Goal: Task Accomplishment & Management: Manage account settings

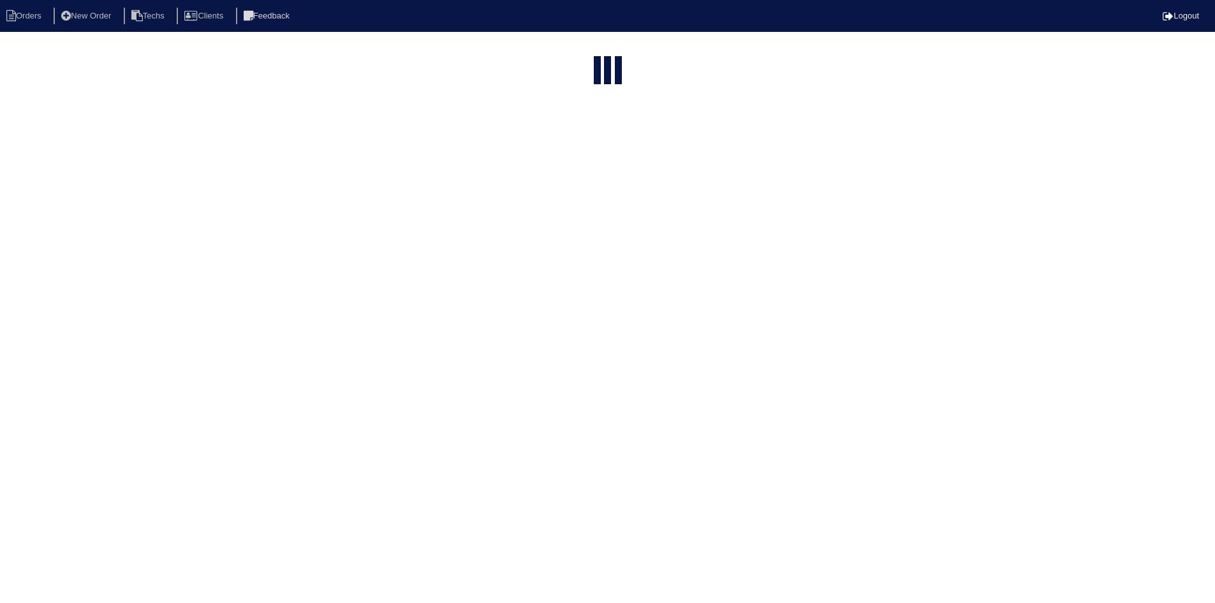
select select "15"
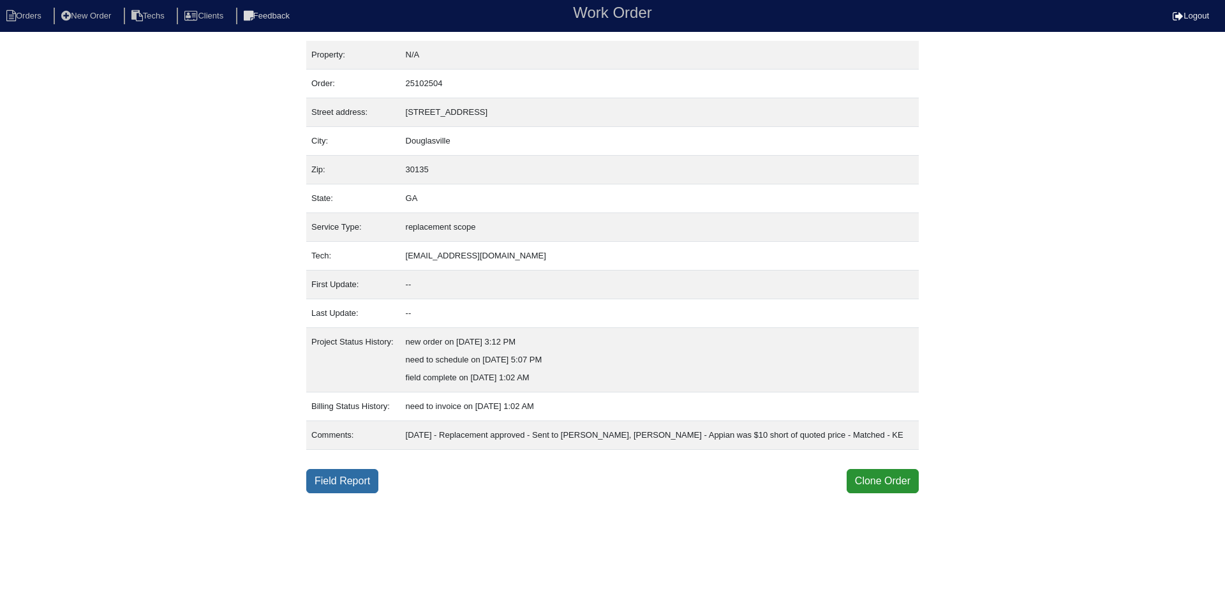
click at [343, 471] on link "Field Report" at bounding box center [342, 481] width 72 height 24
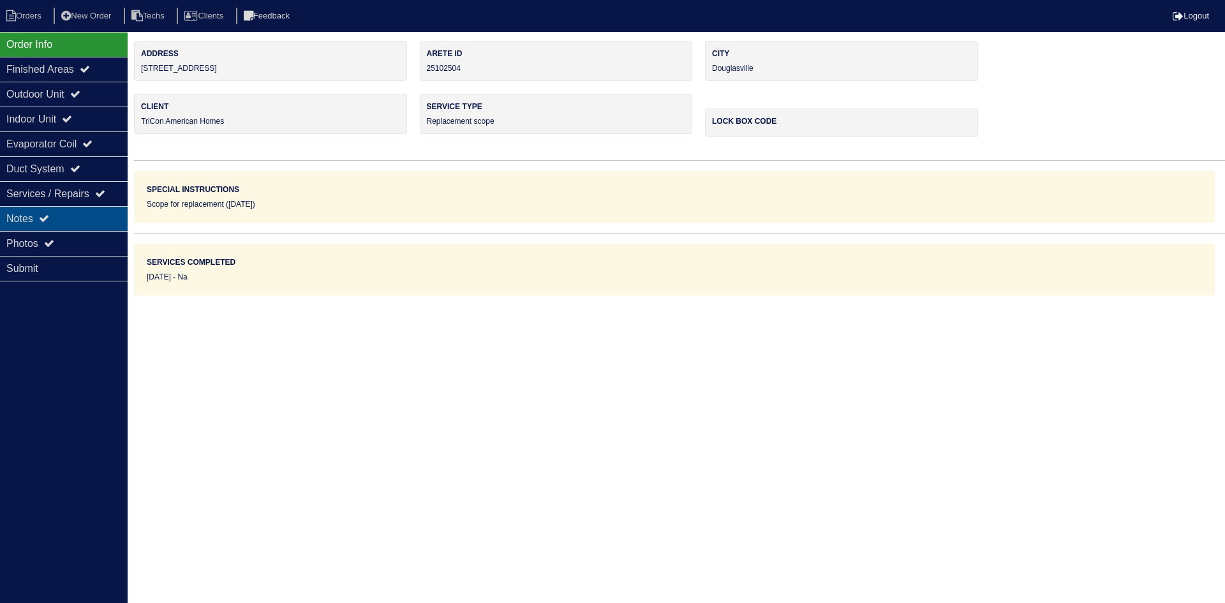
click at [66, 219] on div "Notes" at bounding box center [64, 218] width 128 height 25
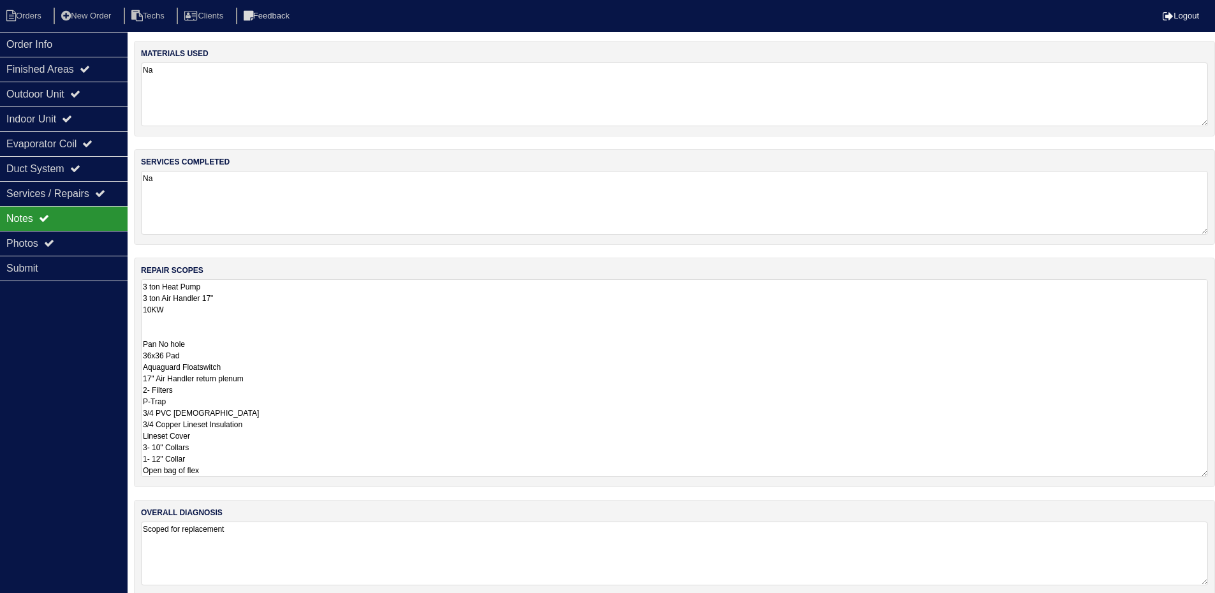
drag, startPoint x: 167, startPoint y: 313, endPoint x: 137, endPoint y: 281, distance: 44.2
click at [137, 281] on div "repair scopes 3 ton Heat Pump 3 ton Air Handler 17" 10KW Pan No hole 36x36 Pad …" at bounding box center [674, 373] width 1081 height 230
click at [36, 9] on li "Orders" at bounding box center [26, 16] width 52 height 17
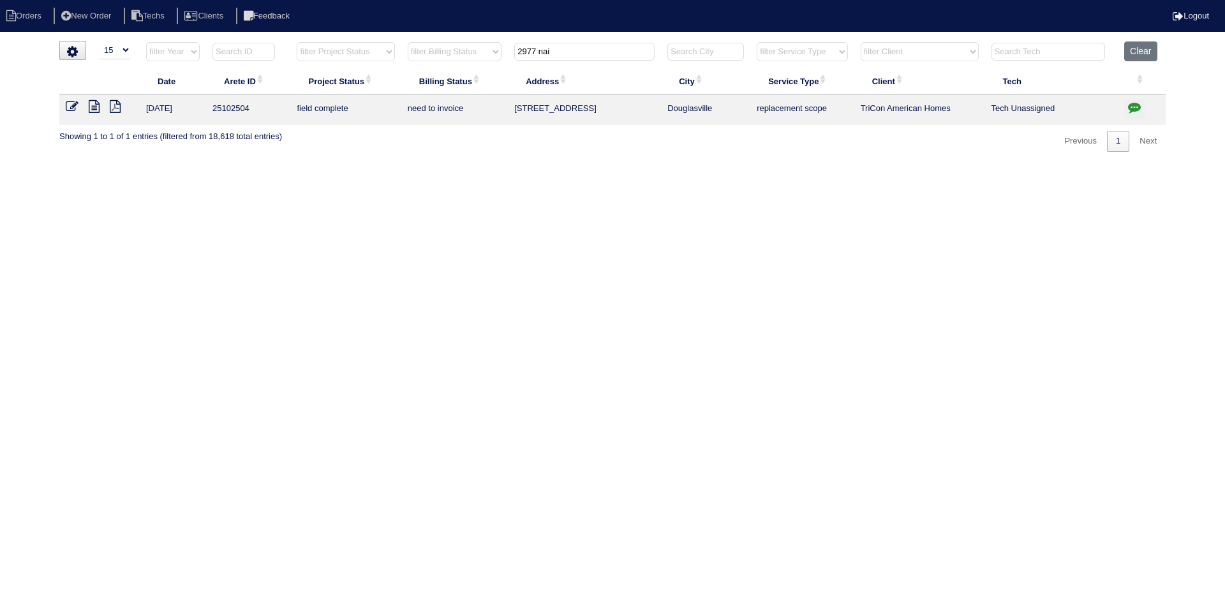
select select "15"
click at [1133, 50] on button "Clear" at bounding box center [1140, 51] width 33 height 20
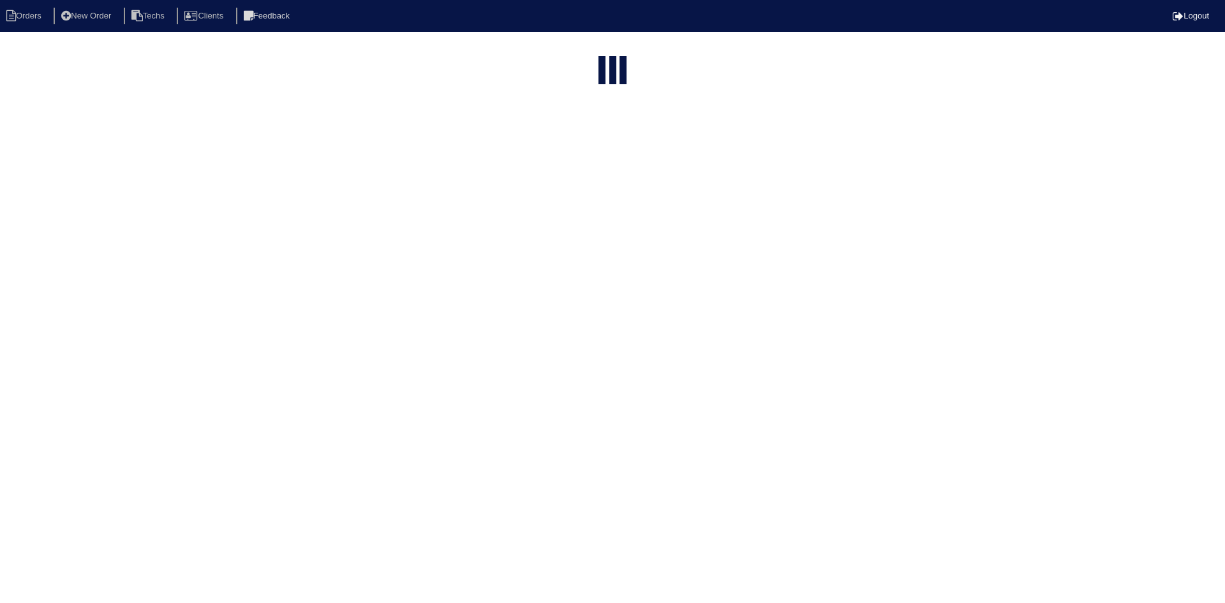
select select "15"
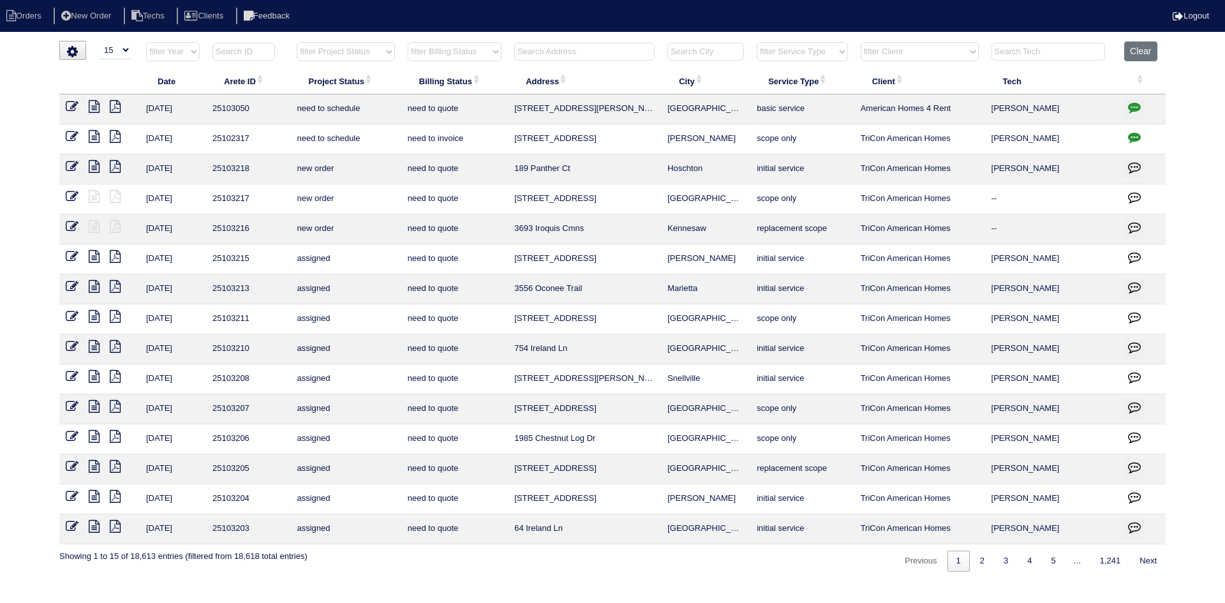
click at [605, 49] on input "text" at bounding box center [584, 52] width 140 height 18
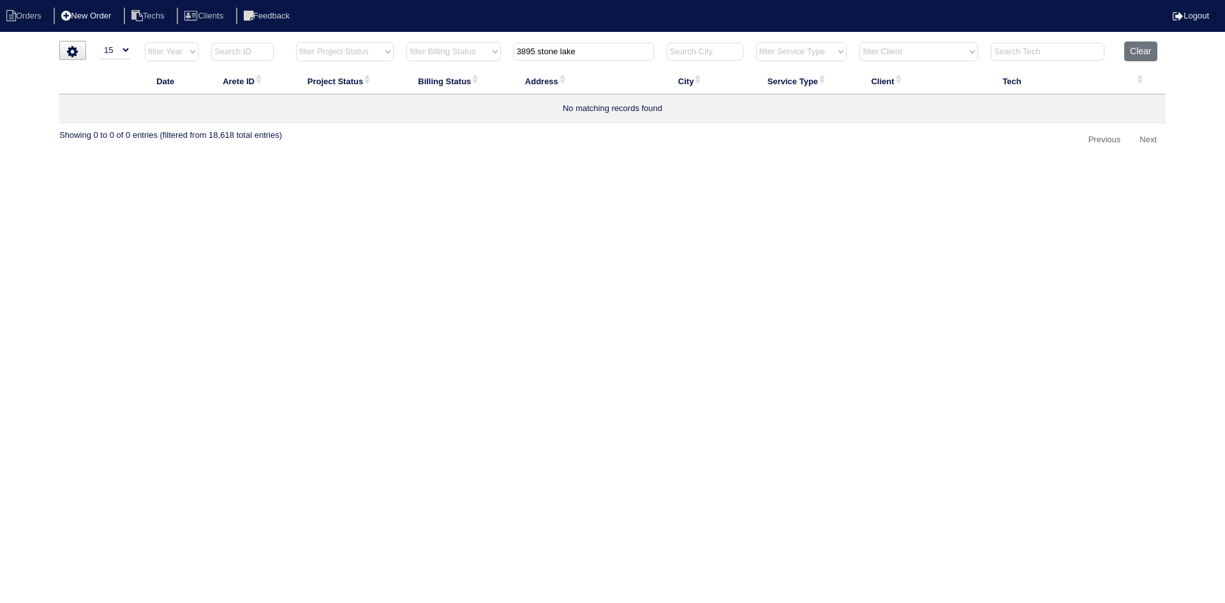
type input "3895 stone lake"
click at [86, 15] on li "New Order" at bounding box center [88, 16] width 68 height 17
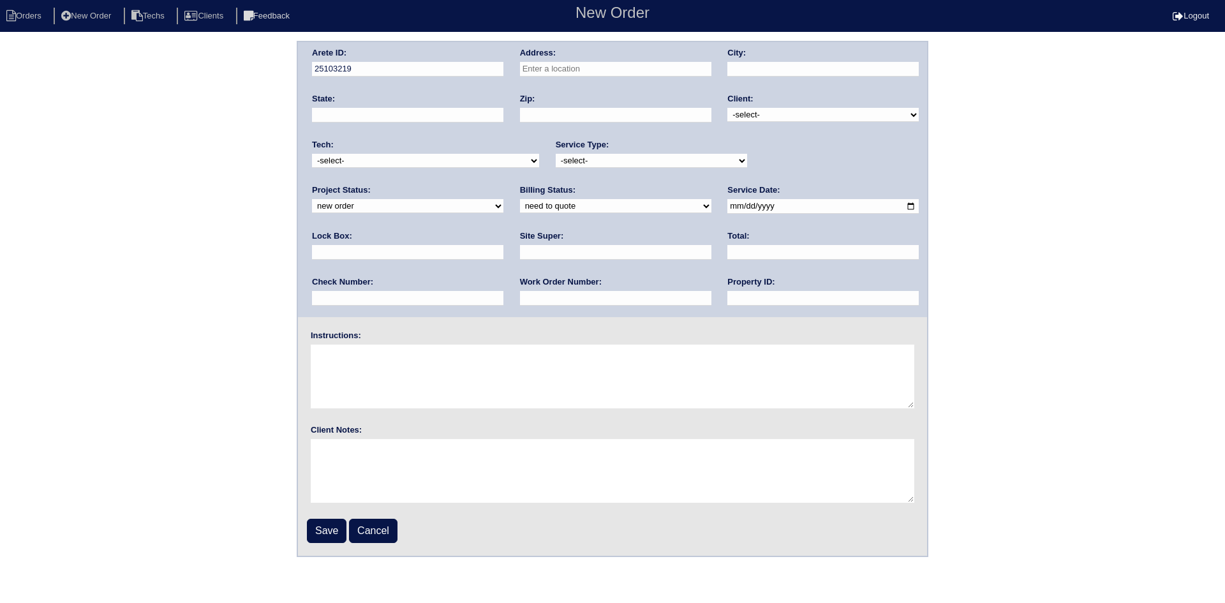
click at [565, 70] on input "text" at bounding box center [615, 69] width 191 height 15
drag, startPoint x: 559, startPoint y: 89, endPoint x: 565, endPoint y: 85, distance: 6.8
type input "[STREET_ADDRESS]"
type input "Kennesaw"
type input "GA"
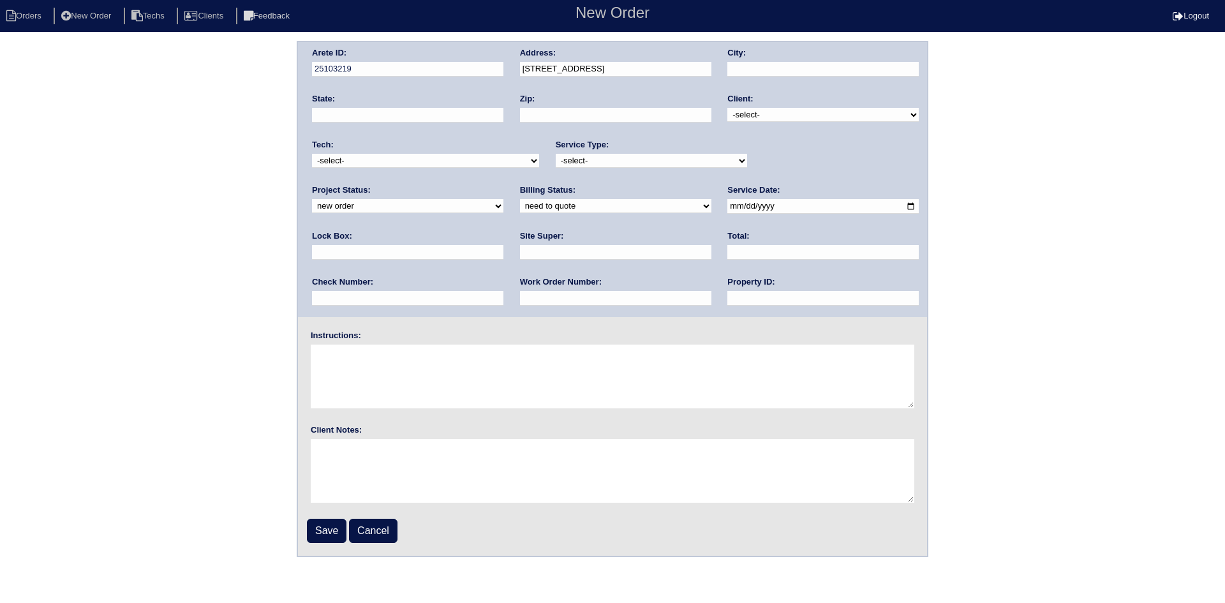
type input "30152"
click at [782, 115] on select "-select- TriCon American Homes American Homes 4 Rent First Key Homes Zillow The…" at bounding box center [822, 115] width 191 height 14
select select "2"
click at [729, 108] on select "-select- TriCon American Homes American Homes 4 Rent First Key Homes Zillow The…" at bounding box center [822, 115] width 191 height 14
click at [606, 161] on select "-select- initial service basic service maintenance call replacement scope servi…" at bounding box center [651, 161] width 191 height 14
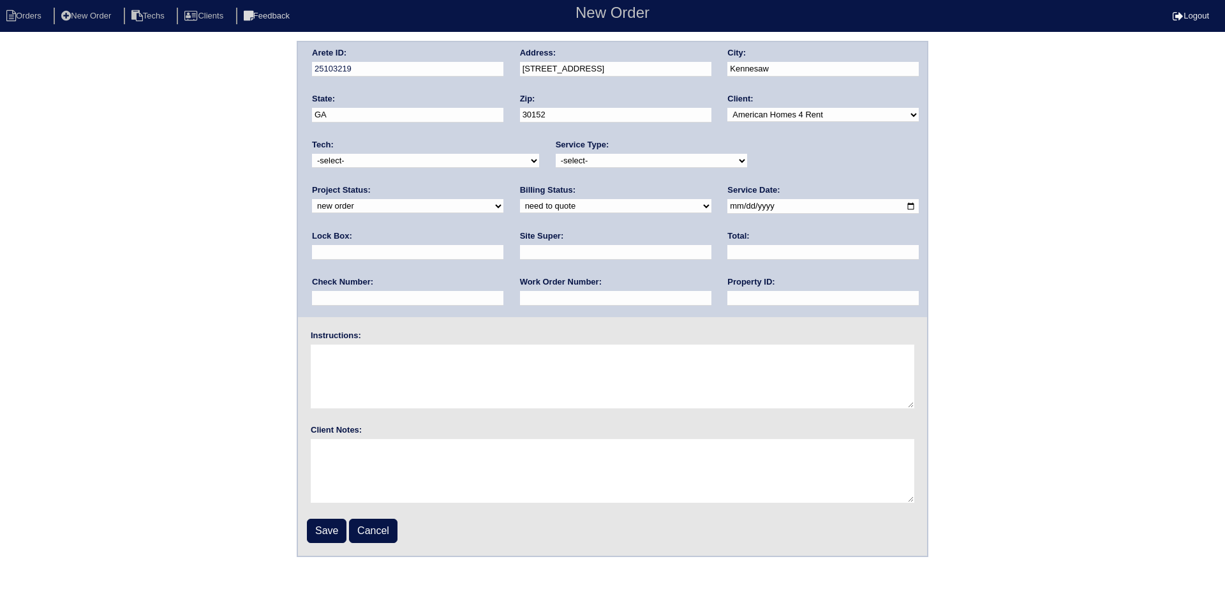
select select "basic service"
click at [556, 154] on select "-select- initial service basic service maintenance call replacement scope servi…" at bounding box center [651, 161] width 191 height 14
click at [727, 207] on input "date" at bounding box center [822, 206] width 191 height 15
type input "2025-09-04"
click at [520, 256] on input "text" at bounding box center [615, 252] width 191 height 15
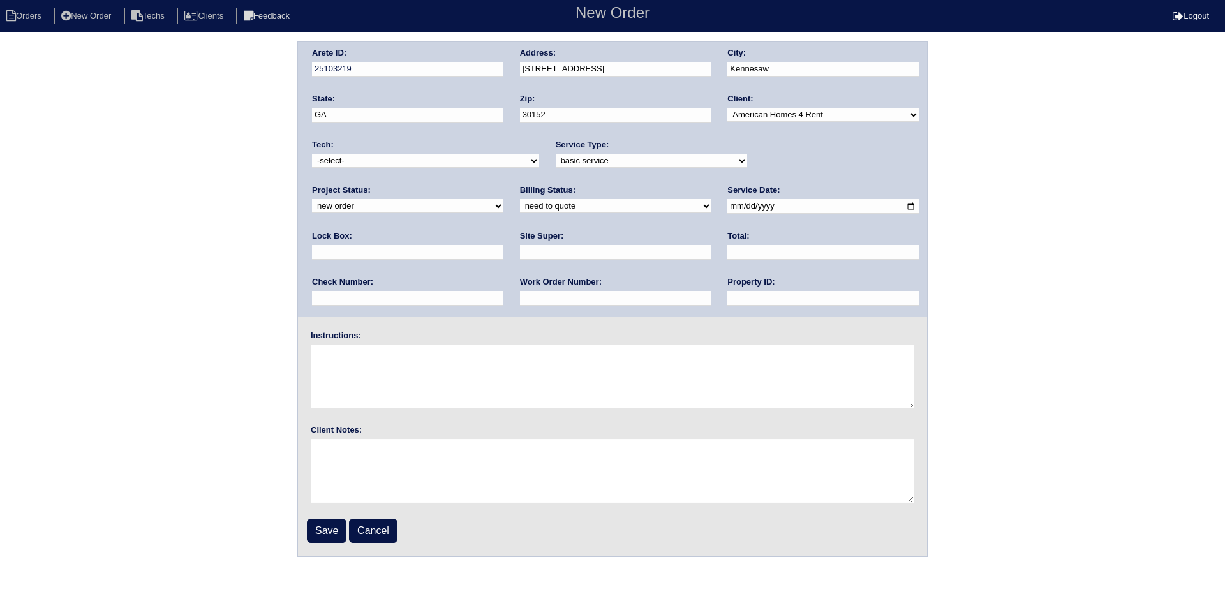
type input "Charlie Murphy"
click at [727, 297] on input "text" at bounding box center [822, 298] width 191 height 15
type input "GA14443D"
click at [520, 299] on input "text" at bounding box center [615, 298] width 191 height 15
click at [330, 352] on textarea at bounding box center [613, 376] width 604 height 64
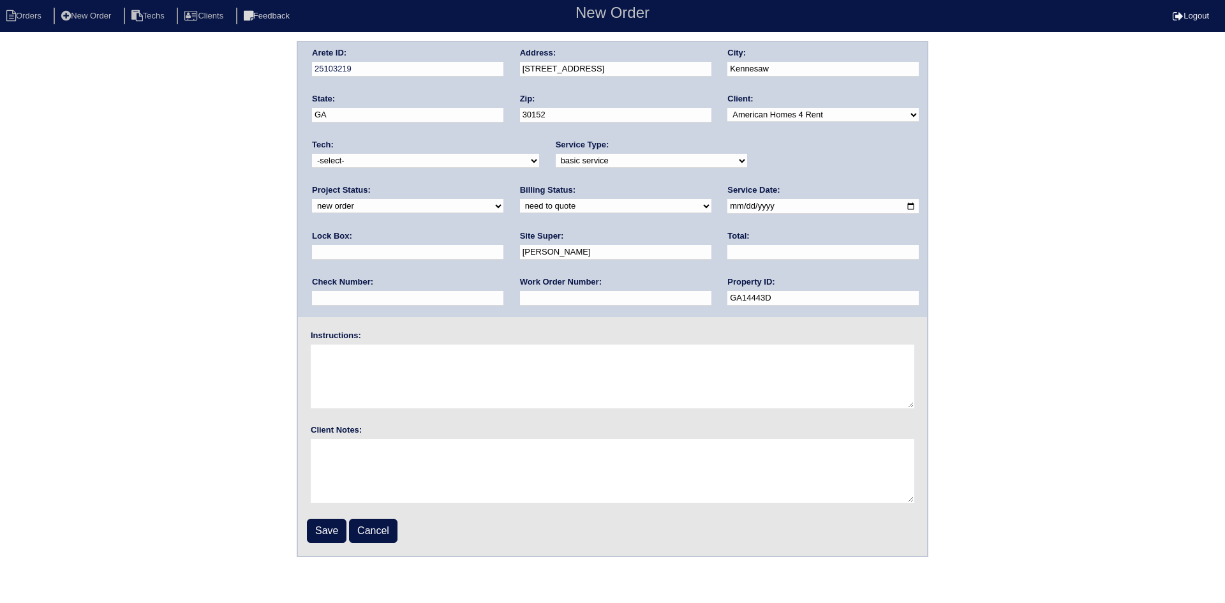
click at [331, 355] on textarea at bounding box center [613, 376] width 604 height 64
paste textarea "High Value home in Kennesaw I would like for us to meet onsite tomorrow if poss…"
type textarea "High Value home in Kennesaw I would like for us to meet onsite tomorrow if poss…"
click at [337, 522] on input "Save" at bounding box center [327, 531] width 40 height 24
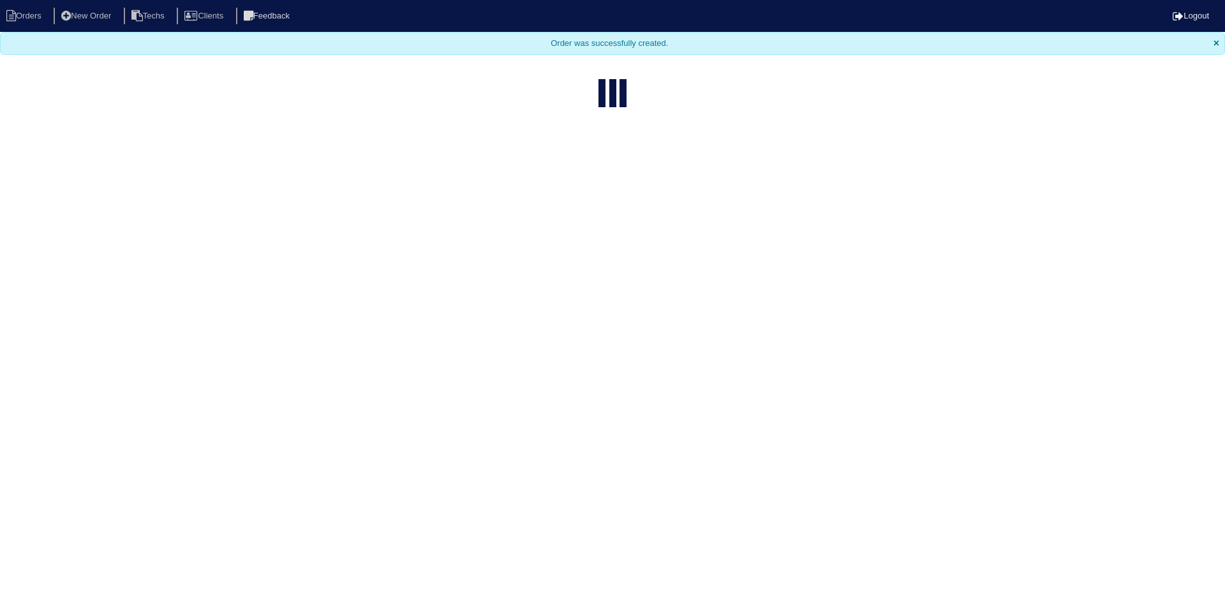
select select "15"
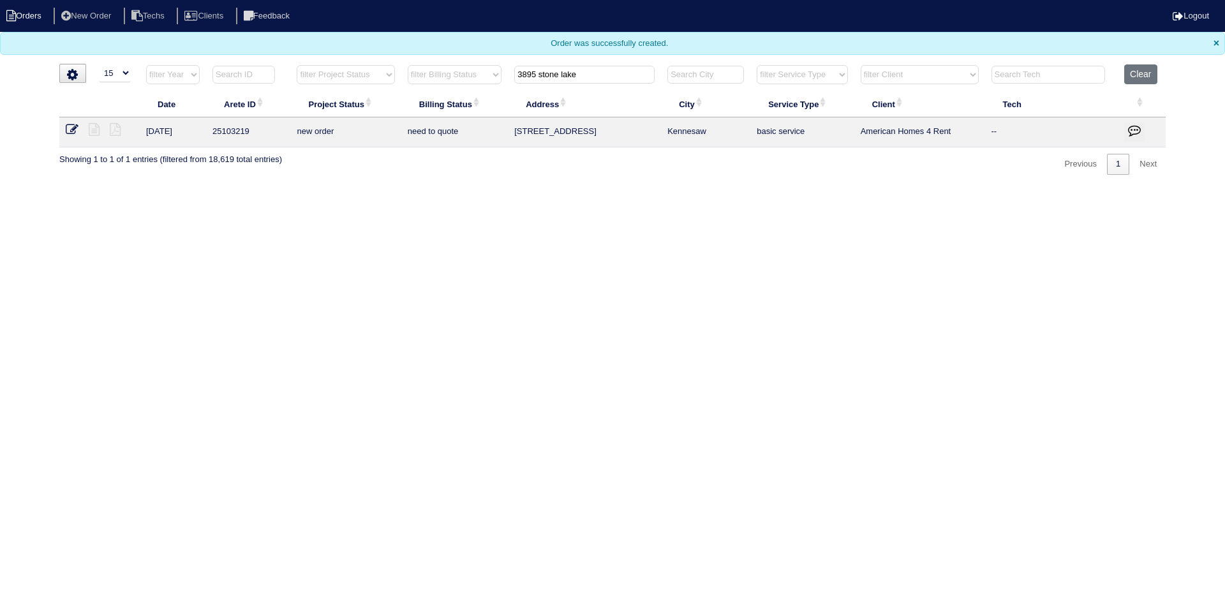
click at [31, 8] on li "Orders" at bounding box center [26, 16] width 52 height 17
select select "15"
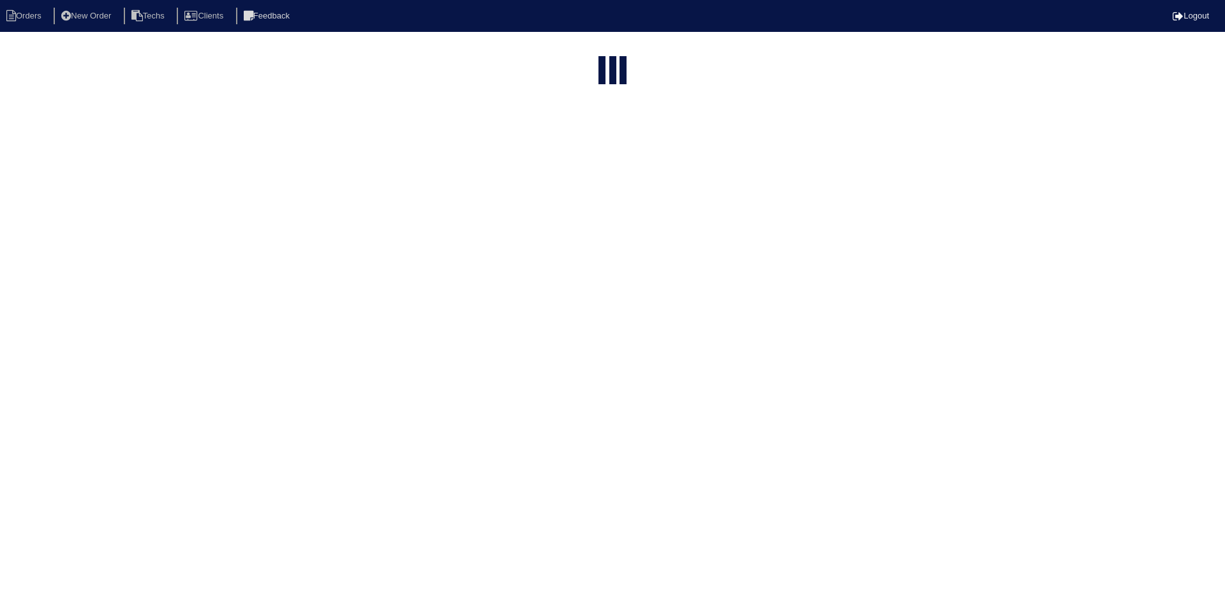
type input "3895 stone lake"
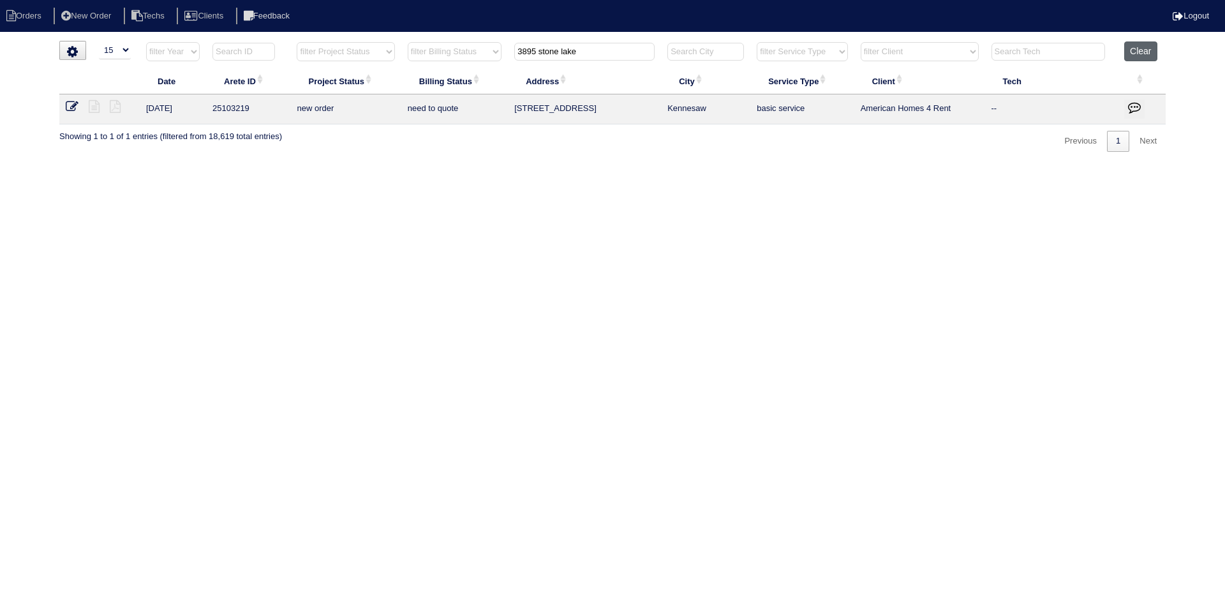
click at [1133, 43] on button "Clear" at bounding box center [1140, 51] width 33 height 20
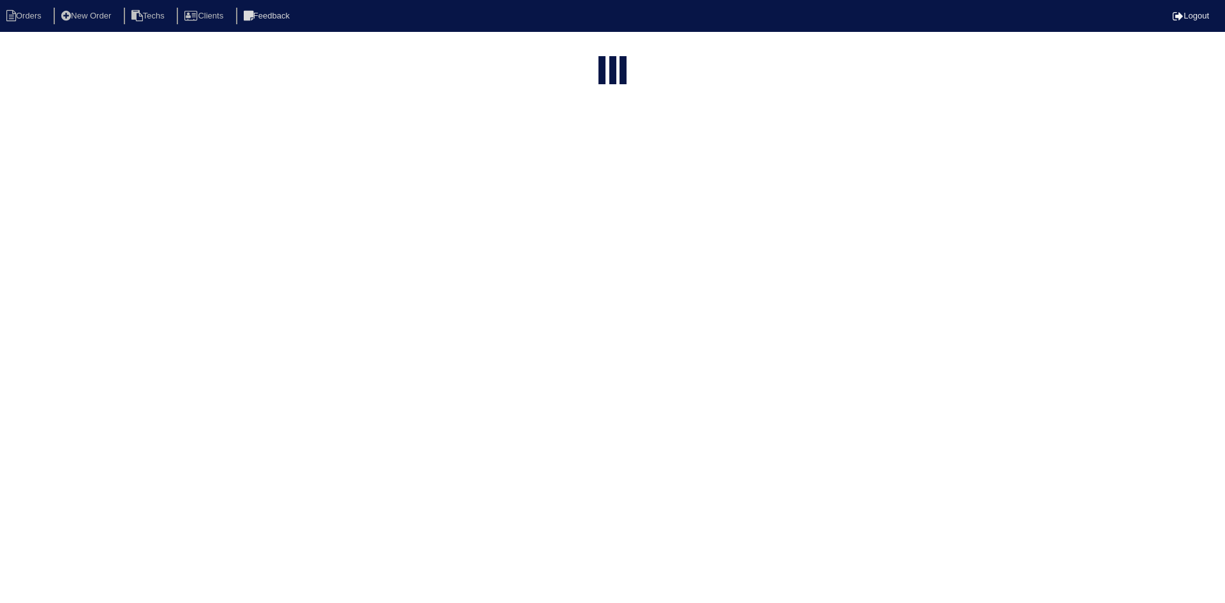
select select "15"
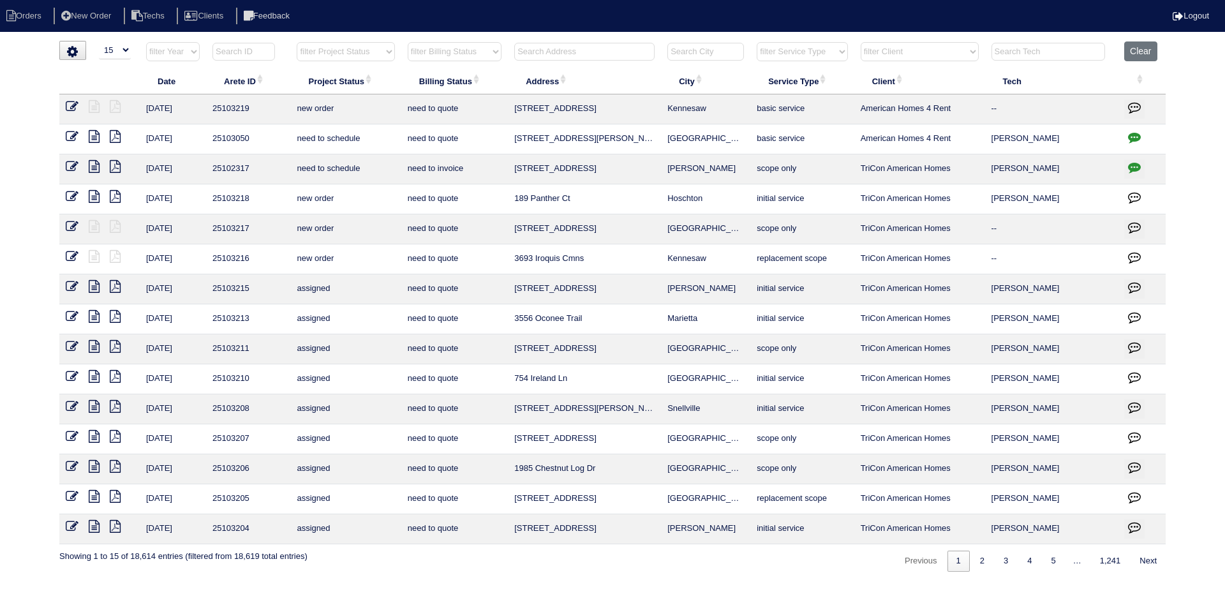
drag, startPoint x: 382, startPoint y: 53, endPoint x: 385, endPoint y: 59, distance: 6.6
click at [382, 53] on select "filter Project Status -- Any Project Status -- new order assigned in progress f…" at bounding box center [346, 51] width 98 height 19
click at [297, 42] on select "filter Project Status -- Any Project Status -- new order assigned in progress f…" at bounding box center [346, 51] width 98 height 19
select select "field complete"
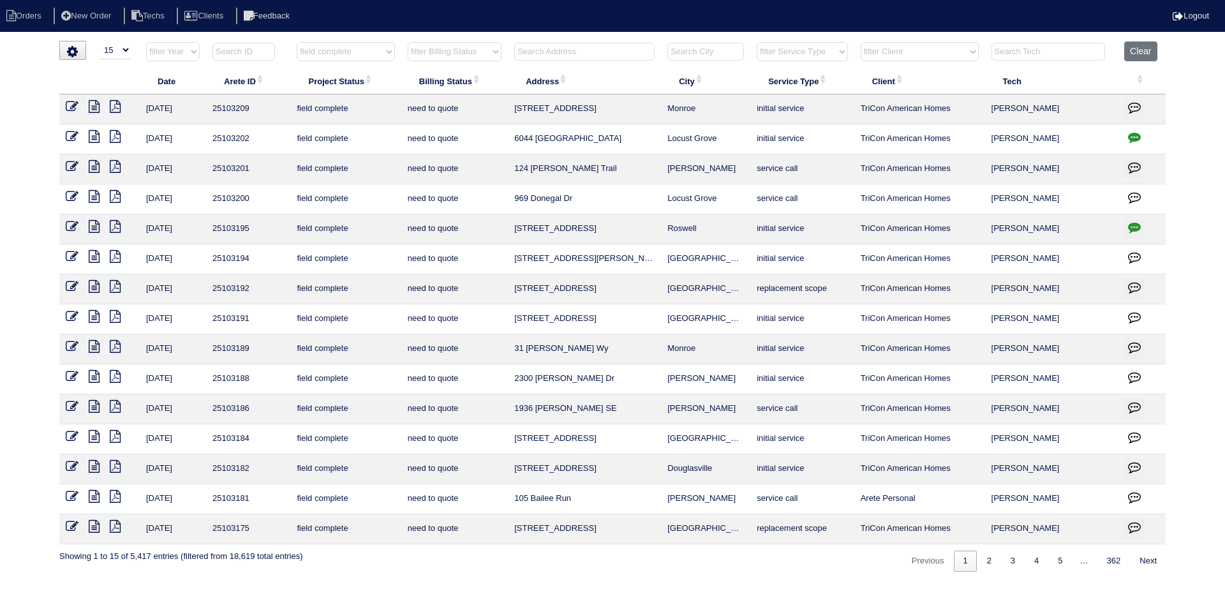
click at [475, 54] on select "filter Billing Status -- Any Billing Status -- need to quote quoted need to inv…" at bounding box center [455, 51] width 94 height 19
select select "need to quote"
click at [408, 42] on select "filter Billing Status -- Any Billing Status -- need to quote quoted need to inv…" at bounding box center [455, 51] width 94 height 19
select select "field complete"
select select "need to quote"
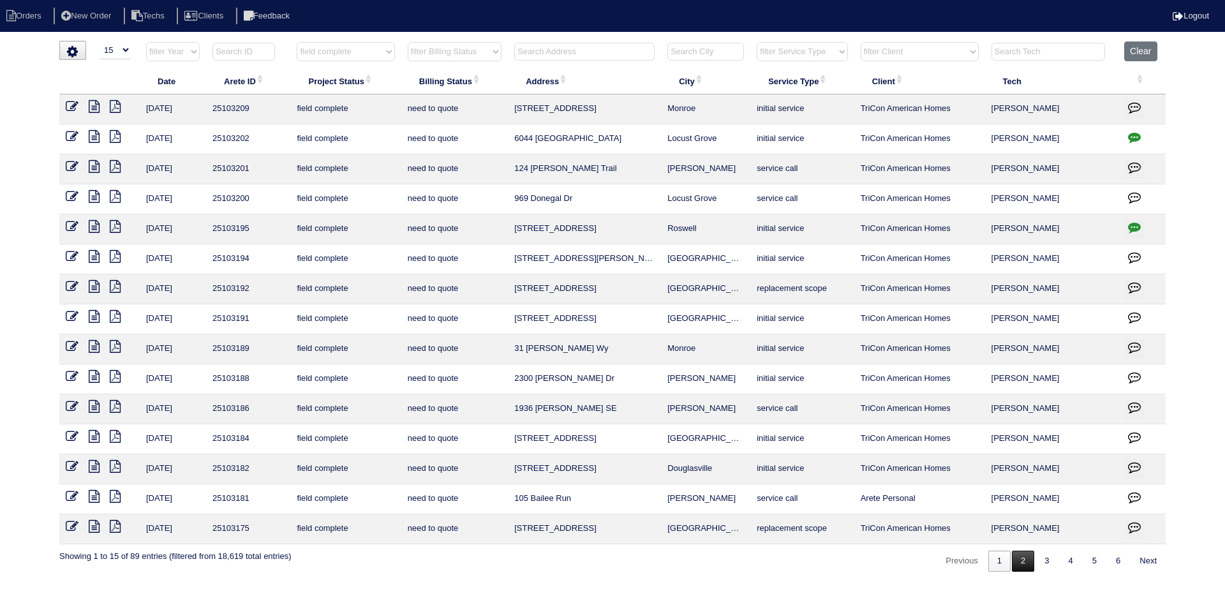
click at [1018, 563] on link "2" at bounding box center [1023, 561] width 22 height 21
select select "field complete"
select select "need to quote"
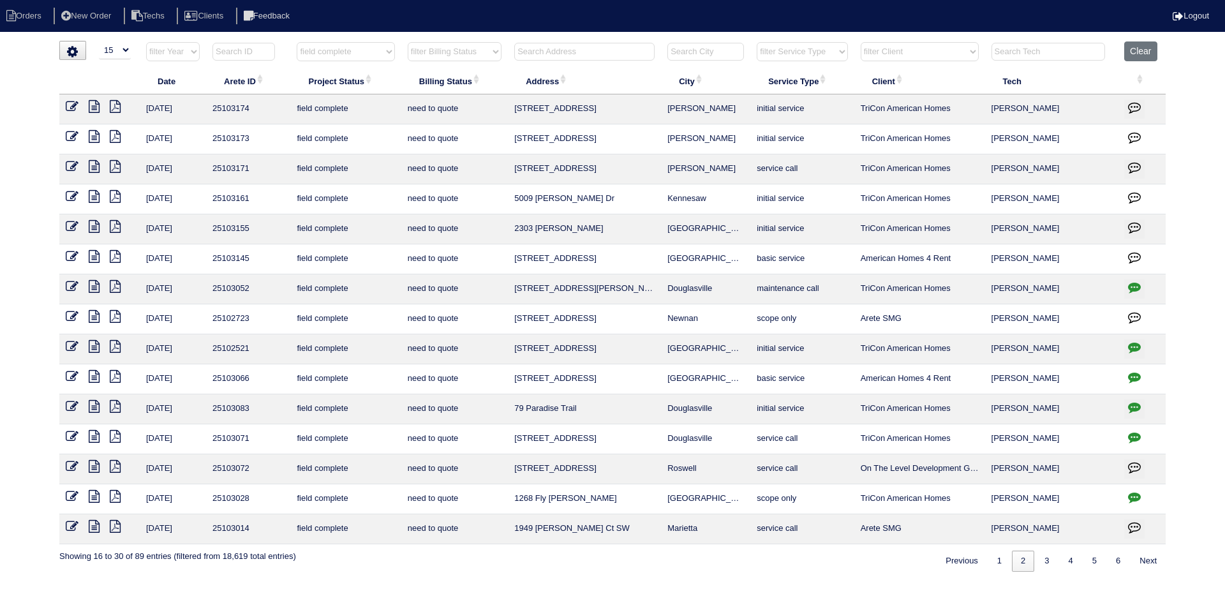
click at [631, 52] on input "text" at bounding box center [584, 52] width 140 height 18
type input "165"
select select "field complete"
select select "need to quote"
type input "165"
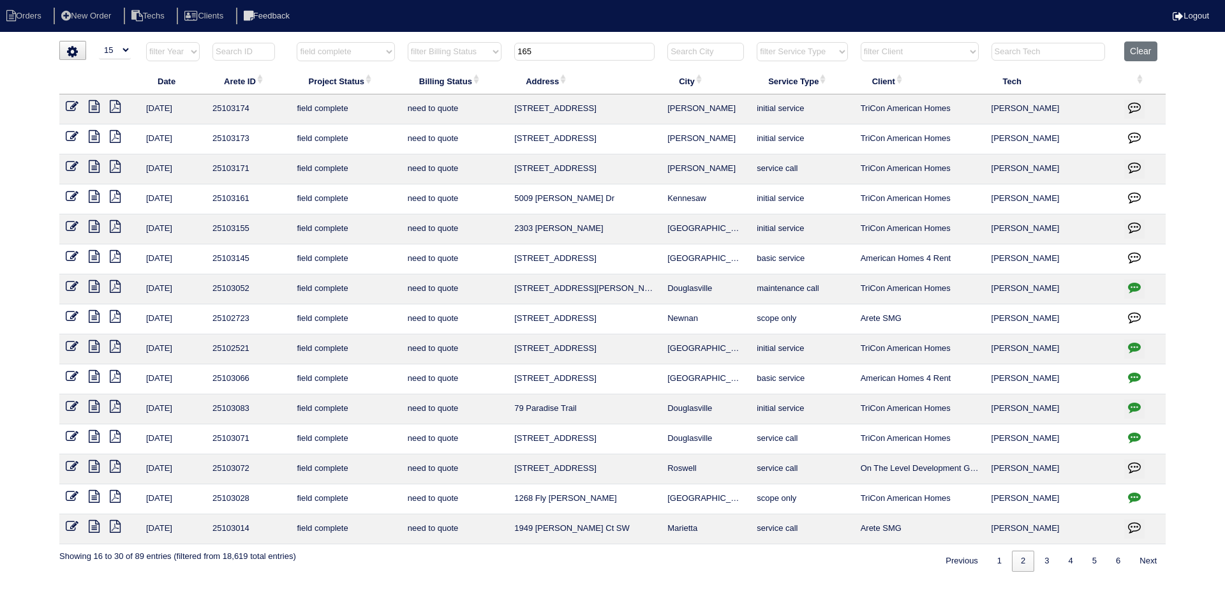
select select "field complete"
select select "need to quote"
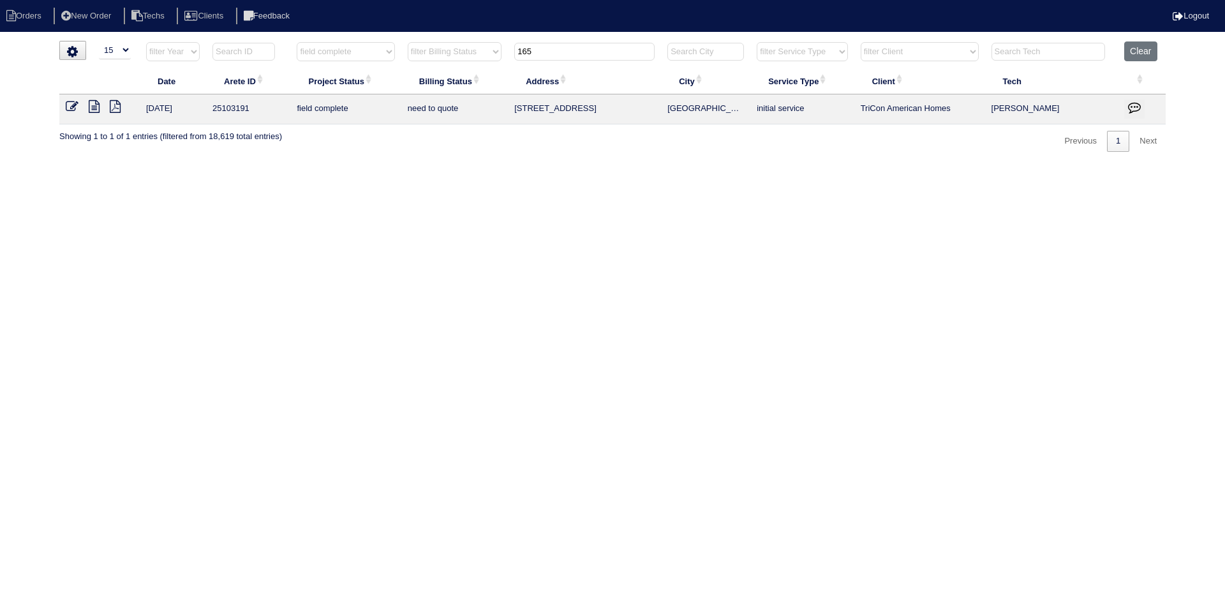
click at [94, 108] on icon at bounding box center [94, 106] width 11 height 13
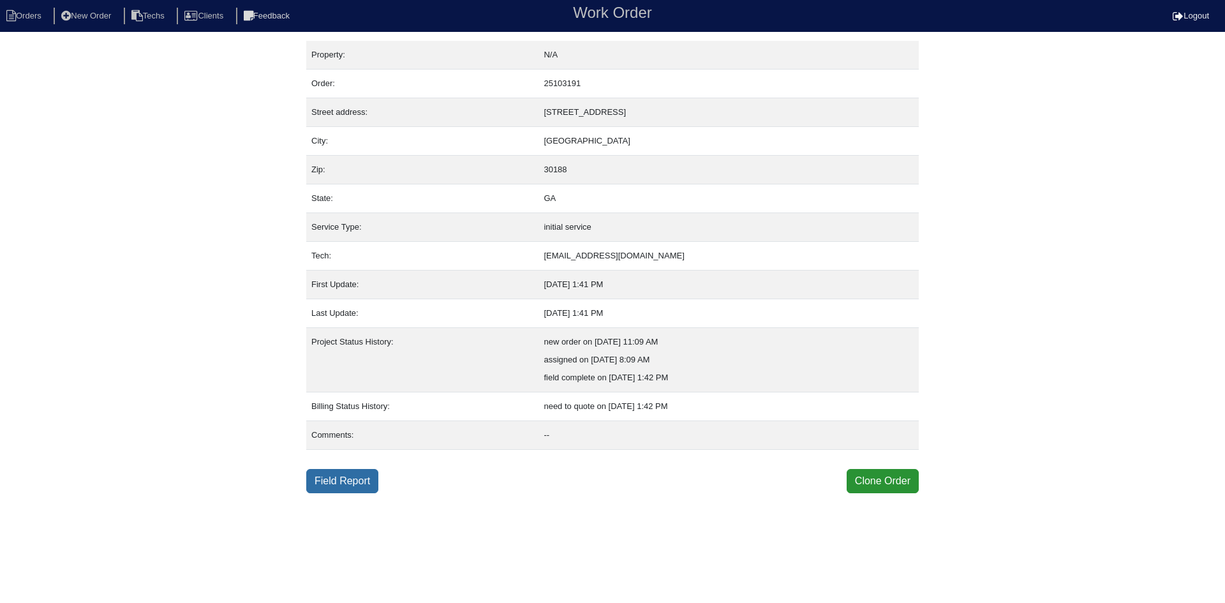
click at [336, 474] on link "Field Report" at bounding box center [342, 481] width 72 height 24
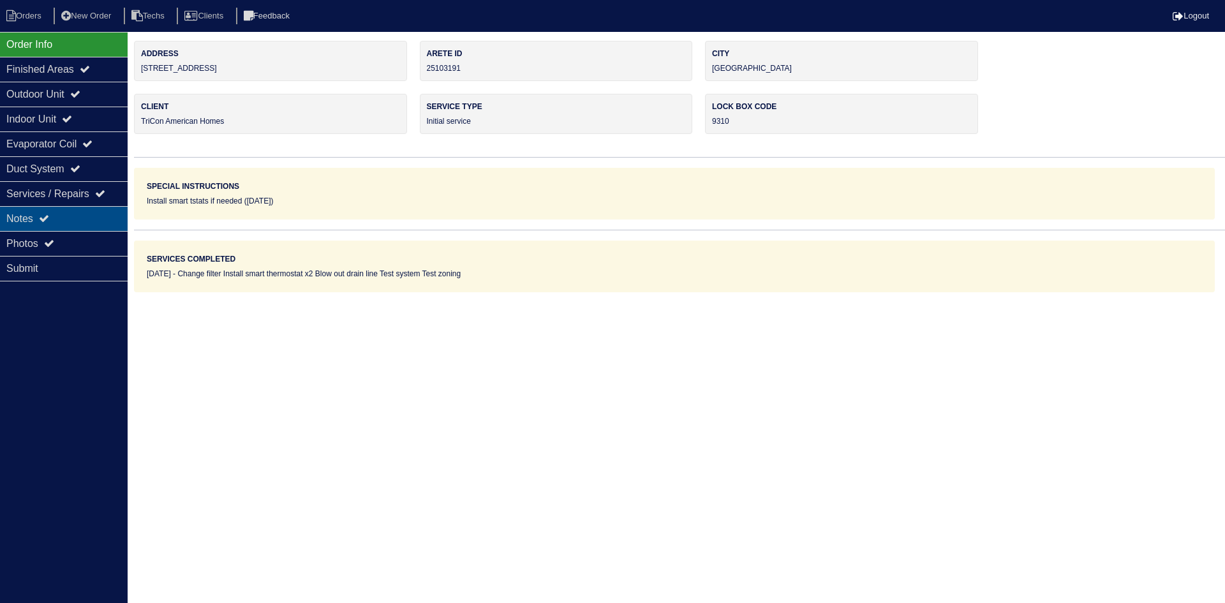
click at [41, 218] on div "Notes" at bounding box center [64, 218] width 128 height 25
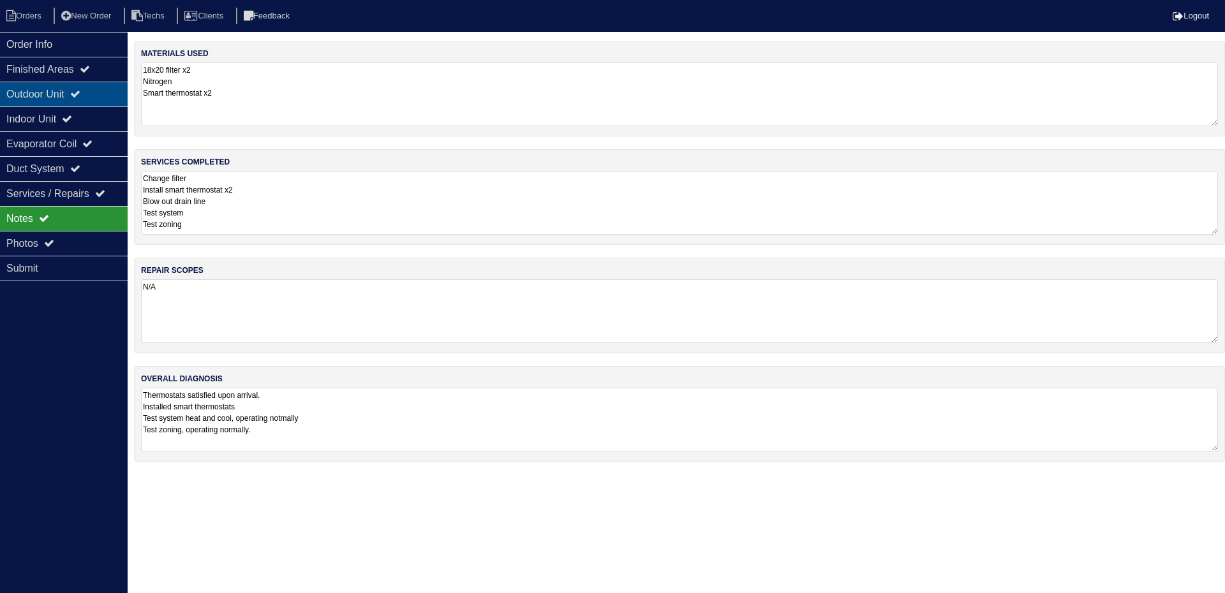
click at [78, 96] on div "Outdoor Unit" at bounding box center [64, 94] width 128 height 25
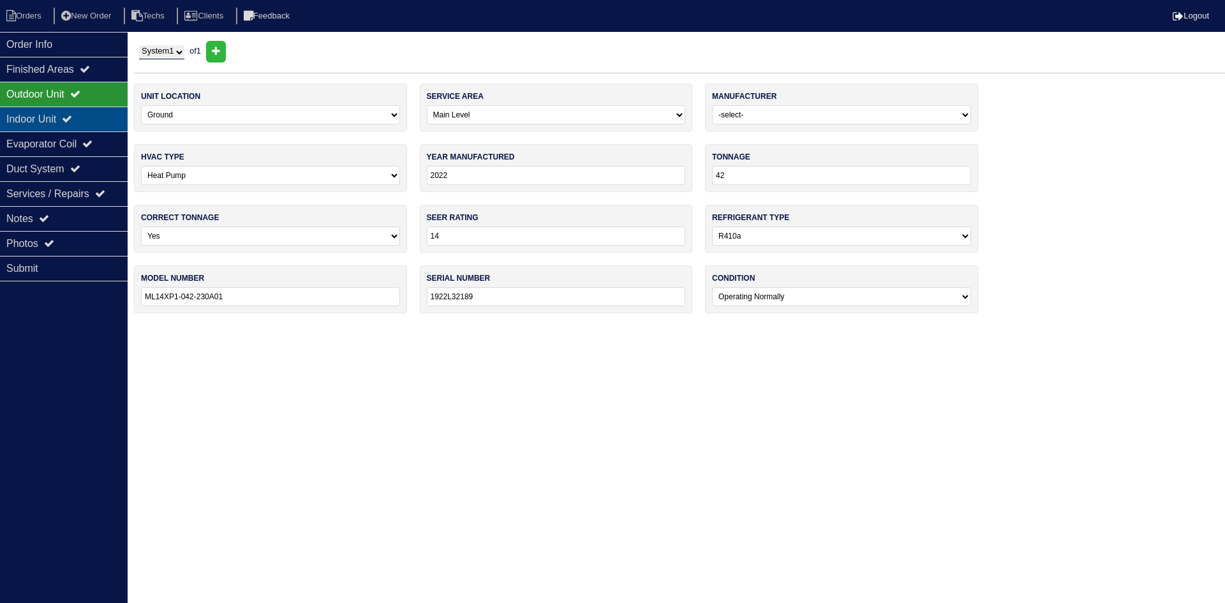
click at [72, 117] on icon at bounding box center [67, 119] width 10 height 10
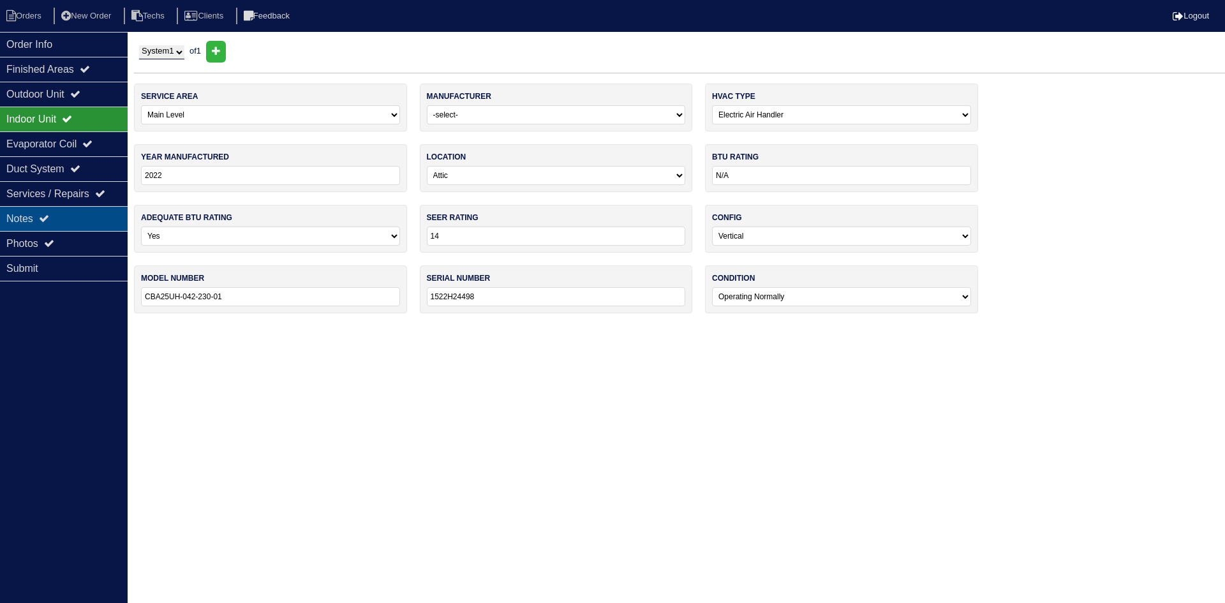
click at [77, 217] on div "Notes" at bounding box center [64, 218] width 128 height 25
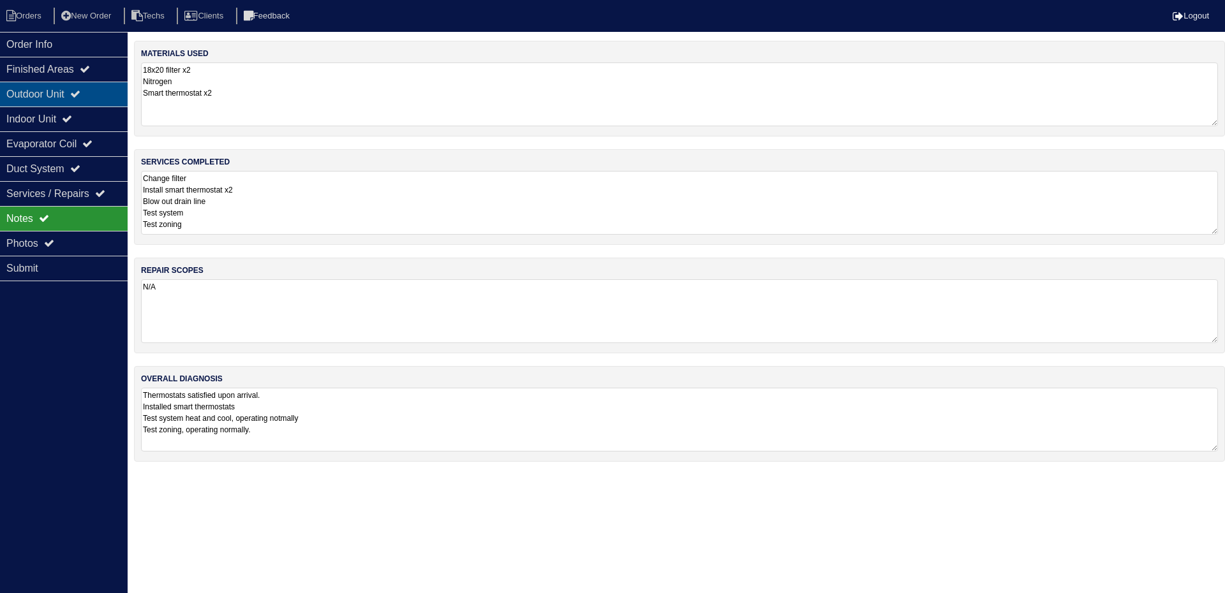
click at [76, 91] on div "Outdoor Unit" at bounding box center [64, 94] width 128 height 25
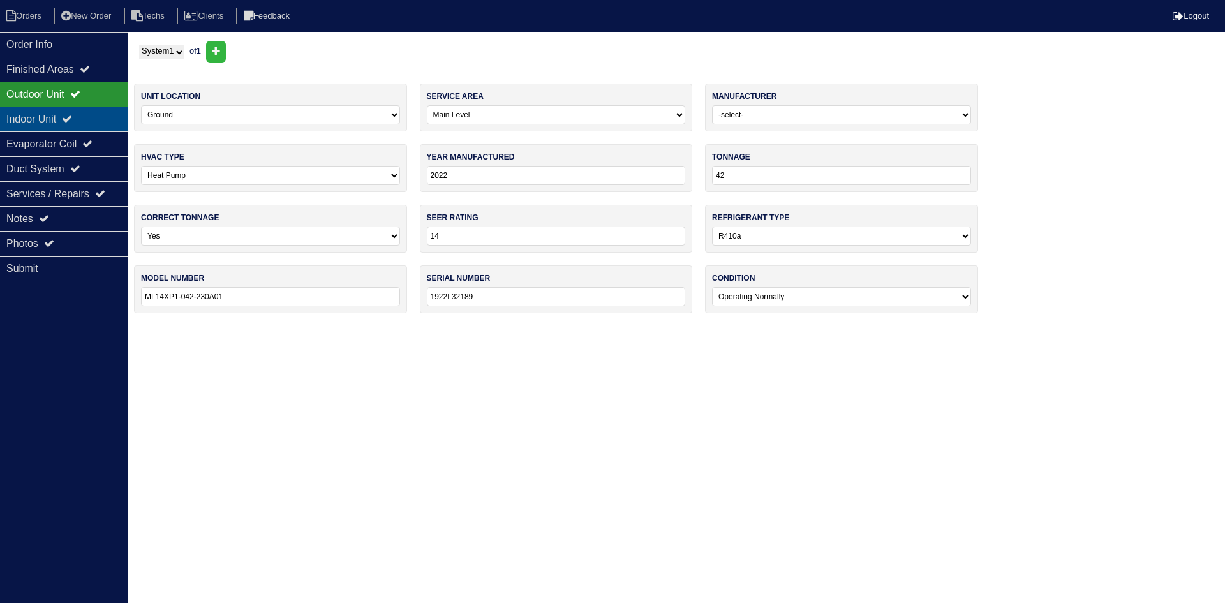
click at [78, 110] on div "Indoor Unit" at bounding box center [64, 119] width 128 height 25
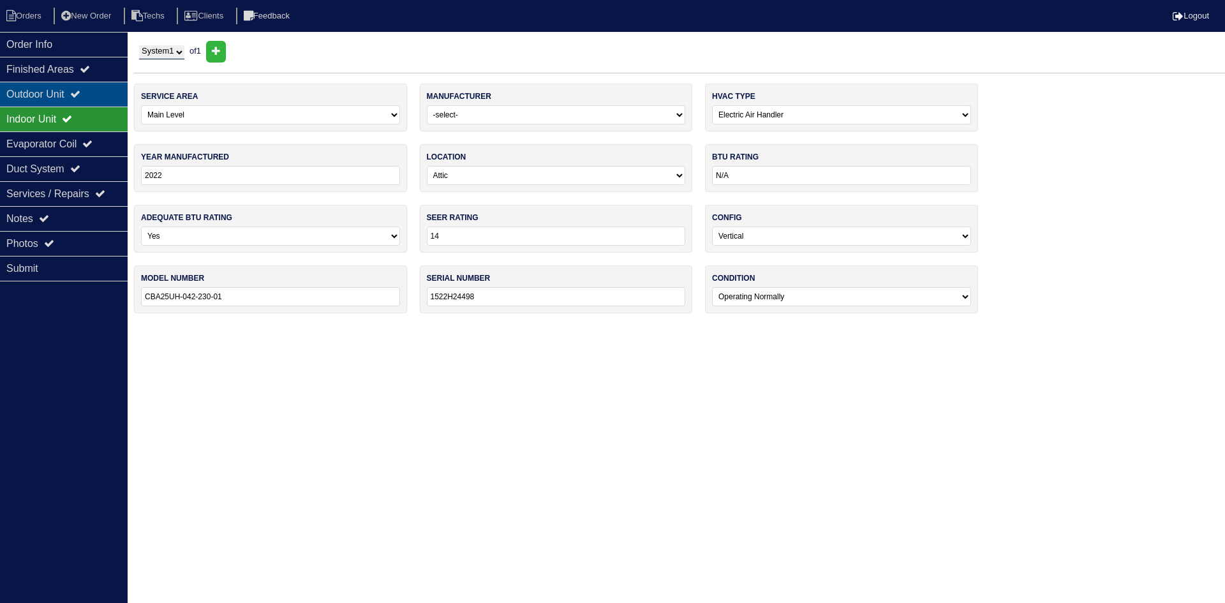
click at [89, 93] on div "Outdoor Unit" at bounding box center [64, 94] width 128 height 25
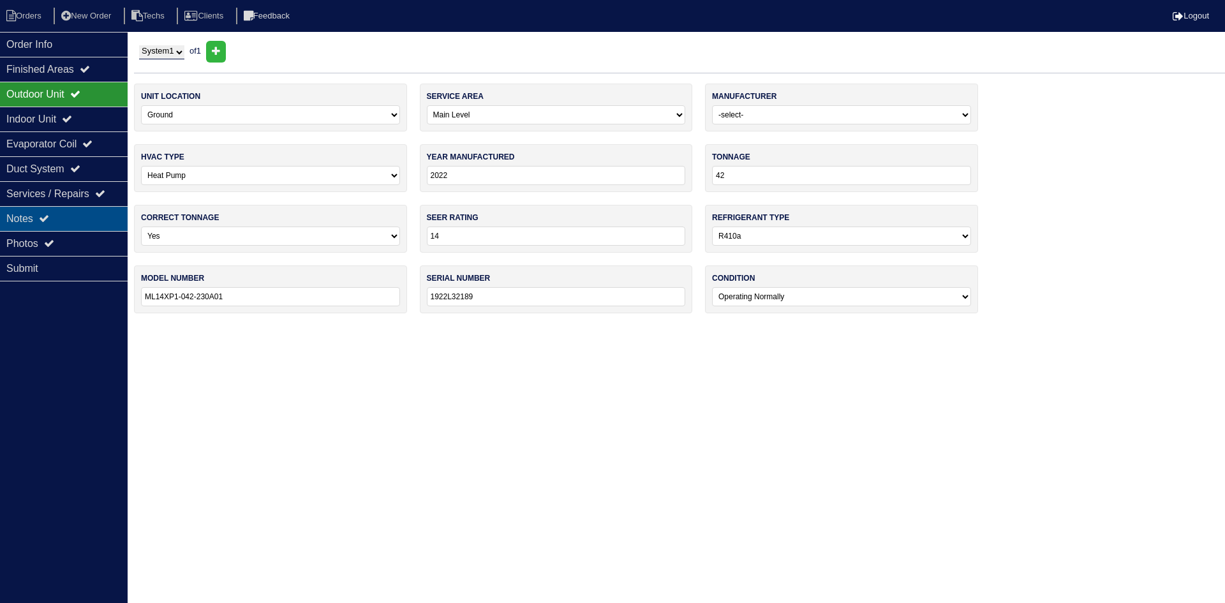
click at [103, 214] on div "Notes" at bounding box center [64, 218] width 128 height 25
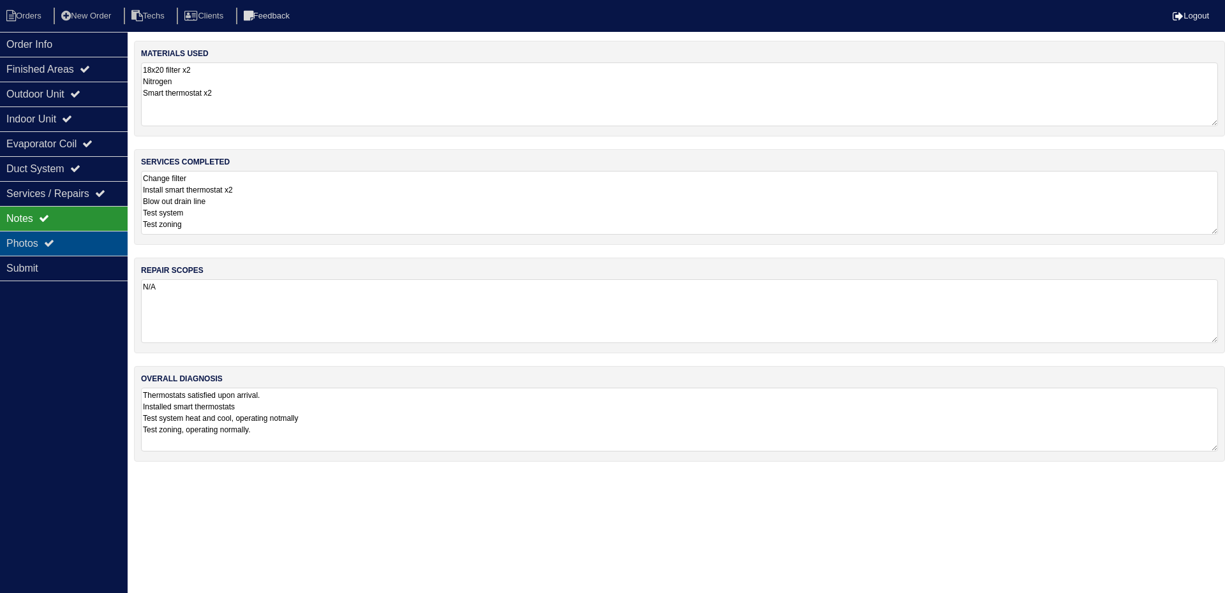
click at [85, 235] on div "Photos" at bounding box center [64, 243] width 128 height 25
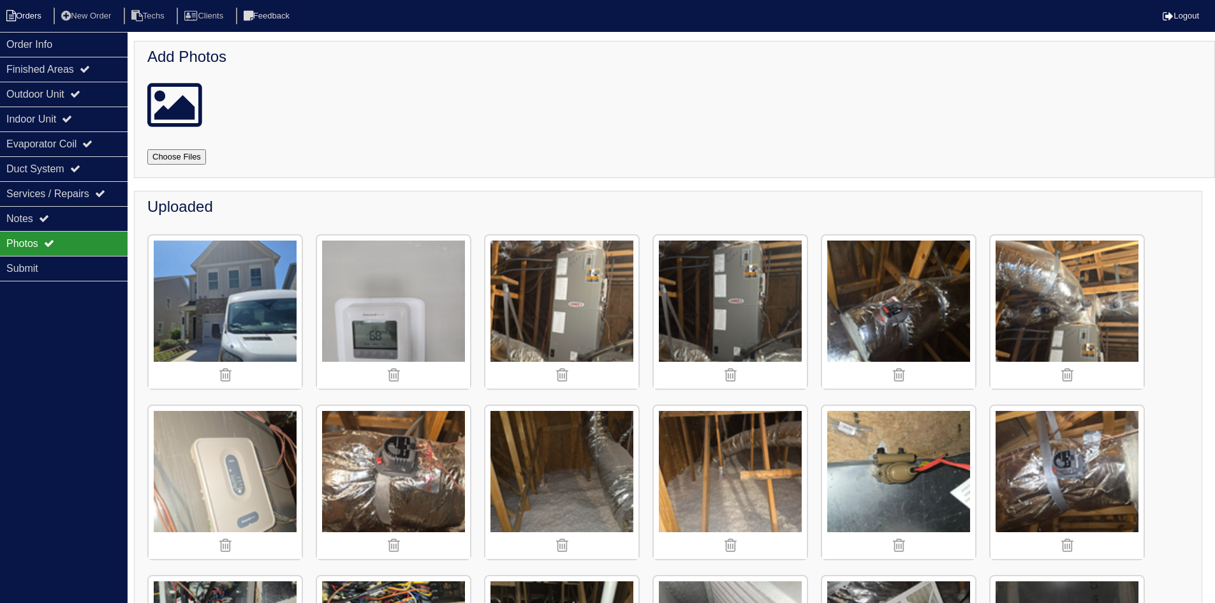
click at [26, 15] on li "Orders" at bounding box center [26, 16] width 52 height 17
select select "15"
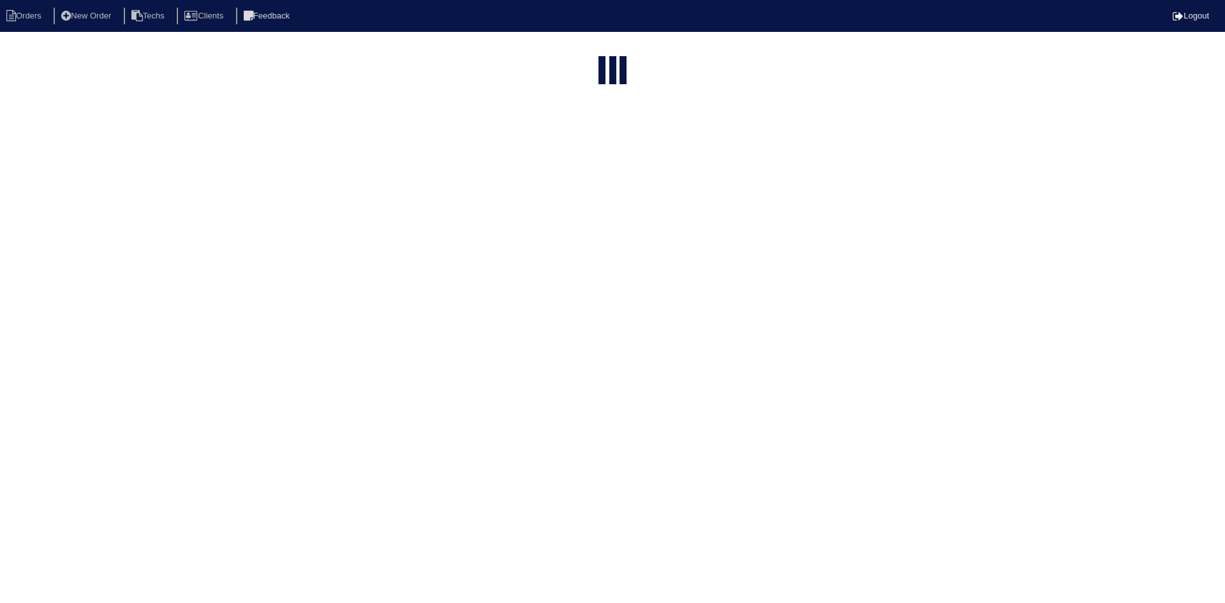
type input "165"
select select "field complete"
select select "need to quote"
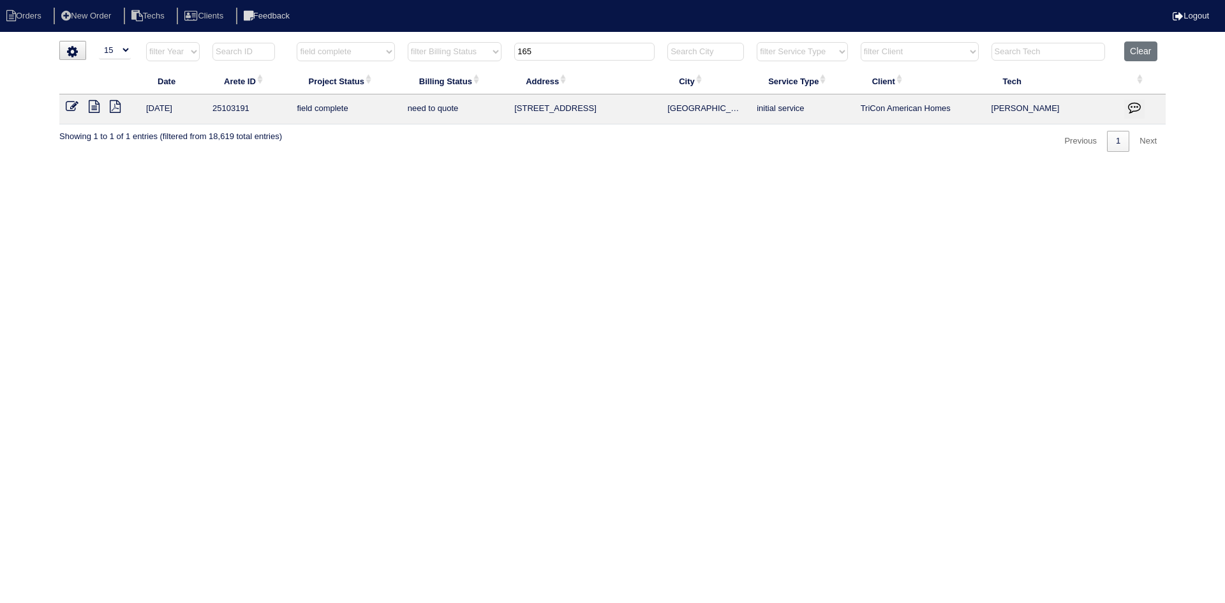
click at [545, 54] on input "165" at bounding box center [584, 52] width 140 height 18
type input "31"
select select "field complete"
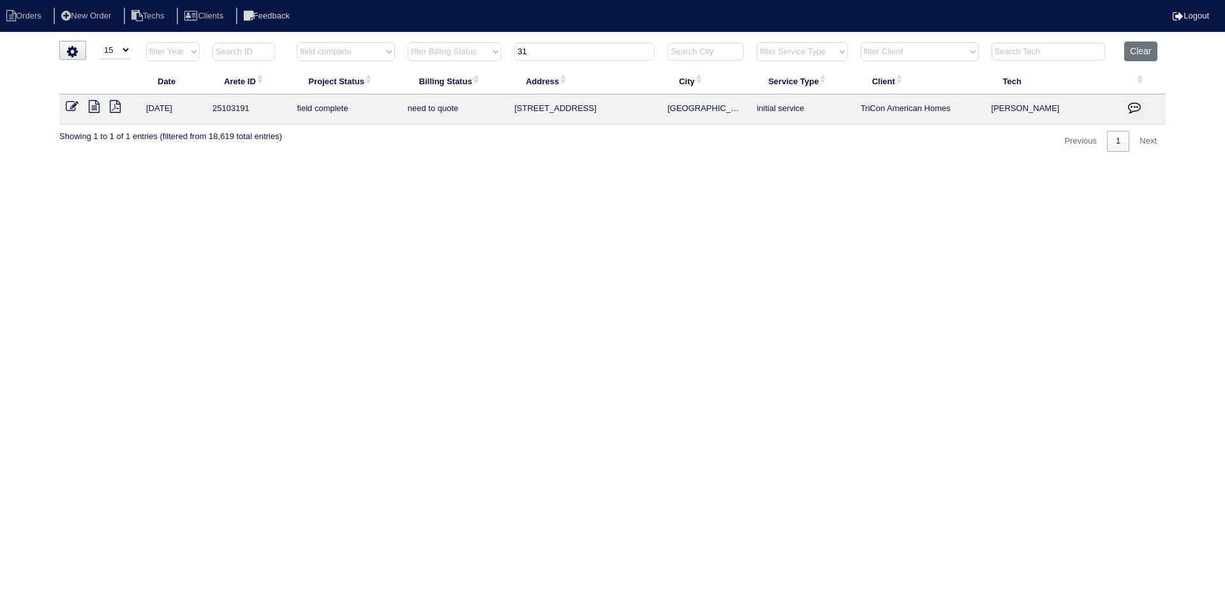
select select "need to quote"
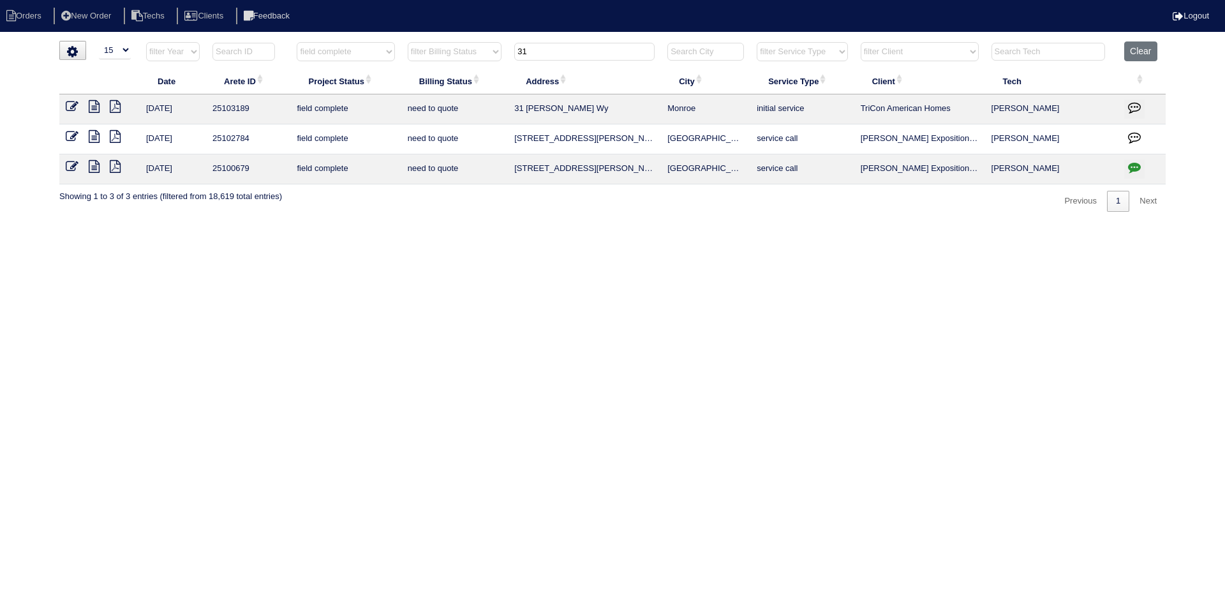
type input "31"
click at [94, 103] on icon at bounding box center [94, 106] width 11 height 13
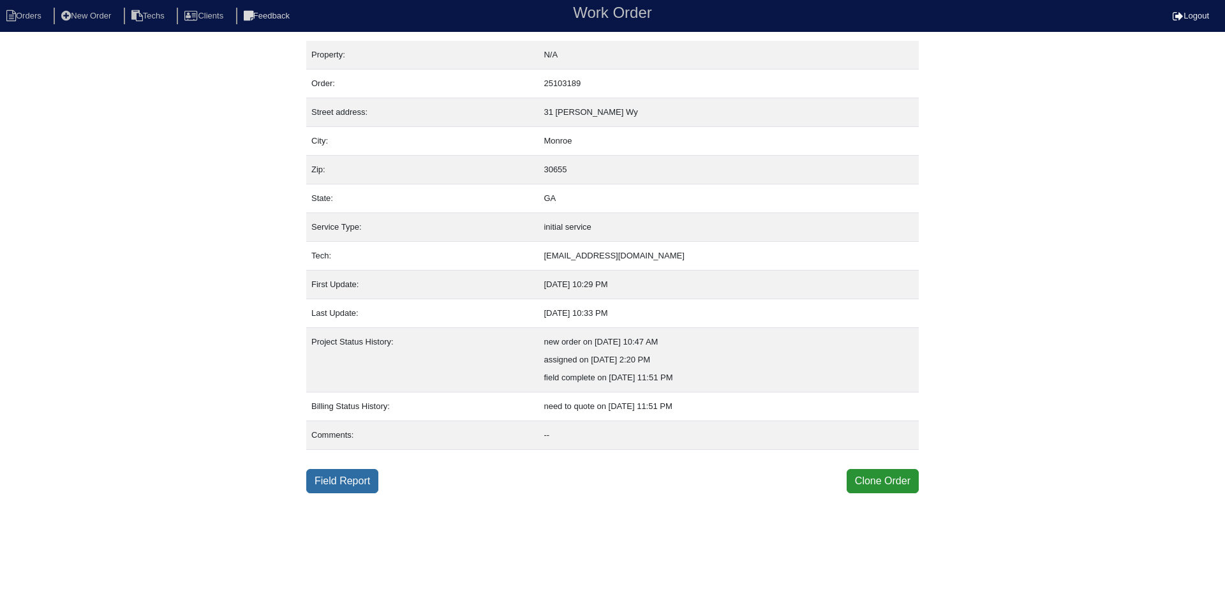
click at [346, 485] on link "Field Report" at bounding box center [342, 481] width 72 height 24
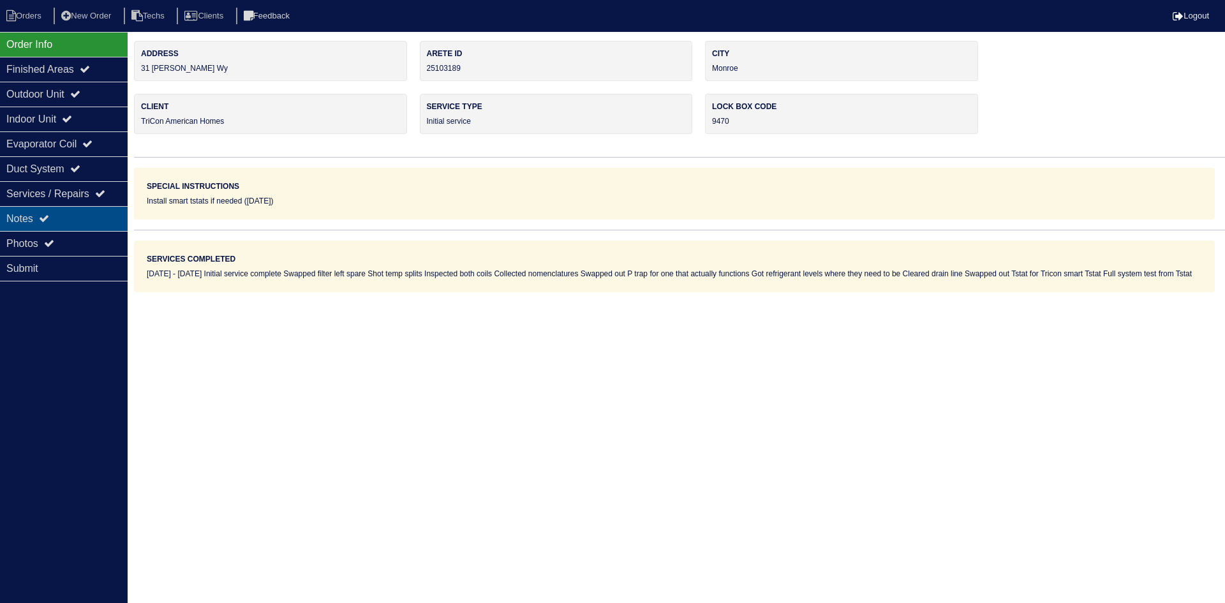
click at [95, 221] on div "Notes" at bounding box center [64, 218] width 128 height 25
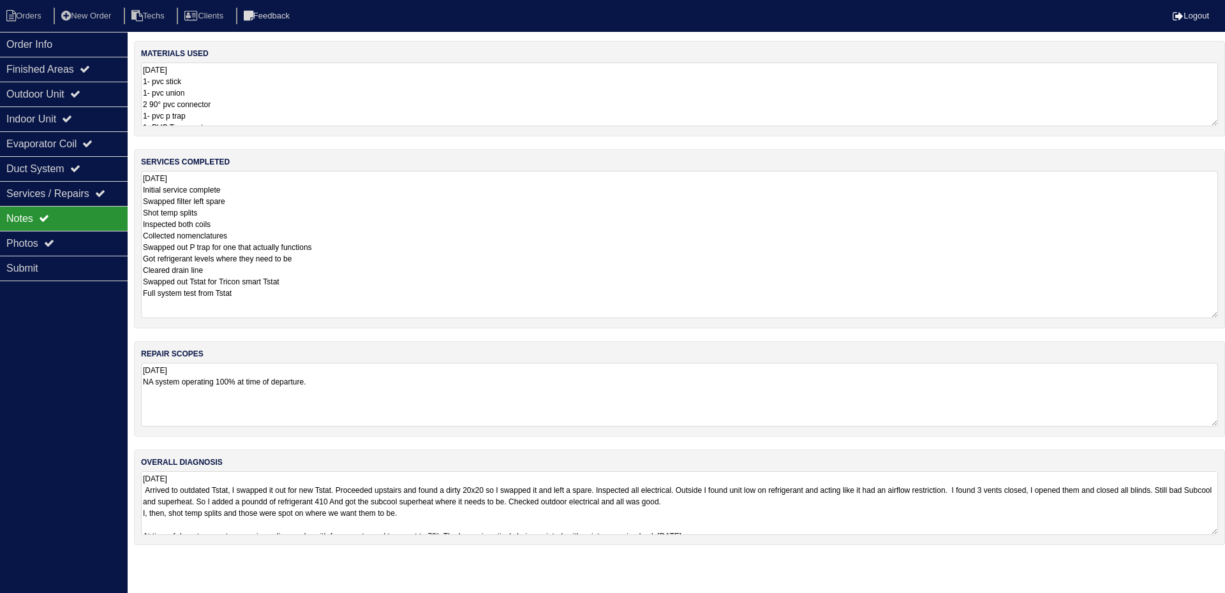
drag, startPoint x: 1214, startPoint y: 225, endPoint x: 1224, endPoint y: 309, distance: 84.2
click at [1224, 309] on div "services completed [DATE] Initial service complete Swapped filter left spare Sh…" at bounding box center [679, 238] width 1091 height 179
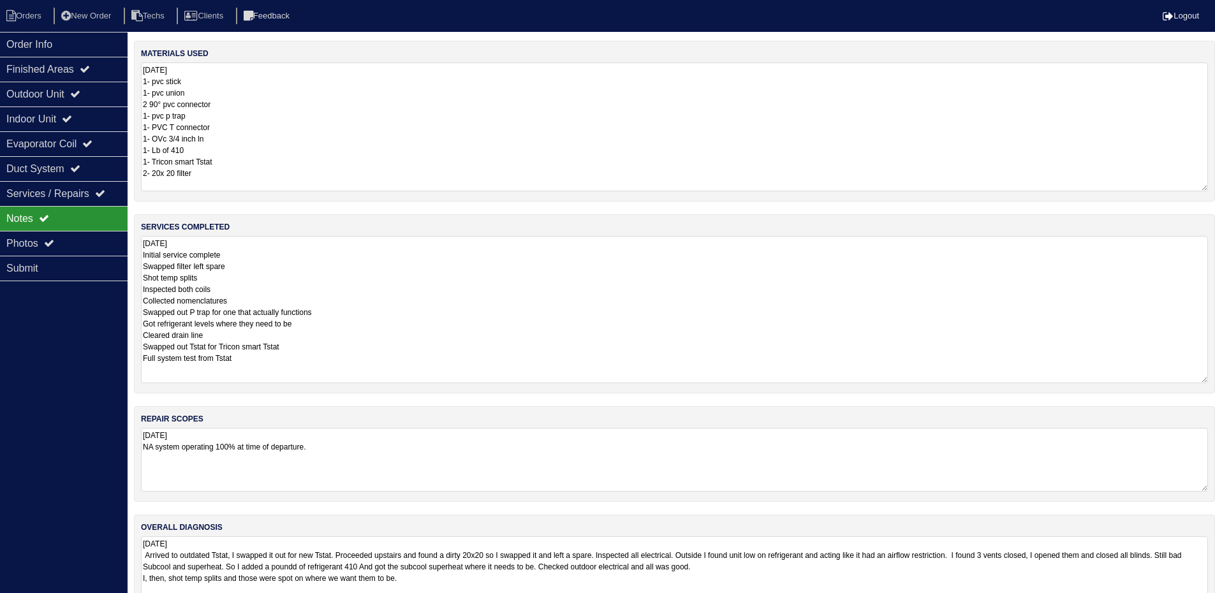
drag, startPoint x: 1214, startPoint y: 122, endPoint x: 1219, endPoint y: 187, distance: 65.3
click at [1215, 187] on html "Orders New Order Techs Clients Feedback Logout Orders New Order Users Clients M…" at bounding box center [607, 311] width 1215 height 623
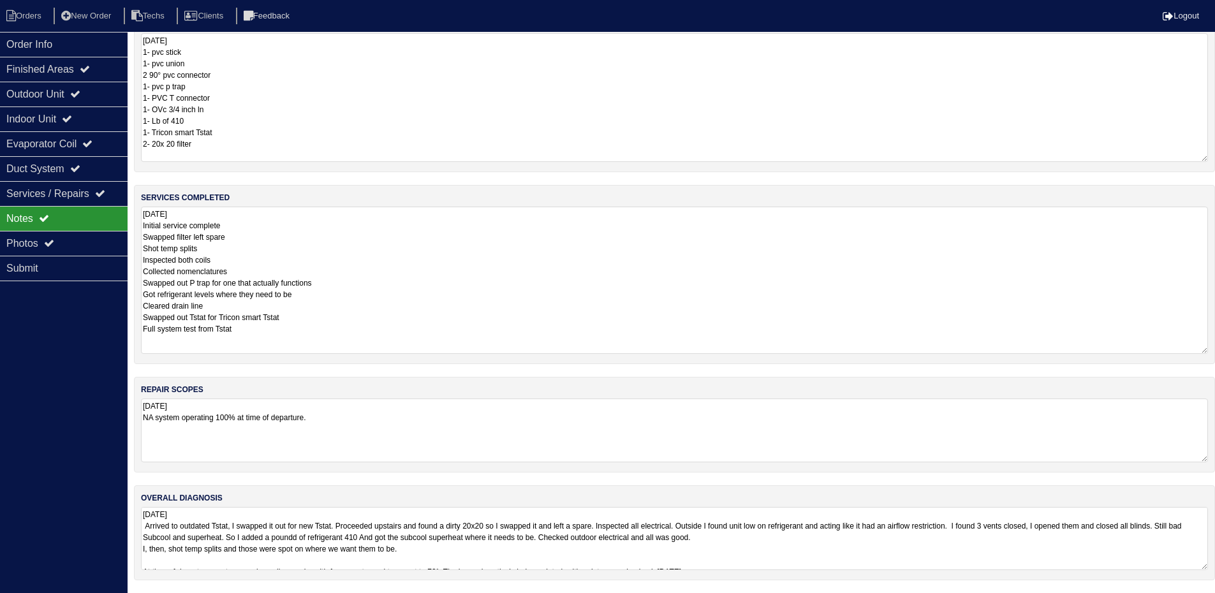
scroll to position [30, 0]
drag, startPoint x: 1204, startPoint y: 569, endPoint x: 1218, endPoint y: 621, distance: 53.4
click at [1215, 602] on html "Orders New Order Techs Clients Feedback Logout Orders New Order Users Clients M…" at bounding box center [607, 307] width 1215 height 675
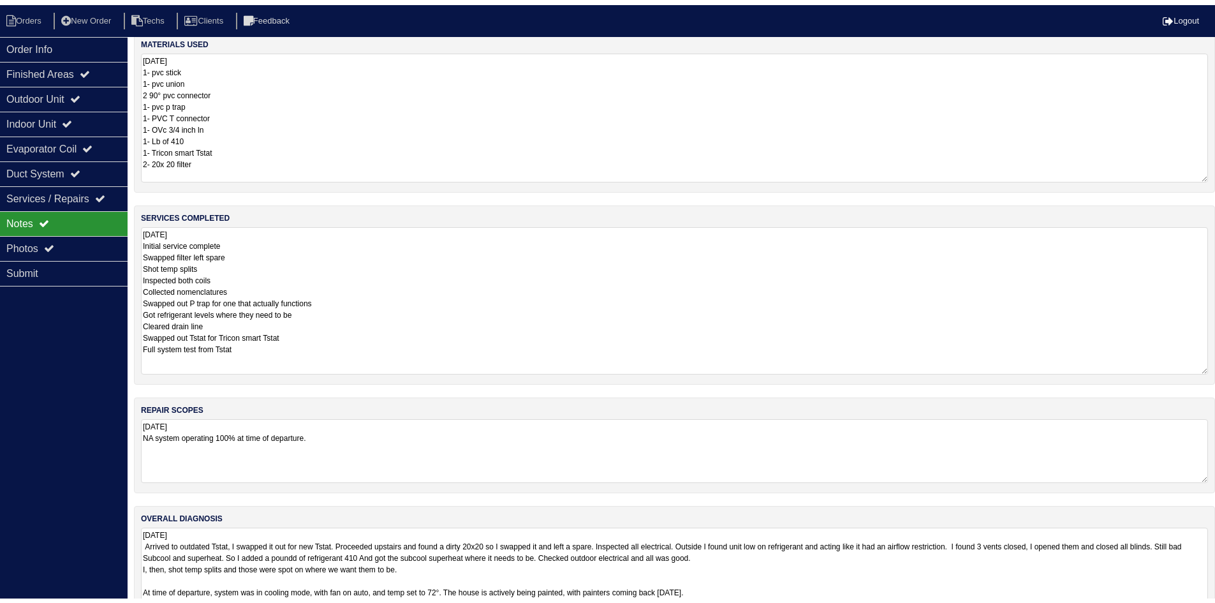
scroll to position [0, 0]
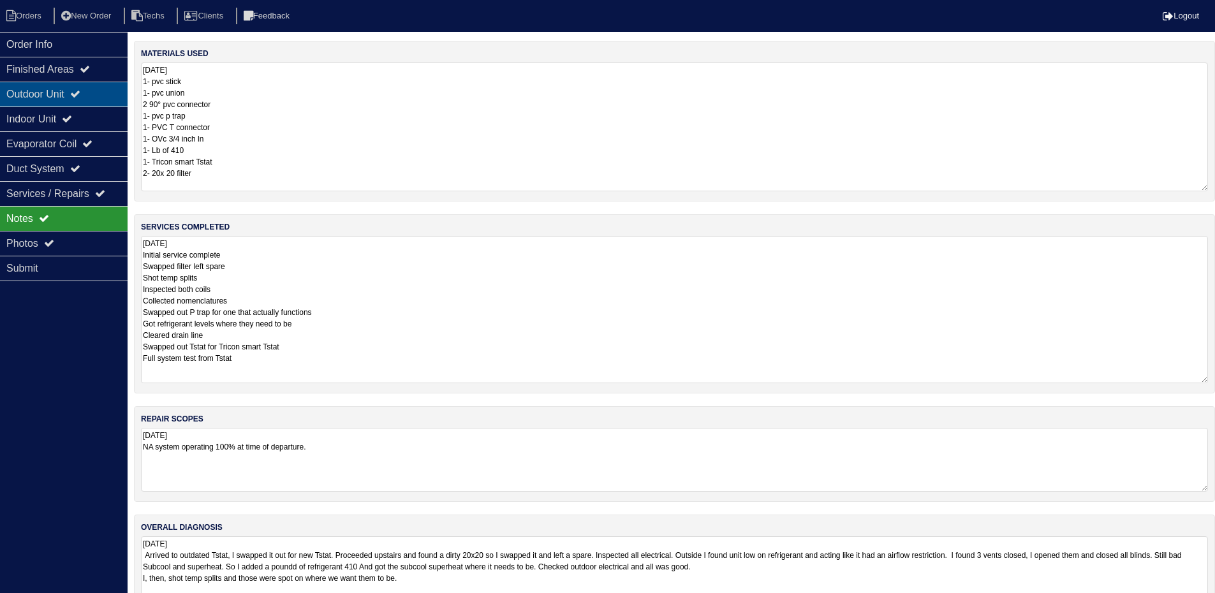
click at [102, 87] on div "Outdoor Unit" at bounding box center [64, 94] width 128 height 25
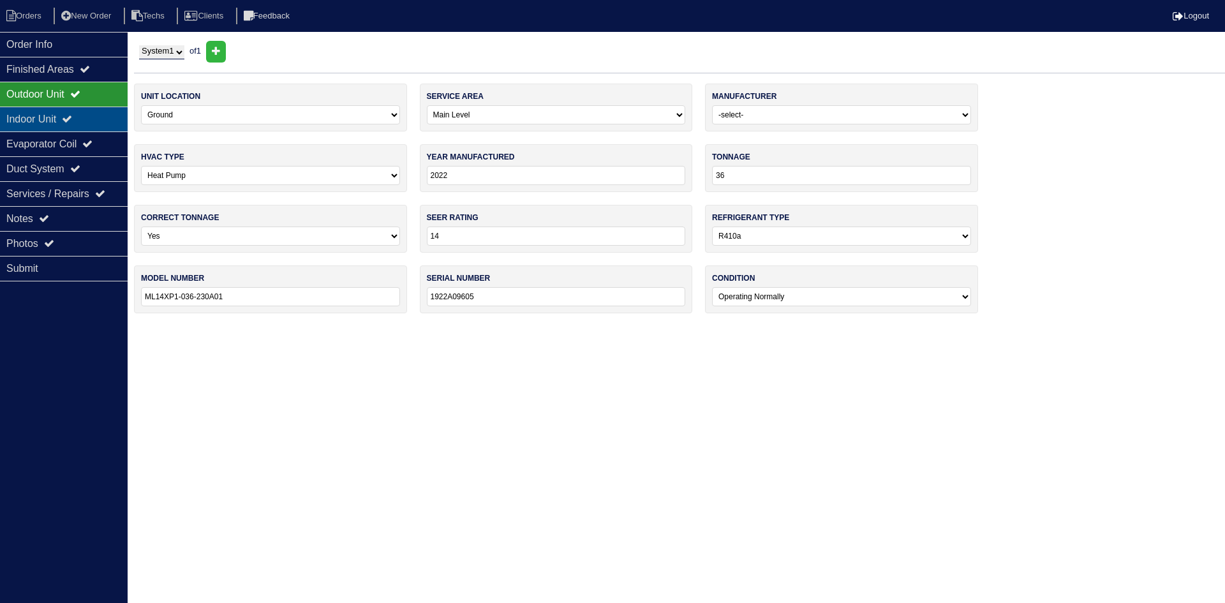
click at [93, 114] on div "Indoor Unit" at bounding box center [64, 119] width 128 height 25
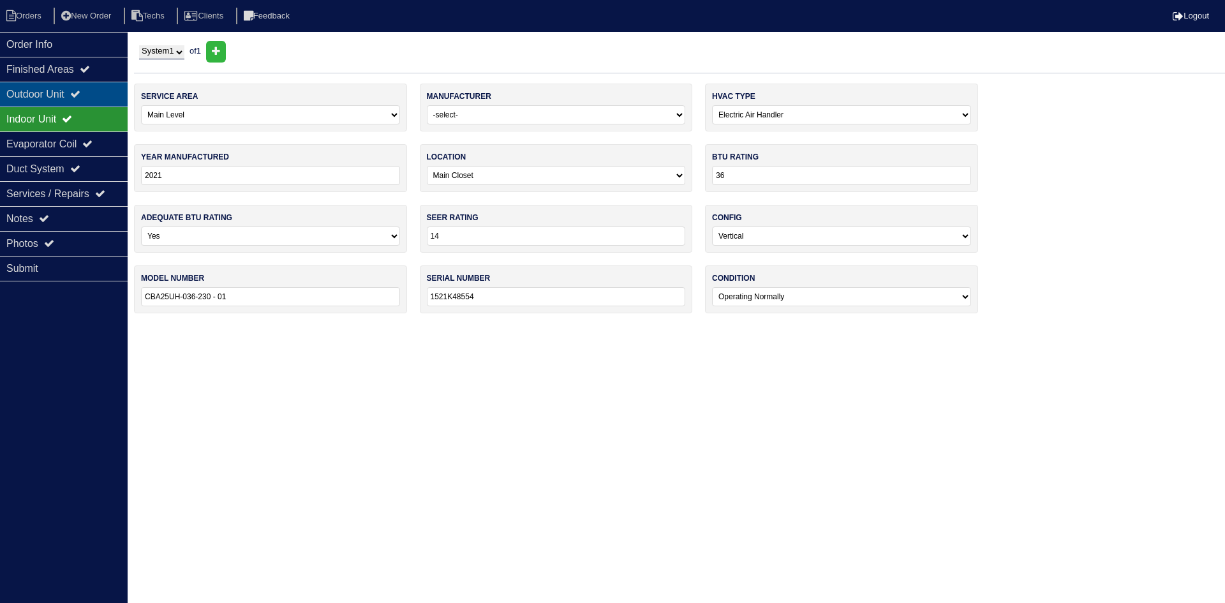
click at [93, 96] on div "Outdoor Unit" at bounding box center [64, 94] width 128 height 25
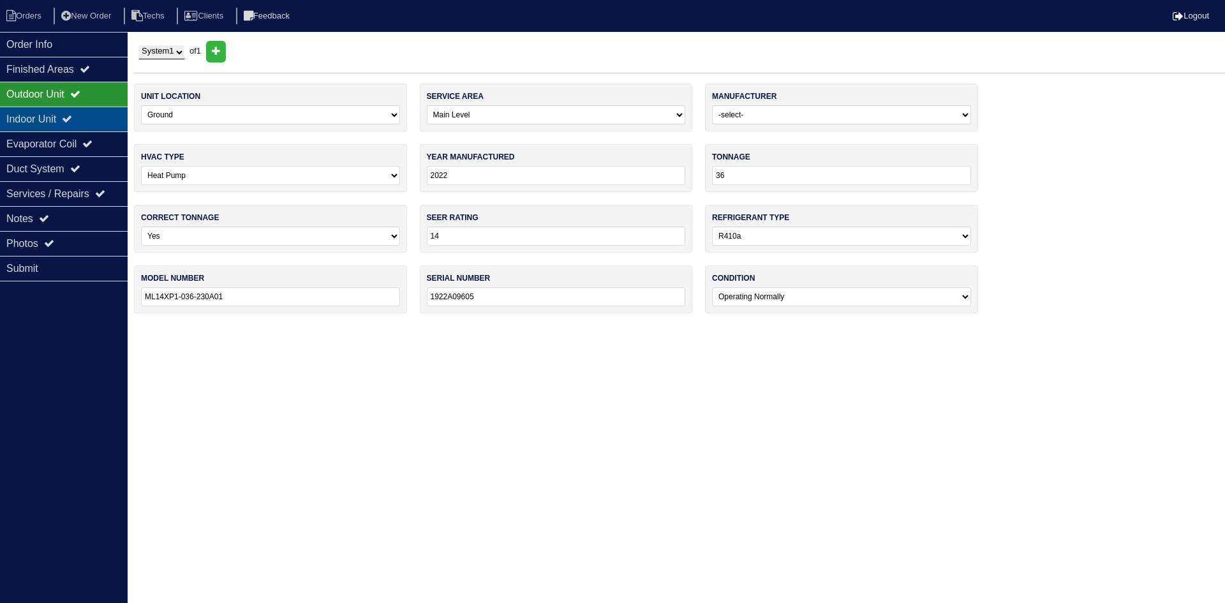
click at [72, 120] on icon at bounding box center [67, 119] width 10 height 10
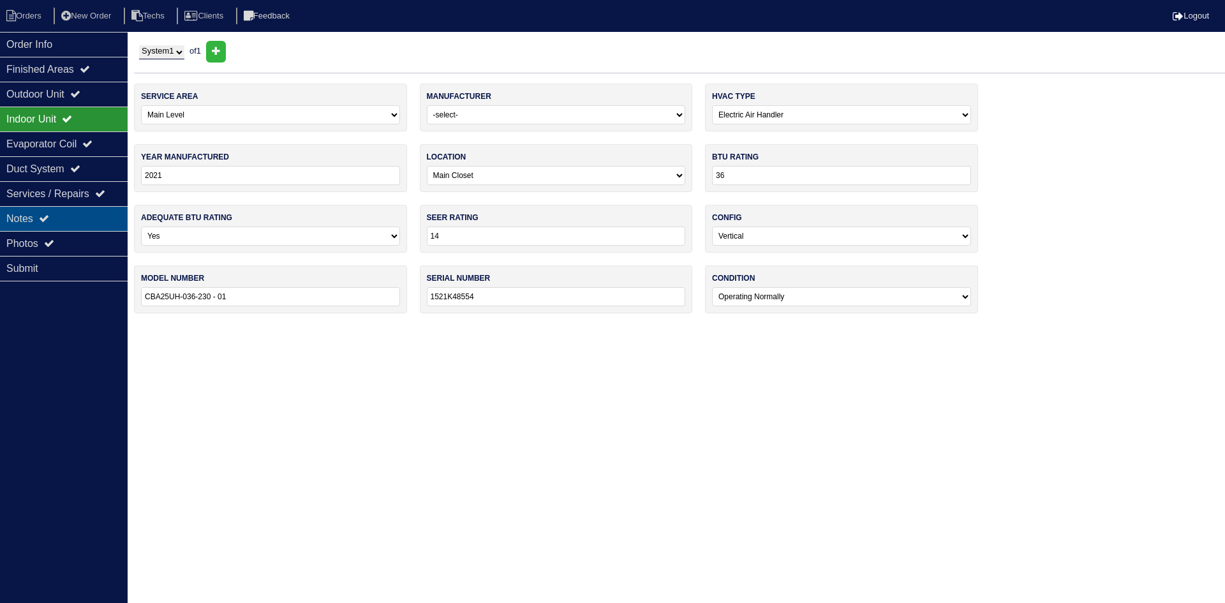
click at [94, 220] on div "Notes" at bounding box center [64, 218] width 128 height 25
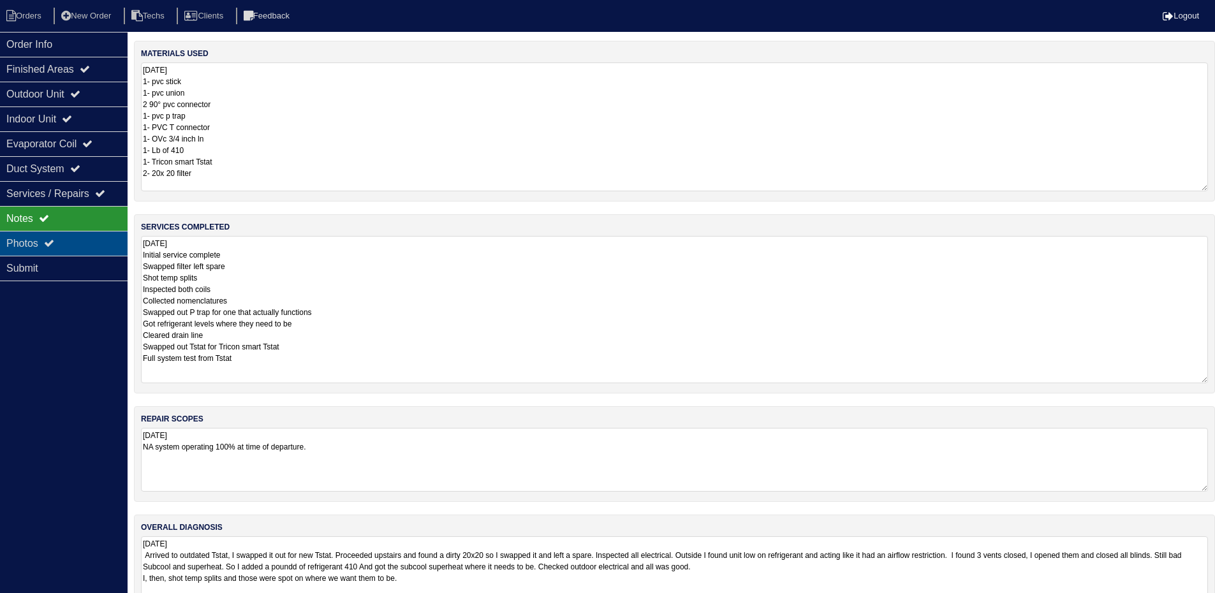
click at [63, 241] on div "Photos" at bounding box center [64, 243] width 128 height 25
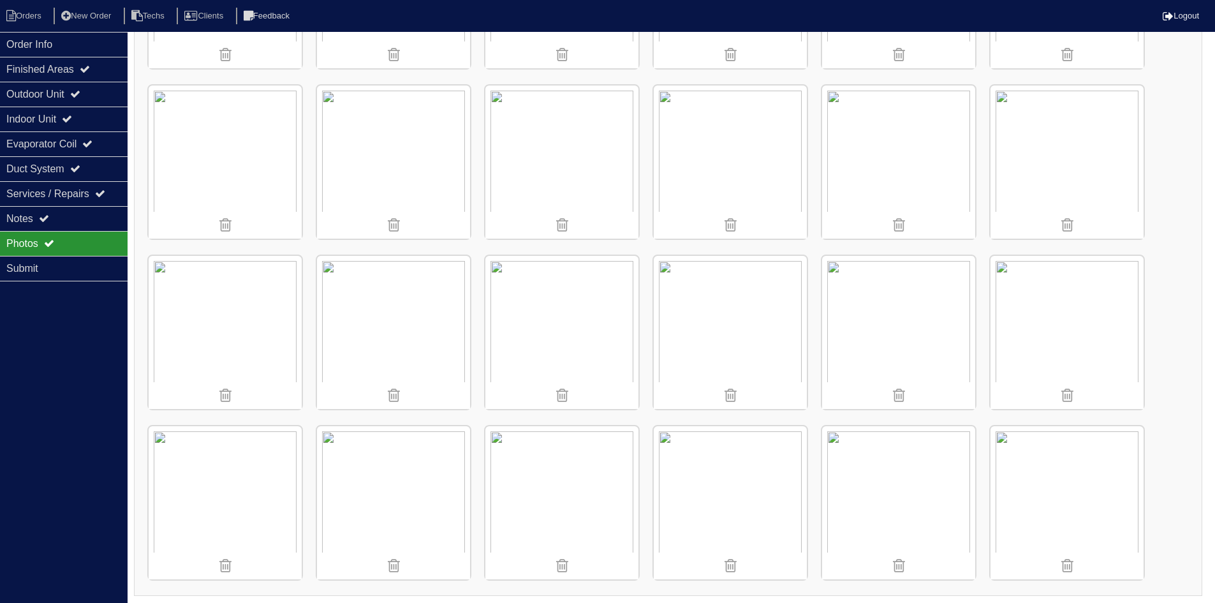
scroll to position [1002, 0]
click at [1067, 316] on img at bounding box center [1067, 331] width 153 height 153
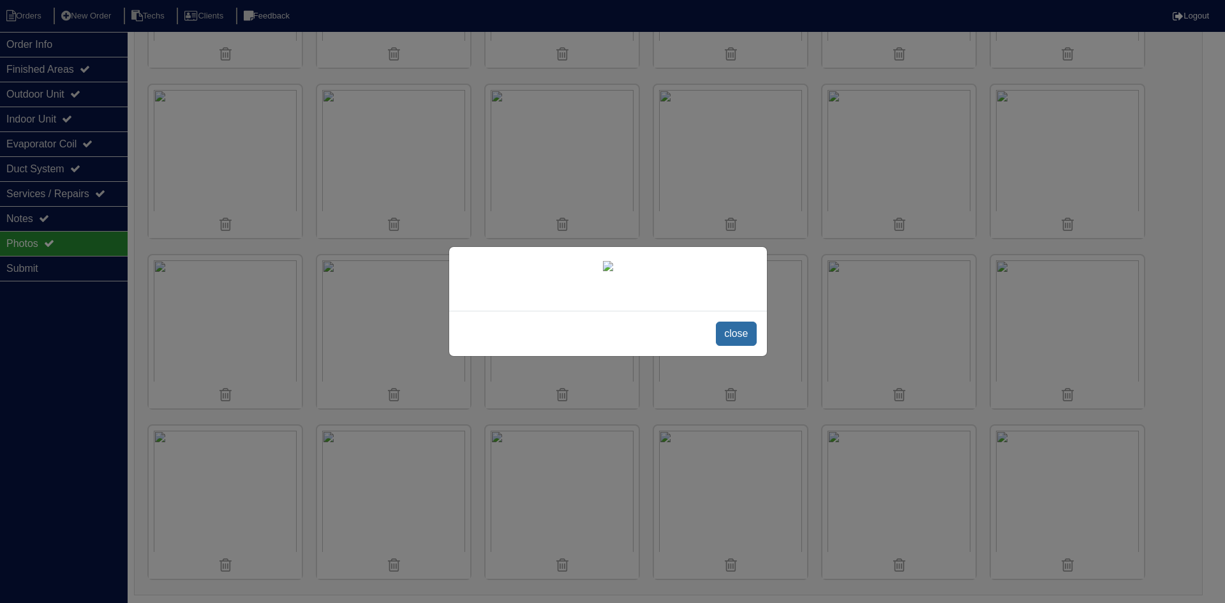
drag, startPoint x: 730, startPoint y: 427, endPoint x: 843, endPoint y: 407, distance: 114.6
click at [730, 346] on span "close" at bounding box center [736, 334] width 40 height 24
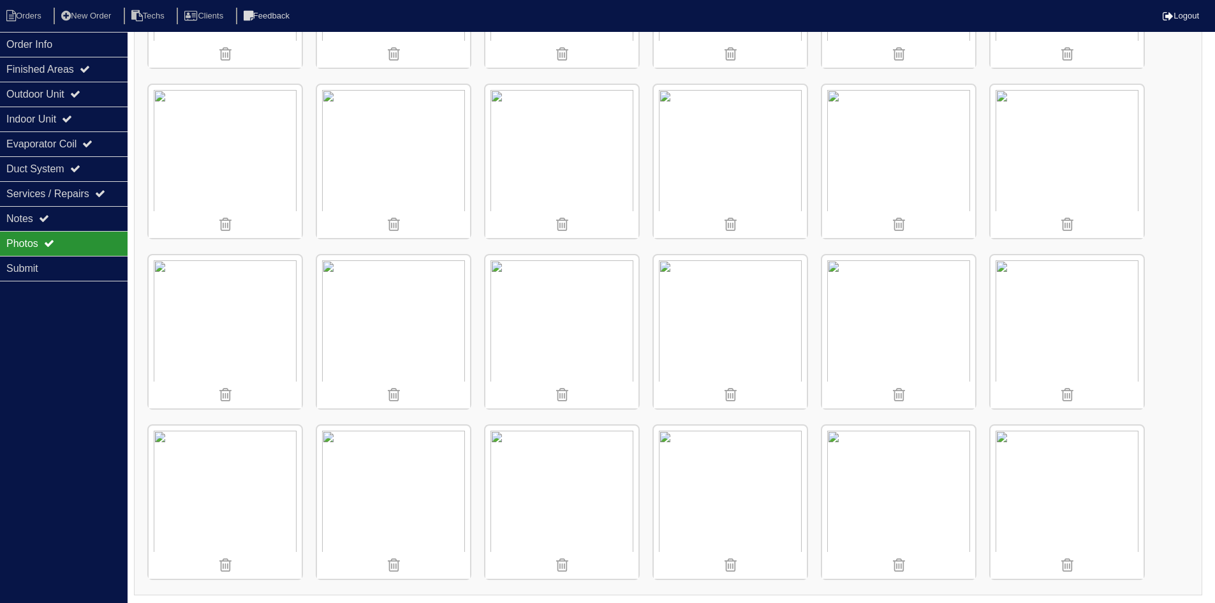
click at [1050, 135] on img at bounding box center [1067, 161] width 153 height 153
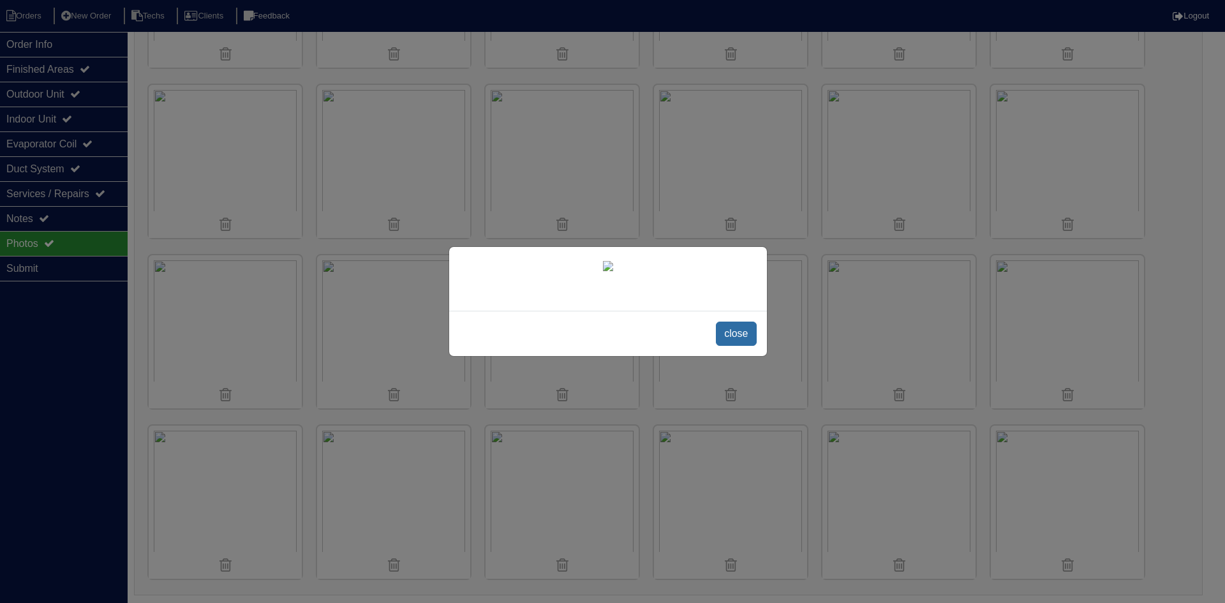
click at [739, 346] on span "close" at bounding box center [736, 334] width 40 height 24
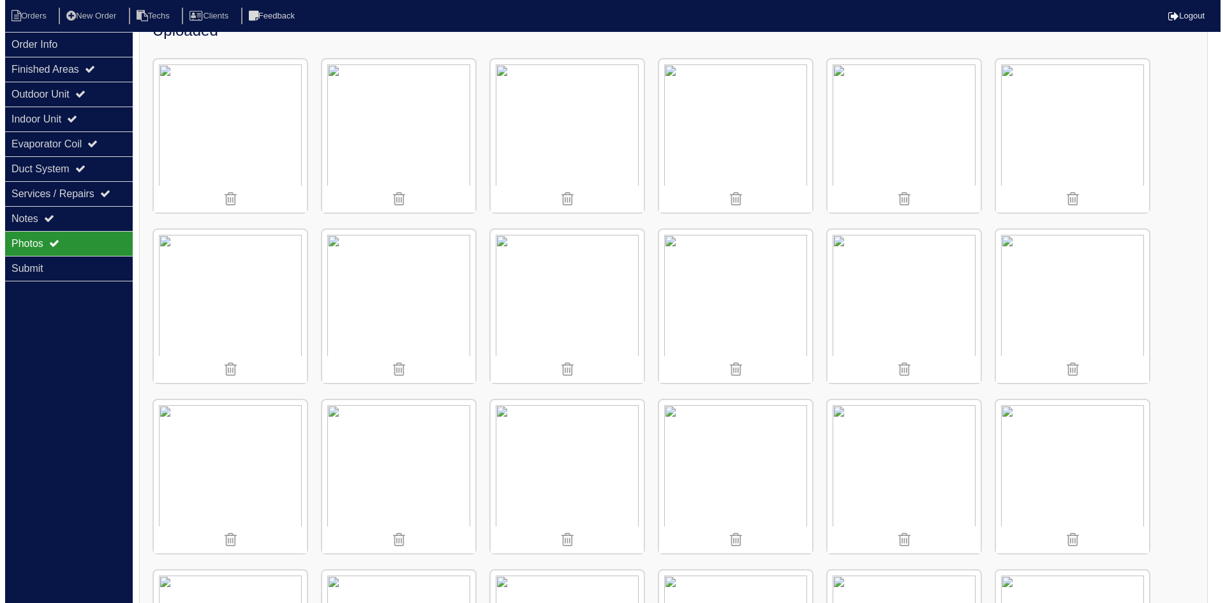
scroll to position [0, 0]
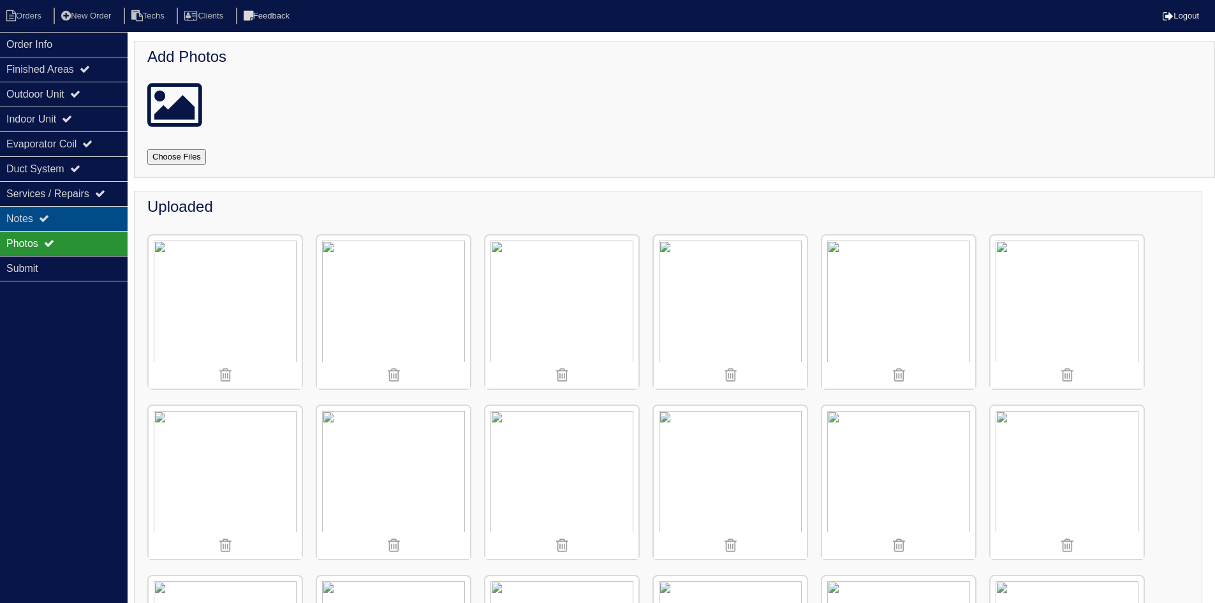
click at [41, 217] on div "Notes" at bounding box center [64, 218] width 128 height 25
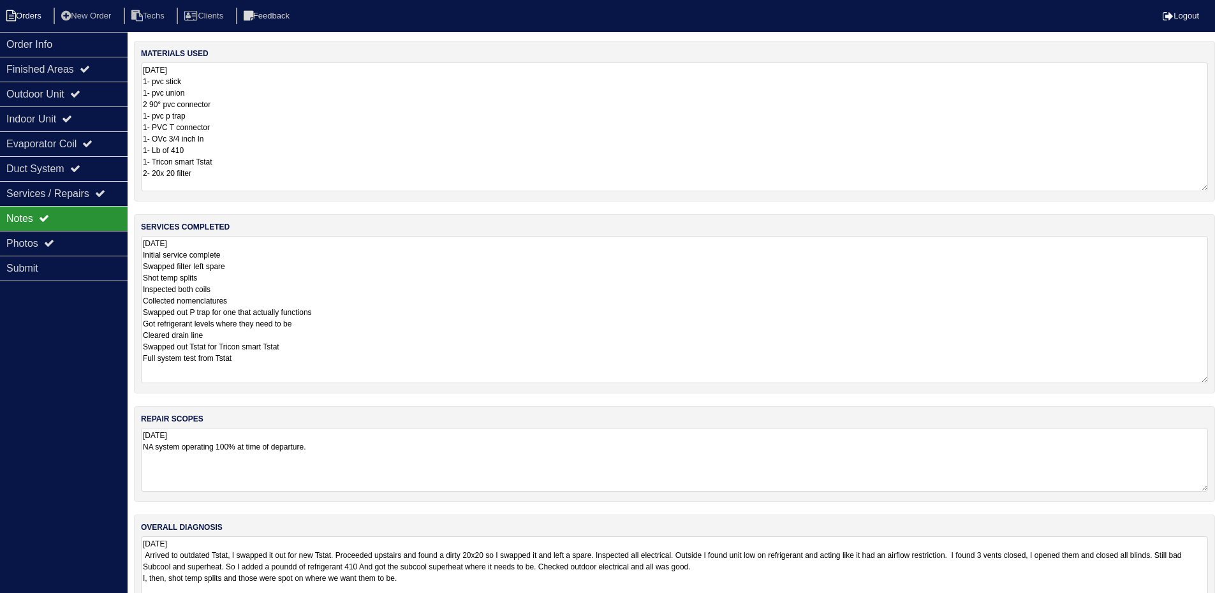
click at [29, 14] on li "Orders" at bounding box center [26, 16] width 52 height 17
select select "15"
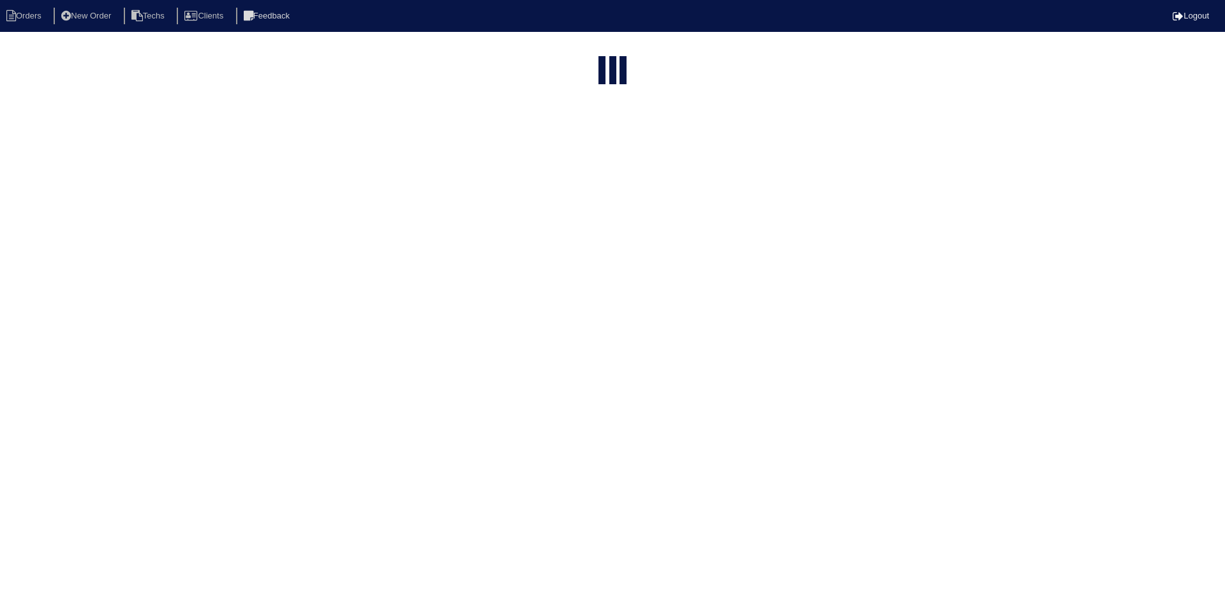
type input "31"
select select "field complete"
select select "need to quote"
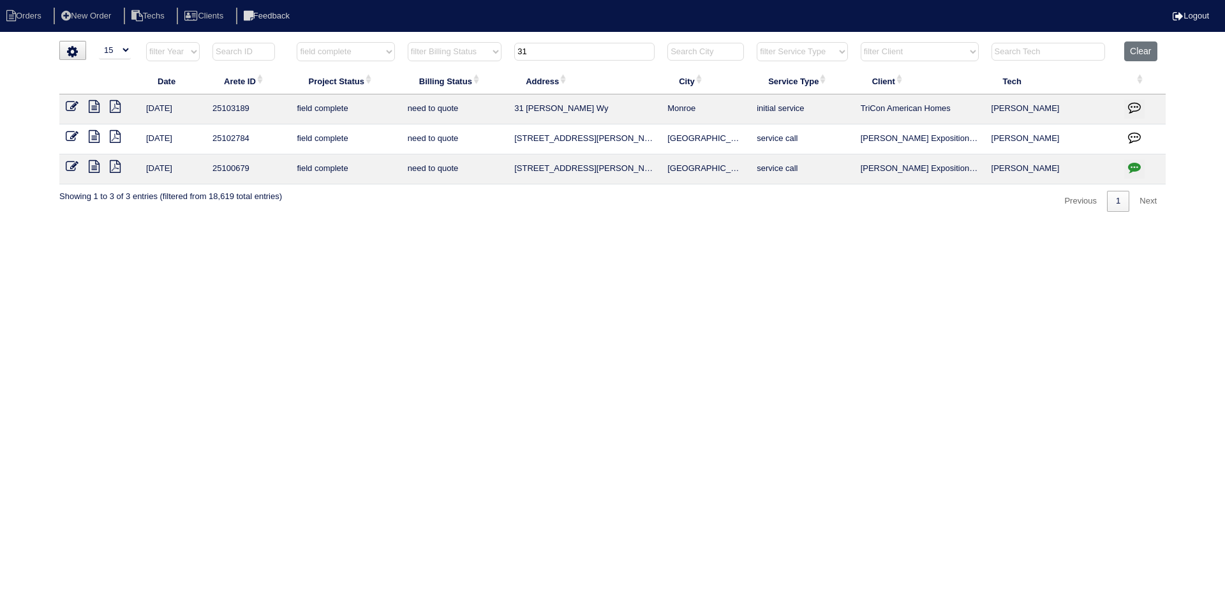
click at [538, 46] on input "31" at bounding box center [584, 52] width 140 height 18
type input "2300"
select select "field complete"
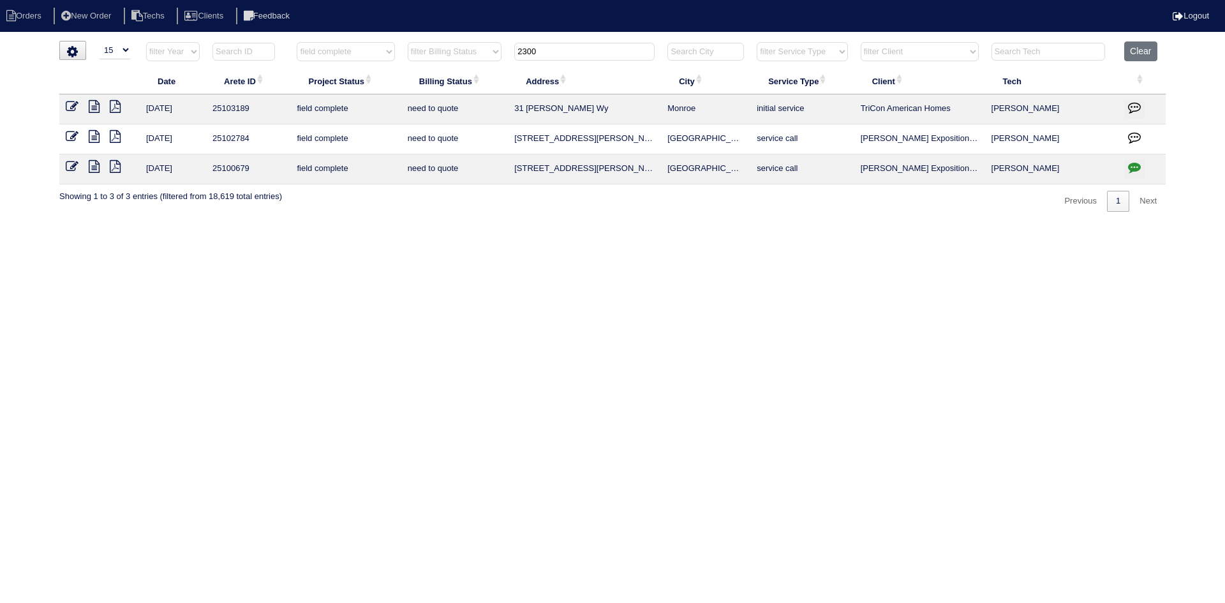
select select "need to quote"
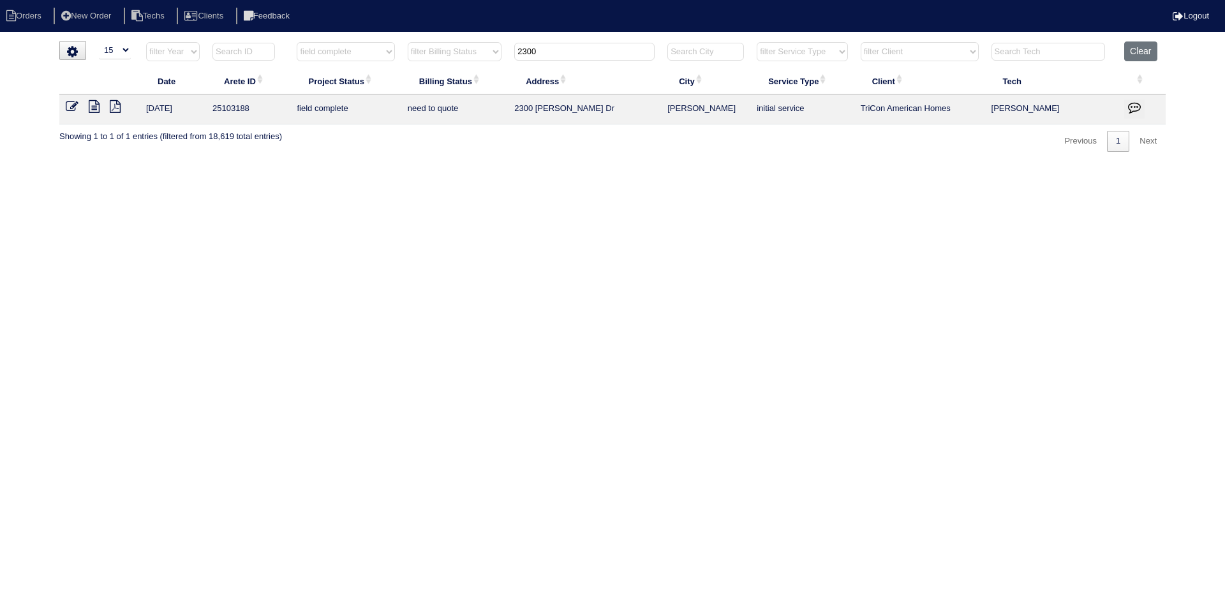
click at [91, 108] on icon at bounding box center [94, 106] width 11 height 13
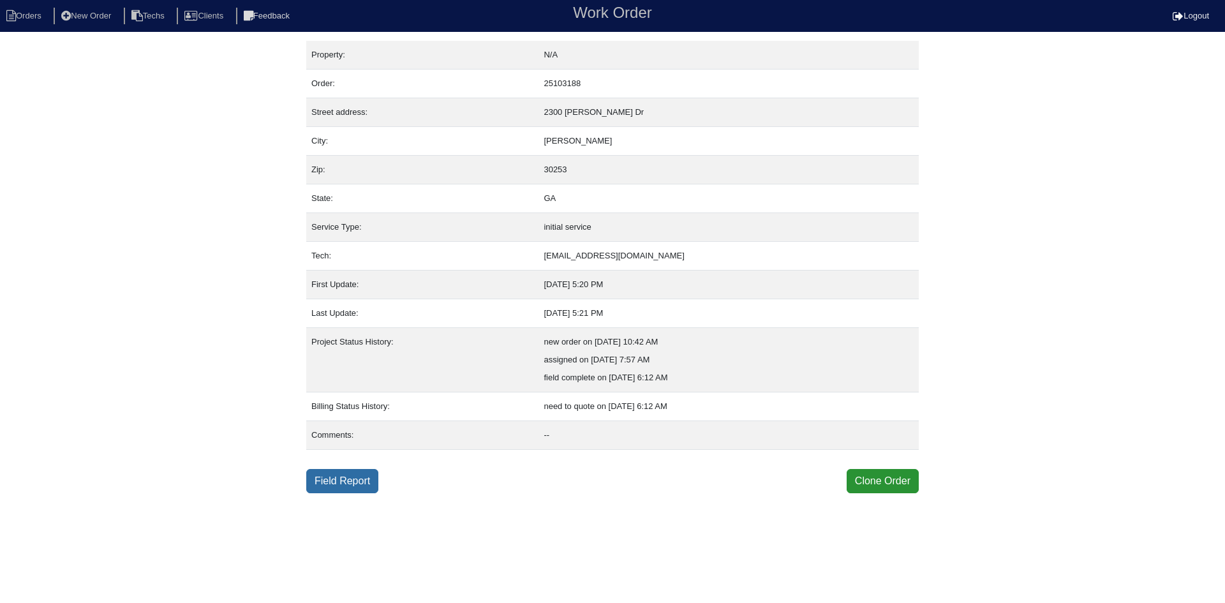
click at [333, 482] on link "Field Report" at bounding box center [342, 481] width 72 height 24
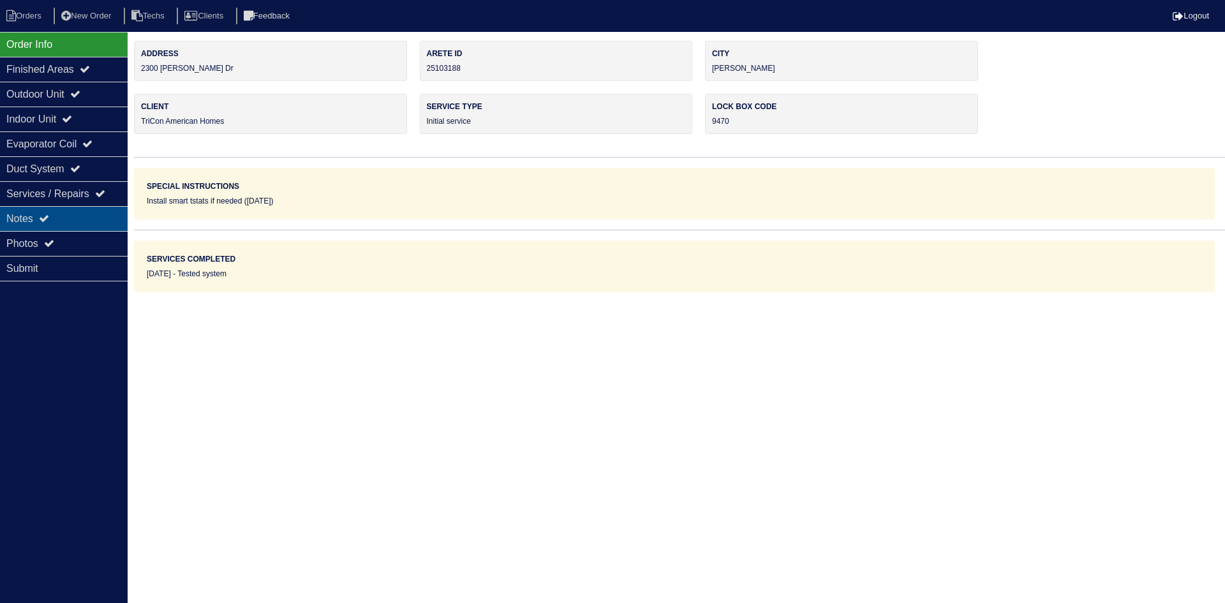
click at [48, 214] on icon at bounding box center [44, 218] width 10 height 10
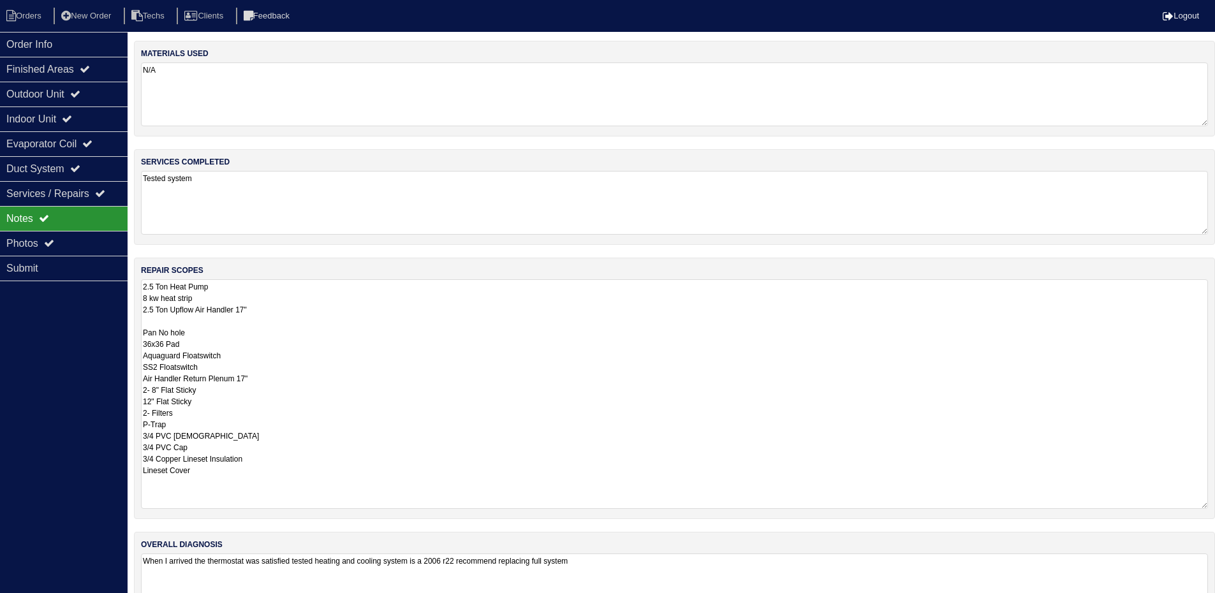
drag, startPoint x: 1211, startPoint y: 339, endPoint x: 1219, endPoint y: 505, distance: 166.0
click at [1215, 505] on html "Orders New Order Techs Clients Feedback Logout Orders New Order Users Clients M…" at bounding box center [607, 320] width 1215 height 641
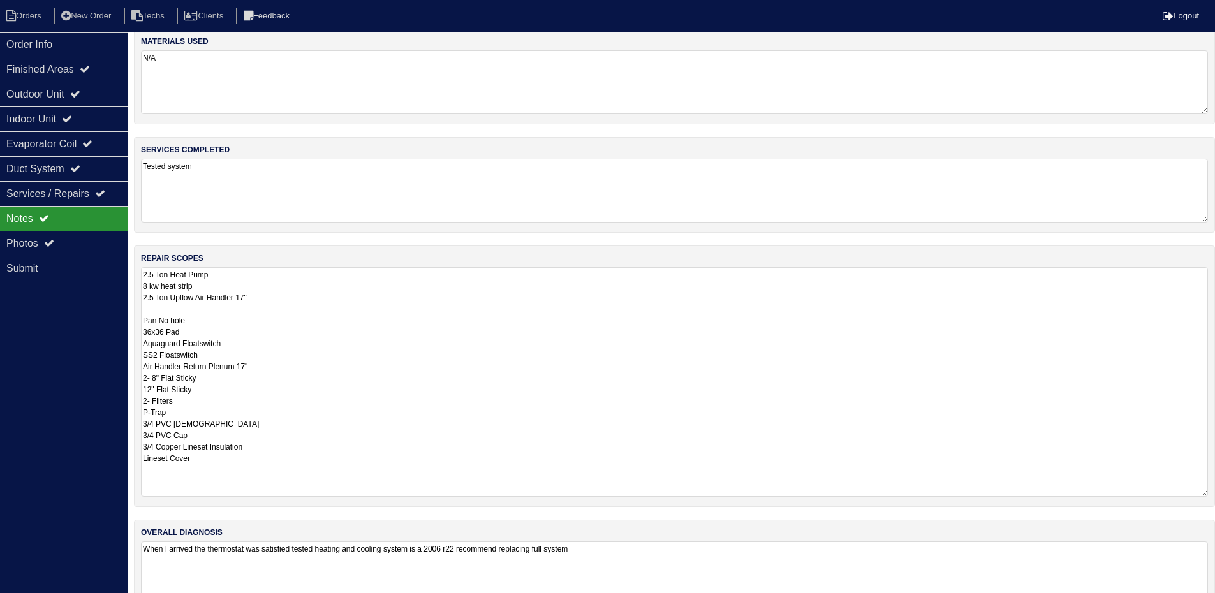
scroll to position [47, 0]
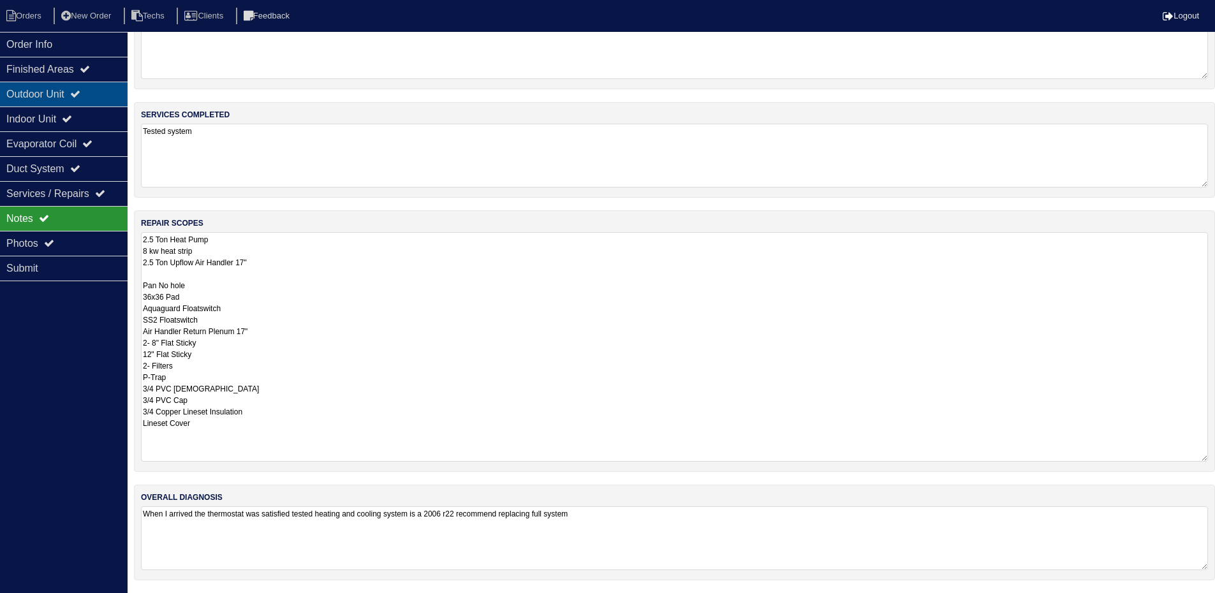
click at [77, 90] on div "Outdoor Unit" at bounding box center [64, 94] width 128 height 25
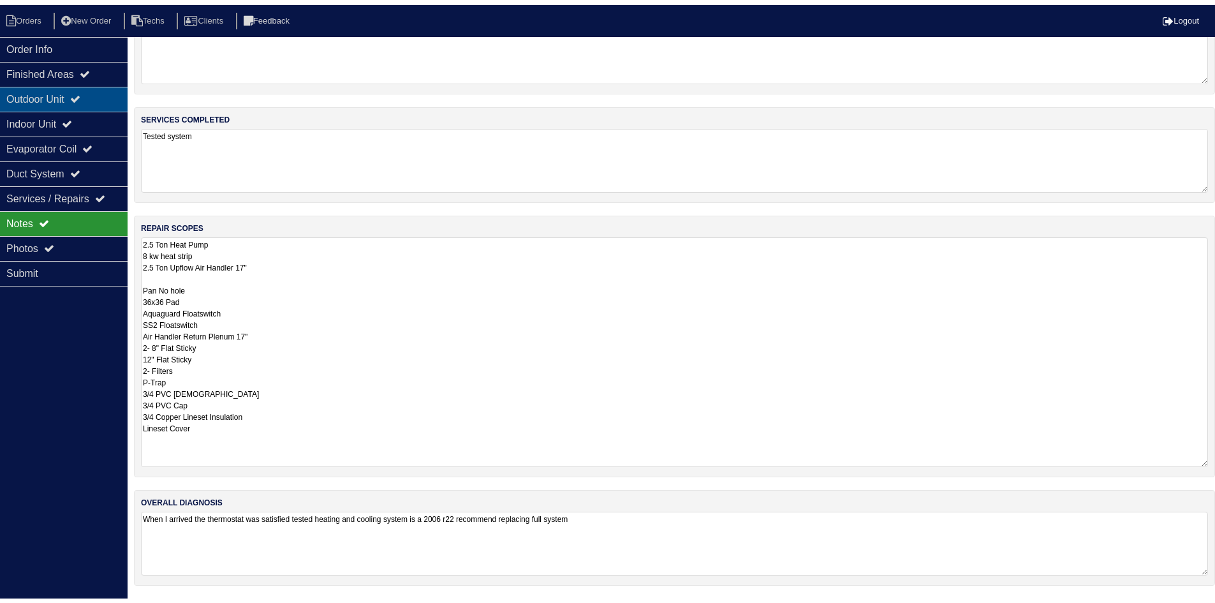
scroll to position [0, 0]
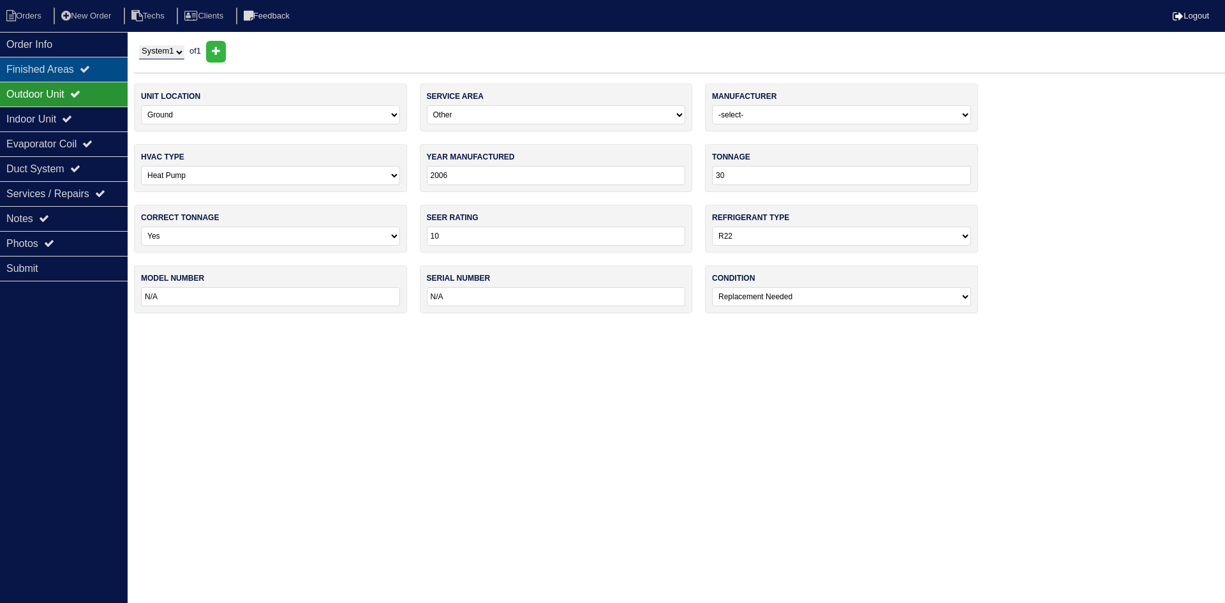
click at [72, 69] on div "Finished Areas" at bounding box center [64, 69] width 128 height 25
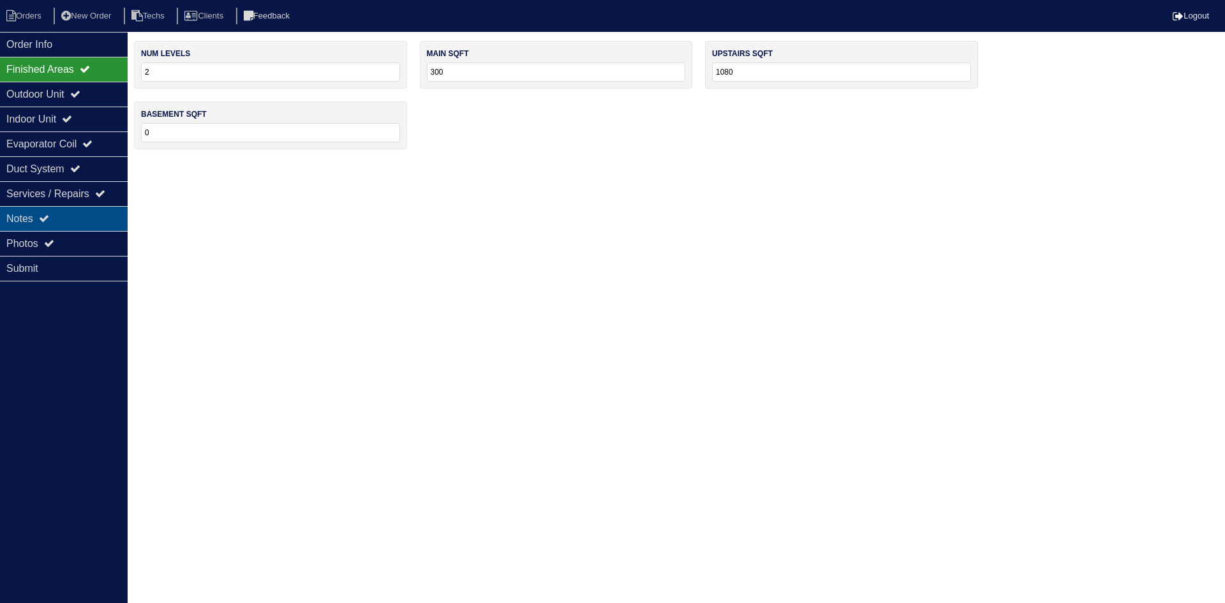
click at [63, 217] on div "Notes" at bounding box center [64, 218] width 128 height 25
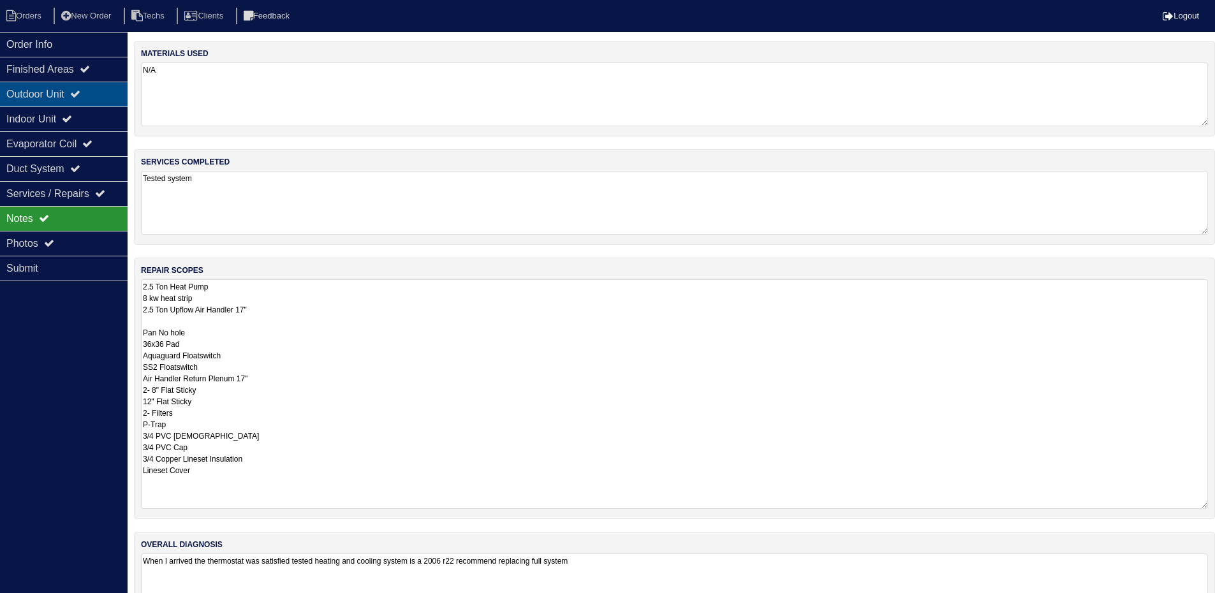
click at [80, 96] on icon at bounding box center [75, 94] width 10 height 10
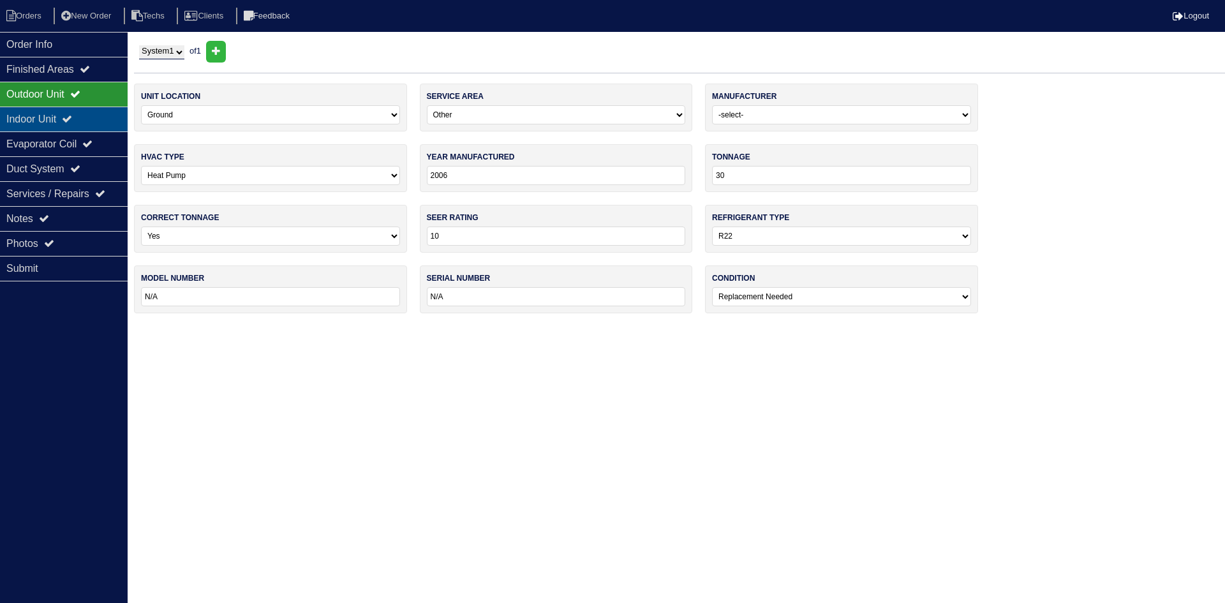
click at [68, 119] on div "Indoor Unit" at bounding box center [64, 119] width 128 height 25
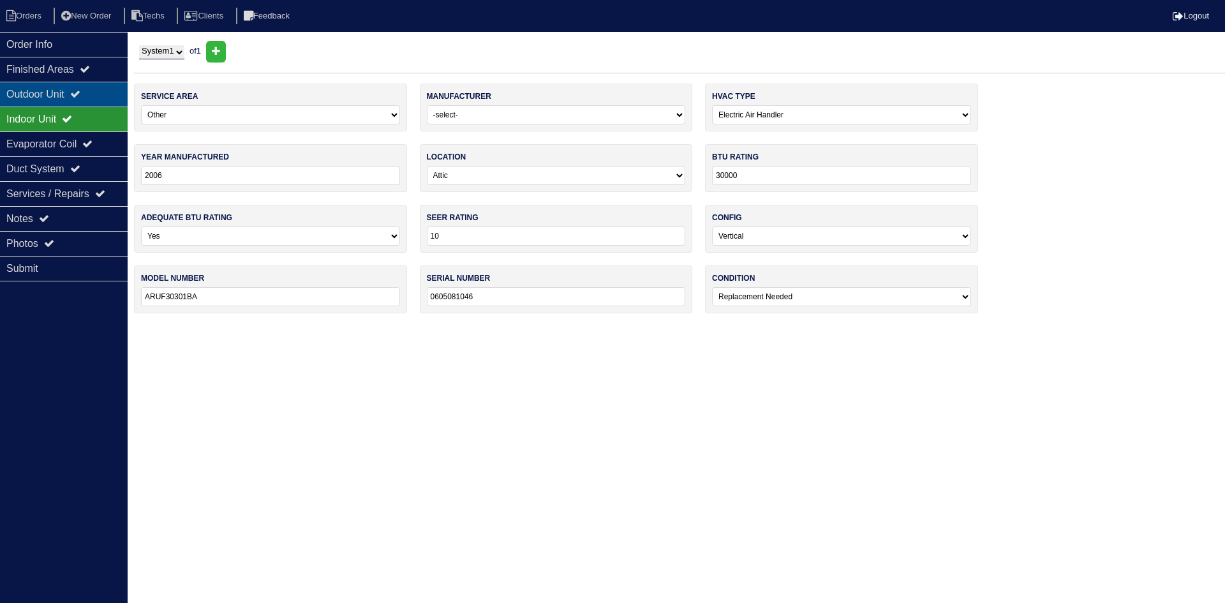
click at [60, 91] on div "Outdoor Unit" at bounding box center [64, 94] width 128 height 25
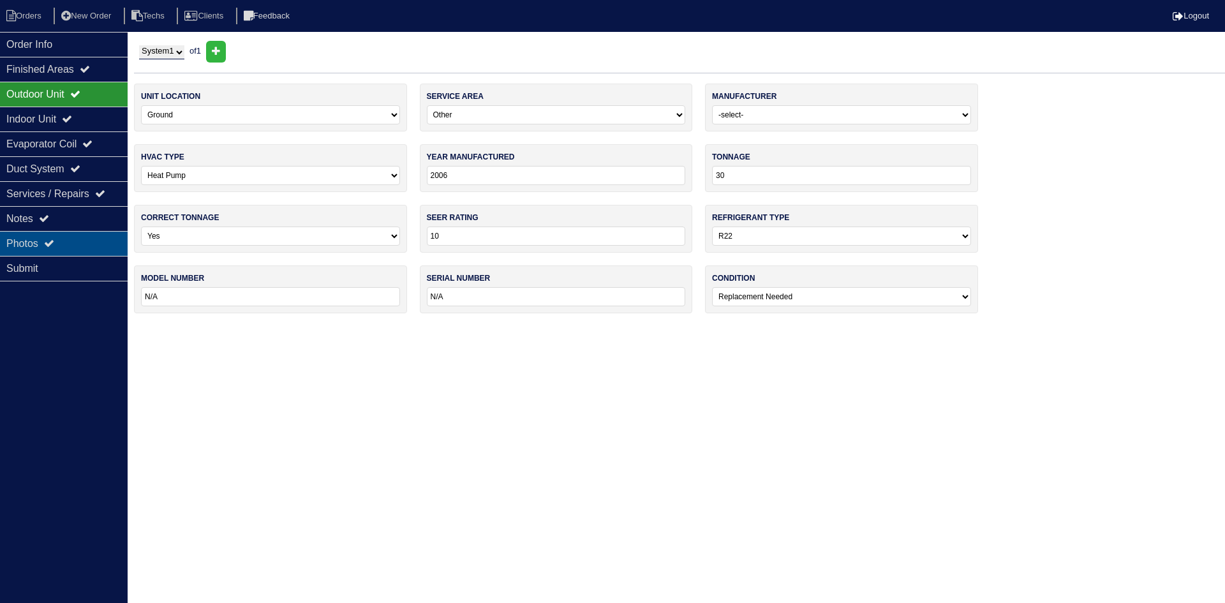
click at [50, 238] on div "Photos" at bounding box center [64, 243] width 128 height 25
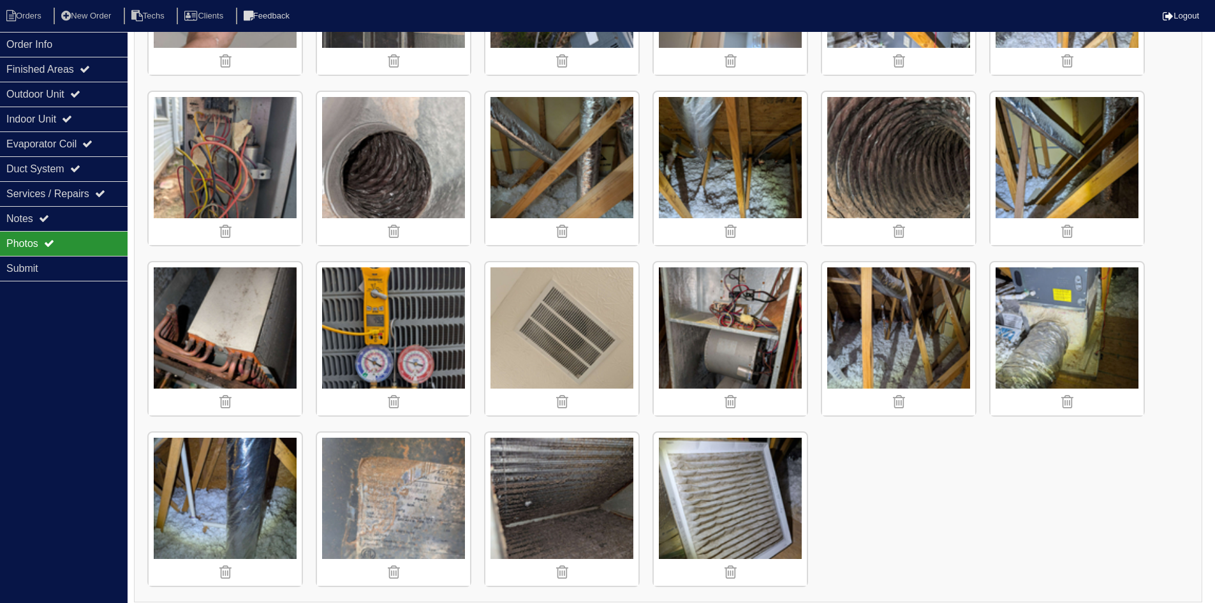
scroll to position [663, 0]
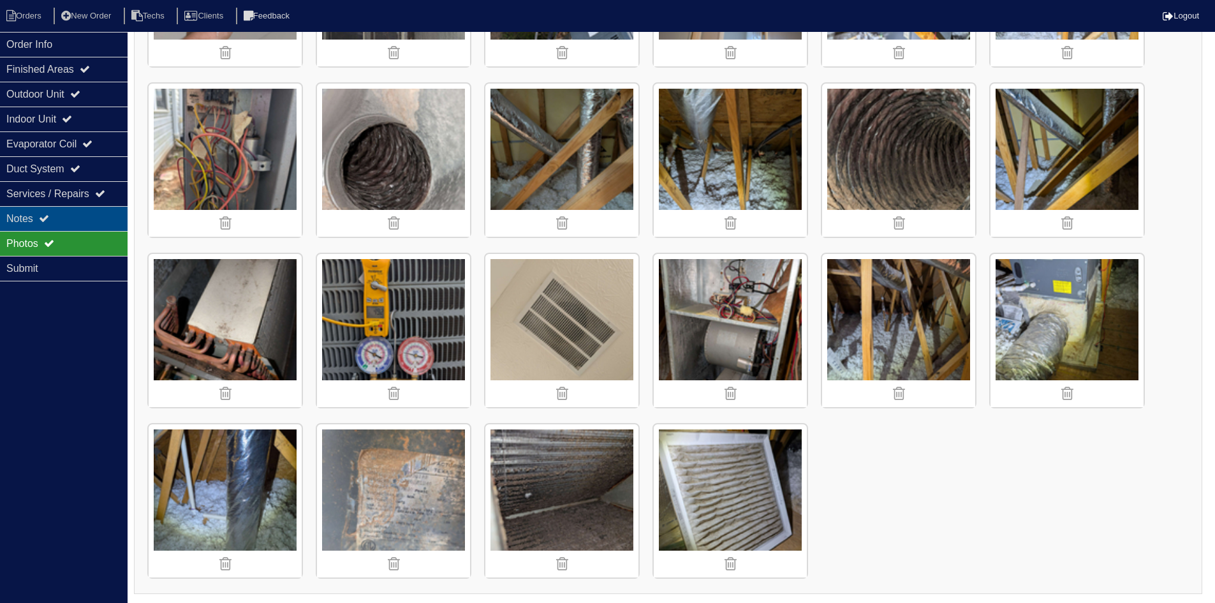
click at [61, 214] on div "Notes" at bounding box center [64, 218] width 128 height 25
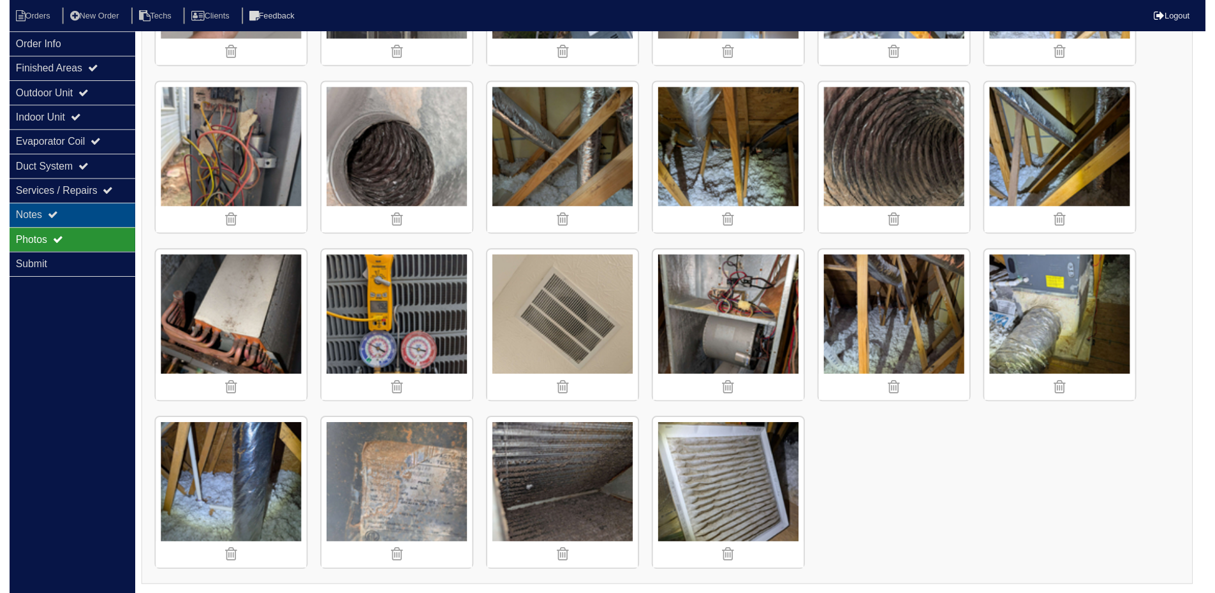
scroll to position [47, 0]
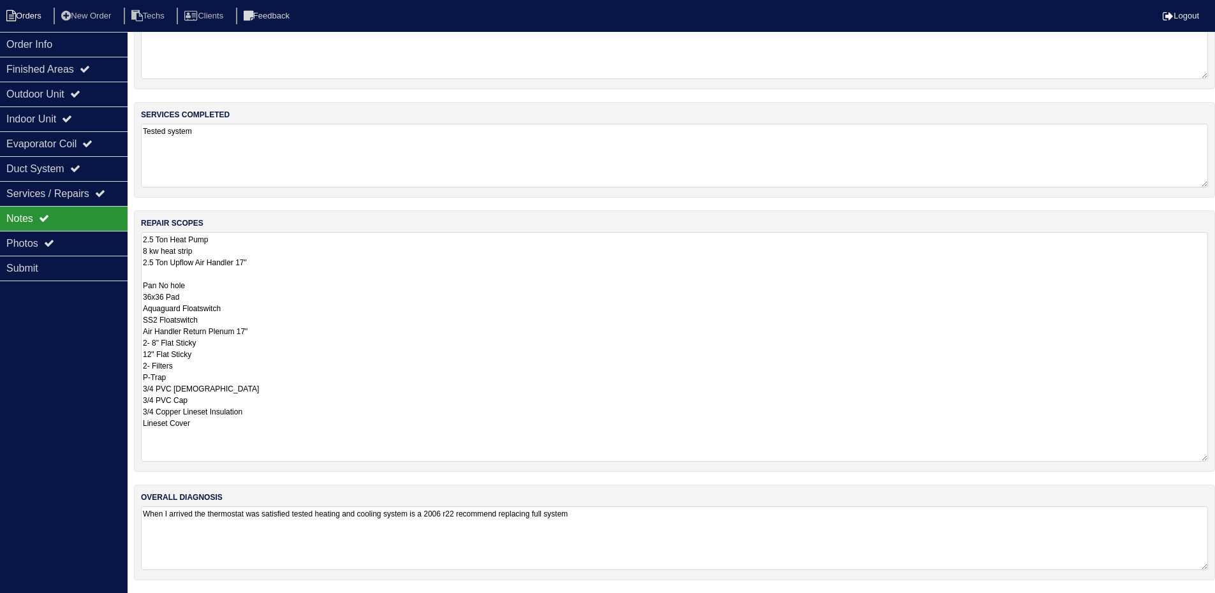
click at [29, 11] on li "Orders" at bounding box center [26, 16] width 52 height 17
select select "15"
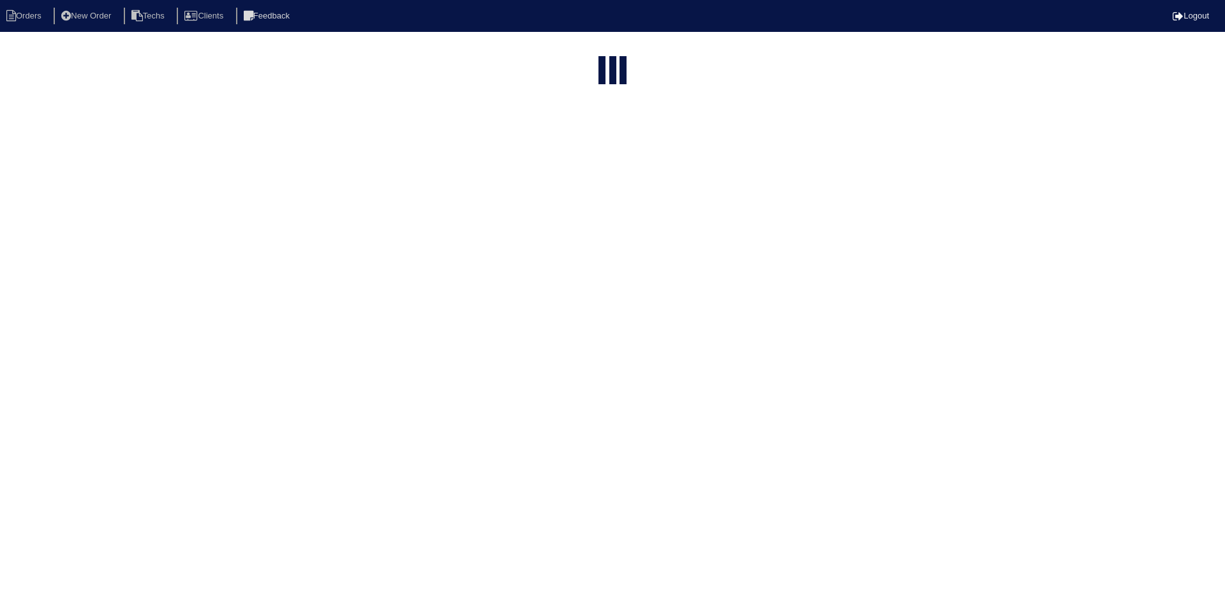
type input "2300"
select select "field complete"
select select "need to quote"
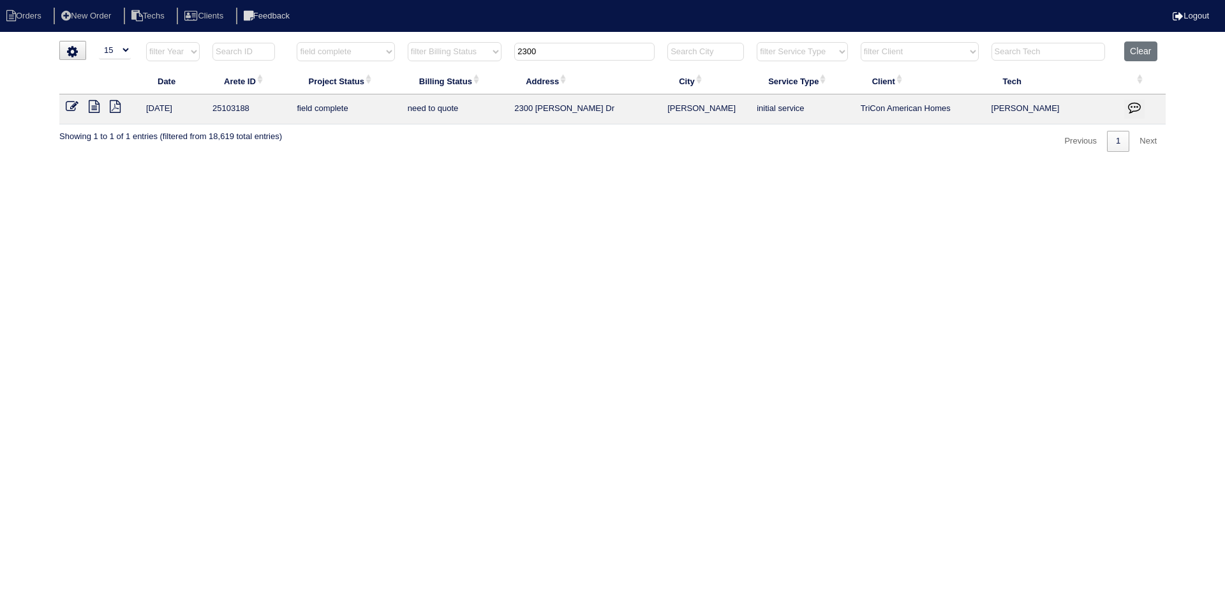
click at [549, 52] on input "2300" at bounding box center [584, 52] width 140 height 18
type input "1936"
select select "field complete"
select select "need to quote"
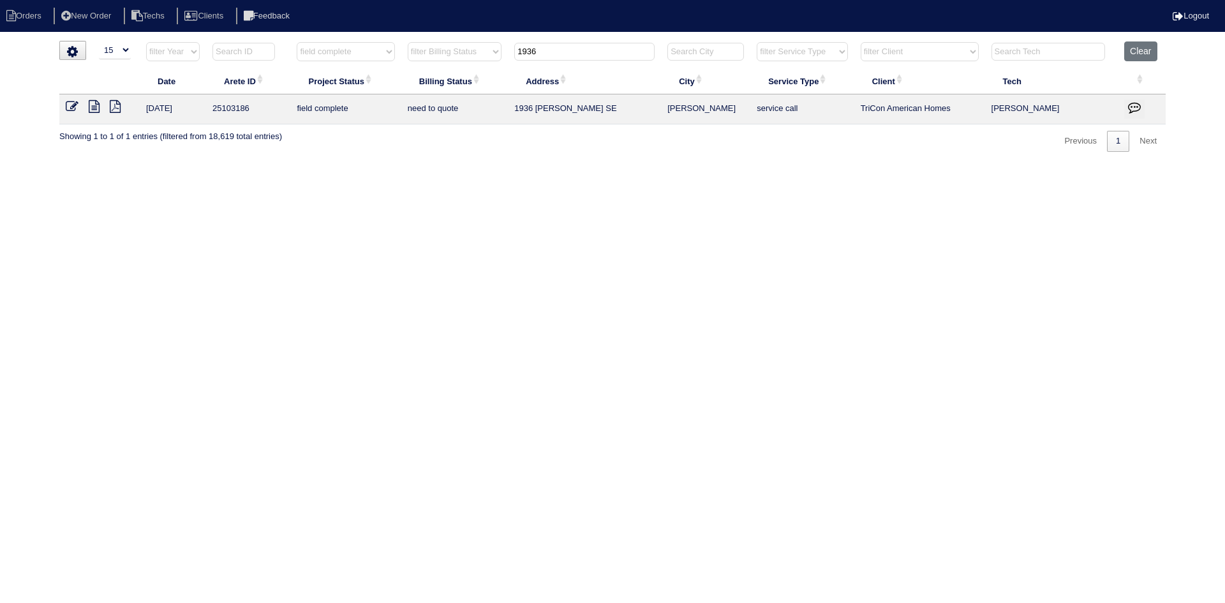
type input "1936"
click at [97, 107] on icon at bounding box center [94, 106] width 11 height 13
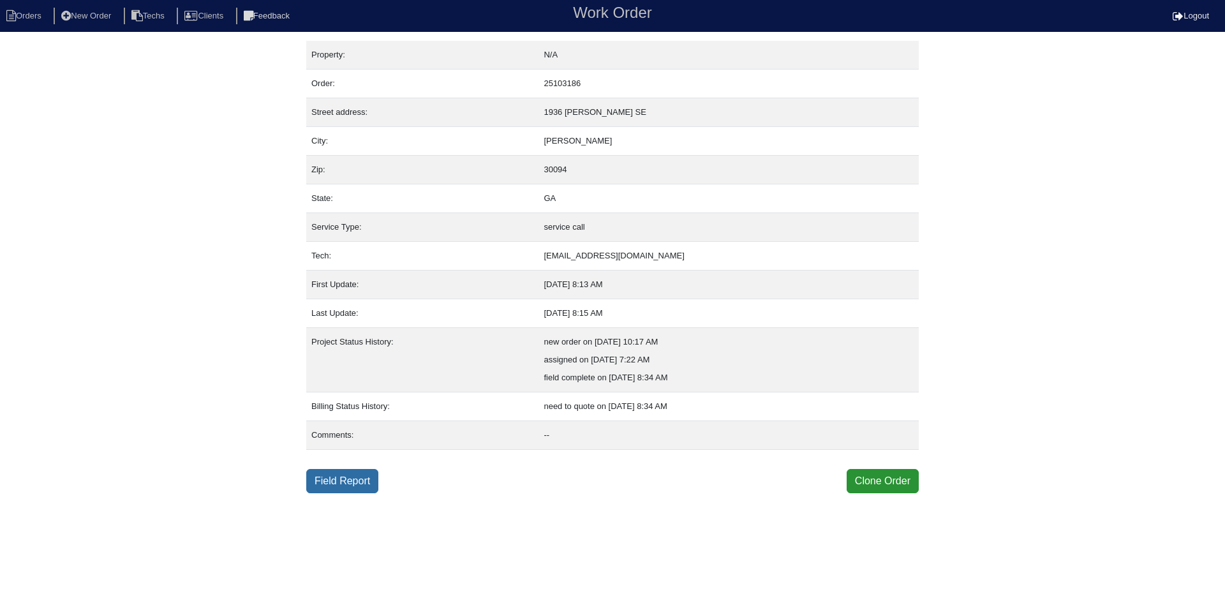
click at [318, 488] on link "Field Report" at bounding box center [342, 481] width 72 height 24
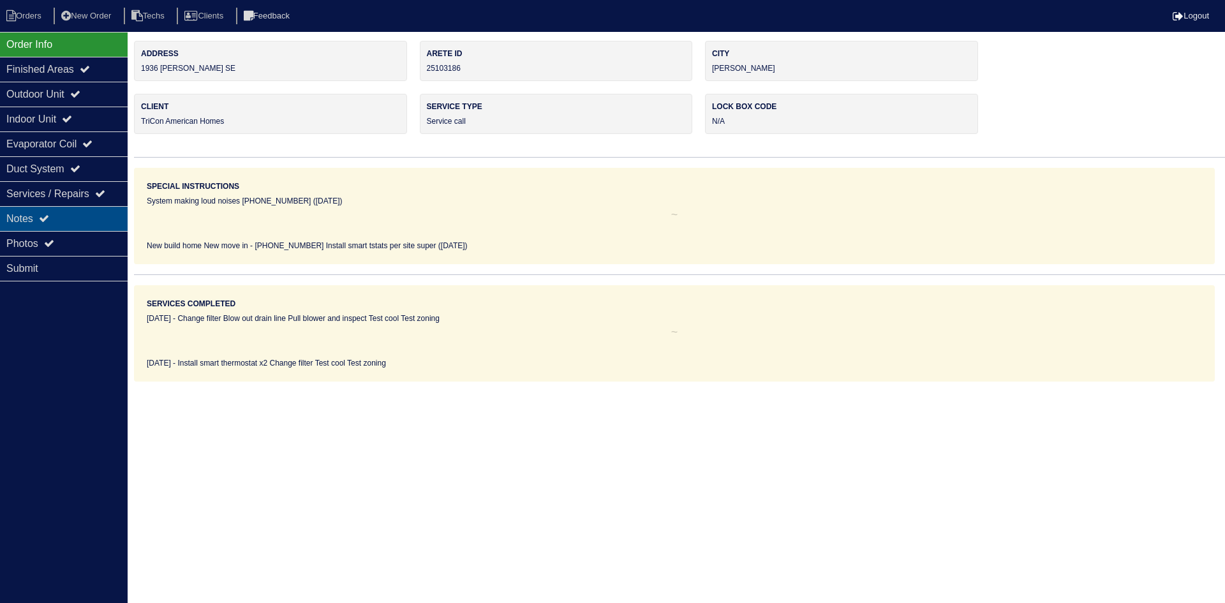
click at [59, 214] on div "Notes" at bounding box center [64, 218] width 128 height 25
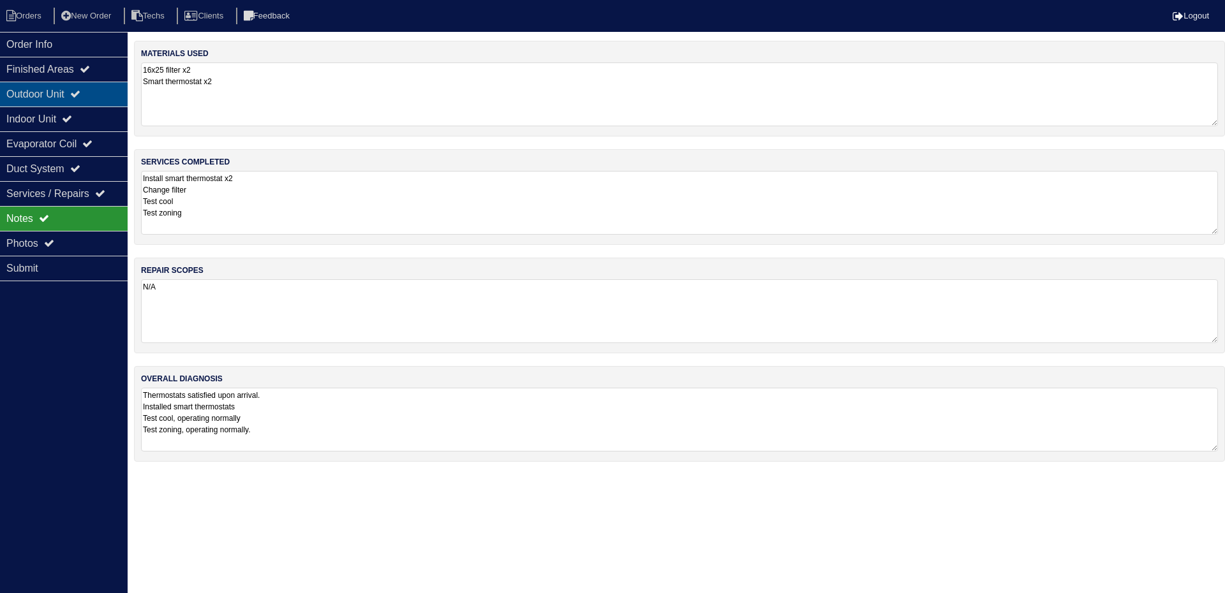
click at [100, 94] on div "Outdoor Unit" at bounding box center [64, 94] width 128 height 25
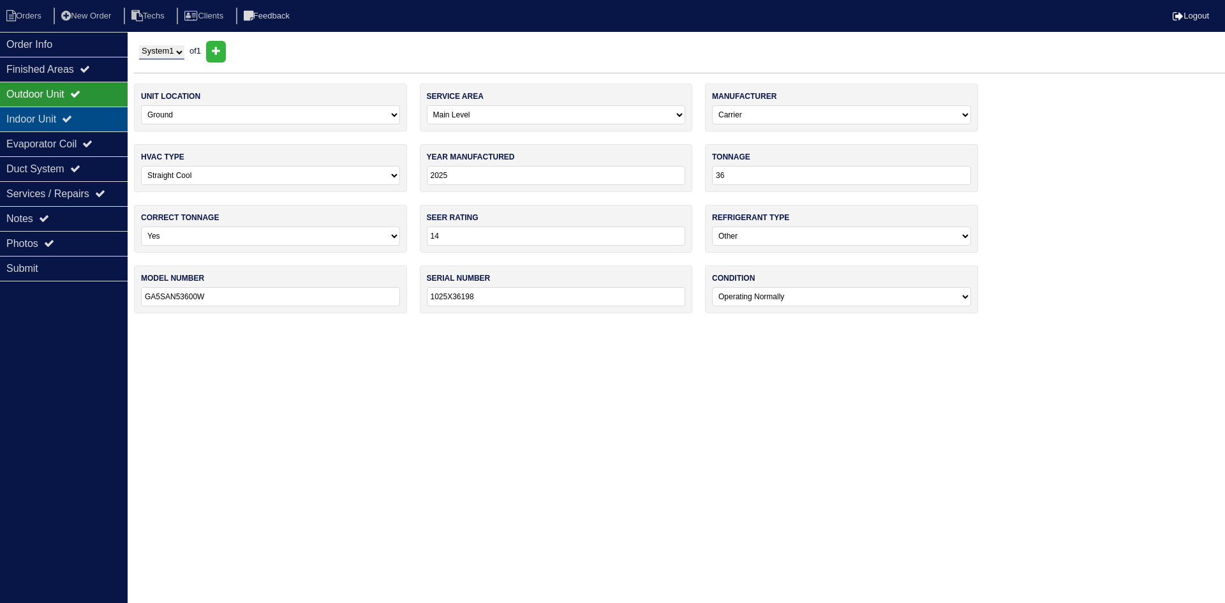
click at [100, 111] on div "Indoor Unit" at bounding box center [64, 119] width 128 height 25
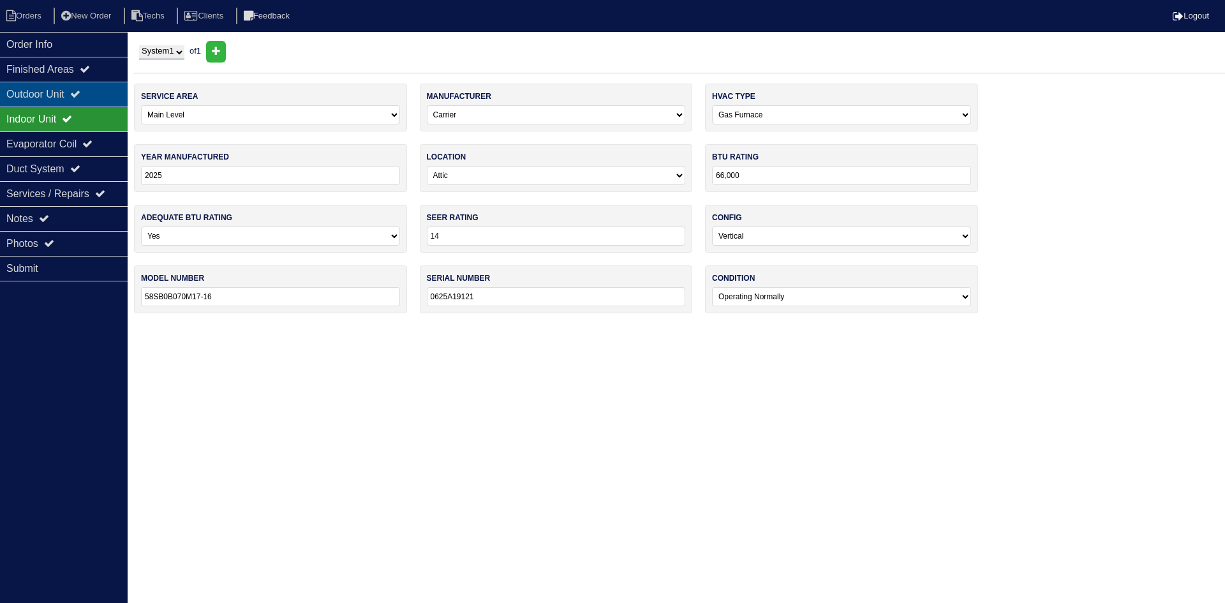
click at [96, 93] on div "Outdoor Unit" at bounding box center [64, 94] width 128 height 25
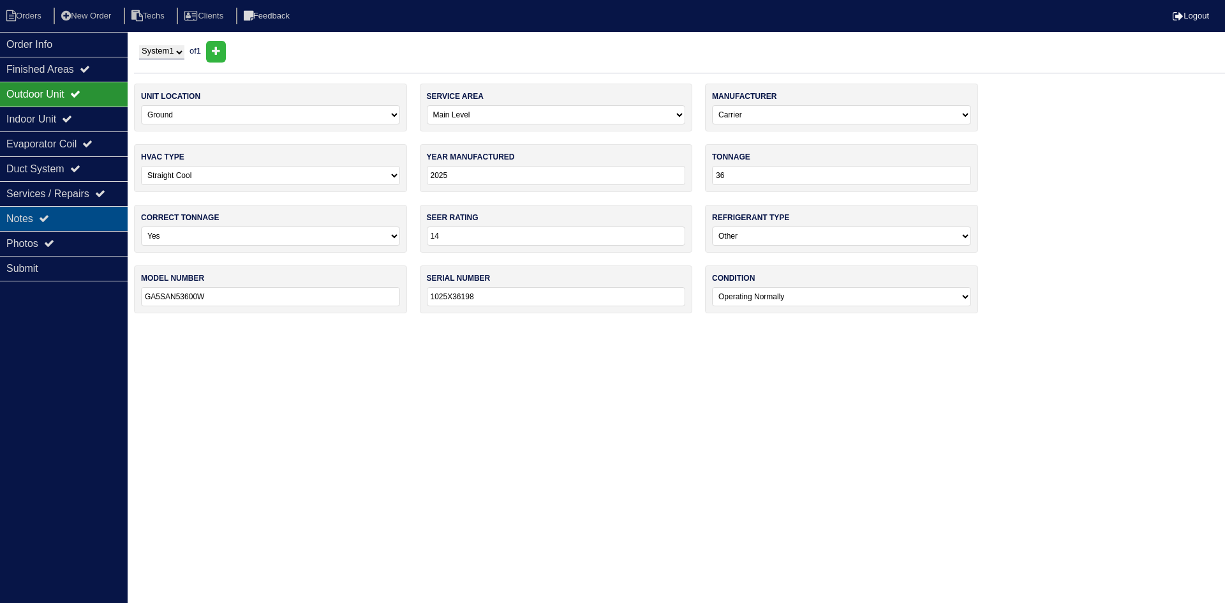
click at [61, 216] on div "Notes" at bounding box center [64, 218] width 128 height 25
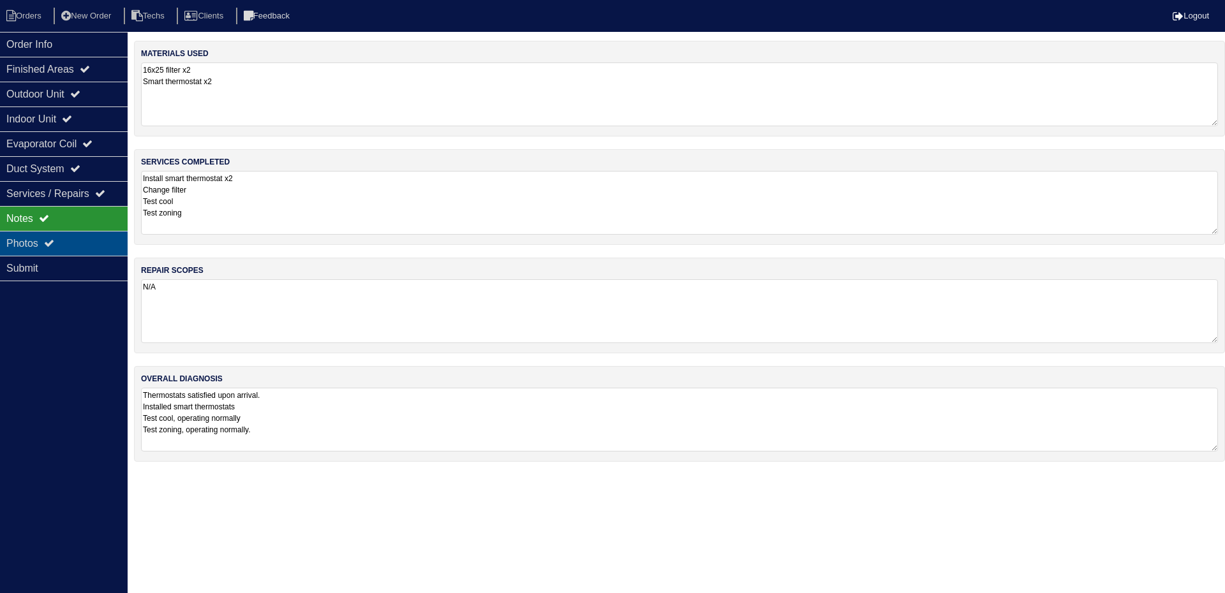
click at [47, 246] on div "Photos" at bounding box center [64, 243] width 128 height 25
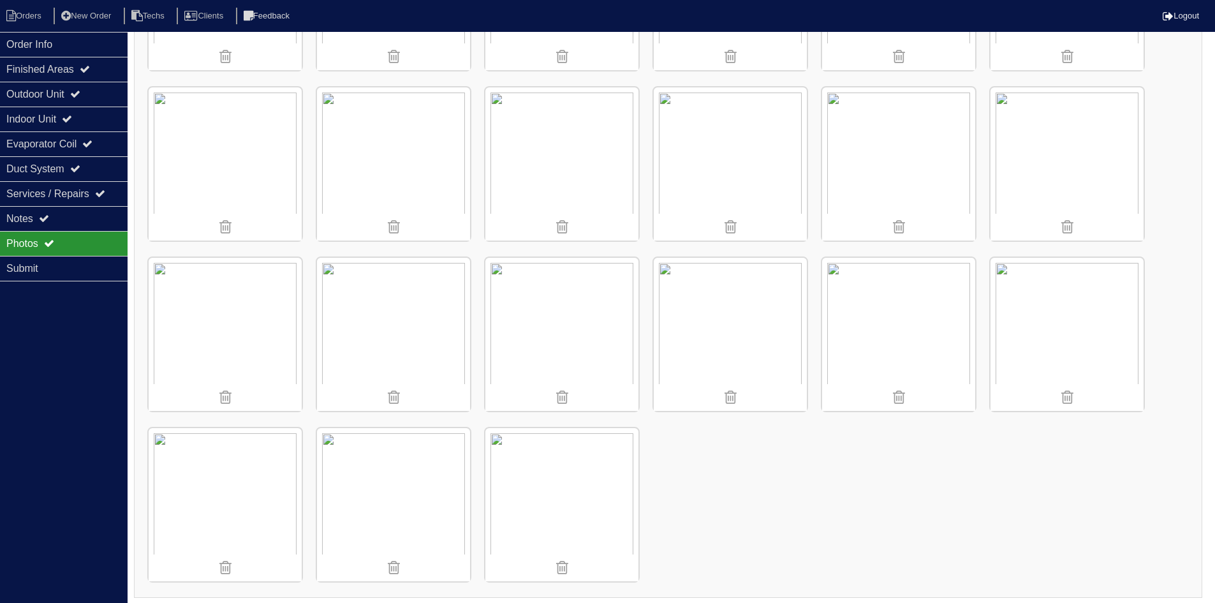
scroll to position [833, 0]
click at [33, 19] on li "Orders" at bounding box center [26, 16] width 52 height 17
select select "15"
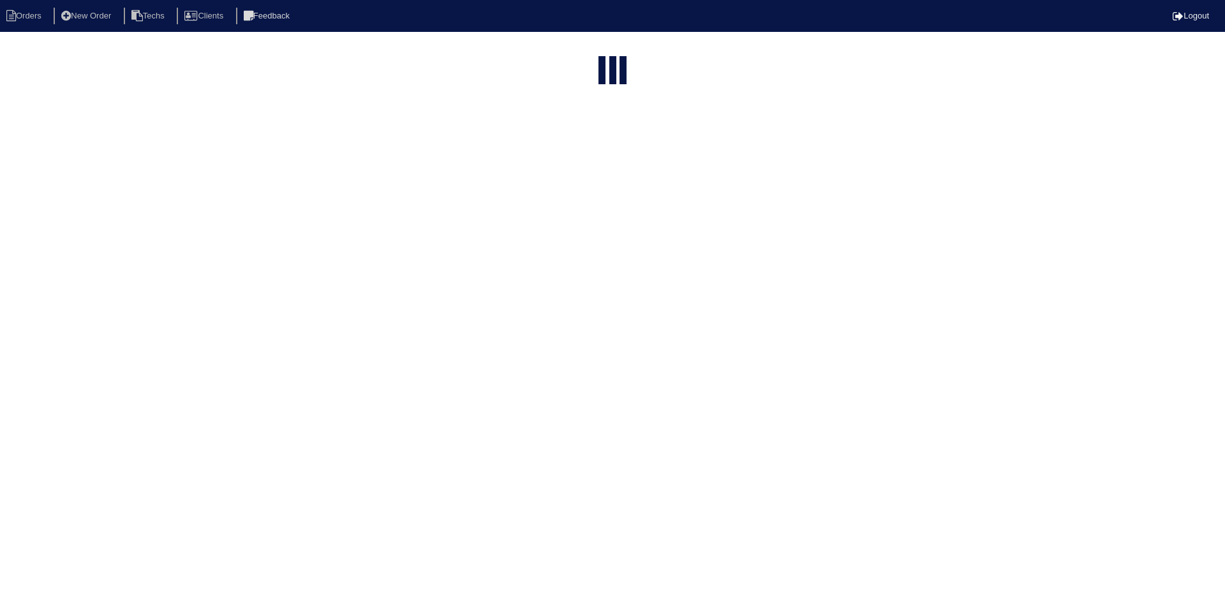
type input "1936"
select select "field complete"
select select "need to quote"
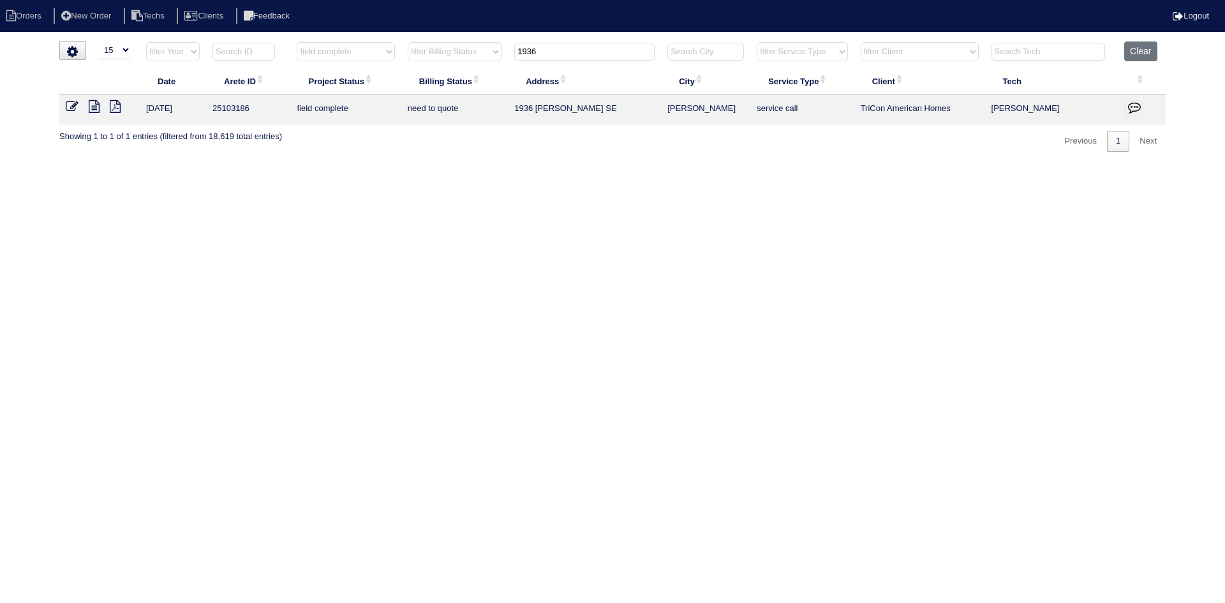
click at [558, 48] on input "1936" at bounding box center [584, 52] width 140 height 18
type input "3100"
select select "field complete"
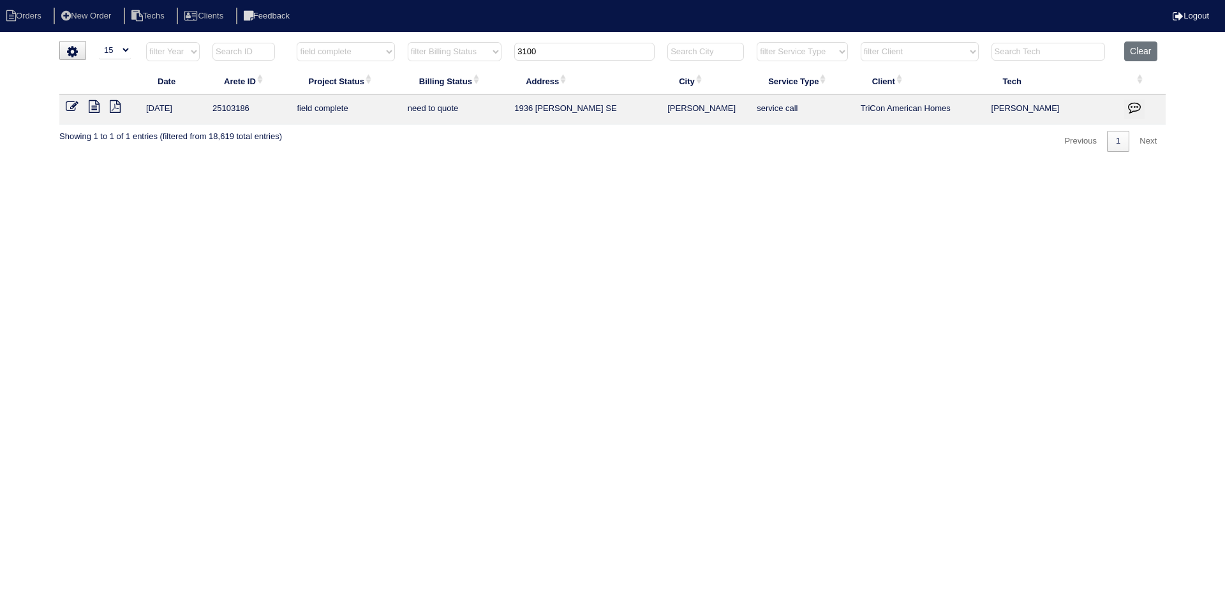
select select "need to quote"
click at [91, 107] on icon at bounding box center [94, 106] width 11 height 13
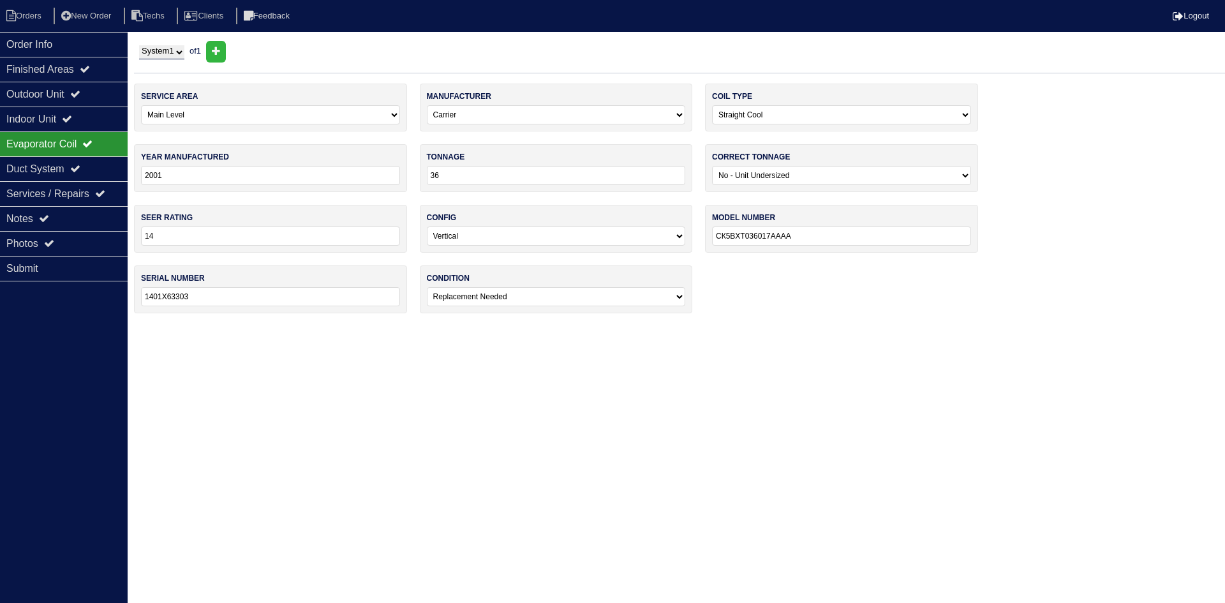
select select "0"
select select "3"
select select "Carrier"
select select "0"
select select "1"
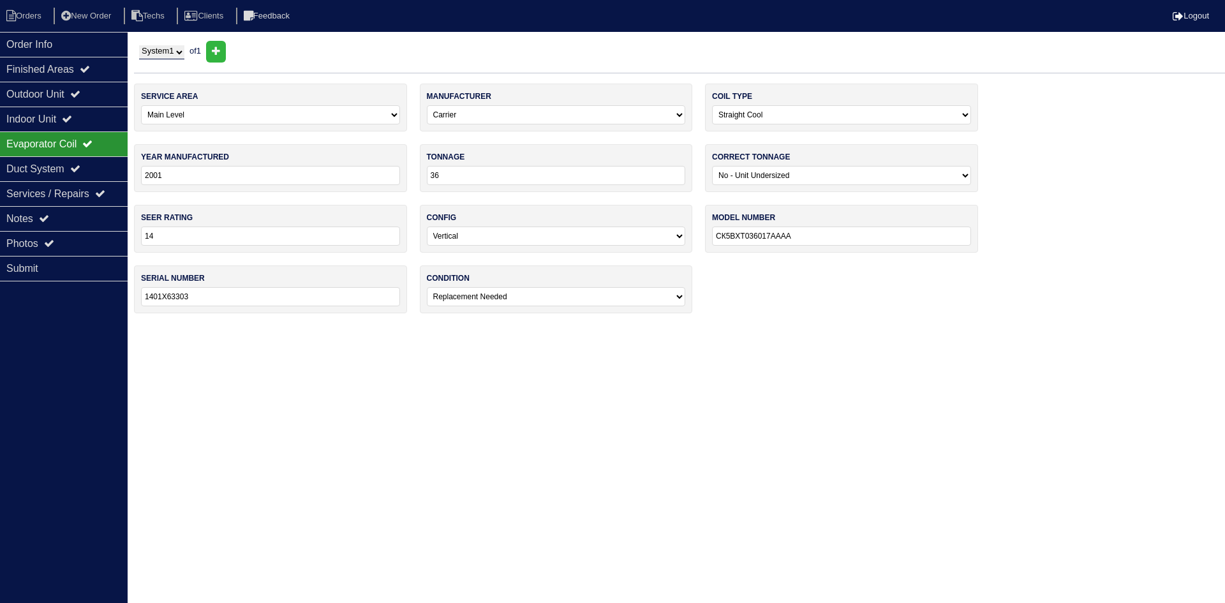
select select "1"
select select "0"
select select "Carrier"
select select "0"
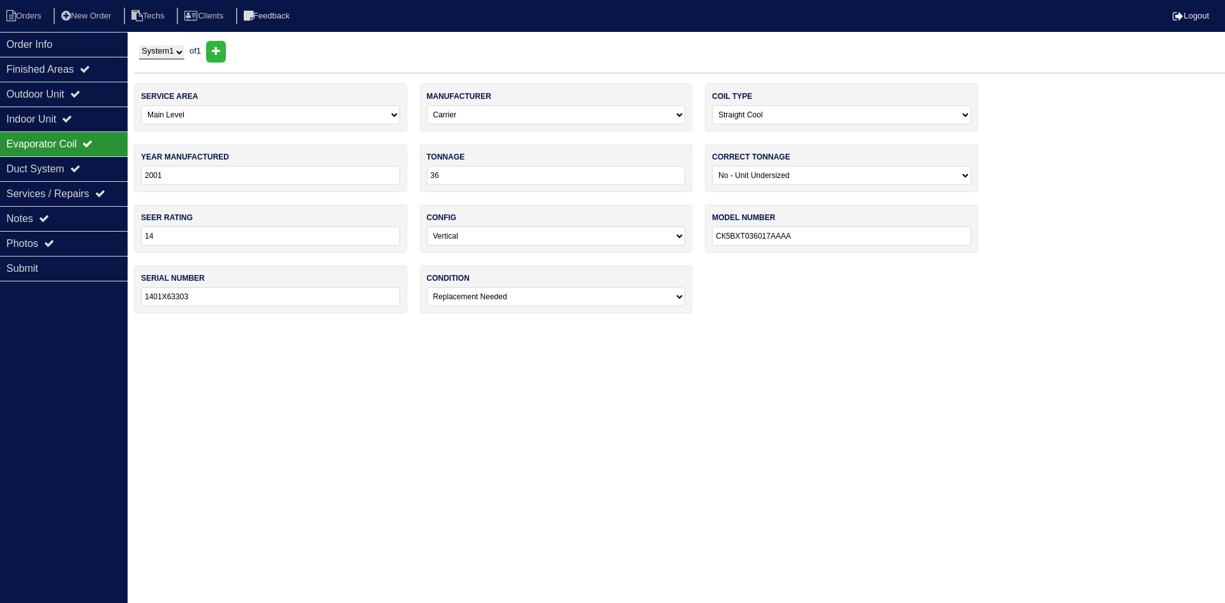
select select "1"
select select "0"
select select "2"
click at [98, 87] on div "Outdoor Unit" at bounding box center [64, 94] width 128 height 25
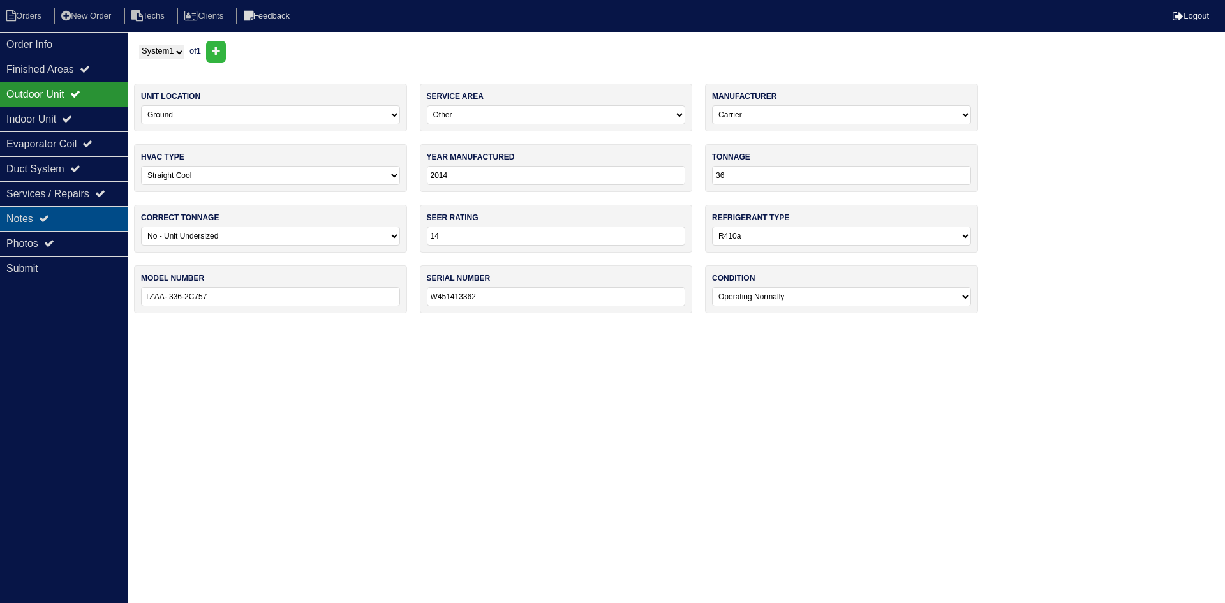
click at [55, 215] on div "Notes" at bounding box center [64, 218] width 128 height 25
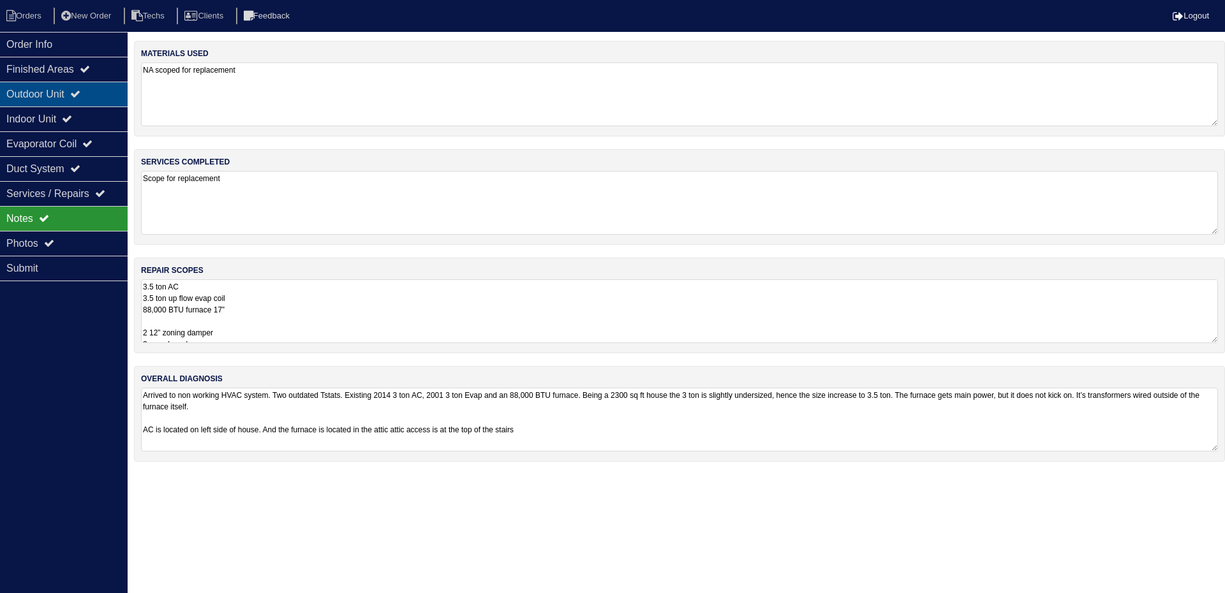
click at [105, 88] on div "Outdoor Unit" at bounding box center [64, 94] width 128 height 25
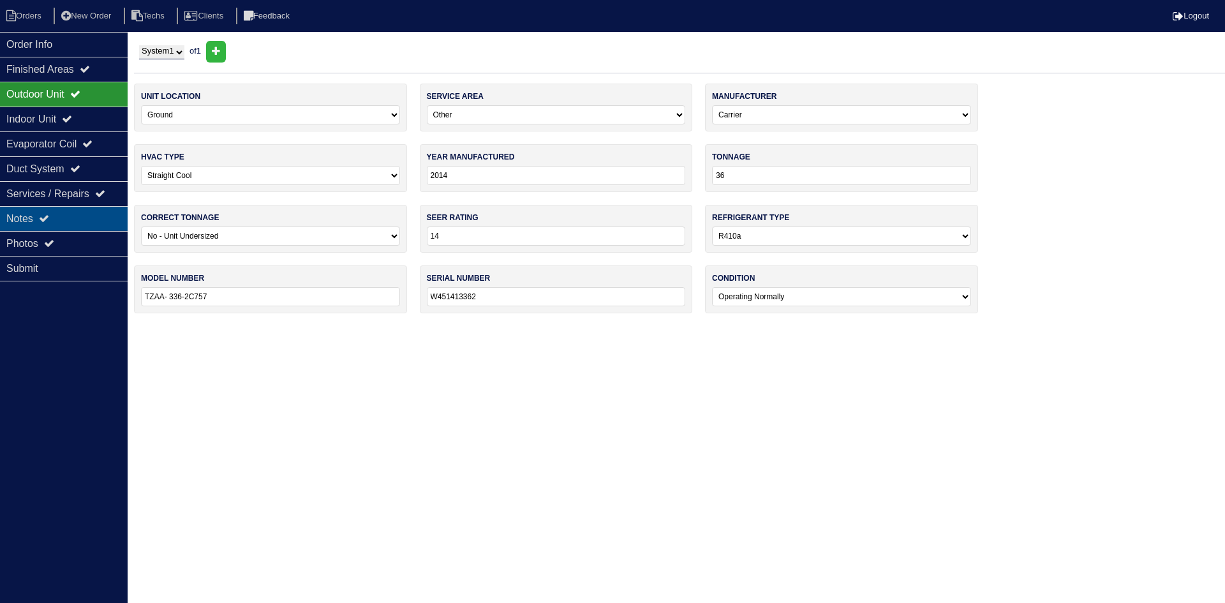
click at [71, 218] on div "Notes" at bounding box center [64, 218] width 128 height 25
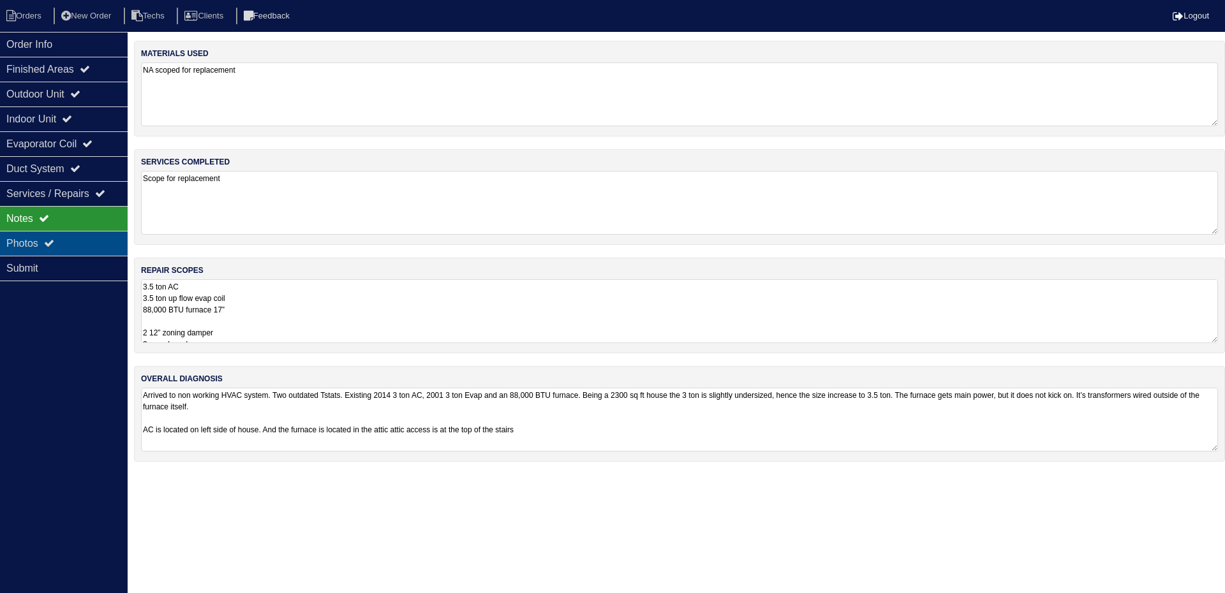
click at [72, 238] on div "Photos" at bounding box center [64, 243] width 128 height 25
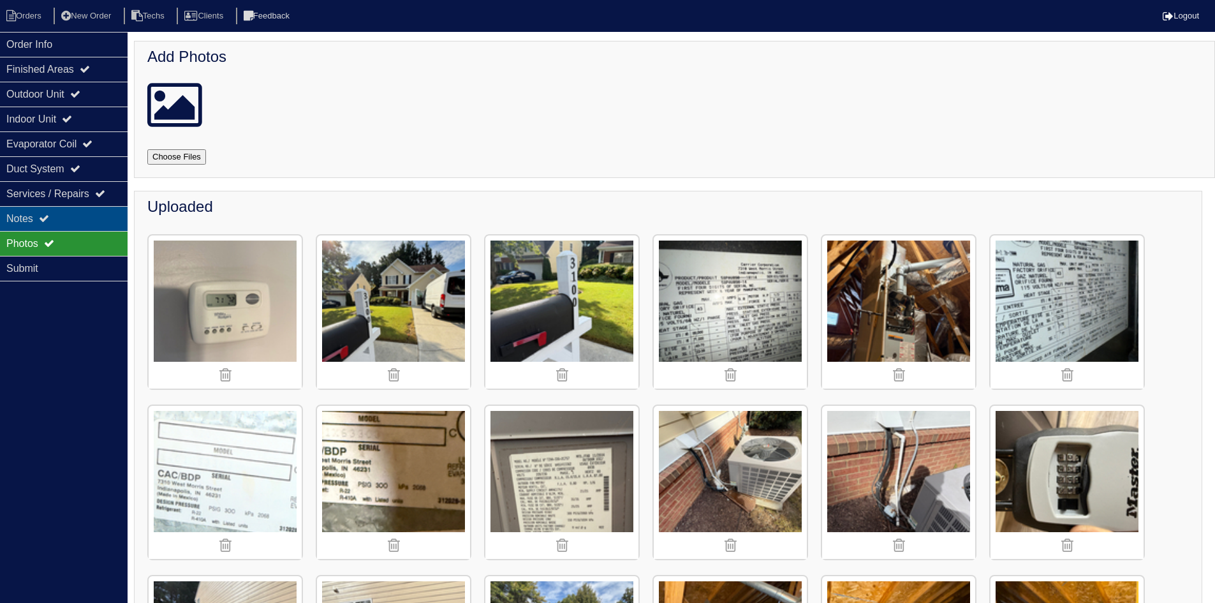
click at [70, 208] on div "Notes" at bounding box center [64, 218] width 128 height 25
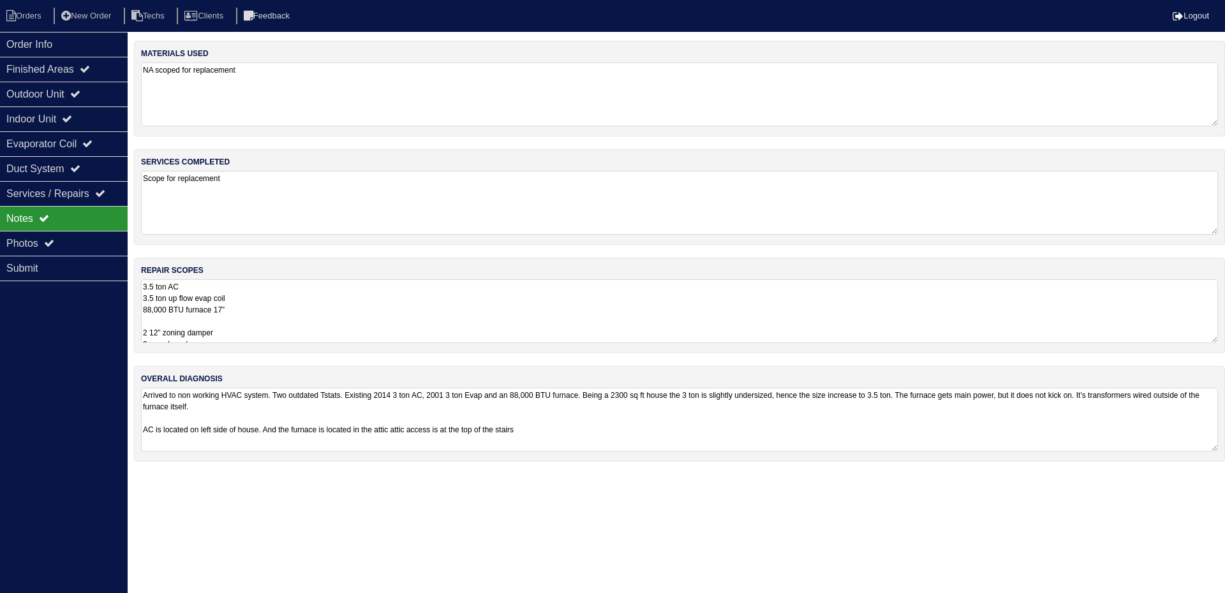
click at [292, 316] on textarea "3.5 ton AC 3.5 ton up flow evap coil 88,000 BTU furnace 17” 2 12” zoning damper…" at bounding box center [679, 311] width 1077 height 64
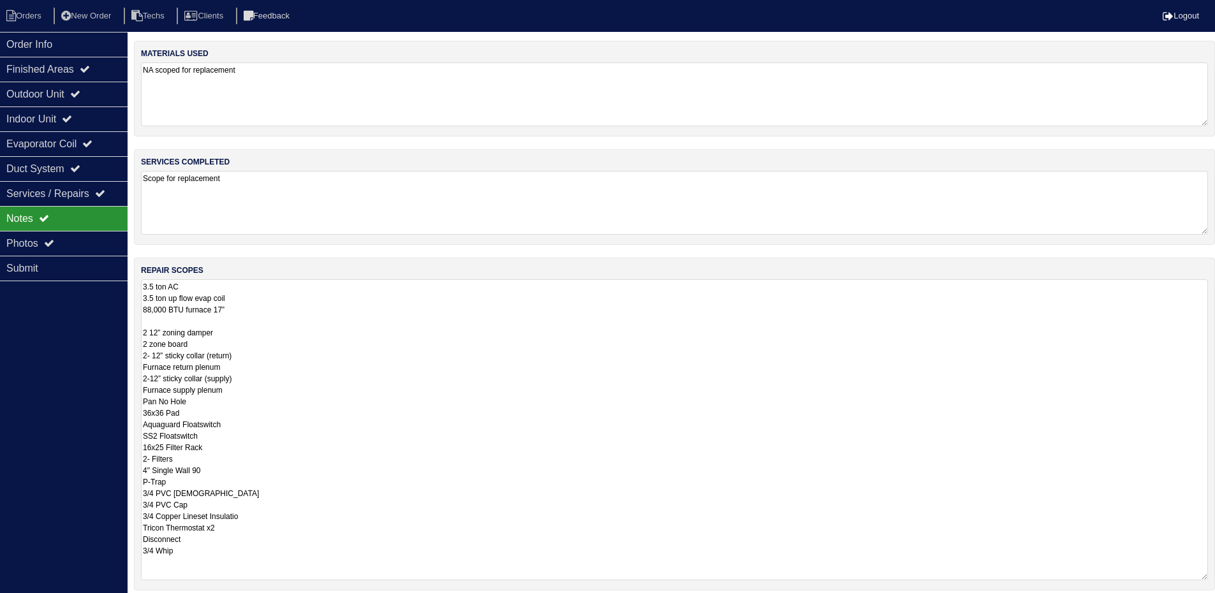
click at [1213, 340] on div "repair scopes 3.5 ton AC 3.5 ton up flow evap coil 88,000 BTU furnace 17” 2 12”…" at bounding box center [674, 424] width 1081 height 333
click at [1172, 195] on textarea "Scope for replacement" at bounding box center [674, 203] width 1067 height 64
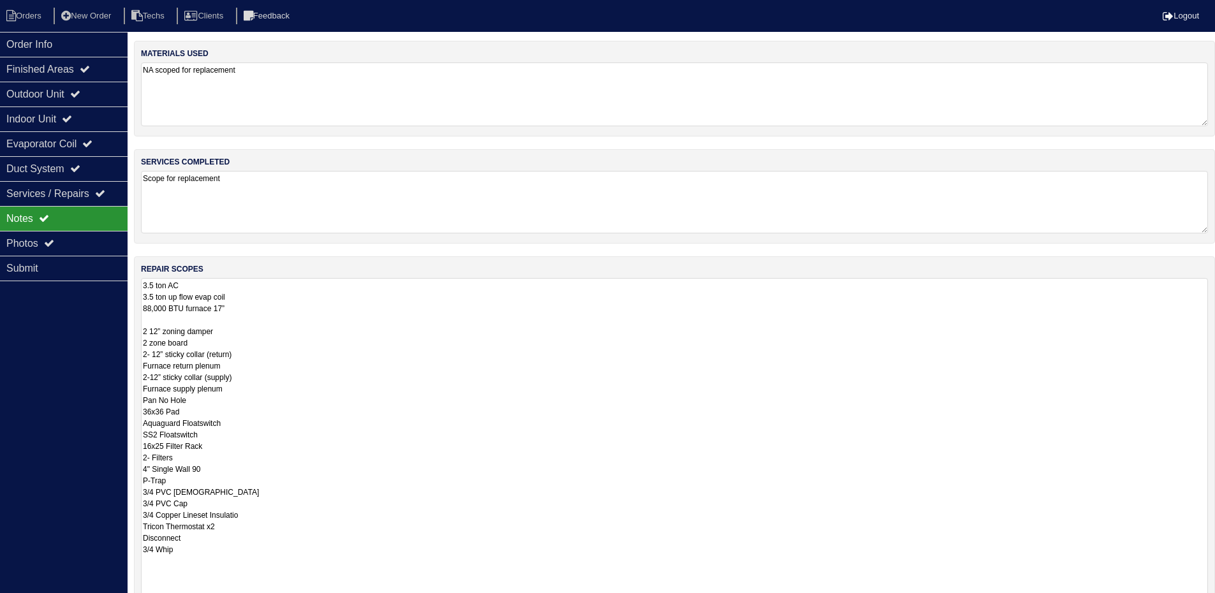
drag, startPoint x: 1215, startPoint y: 339, endPoint x: 1002, endPoint y: 552, distance: 301.8
click at [1215, 602] on html "Orders New Order Techs Clients Feedback Logout Orders New Order Users Clients M…" at bounding box center [607, 383] width 1215 height 767
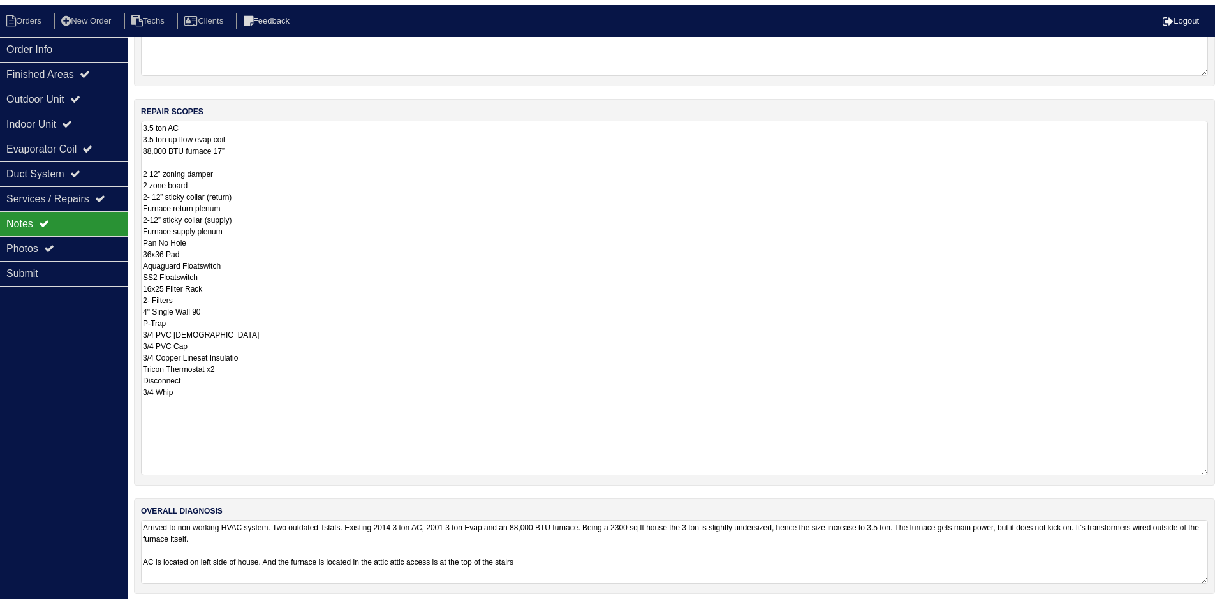
scroll to position [171, 0]
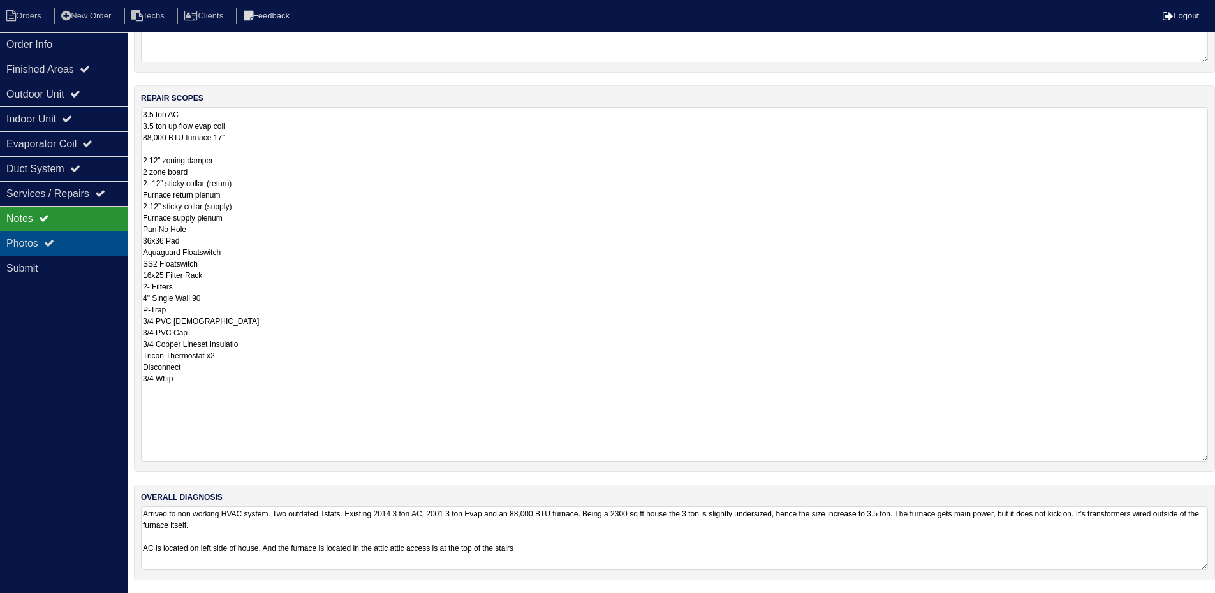
click at [41, 246] on div "Photos" at bounding box center [64, 243] width 128 height 25
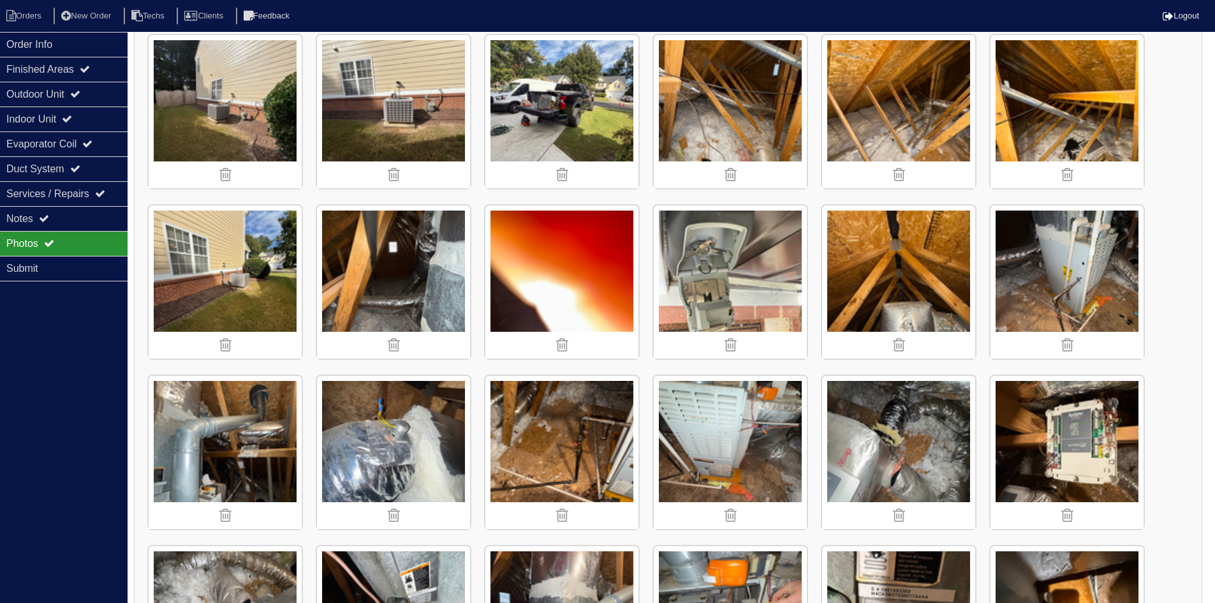
scroll to position [554, 0]
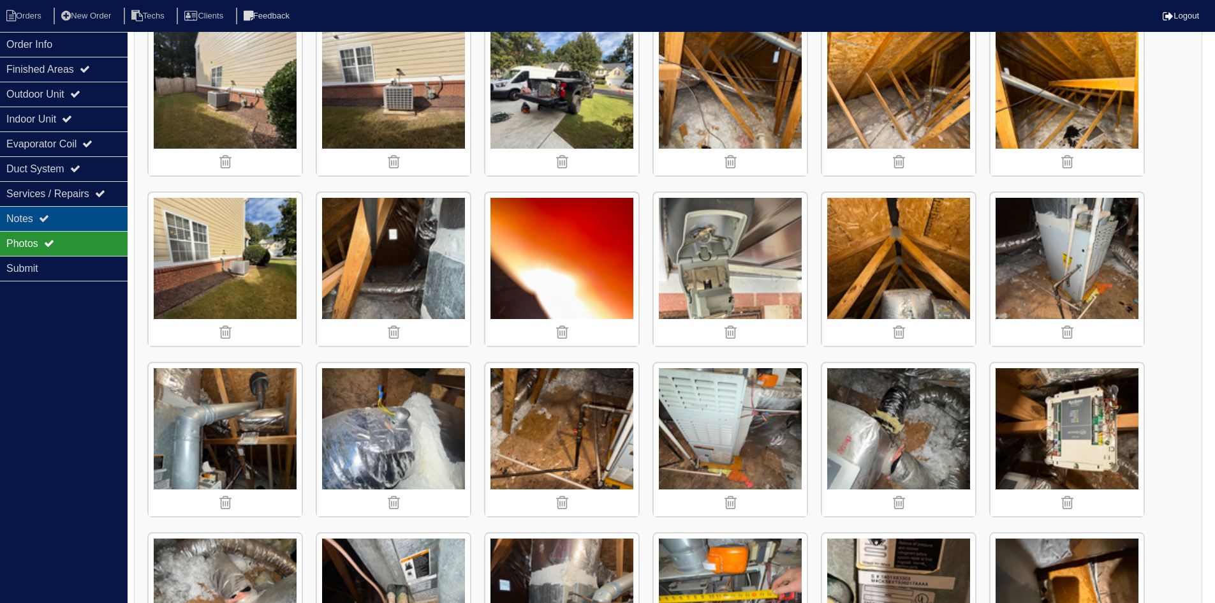
click at [84, 223] on div "Notes" at bounding box center [64, 218] width 128 height 25
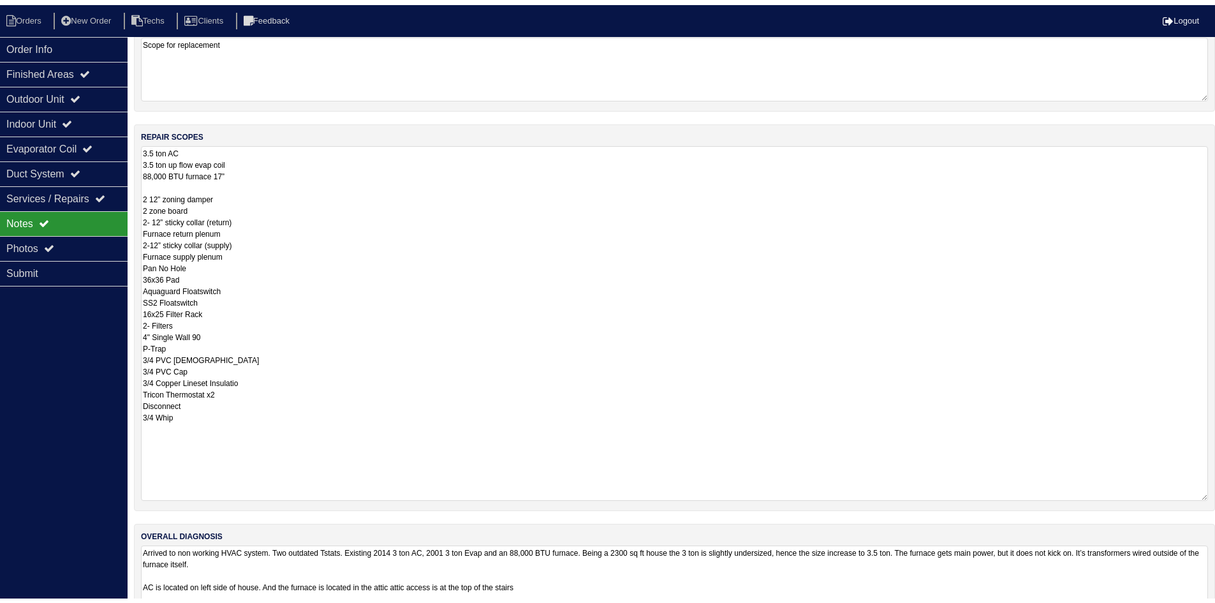
scroll to position [108, 0]
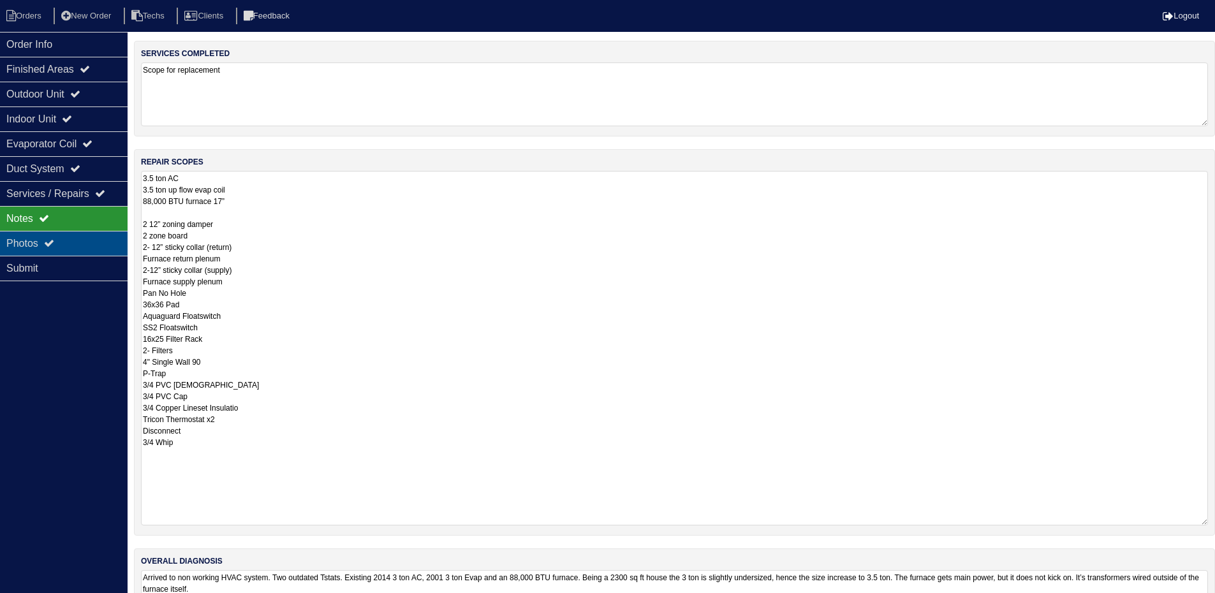
click at [54, 245] on icon at bounding box center [49, 243] width 10 height 10
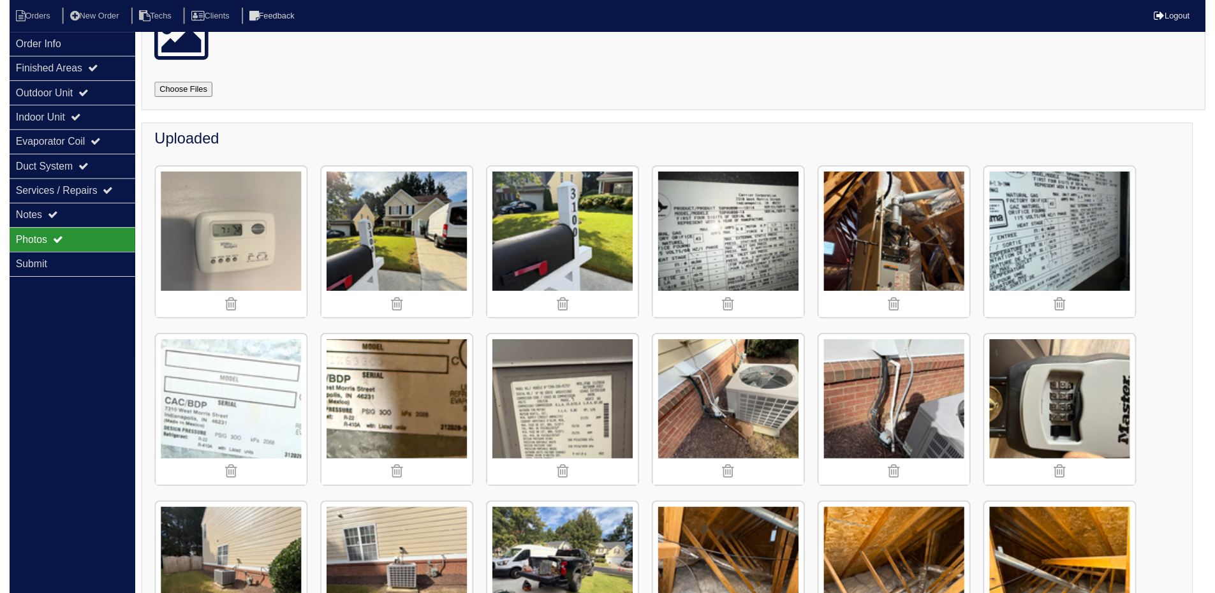
scroll to position [0, 0]
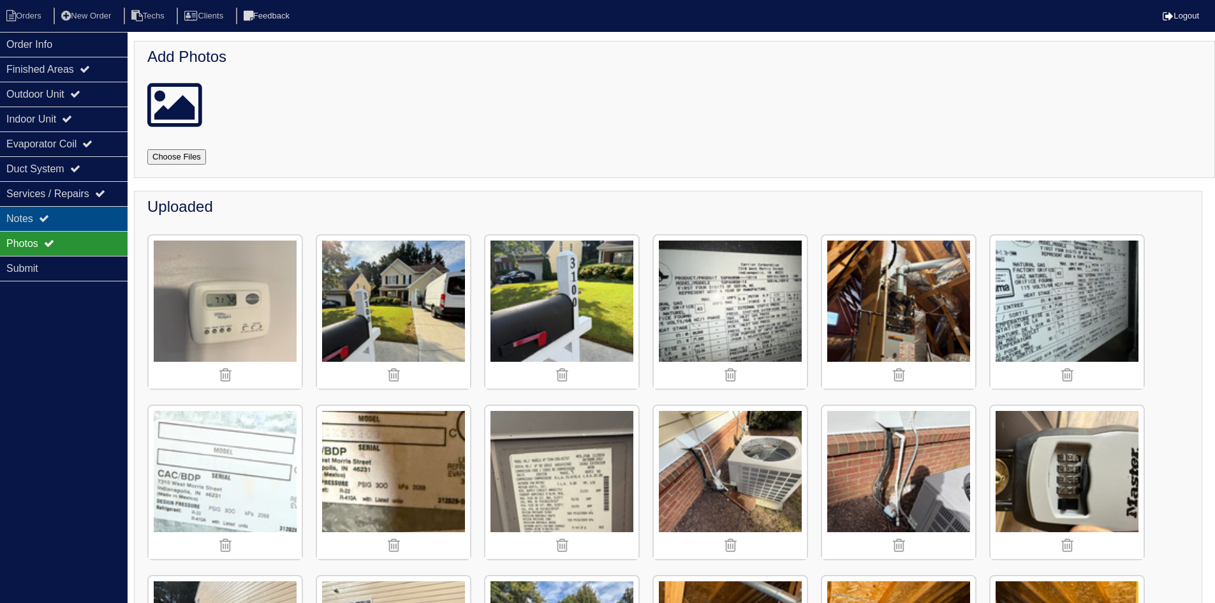
click at [68, 212] on div "Notes" at bounding box center [64, 218] width 128 height 25
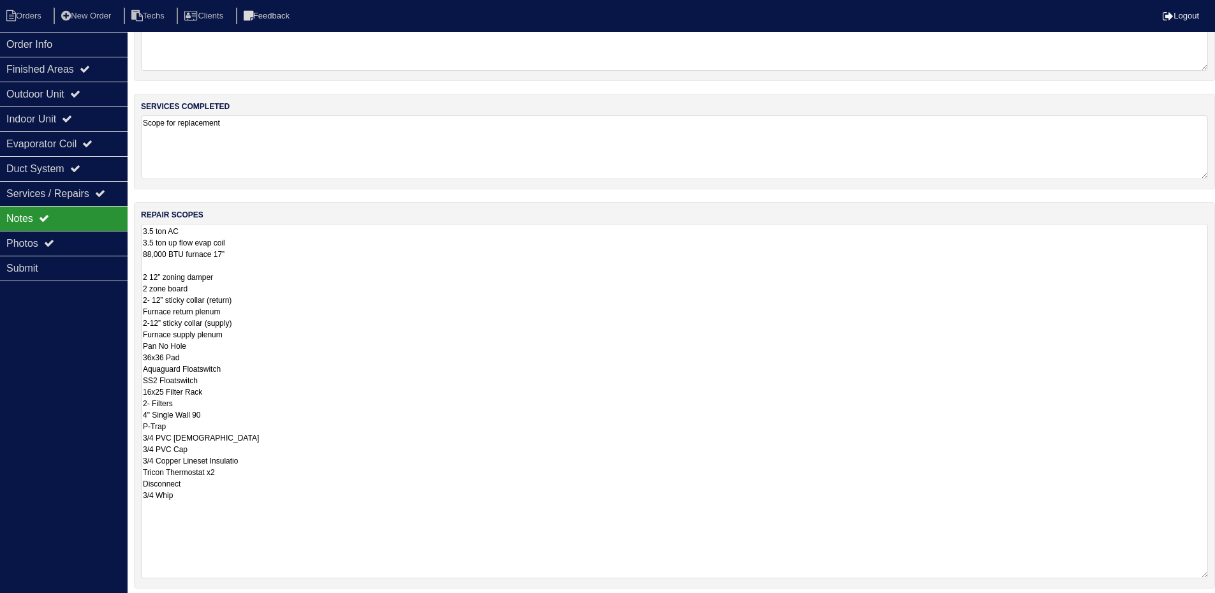
scroll to position [128, 0]
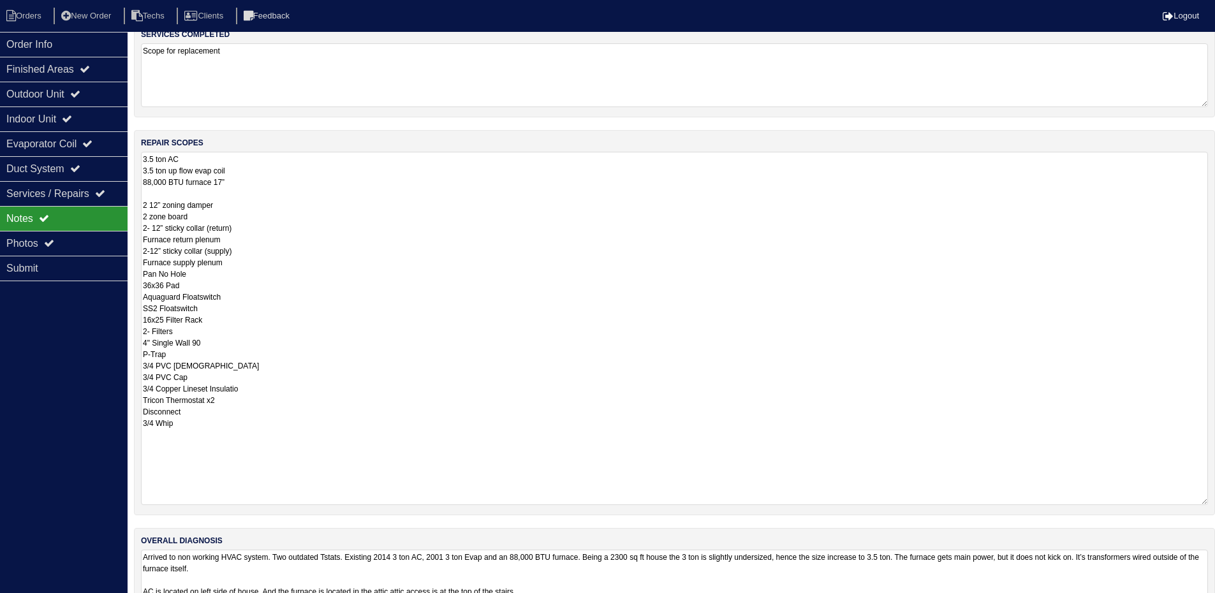
click at [143, 241] on textarea "3.5 ton AC 3.5 ton up flow evap coil 88,000 BTU furnace 17” 2 12” zoning damper…" at bounding box center [674, 328] width 1067 height 353
click at [153, 241] on textarea "3.5 ton AC 3.5 ton up flow evap coil 88,000 BTU furnace 17” 2 12” zoning damper…" at bounding box center [674, 328] width 1067 height 353
click at [149, 242] on textarea "3.5 ton AC 3.5 ton up flow evap coil 88,000 BTU furnace 17” 2 12” zoning damper…" at bounding box center [674, 328] width 1067 height 353
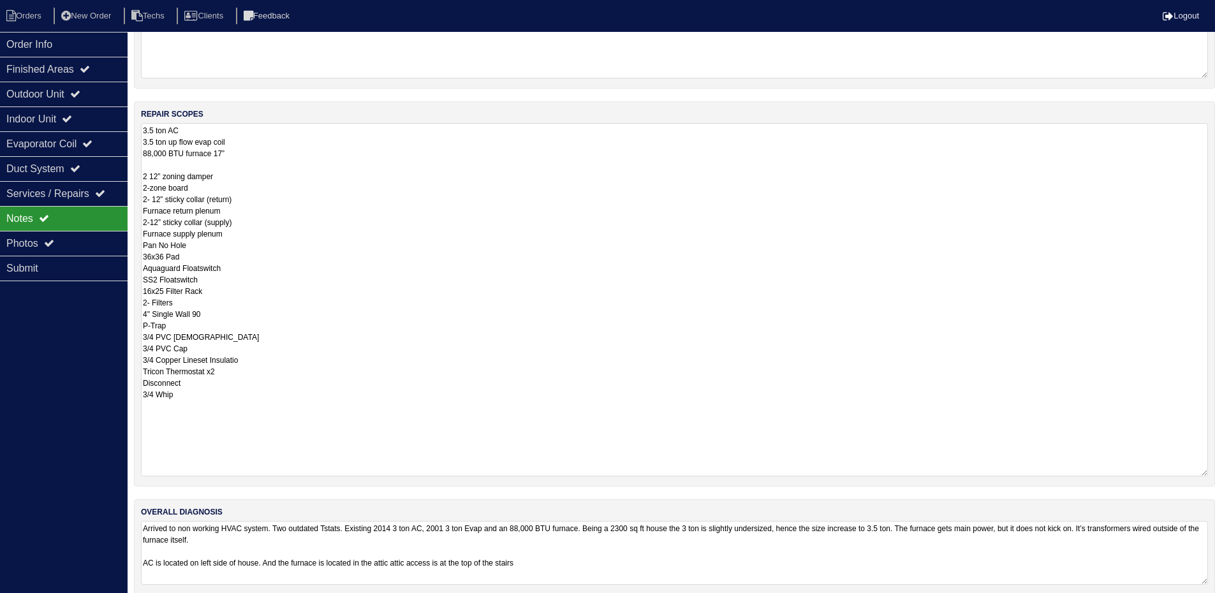
scroll to position [171, 0]
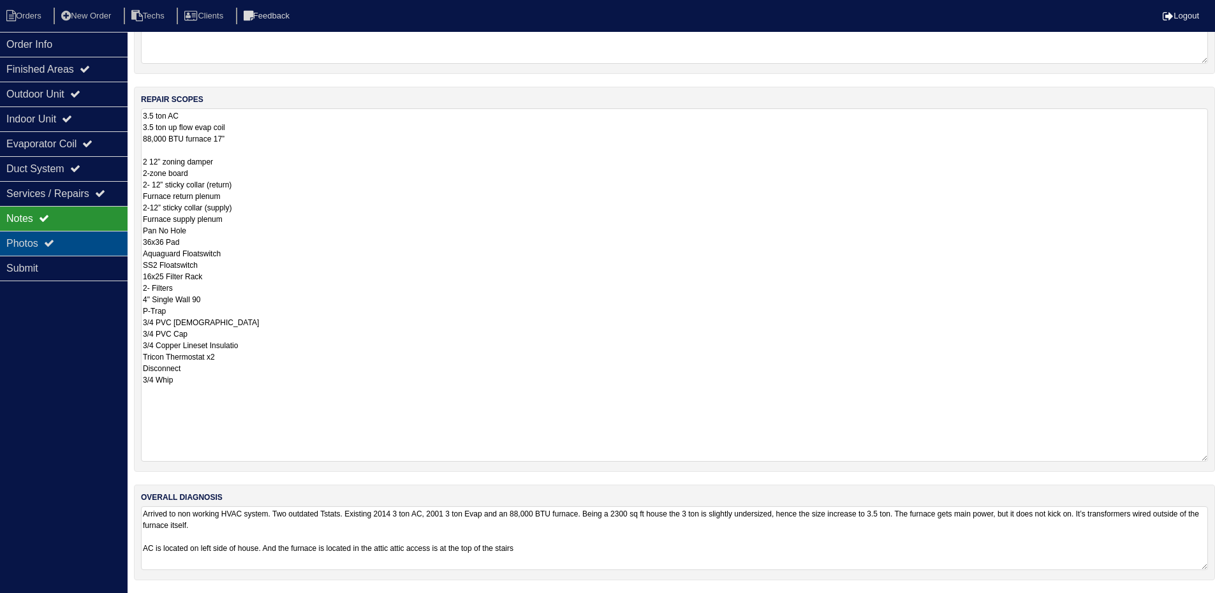
type textarea "3.5 ton AC 3.5 ton up flow evap coil 88,000 BTU furnace 17” 2 12” zoning damper…"
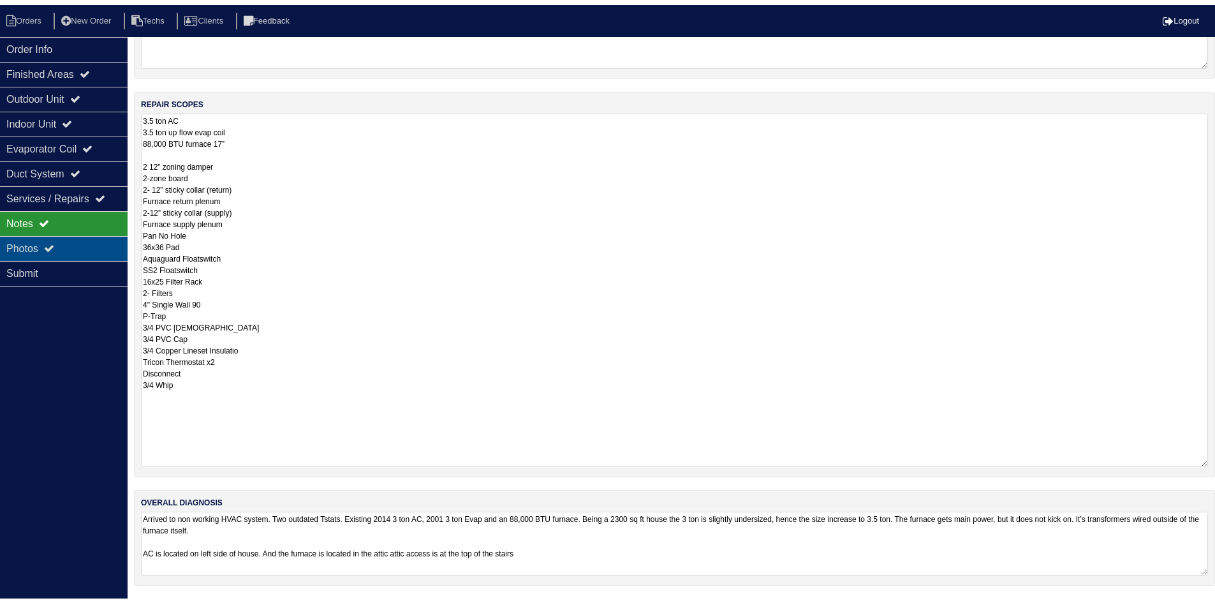
scroll to position [0, 0]
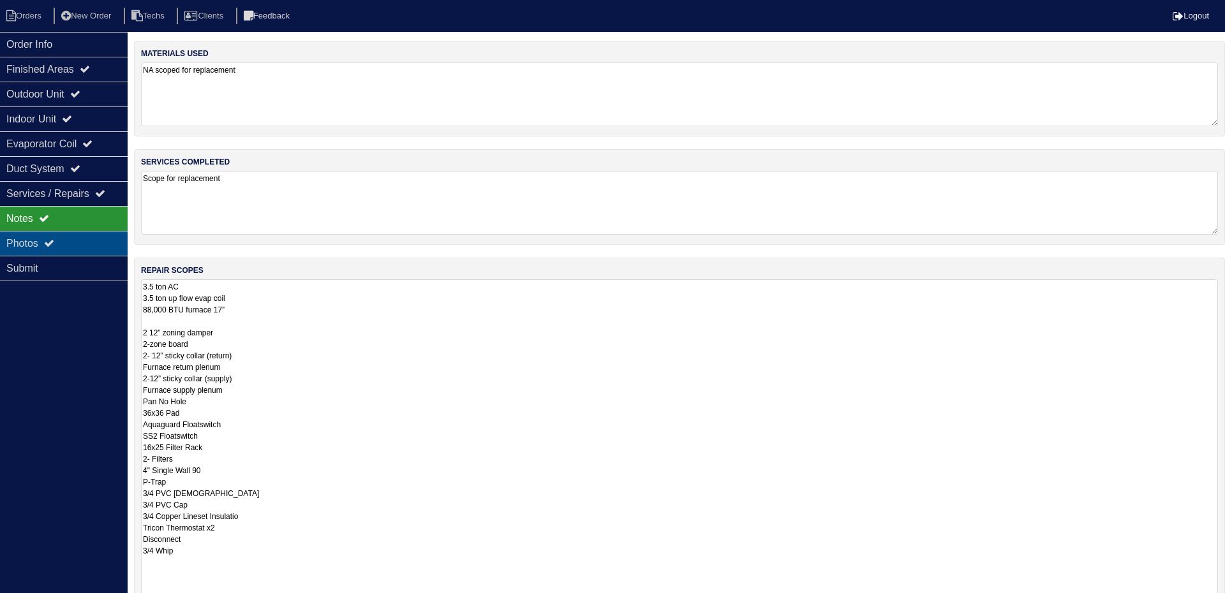
click at [26, 244] on div "Photos" at bounding box center [64, 243] width 128 height 25
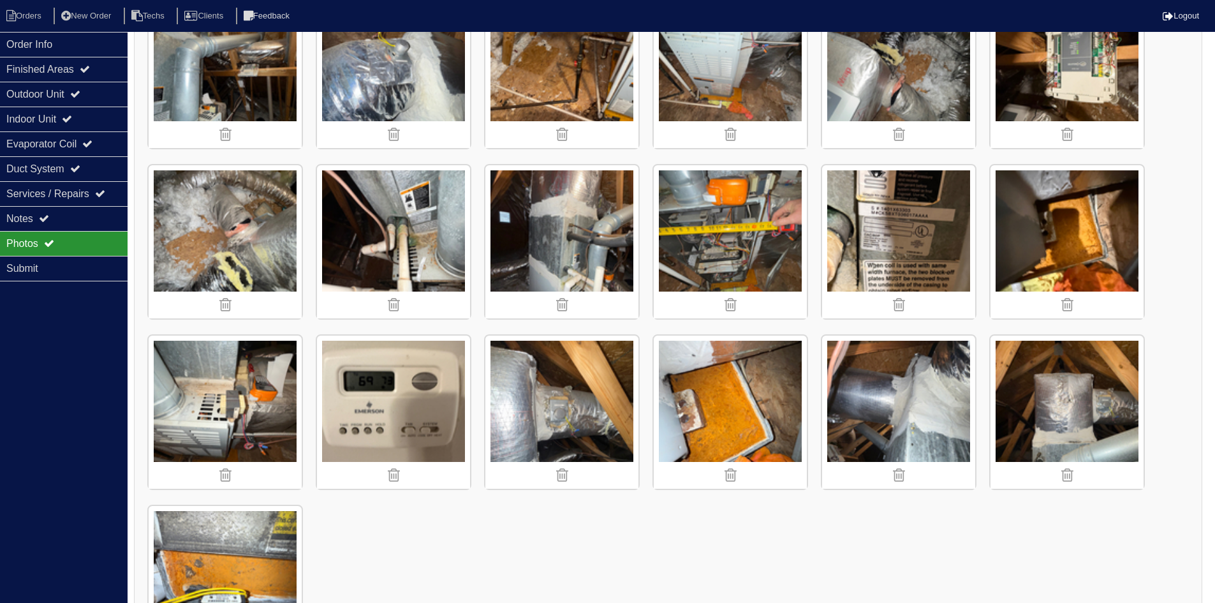
scroll to position [1002, 0]
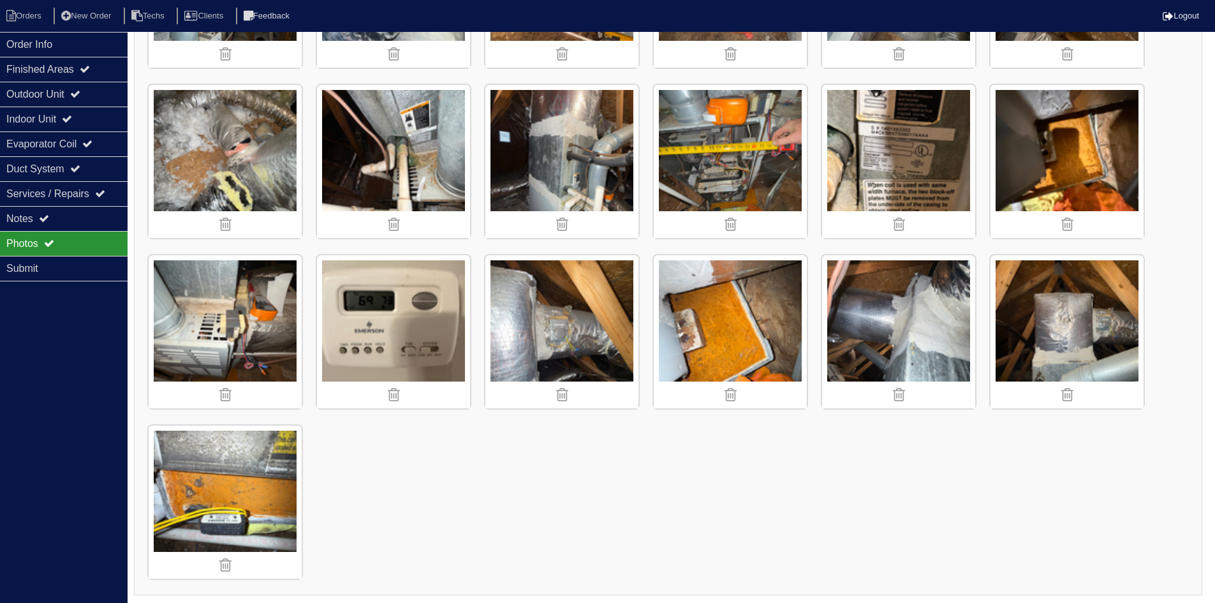
click at [889, 300] on img at bounding box center [898, 331] width 153 height 153
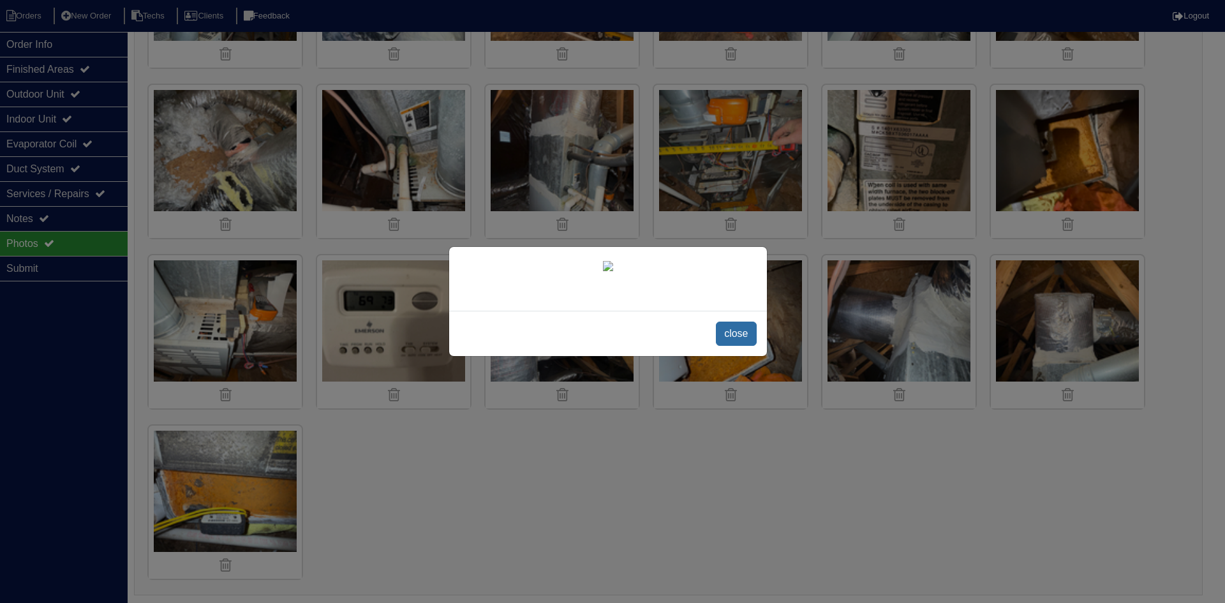
click at [738, 334] on span "close" at bounding box center [736, 334] width 40 height 24
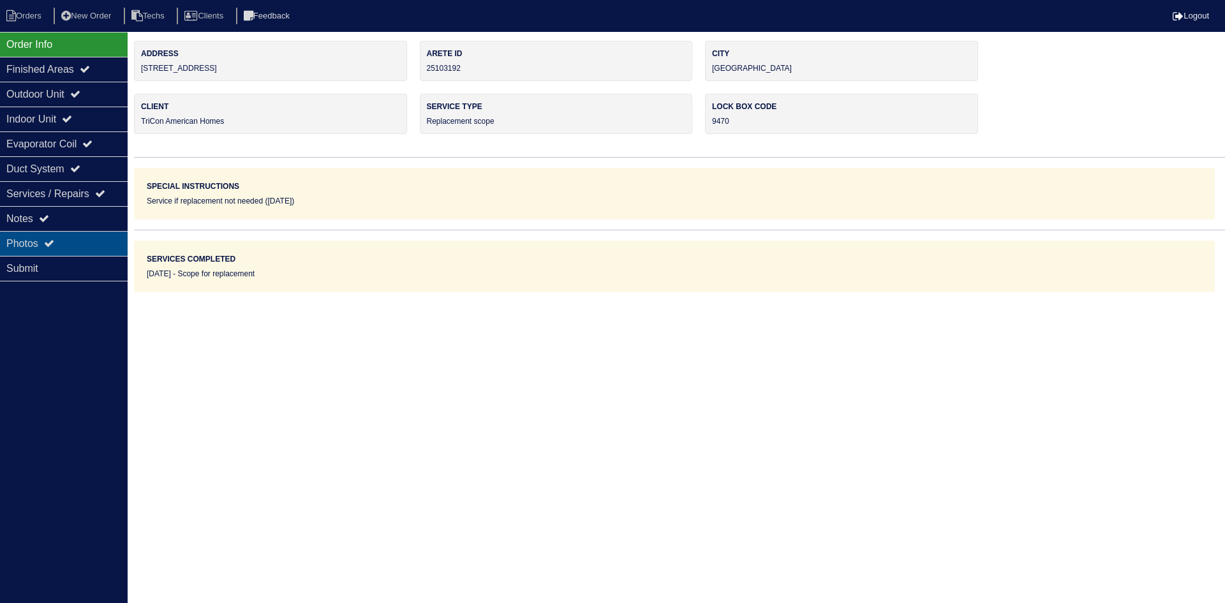
click at [12, 239] on div "Photos" at bounding box center [64, 243] width 128 height 25
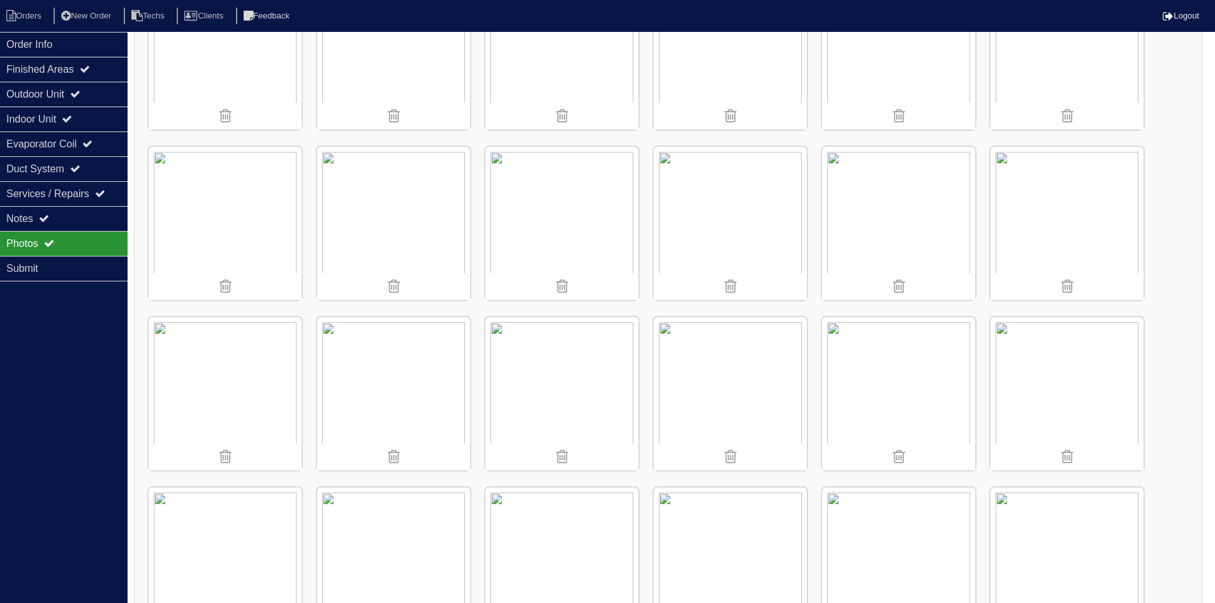
scroll to position [638, 0]
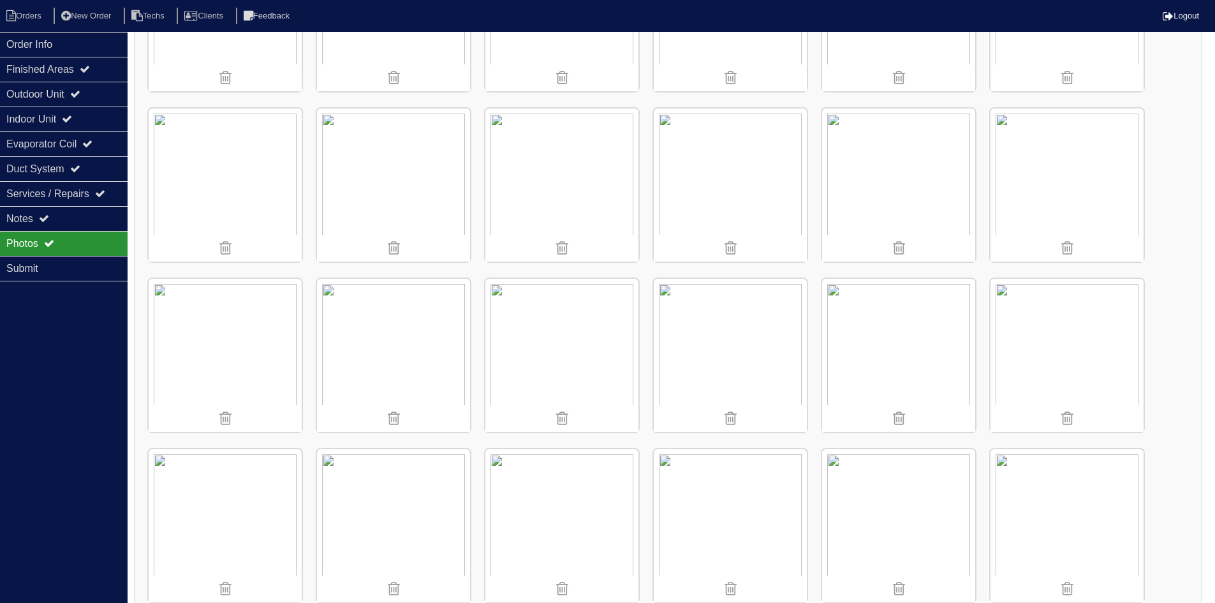
click at [900, 204] on img at bounding box center [898, 184] width 153 height 153
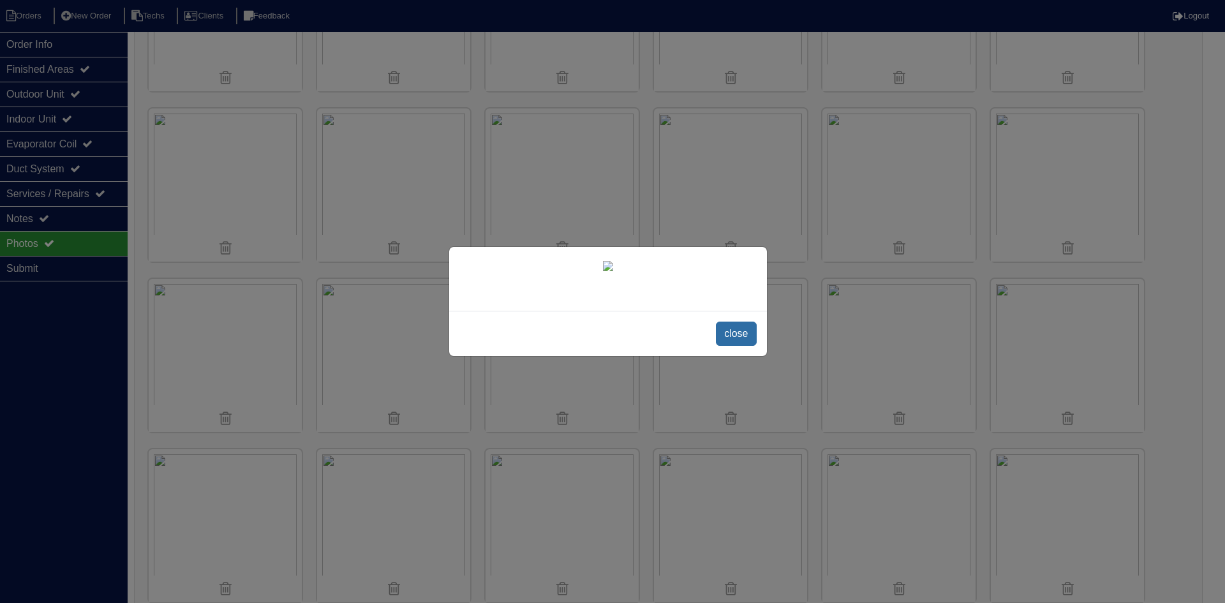
click at [733, 346] on span "close" at bounding box center [736, 334] width 40 height 24
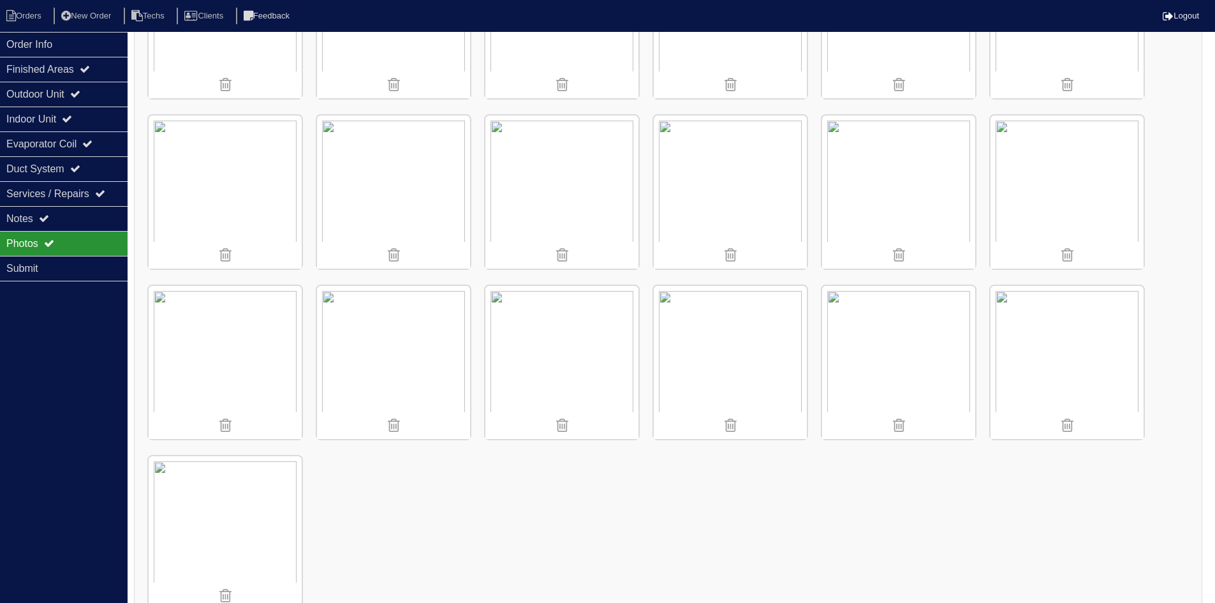
scroll to position [1002, 0]
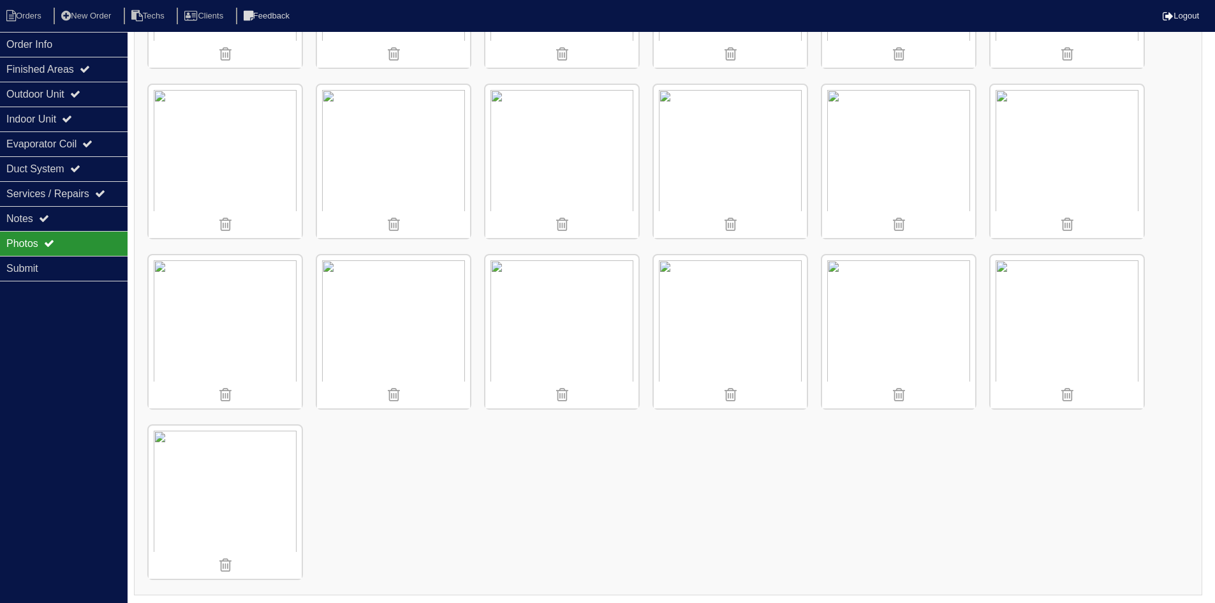
click at [923, 329] on img at bounding box center [898, 331] width 153 height 153
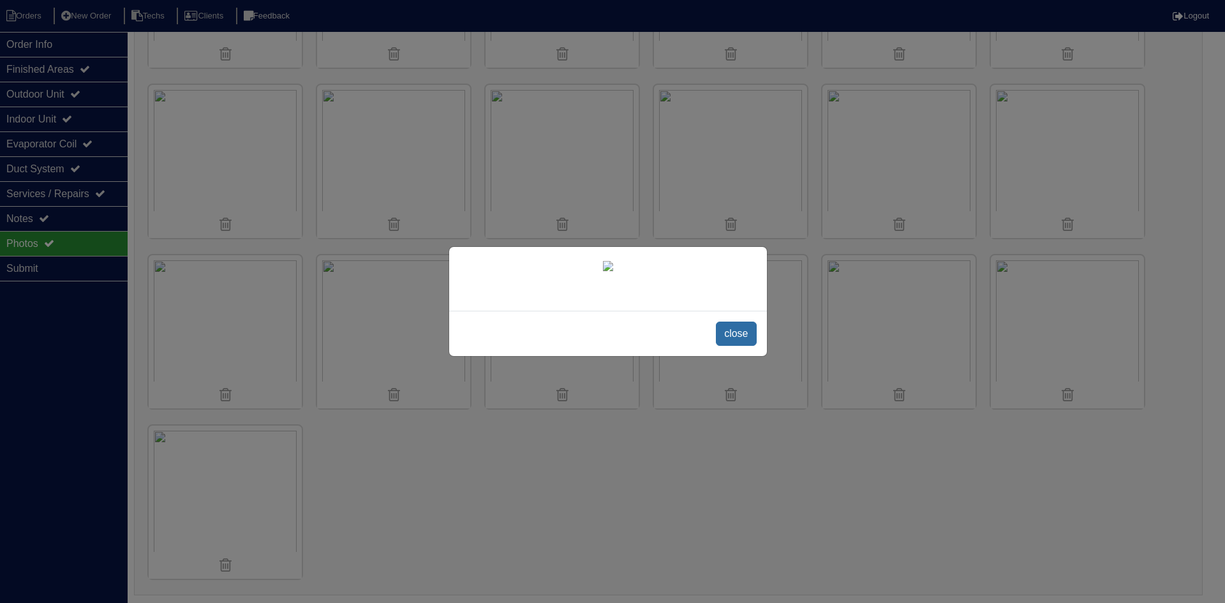
click at [735, 346] on span "close" at bounding box center [736, 334] width 40 height 24
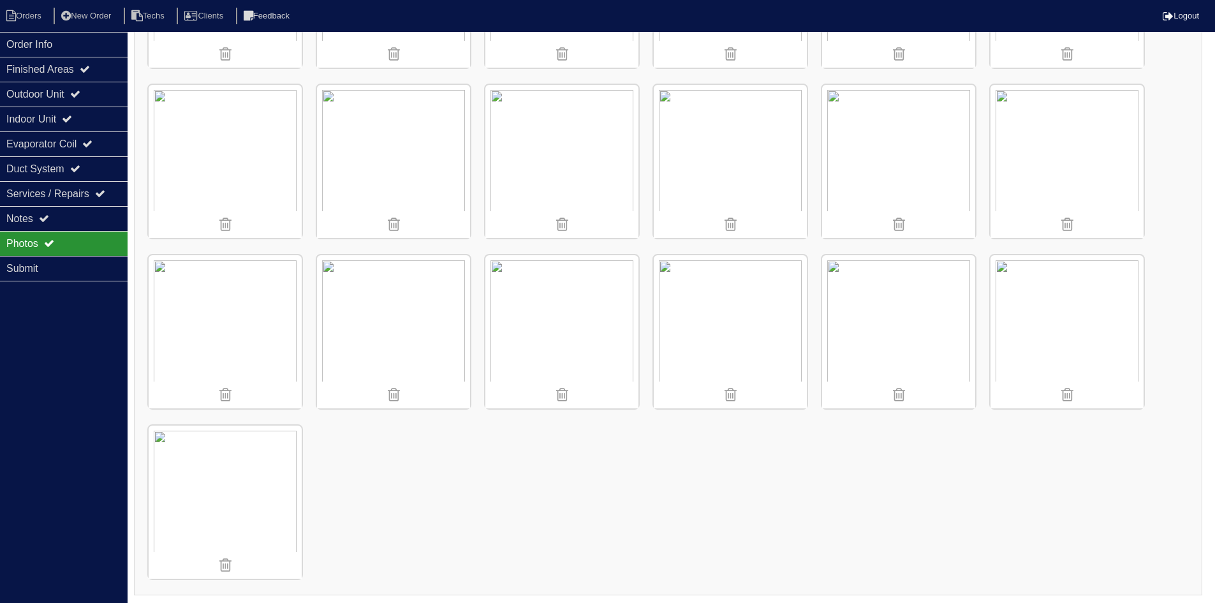
click at [1033, 337] on img at bounding box center [1067, 331] width 153 height 153
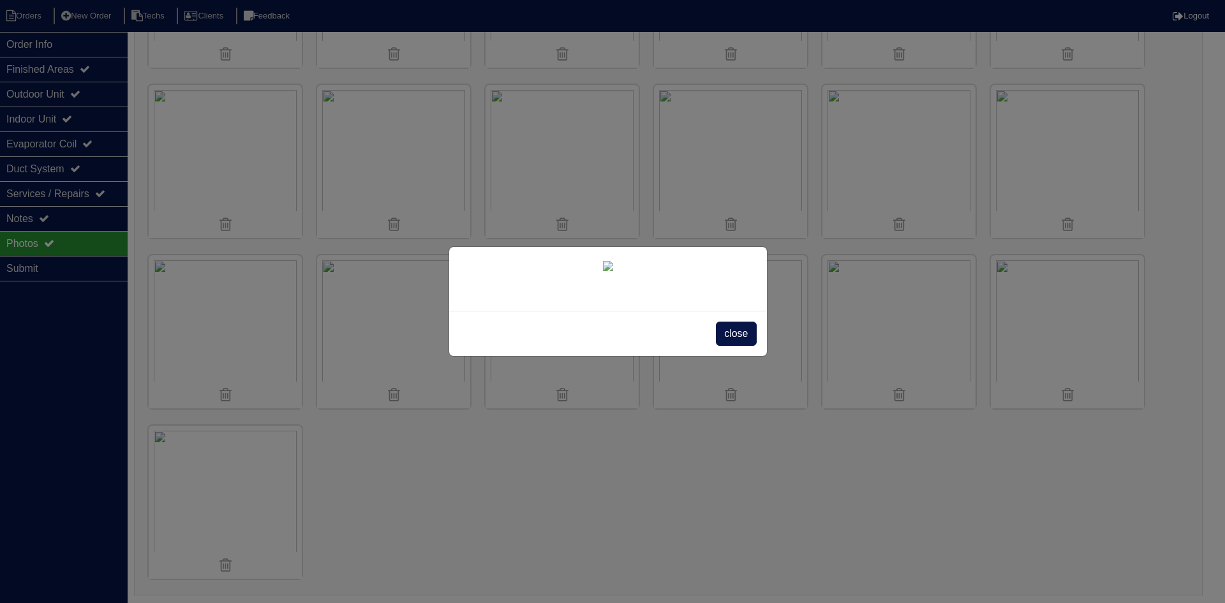
drag, startPoint x: 727, startPoint y: 509, endPoint x: 721, endPoint y: 505, distance: 7.8
click at [728, 346] on span "close" at bounding box center [736, 334] width 40 height 24
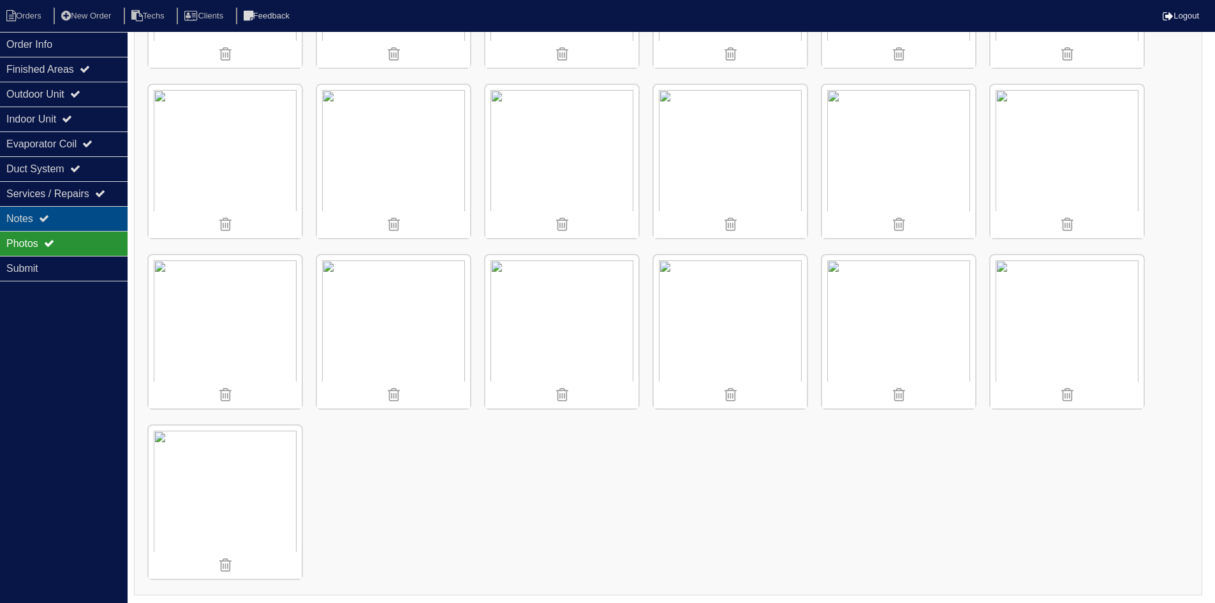
click at [73, 216] on div "Notes" at bounding box center [64, 218] width 128 height 25
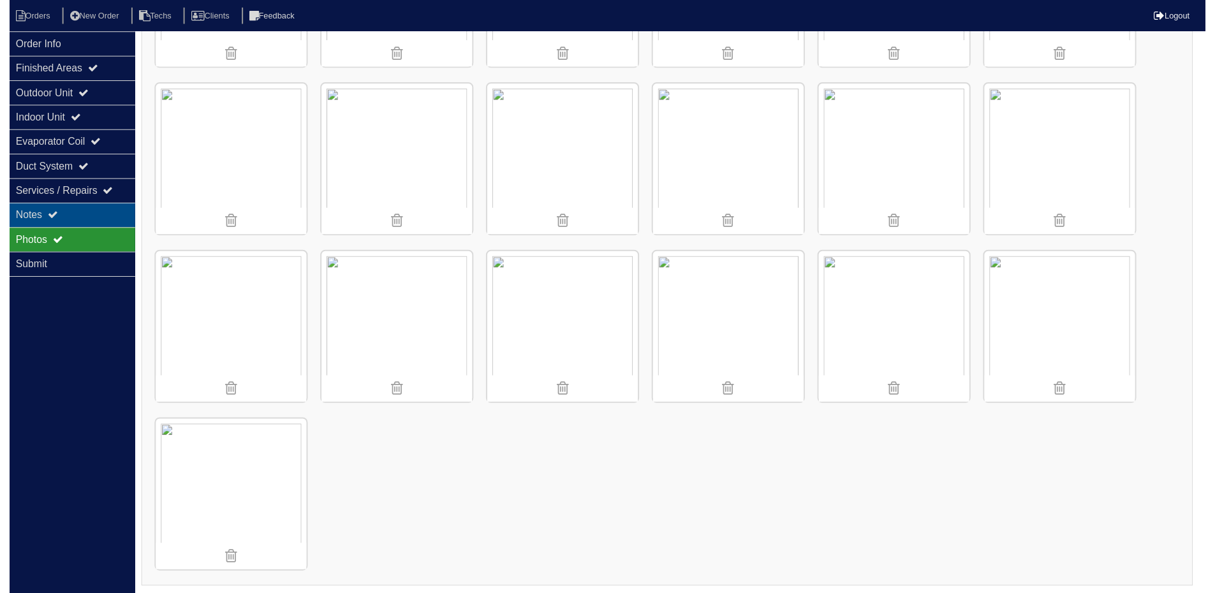
scroll to position [0, 0]
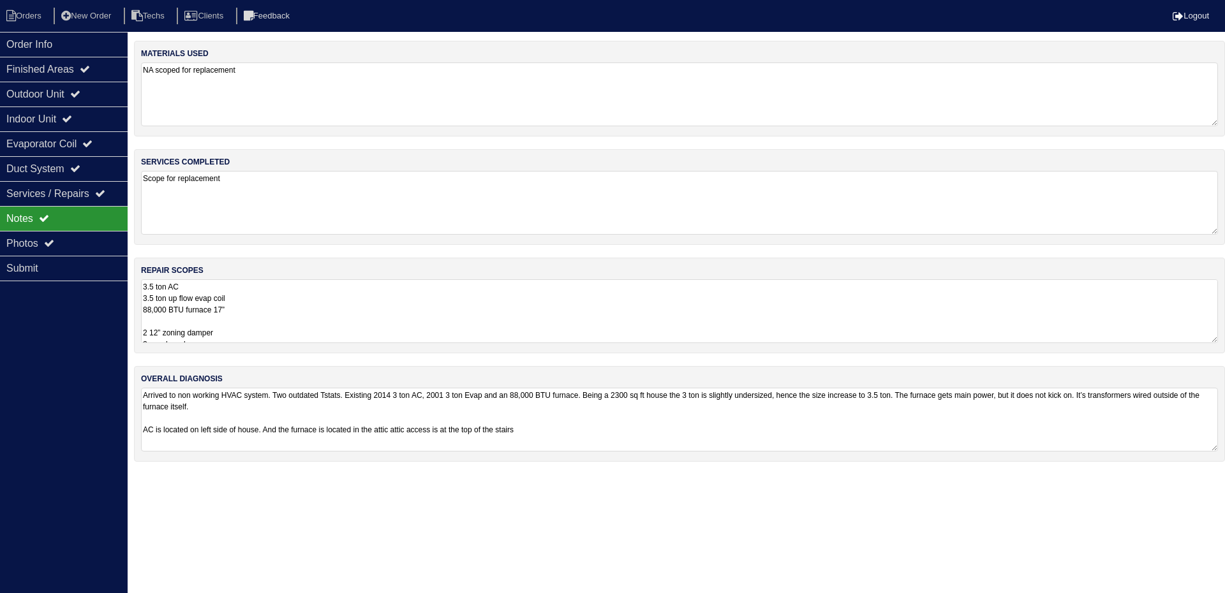
click at [376, 307] on textarea "3.5 ton AC 3.5 ton up flow evap coil 88,000 BTU furnace 17” 2 12” zoning damper…" at bounding box center [679, 311] width 1077 height 64
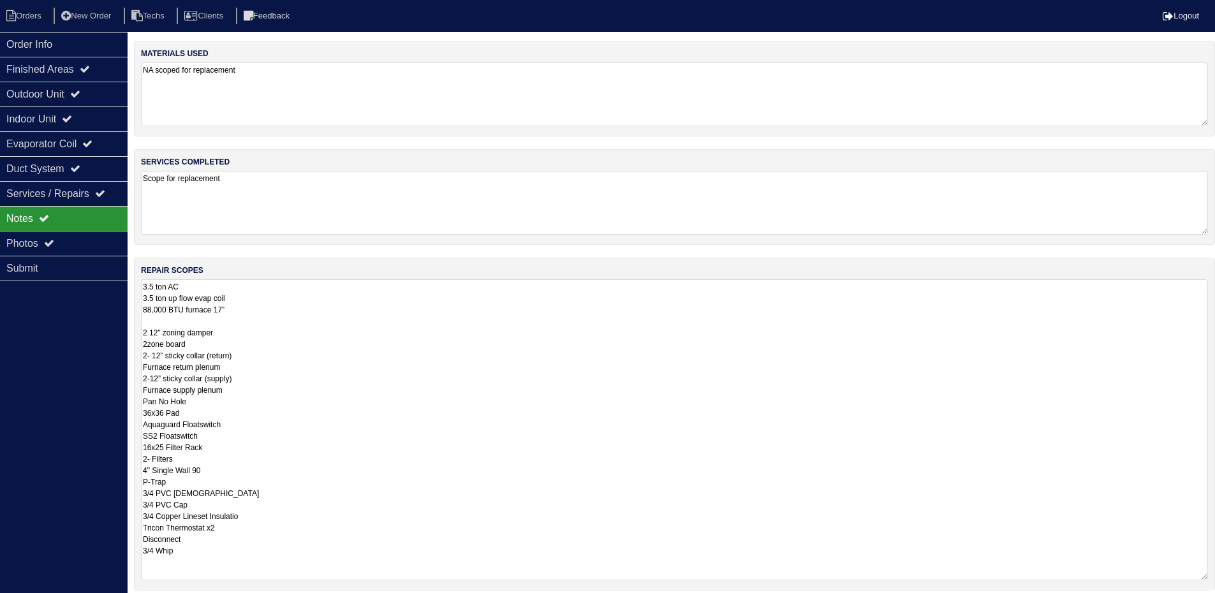
scroll to position [1, 0]
click at [230, 366] on textarea "3.5 ton AC 3.5 ton up flow evap coil 88,000 BTU furnace 17” 2 12” zoning damper…" at bounding box center [674, 429] width 1067 height 301
click at [223, 376] on textarea "3.5 ton AC 3.5 ton up flow evap coil 88,000 BTU furnace 17” 2 12” zoning damper…" at bounding box center [674, 429] width 1067 height 301
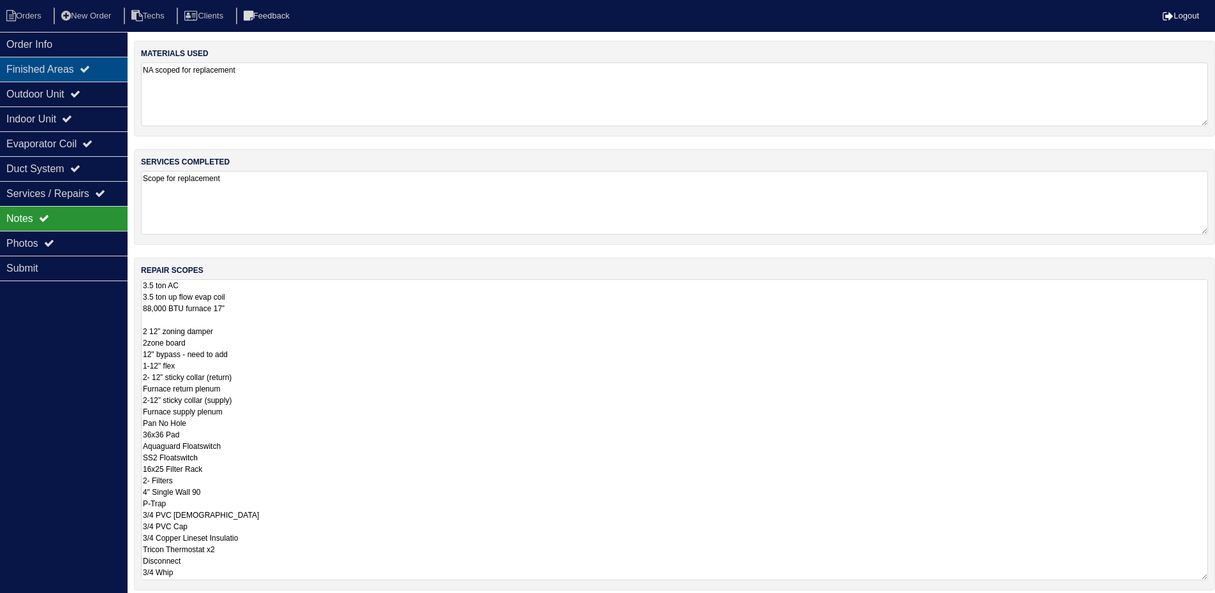
type textarea "3.5 ton AC 3.5 ton up flow evap coil 88,000 BTU furnace 17” 2 12” zoning damper…"
click at [89, 64] on icon at bounding box center [85, 69] width 10 height 10
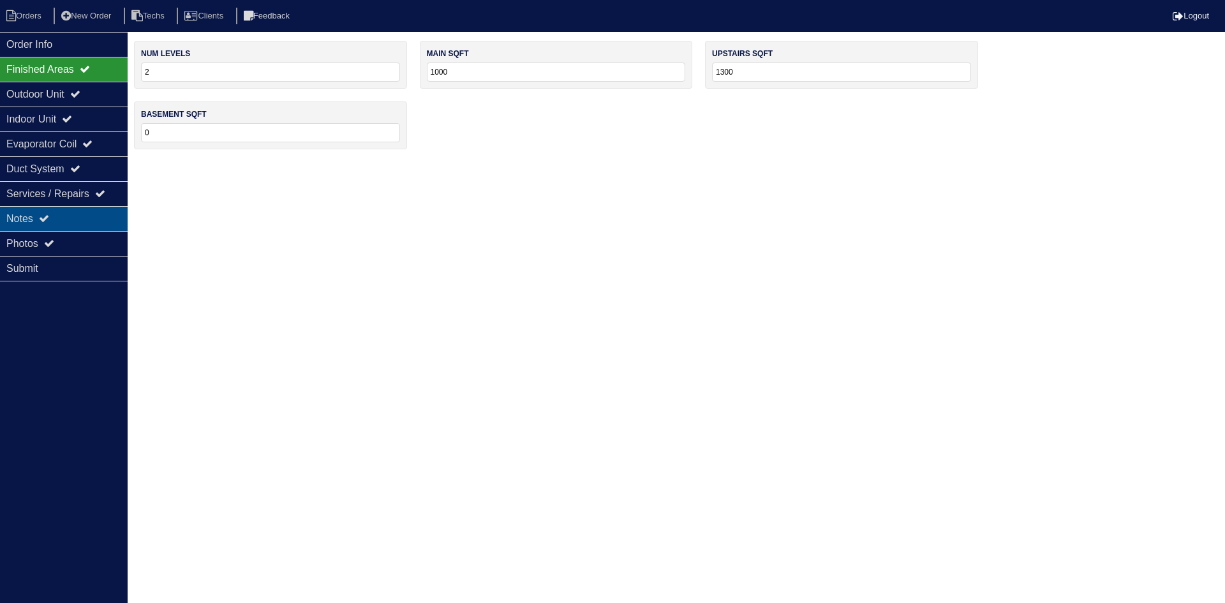
click at [66, 216] on div "Notes" at bounding box center [64, 218] width 128 height 25
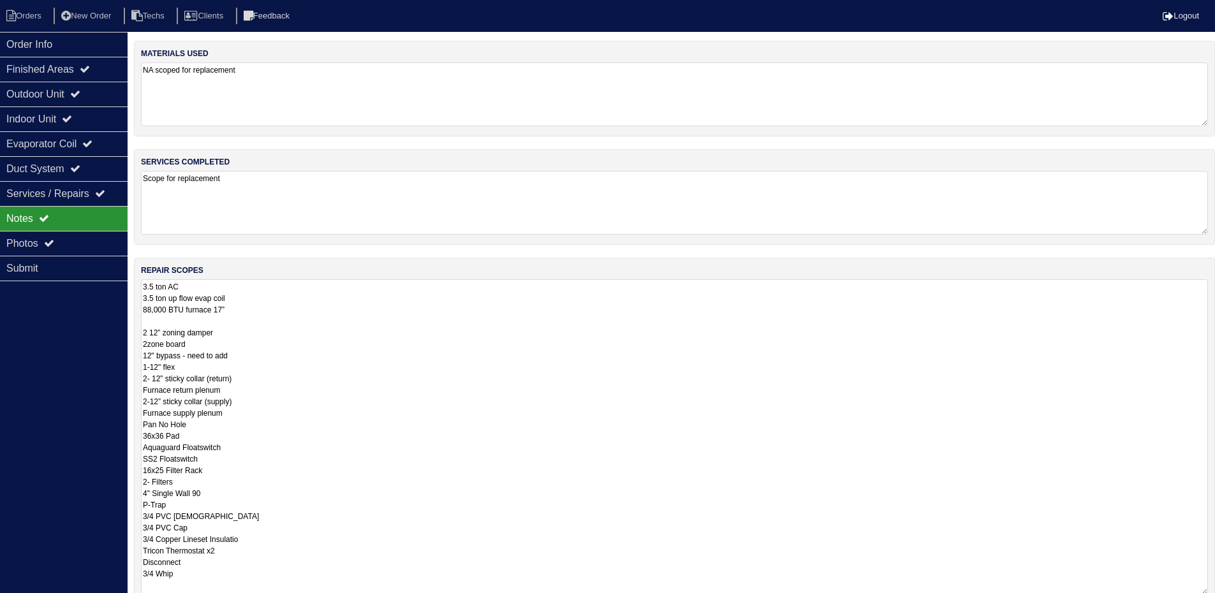
drag, startPoint x: 1215, startPoint y: 337, endPoint x: 1209, endPoint y: 592, distance: 255.2
click at [1209, 592] on div "repair scopes 3.5 ton AC 3.5 ton up flow evap coil 88,000 BTU furnace 17” 2 12”…" at bounding box center [674, 432] width 1081 height 348
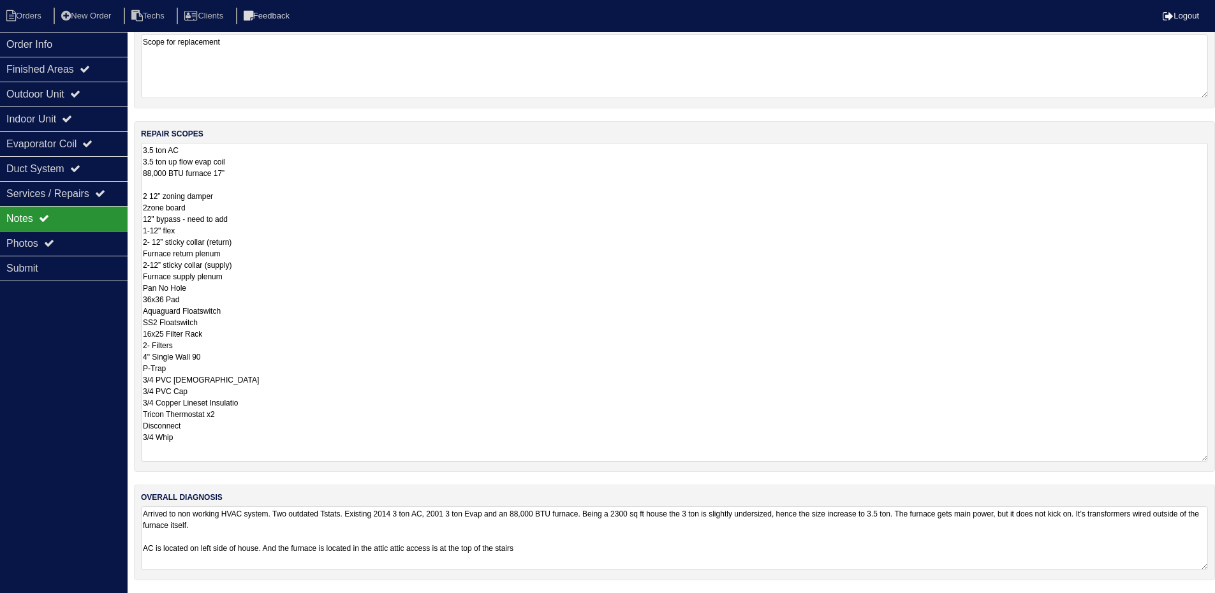
scroll to position [0, 0]
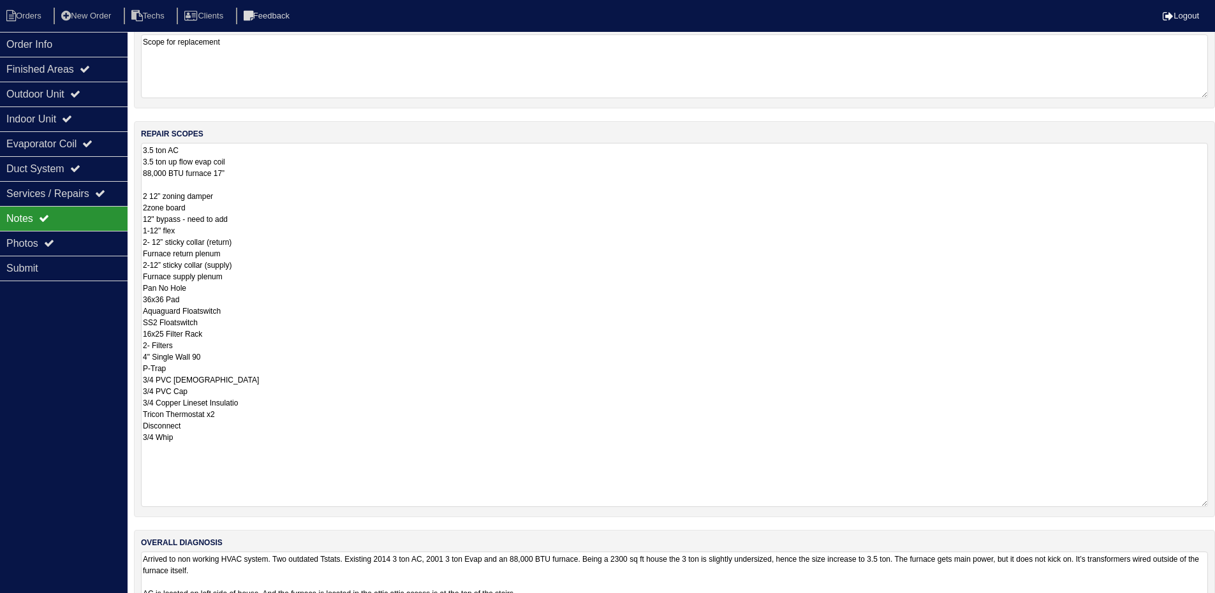
drag, startPoint x: 1205, startPoint y: 457, endPoint x: 1196, endPoint y: 496, distance: 39.5
click at [1210, 503] on div "repair scopes 3.5 ton AC 3.5 ton up flow evap coil 88,000 BTU furnace 17” 2 12”…" at bounding box center [674, 319] width 1081 height 396
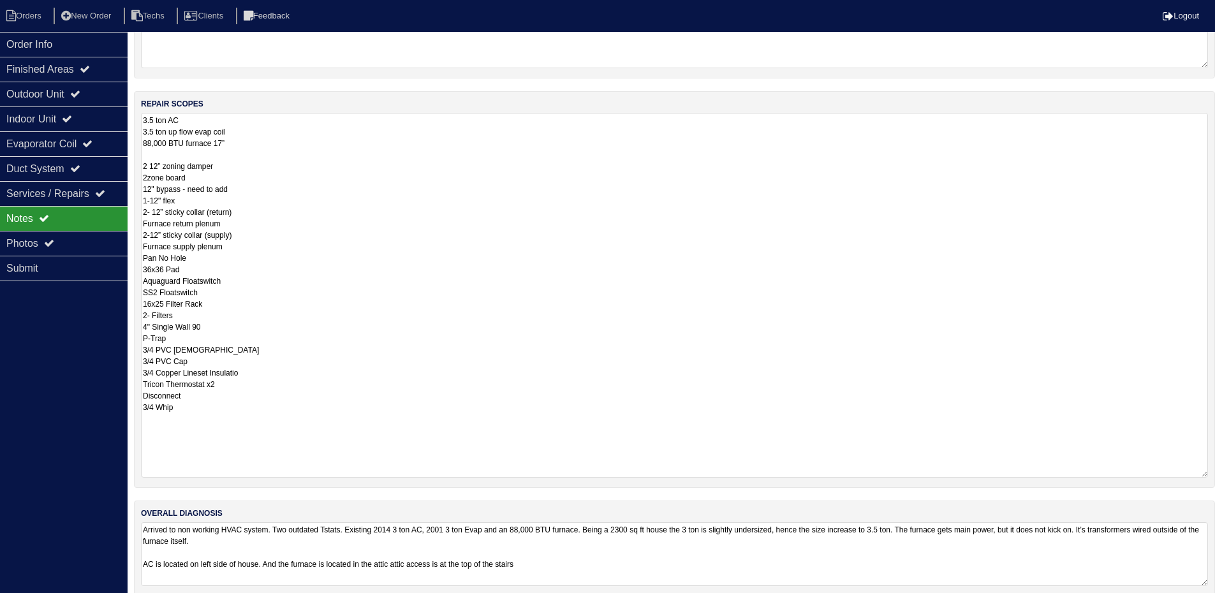
scroll to position [182, 0]
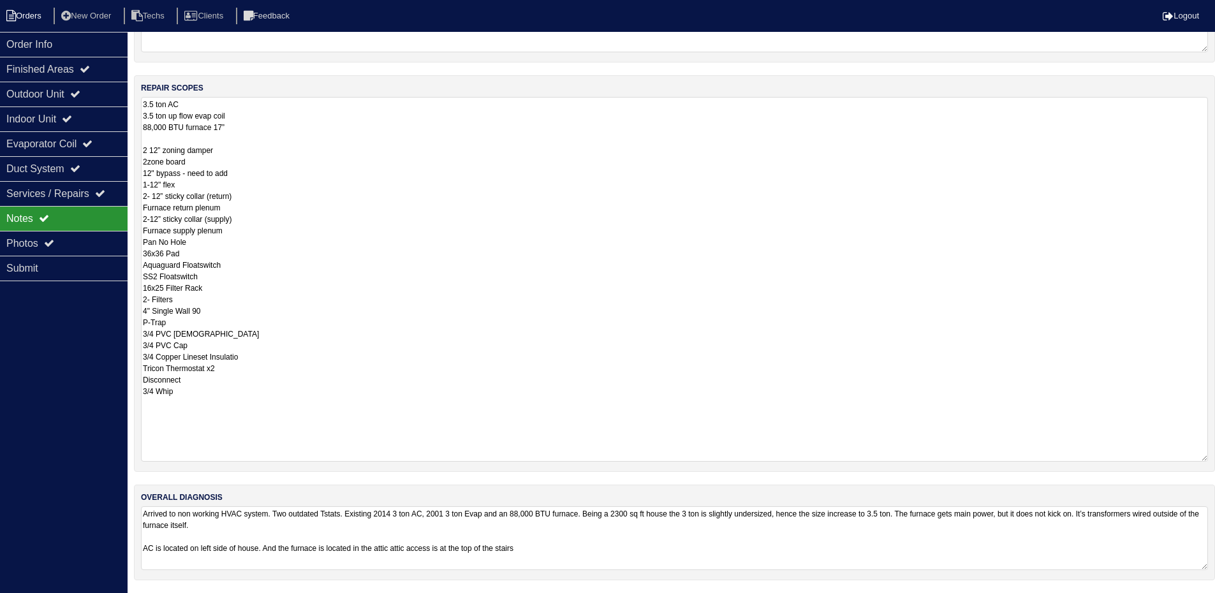
click at [26, 16] on li "Orders" at bounding box center [26, 16] width 52 height 17
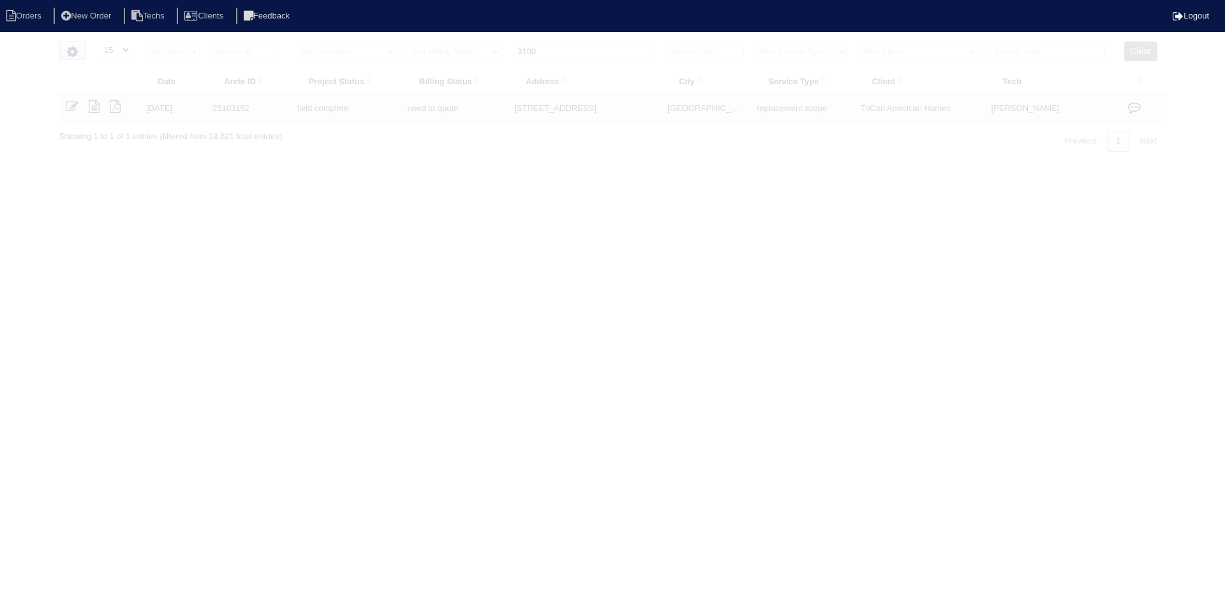
select select "15"
select select "field complete"
select select "need to quote"
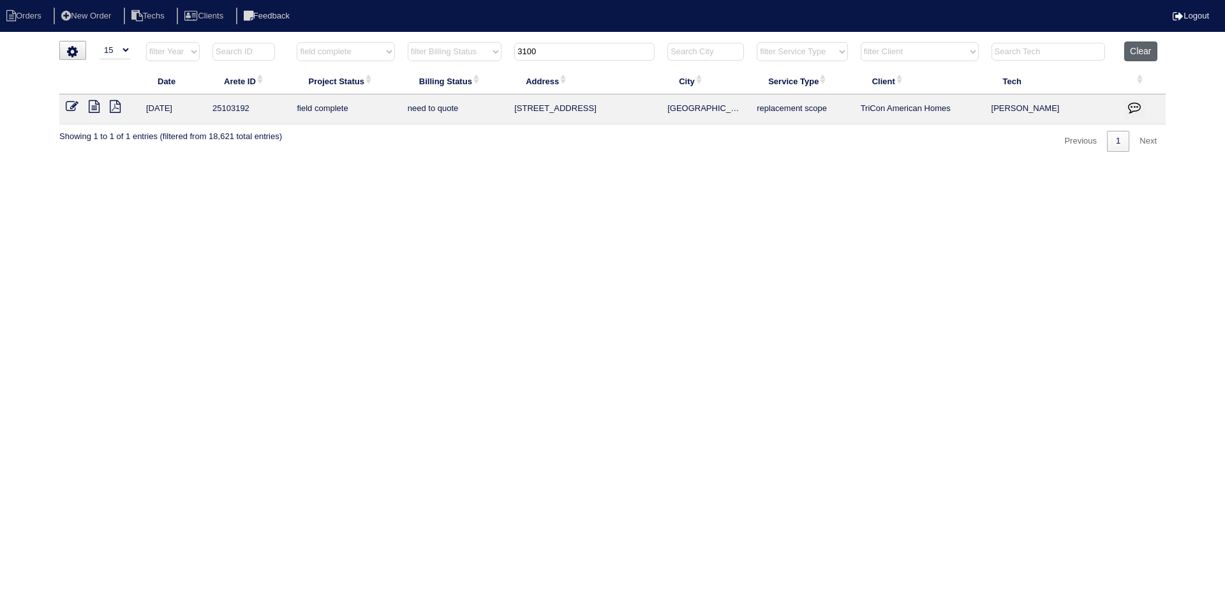
click at [1136, 56] on button "Clear" at bounding box center [1140, 51] width 33 height 20
select select
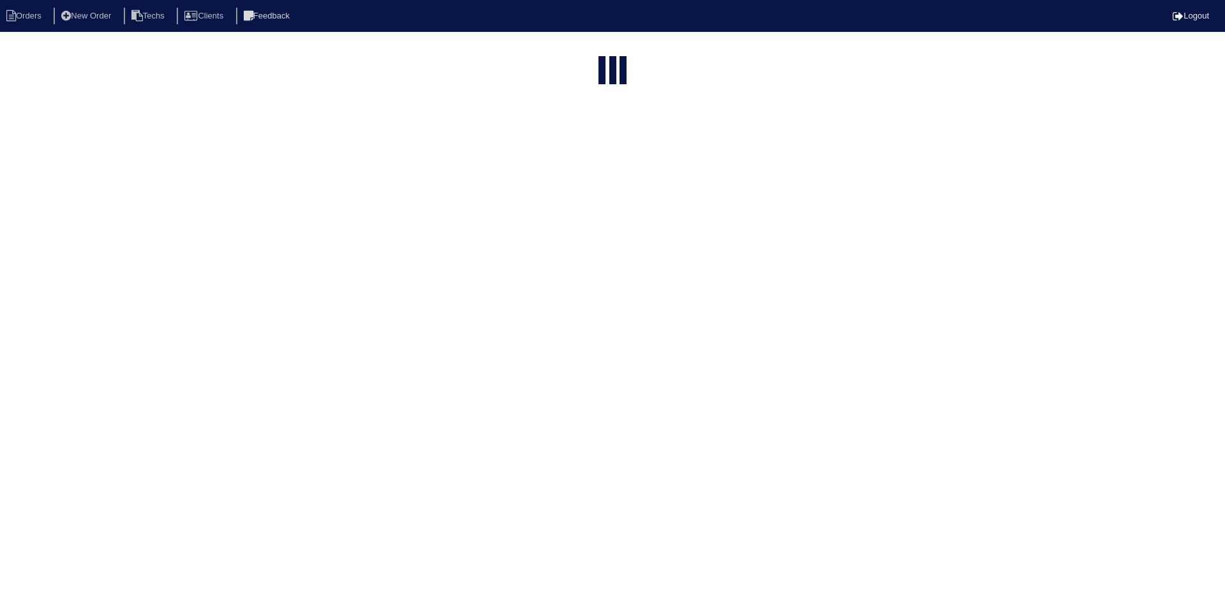
select select "15"
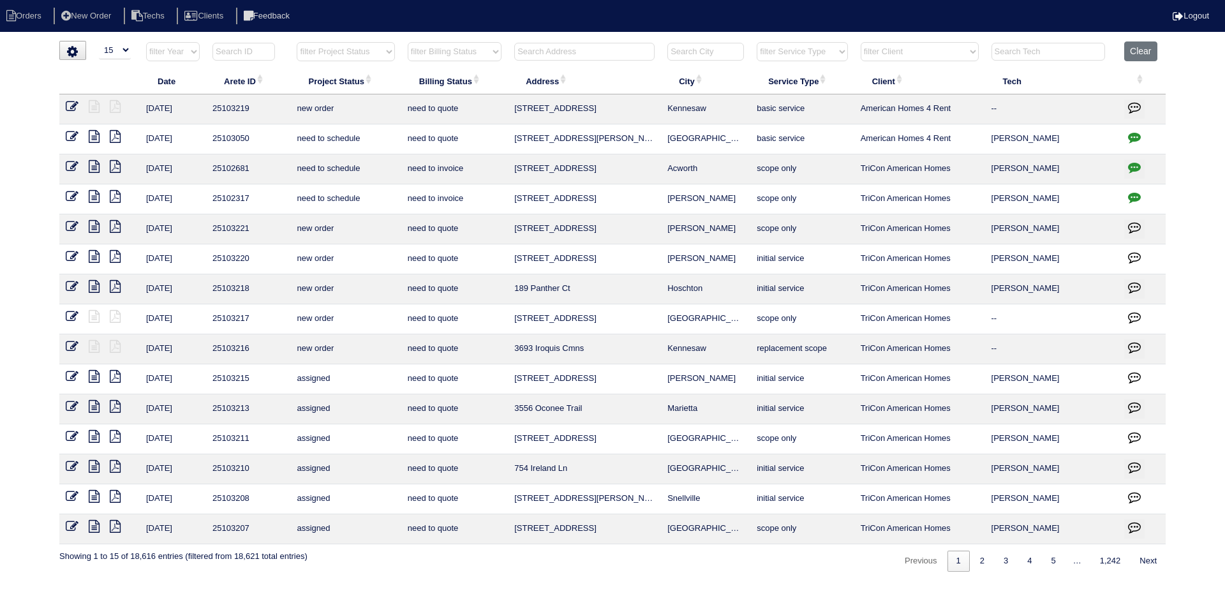
click at [607, 52] on input "text" at bounding box center [584, 52] width 140 height 18
type input "2734"
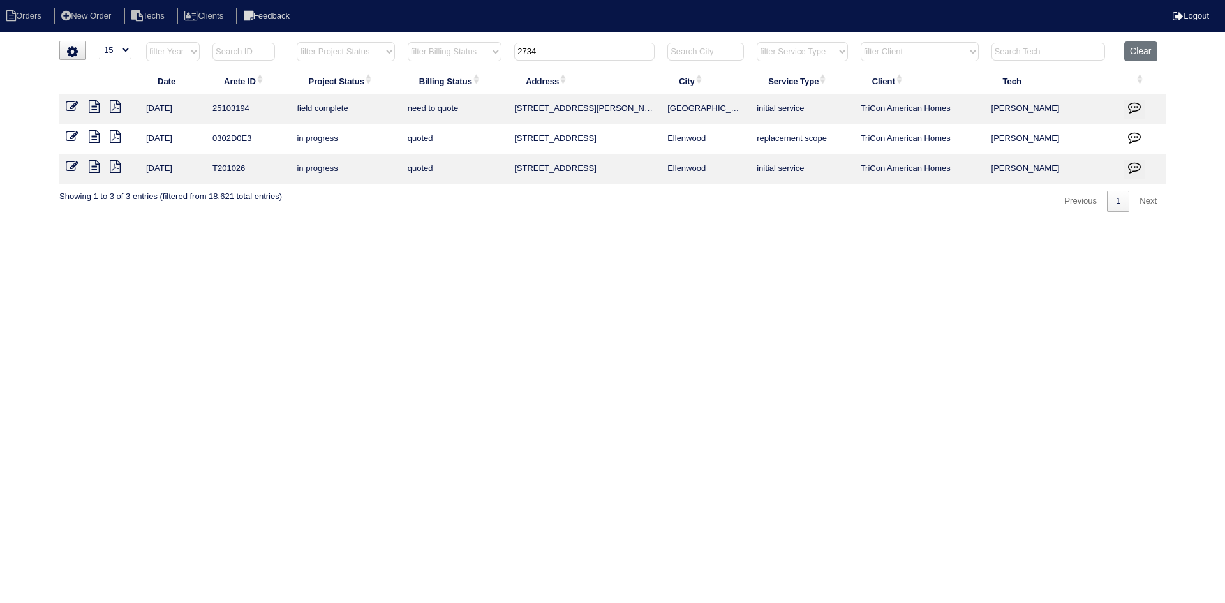
click at [91, 105] on icon at bounding box center [94, 106] width 11 height 13
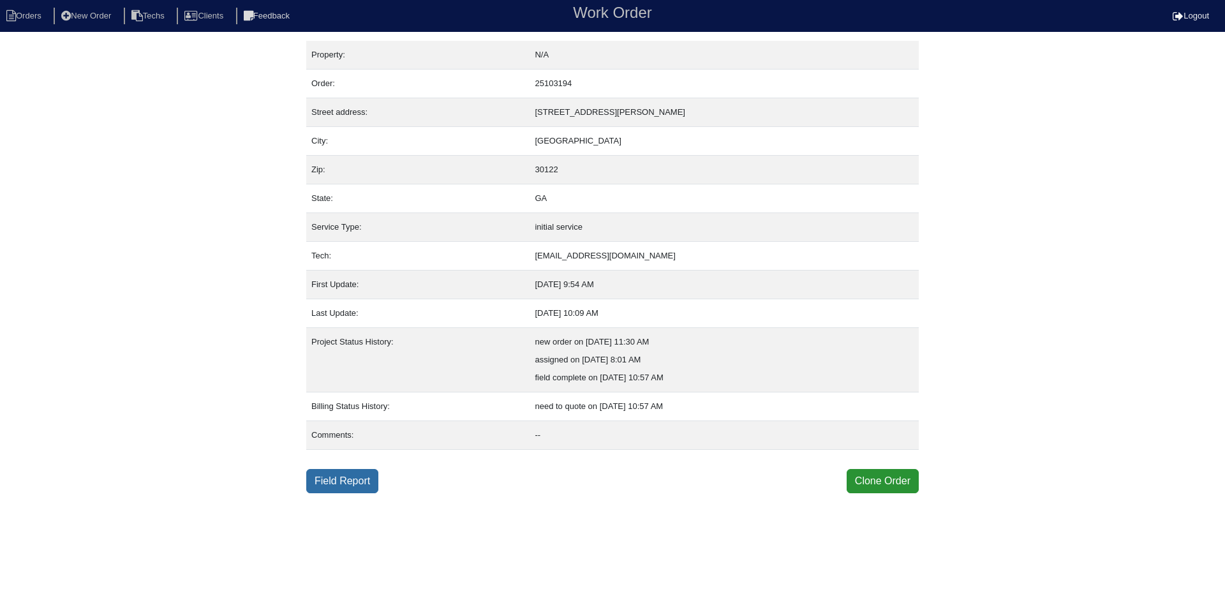
click at [335, 477] on link "Field Report" at bounding box center [342, 481] width 72 height 24
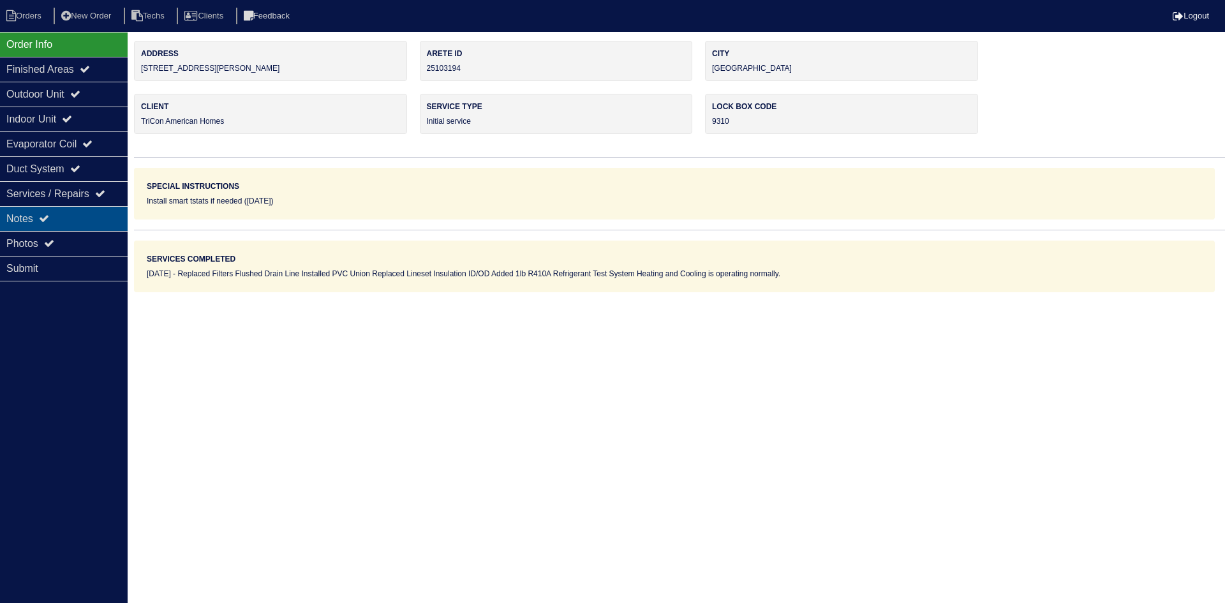
click at [67, 214] on div "Notes" at bounding box center [64, 218] width 128 height 25
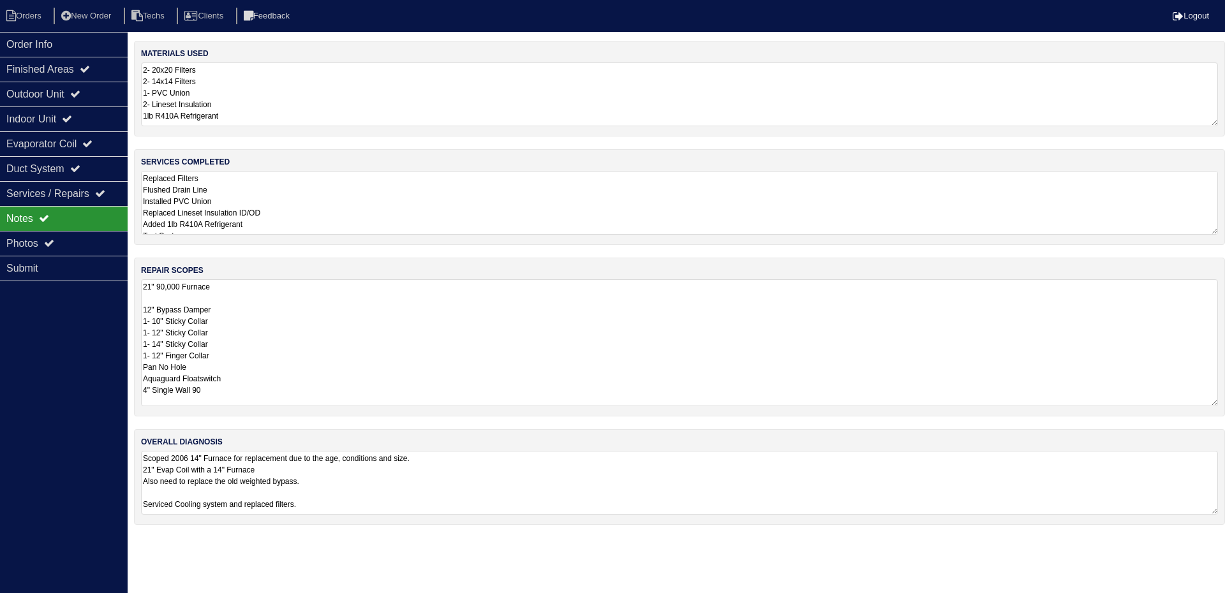
drag, startPoint x: 1213, startPoint y: 339, endPoint x: 1222, endPoint y: 403, distance: 63.9
click at [1222, 403] on div "repair scopes 21" 90,000 Furnace 12" Bypass Damper 1- 10" Sticky Collar 1- 12" …" at bounding box center [679, 337] width 1091 height 159
drag, startPoint x: 1215, startPoint y: 511, endPoint x: 1201, endPoint y: 475, distance: 39.0
click at [1218, 544] on div "overall diagnosis Scoped 2006 14" Furnace for replacement due to the age, condi…" at bounding box center [679, 493] width 1091 height 129
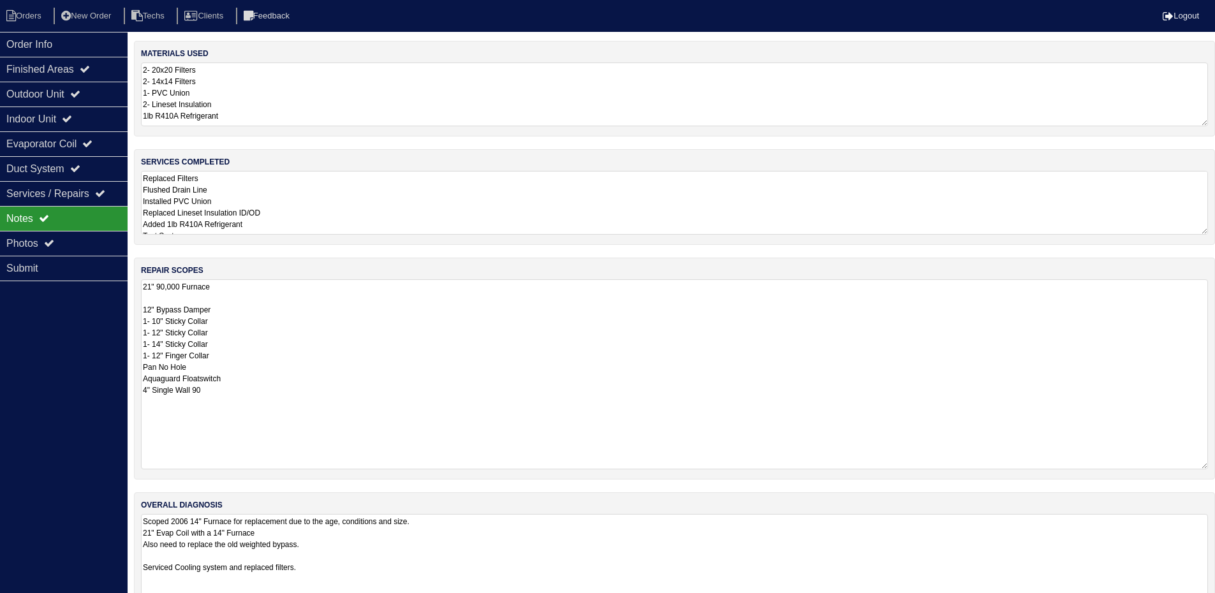
drag, startPoint x: 1212, startPoint y: 402, endPoint x: 1203, endPoint y: 465, distance: 63.9
click at [1203, 465] on textarea "21" 90,000 Furnace 12" Bypass Damper 1- 10" Sticky Collar 1- 12" Sticky Collar …" at bounding box center [674, 374] width 1067 height 190
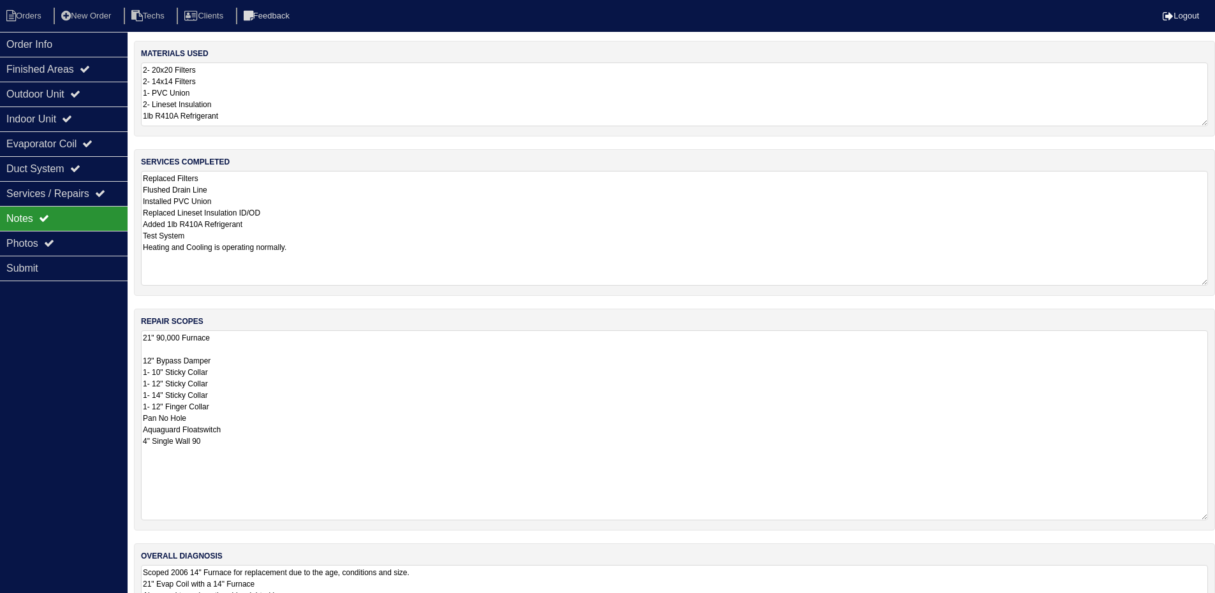
drag, startPoint x: 1207, startPoint y: 230, endPoint x: 1207, endPoint y: 281, distance: 51.0
click at [1207, 281] on textarea "Replaced Filters Flushed Drain Line Installed PVC Union Replaced Lineset Insula…" at bounding box center [674, 228] width 1067 height 115
click at [79, 91] on icon at bounding box center [75, 94] width 10 height 10
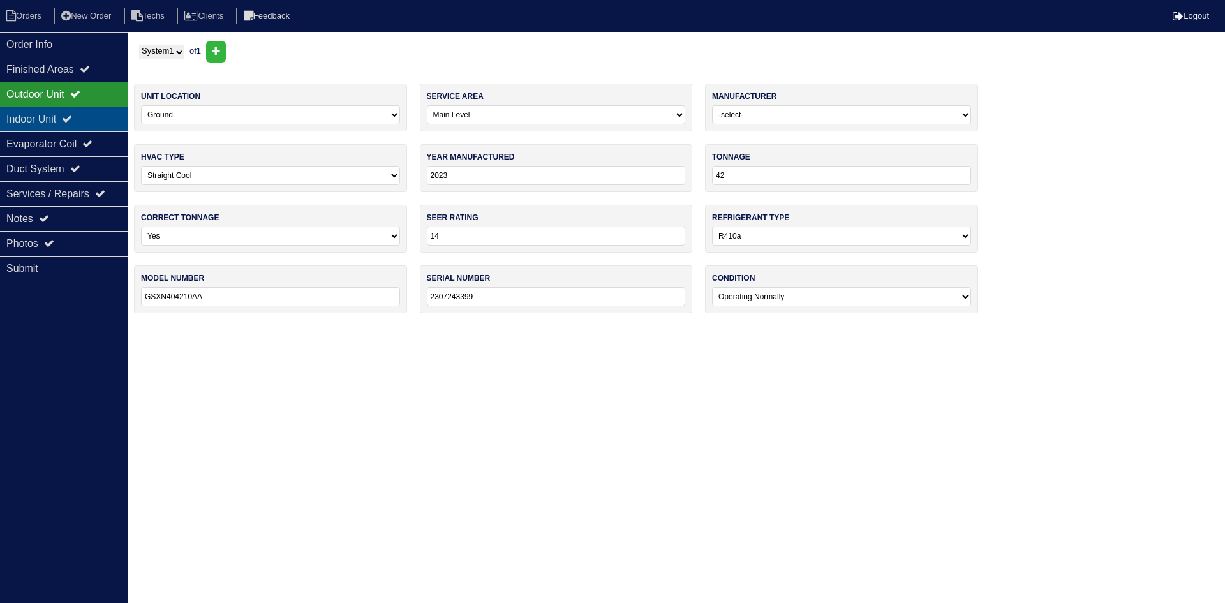
drag, startPoint x: 74, startPoint y: 121, endPoint x: 74, endPoint y: 114, distance: 7.7
click at [72, 121] on icon at bounding box center [67, 119] width 10 height 10
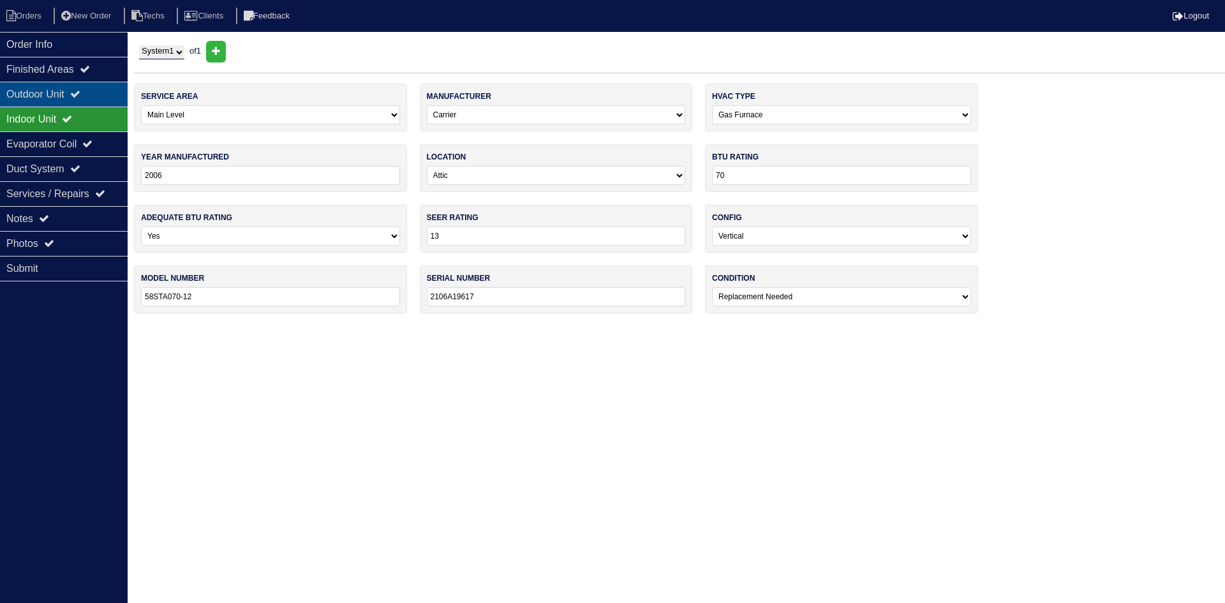
click at [73, 94] on div "Outdoor Unit" at bounding box center [64, 94] width 128 height 25
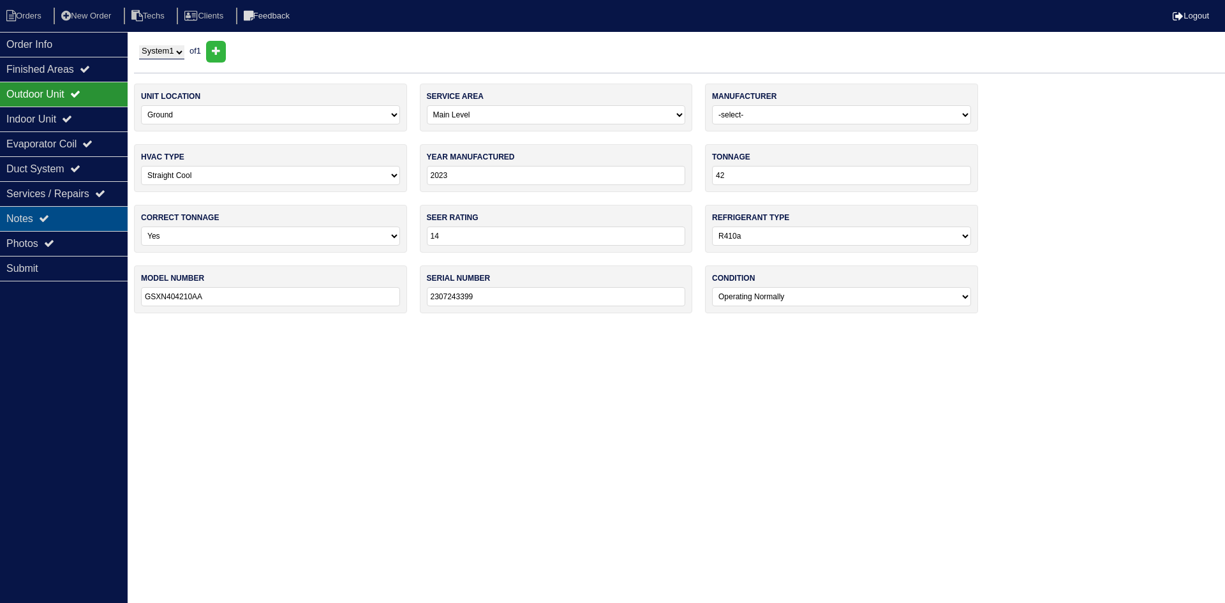
click at [59, 220] on div "Notes" at bounding box center [64, 218] width 128 height 25
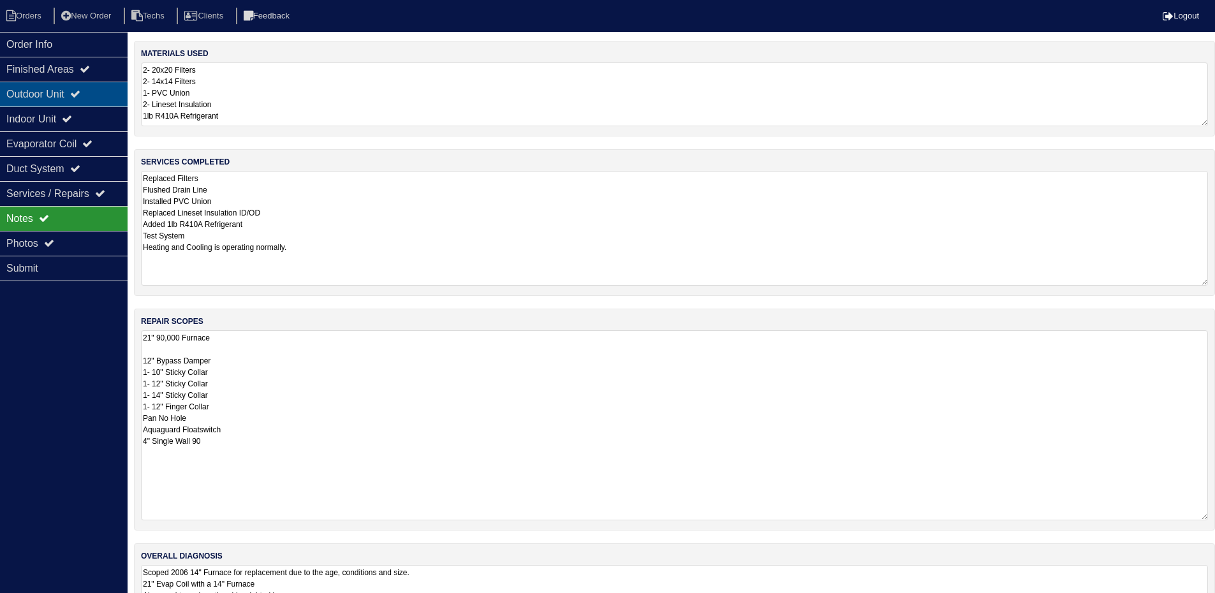
click at [80, 91] on icon at bounding box center [75, 94] width 10 height 10
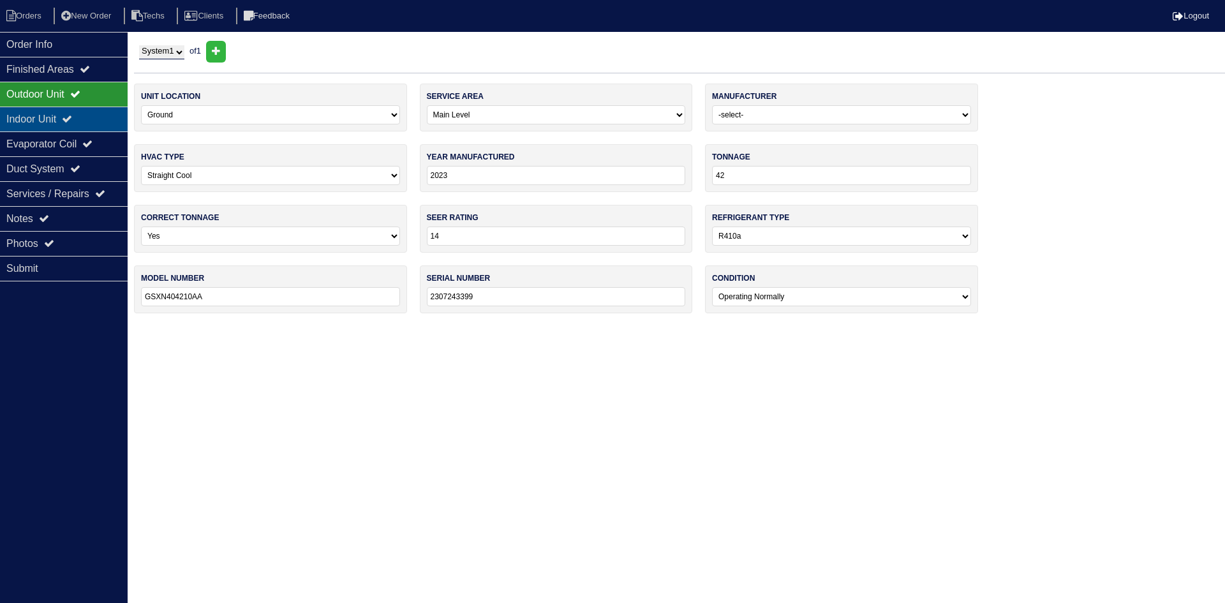
click at [64, 121] on div "Indoor Unit" at bounding box center [64, 119] width 128 height 25
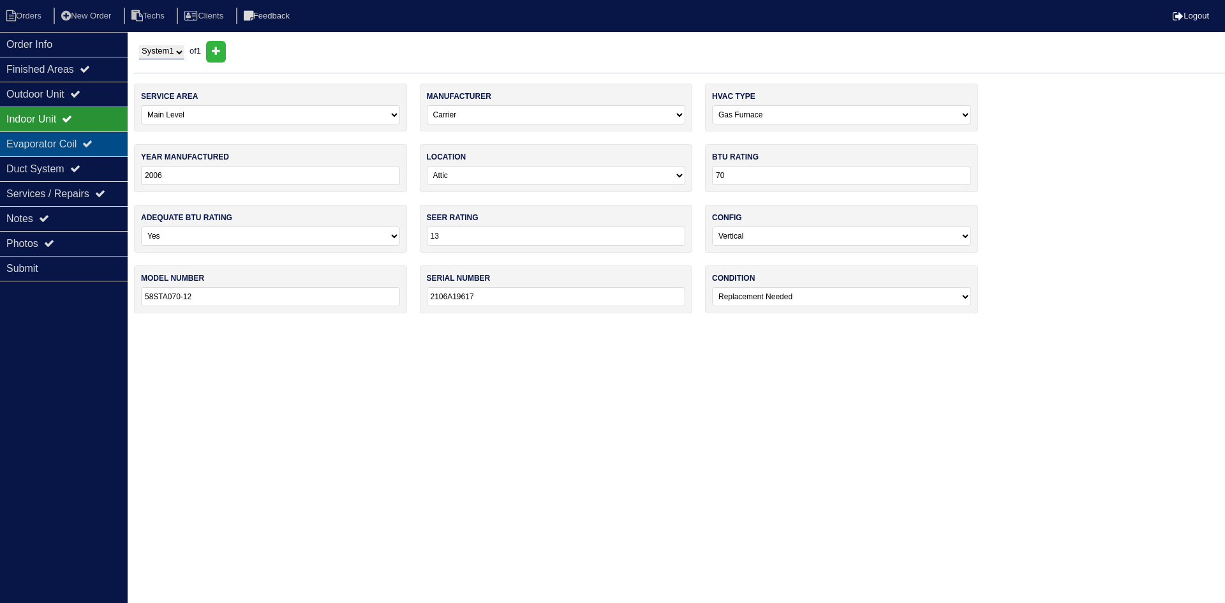
click at [102, 138] on div "Evaporator Coil" at bounding box center [64, 143] width 128 height 25
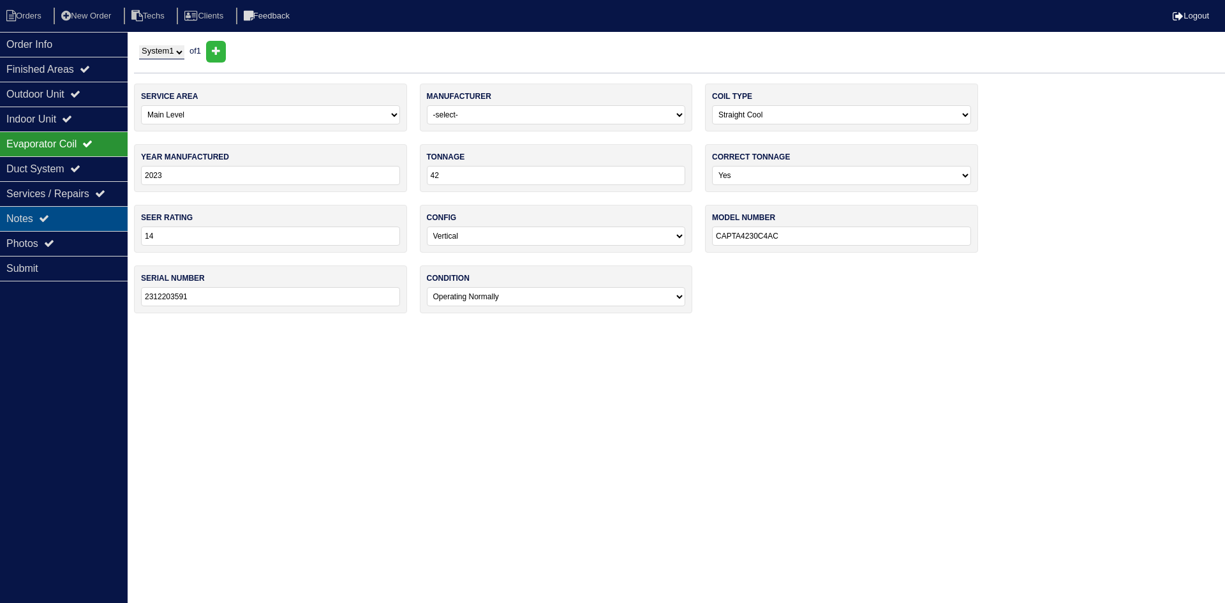
click at [76, 219] on div "Notes" at bounding box center [64, 218] width 128 height 25
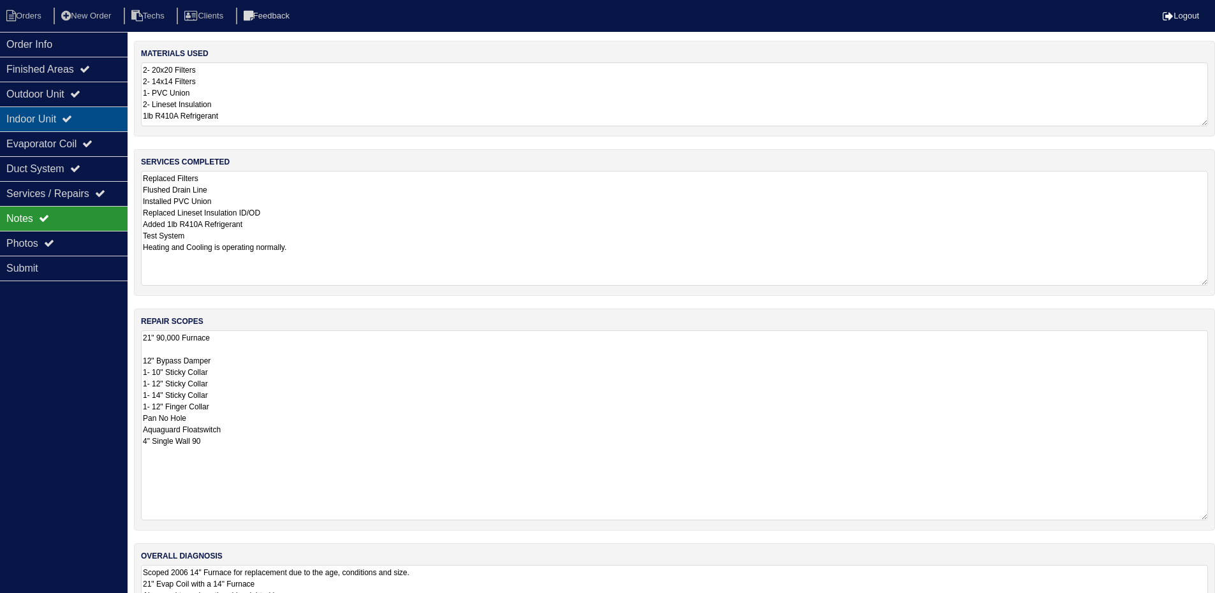
click at [71, 121] on div "Indoor Unit" at bounding box center [64, 119] width 128 height 25
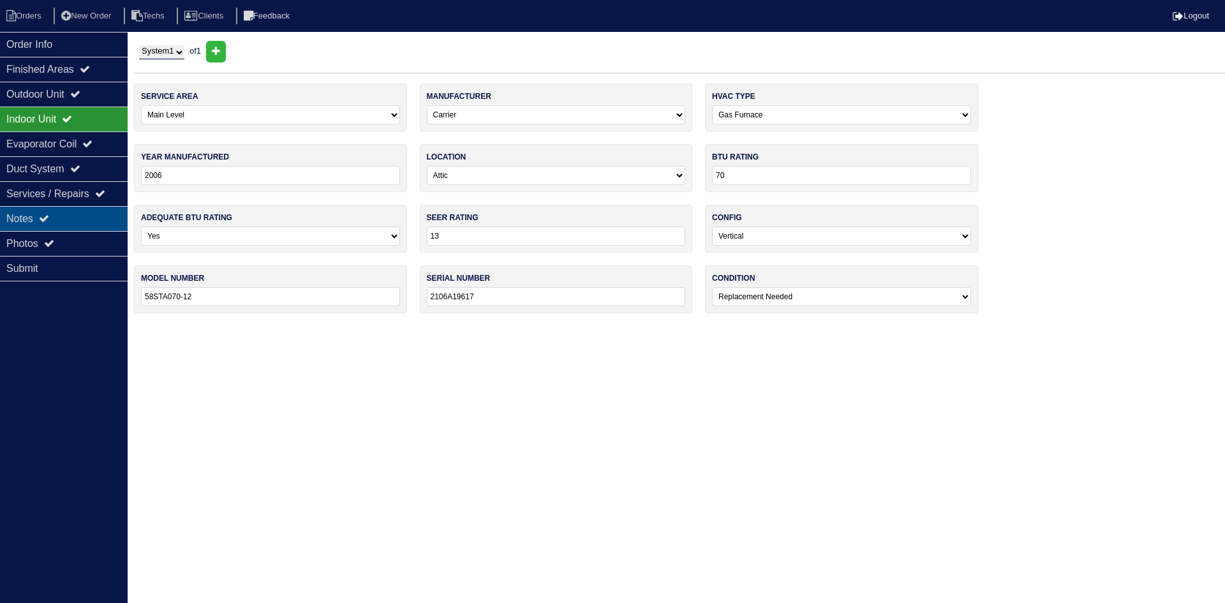
click at [102, 211] on div "Notes" at bounding box center [64, 218] width 128 height 25
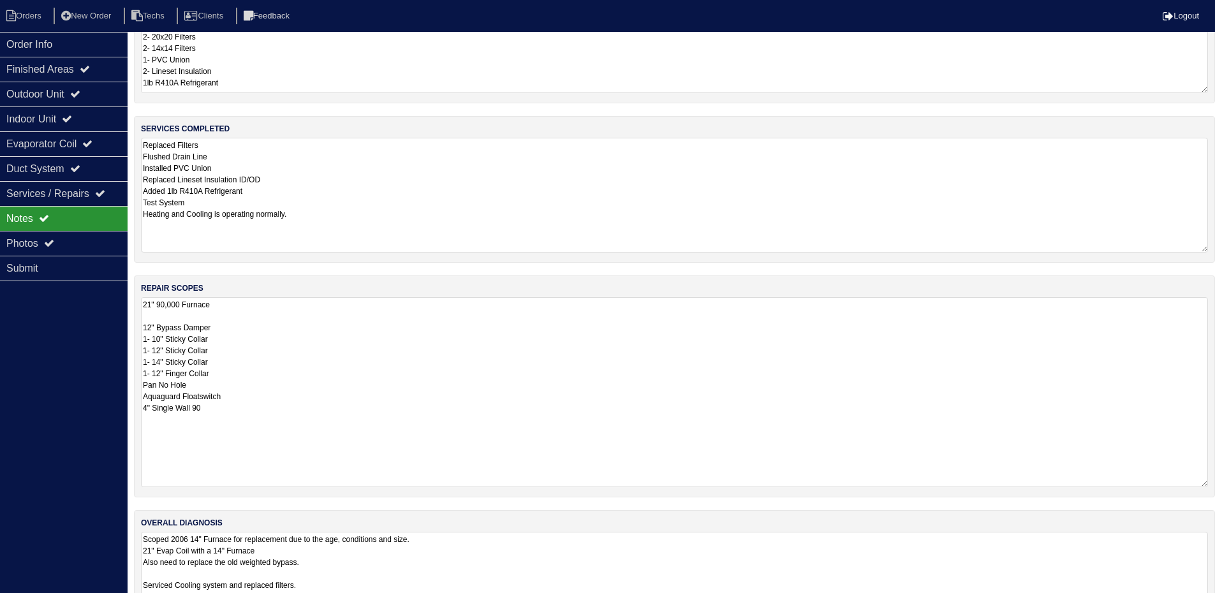
scroll to position [91, 0]
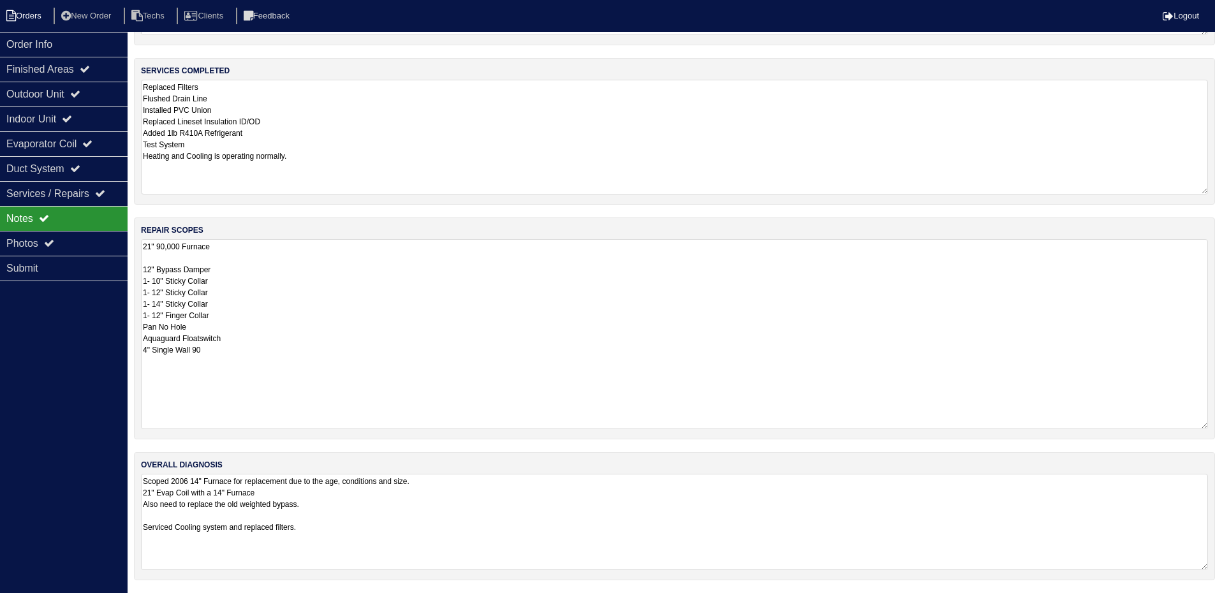
click at [13, 12] on icon at bounding box center [11, 15] width 10 height 11
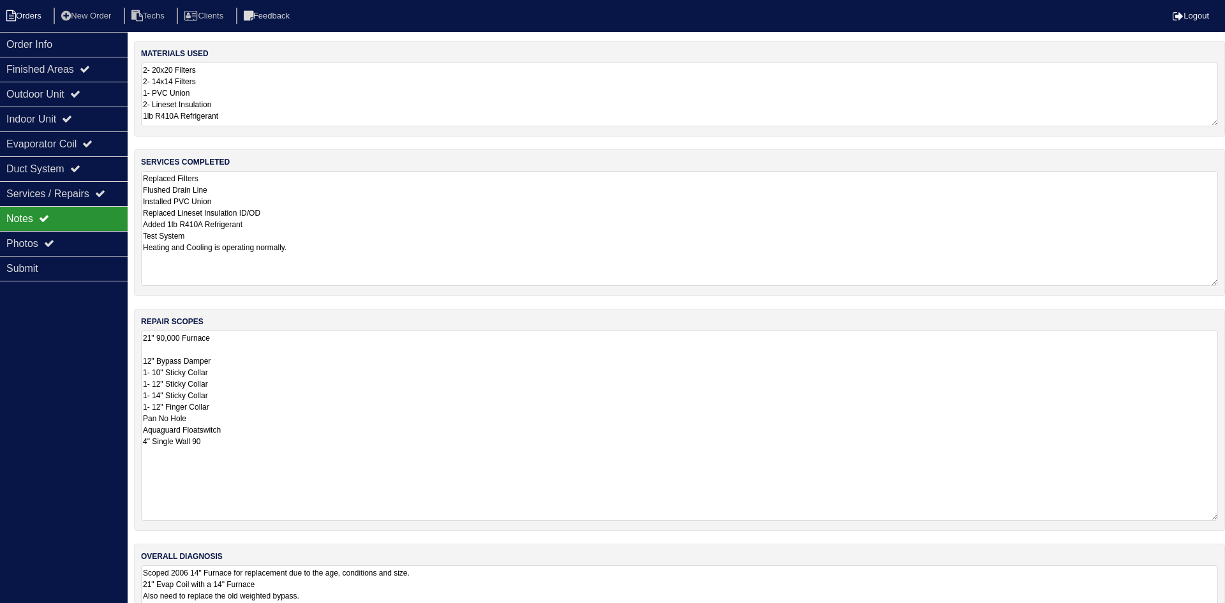
select select "15"
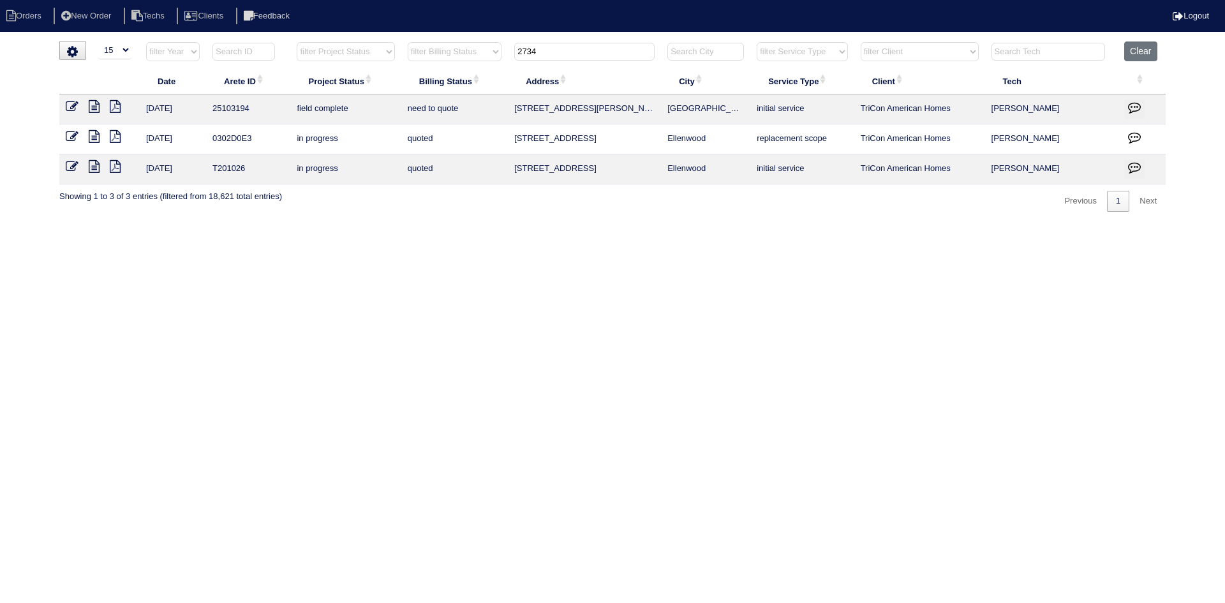
click at [92, 103] on icon at bounding box center [94, 106] width 11 height 13
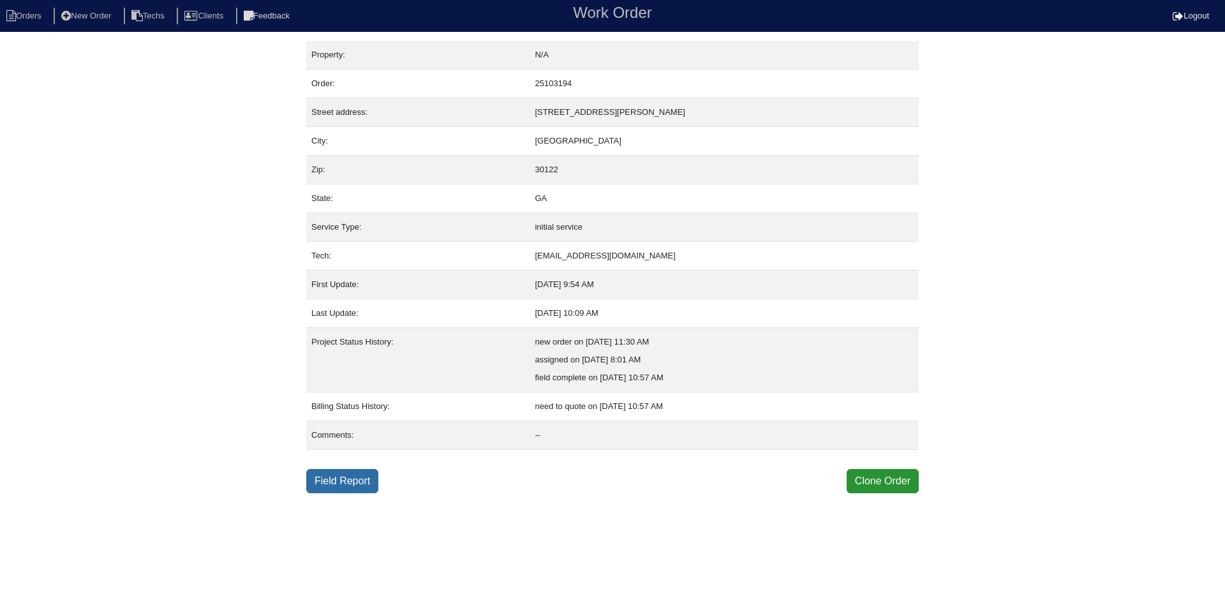
click at [339, 484] on link "Field Report" at bounding box center [342, 481] width 72 height 24
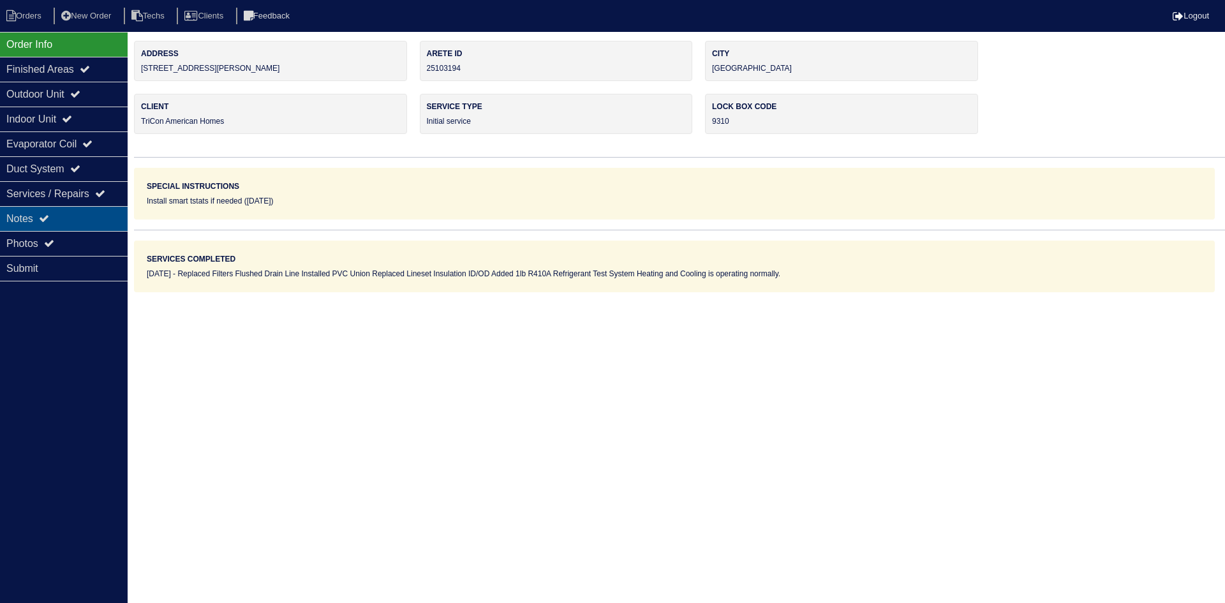
click at [64, 212] on div "Notes" at bounding box center [64, 218] width 128 height 25
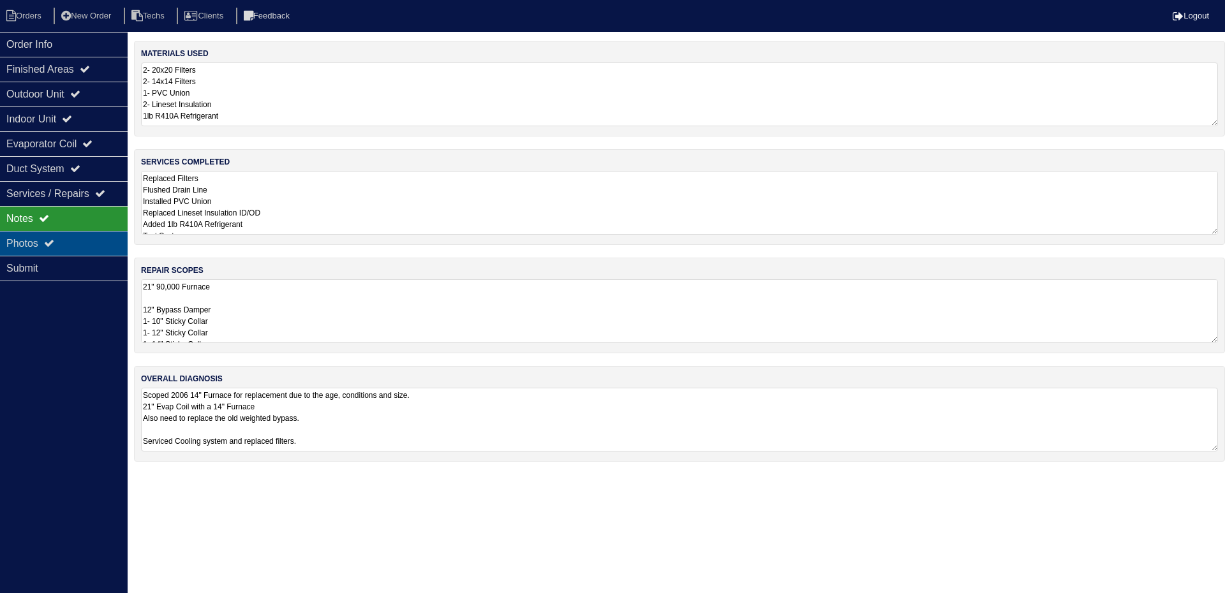
click at [64, 236] on div "Photos" at bounding box center [64, 243] width 128 height 25
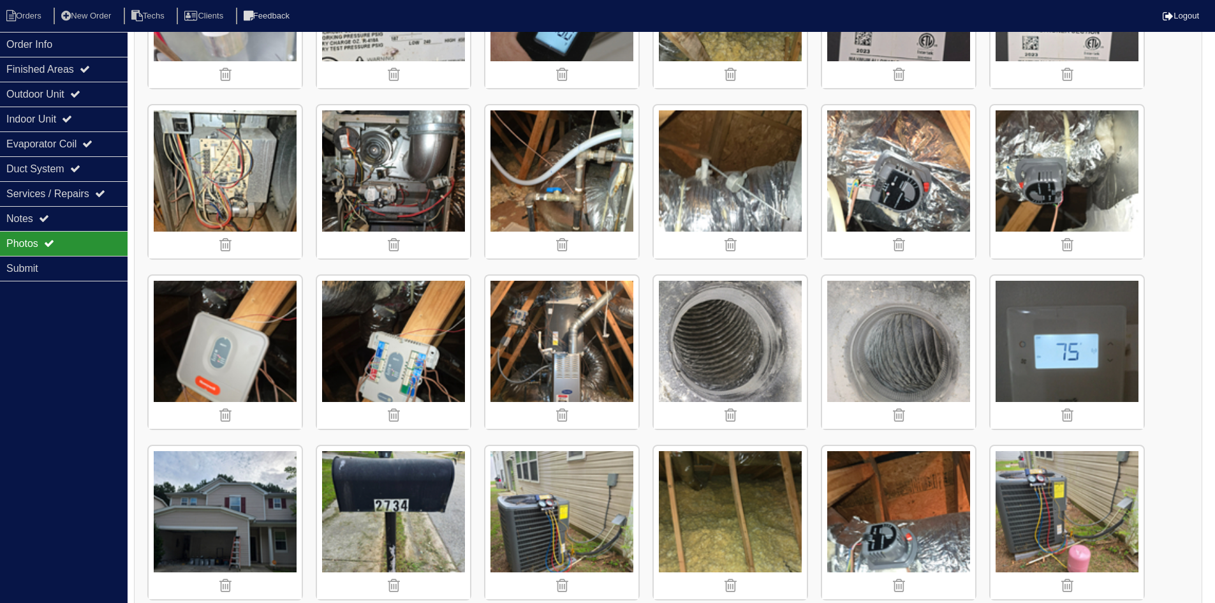
scroll to position [386, 0]
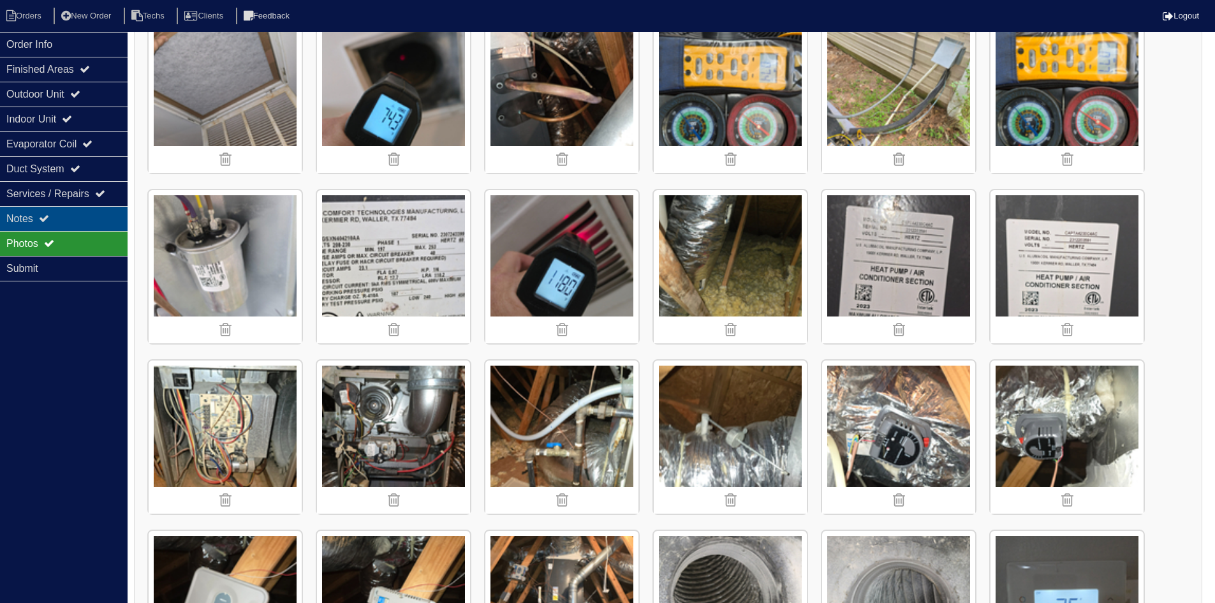
click at [61, 216] on div "Notes" at bounding box center [64, 218] width 128 height 25
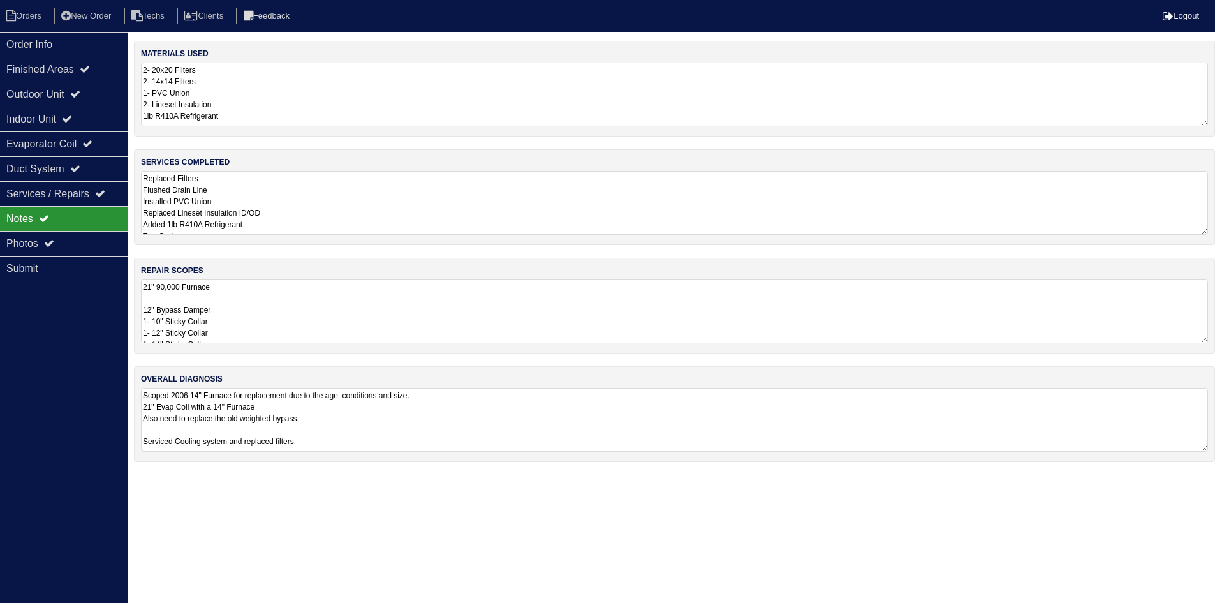
scroll to position [0, 0]
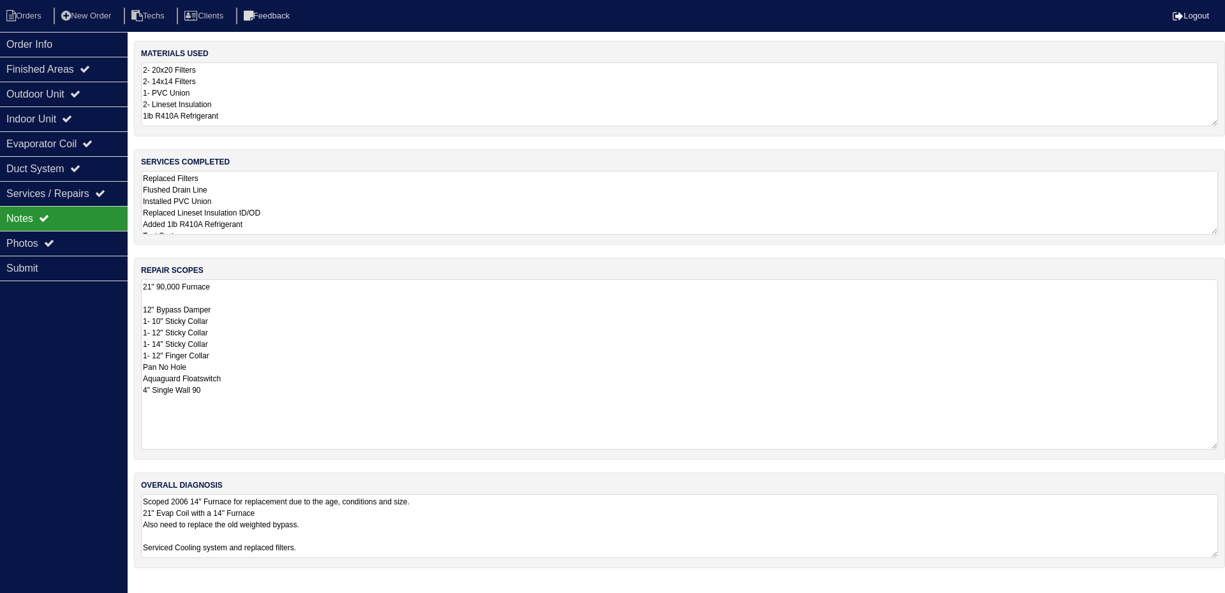
drag, startPoint x: 1215, startPoint y: 341, endPoint x: 1223, endPoint y: 447, distance: 106.9
click at [1223, 447] on div "repair scopes 21" 90,000 Furnace 12" Bypass Damper 1- 10" Sticky Collar 1- 12" …" at bounding box center [679, 359] width 1091 height 202
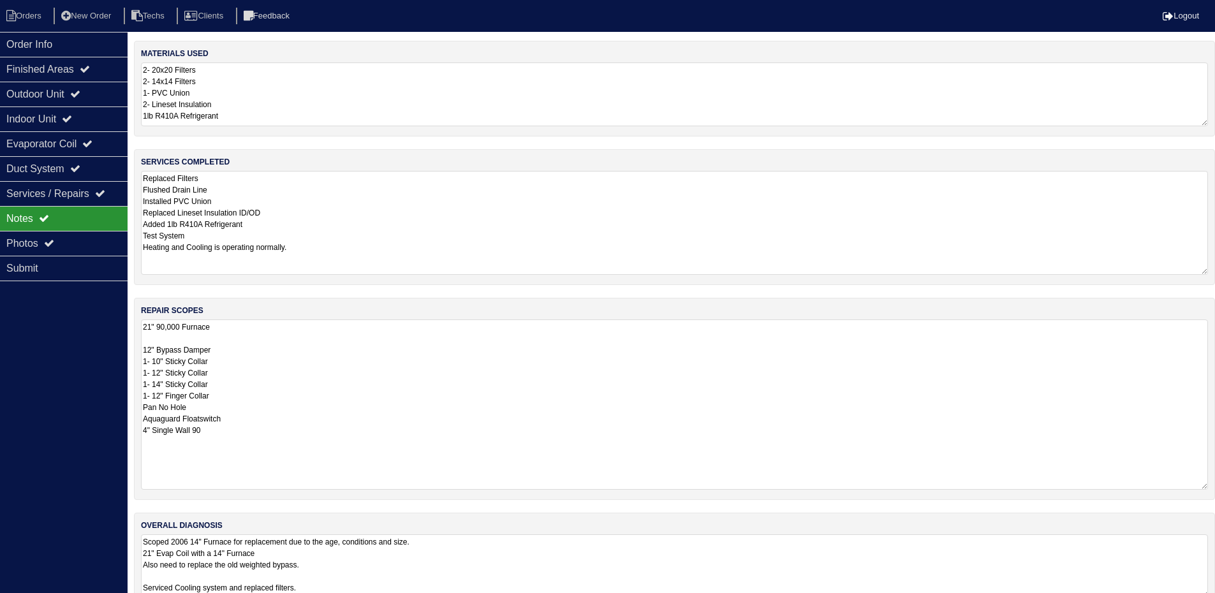
drag, startPoint x: 1215, startPoint y: 231, endPoint x: 1215, endPoint y: 271, distance: 40.2
click at [1215, 271] on html "Orders New Order Techs Clients Feedback Logout Orders New Order Users Clients M…" at bounding box center [607, 310] width 1215 height 621
drag, startPoint x: 89, startPoint y: 94, endPoint x: 89, endPoint y: 105, distance: 10.8
click at [80, 94] on icon at bounding box center [75, 94] width 10 height 10
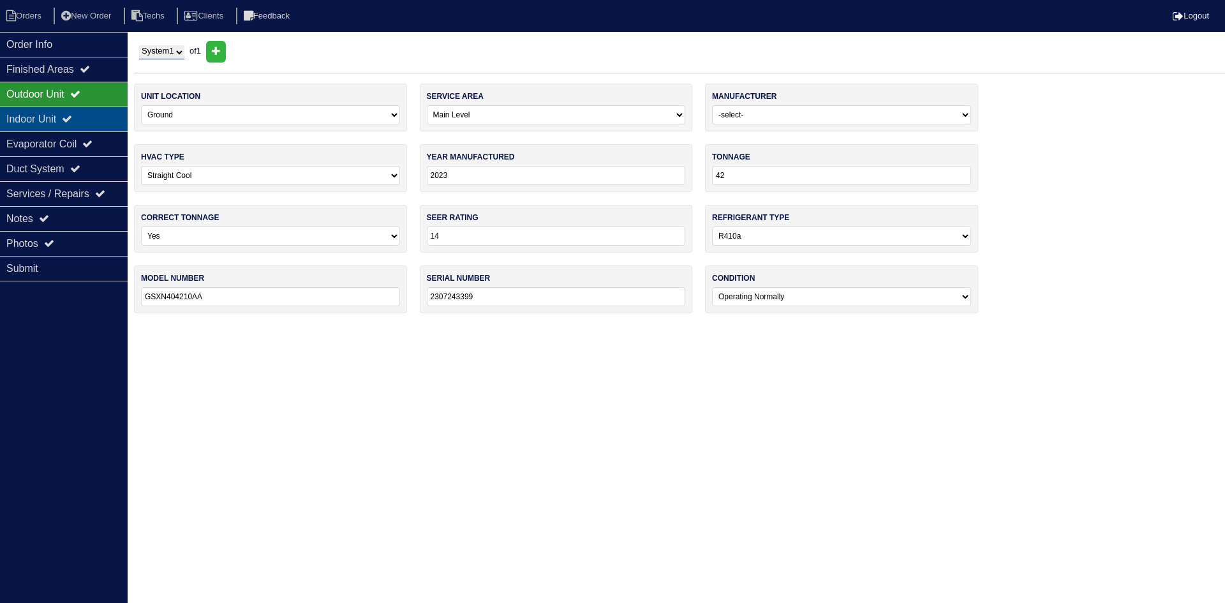
click at [89, 110] on div "Indoor Unit" at bounding box center [64, 119] width 128 height 25
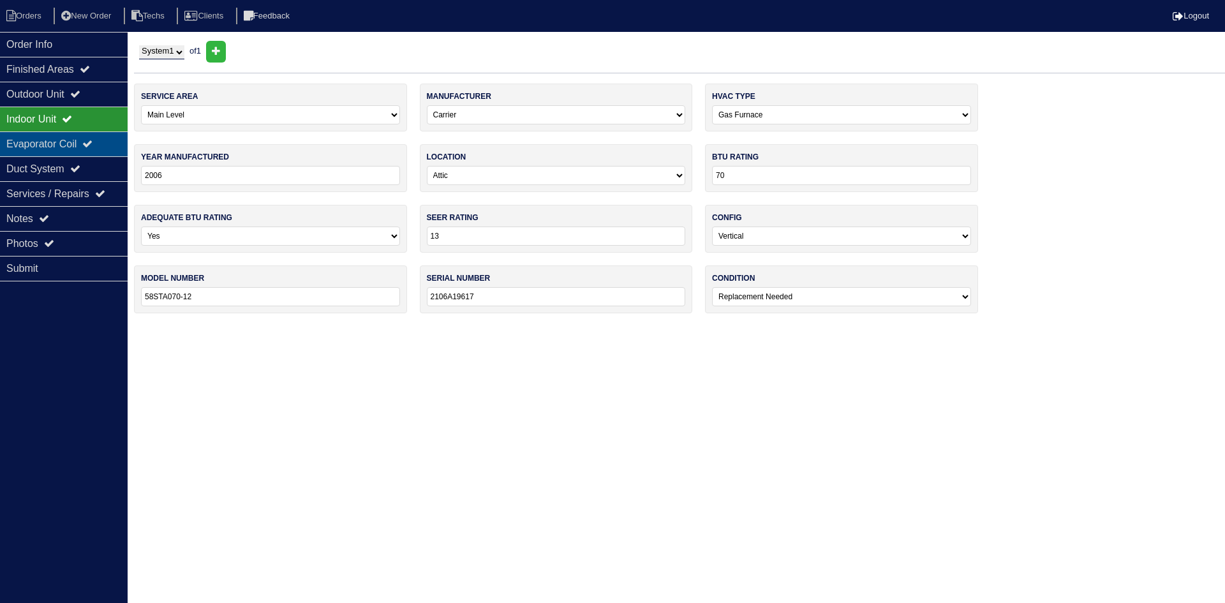
click at [77, 142] on div "Evaporator Coil" at bounding box center [64, 143] width 128 height 25
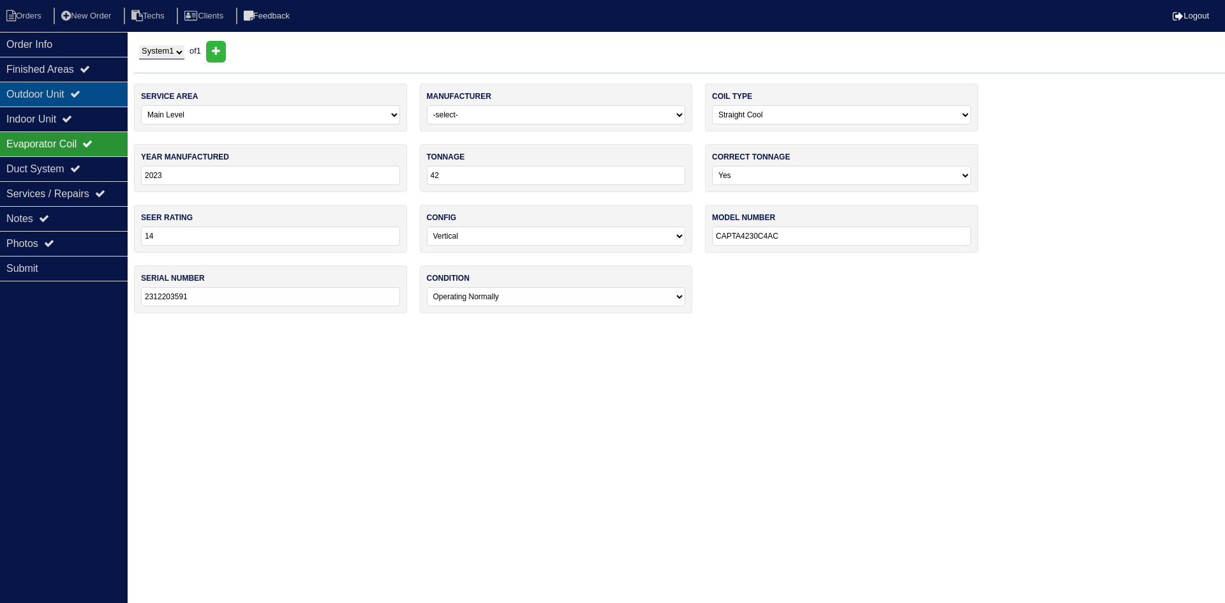
click at [75, 93] on div "Outdoor Unit" at bounding box center [64, 94] width 128 height 25
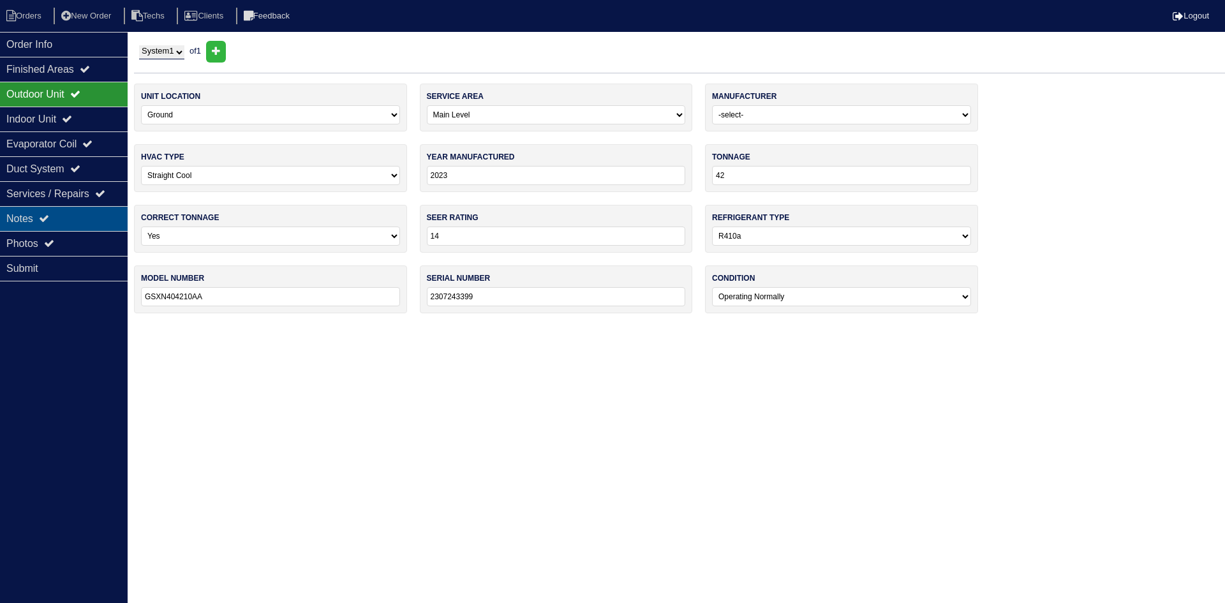
click at [49, 220] on icon at bounding box center [44, 218] width 10 height 10
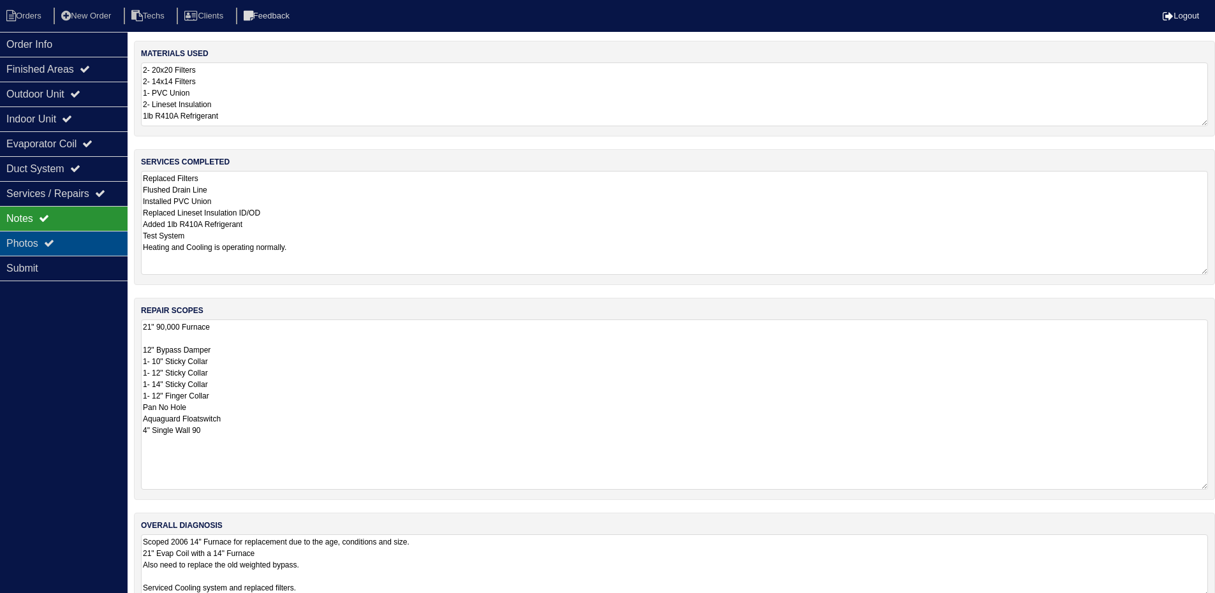
click at [71, 239] on div "Photos" at bounding box center [64, 243] width 128 height 25
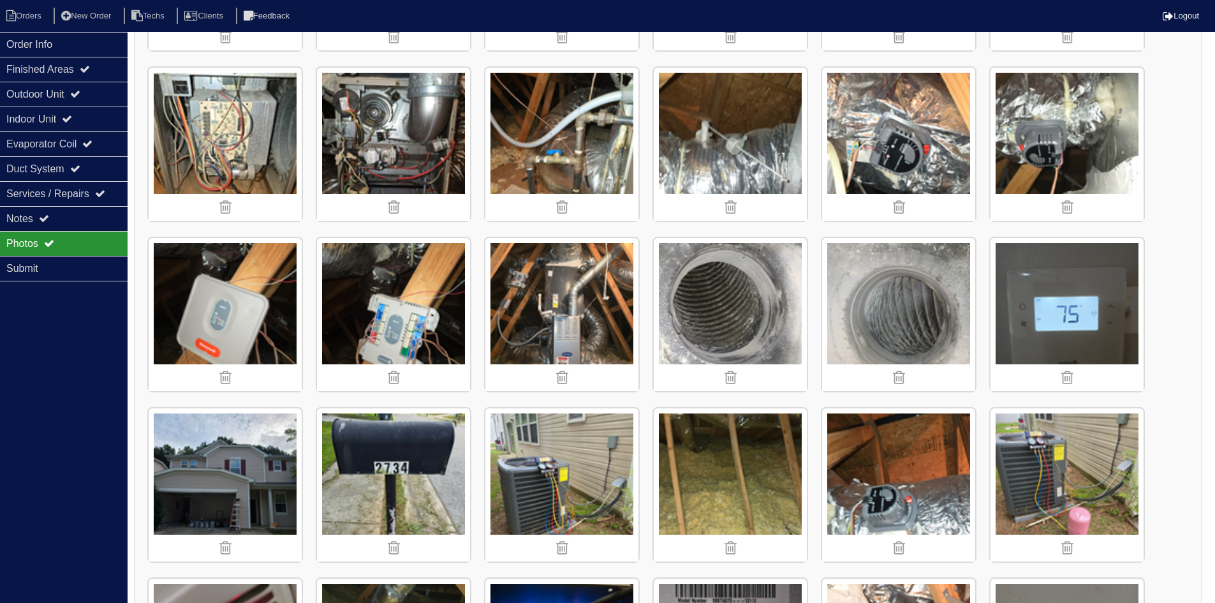
scroll to position [833, 0]
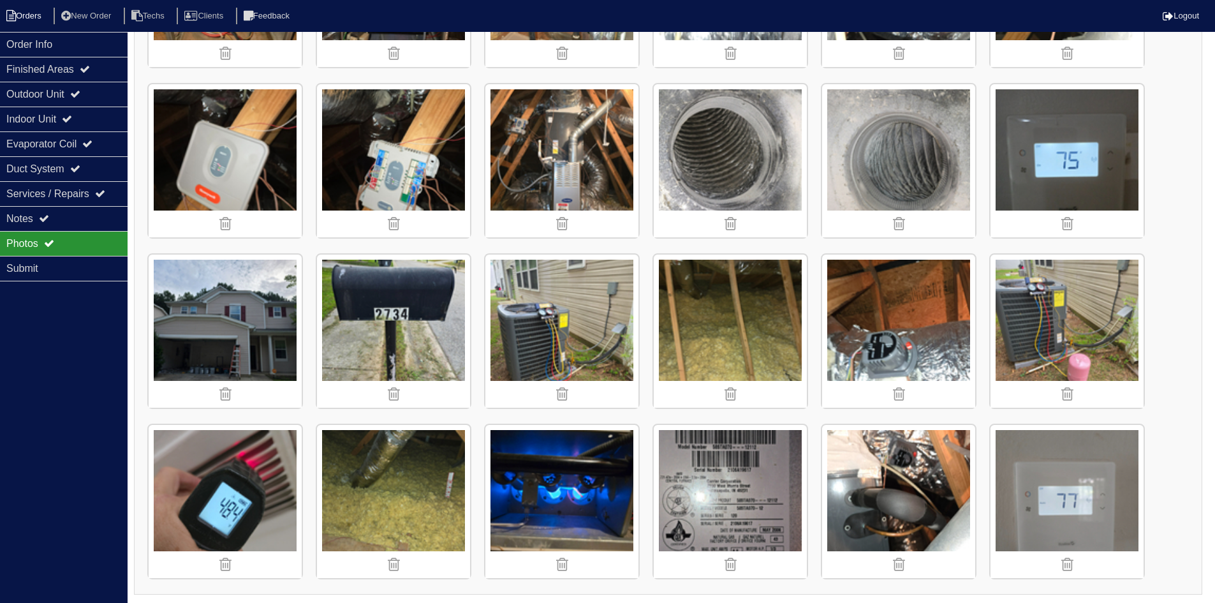
drag, startPoint x: 25, startPoint y: 14, endPoint x: 36, endPoint y: 13, distance: 11.6
click at [25, 14] on li "Orders" at bounding box center [26, 16] width 52 height 17
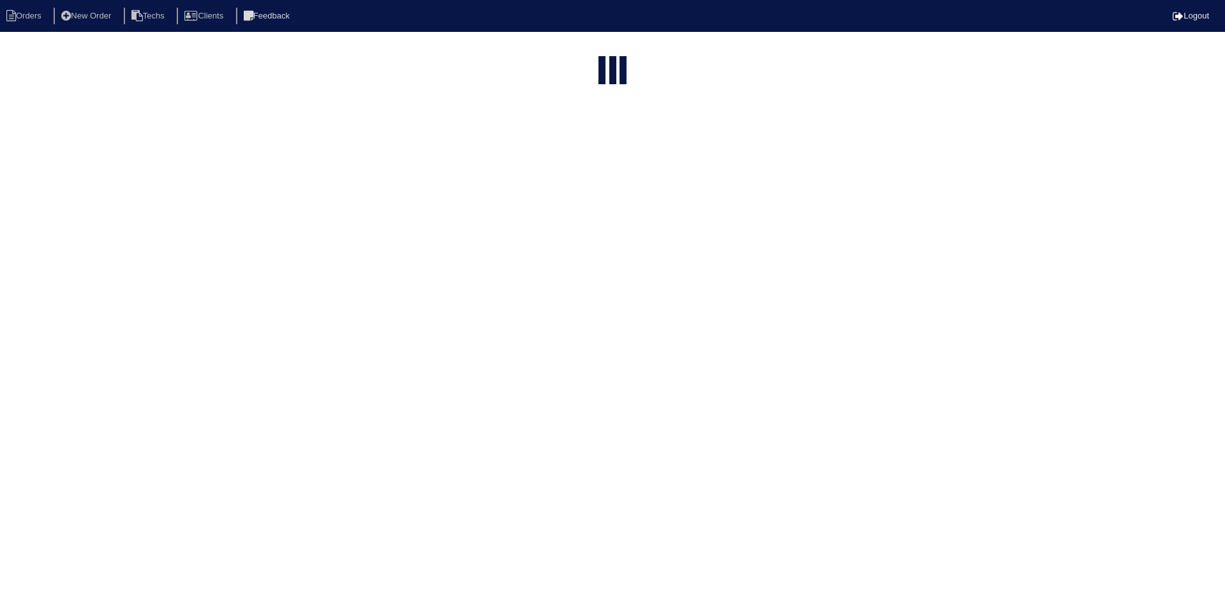
select select "15"
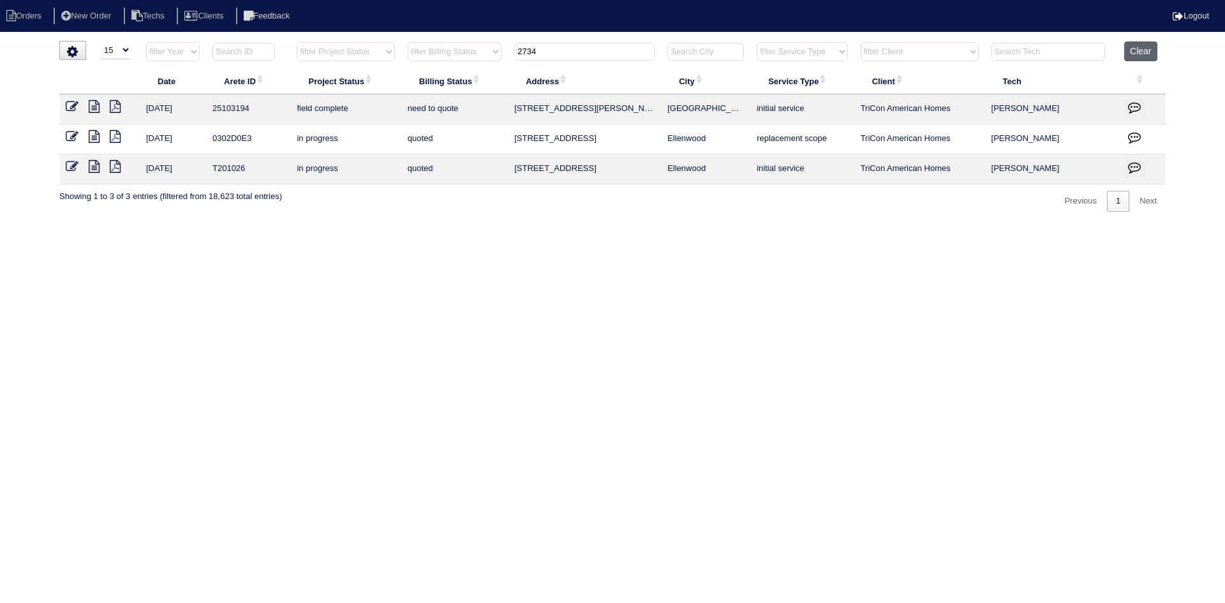
click at [1139, 54] on button "Clear" at bounding box center [1140, 51] width 33 height 20
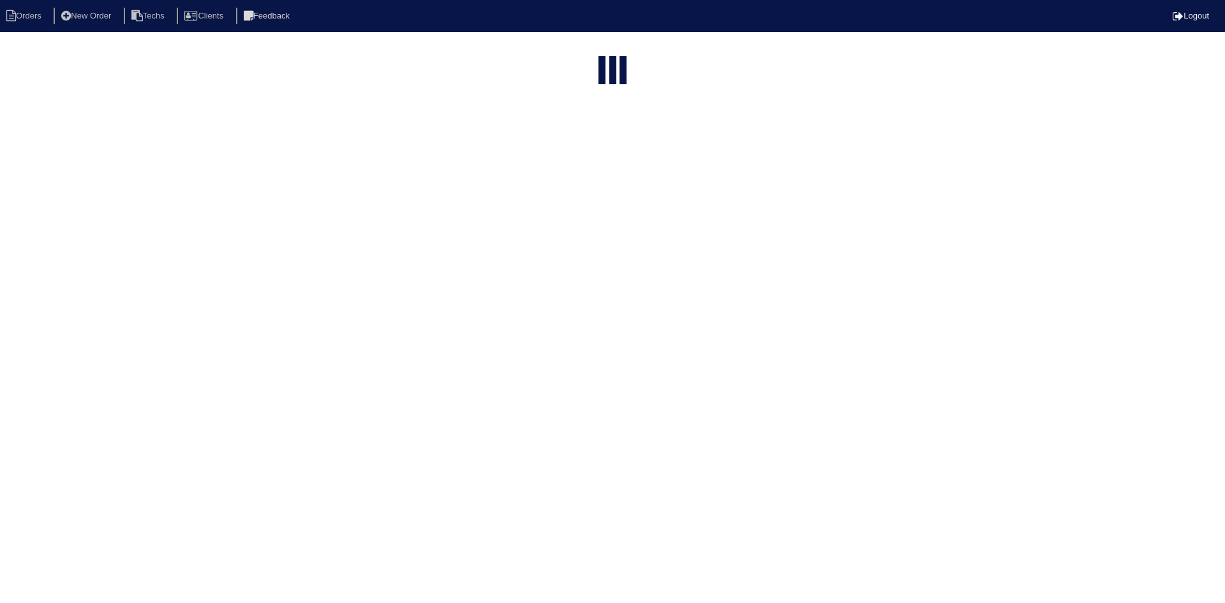
select select "15"
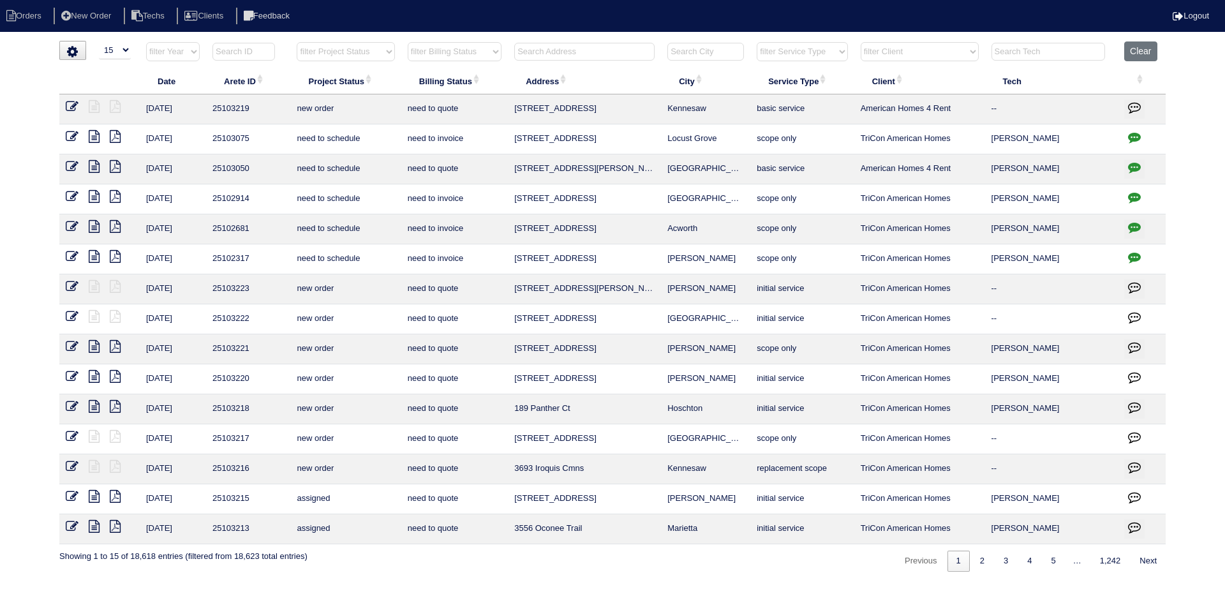
click at [544, 47] on input "text" at bounding box center [584, 52] width 140 height 18
paste input "[STREET_ADDRESS]"
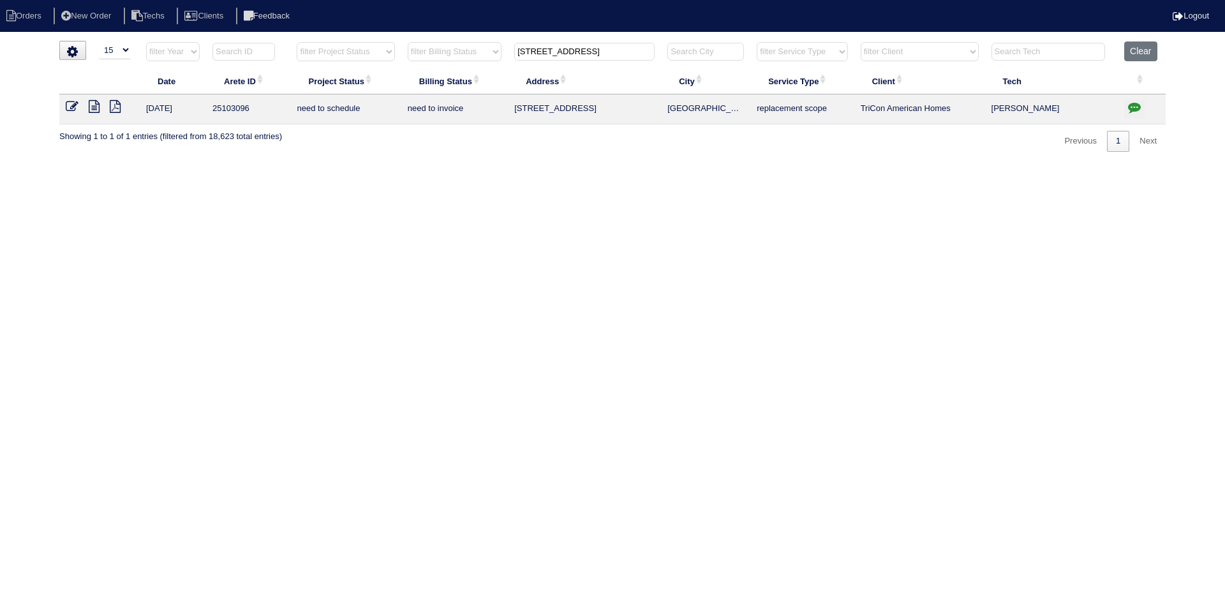
type input "[STREET_ADDRESS]"
click at [91, 109] on icon at bounding box center [94, 106] width 11 height 13
click at [1132, 102] on icon "button" at bounding box center [1134, 107] width 13 height 13
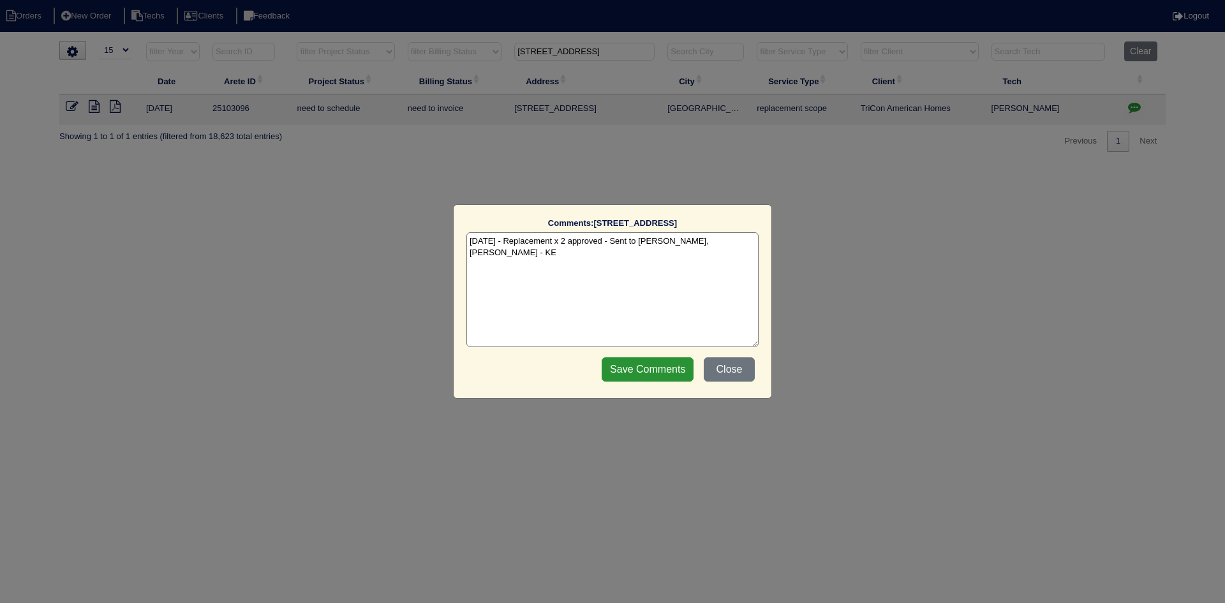
click at [748, 242] on textarea "8/23/25 - Replacement x 2 approved - Sent to Dan, Payton, Reeca - KE" at bounding box center [612, 289] width 292 height 115
paste textarea "Equipment ordered - pricing verified Sibi order number: TAH-V6LXX5NF Order plac…"
click at [653, 253] on textarea "8/23/25 - Replacement x 2 approved - Sent to Dan, Payton, Reeca - KE 9/3/25 - E…" at bounding box center [612, 289] width 292 height 115
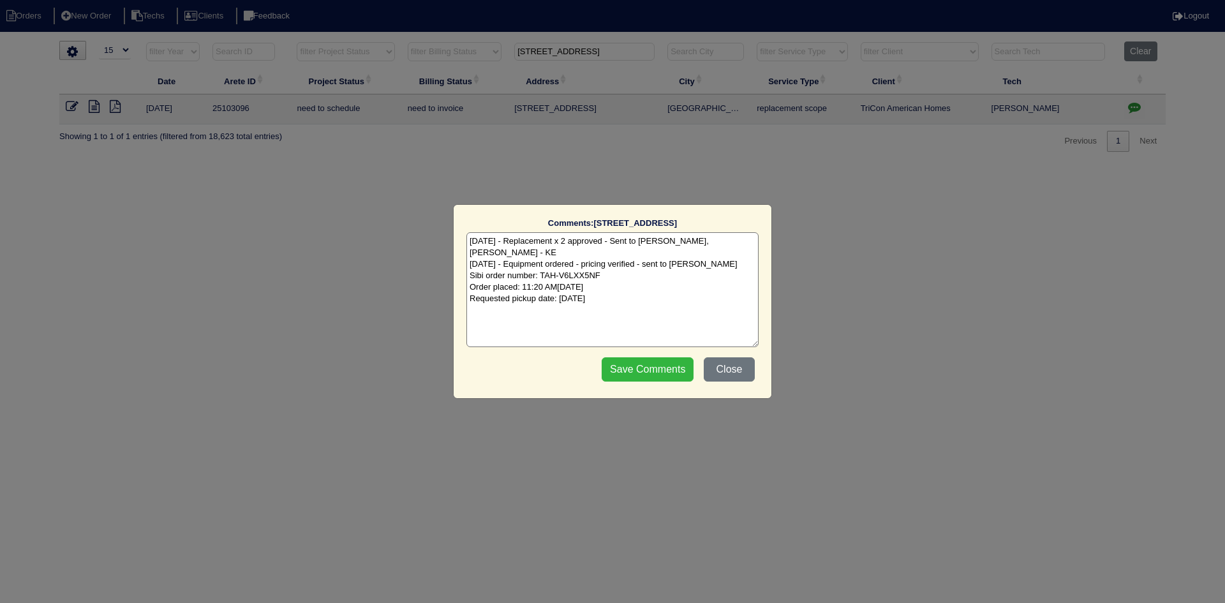
type textarea "8/23/25 - Replacement x 2 approved - Sent to Dan, Payton, Reeca - KE 9/3/25 - E…"
click at [631, 371] on input "Save Comments" at bounding box center [648, 369] width 92 height 24
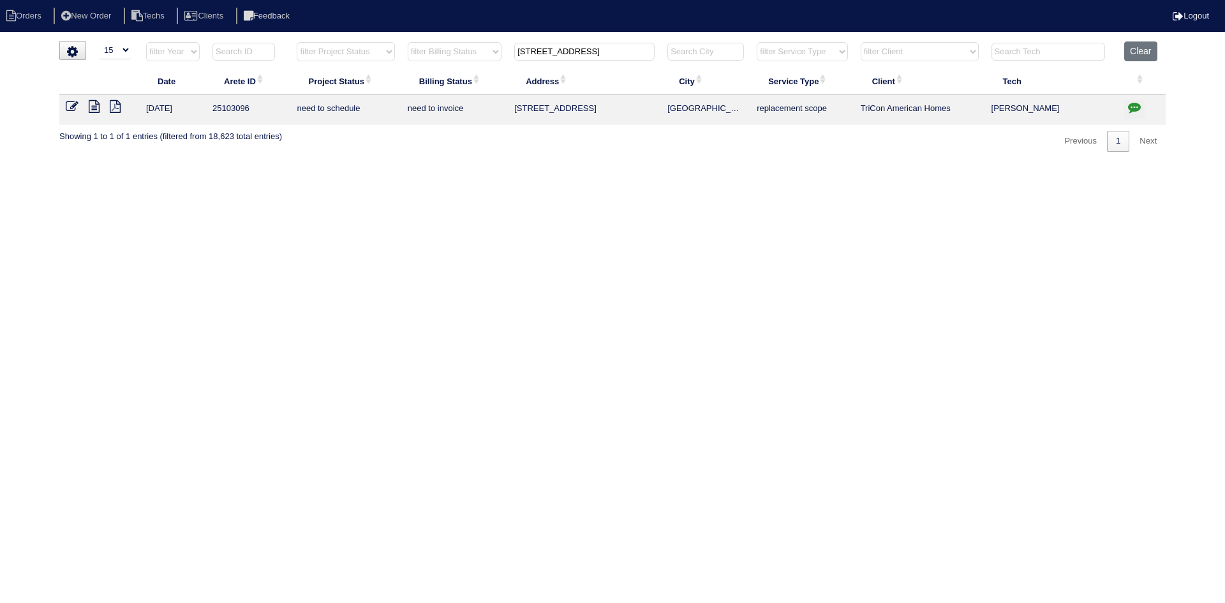
click at [541, 49] on input "107 Hearthstone Walk" at bounding box center [584, 52] width 140 height 18
paste input "515 Lakeridge Court"
type input "515 Lakeridge C"
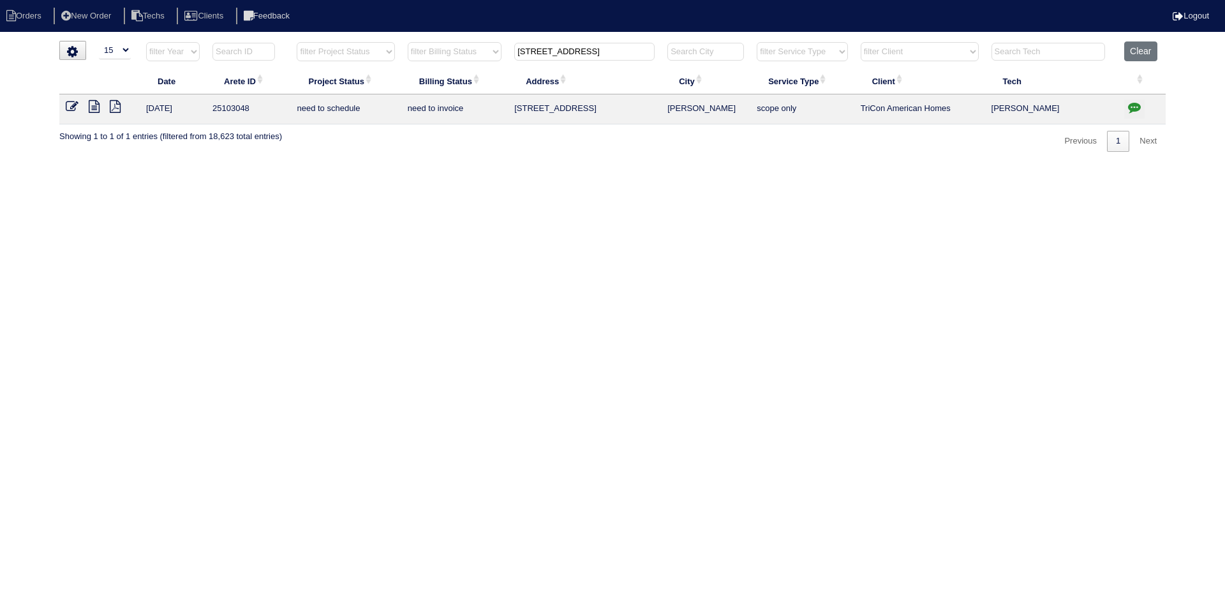
click at [96, 110] on icon at bounding box center [94, 106] width 11 height 13
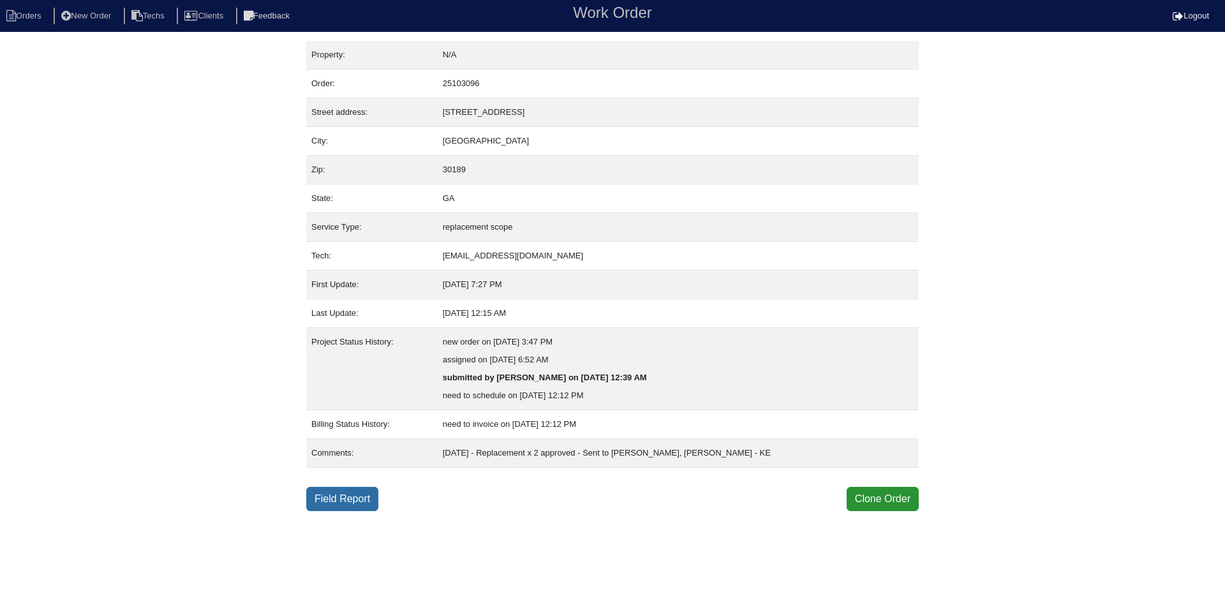
click at [331, 505] on link "Field Report" at bounding box center [342, 499] width 72 height 24
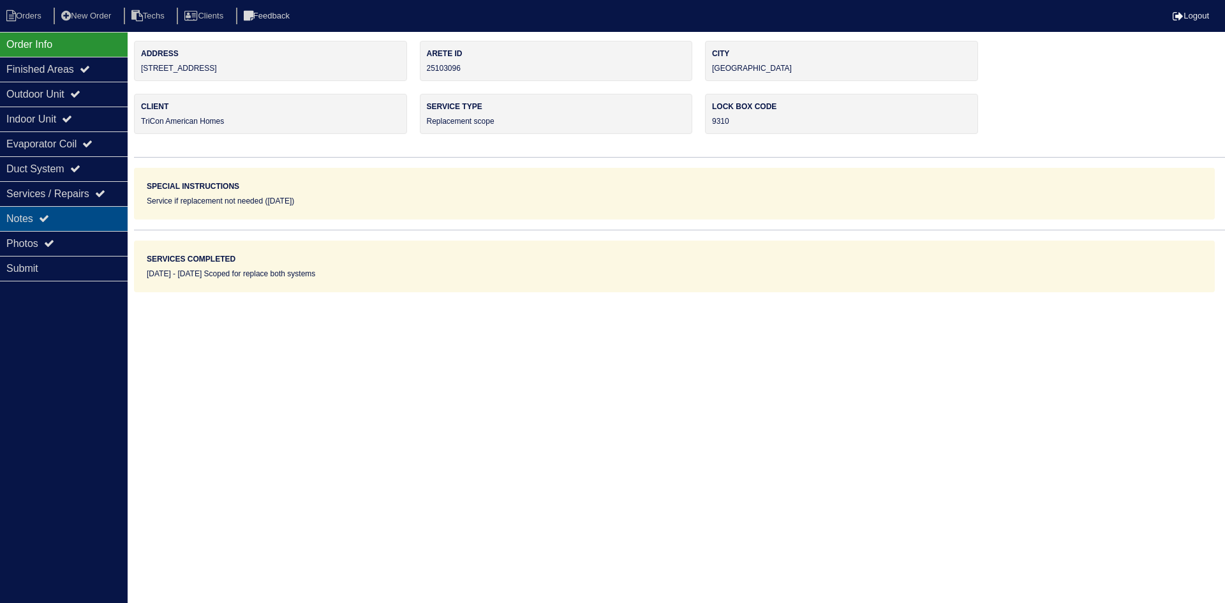
click at [53, 210] on div "Notes" at bounding box center [64, 218] width 128 height 25
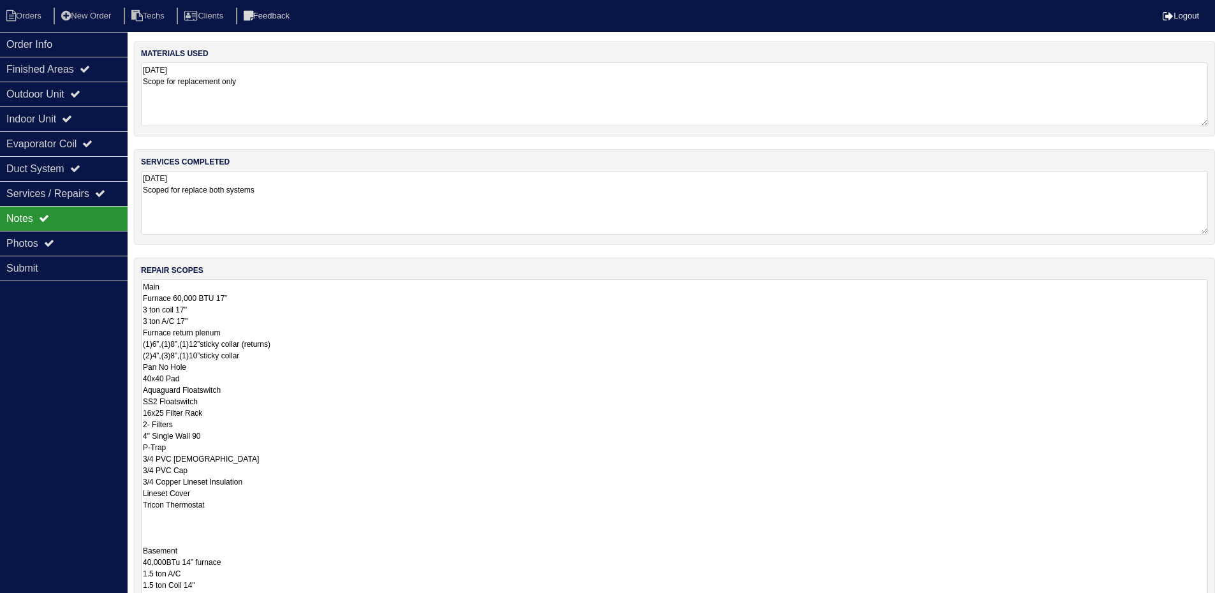
drag, startPoint x: 1214, startPoint y: 339, endPoint x: 1224, endPoint y: 633, distance: 293.6
click at [1215, 602] on html "Orders New Order Techs Clients Feedback Logout Orders New Order Users Clients M…" at bounding box center [607, 384] width 1215 height 768
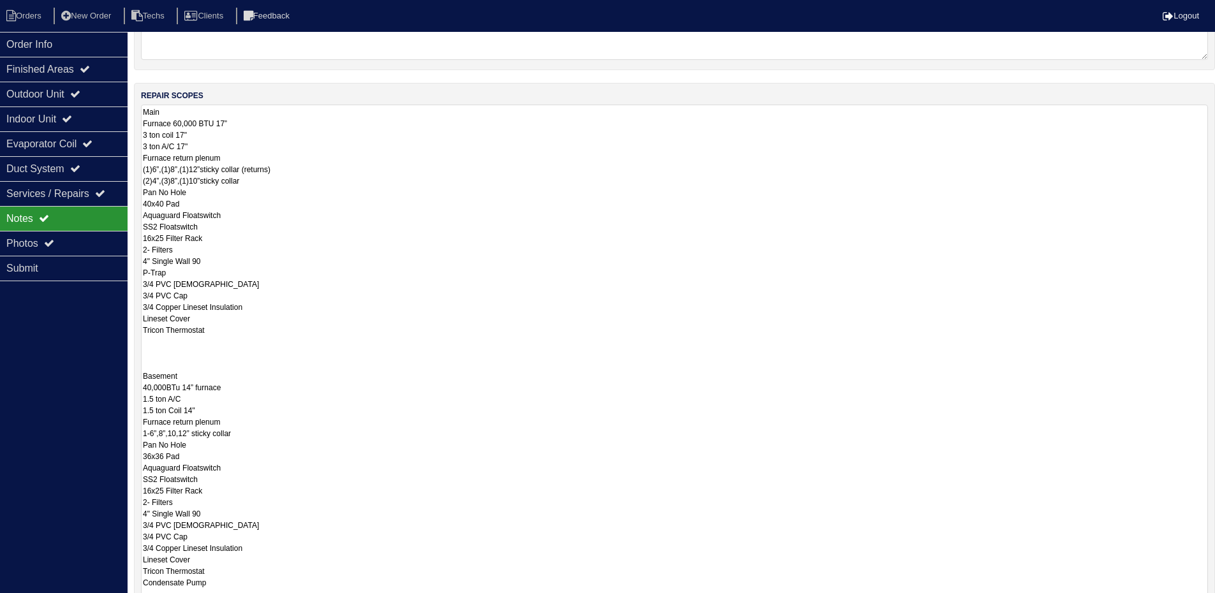
drag, startPoint x: 1204, startPoint y: 459, endPoint x: 1104, endPoint y: 566, distance: 145.8
click at [1215, 602] on html "Orders New Order Techs Clients Feedback Logout Orders New Order Users Clients M…" at bounding box center [607, 292] width 1215 height 935
click at [179, 126] on textarea "Main Furnace 60,000 BTU 17” 3 ton coil 17" 3 ton A/C 17" Furnace return plenum …" at bounding box center [674, 367] width 1067 height 525
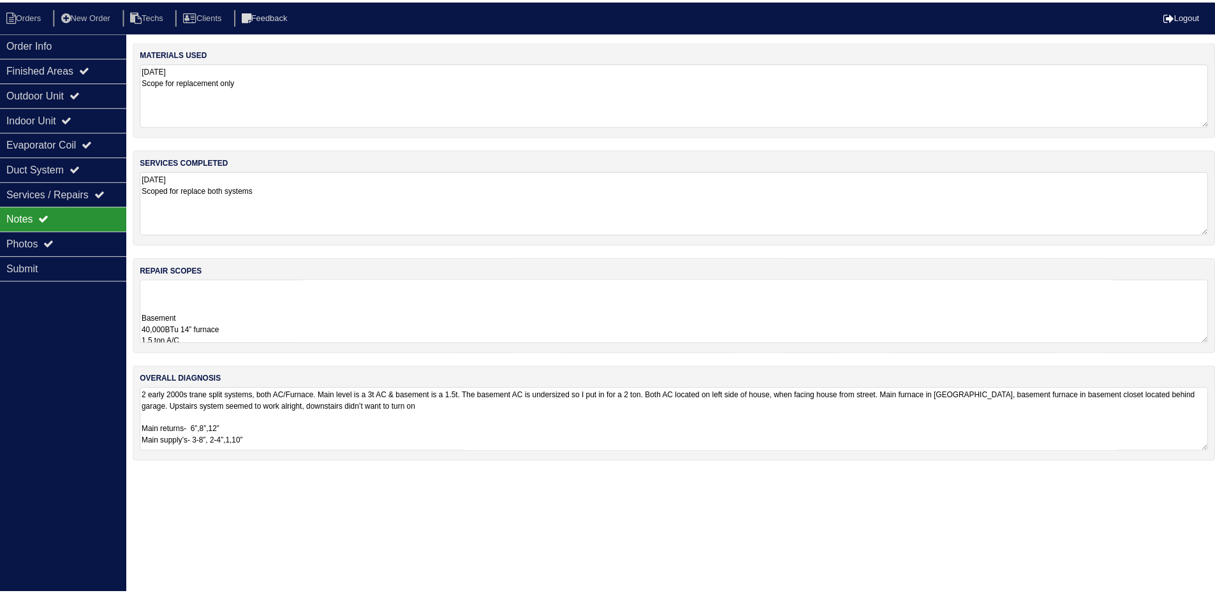
scroll to position [255, 0]
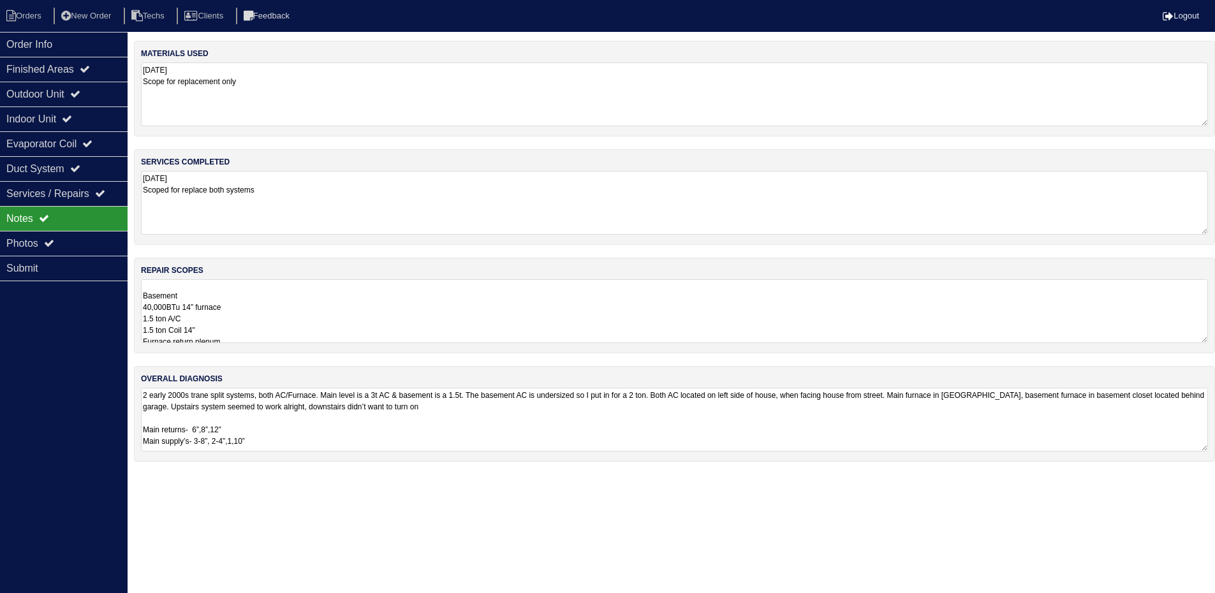
drag, startPoint x: 148, startPoint y: 307, endPoint x: 154, endPoint y: 315, distance: 9.5
click at [148, 307] on textarea "Main Furnace 70,000 BTU 17” 3 ton coil 17" 3 ton A/C 17" Furnace return plenum …" at bounding box center [674, 311] width 1067 height 64
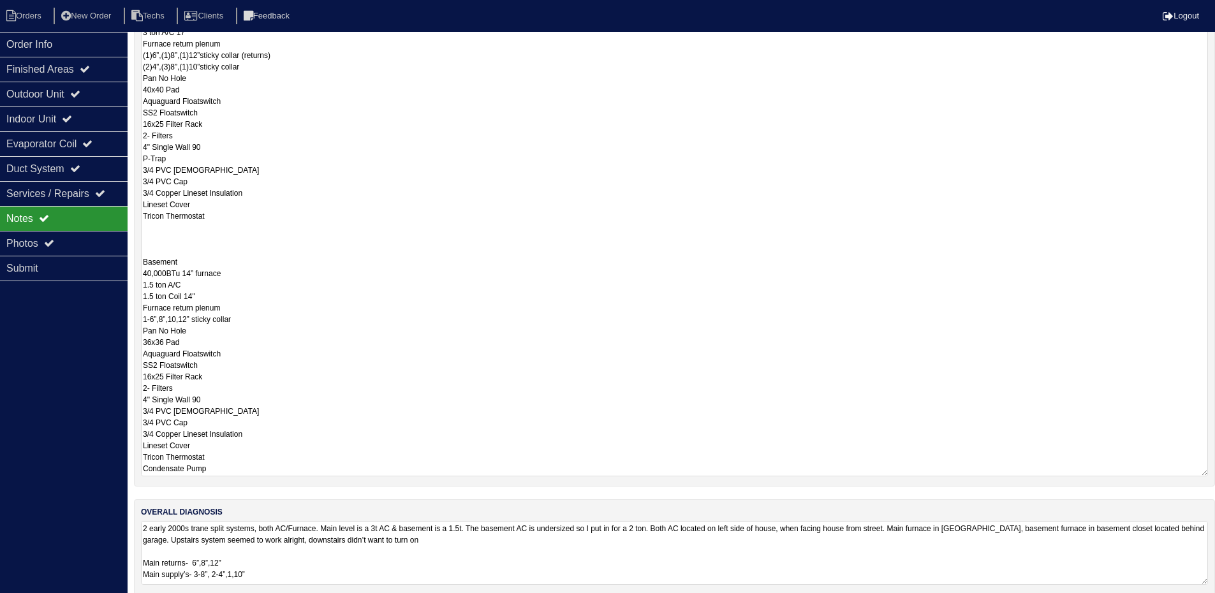
scroll to position [302, 0]
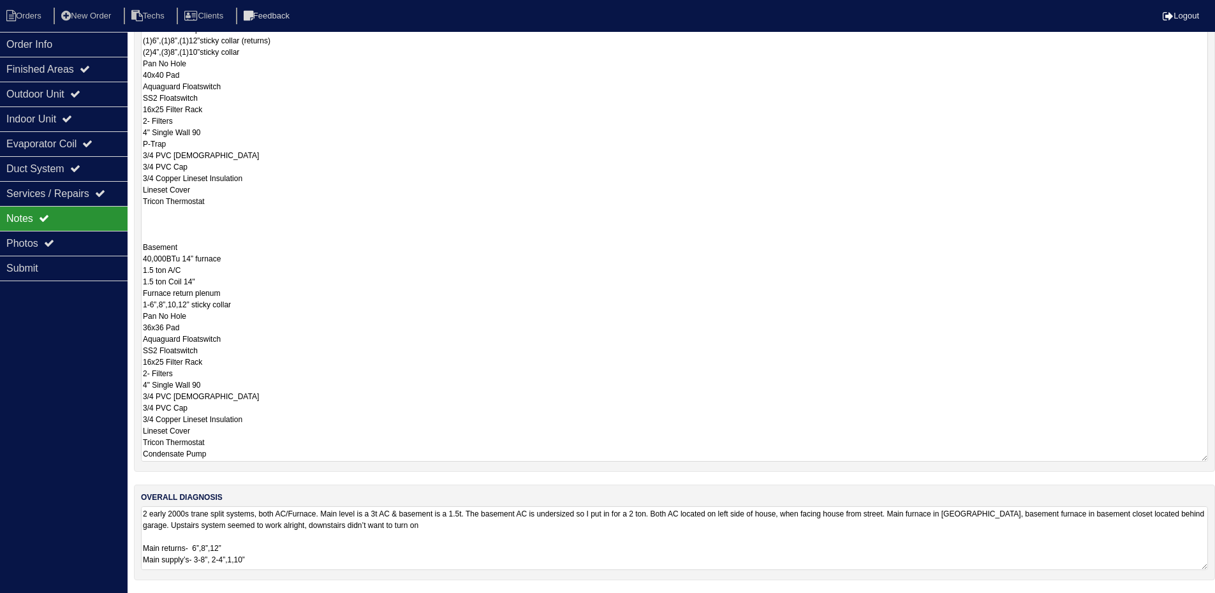
click at [150, 262] on textarea "Main Furnace 70,000 BTU 17” 3 ton coil 17" 3 ton A/C 17" Furnace return plenum …" at bounding box center [674, 219] width 1067 height 485
type textarea "Main Furnace 70,000 BTU 17” 3 ton coil 17" 3 ton A/C 17" Furnace return plenum …"
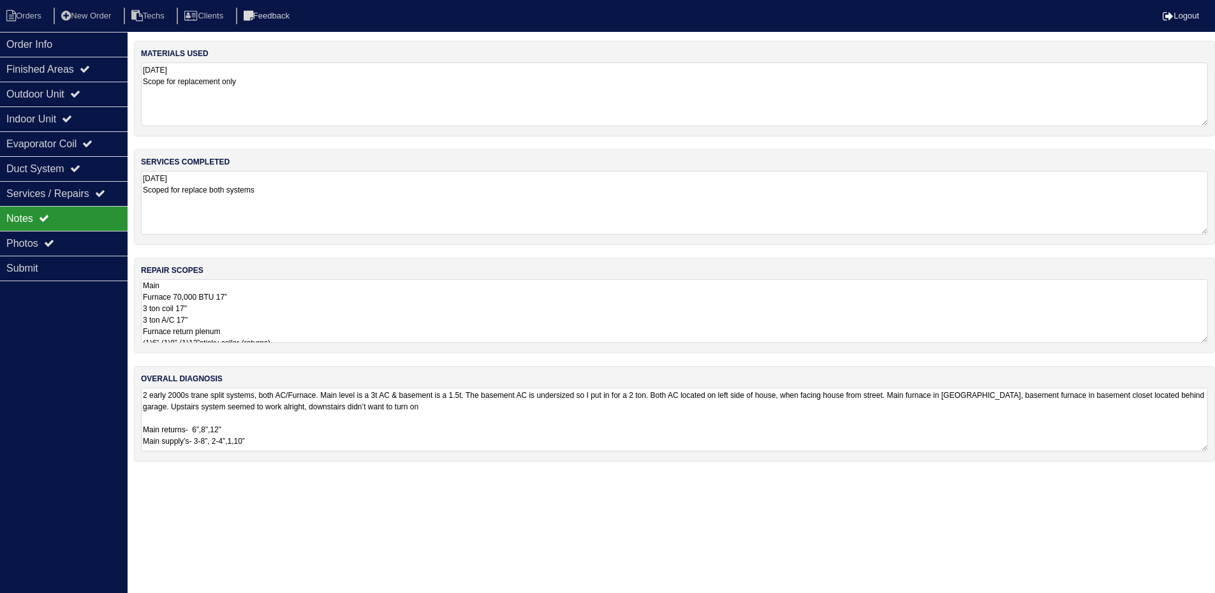
scroll to position [0, 0]
click at [1178, 223] on textarea "8.21.25 Scoped for replace both systems" at bounding box center [674, 202] width 1067 height 63
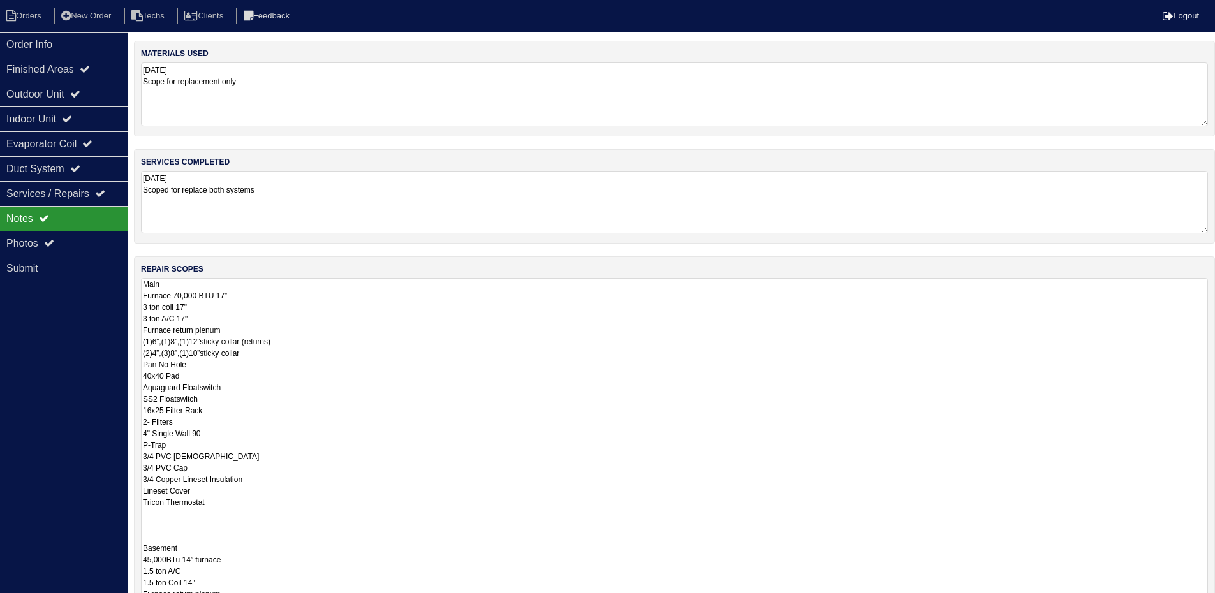
drag, startPoint x: 1214, startPoint y: 337, endPoint x: 1224, endPoint y: 630, distance: 293.0
click at [1215, 602] on html "Orders New Order Techs Clients Feedback Logout Orders New Order Users Clients M…" at bounding box center [607, 376] width 1215 height 753
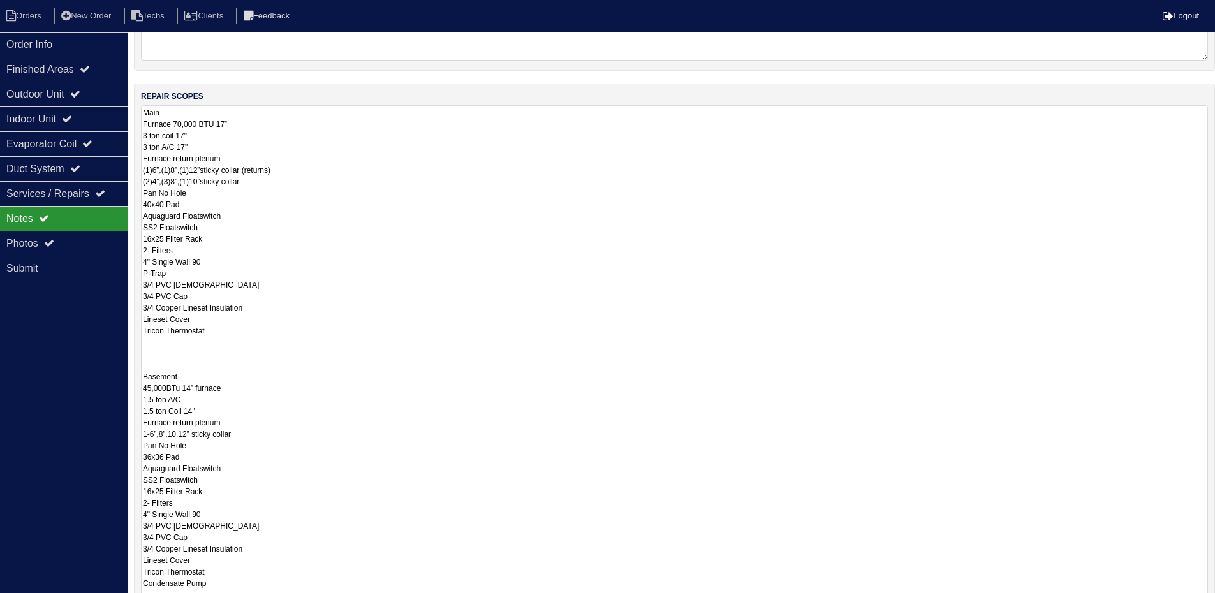
drag, startPoint x: 1203, startPoint y: 459, endPoint x: 1204, endPoint y: 600, distance: 141.6
click at [1204, 600] on html "Orders New Order Techs Clients Feedback Logout Orders New Order Users Clients M…" at bounding box center [607, 281] width 1215 height 908
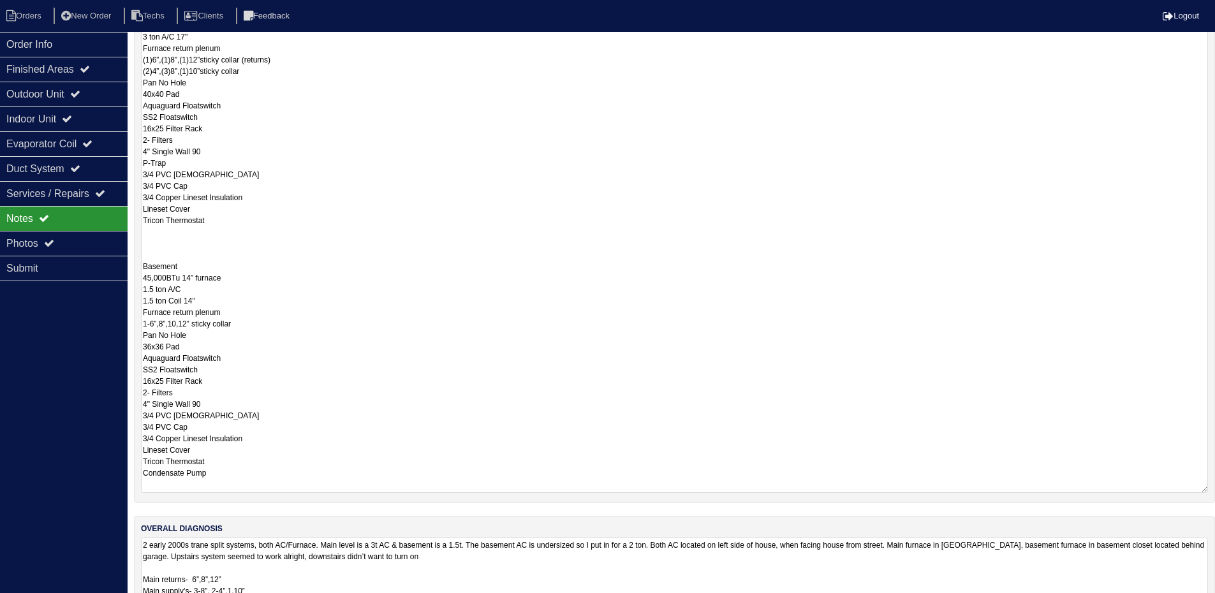
scroll to position [316, 0]
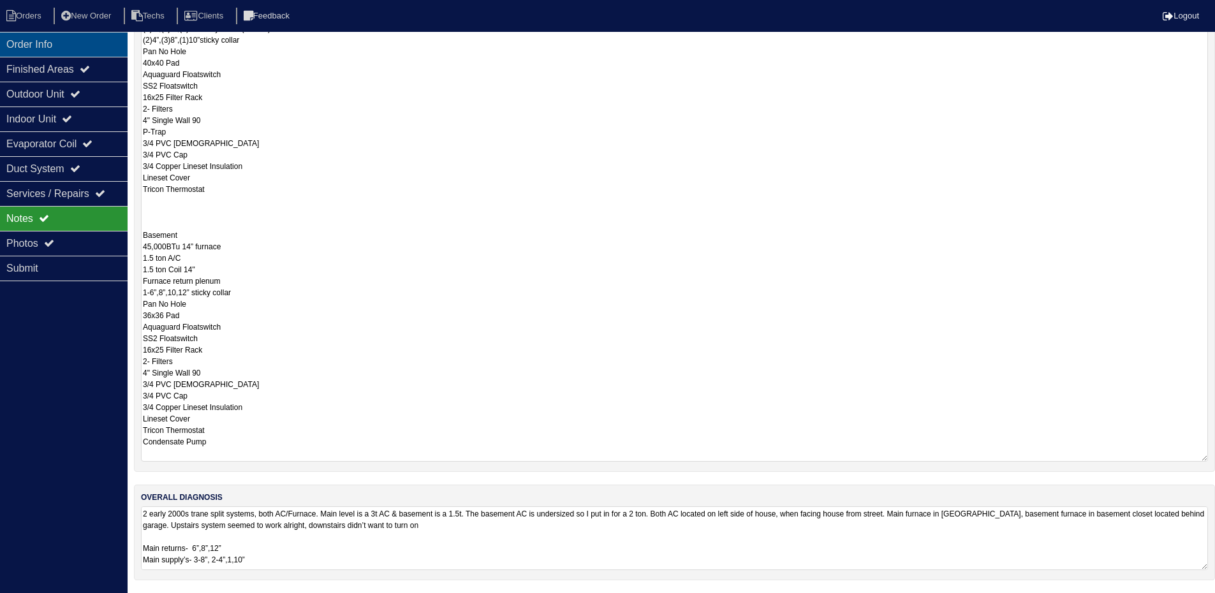
click at [85, 39] on div "Order Info" at bounding box center [64, 44] width 128 height 25
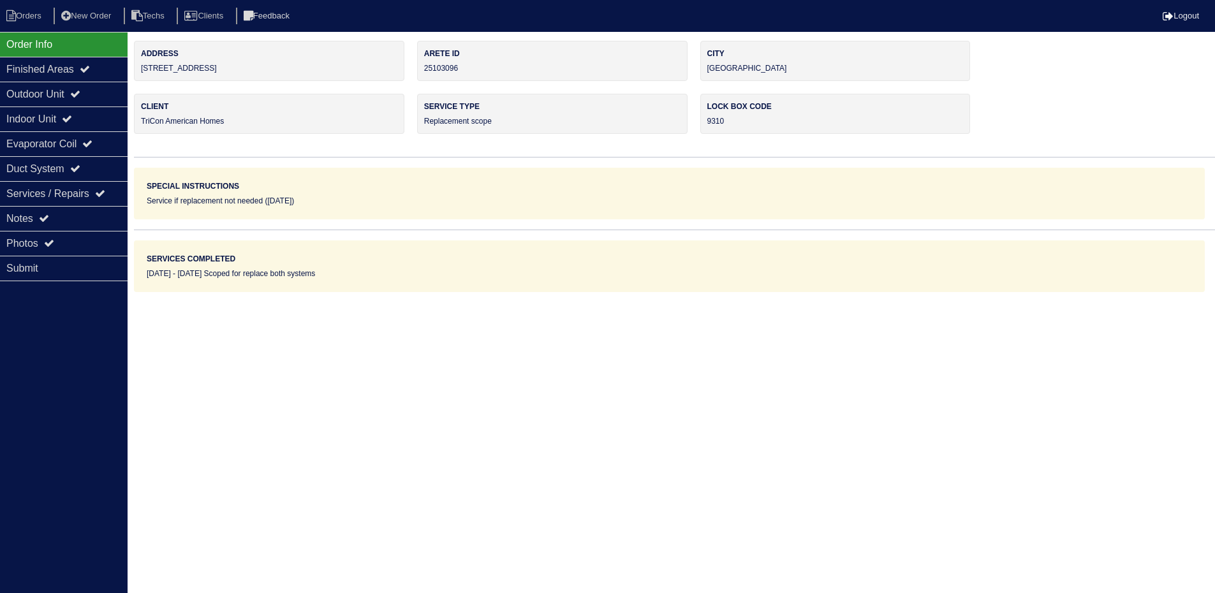
scroll to position [0, 0]
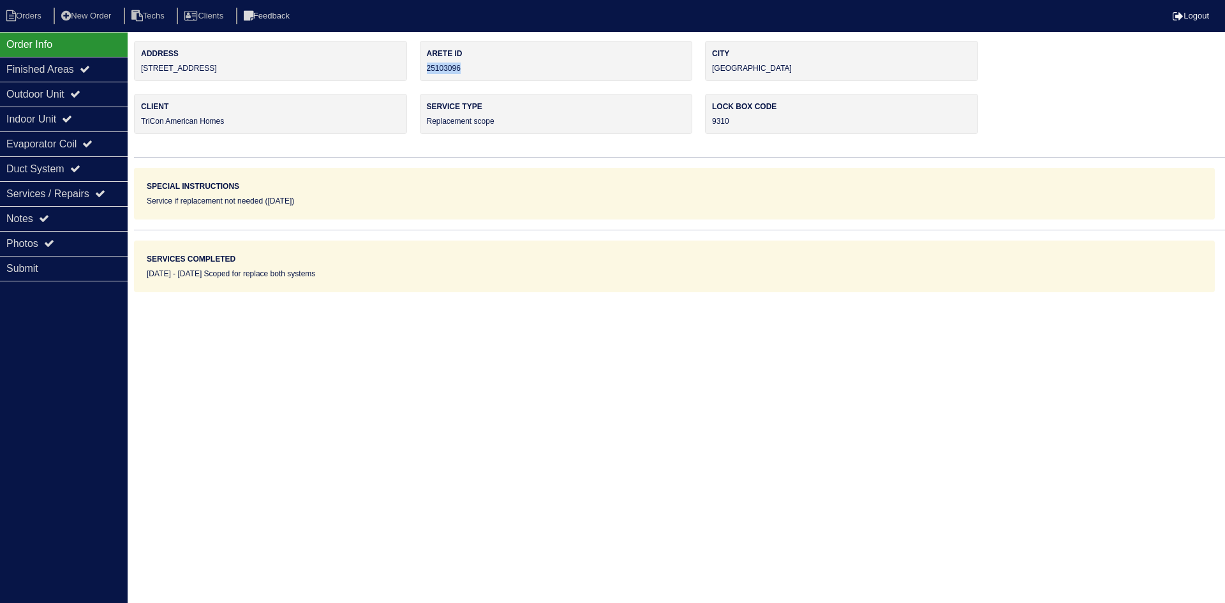
drag, startPoint x: 469, startPoint y: 66, endPoint x: 426, endPoint y: 69, distance: 42.8
click at [426, 69] on div "Arete ID 25103096" at bounding box center [556, 61] width 273 height 40
copy div "25103096"
click at [49, 214] on icon at bounding box center [44, 218] width 10 height 10
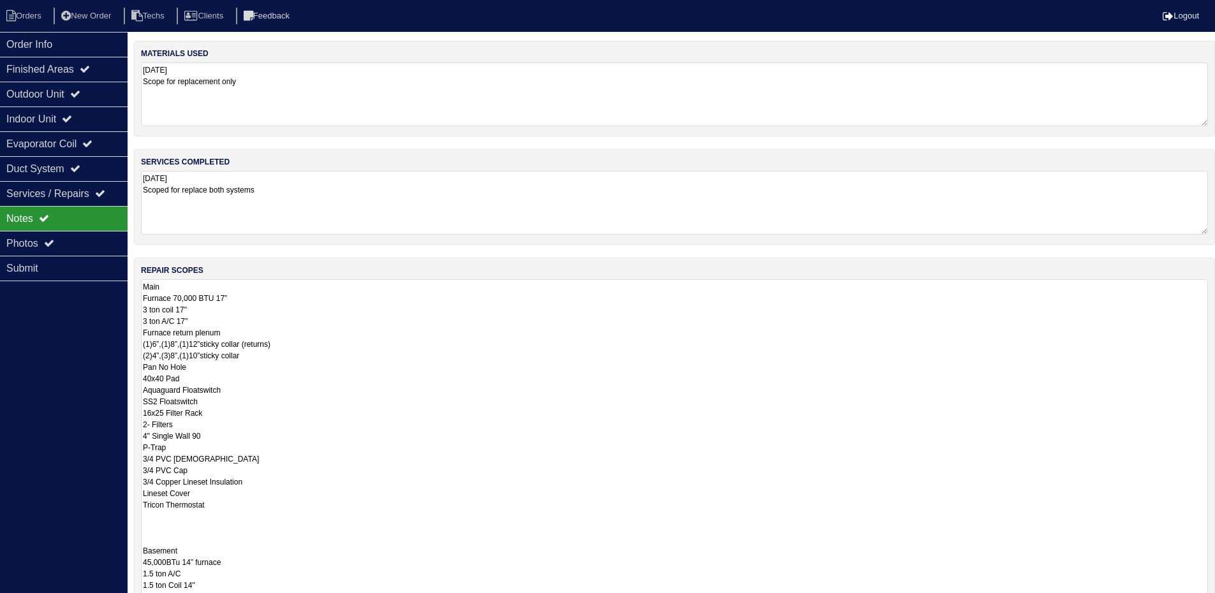
click at [393, 369] on textarea "Main Furnace 70,000 BTU 17” 3 ton coil 17" 3 ton A/C 17" Furnace return plenum …" at bounding box center [674, 528] width 1067 height 498
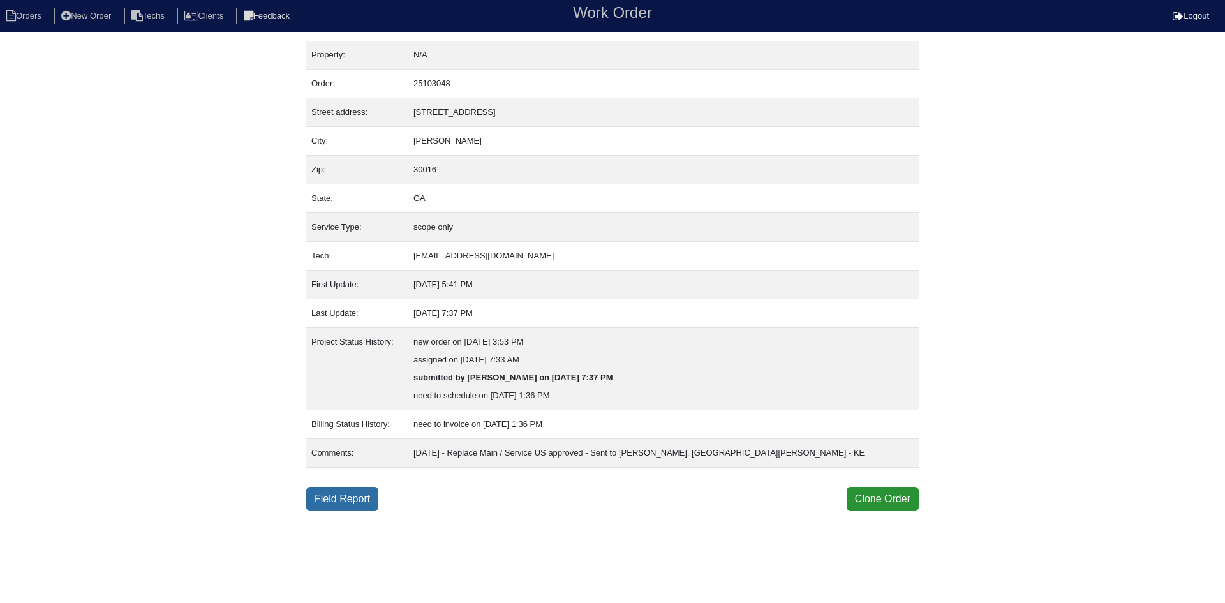
click at [347, 496] on link "Field Report" at bounding box center [342, 499] width 72 height 24
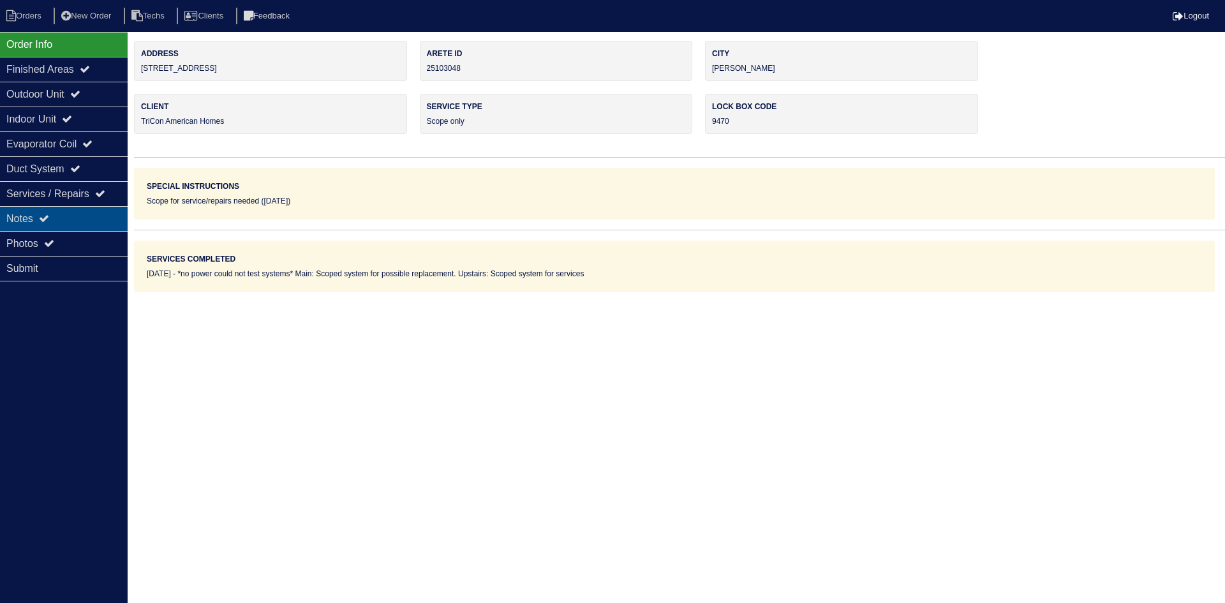
click at [49, 219] on icon at bounding box center [44, 218] width 10 height 10
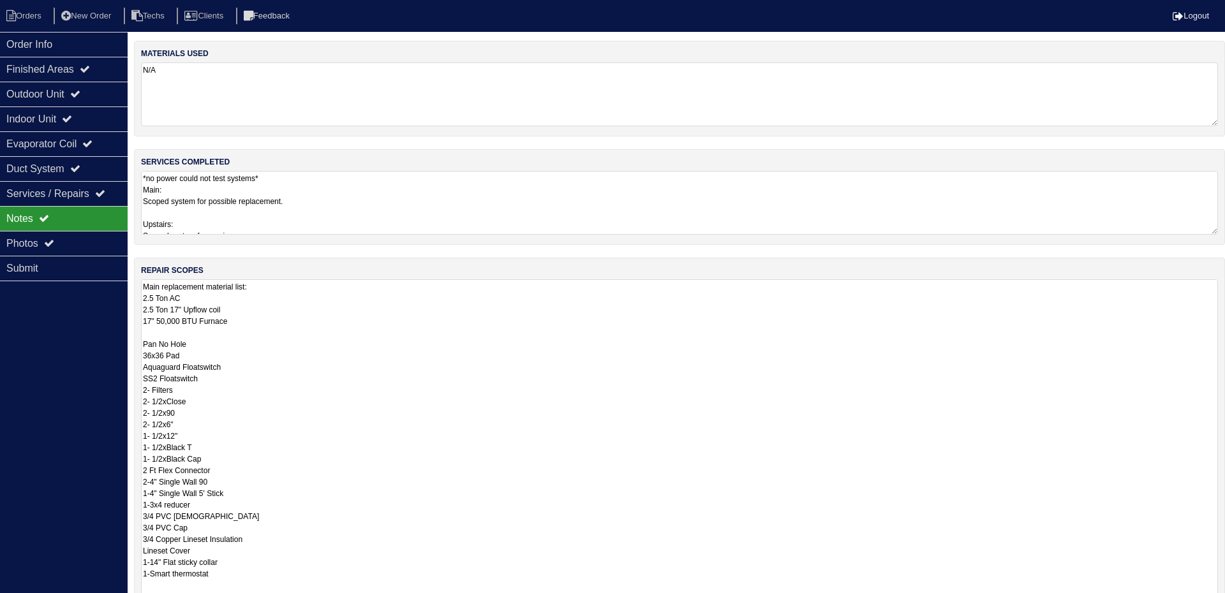
click at [704, 307] on textarea "Main replacement material list: 2.5 Ton AC 2.5 Ton 17" Upflow coil 17" 50,000 B…" at bounding box center [679, 481] width 1077 height 404
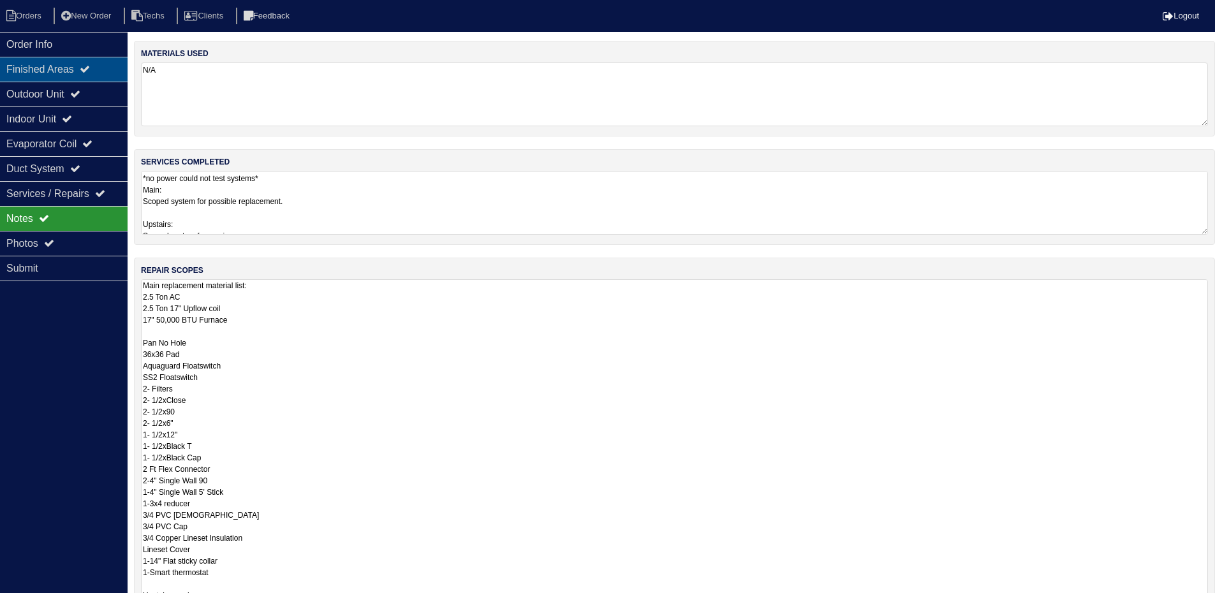
click at [63, 71] on div "Finished Areas" at bounding box center [64, 69] width 128 height 25
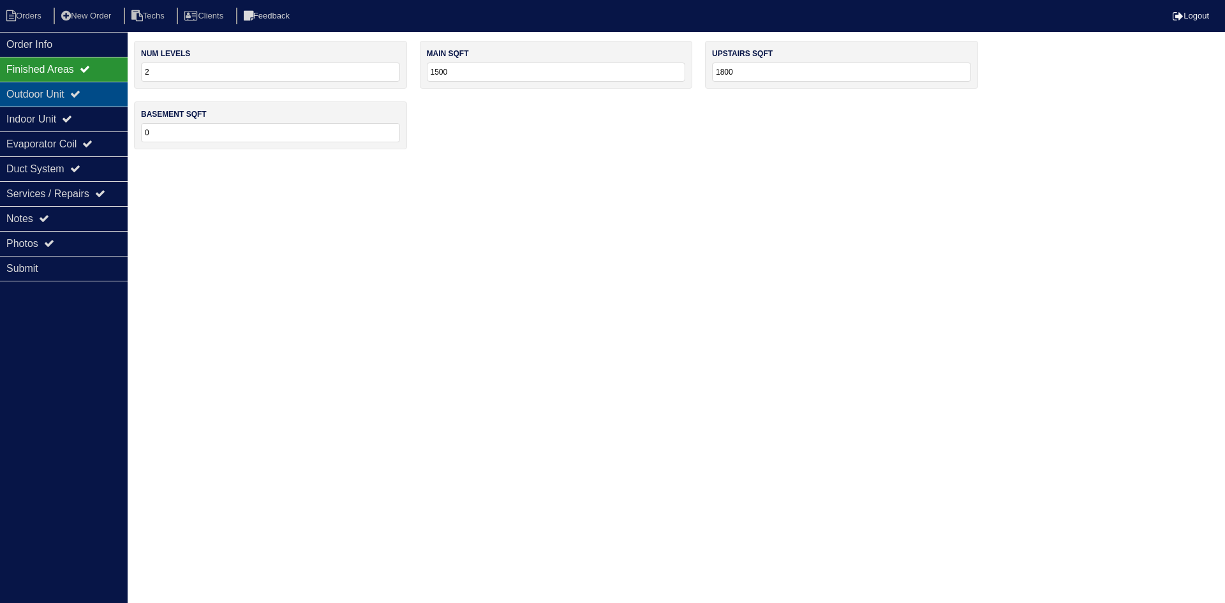
click at [64, 94] on div "Outdoor Unit" at bounding box center [64, 94] width 128 height 25
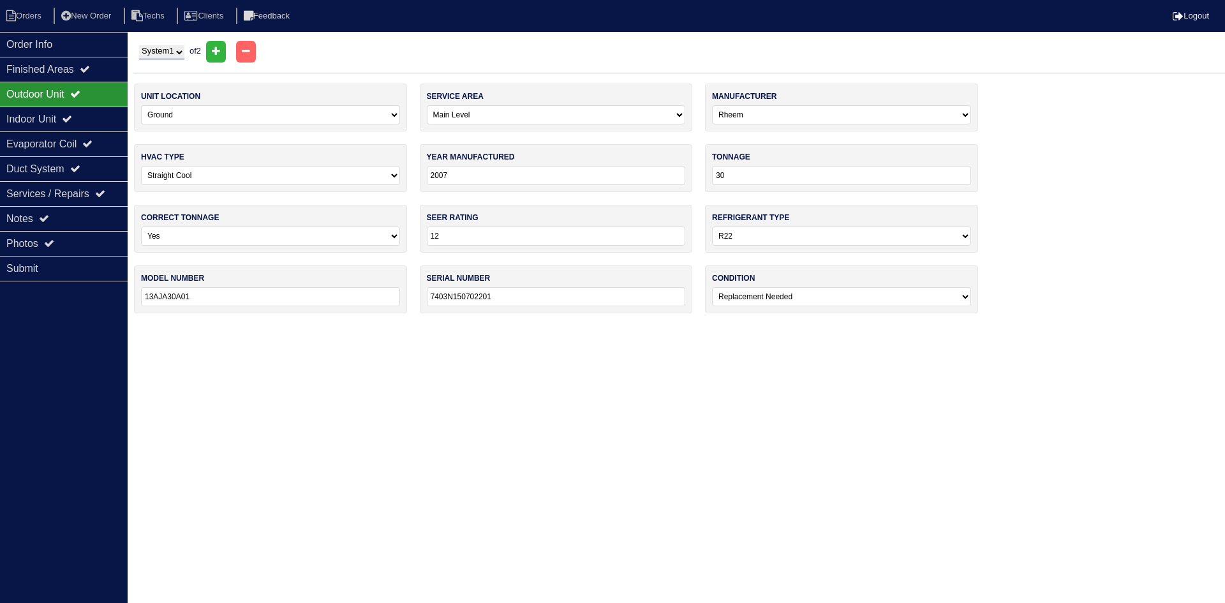
click at [181, 51] on select "System 1 System 2" at bounding box center [161, 52] width 45 height 14
select select "2"
click at [139, 45] on select "System 1 System 2" at bounding box center [161, 52] width 45 height 14
select select "1"
select select "[PERSON_NAME]"
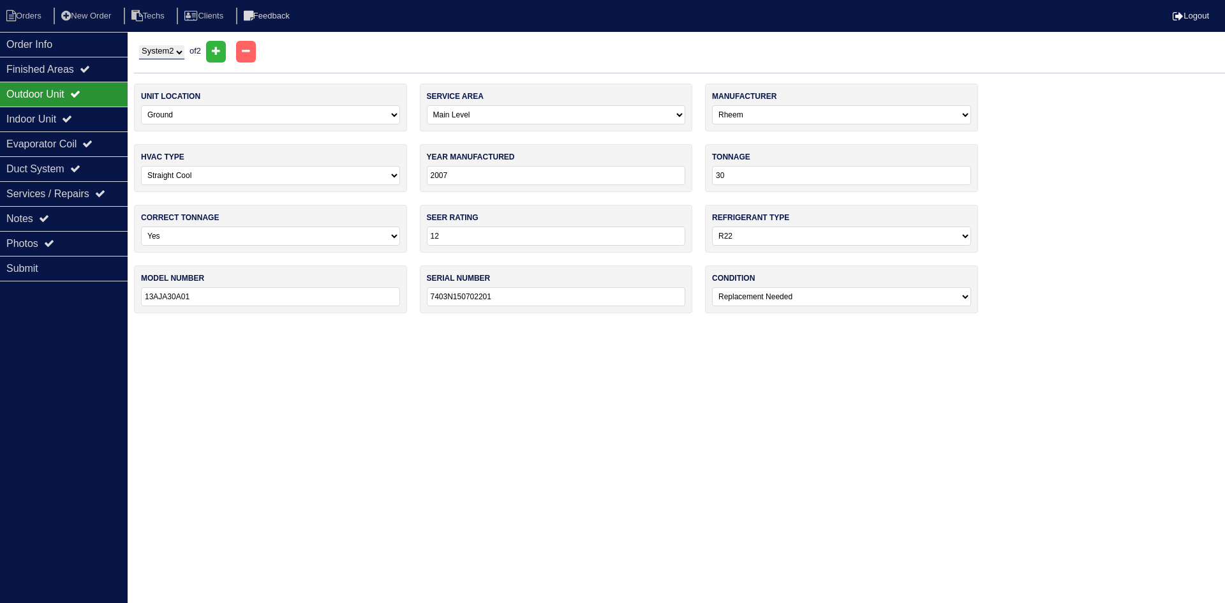
type input "2023"
type input "36"
type input "14"
select select "1"
type input "GSXN403610AA"
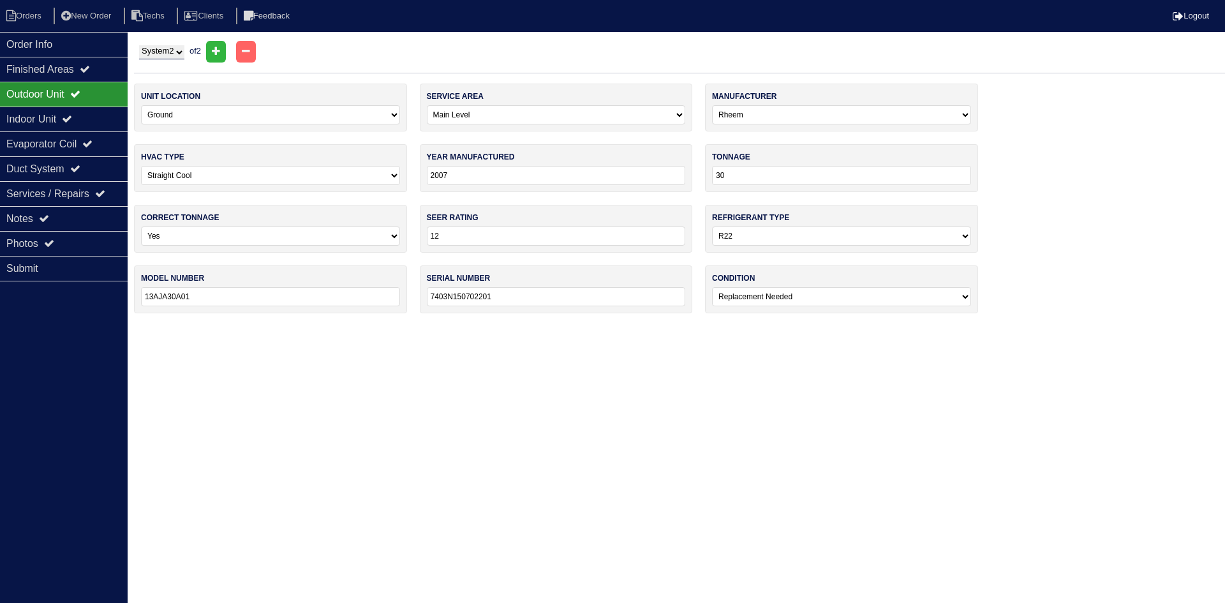
type input "2307127848"
select select "0"
click at [168, 50] on select "System 1 System 2" at bounding box center [161, 52] width 45 height 14
select select "1"
click at [139, 45] on select "System 1 System 2" at bounding box center [161, 52] width 45 height 14
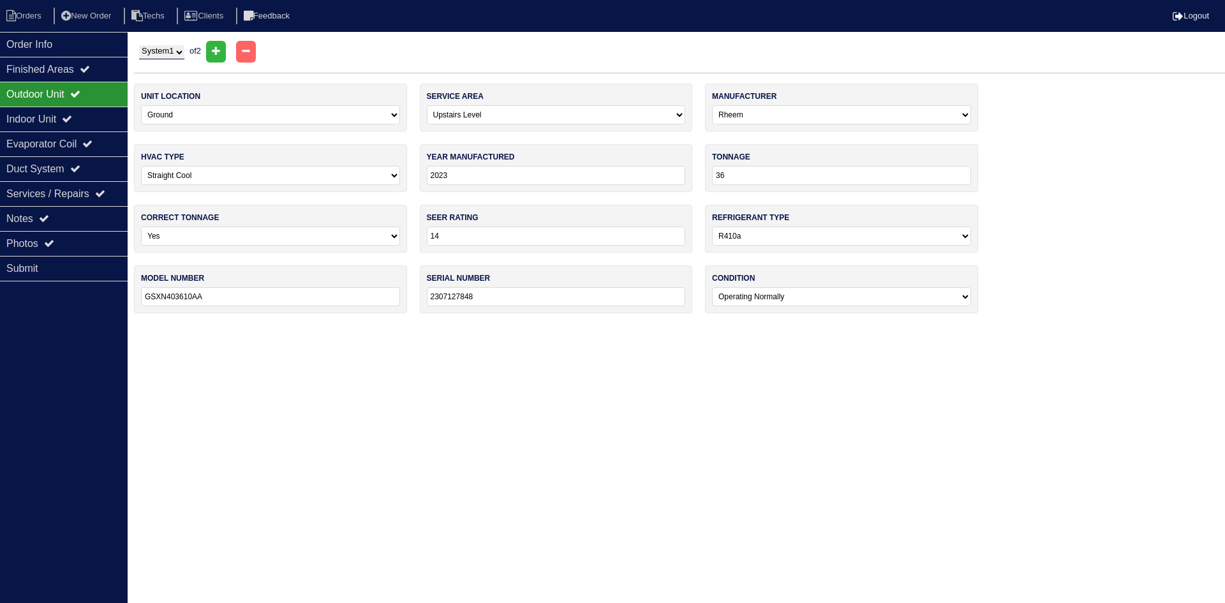
select select "0"
select select "Rheem"
type input "2007"
type input "30"
type input "12"
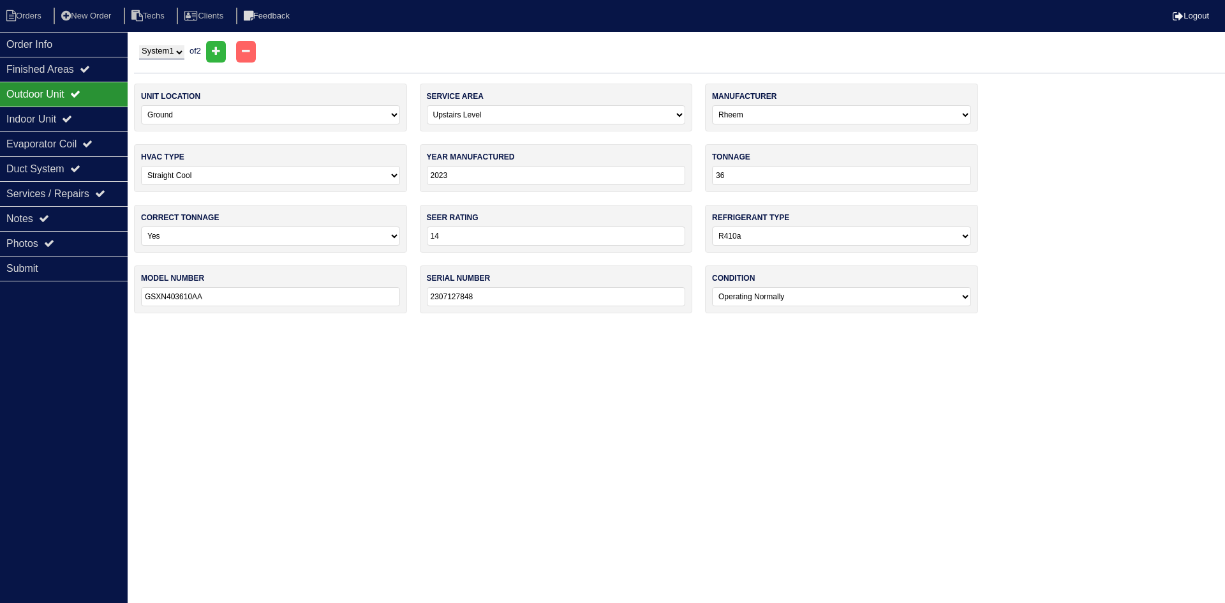
select select "0"
type input "13AJA30A01"
type input "7403N150702201"
select select "2"
click at [88, 221] on div "Notes" at bounding box center [64, 218] width 128 height 25
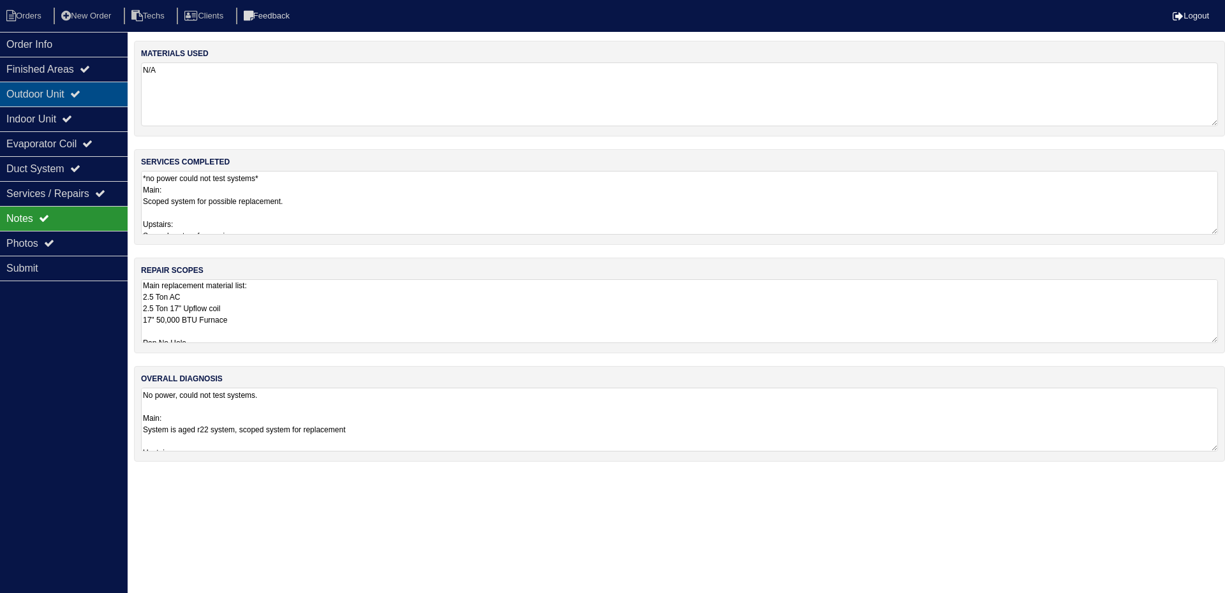
click at [70, 96] on div "Outdoor Unit" at bounding box center [64, 94] width 128 height 25
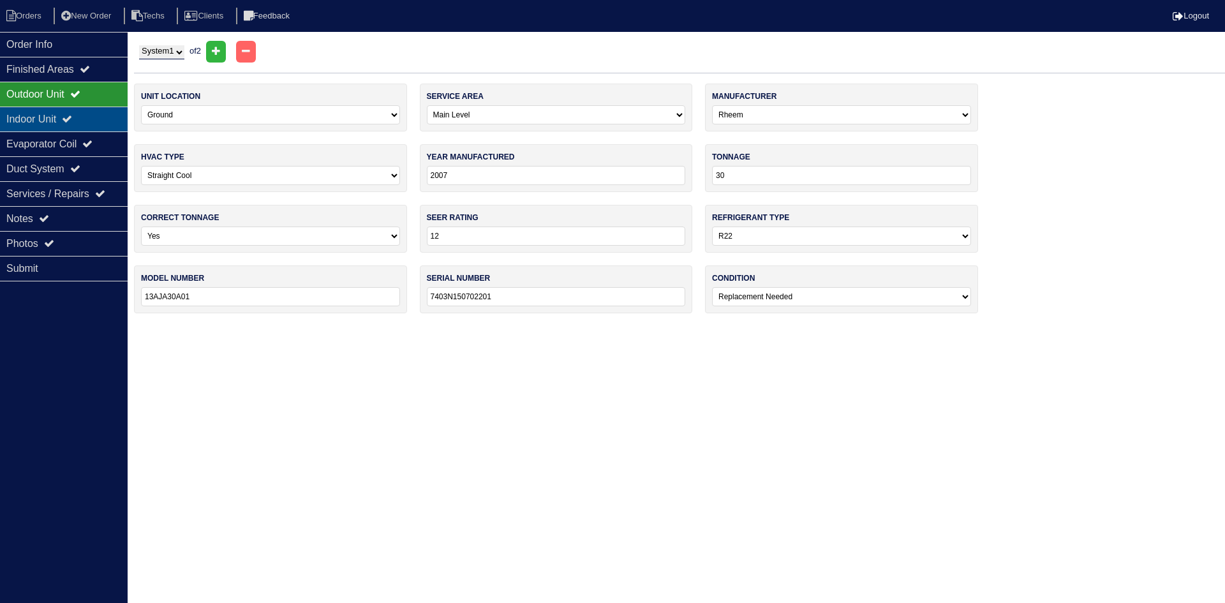
click at [72, 111] on div "Indoor Unit" at bounding box center [64, 119] width 128 height 25
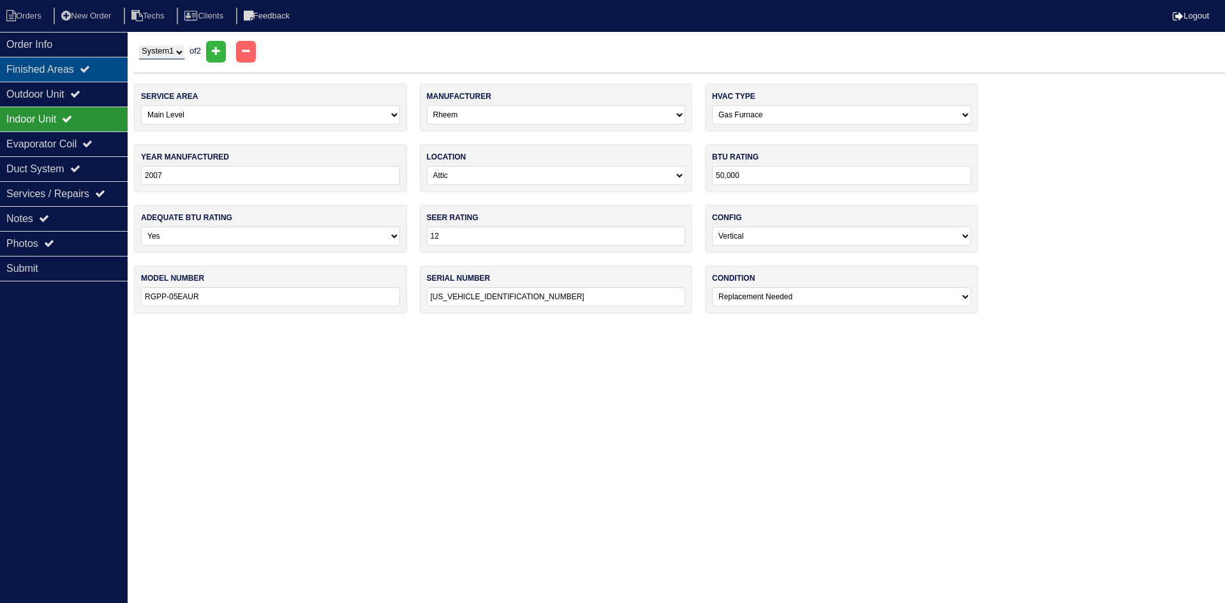
click at [56, 63] on div "Finished Areas" at bounding box center [64, 69] width 128 height 25
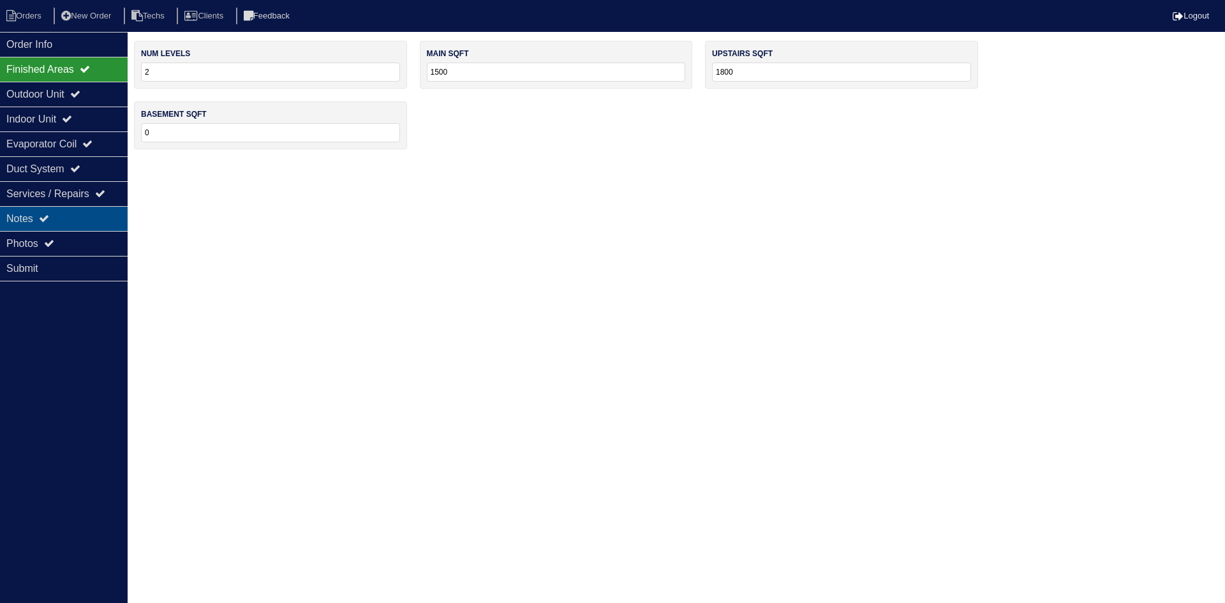
click at [68, 215] on div "Notes" at bounding box center [64, 218] width 128 height 25
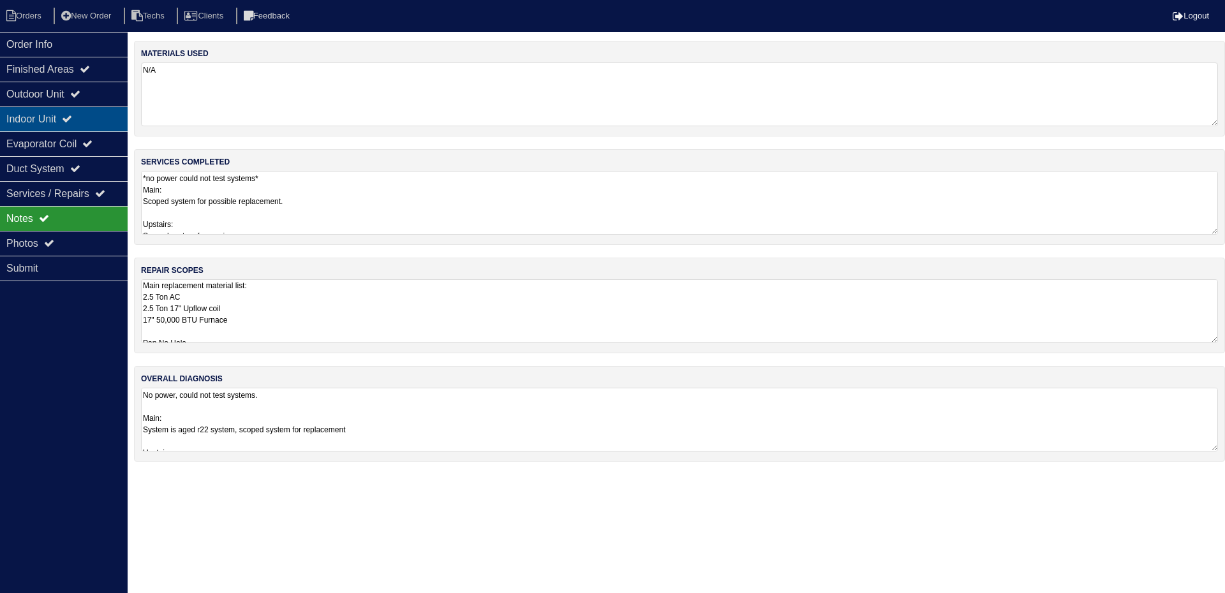
click at [60, 117] on div "Indoor Unit" at bounding box center [64, 119] width 128 height 25
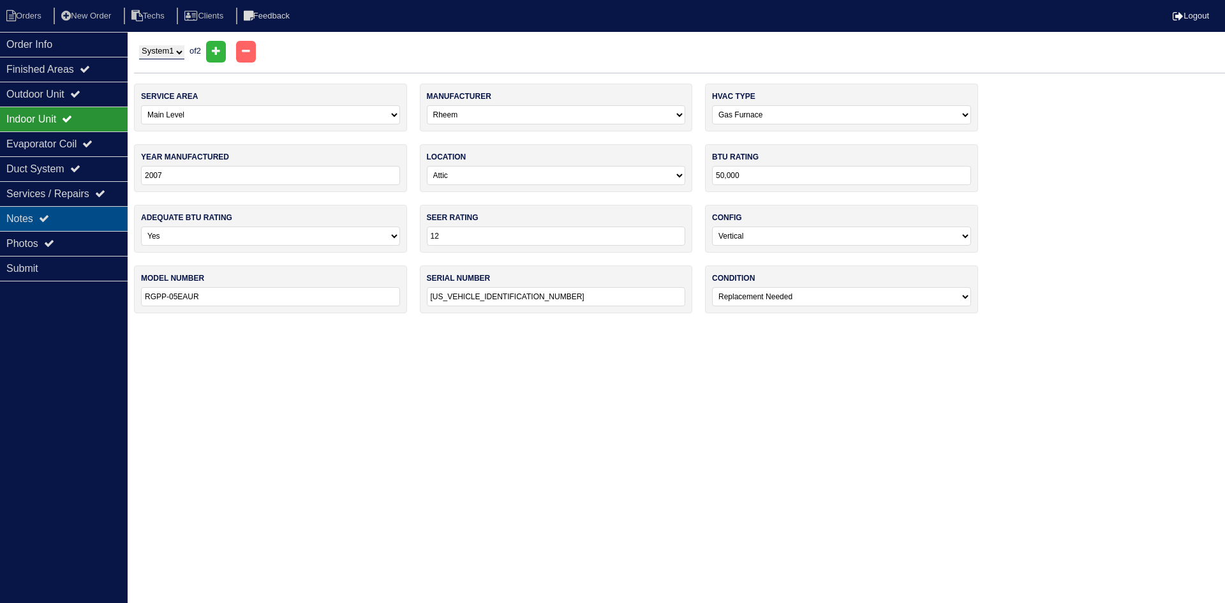
click at [60, 212] on div "Notes" at bounding box center [64, 218] width 128 height 25
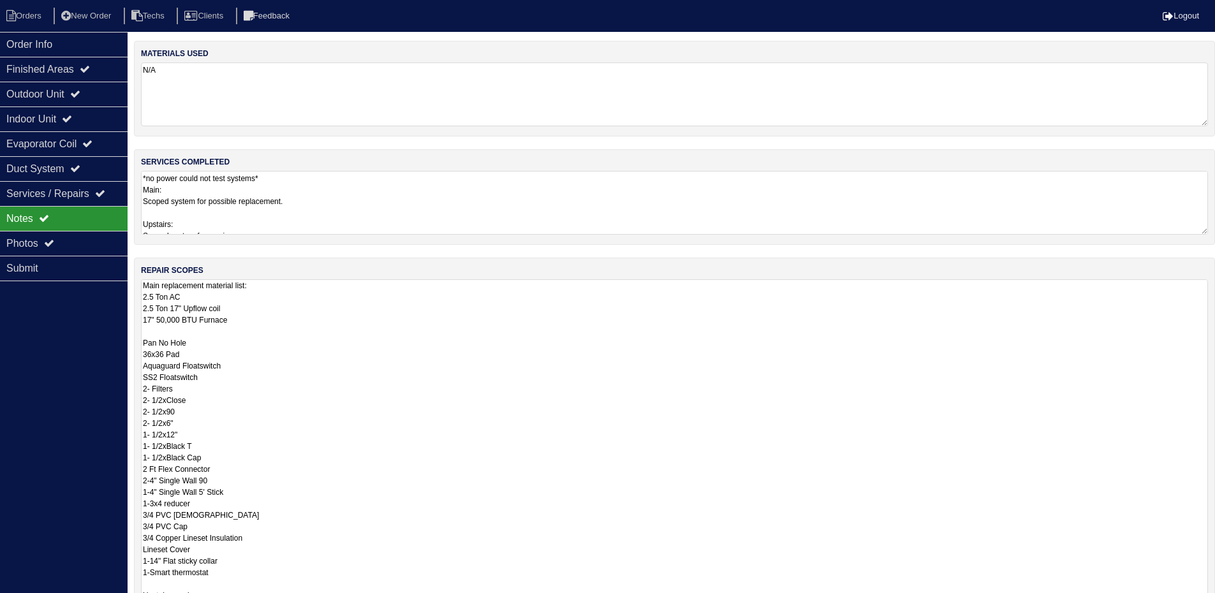
drag, startPoint x: 159, startPoint y: 320, endPoint x: 167, endPoint y: 322, distance: 7.8
click at [167, 322] on textarea "Main replacement material list: 2.5 Ton AC 2.5 Ton 17" Upflow coil 17" 50,000 B…" at bounding box center [674, 481] width 1067 height 404
click at [363, 374] on textarea "Main replacement material list: 2.5 Ton AC 2.5 Ton 17" Upflow coil 17" 45,000 B…" at bounding box center [674, 481] width 1067 height 404
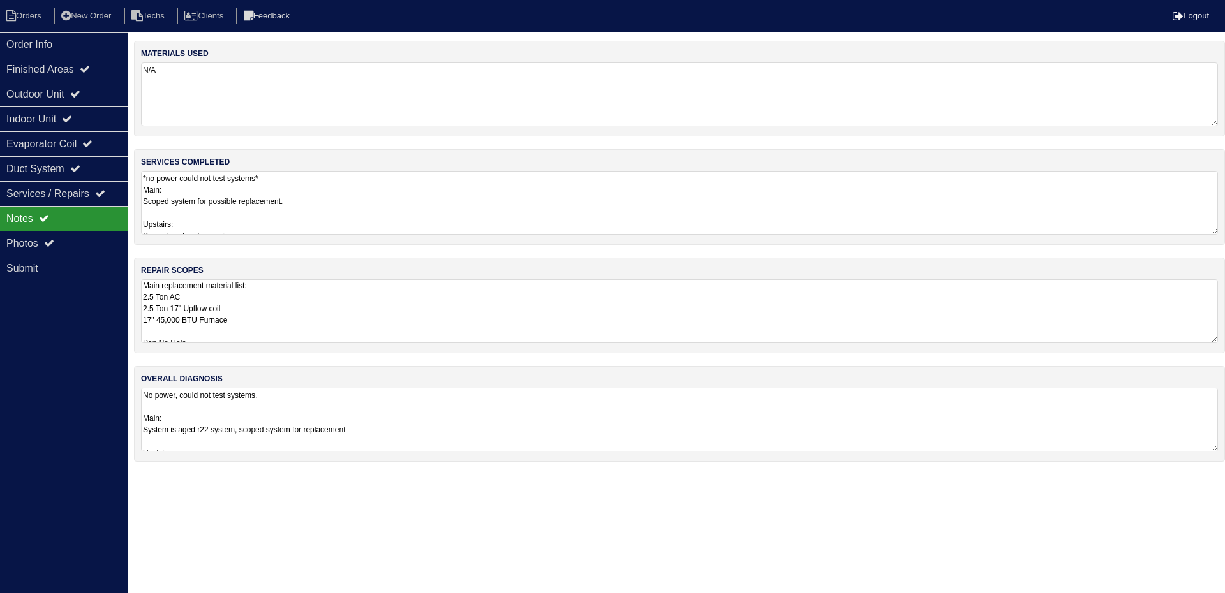
drag, startPoint x: 77, startPoint y: 43, endPoint x: 136, endPoint y: 47, distance: 58.8
click at [77, 43] on div "Order Info" at bounding box center [64, 44] width 128 height 25
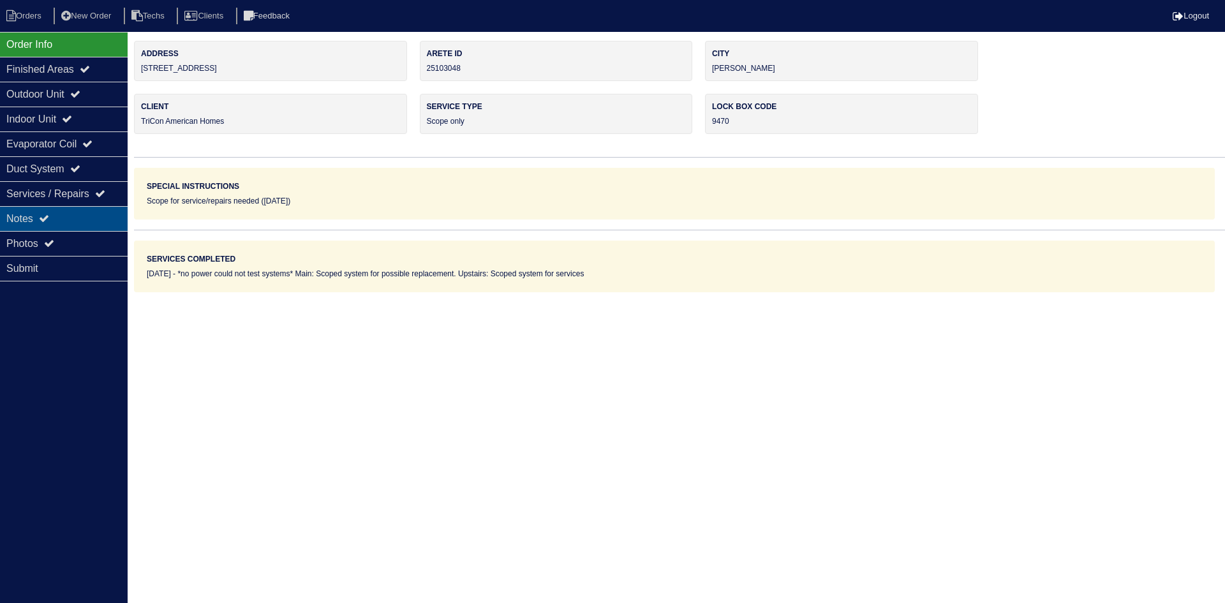
click at [82, 223] on div "Notes" at bounding box center [64, 218] width 128 height 25
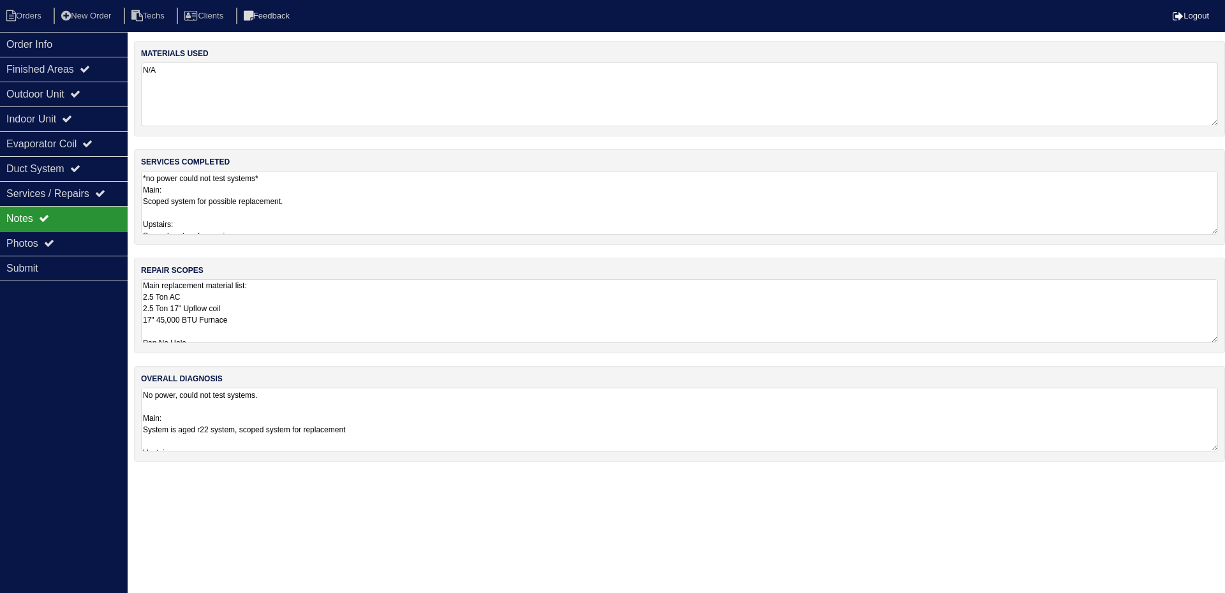
click at [258, 320] on textarea "Main replacement material list: 2.5 Ton AC 2.5 Ton 17" Upflow coil 17" 45,000 B…" at bounding box center [679, 311] width 1077 height 64
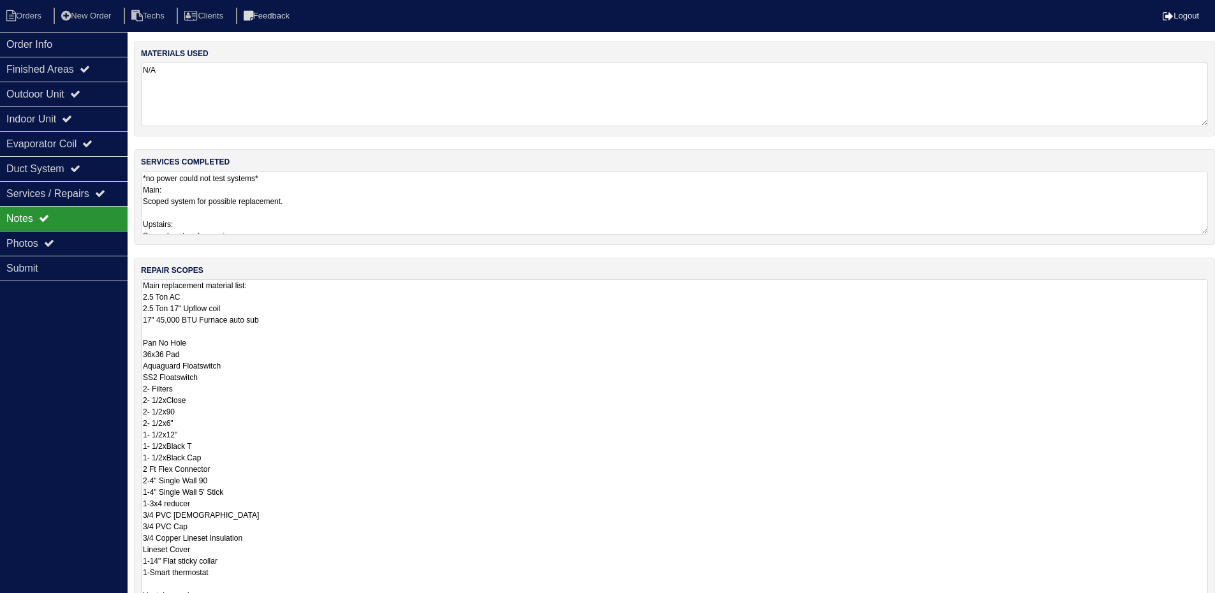
type textarea "Main replacement material list: 2.5 Ton AC 2.5 Ton 17" Upflow coil 17" 45,000 B…"
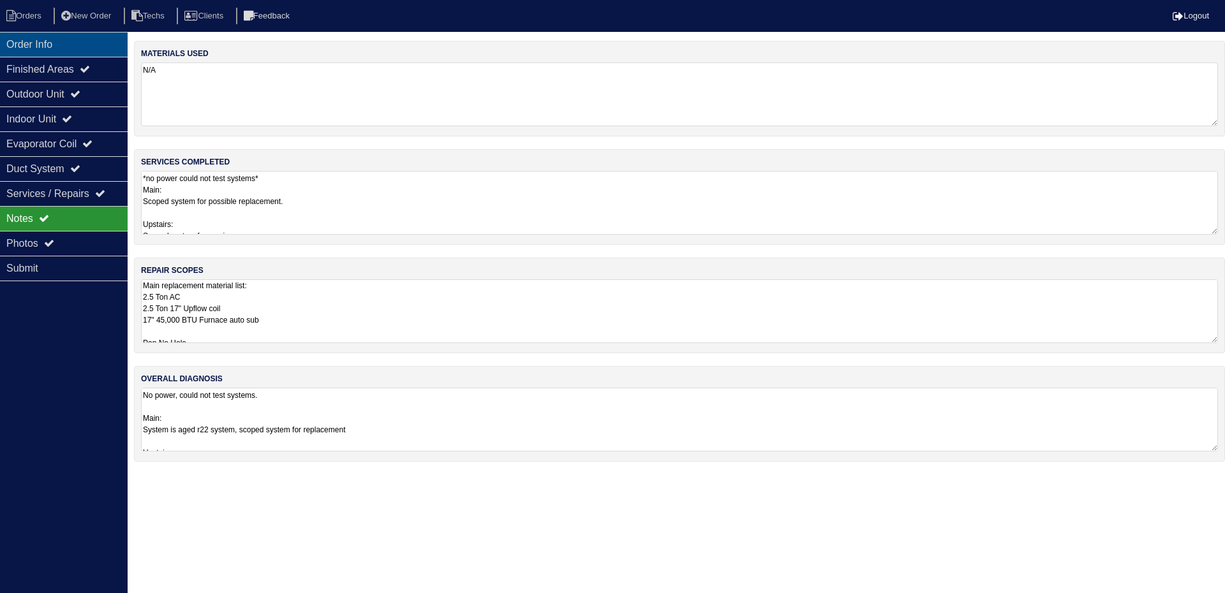
click at [82, 39] on div "Order Info" at bounding box center [64, 44] width 128 height 25
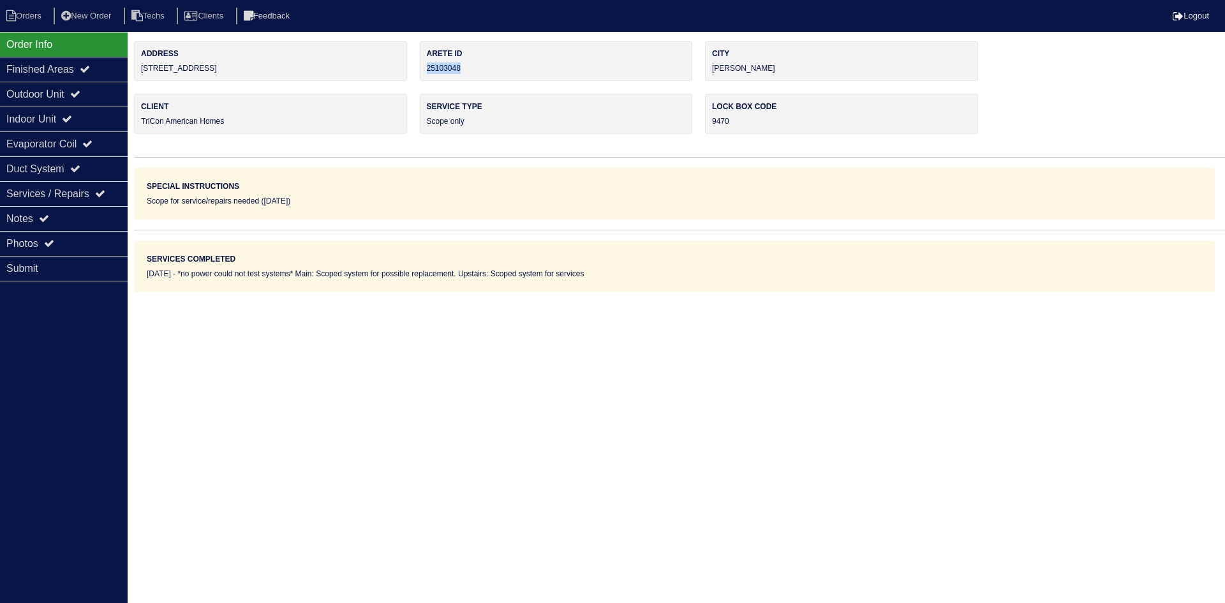
drag, startPoint x: 473, startPoint y: 65, endPoint x: 440, endPoint y: 70, distance: 34.1
click at [429, 70] on div "Arete ID 25103048" at bounding box center [556, 61] width 273 height 40
copy div "25103048"
drag, startPoint x: 72, startPoint y: 216, endPoint x: 80, endPoint y: 217, distance: 8.3
click at [72, 216] on div "Notes" at bounding box center [64, 218] width 128 height 25
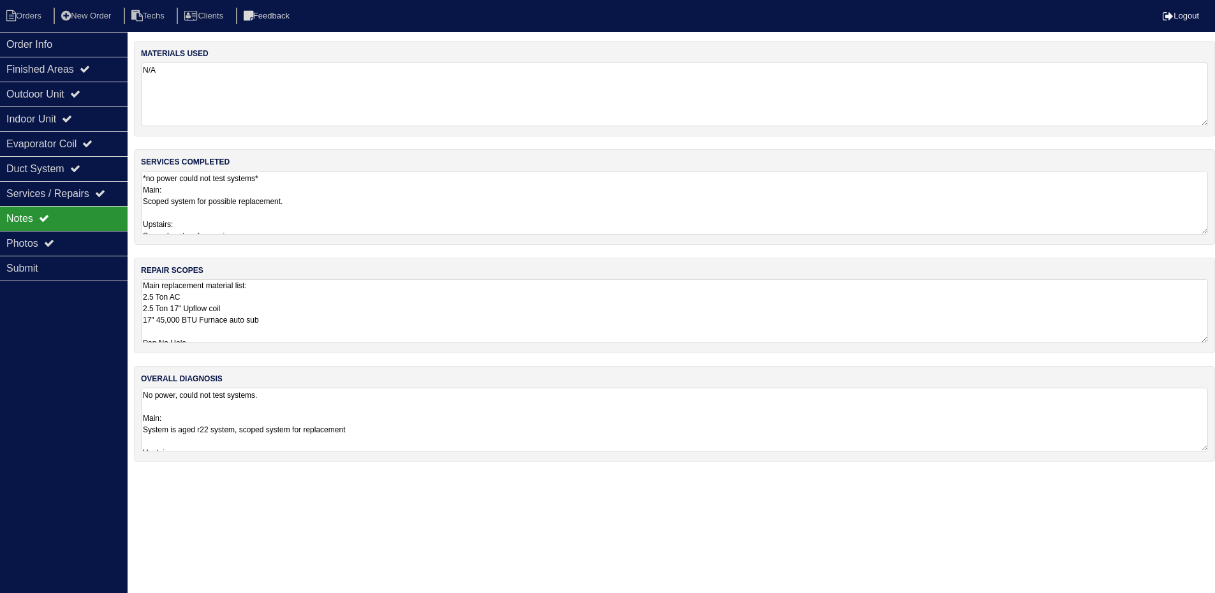
click at [456, 311] on textarea "Main replacement material list: 2.5 Ton AC 2.5 Ton 17" Upflow coil 17" 45,000 B…" at bounding box center [674, 311] width 1067 height 64
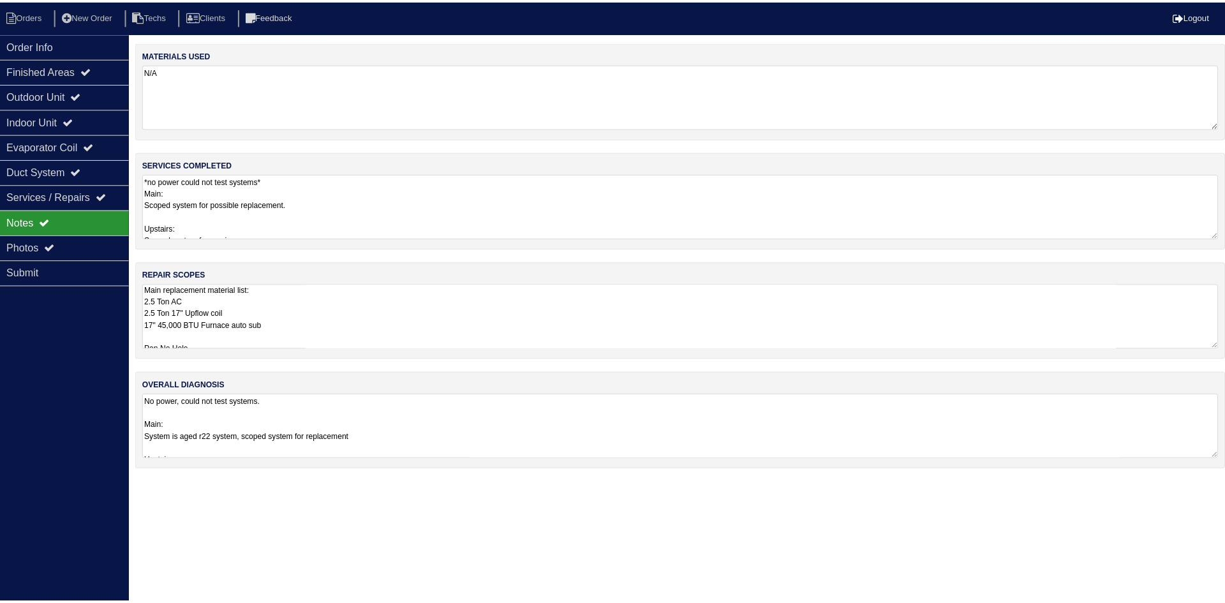
scroll to position [0, 0]
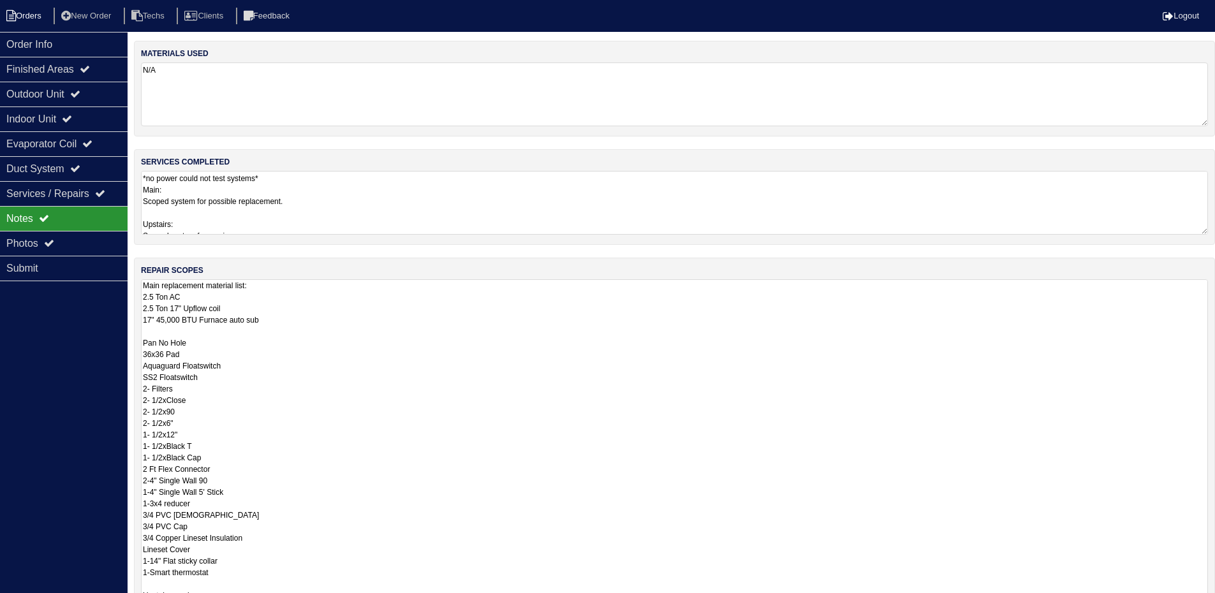
click at [24, 14] on li "Orders" at bounding box center [26, 16] width 52 height 17
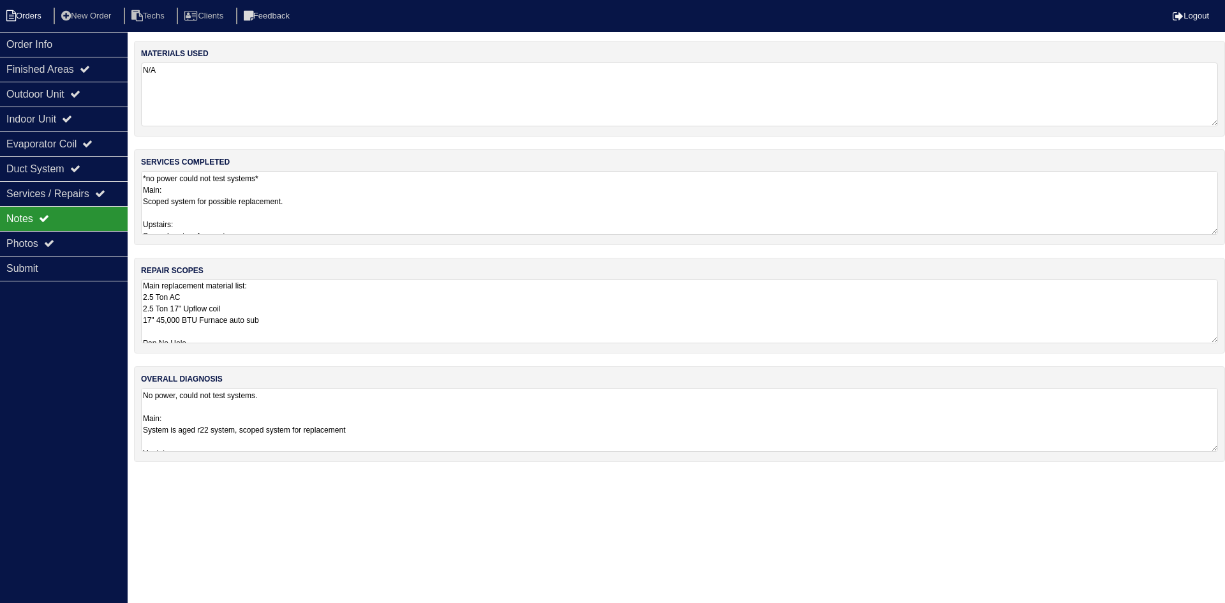
select select "15"
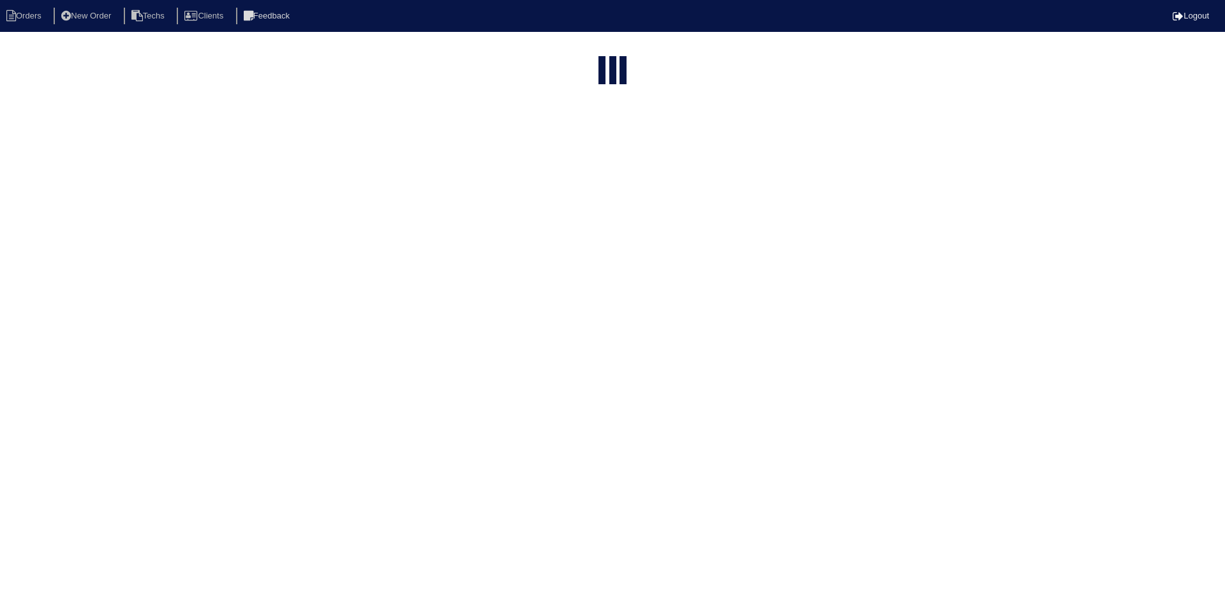
type input "515 Lakeridge C"
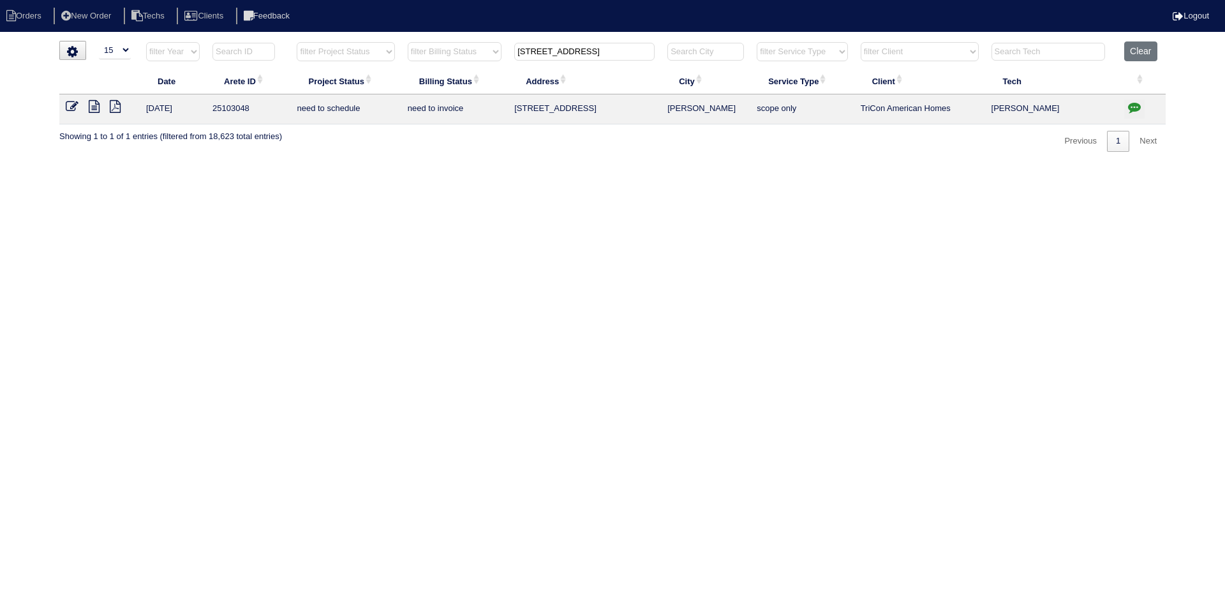
click at [1130, 102] on icon "button" at bounding box center [1134, 107] width 13 height 13
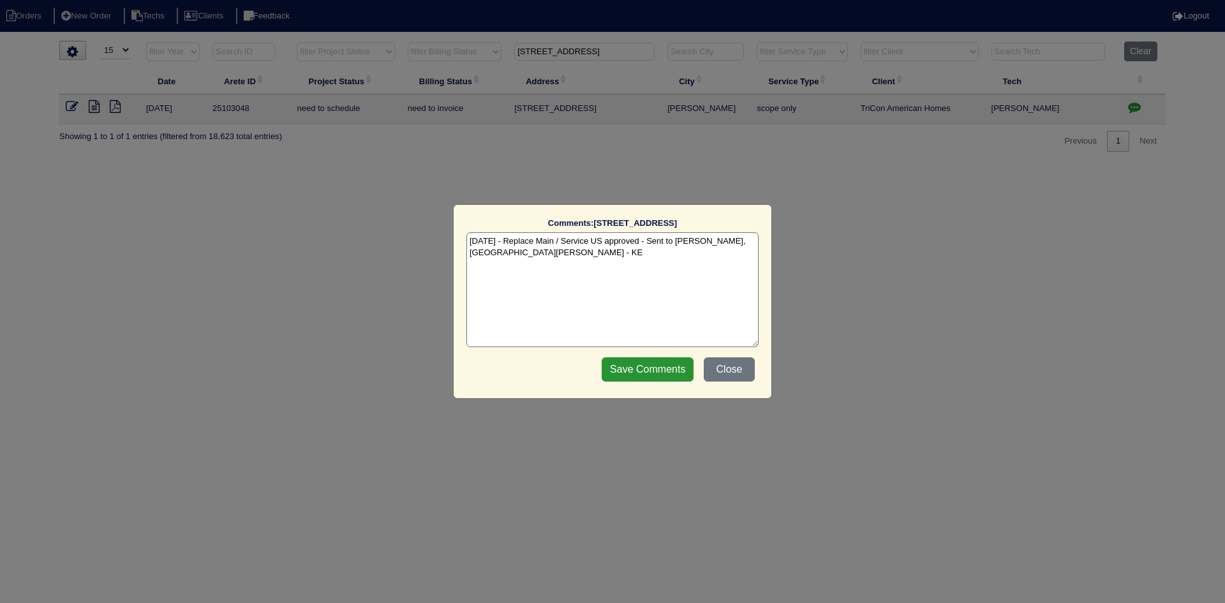
click at [493, 252] on textarea "8/27/25 - Replace Main / Service US approved - Sent to Dan, Payton, Reeca - KE" at bounding box center [612, 289] width 292 height 115
paste textarea "Equipment ordered - pricing verified Sibi order number: TAH-WYYZJTEN Order plac…"
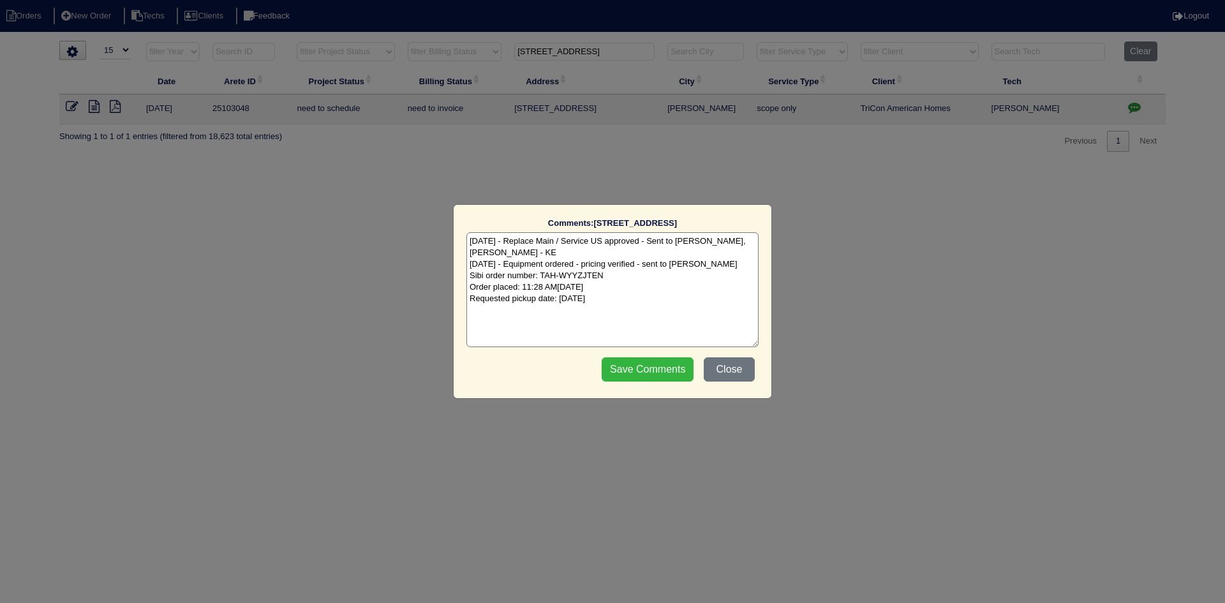
type textarea "8/27/25 - Replace Main / Service US approved - Sent to Dan, Payton, Reeca - KE …"
click at [649, 369] on input "Save Comments" at bounding box center [648, 369] width 92 height 24
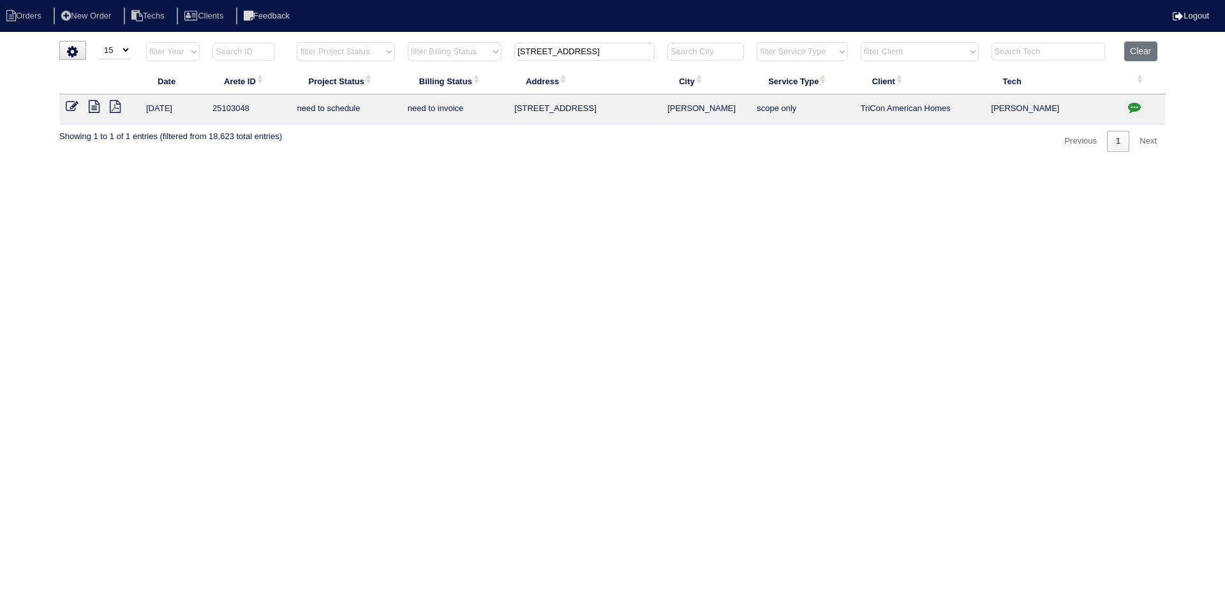
click at [549, 52] on input "515 Lakeridge C" at bounding box center [584, 52] width 140 height 18
click at [548, 52] on input "515 Lakeridge C" at bounding box center [584, 52] width 140 height 18
paste input "6276 Marbut Farms Lane"
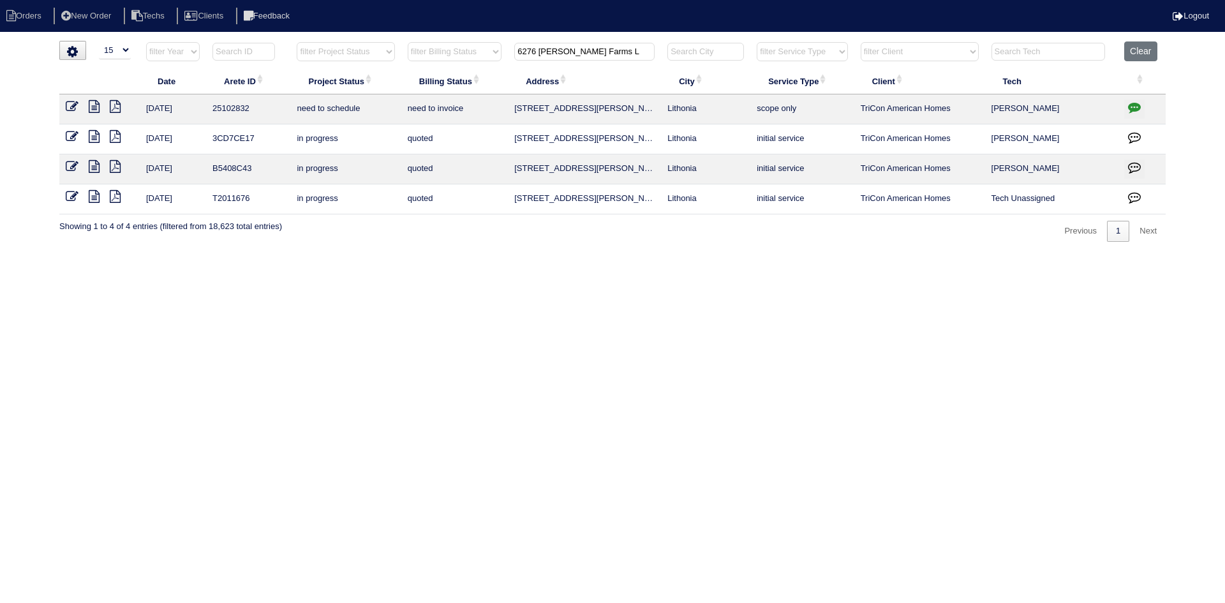
type input "6276 Marbut Farms L"
click at [92, 105] on icon at bounding box center [94, 106] width 11 height 13
click at [1130, 104] on icon "button" at bounding box center [1134, 107] width 13 height 13
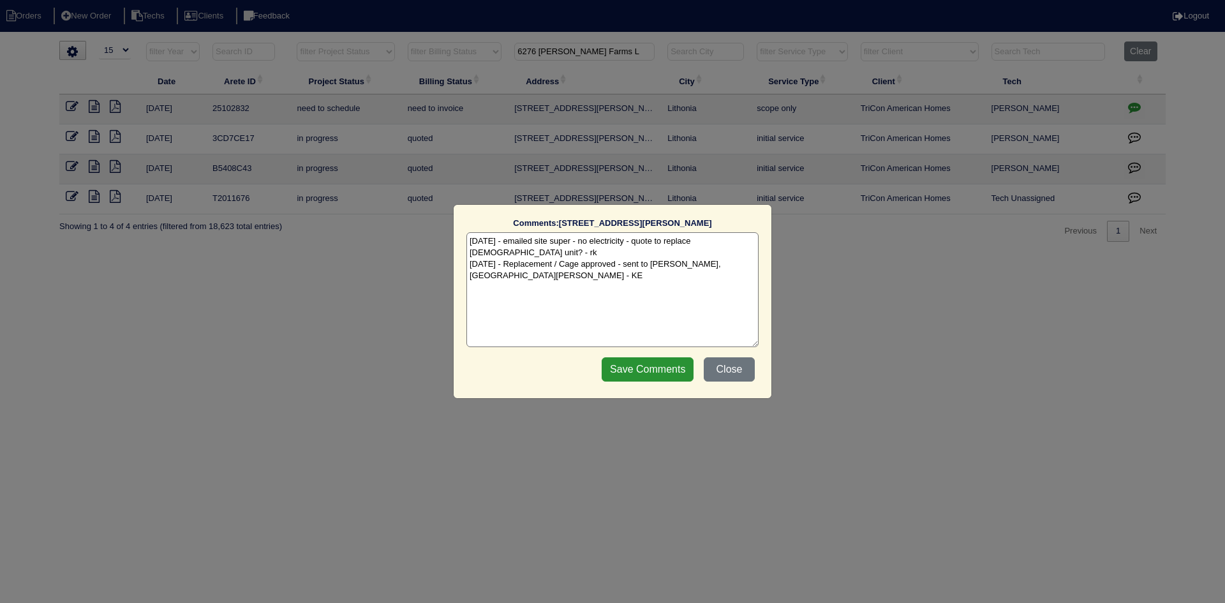
click at [750, 253] on textarea "8/6/25 - emailed site super - no electricity - quote to replace 10 y/o unit? - …" at bounding box center [612, 289] width 292 height 115
paste textarea "Equipment ordered - pricing verified Sibi order number: TAH-WIMM694V Order plac…"
click at [698, 267] on textarea "8/6/25 - emailed site super - no electricity - quote to replace 10 y/o unit? - …" at bounding box center [612, 289] width 292 height 115
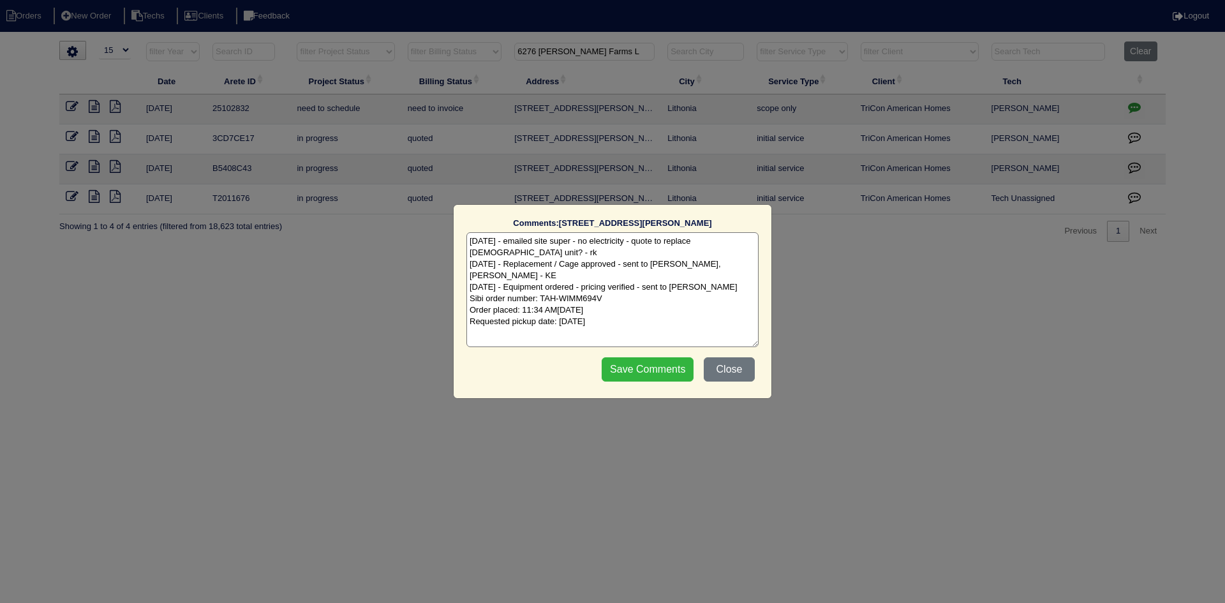
type textarea "8/6/25 - emailed site super - no electricity - quote to replace 10 y/o unit? - …"
click at [630, 374] on input "Save Comments" at bounding box center [648, 369] width 92 height 24
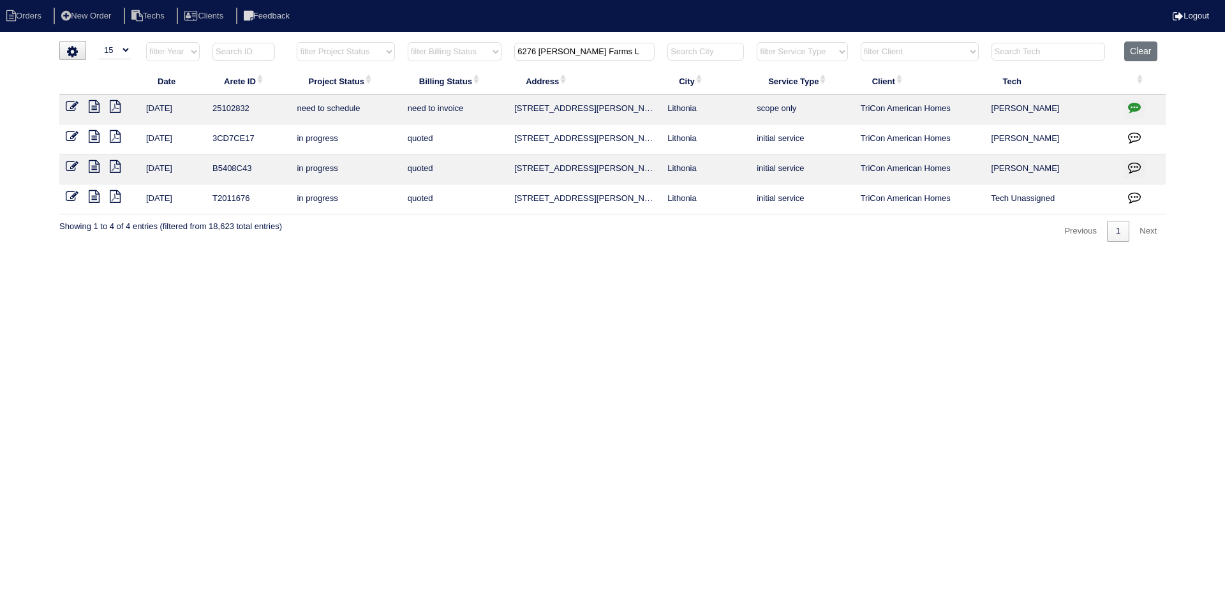
click at [568, 52] on input "6276 Marbut Farms L" at bounding box center [584, 52] width 140 height 18
paste input "5767 Blacktop Court"
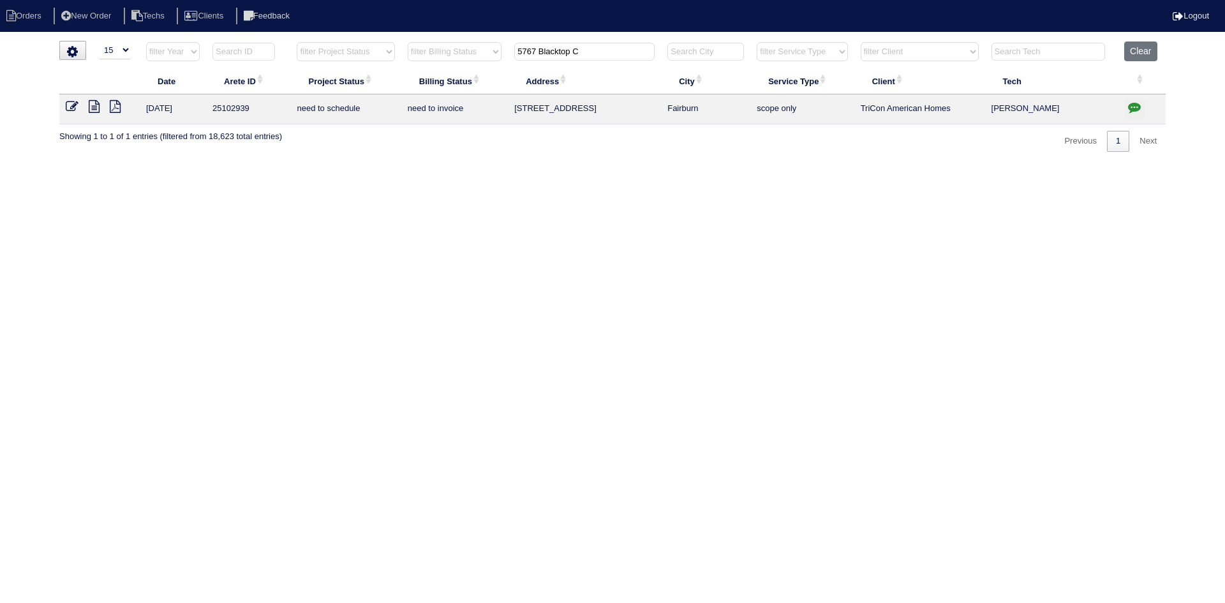
type input "5767 Blacktop C"
click at [93, 107] on icon at bounding box center [94, 106] width 11 height 13
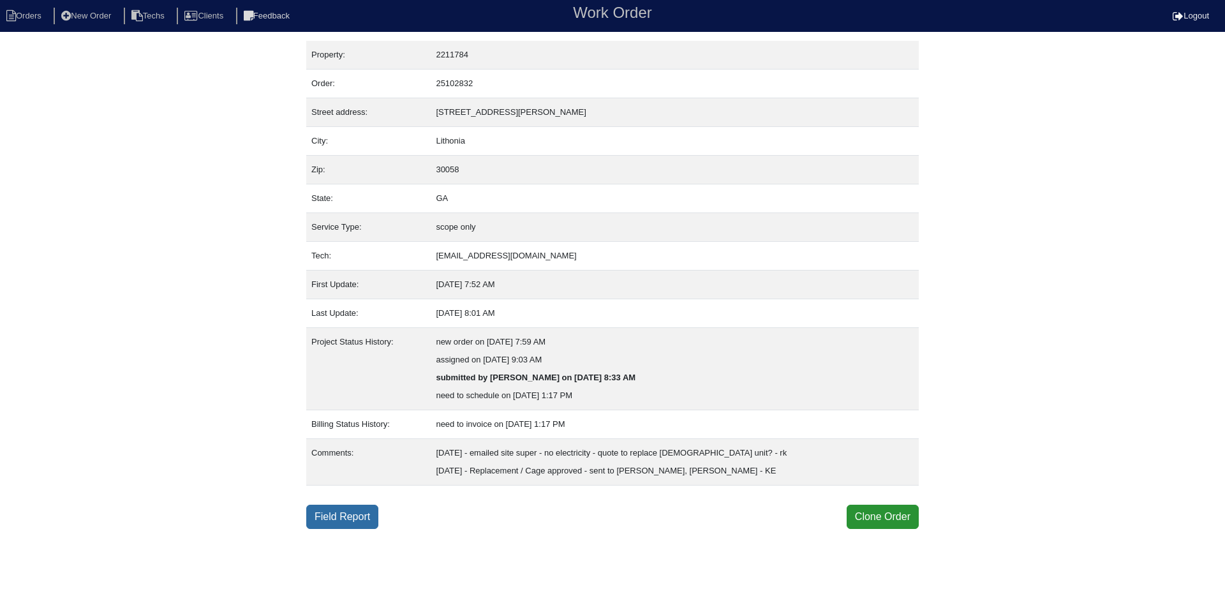
click at [344, 526] on link "Field Report" at bounding box center [342, 517] width 72 height 24
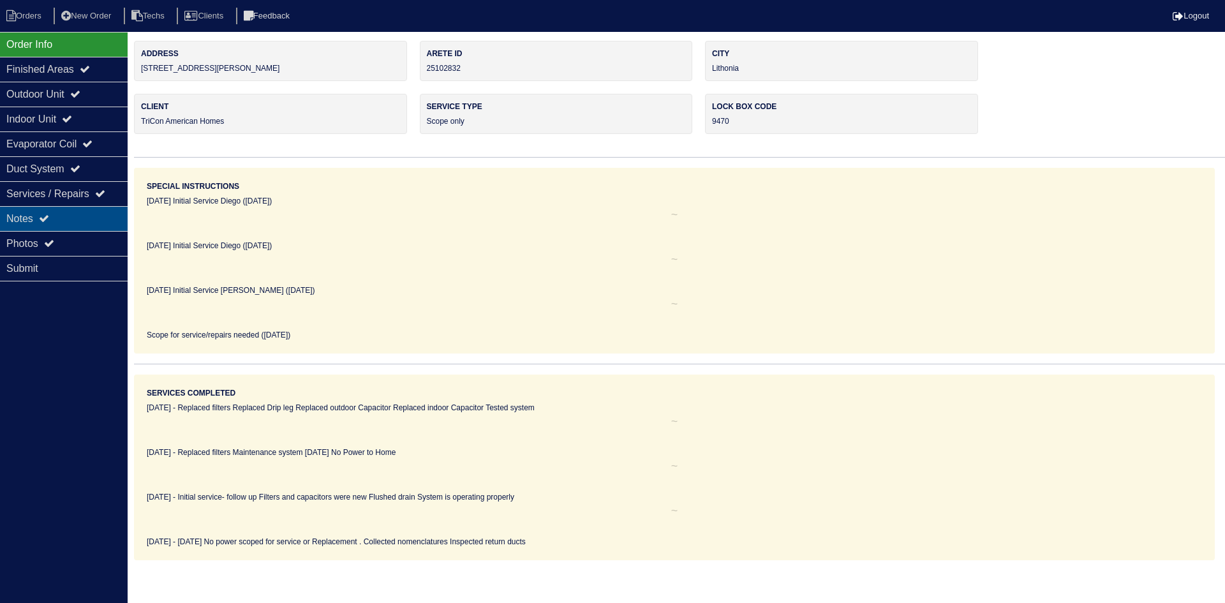
click at [44, 216] on icon at bounding box center [44, 218] width 10 height 10
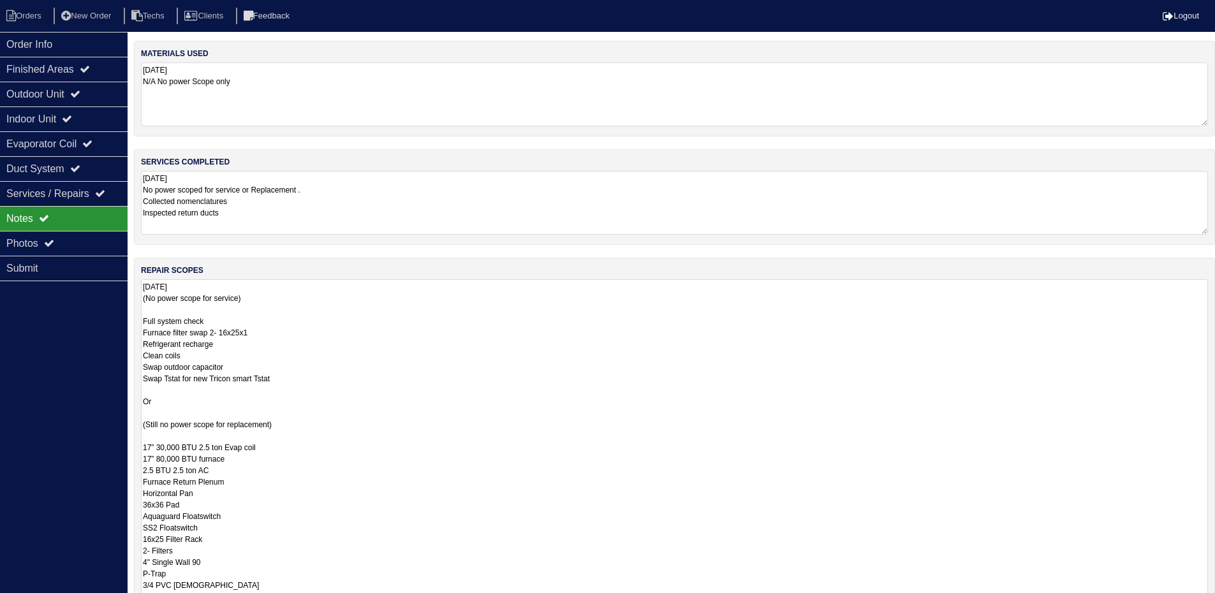
drag, startPoint x: 1213, startPoint y: 336, endPoint x: 1199, endPoint y: 561, distance: 225.6
click at [1215, 594] on html "Orders New Order Techs Clients Feedback Logout Orders New Order Users Clients M…" at bounding box center [607, 366] width 1215 height 733
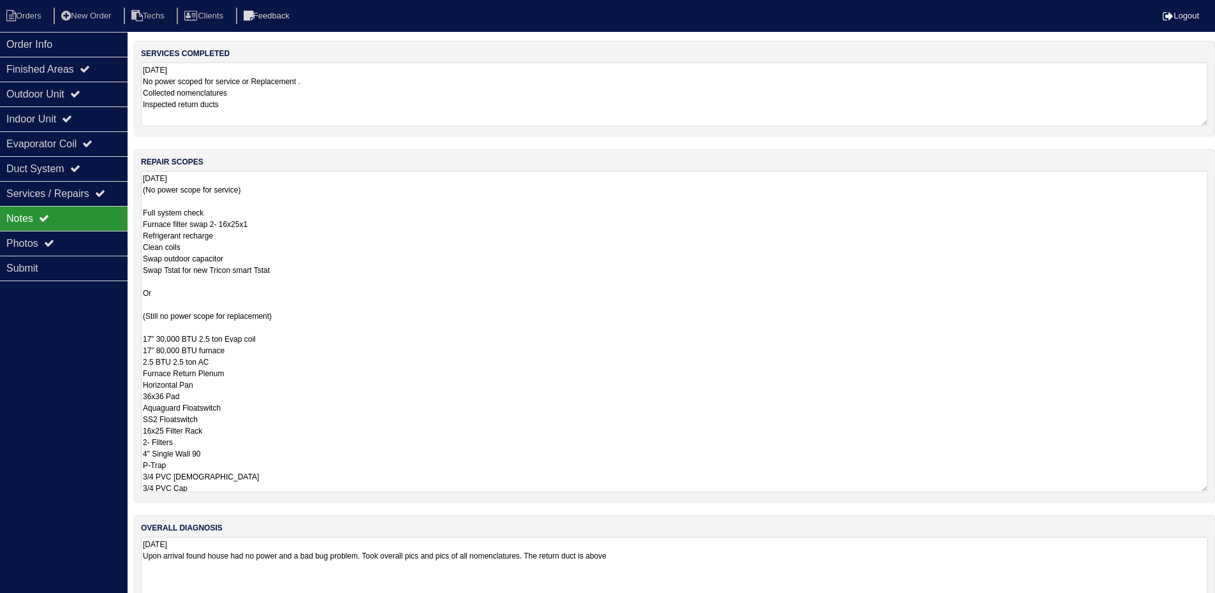
scroll to position [139, 0]
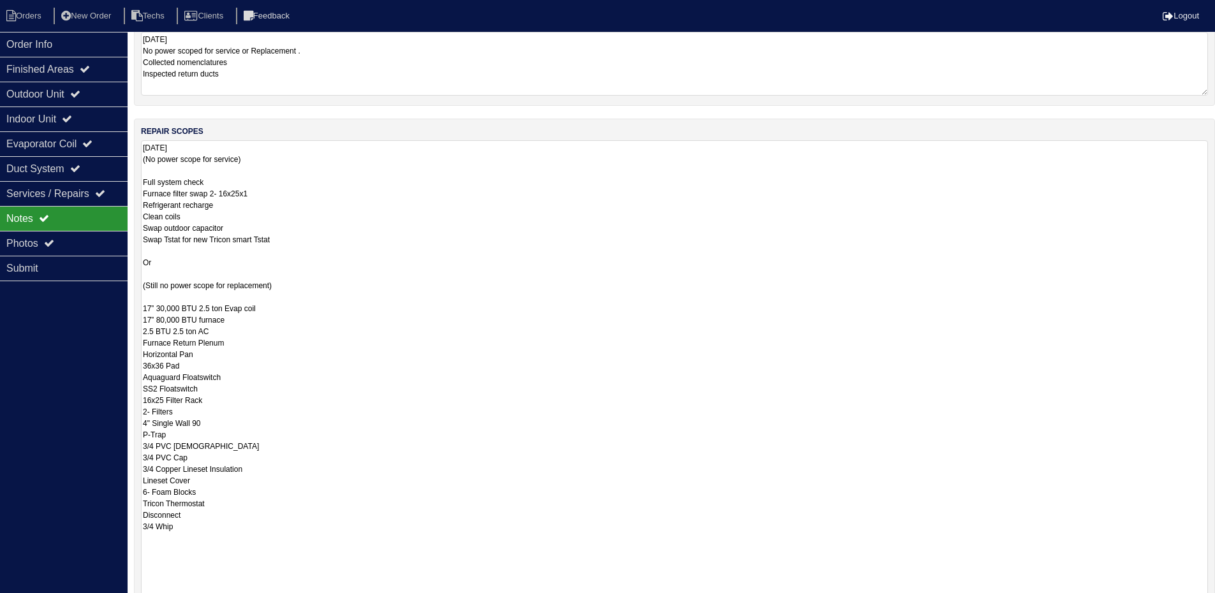
drag, startPoint x: 1201, startPoint y: 460, endPoint x: 1220, endPoint y: 616, distance: 156.8
click at [1215, 602] on html "Orders New Order Techs Clients Feedback Logout Orders New Order Users Clients M…" at bounding box center [607, 304] width 1215 height 887
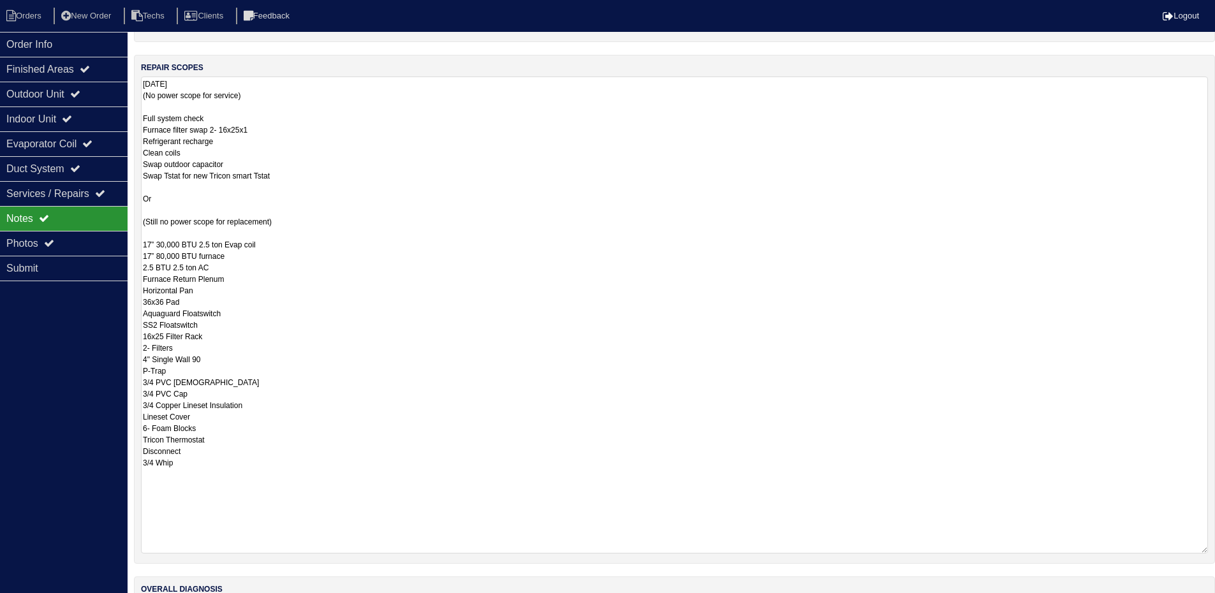
click at [163, 258] on textarea "[DATE] (No power scope for service) Full system check Furnace filter swap 2- 16…" at bounding box center [674, 315] width 1067 height 477
type textarea "[DATE] (No power scope for service) Full system check Furnace filter swap 2- 16…"
click at [73, 338] on div "Order Info Finished Areas Outdoor Unit Indoor Unit Evaporator Coil Duct System …" at bounding box center [64, 328] width 128 height 593
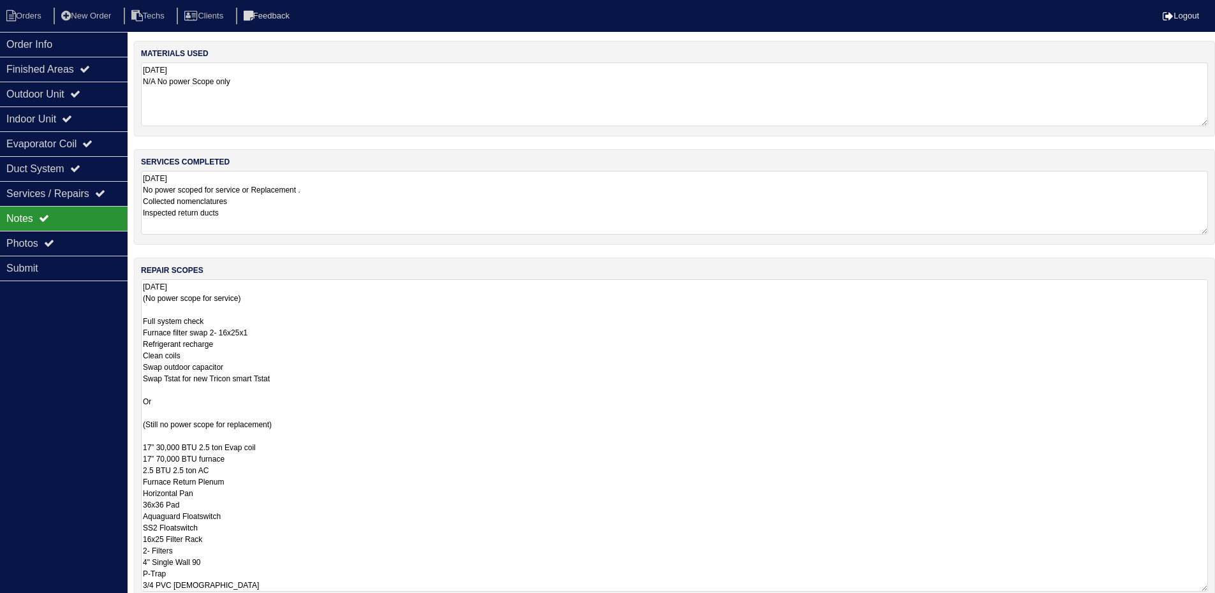
drag, startPoint x: 1215, startPoint y: 339, endPoint x: 1213, endPoint y: 621, distance: 282.0
click at [1213, 602] on html "Orders New Order Techs Clients Feedback Logout Orders New Order Users Clients M…" at bounding box center [607, 361] width 1215 height 723
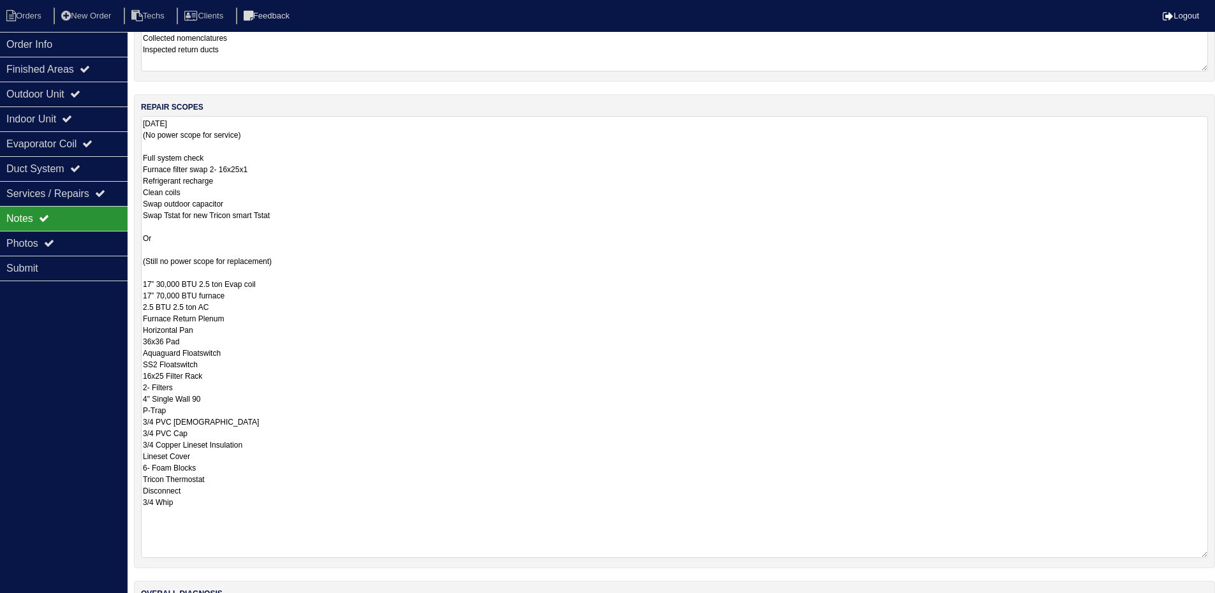
drag, startPoint x: 1203, startPoint y: 459, endPoint x: 1206, endPoint y: 556, distance: 96.4
click at [1206, 556] on textarea "[DATE] (No power scope for service) Full system check Furnace filter swap 2- 16…" at bounding box center [674, 337] width 1067 height 442
click at [82, 38] on div "Order Info" at bounding box center [64, 44] width 128 height 25
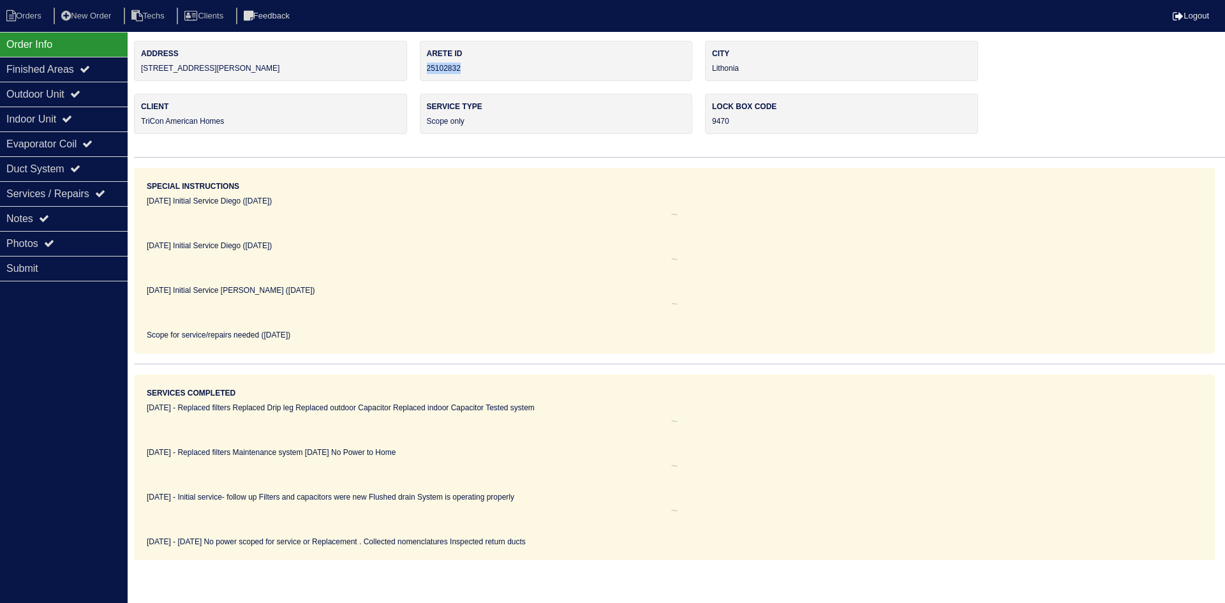
drag, startPoint x: 469, startPoint y: 64, endPoint x: 426, endPoint y: 73, distance: 44.3
click at [426, 73] on div "Arete ID 25102832" at bounding box center [556, 61] width 273 height 40
copy div "25102832"
click at [69, 223] on div "Notes" at bounding box center [64, 218] width 128 height 25
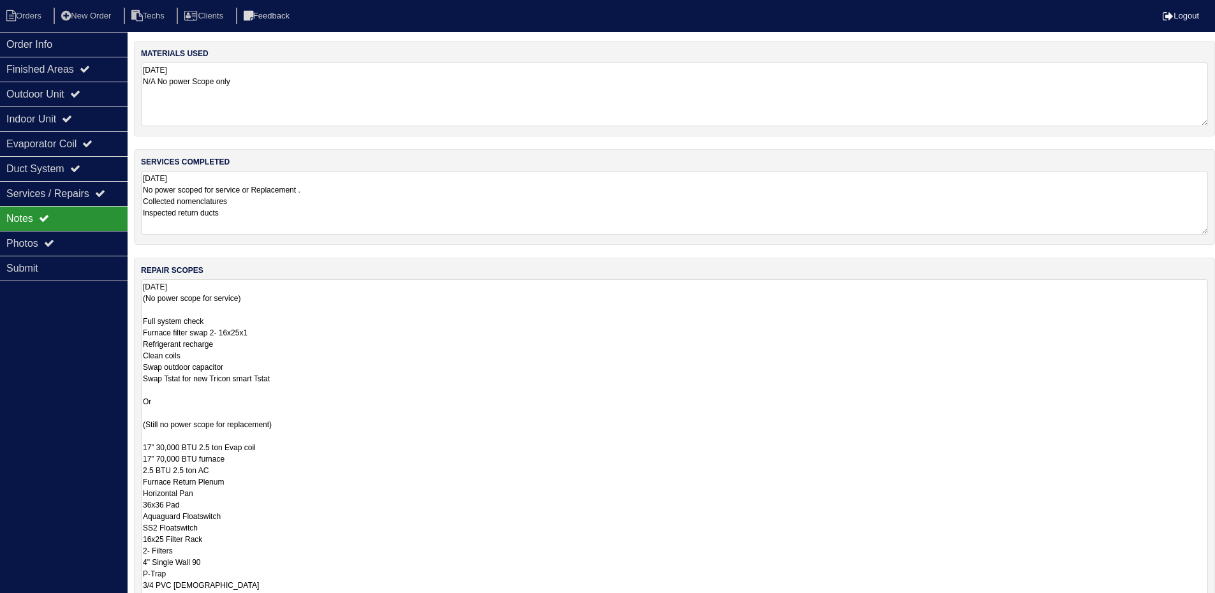
click at [451, 364] on textarea "08/05/2025 (No power scope for service) Full system check Furnace filter swap 2…" at bounding box center [674, 499] width 1067 height 441
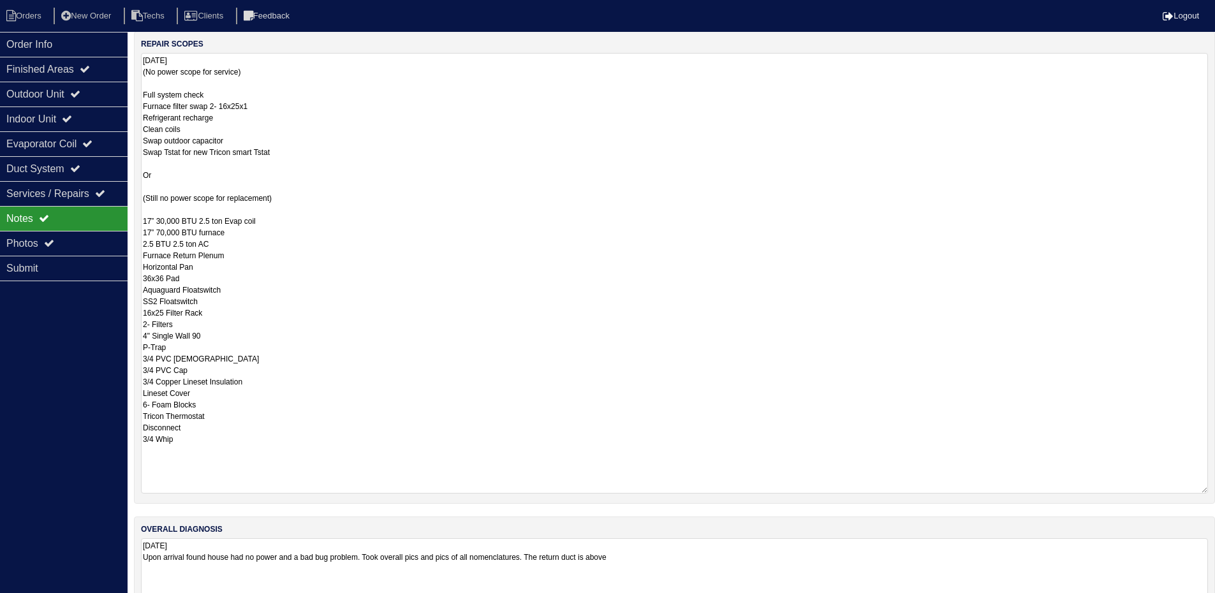
scroll to position [255, 0]
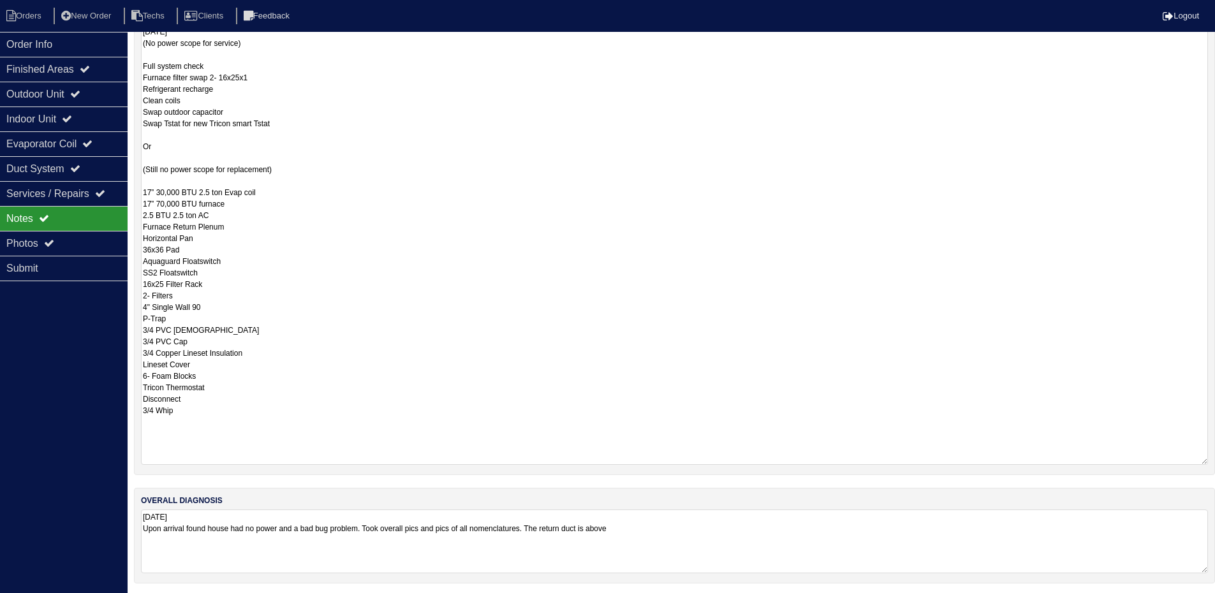
drag, startPoint x: 143, startPoint y: 195, endPoint x: 154, endPoint y: 426, distance: 231.2
click at [154, 426] on textarea "08/05/2025 (No power scope for service) Full system check Furnace filter swap 2…" at bounding box center [674, 244] width 1067 height 441
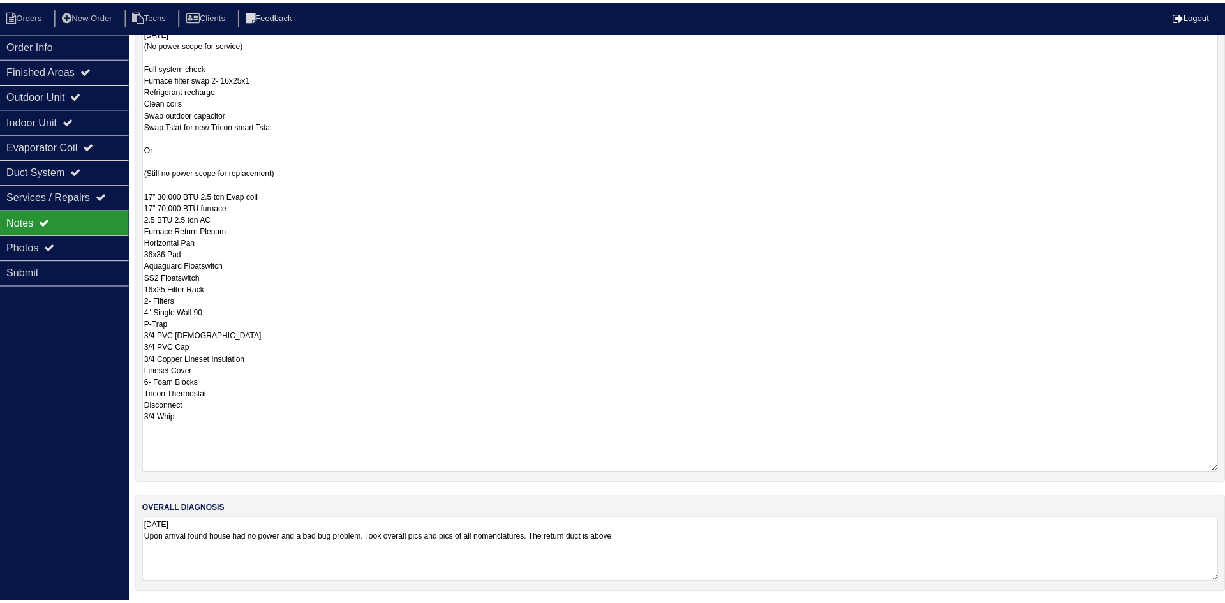
scroll to position [0, 0]
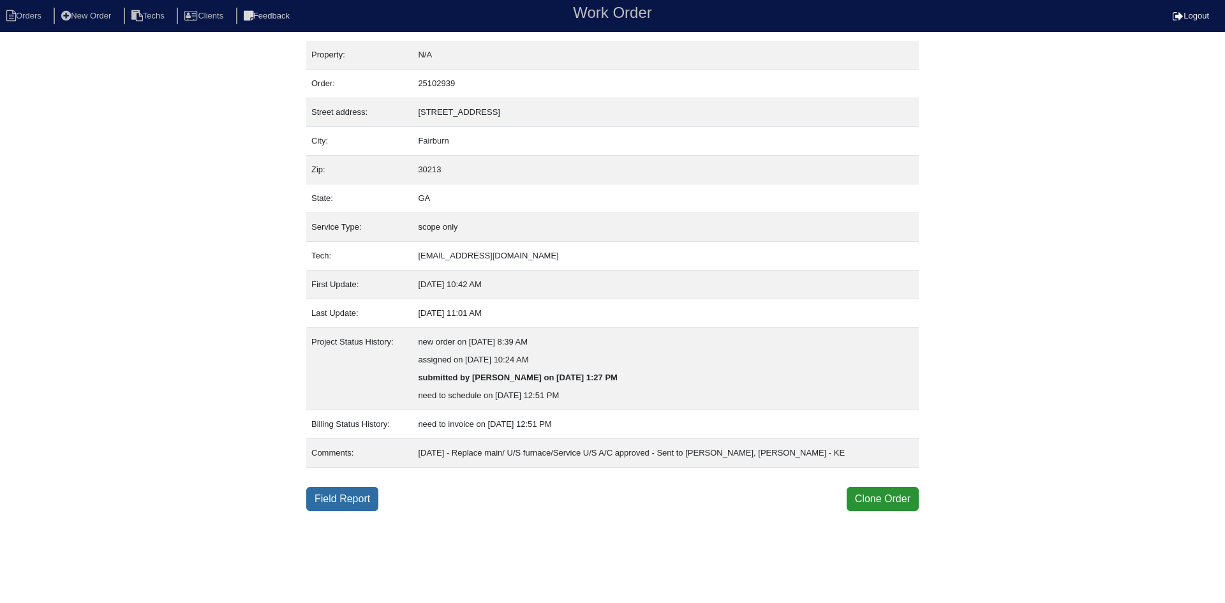
click at [333, 495] on link "Field Report" at bounding box center [342, 499] width 72 height 24
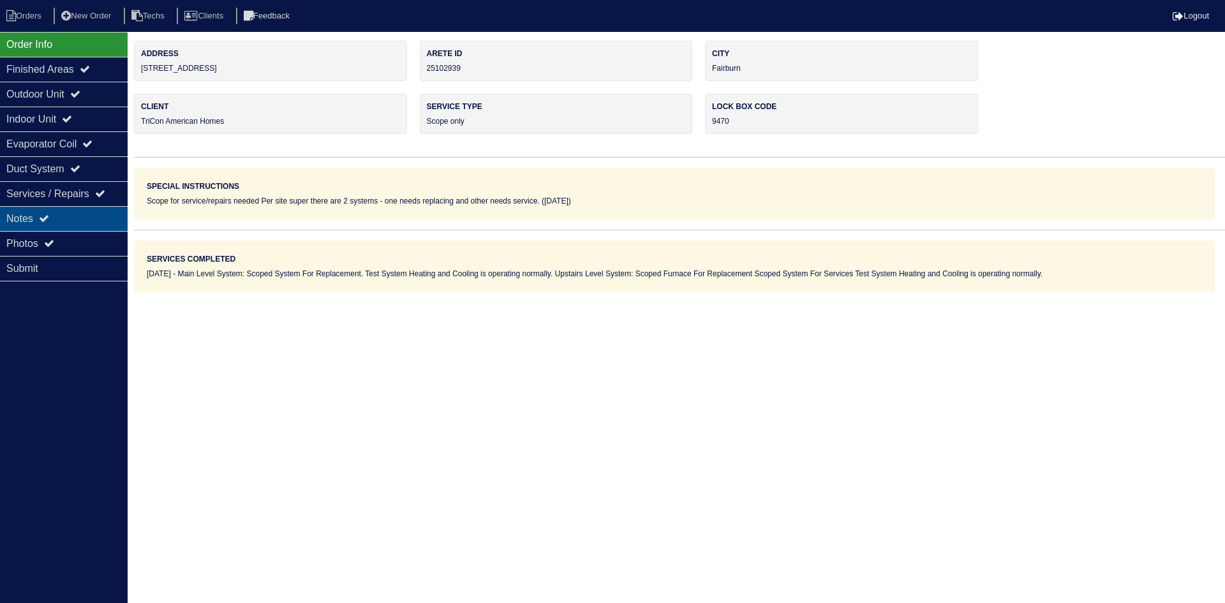
click at [61, 222] on div "Notes" at bounding box center [64, 218] width 128 height 25
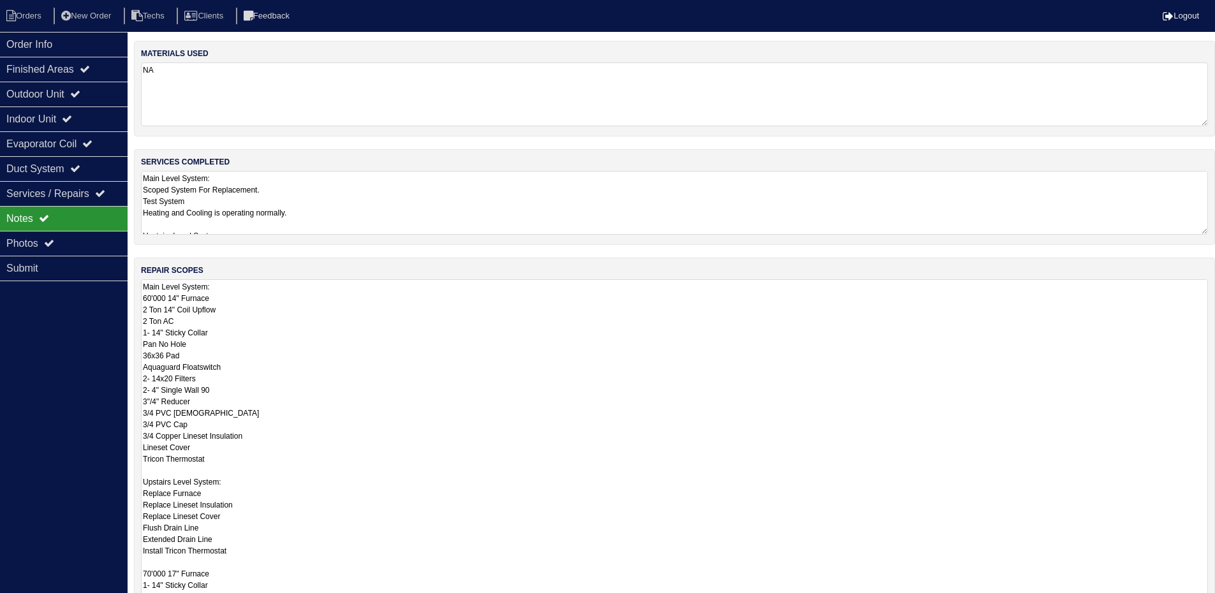
click at [144, 295] on textarea "Main Level System: 60'000 14" Furnace 2 Ton 14" Coil Upflow 2 Ton AC 1- 14" Sti…" at bounding box center [674, 492] width 1067 height 427
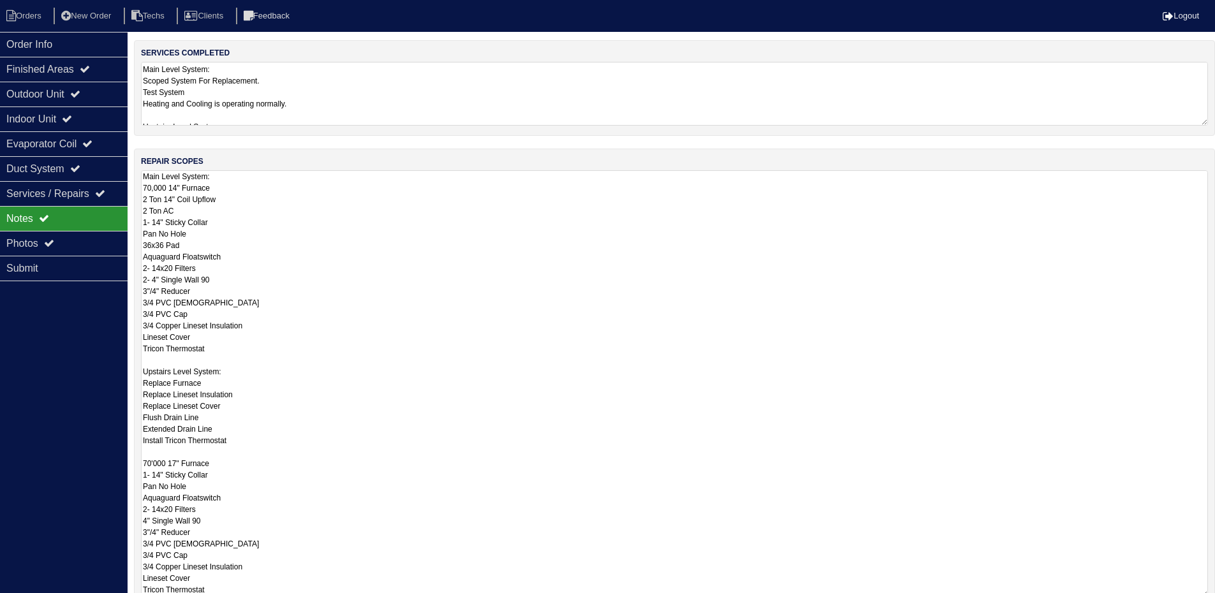
scroll to position [245, 0]
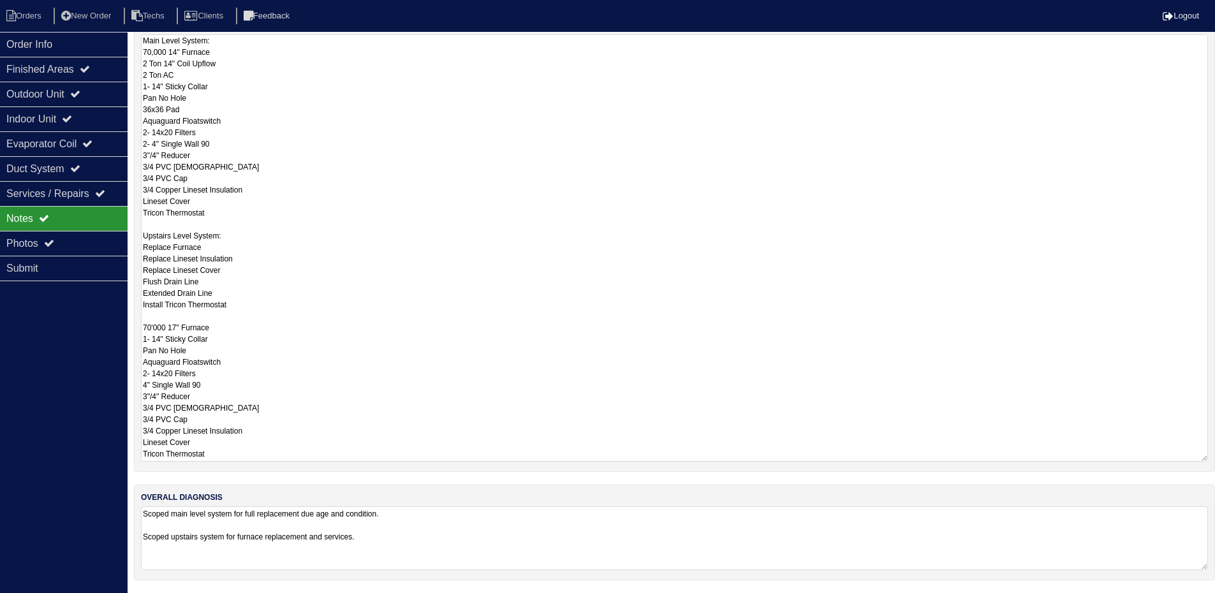
type textarea "Main Level System: 70,000 14" Furnace 2 Ton 14" Coil Upflow 2 Ton AC 1- 14" Sti…"
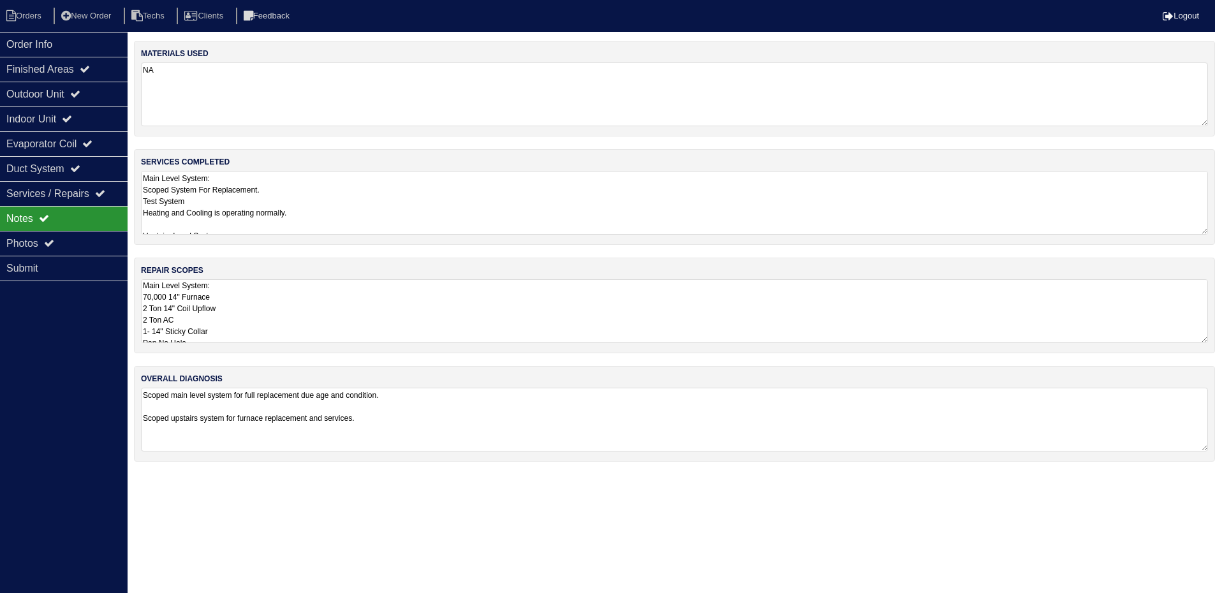
scroll to position [0, 0]
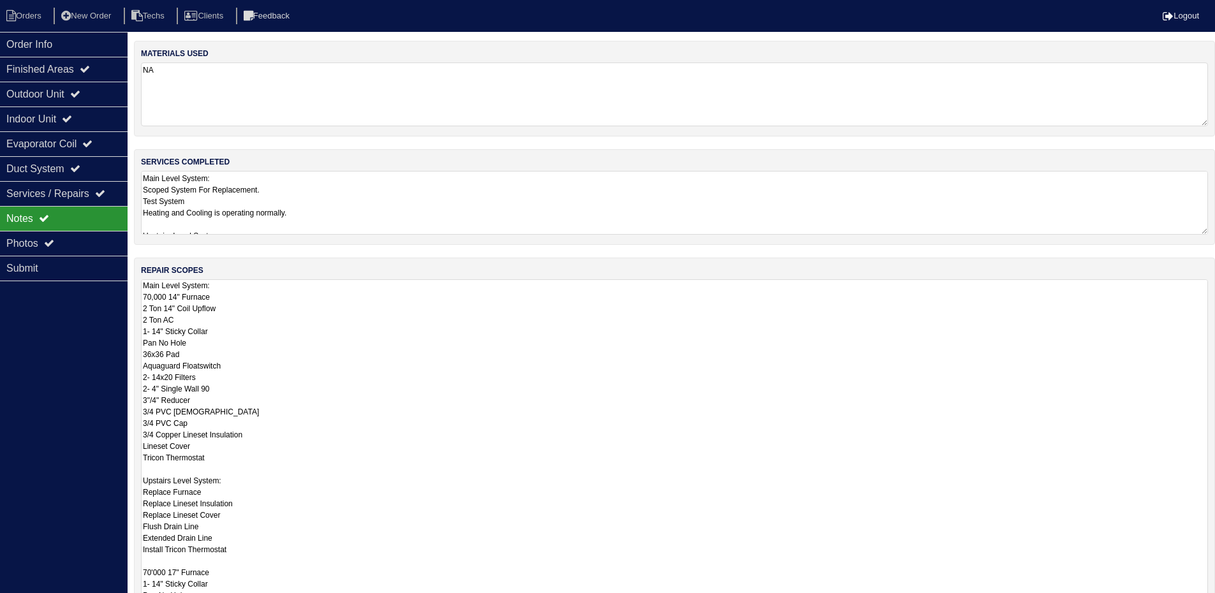
click at [56, 356] on div "Order Info Finished Areas Outdoor Unit Indoor Unit Evaporator Coil Duct System …" at bounding box center [64, 328] width 128 height 593
drag, startPoint x: 1212, startPoint y: 340, endPoint x: 1220, endPoint y: 567, distance: 226.6
click at [1215, 602] on html "Orders New Order Techs Clients Feedback Logout Orders New Order Users Clients M…" at bounding box center [607, 383] width 1215 height 767
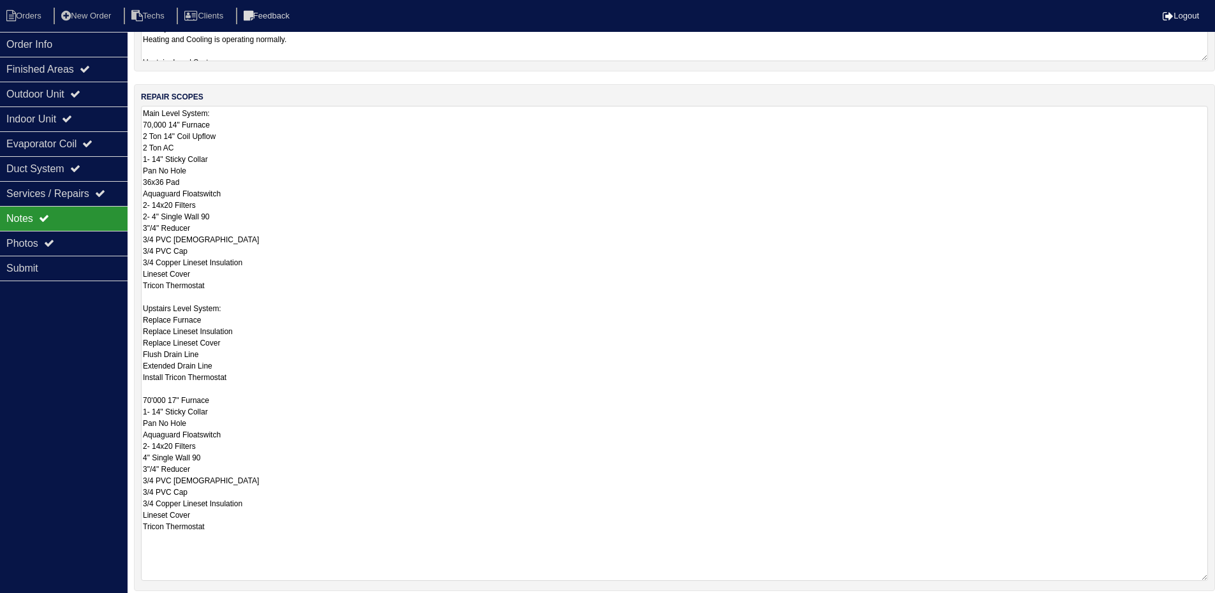
drag, startPoint x: 1203, startPoint y: 459, endPoint x: 1206, endPoint y: 578, distance: 119.4
click at [1206, 578] on textarea "Main Level System: 70,000 14" Furnace 2 Ton 14" Coil Upflow 2 Ton AC 1- 14" Sti…" at bounding box center [674, 343] width 1067 height 475
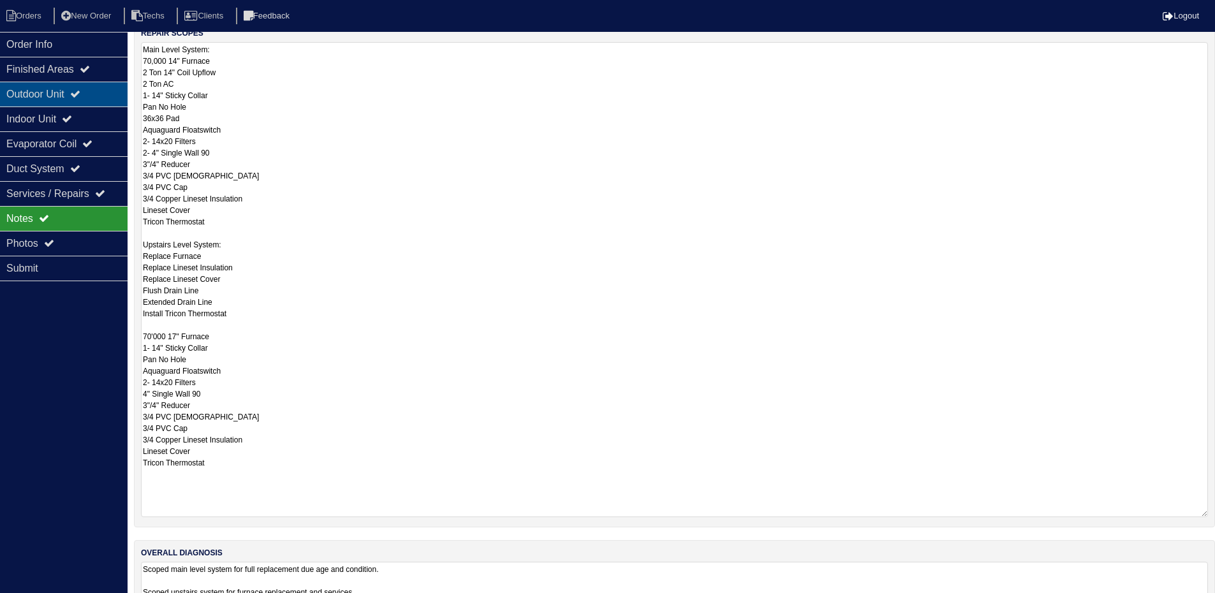
click at [73, 89] on div "Outdoor Unit" at bounding box center [64, 94] width 128 height 25
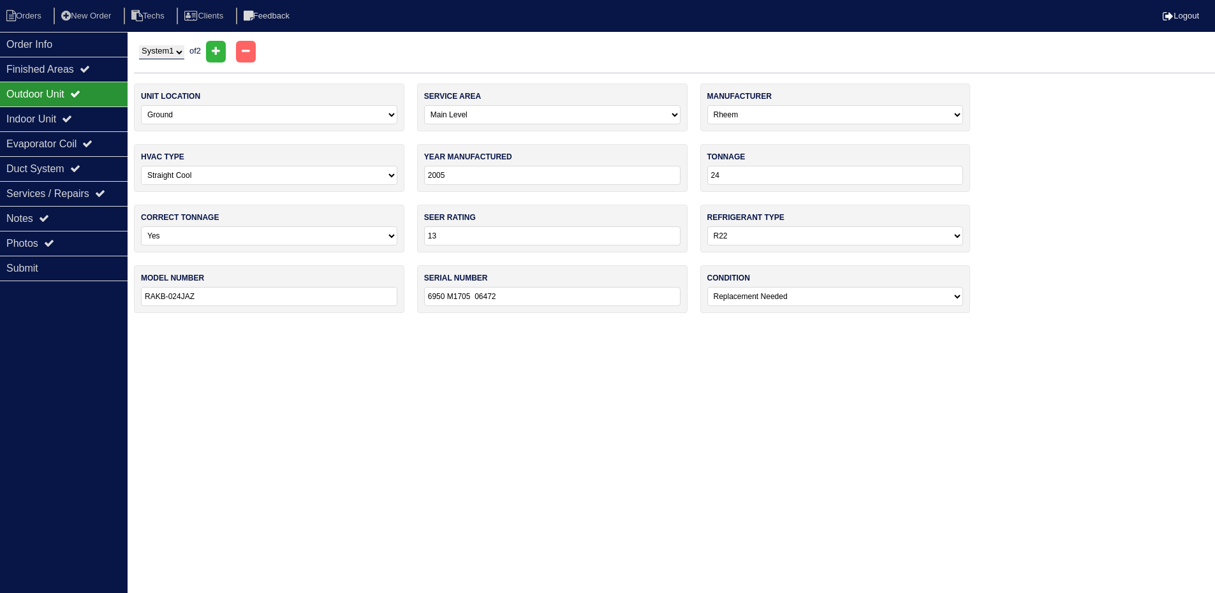
scroll to position [0, 0]
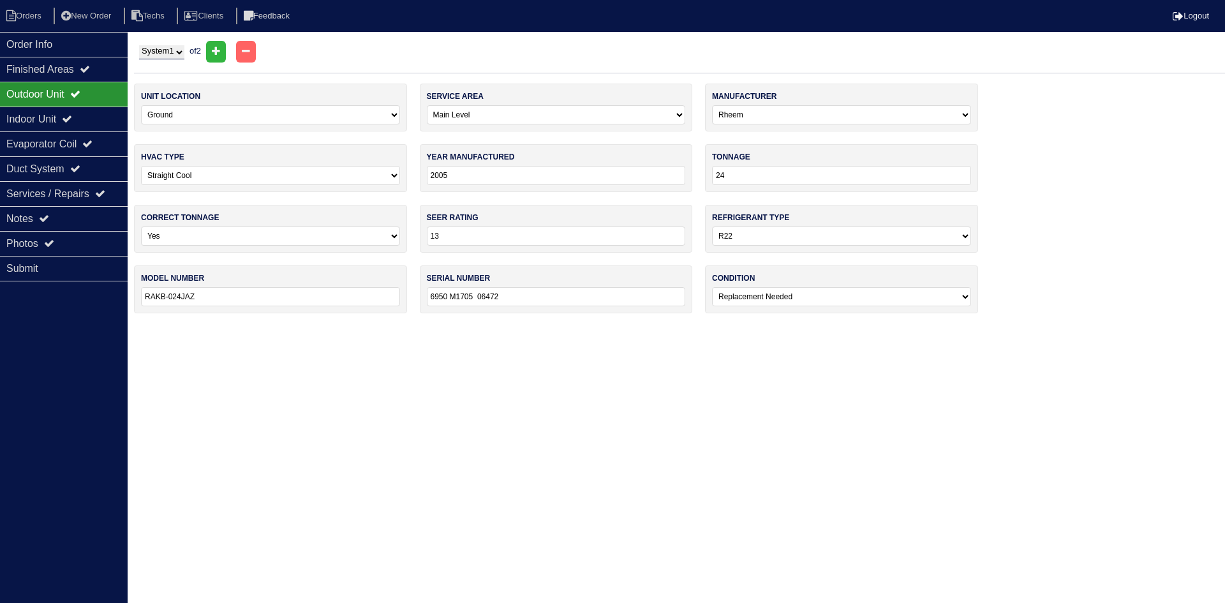
click at [177, 48] on select "System 1 System 2" at bounding box center [161, 52] width 45 height 14
select select "2"
click at [139, 45] on select "System 1 System 2" at bounding box center [161, 52] width 45 height 14
select select "1"
select select "Carrier"
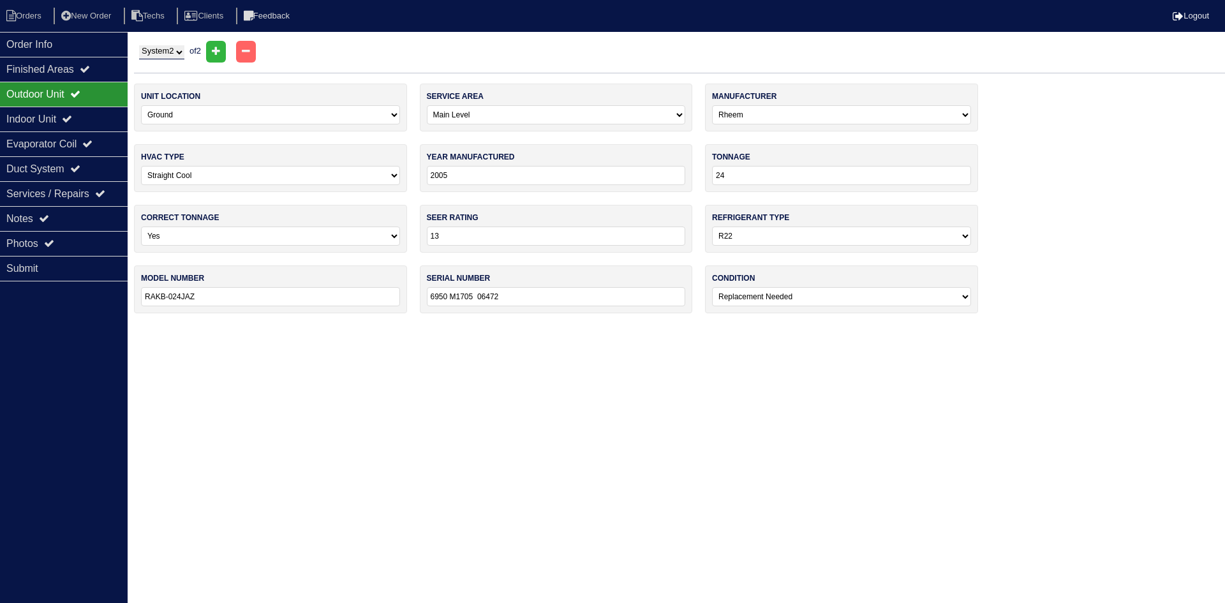
type input "2024"
type input "36"
type input "14"
select select "1"
type input "GA5SAN436-A"
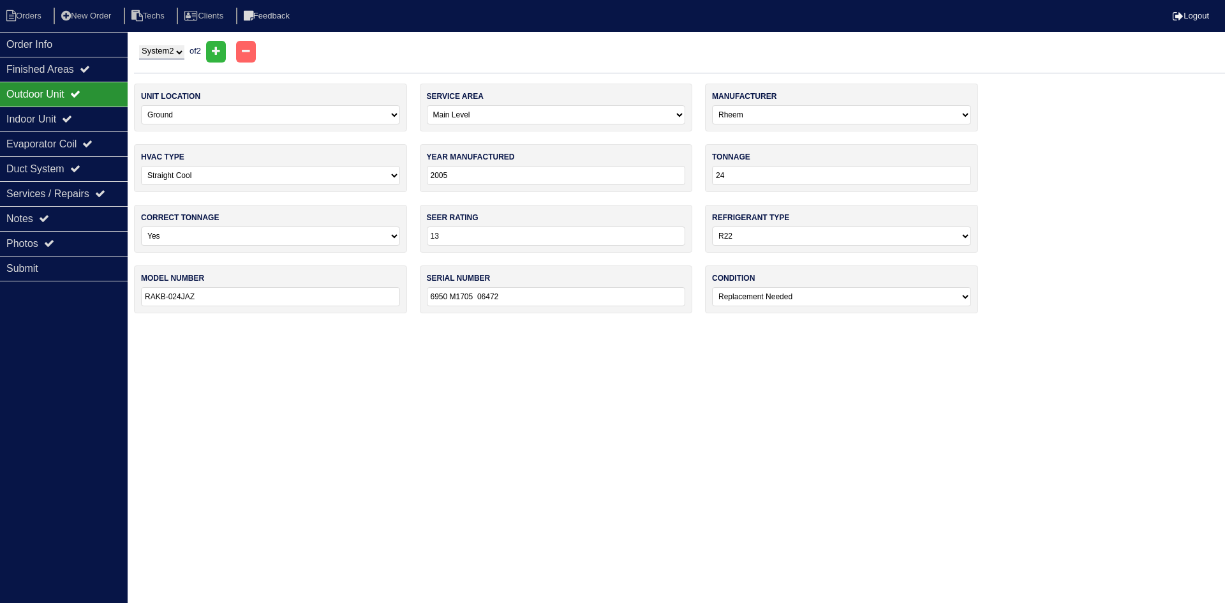
type input "0224051751"
select select "0"
click at [63, 218] on div "Notes" at bounding box center [64, 218] width 128 height 25
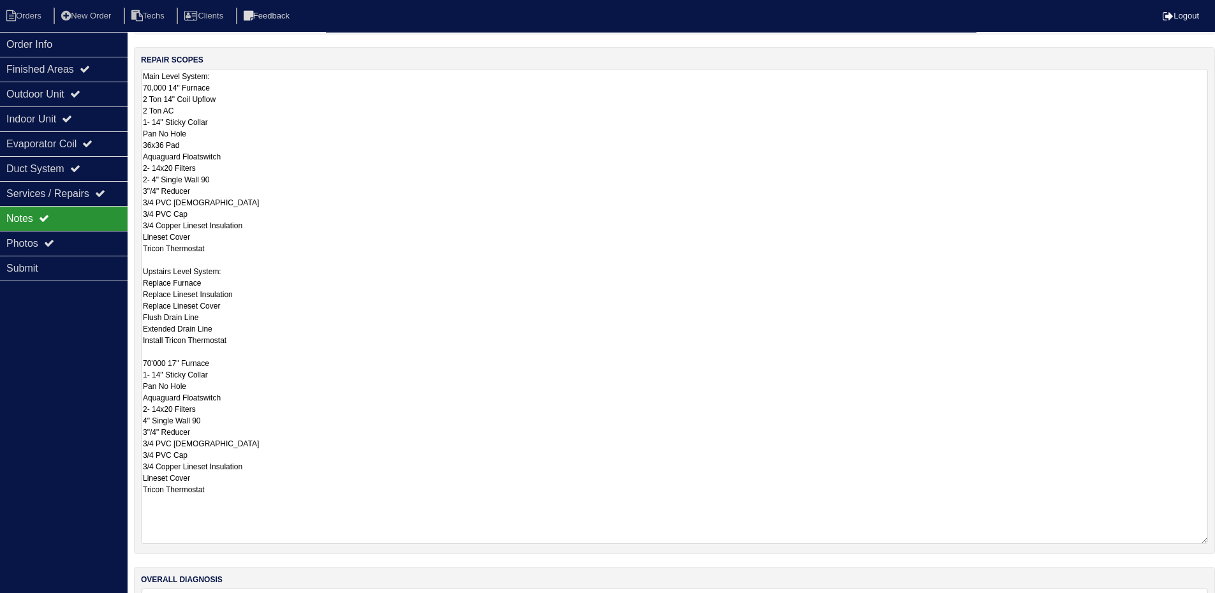
scroll to position [128, 0]
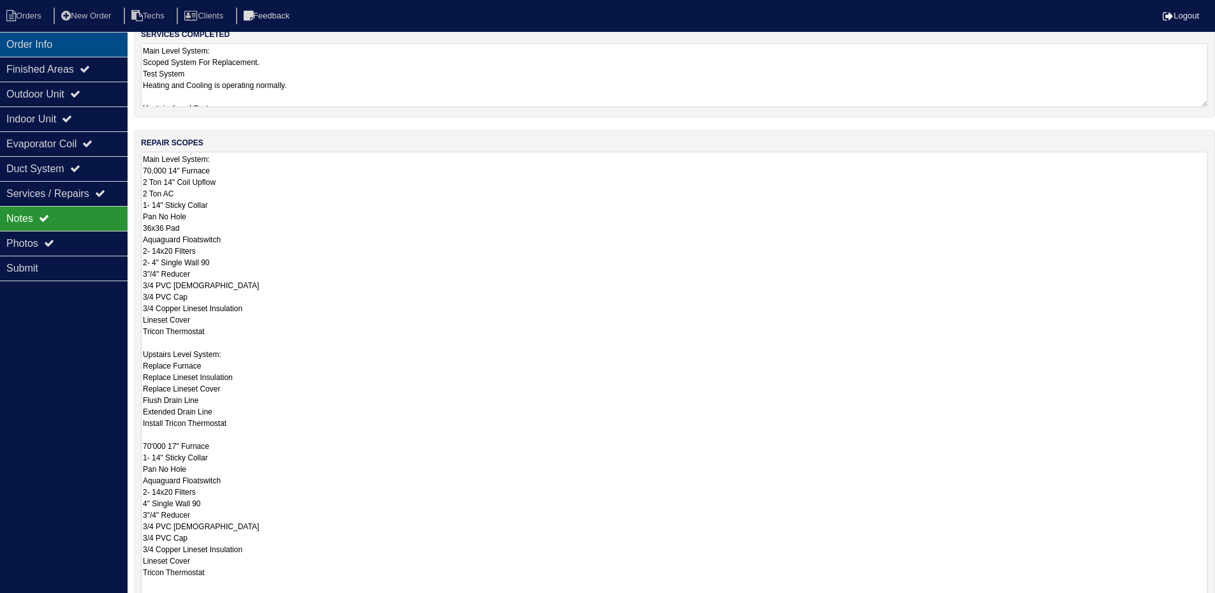
drag, startPoint x: 41, startPoint y: 41, endPoint x: 63, endPoint y: 40, distance: 21.7
click at [41, 41] on div "Order Info" at bounding box center [64, 44] width 128 height 25
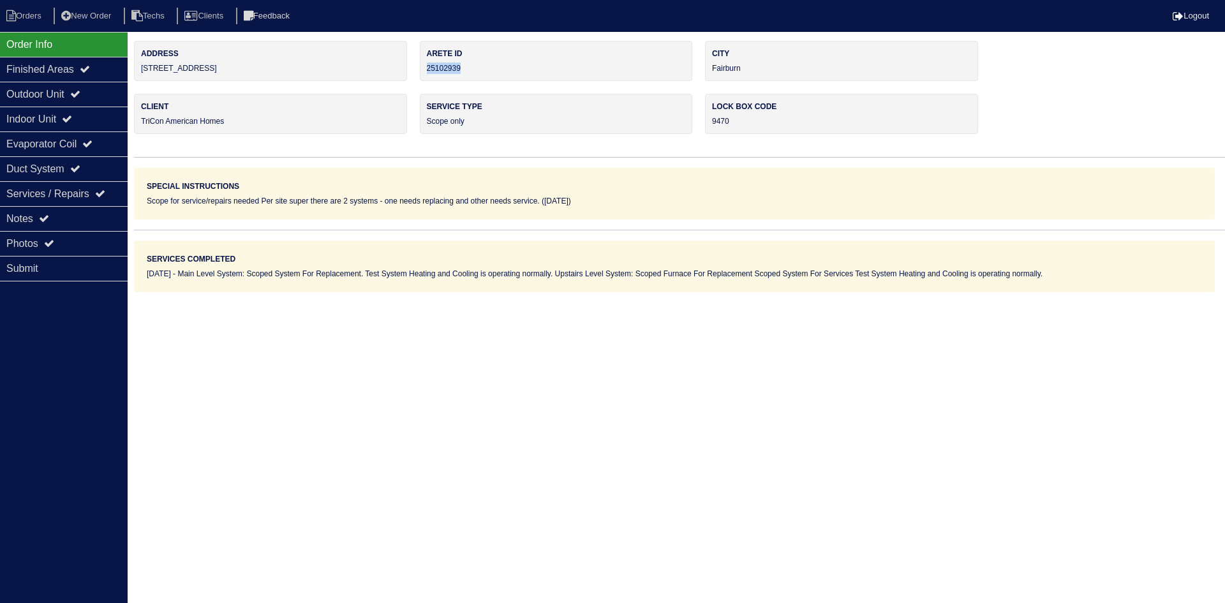
drag, startPoint x: 470, startPoint y: 65, endPoint x: 426, endPoint y: 69, distance: 44.2
click at [426, 69] on div "Arete ID 25102939" at bounding box center [556, 61] width 273 height 40
copy div "25102939"
click at [33, 219] on div "Notes" at bounding box center [64, 218] width 128 height 25
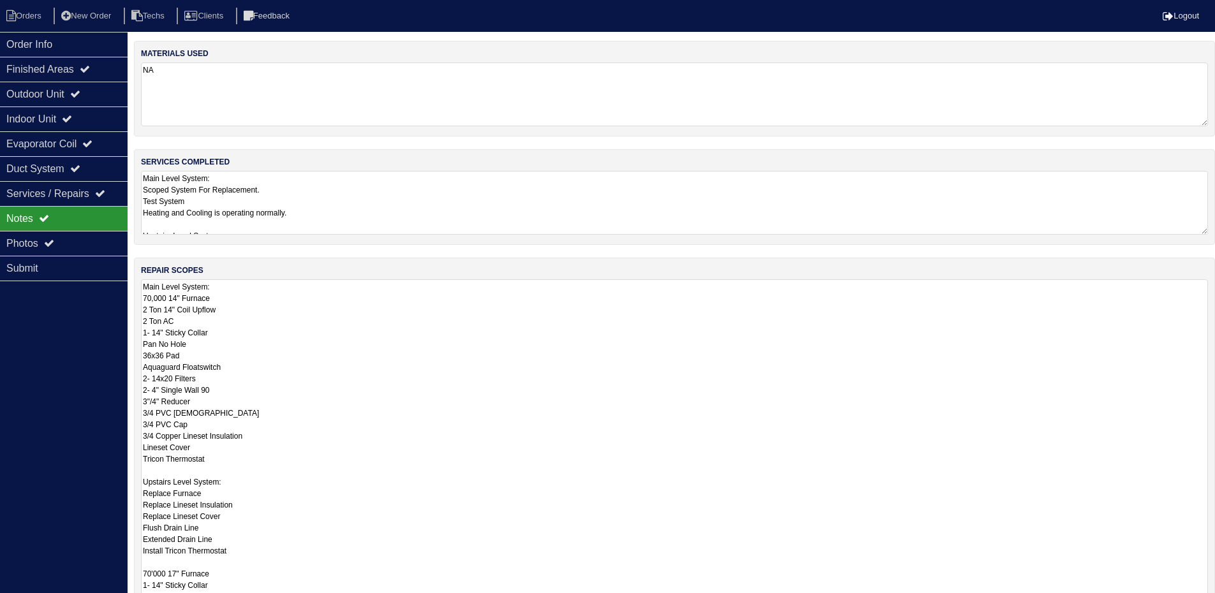
click at [470, 355] on textarea "Main Level System: 70,000 14" Furnace 2 Ton 14" Coil Upflow 2 Ton AC 1- 14" Sti…" at bounding box center [674, 516] width 1067 height 475
click at [39, 14] on li "Orders" at bounding box center [26, 16] width 52 height 17
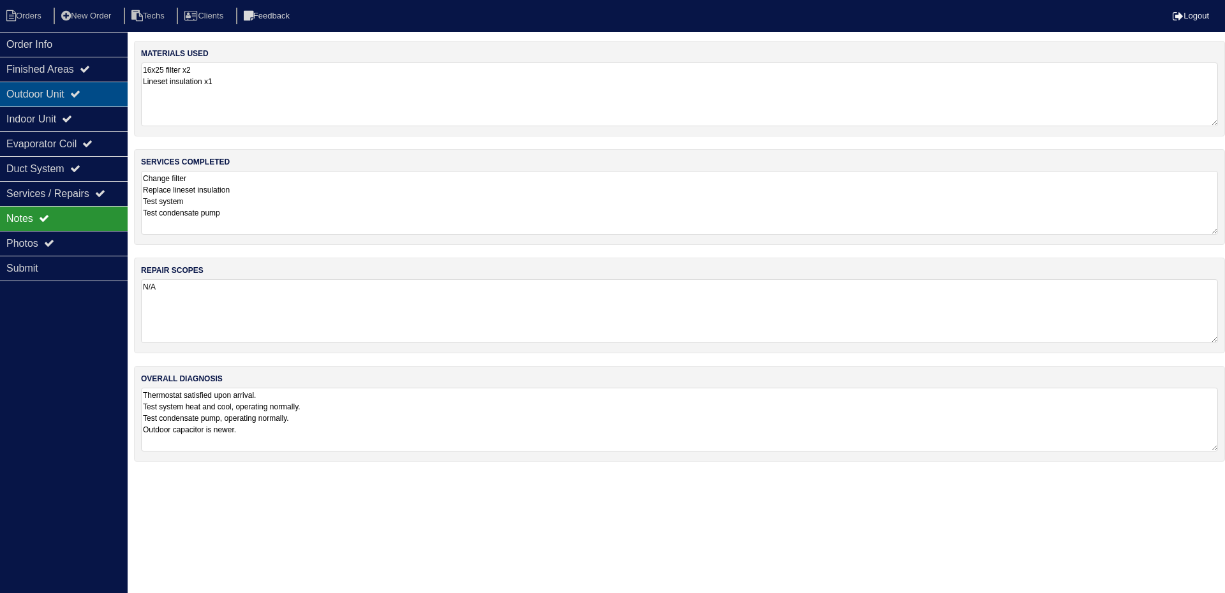
drag, startPoint x: 100, startPoint y: 94, endPoint x: 100, endPoint y: 101, distance: 7.0
click at [100, 94] on div "Outdoor Unit" at bounding box center [64, 94] width 128 height 25
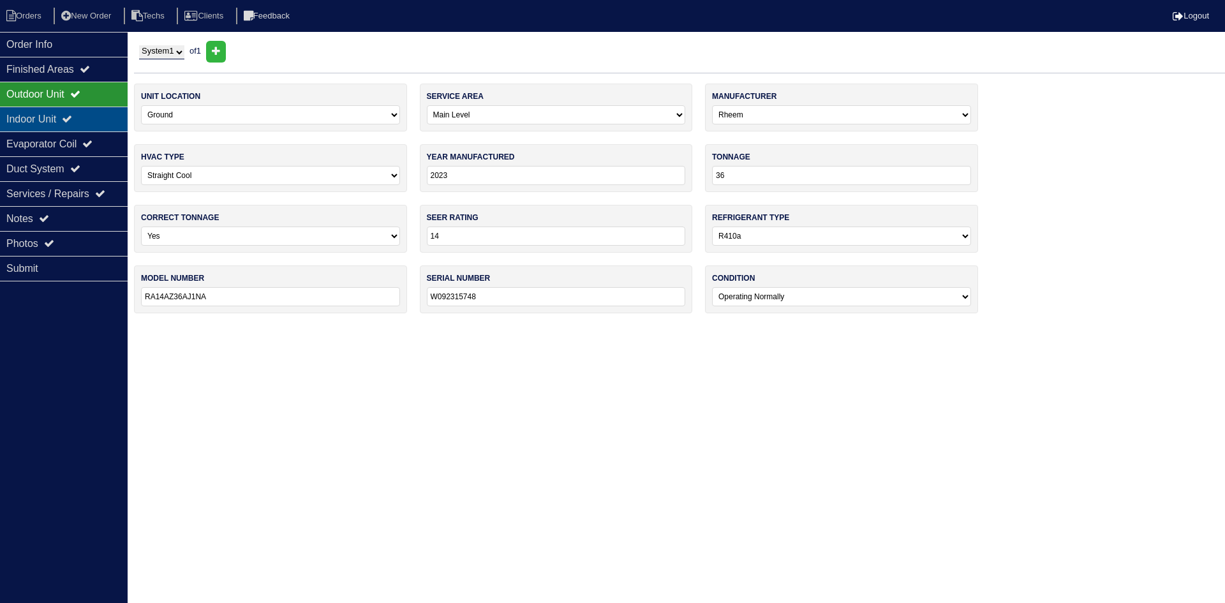
click at [94, 120] on div "Indoor Unit" at bounding box center [64, 119] width 128 height 25
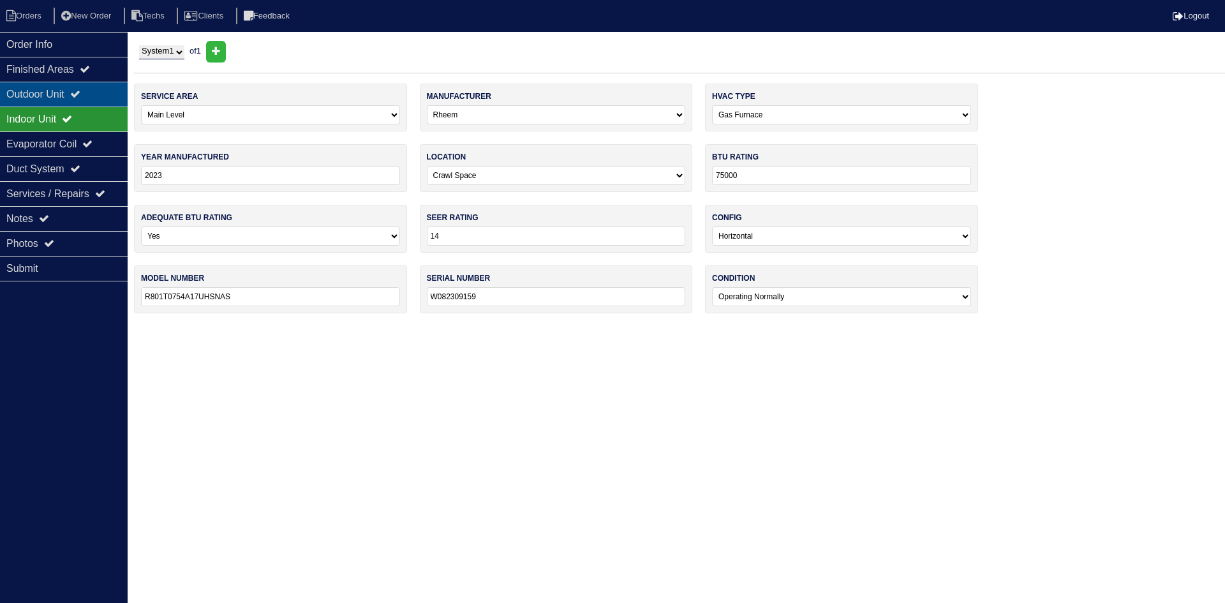
click at [95, 96] on div "Outdoor Unit" at bounding box center [64, 94] width 128 height 25
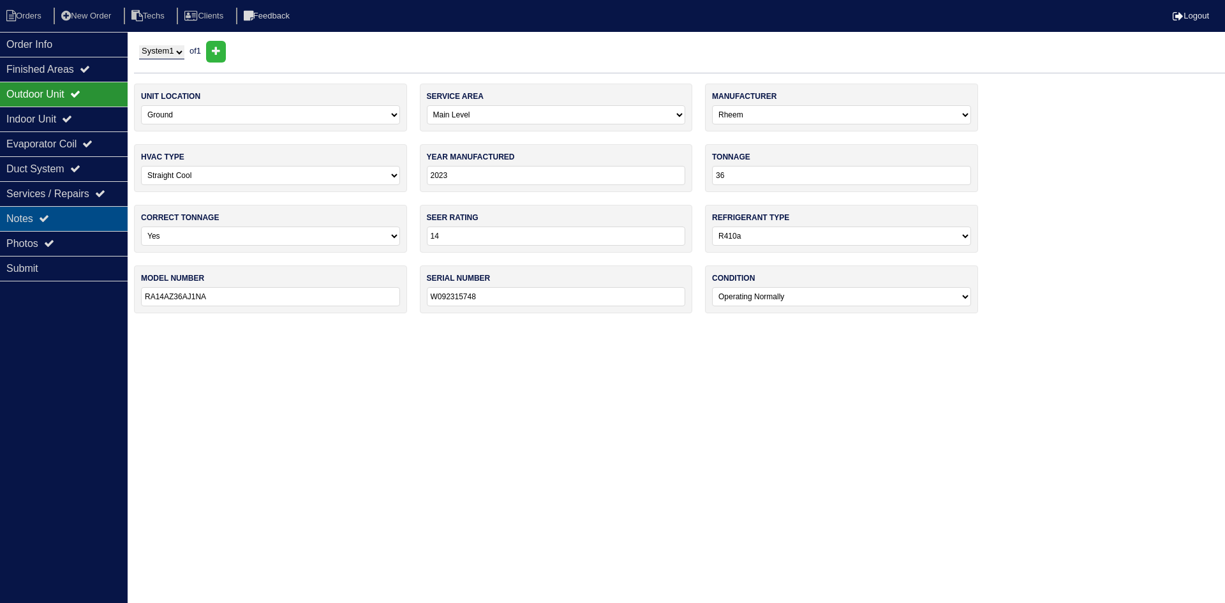
click at [76, 209] on div "Notes" at bounding box center [64, 218] width 128 height 25
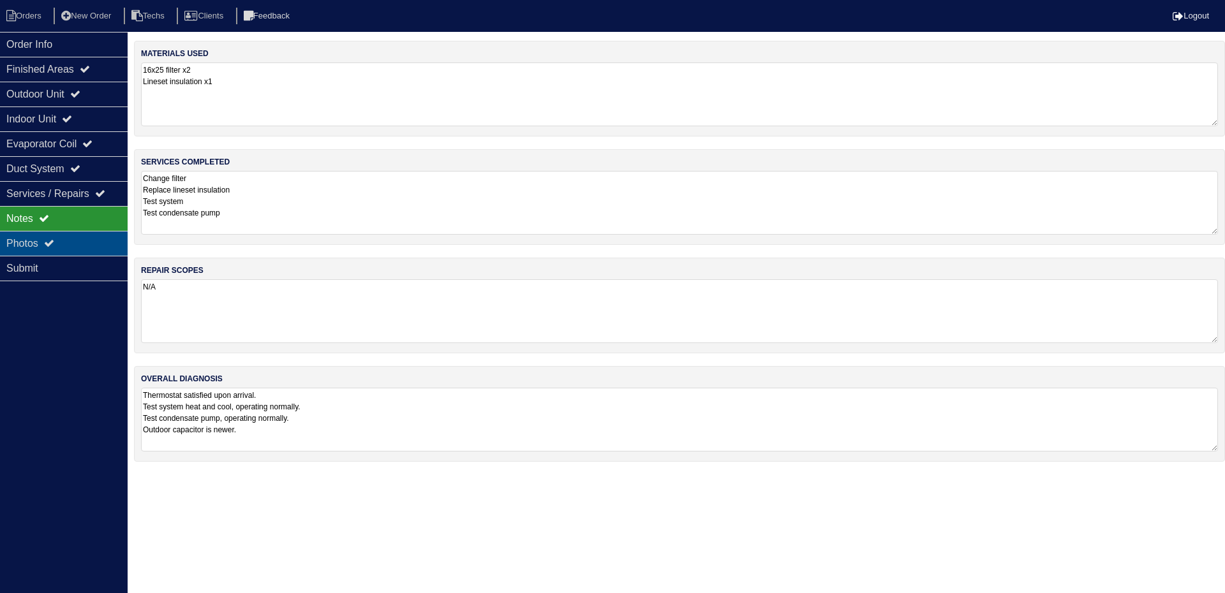
drag, startPoint x: 75, startPoint y: 241, endPoint x: 89, endPoint y: 239, distance: 14.8
click at [75, 241] on div "Photos" at bounding box center [64, 243] width 128 height 25
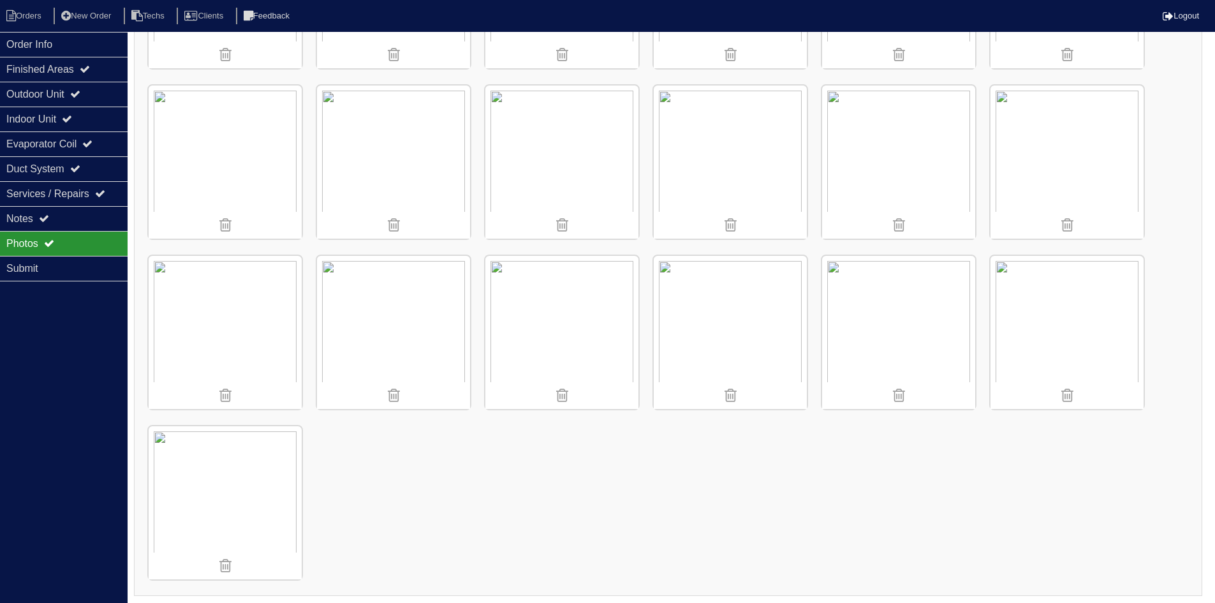
scroll to position [833, 0]
drag, startPoint x: 32, startPoint y: 14, endPoint x: 142, endPoint y: 55, distance: 117.7
click at [32, 14] on li "Orders" at bounding box center [26, 16] width 52 height 17
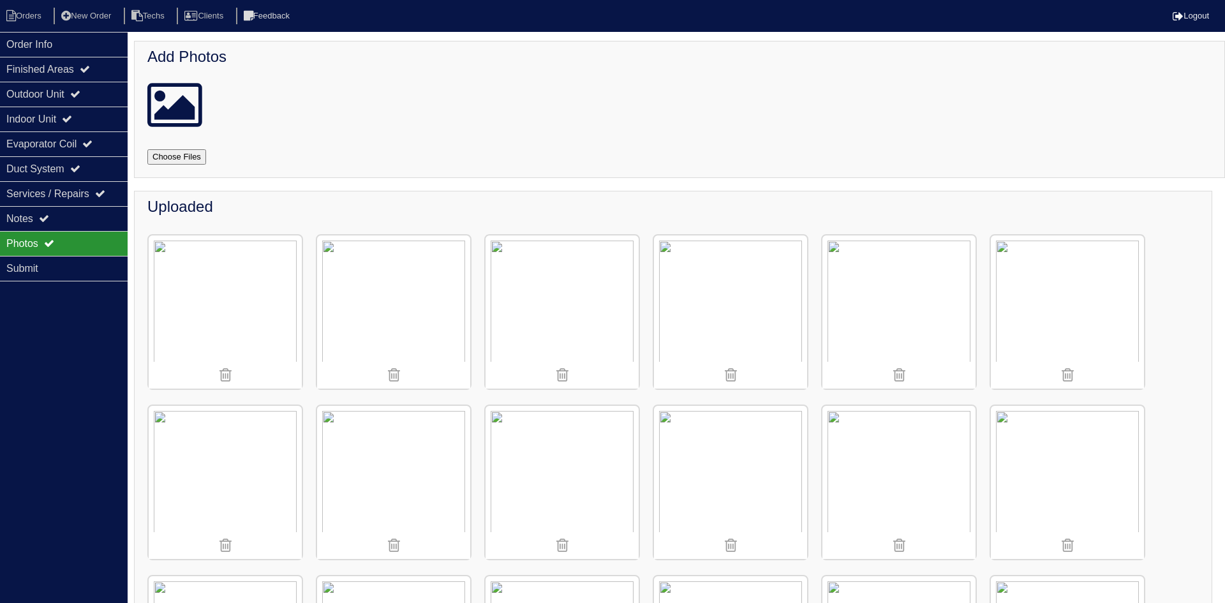
select select "15"
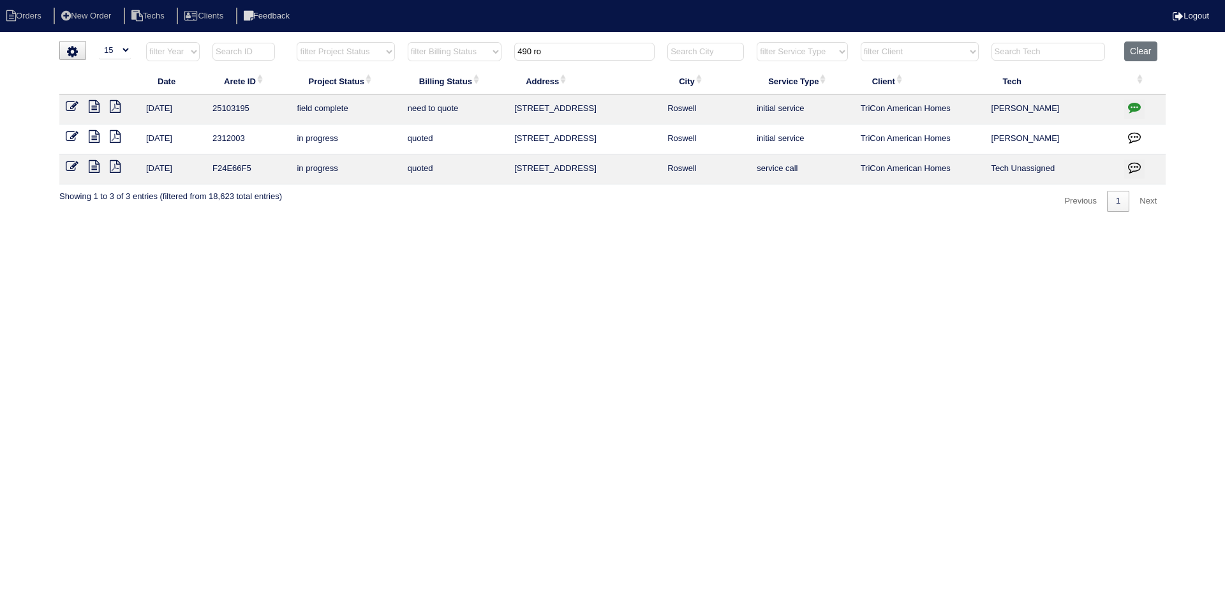
click at [561, 53] on input "490 ro" at bounding box center [584, 52] width 140 height 18
type input "969"
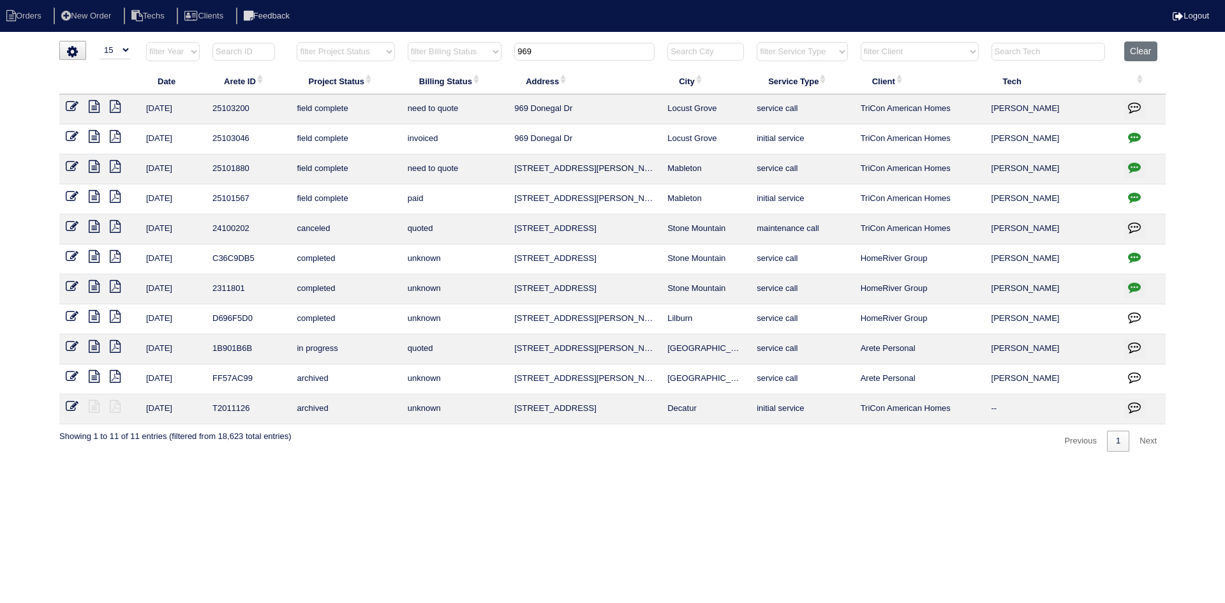
click at [93, 105] on icon at bounding box center [94, 106] width 11 height 13
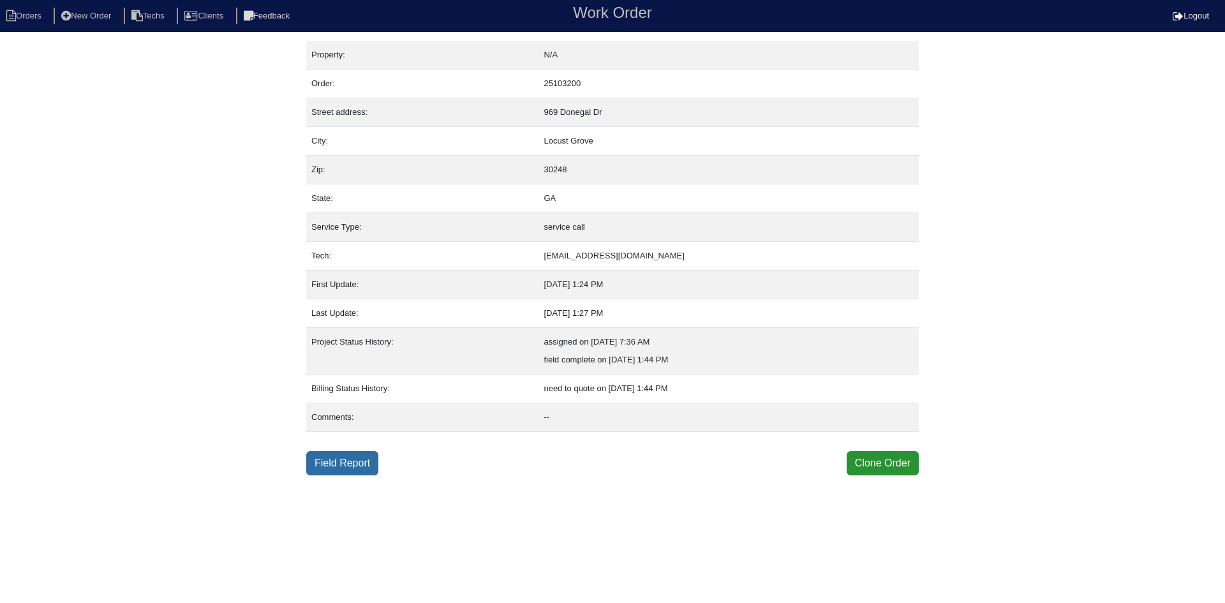
click at [336, 459] on link "Field Report" at bounding box center [342, 463] width 72 height 24
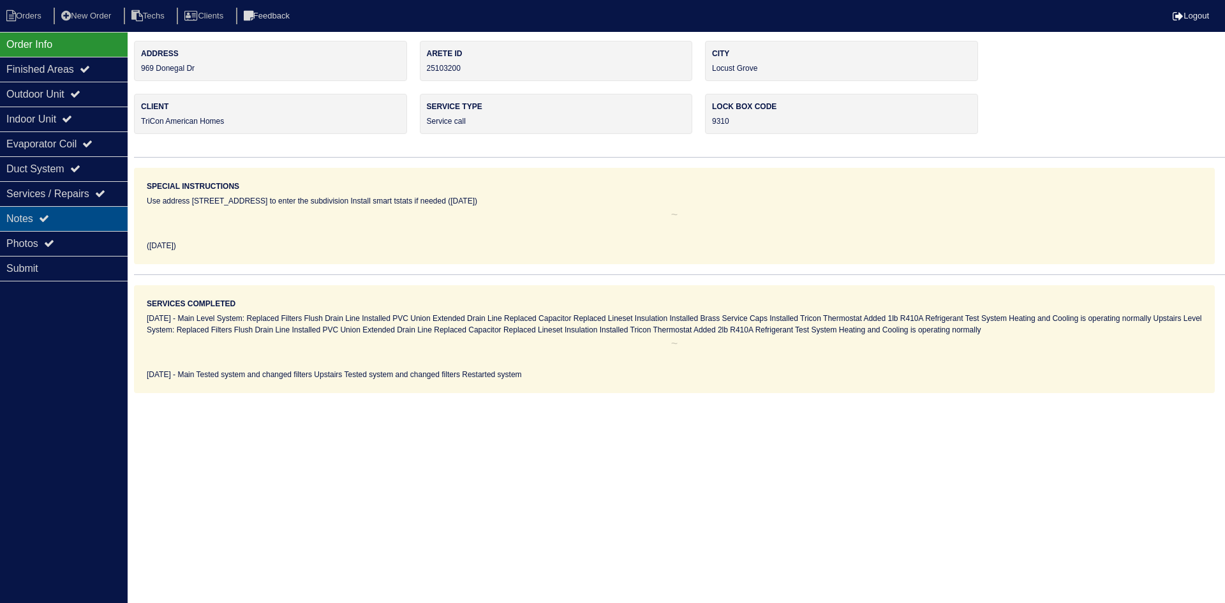
click at [57, 211] on div "Notes" at bounding box center [64, 218] width 128 height 25
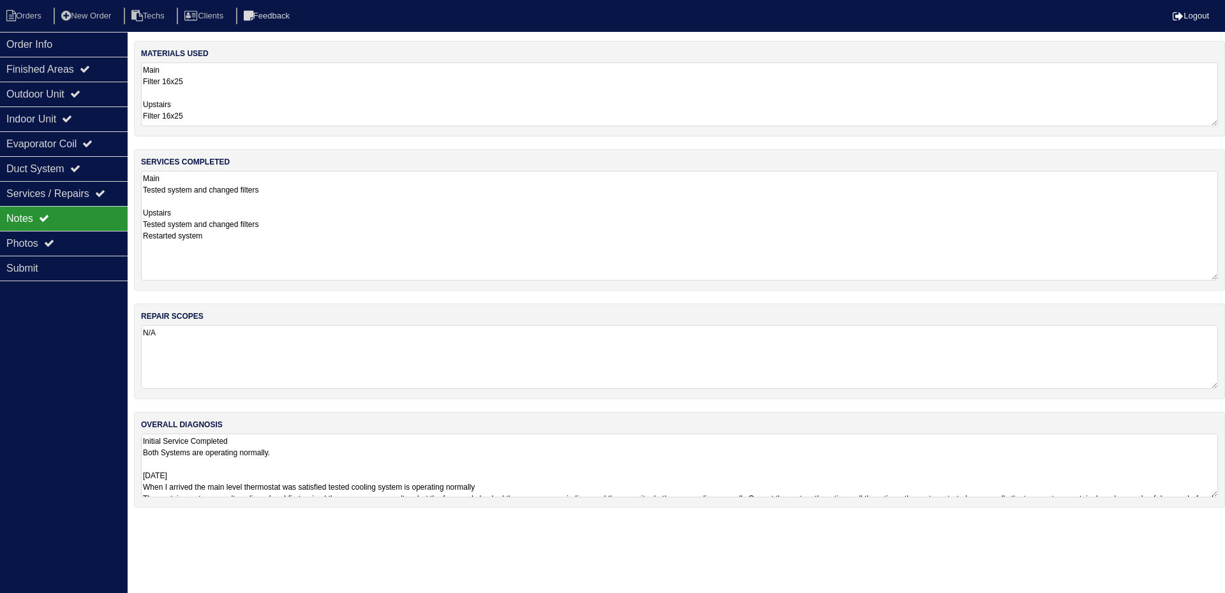
drag, startPoint x: 1213, startPoint y: 230, endPoint x: 1220, endPoint y: 276, distance: 46.5
click at [1220, 276] on div "services completed Main Tested system and changed filters Upstairs Tested syste…" at bounding box center [679, 220] width 1091 height 142
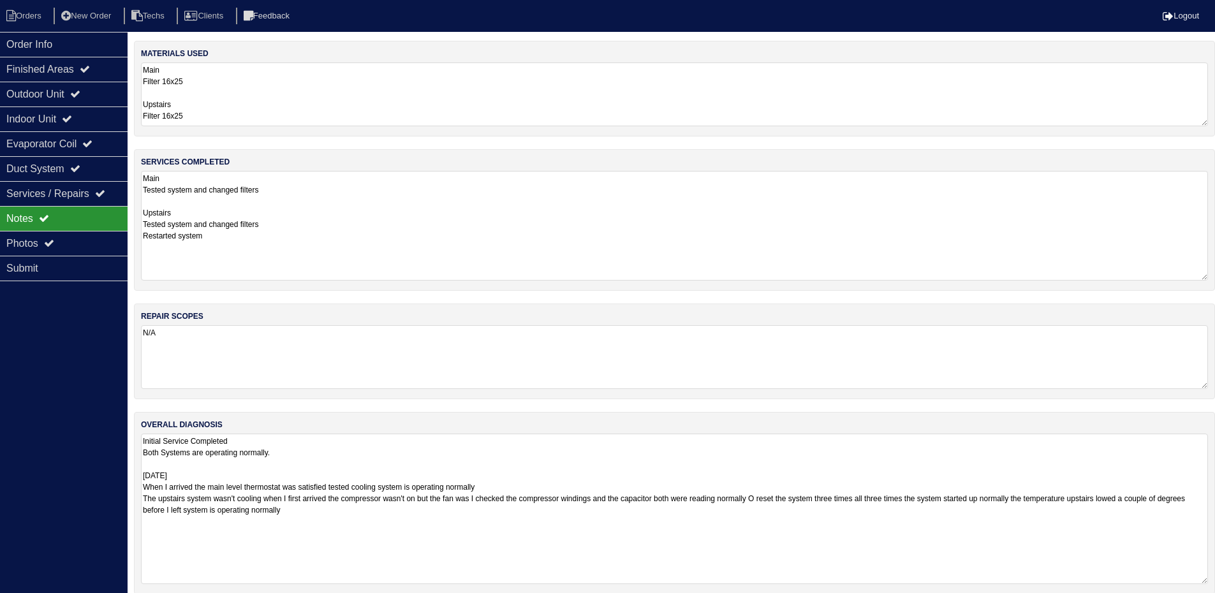
drag, startPoint x: 1215, startPoint y: 491, endPoint x: 1214, endPoint y: 577, distance: 86.8
click at [1214, 577] on div "overall diagnosis Initial Service Completed Both Systems are operating normally…" at bounding box center [674, 503] width 1081 height 182
click at [66, 89] on div "Outdoor Unit" at bounding box center [64, 94] width 128 height 25
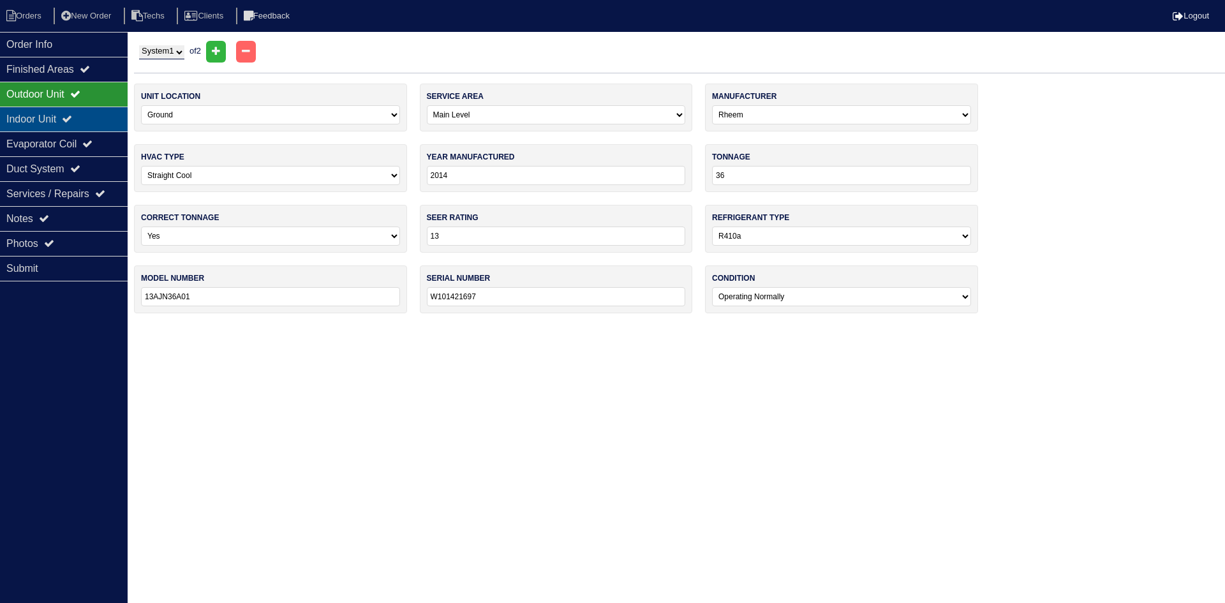
click at [66, 119] on div "Indoor Unit" at bounding box center [64, 119] width 128 height 25
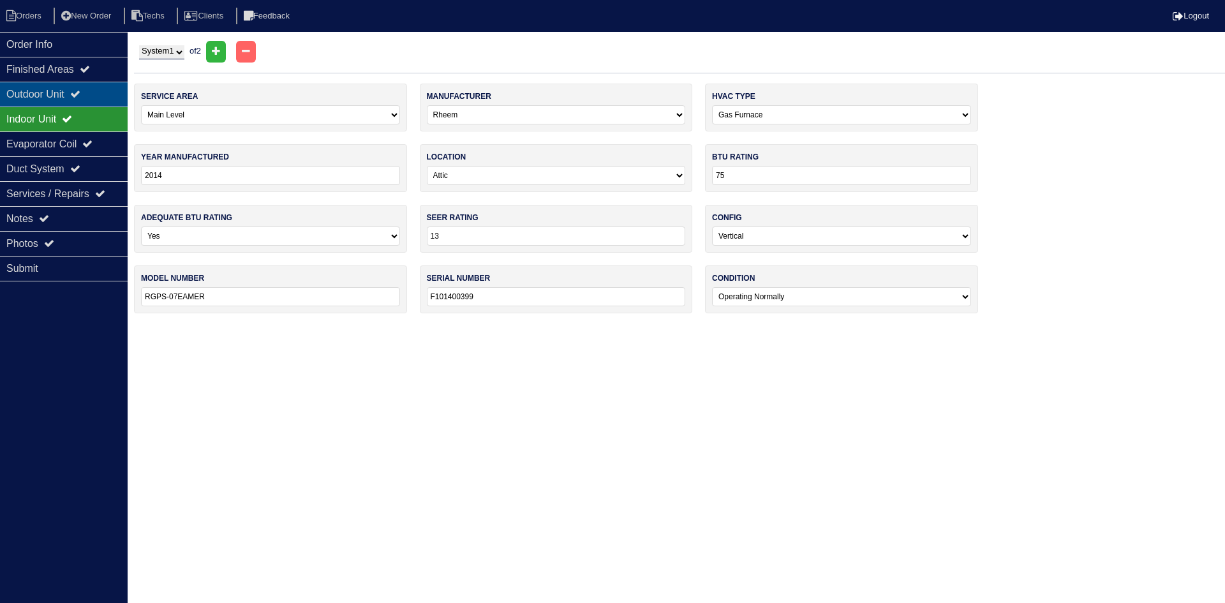
click at [68, 90] on div "Outdoor Unit" at bounding box center [64, 94] width 128 height 25
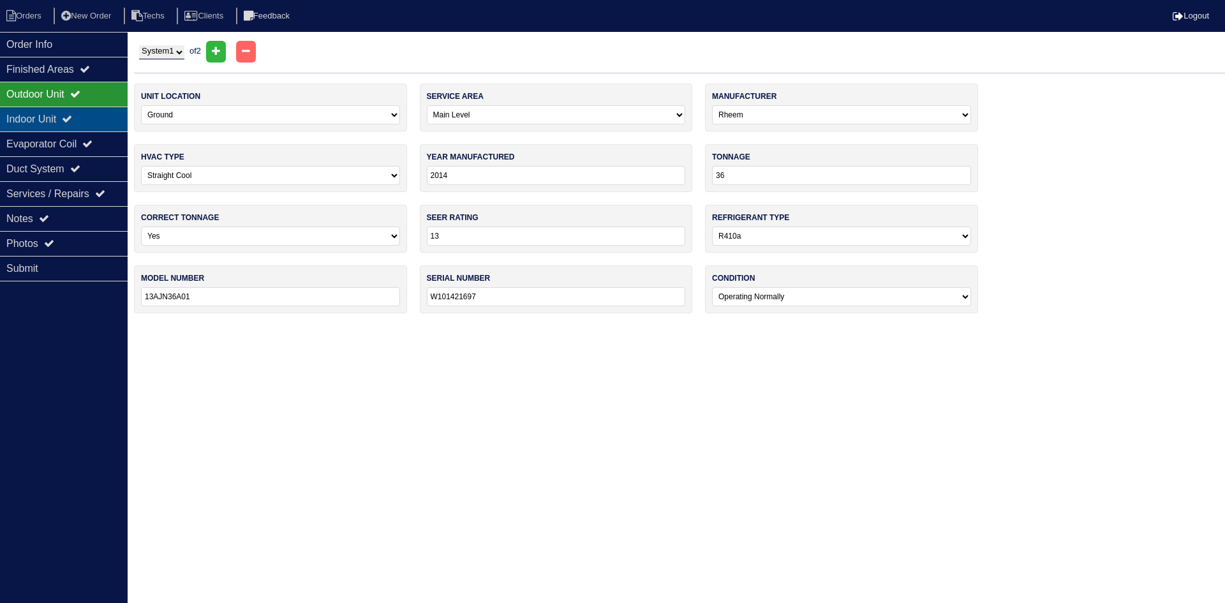
click at [91, 117] on div "Indoor Unit" at bounding box center [64, 119] width 128 height 25
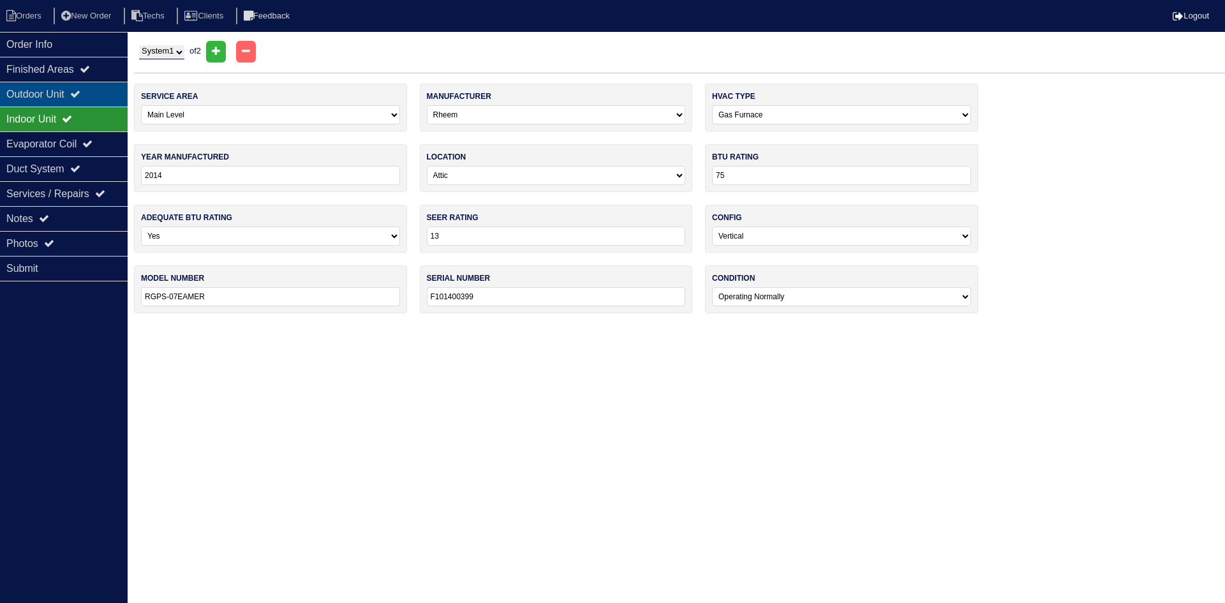
click at [101, 94] on div "Outdoor Unit" at bounding box center [64, 94] width 128 height 25
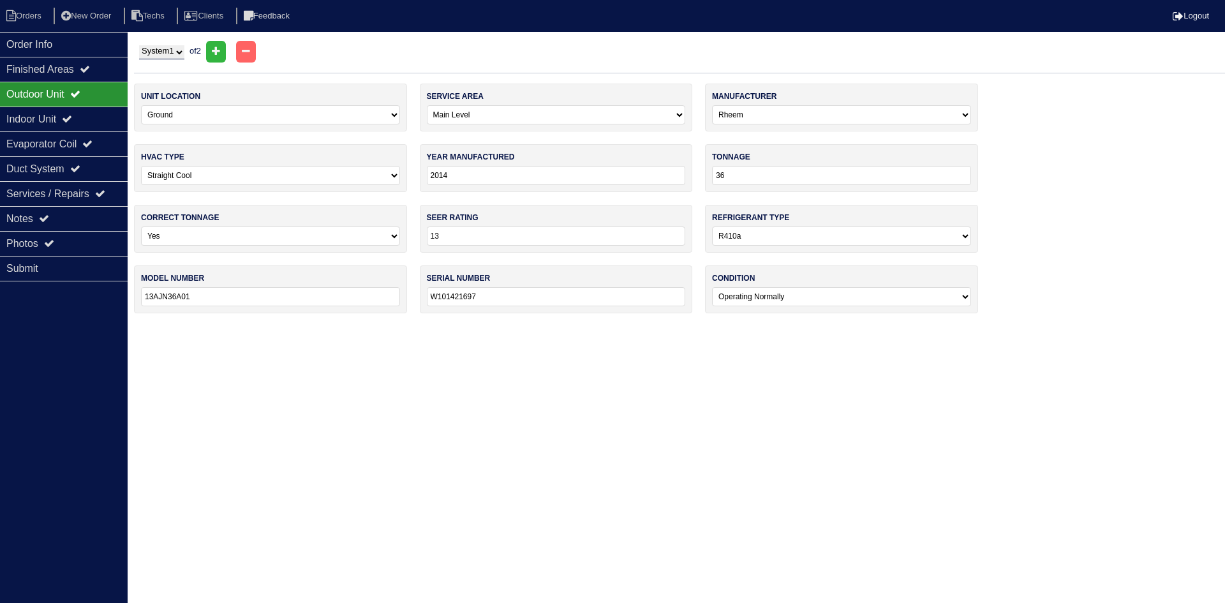
click at [177, 54] on select "System 1 System 2" at bounding box center [161, 52] width 45 height 14
select select "2"
click at [139, 45] on select "System 1 System 2" at bounding box center [161, 52] width 45 height 14
select select "1"
type input "42"
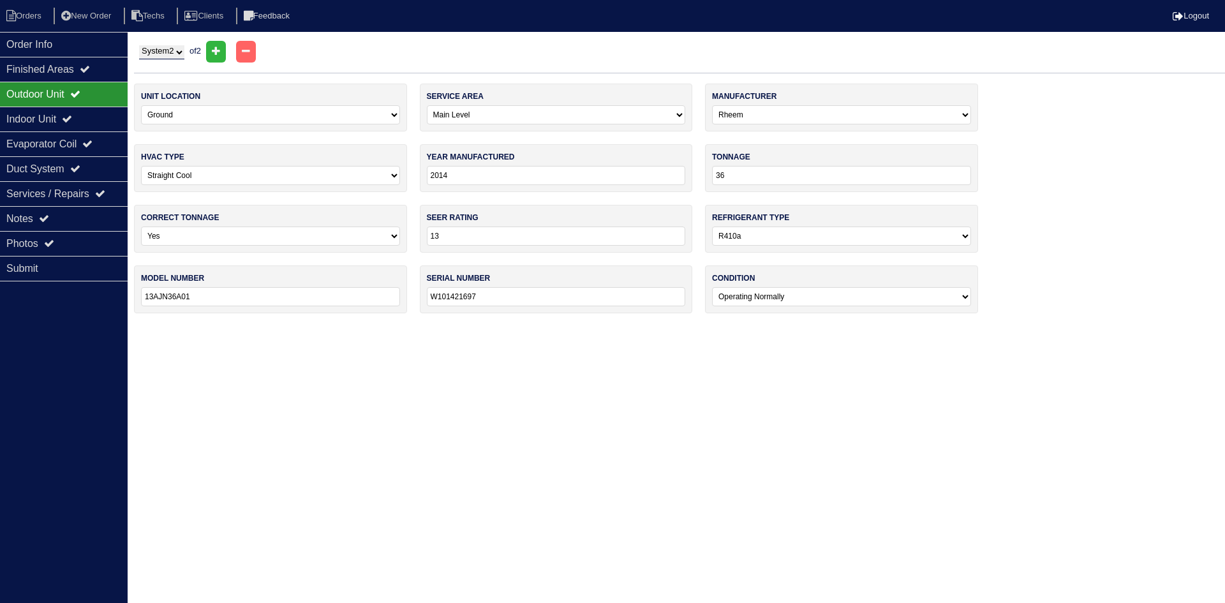
type input "13AJN42A01"
type input "W031410687"
select select "1"
type input "100"
type input "RGPS-10EBRJR"
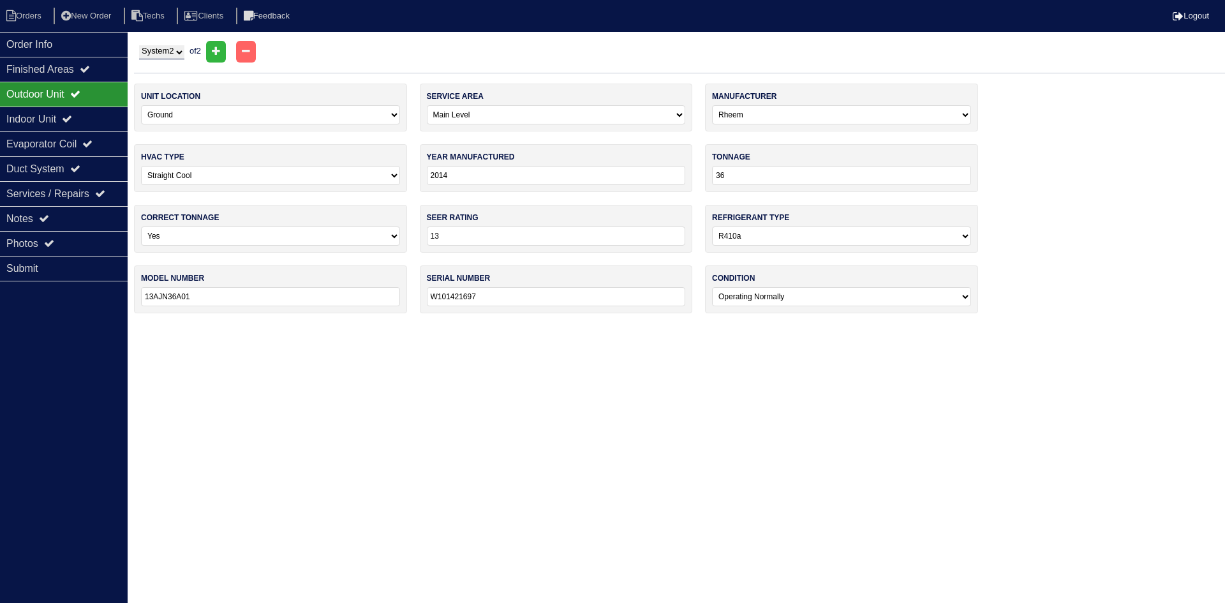
type input "F101404386"
click at [97, 117] on div "Indoor Unit" at bounding box center [64, 119] width 128 height 25
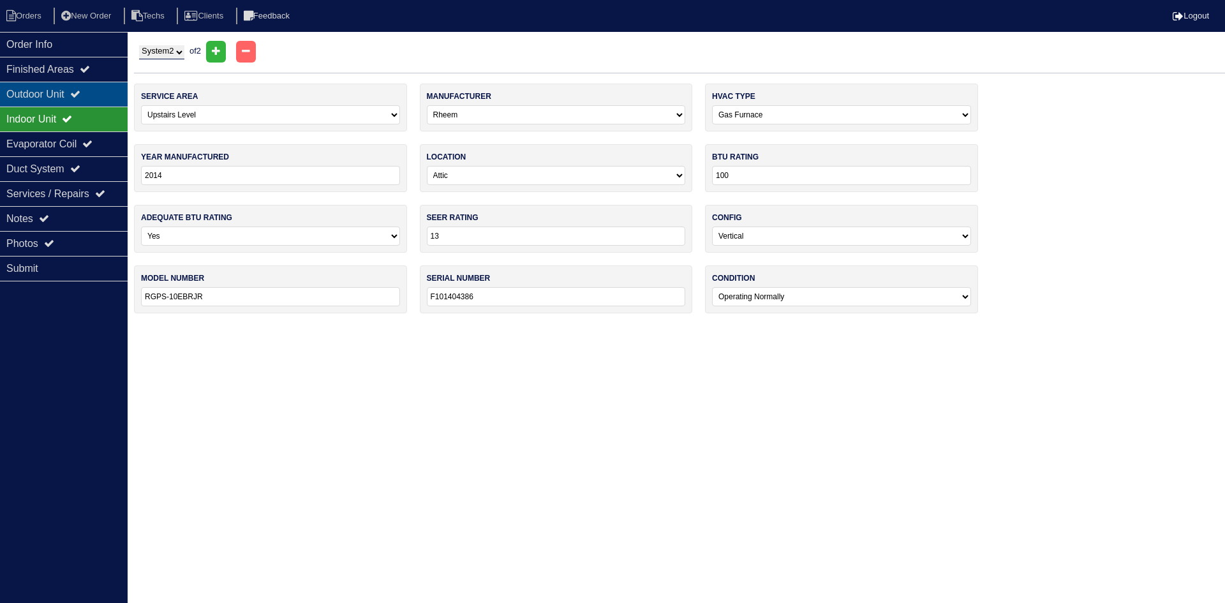
click at [80, 96] on icon at bounding box center [75, 94] width 10 height 10
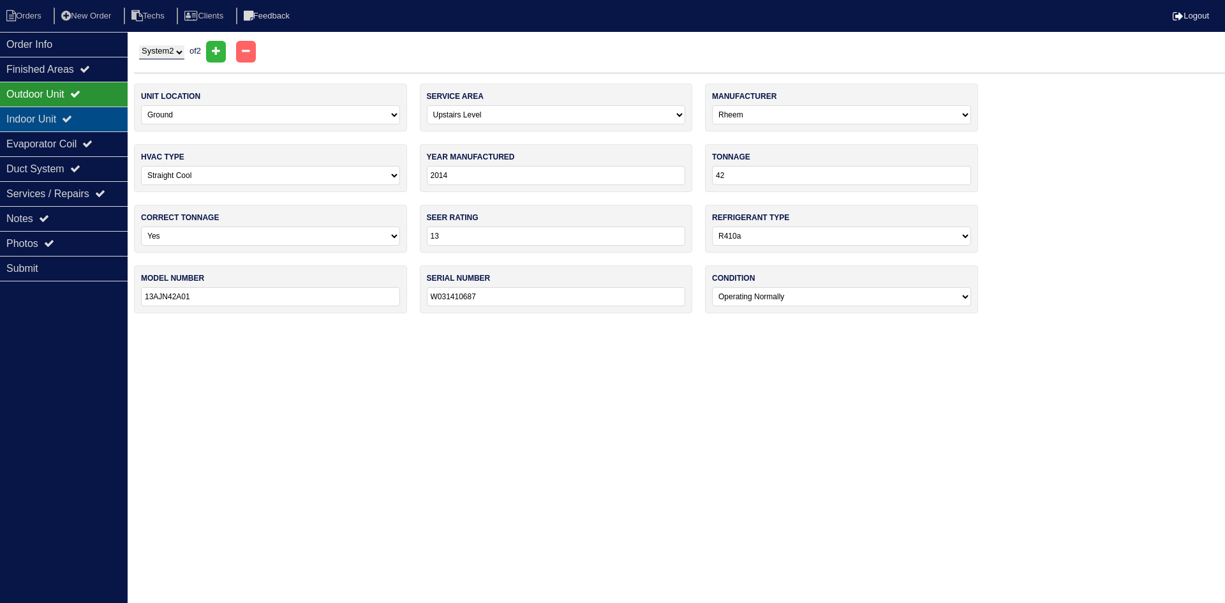
click at [95, 114] on div "Indoor Unit" at bounding box center [64, 119] width 128 height 25
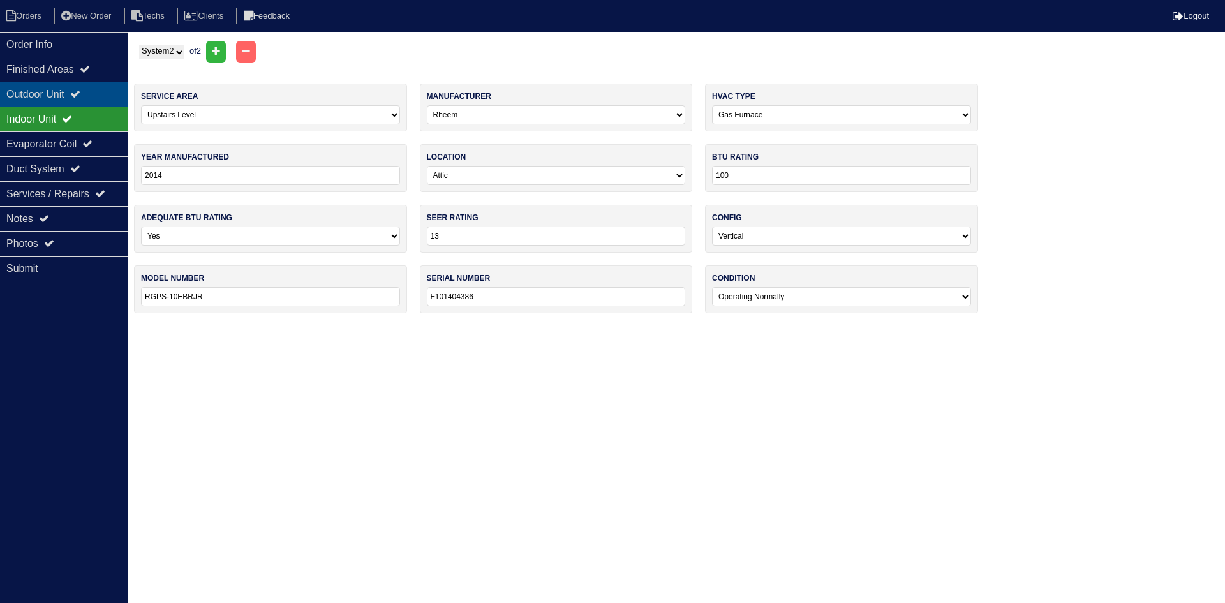
click at [94, 96] on div "Outdoor Unit" at bounding box center [64, 94] width 128 height 25
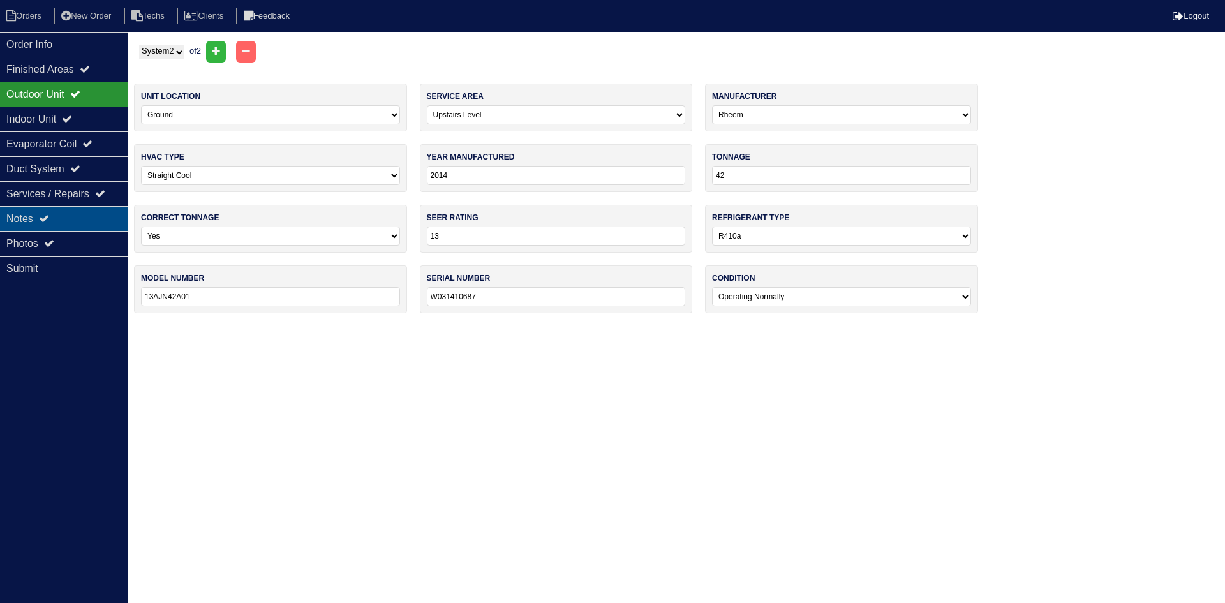
click at [76, 216] on div "Notes" at bounding box center [64, 218] width 128 height 25
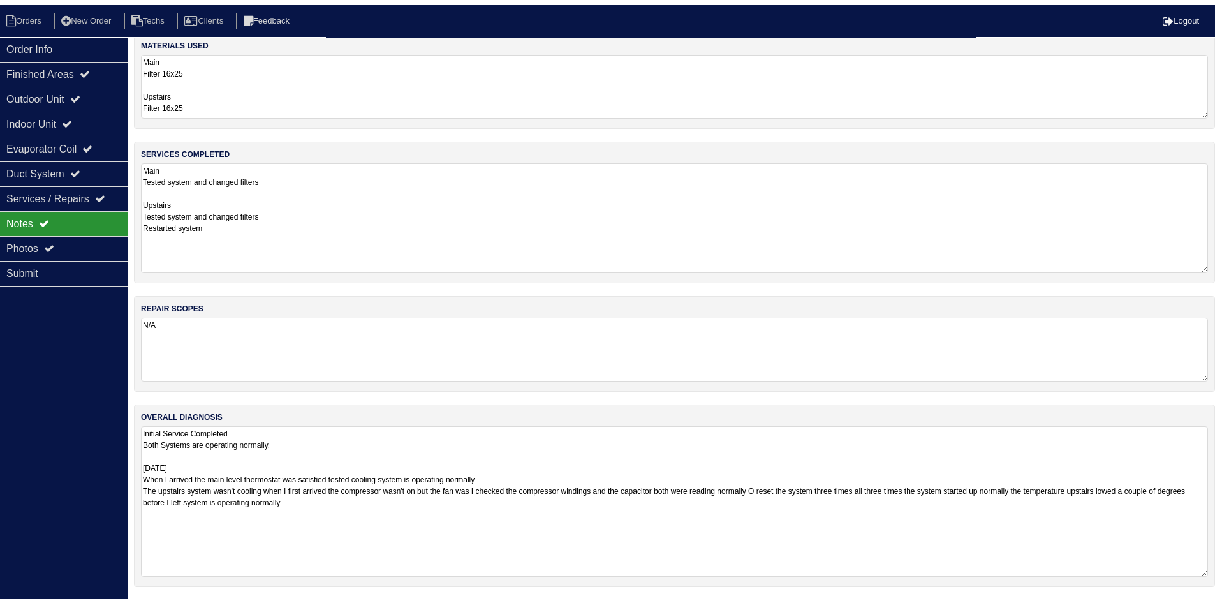
scroll to position [14, 0]
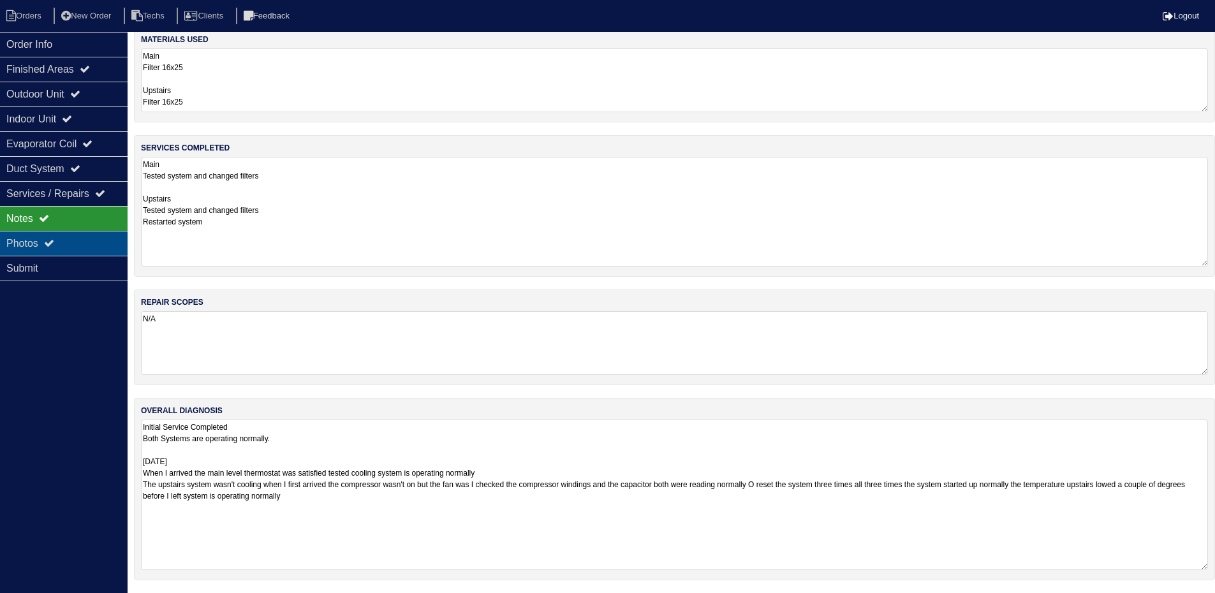
click at [85, 240] on div "Photos" at bounding box center [64, 243] width 128 height 25
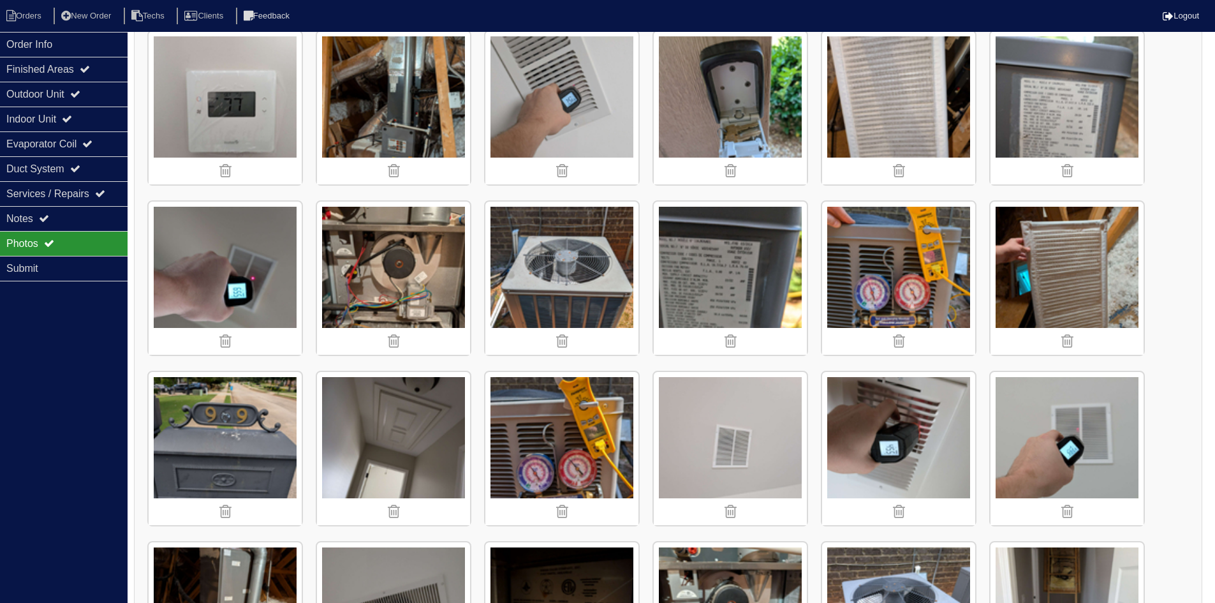
scroll to position [205, 0]
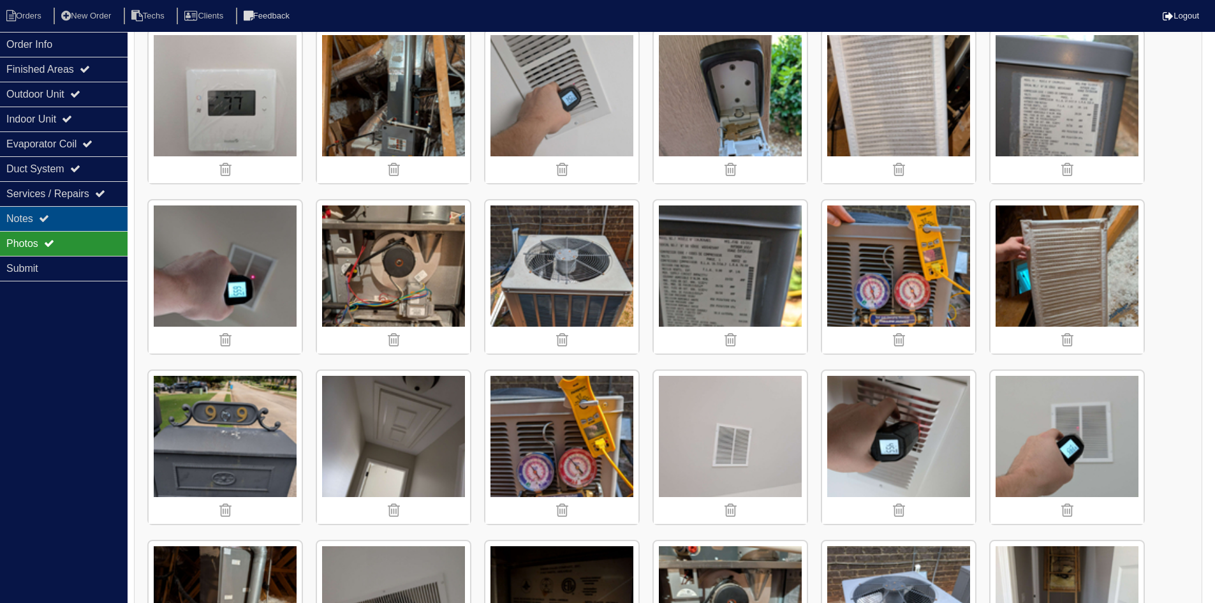
click at [88, 213] on div "Notes" at bounding box center [64, 218] width 128 height 25
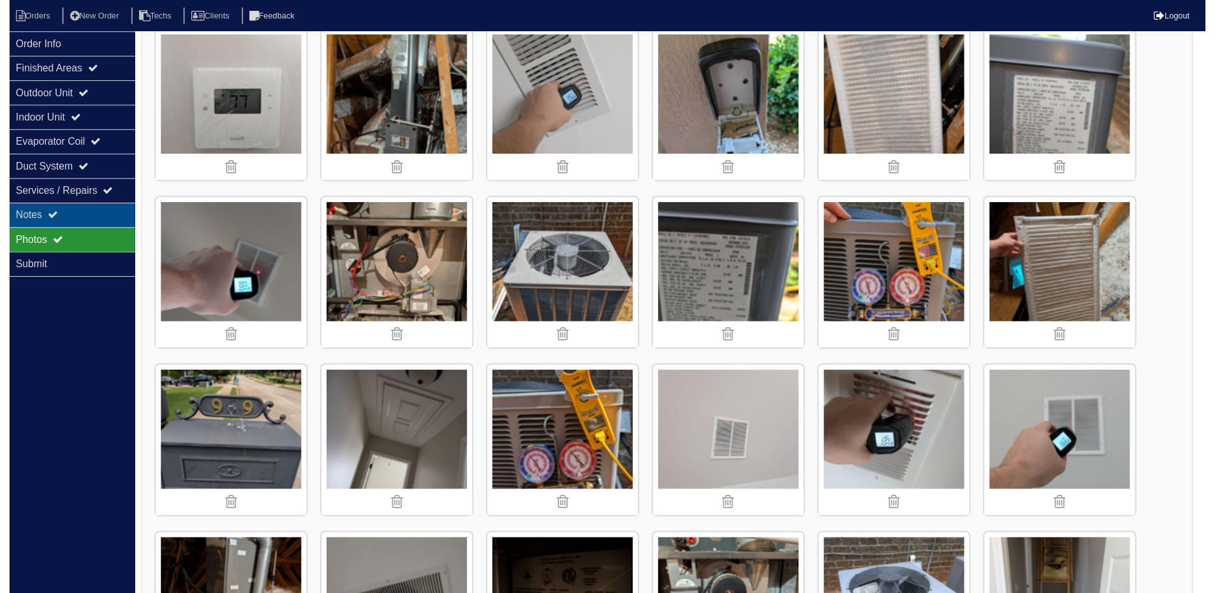
scroll to position [14, 0]
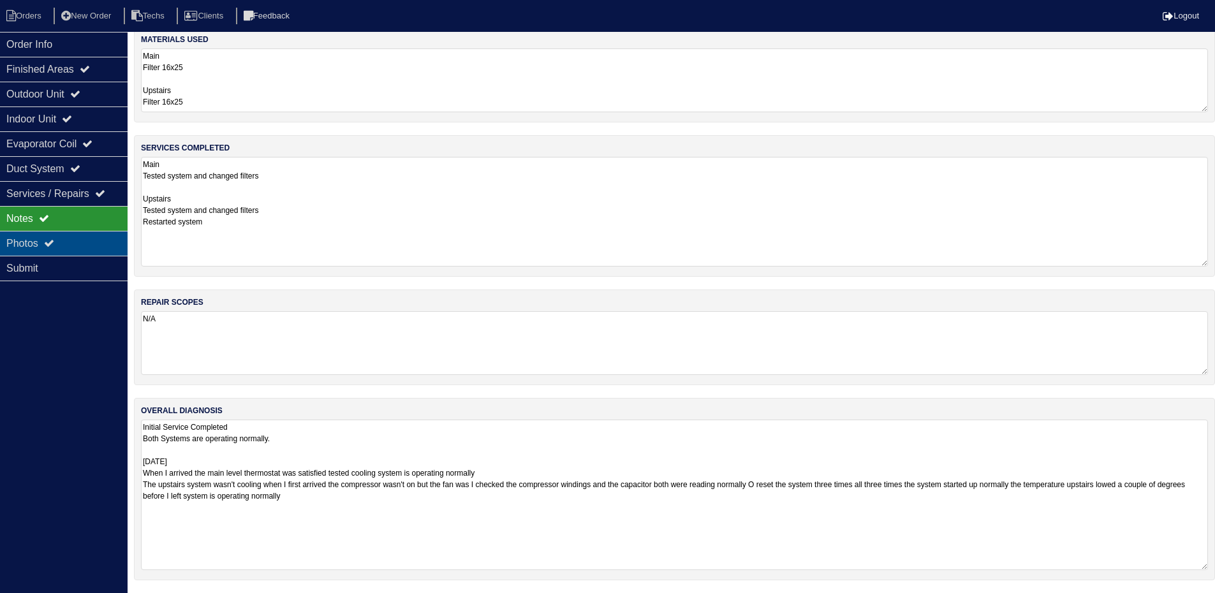
click at [60, 240] on div "Photos" at bounding box center [64, 243] width 128 height 25
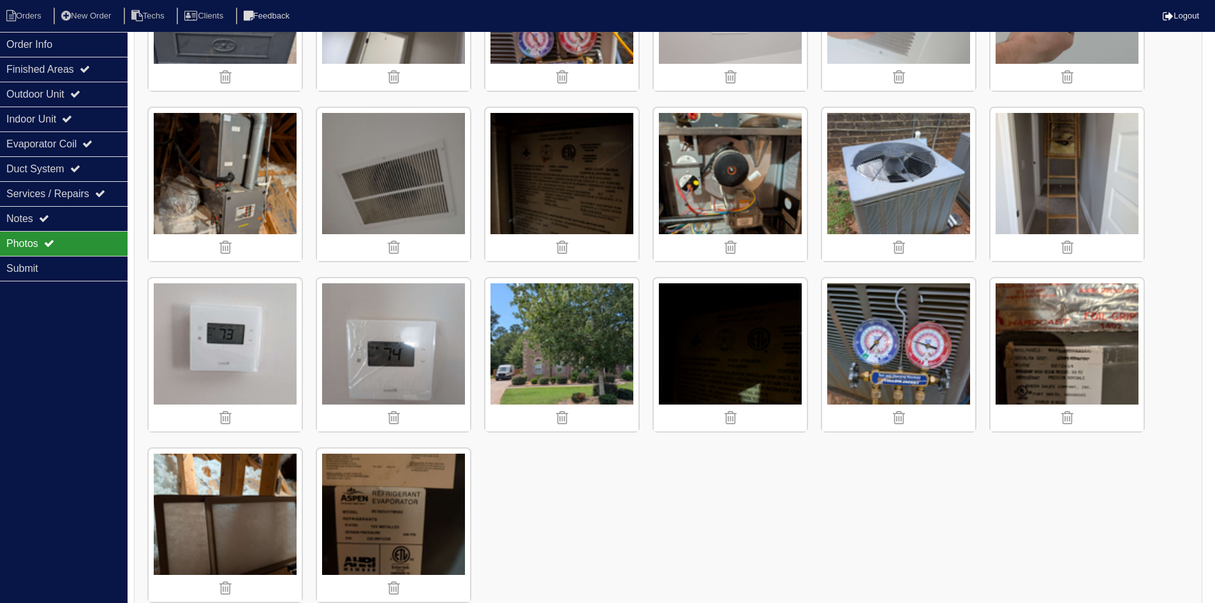
scroll to position [663, 0]
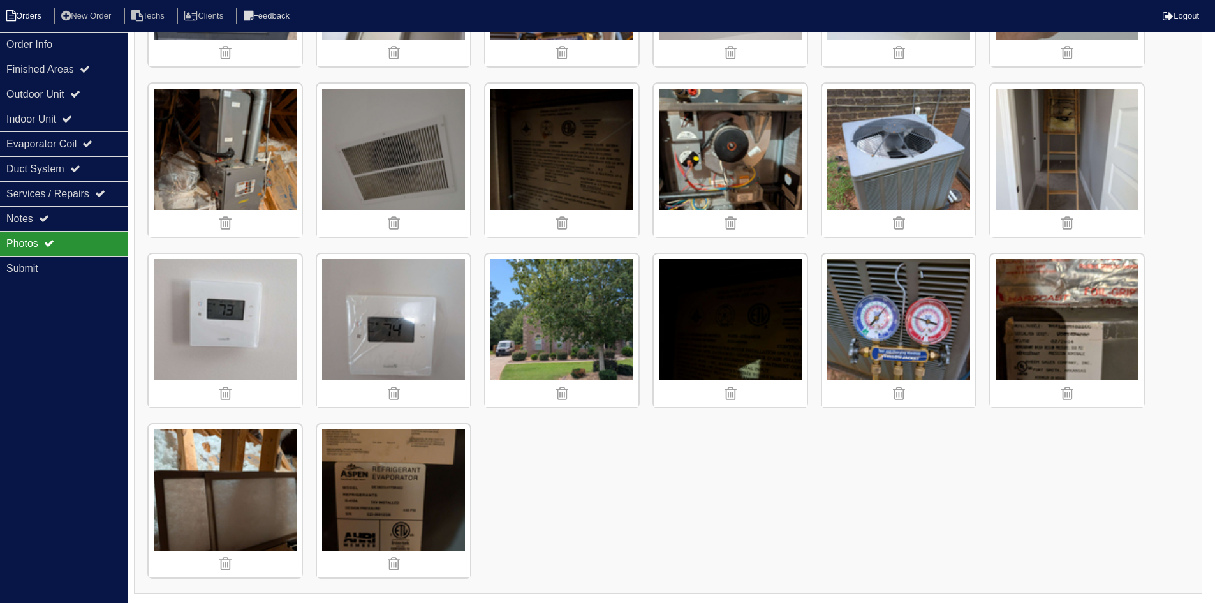
click at [19, 11] on li "Orders" at bounding box center [26, 16] width 52 height 17
select select "15"
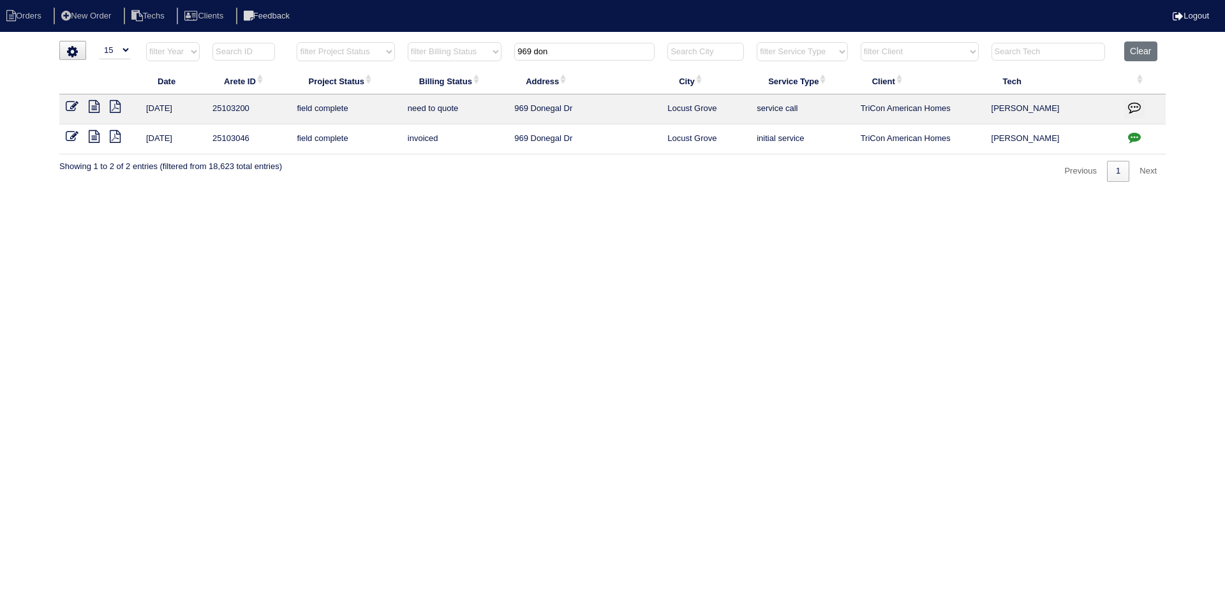
click at [581, 54] on input "969 don" at bounding box center [584, 52] width 140 height 18
type input "124"
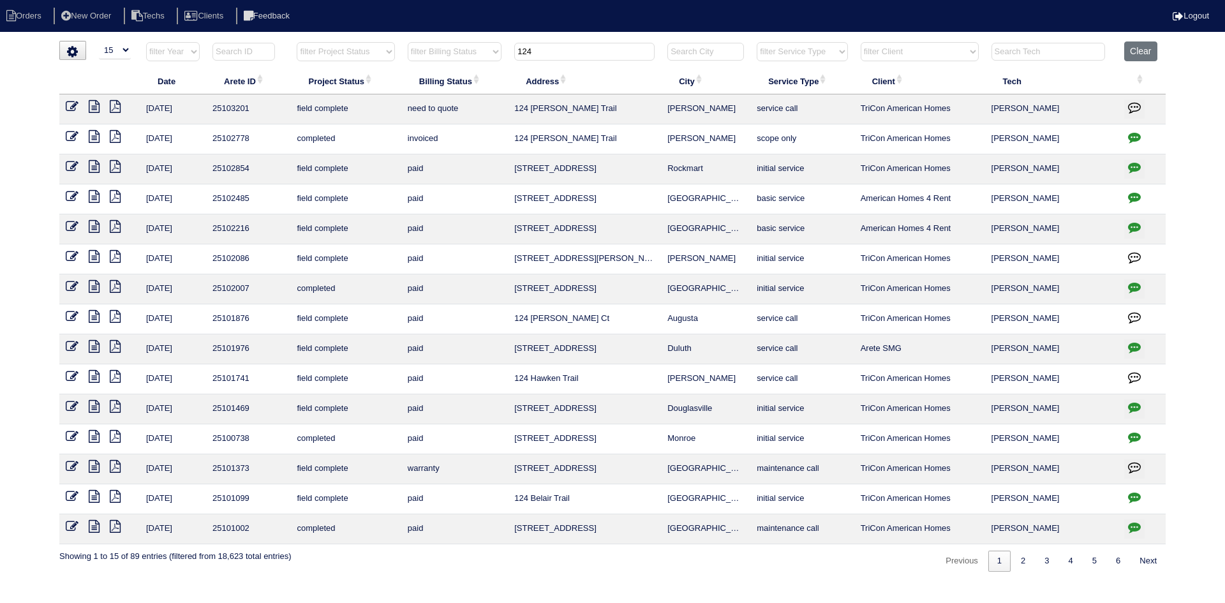
click at [1139, 134] on icon "button" at bounding box center [1134, 137] width 13 height 13
type textarea "8/18/25 - Replace Main/Service Lower approved - Sent to Dan, Payton, Reeca - KE…"
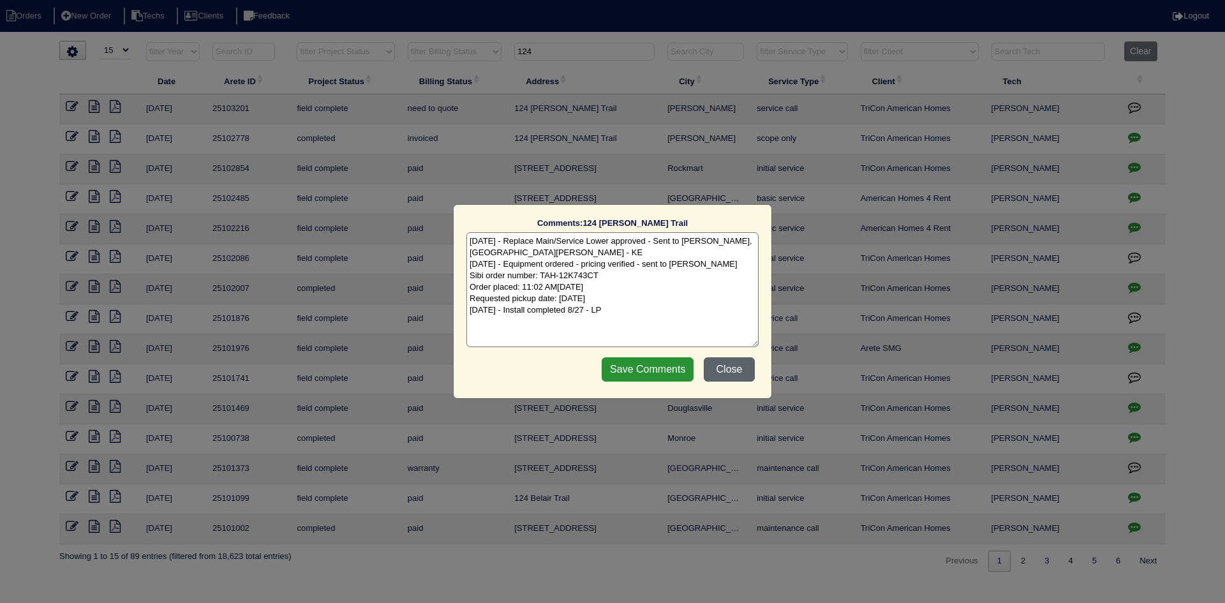
drag, startPoint x: 730, startPoint y: 367, endPoint x: 728, endPoint y: 359, distance: 8.7
click at [730, 367] on button "Close" at bounding box center [729, 369] width 51 height 24
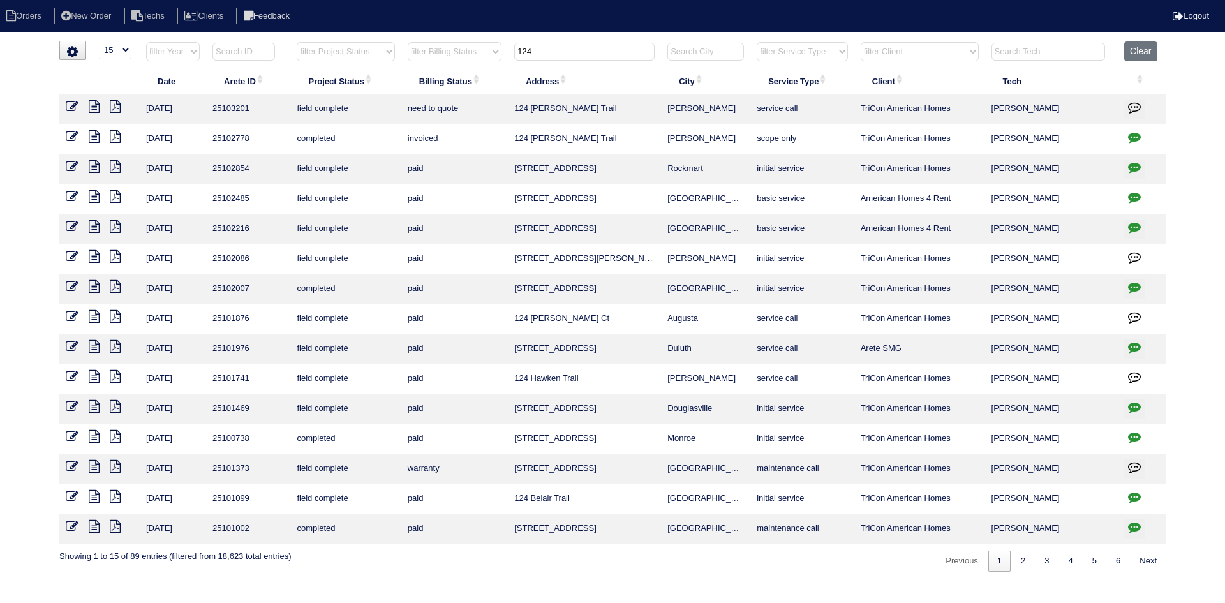
click at [94, 108] on icon at bounding box center [94, 106] width 11 height 13
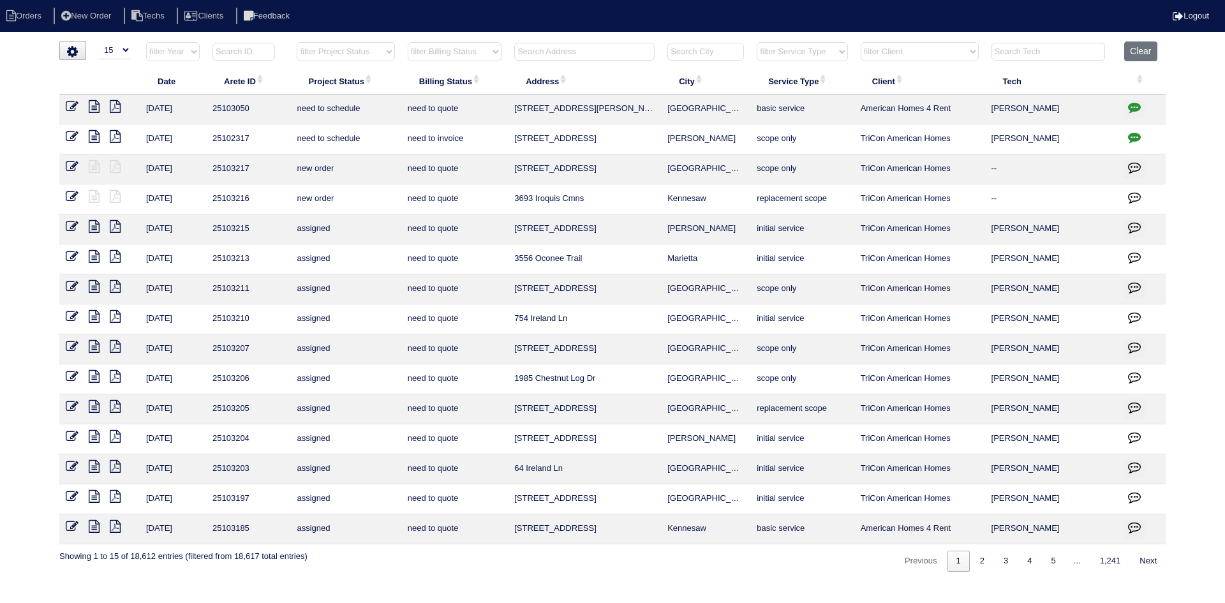
select select "15"
click at [565, 50] on input "text" at bounding box center [584, 52] width 140 height 18
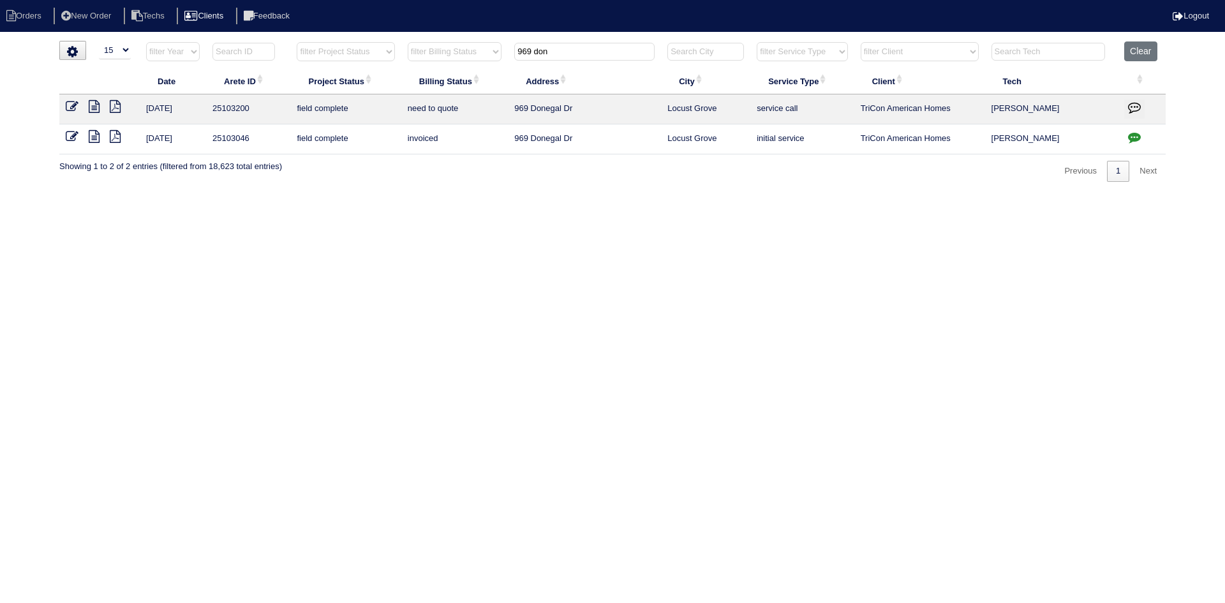
type input "969 don"
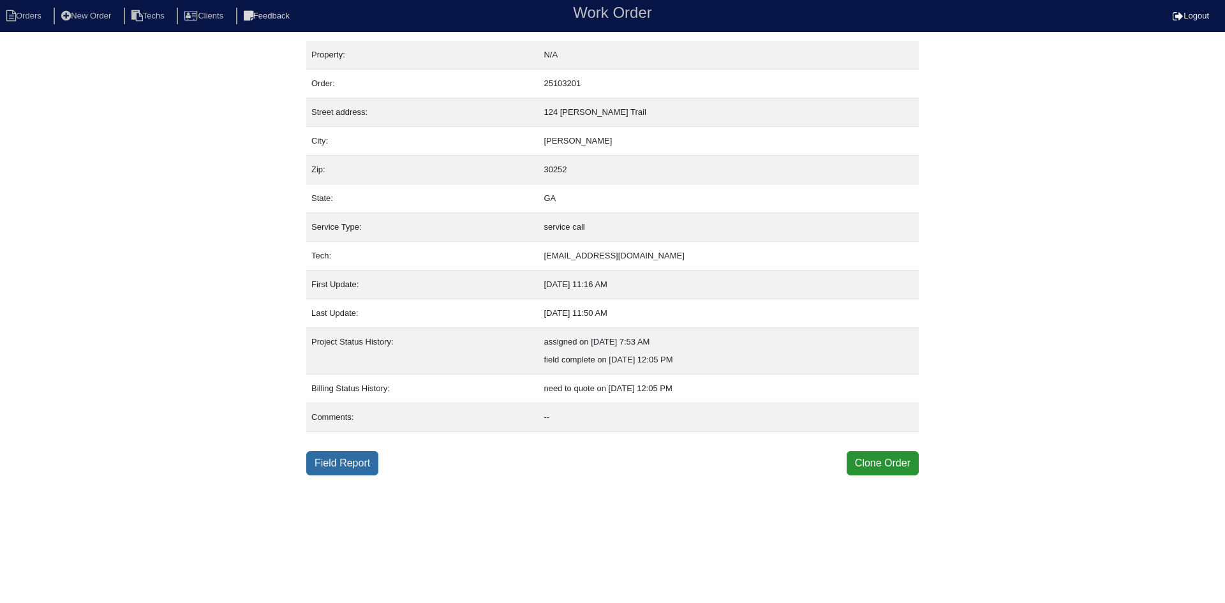
click at [346, 464] on link "Field Report" at bounding box center [342, 463] width 72 height 24
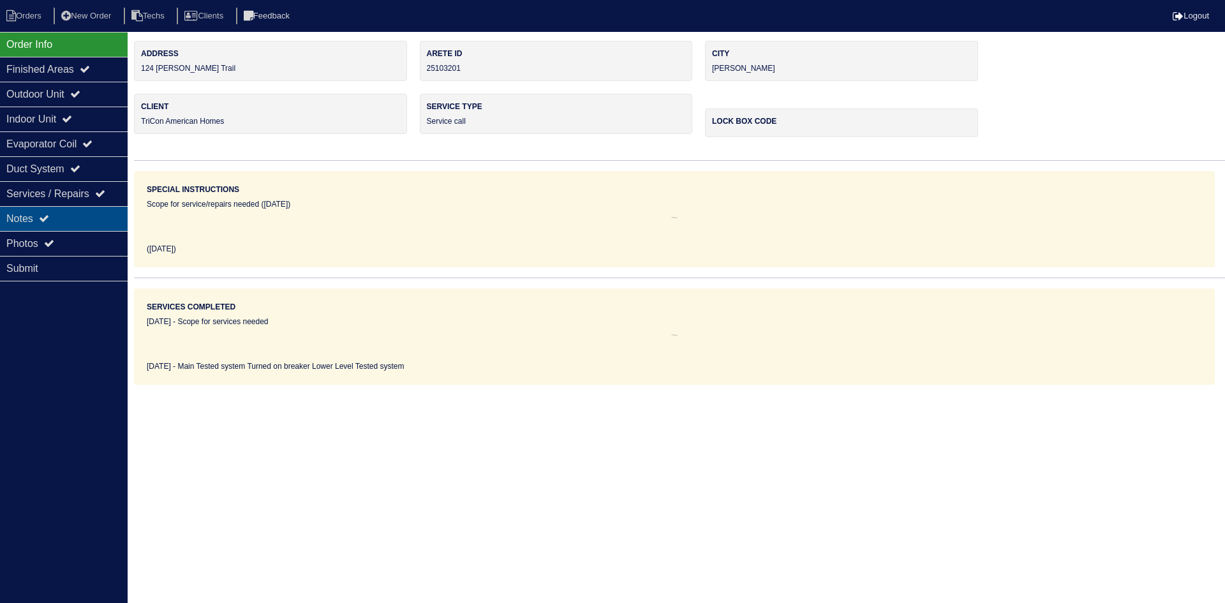
click at [51, 210] on div "Notes" at bounding box center [64, 218] width 128 height 25
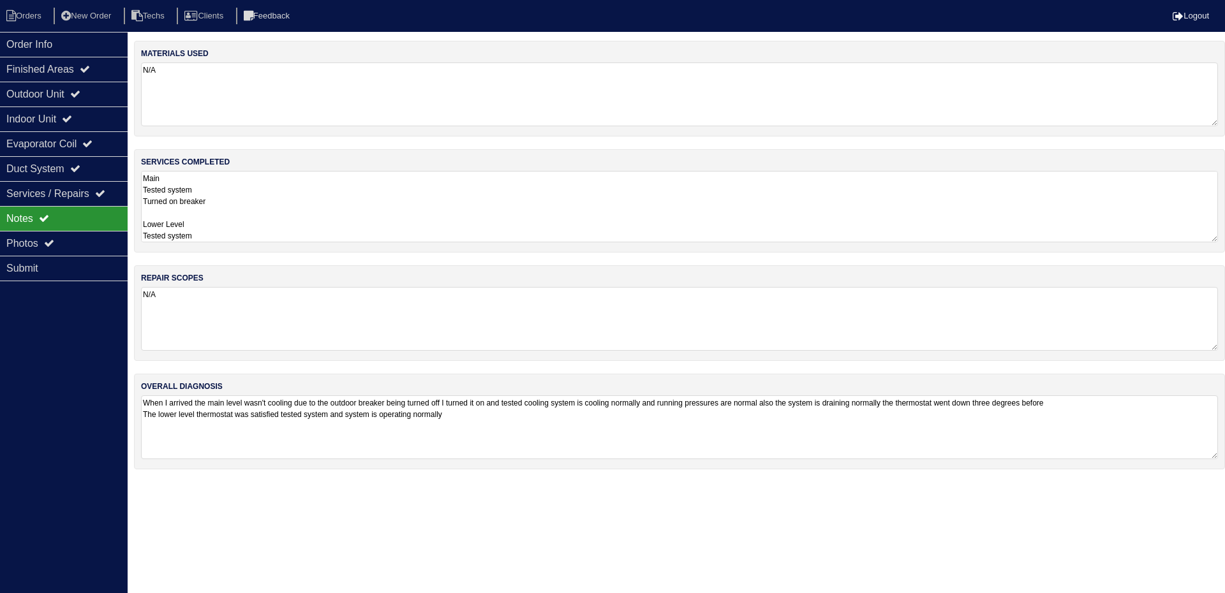
click at [413, 197] on textarea "Main Tested system Turned on breaker Lower Level Tested system" at bounding box center [679, 206] width 1077 height 71
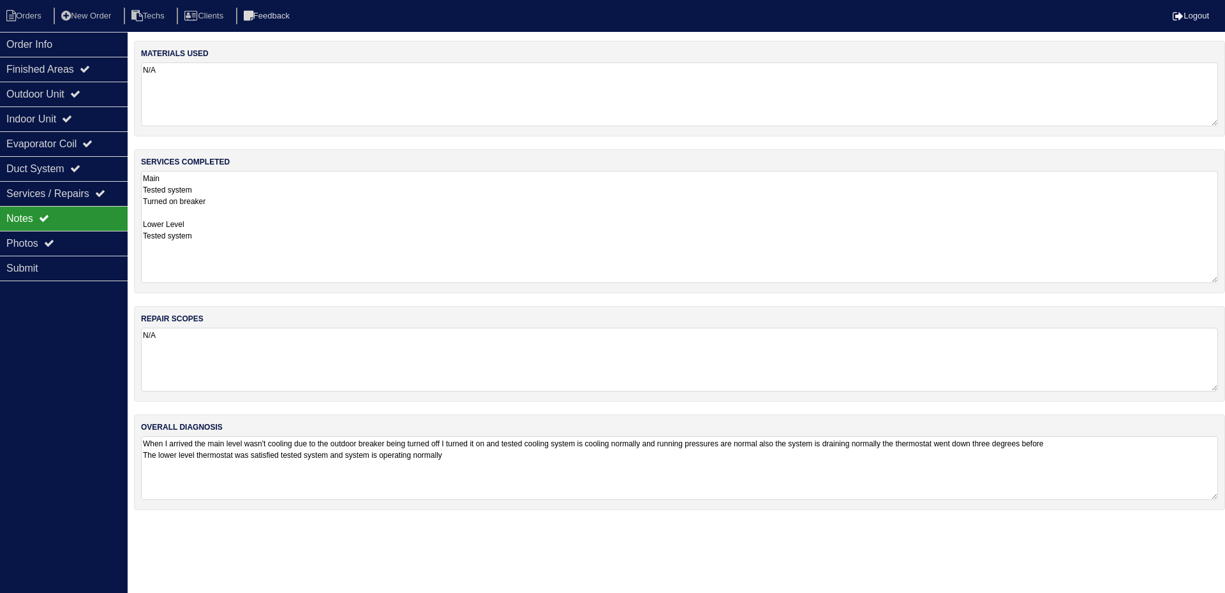
drag, startPoint x: 1213, startPoint y: 232, endPoint x: 1222, endPoint y: 273, distance: 41.8
click at [1222, 273] on div "services completed Main Tested system Turned on breaker Lower Level Tested syst…" at bounding box center [679, 221] width 1091 height 144
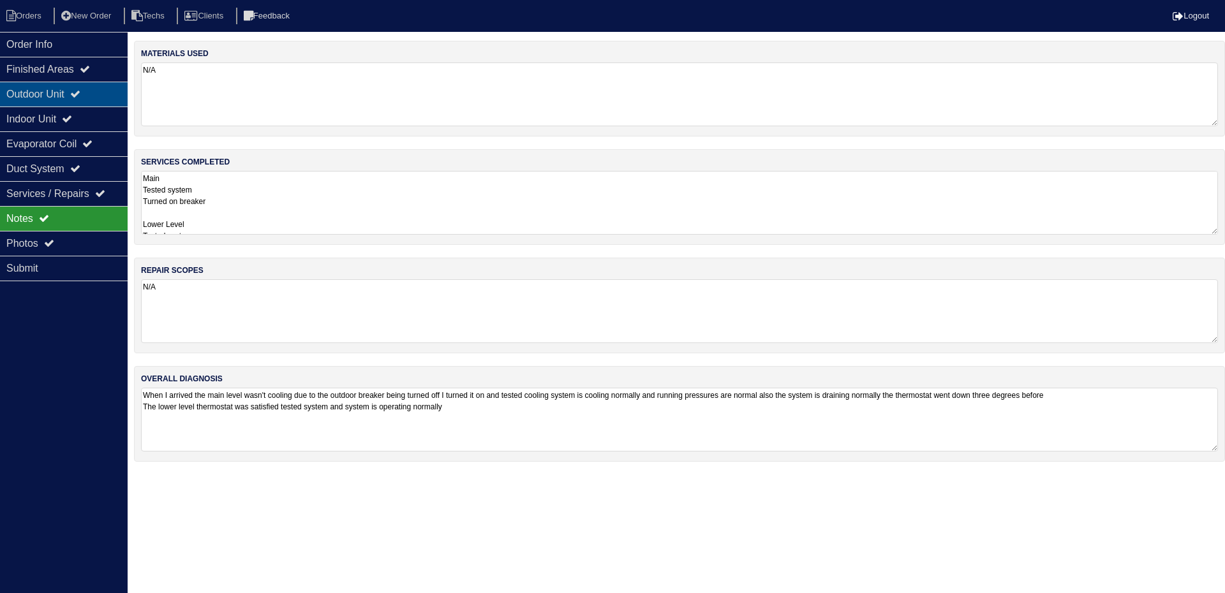
click at [40, 88] on div "Outdoor Unit" at bounding box center [64, 94] width 128 height 25
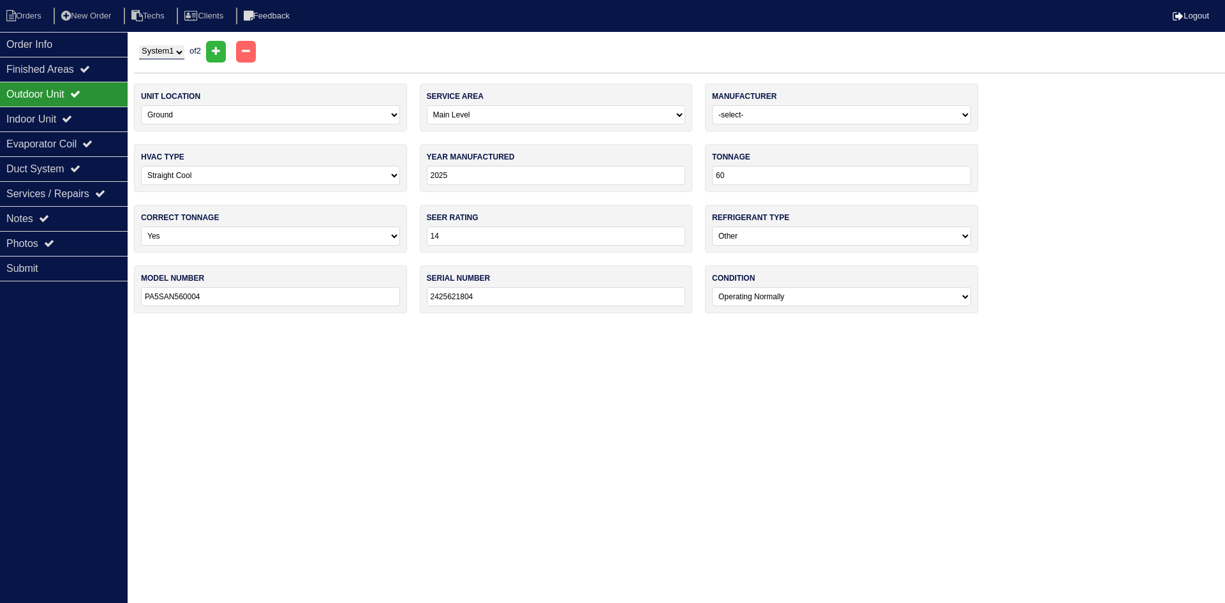
drag, startPoint x: 179, startPoint y: 52, endPoint x: 179, endPoint y: 59, distance: 6.4
click at [178, 52] on select "System 1 System 2" at bounding box center [161, 52] width 45 height 14
select select "2"
click at [139, 45] on select "System 1 System 2" at bounding box center [161, 52] width 45 height 14
select select "2"
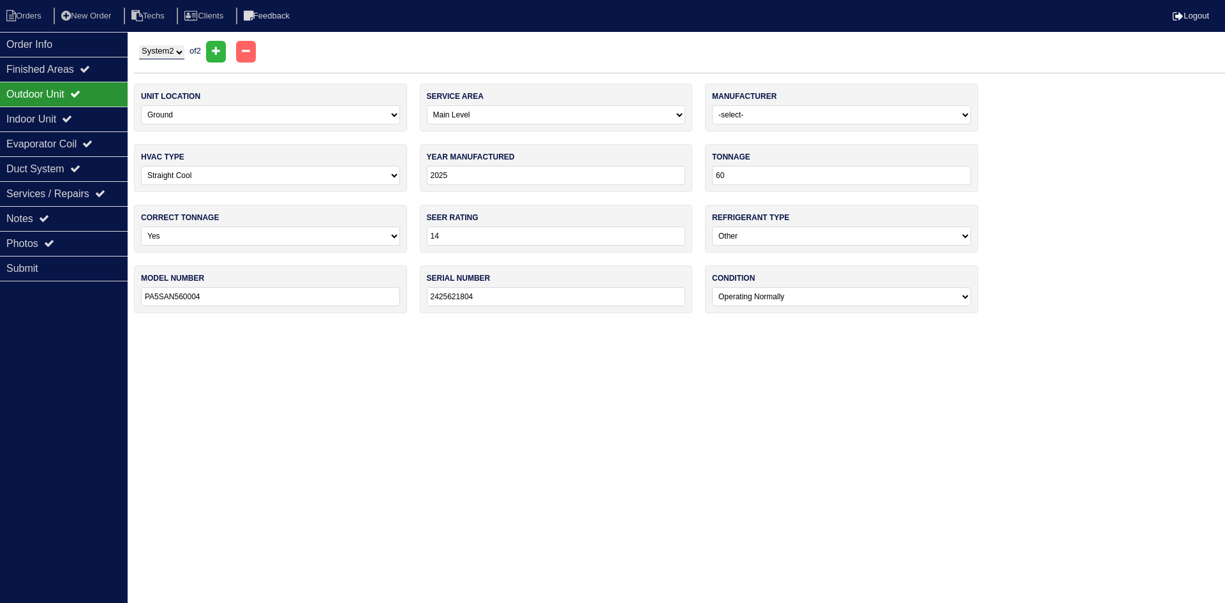
select select "[PERSON_NAME]"
select select "1"
type input "2022"
type input "30"
select select "1"
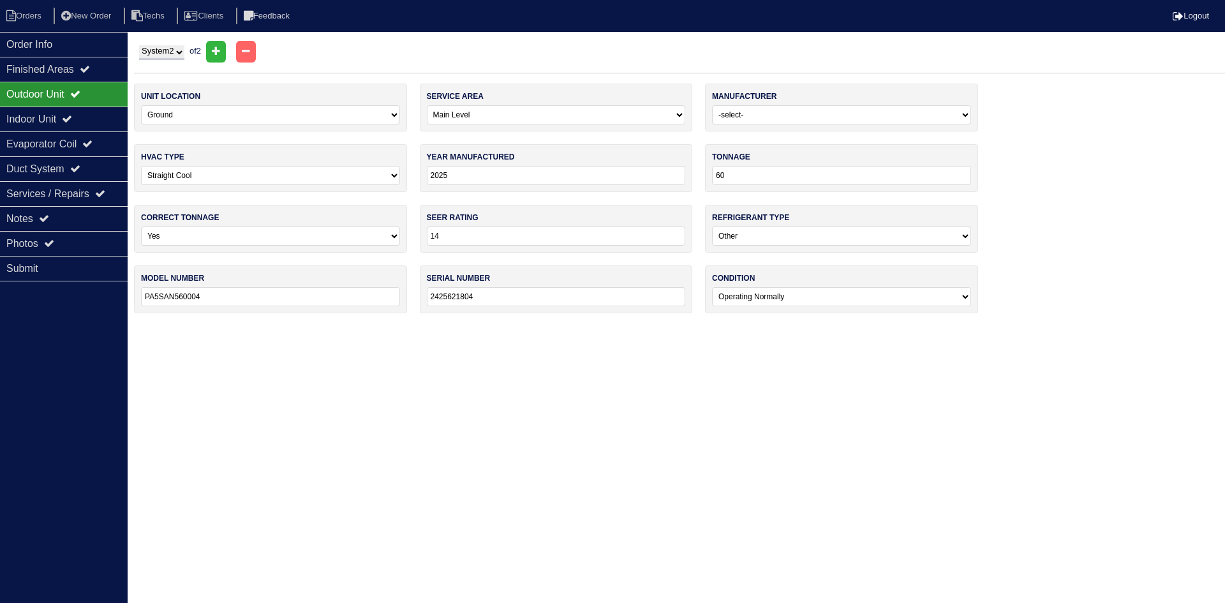
type input "ML14XP1-030-230A01"
type input "1922E15959"
click at [169, 55] on select "System 1 System 2" at bounding box center [161, 52] width 45 height 14
select select "1"
click at [139, 45] on select "System 1 System 2" at bounding box center [161, 52] width 45 height 14
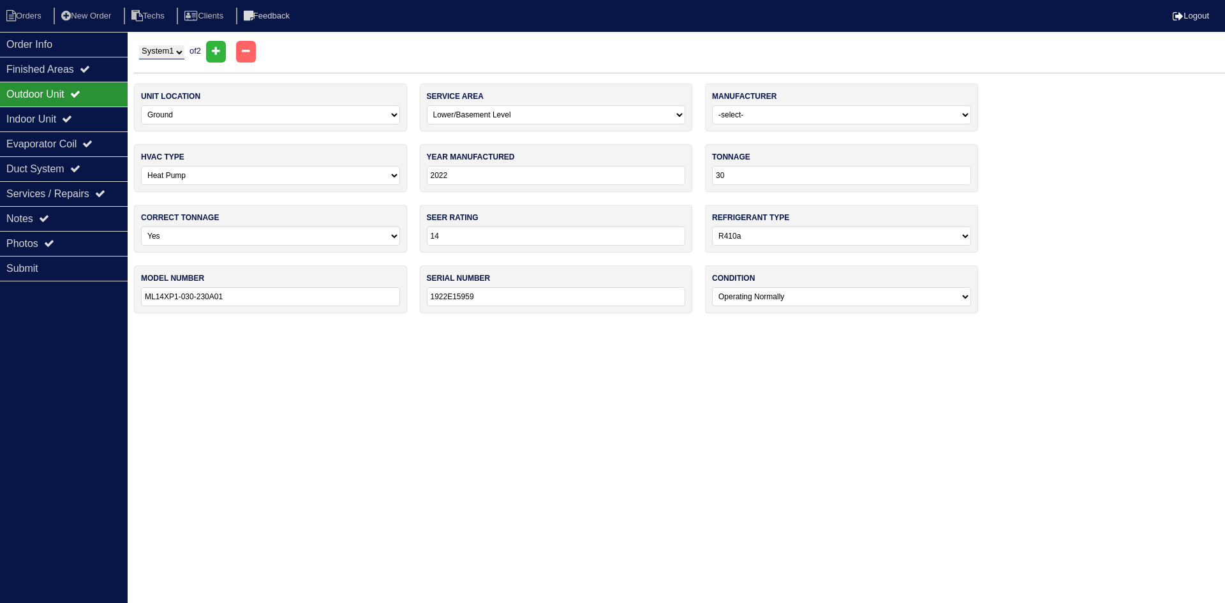
select select "0"
select select "[PERSON_NAME]"
select select "0"
type input "2025"
type input "60"
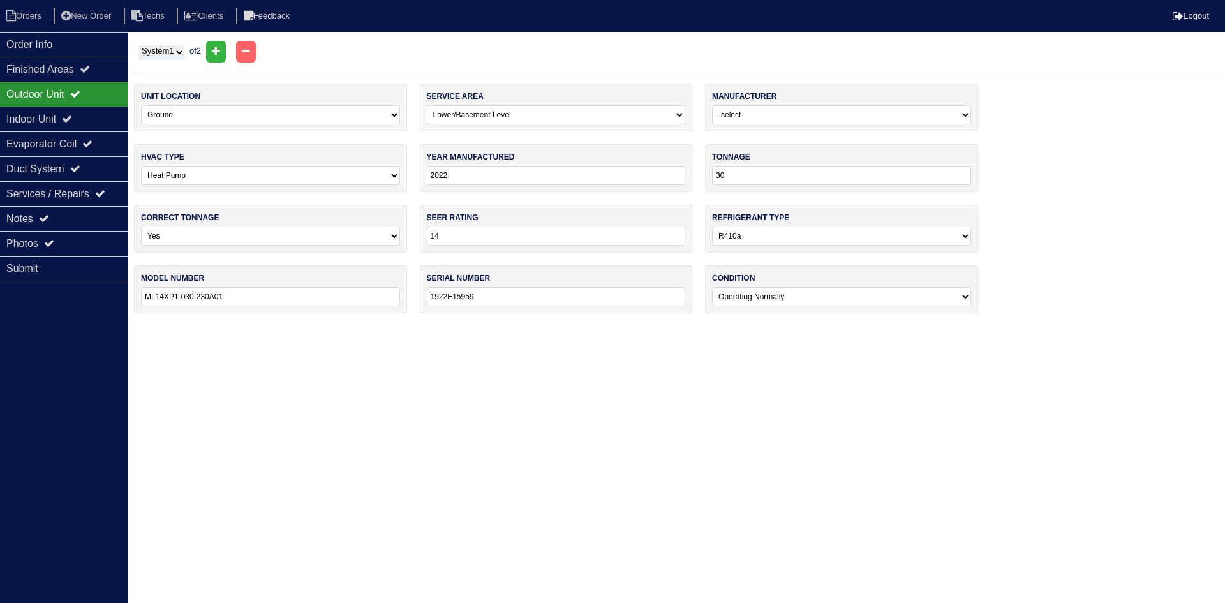
select select "2"
type input "PA5SAN560004"
type input "2425621804"
click at [56, 119] on div "Indoor Unit" at bounding box center [64, 119] width 128 height 25
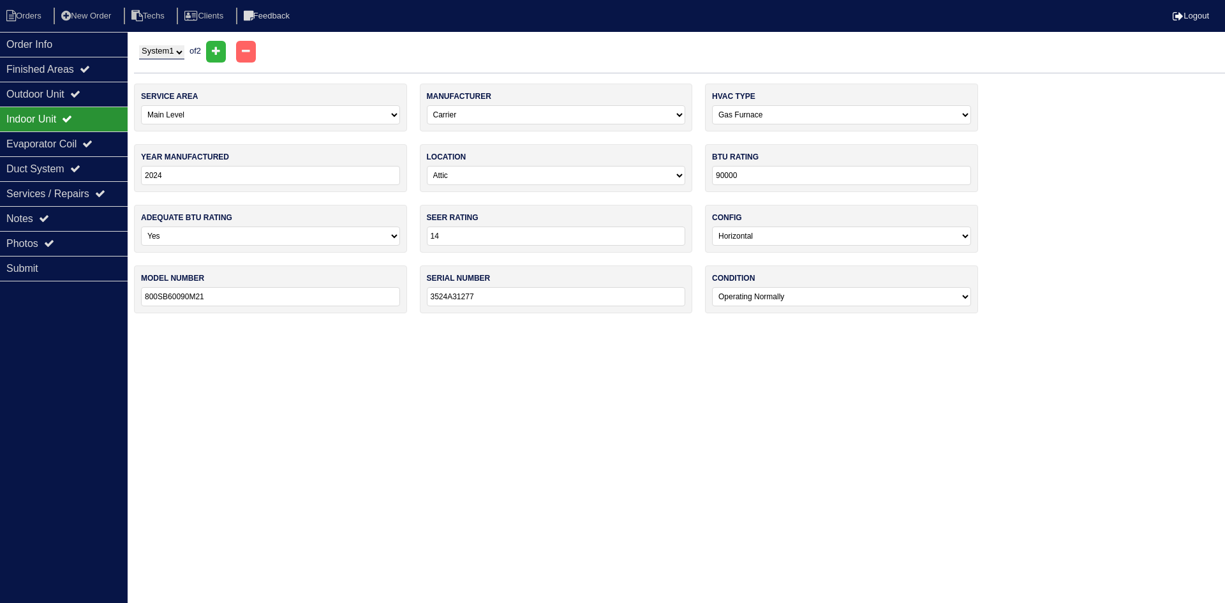
drag, startPoint x: 165, startPoint y: 48, endPoint x: 152, endPoint y: 59, distance: 17.2
click at [165, 48] on select "System 1 System 2" at bounding box center [161, 52] width 45 height 14
select select "2"
click at [139, 45] on select "System 1 System 2" at bounding box center [161, 52] width 45 height 14
select select "2"
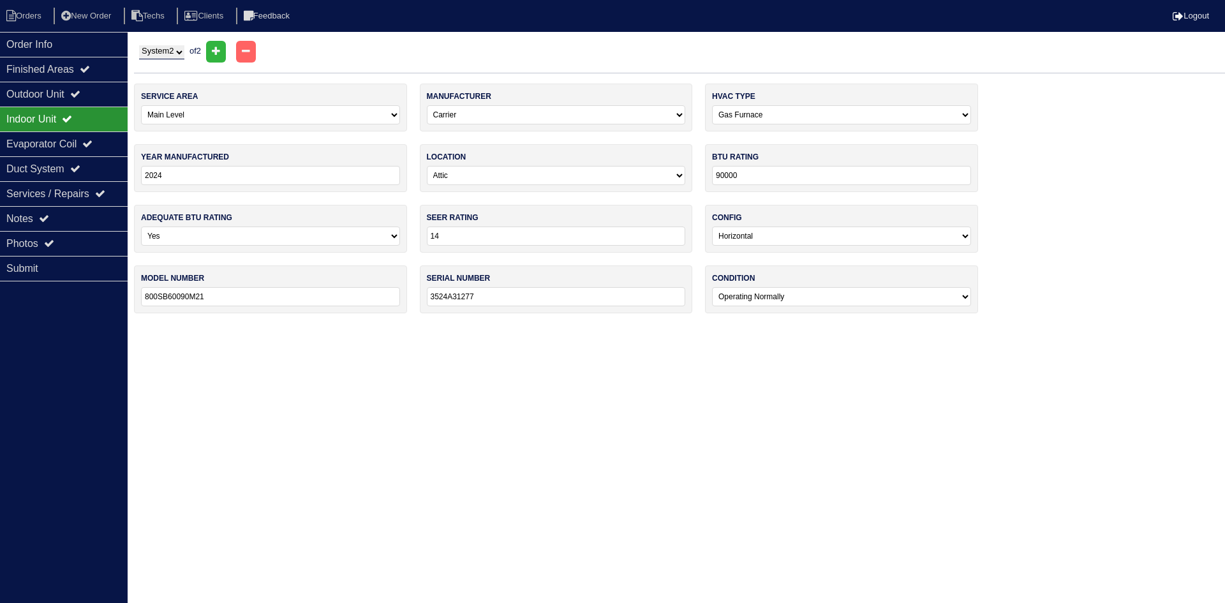
select select "Lennox"
select select "1"
type input "2022"
type input "30"
select select "1"
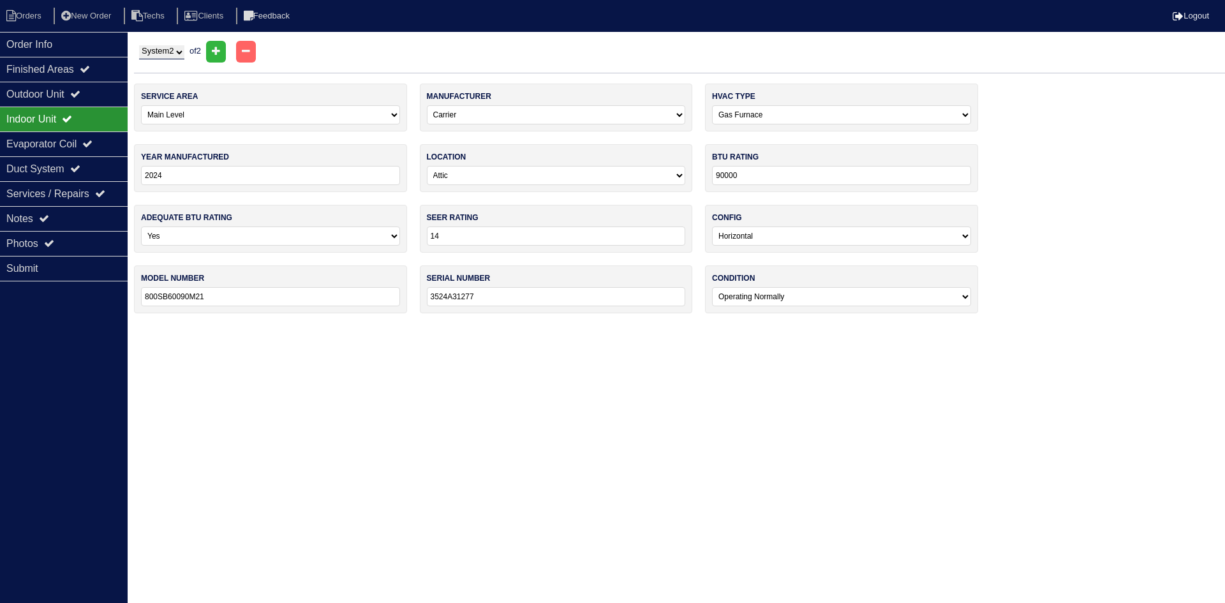
type input "ML14XP1-030-230A01"
type input "1922E15959"
select select "2"
select select "Lennox"
select select "1"
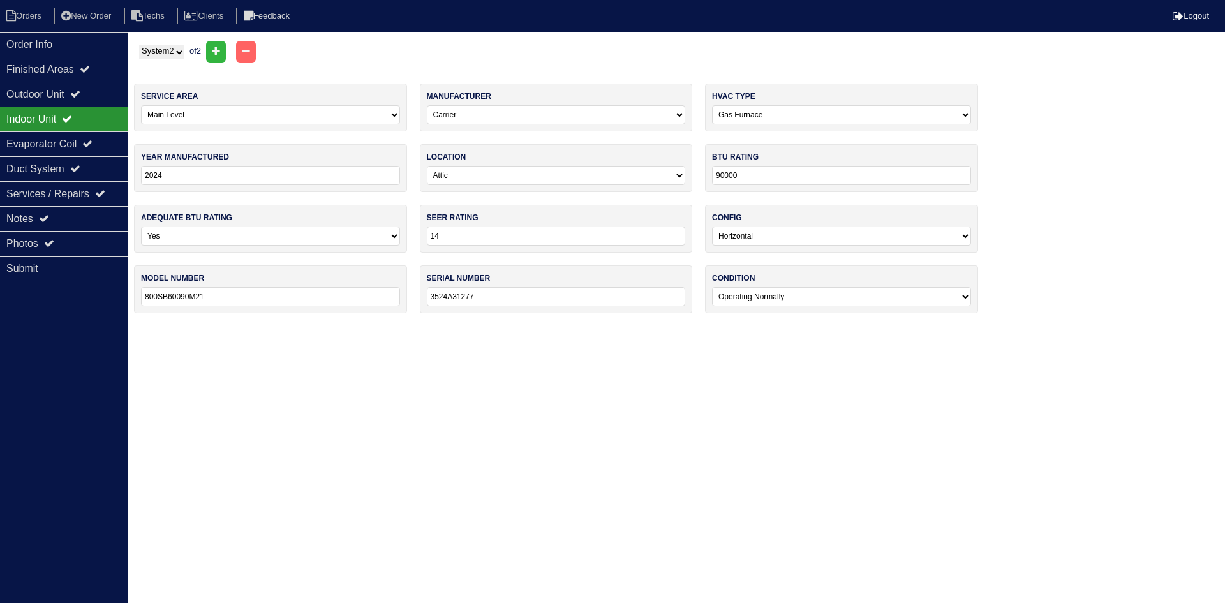
type input "2022"
select select "3"
type input "30000"
select select "0"
type input "CBA25UH-030-230-01"
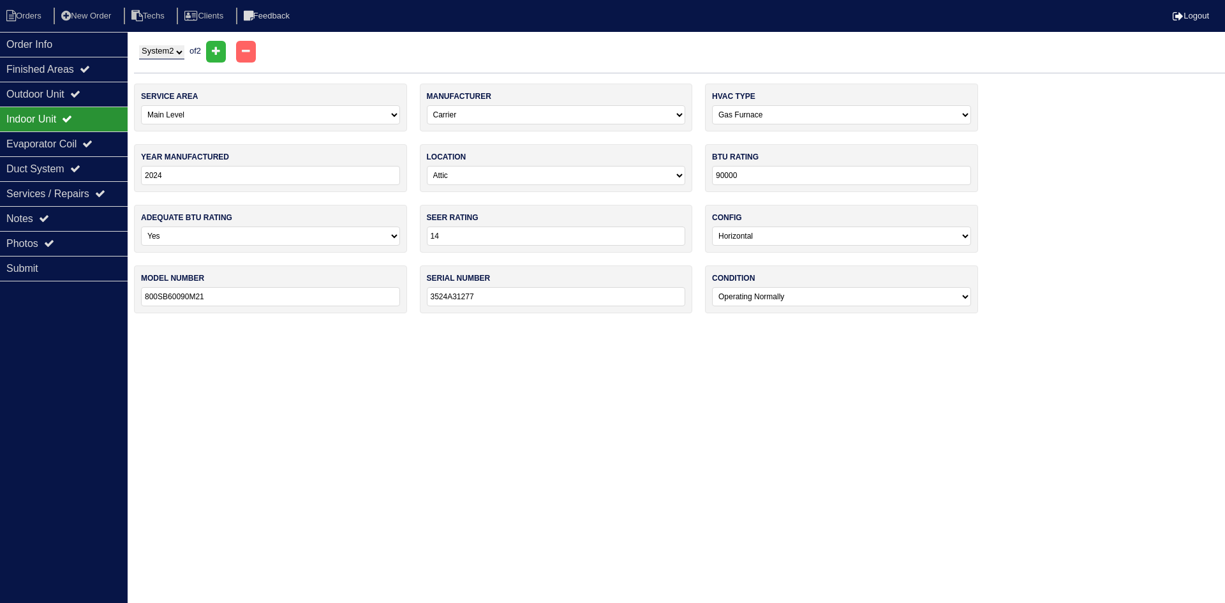
type input "1522E46084"
click at [75, 93] on div "Outdoor Unit" at bounding box center [64, 94] width 128 height 25
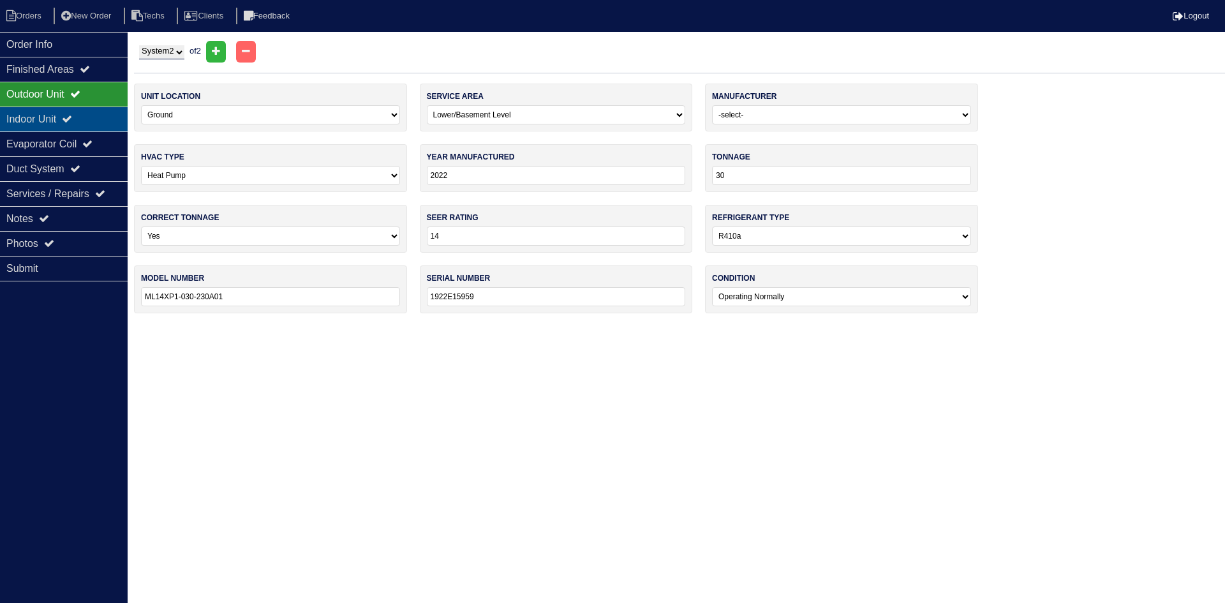
click at [72, 117] on icon at bounding box center [67, 119] width 10 height 10
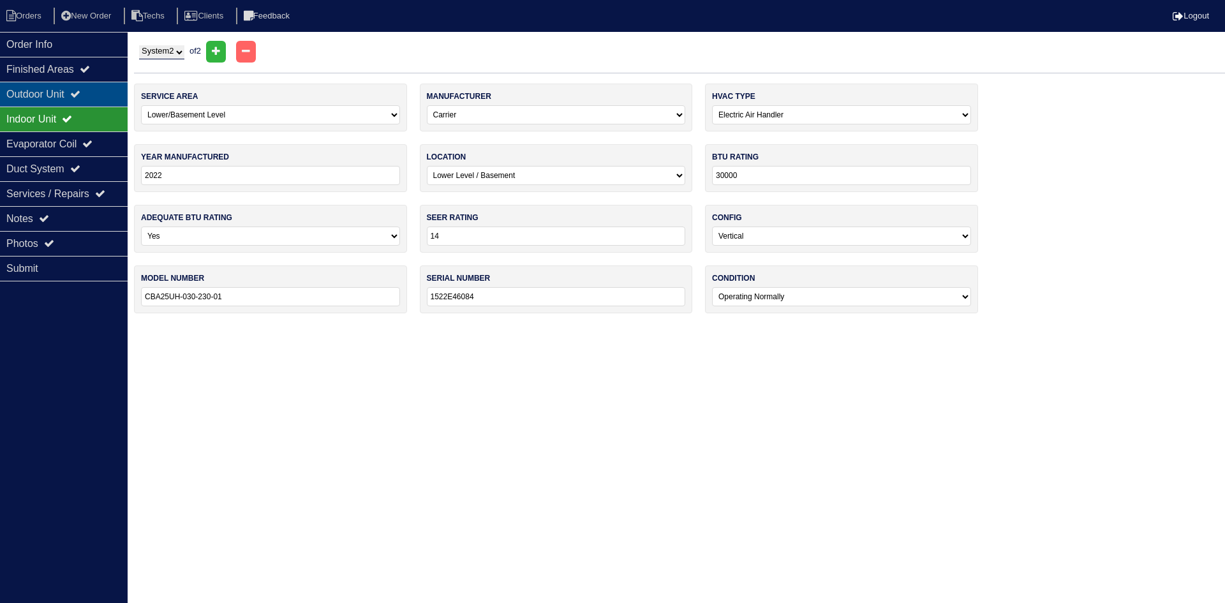
click at [72, 92] on div "Outdoor Unit" at bounding box center [64, 94] width 128 height 25
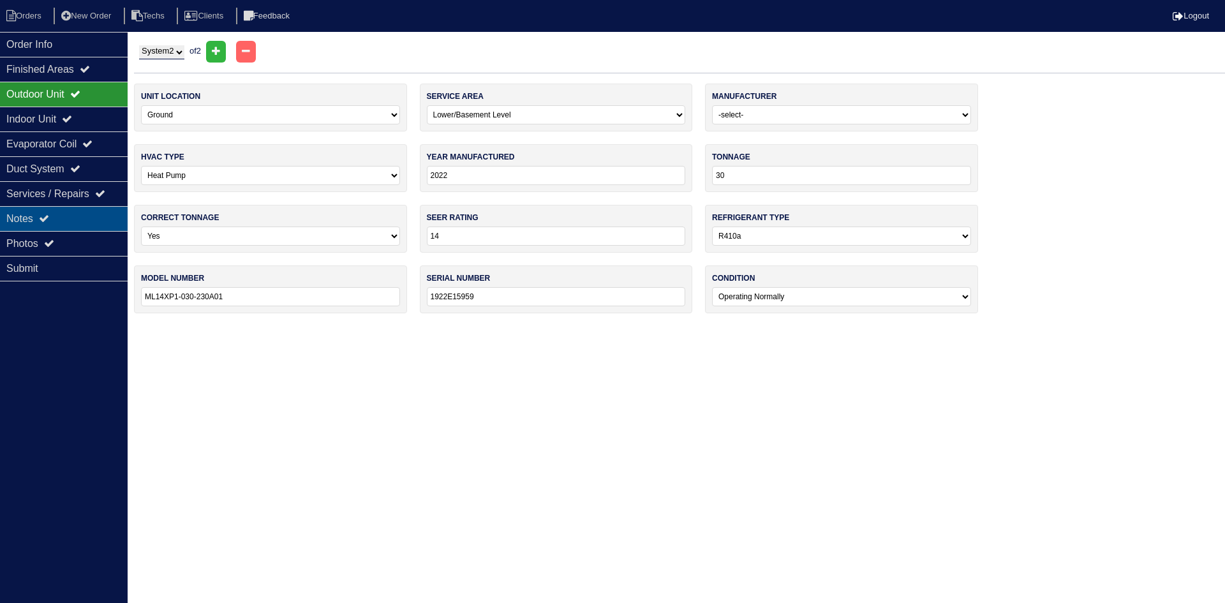
click at [49, 220] on icon at bounding box center [44, 218] width 10 height 10
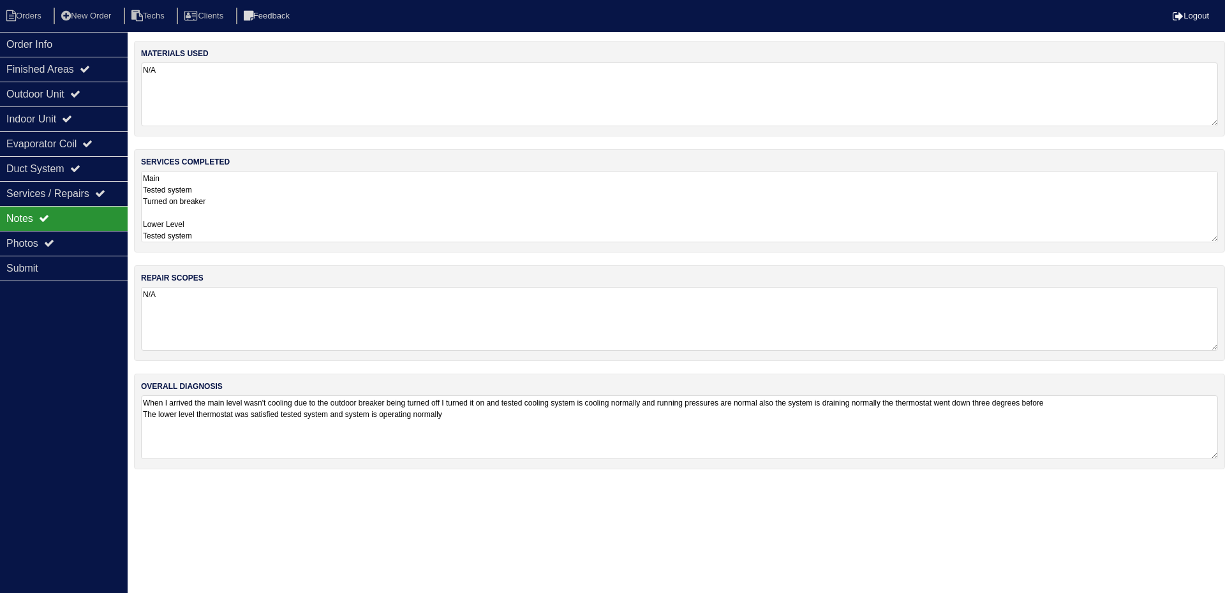
click at [270, 200] on textarea "Main Tested system Turned on breaker Lower Level Tested system" at bounding box center [679, 206] width 1077 height 71
click at [34, 18] on li "Orders" at bounding box center [26, 16] width 52 height 17
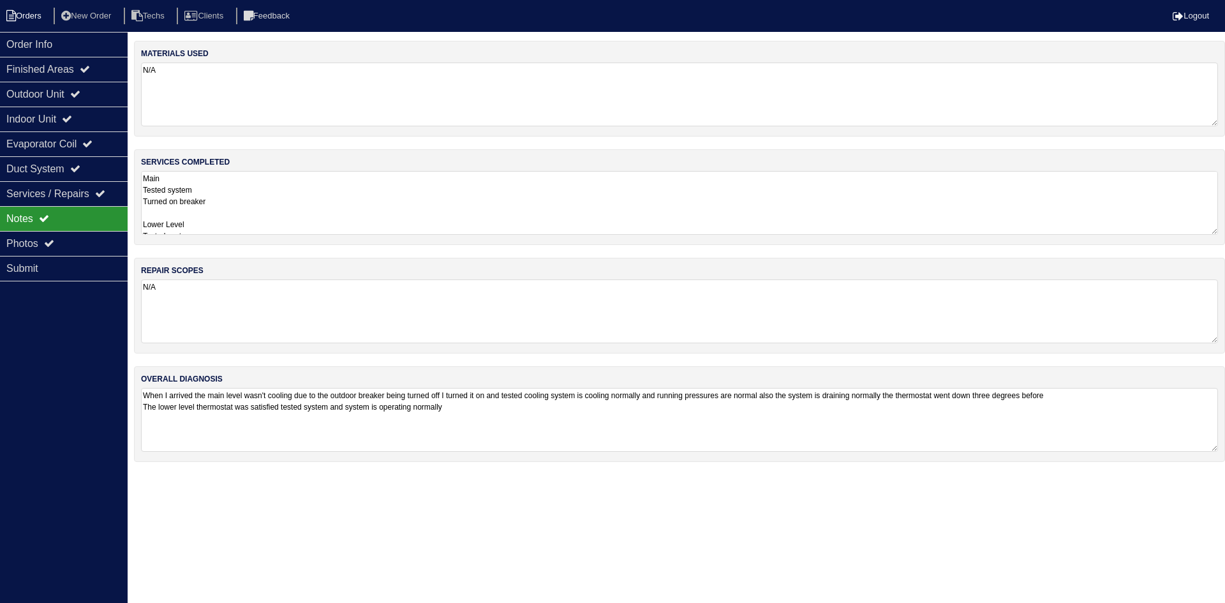
select select "15"
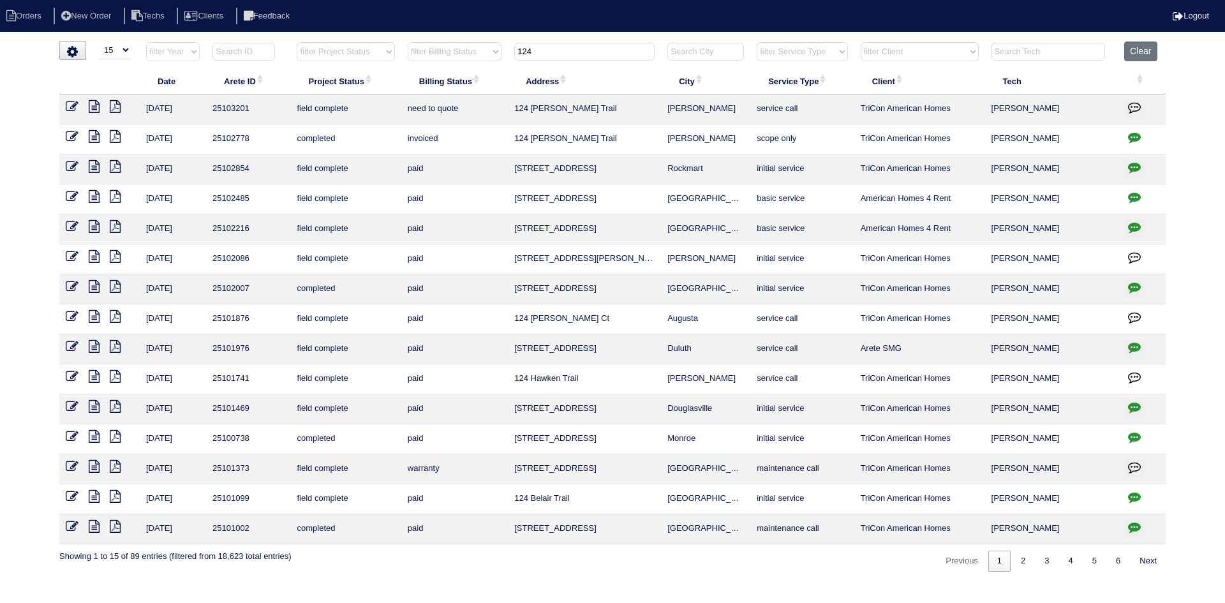
click at [560, 52] on input "124" at bounding box center [584, 52] width 140 height 18
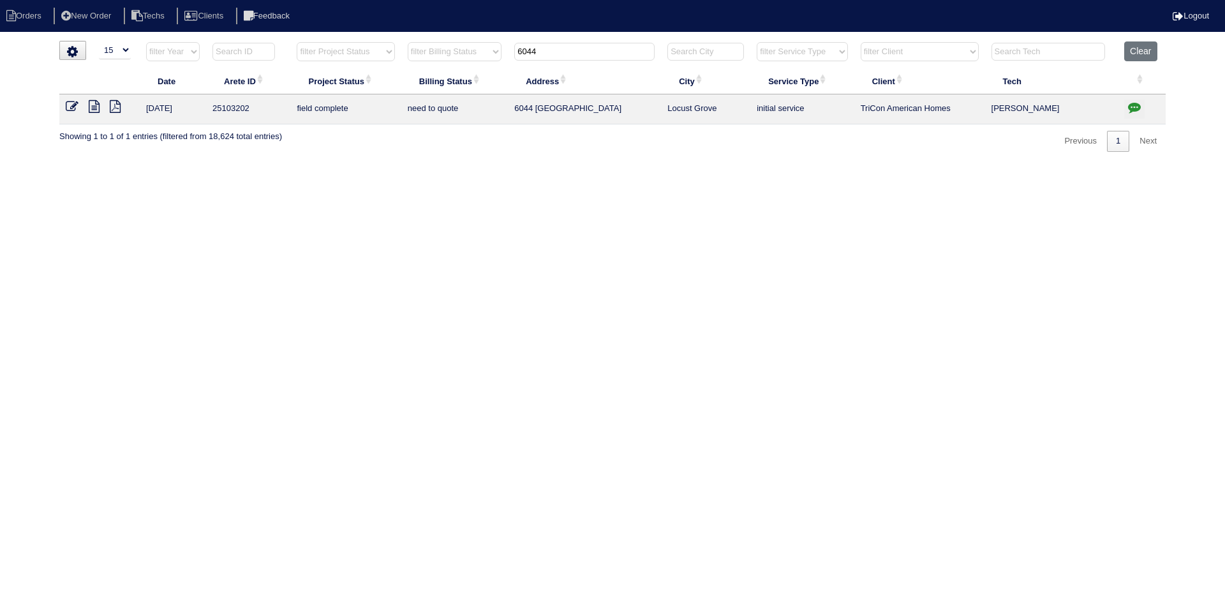
type input "6044"
click at [92, 110] on icon at bounding box center [94, 106] width 11 height 13
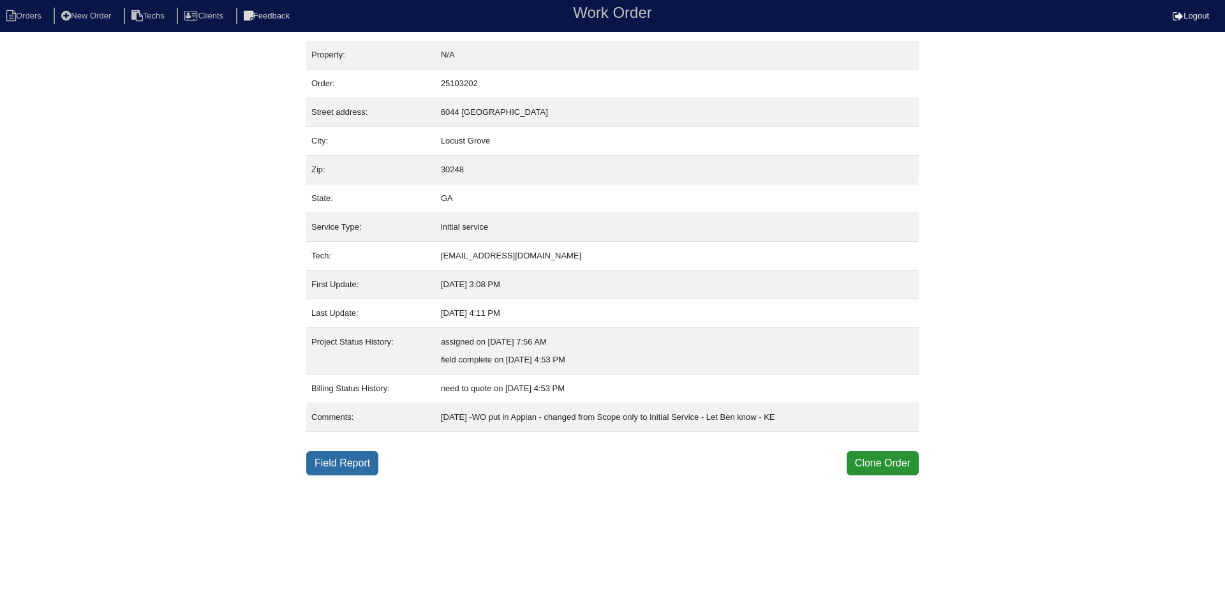
click at [323, 463] on link "Field Report" at bounding box center [342, 463] width 72 height 24
click at [336, 467] on link "Field Report" at bounding box center [342, 463] width 72 height 24
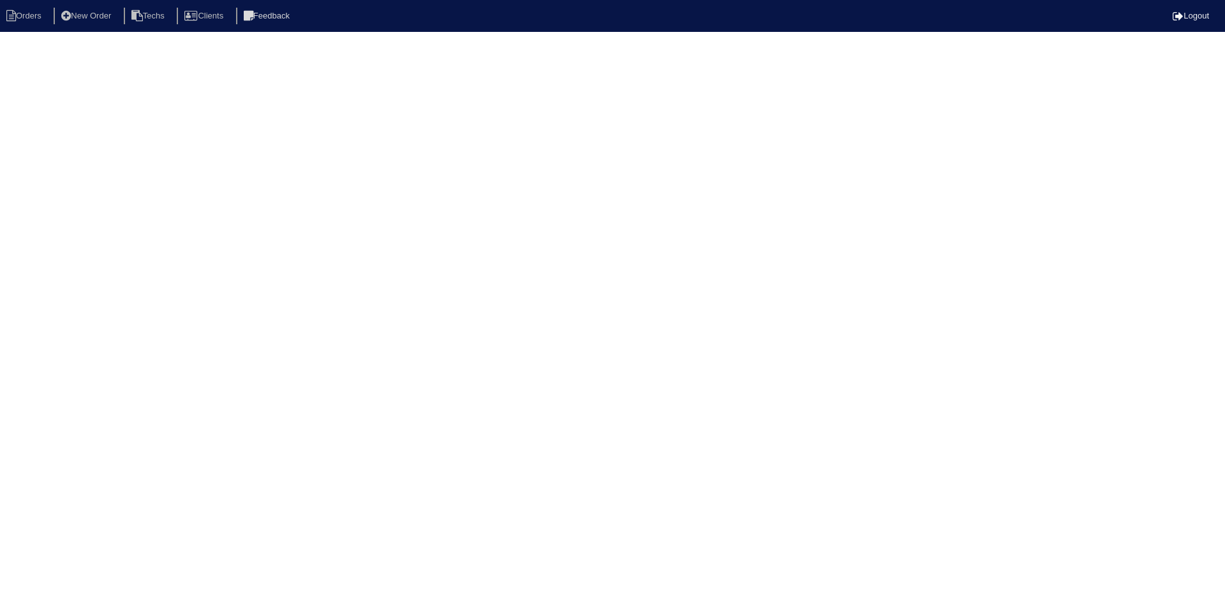
click at [80, 41] on html "Orders New Order Techs Clients Feedback Logout Orders New Order Users Clients M…" at bounding box center [612, 20] width 1225 height 41
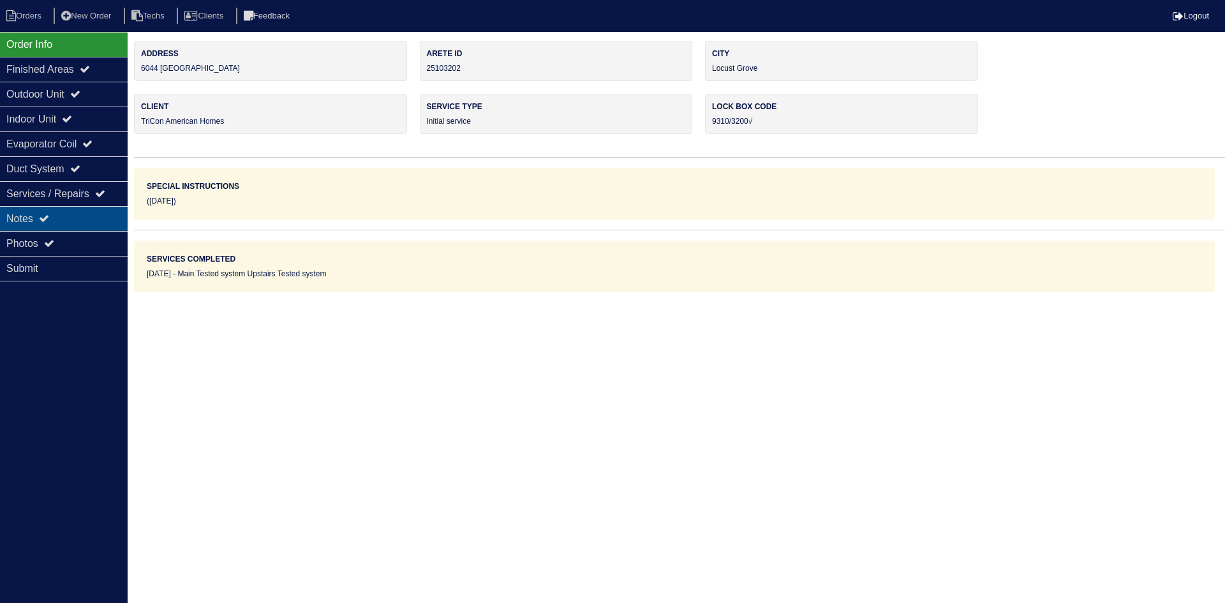
click at [47, 210] on div "Notes" at bounding box center [64, 218] width 128 height 25
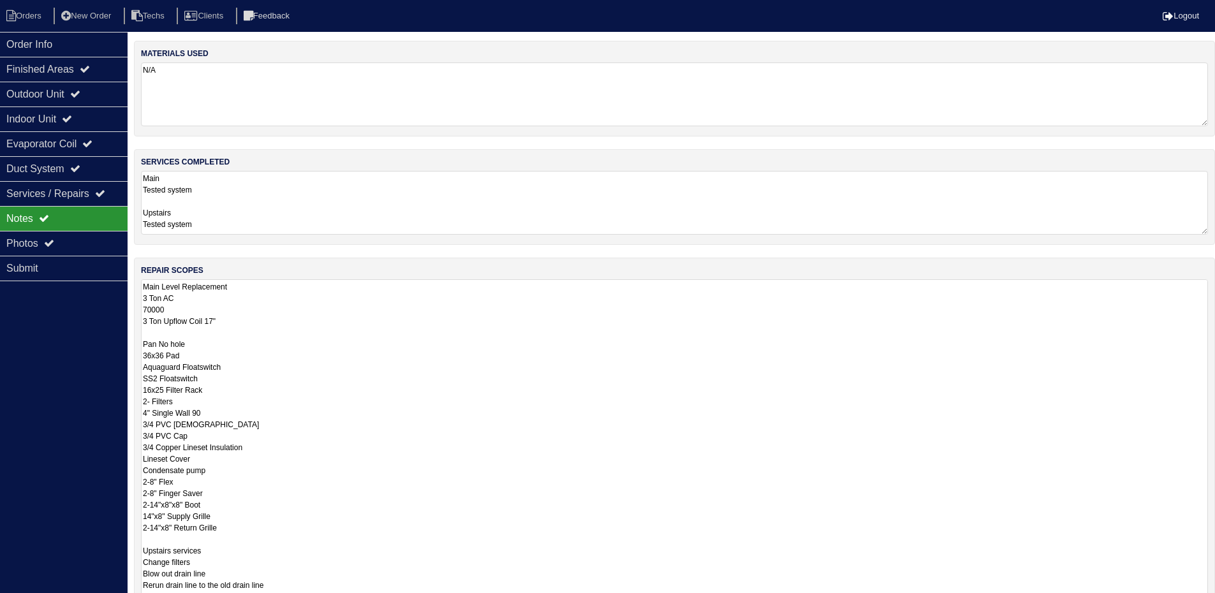
drag, startPoint x: 1215, startPoint y: 339, endPoint x: 1224, endPoint y: 633, distance: 294.2
click at [1215, 602] on html "Orders New Order Techs Clients Feedback Logout Orders New Order Users Clients M…" at bounding box center [607, 384] width 1215 height 769
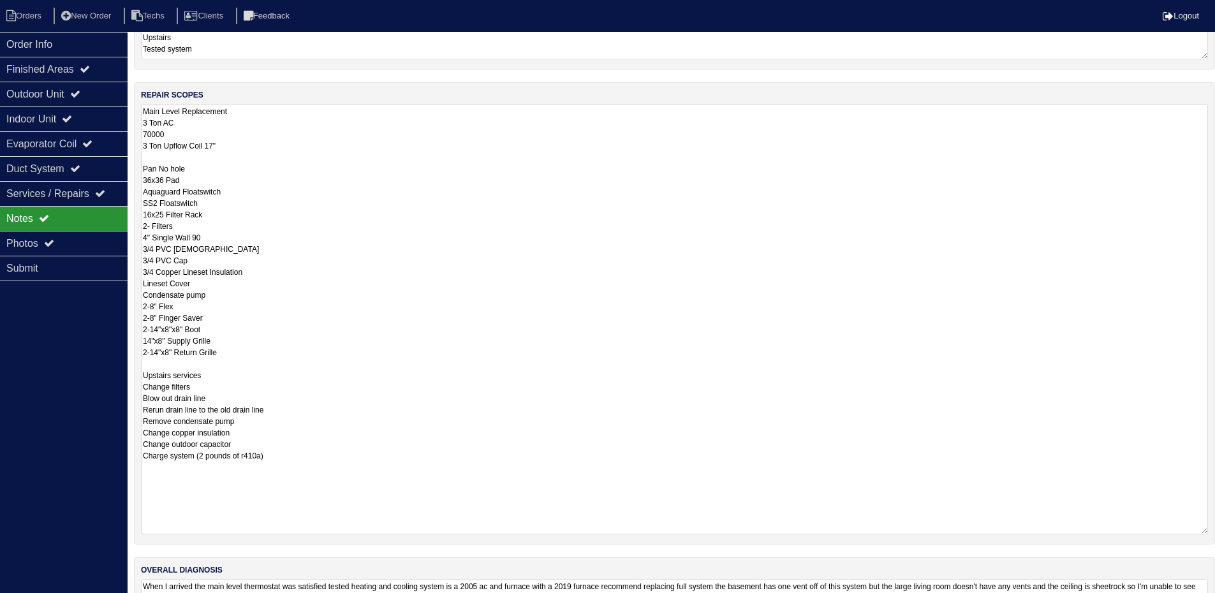
drag, startPoint x: 1202, startPoint y: 457, endPoint x: 674, endPoint y: 476, distance: 527.9
click at [1210, 529] on div "repair scopes Main Level Replacement 3 Ton AC 70000 3 Ton Upflow Coil 17" Pan N…" at bounding box center [674, 313] width 1081 height 463
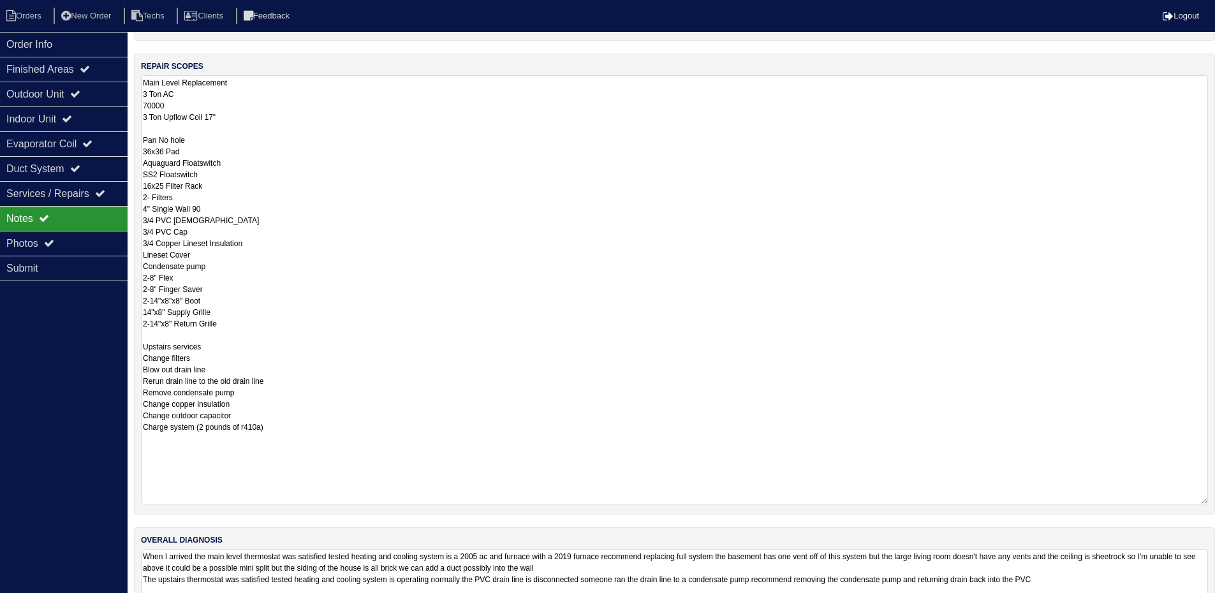
scroll to position [119, 0]
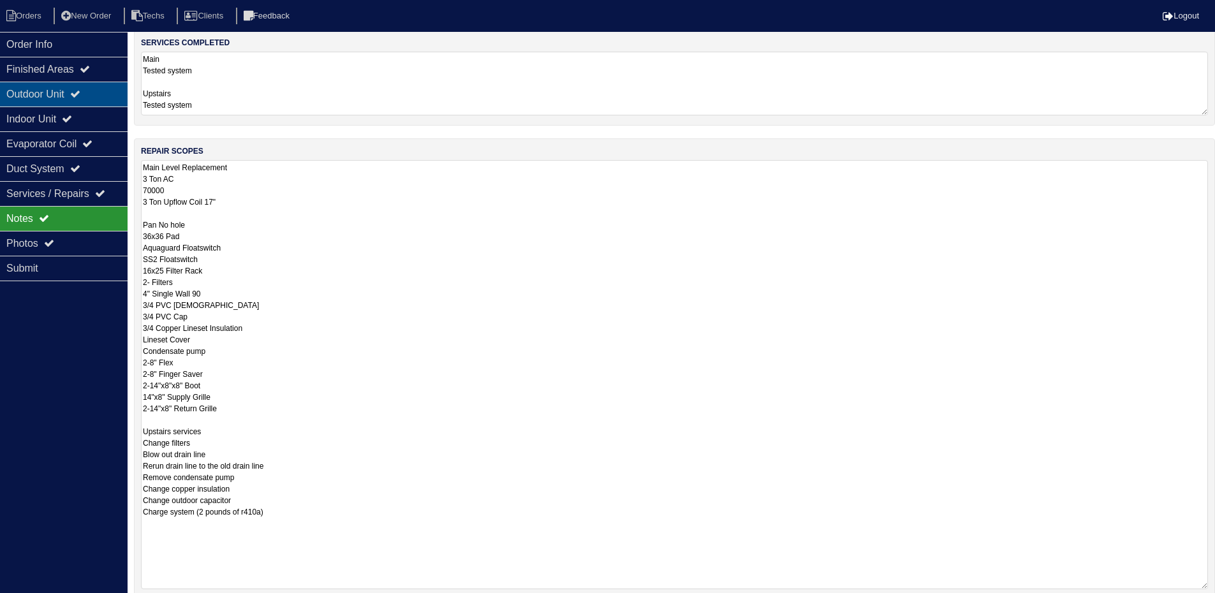
click at [42, 88] on div "Outdoor Unit" at bounding box center [64, 94] width 128 height 25
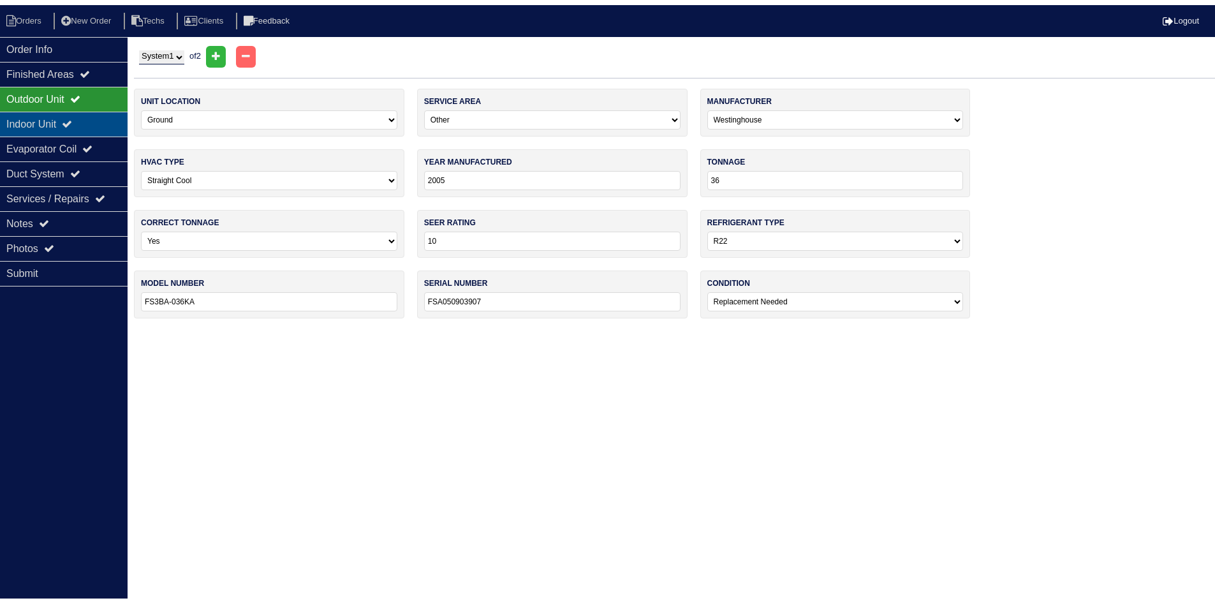
scroll to position [0, 0]
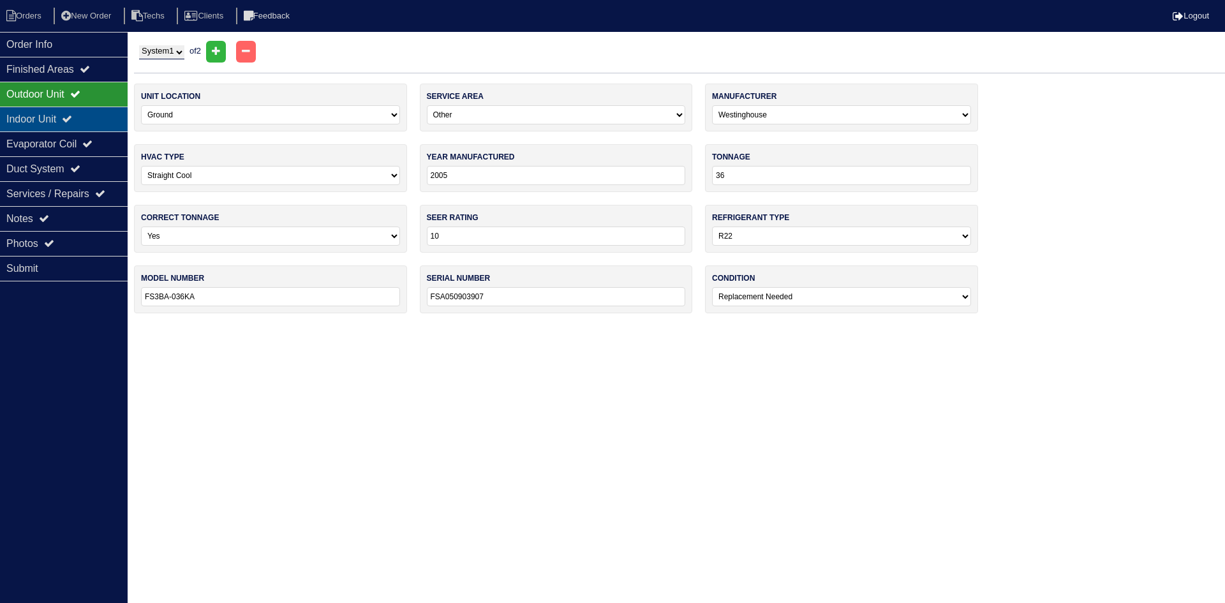
click at [38, 118] on div "Indoor Unit" at bounding box center [64, 119] width 128 height 25
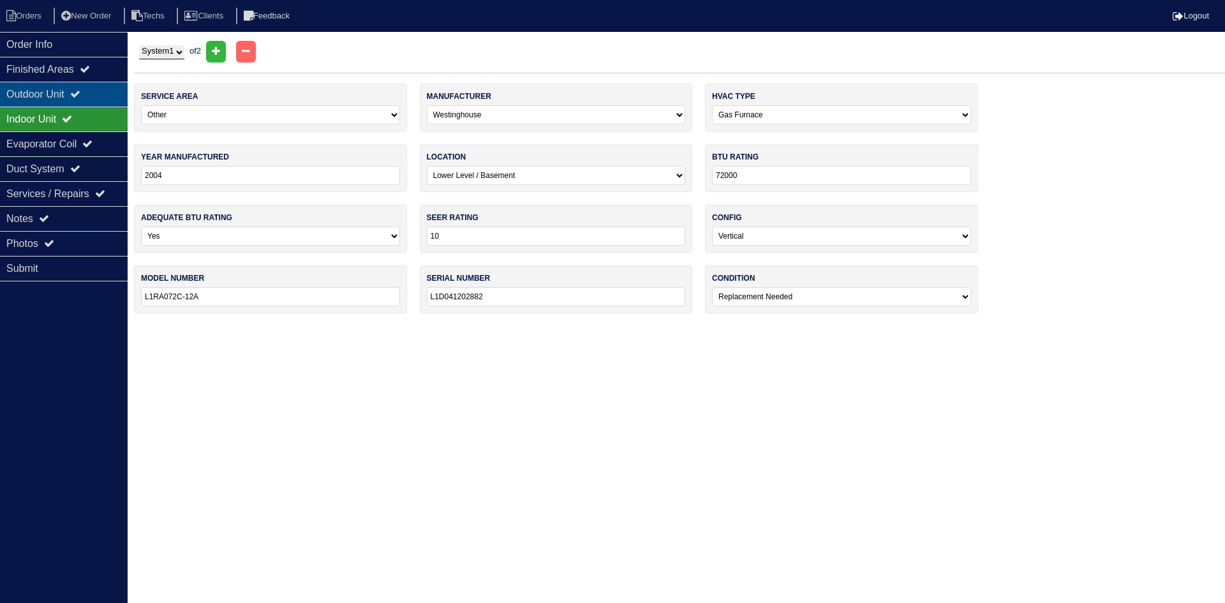
click at [41, 93] on div "Outdoor Unit" at bounding box center [64, 94] width 128 height 25
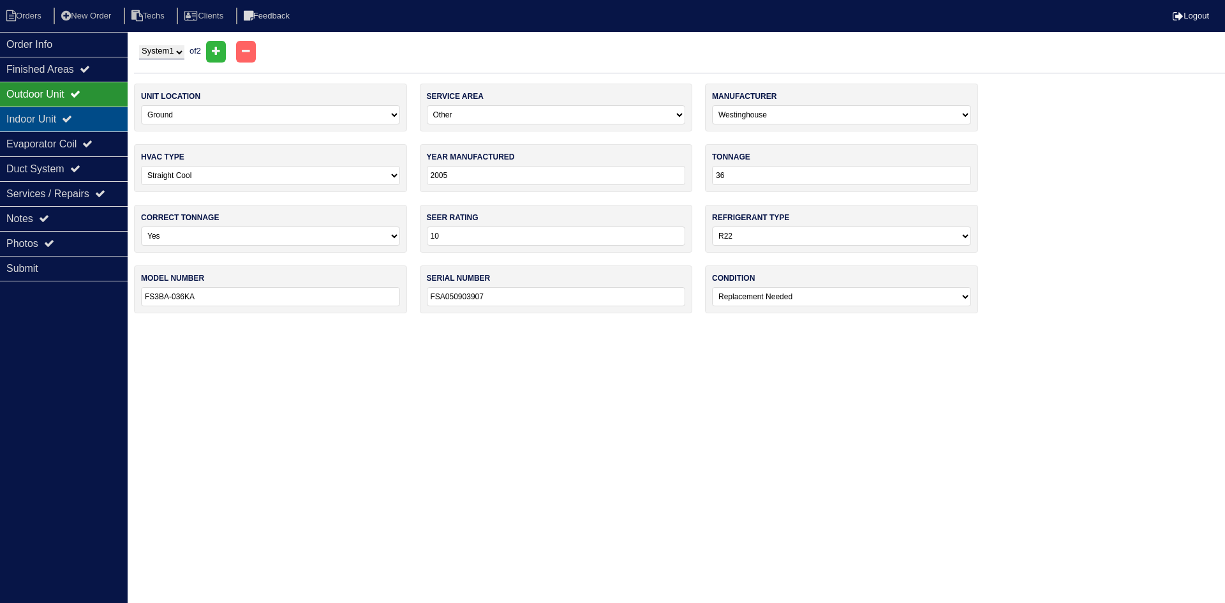
click at [99, 117] on div "Indoor Unit" at bounding box center [64, 119] width 128 height 25
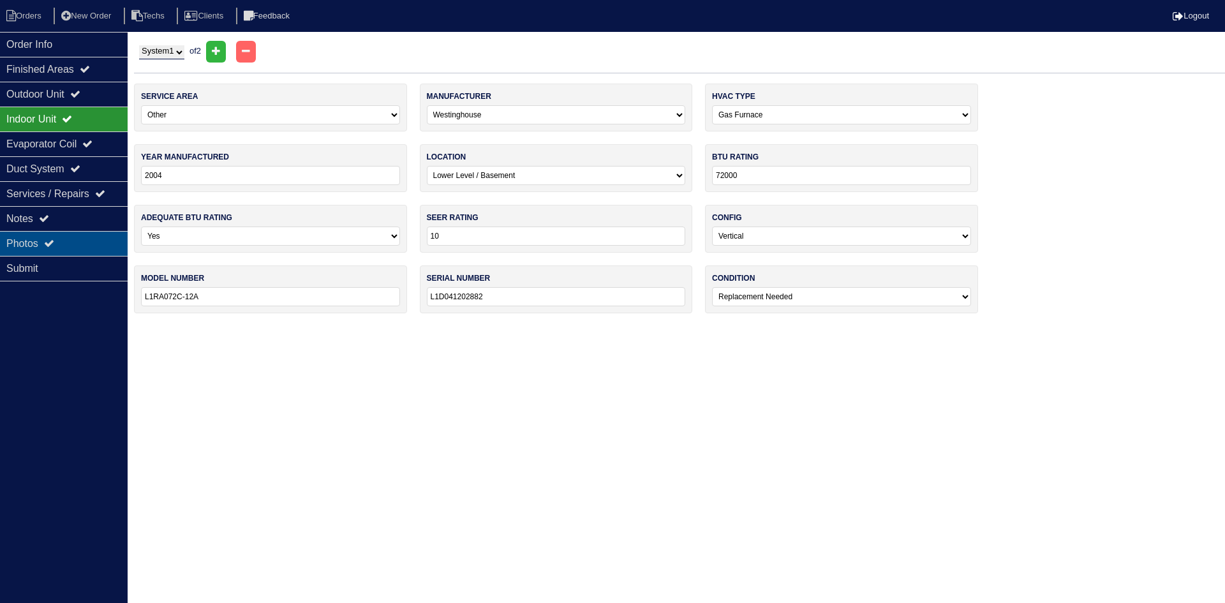
drag, startPoint x: 84, startPoint y: 244, endPoint x: 126, endPoint y: 253, distance: 43.2
click at [84, 244] on div "Photos" at bounding box center [64, 243] width 128 height 25
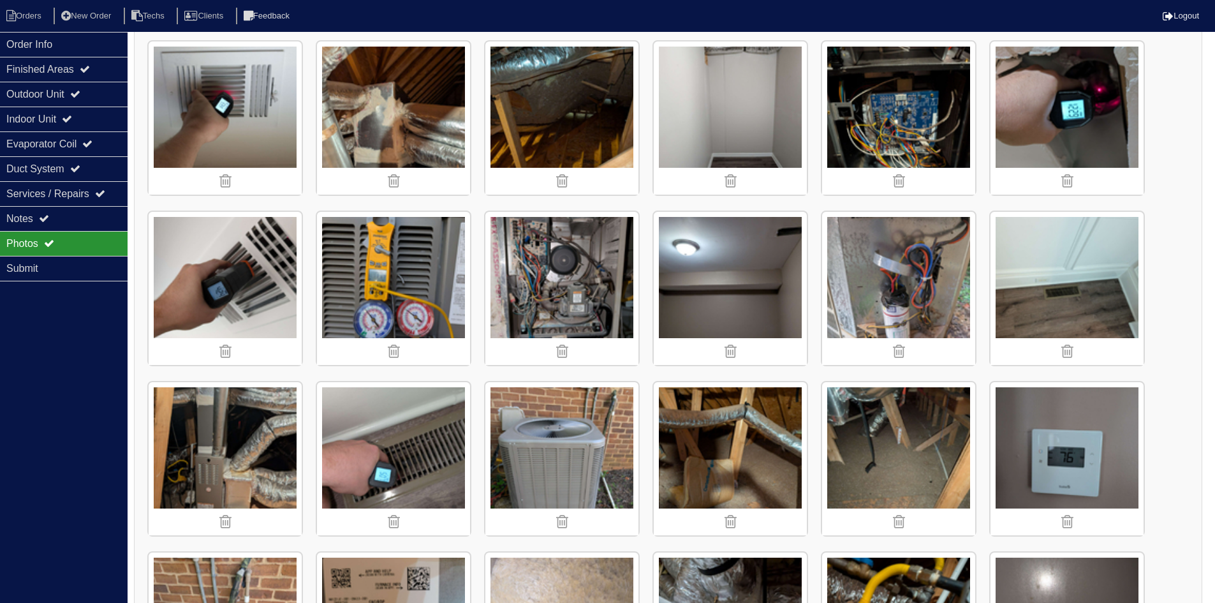
scroll to position [1403, 0]
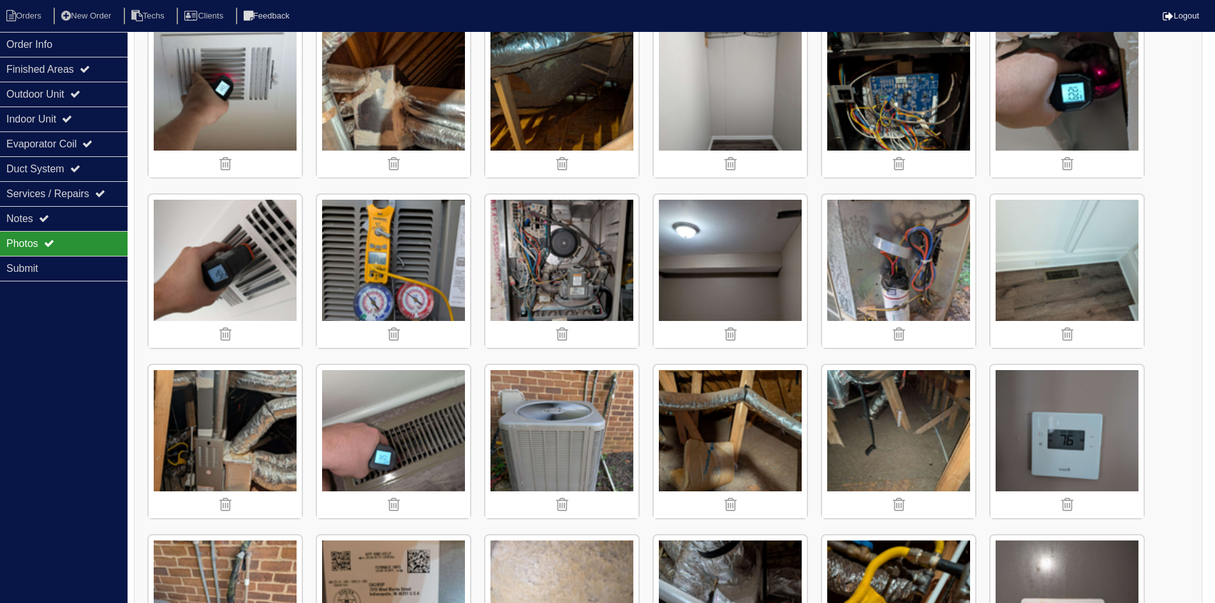
click at [568, 266] on img at bounding box center [561, 271] width 153 height 153
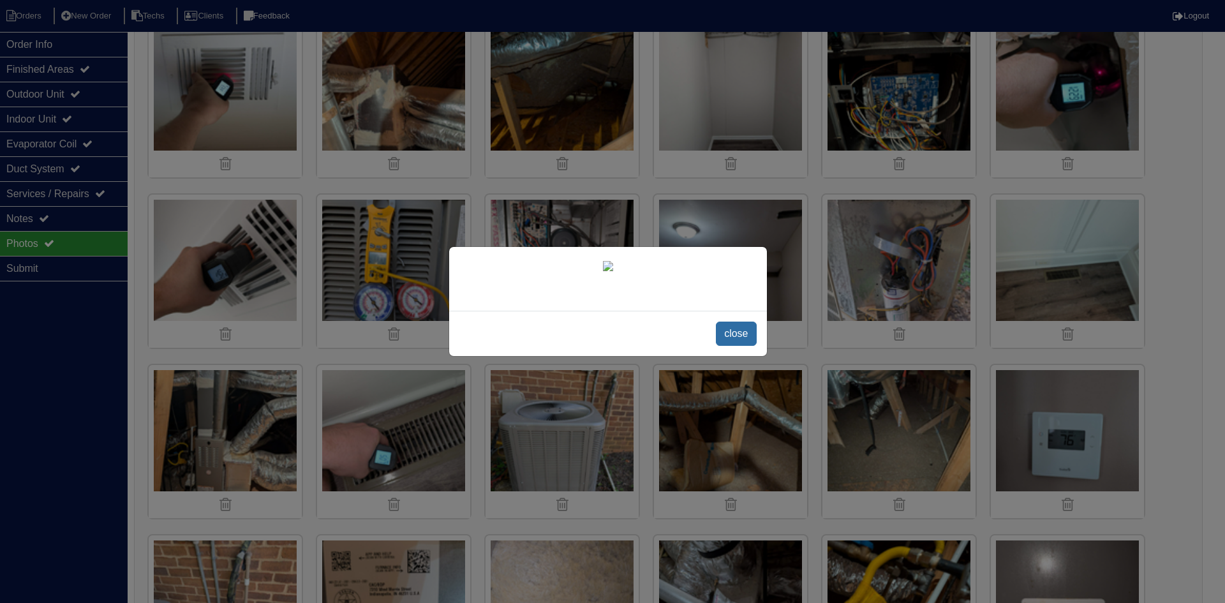
click at [743, 346] on span "close" at bounding box center [736, 334] width 40 height 24
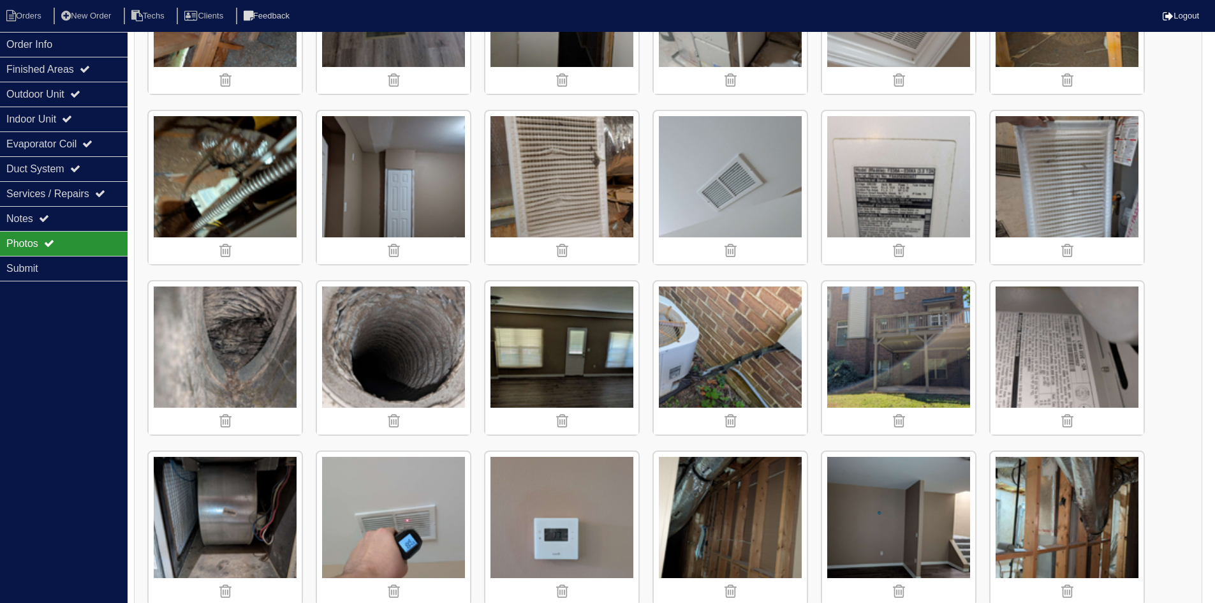
scroll to position [2190, 0]
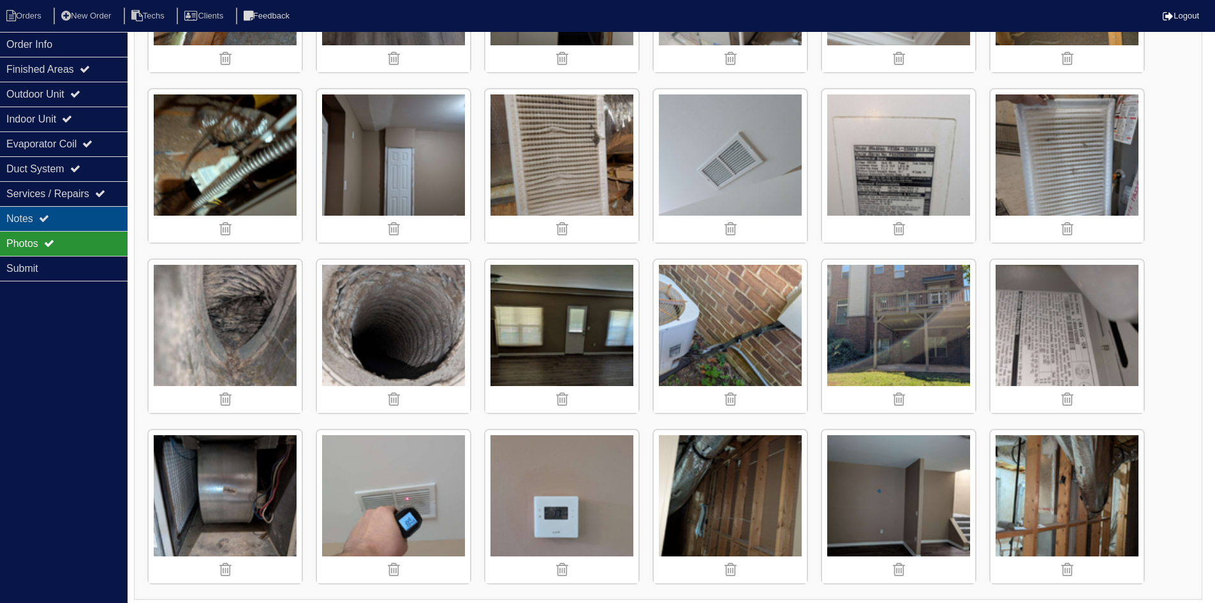
click at [64, 214] on div "Notes" at bounding box center [64, 218] width 128 height 25
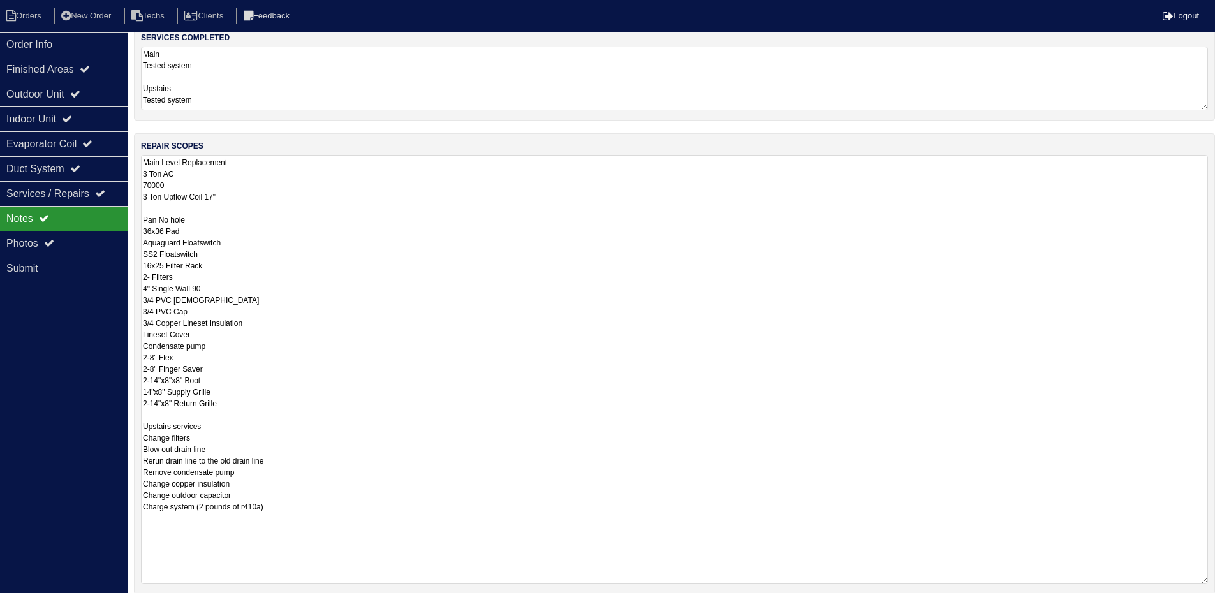
scroll to position [128, 0]
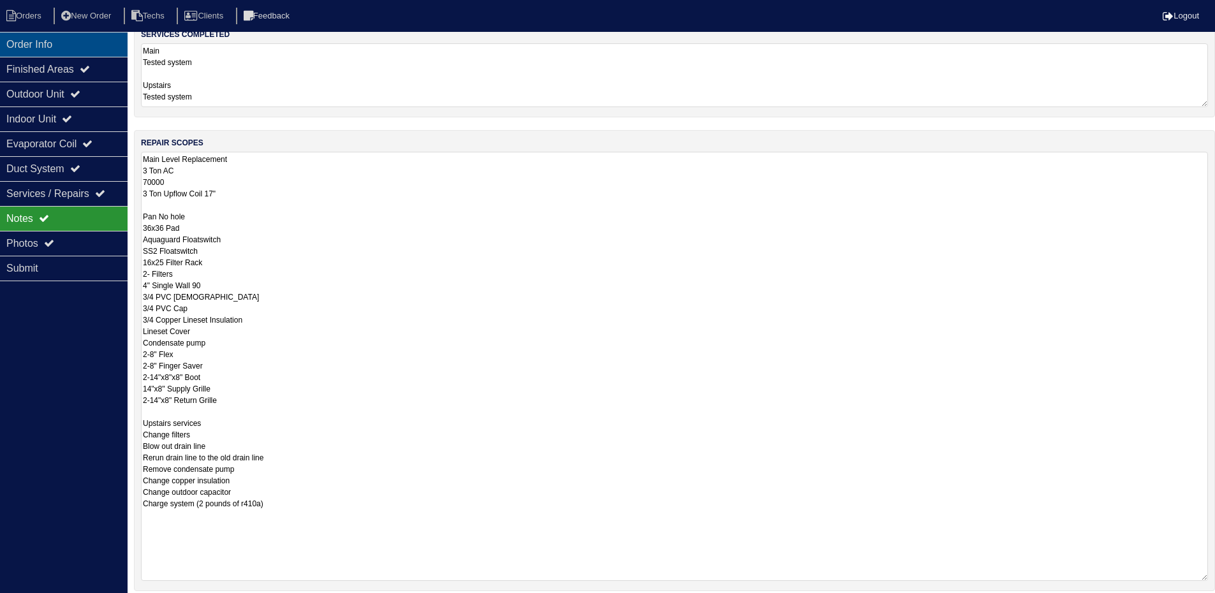
click at [40, 45] on div "Order Info" at bounding box center [64, 44] width 128 height 25
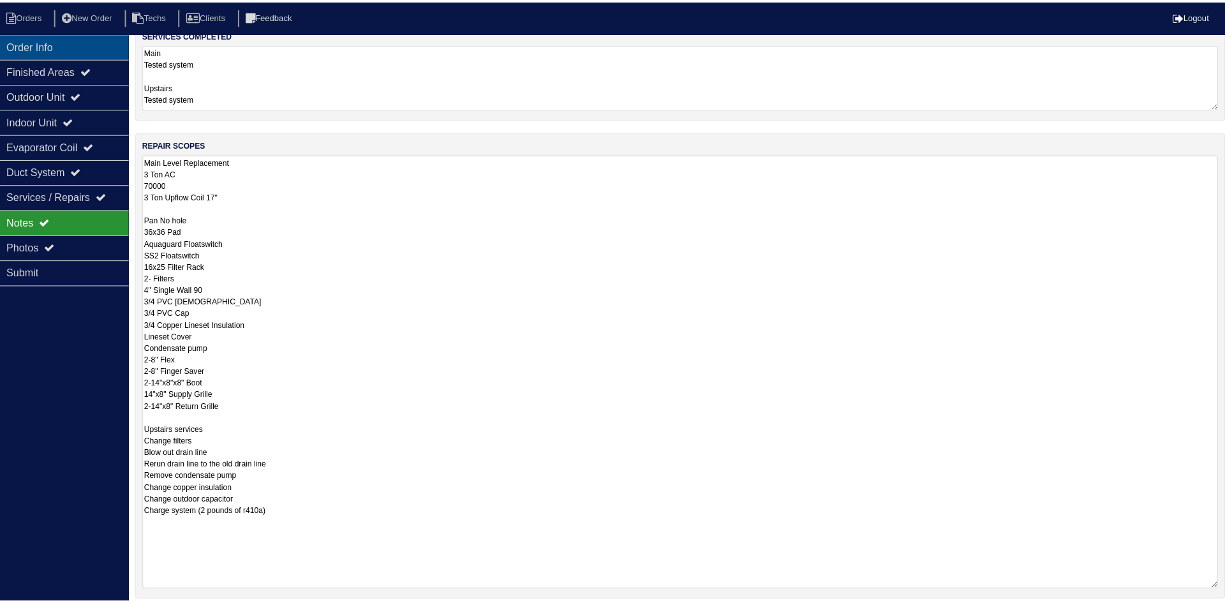
scroll to position [0, 0]
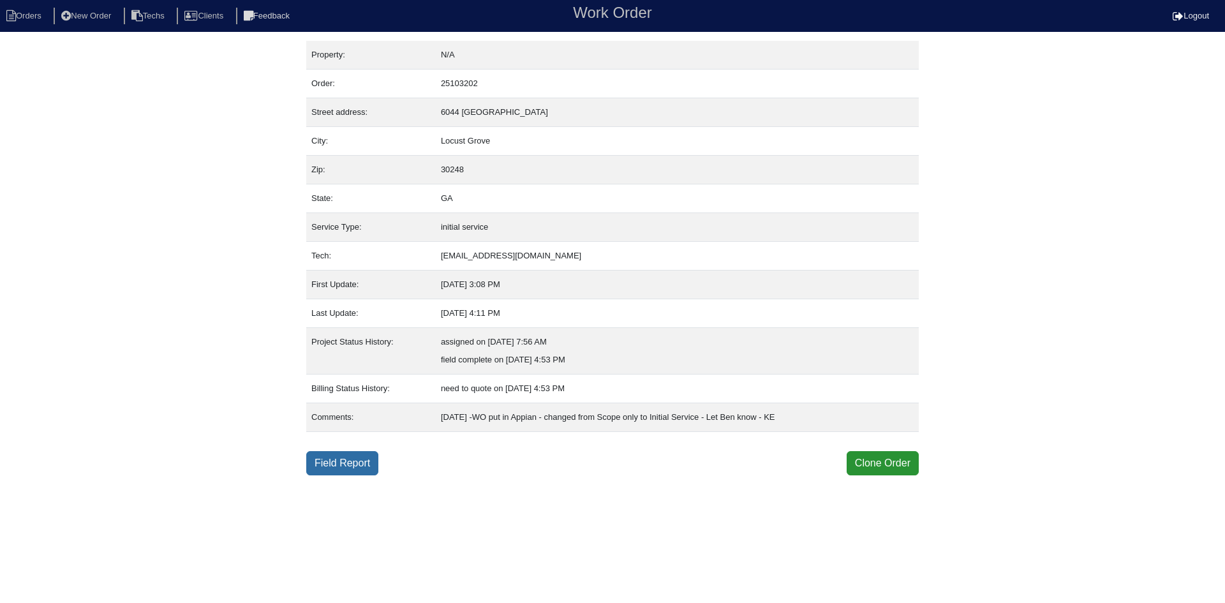
click at [347, 463] on link "Field Report" at bounding box center [342, 463] width 72 height 24
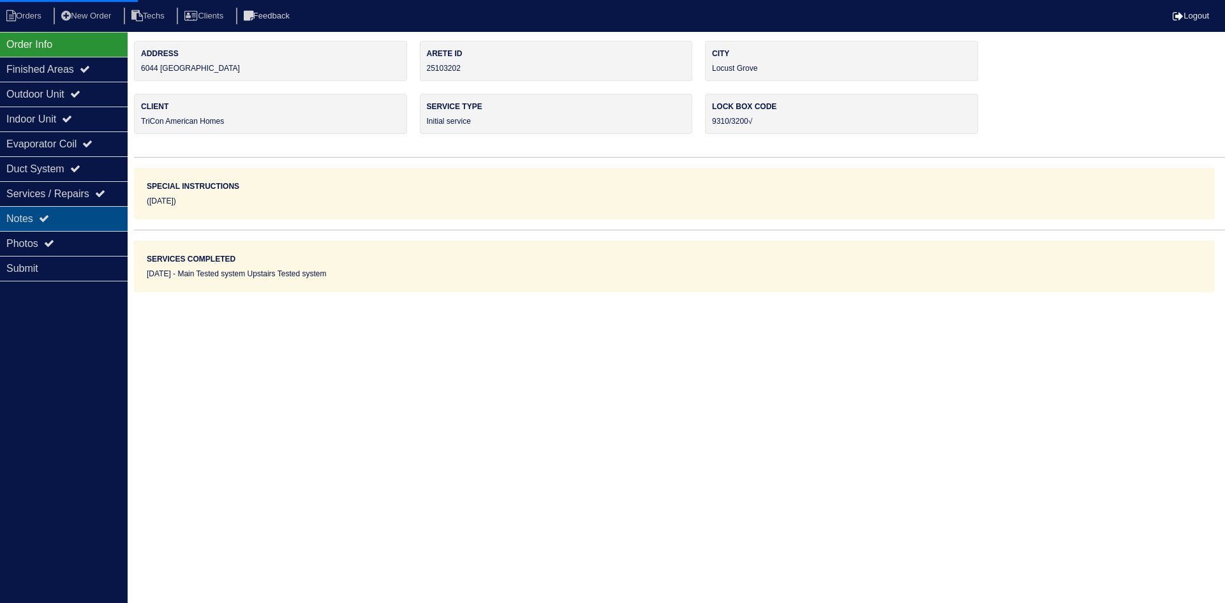
click at [57, 216] on div "Notes" at bounding box center [64, 218] width 128 height 25
click at [49, 217] on icon at bounding box center [44, 218] width 10 height 10
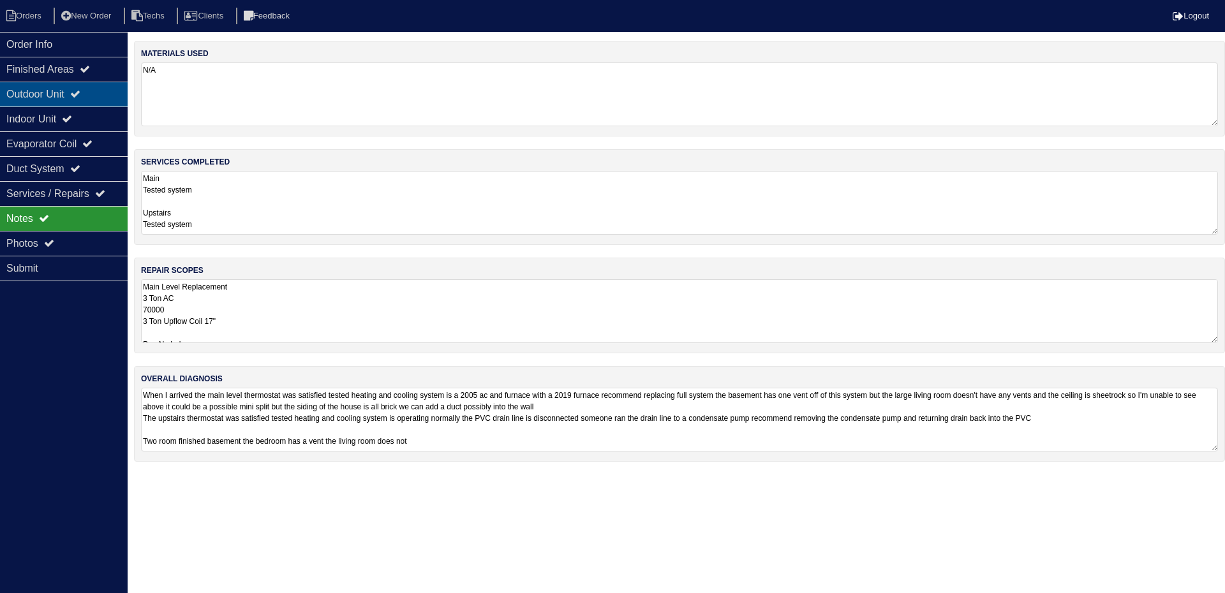
click at [68, 98] on div "Outdoor Unit" at bounding box center [64, 94] width 128 height 25
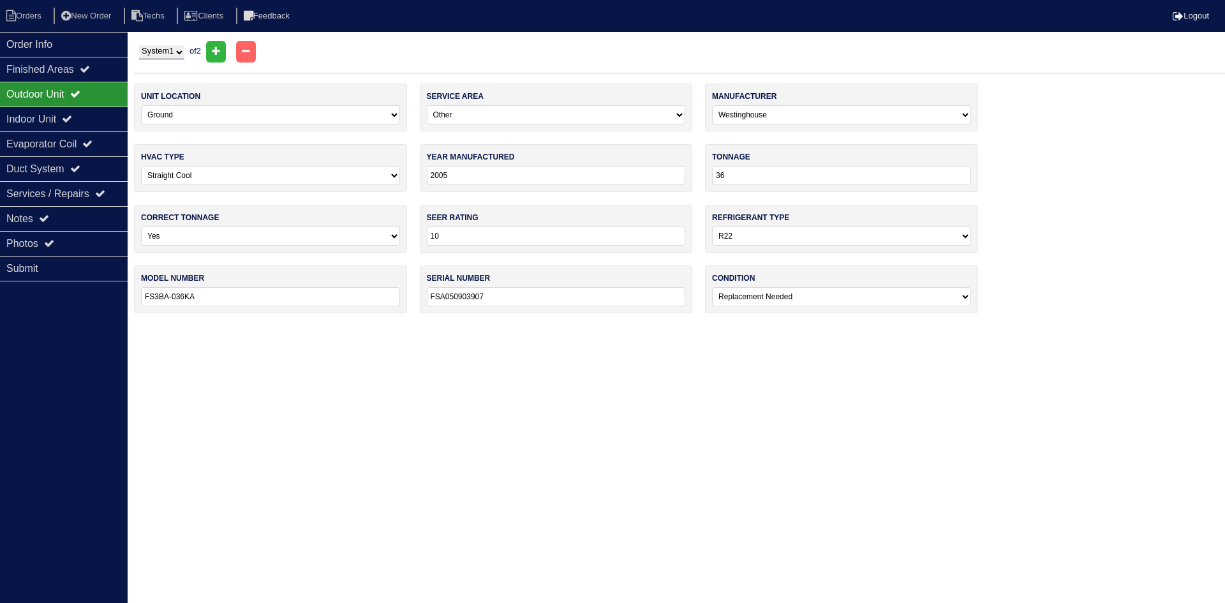
click at [178, 48] on select "System 1 System 2" at bounding box center [161, 52] width 45 height 14
select select "2"
click at [139, 45] on select "System 1 System 2" at bounding box center [161, 52] width 45 height 14
select select "1"
select select "Lennox"
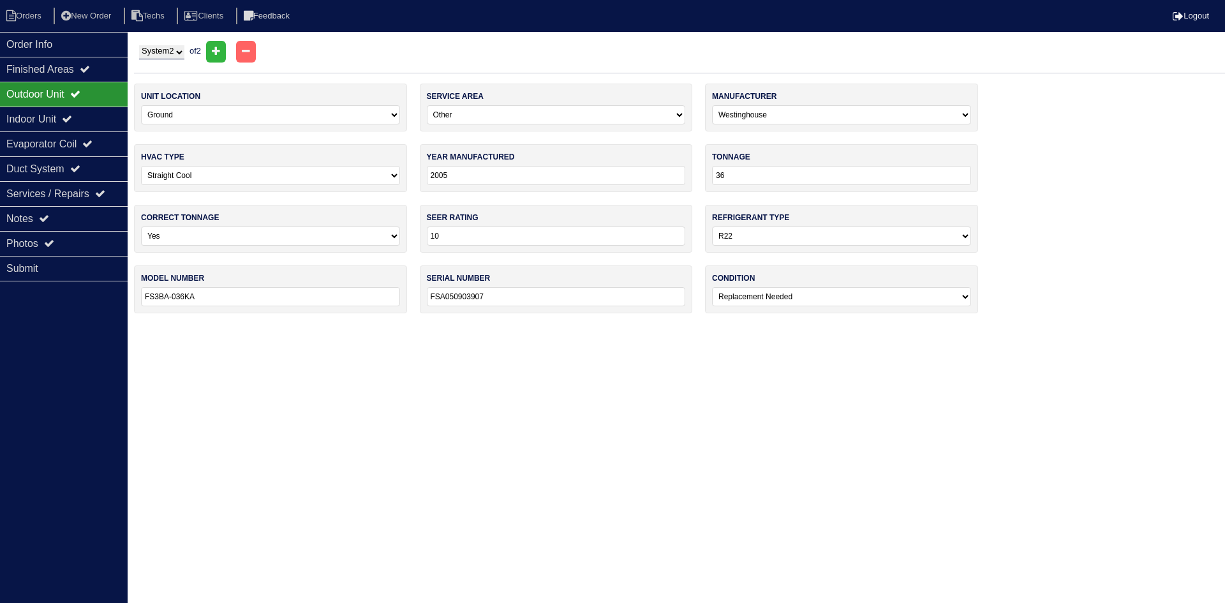
select select "1"
select select "0"
click at [82, 211] on div "Notes" at bounding box center [64, 218] width 128 height 25
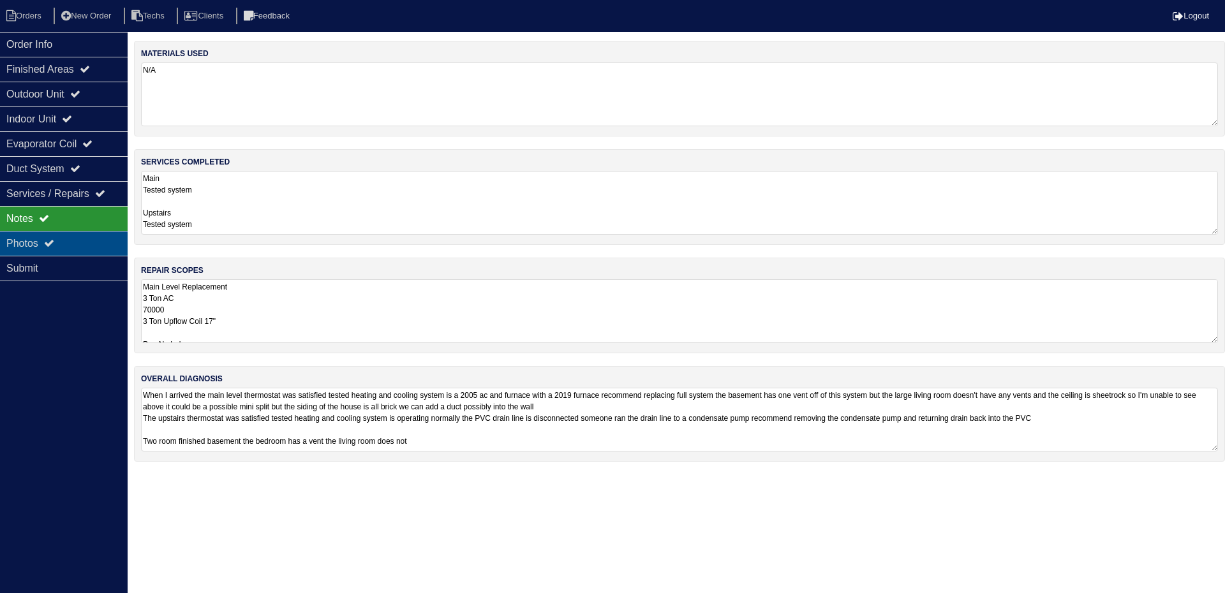
click at [57, 237] on div "Photos" at bounding box center [64, 243] width 128 height 25
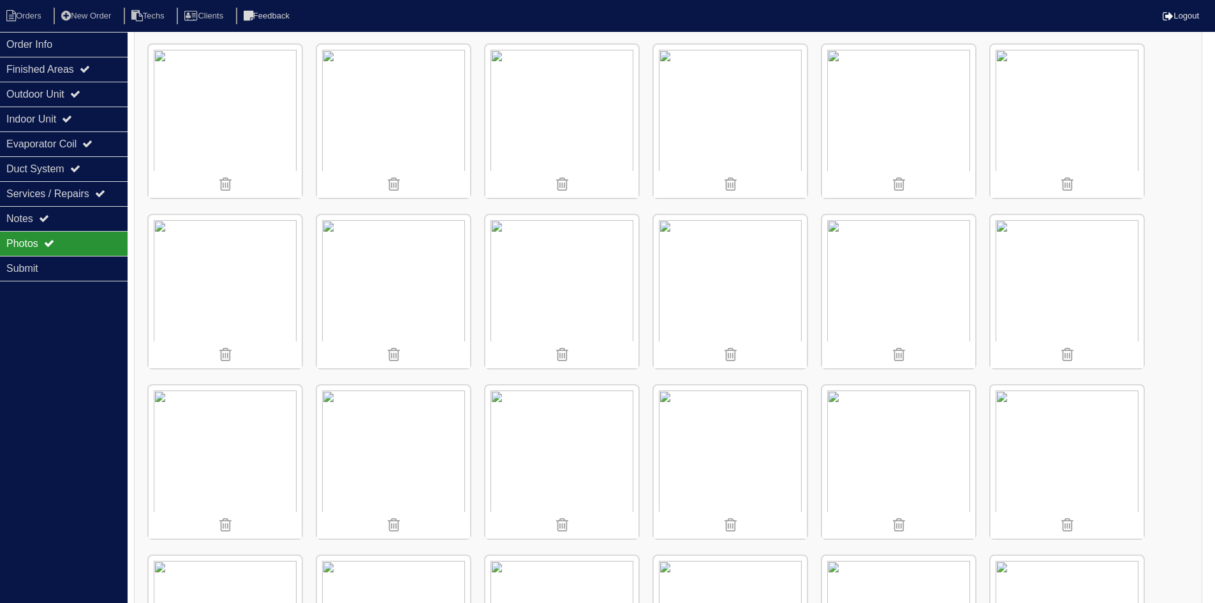
scroll to position [191, 0]
drag, startPoint x: 57, startPoint y: 216, endPoint x: 73, endPoint y: 209, distance: 17.1
click at [57, 216] on div "Notes" at bounding box center [64, 218] width 128 height 25
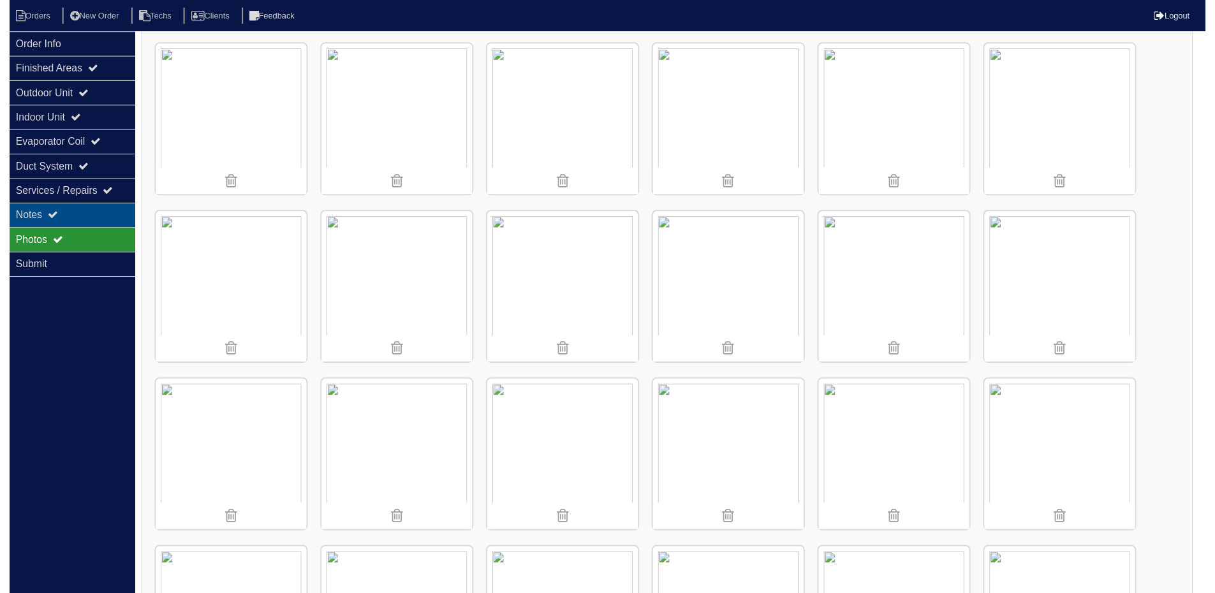
scroll to position [0, 0]
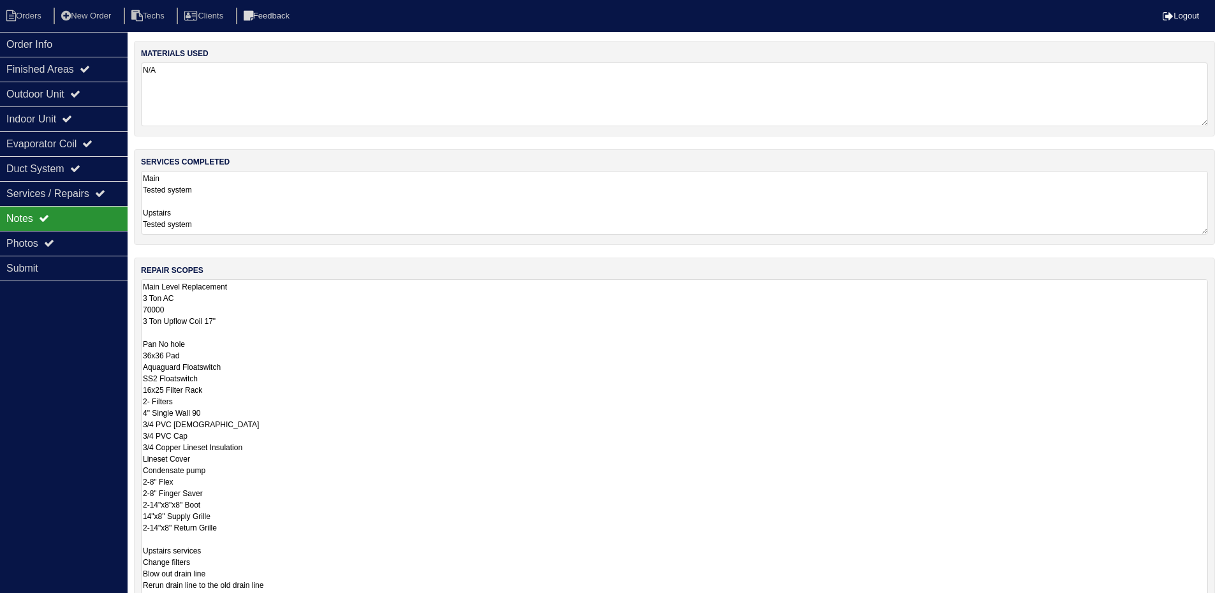
click at [1215, 340] on html "Orders New Order Techs Clients Feedback Logout Orders New Order Users Clients M…" at bounding box center [607, 384] width 1215 height 769
click at [1213, 339] on div "repair scopes Main Level Replacement 3 Ton AC 70000 3 Ton Upflow Coil 17" Pan N…" at bounding box center [674, 453] width 1081 height 390
click at [1204, 183] on textarea "Main Tested system Upstairs Tested system" at bounding box center [679, 203] width 1077 height 64
drag, startPoint x: 1213, startPoint y: 340, endPoint x: 1188, endPoint y: 479, distance: 141.3
click at [1215, 602] on html "Orders New Order Techs Clients Feedback Logout Orders New Order Users Clients M…" at bounding box center [607, 383] width 1215 height 766
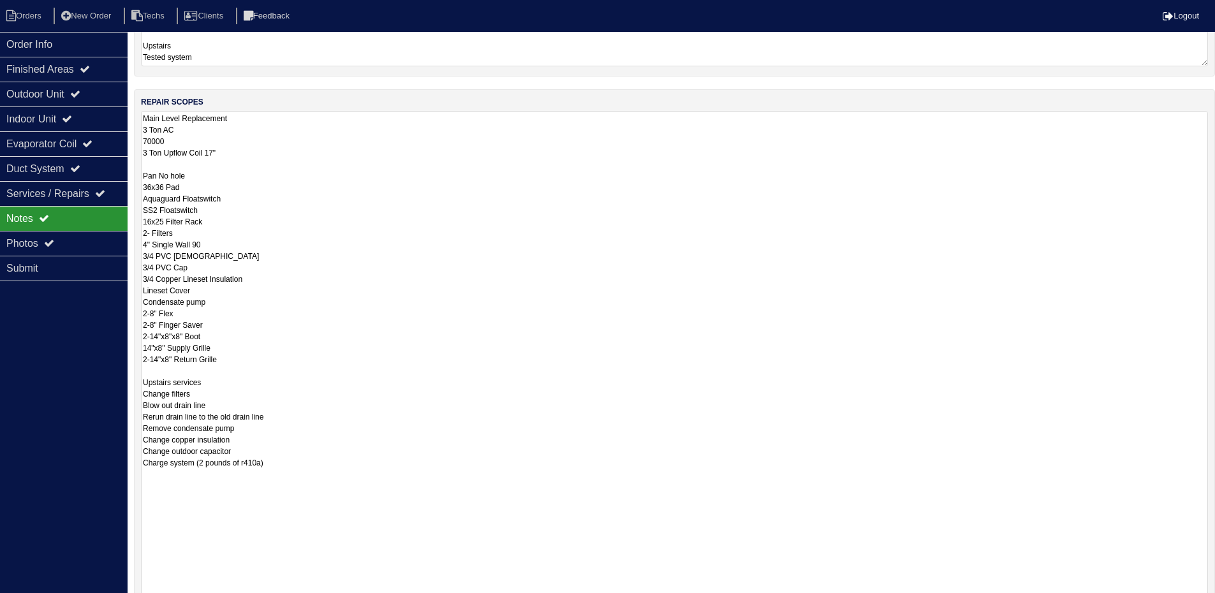
drag, startPoint x: 1205, startPoint y: 458, endPoint x: 1214, endPoint y: 626, distance: 168.0
click at [1214, 602] on html "Orders New Order Techs Clients Feedback Logout Orders New Order Users Clients M…" at bounding box center [607, 298] width 1215 height 931
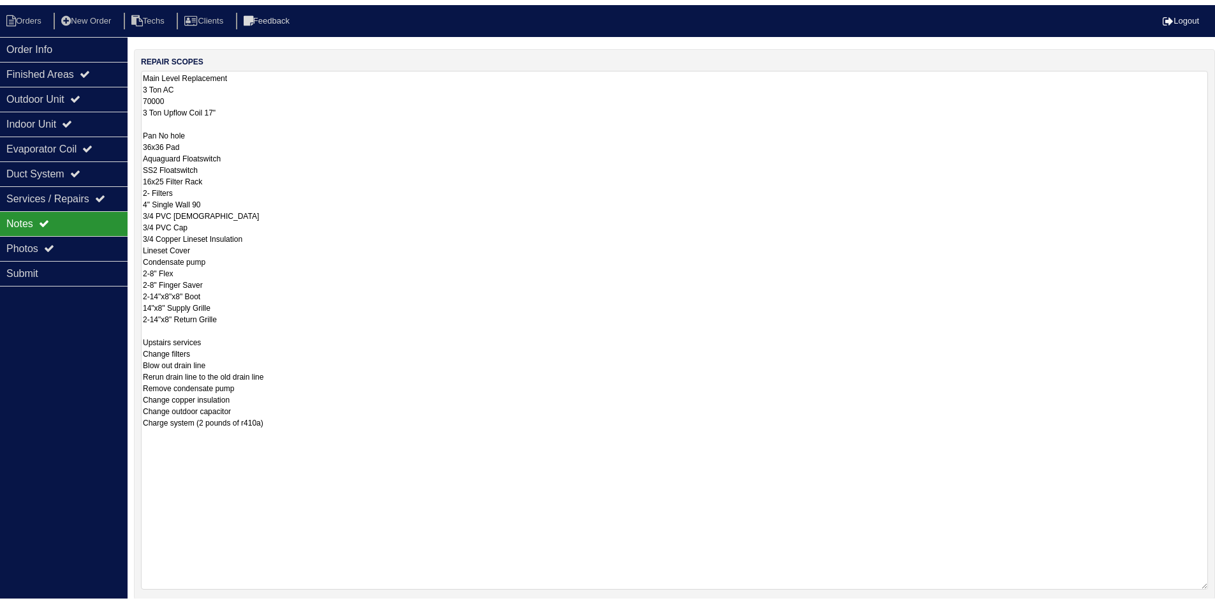
scroll to position [255, 0]
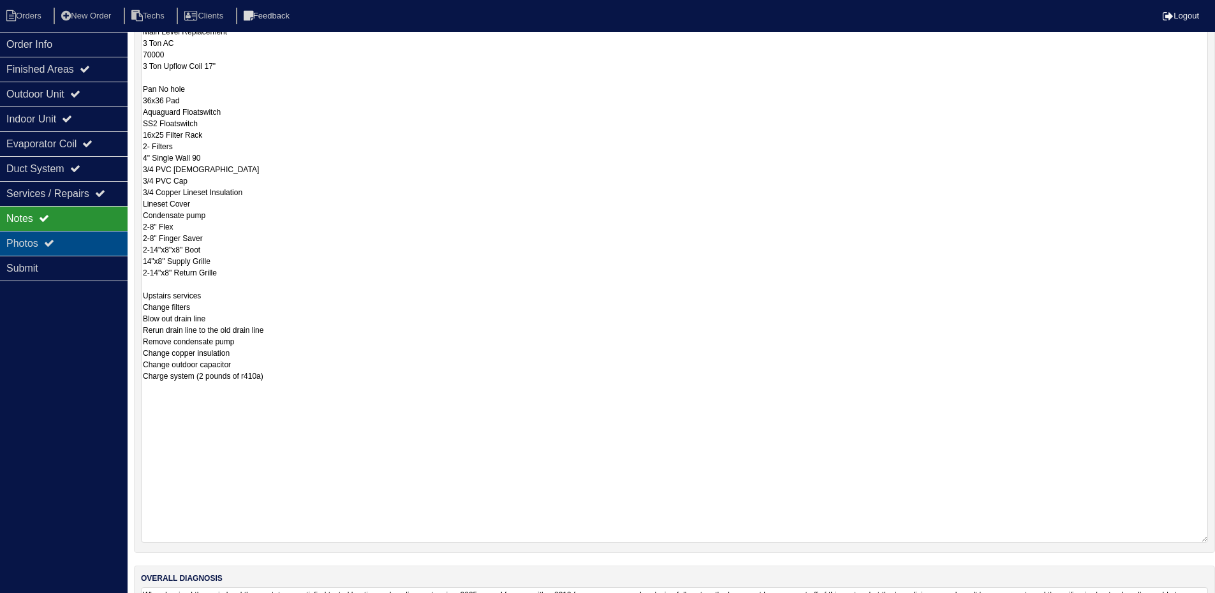
click at [40, 237] on div "Photos" at bounding box center [64, 243] width 128 height 25
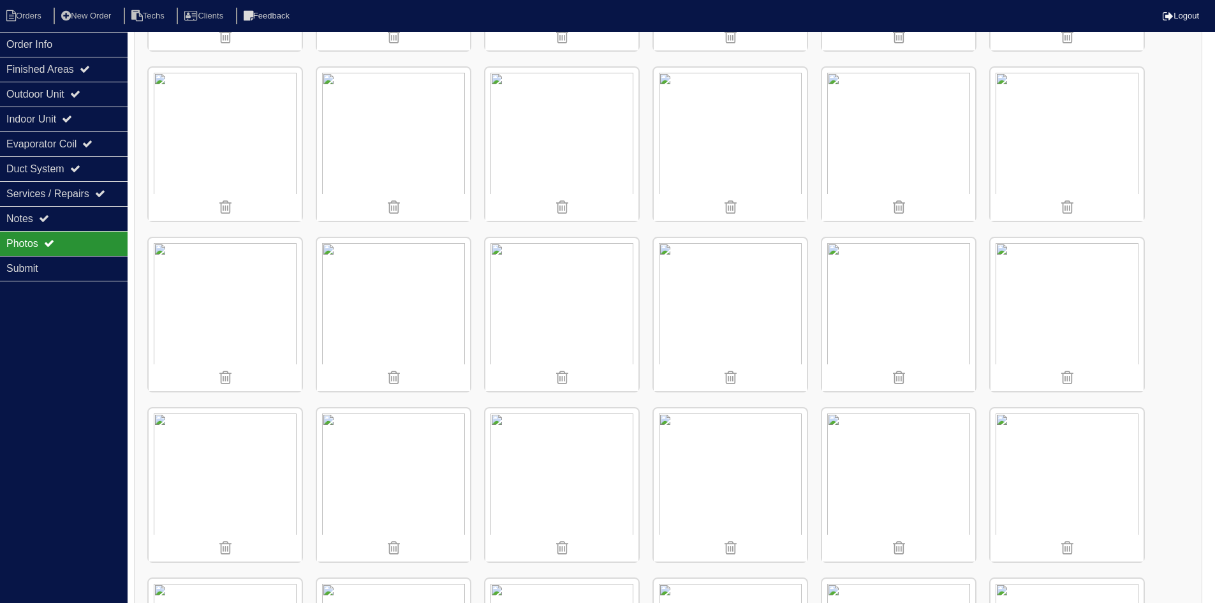
scroll to position [1807, 0]
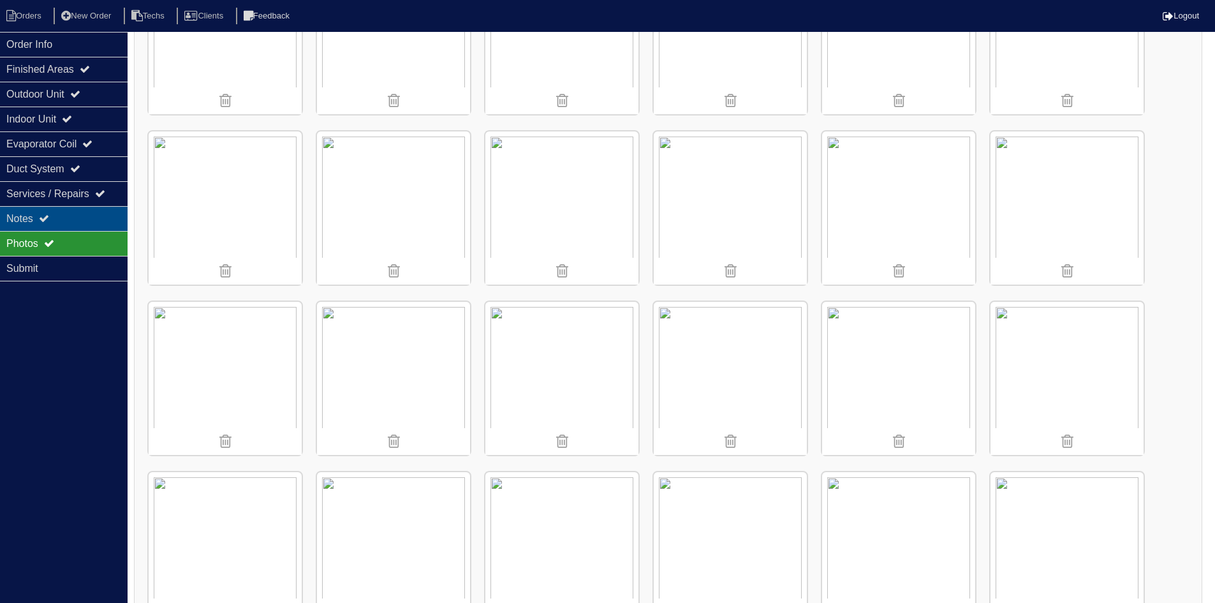
click at [80, 212] on div "Notes" at bounding box center [64, 218] width 128 height 25
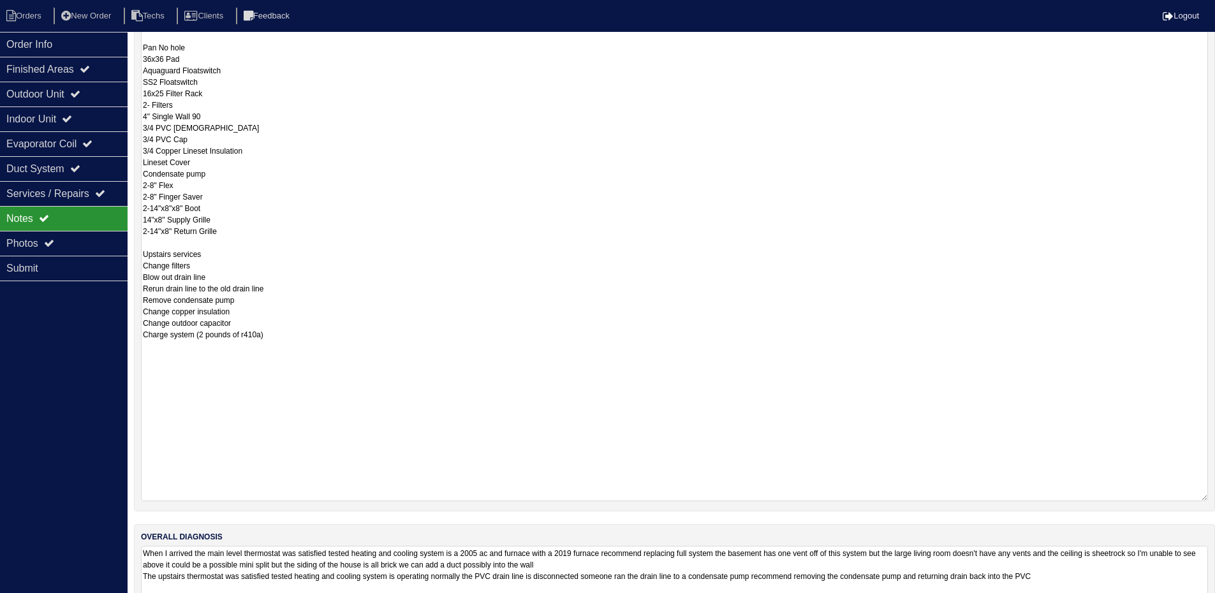
scroll to position [336, 0]
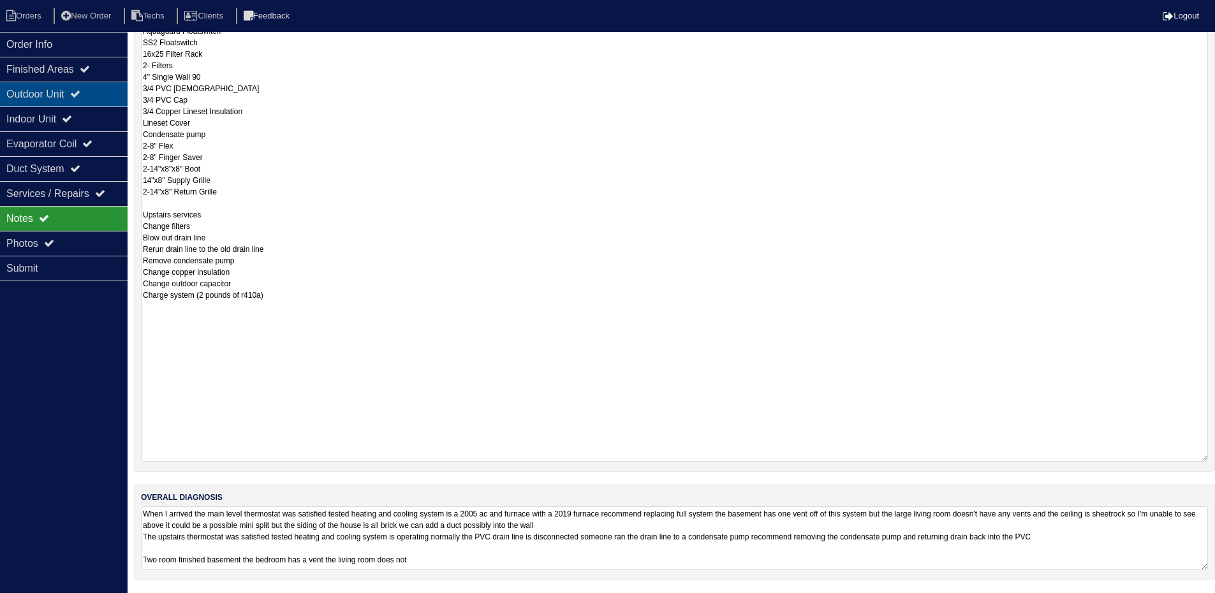
click at [94, 93] on div "Outdoor Unit" at bounding box center [64, 94] width 128 height 25
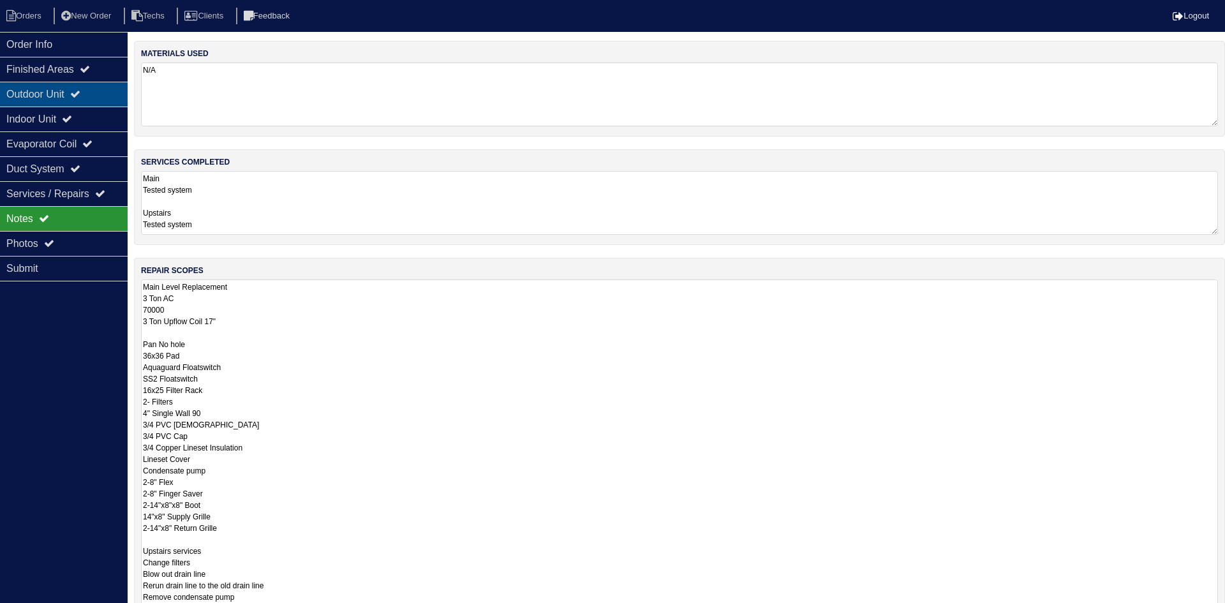
select select "2"
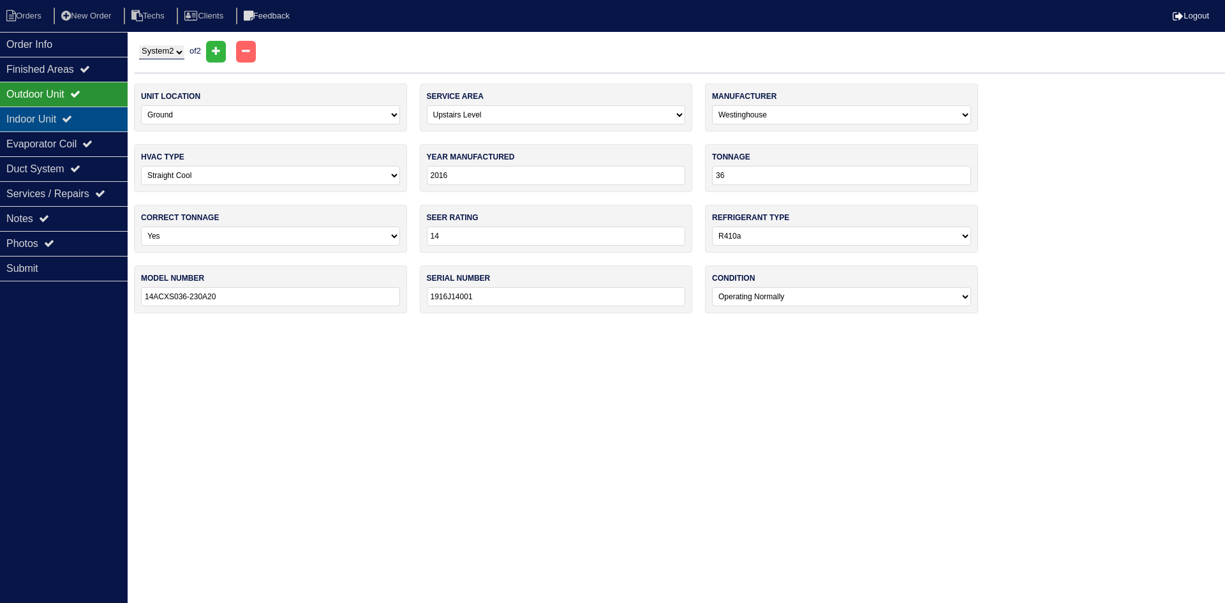
click at [72, 117] on icon at bounding box center [67, 119] width 10 height 10
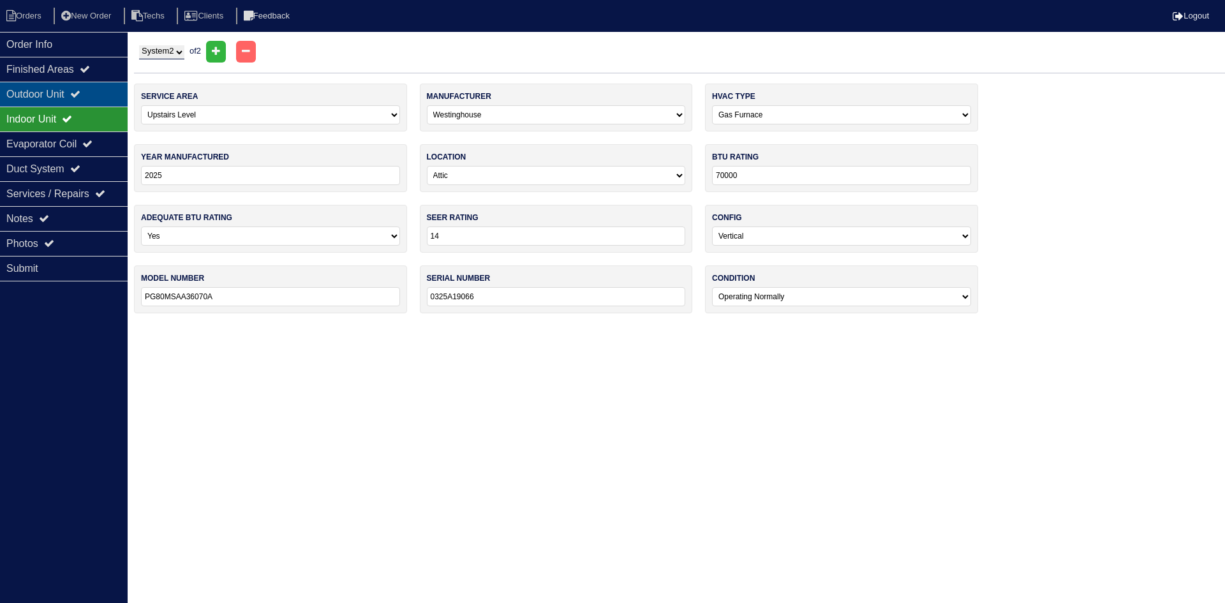
click at [79, 95] on icon at bounding box center [75, 94] width 10 height 10
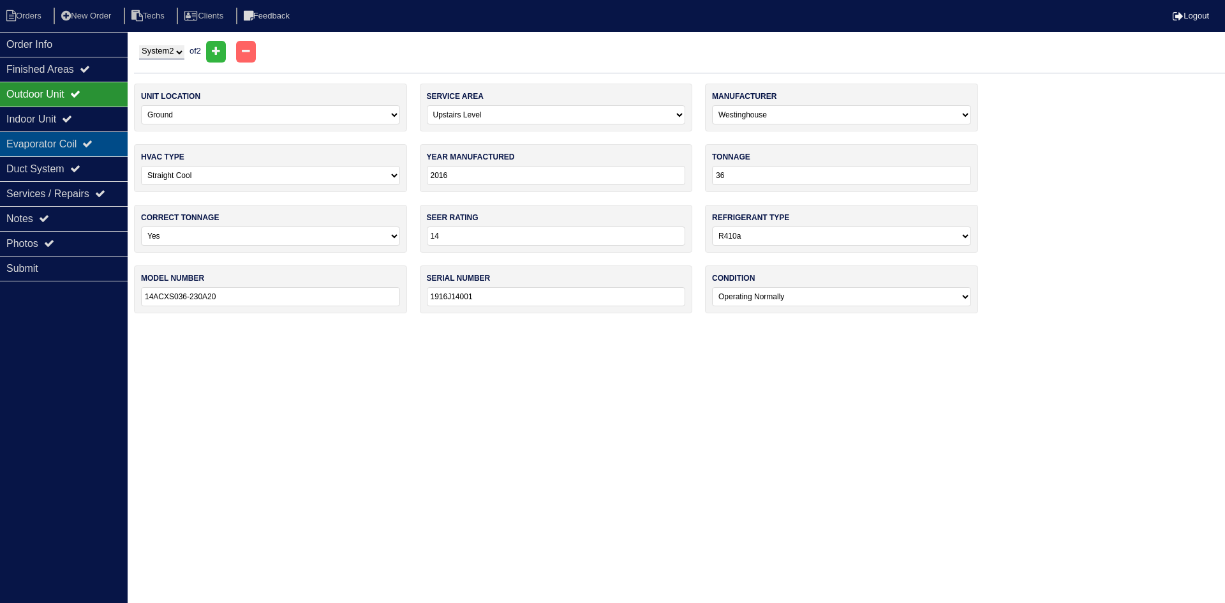
click at [71, 144] on div "Evaporator Coil" at bounding box center [64, 143] width 128 height 25
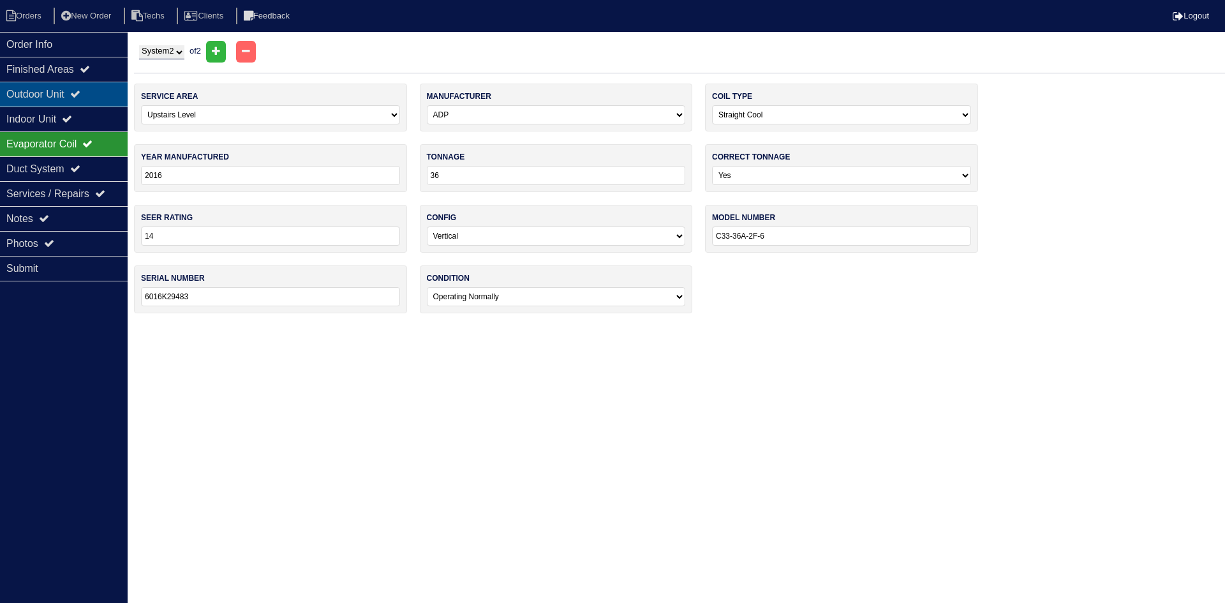
click at [79, 98] on icon at bounding box center [75, 94] width 10 height 10
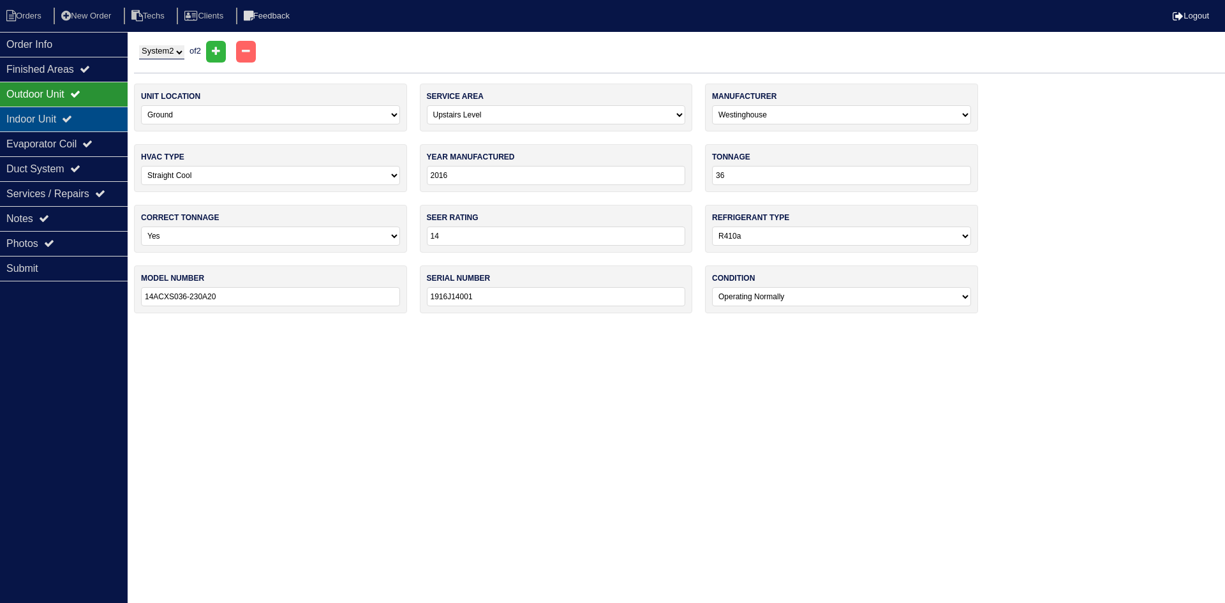
click at [67, 117] on div "Indoor Unit" at bounding box center [64, 119] width 128 height 25
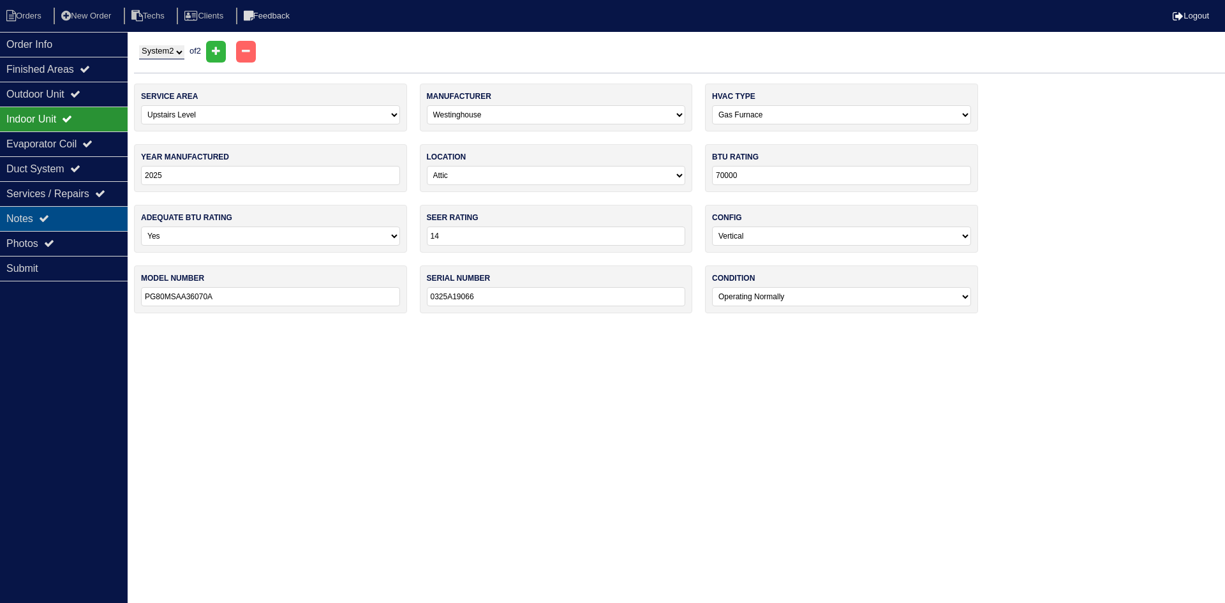
click at [23, 218] on div "Notes" at bounding box center [64, 218] width 128 height 25
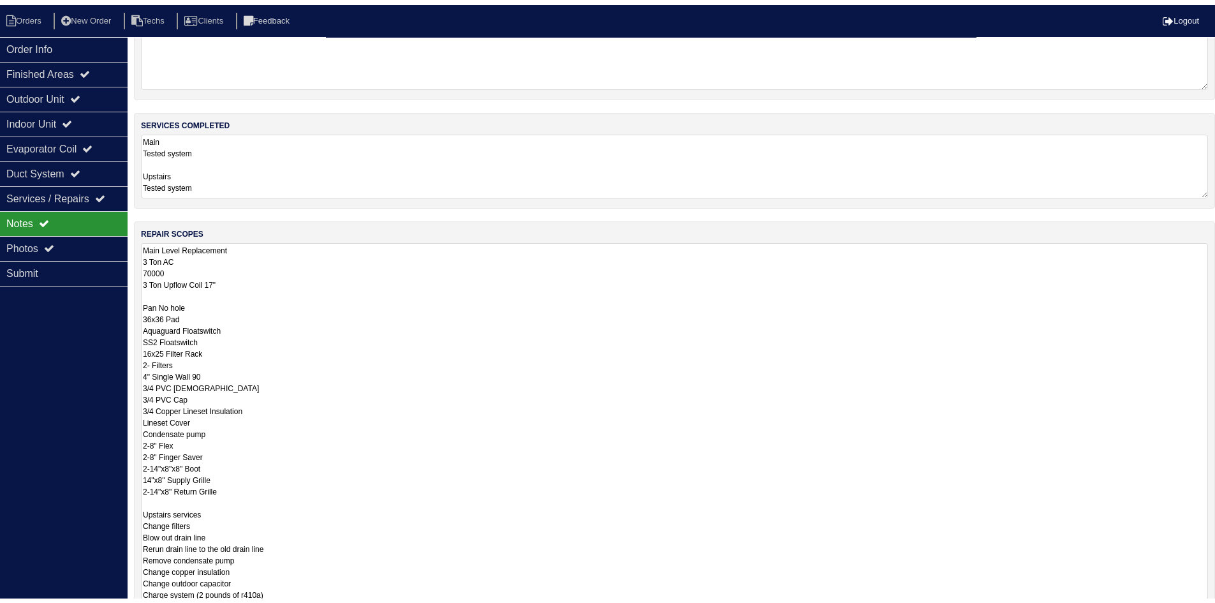
scroll to position [255, 0]
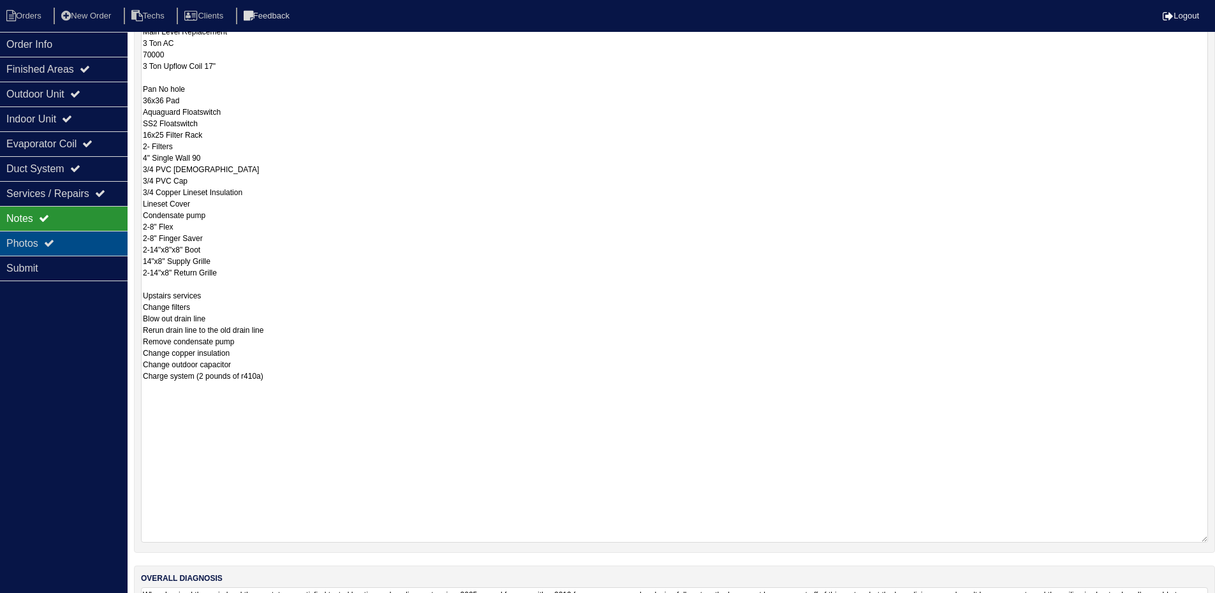
click at [60, 239] on div "Photos" at bounding box center [64, 243] width 128 height 25
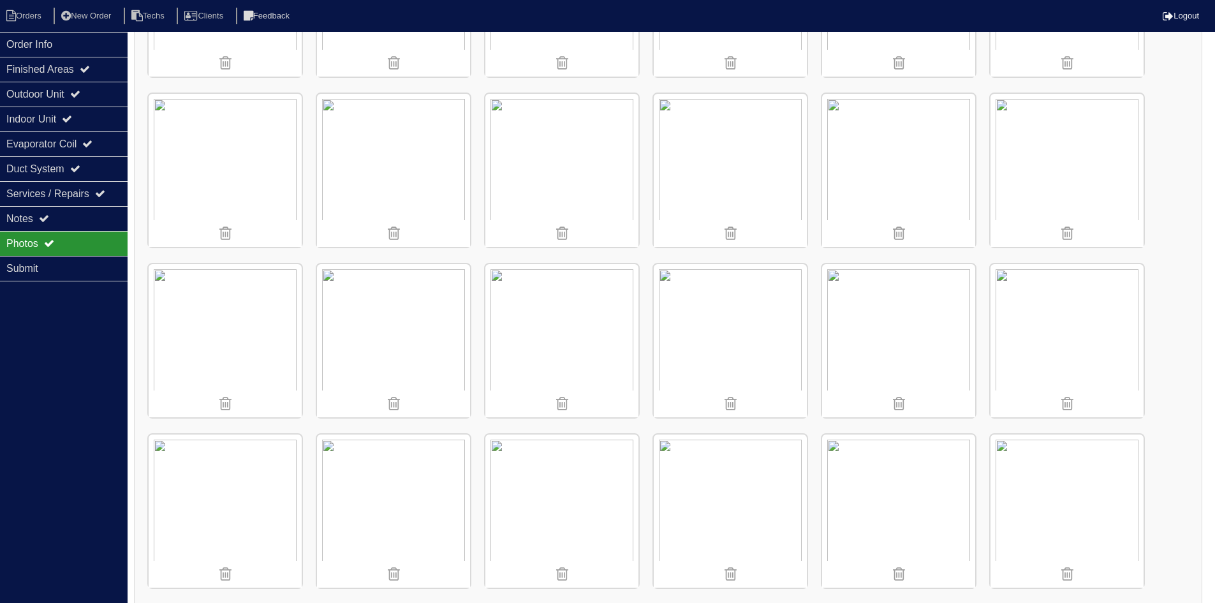
scroll to position [2190, 0]
click at [105, 219] on div "Notes" at bounding box center [64, 218] width 128 height 25
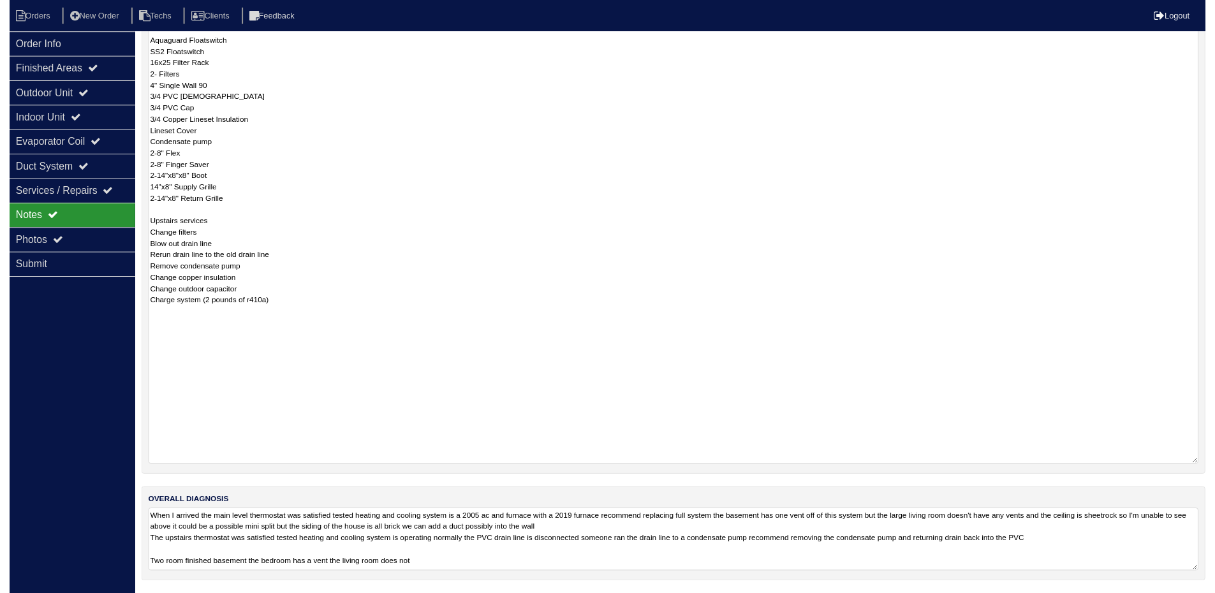
scroll to position [336, 0]
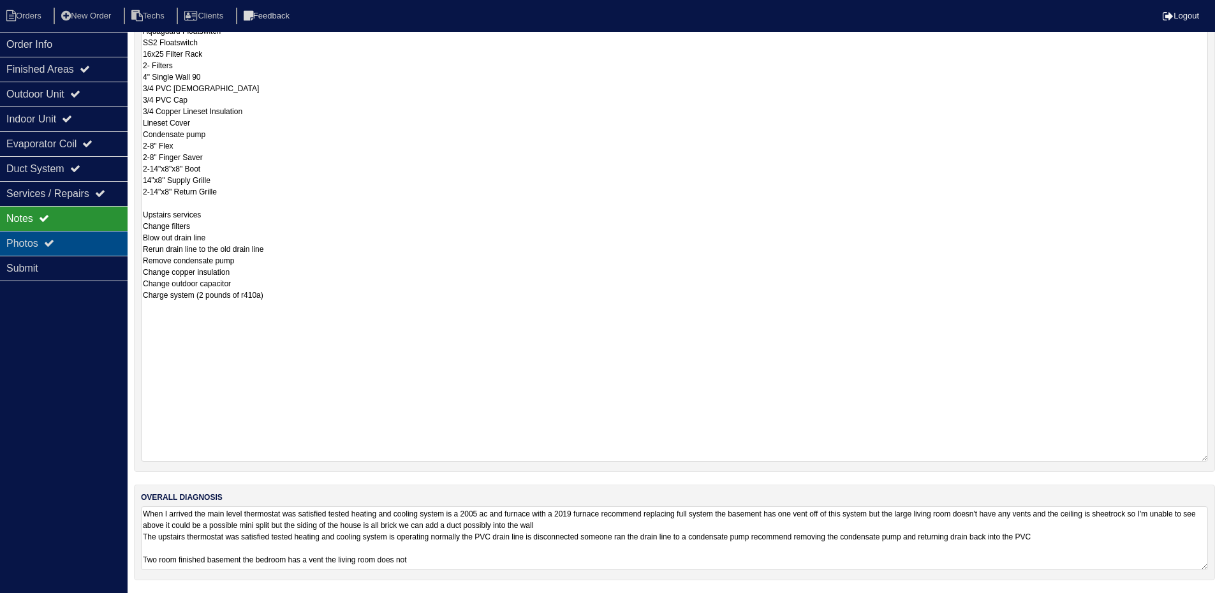
click at [50, 246] on icon at bounding box center [49, 243] width 10 height 10
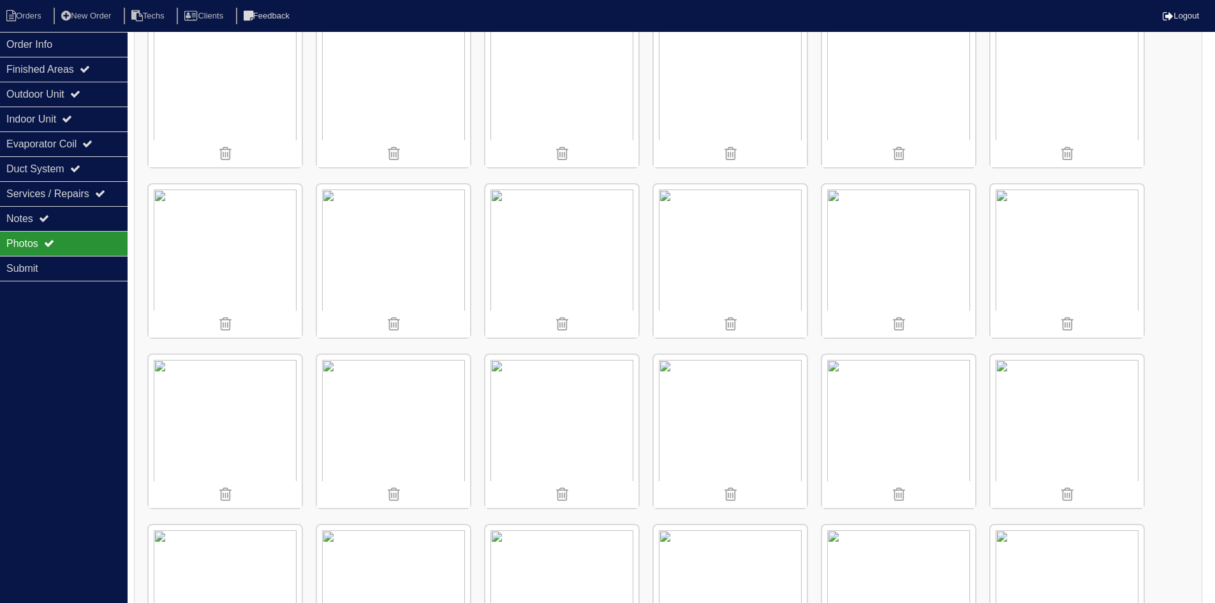
scroll to position [1552, 0]
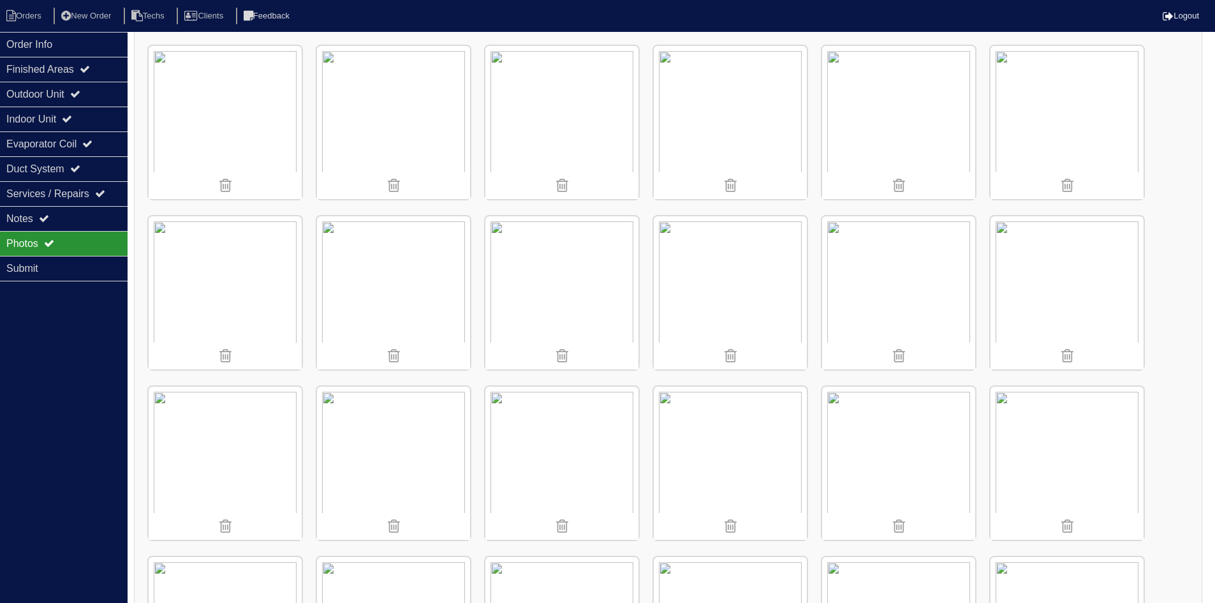
click at [937, 265] on img at bounding box center [898, 292] width 153 height 153
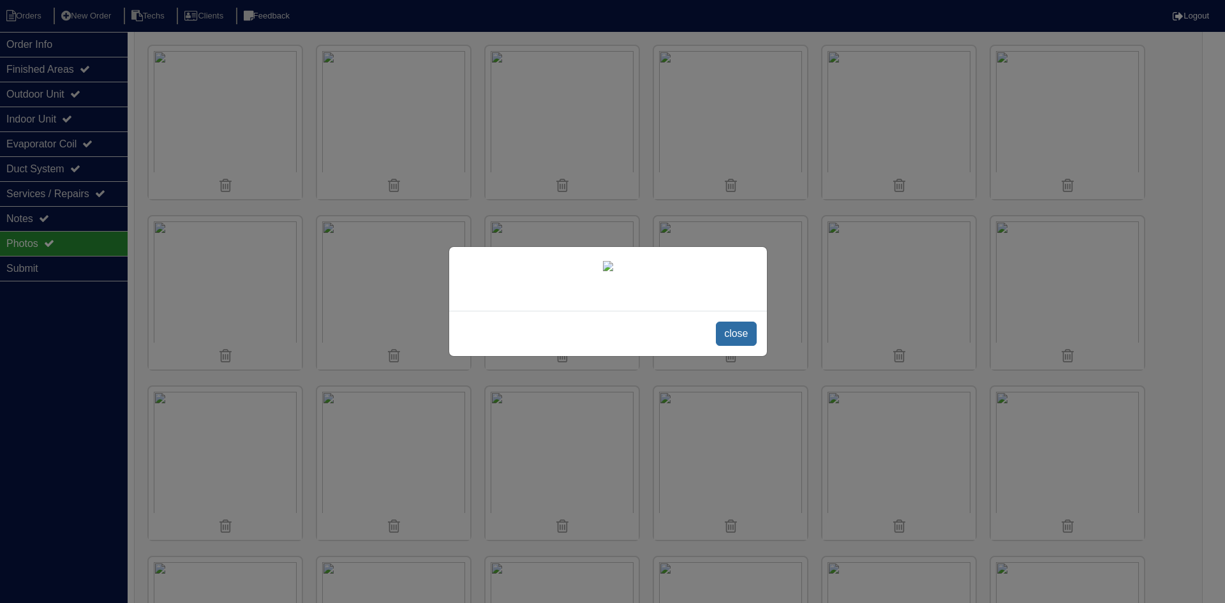
click at [739, 335] on span "close" at bounding box center [736, 334] width 40 height 24
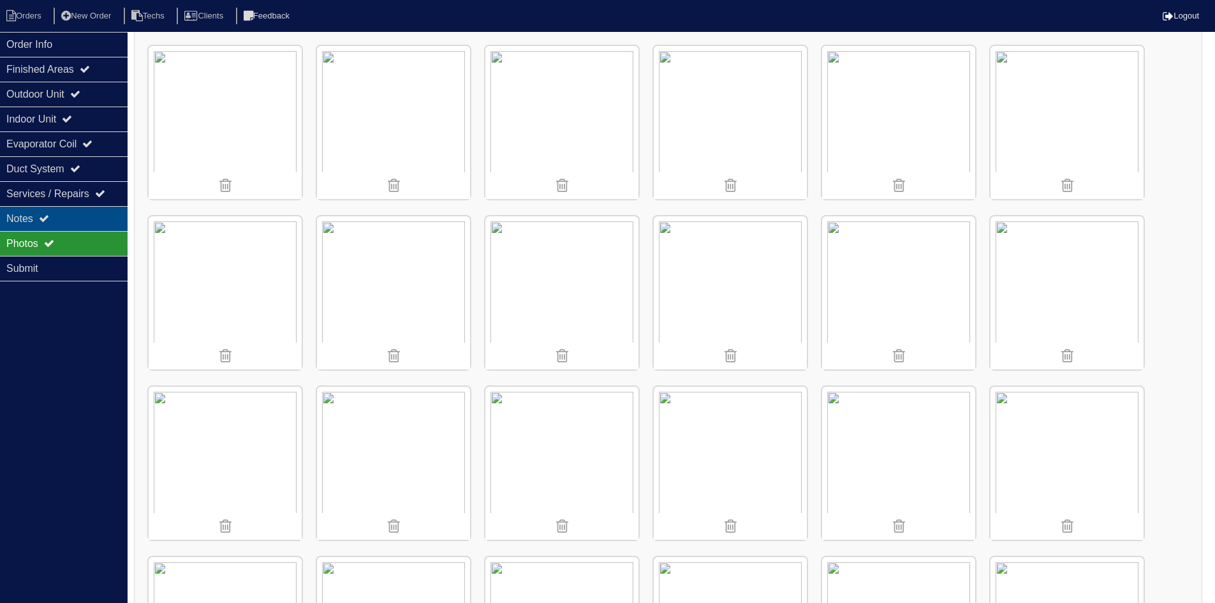
click at [83, 216] on div "Notes" at bounding box center [64, 218] width 128 height 25
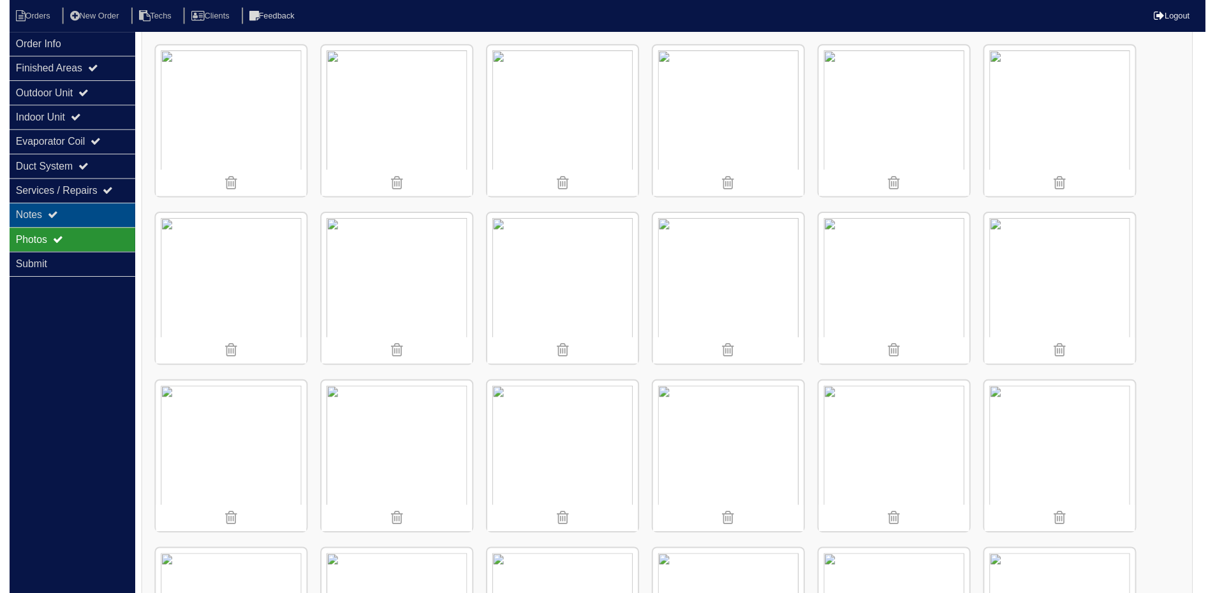
scroll to position [336, 0]
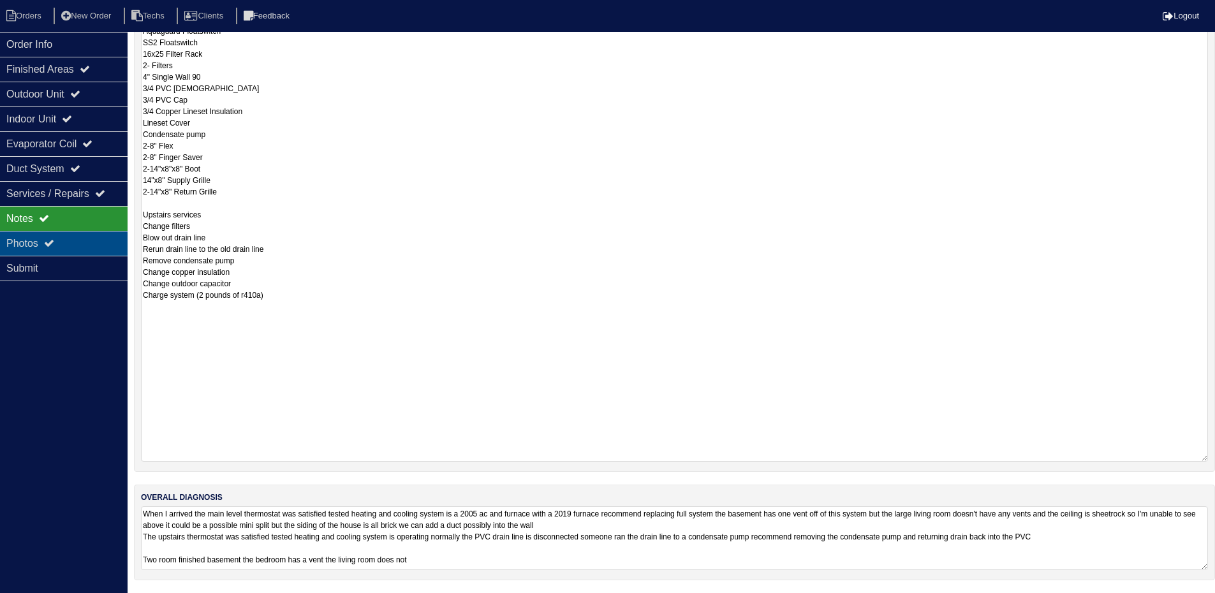
click at [95, 241] on div "Photos" at bounding box center [64, 243] width 128 height 25
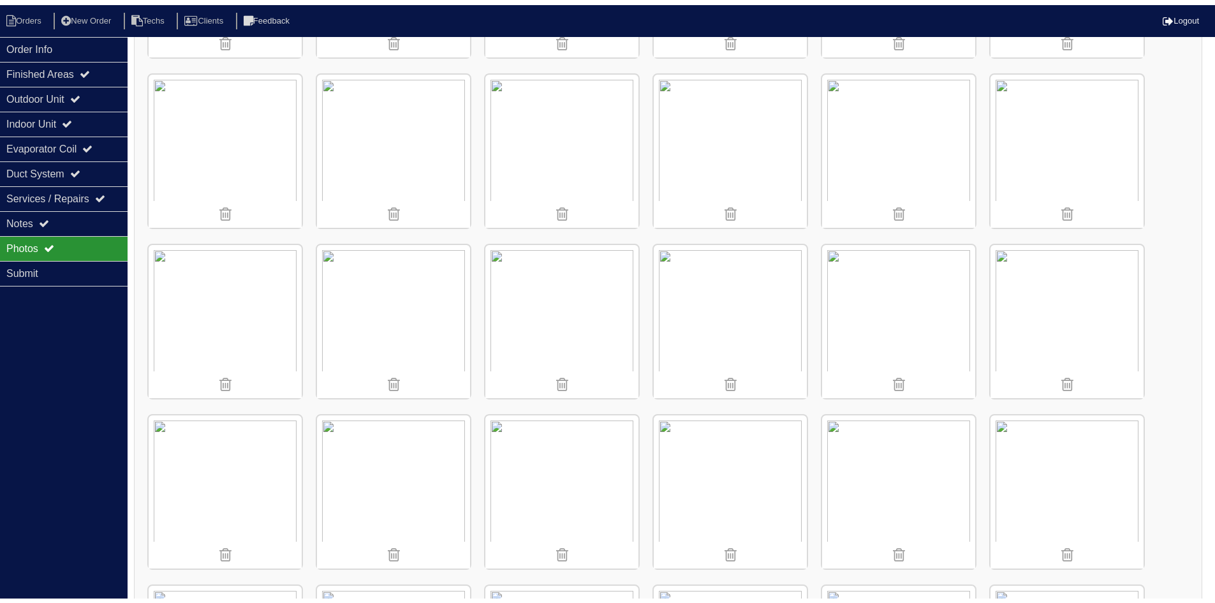
scroll to position [1552, 0]
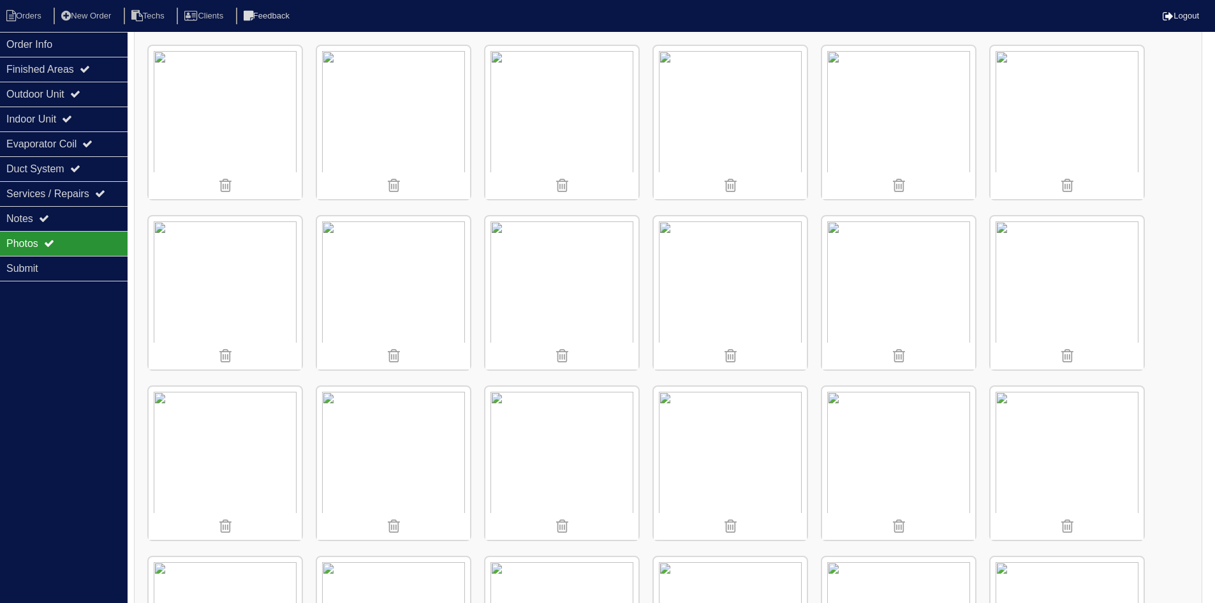
click at [889, 289] on img at bounding box center [898, 292] width 153 height 153
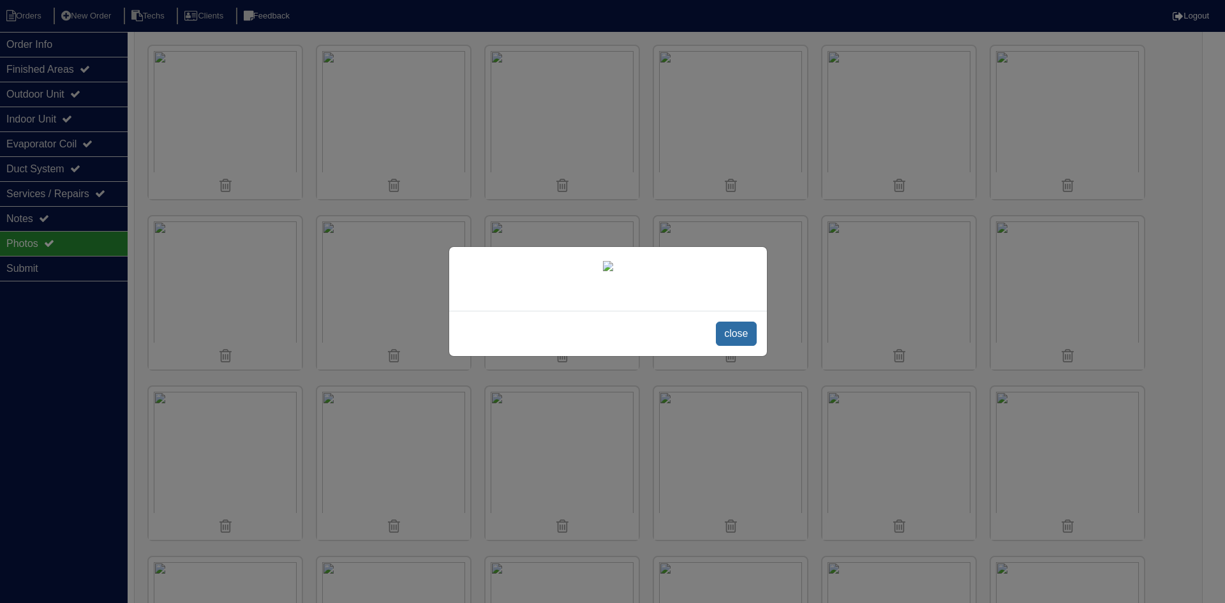
click at [736, 336] on span "close" at bounding box center [736, 334] width 40 height 24
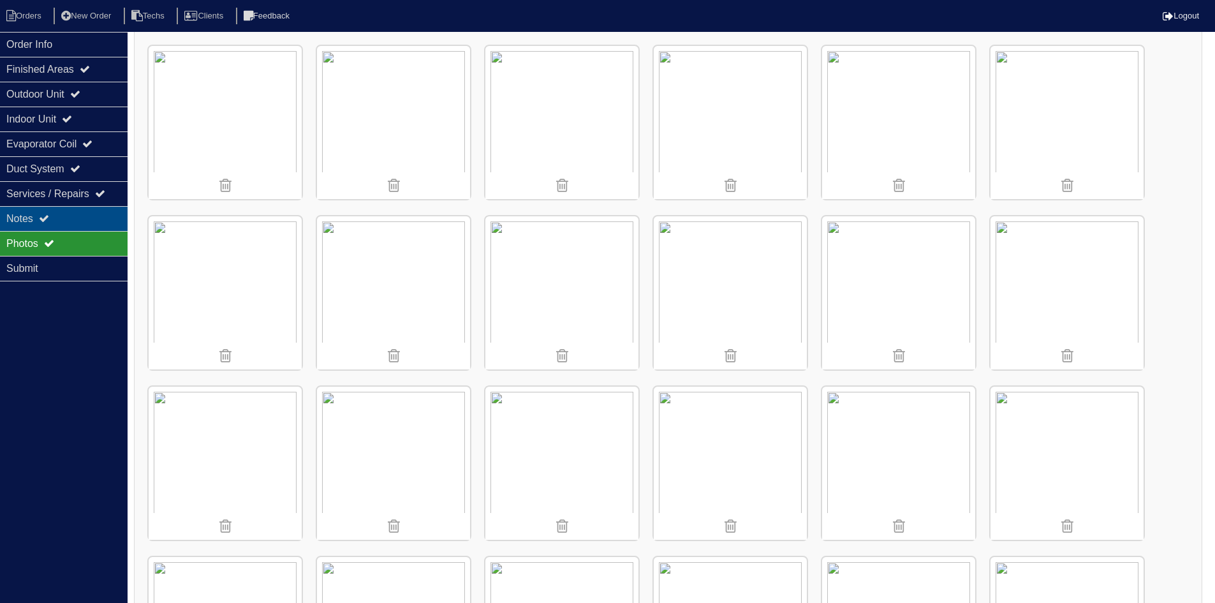
click at [96, 211] on div "Notes" at bounding box center [64, 218] width 128 height 25
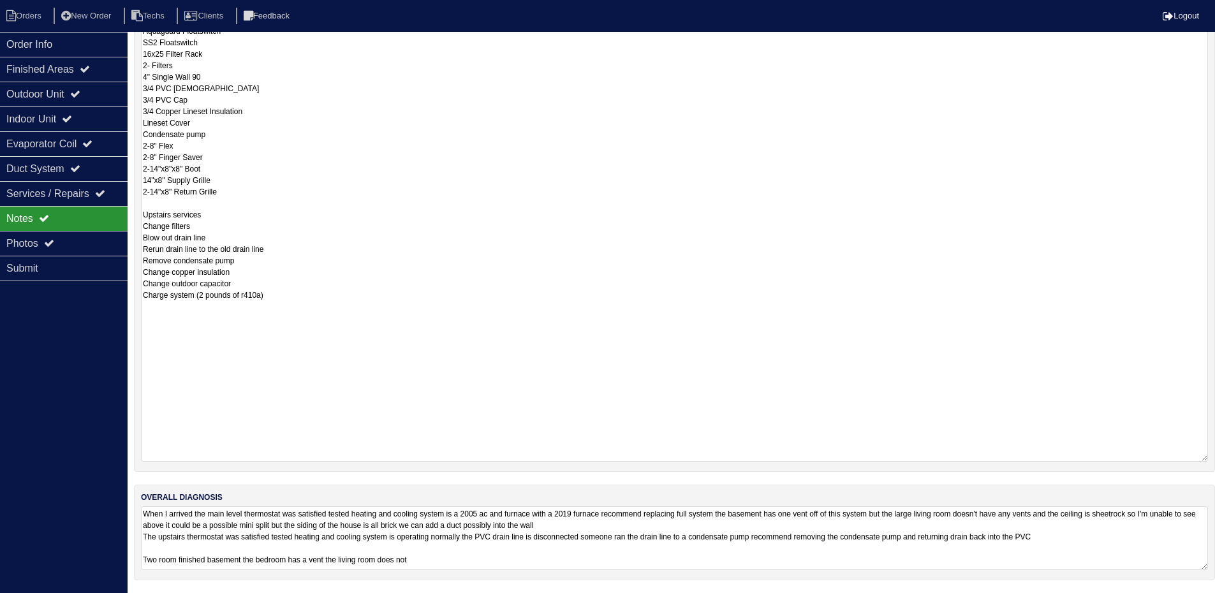
scroll to position [272, 0]
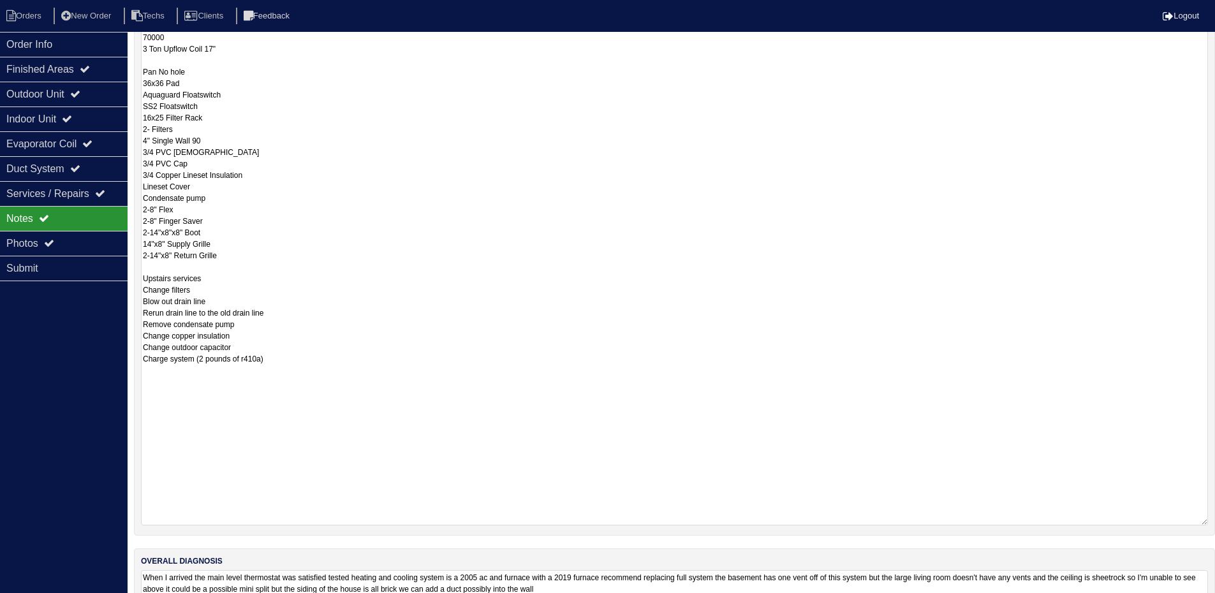
click at [300, 313] on textarea "Main Level Replacement 3 Ton AC 70000 3 Ton Upflow Coil 17" Pan No hole 36x36 P…" at bounding box center [674, 266] width 1067 height 519
click at [297, 316] on textarea "Main Level Replacement 3 Ton AC 70000 3 Ton Upflow Coil 17" Pan No hole 36x36 P…" at bounding box center [674, 265] width 1067 height 517
type textarea "Main Level Replacement 3 Ton AC 70000 3 Ton Upflow Coil 17" Pan No hole 36x36 P…"
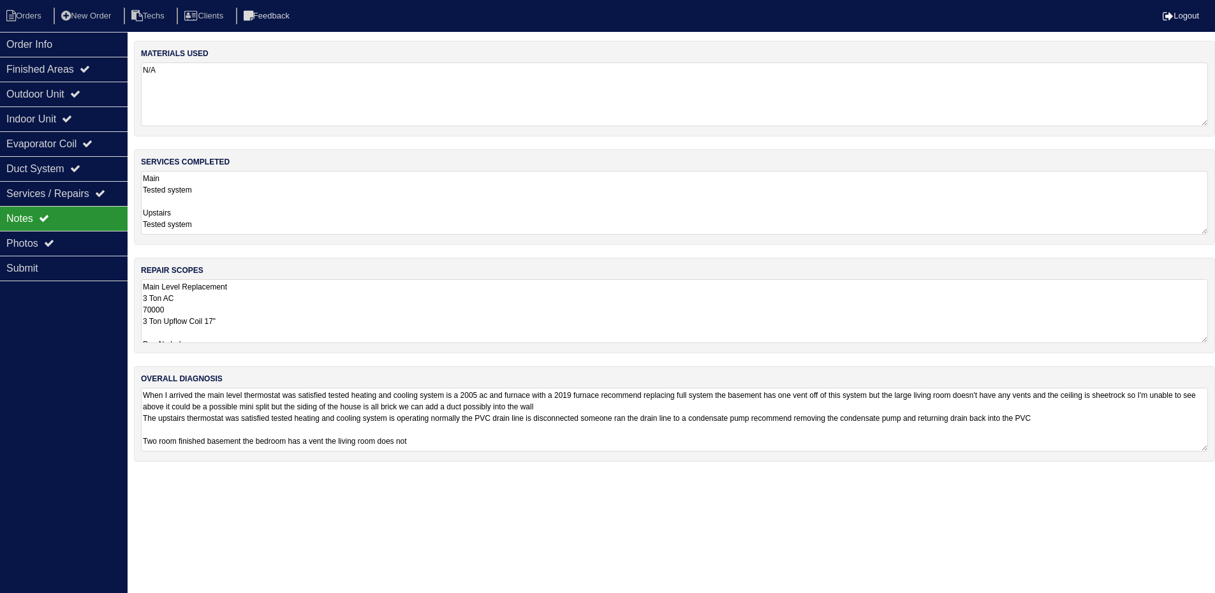
click at [345, 317] on textarea "Main Level Replacement 3 Ton AC 70000 3 Ton Upflow Coil 17" Pan No hole 36x36 P…" at bounding box center [674, 311] width 1067 height 64
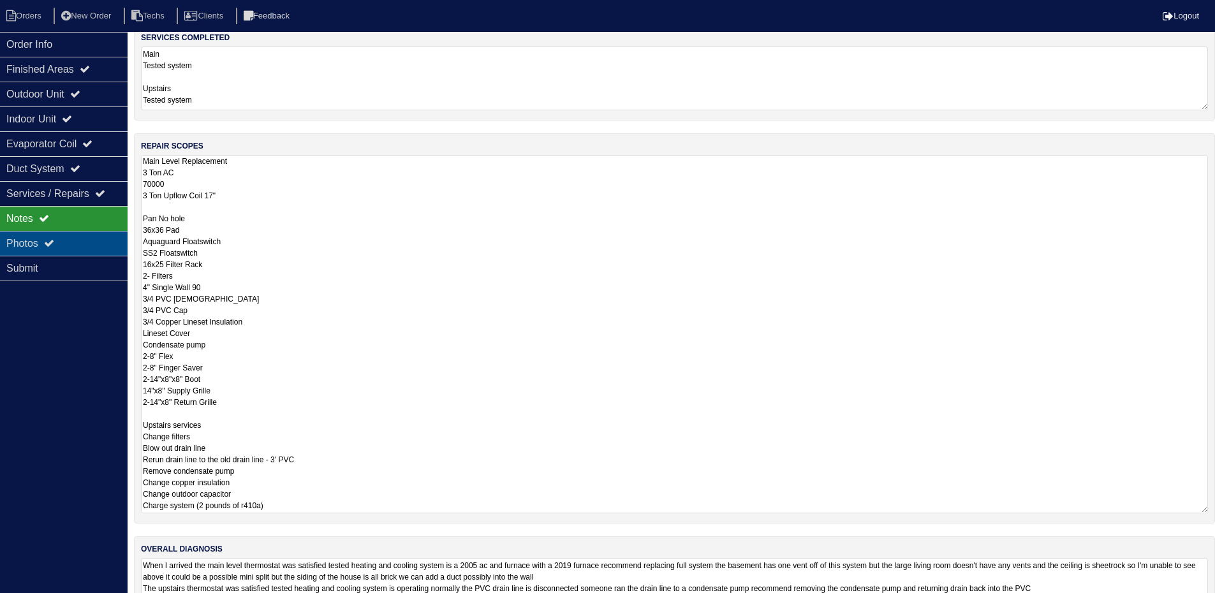
scroll to position [176, 0]
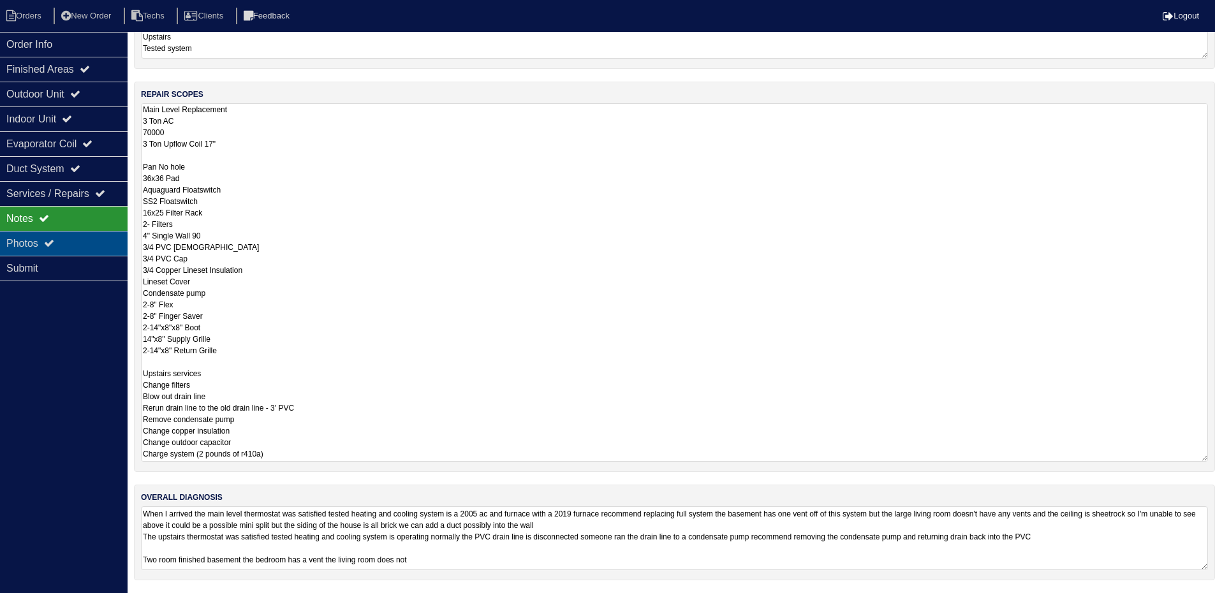
click at [34, 248] on div "Photos" at bounding box center [64, 243] width 128 height 25
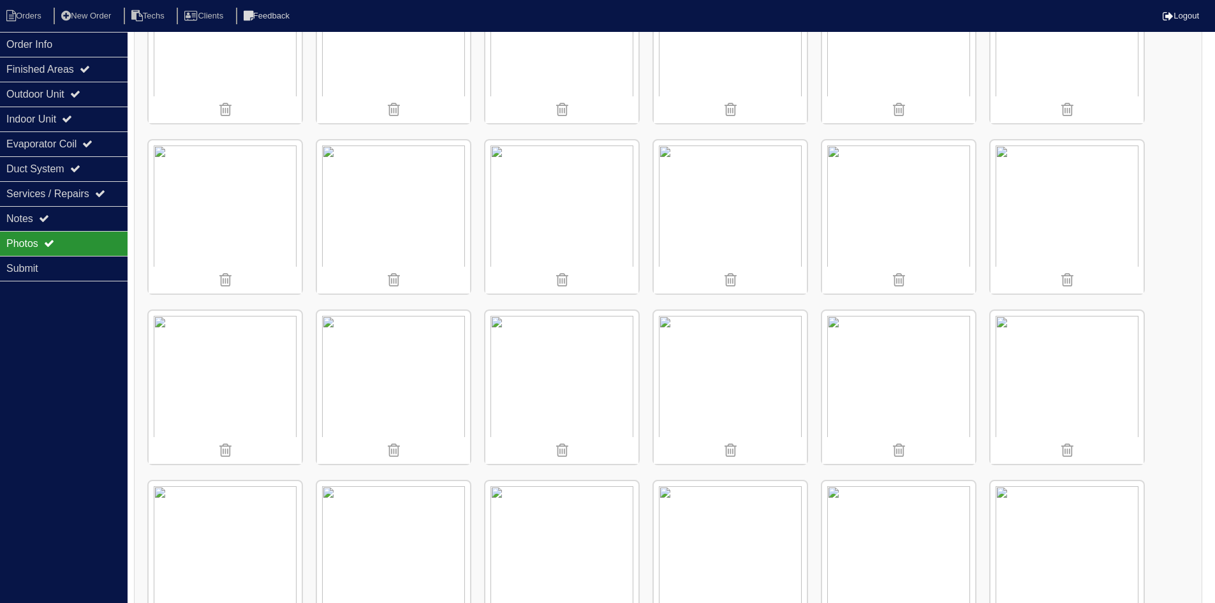
scroll to position [1531, 0]
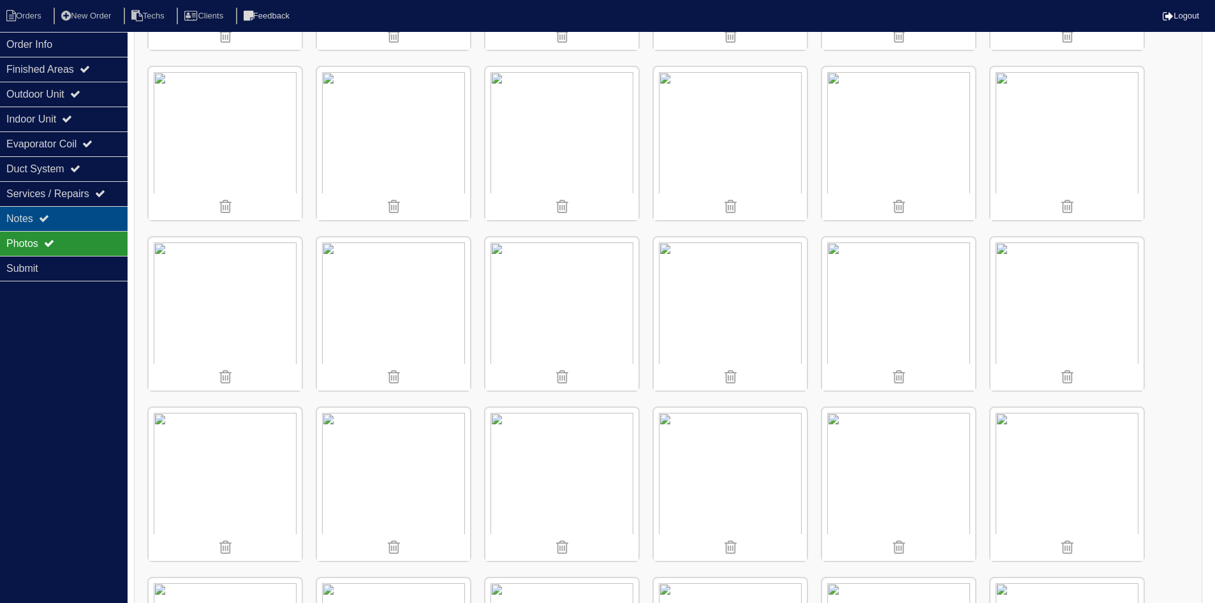
click at [93, 211] on div "Notes" at bounding box center [64, 218] width 128 height 25
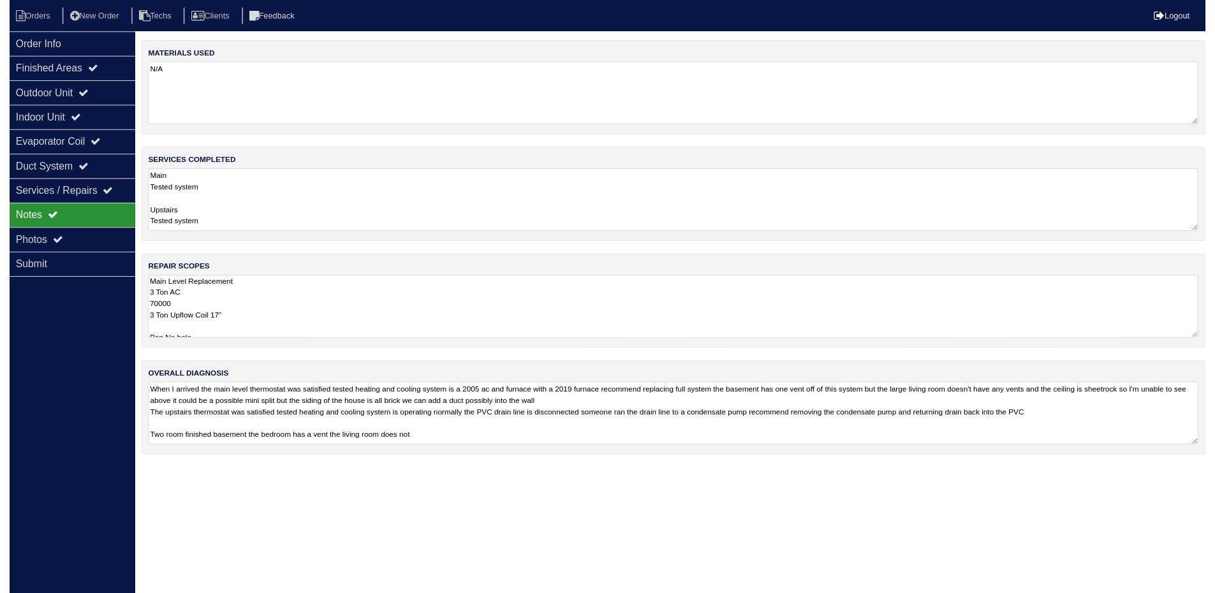
scroll to position [0, 0]
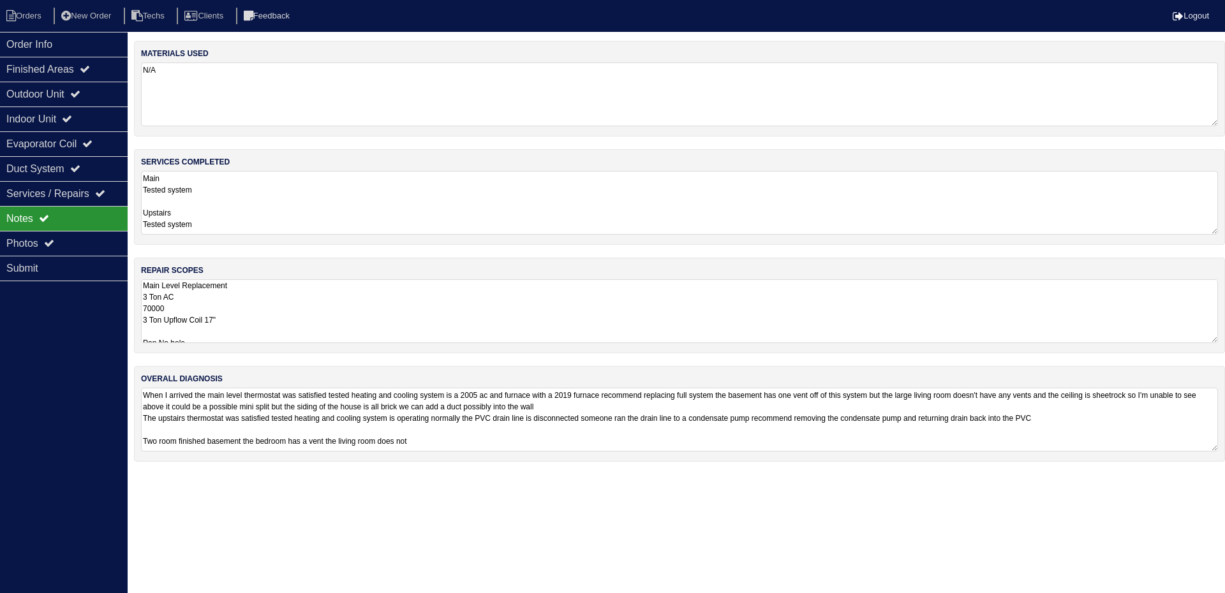
click at [363, 318] on textarea "Main Level Replacement 3 Ton AC 70000 3 Ton Upflow Coil 17" Pan No hole 36x36 P…" at bounding box center [679, 311] width 1077 height 64
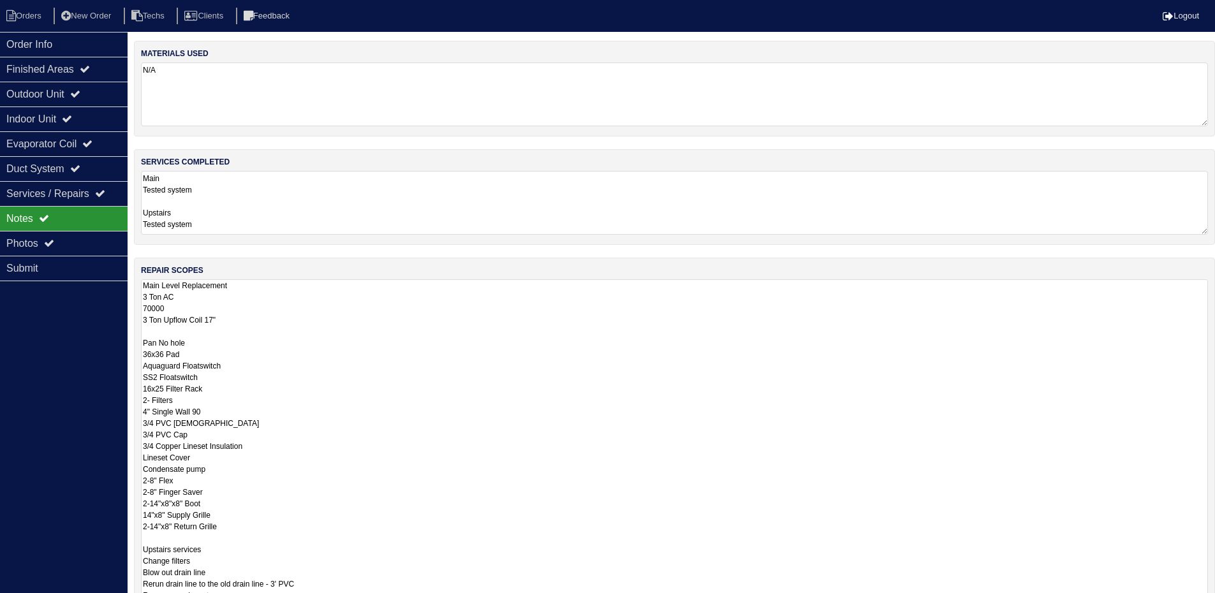
click at [1214, 342] on div "repair scopes Main Level Replacement 3 Ton AC 70000 3 Ton Upflow Coil 17" Pan N…" at bounding box center [674, 453] width 1081 height 390
drag, startPoint x: 1187, startPoint y: 174, endPoint x: 1193, endPoint y: 181, distance: 9.6
click at [1186, 174] on textarea "Main Tested system Upstairs Tested system" at bounding box center [674, 203] width 1067 height 64
drag, startPoint x: 1215, startPoint y: 339, endPoint x: 1224, endPoint y: 618, distance: 278.9
click at [1215, 602] on html "Orders New Order Techs Clients Feedback Logout Orders New Order Users Clients M…" at bounding box center [607, 376] width 1215 height 752
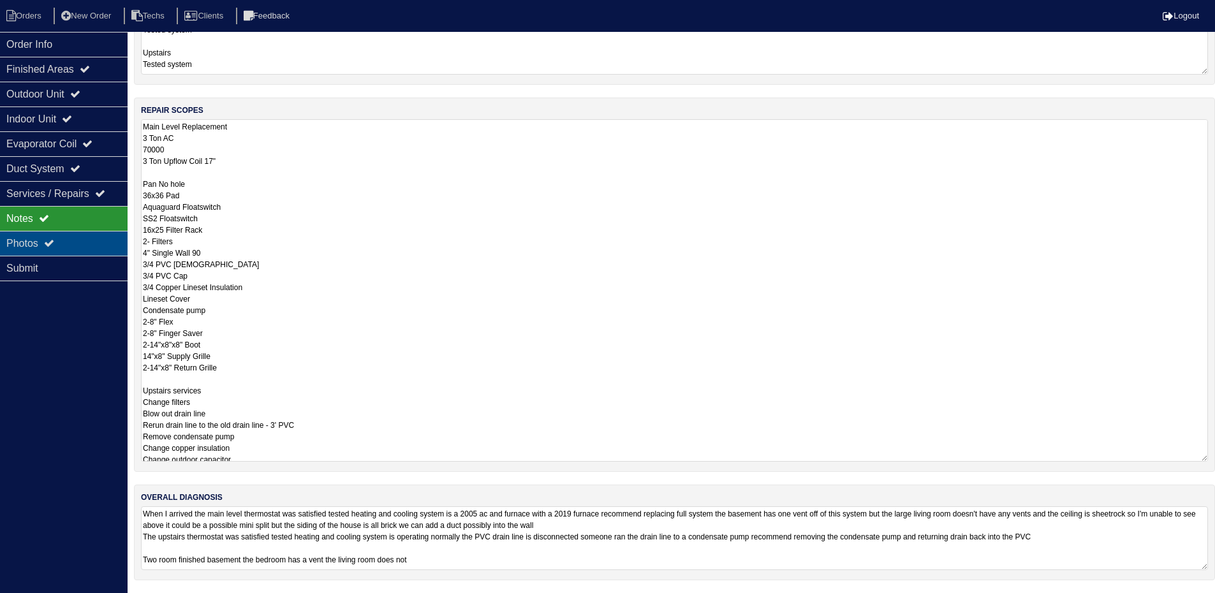
scroll to position [159, 0]
click at [27, 15] on li "Orders" at bounding box center [26, 16] width 52 height 17
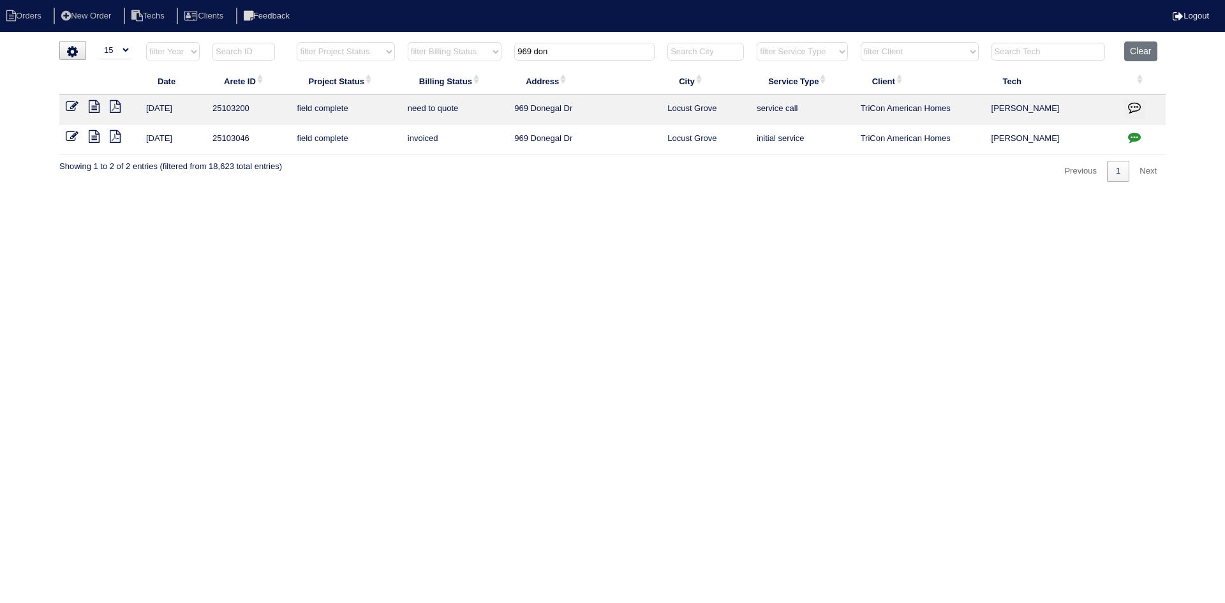
select select "15"
click at [543, 52] on input "969 don" at bounding box center [584, 52] width 140 height 18
click at [543, 50] on input "969 don" at bounding box center [584, 52] width 140 height 18
click at [542, 49] on input "969 don" at bounding box center [584, 52] width 140 height 18
click at [531, 52] on input "969 don" at bounding box center [584, 52] width 140 height 18
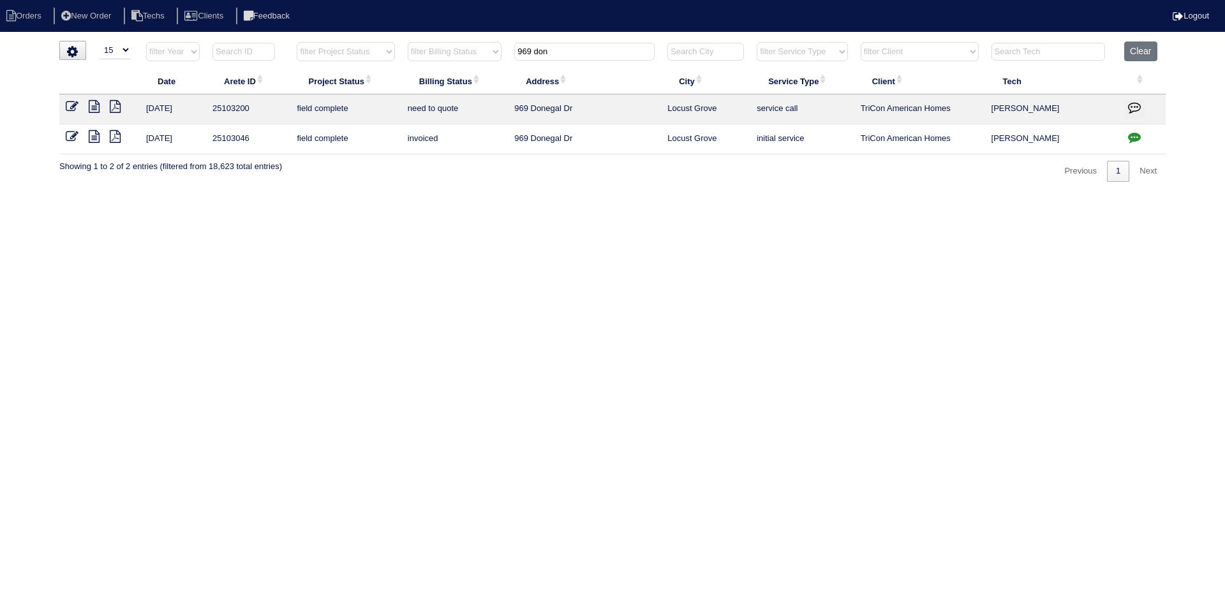
click at [531, 52] on input "969 don" at bounding box center [584, 52] width 140 height 18
type input "4681"
click at [1134, 48] on button "Clear" at bounding box center [1140, 51] width 33 height 20
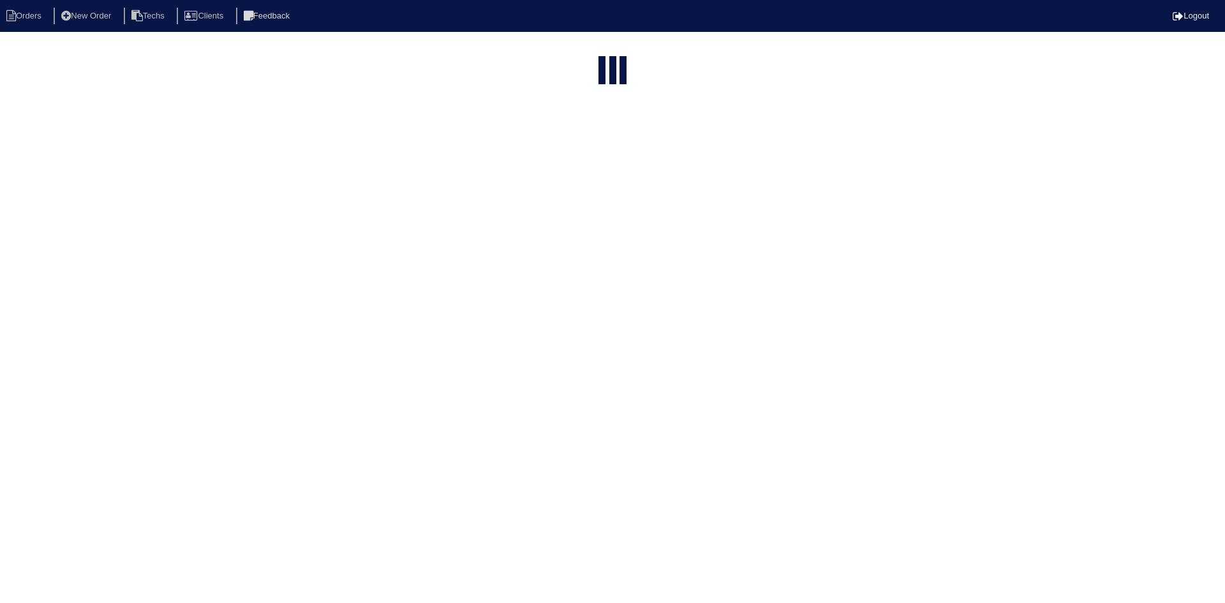
select select "15"
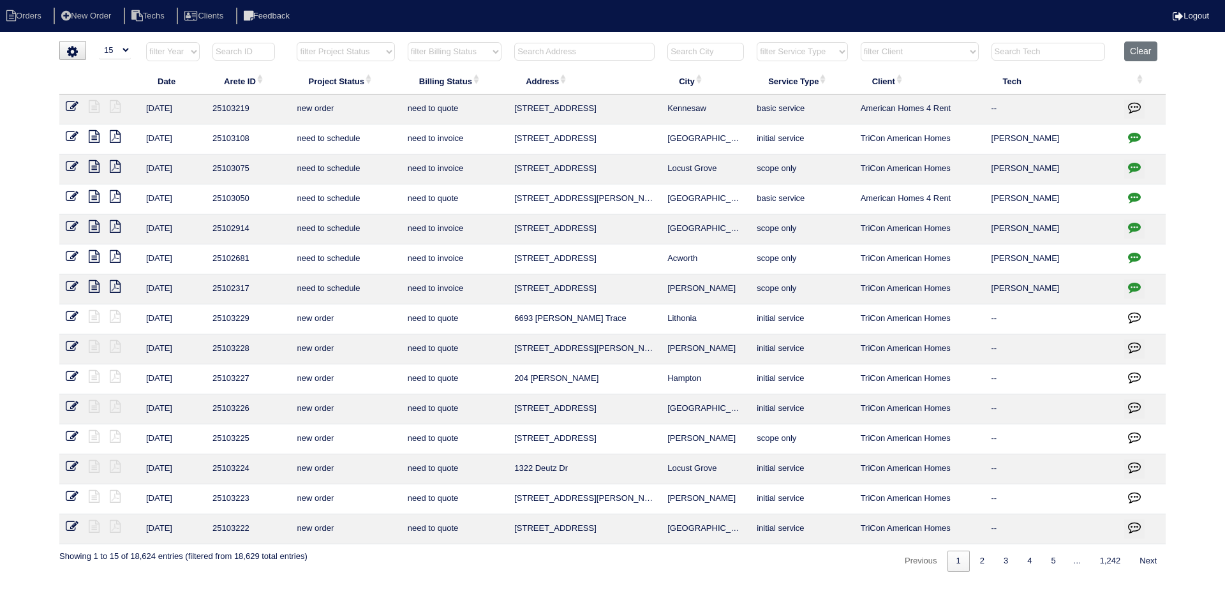
click at [574, 50] on input "text" at bounding box center [584, 52] width 140 height 18
type input "4681"
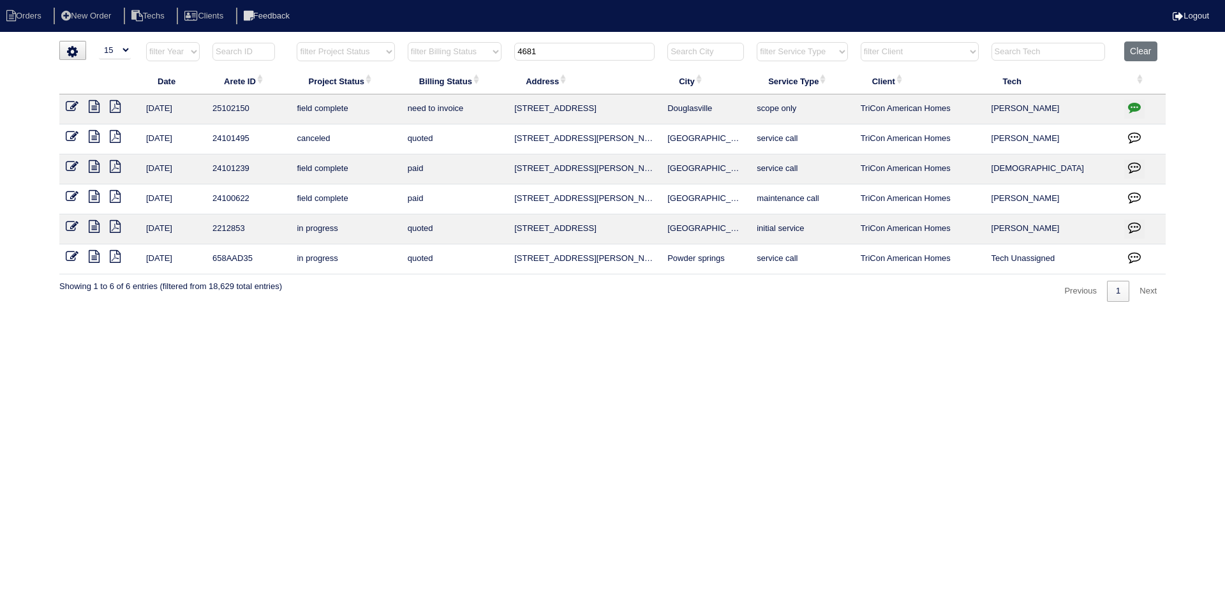
click at [1135, 107] on icon "button" at bounding box center [1134, 107] width 13 height 13
type textarea "[DATE] - Per note in app - [PERSON_NAME] needs to look at job - texted [PERSON_…"
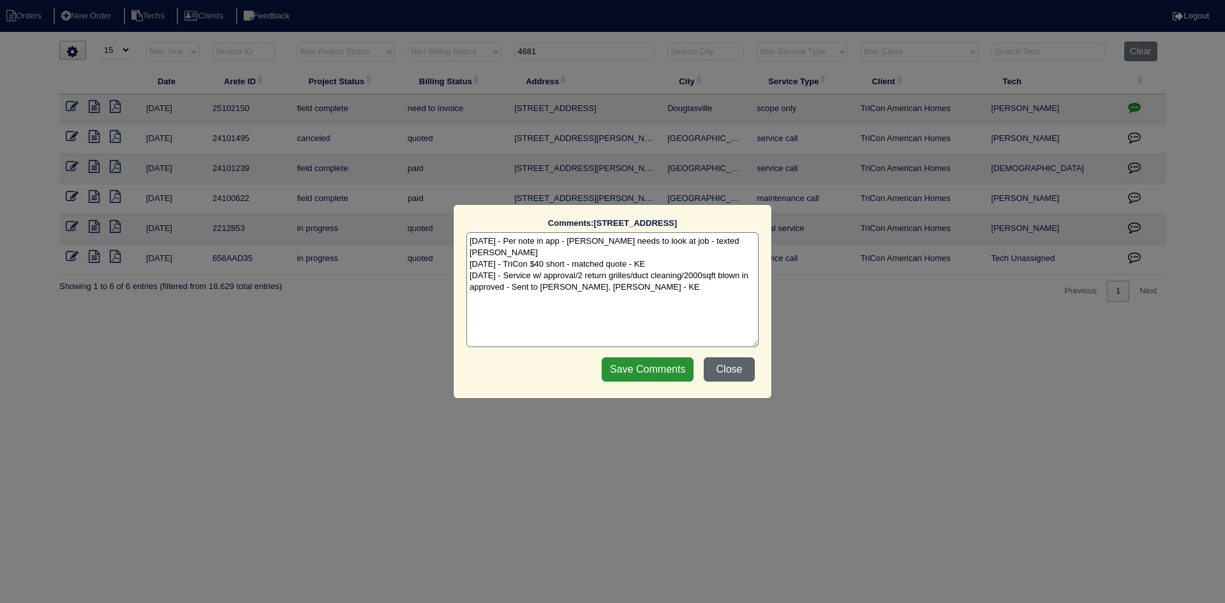
click at [734, 366] on button "Close" at bounding box center [729, 369] width 51 height 24
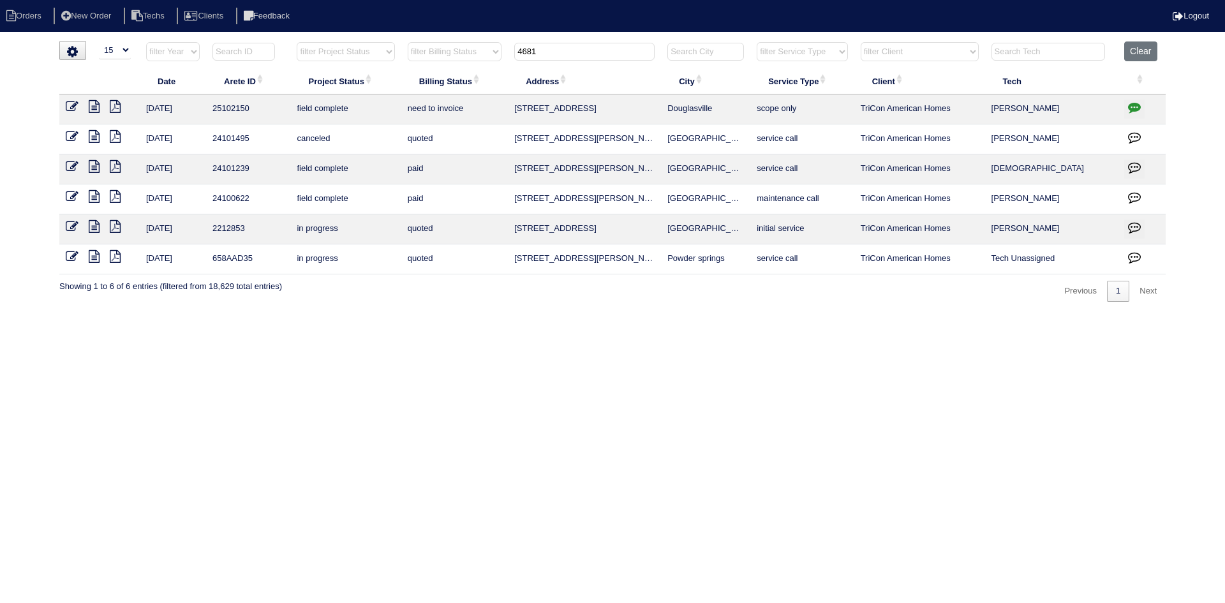
click at [526, 54] on input "4681" at bounding box center [584, 52] width 140 height 18
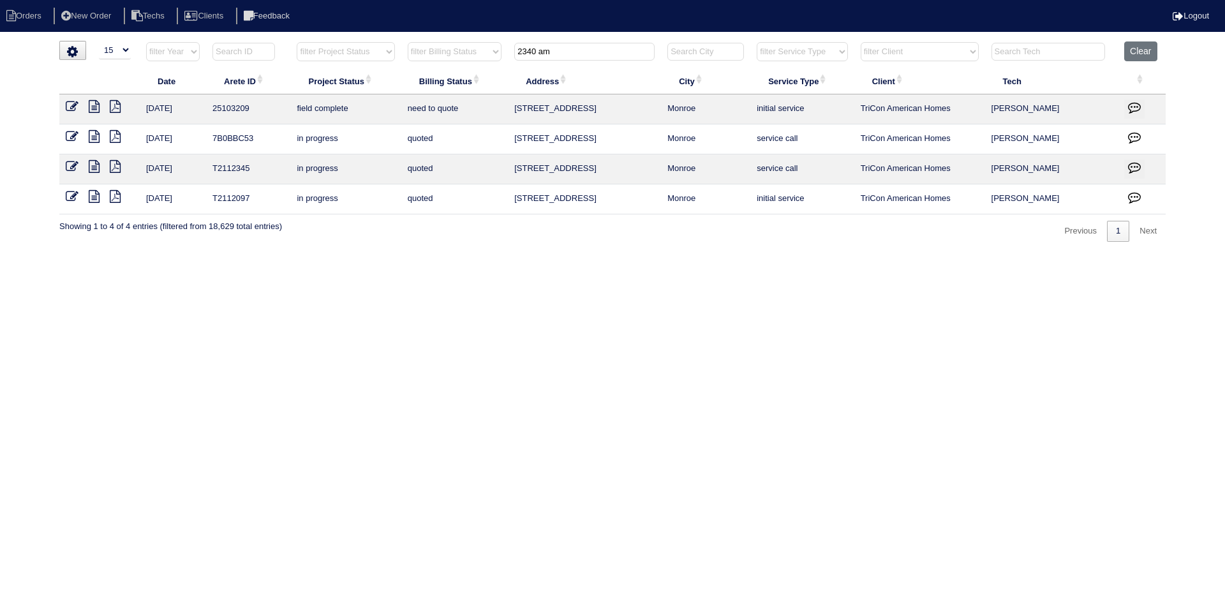
type input "2340 am"
click at [93, 136] on icon at bounding box center [94, 136] width 11 height 13
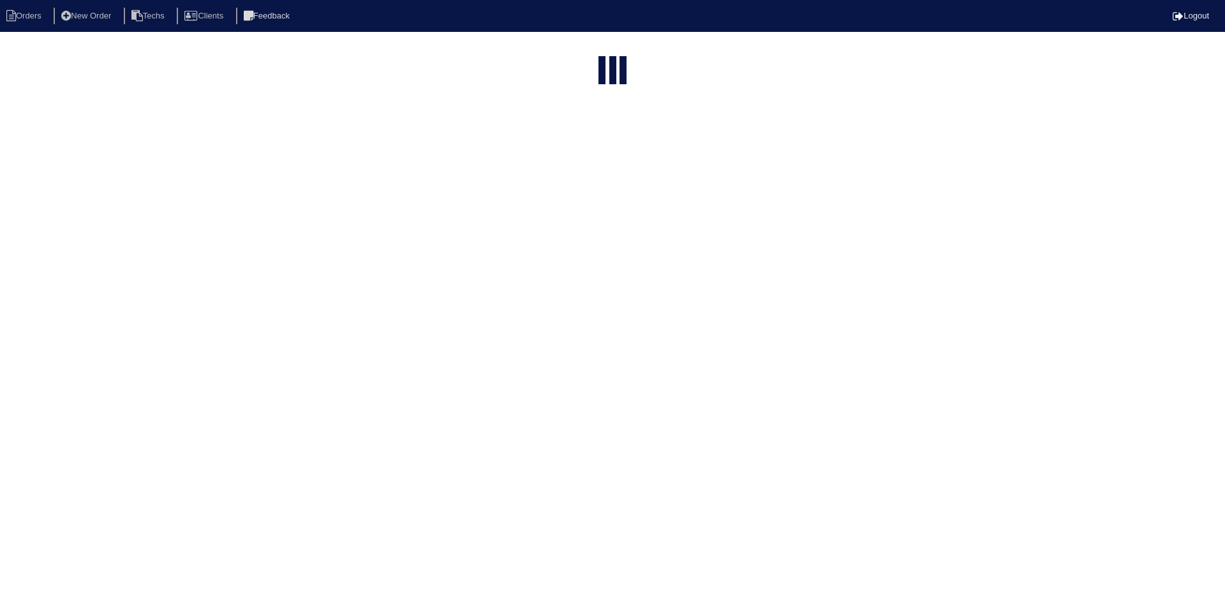
select select "15"
type input "4681"
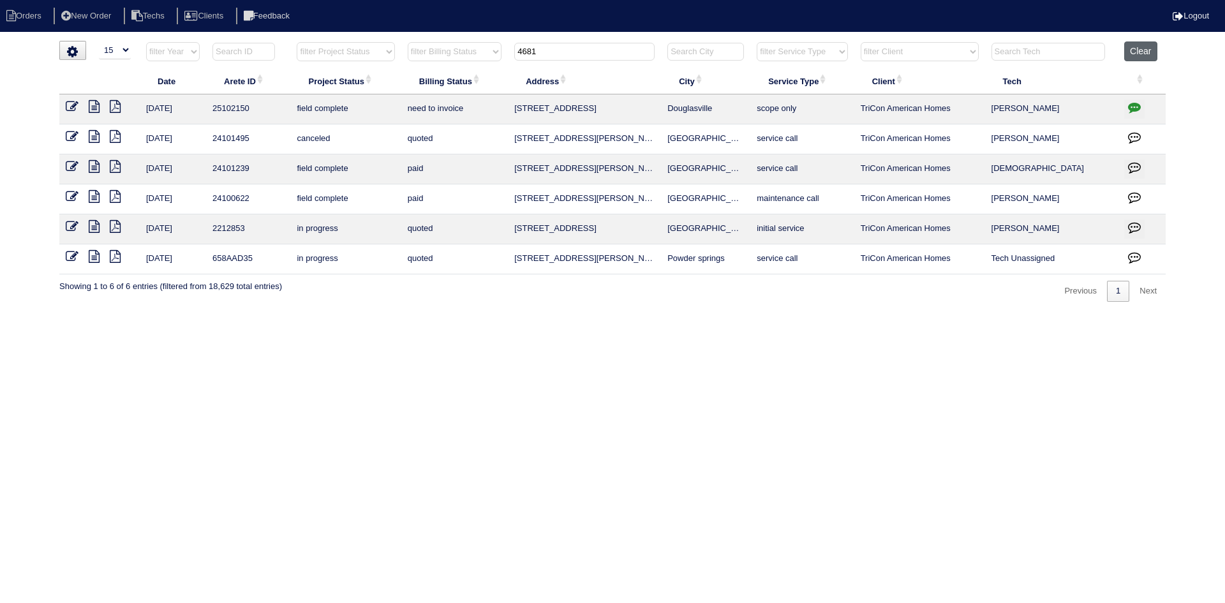
click at [1143, 49] on button "Clear" at bounding box center [1140, 51] width 33 height 20
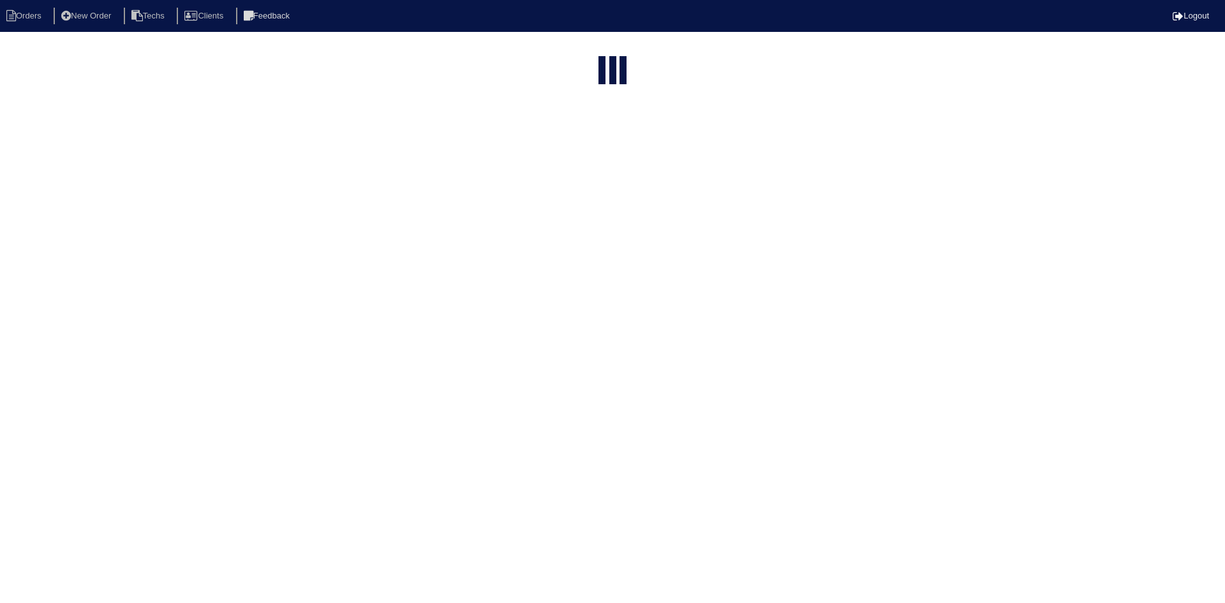
select select "15"
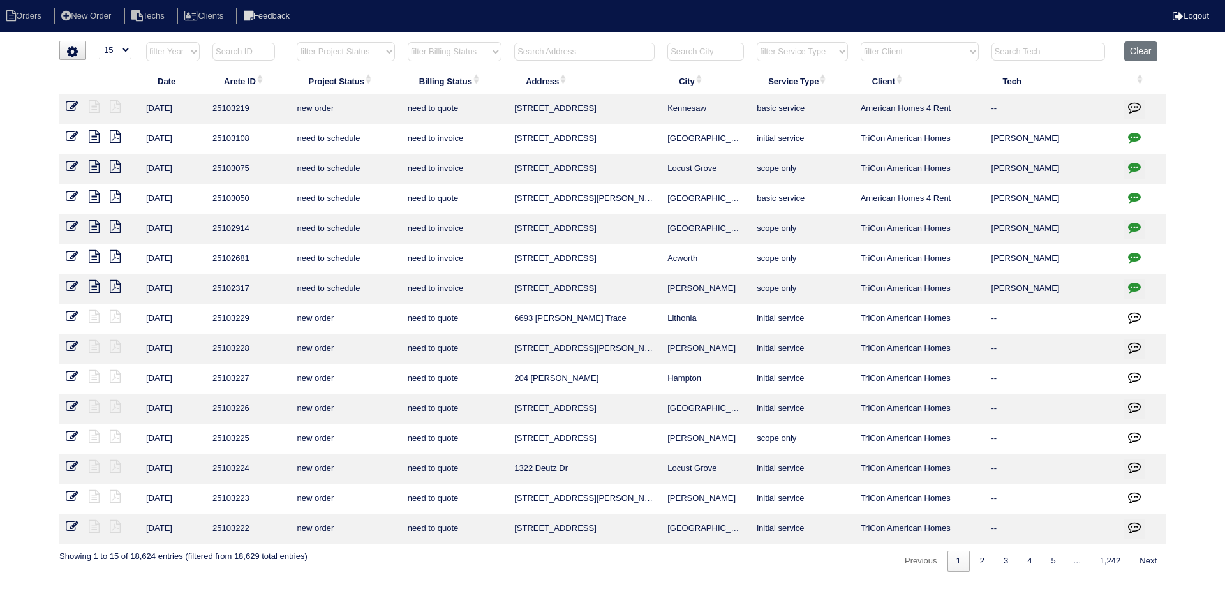
click at [539, 52] on input "text" at bounding box center [584, 52] width 140 height 18
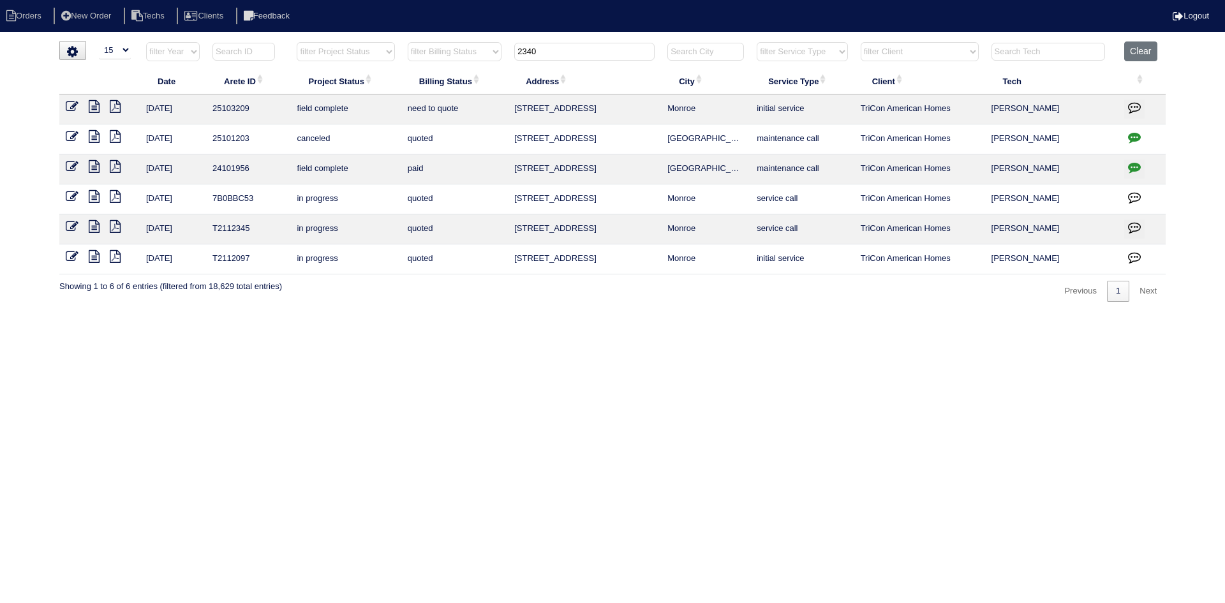
type input "2340"
click at [93, 108] on icon at bounding box center [94, 106] width 11 height 13
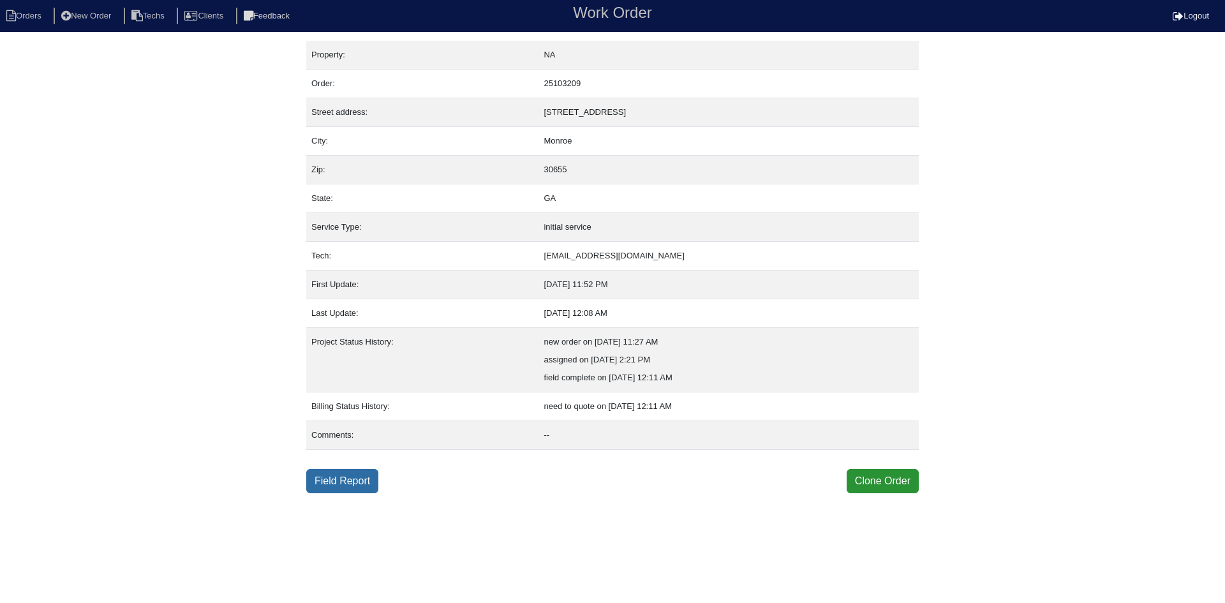
click at [357, 484] on link "Field Report" at bounding box center [342, 481] width 72 height 24
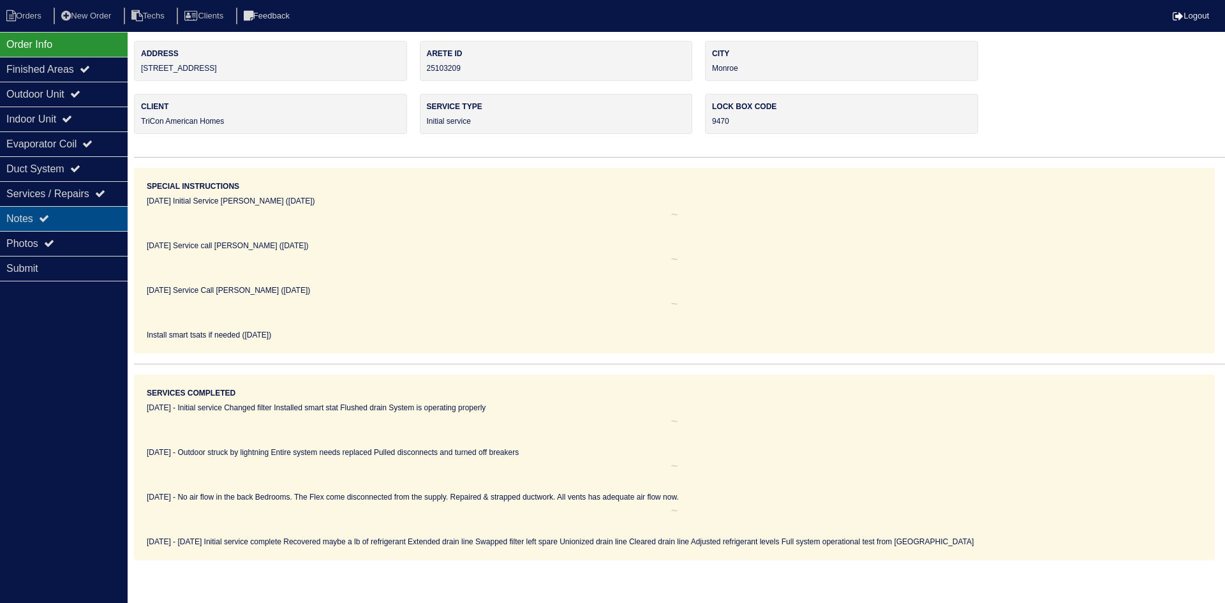
click at [76, 219] on div "Notes" at bounding box center [64, 218] width 128 height 25
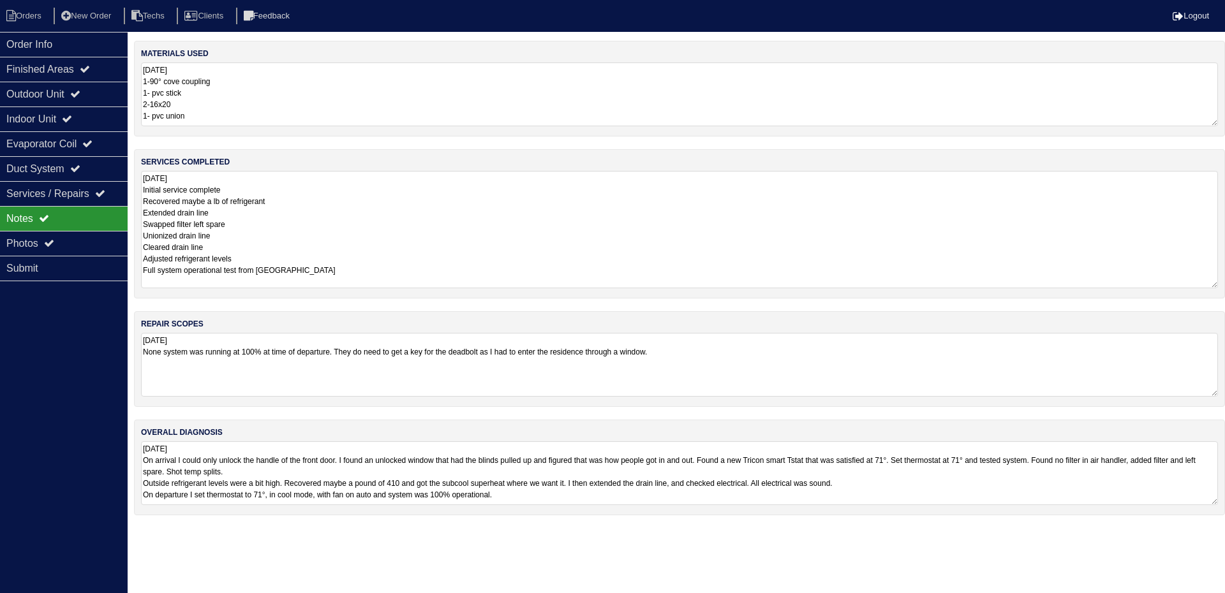
drag, startPoint x: 1213, startPoint y: 231, endPoint x: 1222, endPoint y: 285, distance: 54.2
click at [1222, 285] on div "services completed 9.2.25 Initial service complete Recovered maybe a lb of refr…" at bounding box center [679, 223] width 1091 height 149
click at [52, 45] on div "Order Info" at bounding box center [64, 44] width 128 height 25
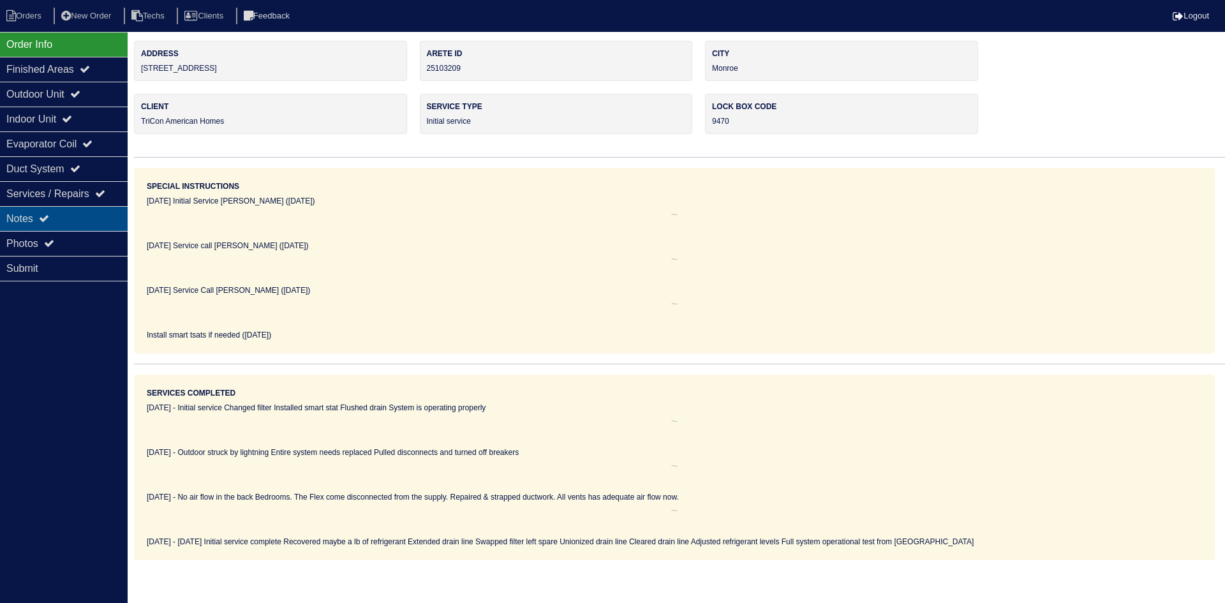
click at [42, 222] on div "Notes" at bounding box center [64, 218] width 128 height 25
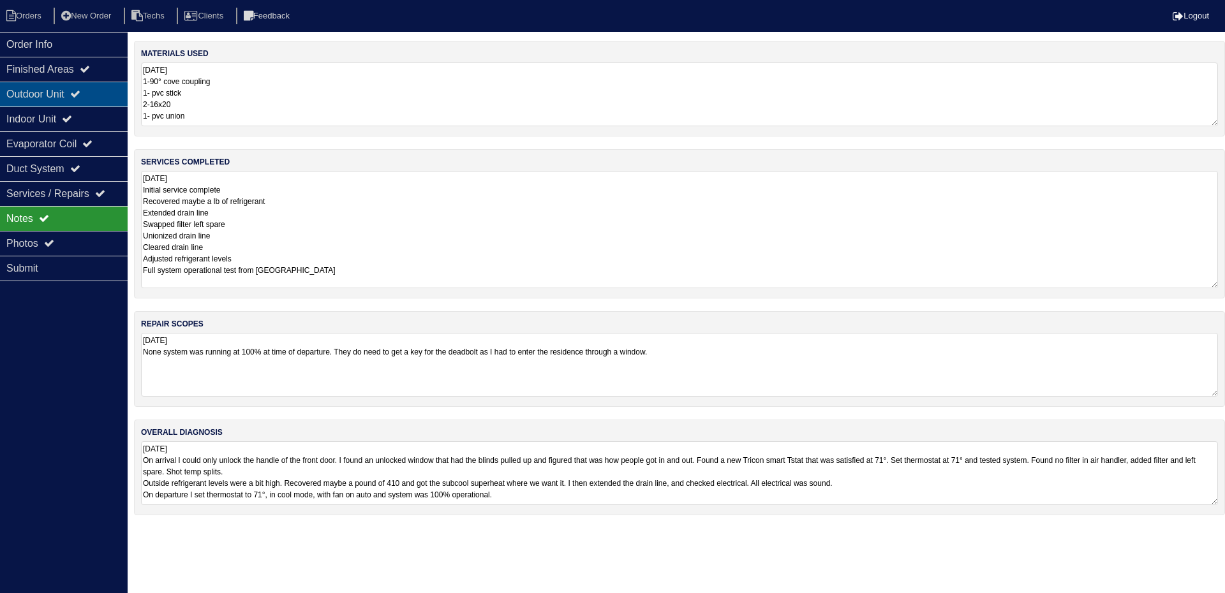
click at [91, 94] on div "Outdoor Unit" at bounding box center [64, 94] width 128 height 25
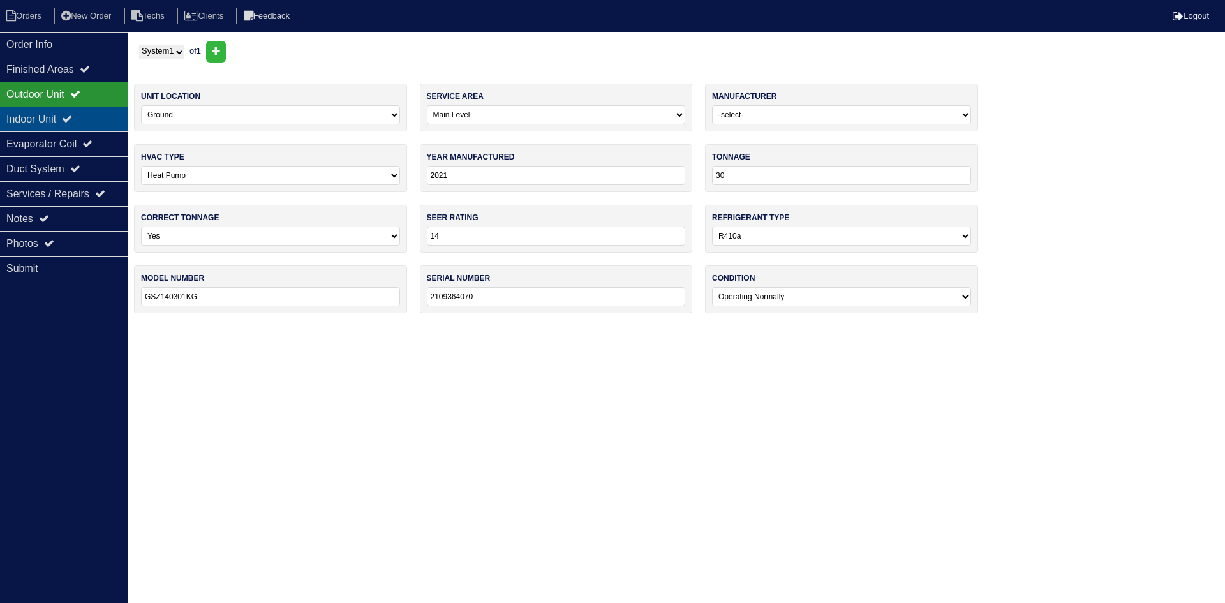
click at [83, 114] on div "Indoor Unit" at bounding box center [64, 119] width 128 height 25
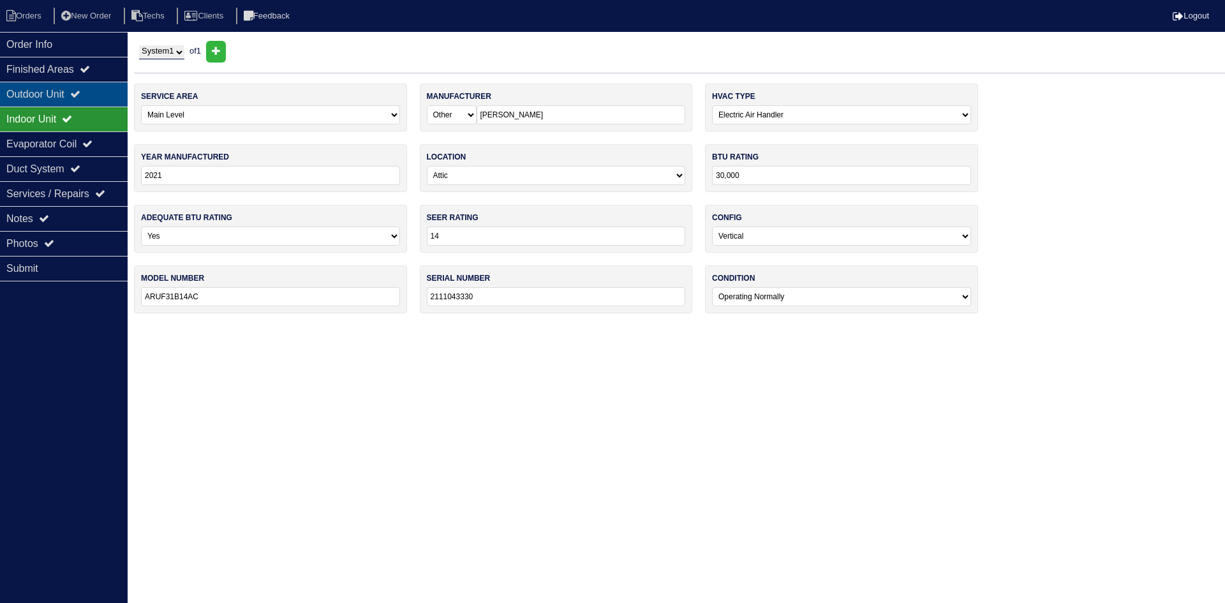
click at [85, 87] on div "Outdoor Unit" at bounding box center [64, 94] width 128 height 25
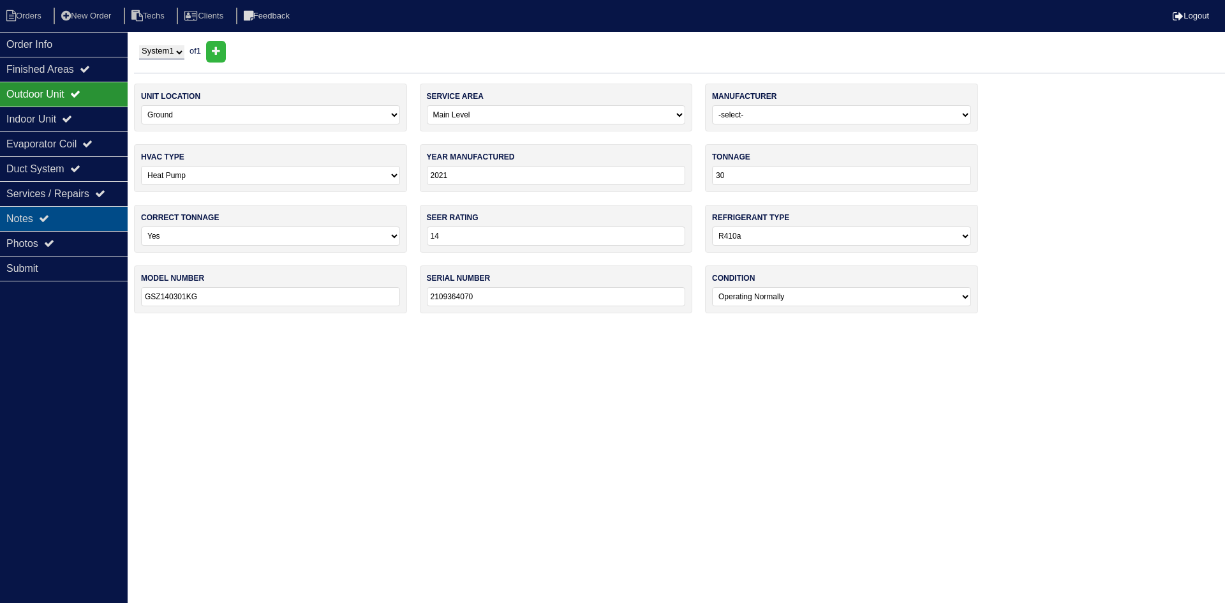
click at [64, 214] on div "Notes" at bounding box center [64, 218] width 128 height 25
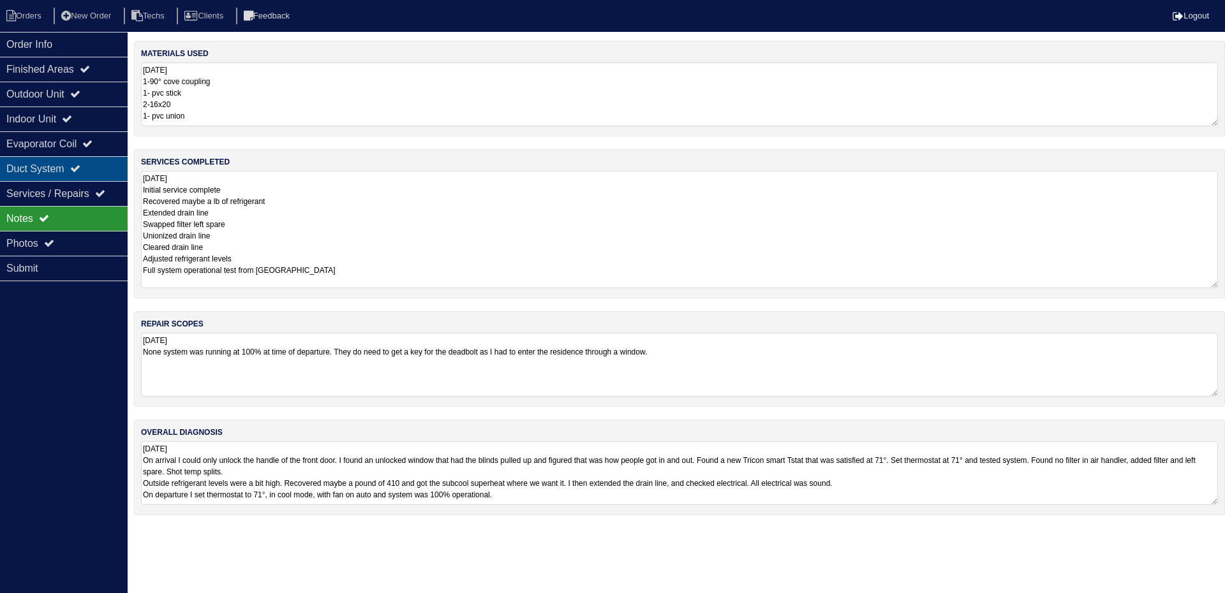
click at [80, 171] on icon at bounding box center [75, 168] width 10 height 10
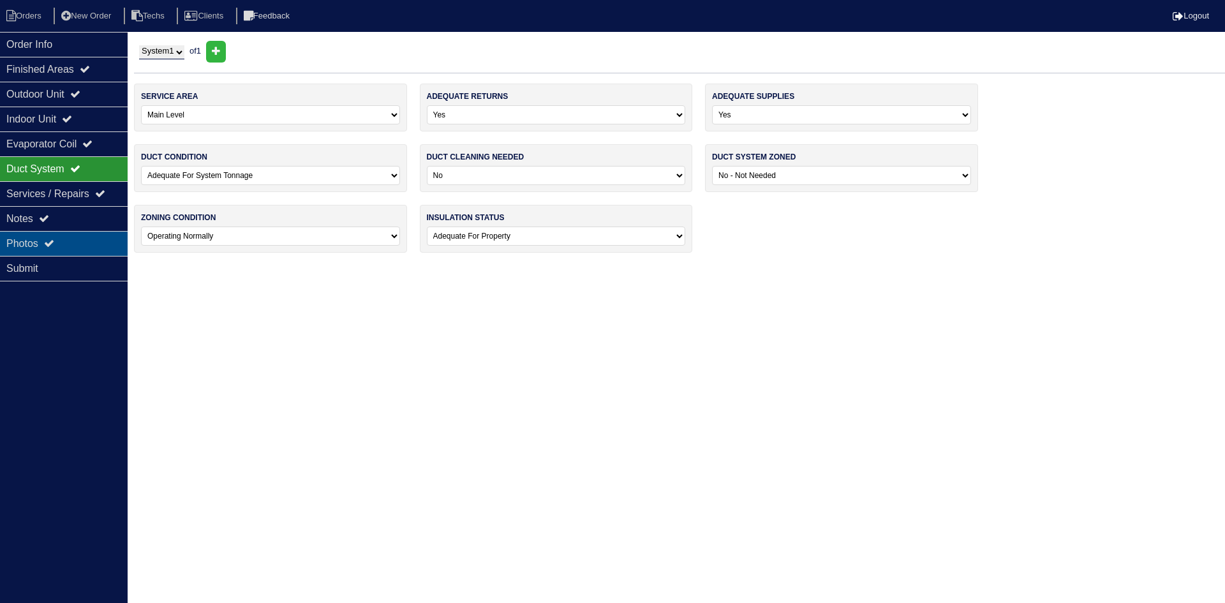
click at [87, 237] on div "Photos" at bounding box center [64, 243] width 128 height 25
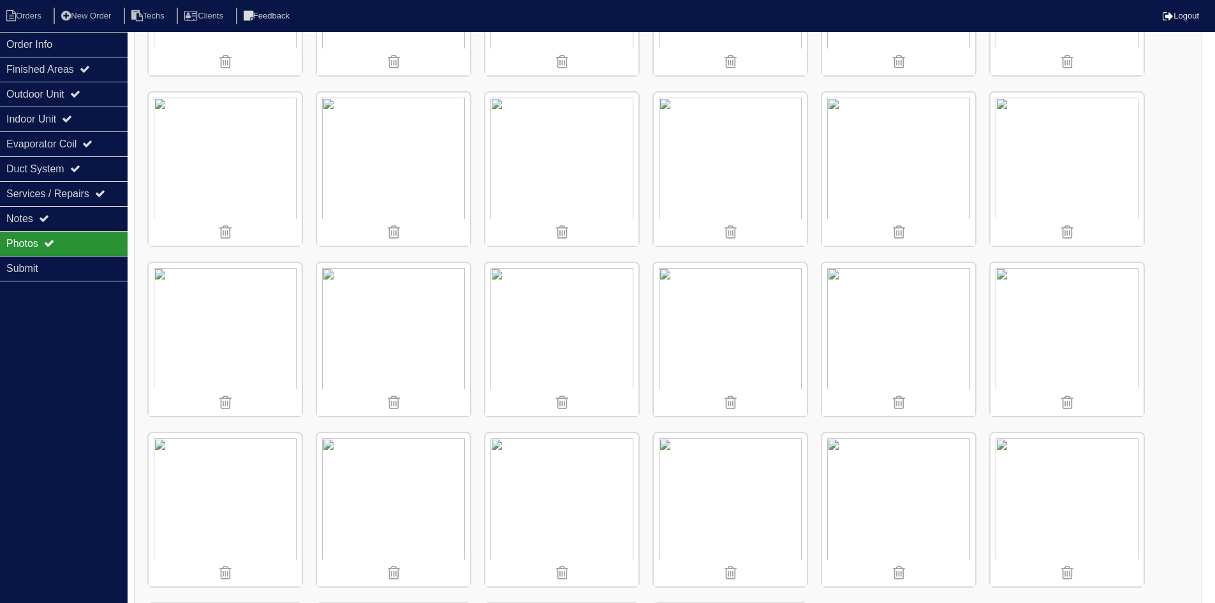
scroll to position [702, 0]
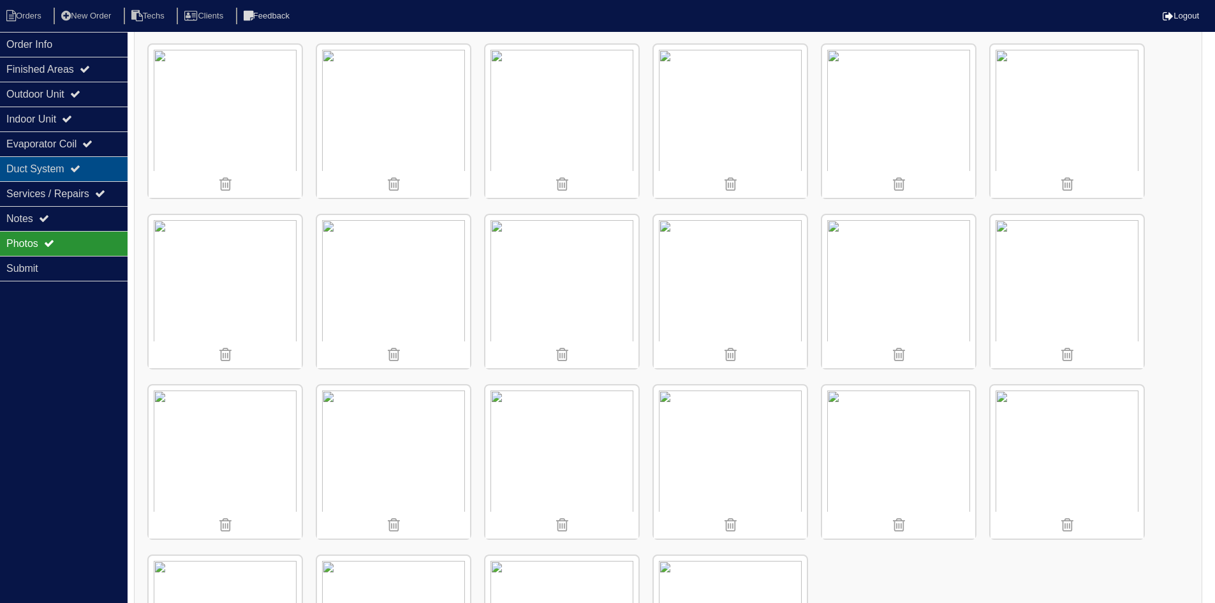
click at [94, 168] on div "Duct System" at bounding box center [64, 168] width 128 height 25
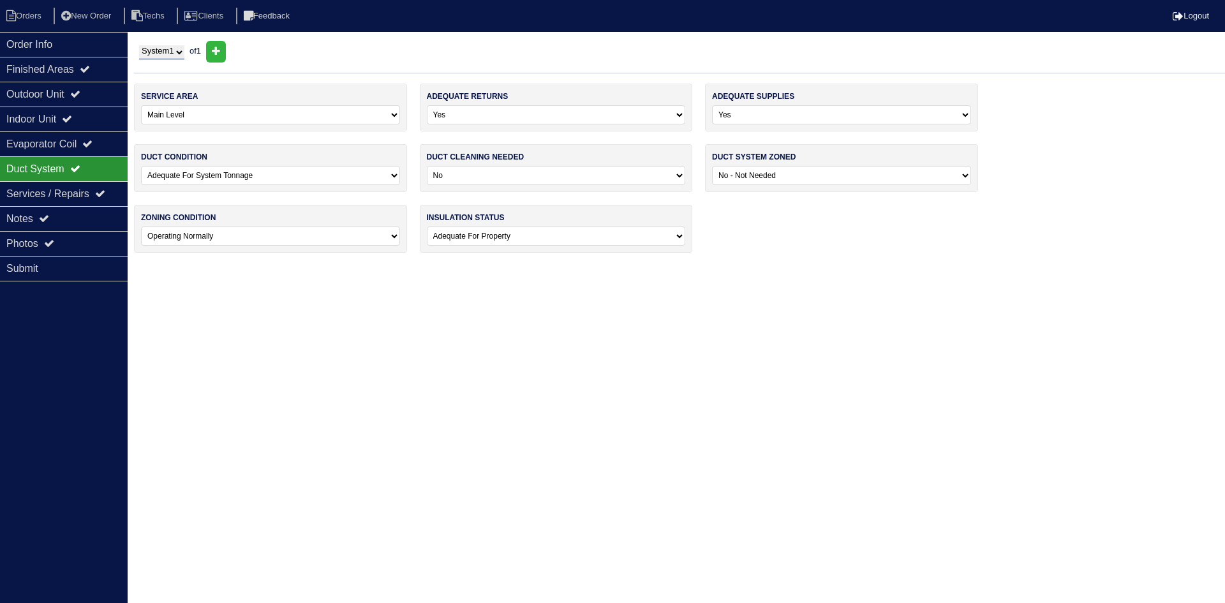
click at [537, 181] on select "-select- No Yes - Recommended But Not Required Yes - Highly Recommended" at bounding box center [556, 175] width 259 height 19
select select "2"
click at [427, 166] on select "-select- No Yes - Recommended But Not Required Yes - Highly Recommended" at bounding box center [556, 175] width 259 height 19
click at [54, 240] on icon at bounding box center [49, 243] width 10 height 10
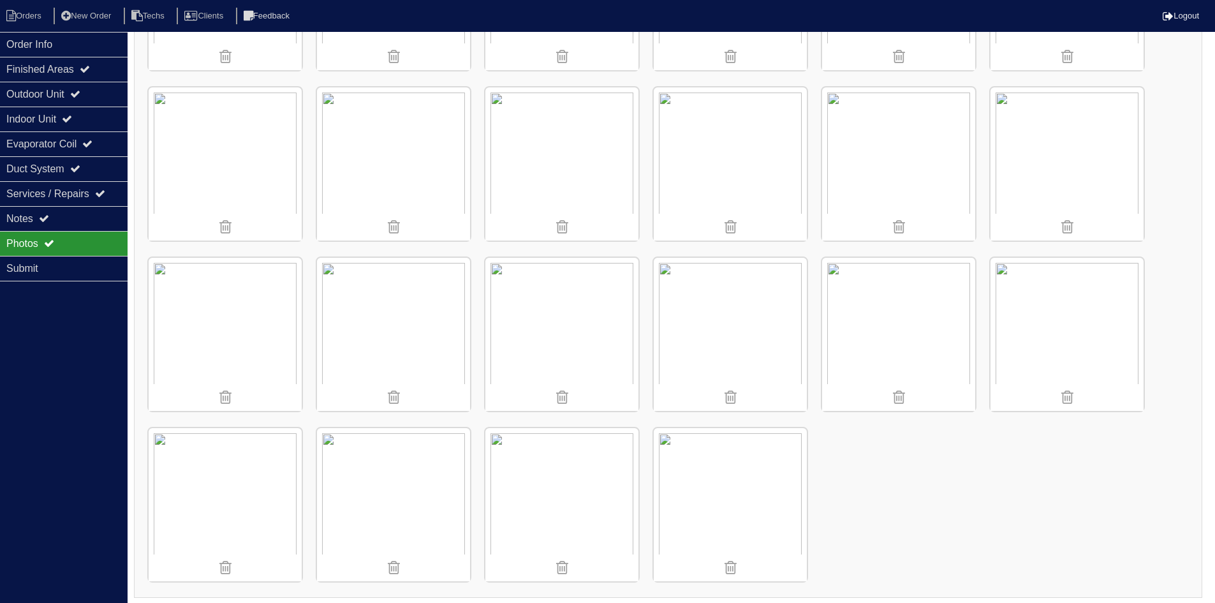
scroll to position [833, 0]
click at [37, 15] on li "Orders" at bounding box center [26, 16] width 52 height 17
select select "15"
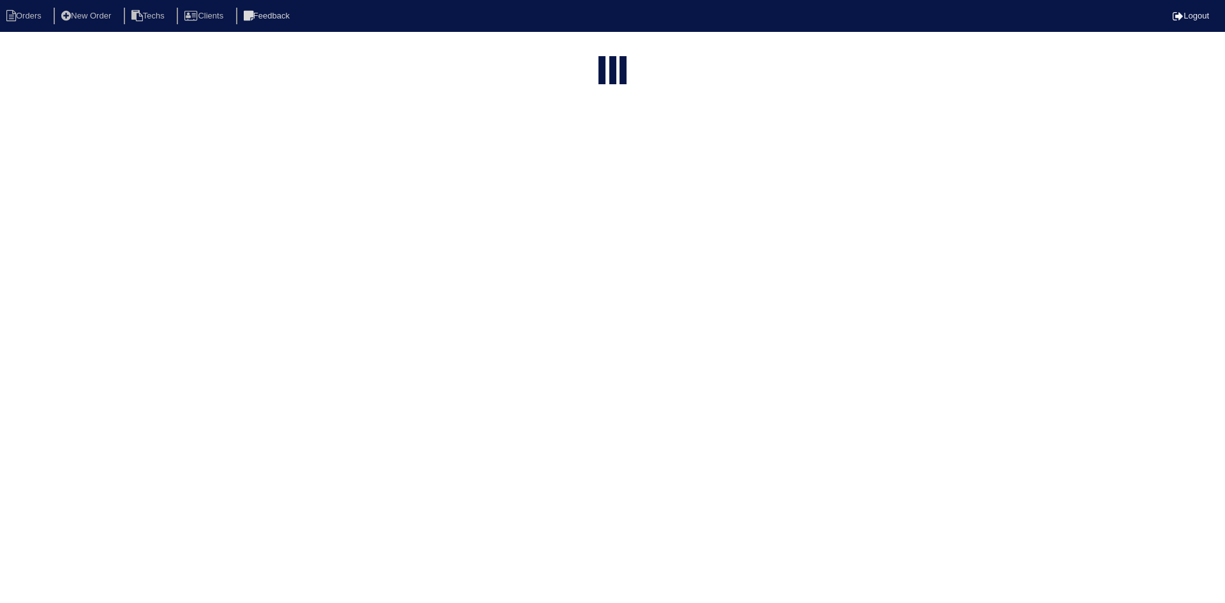
type input "2340 am"
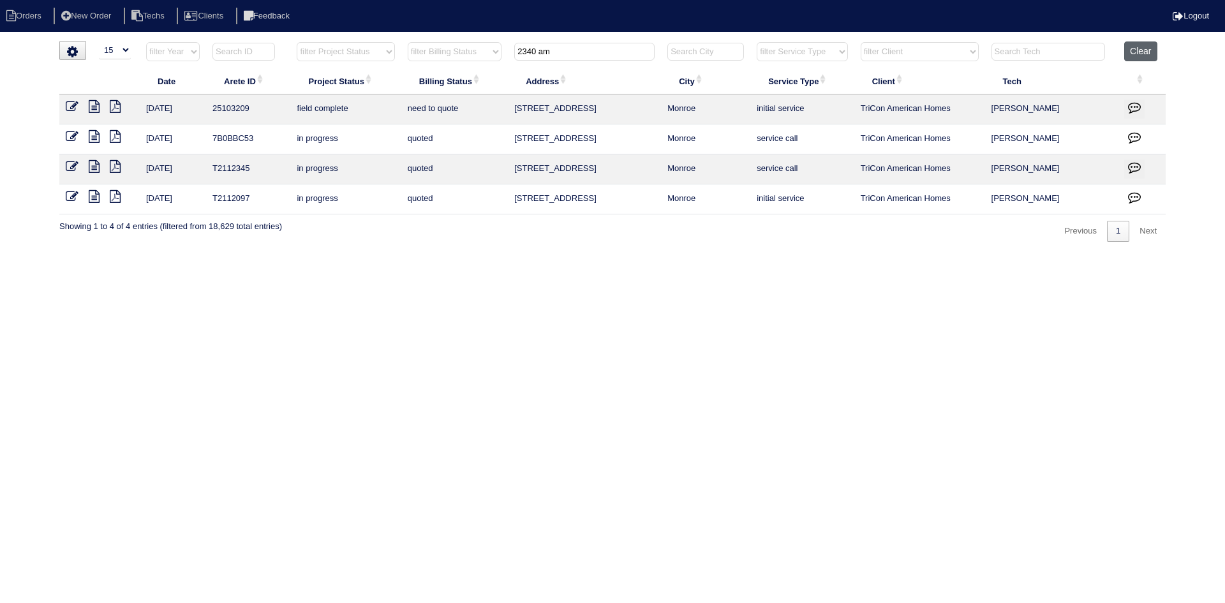
click at [1155, 49] on button "Clear" at bounding box center [1140, 51] width 33 height 20
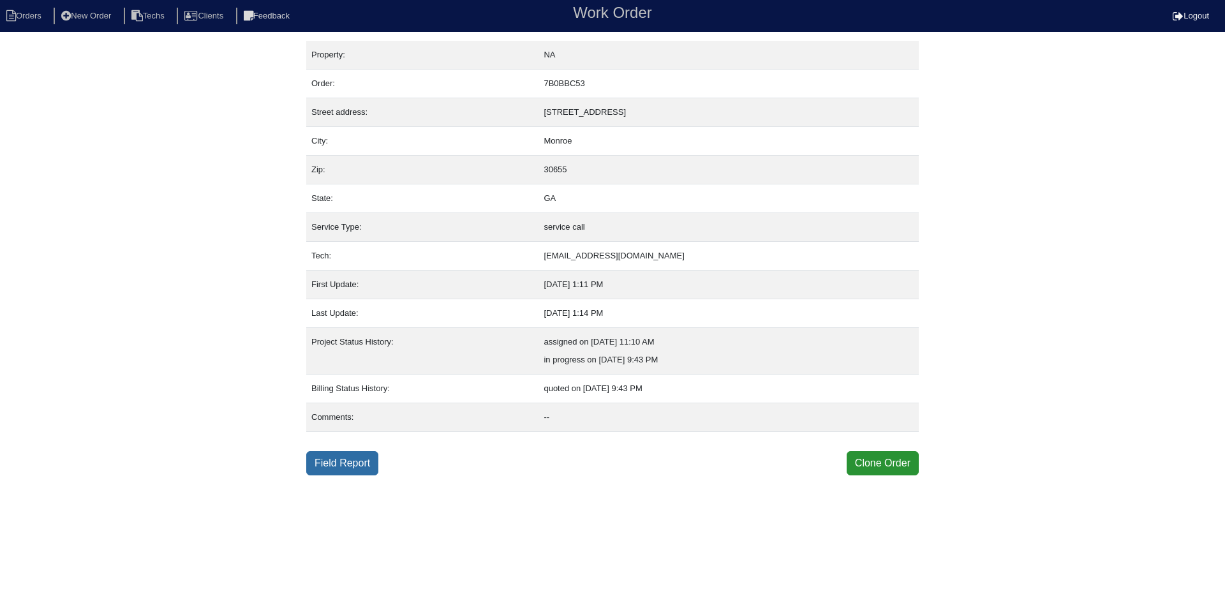
click at [339, 463] on link "Field Report" at bounding box center [342, 463] width 72 height 24
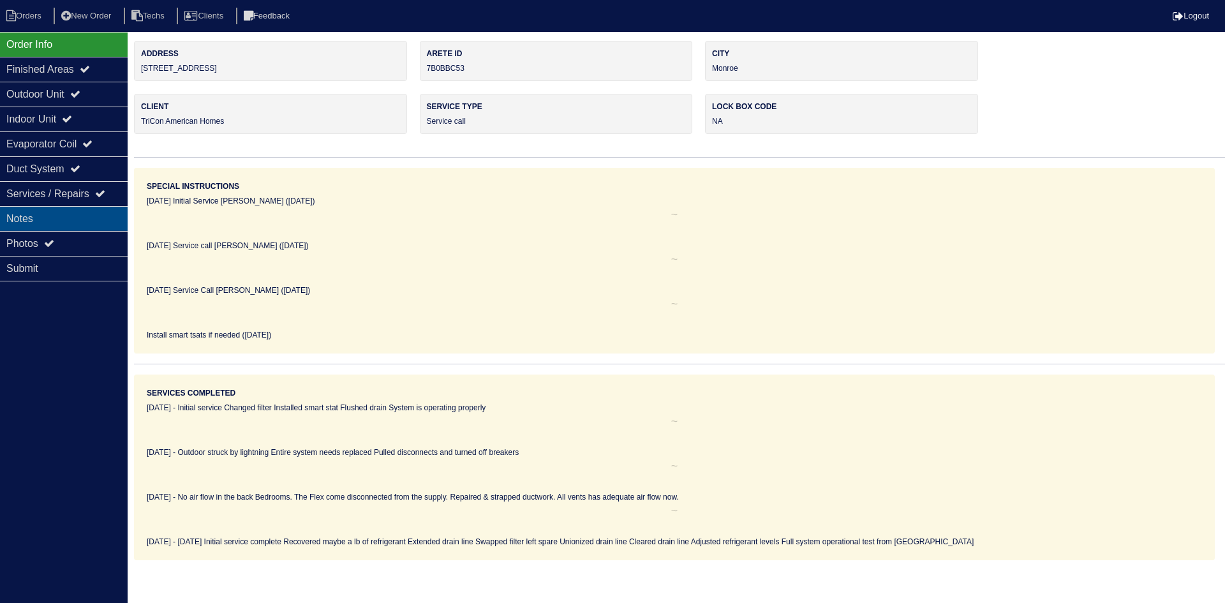
click at [54, 210] on div "Notes" at bounding box center [64, 218] width 128 height 25
type textarea "Silver Tape Zip-Ties"
type textarea "No air flow in the back Bedrooms. The Flex come disconnected from the supply. R…"
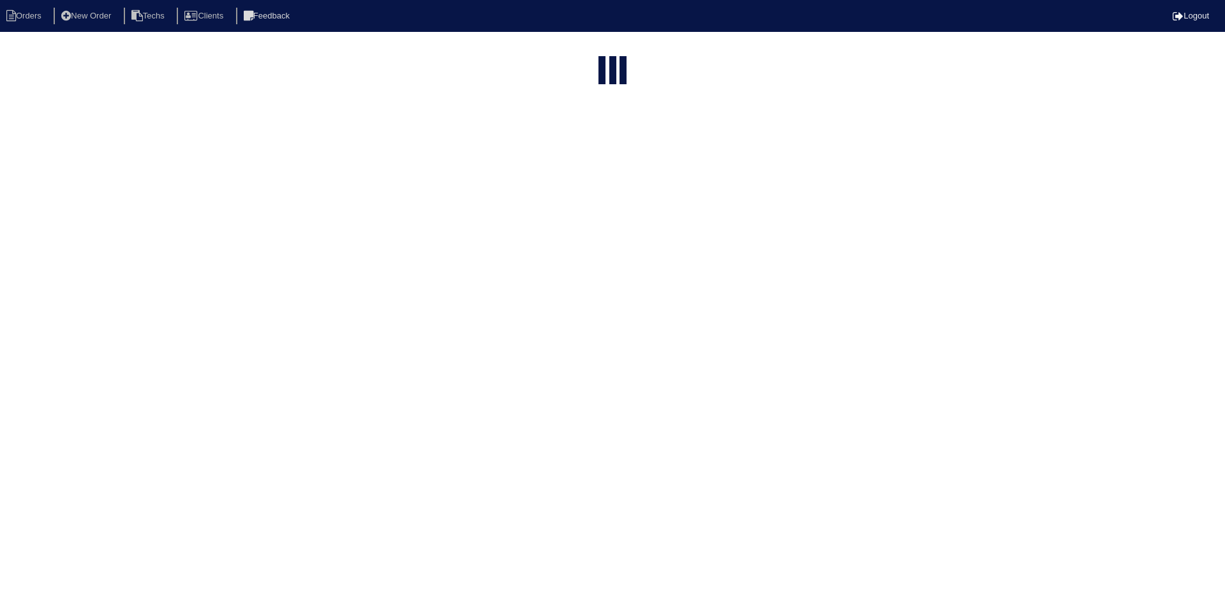
select select "15"
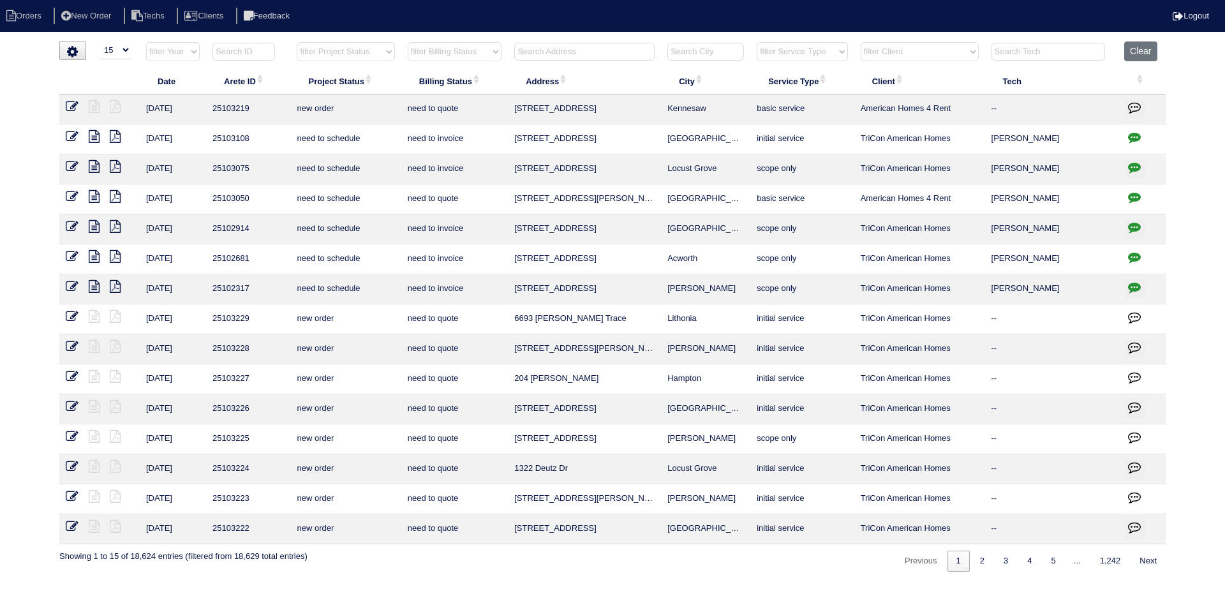
click at [381, 48] on select "filter Project Status -- Any Project Status -- new order assigned in progress f…" at bounding box center [346, 51] width 98 height 19
click at [297, 42] on select "filter Project Status -- Any Project Status -- new order assigned in progress f…" at bounding box center [346, 51] width 98 height 19
select select "in progress"
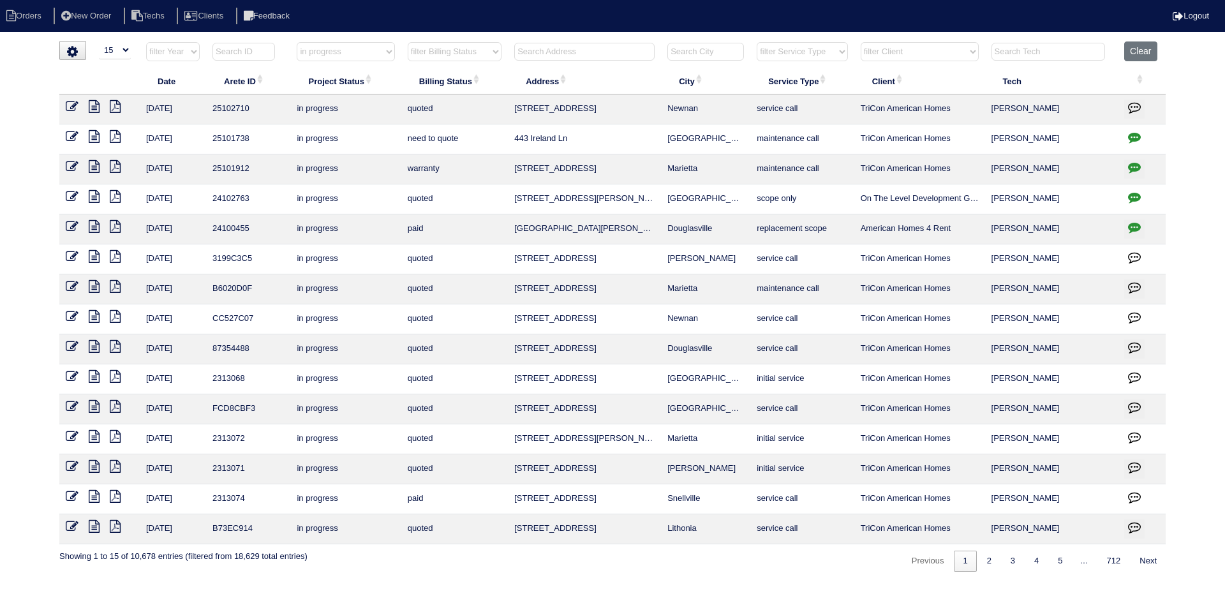
click at [492, 48] on select "filter Billing Status -- Any Billing Status -- need to quote quoted need to inv…" at bounding box center [455, 51] width 94 height 19
select select "need to quote"
click at [408, 42] on select "filter Billing Status -- Any Billing Status -- need to quote quoted need to inv…" at bounding box center [455, 51] width 94 height 19
select select "in progress"
select select "need to quote"
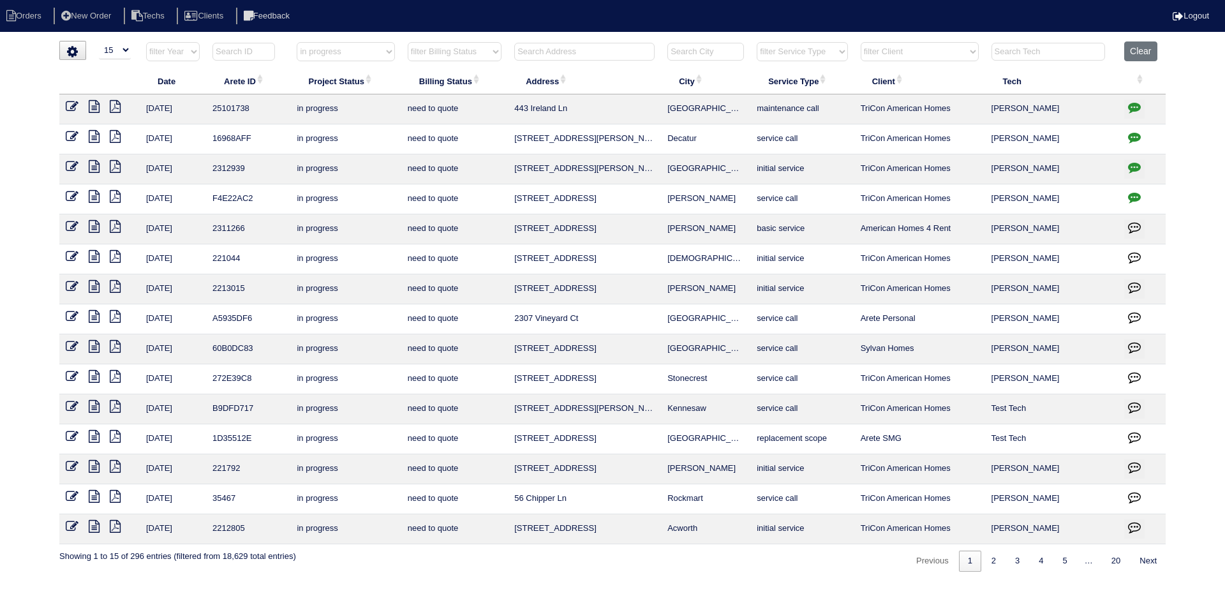
click at [377, 56] on select "filter Project Status -- Any Project Status -- new order assigned in progress f…" at bounding box center [346, 51] width 98 height 19
click at [297, 42] on select "filter Project Status -- Any Project Status -- new order assigned in progress f…" at bounding box center [346, 51] width 98 height 19
select select "field complete"
select select "need to quote"
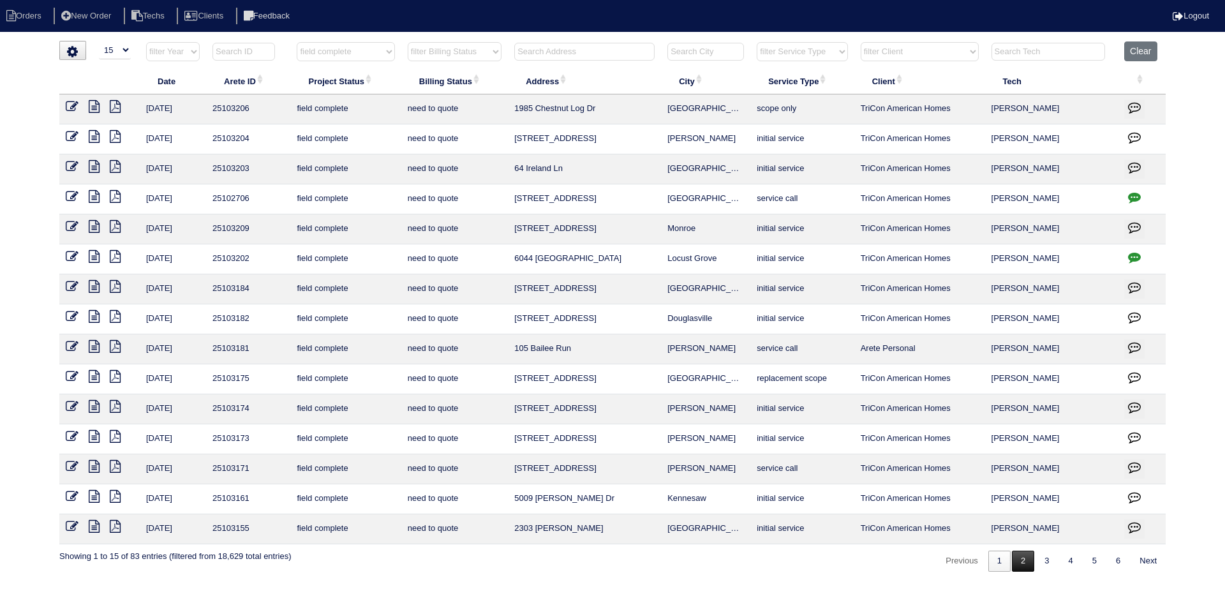
click at [1024, 567] on link "2" at bounding box center [1023, 561] width 22 height 21
select select "field complete"
select select "need to quote"
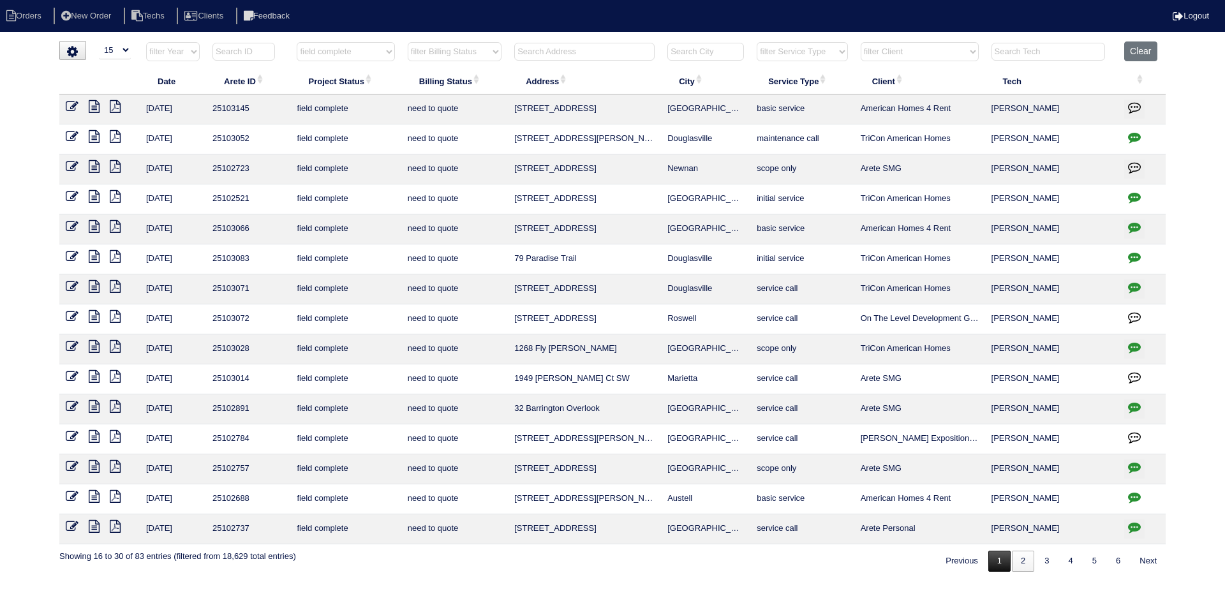
click at [995, 563] on link "1" at bounding box center [999, 561] width 22 height 21
select select "field complete"
select select "need to quote"
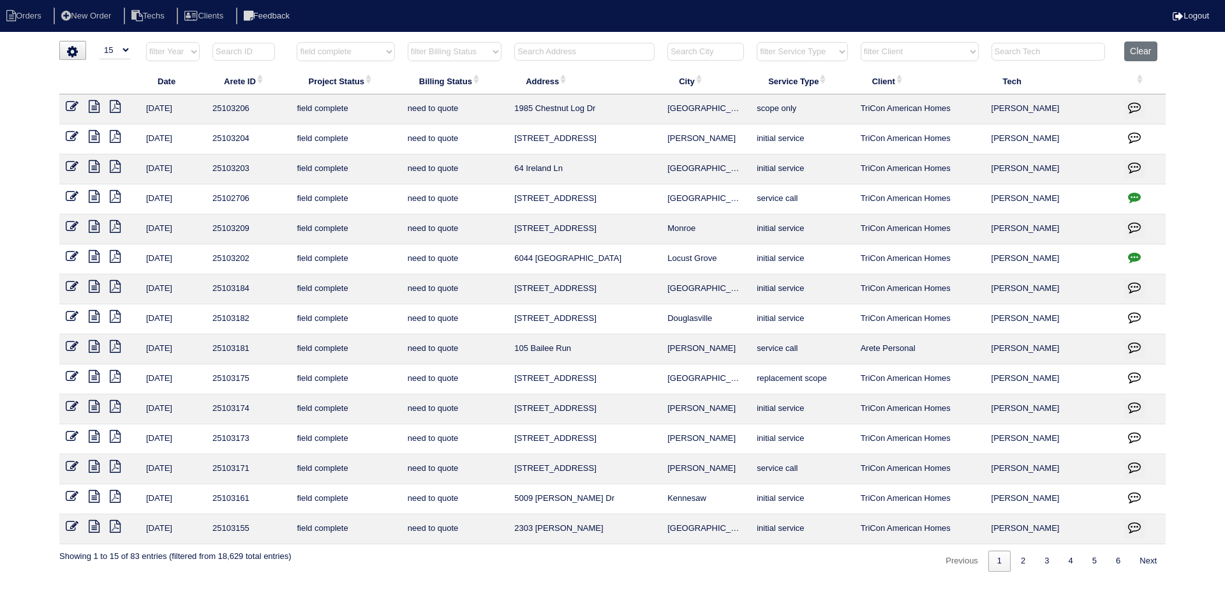
click at [117, 528] on icon at bounding box center [115, 526] width 11 height 13
click at [96, 525] on icon at bounding box center [94, 526] width 11 height 13
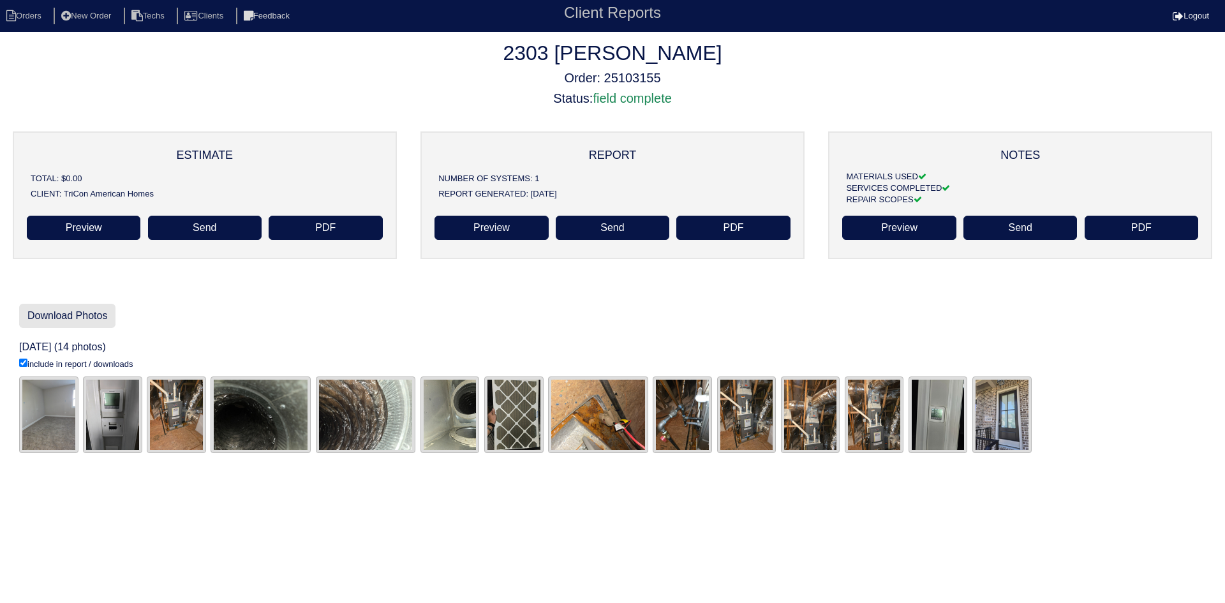
click at [66, 315] on link "Download Photos" at bounding box center [67, 316] width 96 height 24
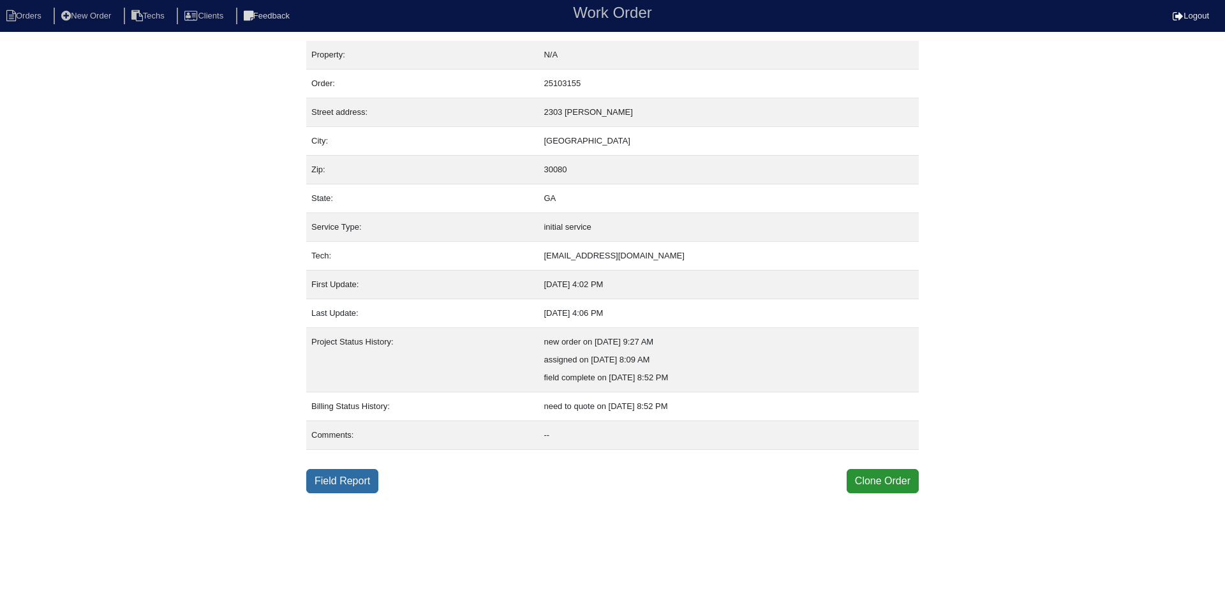
click at [366, 478] on link "Field Report" at bounding box center [342, 481] width 72 height 24
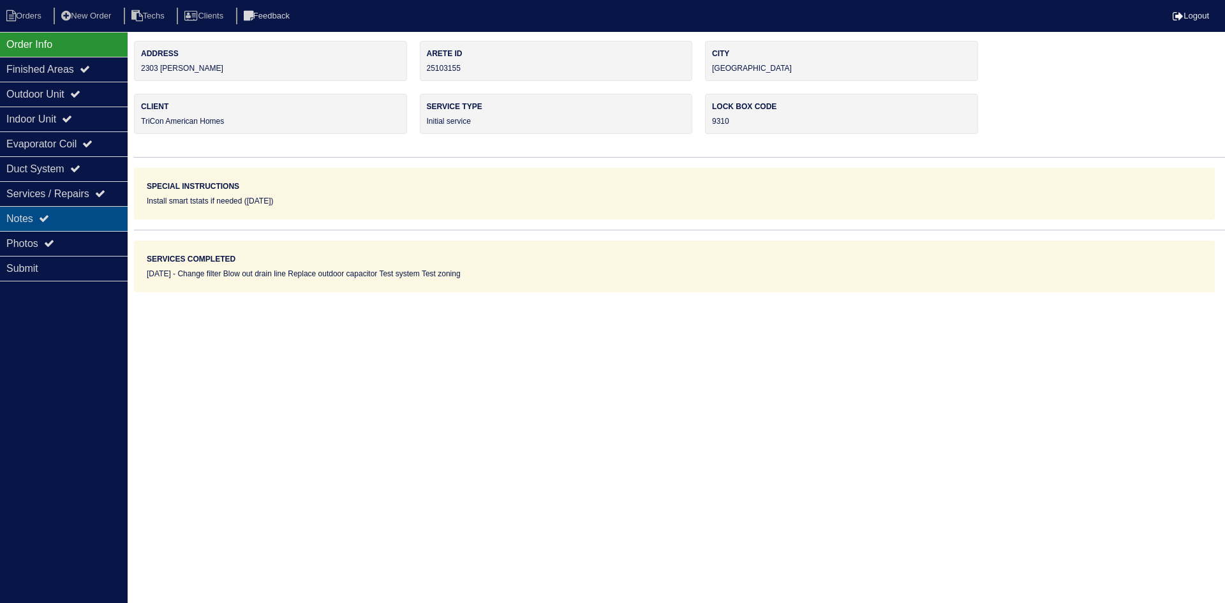
click at [63, 210] on div "Notes" at bounding box center [64, 218] width 128 height 25
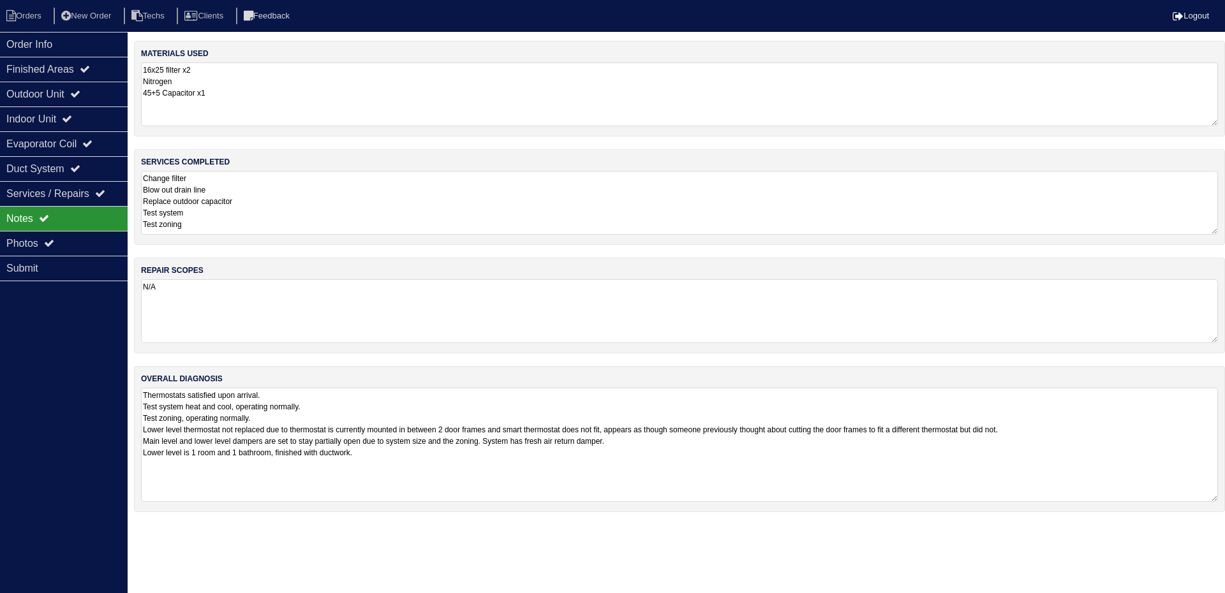
drag, startPoint x: 1215, startPoint y: 448, endPoint x: 1208, endPoint y: 498, distance: 50.9
click at [1208, 498] on textarea "Thermostats satisfied upon arrival. Test system heat and cool, operating normal…" at bounding box center [679, 445] width 1077 height 114
click at [87, 86] on div "Outdoor Unit" at bounding box center [64, 94] width 128 height 25
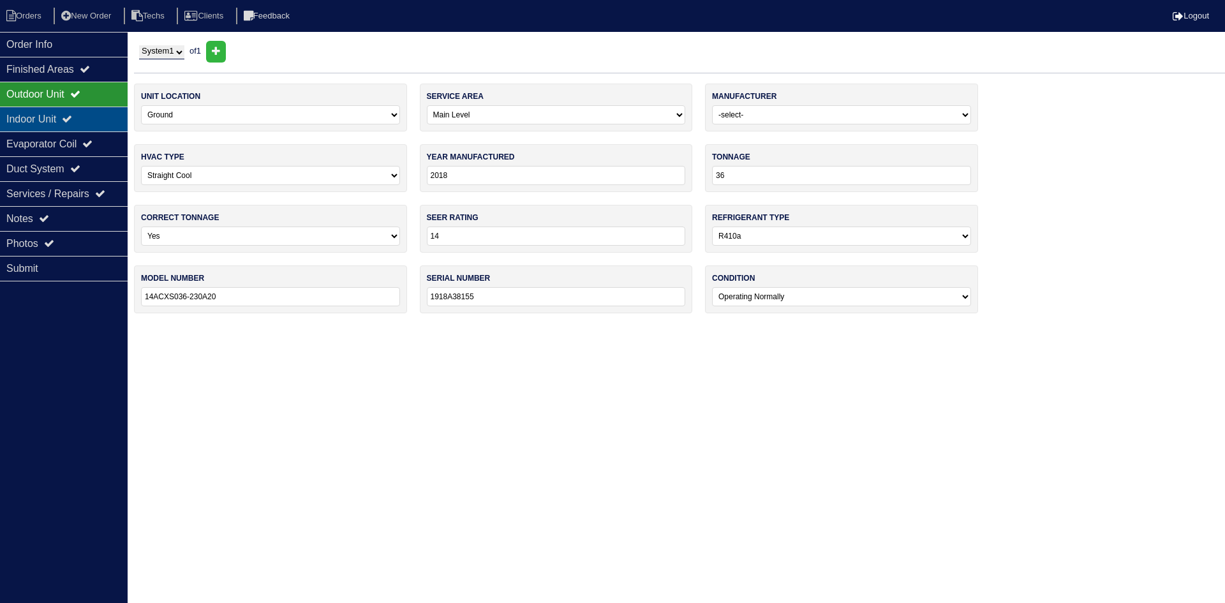
click at [84, 120] on div "Indoor Unit" at bounding box center [64, 119] width 128 height 25
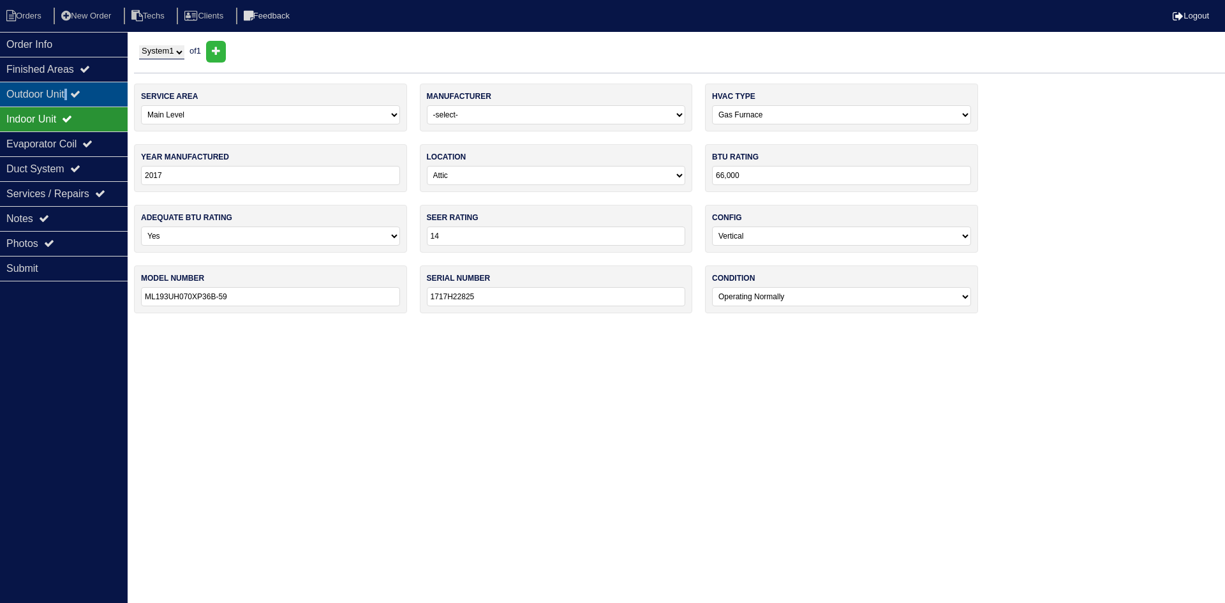
drag, startPoint x: 75, startPoint y: 96, endPoint x: 10, endPoint y: 99, distance: 65.1
click at [74, 96] on div "Outdoor Unit" at bounding box center [64, 94] width 128 height 25
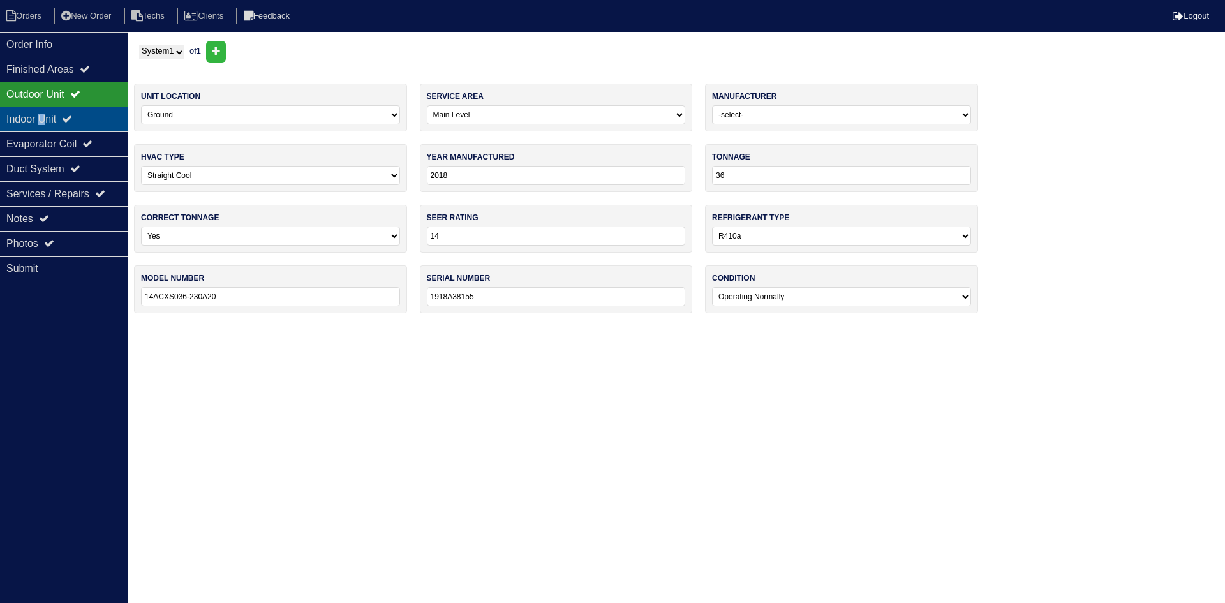
drag, startPoint x: 53, startPoint y: 121, endPoint x: 45, endPoint y: 117, distance: 9.4
click at [45, 117] on div "Indoor Unit" at bounding box center [64, 119] width 128 height 25
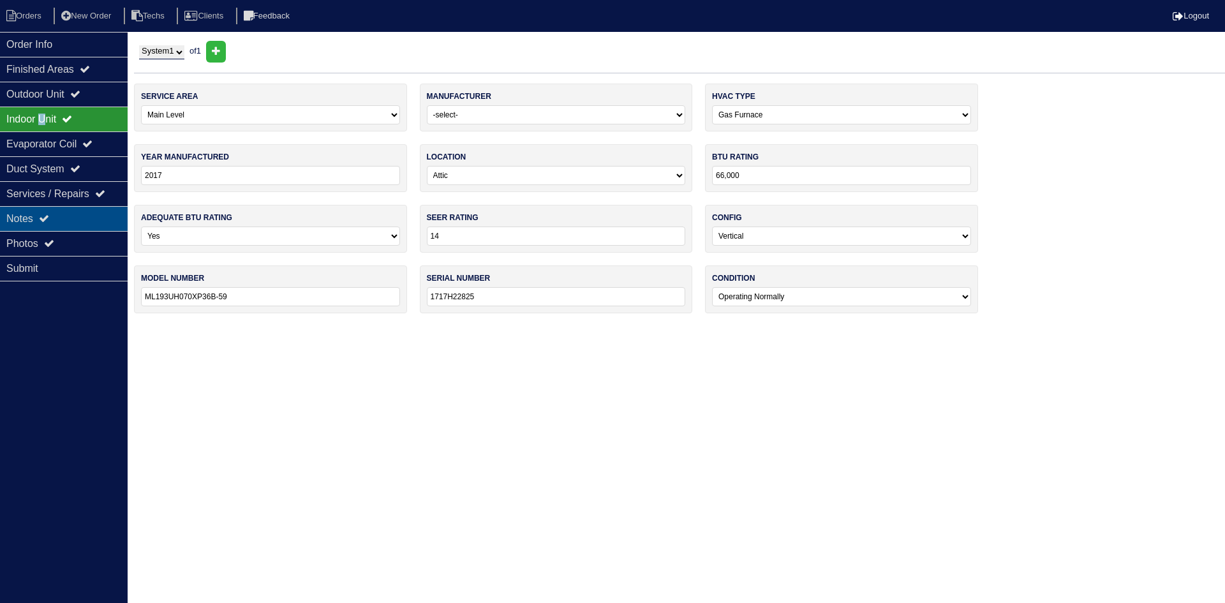
click at [57, 216] on div "Notes" at bounding box center [64, 218] width 128 height 25
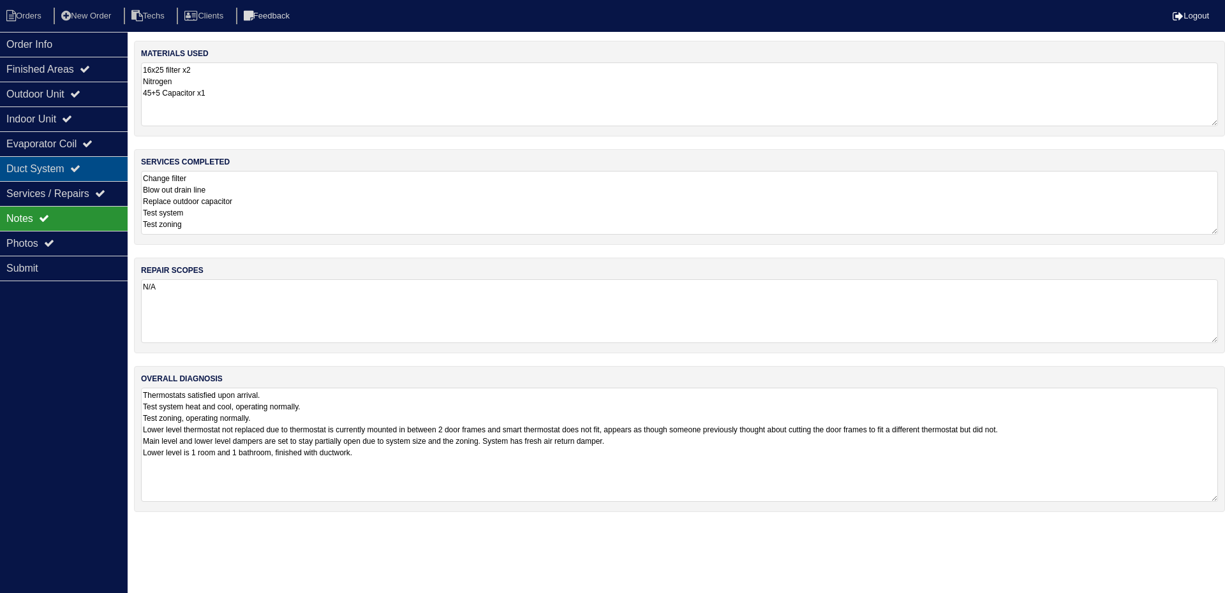
click at [59, 166] on div "Duct System" at bounding box center [64, 168] width 128 height 25
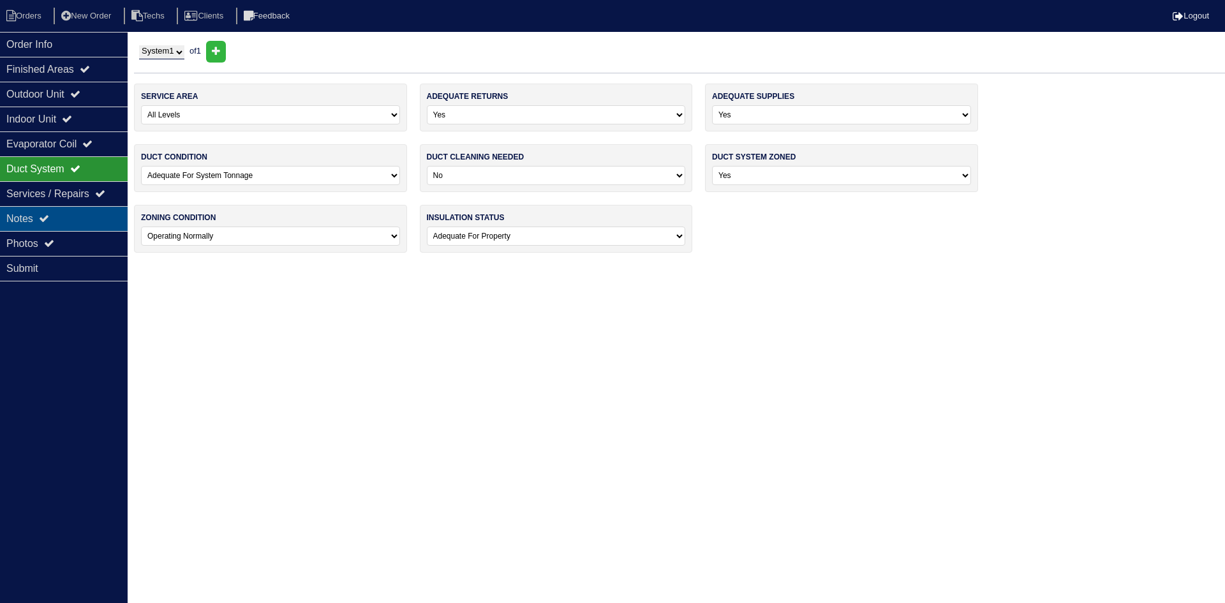
click at [57, 219] on div "Notes" at bounding box center [64, 218] width 128 height 25
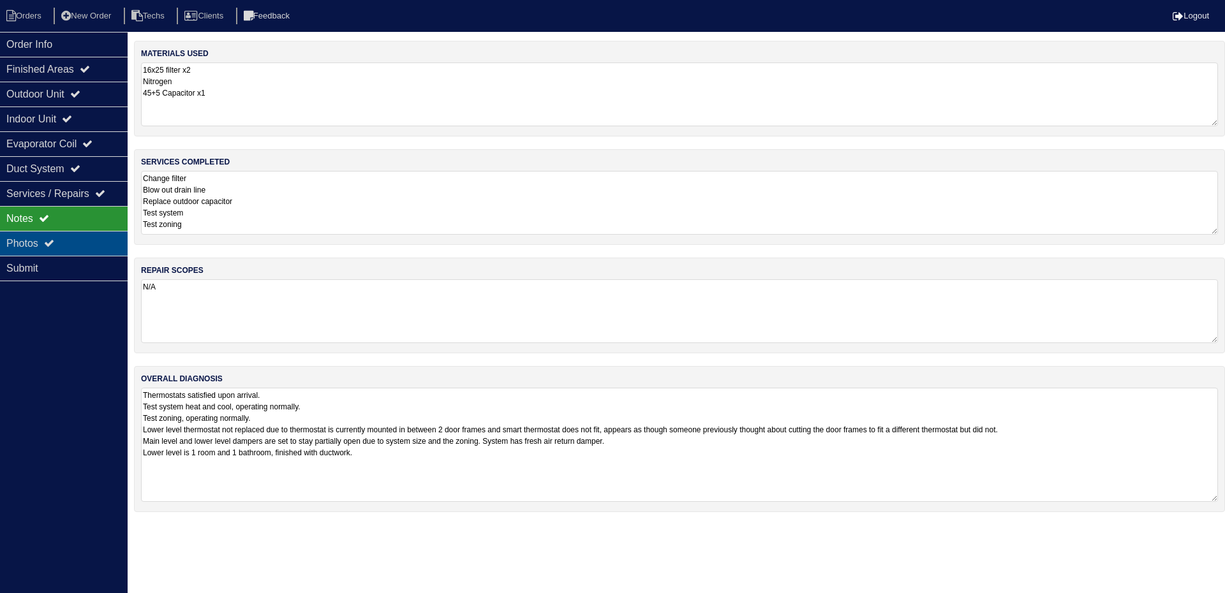
click at [50, 242] on icon at bounding box center [49, 243] width 10 height 10
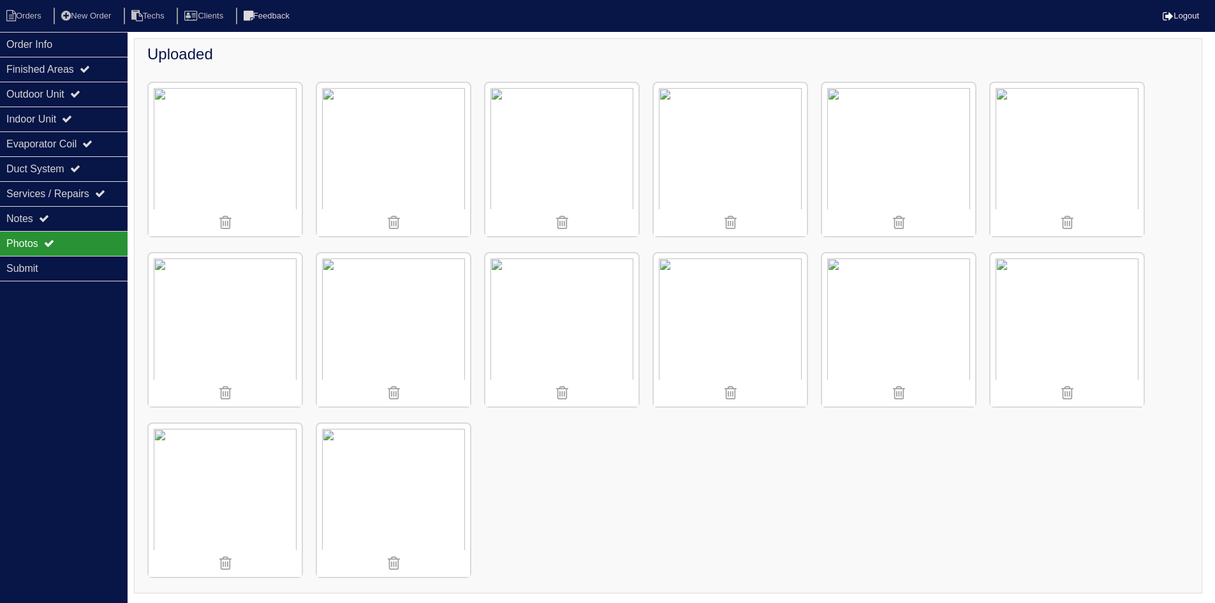
scroll to position [154, 0]
click at [53, 212] on div "Notes" at bounding box center [64, 218] width 128 height 25
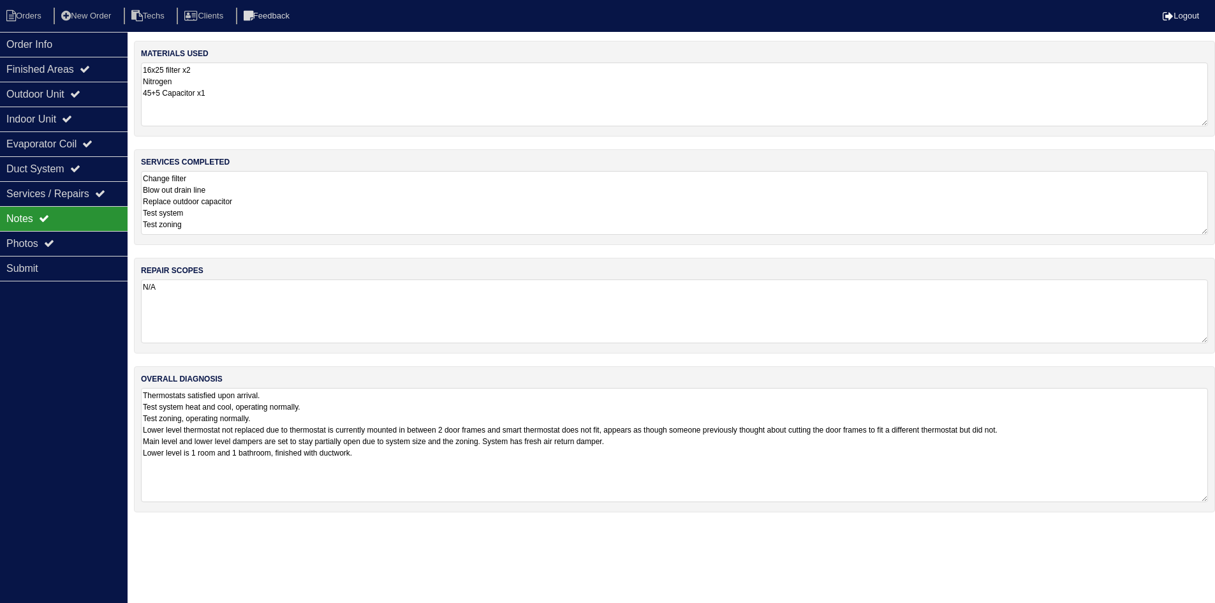
scroll to position [0, 0]
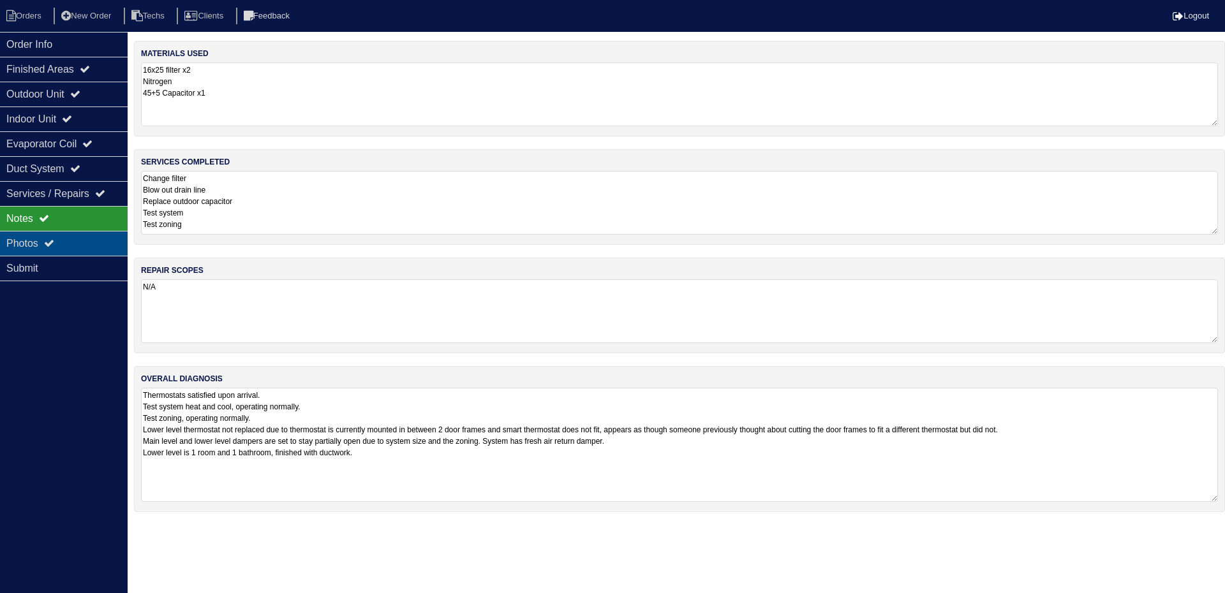
click at [43, 240] on div "Photos" at bounding box center [64, 243] width 128 height 25
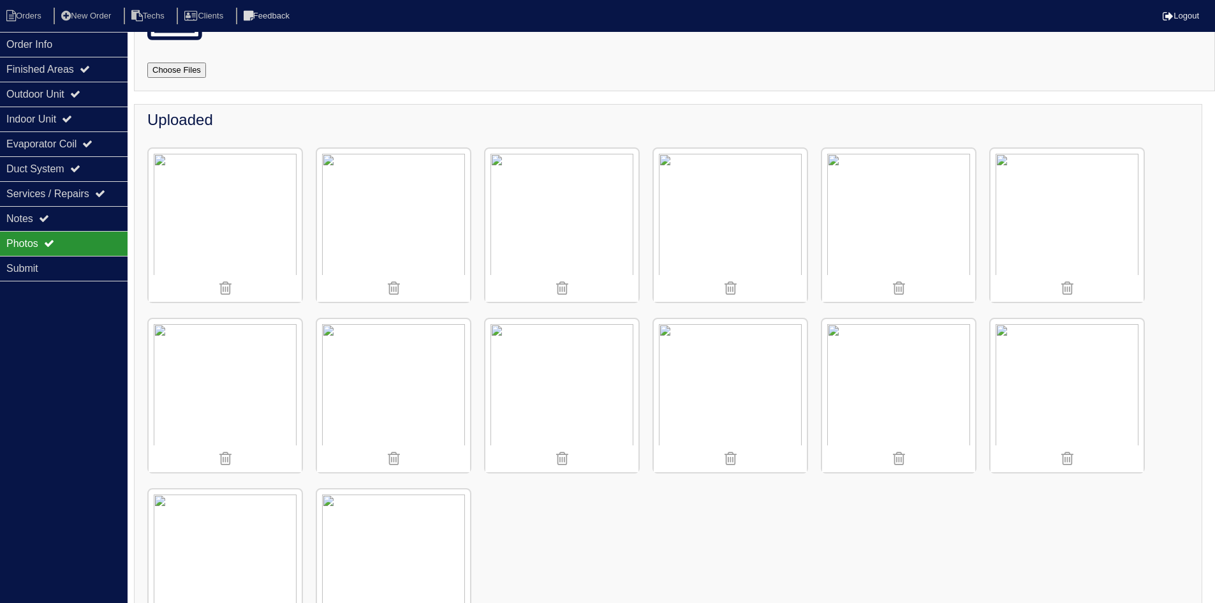
scroll to position [128, 0]
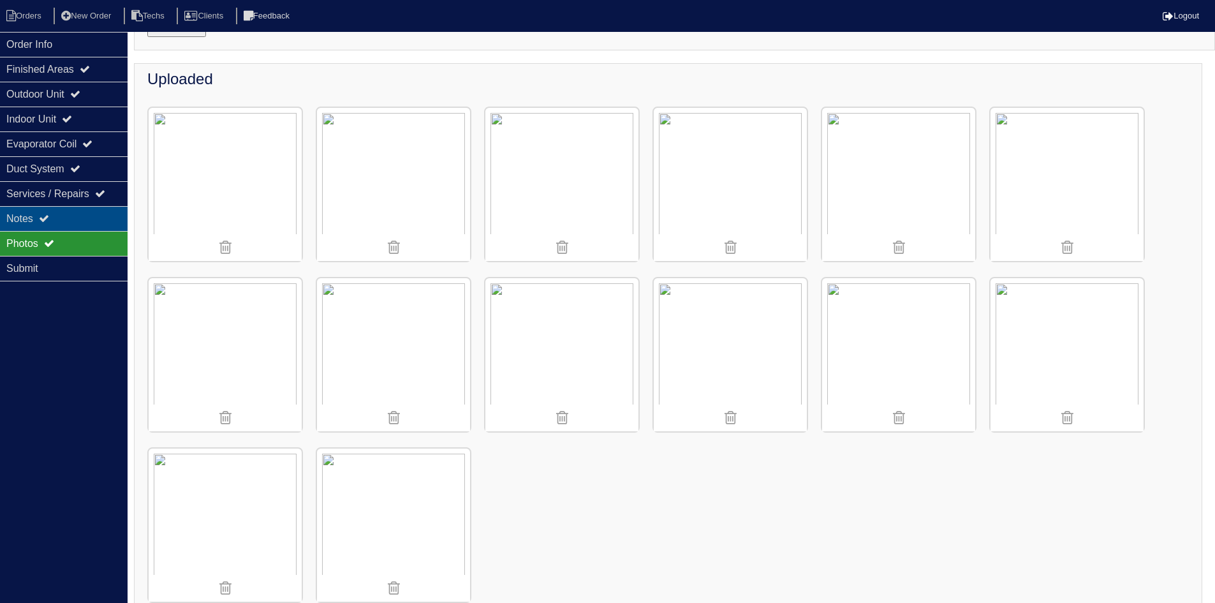
click at [92, 225] on div "Notes" at bounding box center [64, 218] width 128 height 25
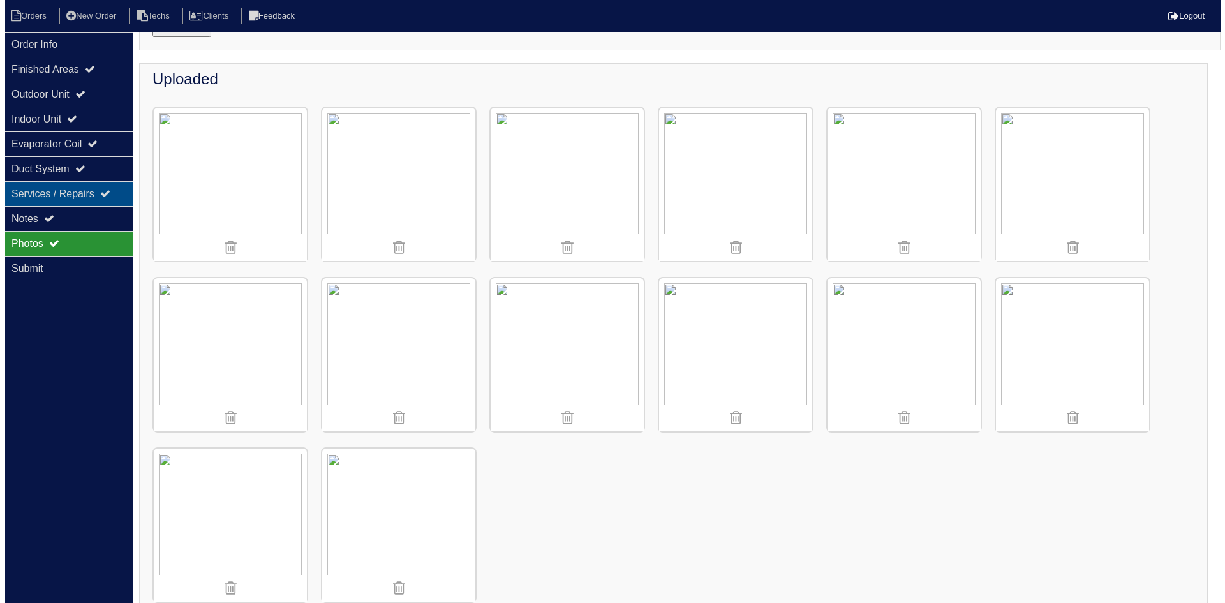
scroll to position [0, 0]
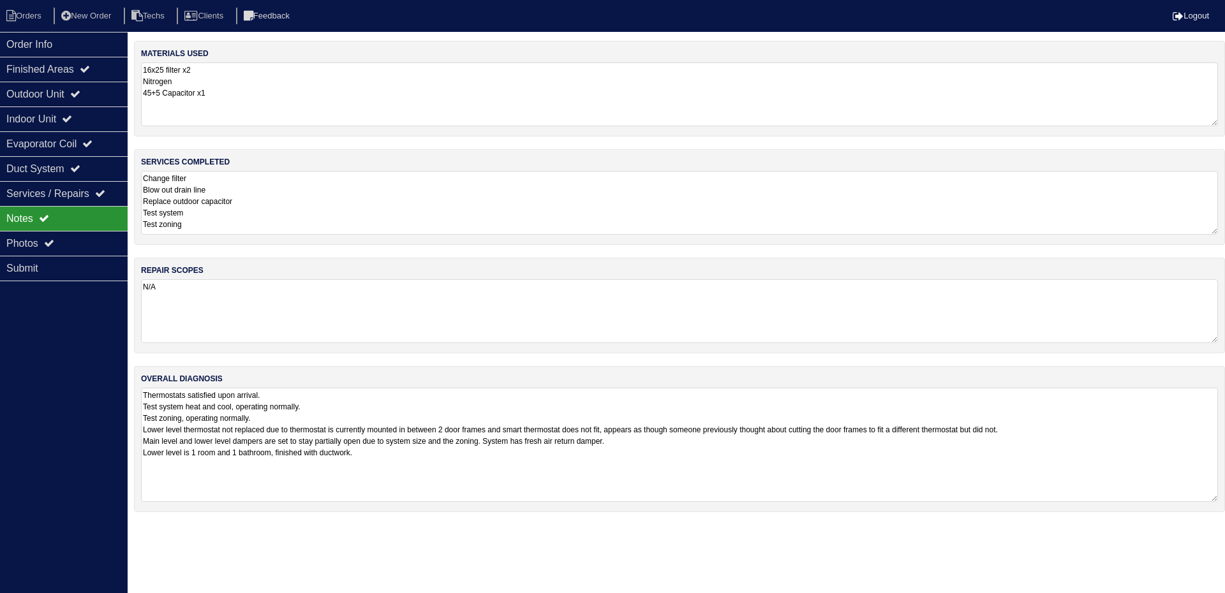
click at [309, 205] on textarea "Change filter Blow out drain line Replace outdoor capacitor Test system Test zo…" at bounding box center [679, 203] width 1077 height 64
drag, startPoint x: 38, startPoint y: 15, endPoint x: 74, endPoint y: 25, distance: 37.6
click at [38, 15] on li "Orders" at bounding box center [26, 16] width 52 height 17
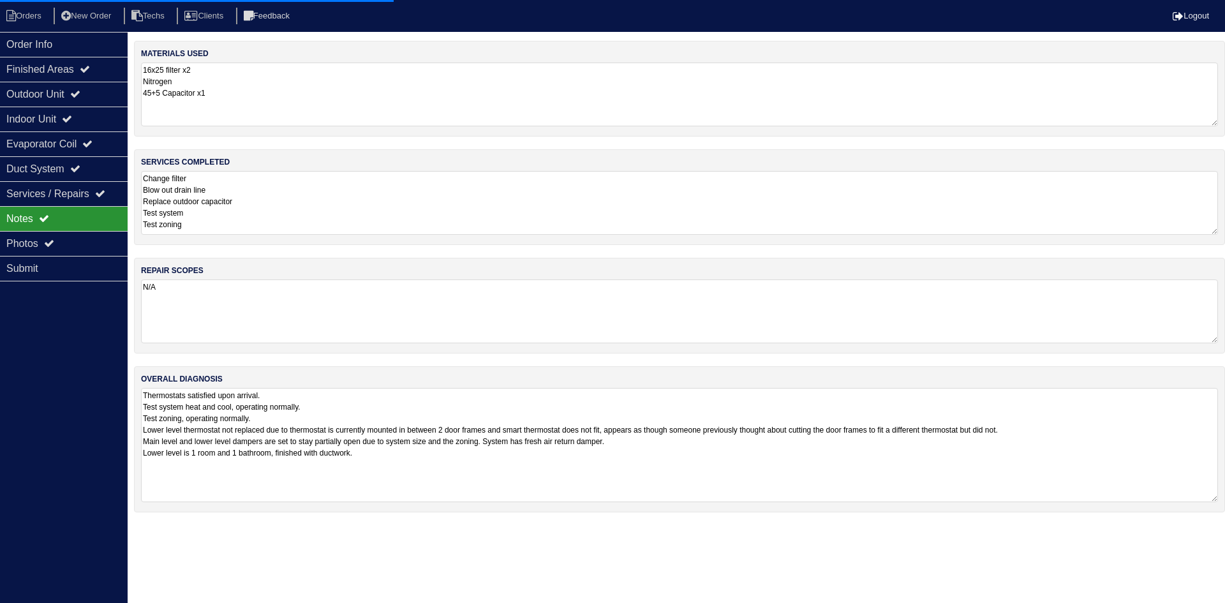
select select "15"
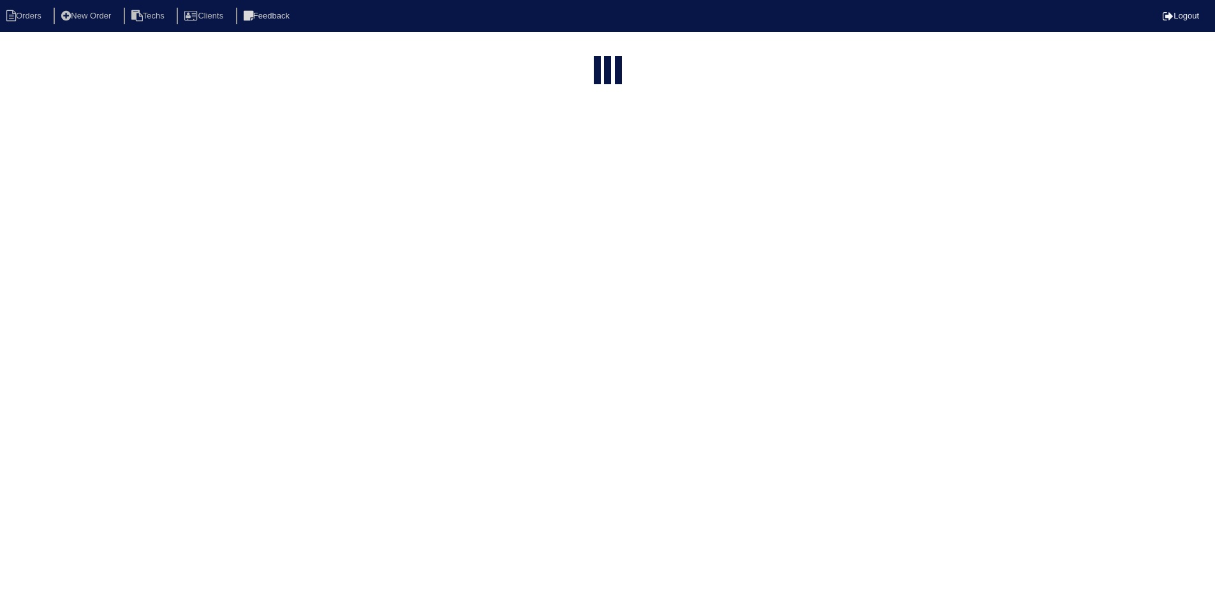
select select "field complete"
select select "need to quote"
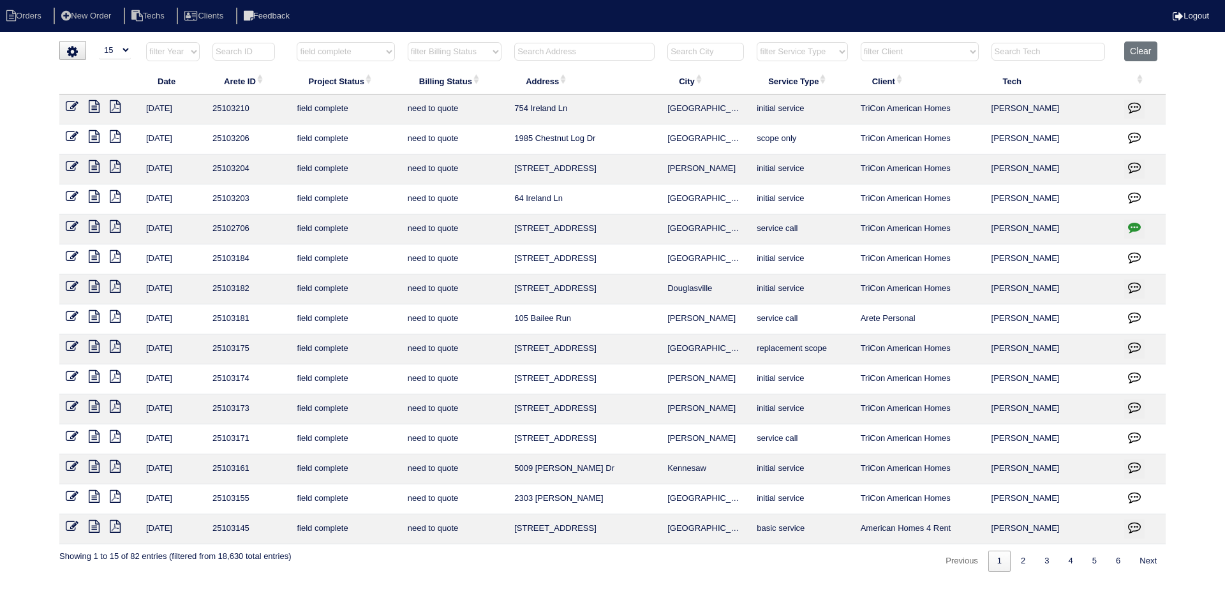
click at [94, 463] on icon at bounding box center [94, 466] width 11 height 13
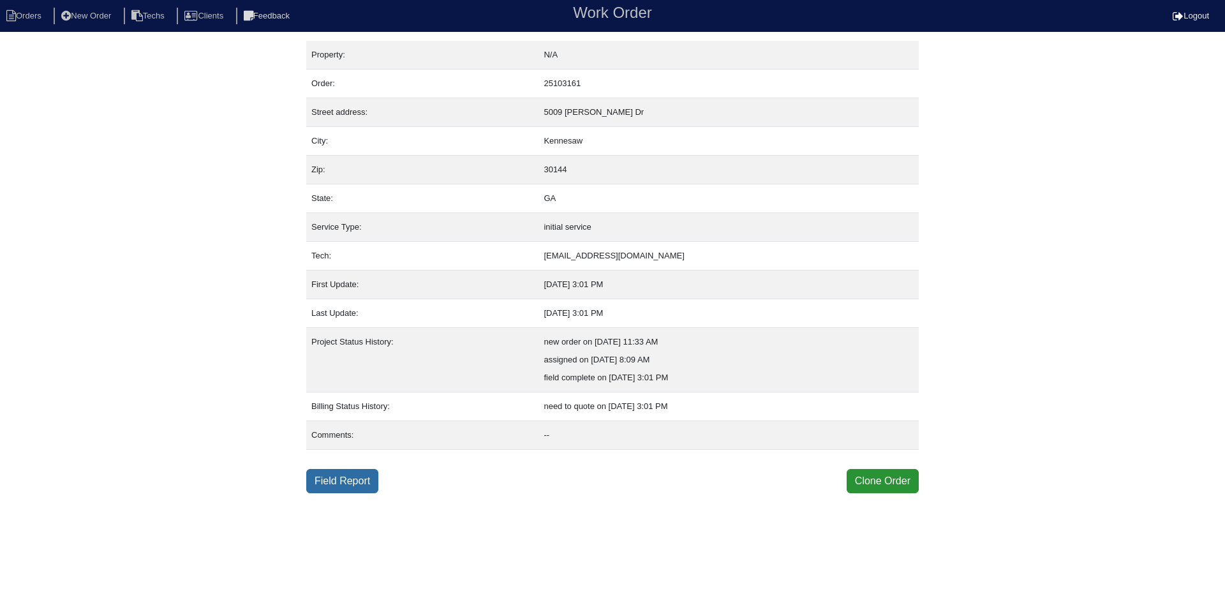
click at [343, 481] on link "Field Report" at bounding box center [342, 481] width 72 height 24
select select "0"
select select "3"
select select "[PERSON_NAME]"
select select "0"
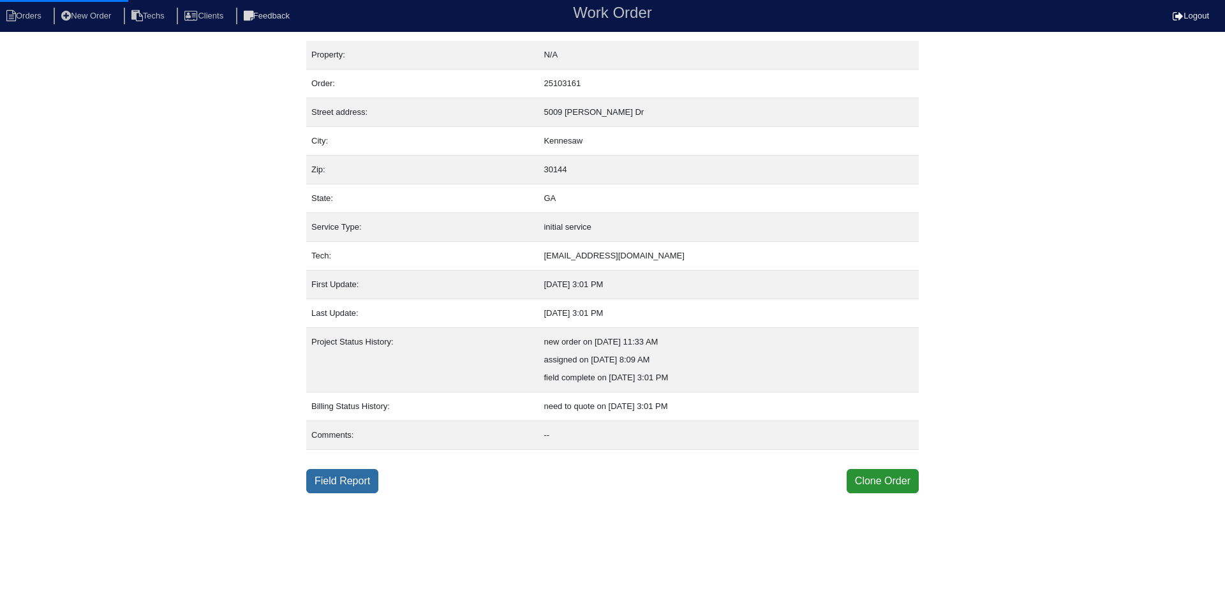
select select "0"
select select "1"
select select "0"
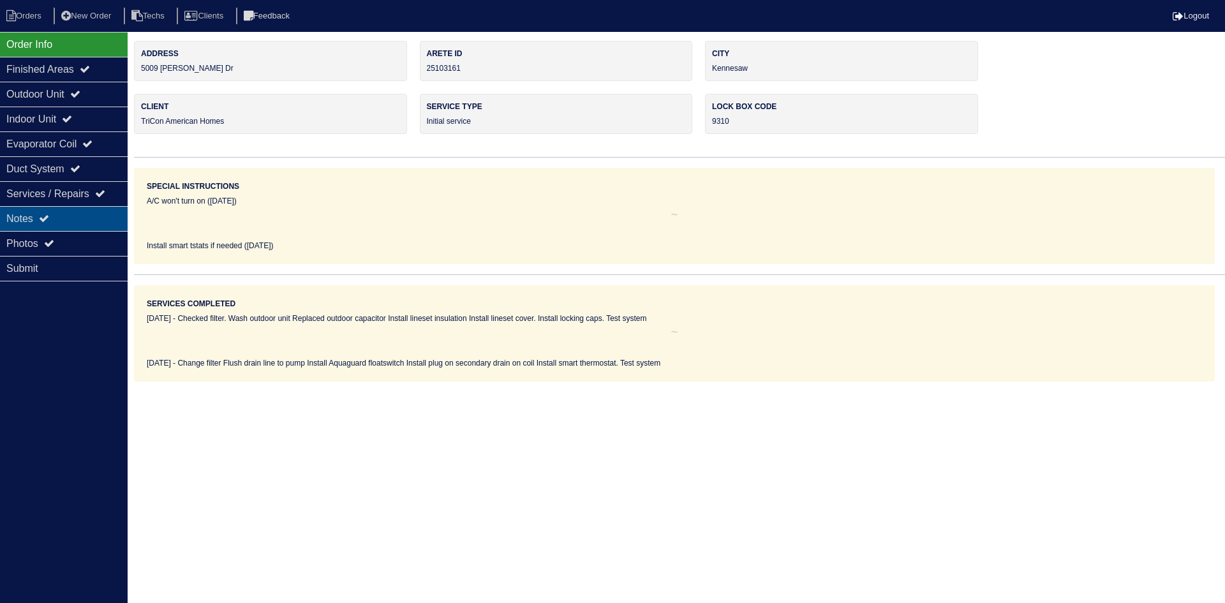
click at [61, 214] on div "Notes" at bounding box center [64, 218] width 128 height 25
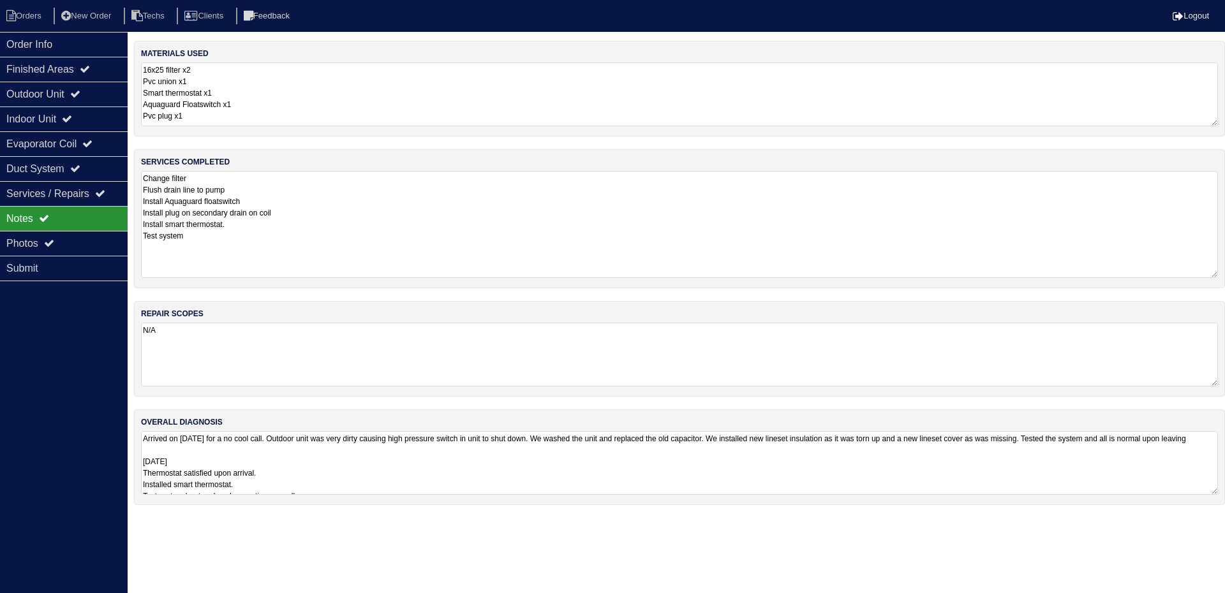
drag, startPoint x: 1211, startPoint y: 231, endPoint x: 1220, endPoint y: 275, distance: 44.8
click at [1220, 275] on div "services completed Change filter Flush drain line to pump Install Aquaguard flo…" at bounding box center [679, 218] width 1091 height 139
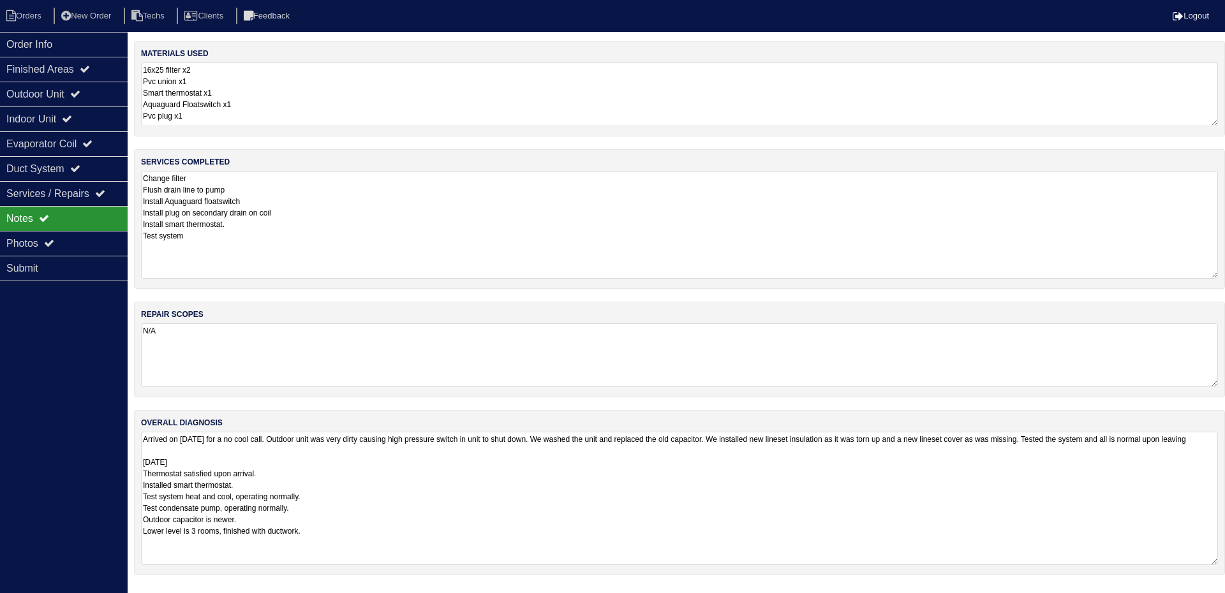
drag, startPoint x: 1213, startPoint y: 490, endPoint x: 1219, endPoint y: 557, distance: 67.2
click at [1219, 558] on div "overall diagnosis Arrived on 7/2/24 for a no cool call. Outdoor unit was very d…" at bounding box center [679, 492] width 1091 height 165
click at [65, 91] on div "Outdoor Unit" at bounding box center [64, 94] width 128 height 25
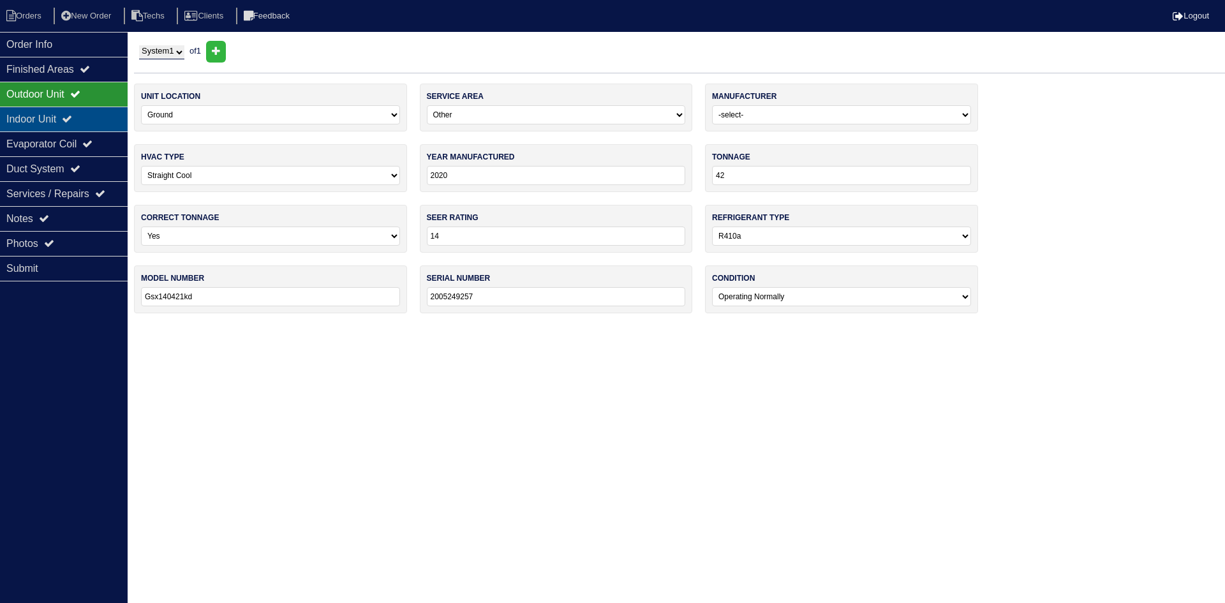
click at [72, 117] on icon at bounding box center [67, 119] width 10 height 10
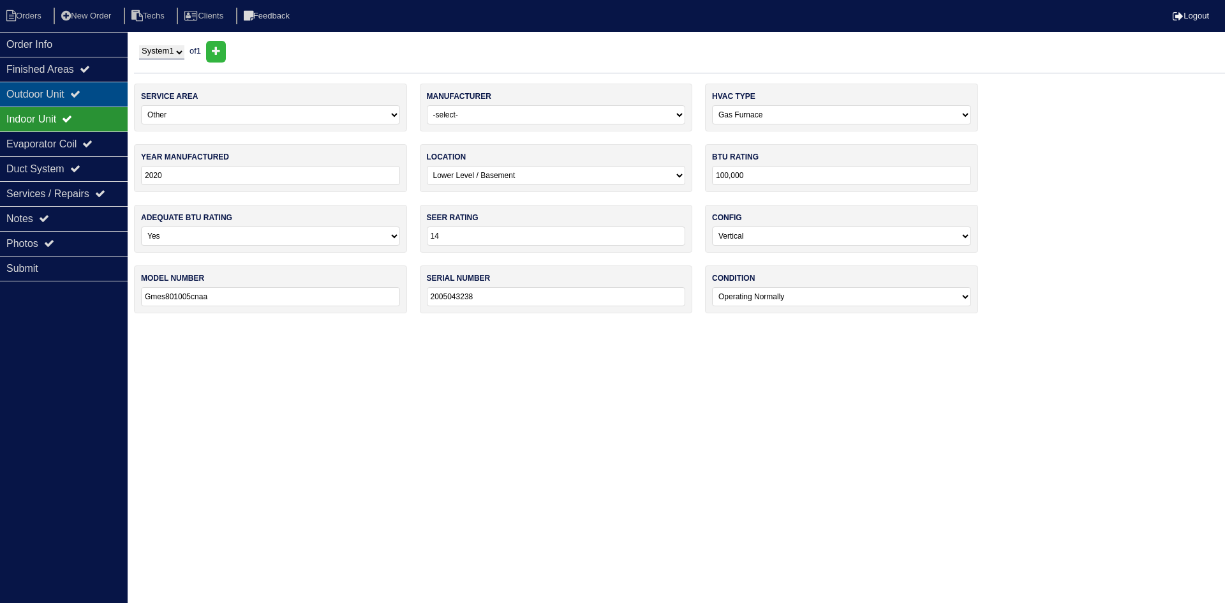
click at [80, 96] on icon at bounding box center [75, 94] width 10 height 10
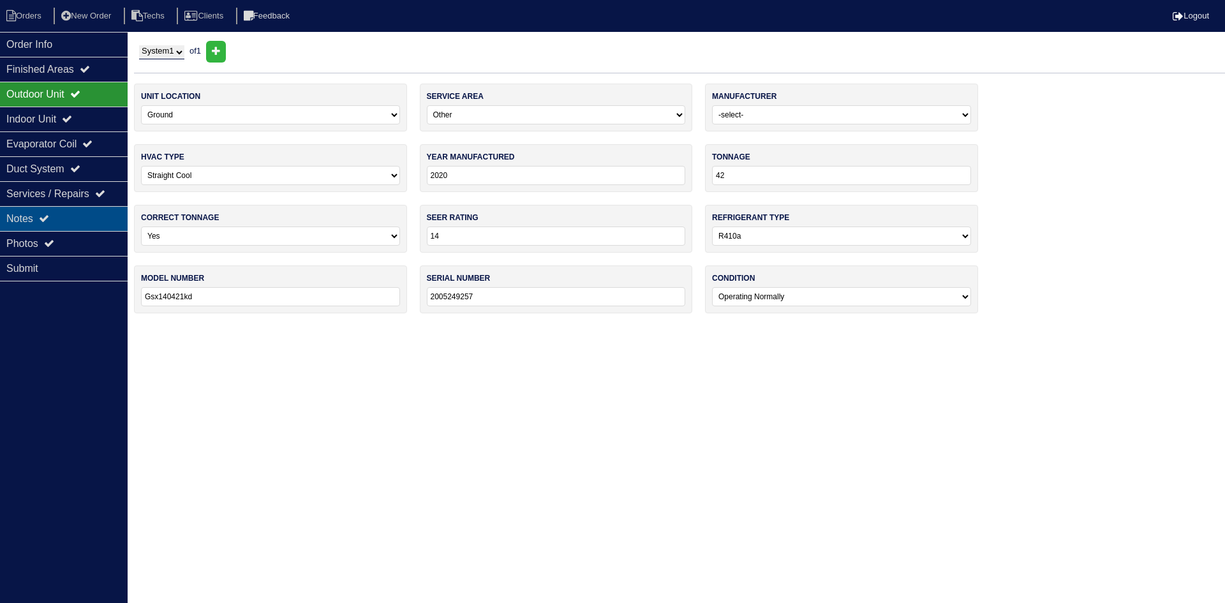
click at [54, 218] on div "Notes" at bounding box center [64, 218] width 128 height 25
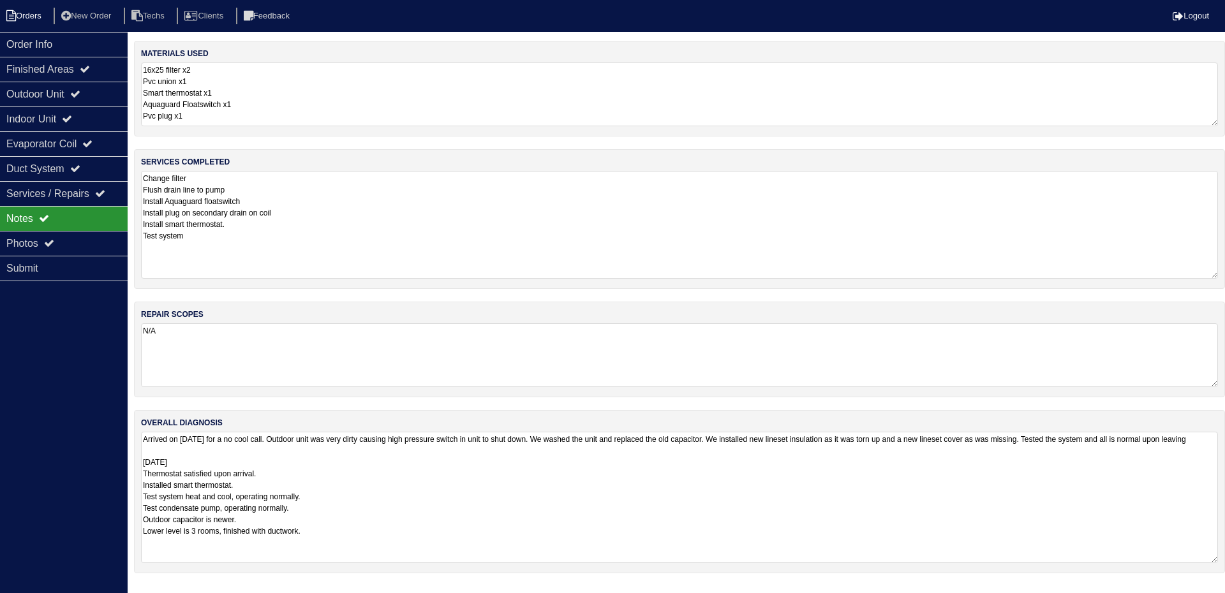
click at [30, 17] on li "Orders" at bounding box center [26, 16] width 52 height 17
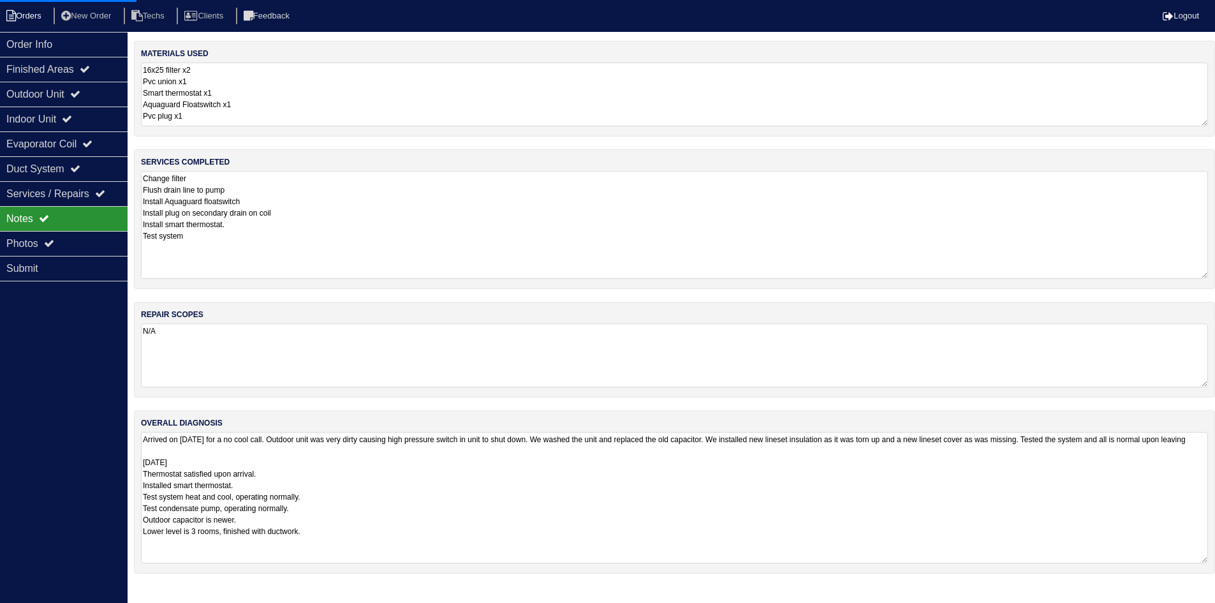
select select "15"
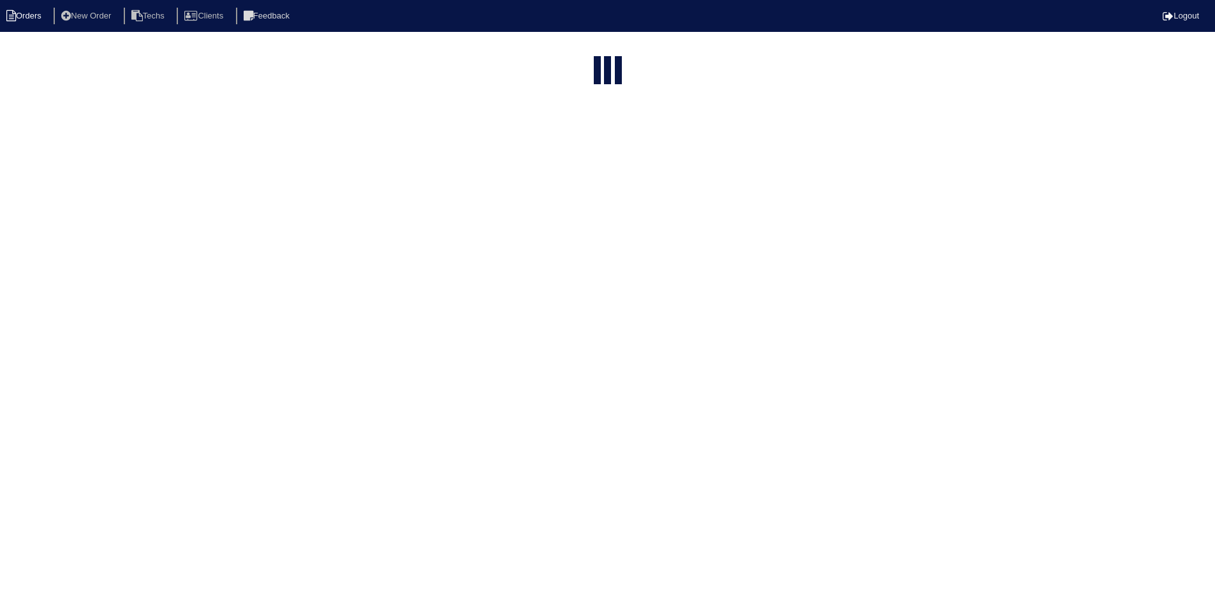
select select "field complete"
select select "need to quote"
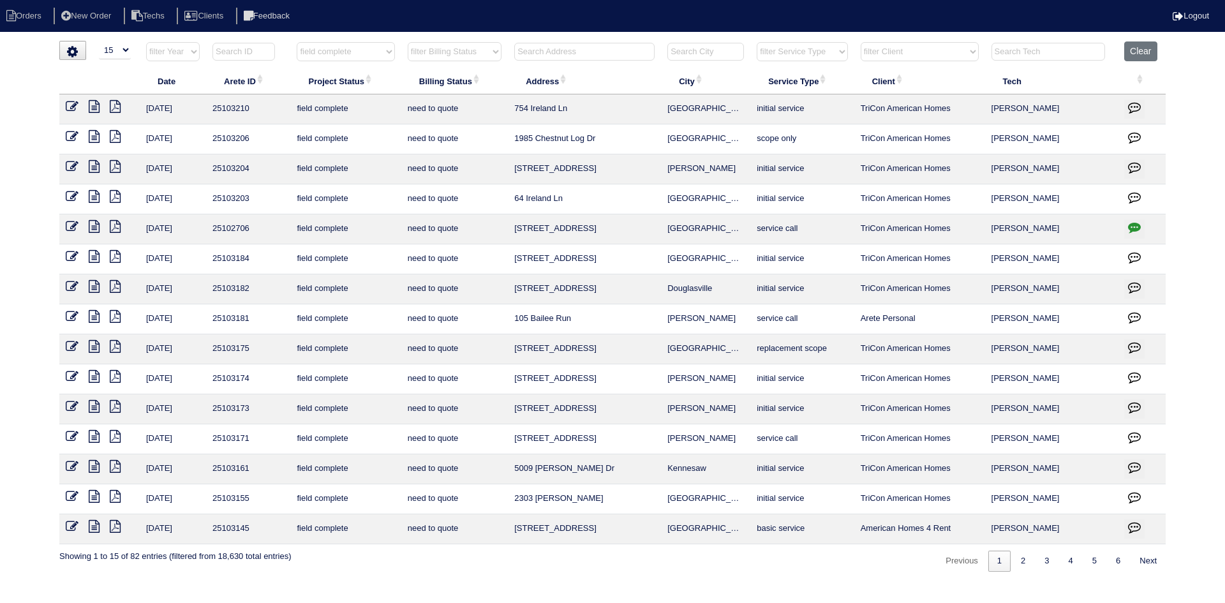
click at [95, 435] on icon at bounding box center [94, 436] width 11 height 13
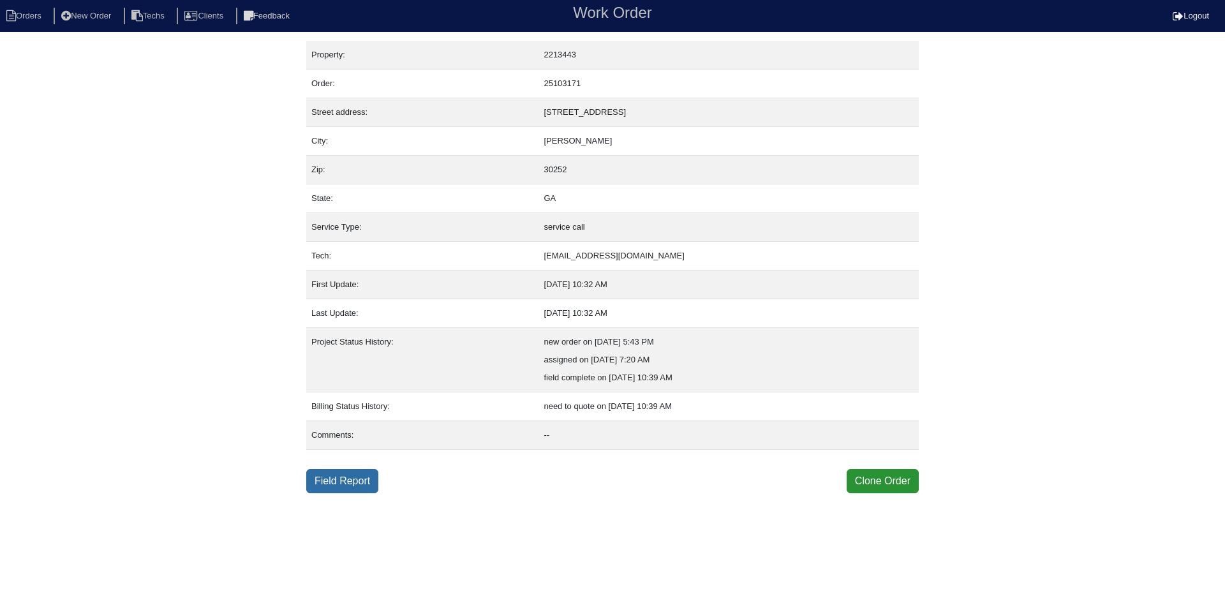
click at [324, 477] on link "Field Report" at bounding box center [342, 481] width 72 height 24
select select "0"
select select "Carrier"
select select "0"
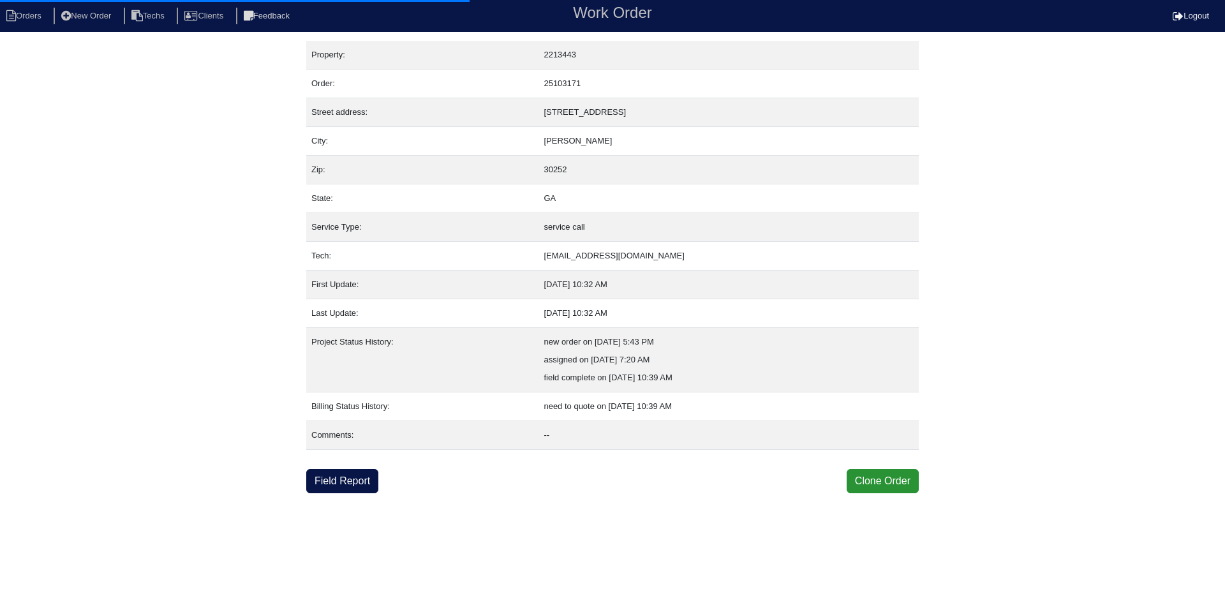
select select "0"
select select "1"
select select "0"
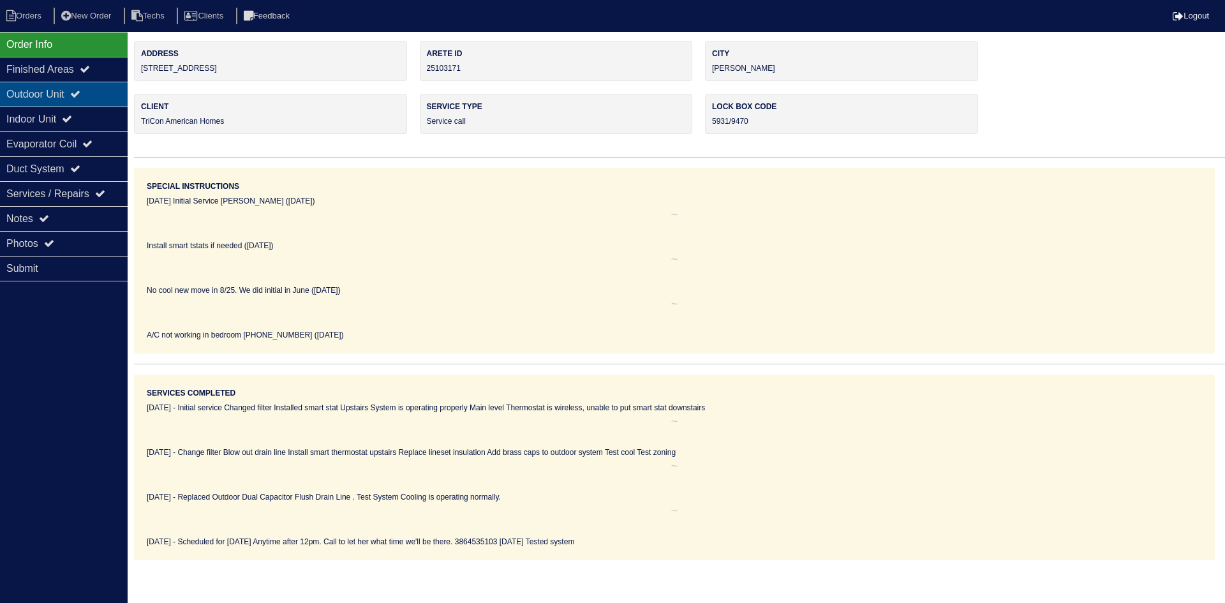
click at [80, 97] on icon at bounding box center [75, 94] width 10 height 10
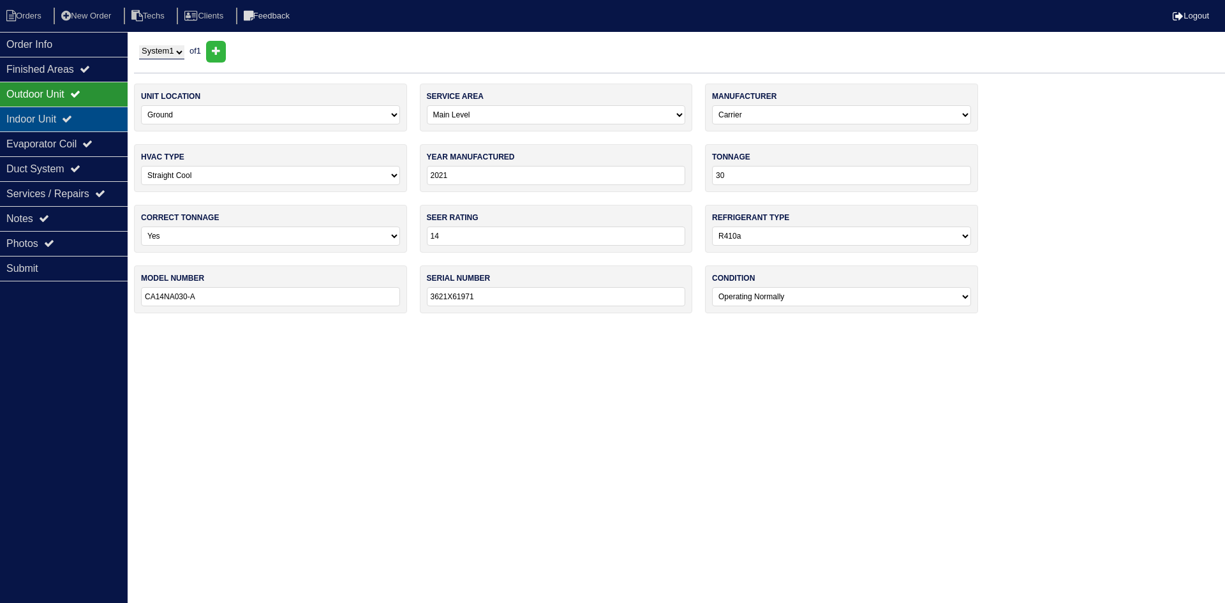
click at [83, 115] on div "Indoor Unit" at bounding box center [64, 119] width 128 height 25
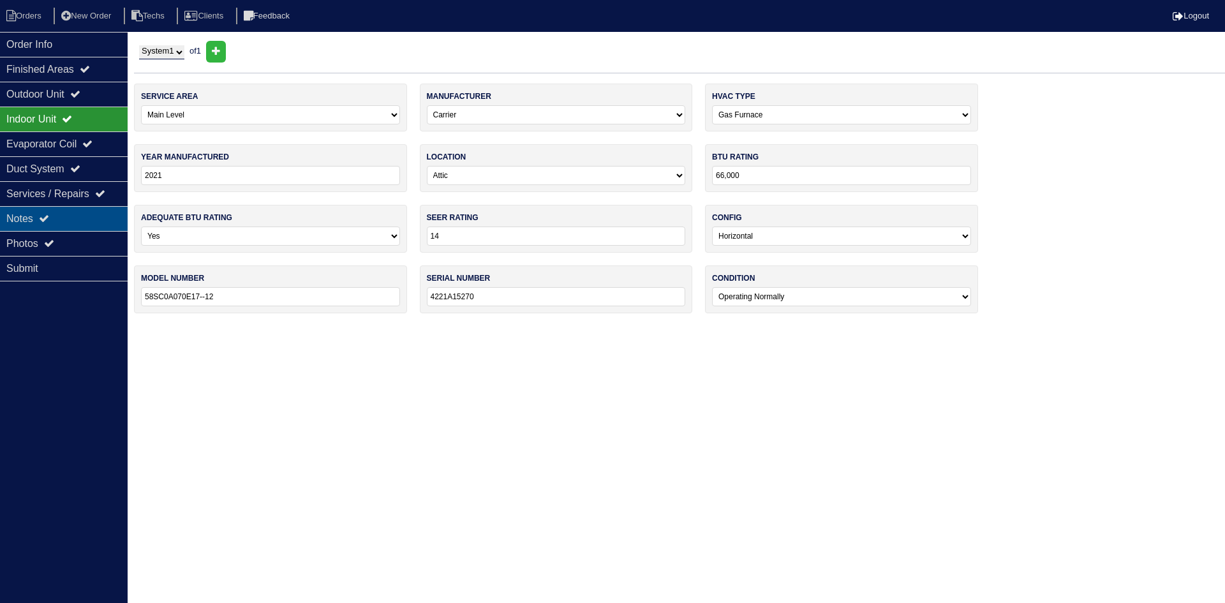
click at [63, 221] on div "Notes" at bounding box center [64, 218] width 128 height 25
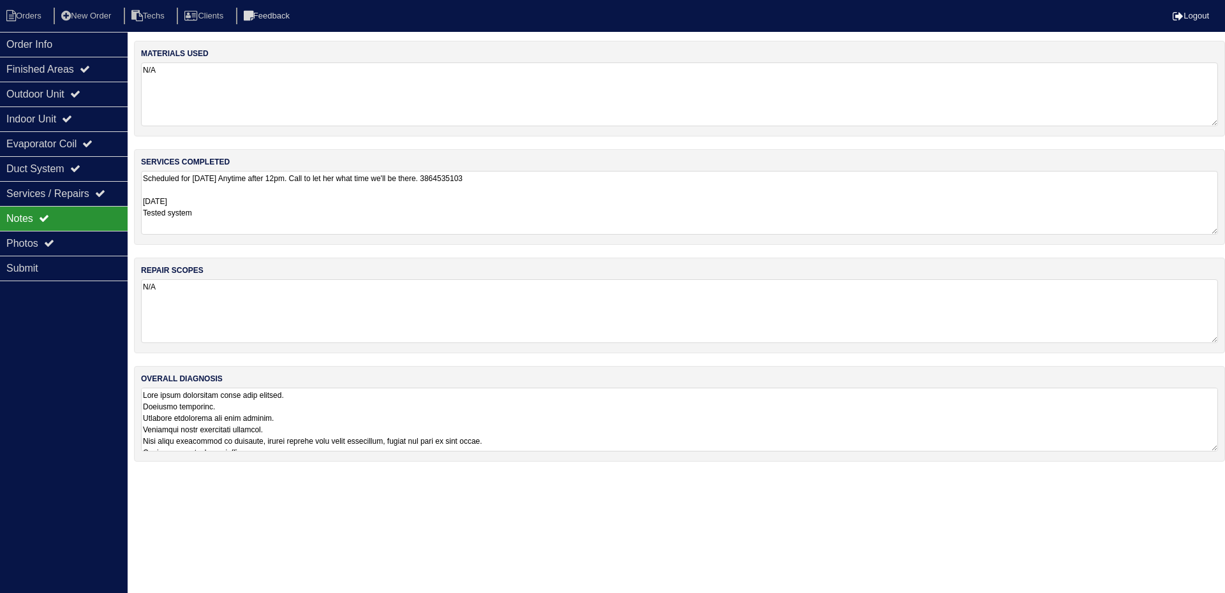
click at [656, 419] on textarea at bounding box center [679, 420] width 1077 height 64
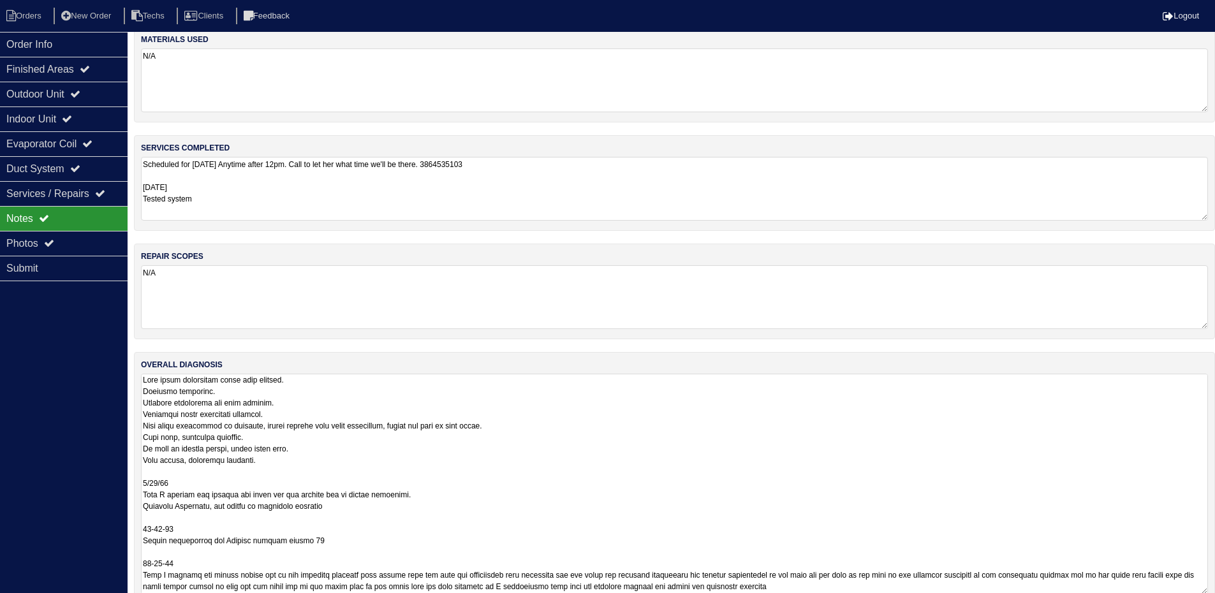
scroll to position [38, 0]
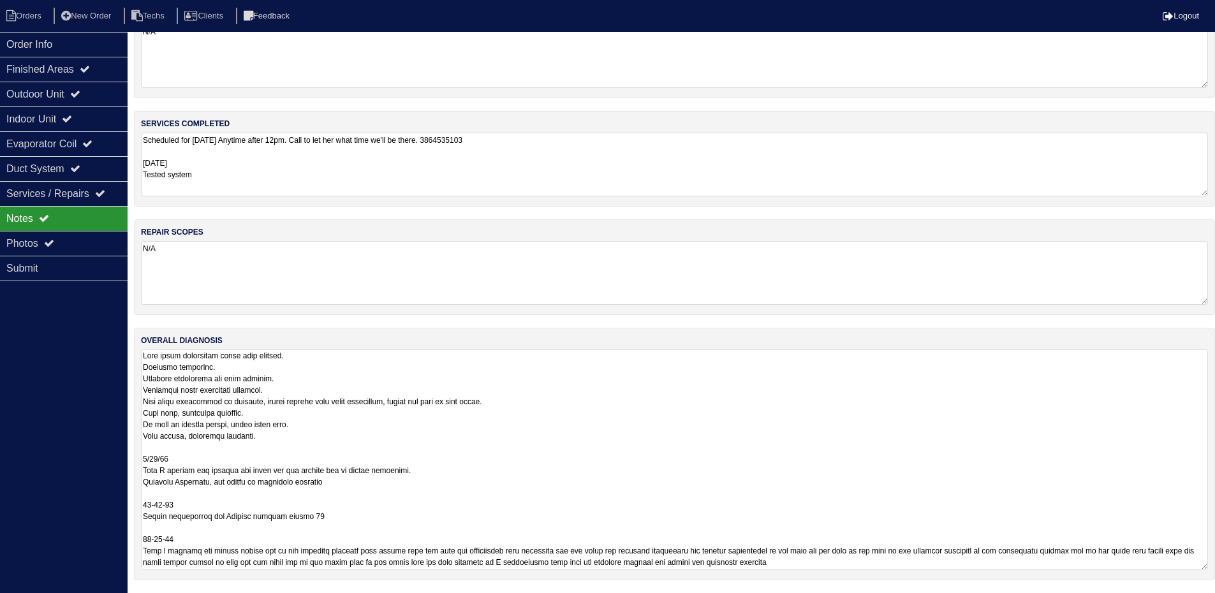
click at [64, 400] on div "Order Info Finished Areas Outdoor Unit Indoor Unit Evaporator Coil Duct System …" at bounding box center [64, 328] width 128 height 593
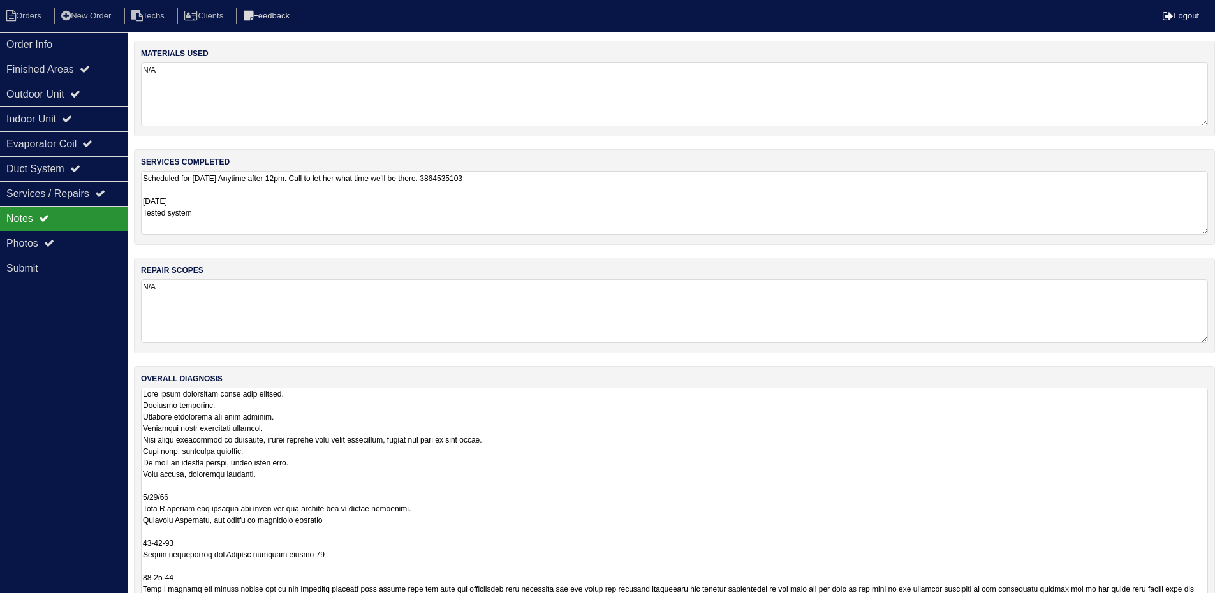
scroll to position [0, 0]
drag, startPoint x: 1212, startPoint y: 448, endPoint x: 1217, endPoint y: 633, distance: 185.1
click at [1215, 602] on html "Orders New Order Techs Clients Feedback Logout Orders New Order Users Clients M…" at bounding box center [607, 313] width 1215 height 626
click at [101, 48] on div "Order Info" at bounding box center [64, 44] width 128 height 25
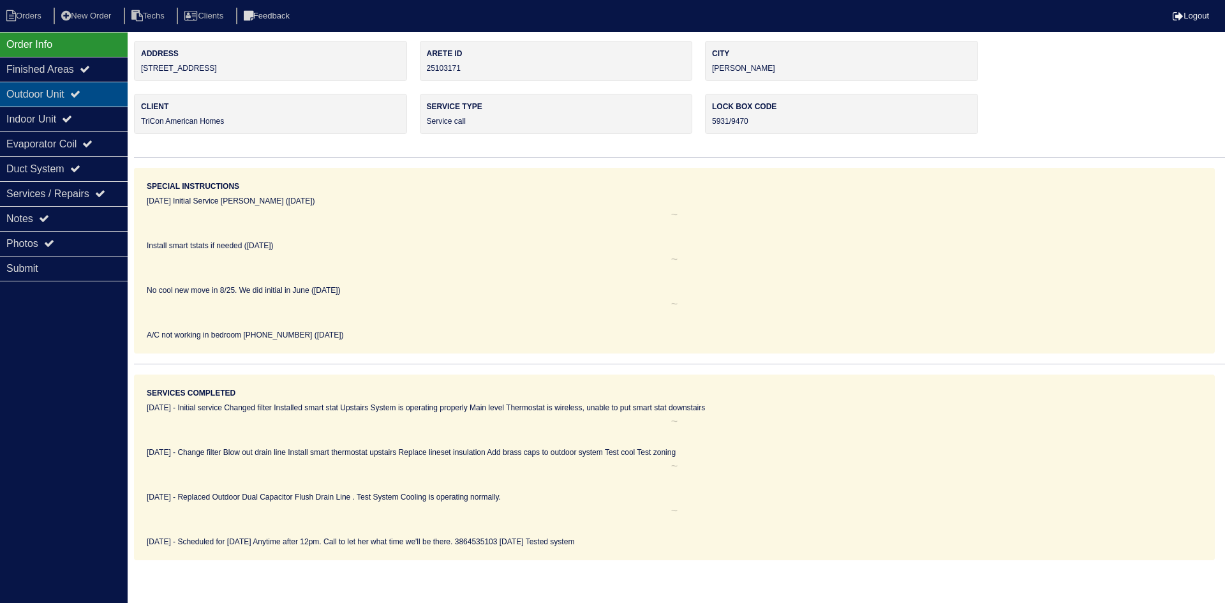
click at [65, 93] on div "Outdoor Unit" at bounding box center [64, 94] width 128 height 25
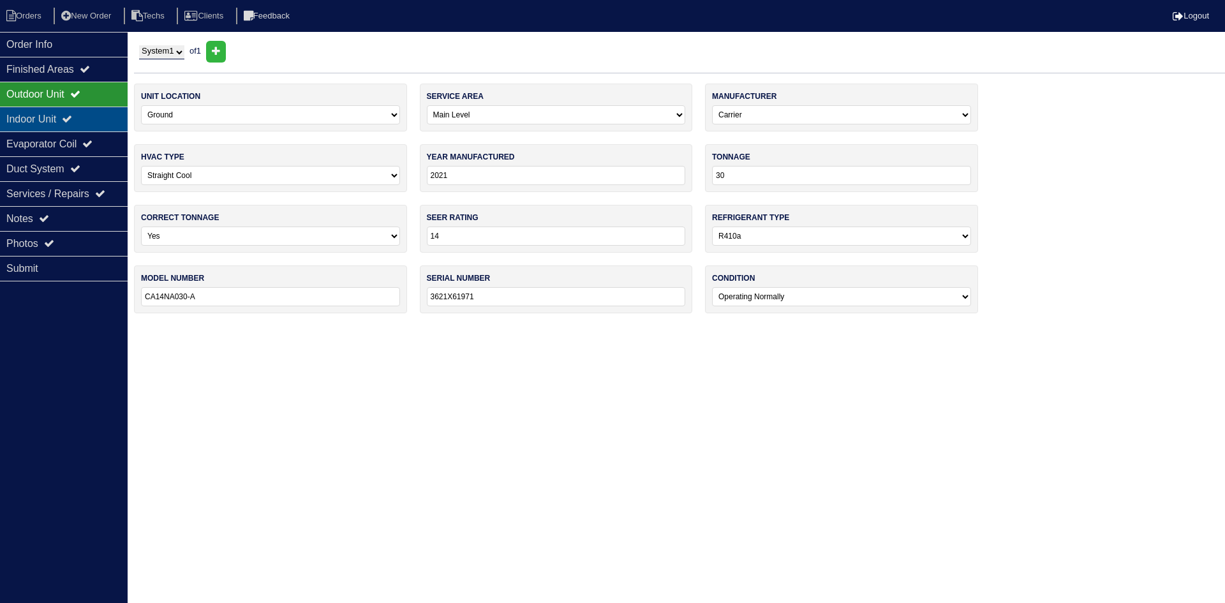
click at [65, 117] on div "Indoor Unit" at bounding box center [64, 119] width 128 height 25
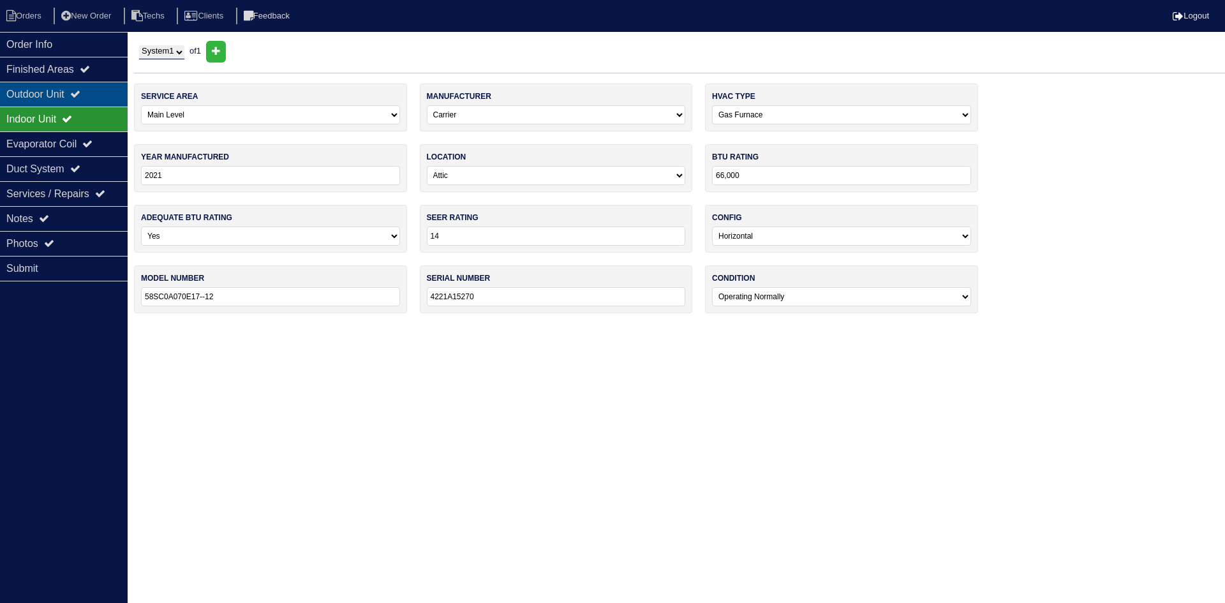
click at [66, 97] on div "Outdoor Unit" at bounding box center [64, 94] width 128 height 25
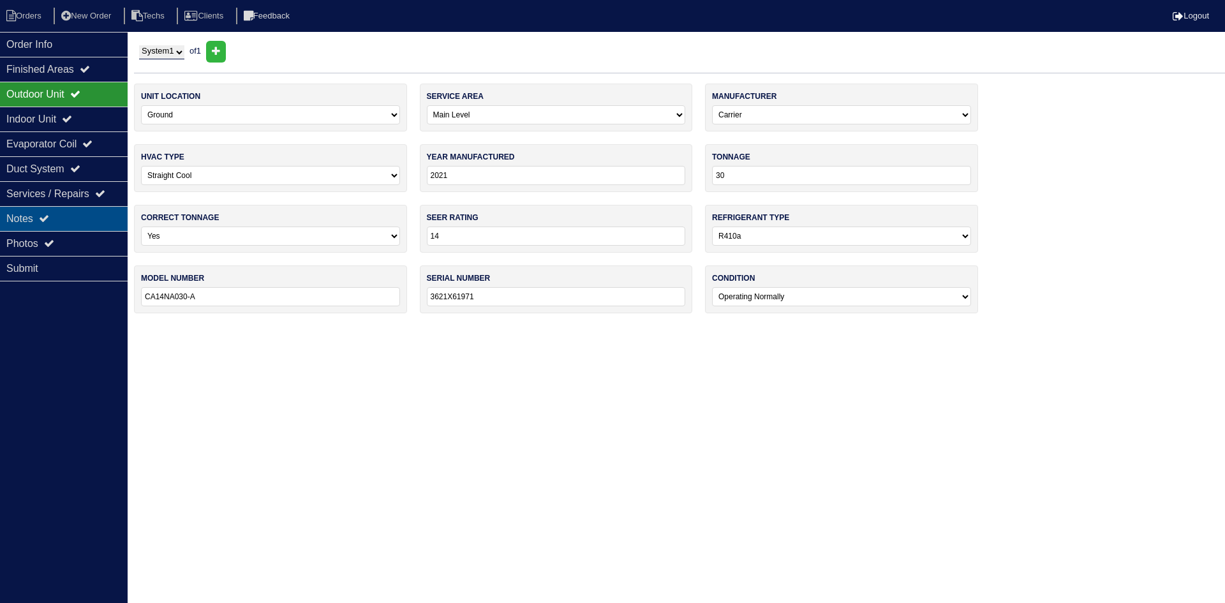
drag, startPoint x: 43, startPoint y: 223, endPoint x: 66, endPoint y: 211, distance: 26.0
click at [45, 220] on icon at bounding box center [44, 218] width 10 height 10
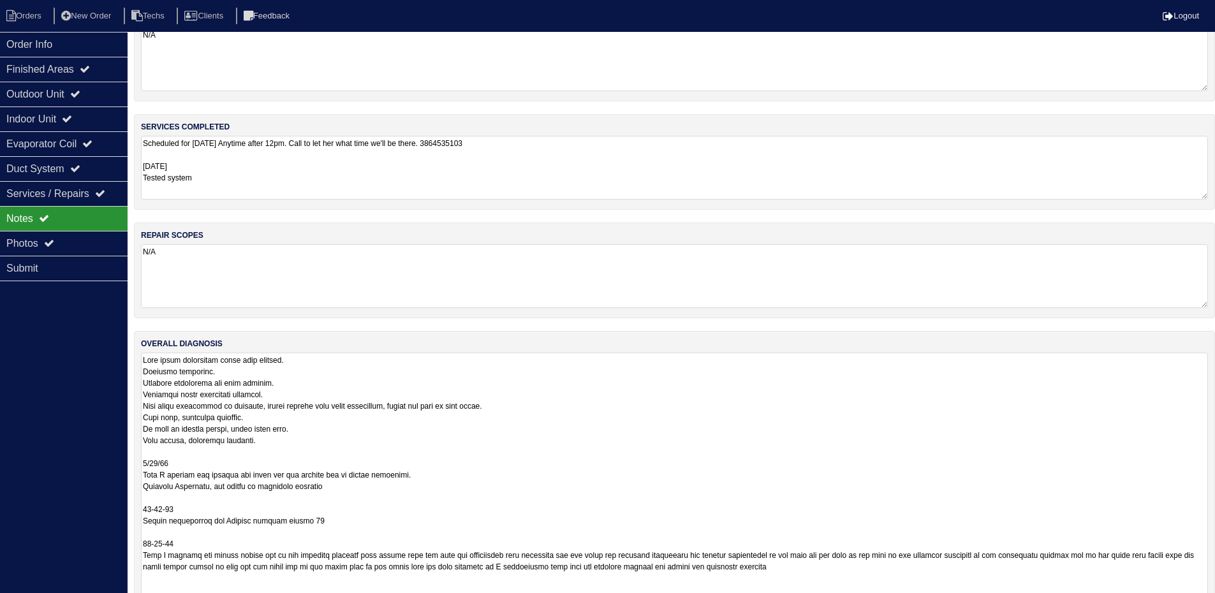
scroll to position [66, 0]
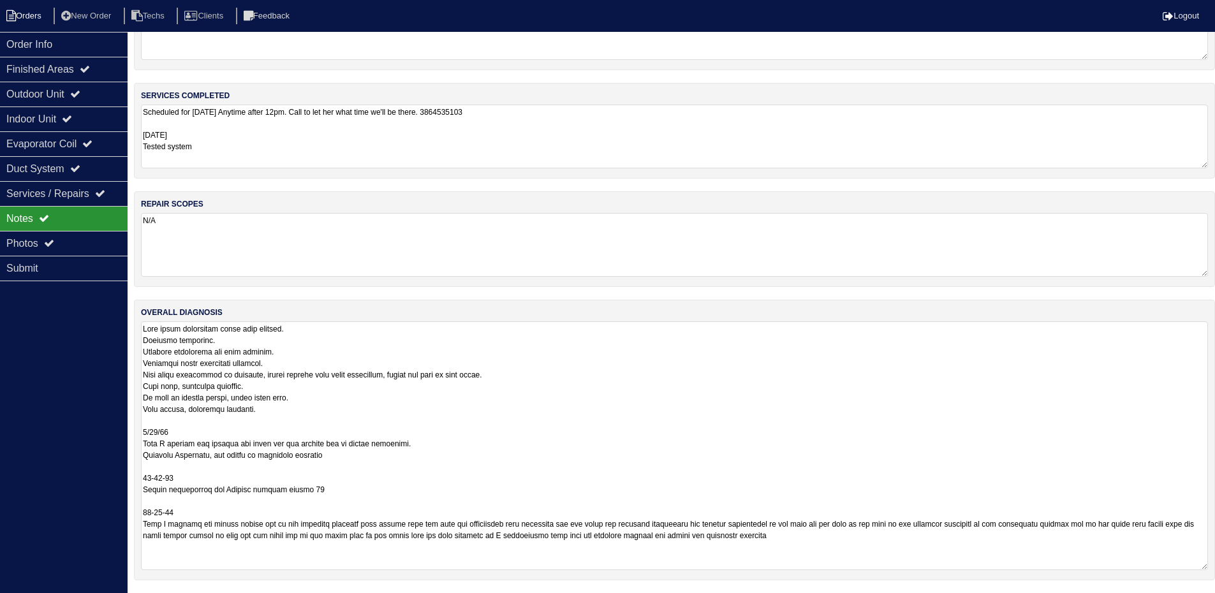
click at [30, 18] on li "Orders" at bounding box center [26, 16] width 52 height 17
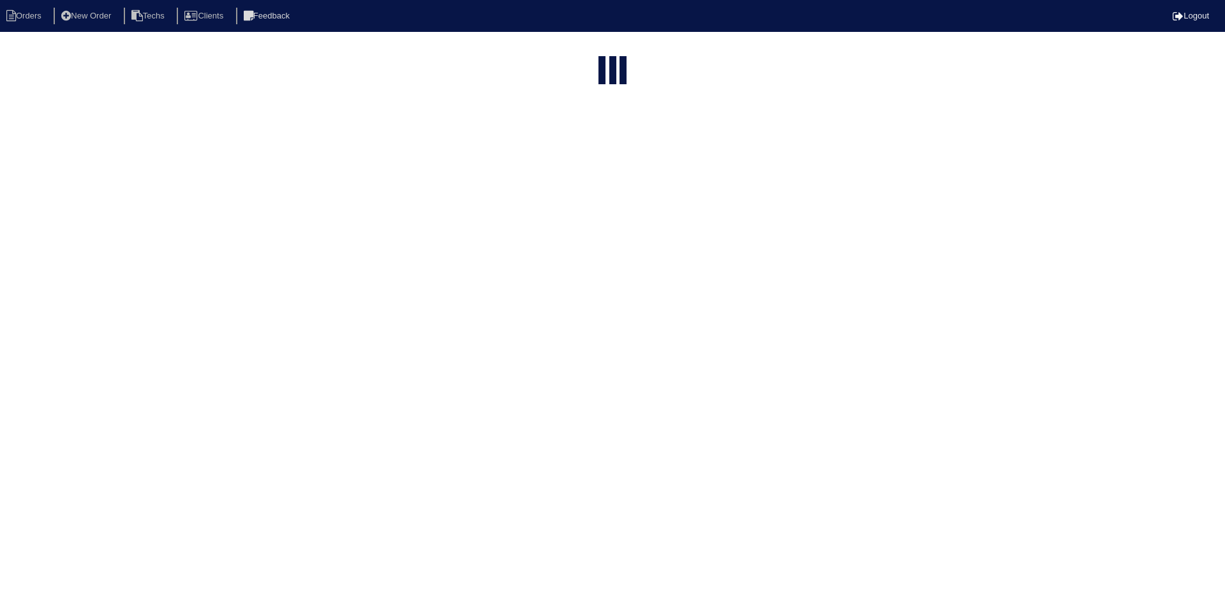
select select "15"
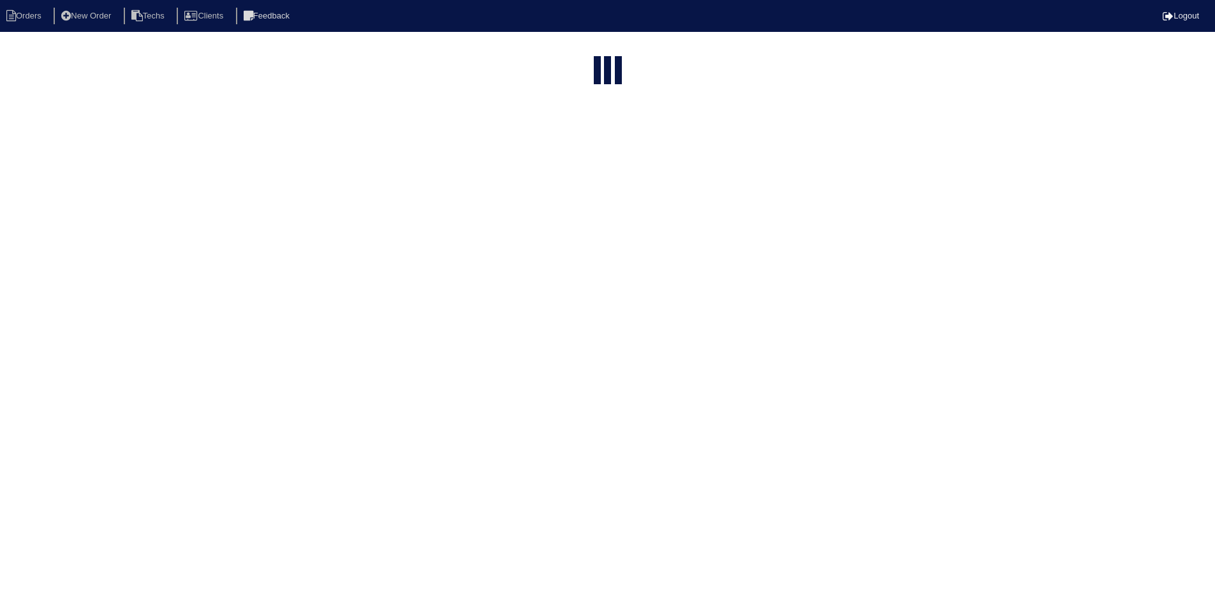
select select "field complete"
select select "need to quote"
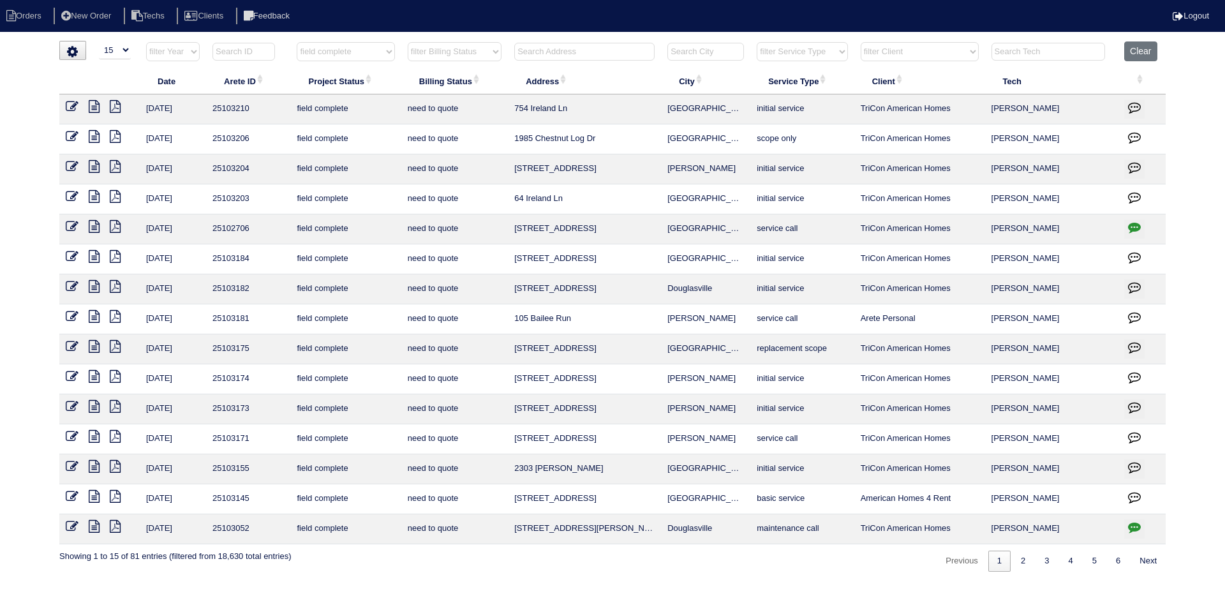
click at [115, 404] on icon at bounding box center [115, 406] width 11 height 13
click at [91, 406] on icon at bounding box center [94, 406] width 11 height 13
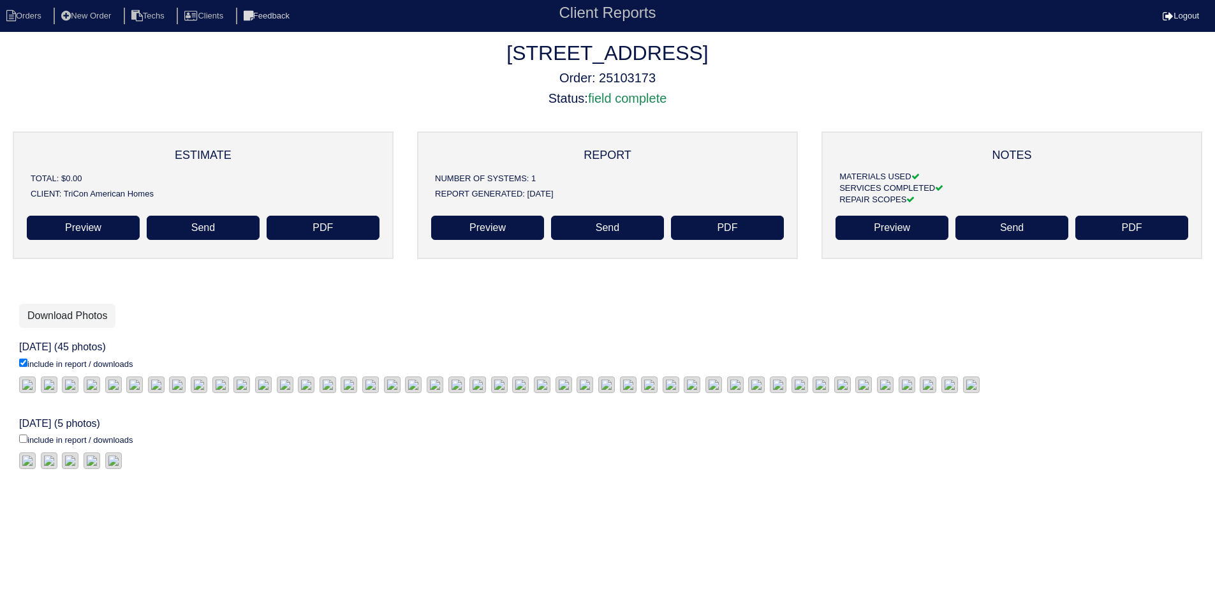
scroll to position [255, 0]
click at [24, 367] on input "include in report / downloads" at bounding box center [23, 363] width 8 height 8
checkbox input "true"
click at [71, 311] on link "Download Photos" at bounding box center [67, 316] width 96 height 24
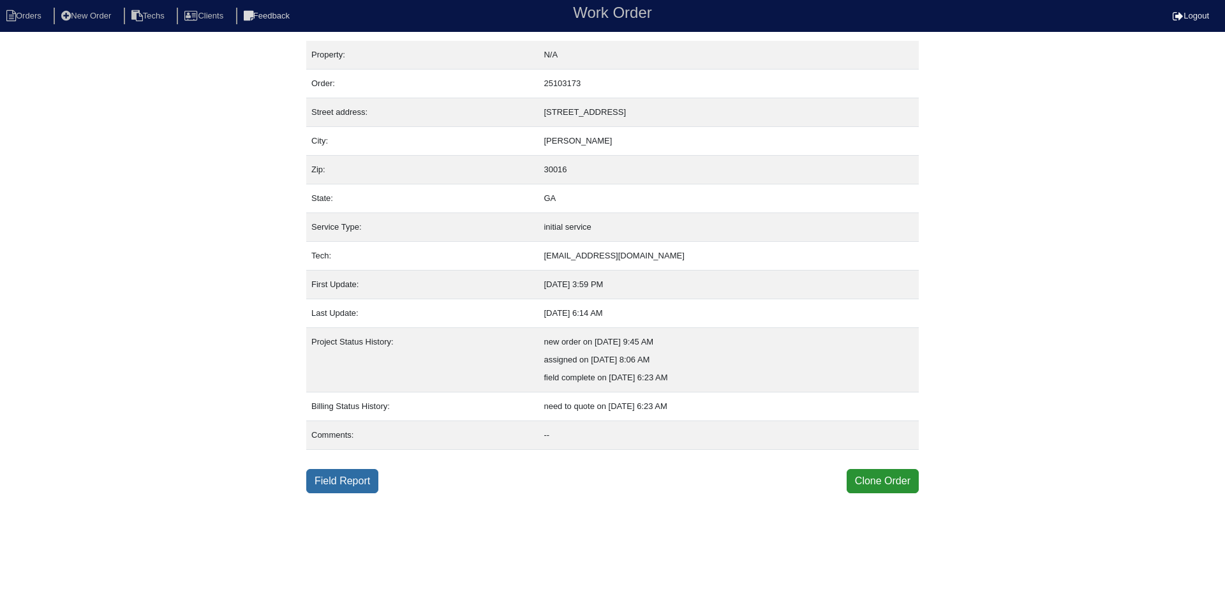
click at [355, 478] on link "Field Report" at bounding box center [342, 481] width 72 height 24
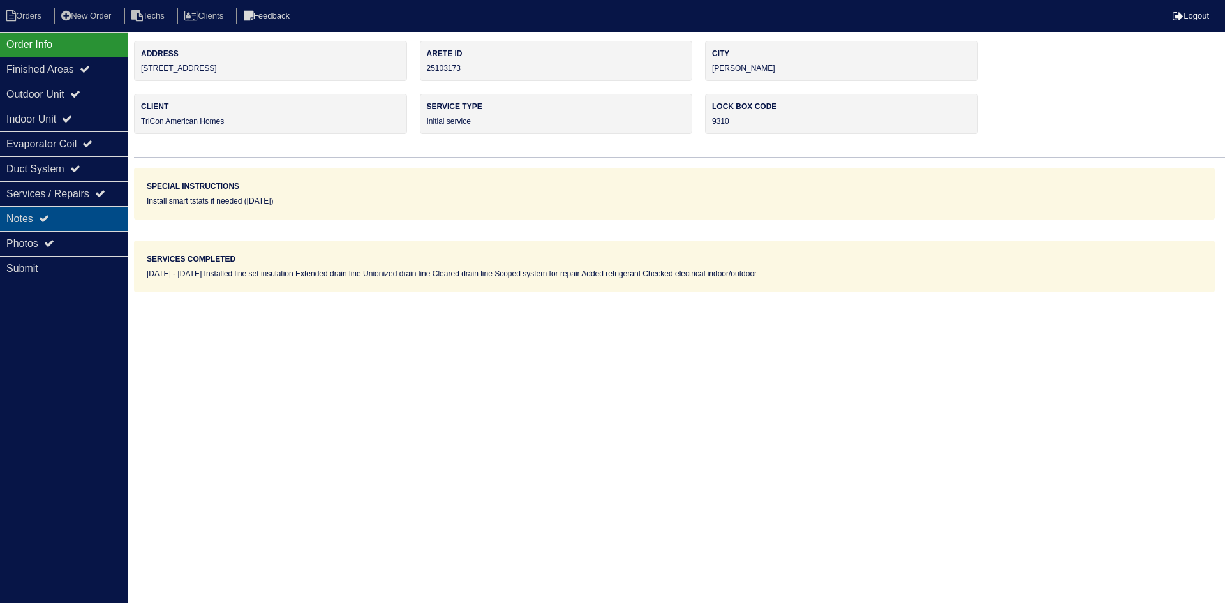
click at [67, 216] on div "Notes" at bounding box center [64, 218] width 128 height 25
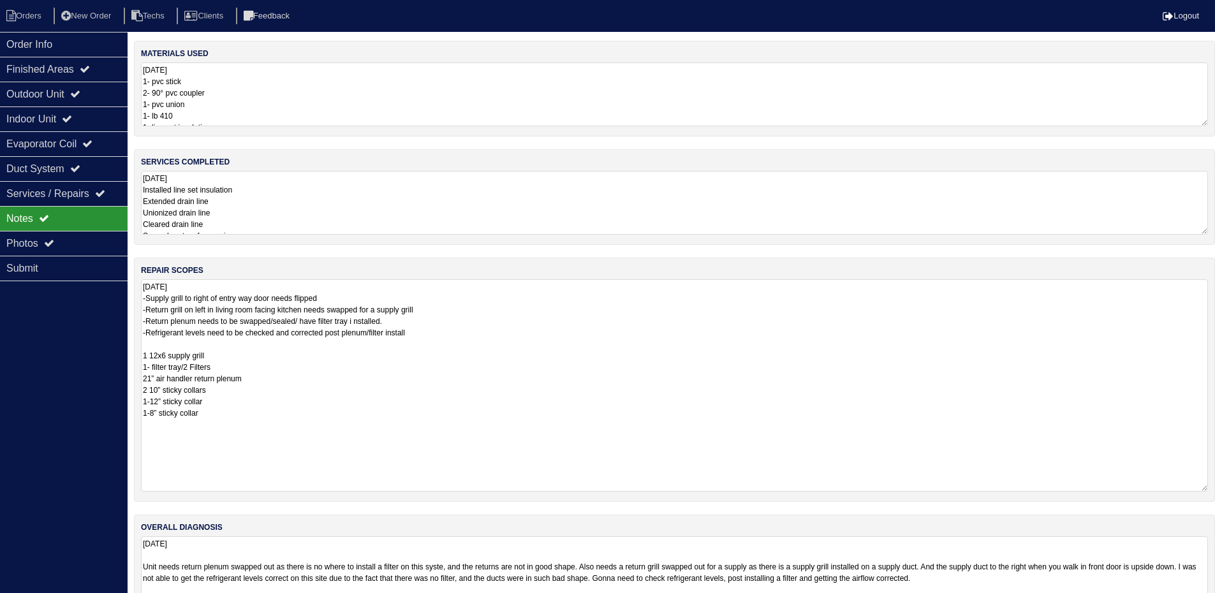
drag, startPoint x: 1214, startPoint y: 341, endPoint x: 1222, endPoint y: 444, distance: 103.6
click at [1215, 482] on html "Orders New Order Techs Clients Feedback Logout Orders New Order Users Clients M…" at bounding box center [607, 311] width 1215 height 623
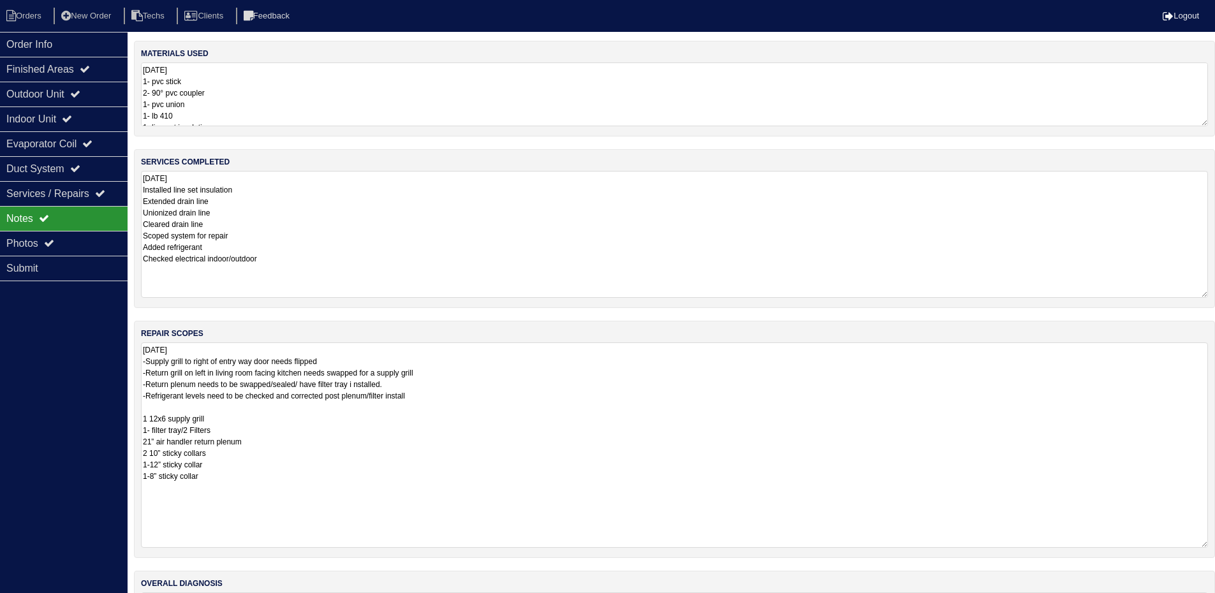
drag, startPoint x: 1205, startPoint y: 232, endPoint x: 1206, endPoint y: 295, distance: 63.2
click at [1206, 295] on textarea "[DATE] Installed line set insulation Extended drain line Unionized drain line C…" at bounding box center [674, 234] width 1067 height 127
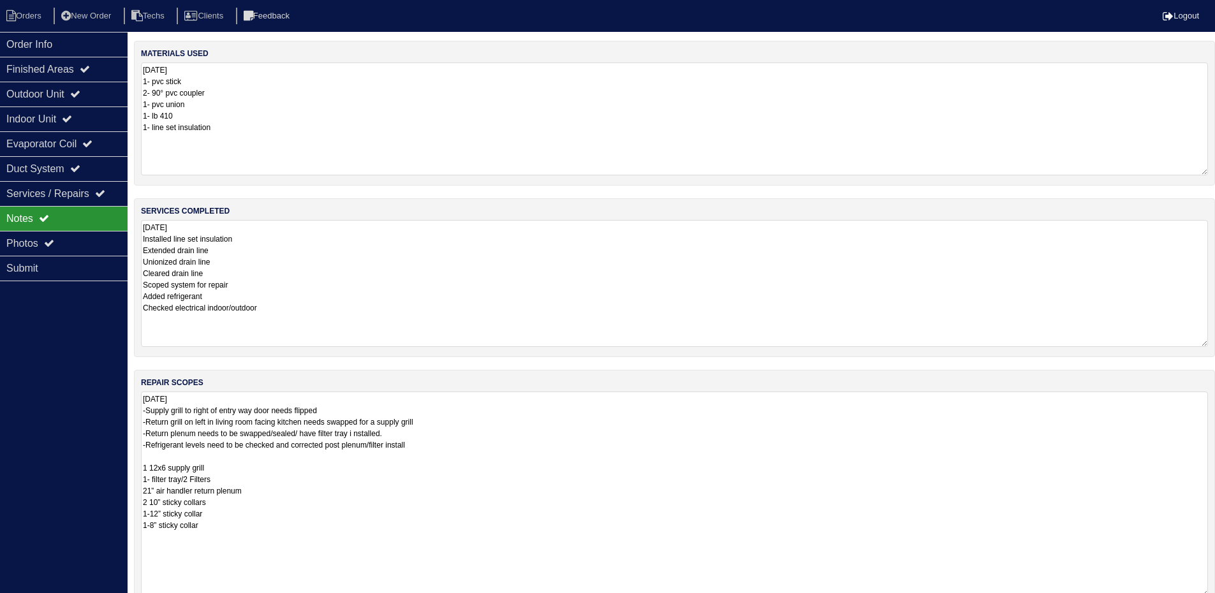
drag, startPoint x: 1203, startPoint y: 121, endPoint x: 1210, endPoint y: 170, distance: 49.6
click at [1210, 170] on div "materials used 9.2.25 1- pvc stick 2- 90° pvc coupler 1- pvc union 1- lb 410 1-…" at bounding box center [674, 113] width 1081 height 145
drag, startPoint x: 107, startPoint y: 96, endPoint x: 107, endPoint y: 112, distance: 15.3
click at [107, 96] on div "Outdoor Unit" at bounding box center [64, 94] width 128 height 25
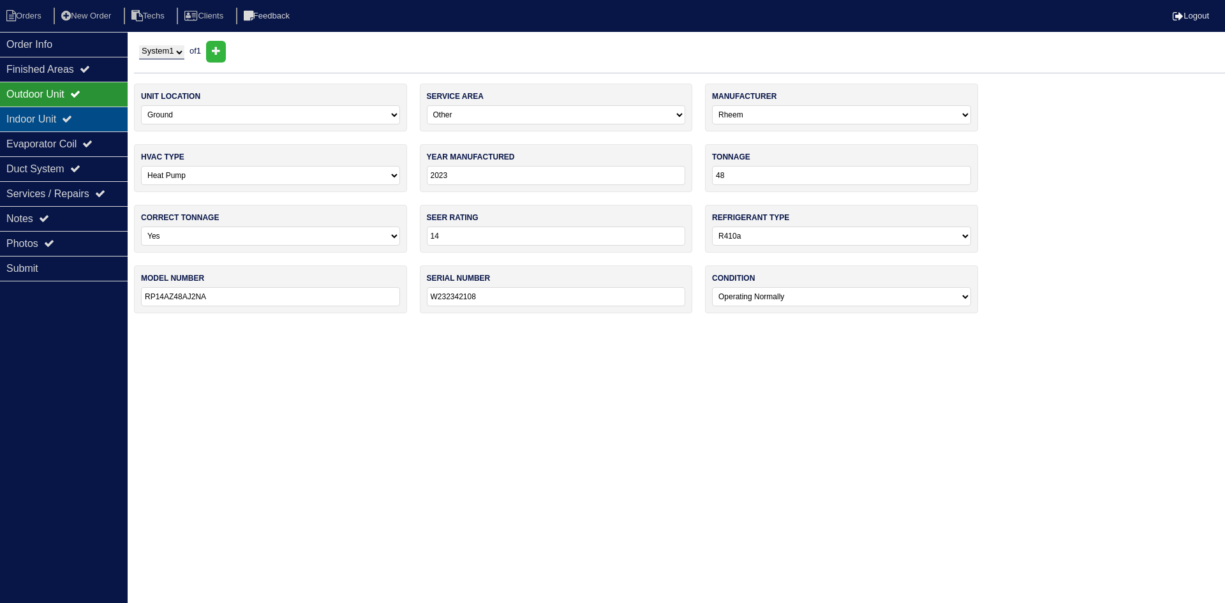
click at [103, 117] on div "Indoor Unit" at bounding box center [64, 119] width 128 height 25
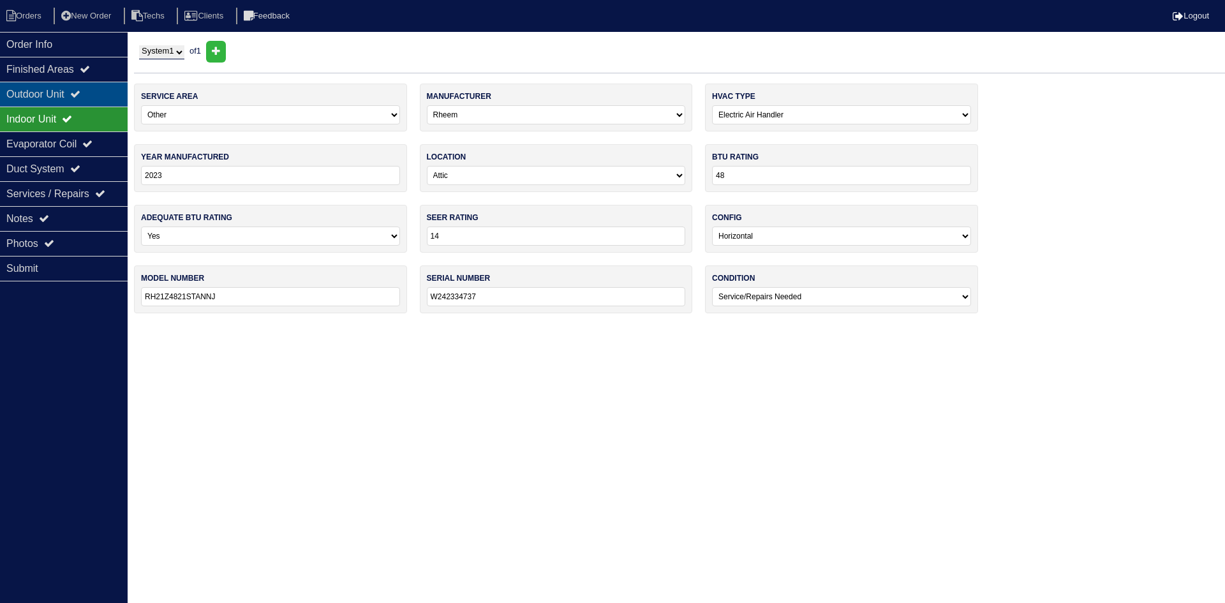
click at [101, 92] on div "Outdoor Unit" at bounding box center [64, 94] width 128 height 25
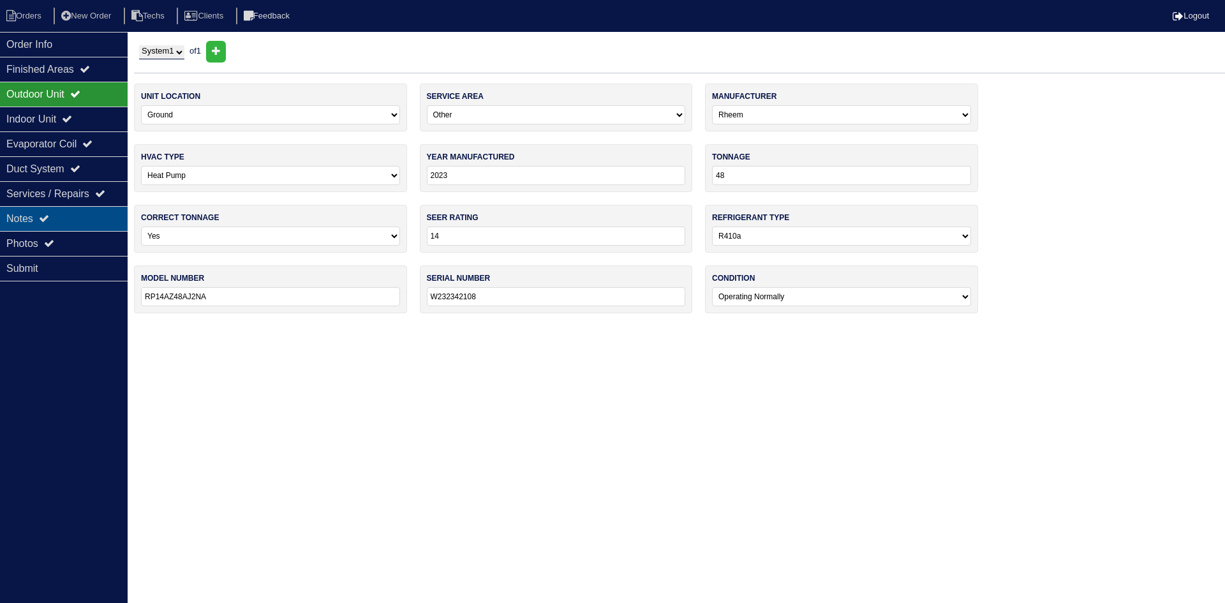
click at [62, 212] on div "Notes" at bounding box center [64, 218] width 128 height 25
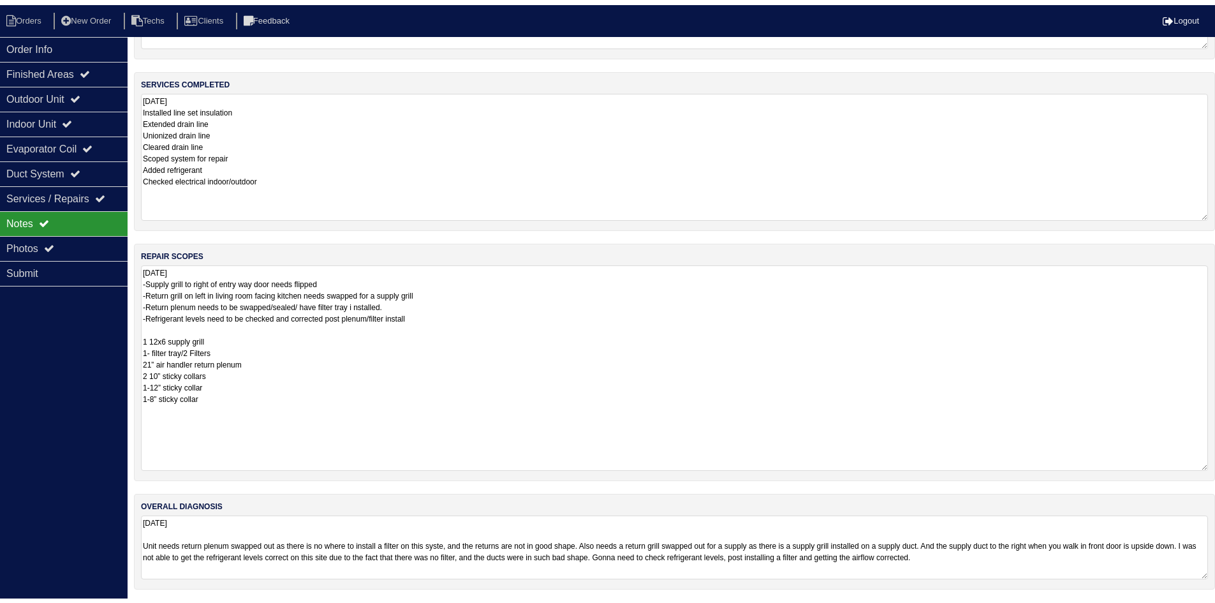
scroll to position [135, 0]
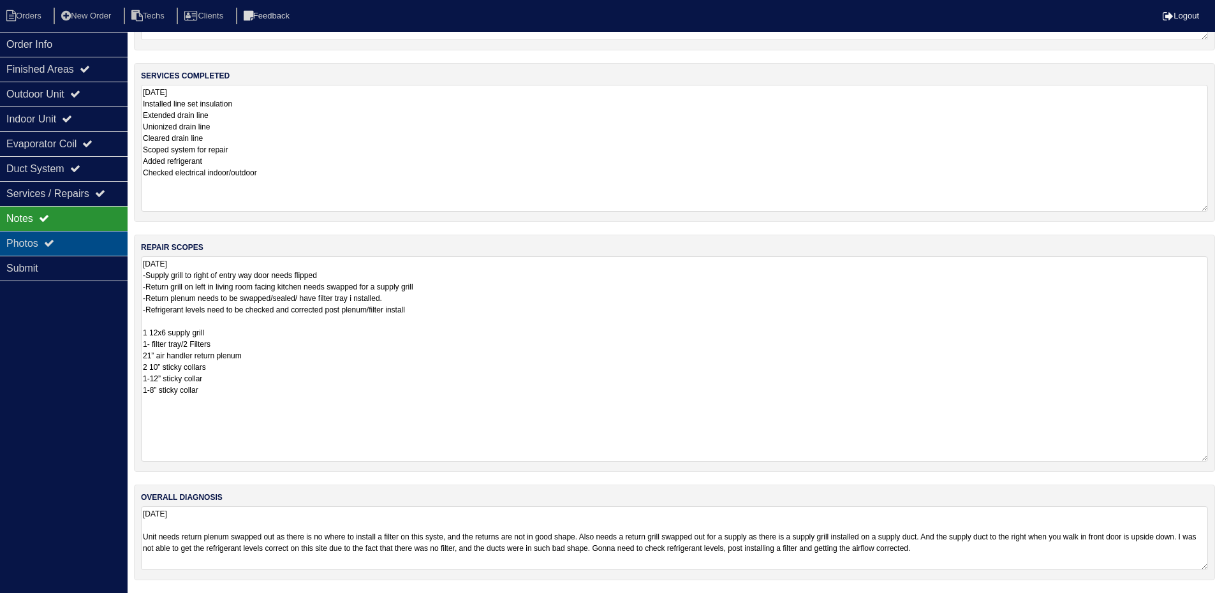
click at [79, 240] on div "Photos" at bounding box center [64, 243] width 128 height 25
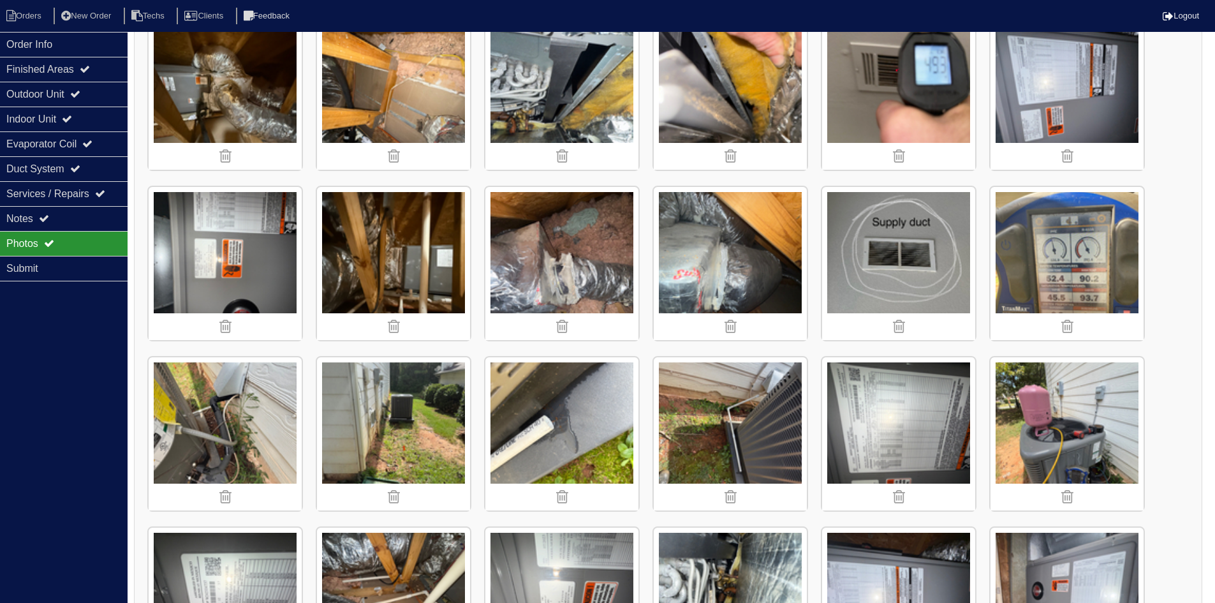
scroll to position [582, 0]
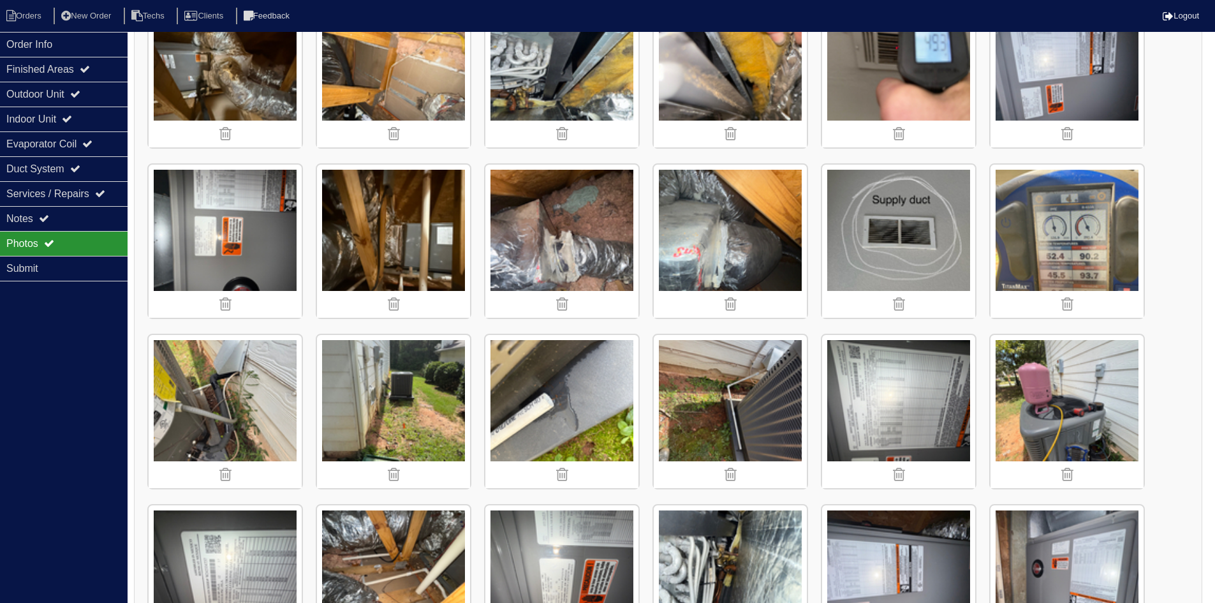
click at [903, 237] on img at bounding box center [898, 241] width 153 height 153
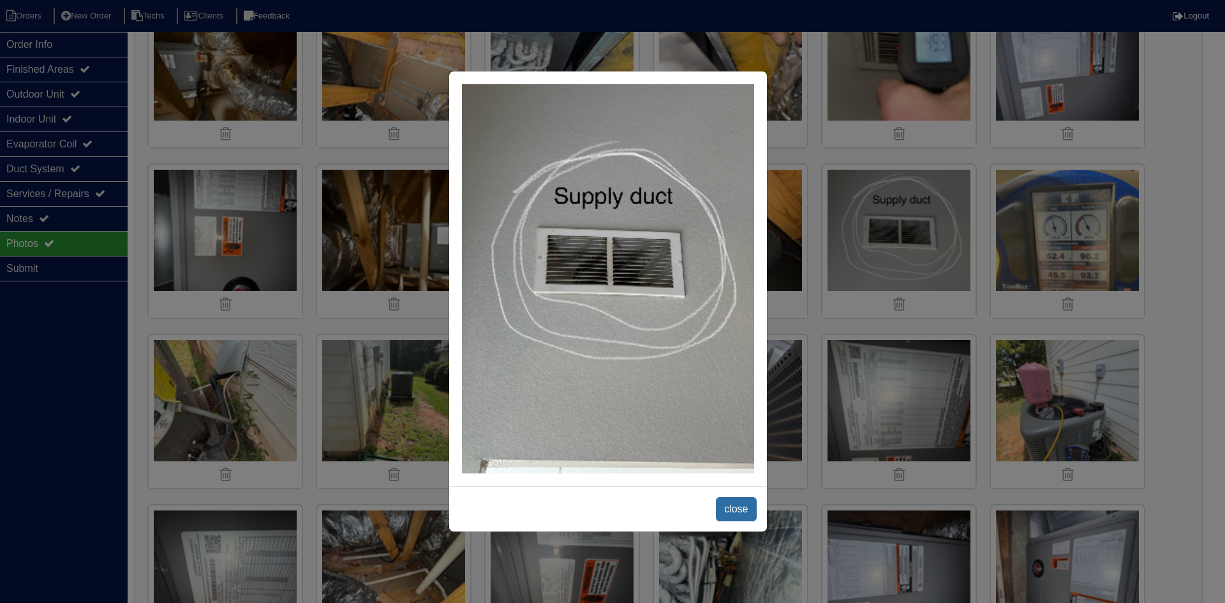
click at [738, 506] on span "close" at bounding box center [736, 509] width 40 height 24
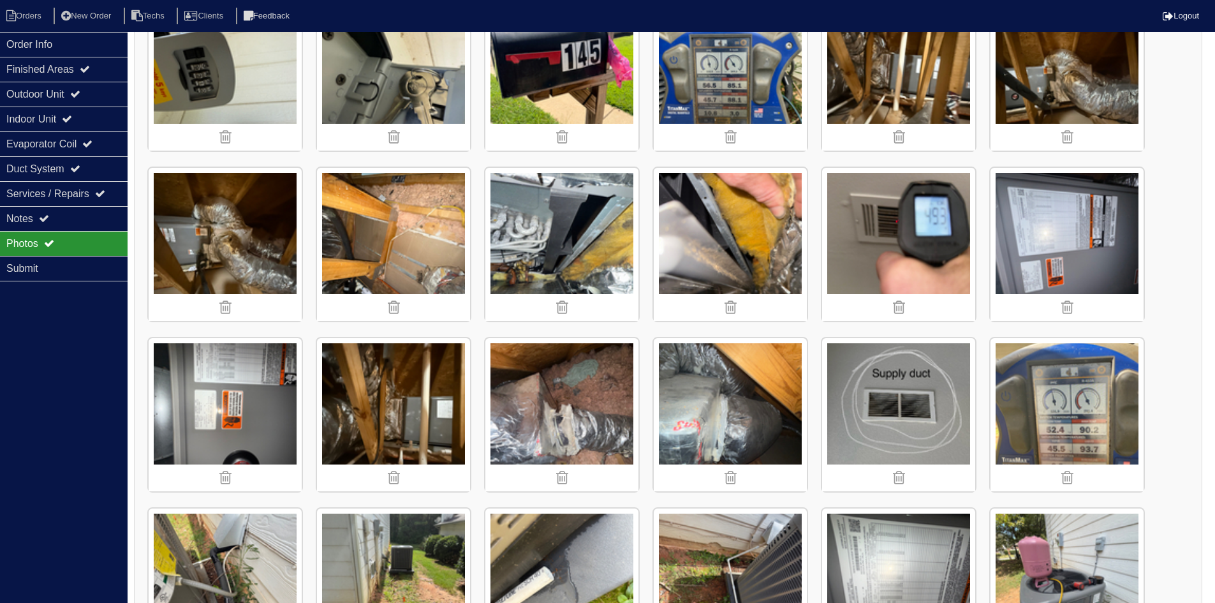
scroll to position [407, 0]
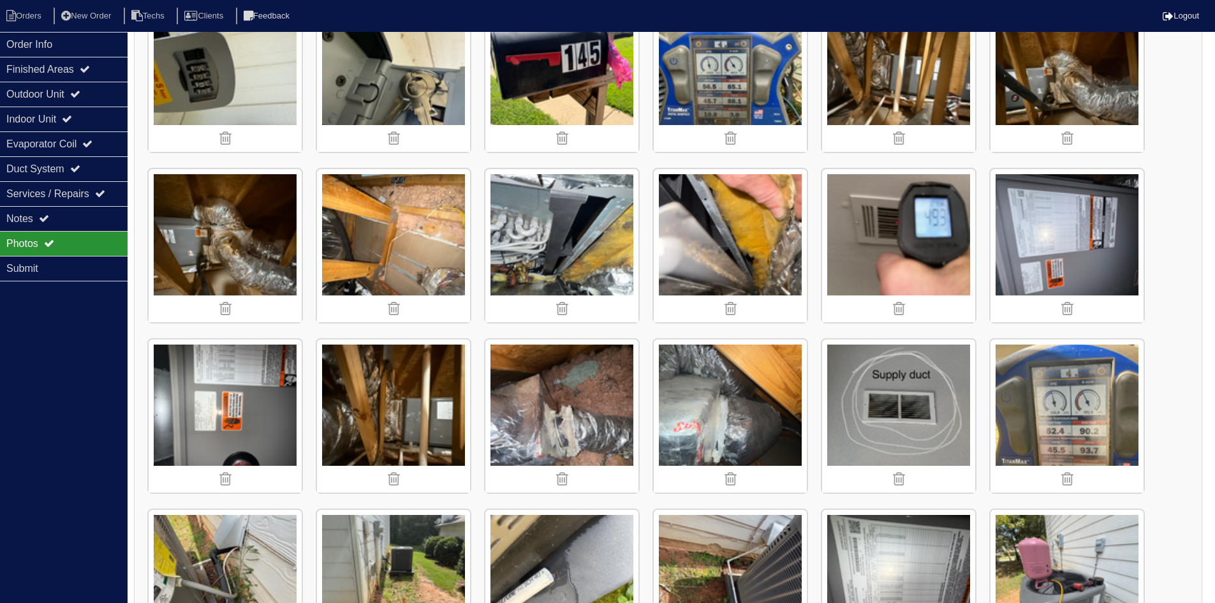
click at [912, 400] on img at bounding box center [898, 415] width 153 height 153
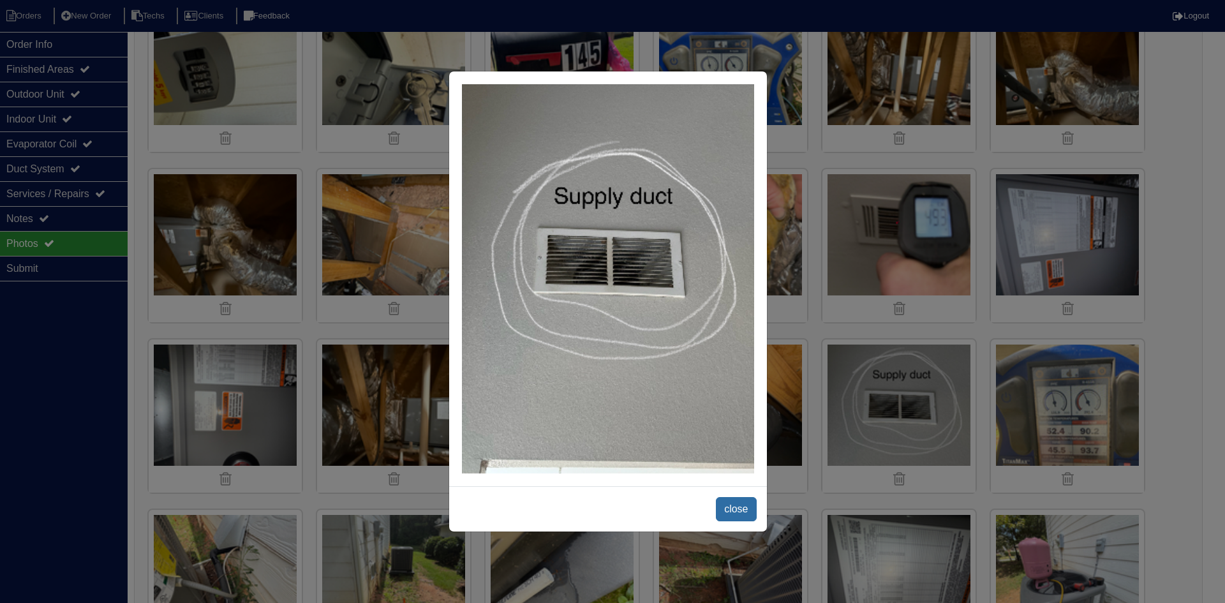
click at [735, 503] on span "close" at bounding box center [736, 509] width 40 height 24
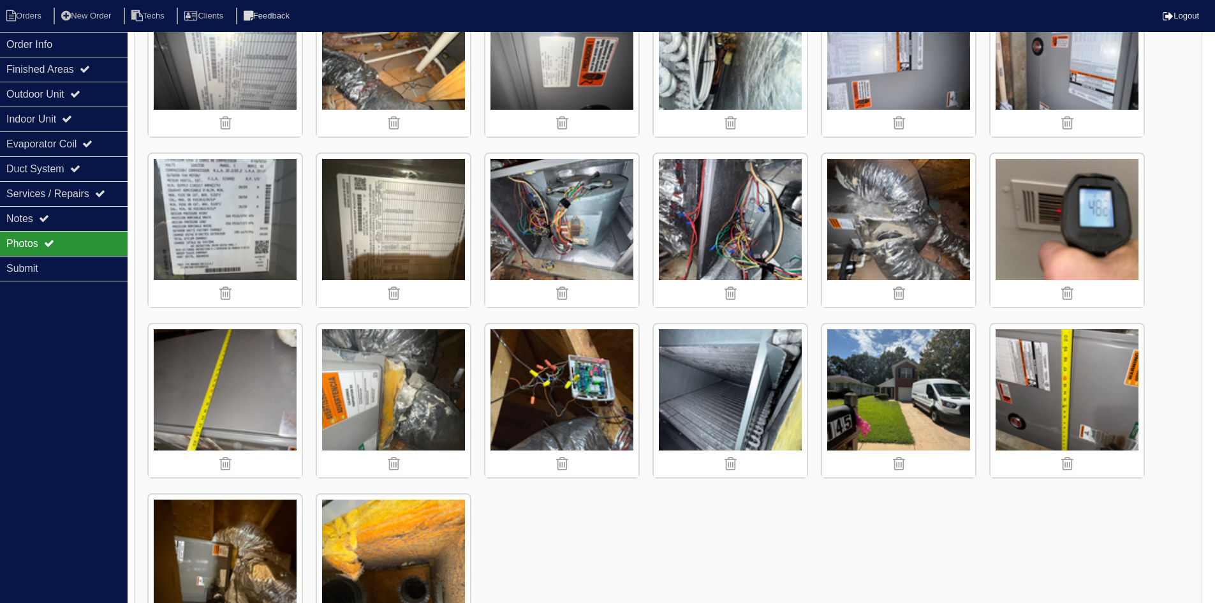
scroll to position [1109, 0]
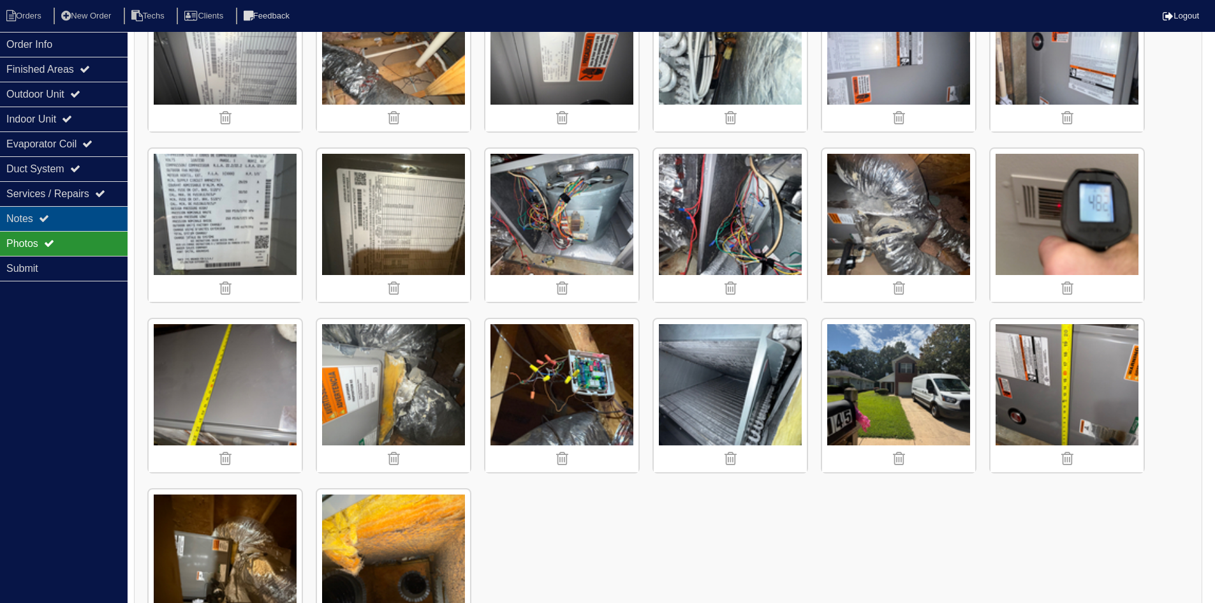
click at [67, 224] on div "Notes" at bounding box center [64, 218] width 128 height 25
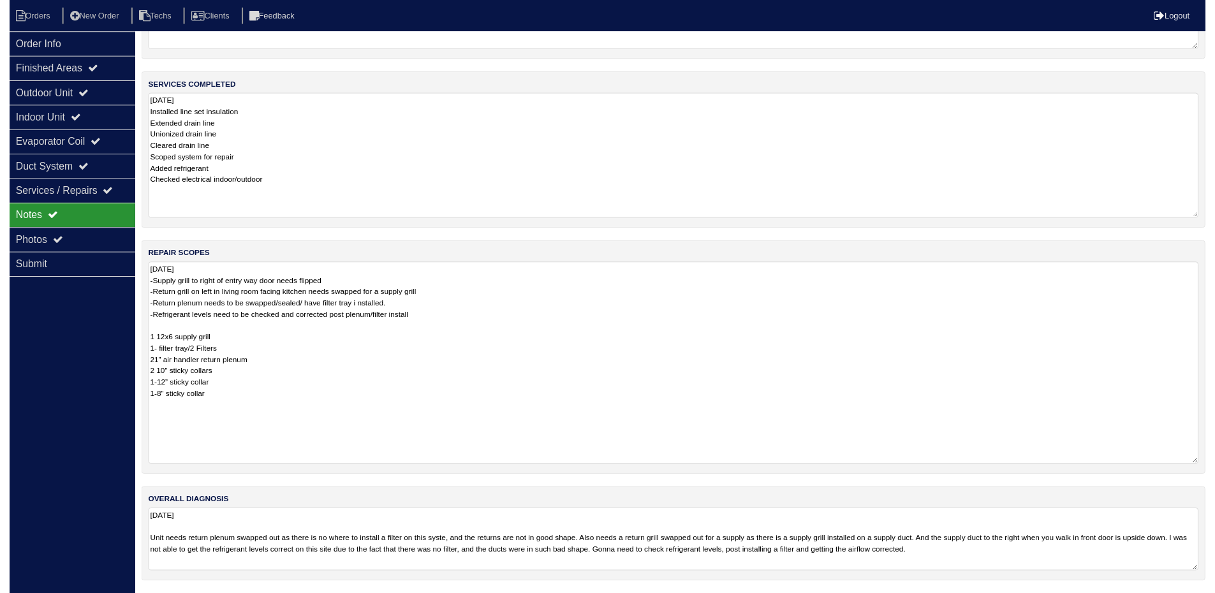
scroll to position [135, 0]
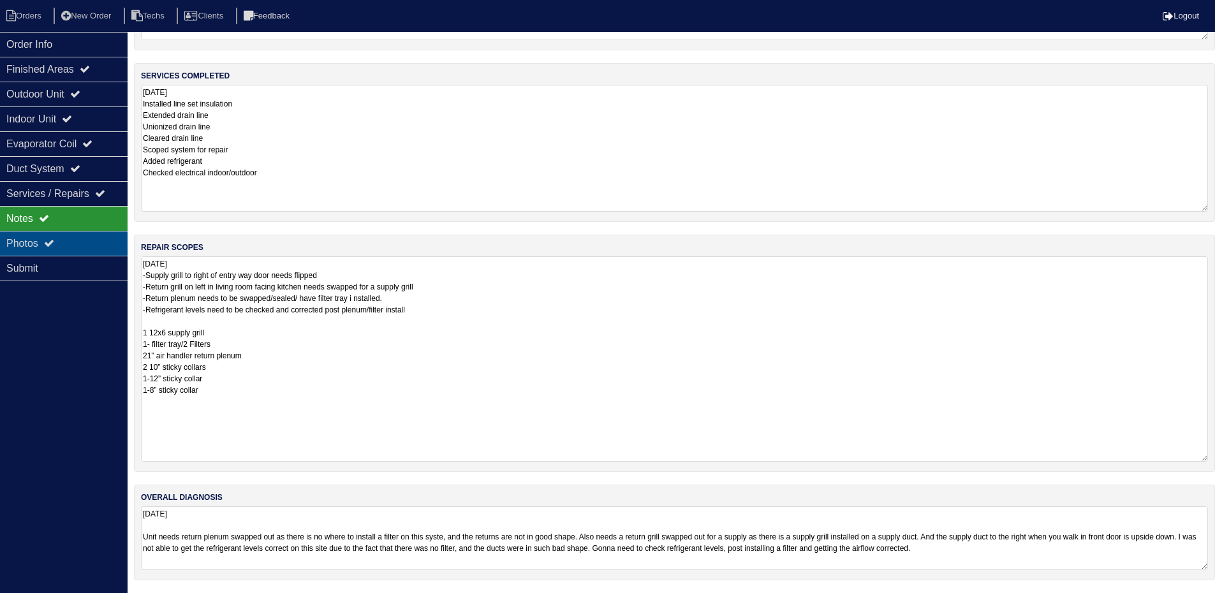
click at [61, 238] on div "Photos" at bounding box center [64, 243] width 128 height 25
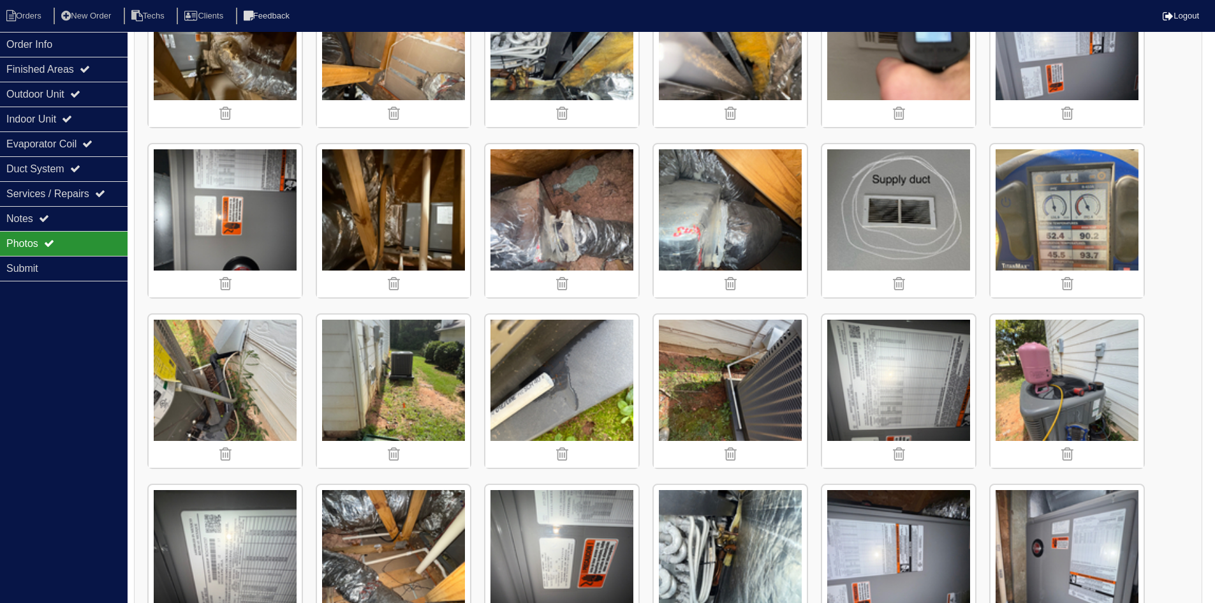
scroll to position [598, 0]
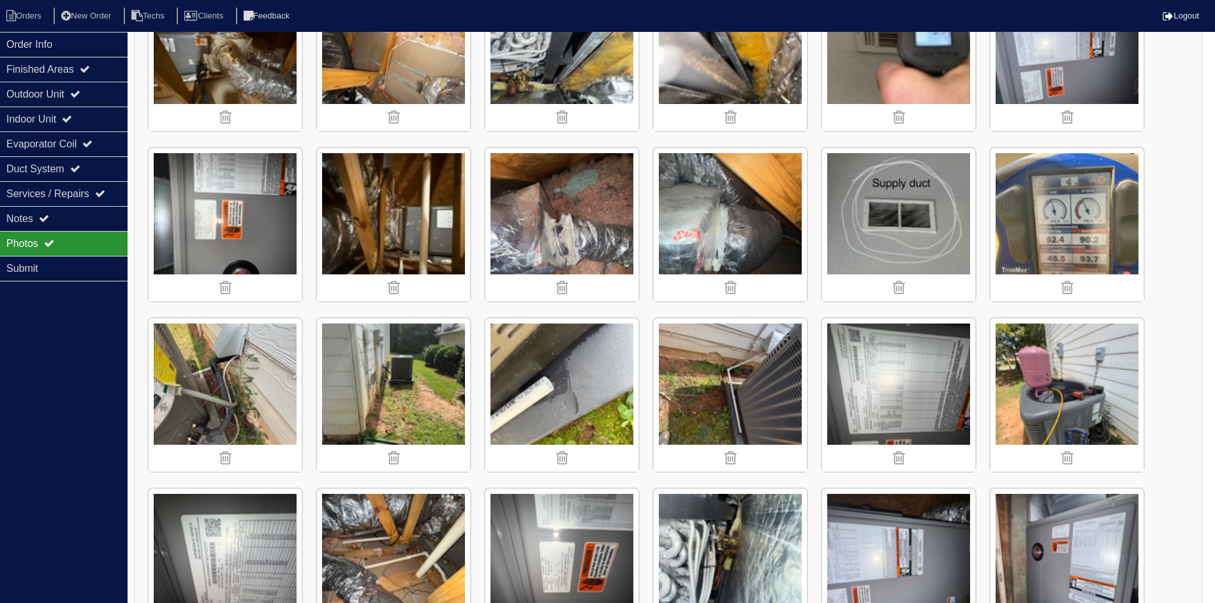
click at [528, 220] on img at bounding box center [561, 224] width 153 height 153
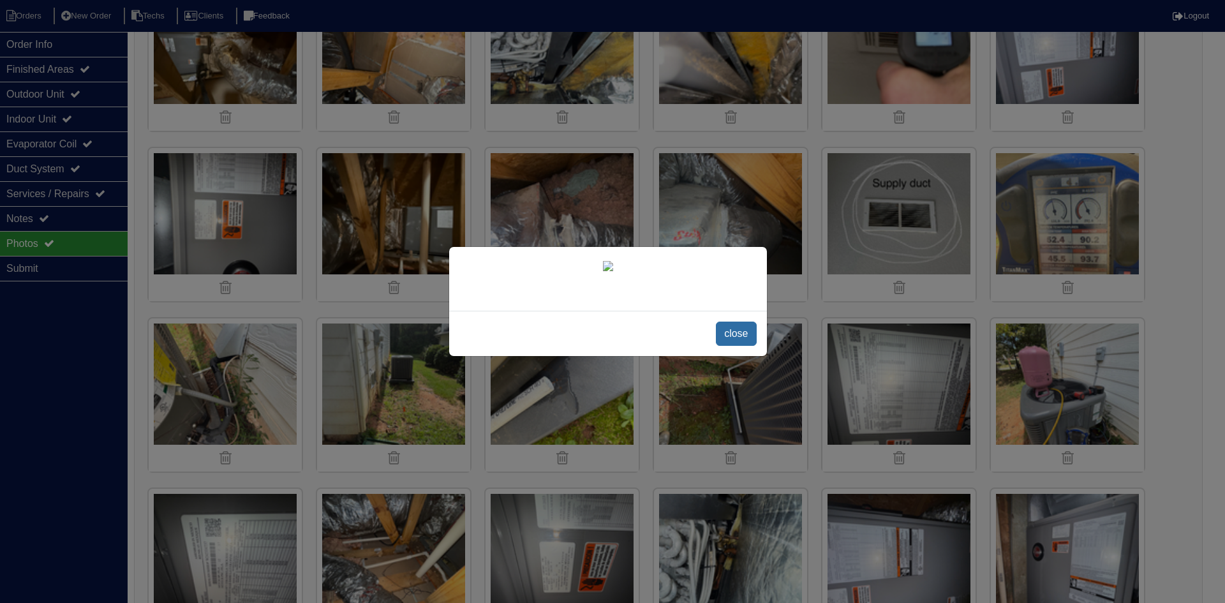
click at [737, 332] on span "close" at bounding box center [736, 334] width 40 height 24
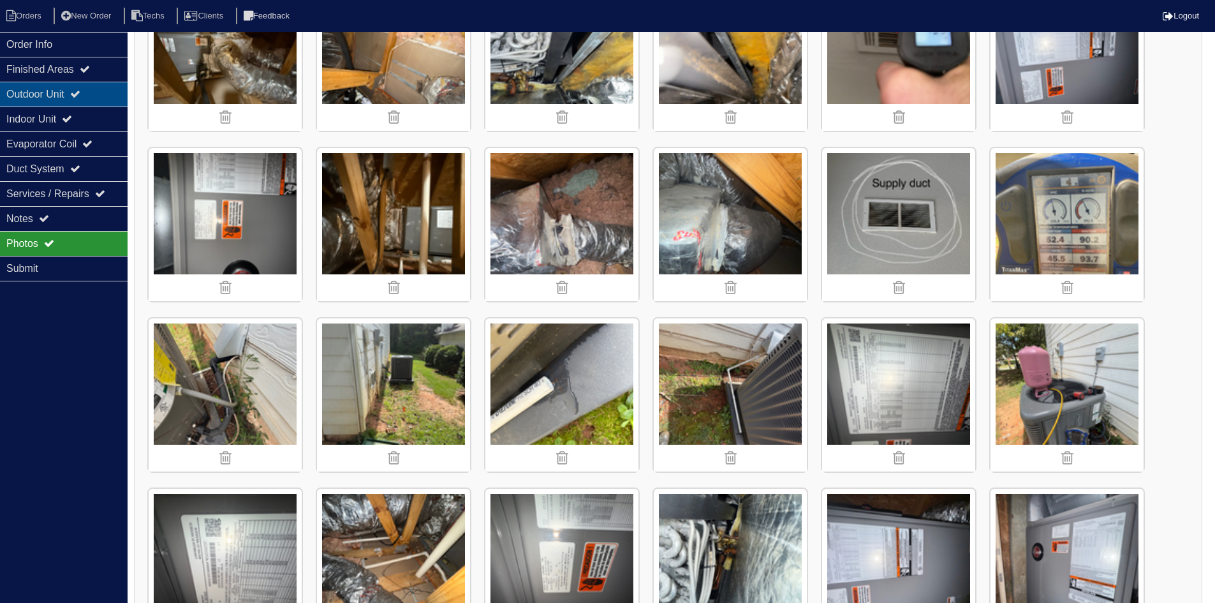
click at [59, 93] on div "Outdoor Unit" at bounding box center [64, 94] width 128 height 25
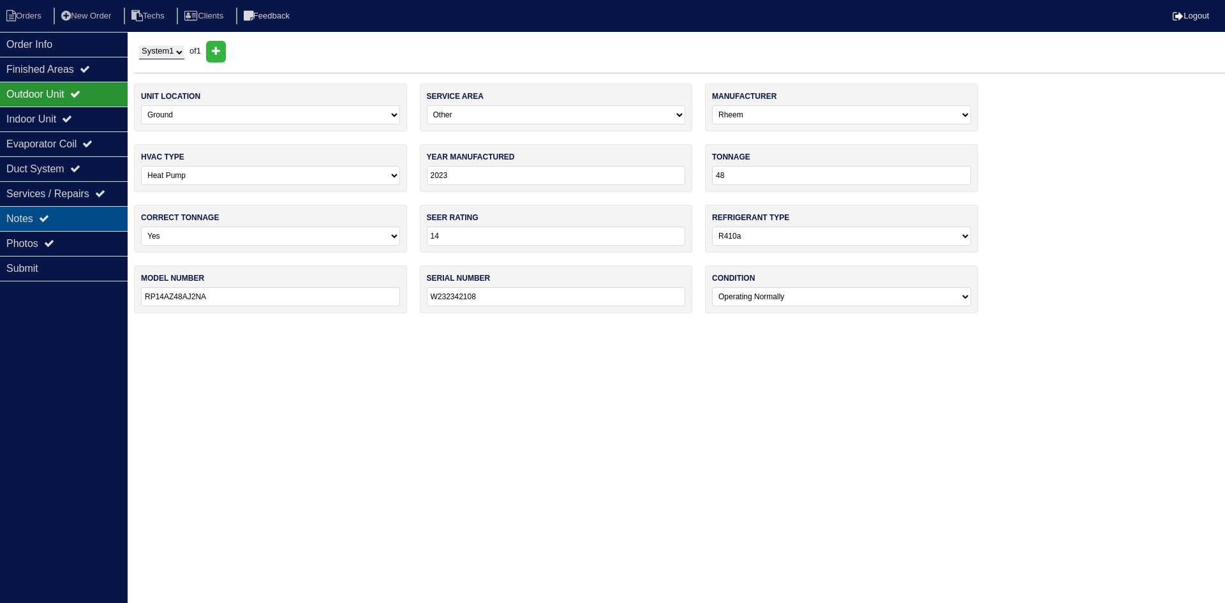
click at [69, 218] on div "Notes" at bounding box center [64, 218] width 128 height 25
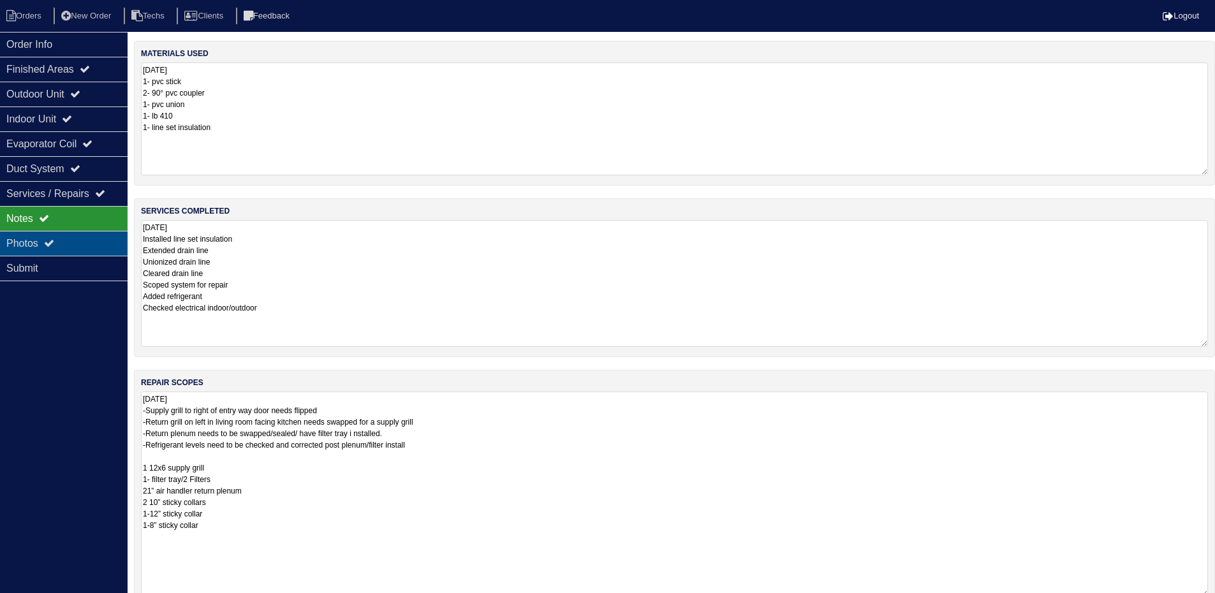
click at [70, 239] on div "Photos" at bounding box center [64, 243] width 128 height 25
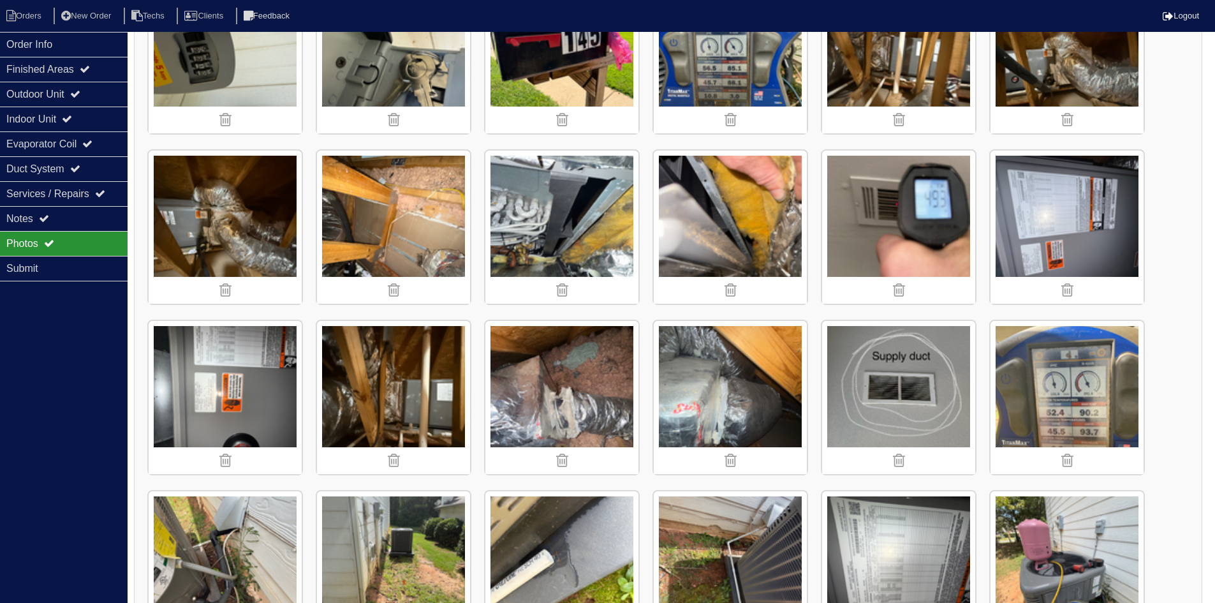
scroll to position [447, 0]
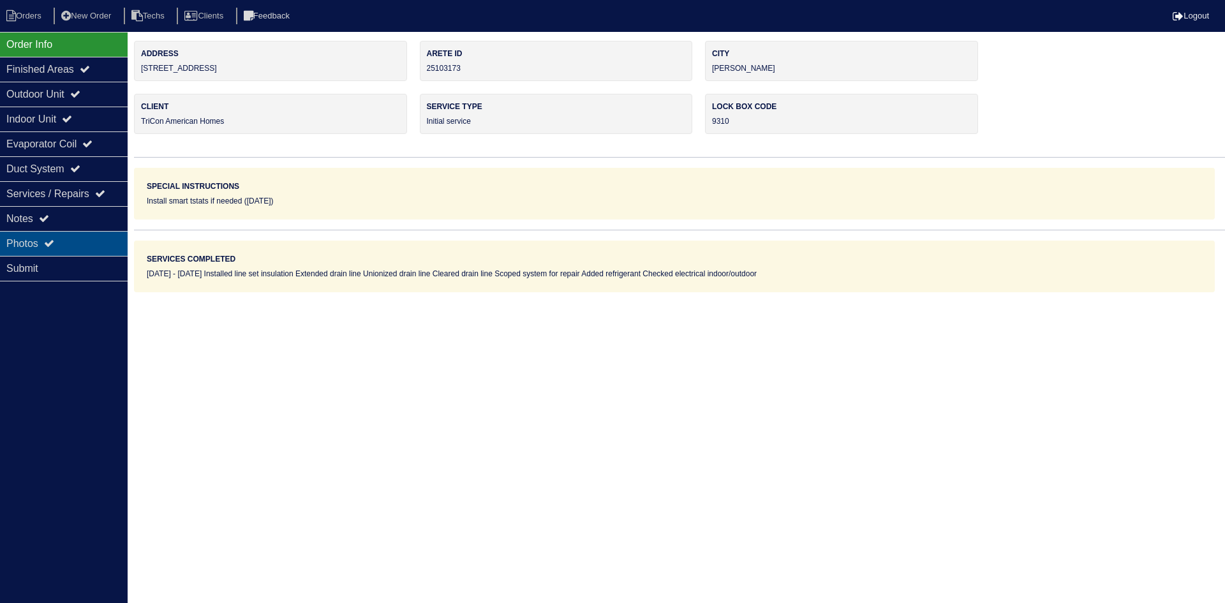
drag, startPoint x: 55, startPoint y: 233, endPoint x: 91, endPoint y: 234, distance: 35.7
click at [55, 234] on div "Photos" at bounding box center [64, 243] width 128 height 25
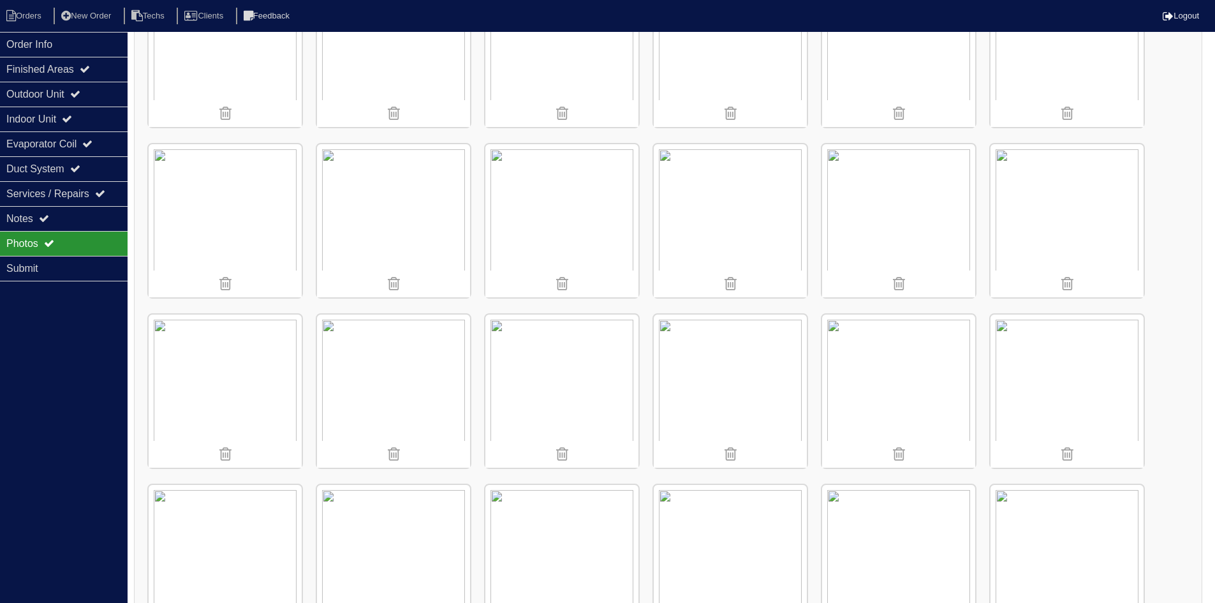
scroll to position [447, 0]
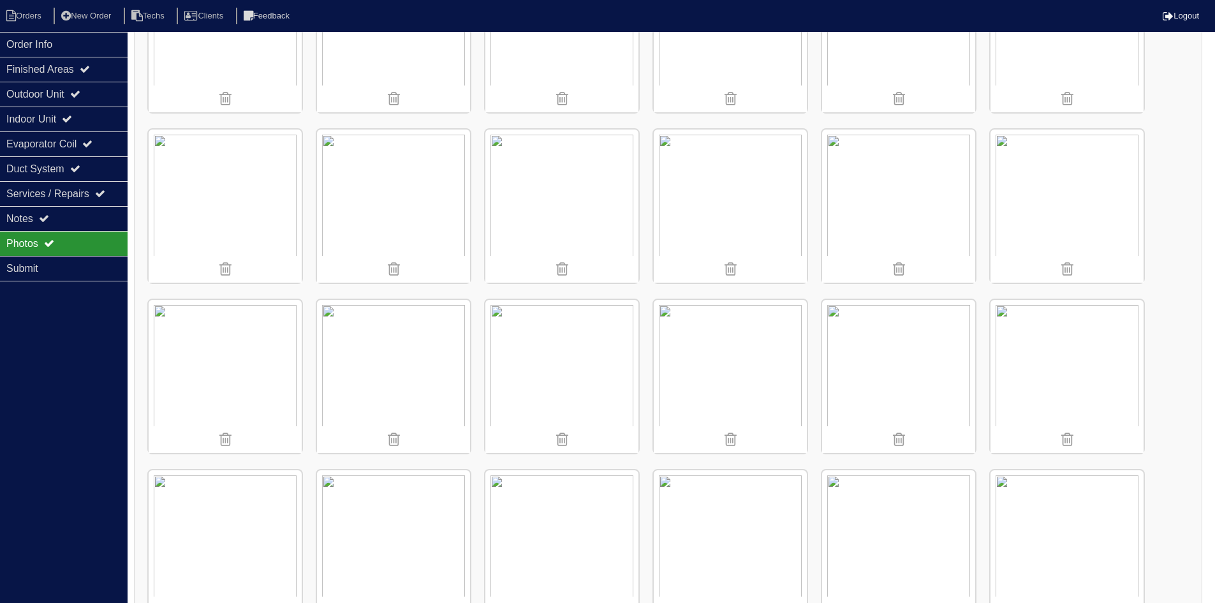
click at [542, 178] on img at bounding box center [561, 206] width 153 height 153
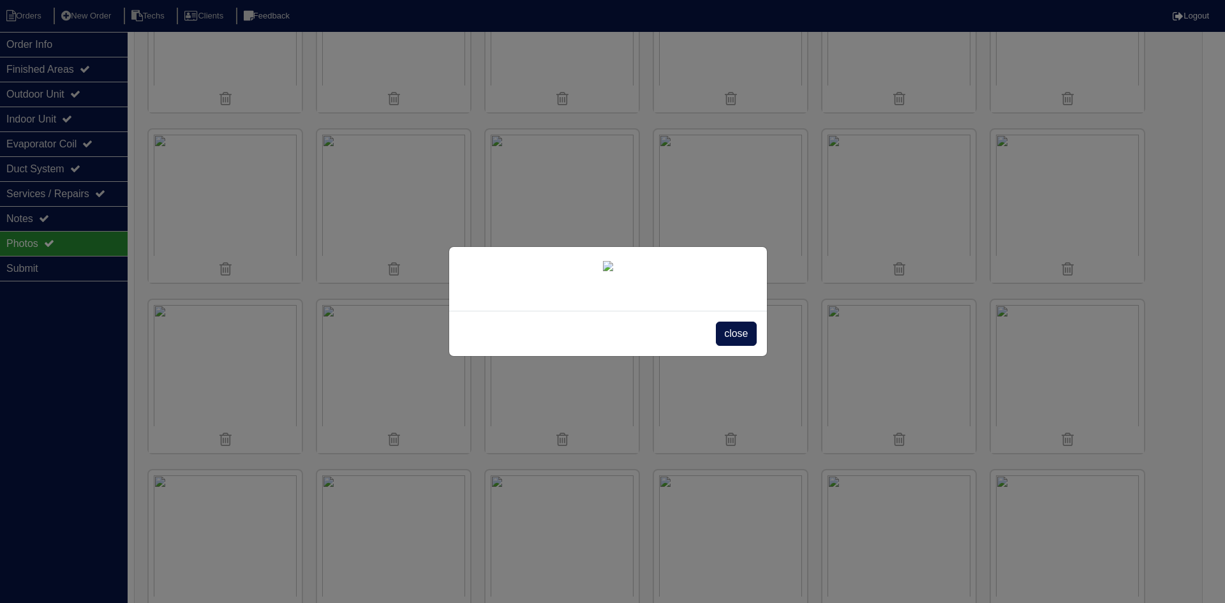
click at [729, 346] on span "close" at bounding box center [736, 334] width 40 height 24
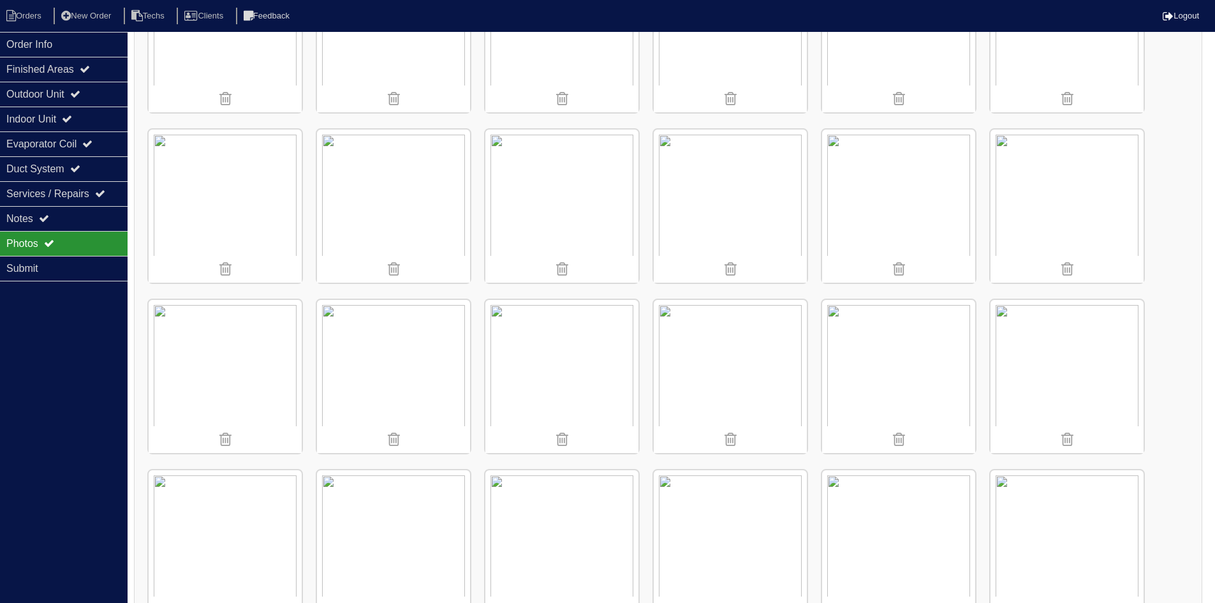
click at [232, 186] on img at bounding box center [225, 206] width 153 height 153
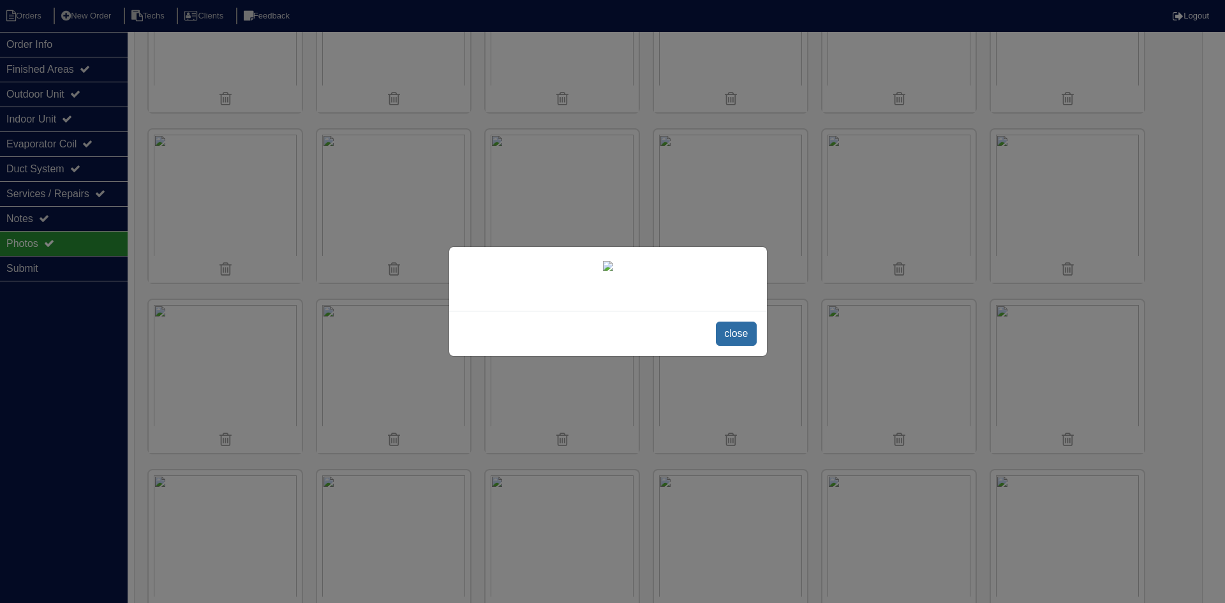
click at [739, 346] on span "close" at bounding box center [736, 334] width 40 height 24
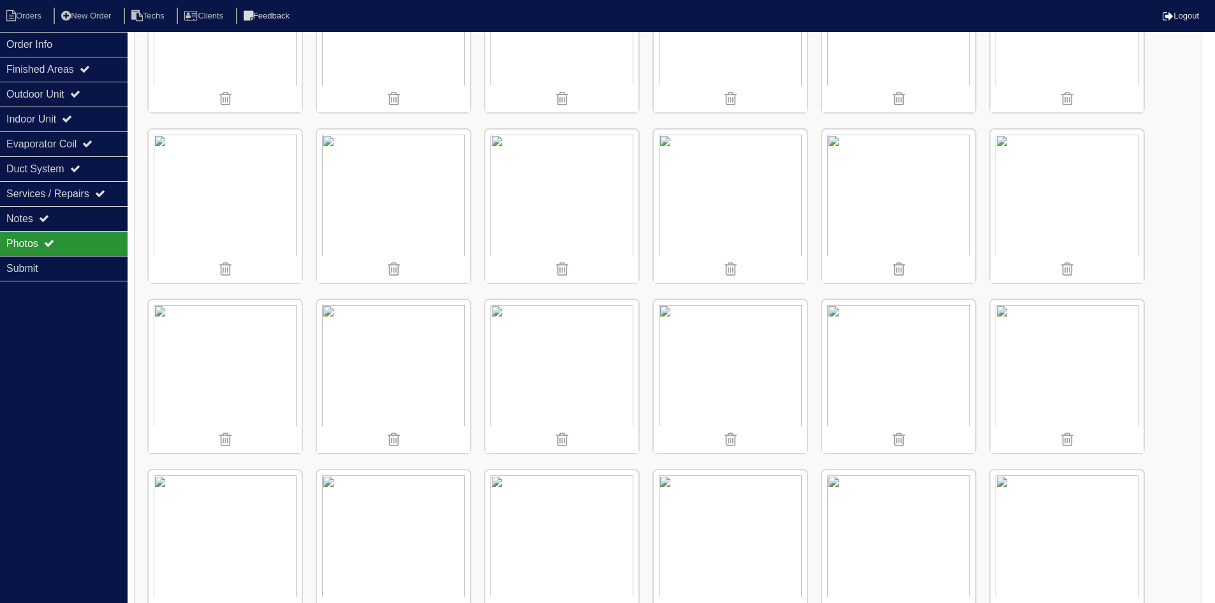
click at [401, 341] on img at bounding box center [393, 376] width 153 height 153
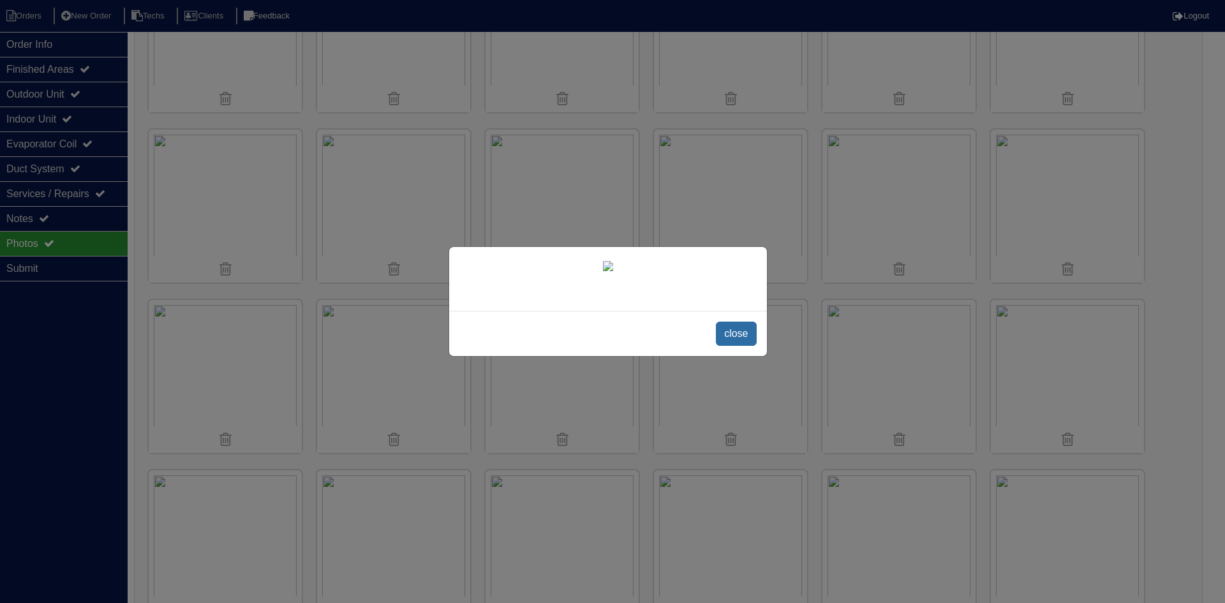
click at [723, 346] on span "close" at bounding box center [736, 334] width 40 height 24
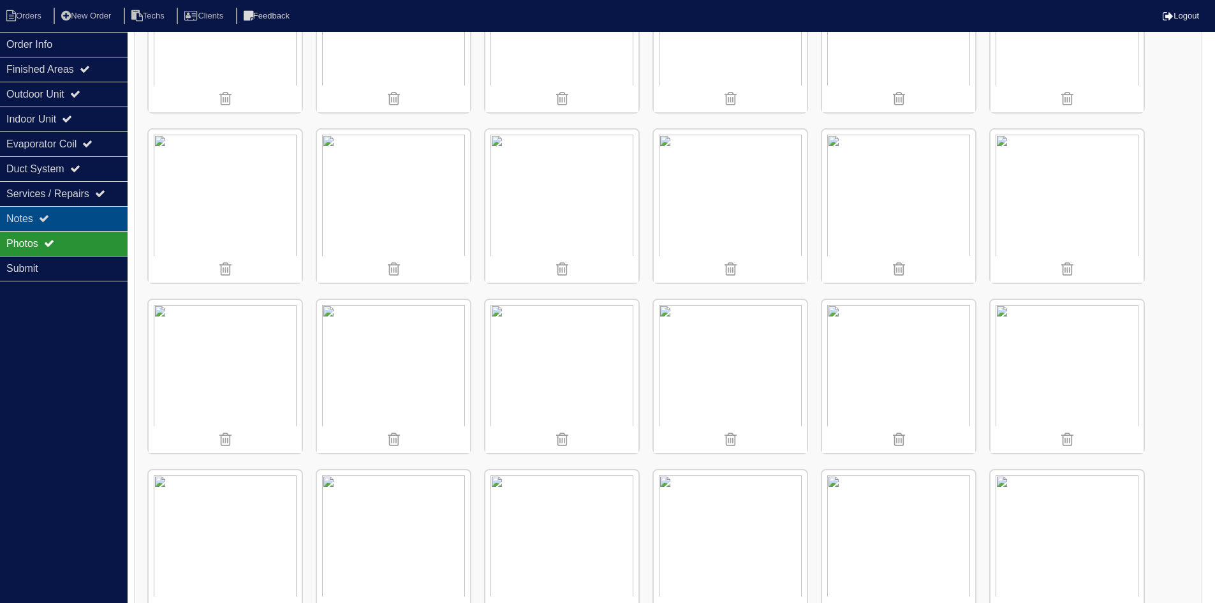
click at [54, 224] on div "Notes" at bounding box center [64, 218] width 128 height 25
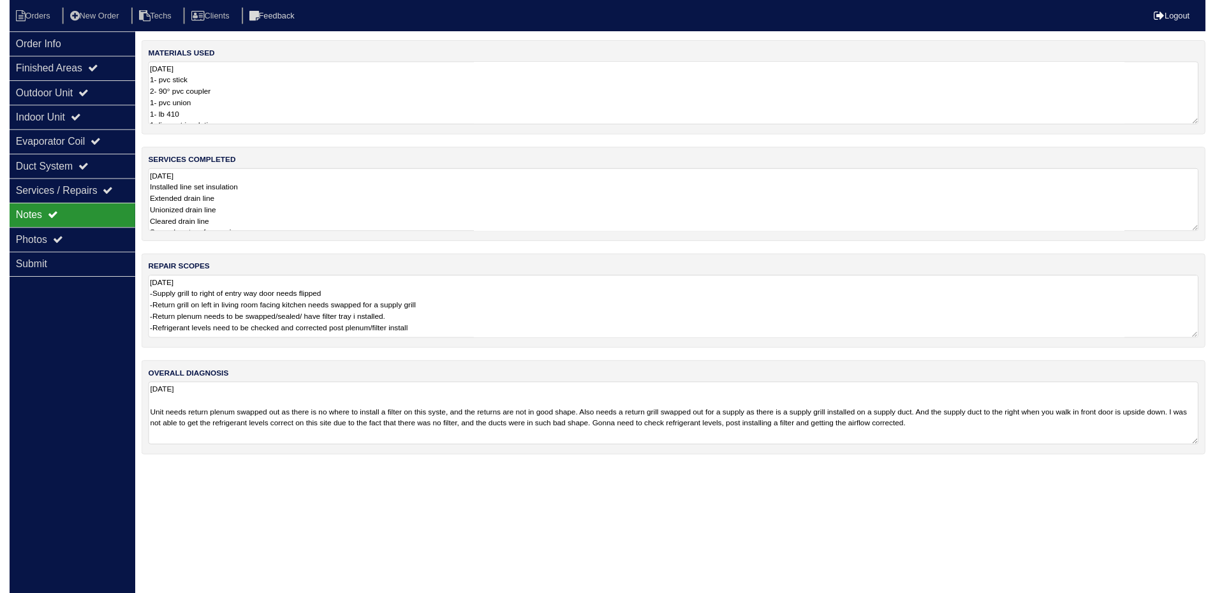
scroll to position [0, 0]
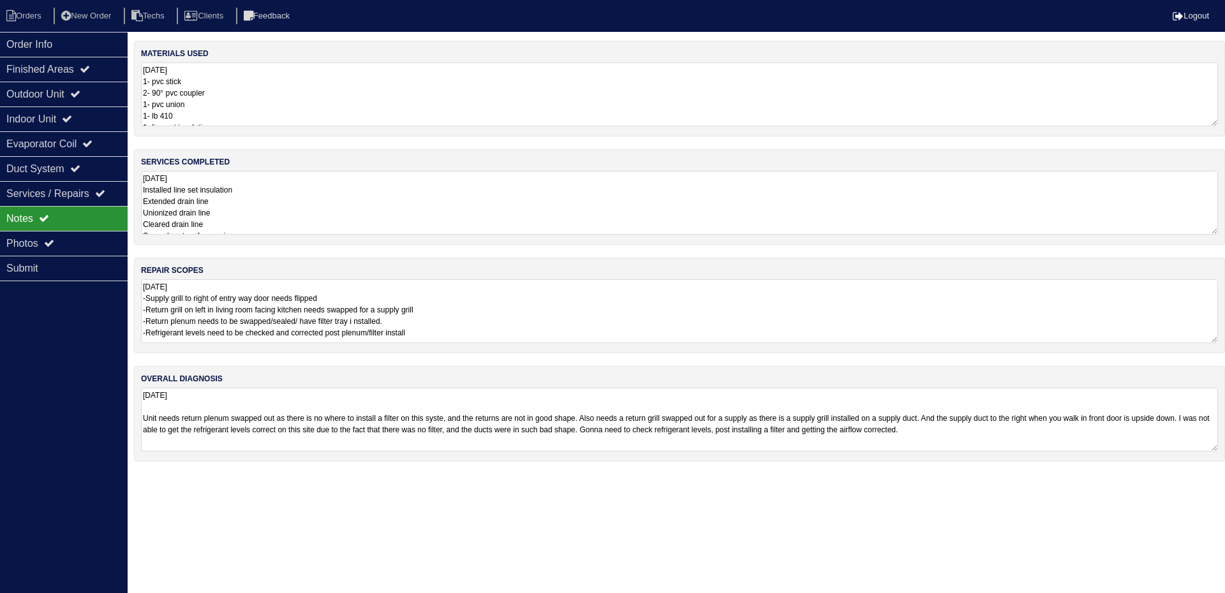
click at [624, 300] on textarea "9.2.25 -Supply grill to right of entry way door needs flipped -Return grill on …" at bounding box center [679, 311] width 1077 height 64
drag, startPoint x: 385, startPoint y: 320, endPoint x: 394, endPoint y: 331, distance: 13.7
click at [385, 320] on textarea "9.2.25 -Supply grill to right of entry way door needs flipped -Return grill on …" at bounding box center [679, 311] width 1077 height 64
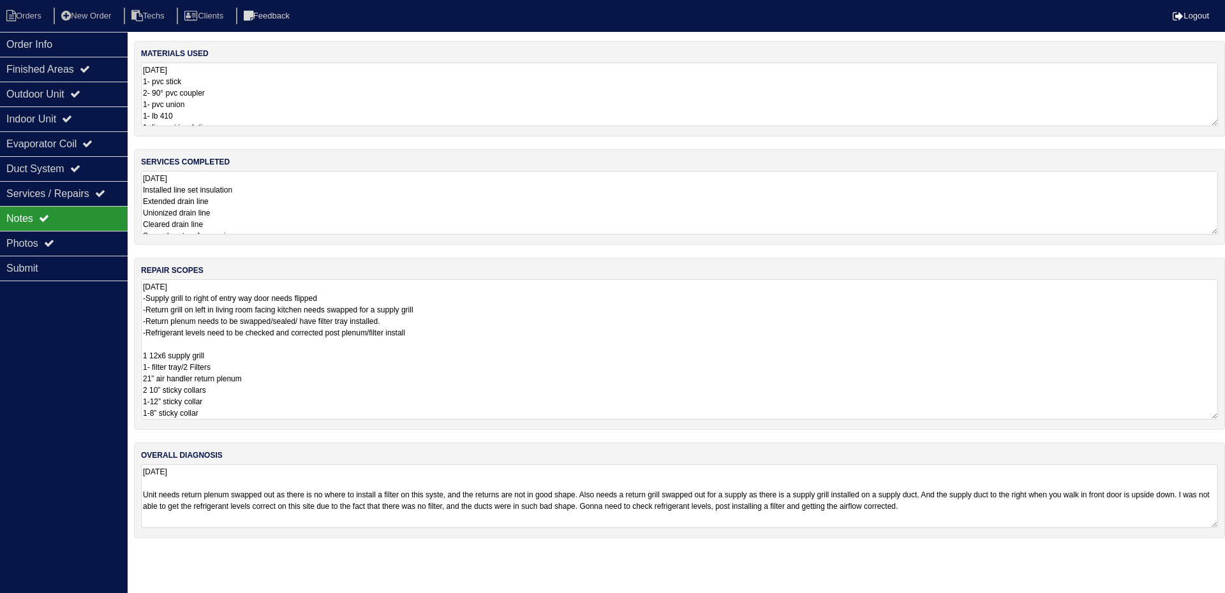
click at [443, 323] on textarea "9.2.25 -Supply grill to right of entry way door needs flipped -Return grill on …" at bounding box center [679, 349] width 1077 height 140
click at [373, 295] on textarea "9.2.25 -Supply grill to right of entry way door needs flipped -Return grill on …" at bounding box center [679, 349] width 1077 height 140
click at [473, 311] on textarea "9.2.25 -Supply grill to right of entry way door needs flipped - needs a taller …" at bounding box center [679, 349] width 1077 height 140
click at [513, 339] on textarea "9.2.25 -Supply grill to right of entry way door needs flipped - needs a taller …" at bounding box center [679, 349] width 1077 height 140
type textarea "9.2.25 -Supply grill to right of entry way door needs flipped - needs a taller …"
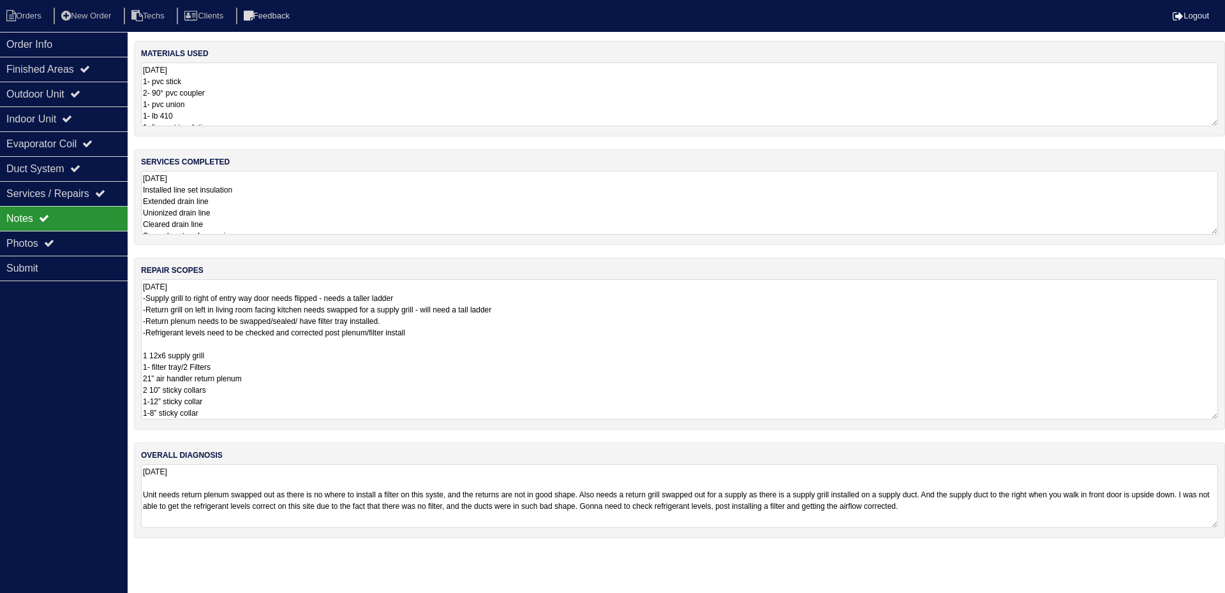
click at [39, 341] on div "Order Info Finished Areas Outdoor Unit Indoor Unit Evaporator Coil Duct System …" at bounding box center [64, 328] width 128 height 593
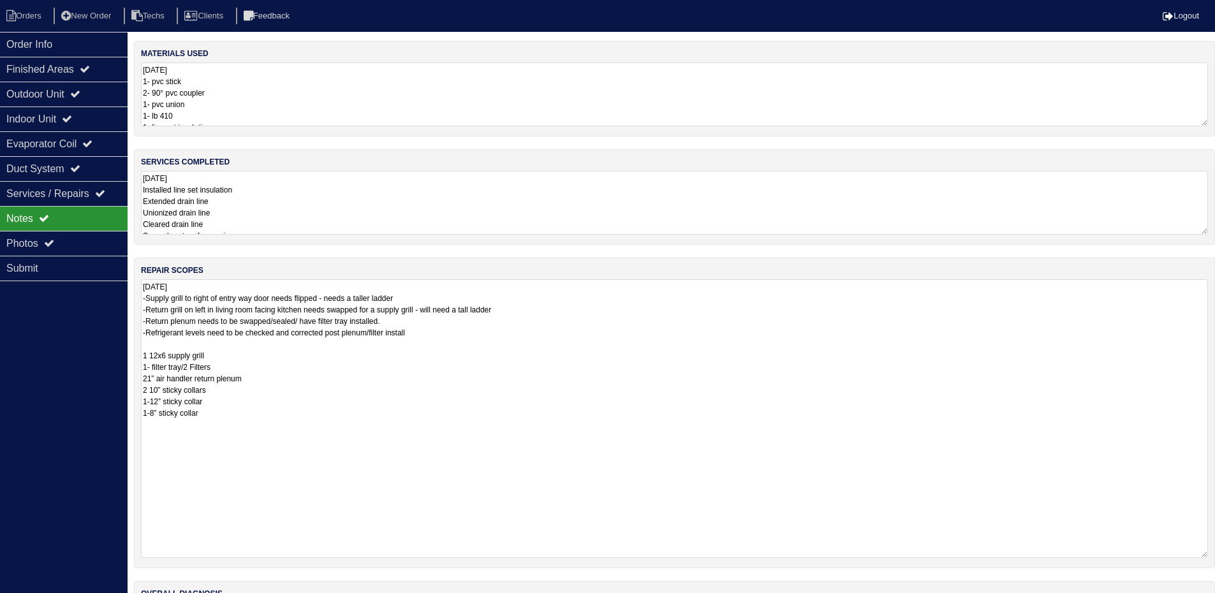
drag, startPoint x: 1215, startPoint y: 339, endPoint x: 1224, endPoint y: 553, distance: 213.9
click at [1215, 553] on html "Orders New Order Techs Clients Feedback Logout Orders New Order Users Clients M…" at bounding box center [607, 345] width 1215 height 690
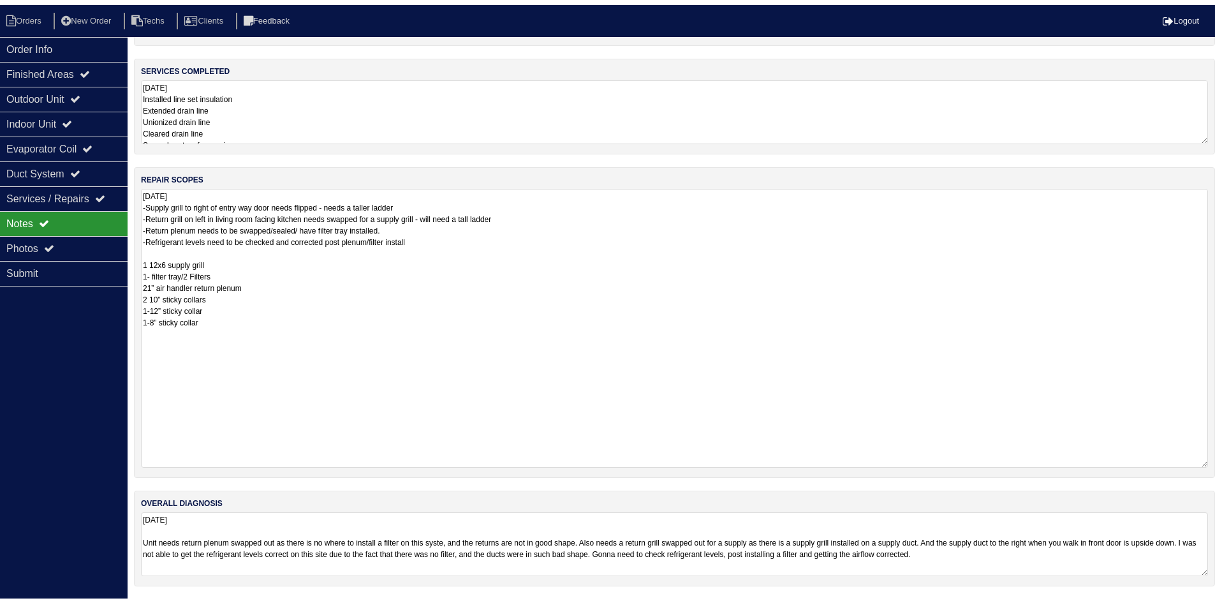
scroll to position [96, 0]
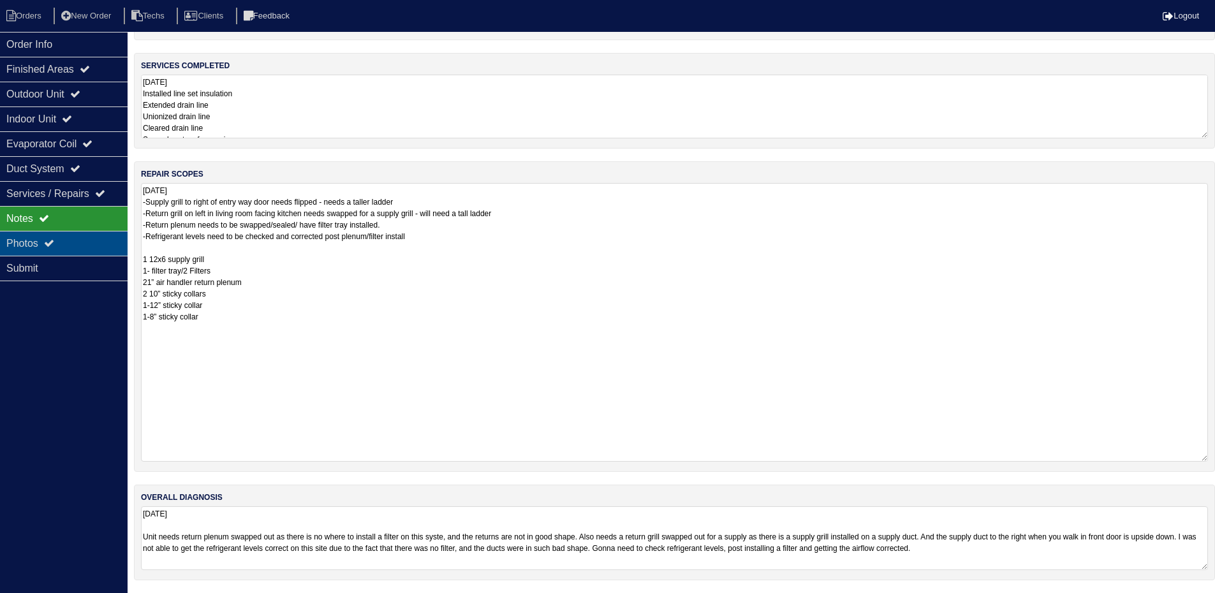
click at [71, 239] on div "Photos" at bounding box center [64, 243] width 128 height 25
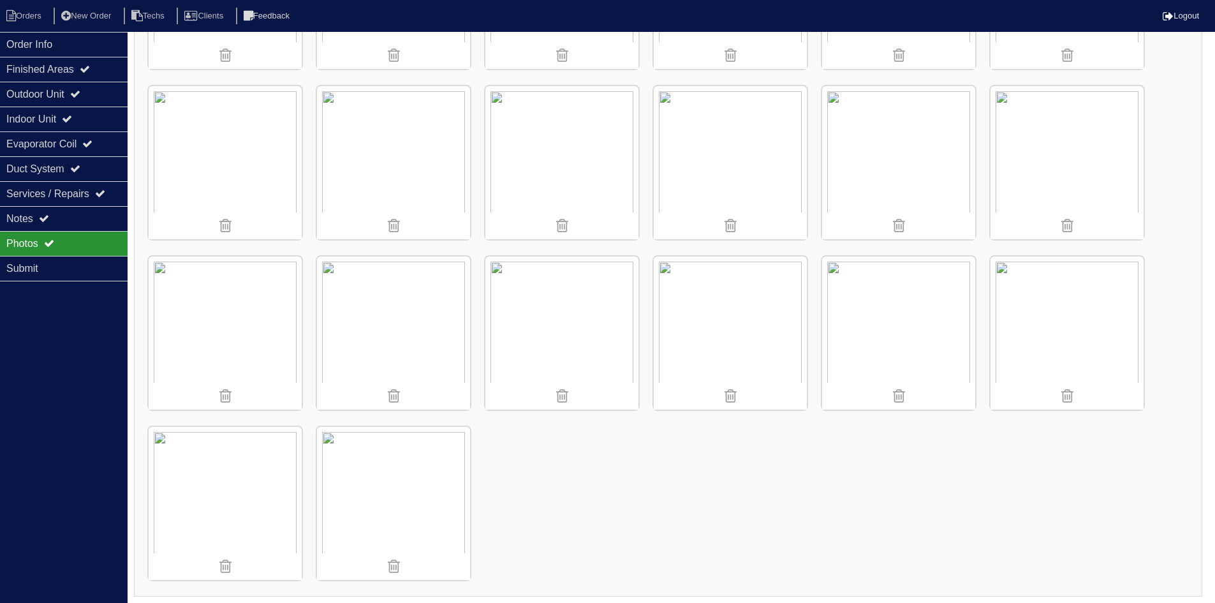
scroll to position [1172, 0]
click at [33, 14] on li "Orders" at bounding box center [26, 16] width 52 height 17
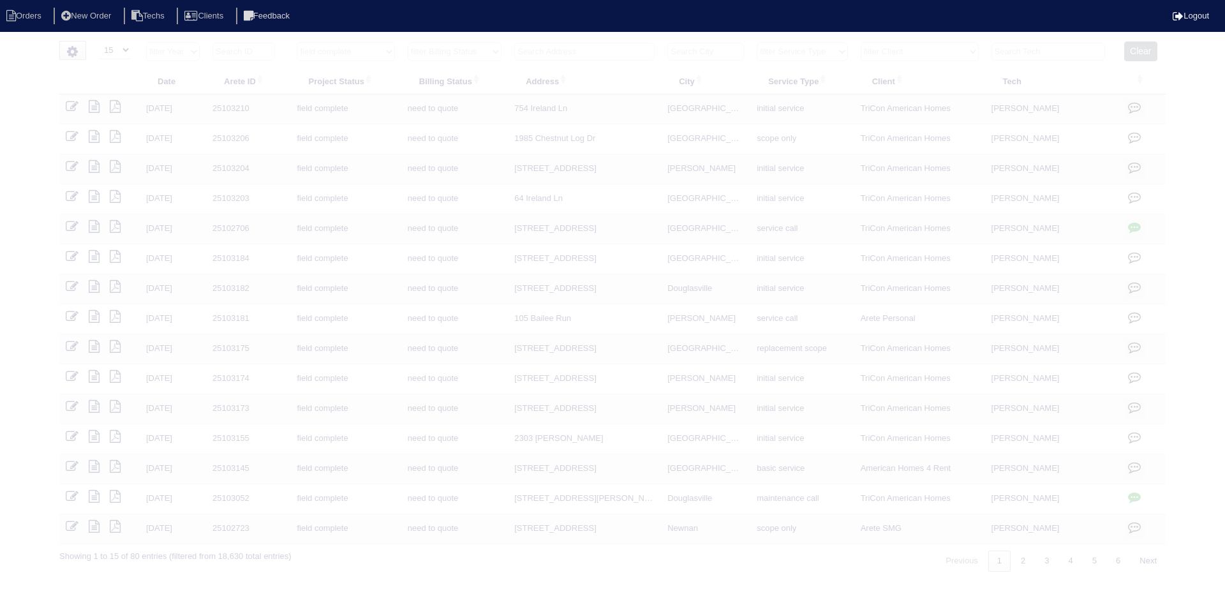
select select "15"
select select "field complete"
select select "need to quote"
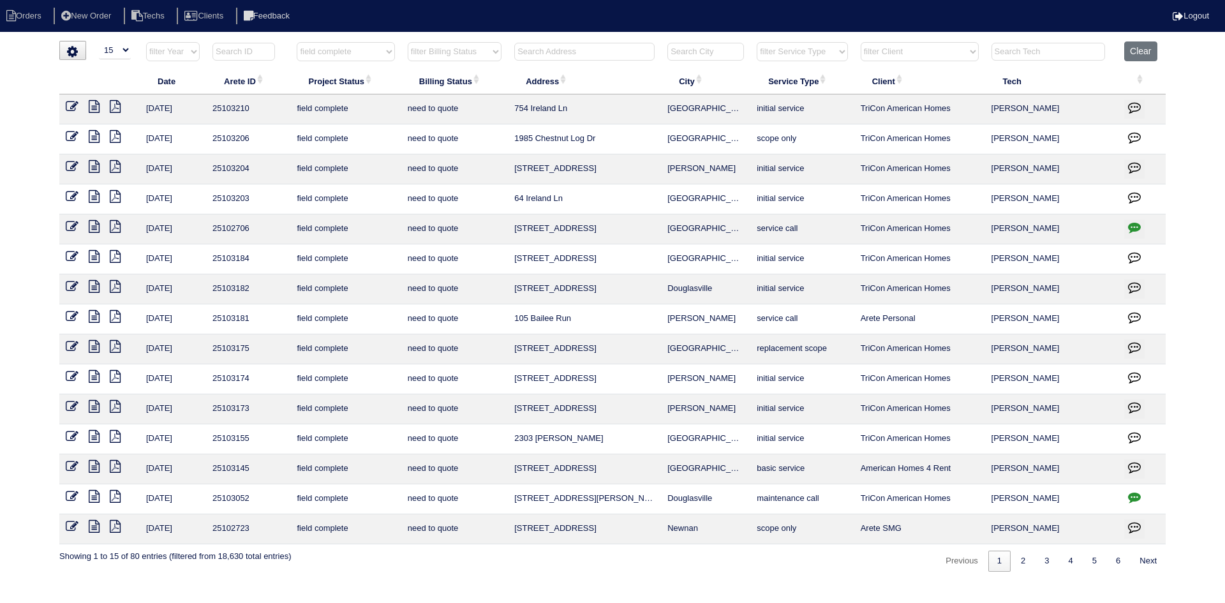
click at [93, 374] on icon at bounding box center [94, 376] width 11 height 13
click at [114, 375] on icon at bounding box center [115, 376] width 11 height 13
click at [91, 374] on icon at bounding box center [94, 376] width 11 height 13
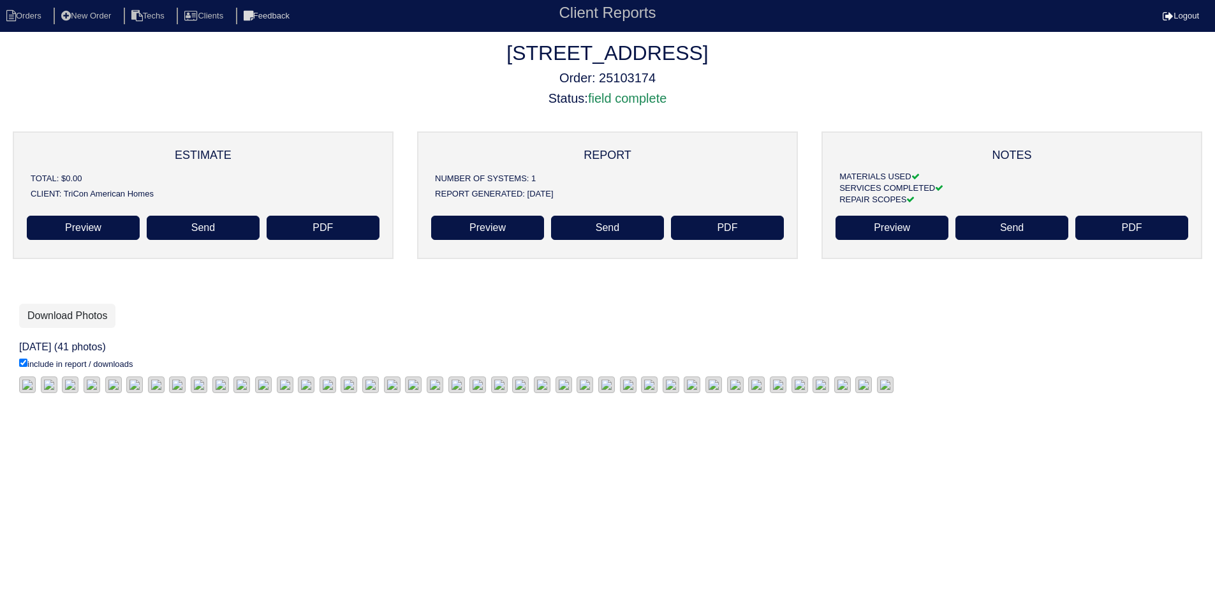
click at [872, 64] on h2 "[STREET_ADDRESS]" at bounding box center [607, 53] width 1215 height 24
drag, startPoint x: 63, startPoint y: 316, endPoint x: 84, endPoint y: 313, distance: 21.3
click at [63, 315] on link "Download Photos" at bounding box center [67, 316] width 96 height 24
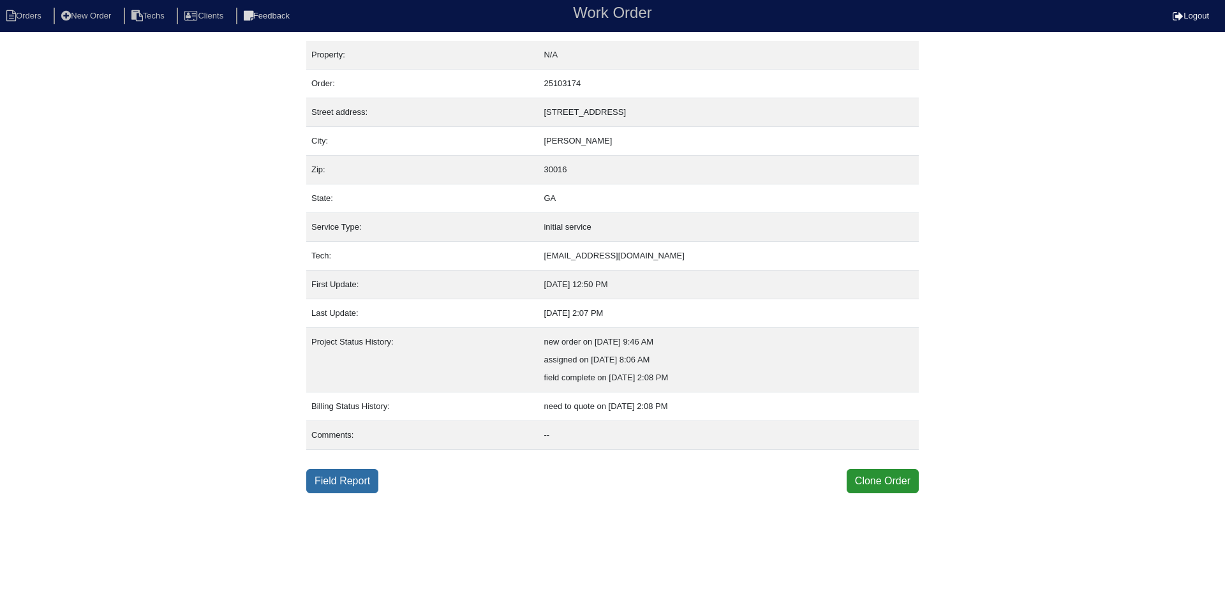
click at [352, 485] on link "Field Report" at bounding box center [342, 481] width 72 height 24
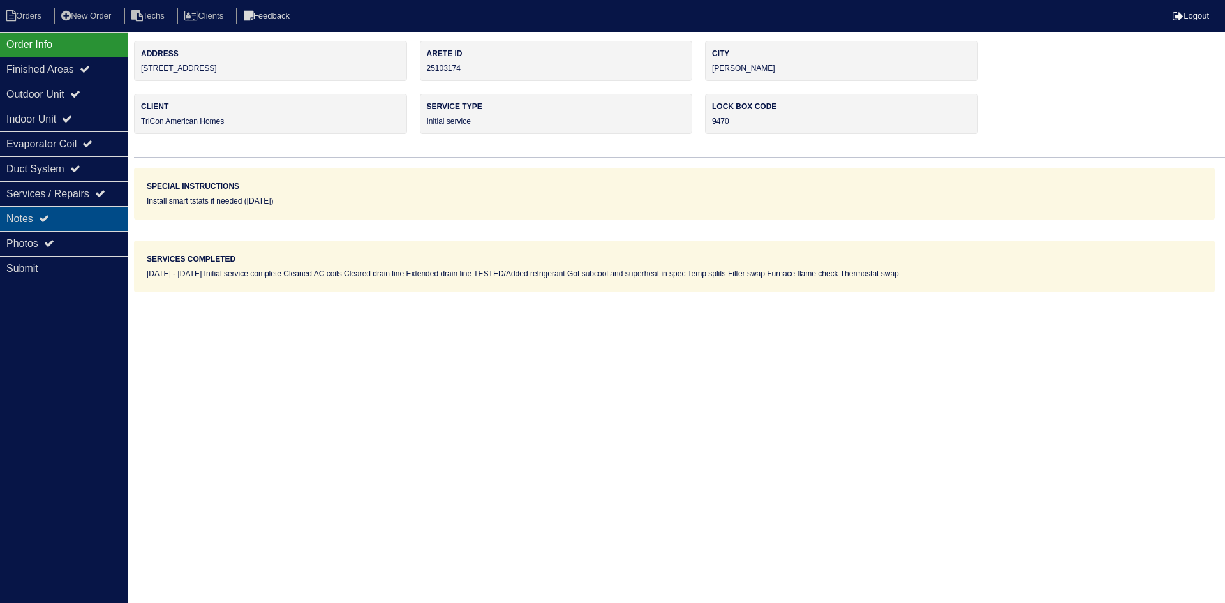
click at [84, 221] on div "Notes" at bounding box center [64, 218] width 128 height 25
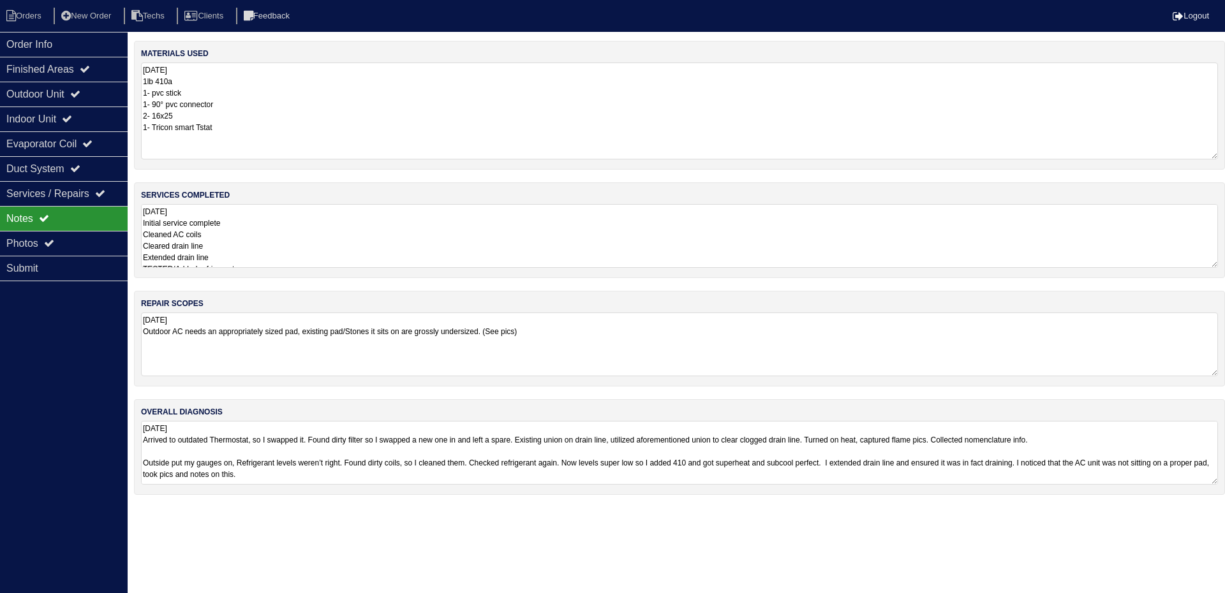
drag, startPoint x: 1214, startPoint y: 124, endPoint x: 1216, endPoint y: 158, distance: 33.2
click at [1216, 158] on textarea "[DATE] 1lb 410a 1- pvc stick 1- 90° pvc connector 2- 16x25 1- Tricon smart Tstat" at bounding box center [679, 111] width 1077 height 97
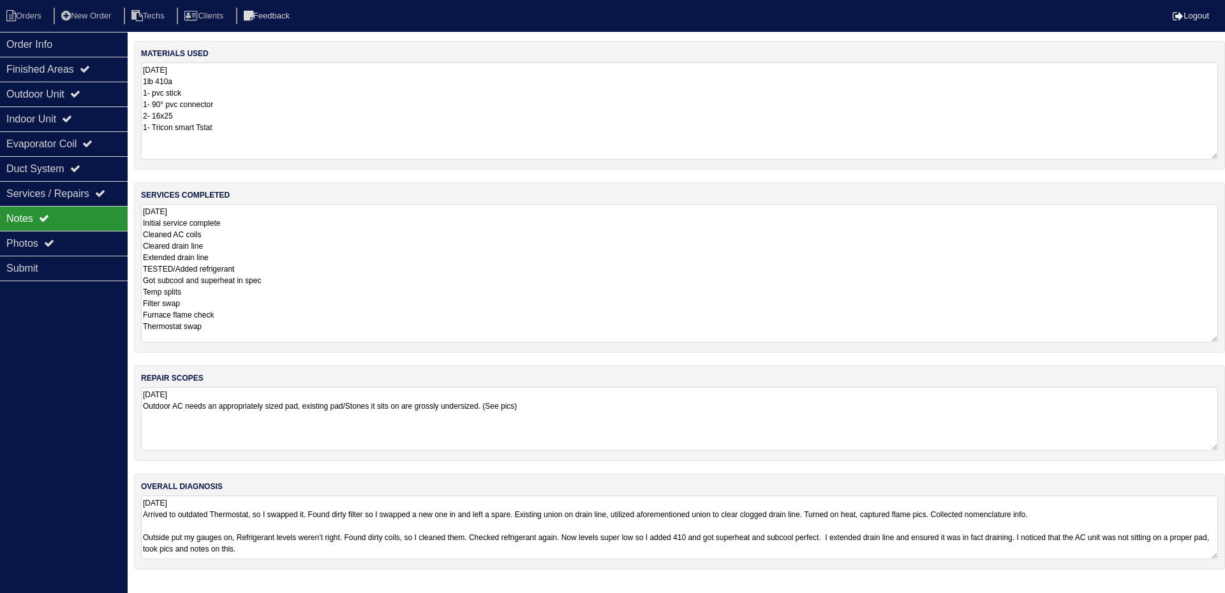
drag, startPoint x: 1213, startPoint y: 264, endPoint x: 1222, endPoint y: 338, distance: 74.6
click at [1222, 338] on div "services completed 9.2.25 Initial service complete Cleaned AC coils Cleared dra…" at bounding box center [679, 267] width 1091 height 170
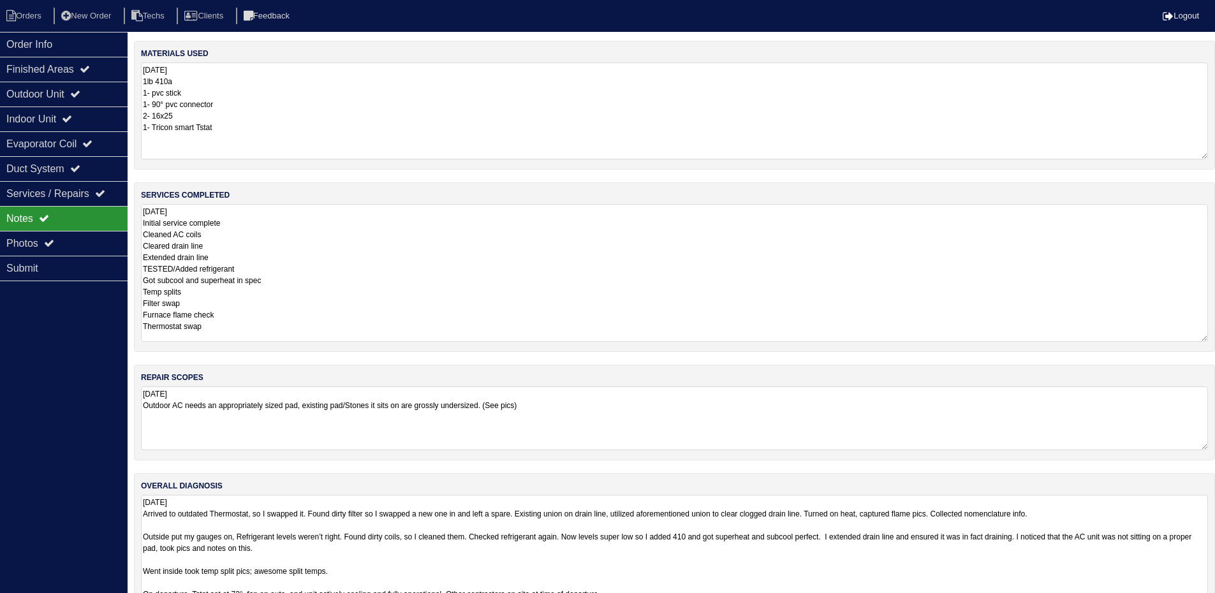
drag, startPoint x: 1213, startPoint y: 554, endPoint x: 1210, endPoint y: 618, distance: 64.5
click at [1210, 602] on html "Orders New Order Techs Clients Feedback Logout Orders New Order Users Clients M…" at bounding box center [607, 322] width 1215 height 644
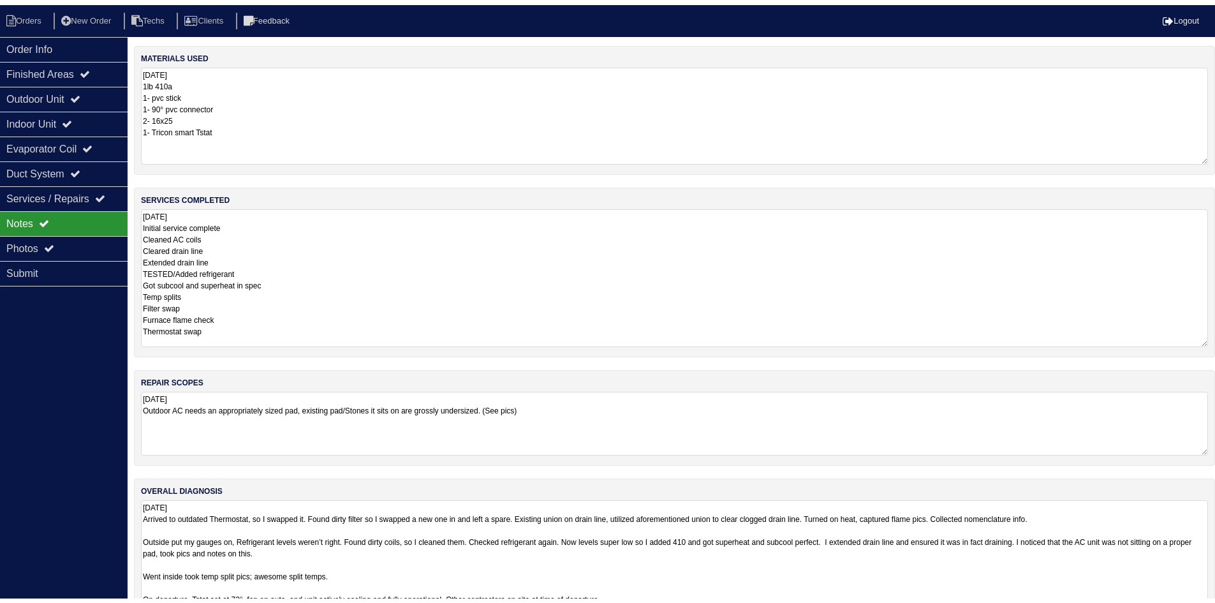
scroll to position [53, 0]
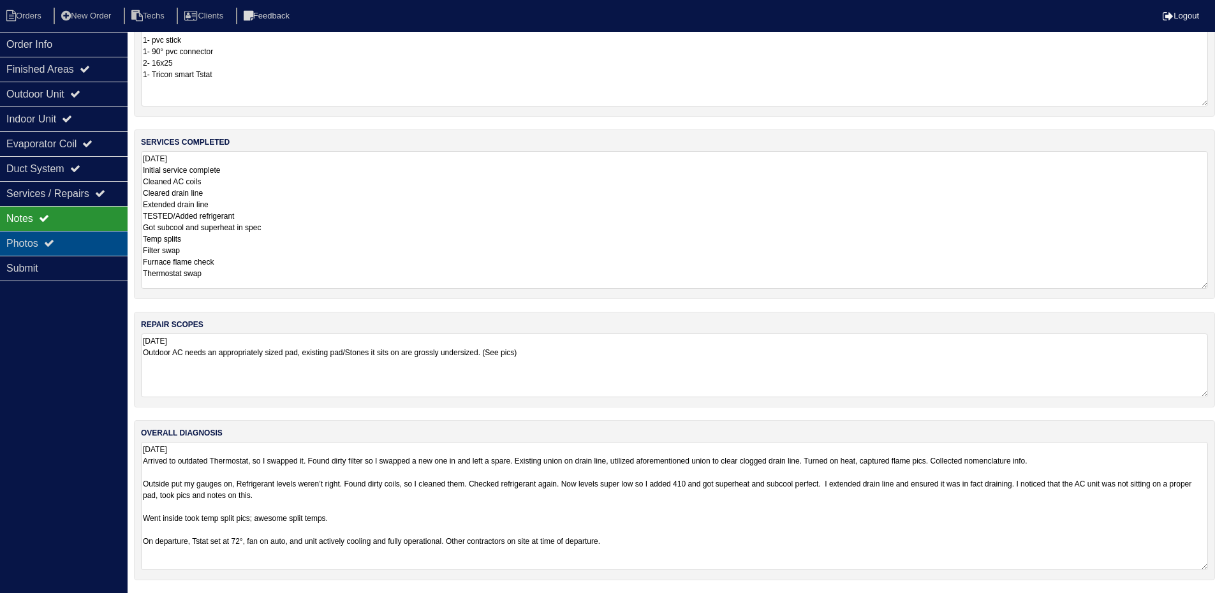
click at [77, 249] on div "Photos" at bounding box center [64, 243] width 128 height 25
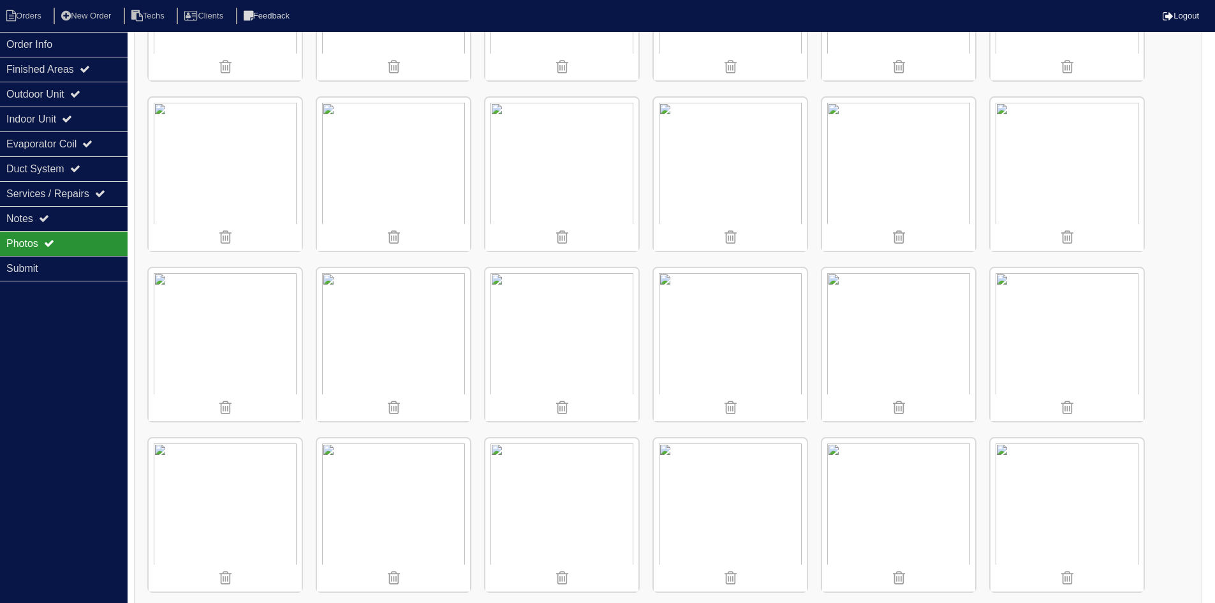
scroll to position [372, 0]
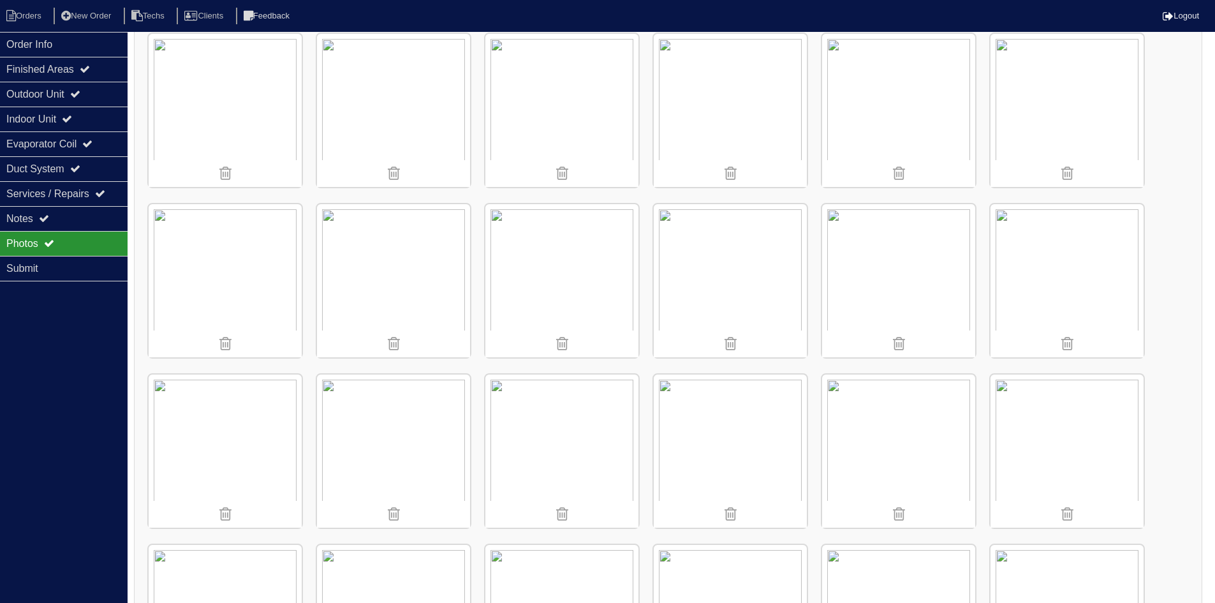
click at [233, 104] on img at bounding box center [225, 110] width 153 height 153
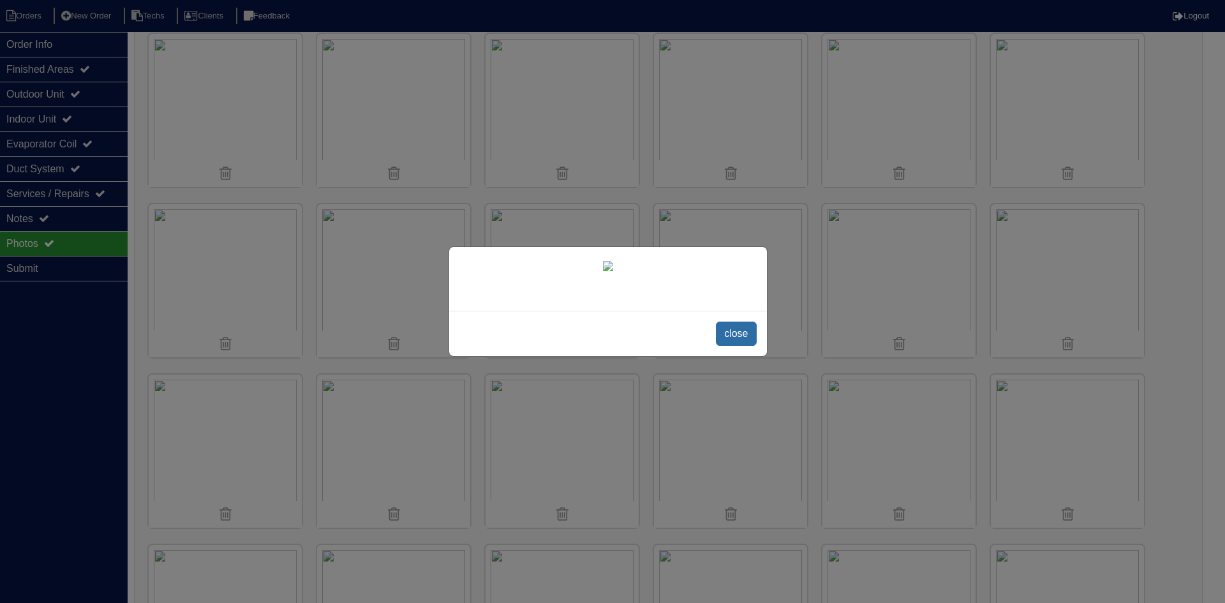
click at [734, 346] on span "close" at bounding box center [736, 334] width 40 height 24
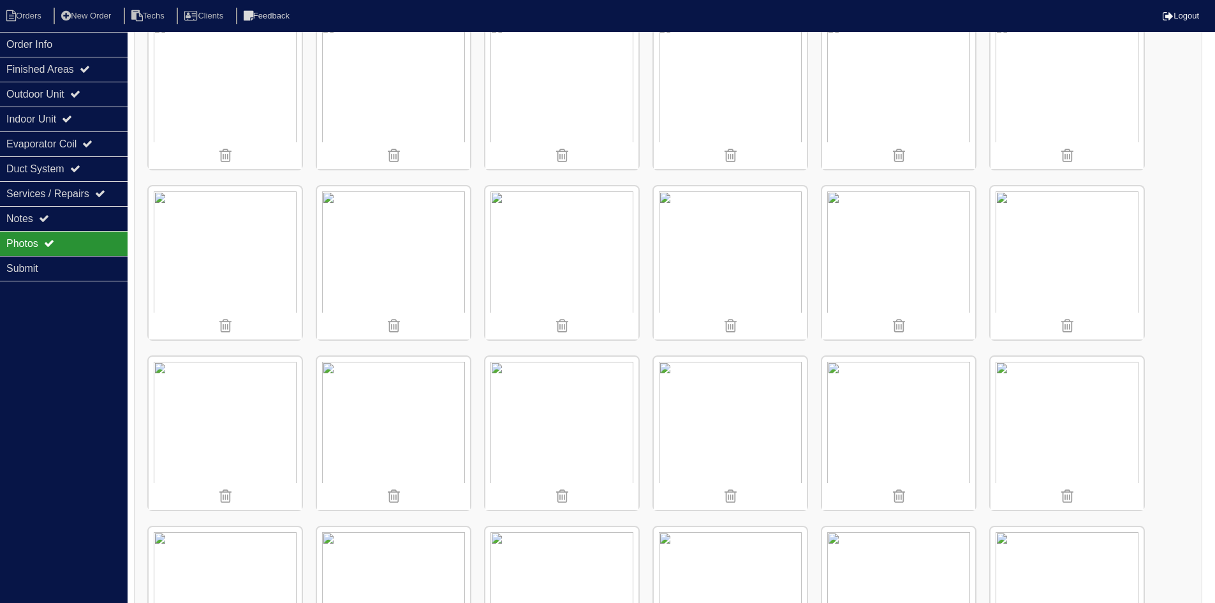
scroll to position [563, 0]
click at [105, 96] on div "Outdoor Unit" at bounding box center [64, 94] width 128 height 25
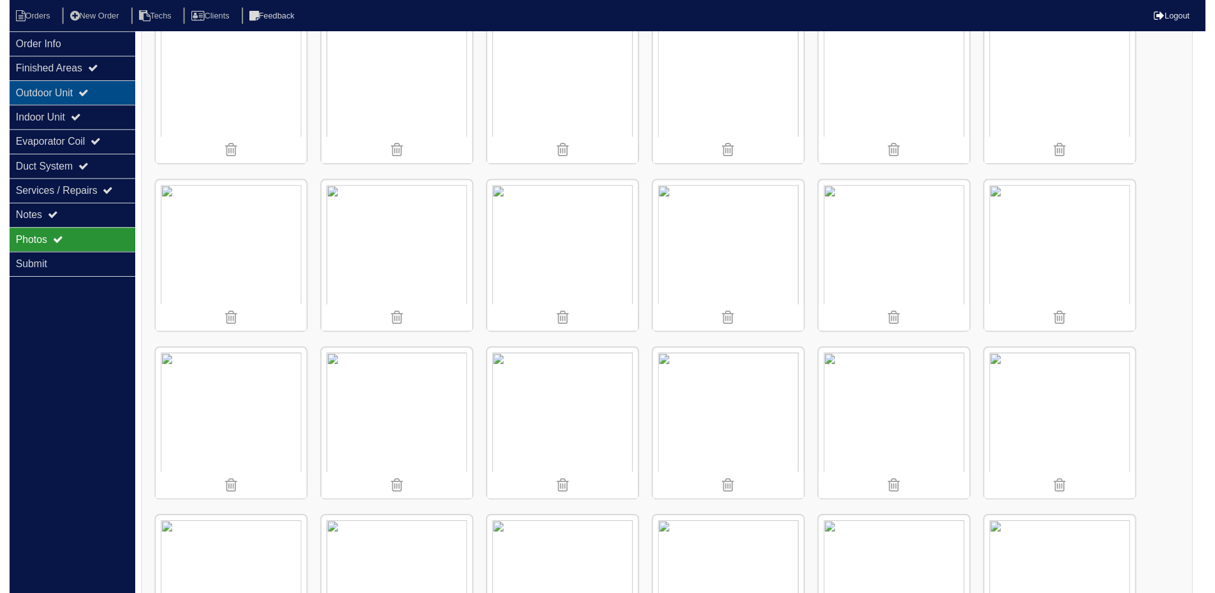
scroll to position [0, 0]
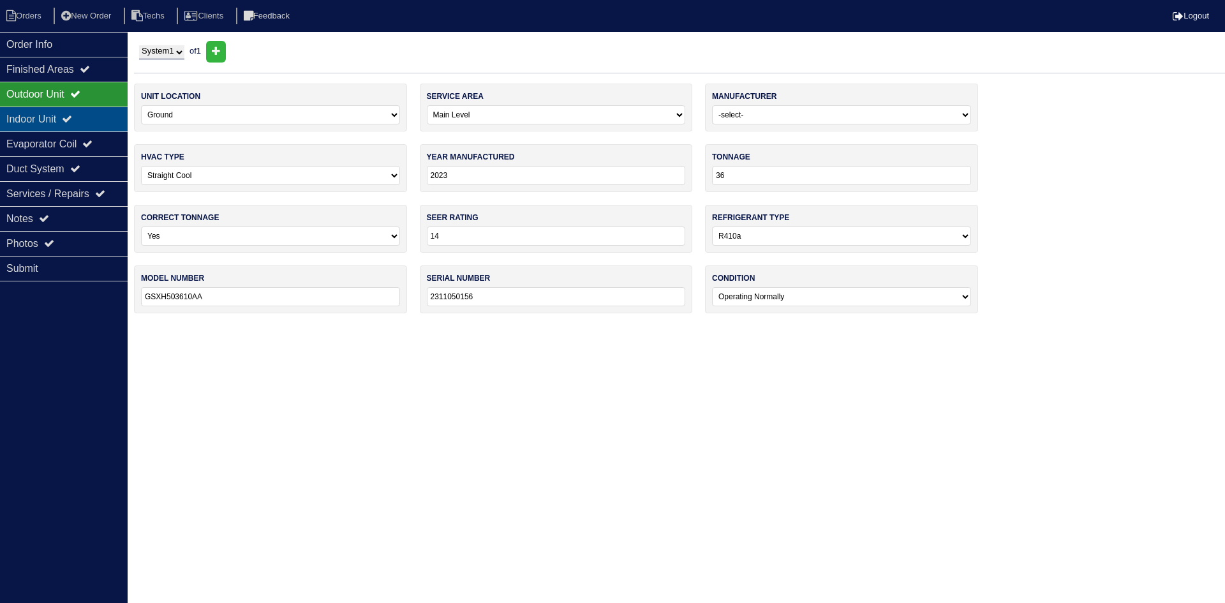
click at [82, 112] on div "Indoor Unit" at bounding box center [64, 119] width 128 height 25
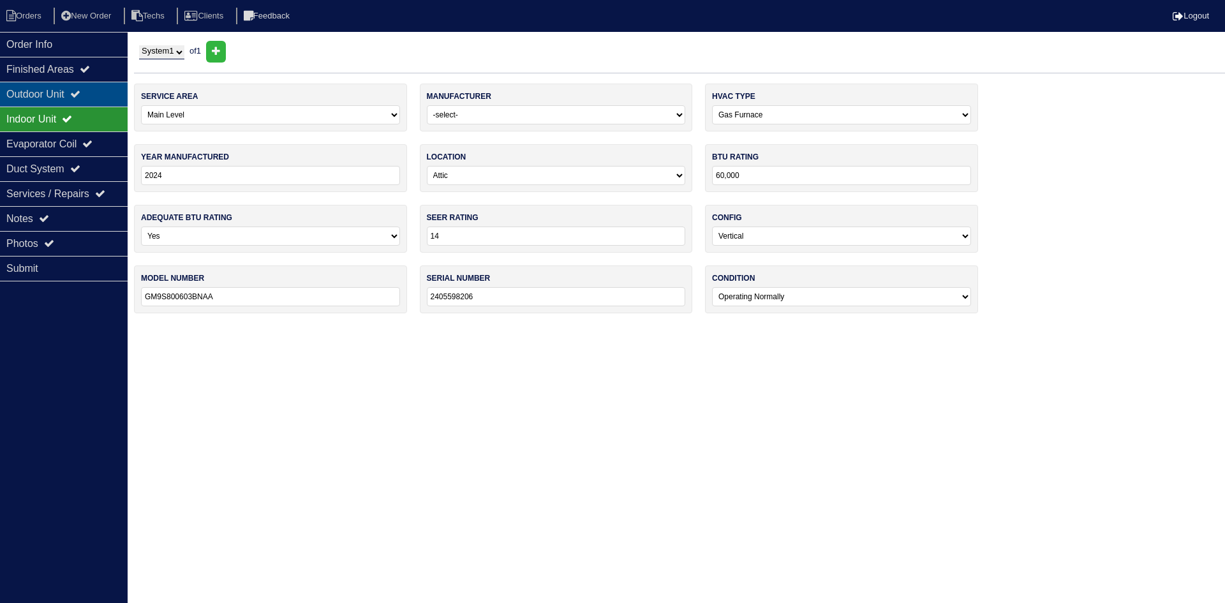
click at [80, 95] on icon at bounding box center [75, 94] width 10 height 10
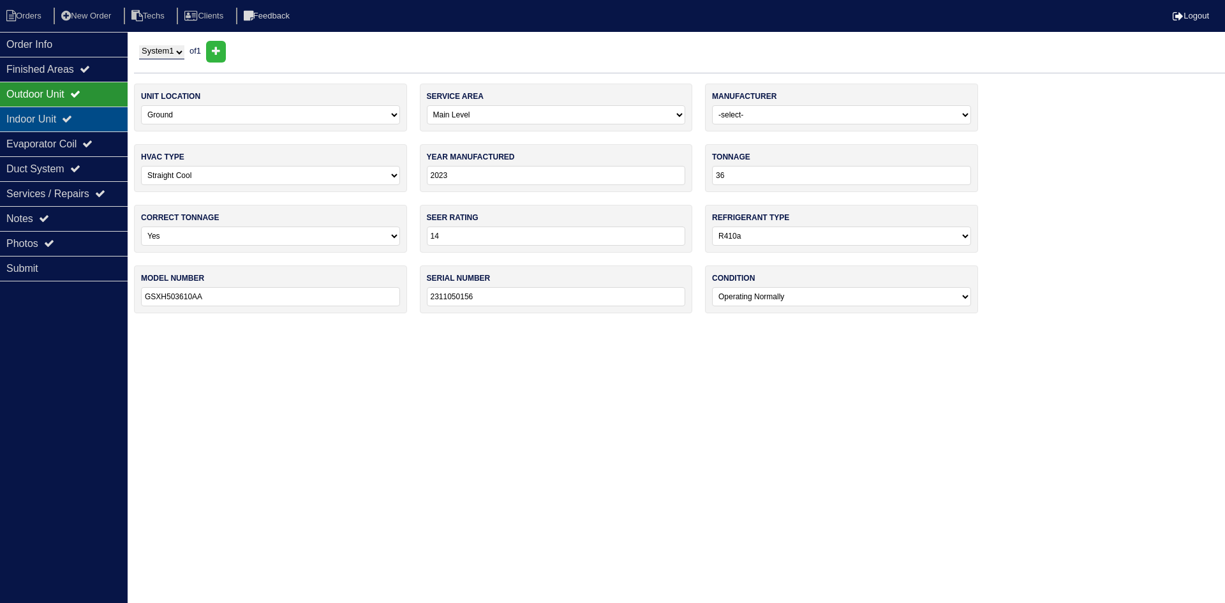
click at [58, 114] on div "Indoor Unit" at bounding box center [64, 119] width 128 height 25
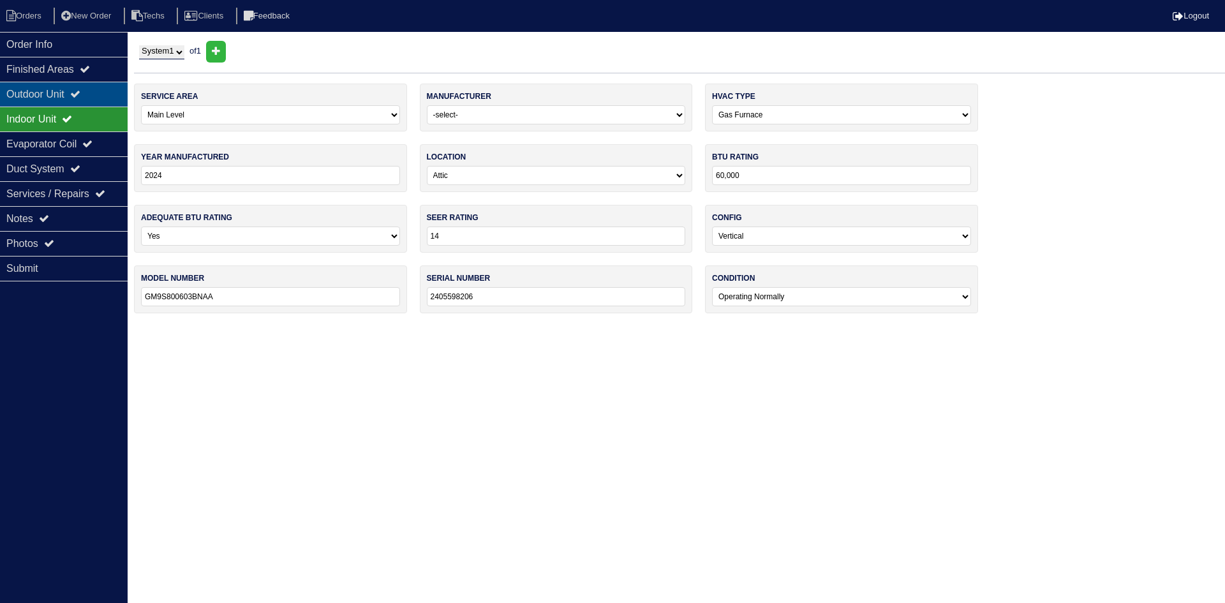
click at [64, 91] on div "Outdoor Unit" at bounding box center [64, 94] width 128 height 25
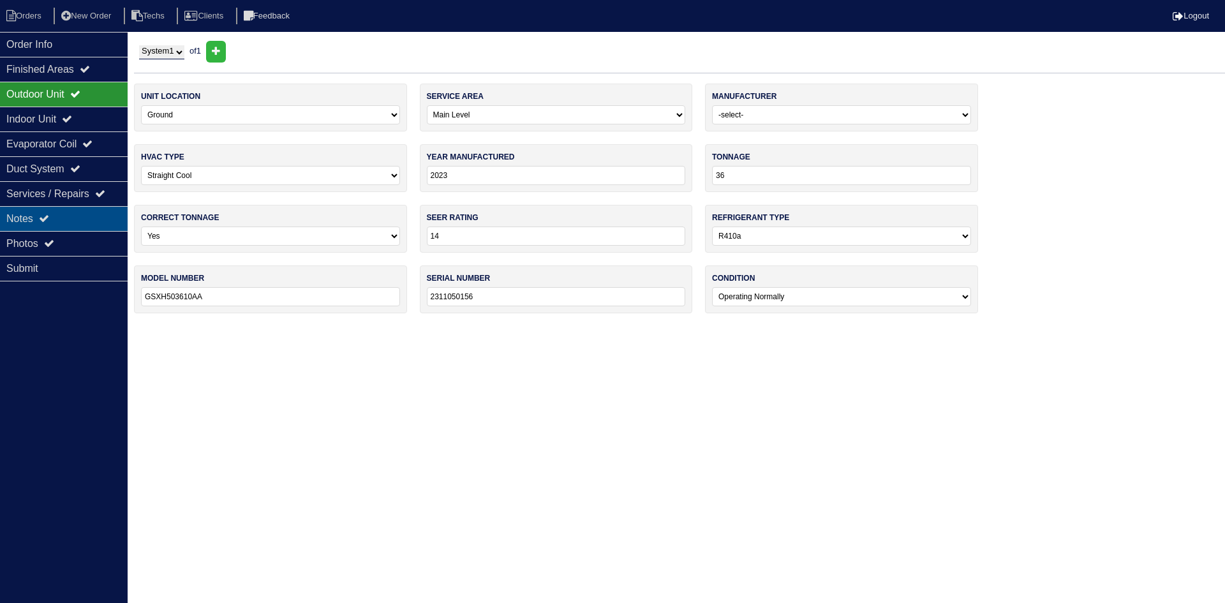
click at [49, 221] on icon at bounding box center [44, 218] width 10 height 10
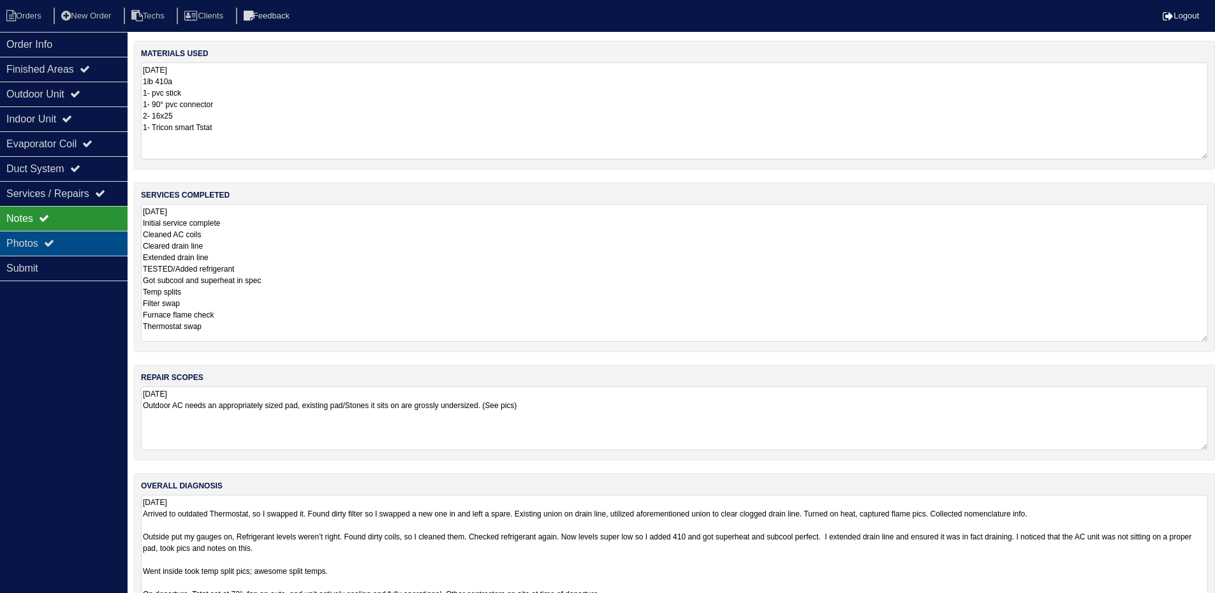
click at [80, 245] on div "Photos" at bounding box center [64, 243] width 128 height 25
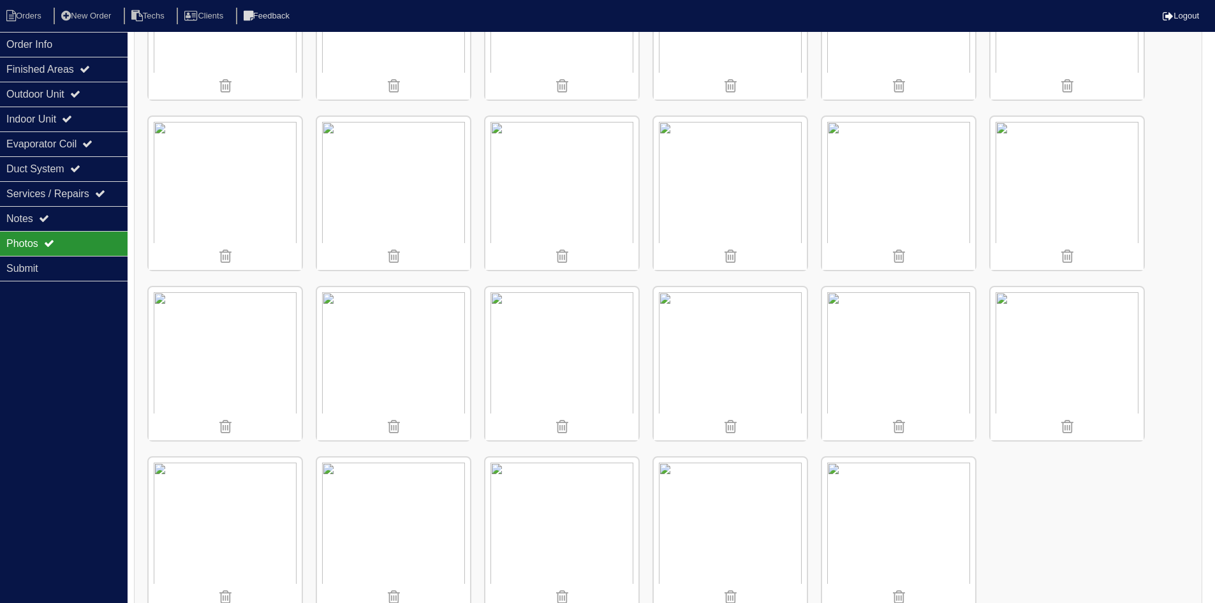
scroll to position [833, 0]
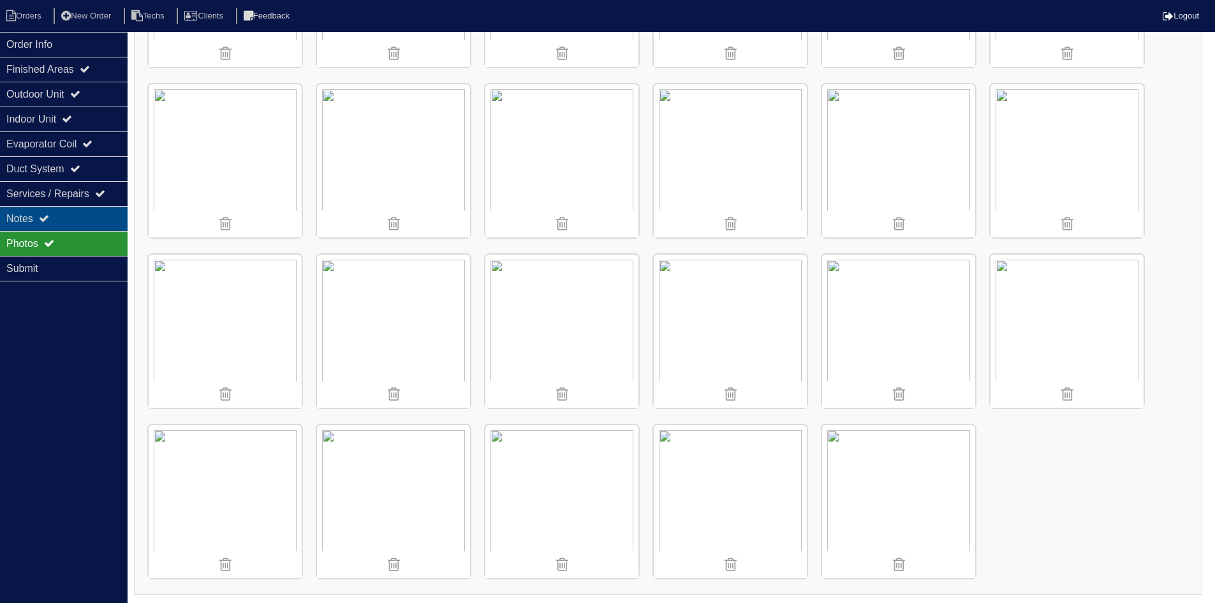
click at [74, 213] on div "Notes" at bounding box center [64, 218] width 128 height 25
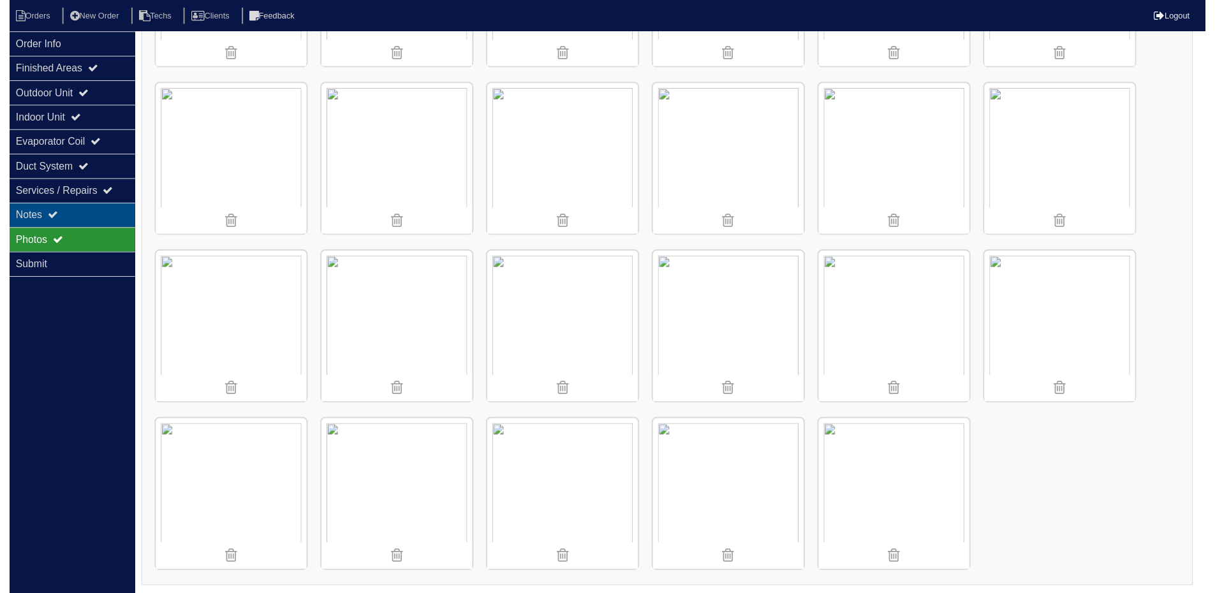
scroll to position [53, 0]
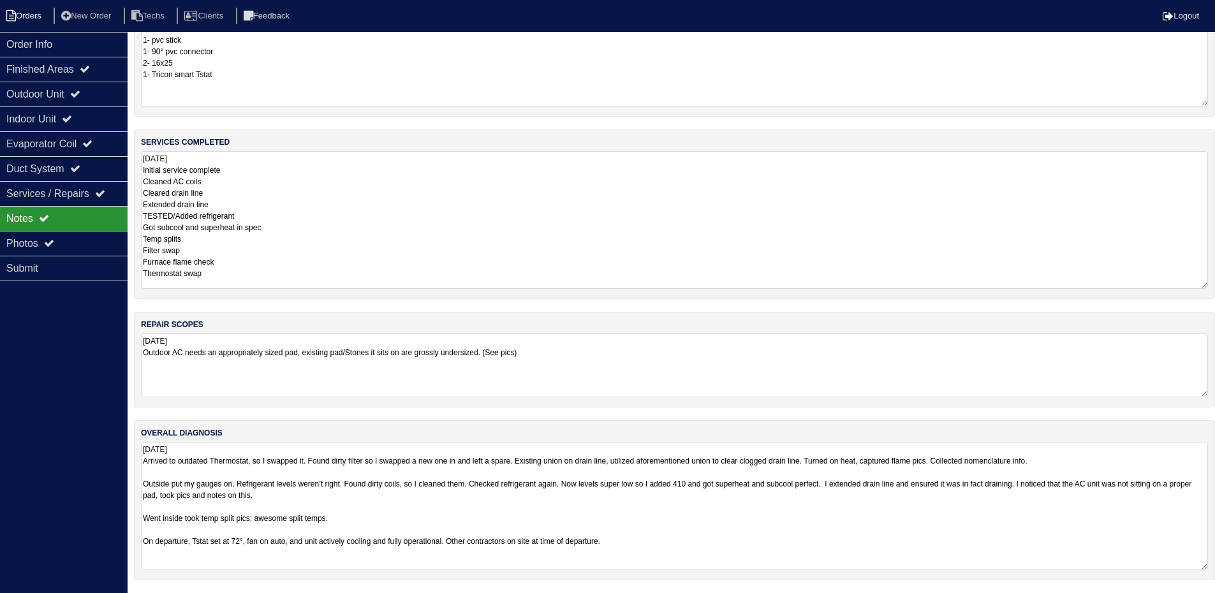
click at [27, 16] on li "Orders" at bounding box center [26, 16] width 52 height 17
select select "15"
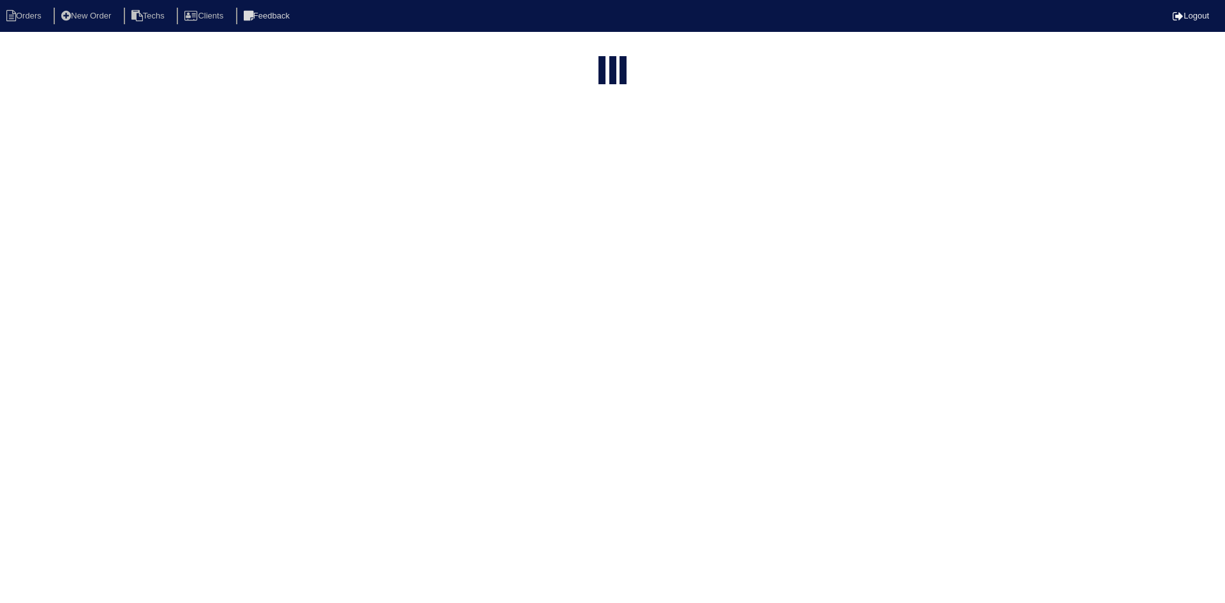
type input "30 chester"
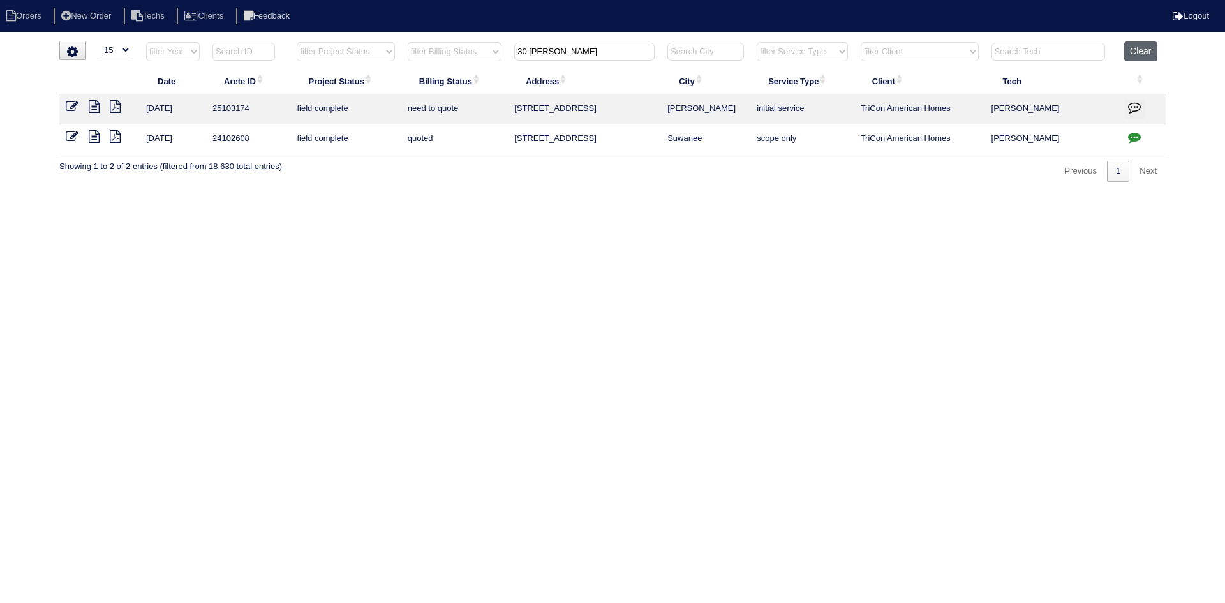
click at [1135, 50] on button "Clear" at bounding box center [1140, 51] width 33 height 20
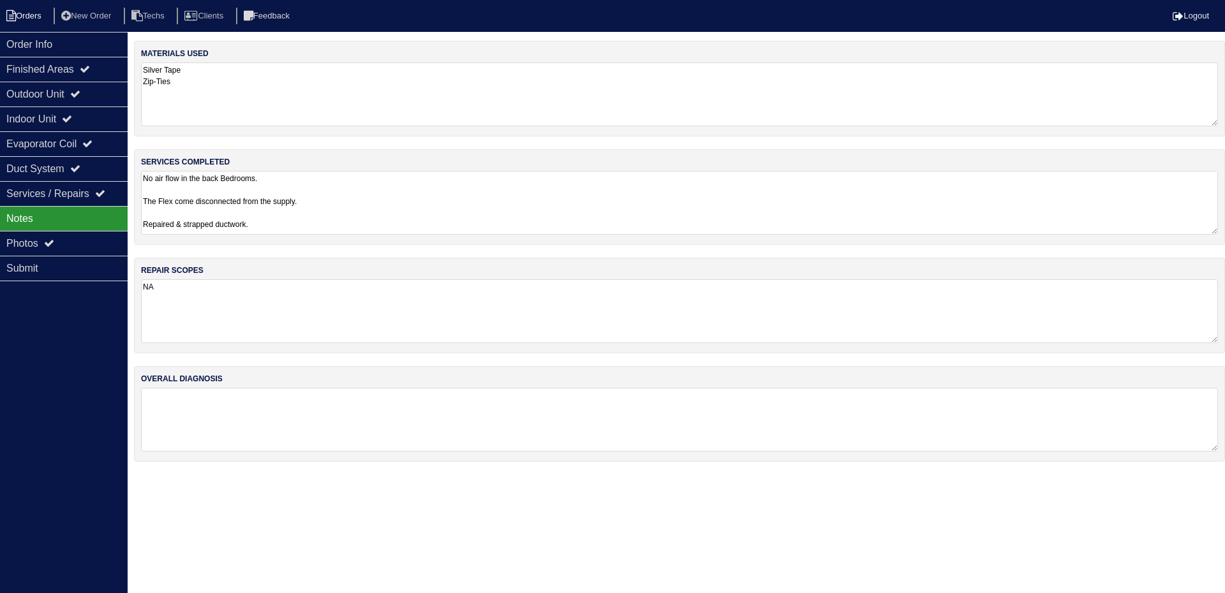
click at [29, 21] on li "Orders" at bounding box center [26, 16] width 52 height 17
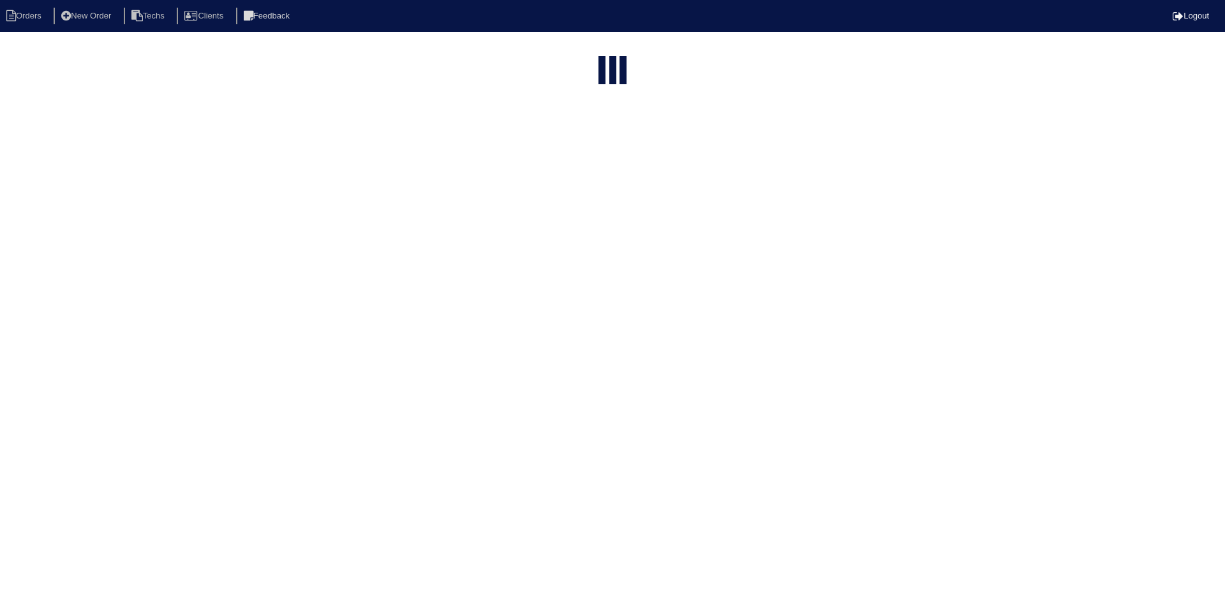
select select "15"
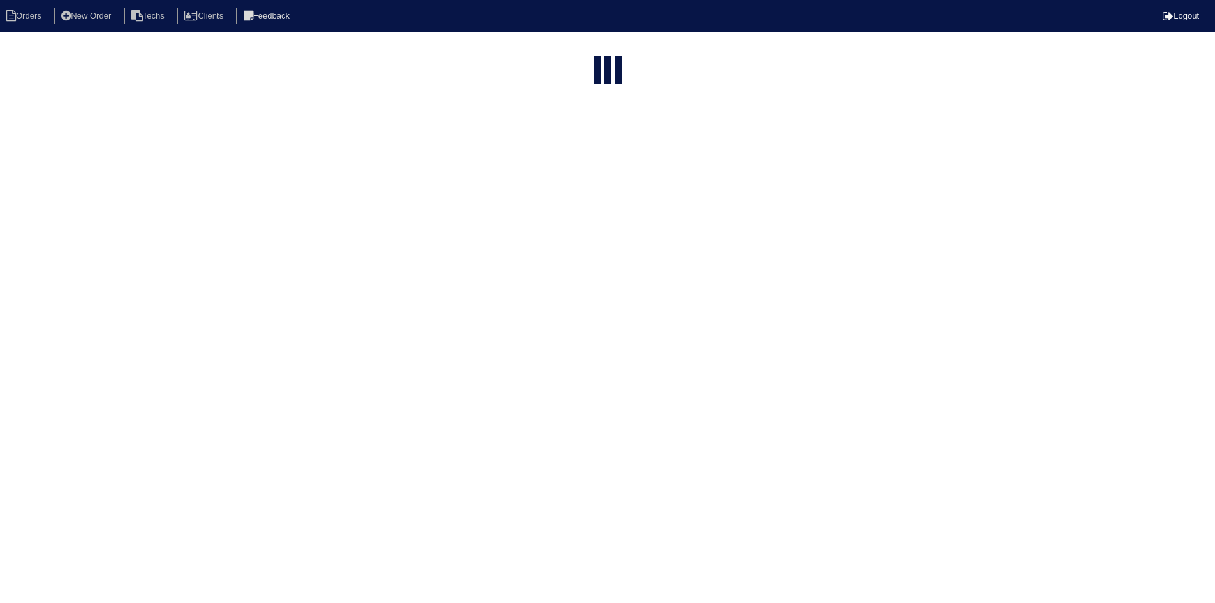
select select "field complete"
select select "need to quote"
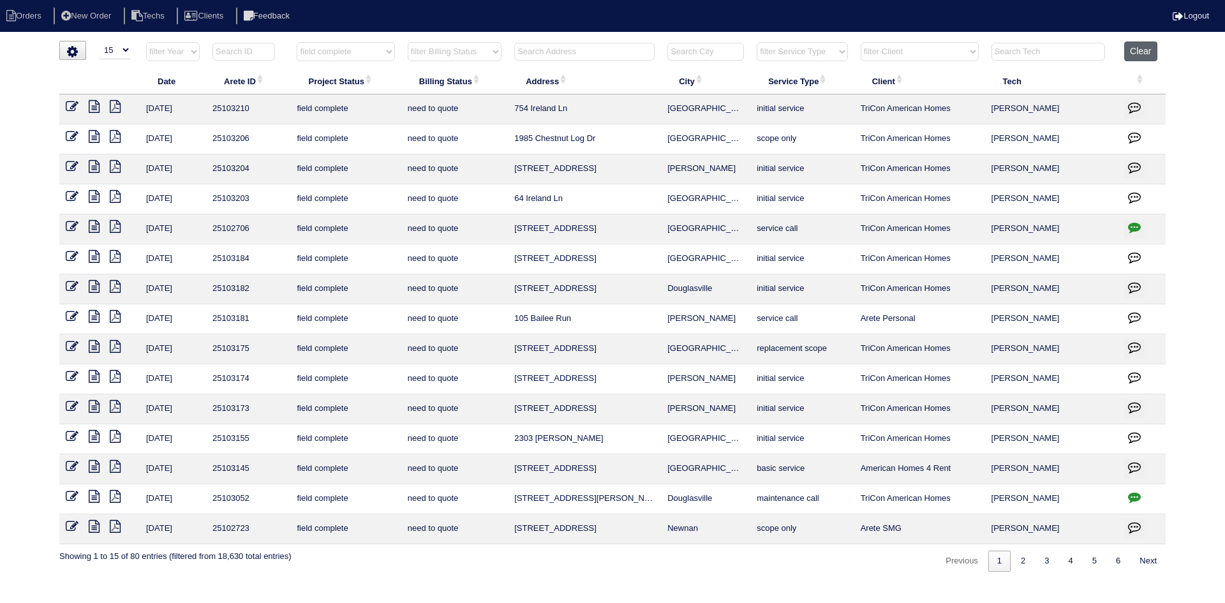
click at [1131, 53] on button "Clear" at bounding box center [1140, 51] width 33 height 20
select select
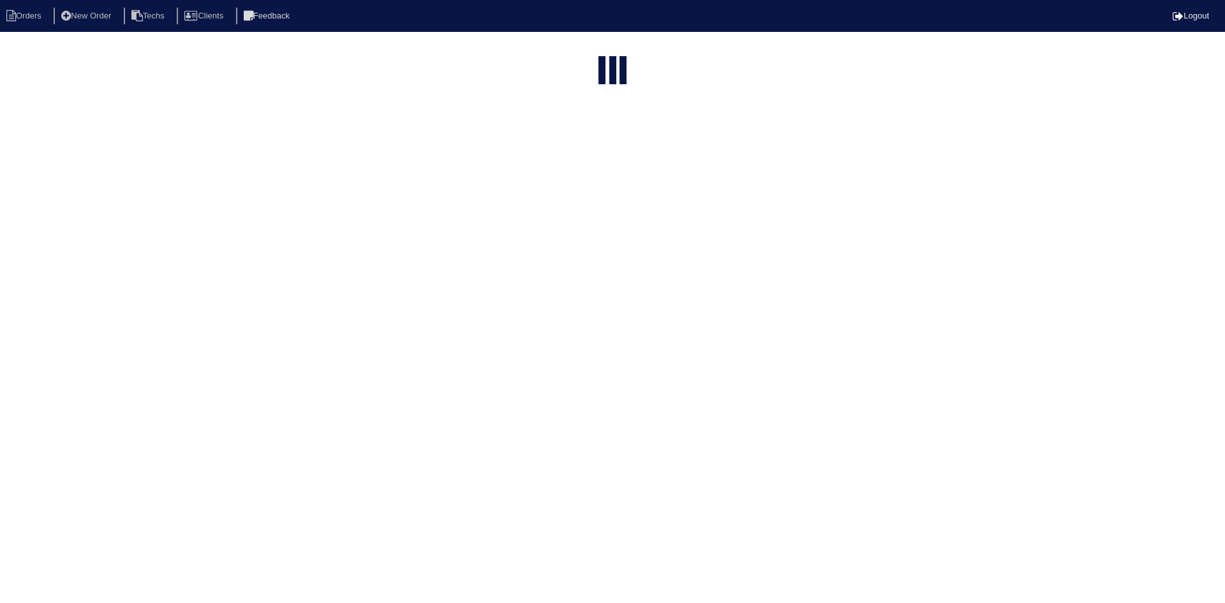
select select "15"
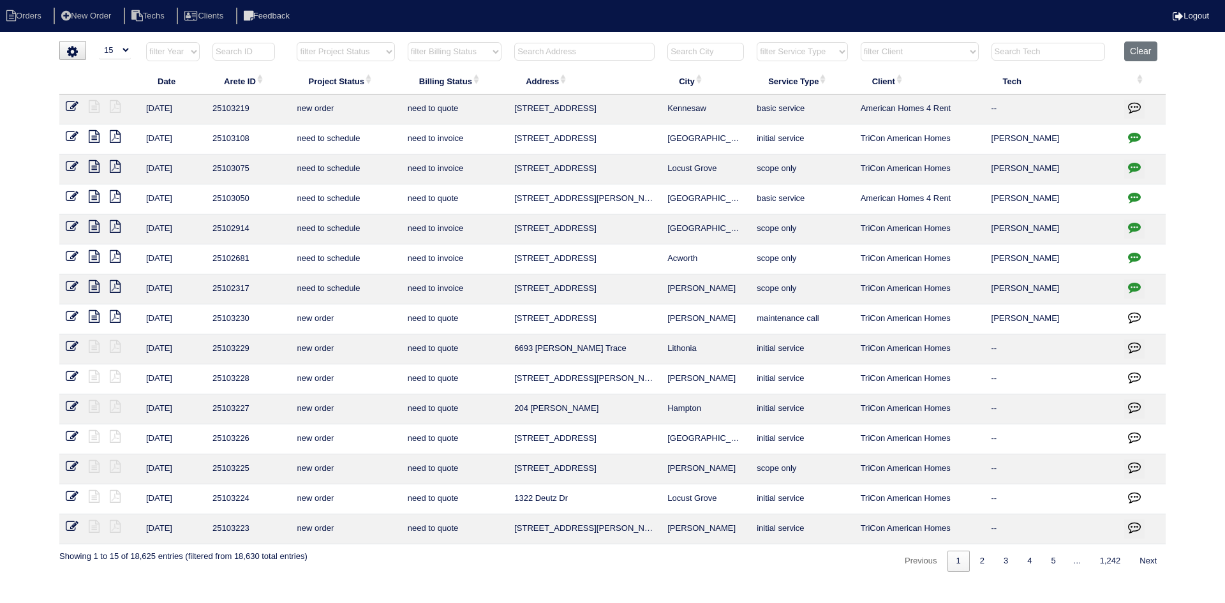
click at [585, 45] on input "text" at bounding box center [584, 52] width 140 height 18
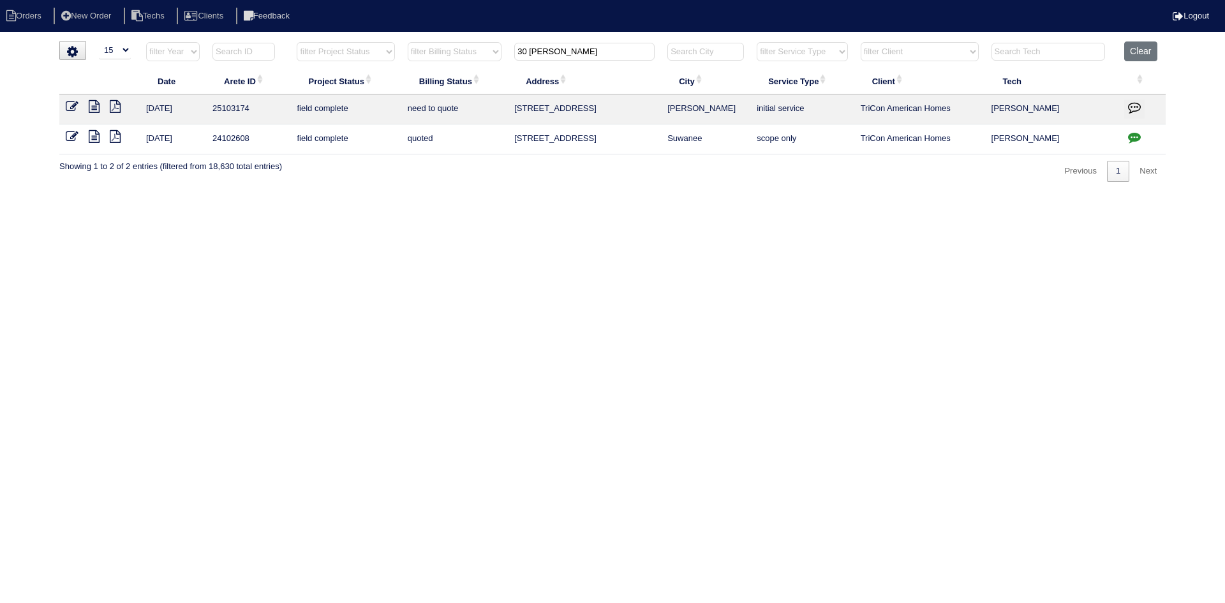
type input "30 chester"
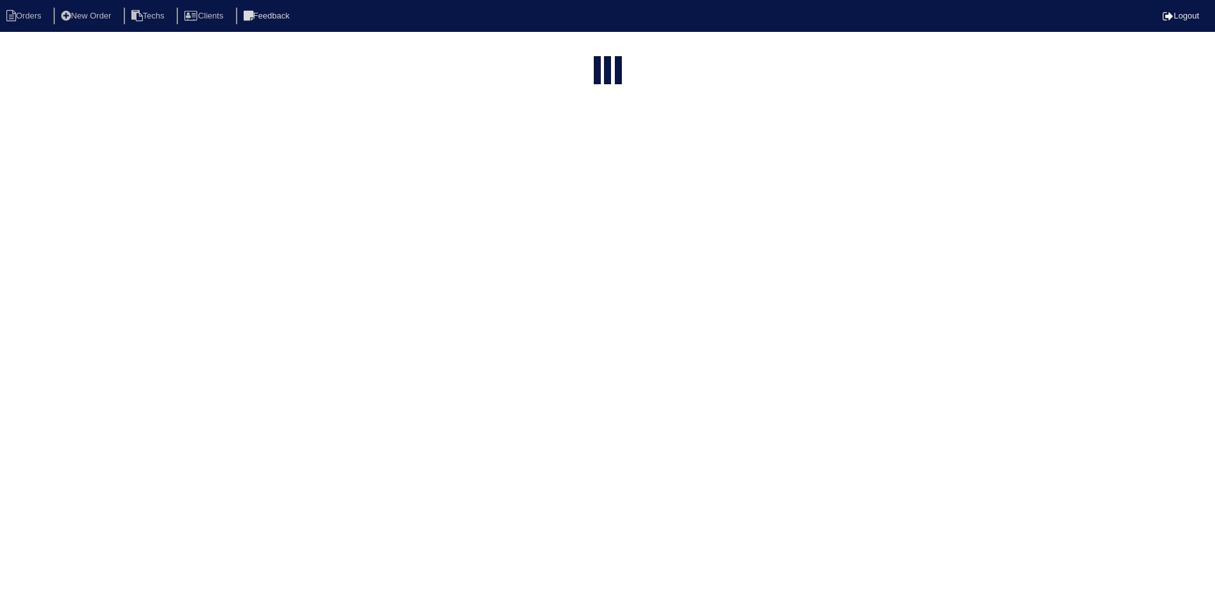
select select "15"
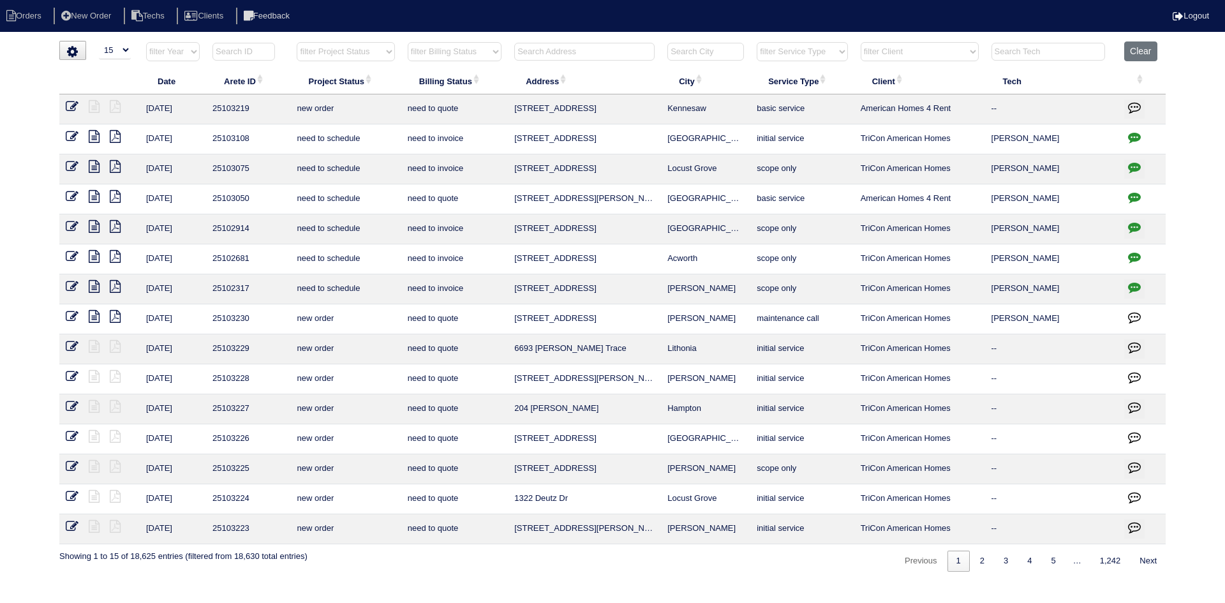
click at [374, 53] on select "filter Project Status -- Any Project Status -- new order assigned in progress f…" at bounding box center [346, 51] width 98 height 19
click at [297, 42] on select "filter Project Status -- Any Project Status -- new order assigned in progress f…" at bounding box center [346, 51] width 98 height 19
select select "field complete"
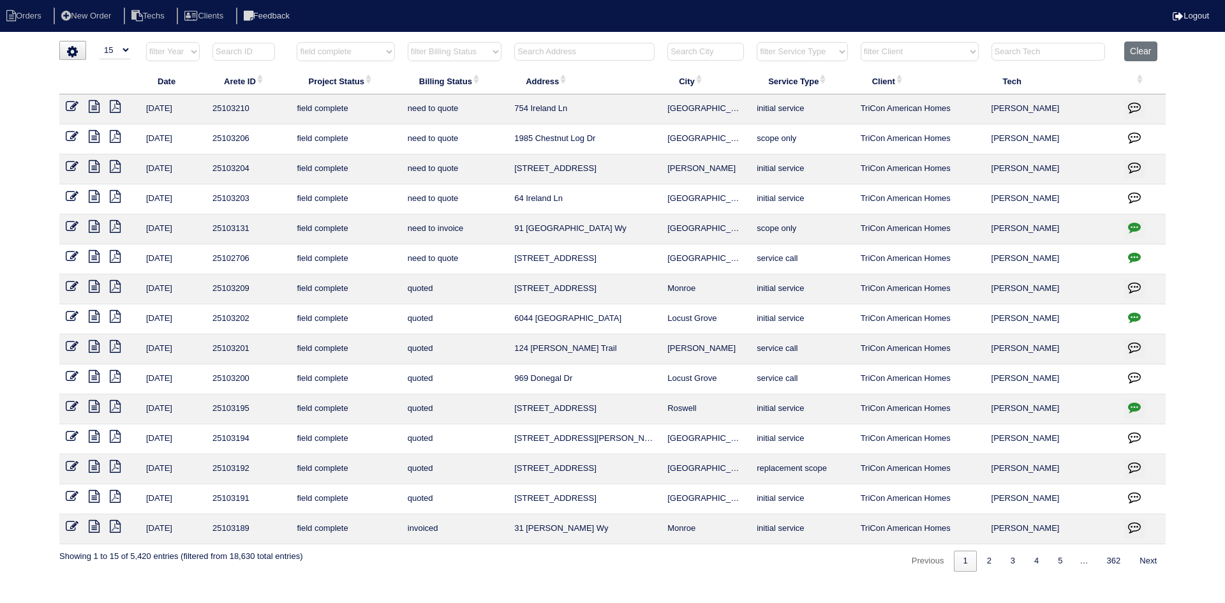
click at [489, 51] on select "filter Billing Status -- Any Billing Status -- need to quote quoted need to inv…" at bounding box center [455, 51] width 94 height 19
select select "need to quote"
click at [408, 42] on select "filter Billing Status -- Any Billing Status -- need to quote quoted need to inv…" at bounding box center [455, 51] width 94 height 19
select select "field complete"
select select "need to quote"
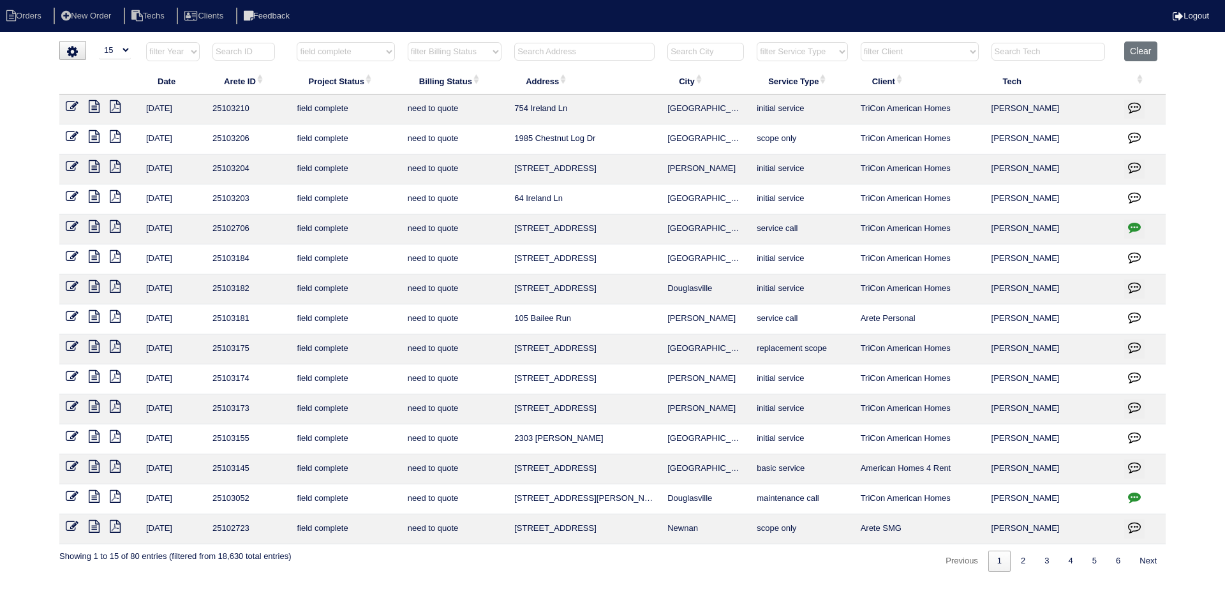
click at [93, 344] on icon at bounding box center [94, 346] width 11 height 13
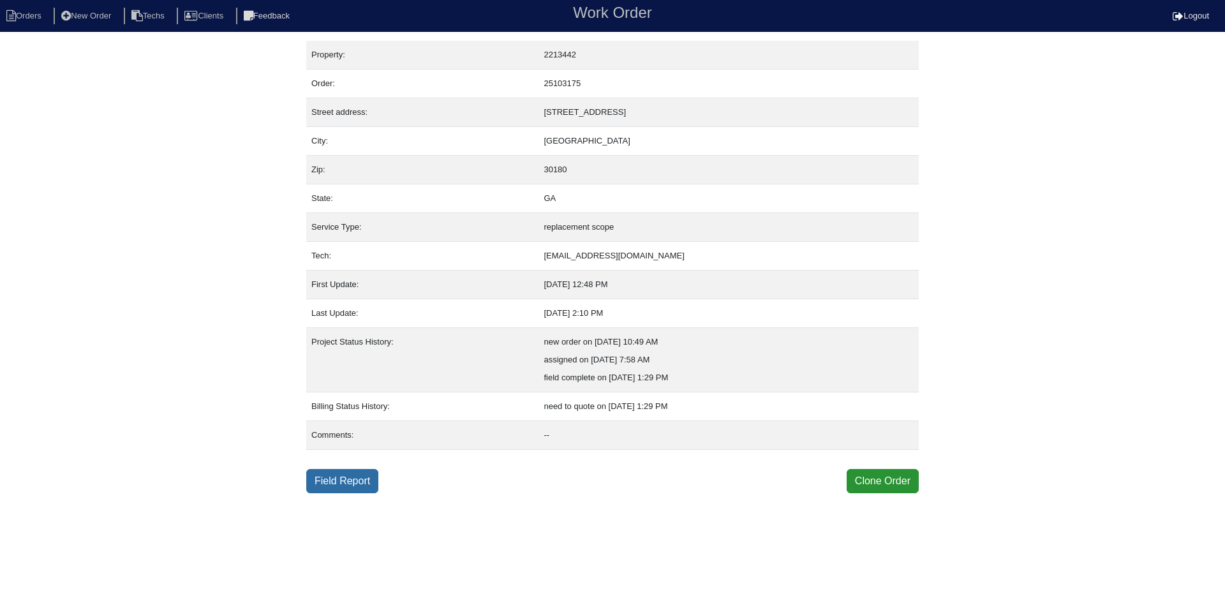
click at [362, 473] on link "Field Report" at bounding box center [342, 481] width 72 height 24
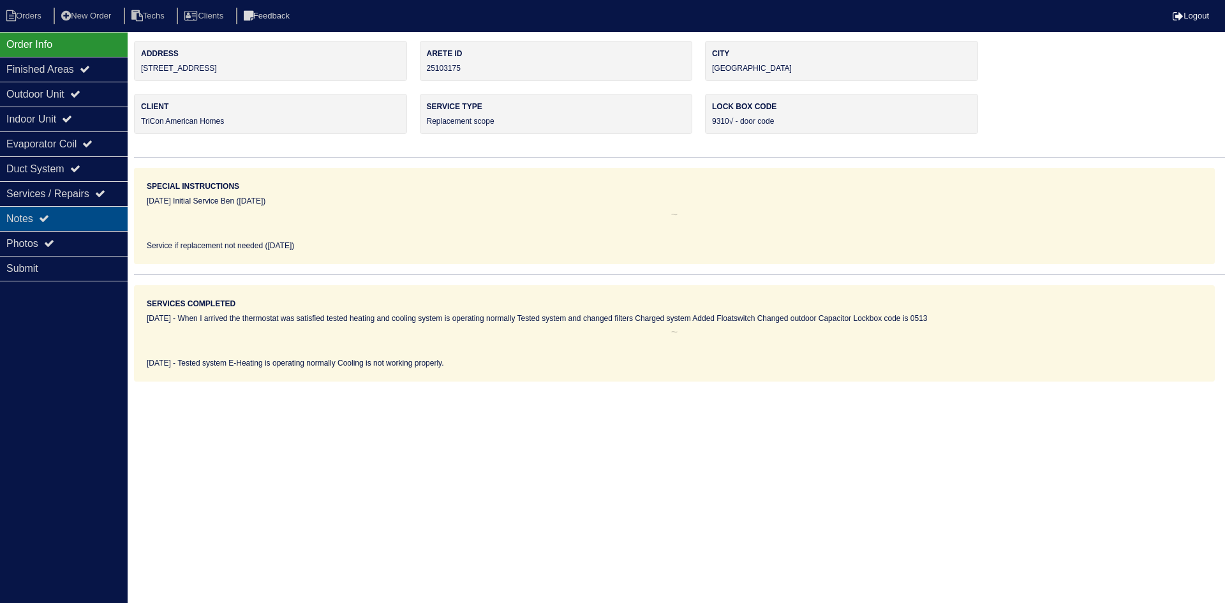
click at [41, 210] on div "Notes" at bounding box center [64, 218] width 128 height 25
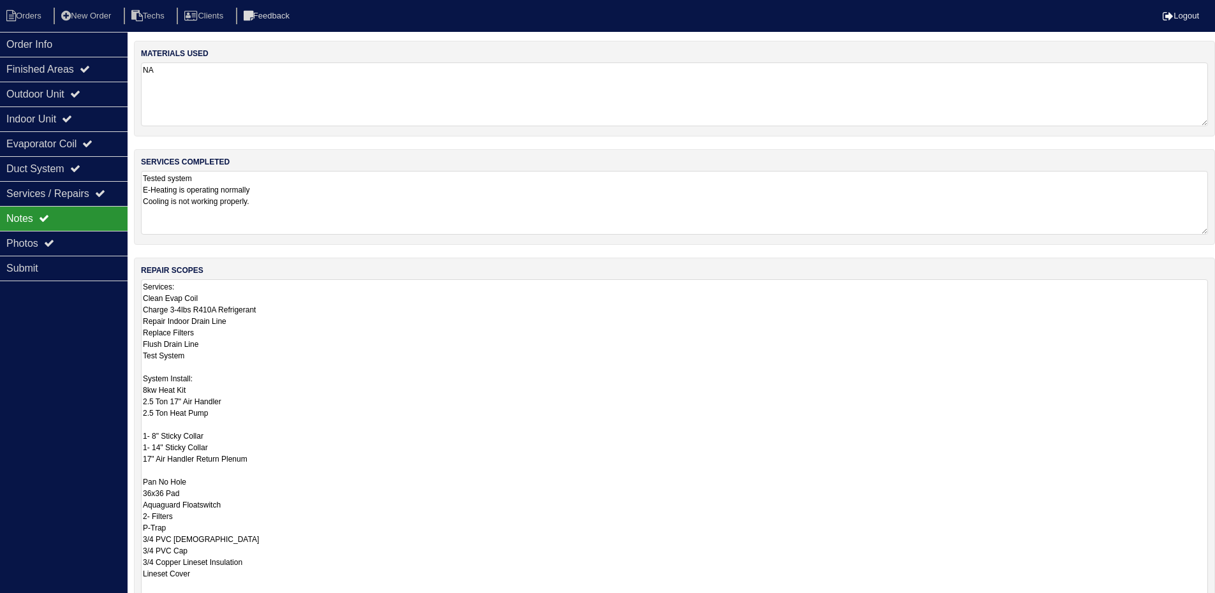
drag, startPoint x: 1211, startPoint y: 336, endPoint x: 1163, endPoint y: 518, distance: 188.8
click at [1199, 602] on html "Orders New Order Techs Clients Feedback Logout Orders New Order Users Clients M…" at bounding box center [607, 386] width 1215 height 772
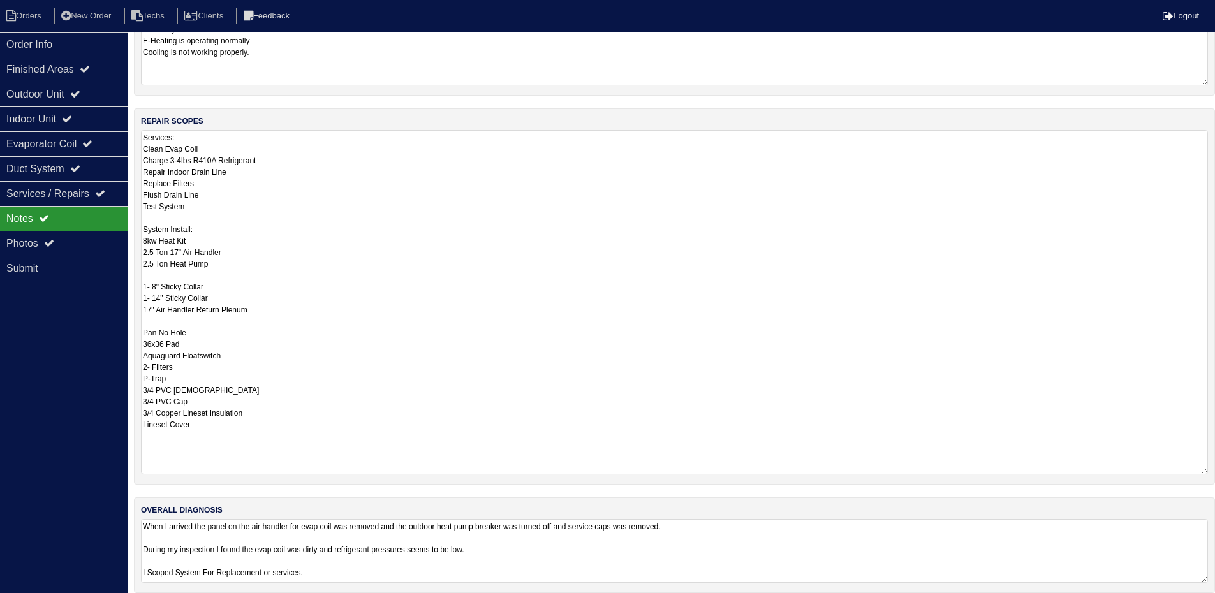
scroll to position [162, 0]
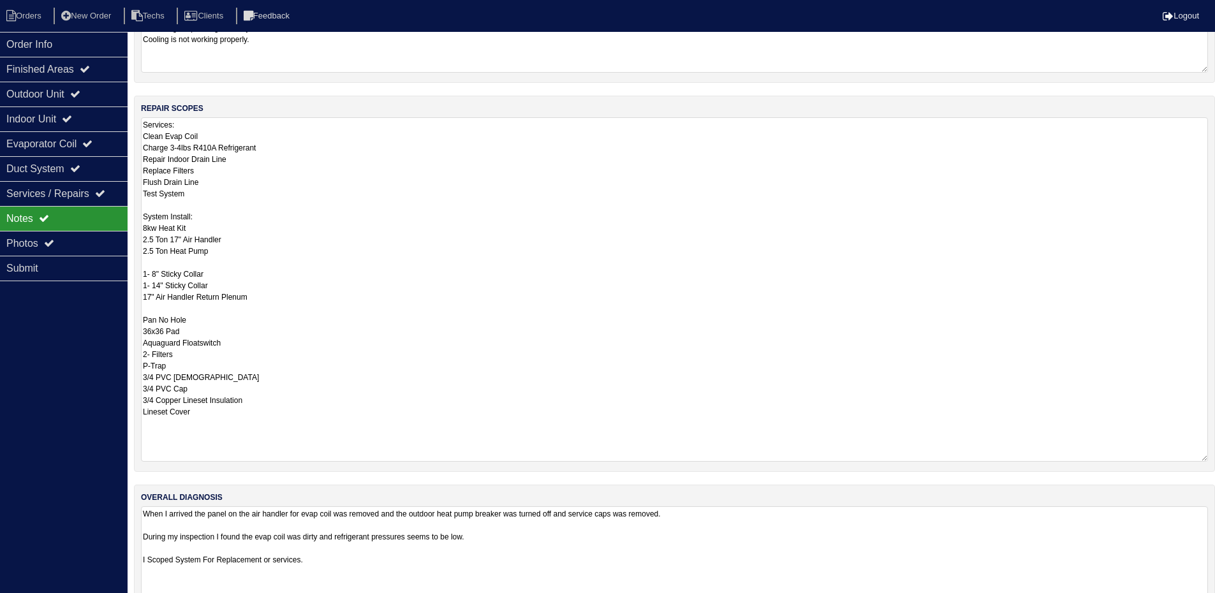
drag, startPoint x: 1204, startPoint y: 567, endPoint x: 1207, endPoint y: 633, distance: 66.4
click at [1207, 602] on html "Orders New Order Techs Clients Feedback Logout Orders New Order Users Clients M…" at bounding box center [607, 249] width 1215 height 822
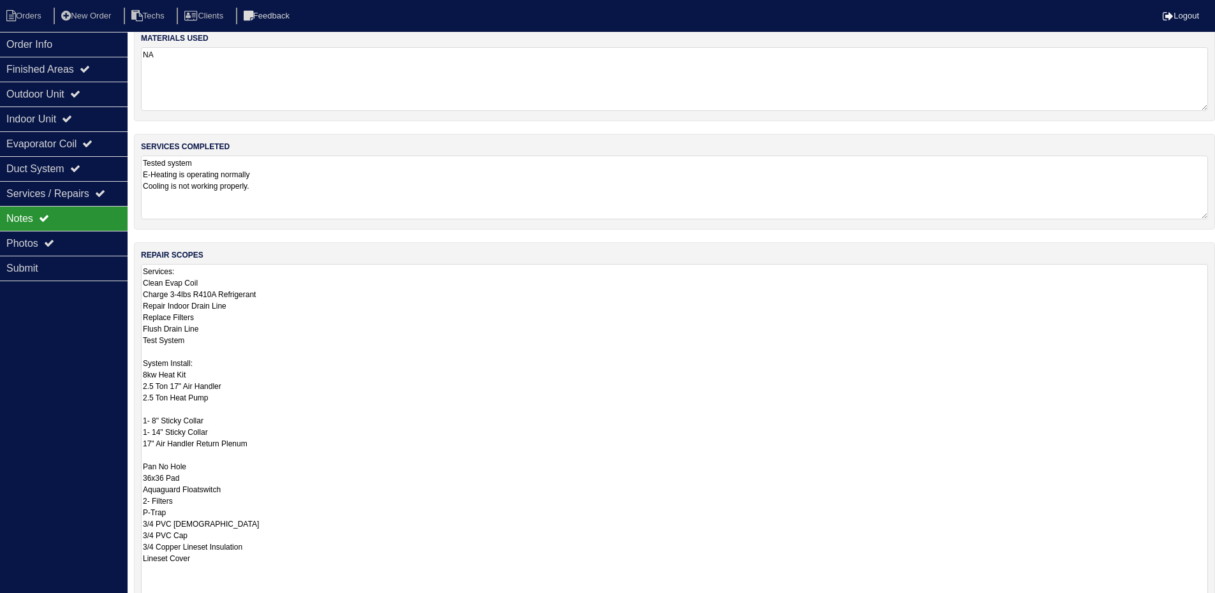
scroll to position [0, 0]
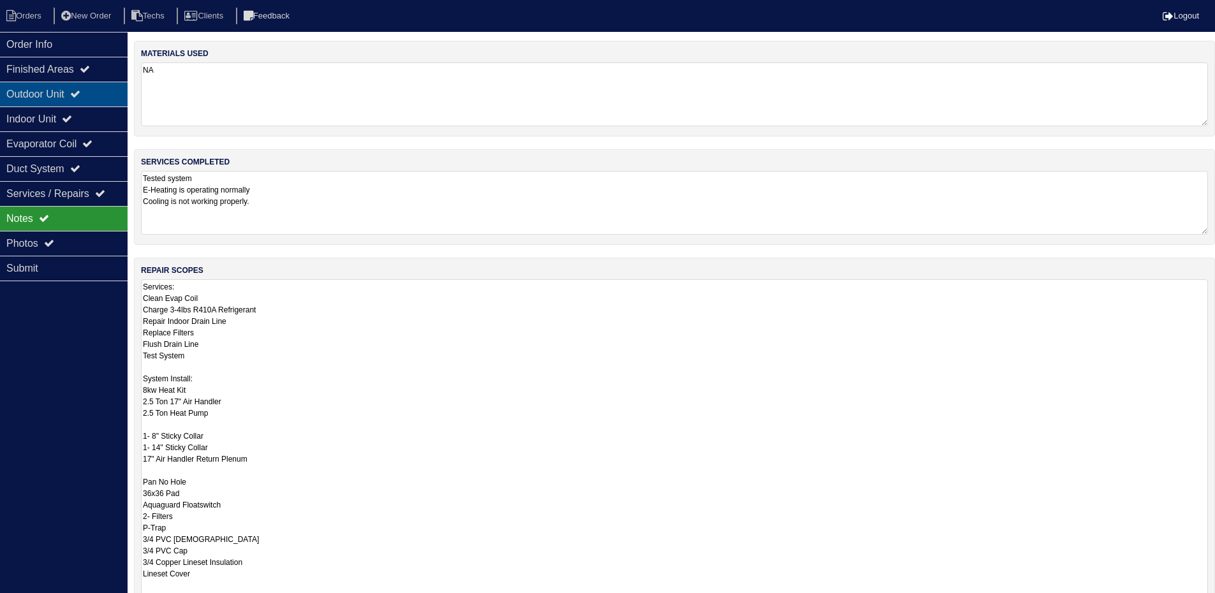
click at [71, 89] on div "Outdoor Unit" at bounding box center [64, 94] width 128 height 25
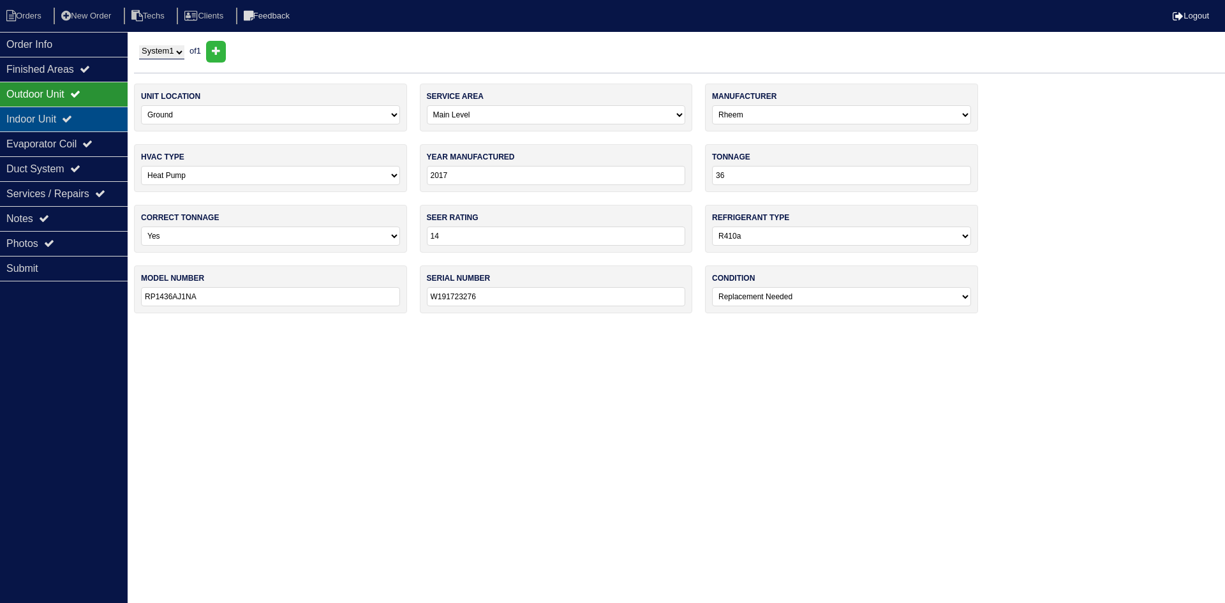
click at [65, 118] on div "Indoor Unit" at bounding box center [64, 119] width 128 height 25
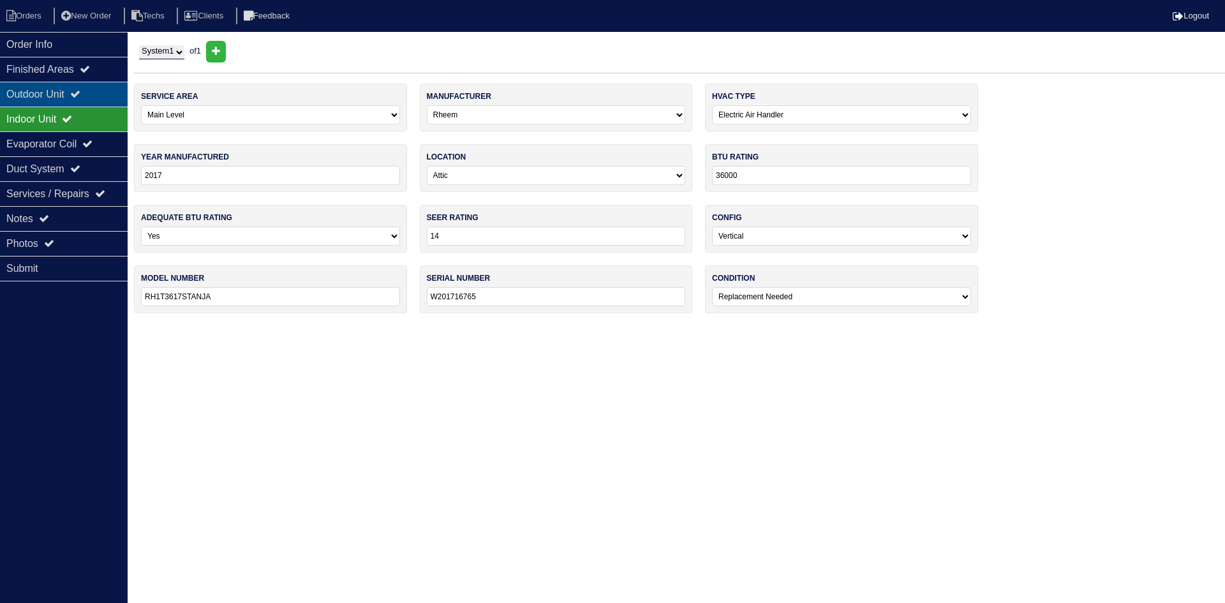
click at [64, 85] on div "Outdoor Unit" at bounding box center [64, 94] width 128 height 25
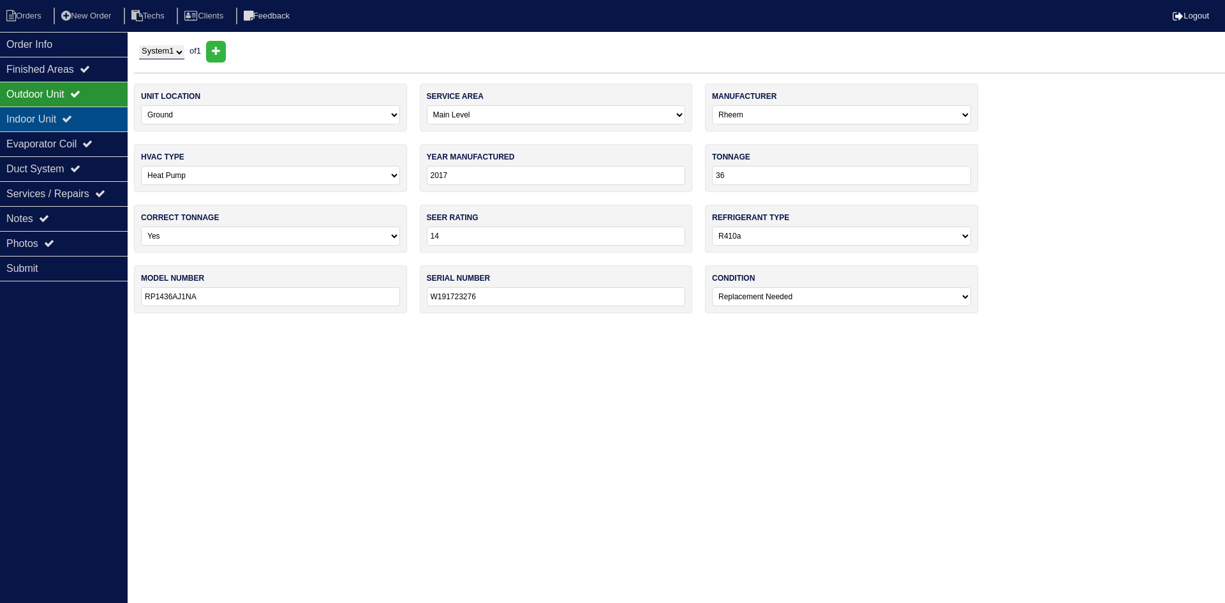
click at [73, 112] on div "Indoor Unit" at bounding box center [64, 119] width 128 height 25
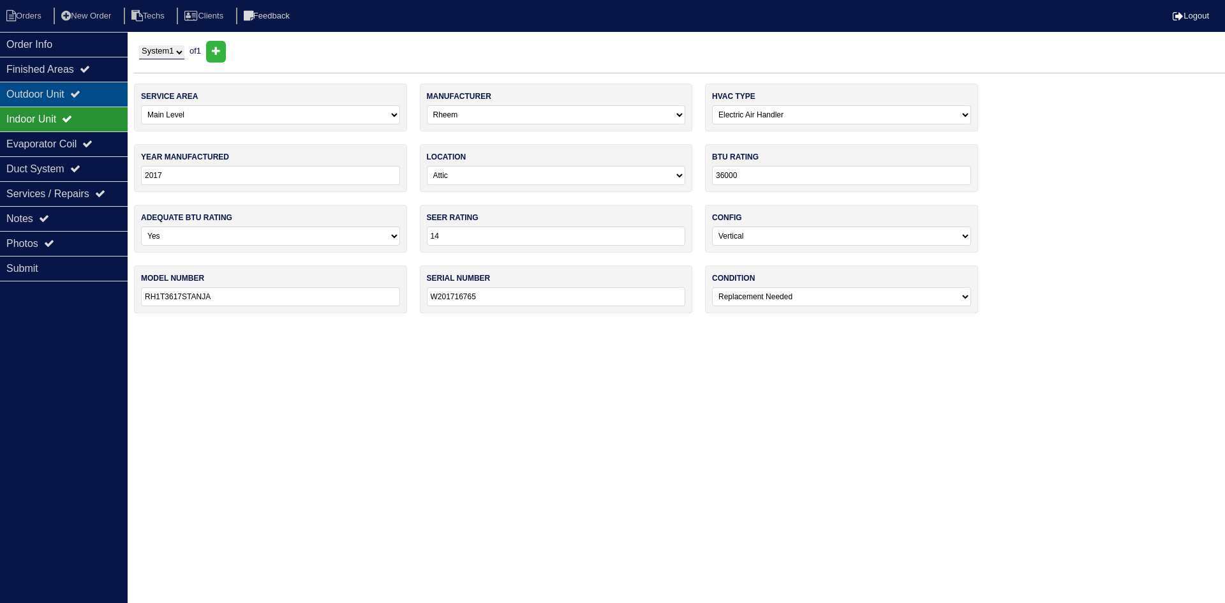
click at [73, 94] on div "Outdoor Unit" at bounding box center [64, 94] width 128 height 25
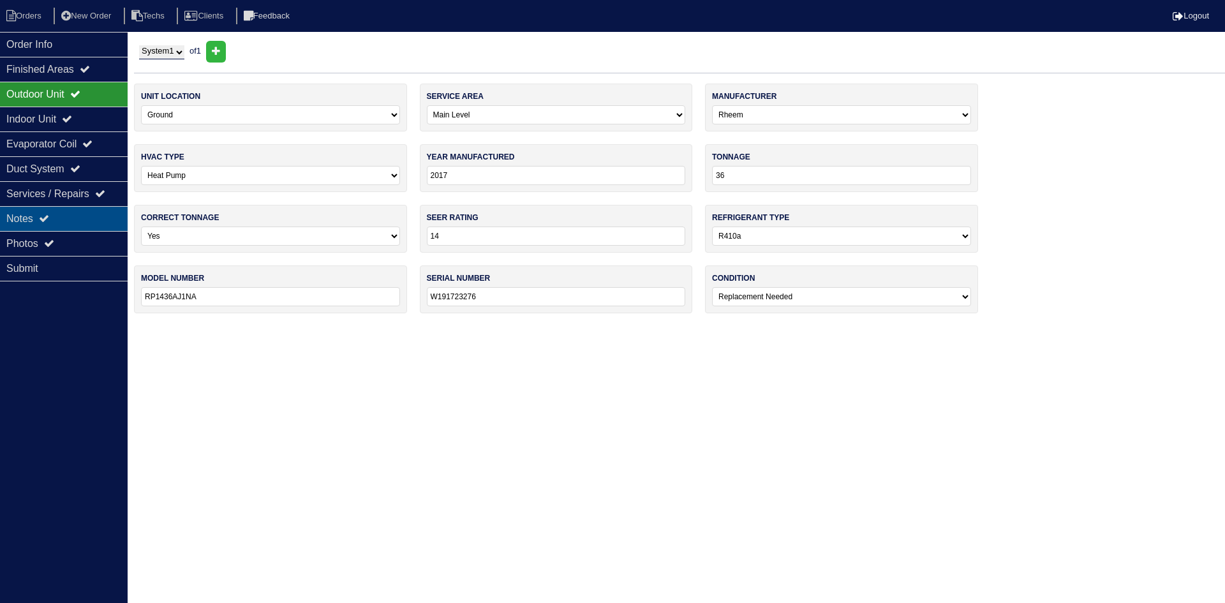
click at [49, 216] on icon at bounding box center [44, 218] width 10 height 10
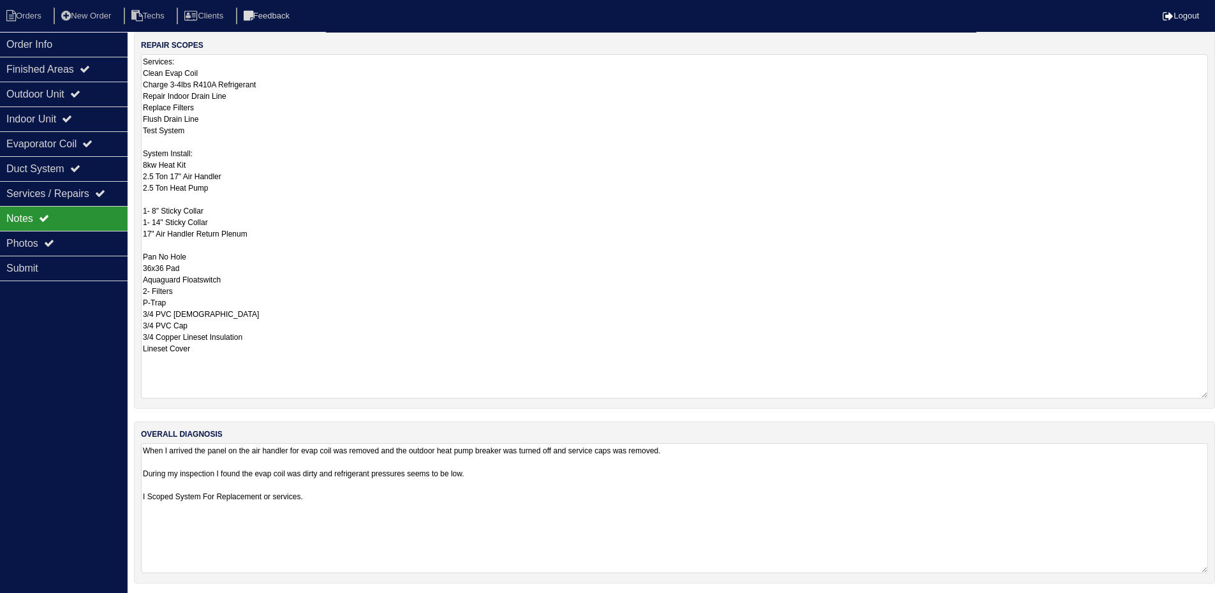
scroll to position [228, 0]
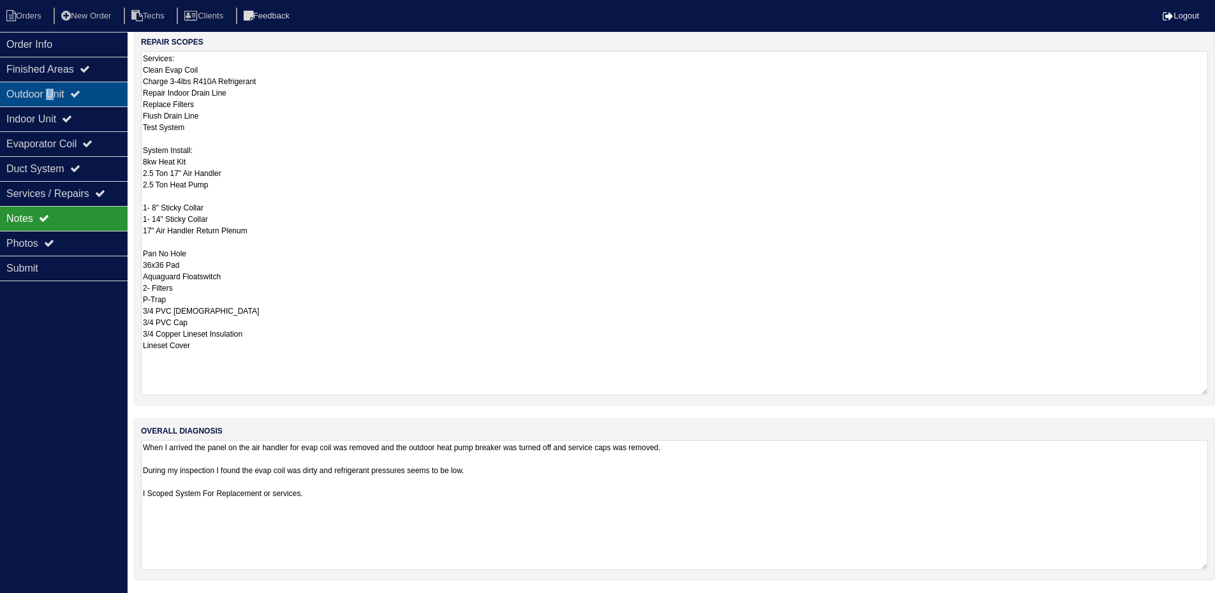
click at [55, 90] on div "Outdoor Unit" at bounding box center [64, 94] width 128 height 25
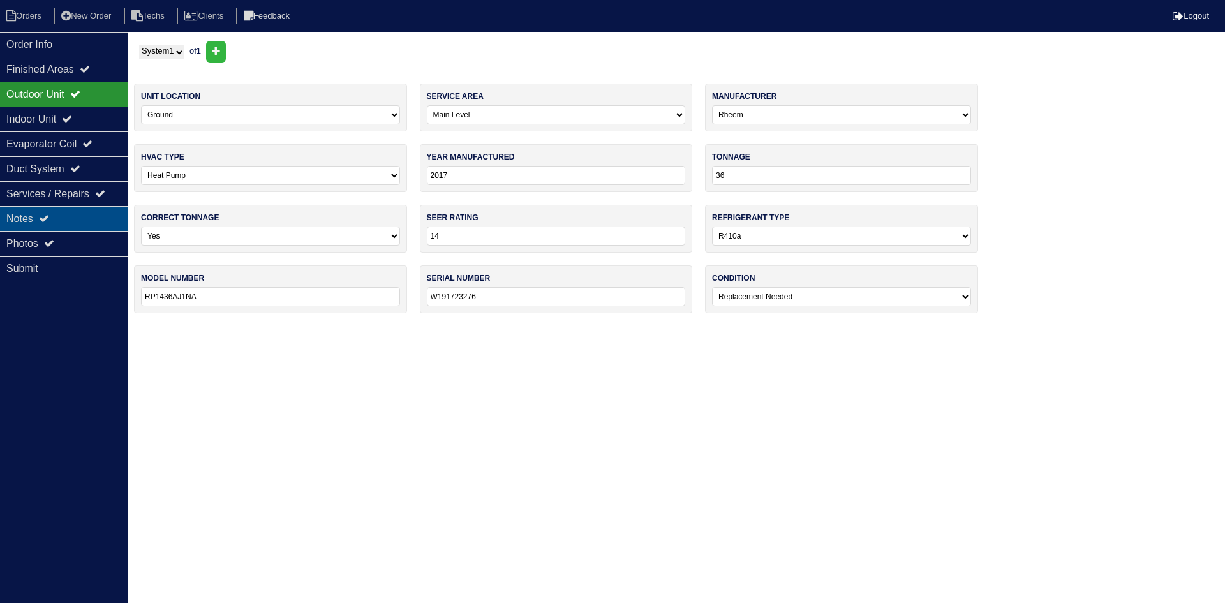
click at [65, 215] on div "Notes" at bounding box center [64, 218] width 128 height 25
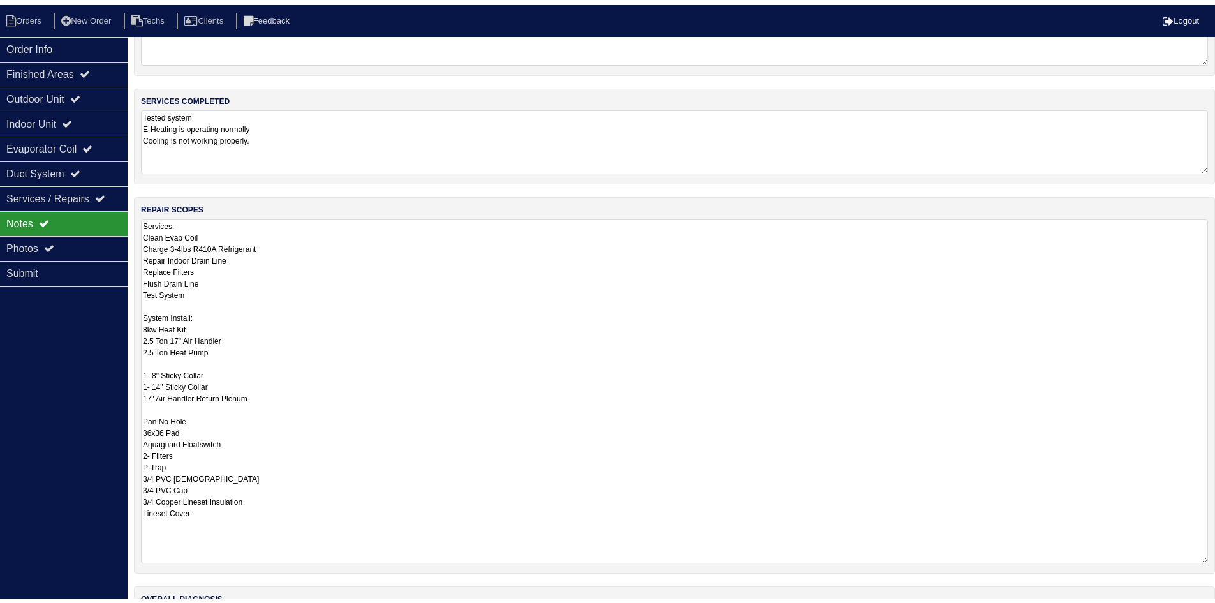
scroll to position [37, 0]
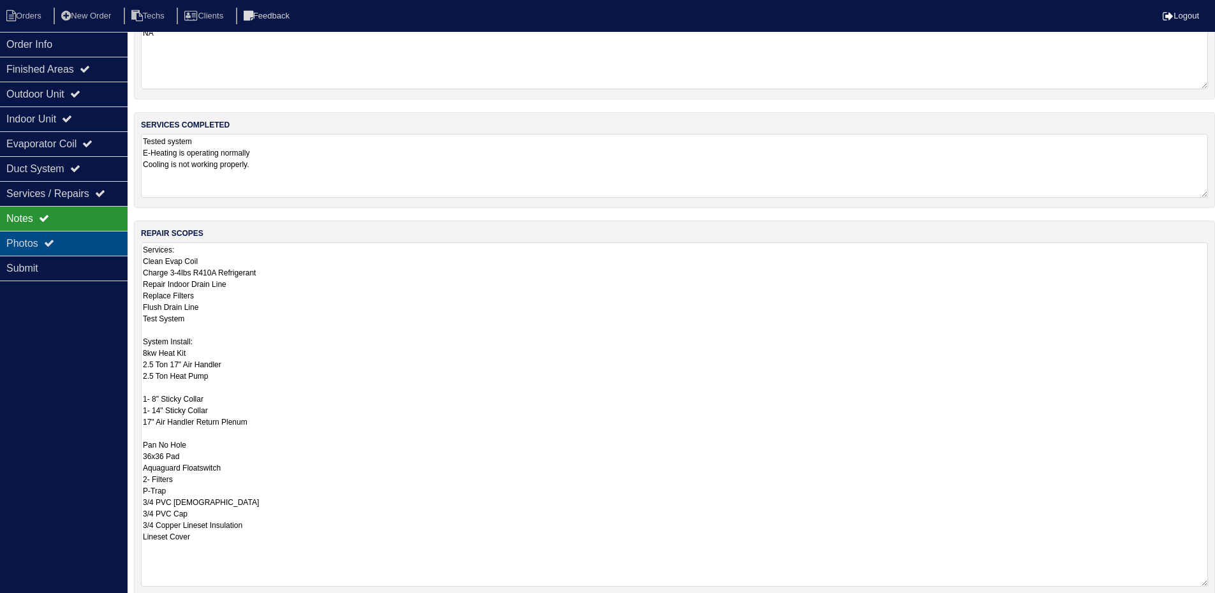
click at [89, 237] on div "Photos" at bounding box center [64, 243] width 128 height 25
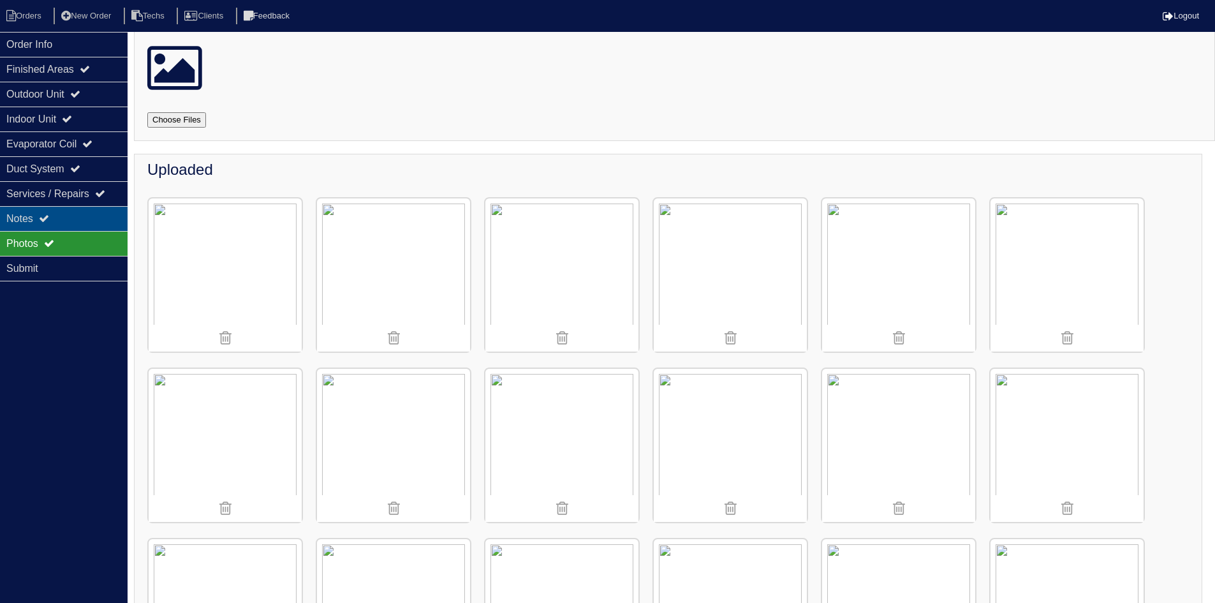
click at [38, 215] on div "Notes" at bounding box center [64, 218] width 128 height 25
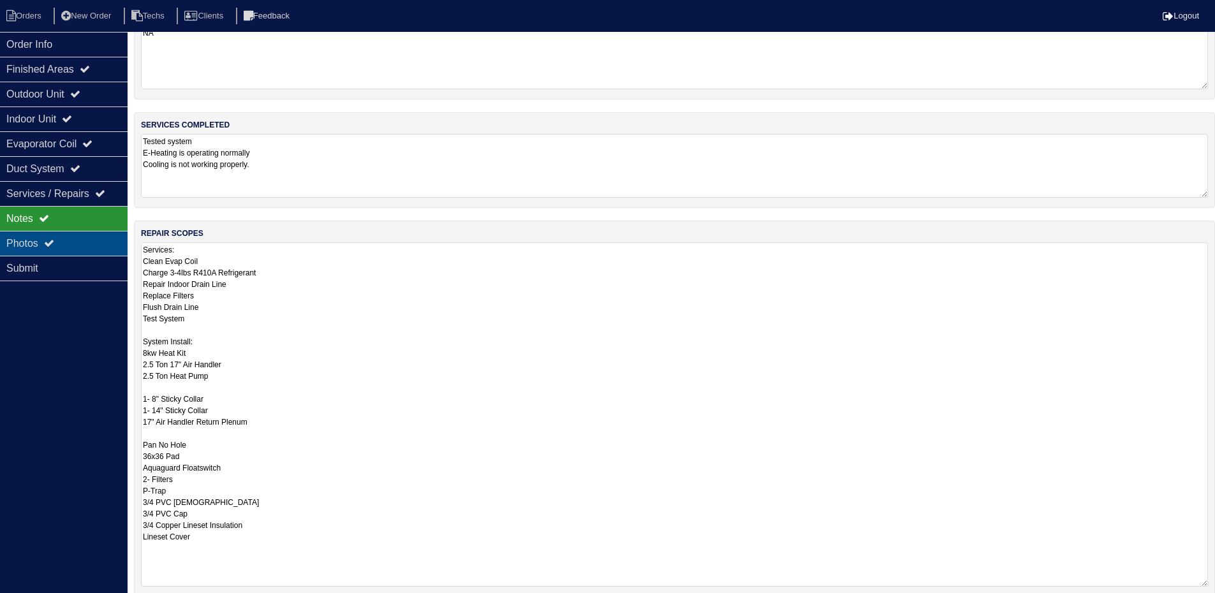
drag, startPoint x: 43, startPoint y: 242, endPoint x: 63, endPoint y: 241, distance: 19.9
click at [43, 241] on div "Photos" at bounding box center [64, 243] width 128 height 25
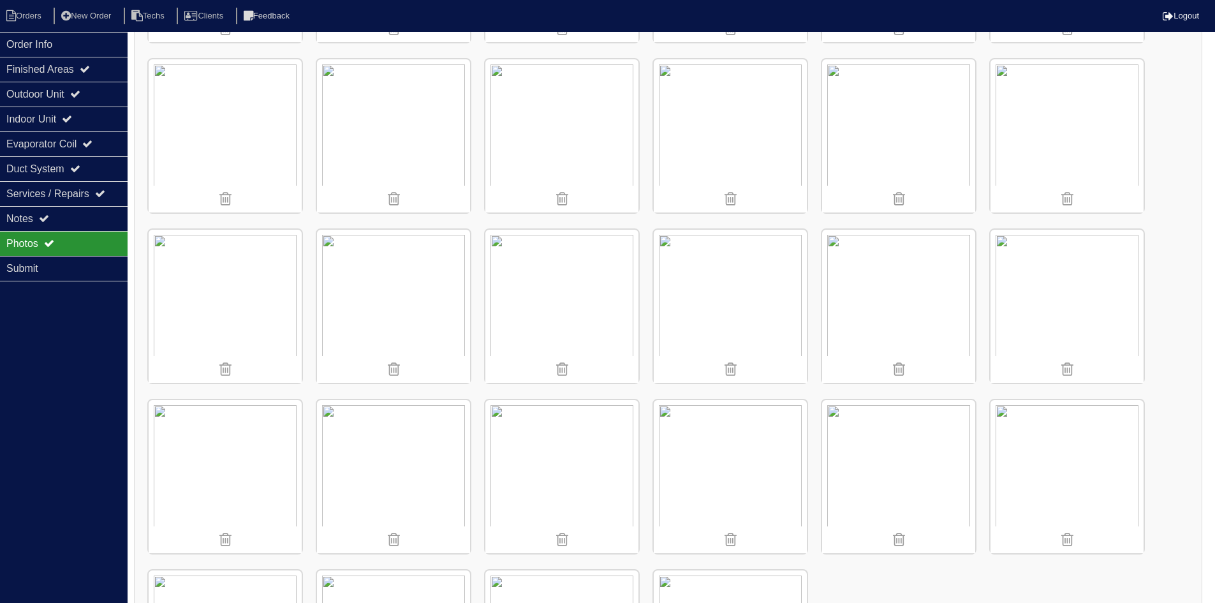
scroll to position [866, 0]
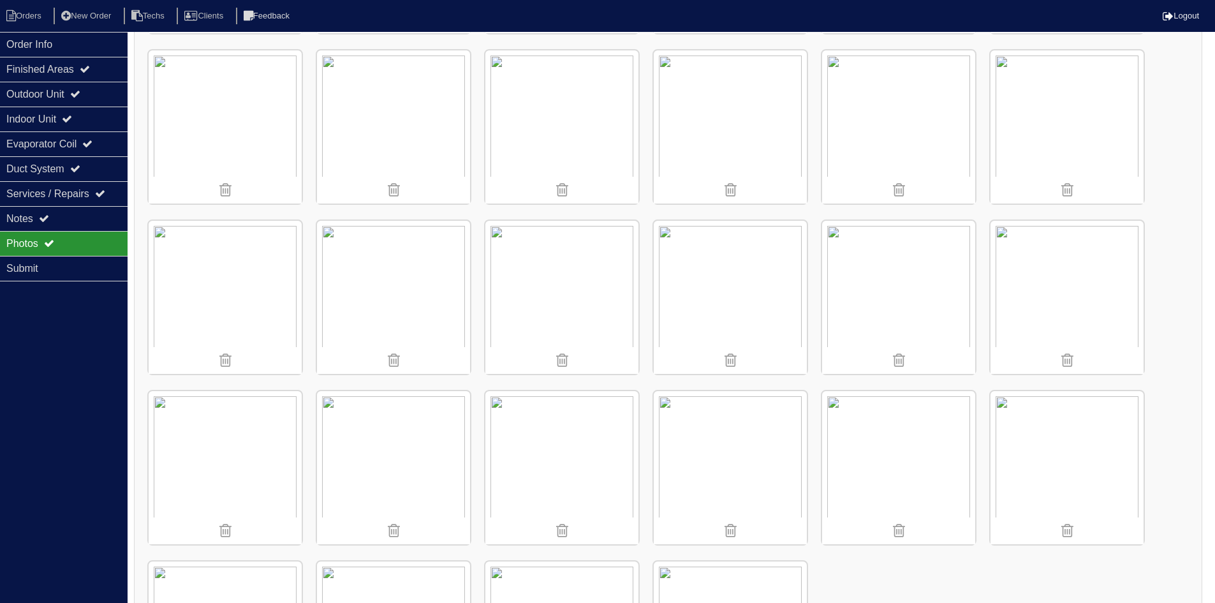
click at [231, 281] on img at bounding box center [225, 297] width 153 height 153
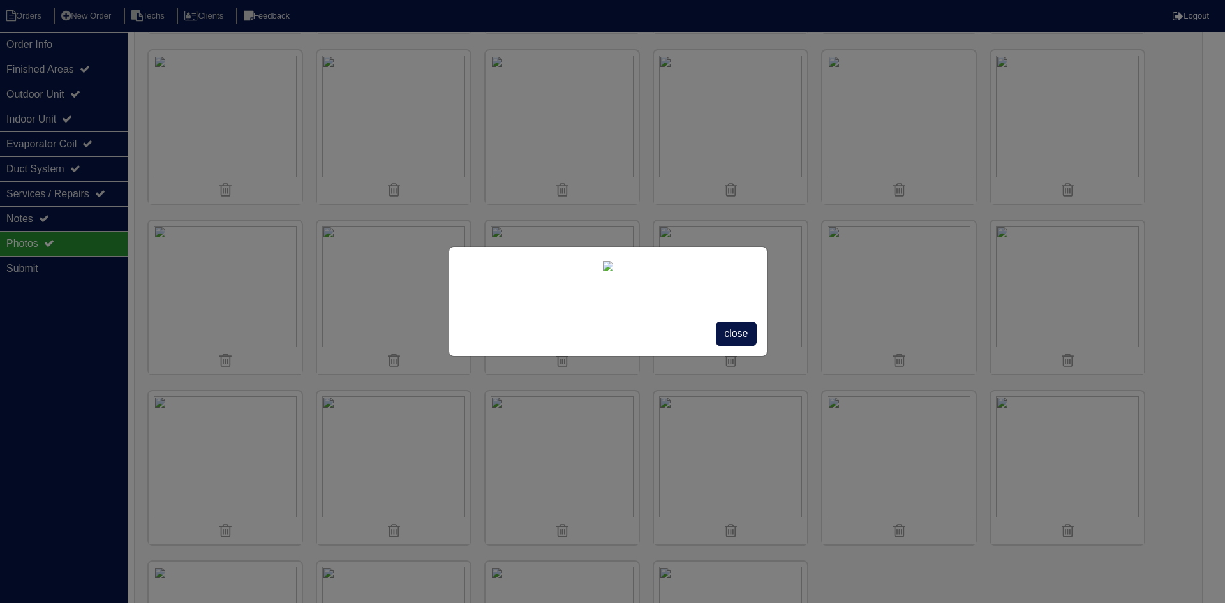
drag, startPoint x: 725, startPoint y: 327, endPoint x: 670, endPoint y: 317, distance: 56.4
click at [725, 326] on span "close" at bounding box center [736, 334] width 40 height 24
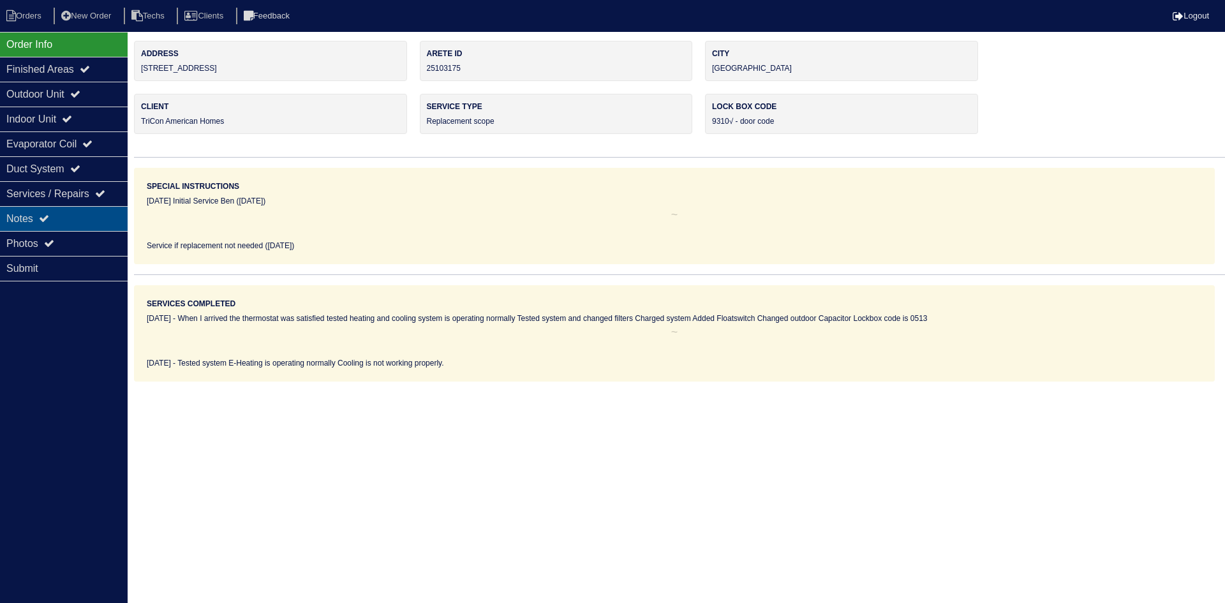
click at [61, 215] on div "Notes" at bounding box center [64, 218] width 128 height 25
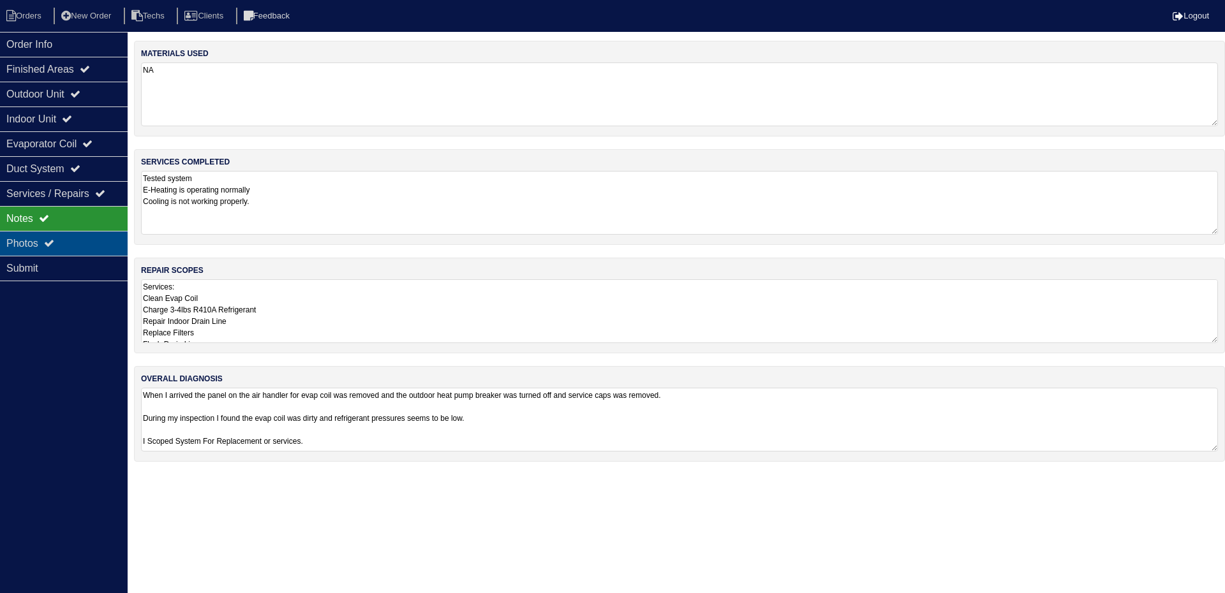
drag, startPoint x: 80, startPoint y: 243, endPoint x: 95, endPoint y: 247, distance: 15.8
click at [80, 242] on div "Photos" at bounding box center [64, 243] width 128 height 25
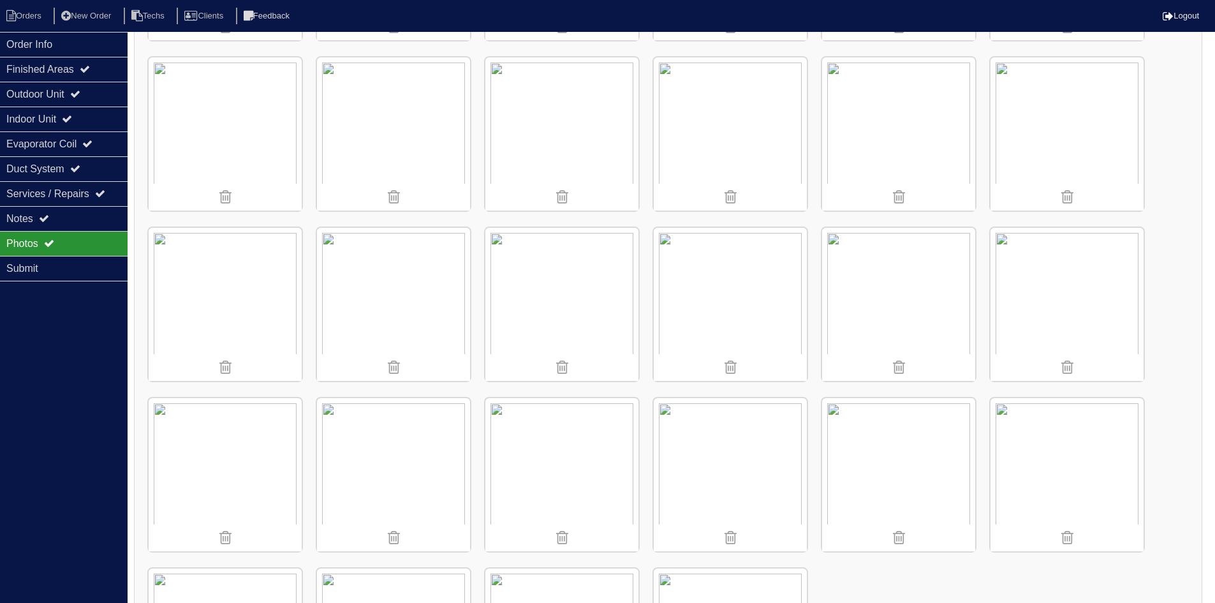
scroll to position [893, 0]
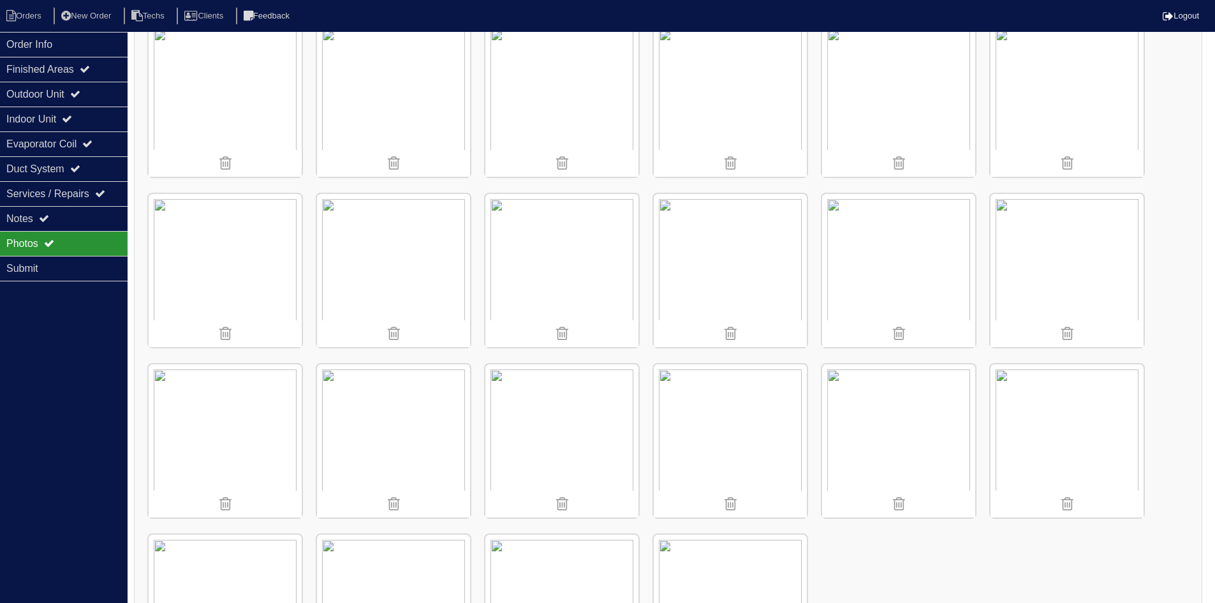
click at [222, 242] on img at bounding box center [225, 270] width 153 height 153
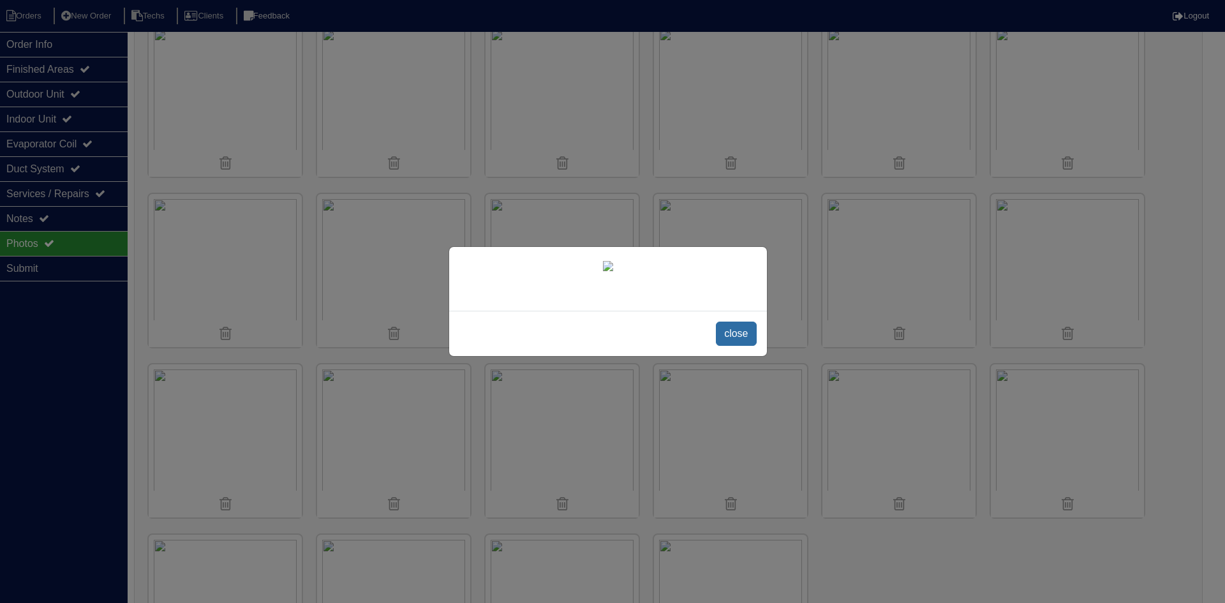
click at [745, 346] on span "close" at bounding box center [736, 334] width 40 height 24
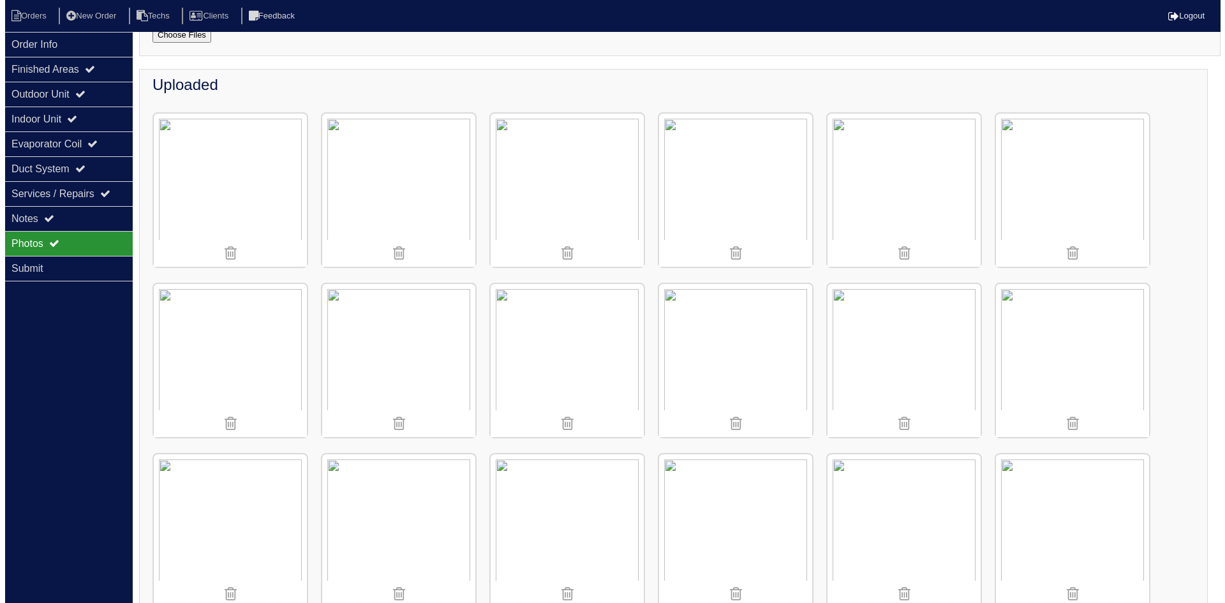
scroll to position [0, 0]
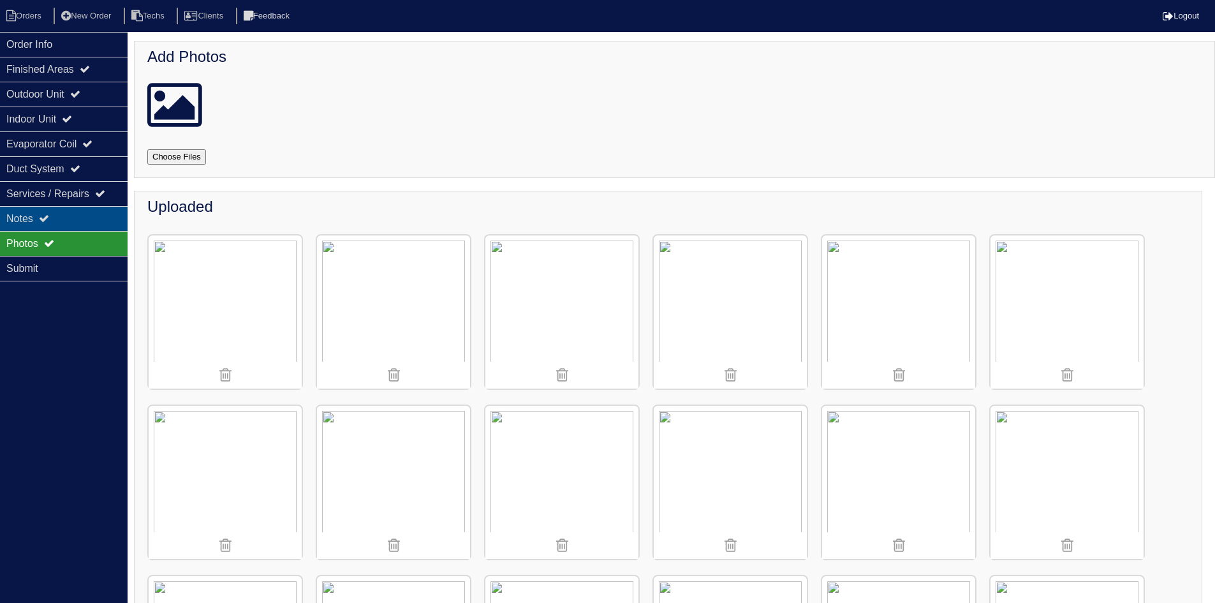
click at [65, 218] on div "Notes" at bounding box center [64, 218] width 128 height 25
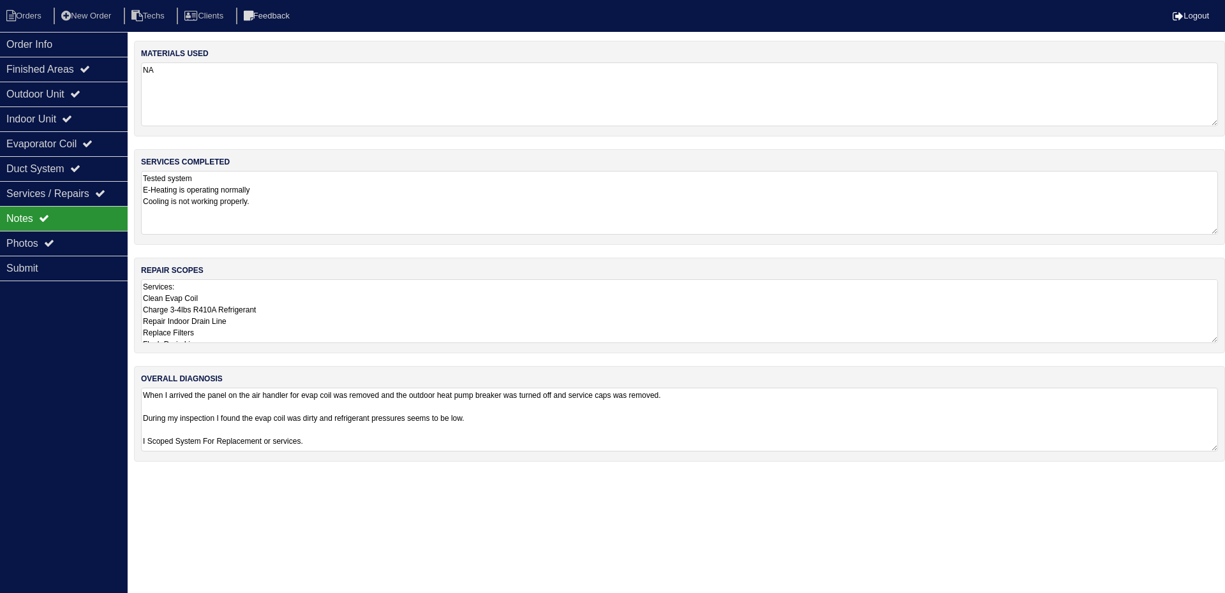
click at [359, 300] on textarea "Services: Clean Evap Coil Charge 3-4lbs R410A Refrigerant Repair Indoor Drain L…" at bounding box center [679, 311] width 1077 height 64
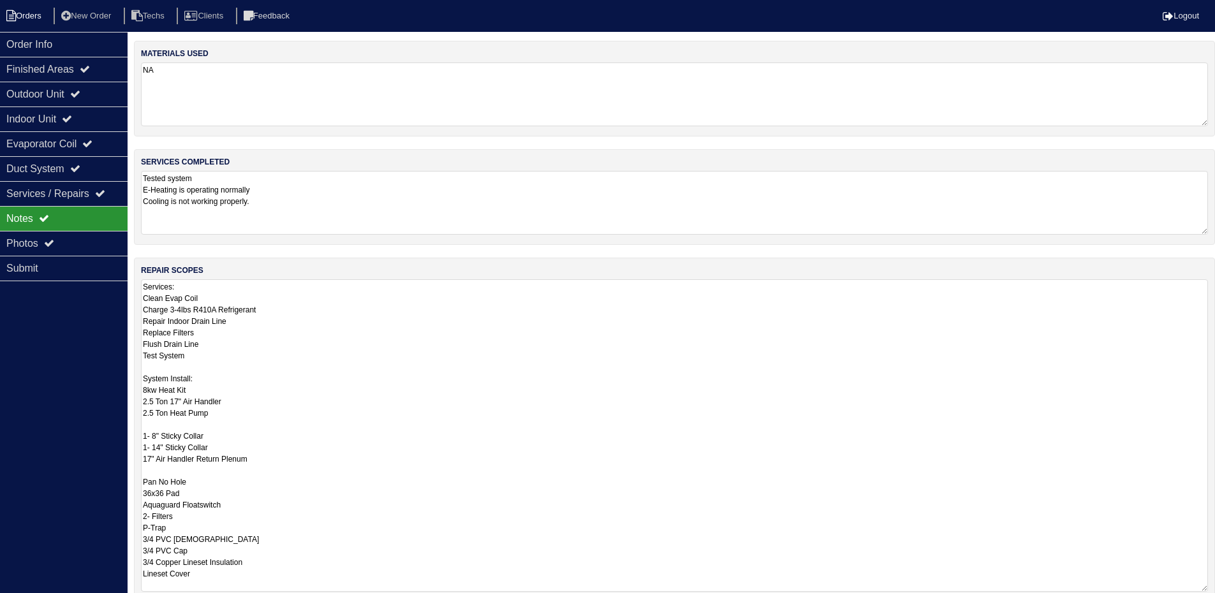
click at [26, 18] on li "Orders" at bounding box center [26, 16] width 52 height 17
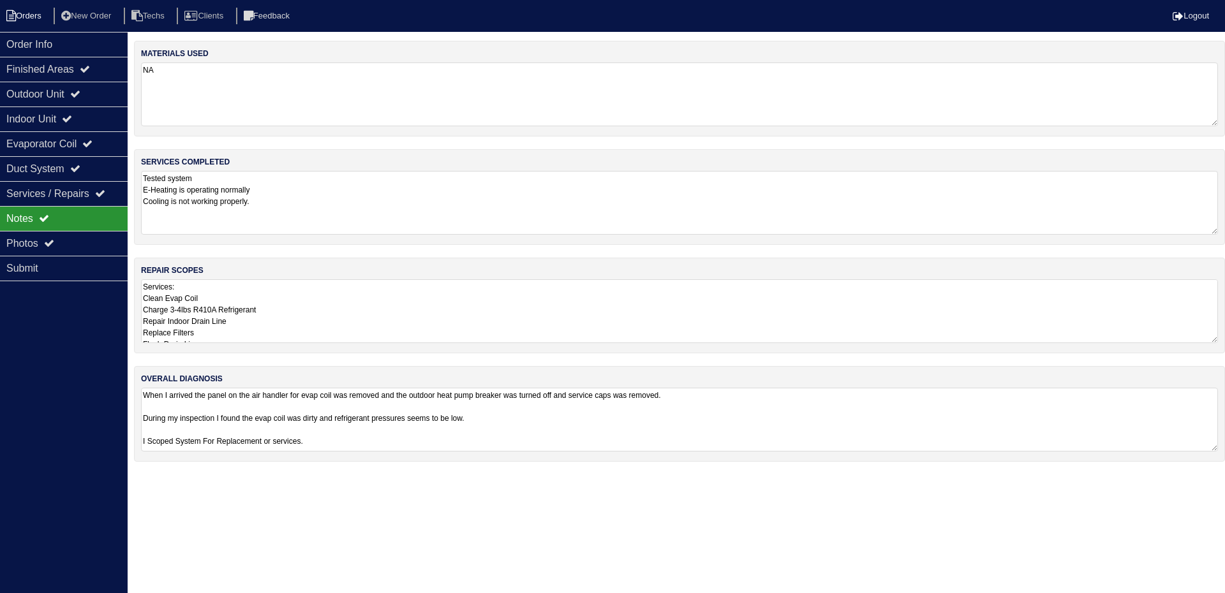
select select "15"
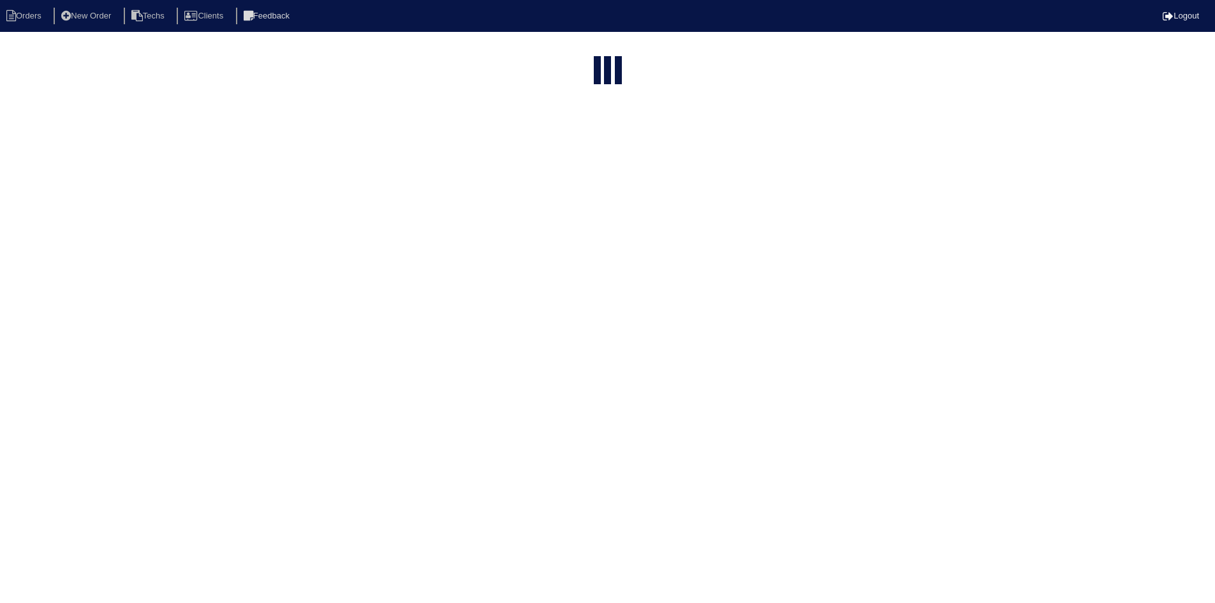
select select "field complete"
select select "need to quote"
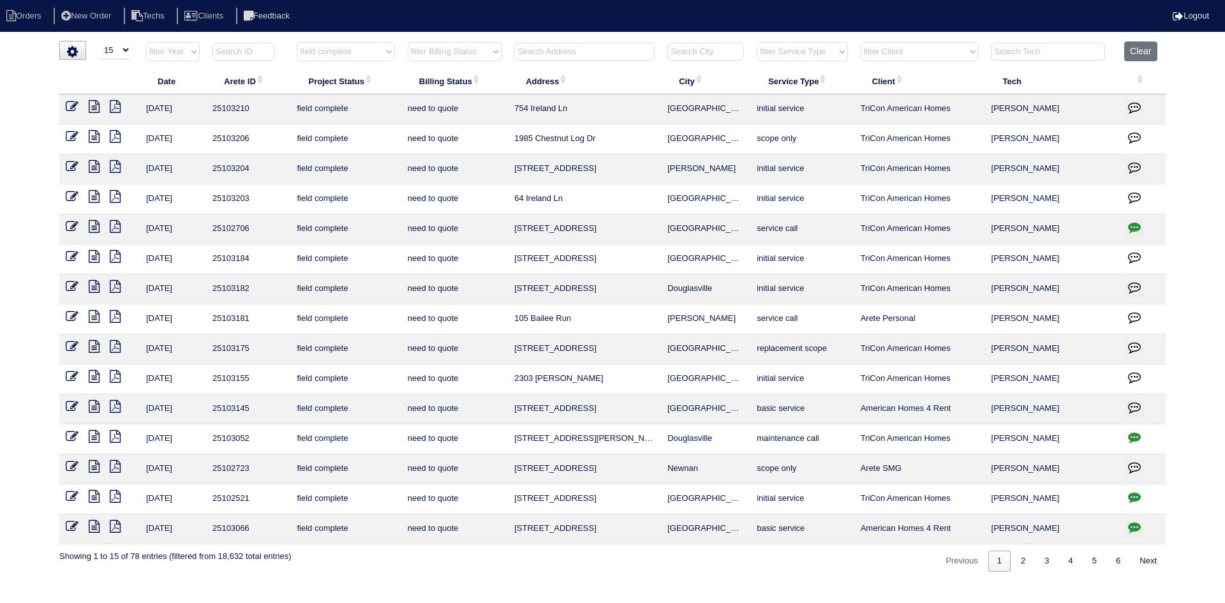
click at [582, 51] on input "text" at bounding box center [584, 52] width 140 height 18
type input "2303"
select select "field complete"
select select "need to quote"
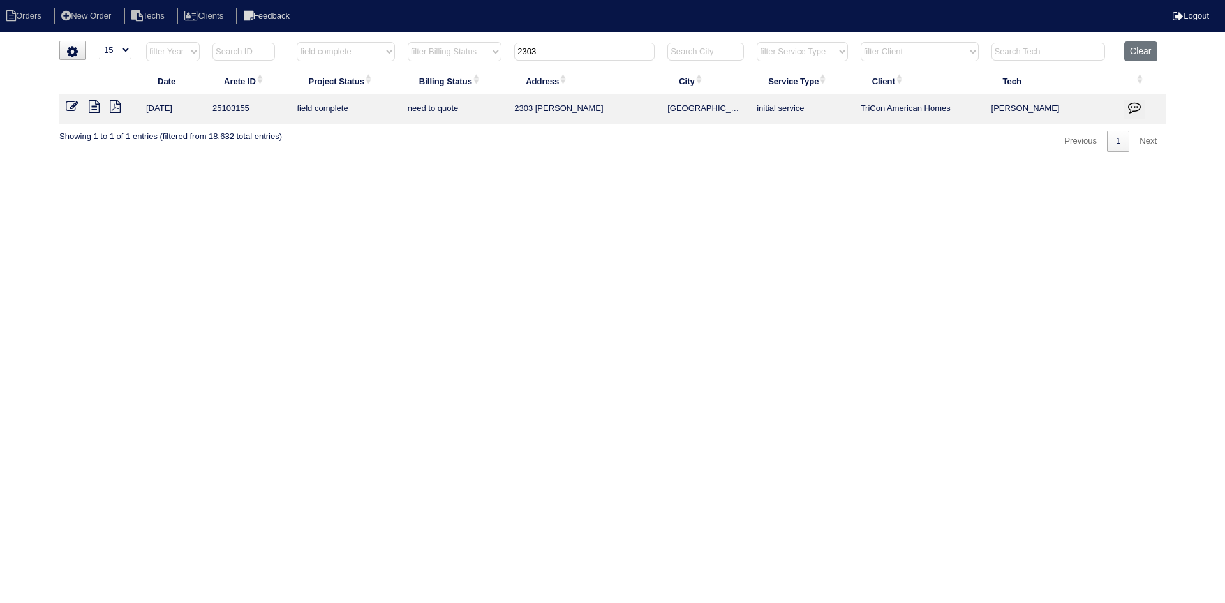
type input "2303"
click at [91, 108] on icon at bounding box center [94, 106] width 11 height 13
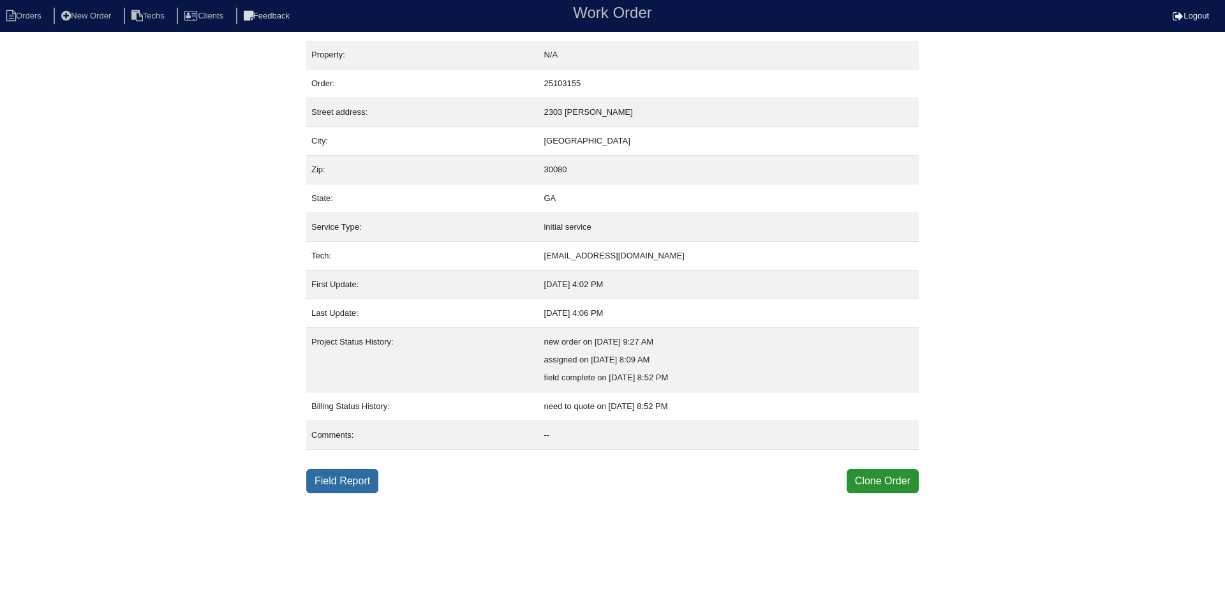
click at [340, 485] on link "Field Report" at bounding box center [342, 481] width 72 height 24
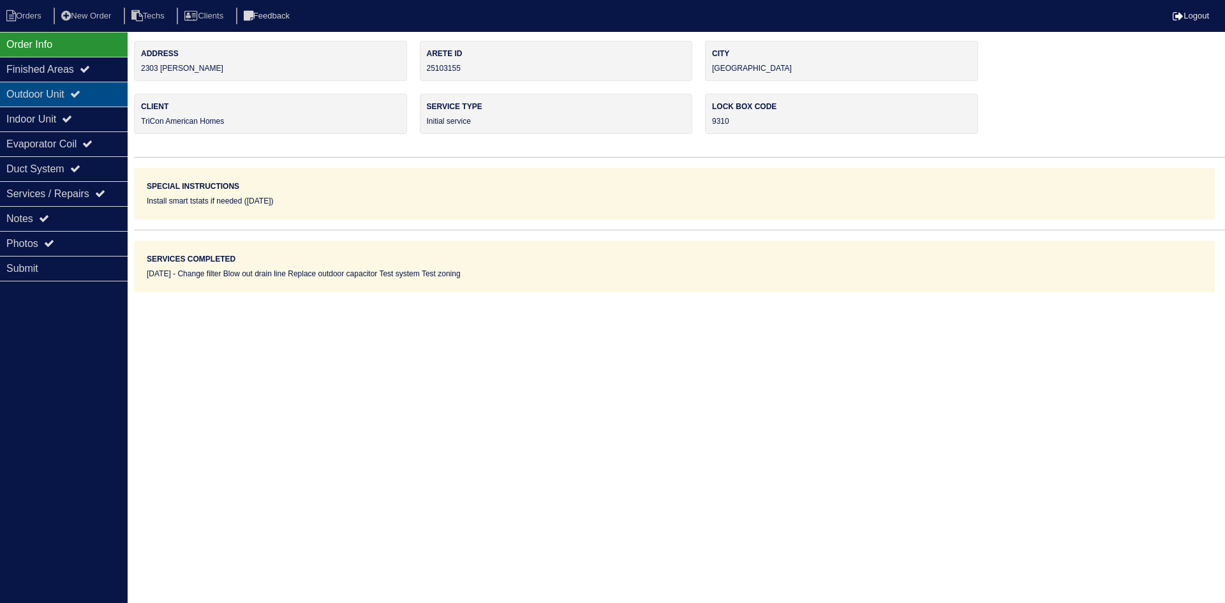
click at [68, 90] on div "Outdoor Unit" at bounding box center [64, 94] width 128 height 25
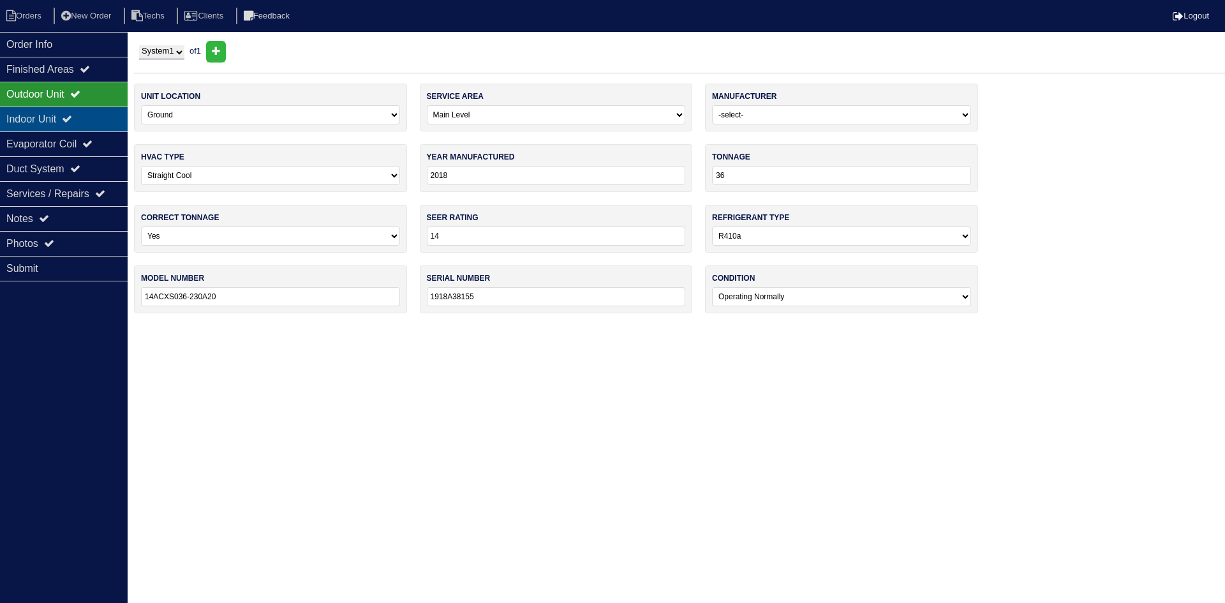
click at [100, 118] on div "Indoor Unit" at bounding box center [64, 119] width 128 height 25
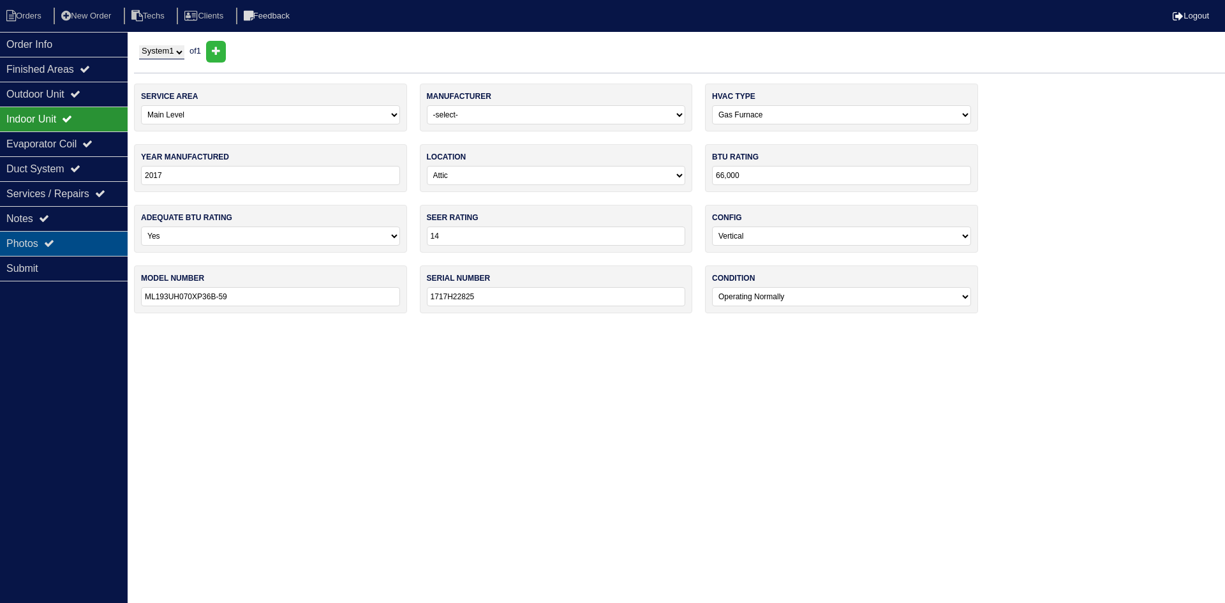
click at [77, 239] on div "Photos" at bounding box center [64, 243] width 128 height 25
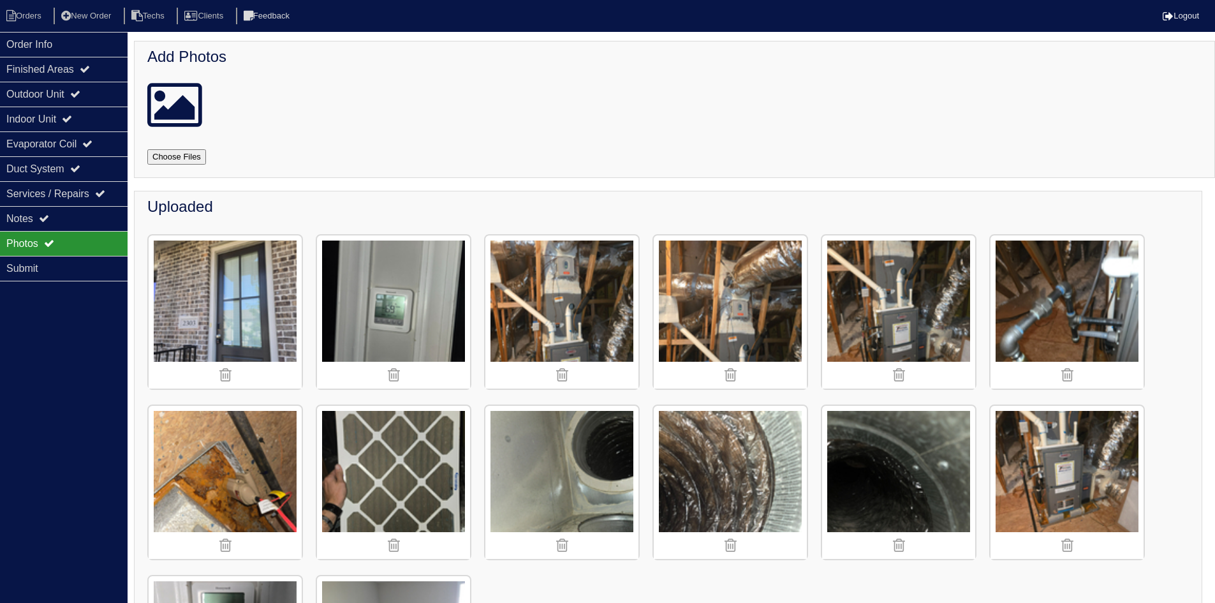
click at [181, 152] on input "file" at bounding box center [191, 156] width 89 height 15
type input "C:\fakepath\2303-mclean-chase-1.png"
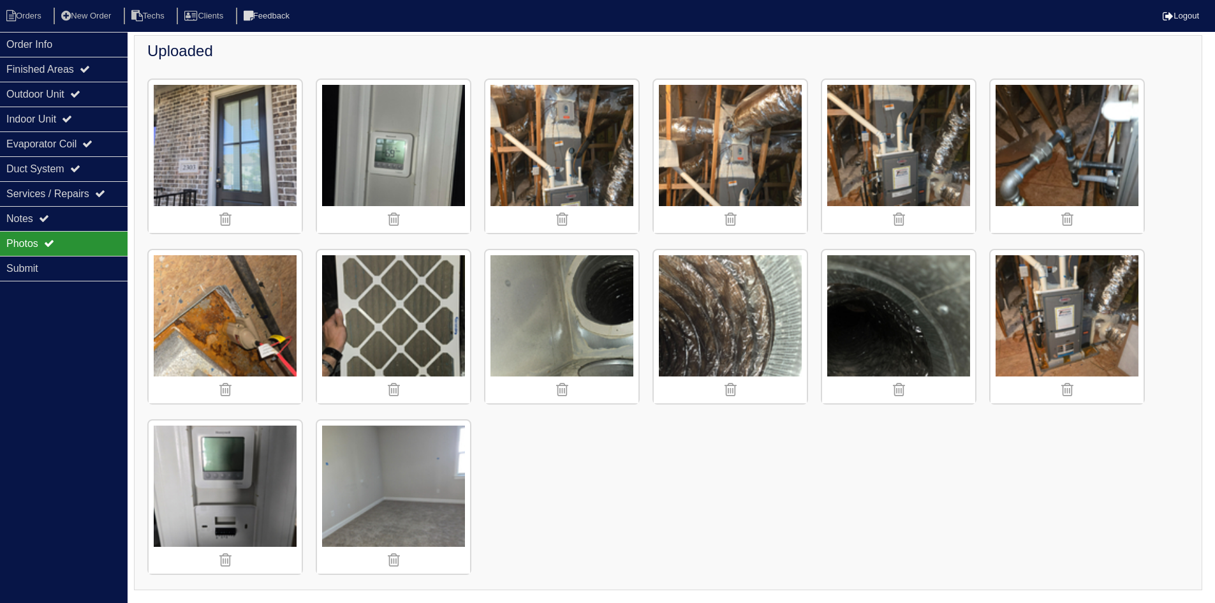
scroll to position [1141, 0]
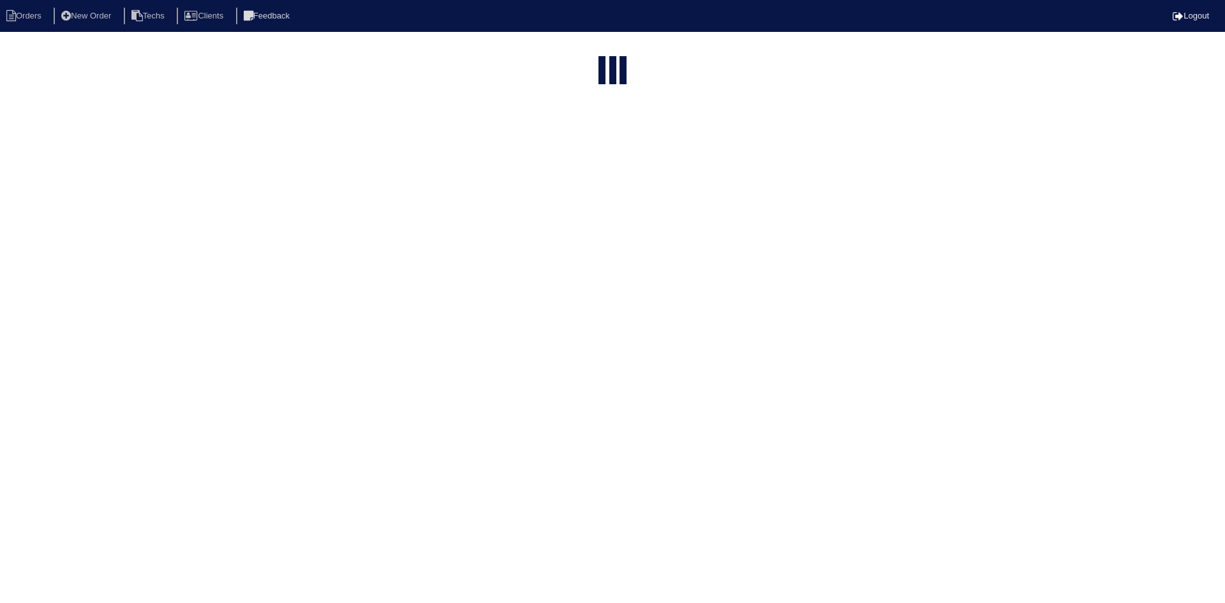
select select "15"
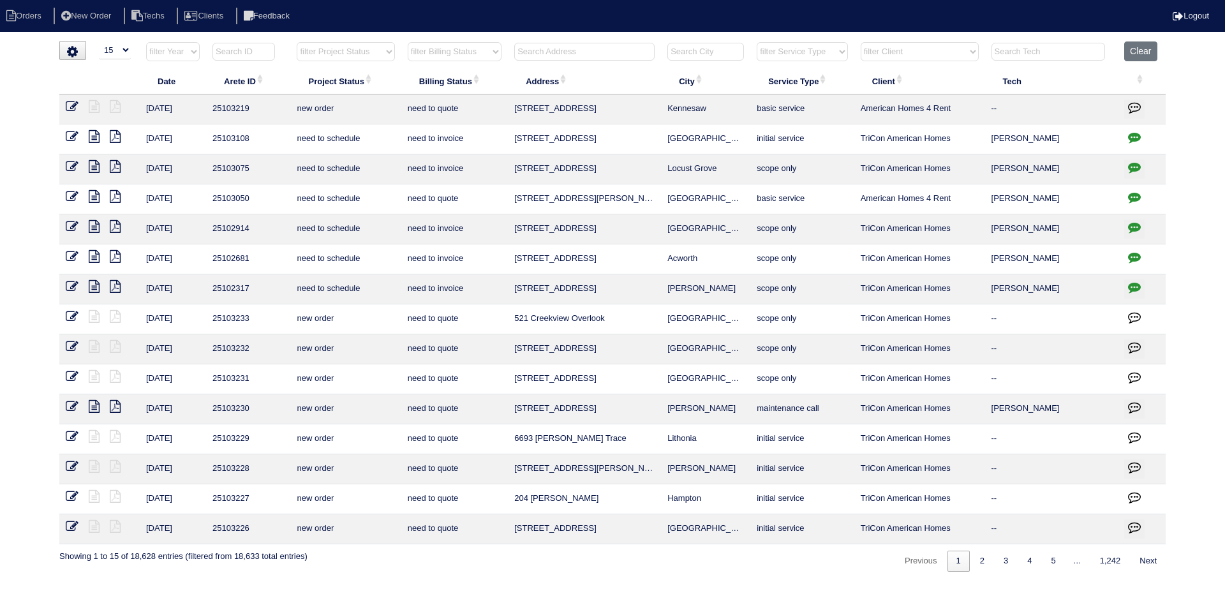
drag, startPoint x: 353, startPoint y: 50, endPoint x: 356, endPoint y: 60, distance: 10.1
click at [352, 50] on select "filter Project Status -- Any Project Status -- new order assigned in progress f…" at bounding box center [346, 51] width 98 height 19
click at [297, 42] on select "filter Project Status -- Any Project Status -- new order assigned in progress f…" at bounding box center [346, 51] width 98 height 19
select select "field complete"
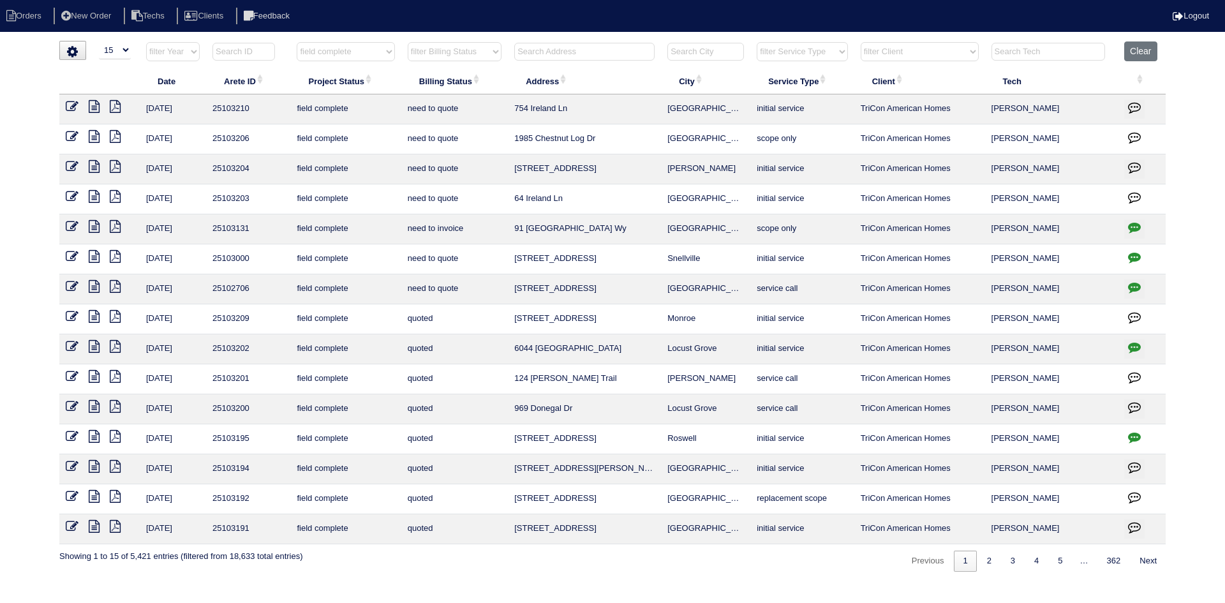
click at [476, 54] on select "filter Billing Status -- Any Billing Status -- need to quote quoted need to inv…" at bounding box center [455, 51] width 94 height 19
select select "need to quote"
click at [408, 42] on select "filter Billing Status -- Any Billing Status -- need to quote quoted need to inv…" at bounding box center [455, 51] width 94 height 19
select select "field complete"
select select "need to quote"
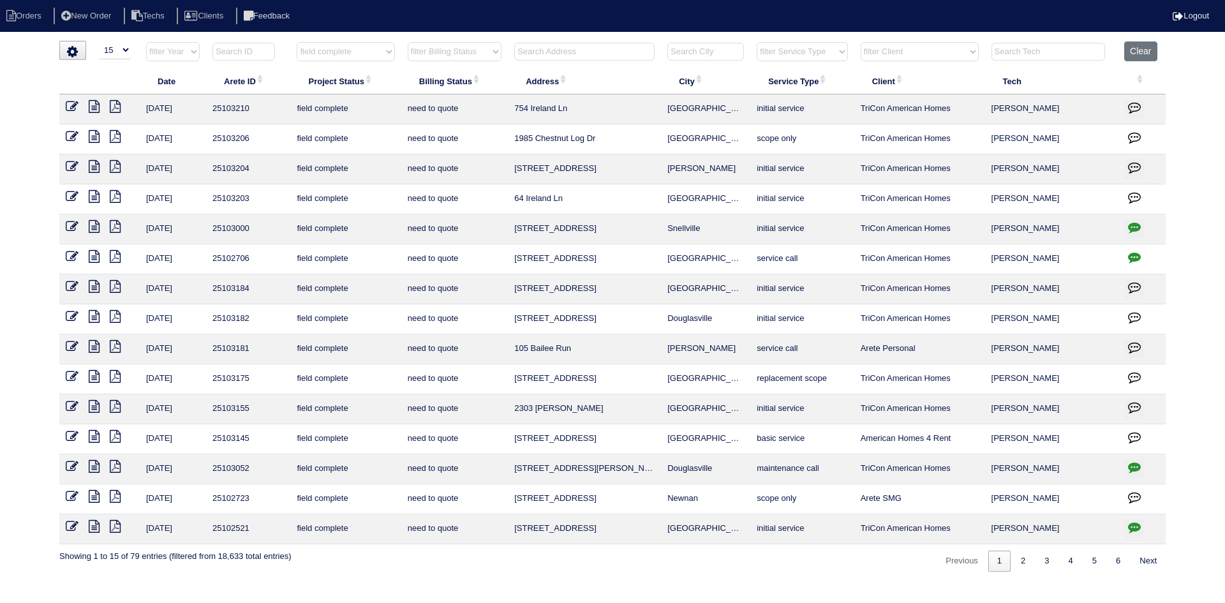
click at [1133, 373] on icon "button" at bounding box center [1134, 377] width 13 height 13
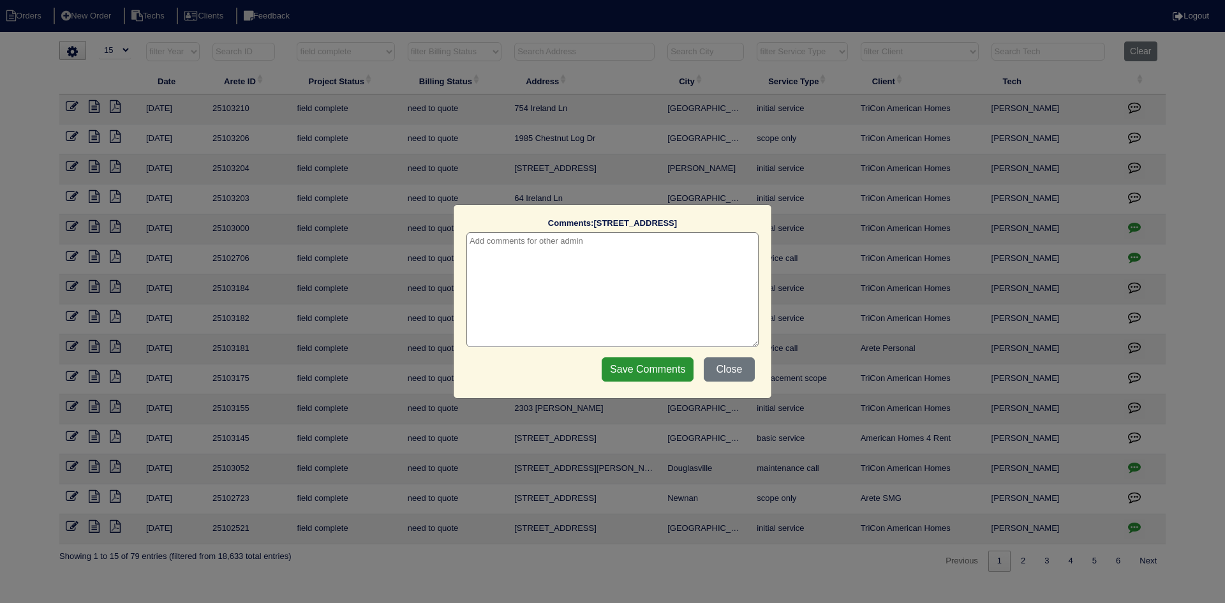
click at [628, 249] on textarea at bounding box center [612, 289] width 292 height 115
type textarea "9/3/25 - how to quote ? - texted Dan - rk"
click at [632, 368] on input "Save Comments" at bounding box center [648, 369] width 92 height 24
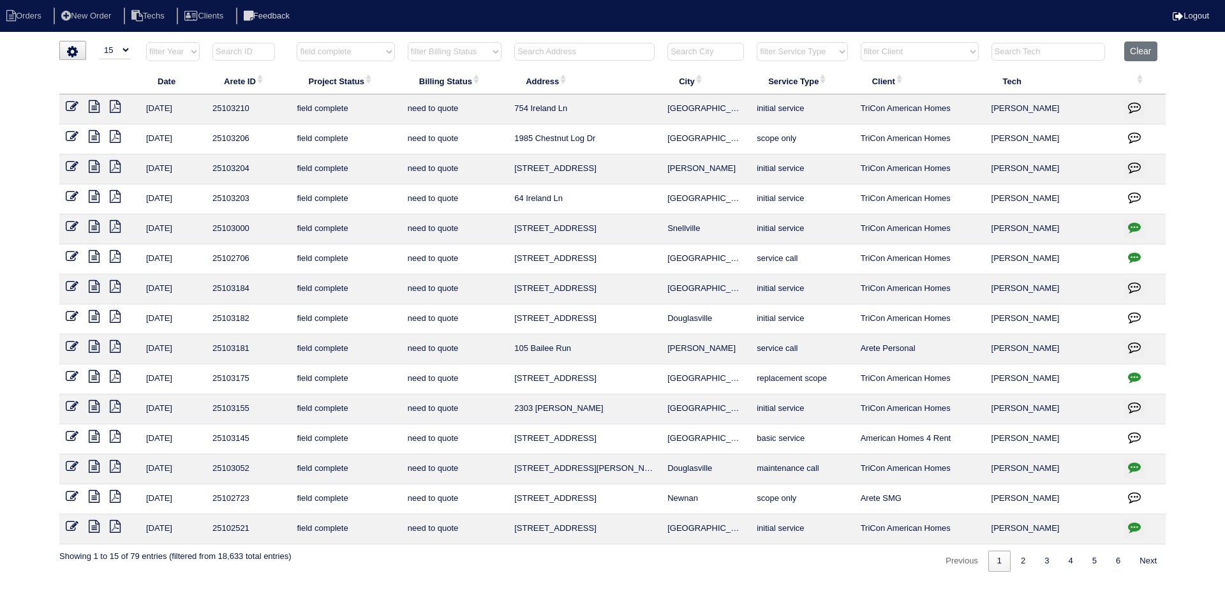
click at [90, 343] on icon at bounding box center [94, 346] width 11 height 13
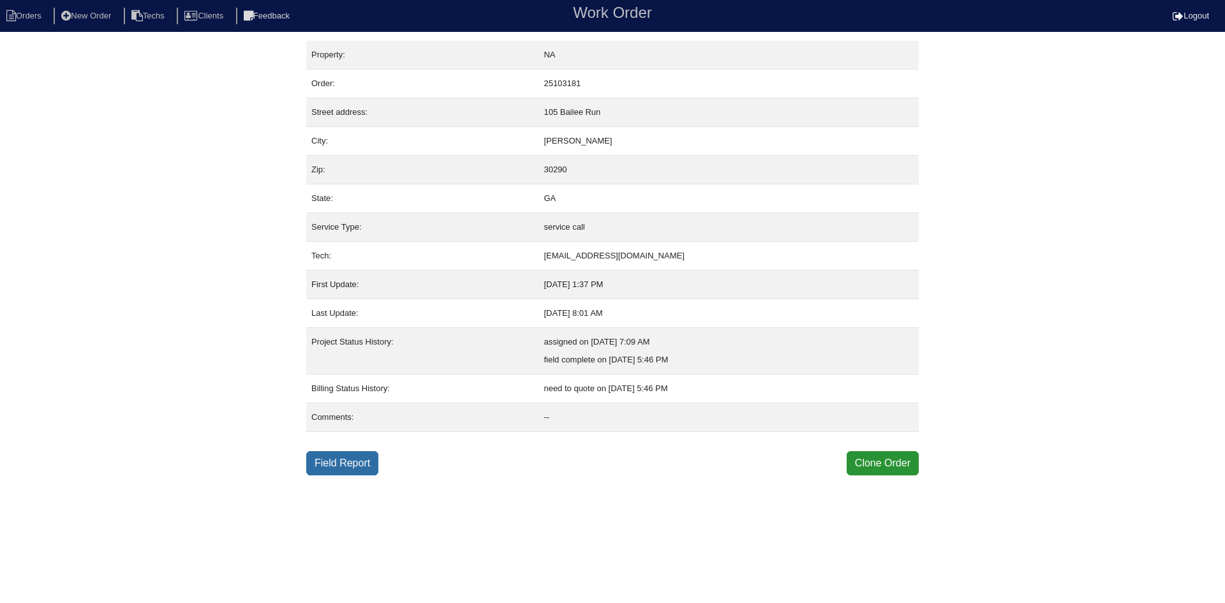
click at [334, 455] on link "Field Report" at bounding box center [342, 463] width 72 height 24
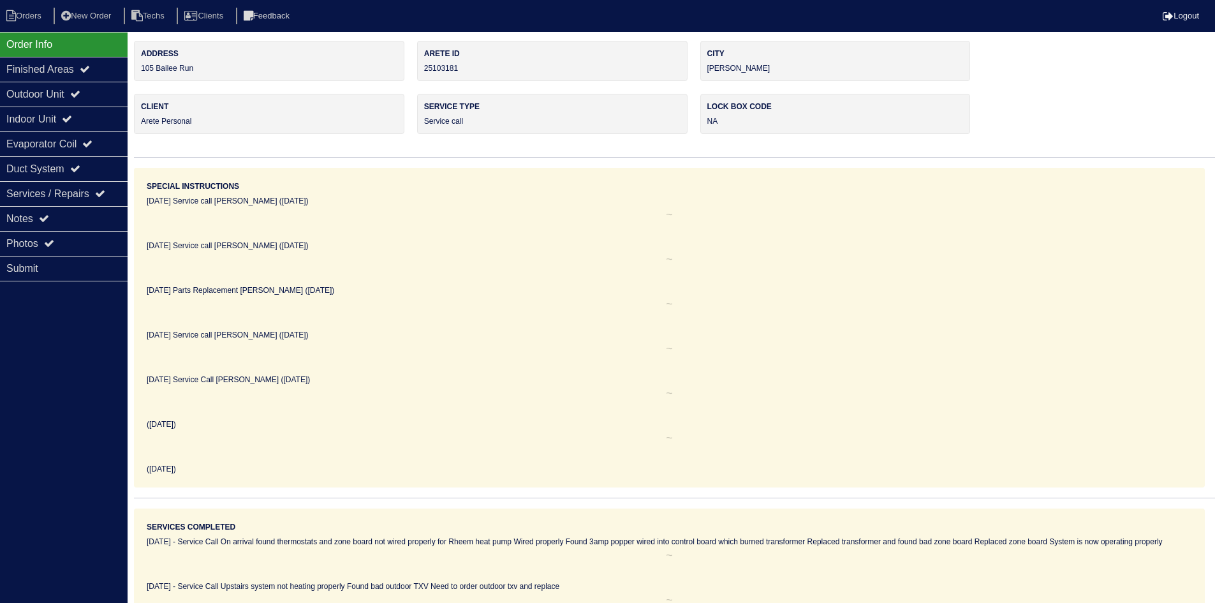
scroll to position [279, 0]
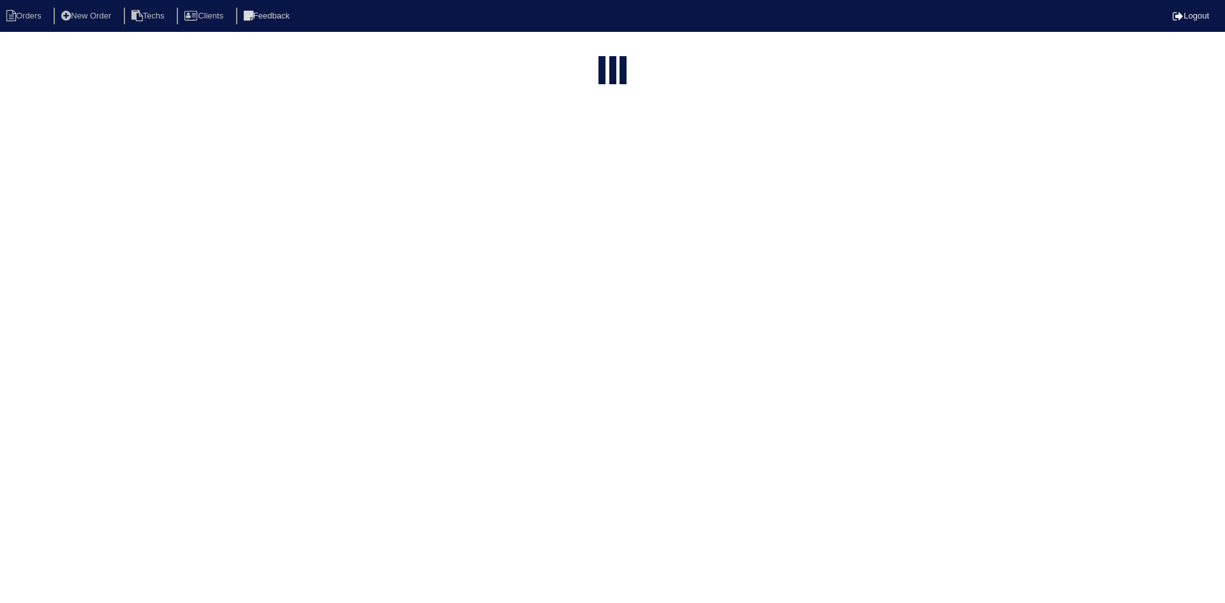
select select "15"
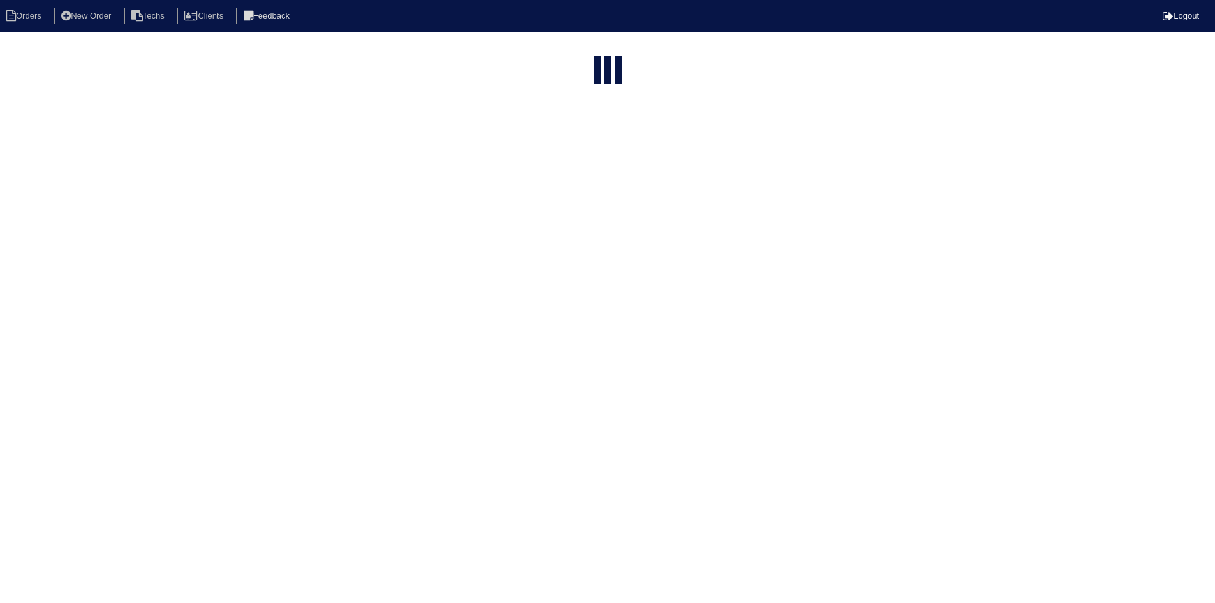
select select "field complete"
select select "need to quote"
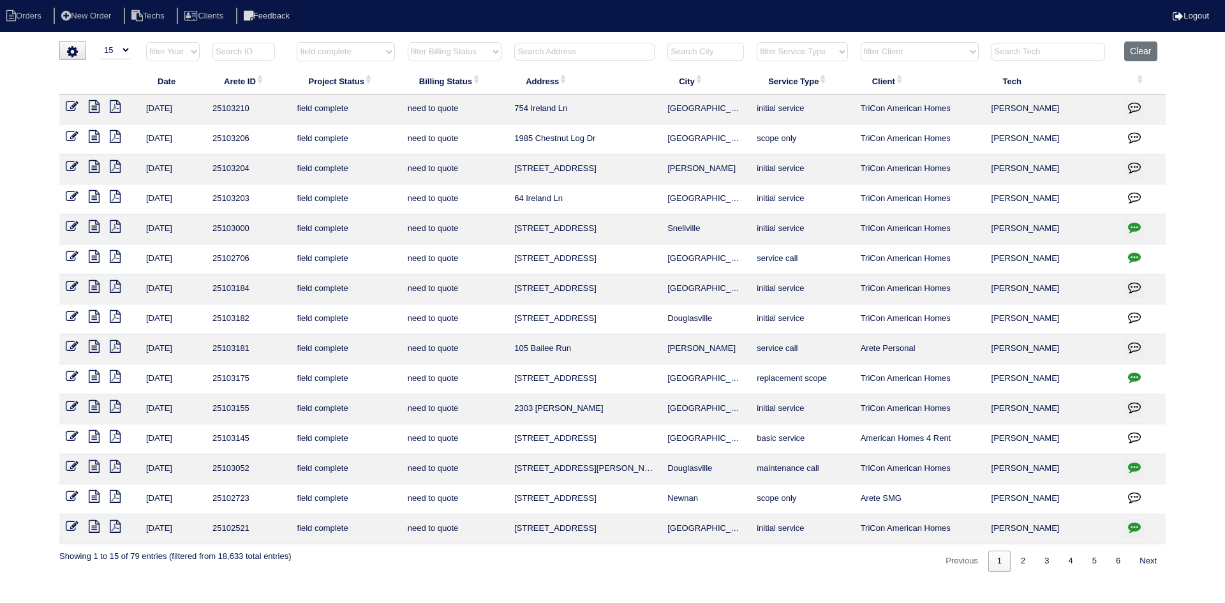
click at [96, 313] on icon at bounding box center [94, 316] width 11 height 13
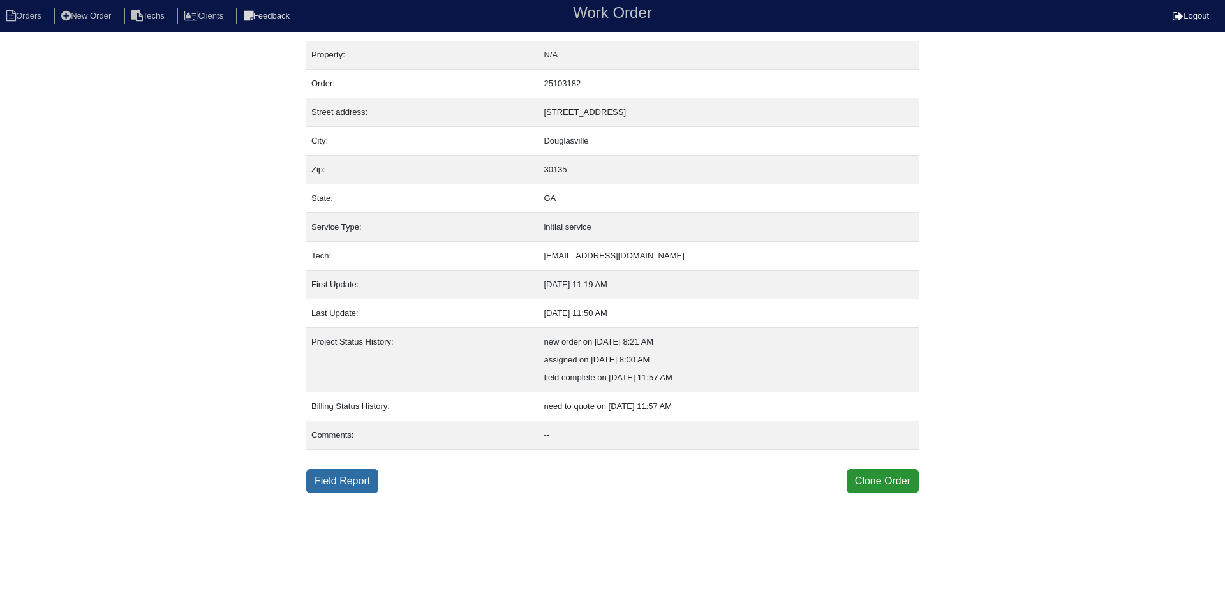
click at [344, 477] on link "Field Report" at bounding box center [342, 481] width 72 height 24
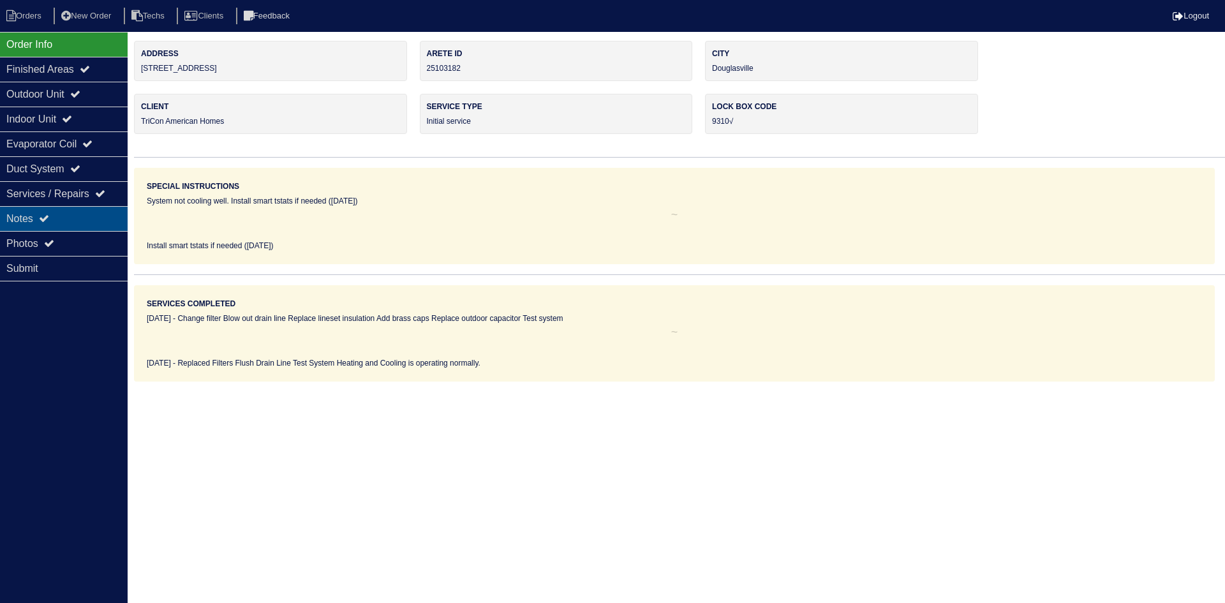
click at [72, 221] on div "Notes" at bounding box center [64, 218] width 128 height 25
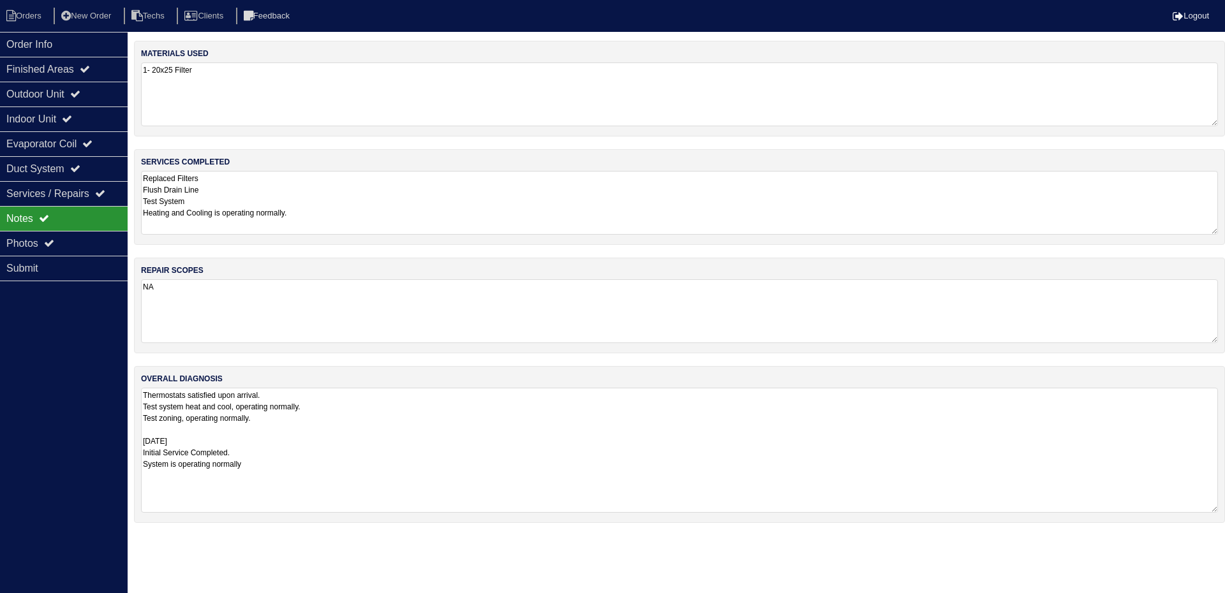
drag, startPoint x: 1213, startPoint y: 446, endPoint x: 785, endPoint y: 400, distance: 429.9
click at [1224, 508] on div "overall diagnosis Thermostats satisfied upon arrival. Test system heat and cool…" at bounding box center [679, 444] width 1091 height 157
drag, startPoint x: 83, startPoint y: 91, endPoint x: 80, endPoint y: 112, distance: 20.6
click at [80, 91] on icon at bounding box center [75, 94] width 10 height 10
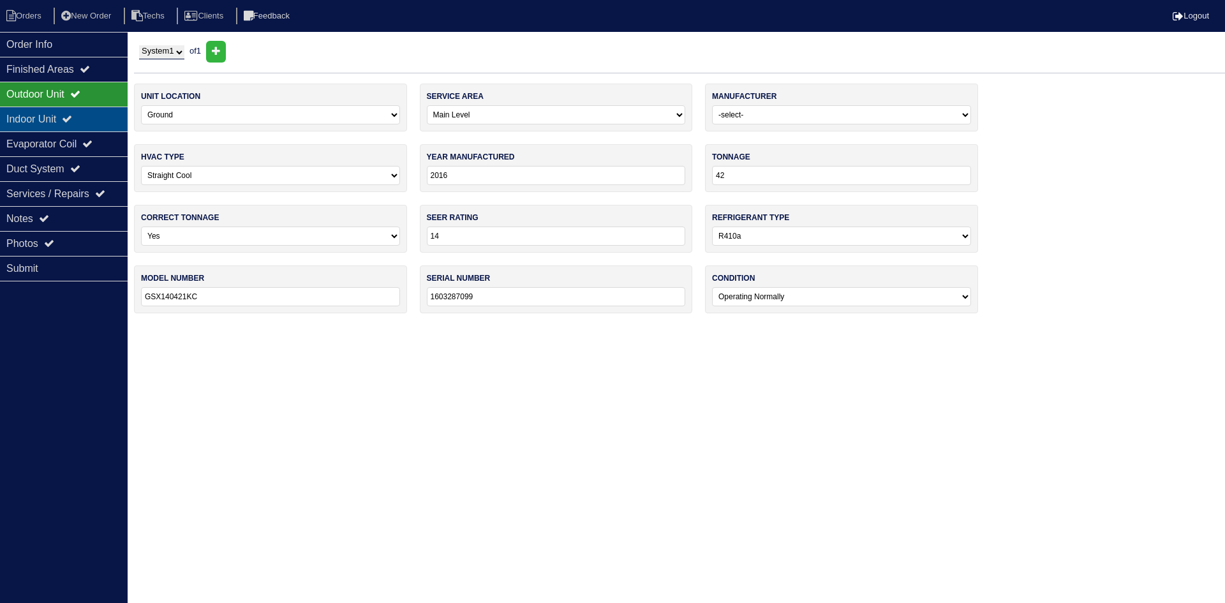
click at [72, 115] on icon at bounding box center [67, 119] width 10 height 10
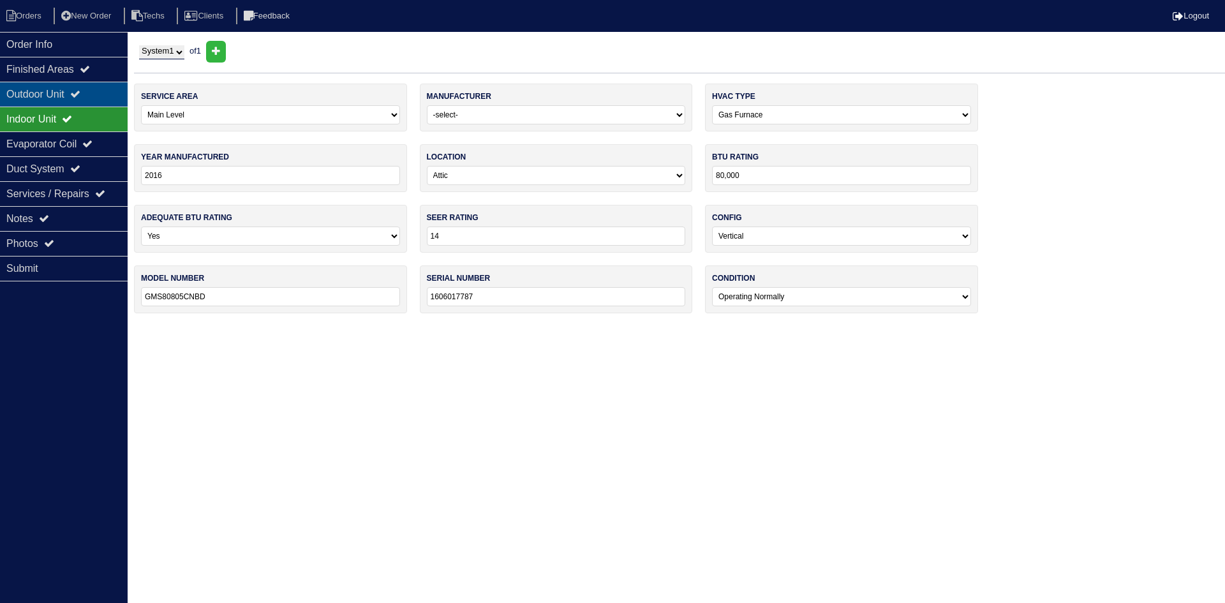
click at [80, 96] on icon at bounding box center [75, 94] width 10 height 10
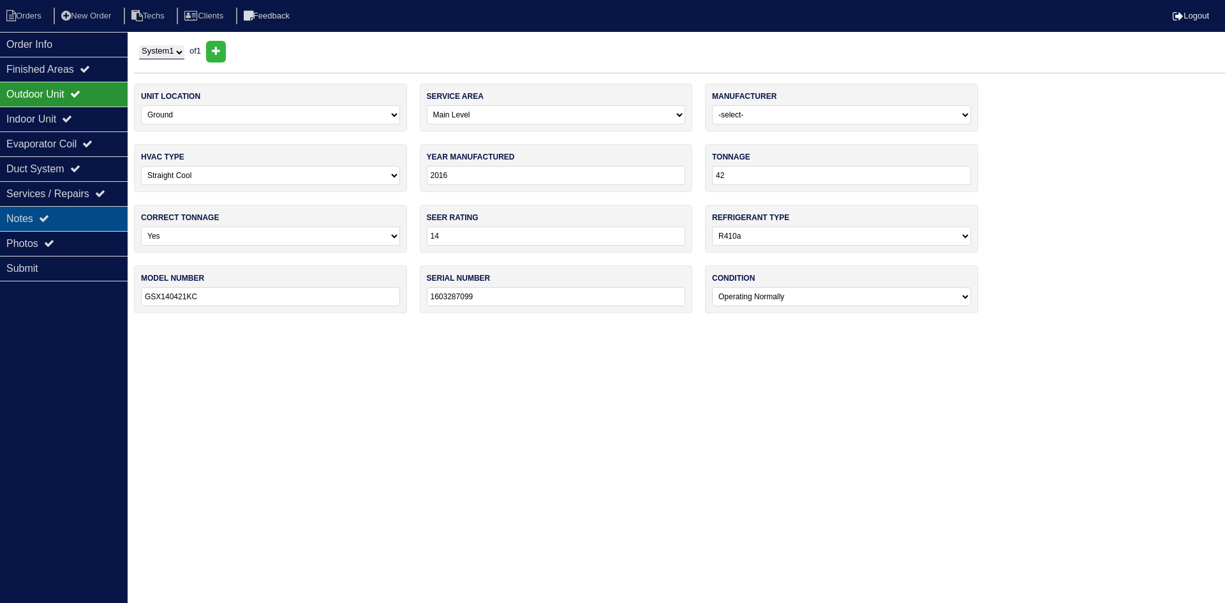
click at [62, 213] on div "Notes" at bounding box center [64, 218] width 128 height 25
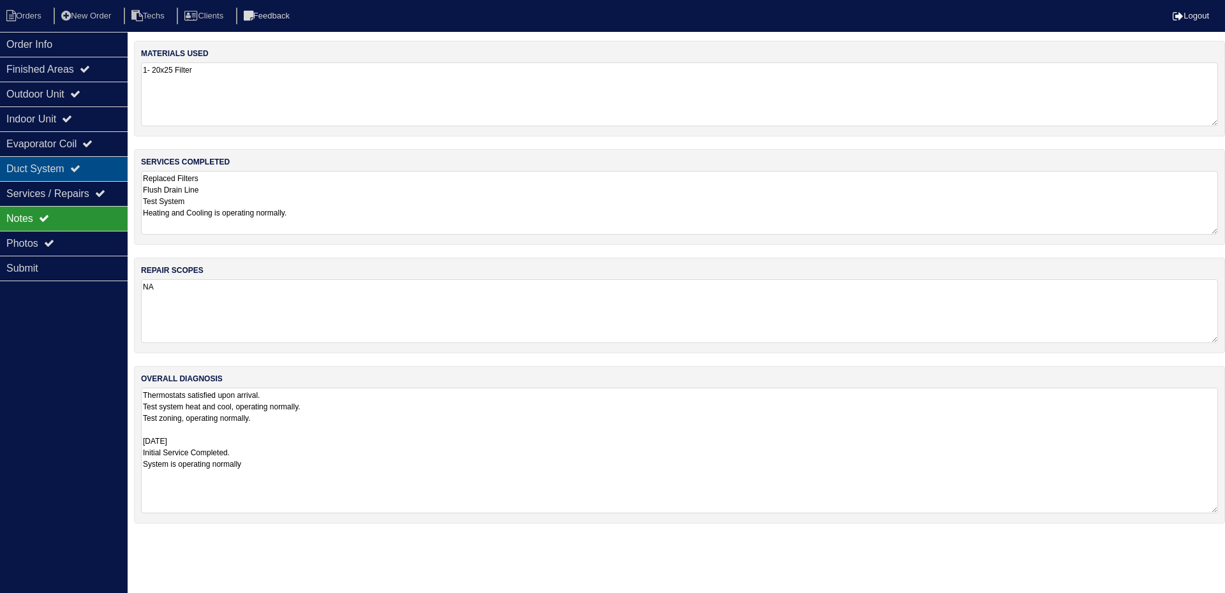
click at [92, 170] on div "Duct System" at bounding box center [64, 168] width 128 height 25
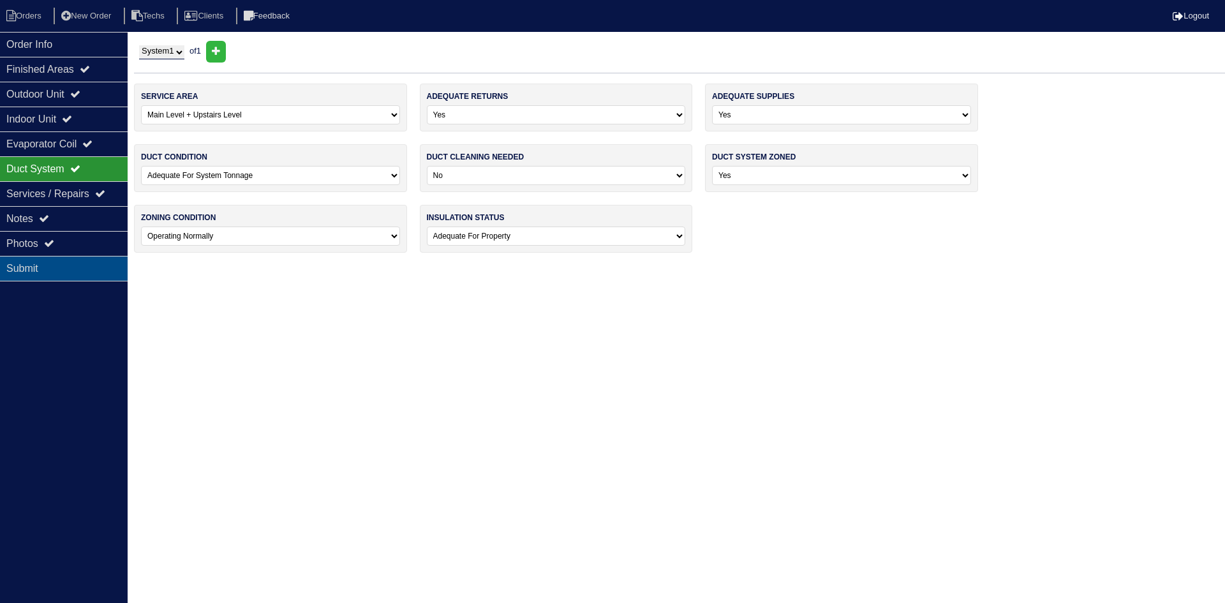
drag, startPoint x: 75, startPoint y: 239, endPoint x: 112, endPoint y: 273, distance: 50.1
click at [75, 240] on div "Photos" at bounding box center [64, 243] width 128 height 25
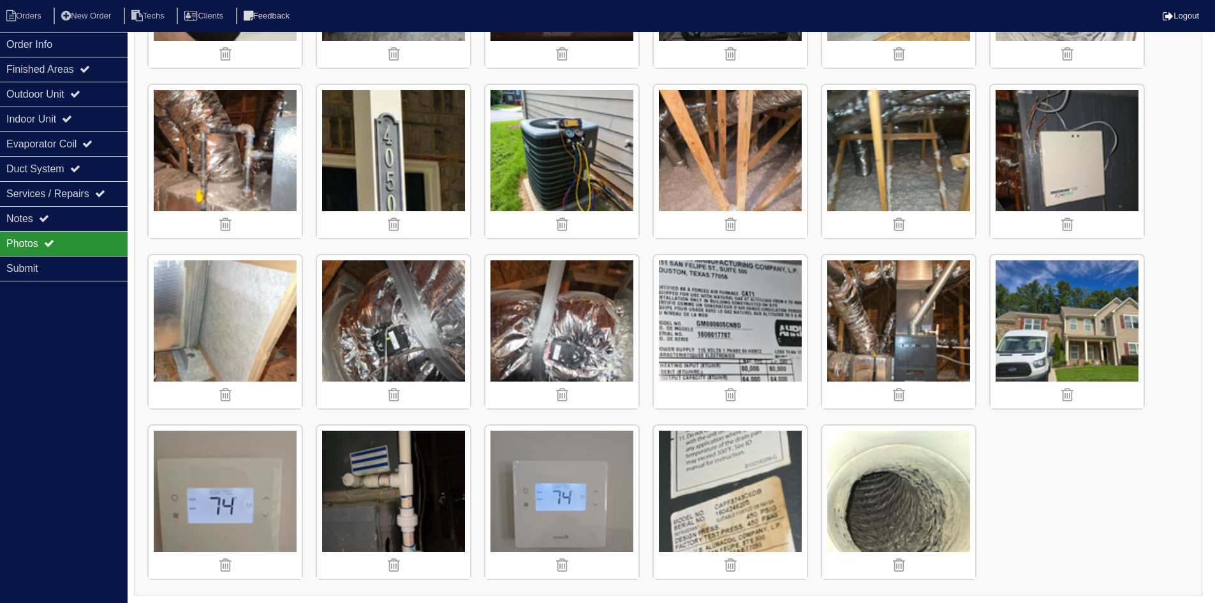
scroll to position [493, 0]
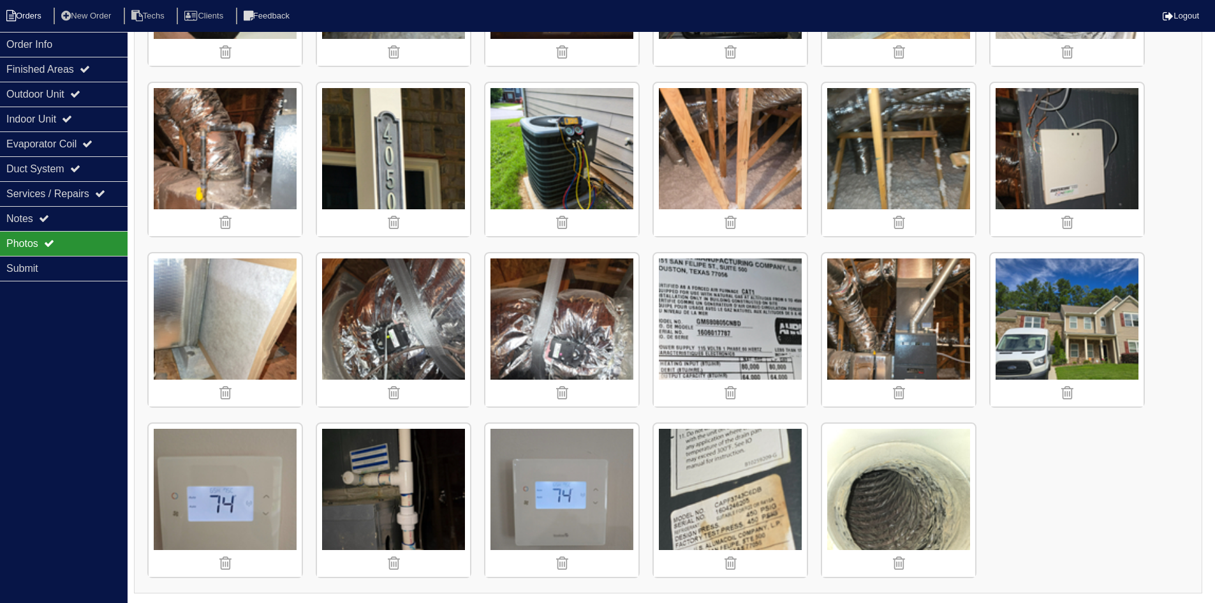
click at [31, 10] on li "Orders" at bounding box center [26, 16] width 52 height 17
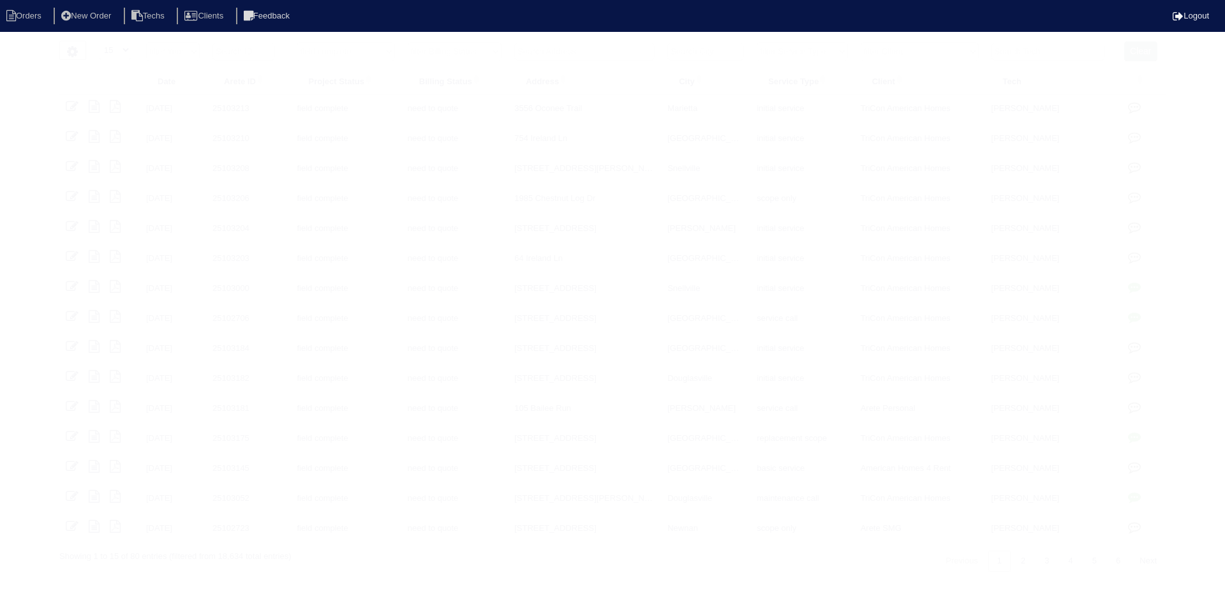
select select "15"
select select "field complete"
select select "need to quote"
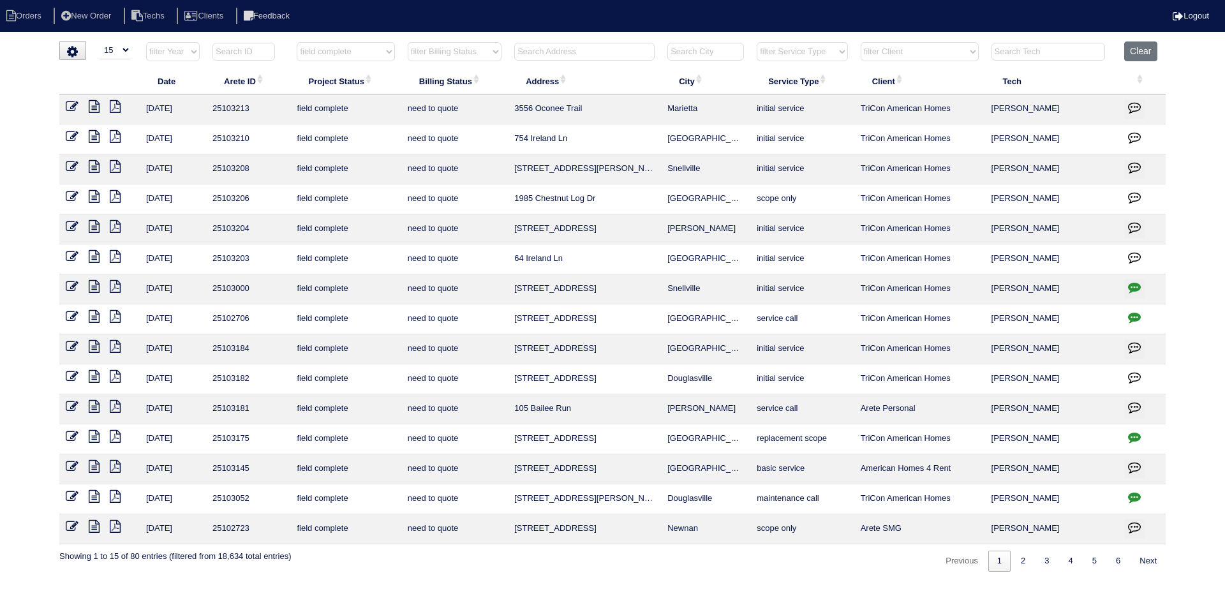
click at [92, 344] on icon at bounding box center [94, 346] width 11 height 13
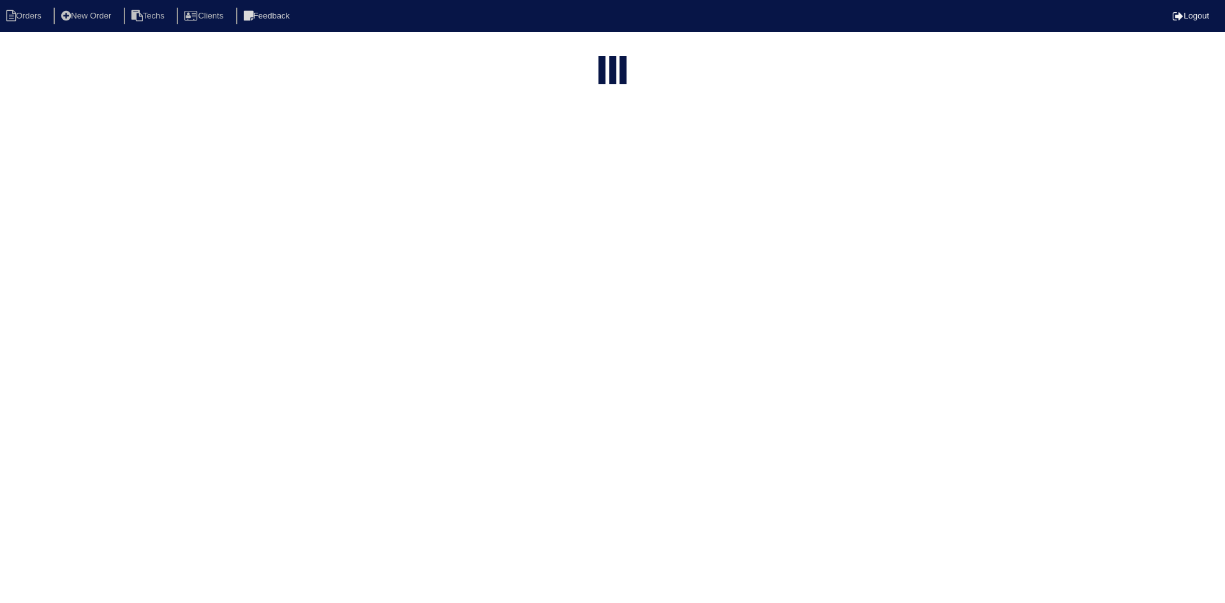
select select "15"
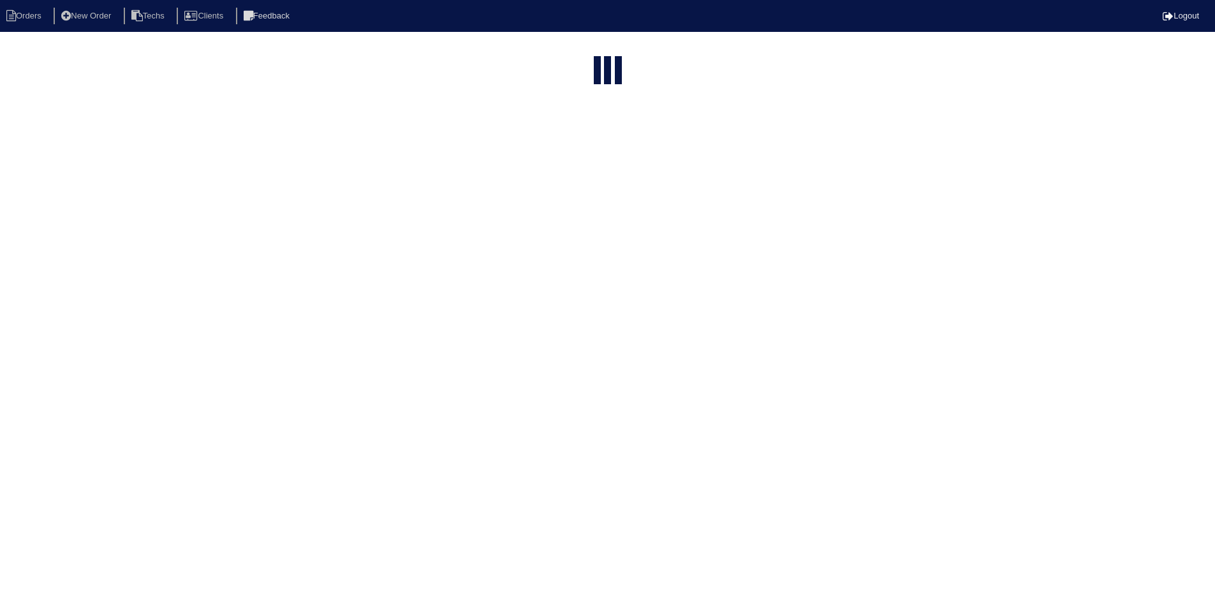
select select "field complete"
select select "need to quote"
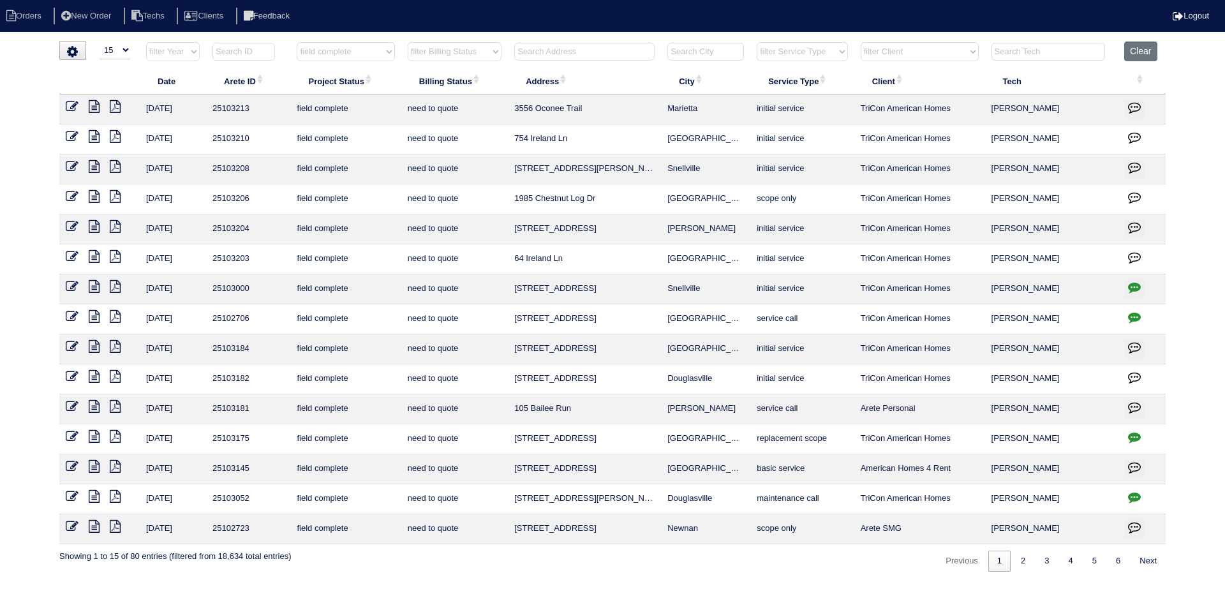
click at [116, 345] on icon at bounding box center [115, 346] width 11 height 13
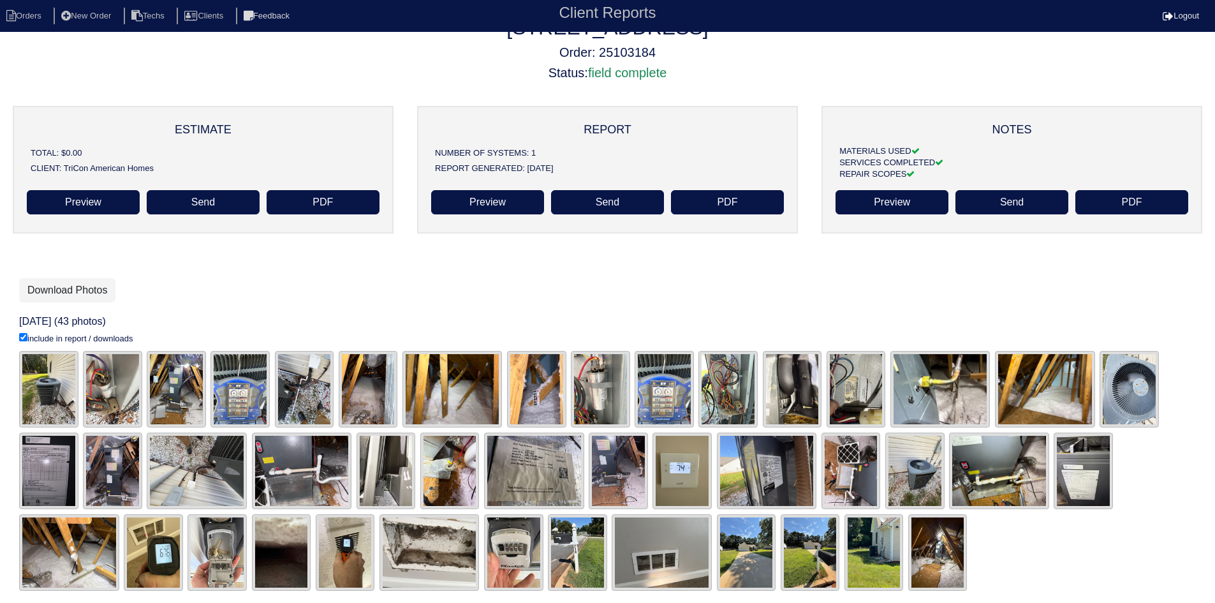
scroll to position [38, 0]
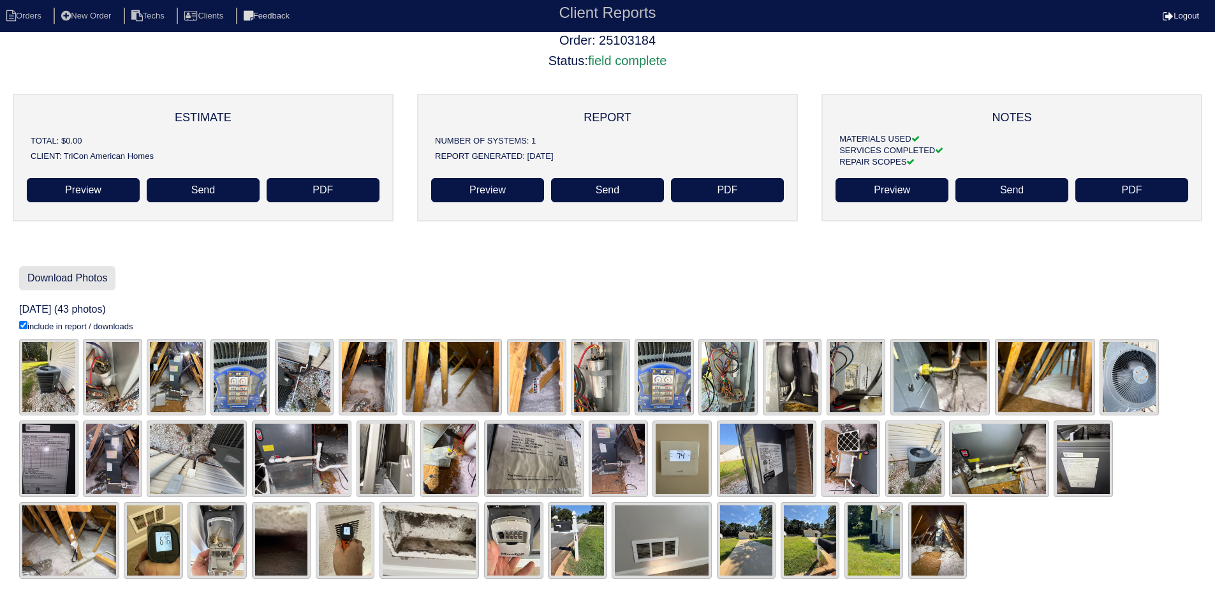
click at [63, 278] on link "Download Photos" at bounding box center [67, 278] width 96 height 24
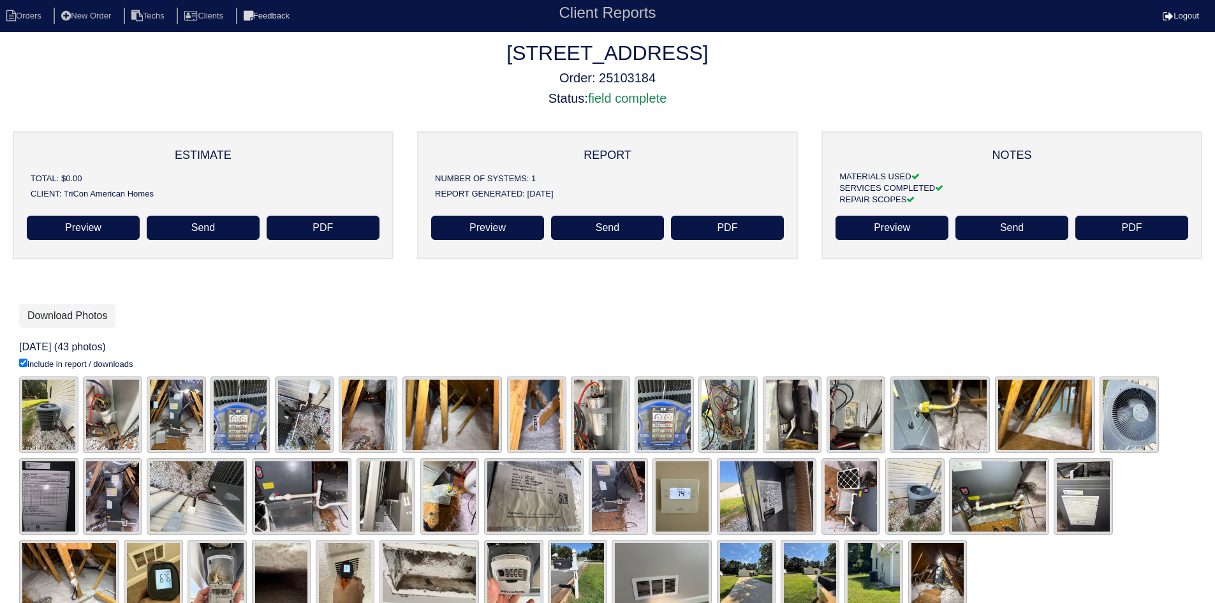
scroll to position [38, 0]
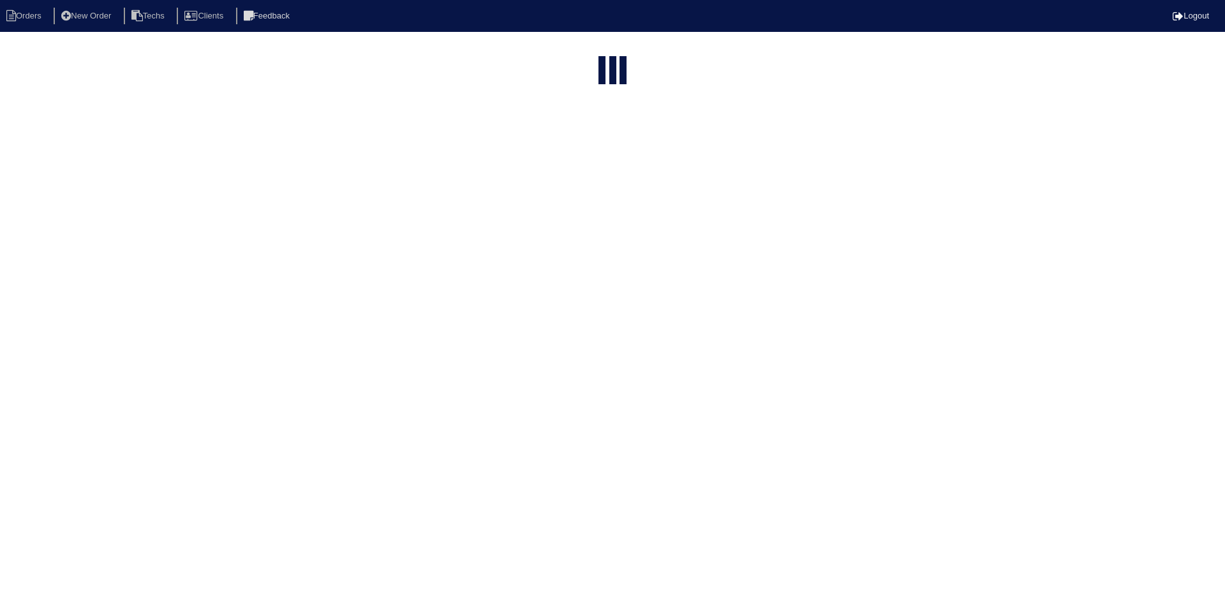
select select "15"
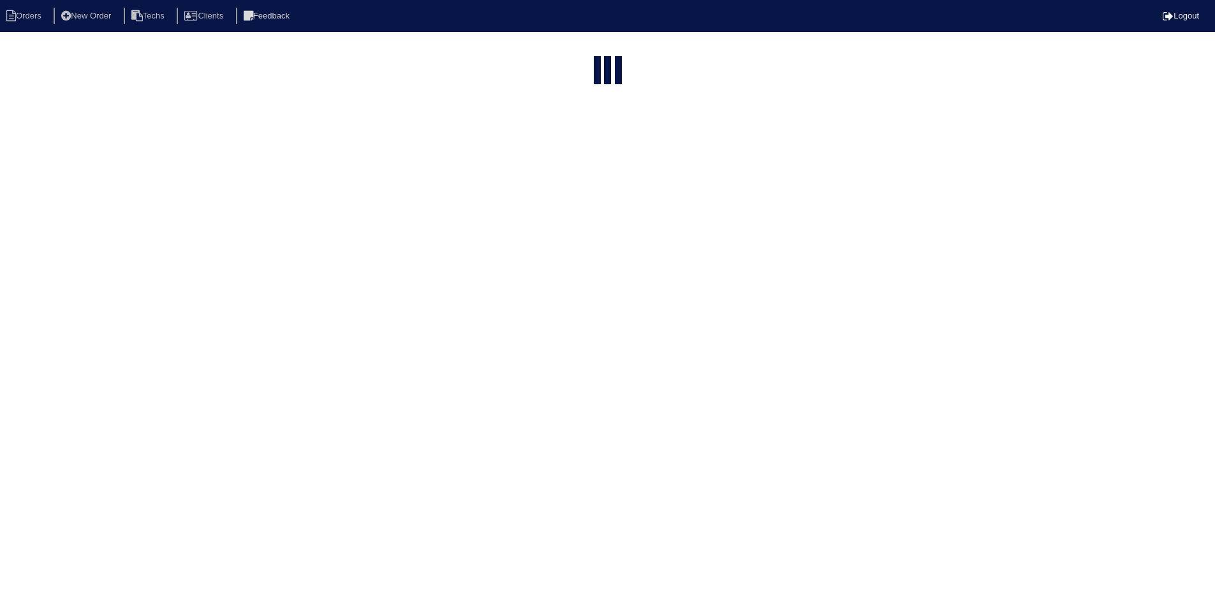
select select "field complete"
select select "need to quote"
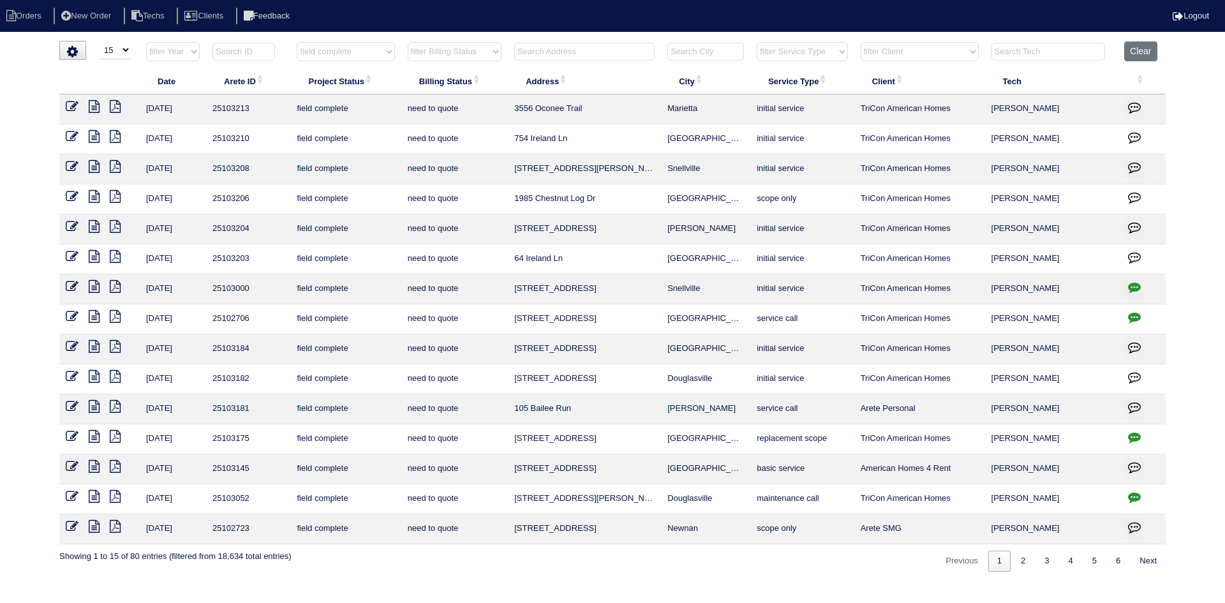
click at [96, 341] on icon at bounding box center [94, 346] width 11 height 13
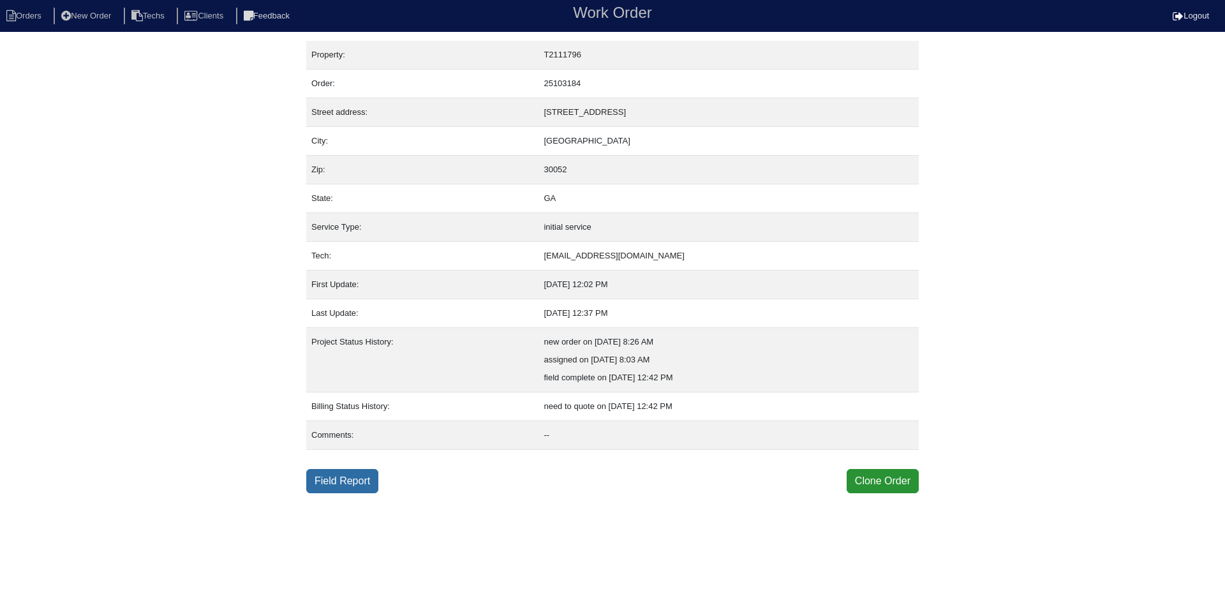
click at [327, 484] on link "Field Report" at bounding box center [342, 481] width 72 height 24
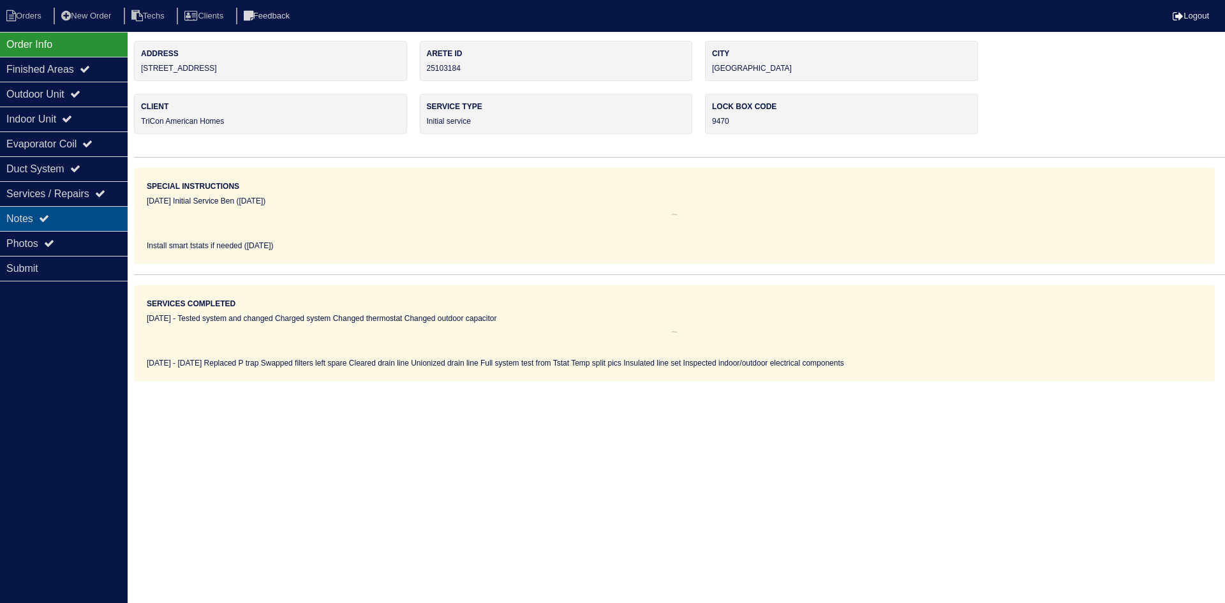
click at [73, 223] on div "Notes" at bounding box center [64, 218] width 128 height 25
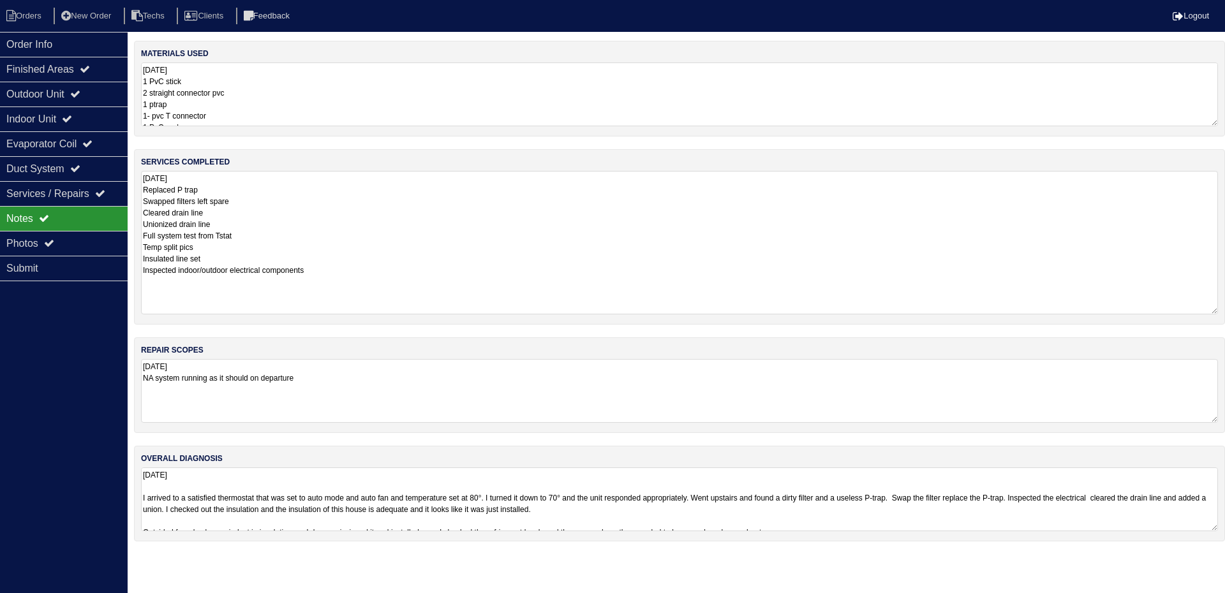
drag, startPoint x: 1213, startPoint y: 232, endPoint x: 1224, endPoint y: 311, distance: 80.5
click at [1224, 311] on div "services completed 9.2.25 Replaced P trap Swapped filters left spare Cleared dr…" at bounding box center [679, 236] width 1091 height 175
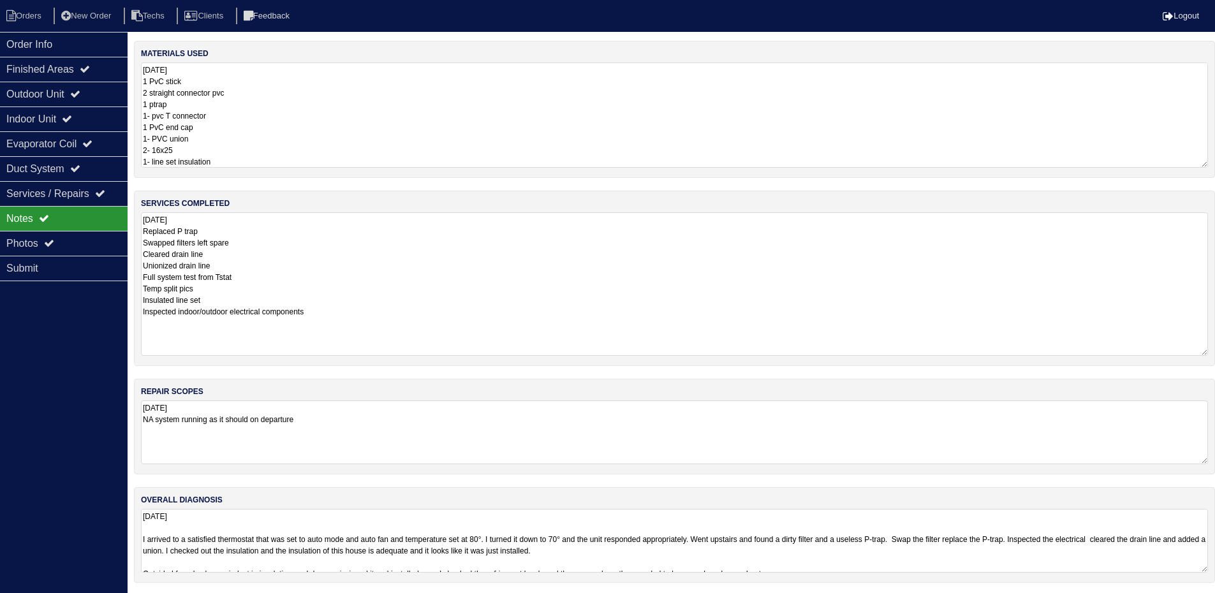
drag, startPoint x: 1215, startPoint y: 122, endPoint x: 1224, endPoint y: 164, distance: 42.6
click at [1215, 164] on html "Orders New Order Techs Clients Feedback Logout Orders New Order Users Clients M…" at bounding box center [607, 298] width 1215 height 596
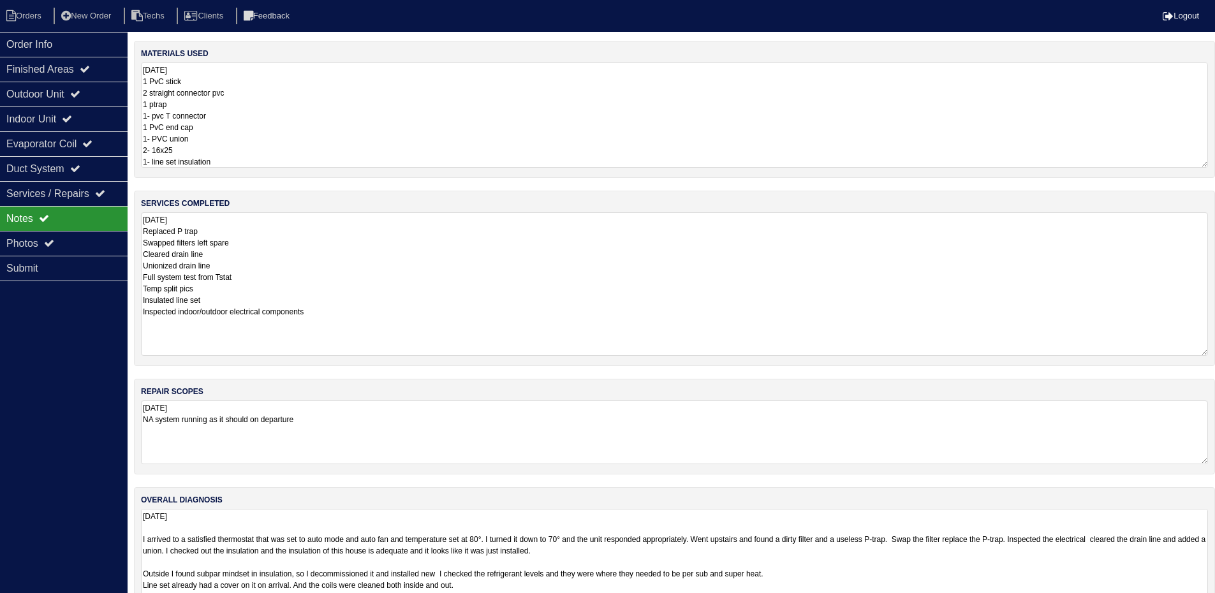
drag, startPoint x: 1203, startPoint y: 568, endPoint x: 1213, endPoint y: 633, distance: 65.2
click at [1213, 602] on html "Orders New Order Techs Clients Feedback Logout Orders New Order Users Clients M…" at bounding box center [607, 330] width 1215 height 660
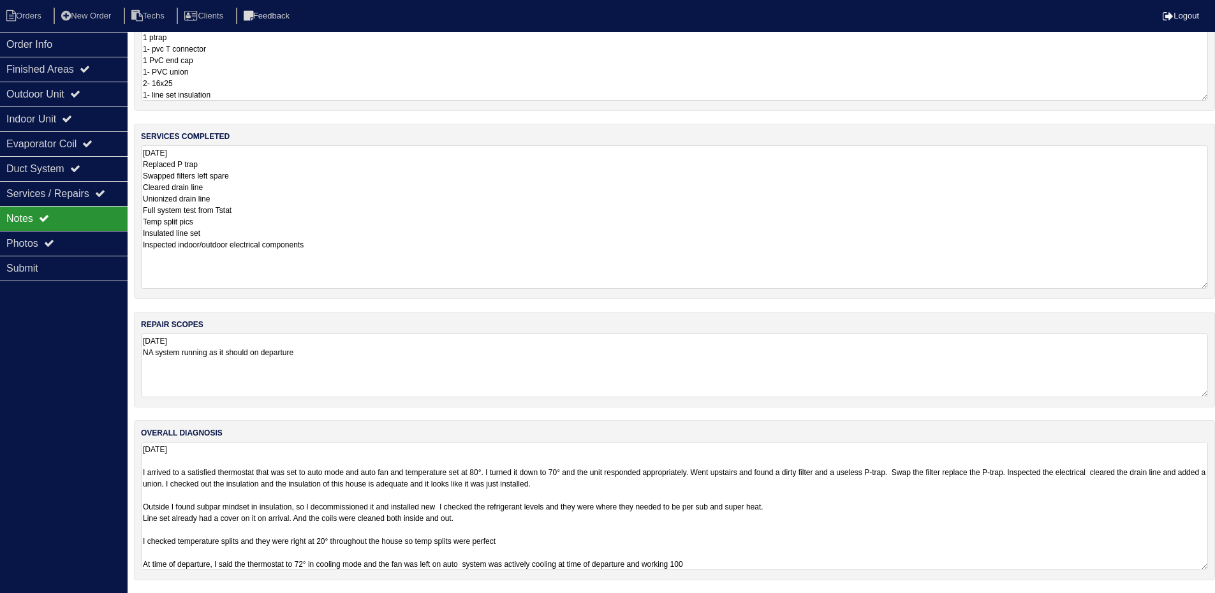
scroll to position [67, 0]
drag, startPoint x: 1206, startPoint y: 567, endPoint x: 1206, endPoint y: 633, distance: 66.4
click at [1206, 602] on html "Orders New Order Techs Clients Feedback Logout Orders New Order Users Clients M…" at bounding box center [607, 296] width 1215 height 727
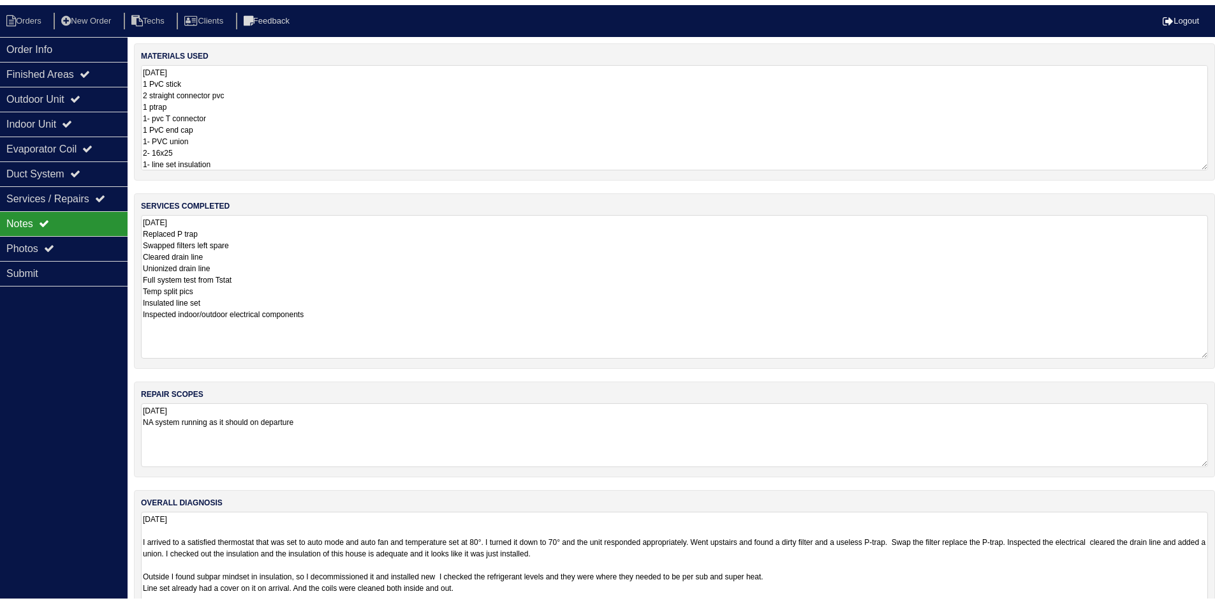
scroll to position [0, 0]
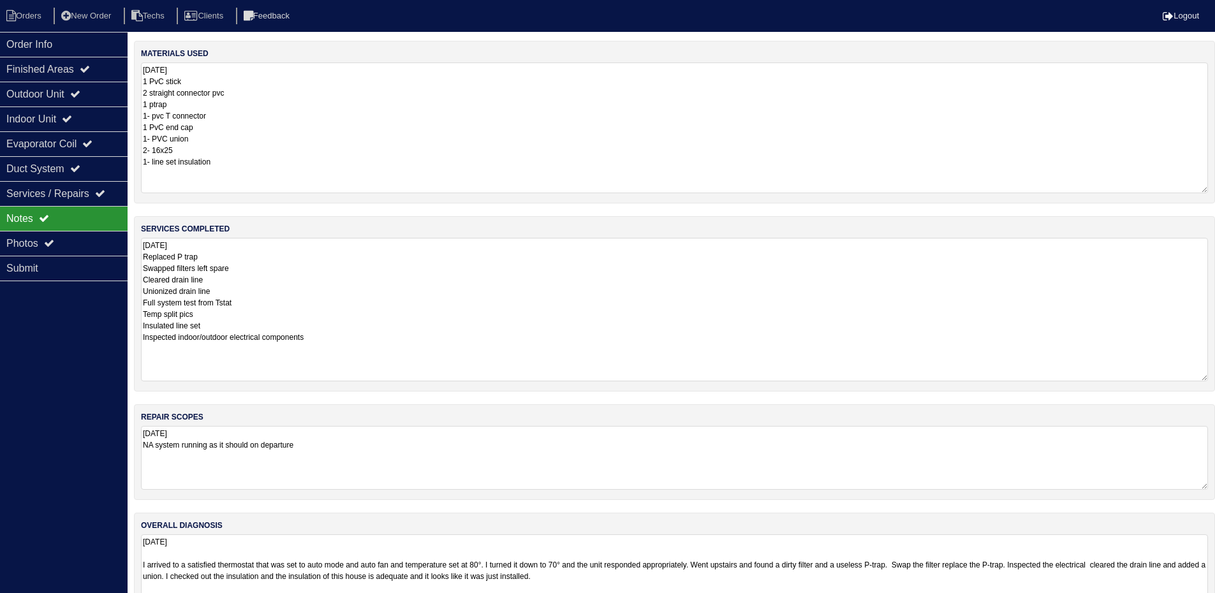
drag, startPoint x: 1203, startPoint y: 166, endPoint x: 1206, endPoint y: 191, distance: 25.7
click at [1206, 191] on textarea "9.2.25 1 PvC stick 2 straight connector pvc 1 ptrap 1- pvc T connector 1 PvC en…" at bounding box center [674, 128] width 1067 height 131
click at [69, 96] on div "Outdoor Unit" at bounding box center [64, 94] width 128 height 25
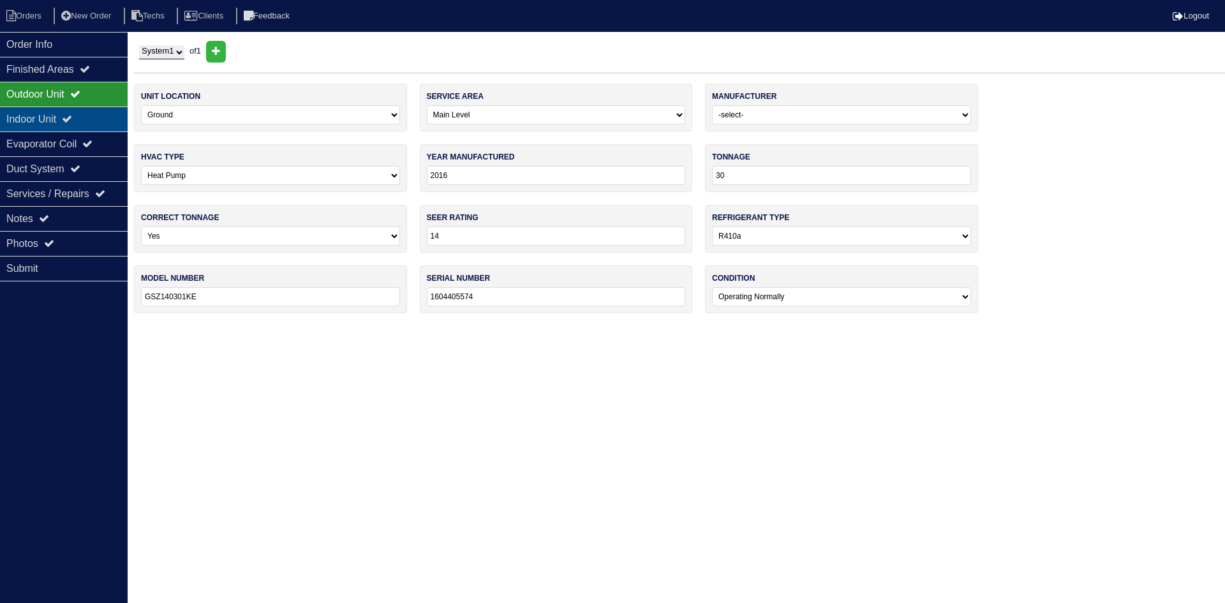
click at [65, 114] on div "Indoor Unit" at bounding box center [64, 119] width 128 height 25
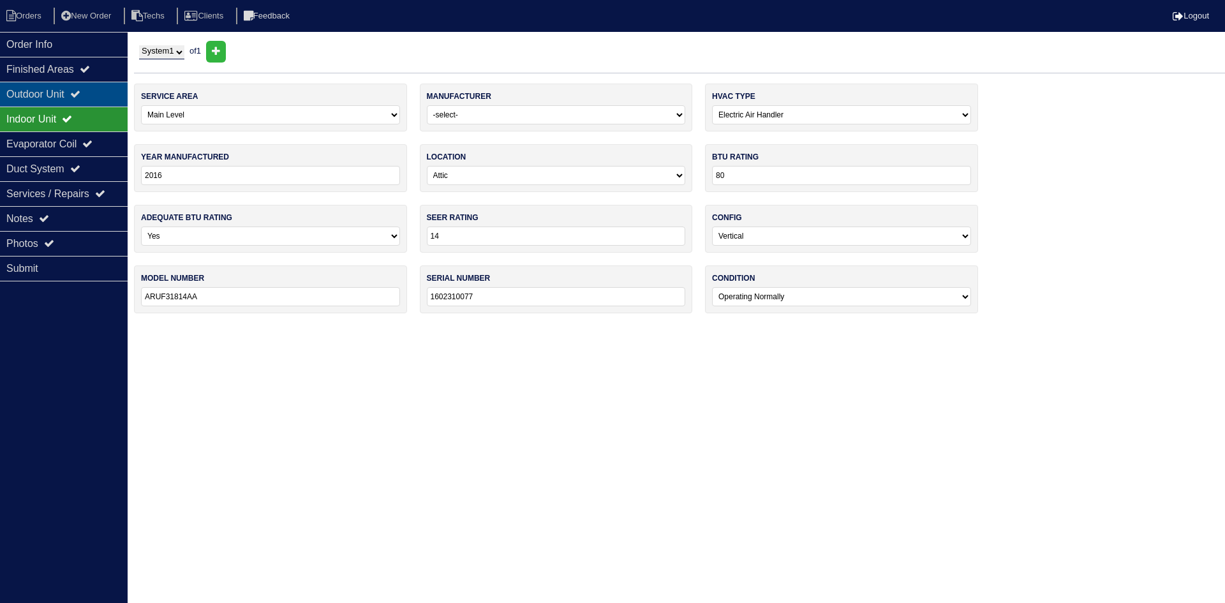
click at [65, 89] on div "Outdoor Unit" at bounding box center [64, 94] width 128 height 25
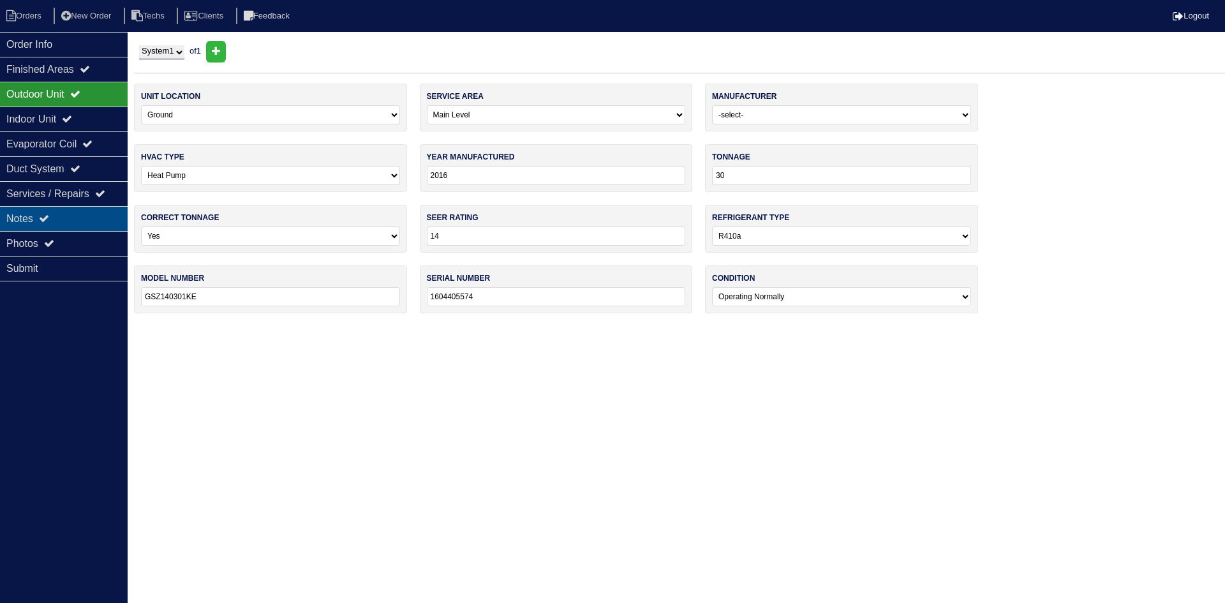
click at [60, 219] on div "Notes" at bounding box center [64, 218] width 128 height 25
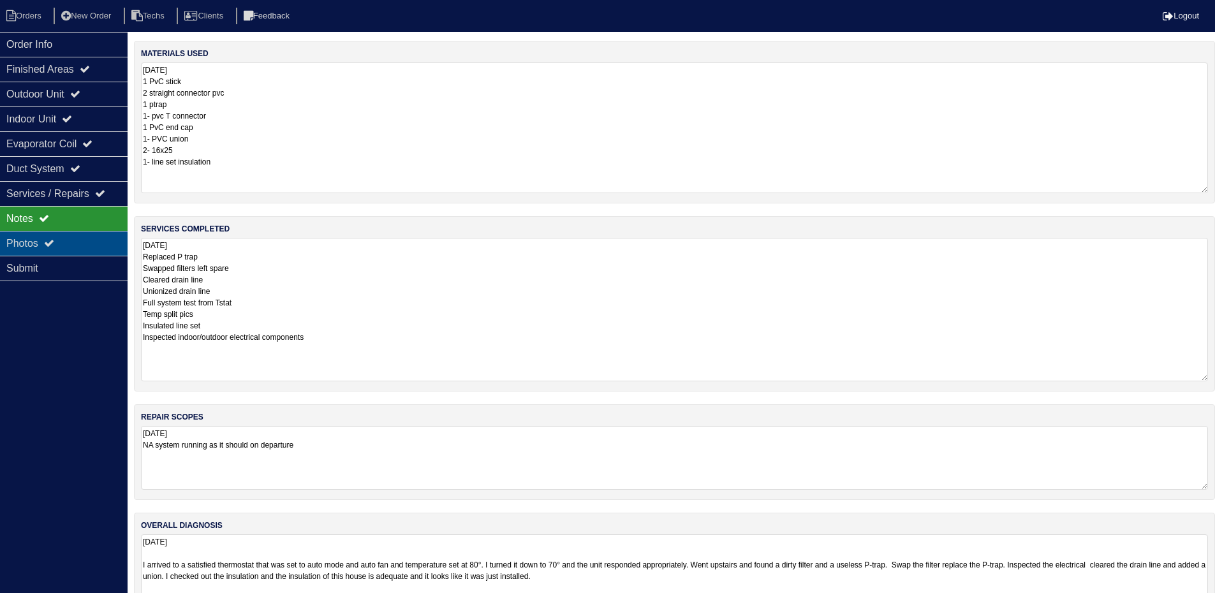
drag, startPoint x: 63, startPoint y: 241, endPoint x: 73, endPoint y: 240, distance: 10.2
click at [63, 241] on div "Photos" at bounding box center [64, 243] width 128 height 25
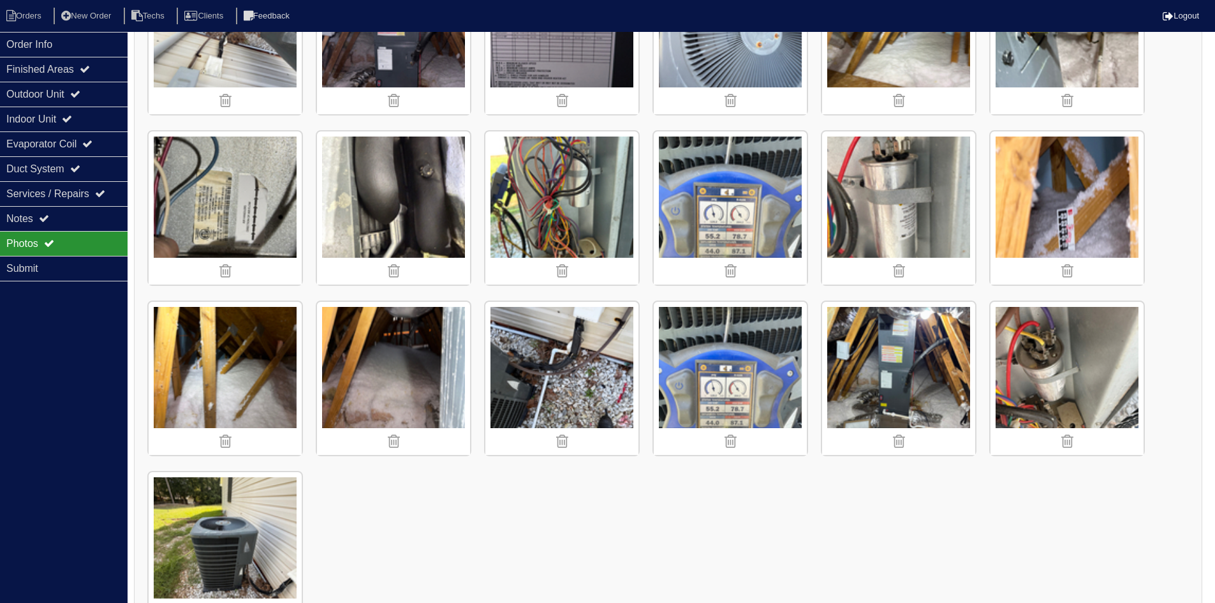
scroll to position [957, 0]
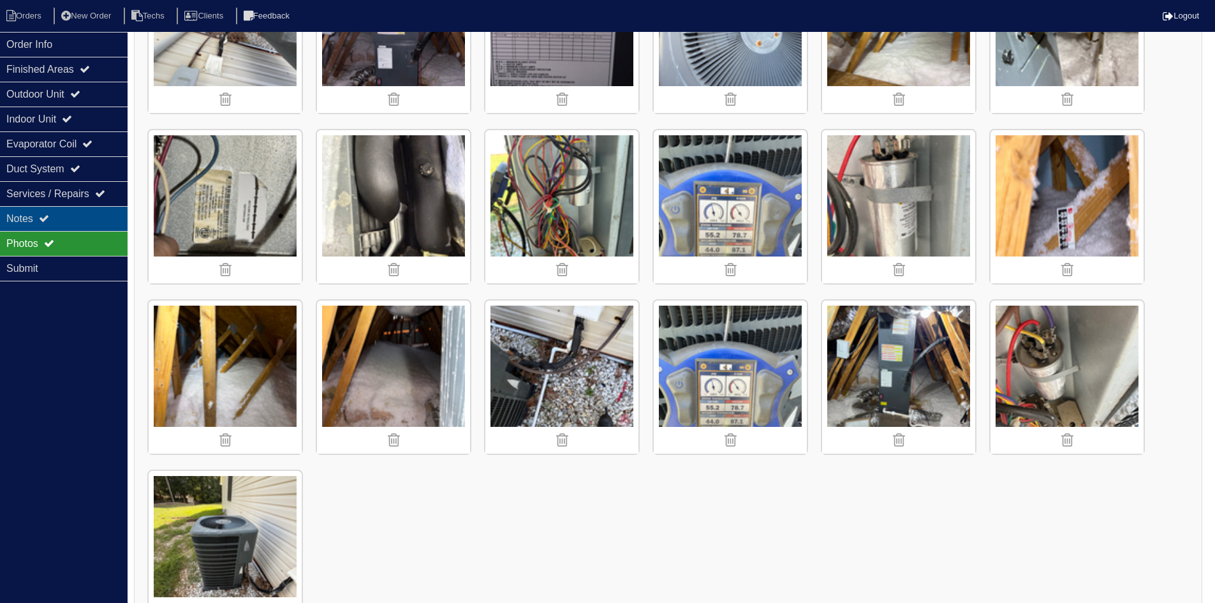
click at [77, 215] on div "Notes" at bounding box center [64, 218] width 128 height 25
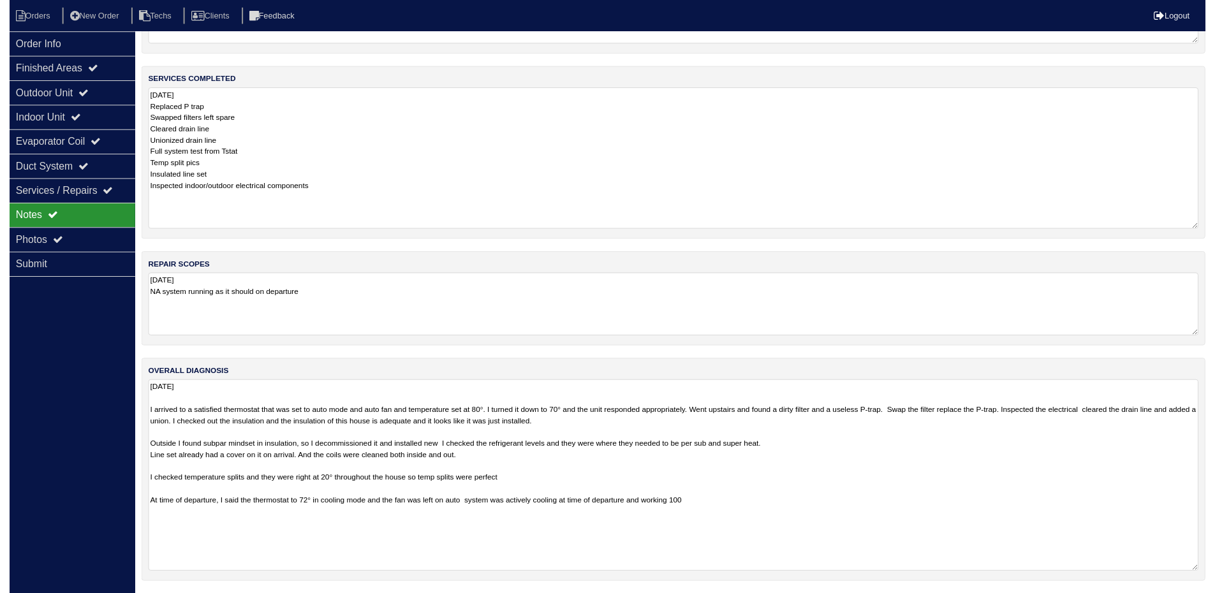
scroll to position [159, 0]
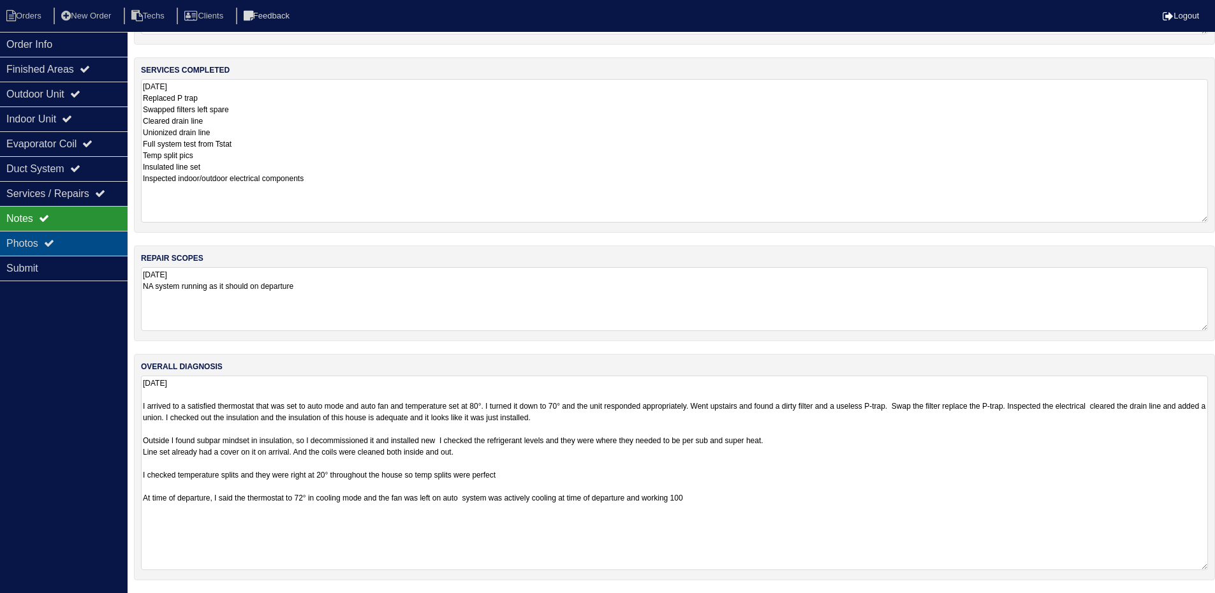
click at [89, 245] on div "Photos" at bounding box center [64, 243] width 128 height 25
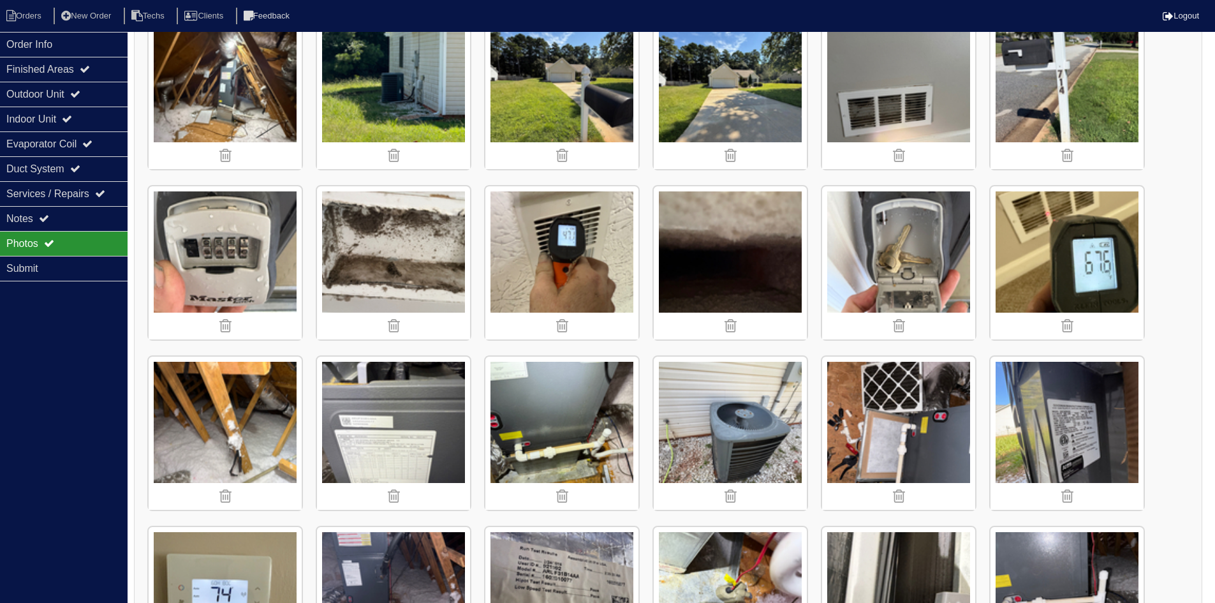
scroll to position [191, 0]
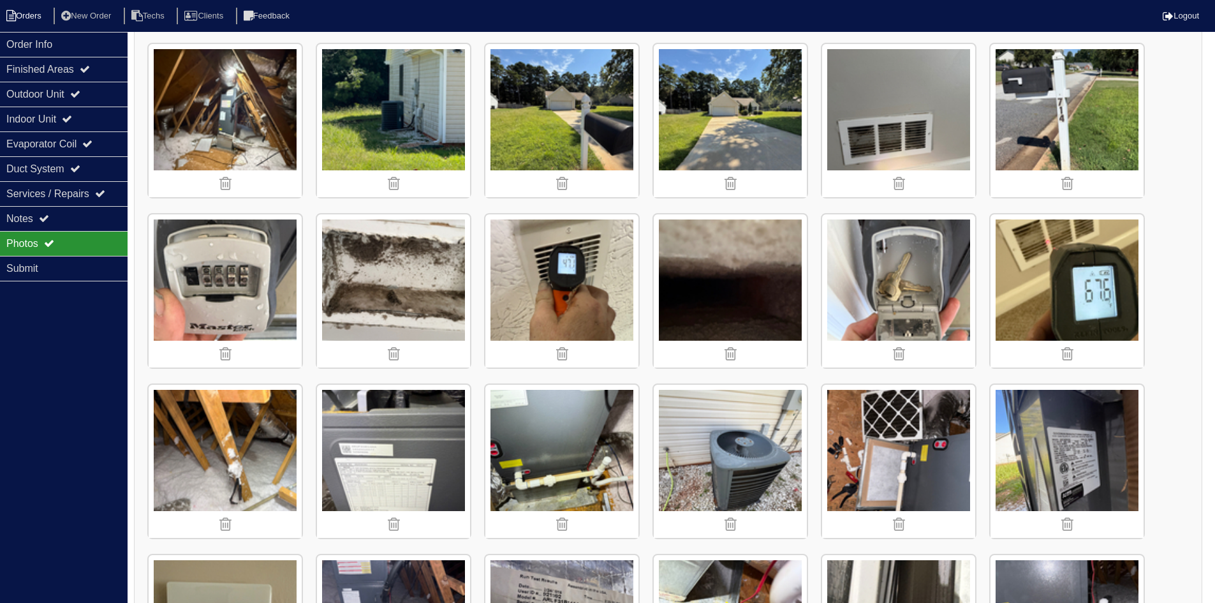
click at [27, 17] on li "Orders" at bounding box center [26, 16] width 52 height 17
select select "15"
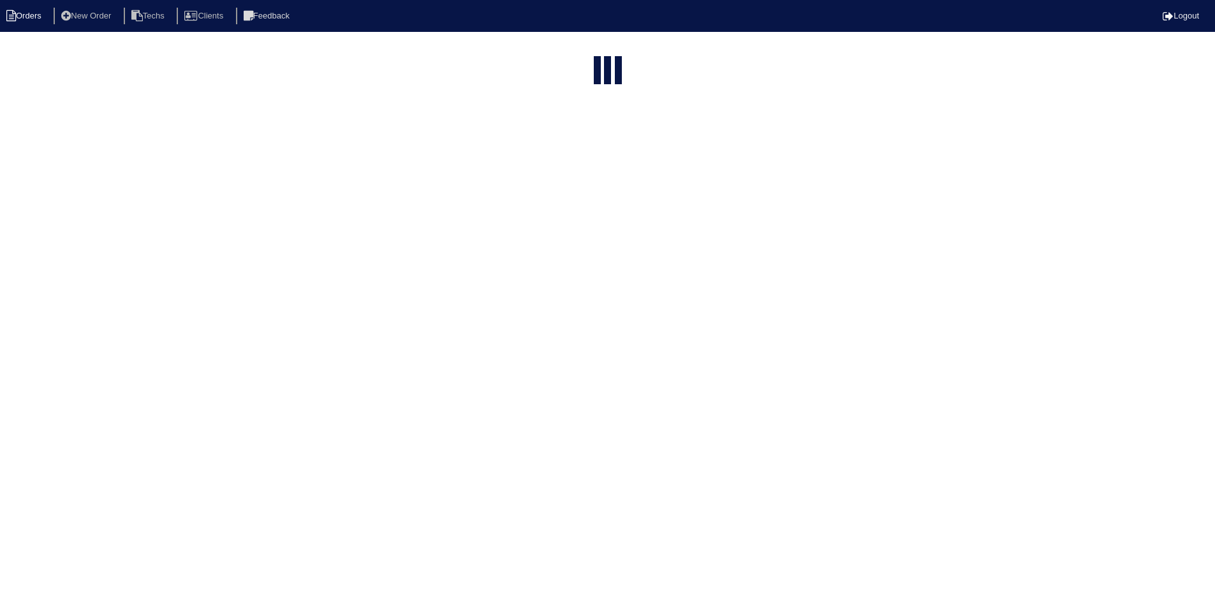
select select "field complete"
select select "need to quote"
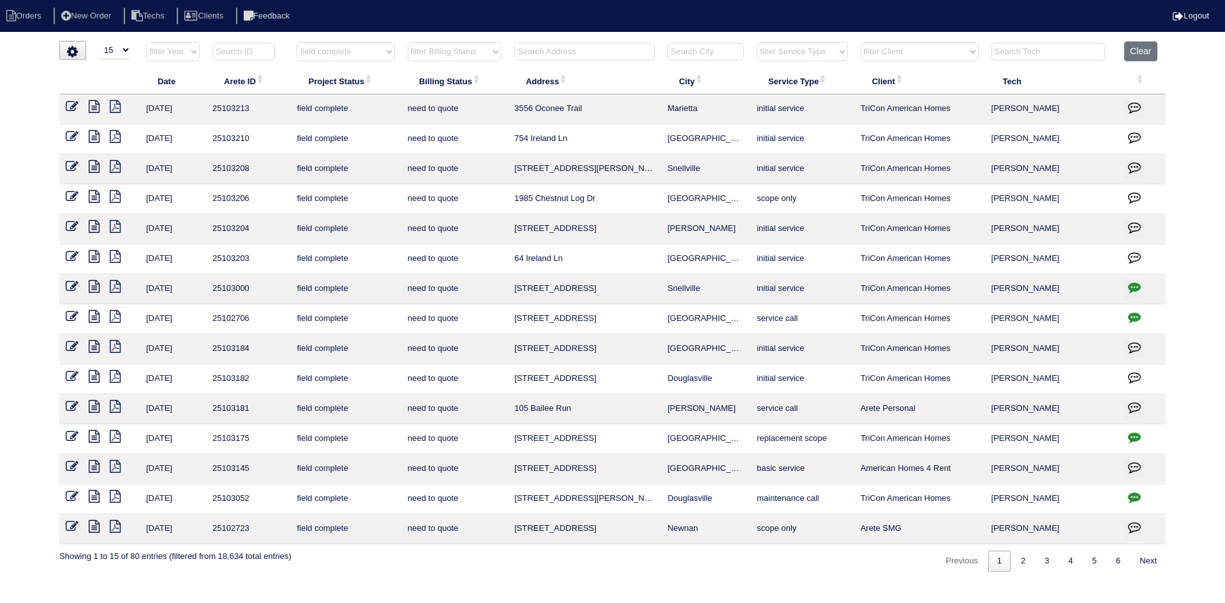
click at [94, 405] on icon at bounding box center [94, 406] width 11 height 13
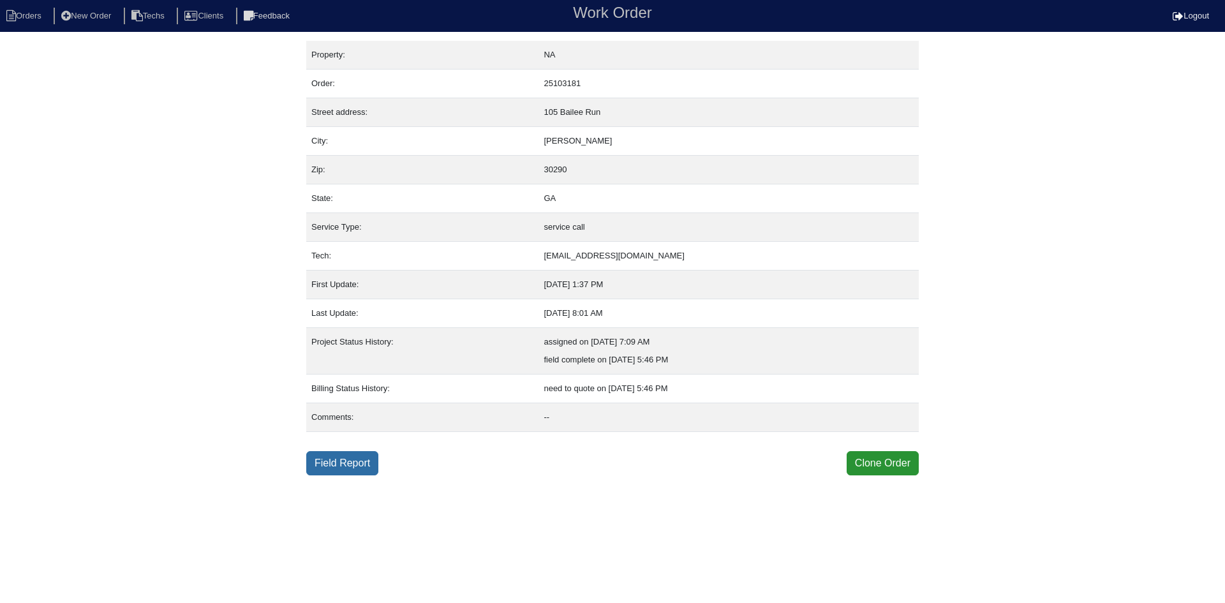
click at [350, 461] on link "Field Report" at bounding box center [342, 463] width 72 height 24
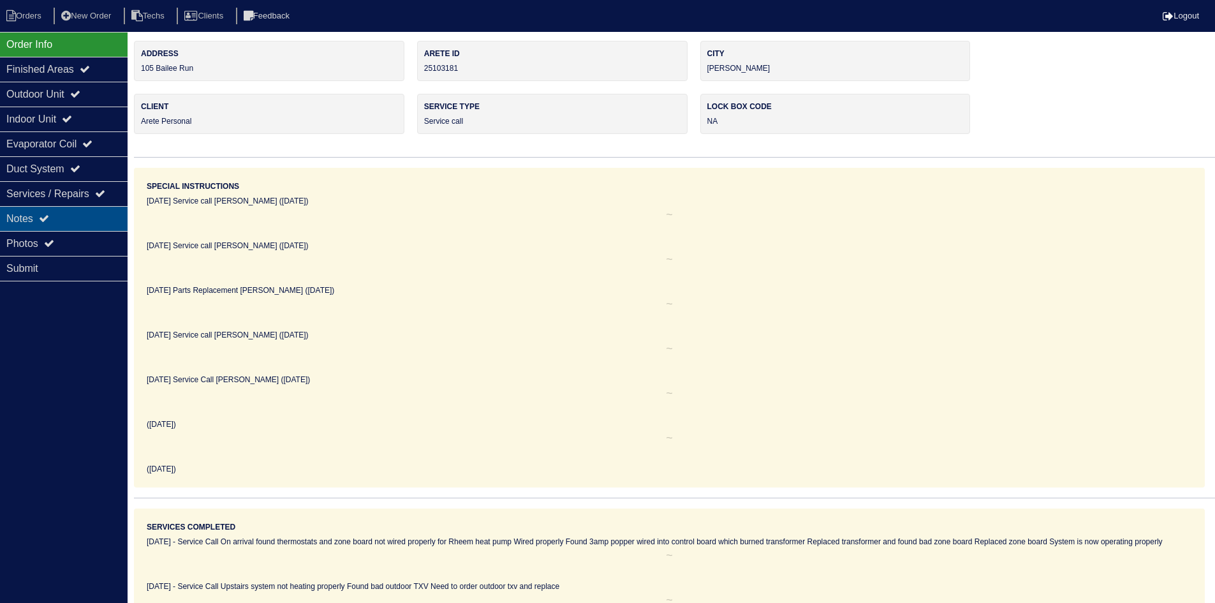
click at [74, 219] on div "Notes" at bounding box center [64, 218] width 128 height 25
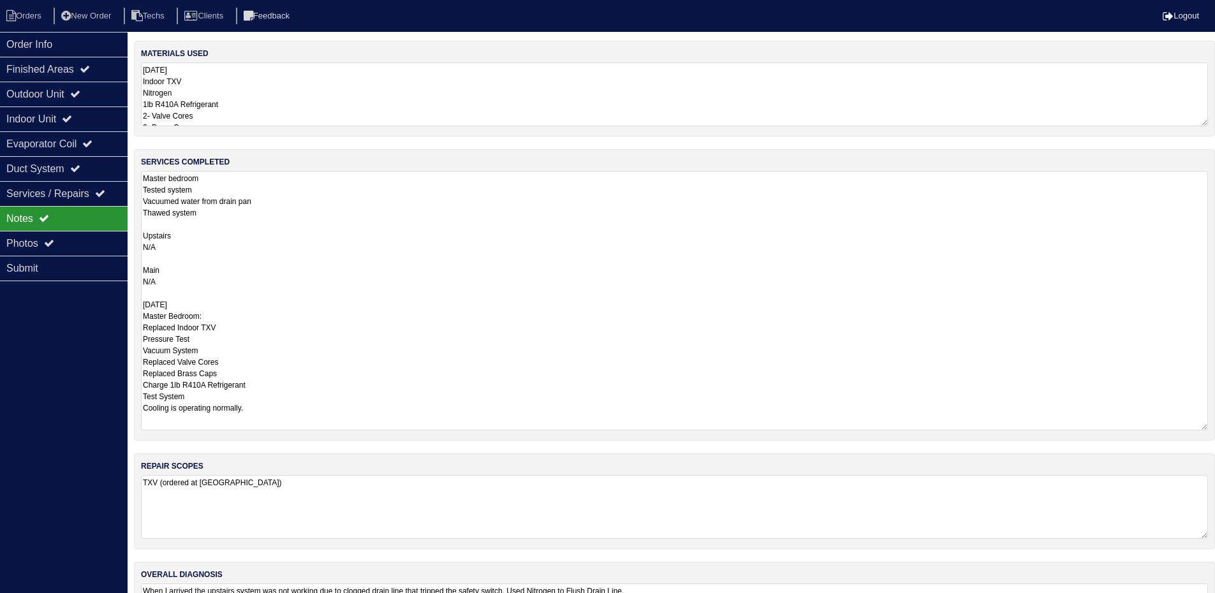
drag, startPoint x: 1211, startPoint y: 230, endPoint x: 1059, endPoint y: 428, distance: 250.2
click at [1215, 426] on html "Orders New Order Techs Clients Feedback Logout Orders New Order Users Clients M…" at bounding box center [607, 335] width 1215 height 670
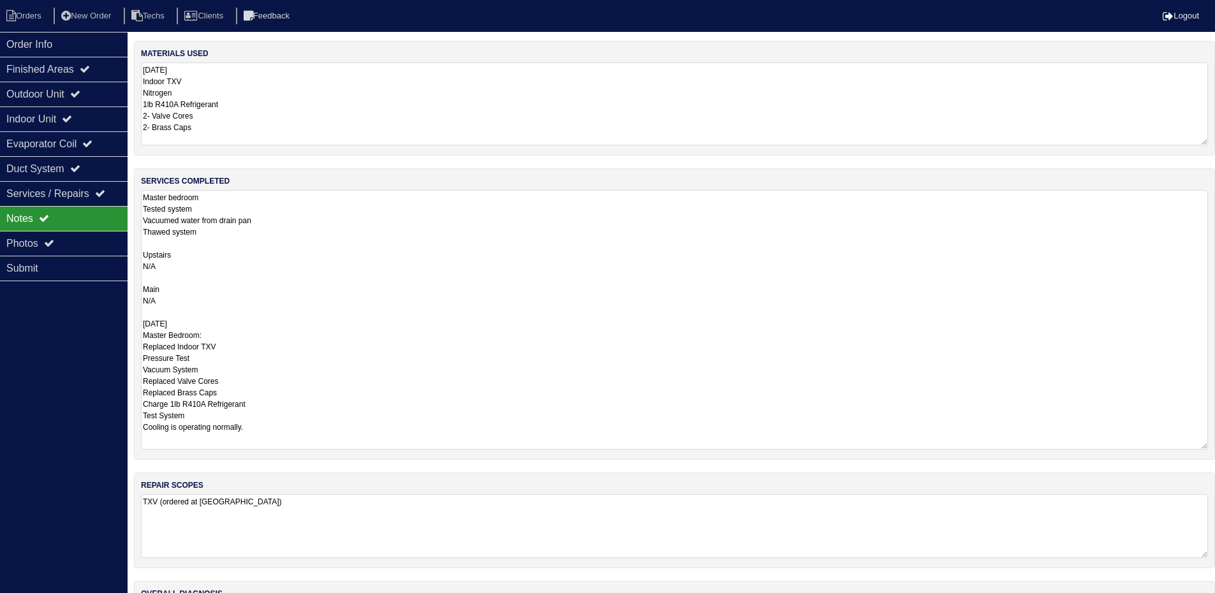
click at [354, 95] on textarea "9/2/25 Indoor TXV Nitrogen 1lb R410A Refrigerant 2- Valve Cores 2- Brass Caps" at bounding box center [674, 104] width 1067 height 83
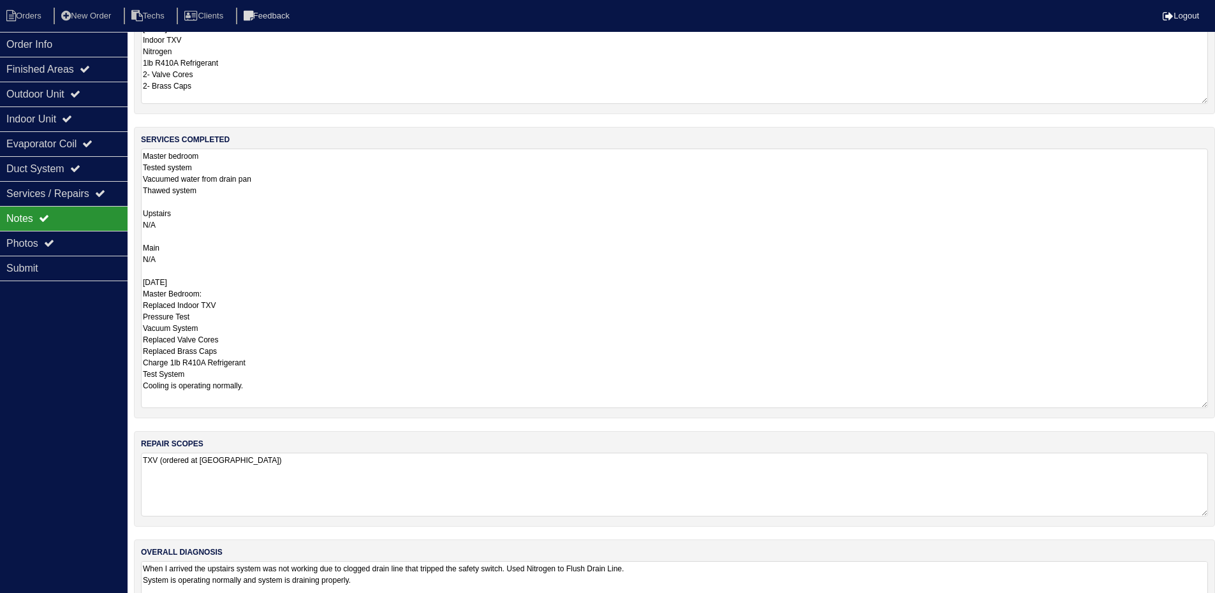
scroll to position [96, 0]
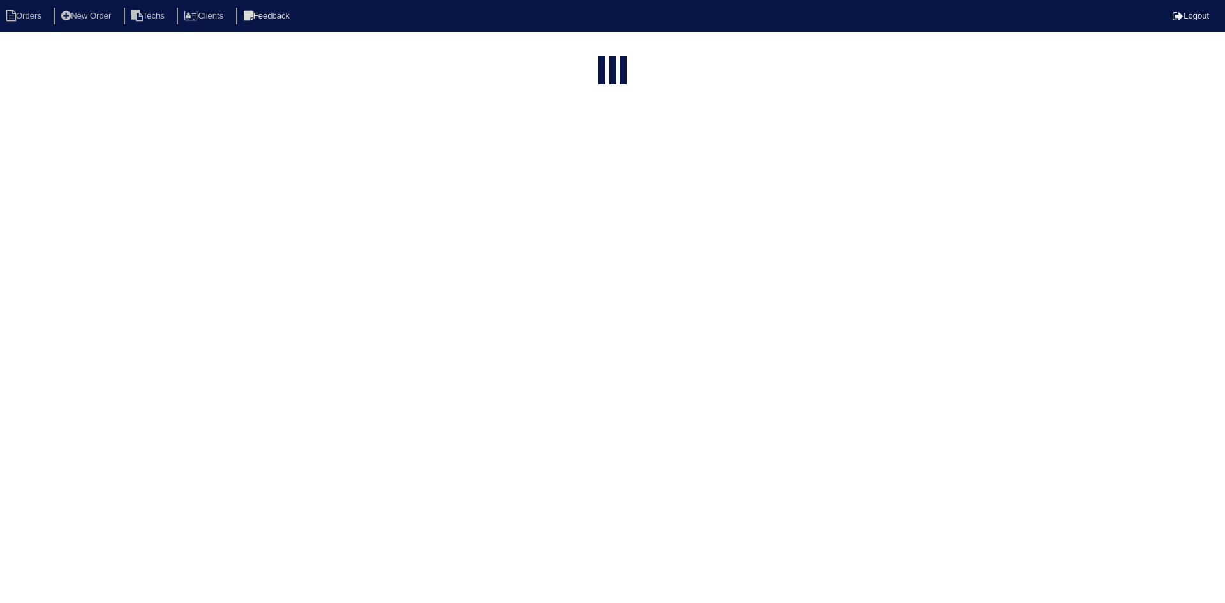
select select "15"
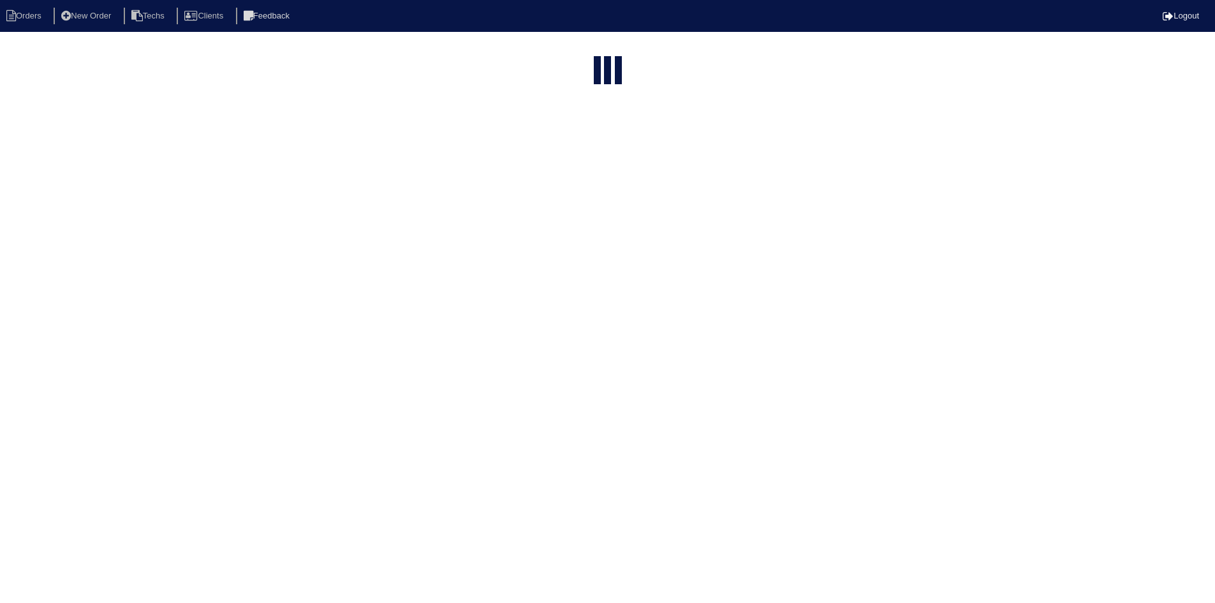
select select "field complete"
select select "need to quote"
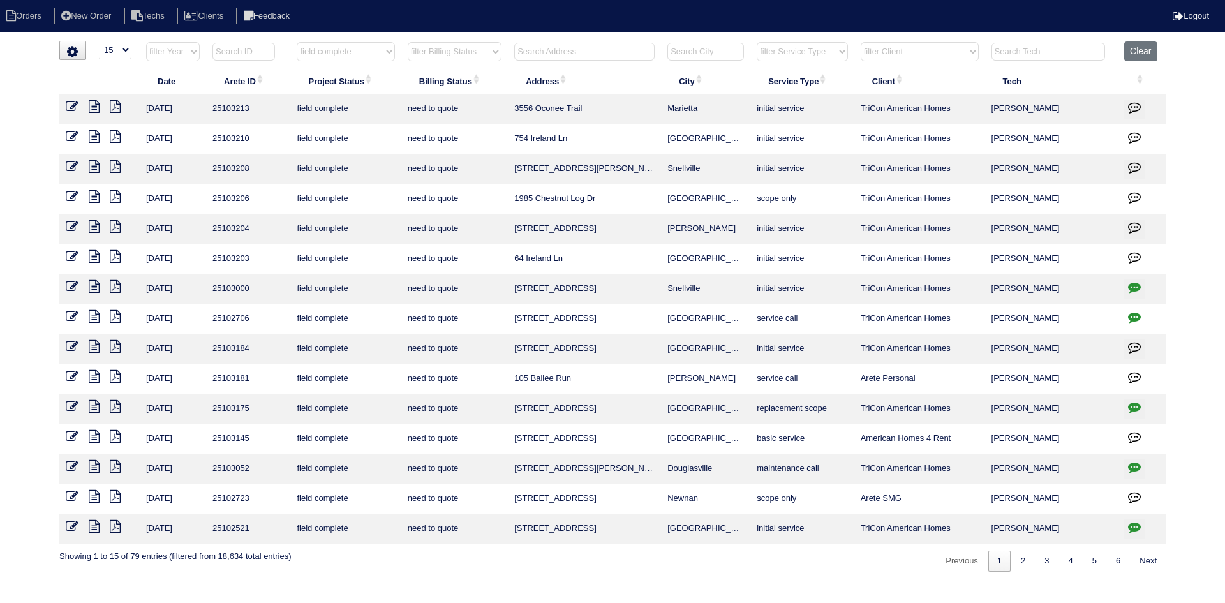
click at [1139, 52] on button "Clear" at bounding box center [1140, 51] width 33 height 20
select select
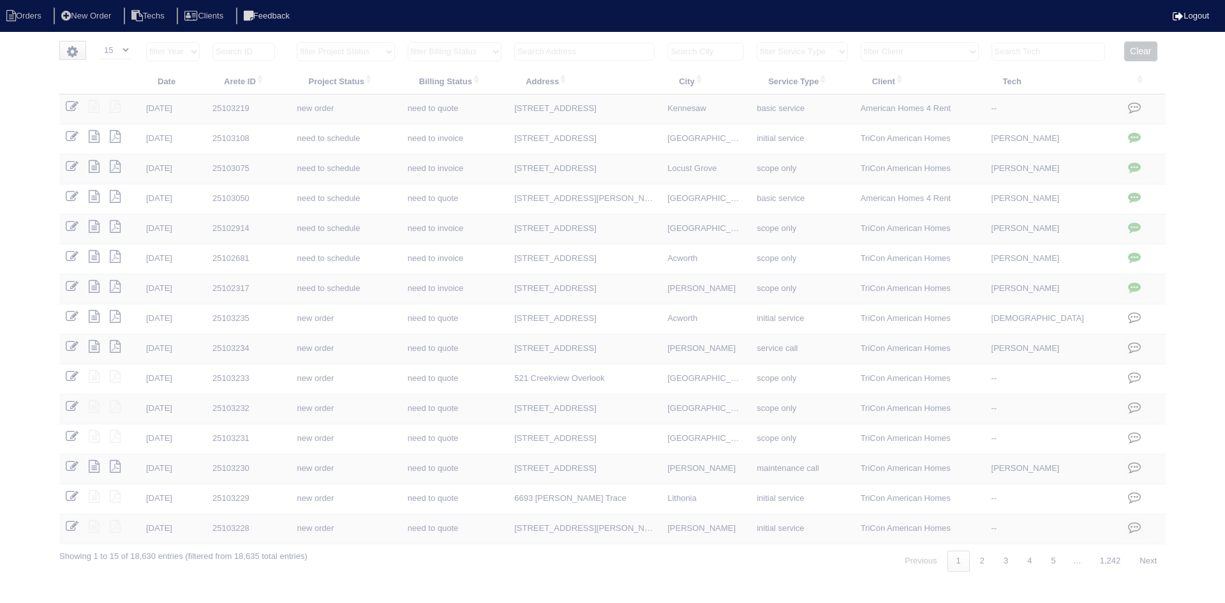
select select "15"
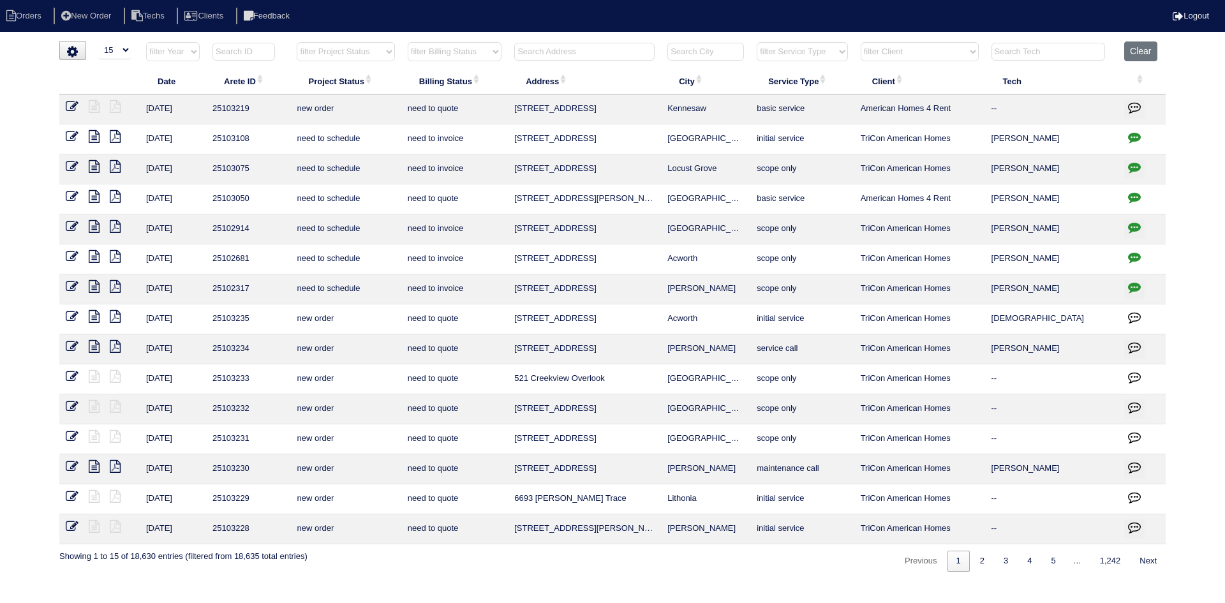
click at [554, 52] on input "text" at bounding box center [584, 52] width 140 height 18
paste input "[STREET_ADDRESS]"
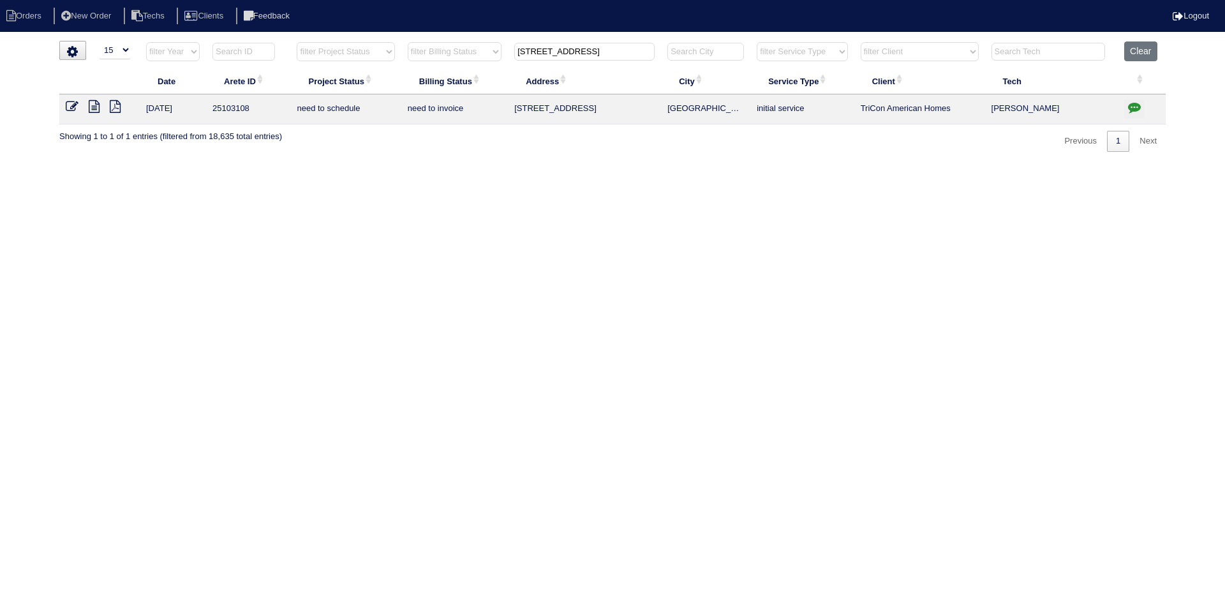
type input "[STREET_ADDRESS]"
click at [93, 106] on icon at bounding box center [94, 106] width 11 height 13
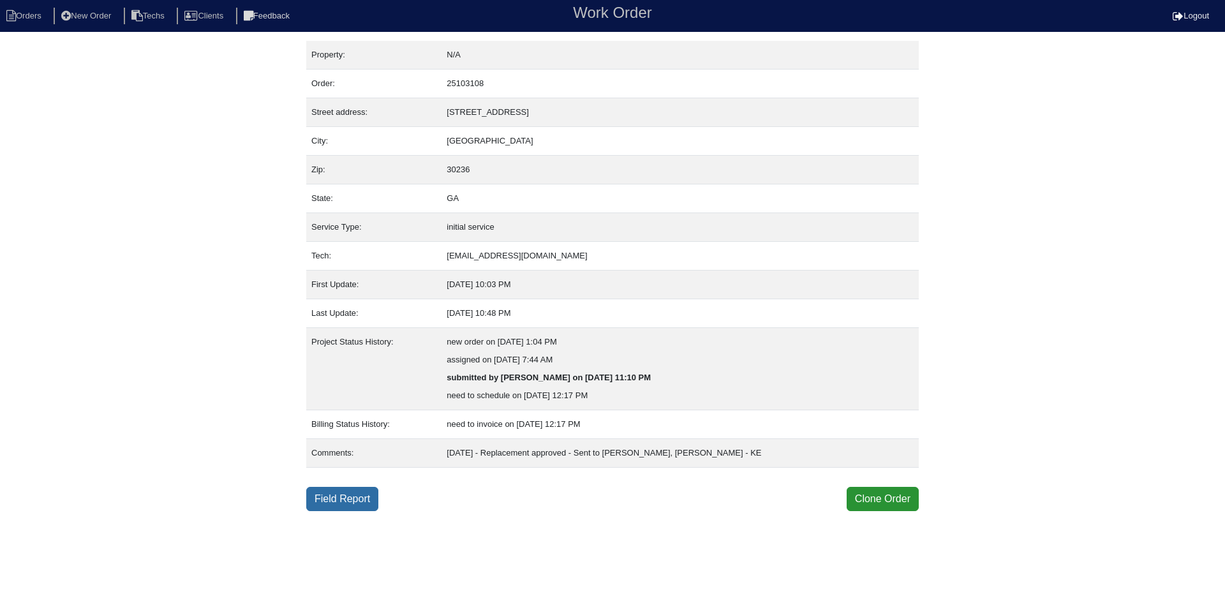
click at [336, 495] on link "Field Report" at bounding box center [342, 499] width 72 height 24
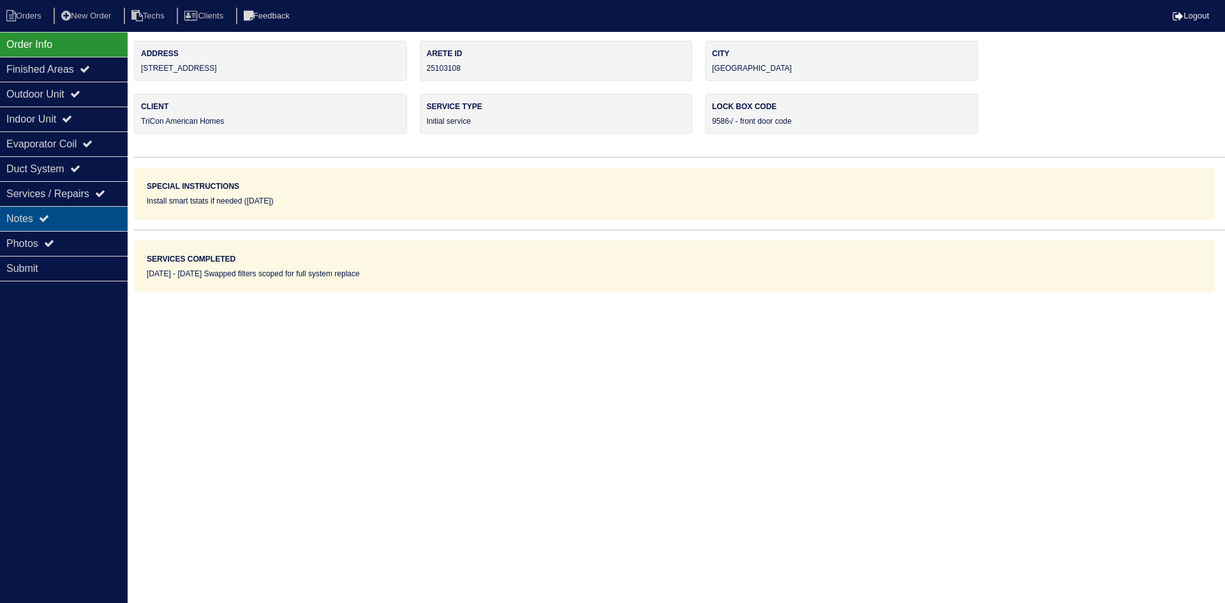
click at [37, 221] on div "Notes" at bounding box center [64, 218] width 128 height 25
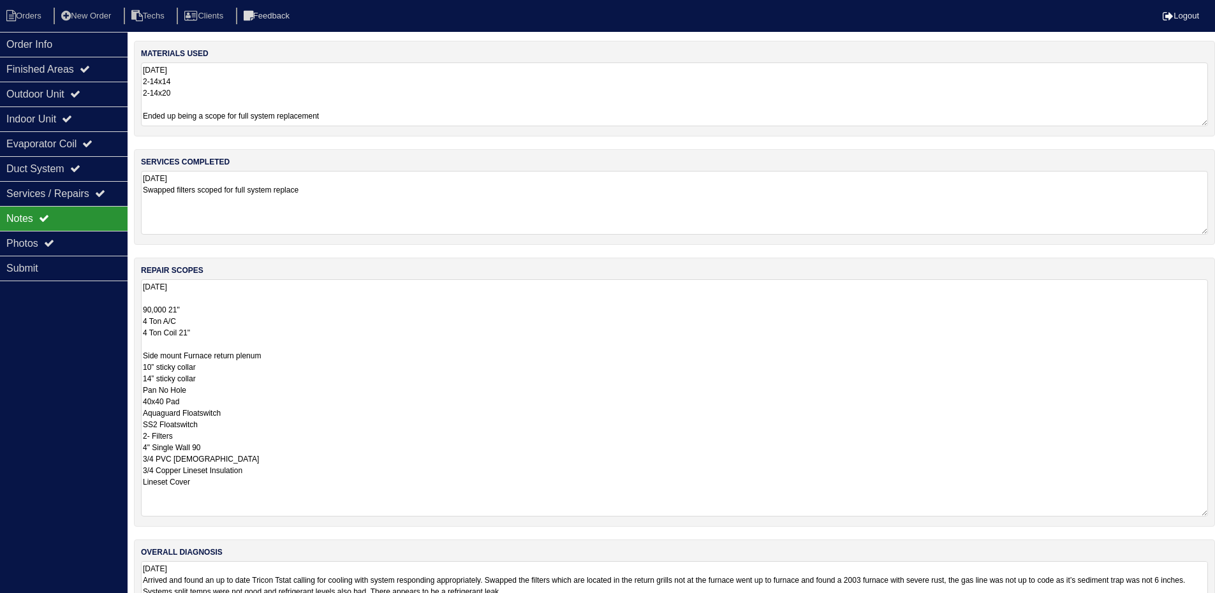
drag, startPoint x: 1210, startPoint y: 340, endPoint x: 1203, endPoint y: 514, distance: 173.7
click at [1203, 514] on textarea "8.25.25 90,000 21" 4 Ton A/C 4 Ton Coil 21" Side mount Furnace return plenum 10…" at bounding box center [674, 397] width 1067 height 237
click at [57, 48] on div "Order Info" at bounding box center [64, 44] width 128 height 25
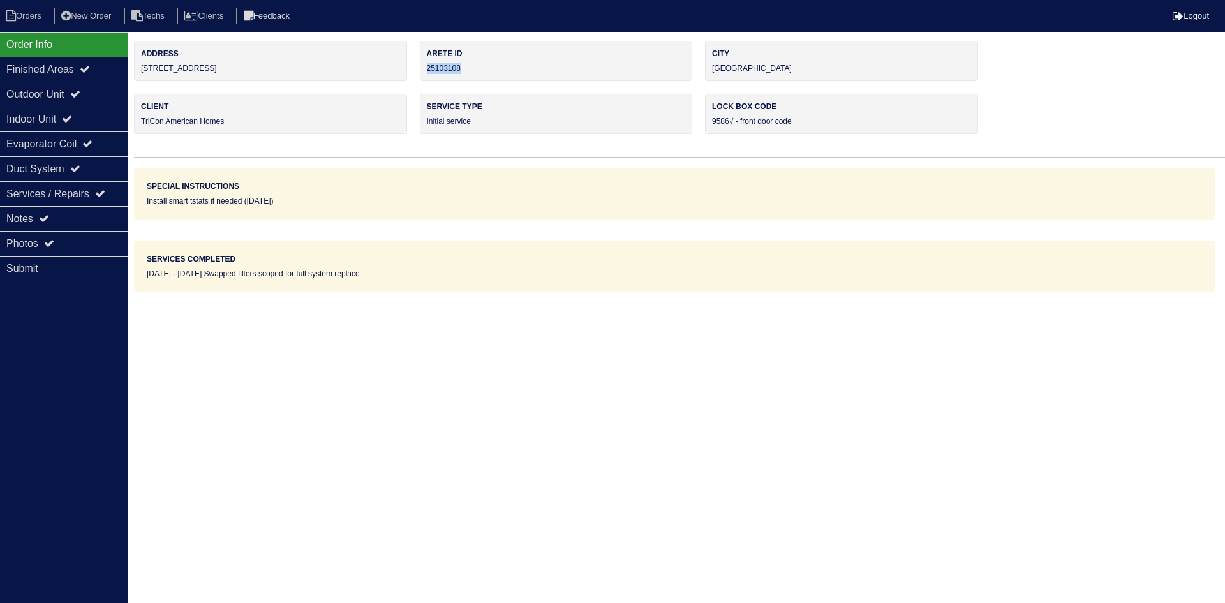
drag, startPoint x: 467, startPoint y: 67, endPoint x: 422, endPoint y: 69, distance: 45.3
click at [422, 69] on div "Arete ID 25103108" at bounding box center [556, 61] width 273 height 40
copy div "25103108"
click at [75, 215] on div "Notes" at bounding box center [64, 218] width 128 height 25
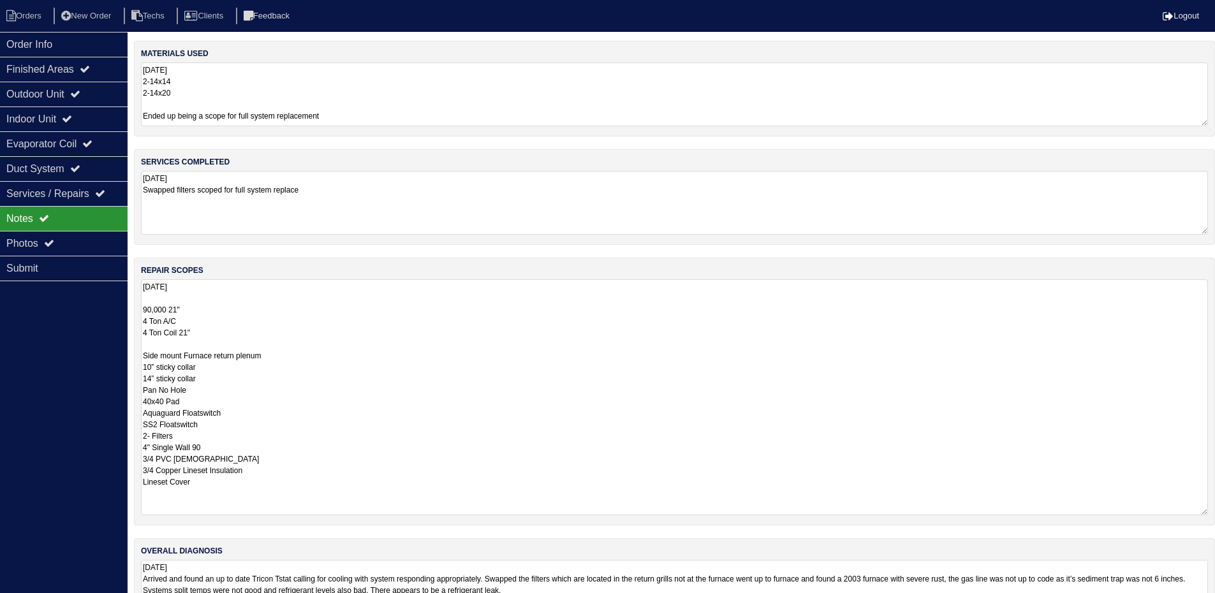
click at [457, 358] on textarea "8.25.25 90,000 21" 4 Ton A/C 4 Ton Coil 21" Side mount Furnace return plenum 10…" at bounding box center [674, 397] width 1067 height 236
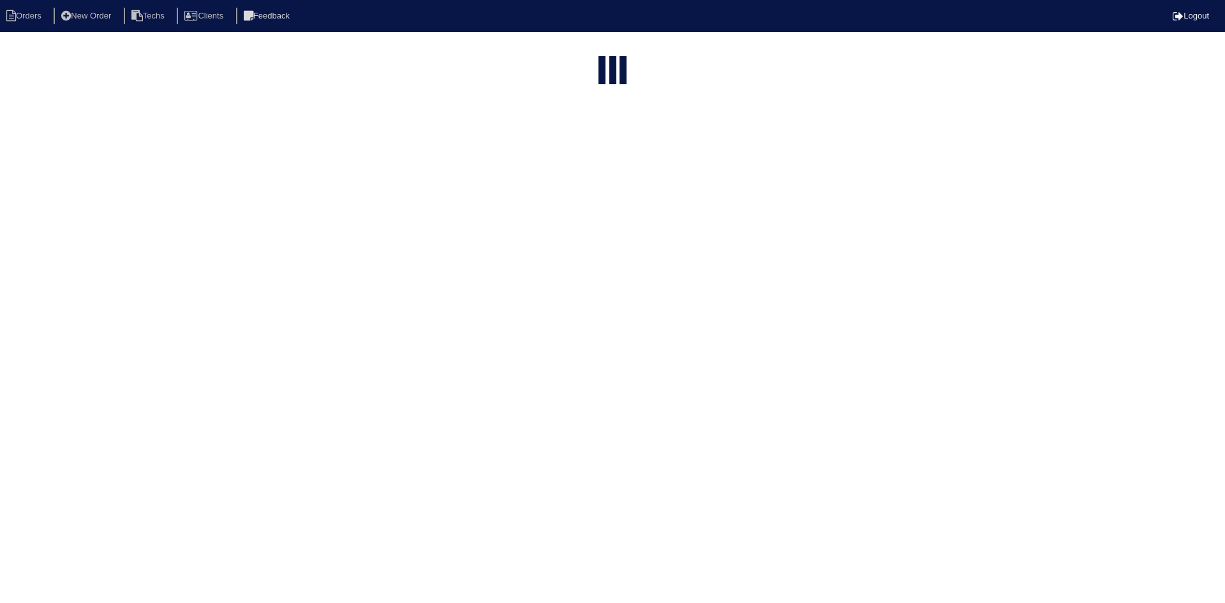
select select "15"
type input "[STREET_ADDRESS]"
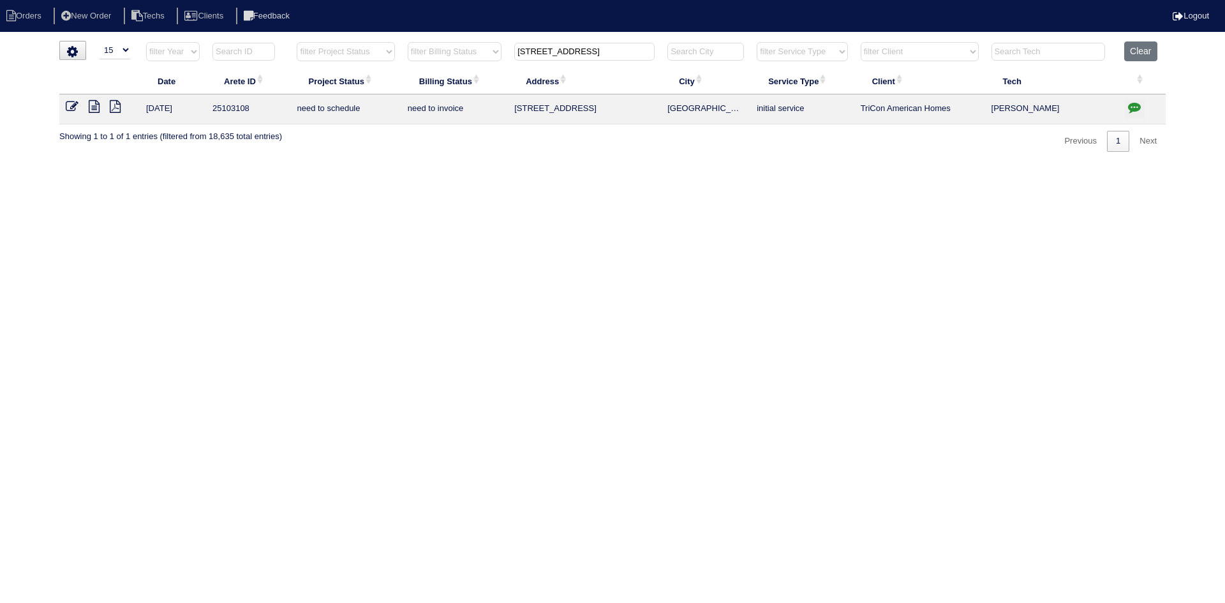
click at [1134, 105] on icon "button" at bounding box center [1134, 107] width 13 height 13
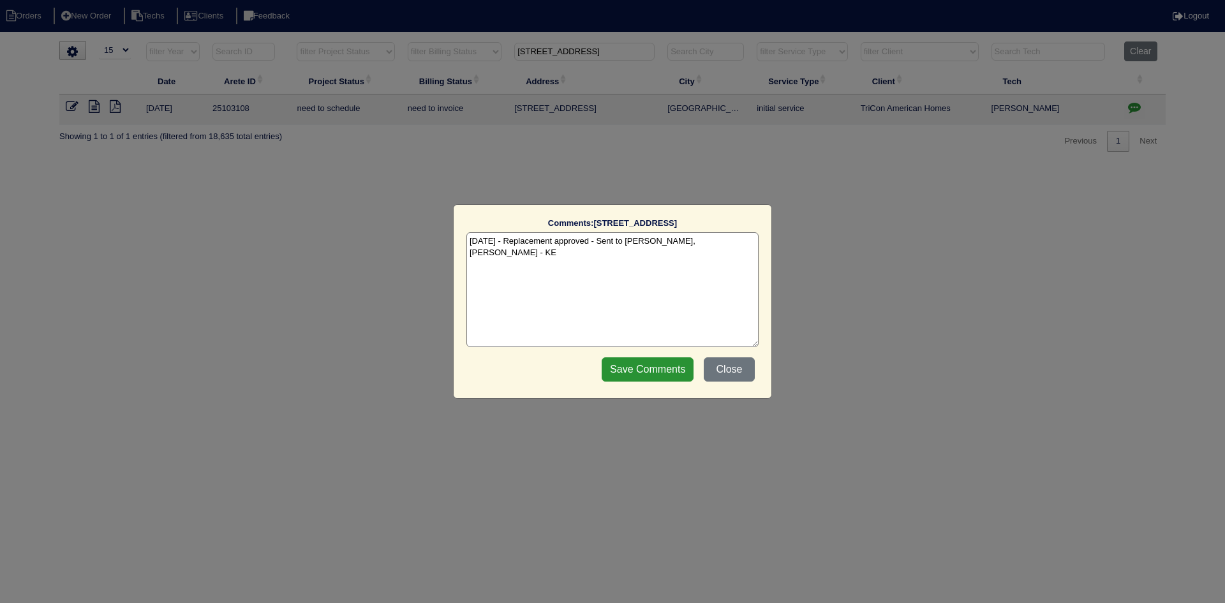
click at [727, 241] on textarea "9/3/25 - Replacement approved - Sent to Dan, Payton, Reeca - KE" at bounding box center [612, 289] width 292 height 115
paste textarea "Equipment ordered - pricing verified Sibi order number: TAH-EBQMW7RN Order plac…"
click at [669, 258] on textarea "9/3/25 - Replacement approved - Sent to Dan, Payton, Reeca - KE 9/3/25 - Equipm…" at bounding box center [612, 289] width 292 height 115
click at [640, 251] on textarea "9/3/25 - Replacement approved - Sent to Dan, Payton, Reeca - KE 9/3/25 - Equipm…" at bounding box center [612, 289] width 292 height 115
type textarea "9/3/25 - Replacement approved - Sent to Dan, Payton, Reeca - KE 9/3/25 - Equipm…"
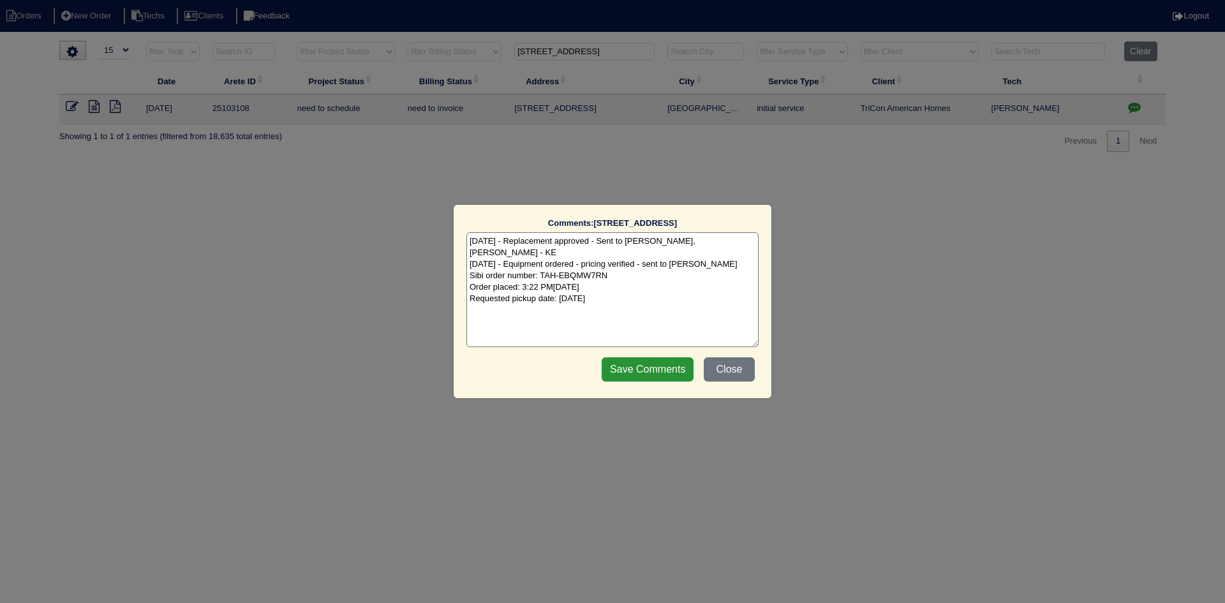
click at [641, 368] on input "Save Comments" at bounding box center [648, 369] width 92 height 24
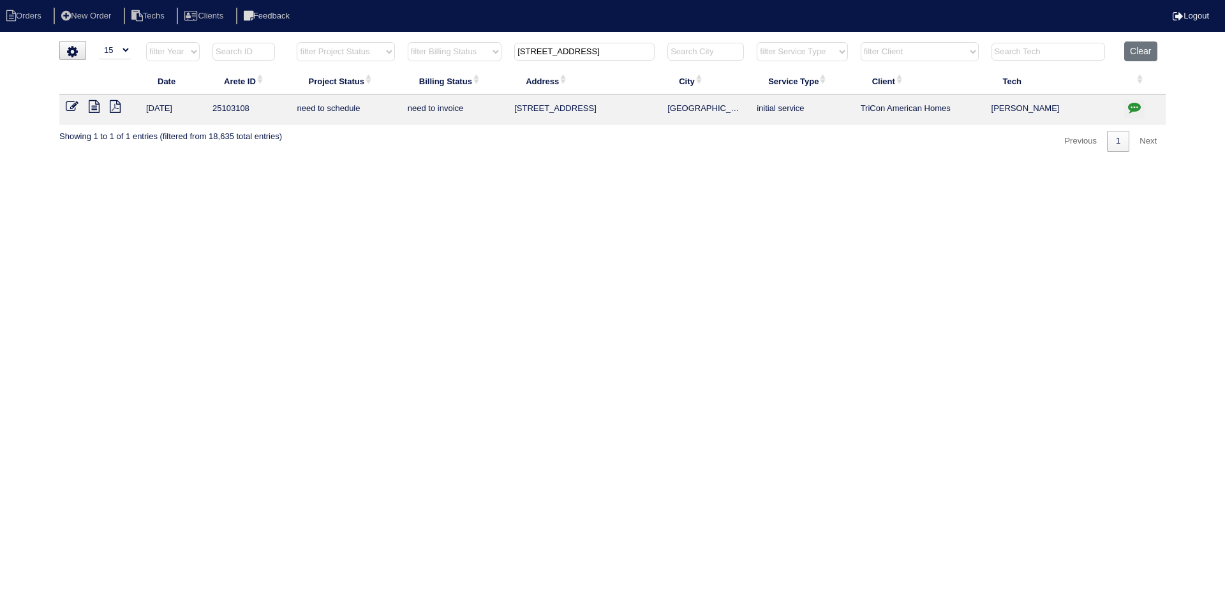
click at [572, 47] on input "9466 Deer Crossing Dr" at bounding box center [584, 52] width 140 height 18
paste input "1260 Wilkes Crest"
type input "1260 Wilkes Crest Dr"
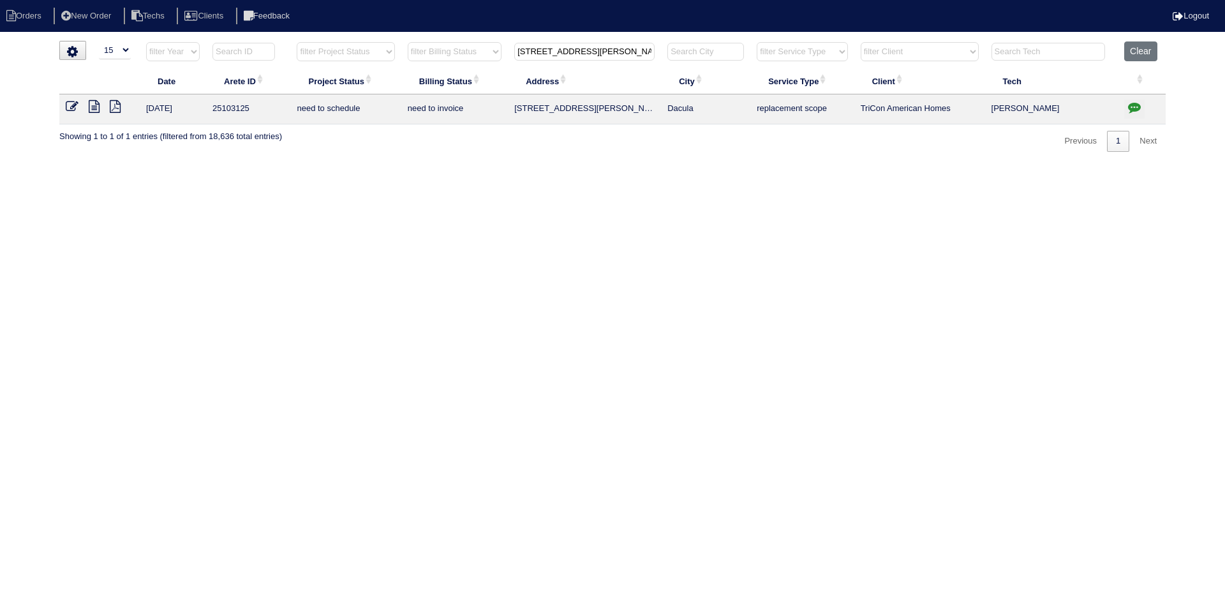
click at [93, 109] on icon at bounding box center [94, 106] width 11 height 13
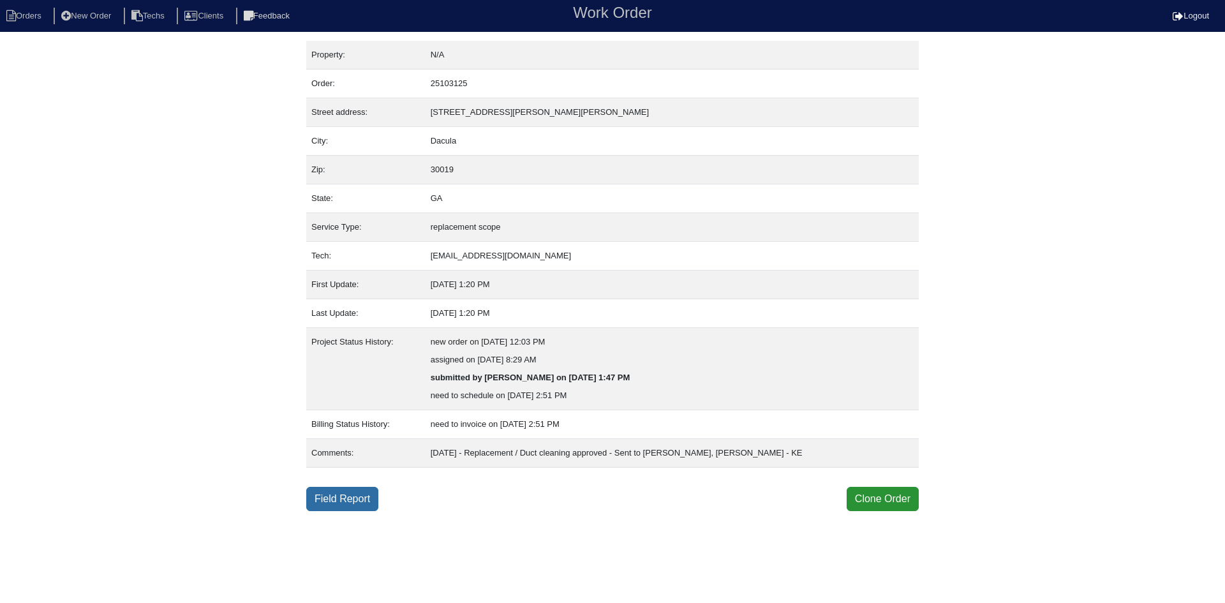
click at [332, 505] on link "Field Report" at bounding box center [342, 499] width 72 height 24
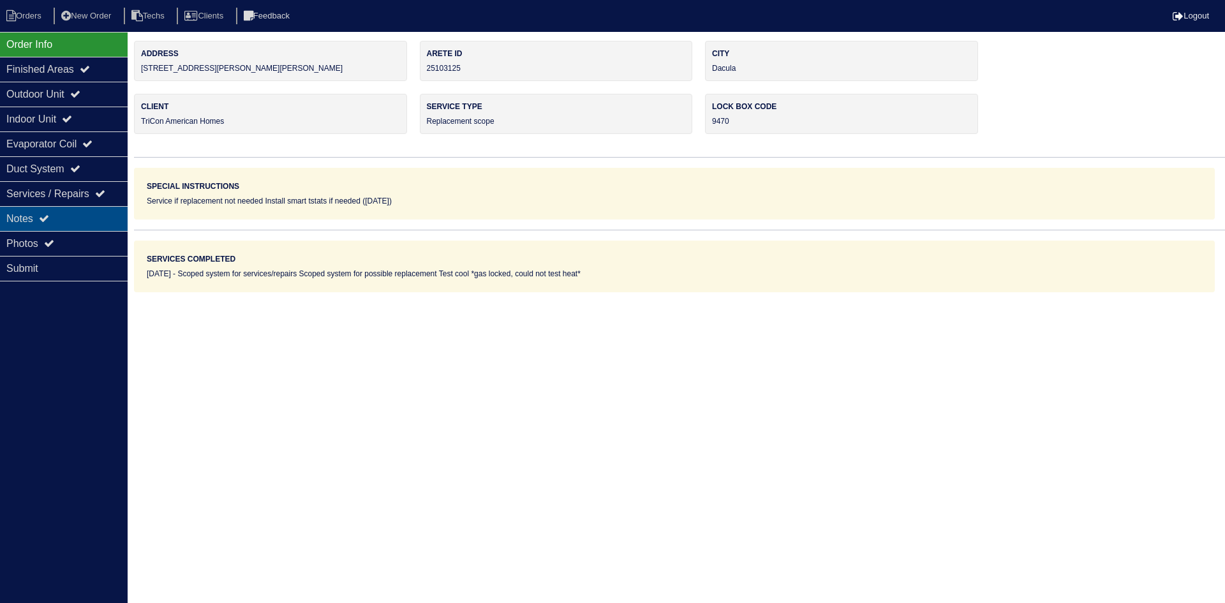
click at [55, 212] on div "Notes" at bounding box center [64, 218] width 128 height 25
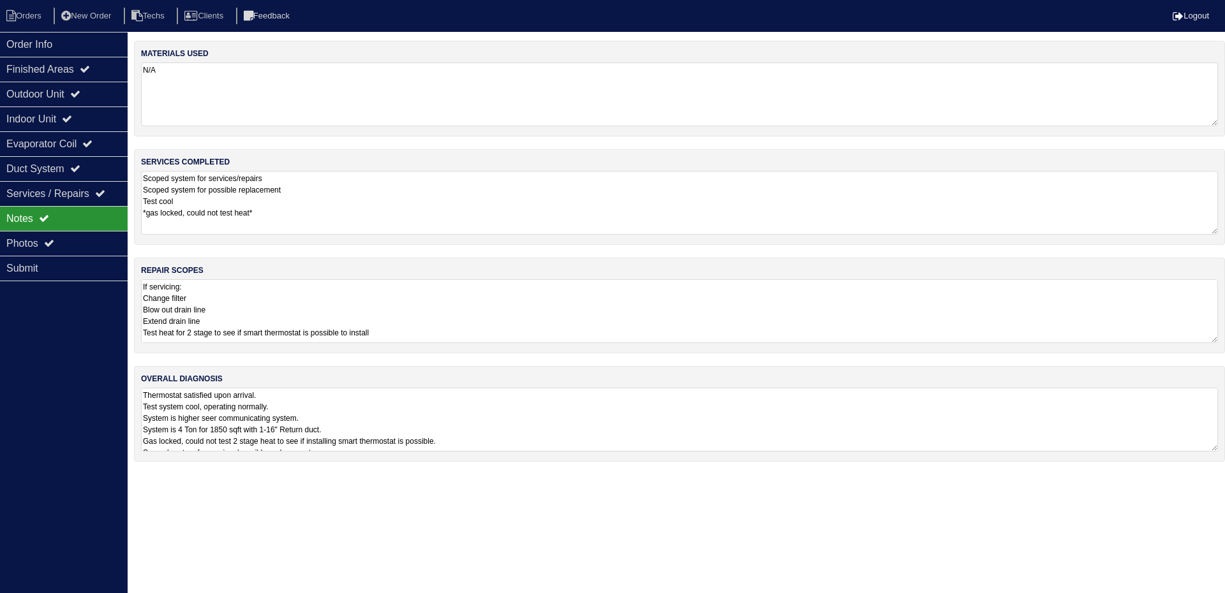
click at [566, 299] on textarea "If servicing: Change filter Blow out drain line Extend drain line Test heat for…" at bounding box center [679, 311] width 1077 height 64
click at [28, 343] on div "Order Info Finished Areas Outdoor Unit Indoor Unit Evaporator Coil Duct System …" at bounding box center [64, 328] width 128 height 593
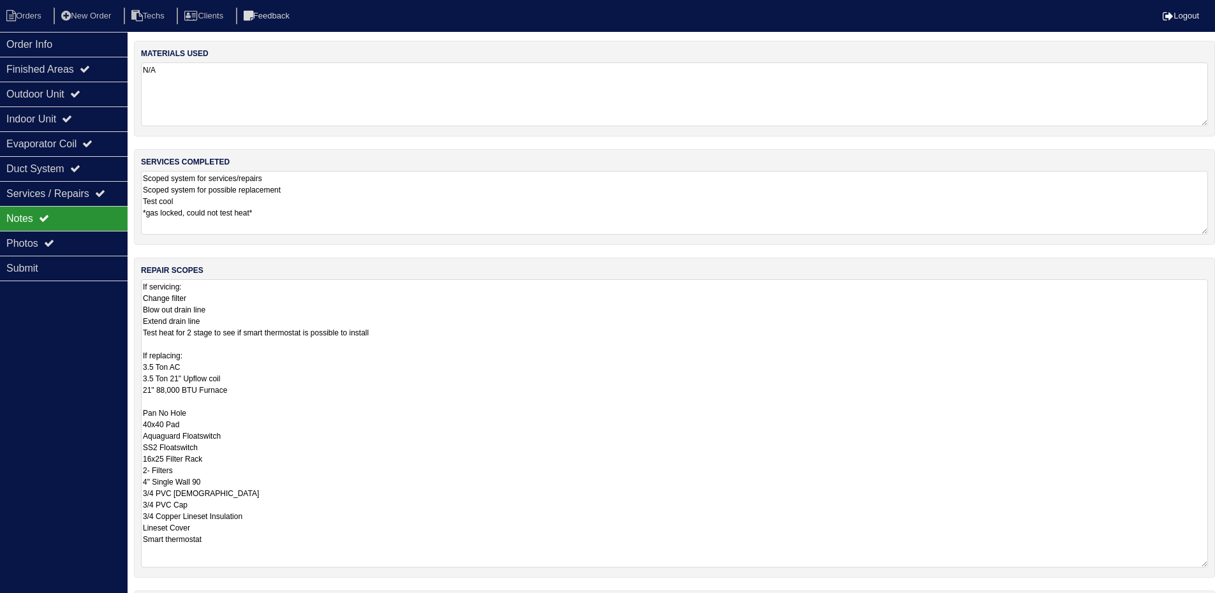
drag, startPoint x: 1215, startPoint y: 340, endPoint x: 1224, endPoint y: 565, distance: 224.7
click at [1215, 565] on html "Orders New Order Techs Clients Feedback Logout Orders New Order Users Clients M…" at bounding box center [607, 349] width 1215 height 699
drag, startPoint x: 168, startPoint y: 392, endPoint x: 160, endPoint y: 391, distance: 7.8
click at [160, 391] on textarea "If servicing: Change filter Blow out drain line Extend drain line Test heat for…" at bounding box center [674, 422] width 1067 height 287
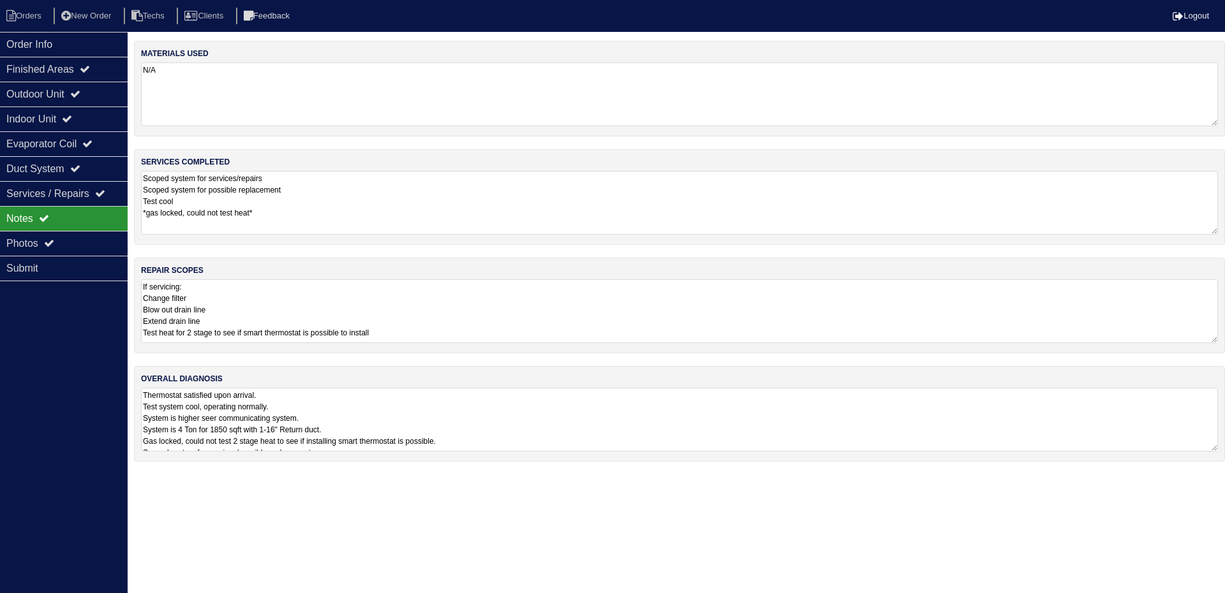
click at [47, 351] on div "Order Info Finished Areas Outdoor Unit Indoor Unit Evaporator Coil Duct System …" at bounding box center [64, 328] width 128 height 593
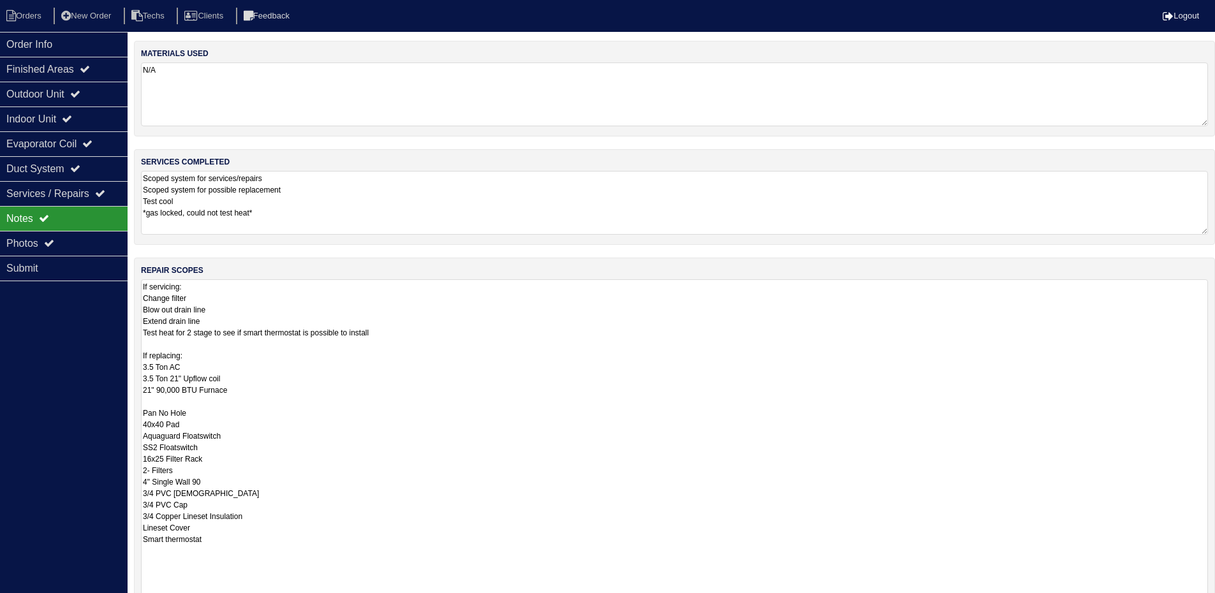
drag, startPoint x: 1214, startPoint y: 341, endPoint x: 1163, endPoint y: 604, distance: 267.7
click at [1163, 602] on html "Orders New Order Techs Clients Feedback Logout Orders New Order Users Clients M…" at bounding box center [607, 366] width 1215 height 732
click at [82, 51] on div "Order Info" at bounding box center [64, 44] width 128 height 25
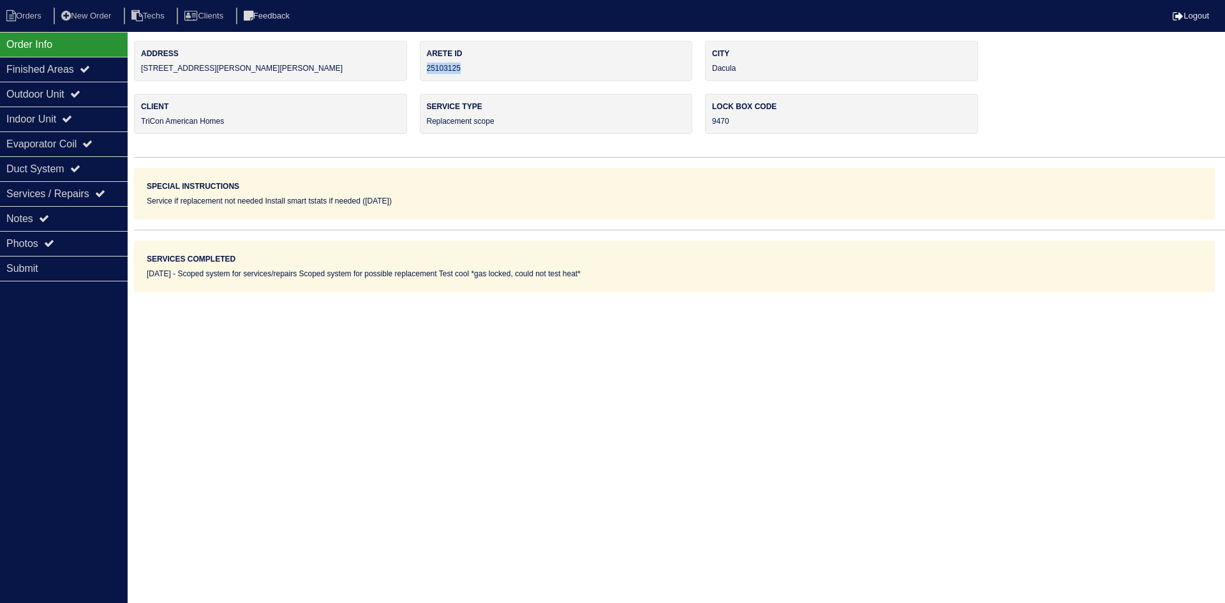
drag, startPoint x: 466, startPoint y: 67, endPoint x: 427, endPoint y: 70, distance: 39.0
click at [427, 70] on div "Arete ID 25103125" at bounding box center [556, 61] width 273 height 40
copy div "25103125"
click at [95, 221] on div "Notes" at bounding box center [64, 218] width 128 height 25
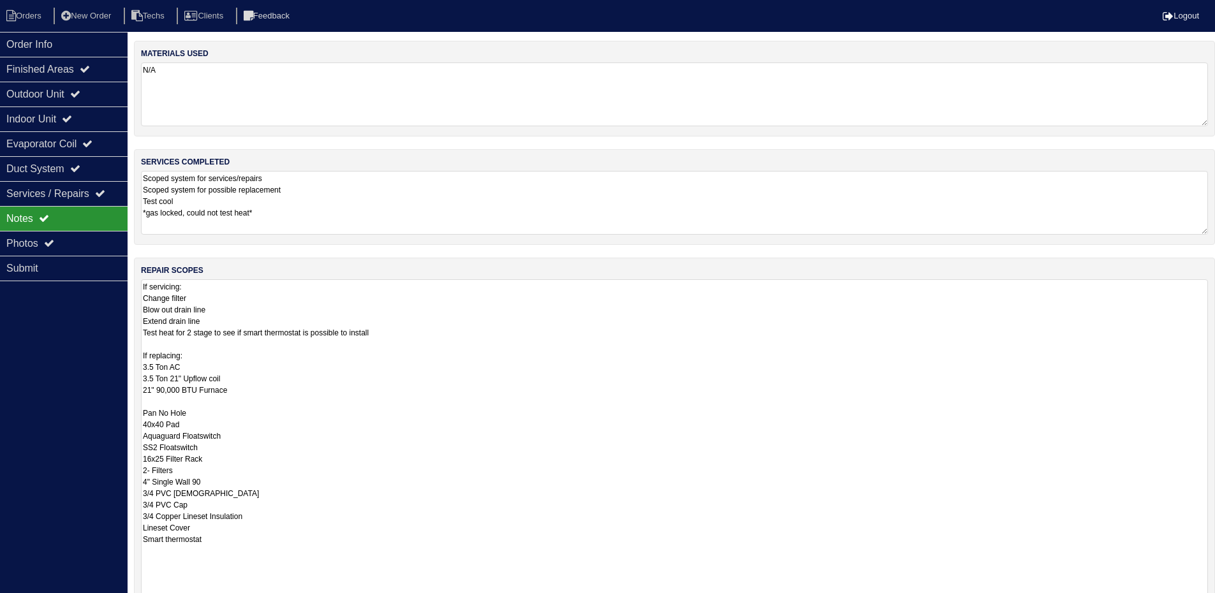
drag, startPoint x: 144, startPoint y: 288, endPoint x: 396, endPoint y: 348, distance: 259.0
click at [396, 348] on textarea "If servicing: Change filter Blow out drain line Extend drain line Test heat for…" at bounding box center [674, 441] width 1067 height 325
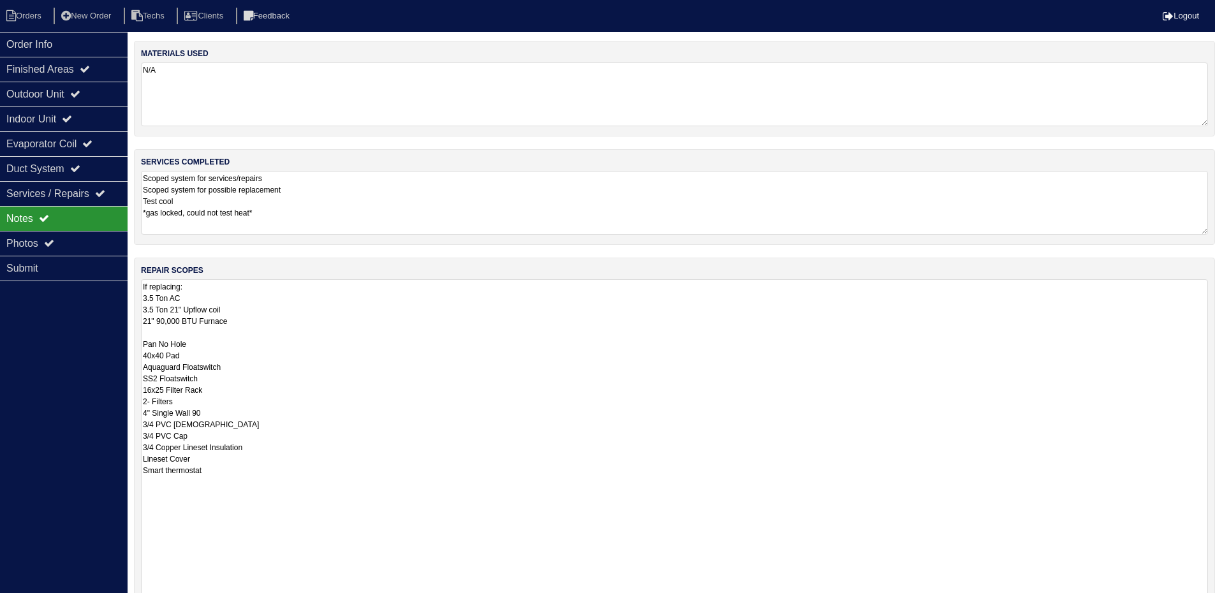
type textarea "If replacing: 3.5 Ton AC 3.5 Ton 21" Upflow coil 21" 90,000 BTU Furnace Pan No …"
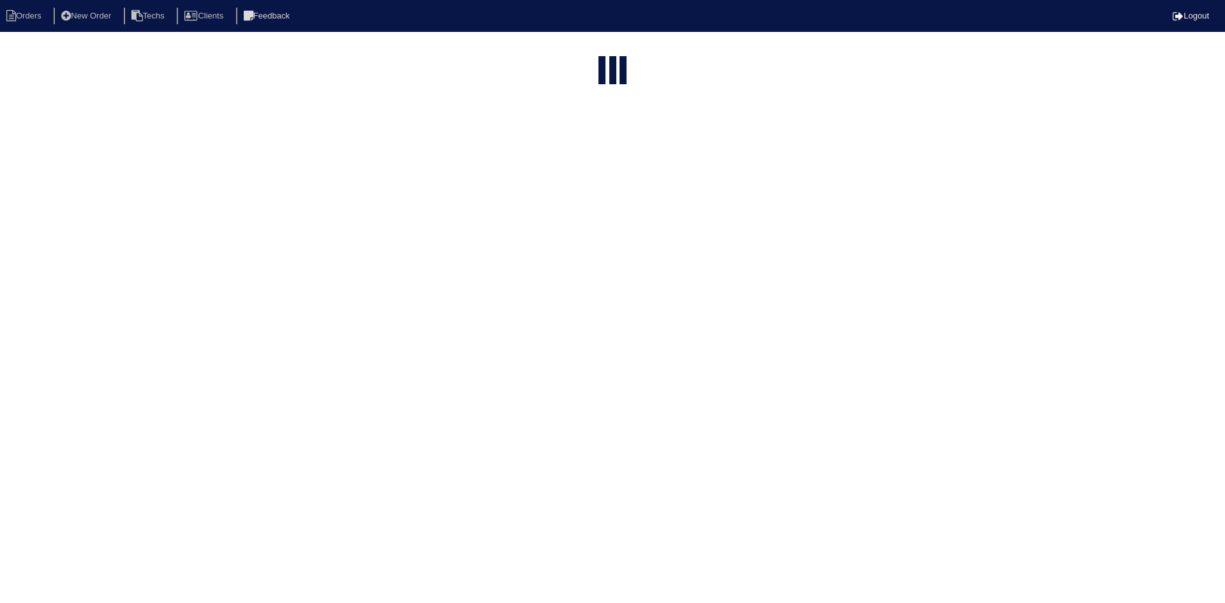
select select "15"
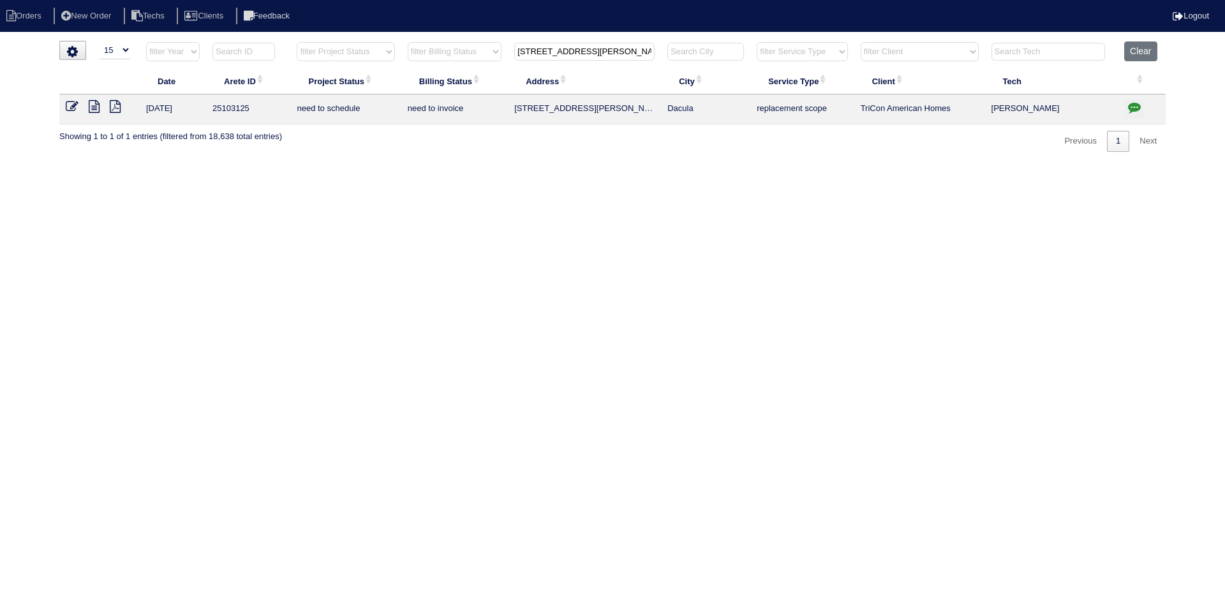
click at [1134, 107] on icon "button" at bounding box center [1134, 107] width 13 height 13
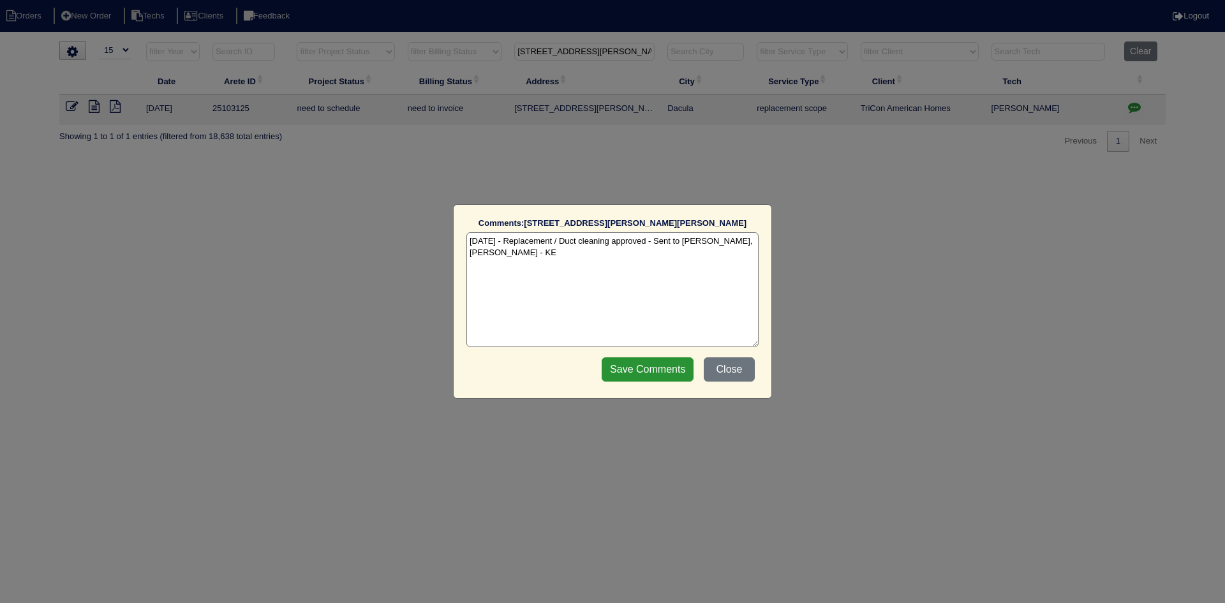
click at [544, 256] on textarea "8/28/25 - Replacement / Duct cleaning approved - Sent to Dan, Payton, Reeca - KE" at bounding box center [612, 289] width 292 height 115
paste textarea "Equipment ordered - pricing verified Sibi order number: TAH-D5FFY21V Order plac…"
click at [657, 256] on textarea "8/28/25 - Replacement / Duct cleaning approved - Sent to Dan, Payton, Reeca - K…" at bounding box center [612, 289] width 292 height 115
click at [659, 267] on textarea "8/28/25 - Replacement / Duct cleaning approved - Sent to Dan, Payton, Reeca - K…" at bounding box center [612, 289] width 292 height 115
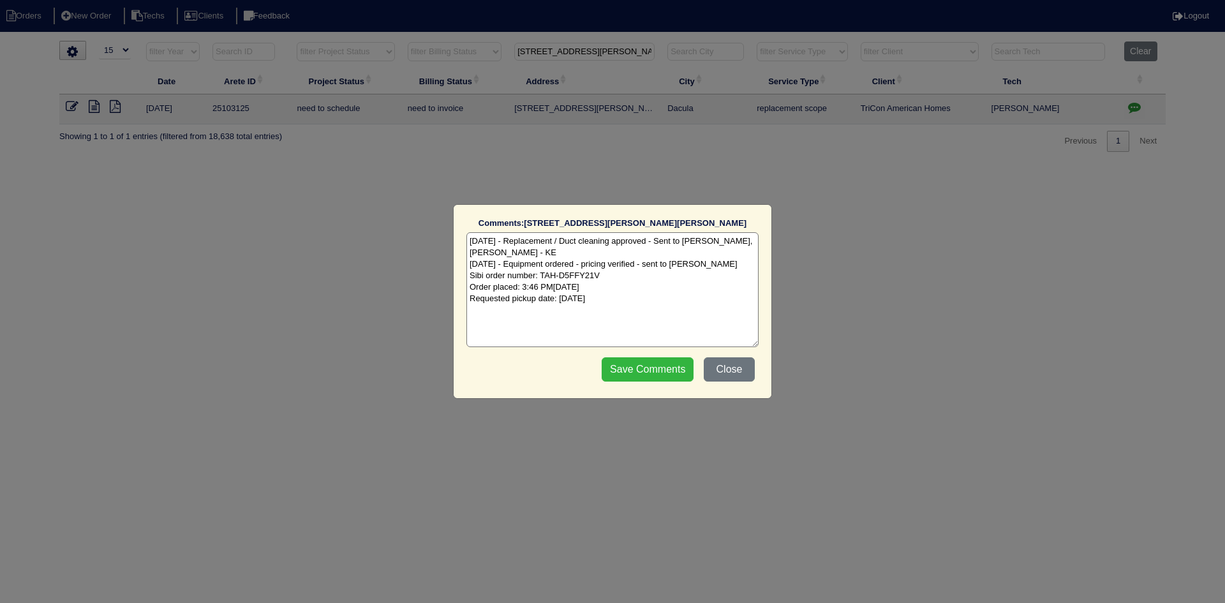
type textarea "[DATE] - Replacement / Duct cleaning approved - Sent to [PERSON_NAME], [PERSON_…"
click at [663, 367] on input "Save Comments" at bounding box center [648, 369] width 92 height 24
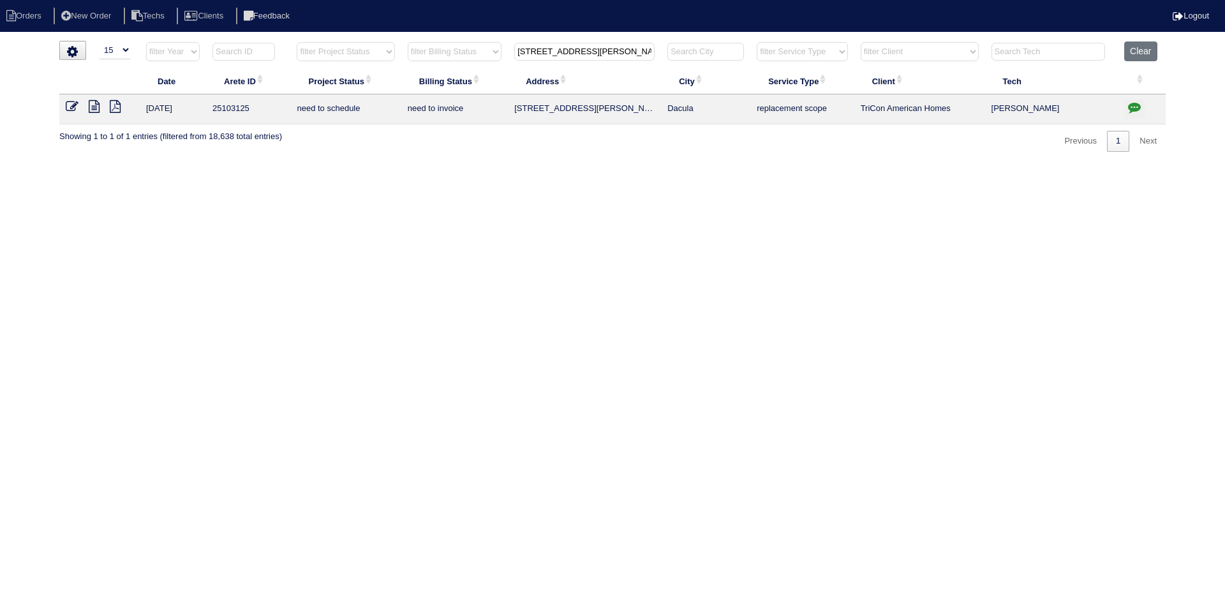
click at [552, 54] on input "1260 Wilkes Crest Dr" at bounding box center [584, 52] width 140 height 18
paste input "314 Bennington Place"
type input "314 Bennington Pl"
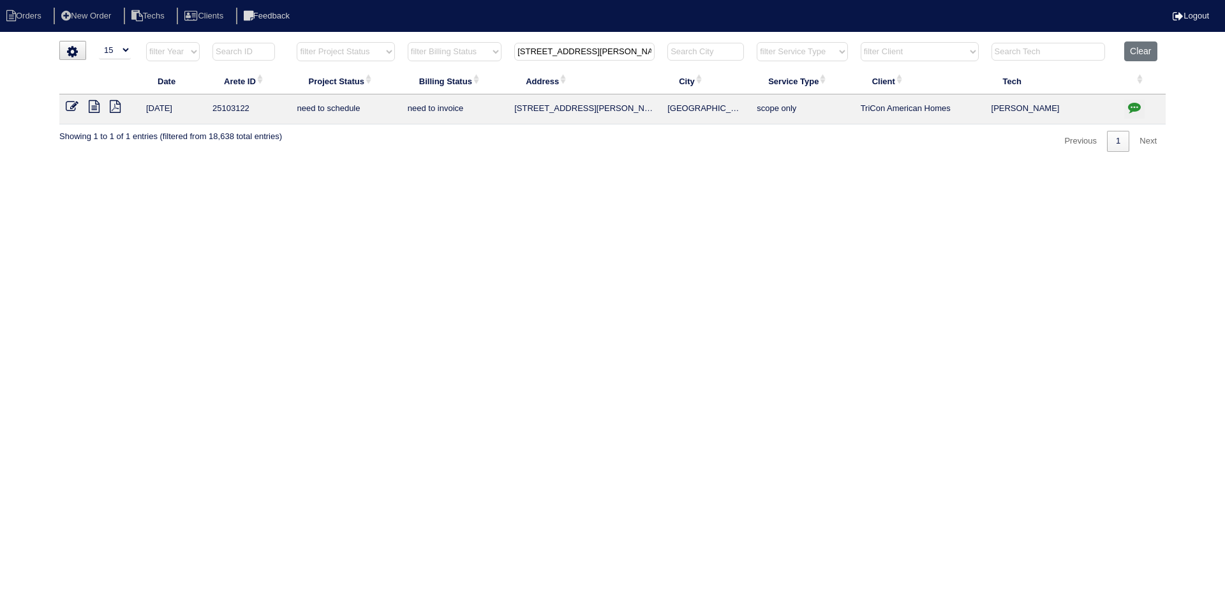
click at [94, 108] on icon at bounding box center [94, 106] width 11 height 13
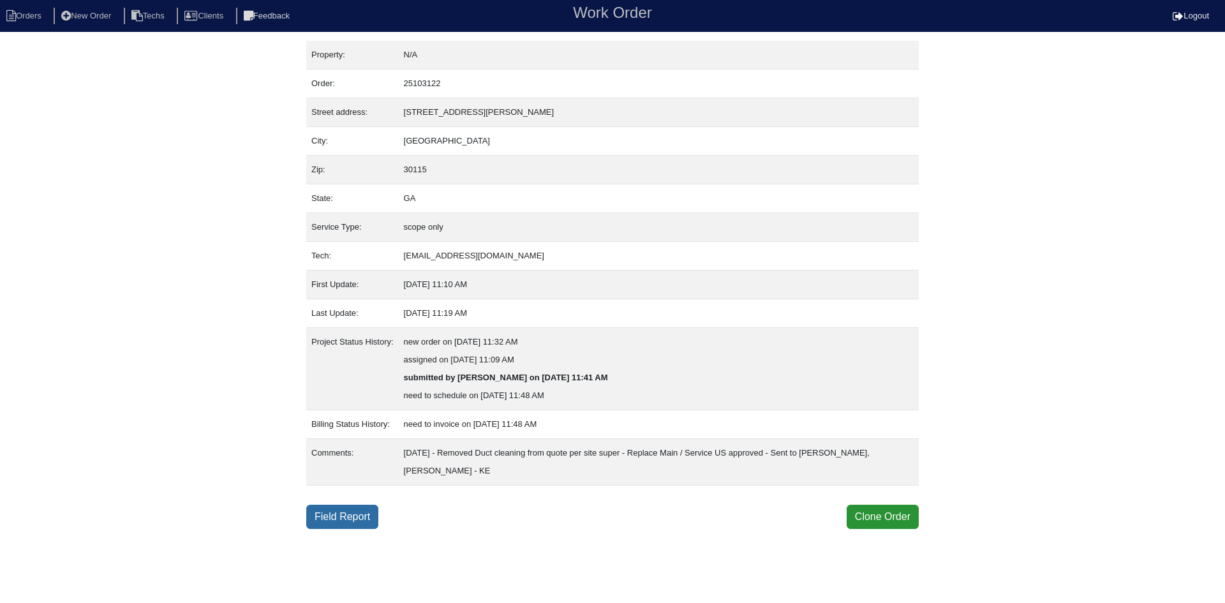
click at [341, 519] on link "Field Report" at bounding box center [342, 517] width 72 height 24
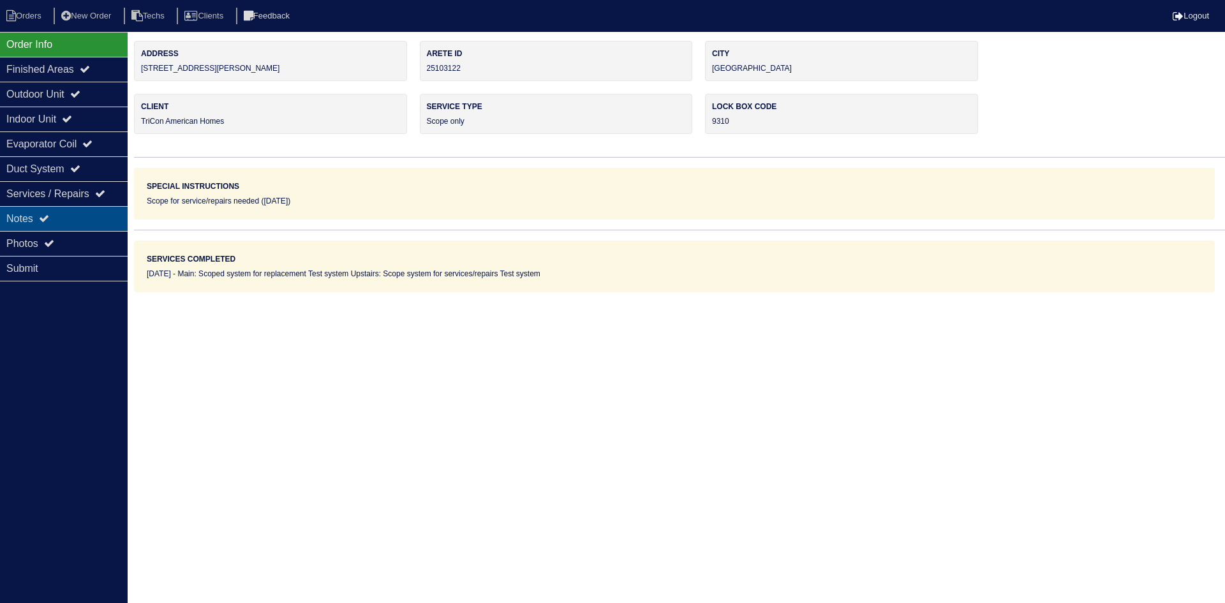
click at [32, 221] on div "Notes" at bounding box center [64, 218] width 128 height 25
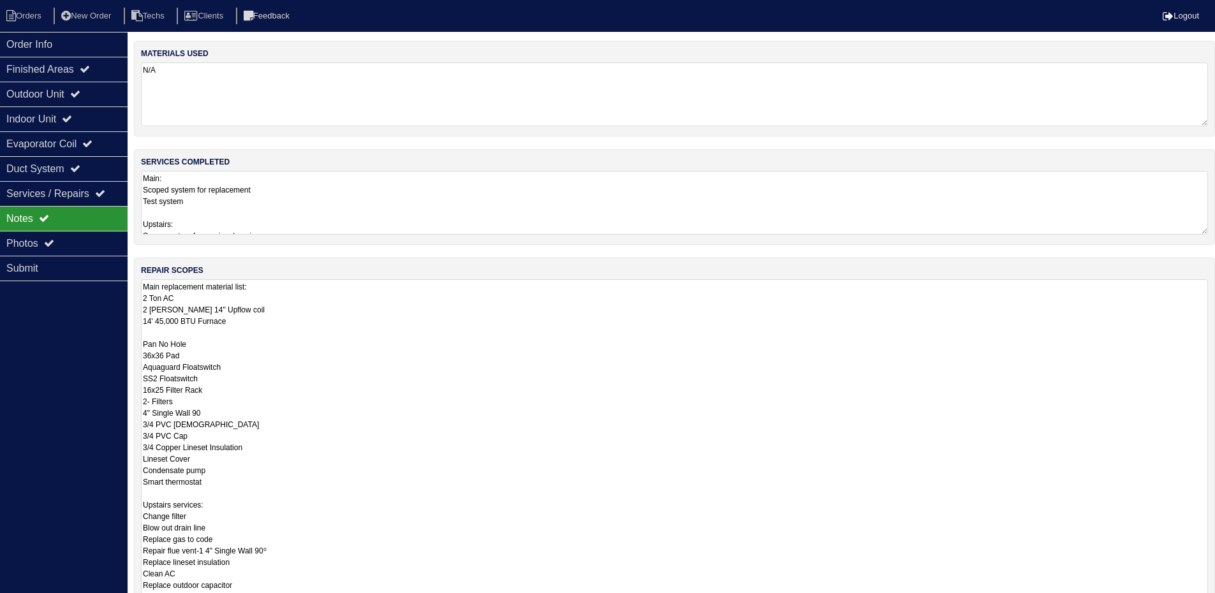
drag, startPoint x: 1215, startPoint y: 336, endPoint x: 1224, endPoint y: 633, distance: 296.8
click at [1215, 602] on html "Orders New Order Techs Clients Feedback Logout Orders New Order Users Clients M…" at bounding box center [607, 385] width 1215 height 771
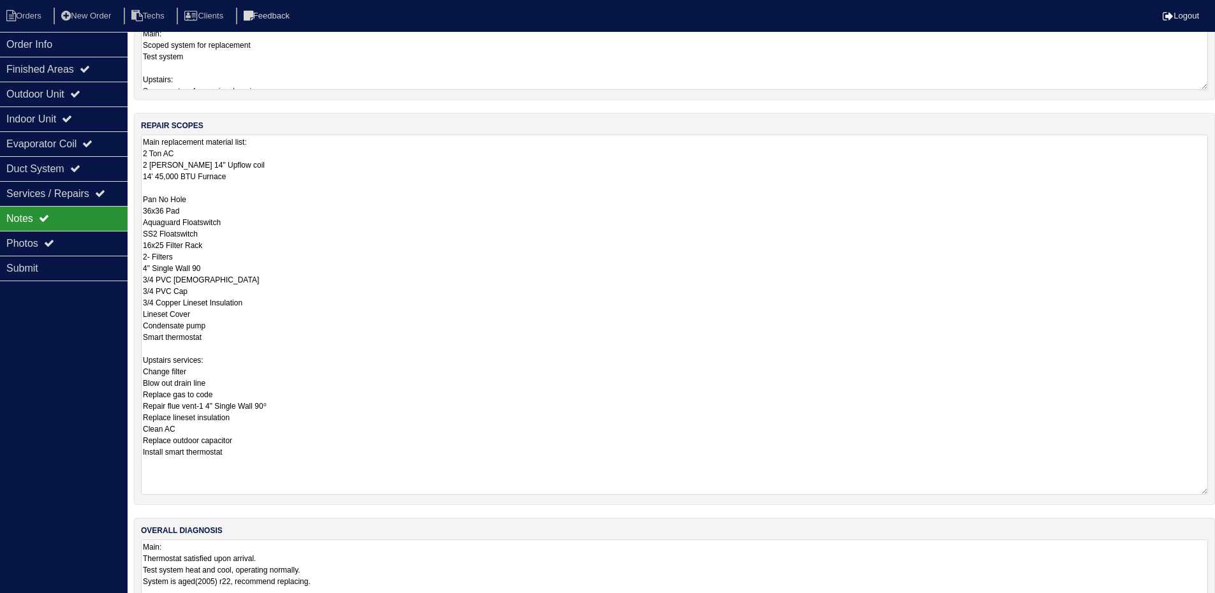
scroll to position [178, 0]
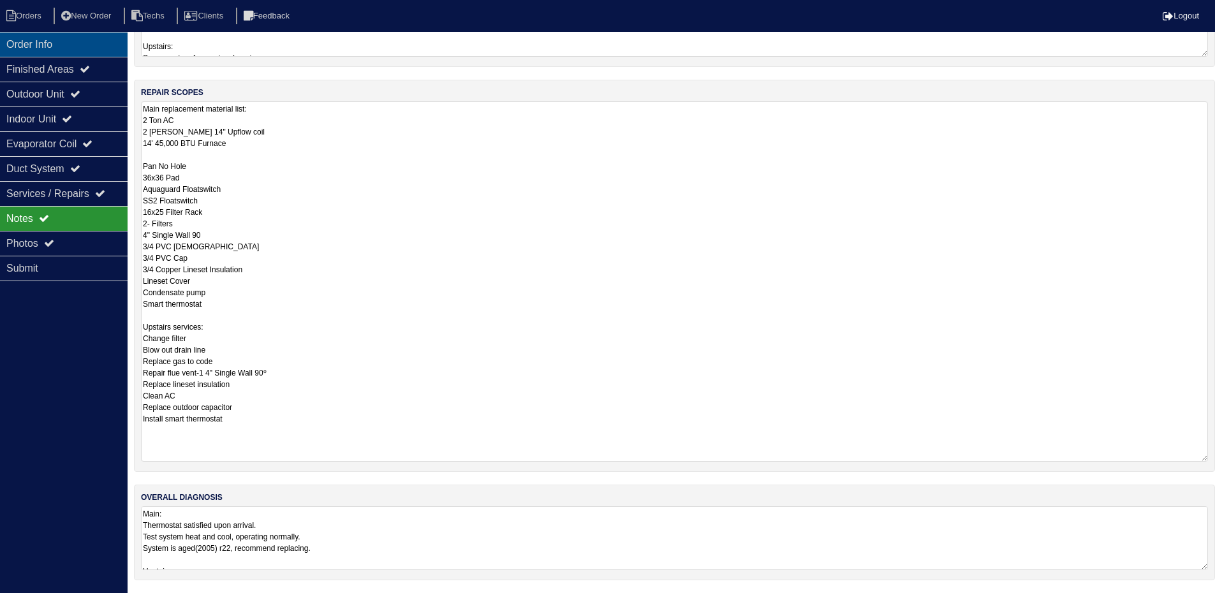
click at [77, 39] on div "Order Info" at bounding box center [64, 44] width 128 height 25
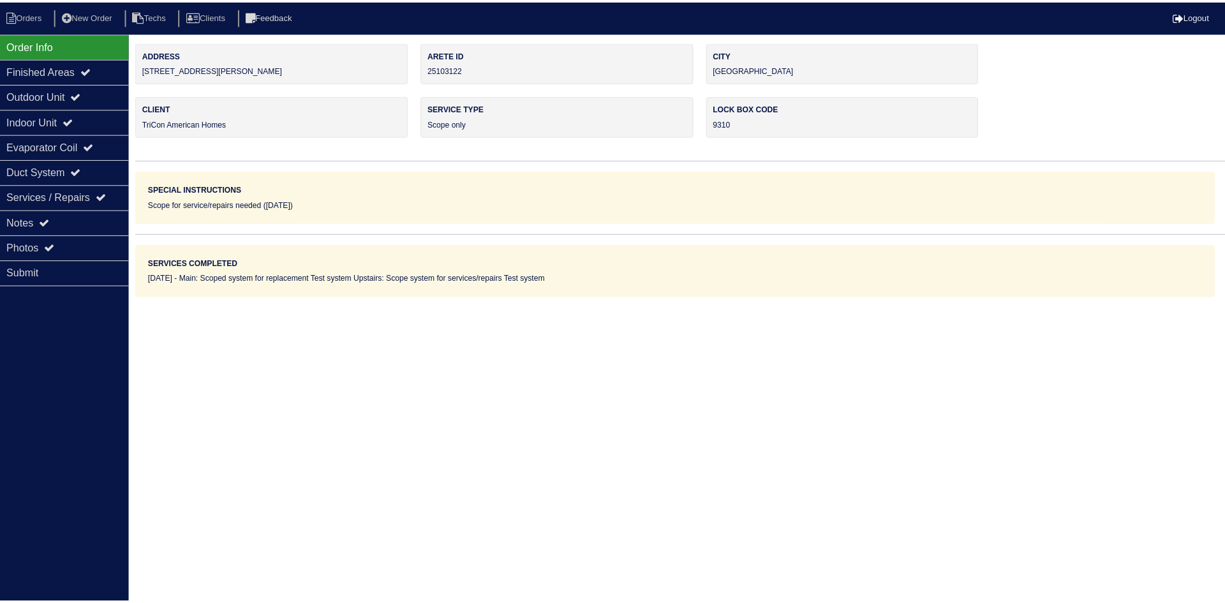
scroll to position [0, 0]
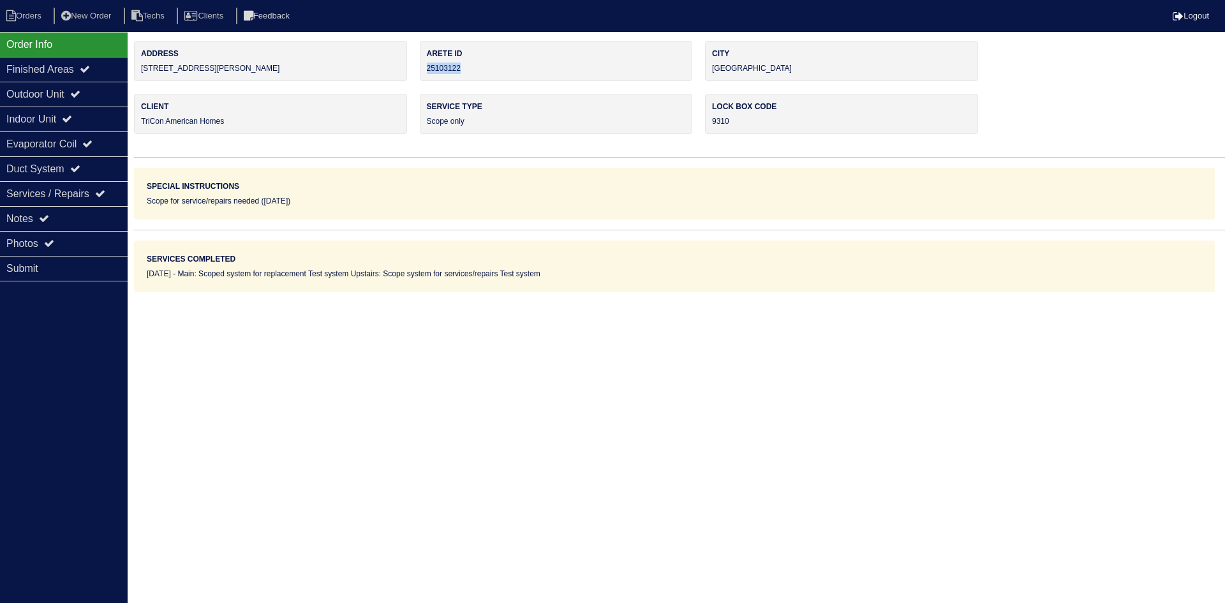
drag, startPoint x: 463, startPoint y: 69, endPoint x: 422, endPoint y: 68, distance: 41.5
click at [422, 68] on div "Arete ID 25103122" at bounding box center [556, 61] width 273 height 40
copy div "25103122"
click at [87, 225] on div "Notes" at bounding box center [64, 218] width 128 height 25
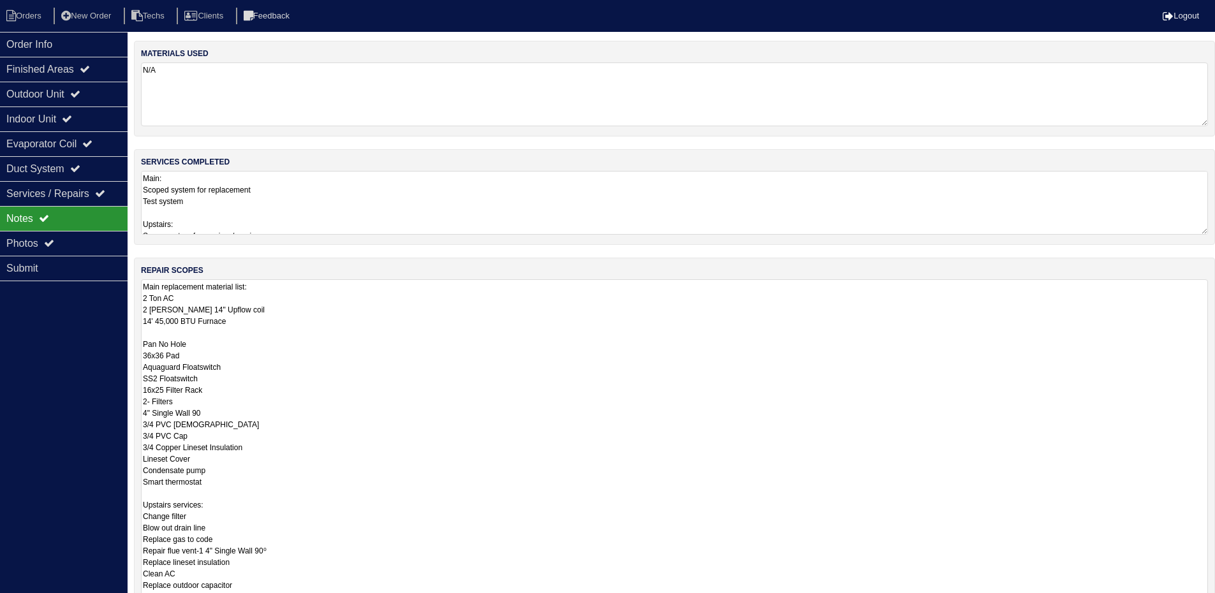
click at [163, 313] on textarea "Main replacement material list: 2 Ton AC 2 Tom 14" Upflow coil 14' 45,000 BTU F…" at bounding box center [674, 459] width 1067 height 360
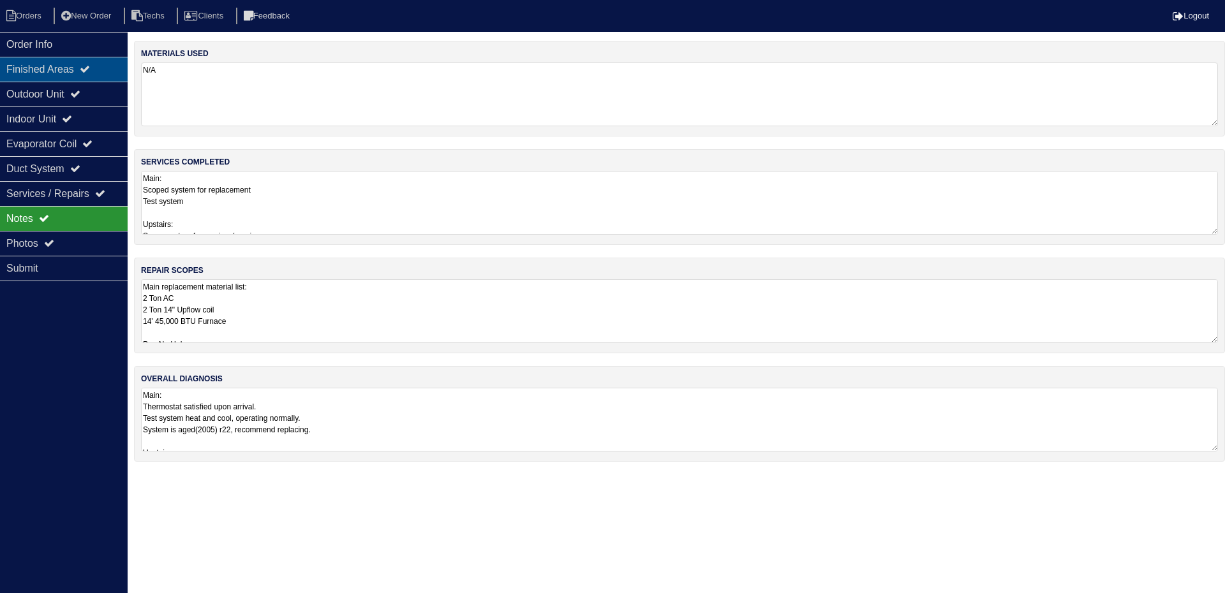
drag, startPoint x: 84, startPoint y: 50, endPoint x: 11, endPoint y: 70, distance: 75.4
click at [83, 49] on div "Order Info" at bounding box center [64, 44] width 128 height 25
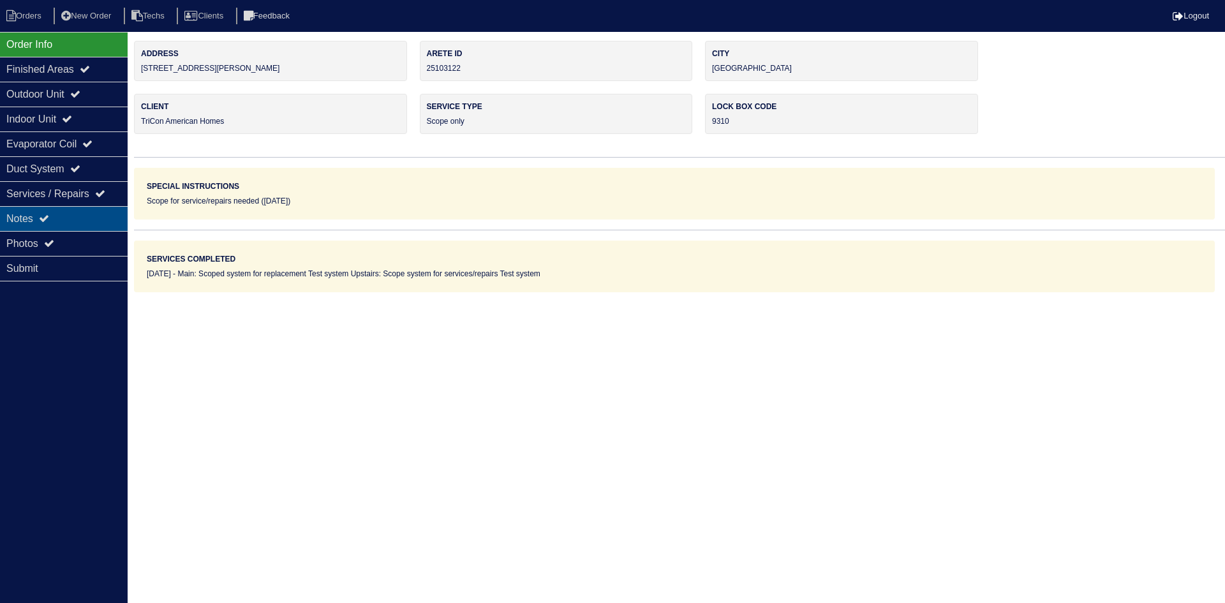
click at [70, 215] on div "Notes" at bounding box center [64, 218] width 128 height 25
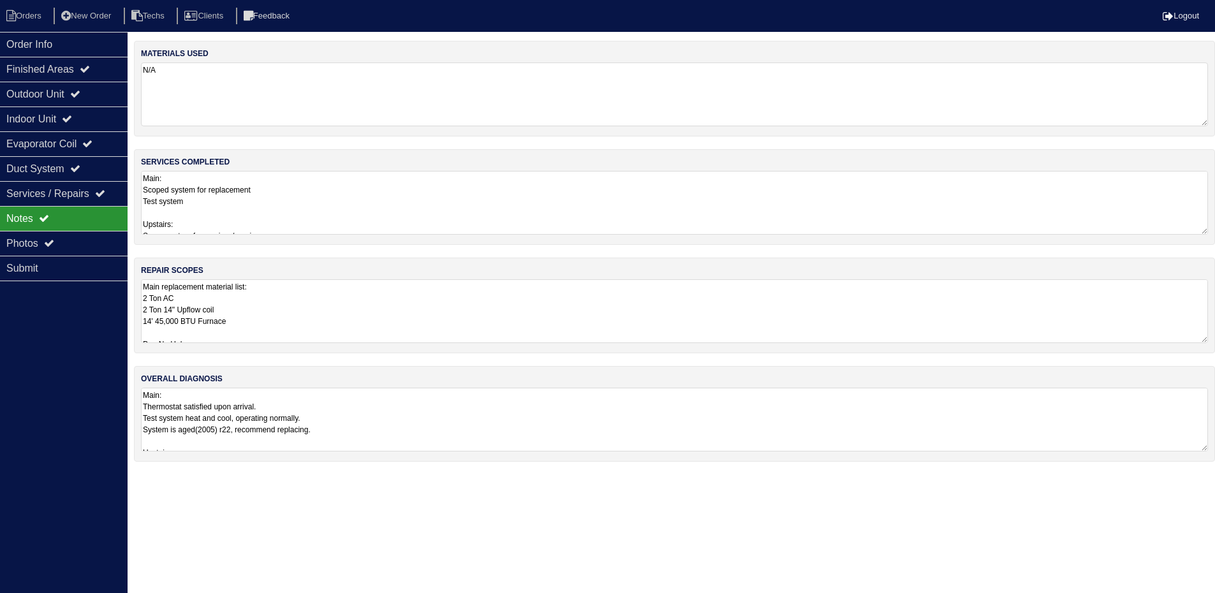
click at [436, 318] on textarea "Main replacement material list: 2 Ton AC 2 Ton 14" Upflow coil 14' 45,000 BTU F…" at bounding box center [674, 311] width 1067 height 64
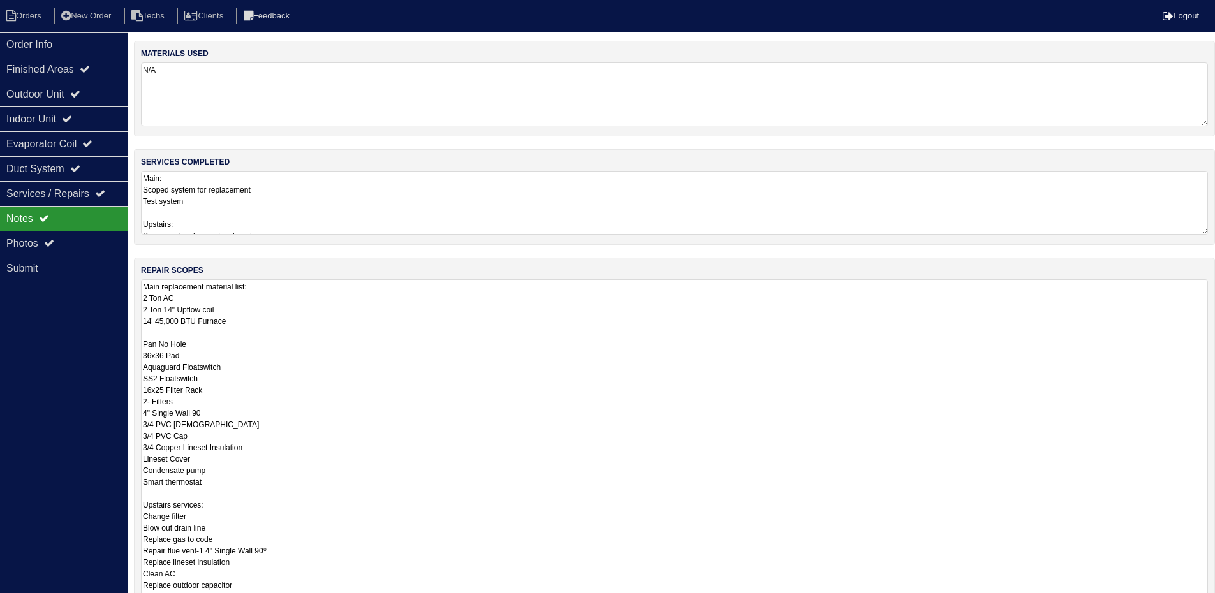
type textarea "Main replacement material list: 2 Ton AC 2 Ton 14" Upflow coil 14' 45,000 BTU F…"
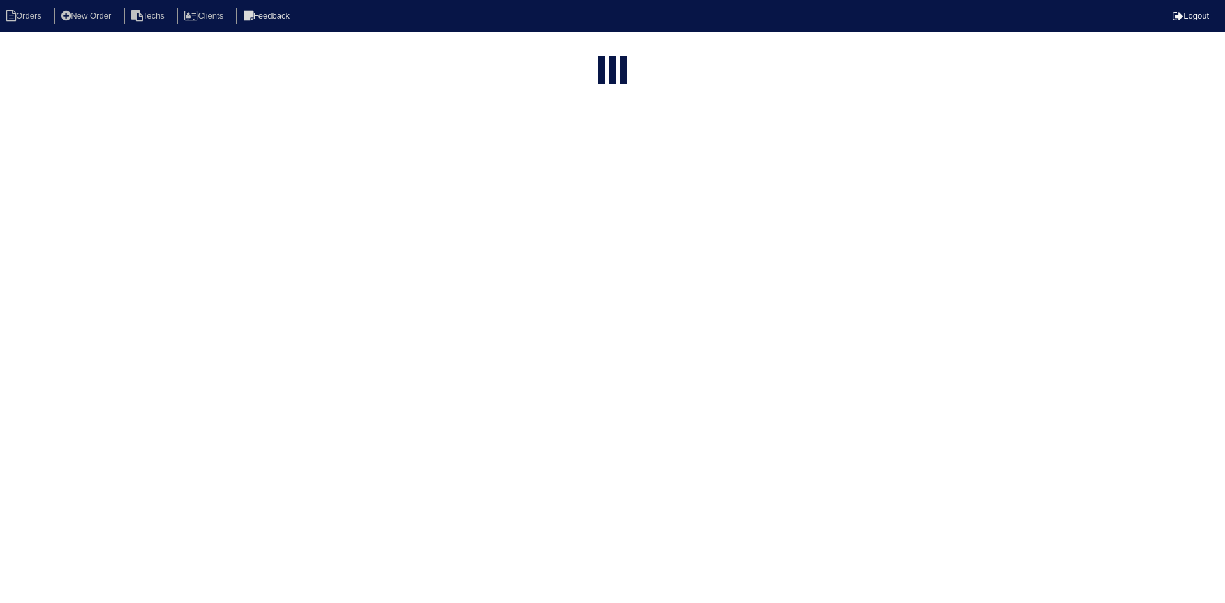
select select "15"
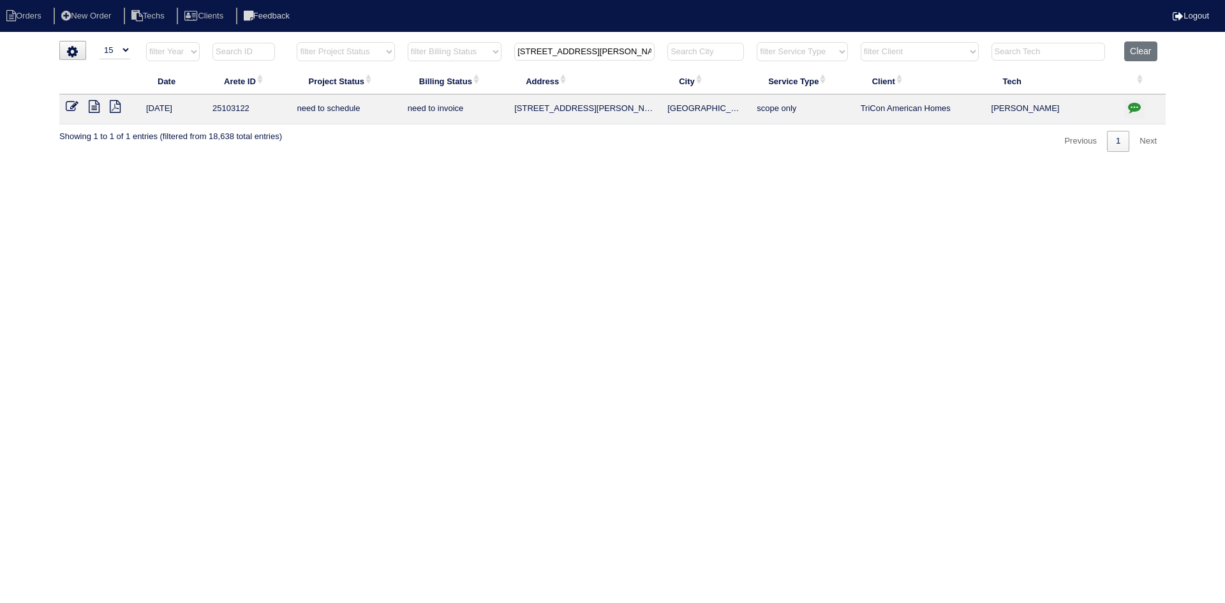
click at [1135, 103] on icon "button" at bounding box center [1134, 107] width 13 height 13
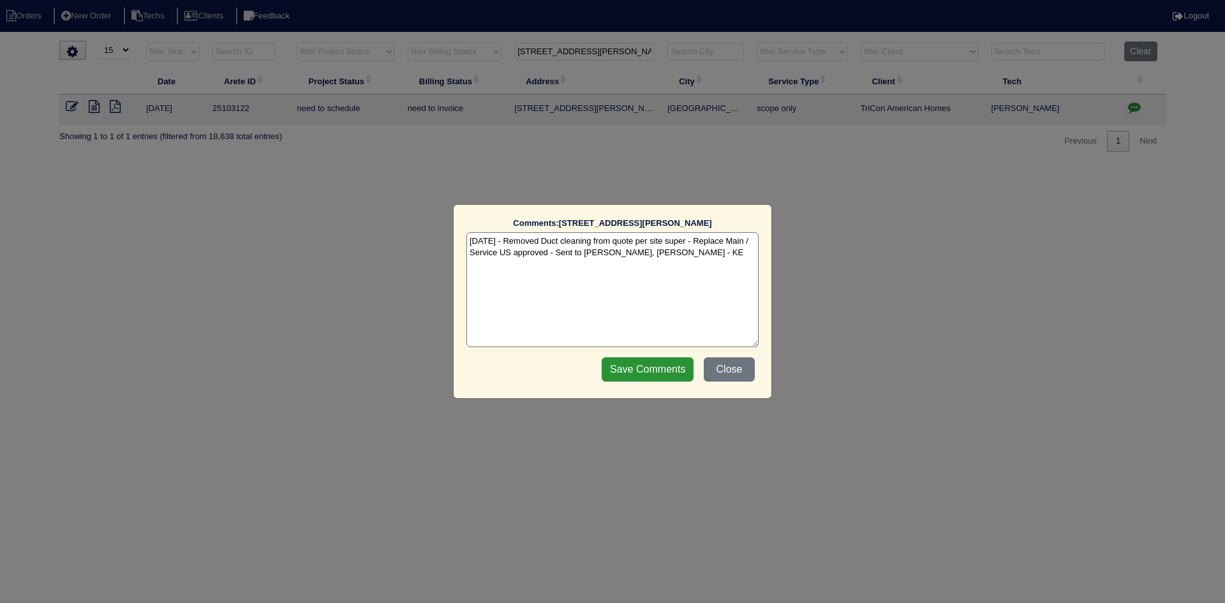
click at [690, 249] on textarea "[DATE] - Removed Duct cleaning from quote per site super - Replace Main / Servi…" at bounding box center [612, 289] width 292 height 115
paste textarea "Equipment ordered - pricing verified Sibi order number: TAH-IIHD21ZQ Order plac…"
click at [695, 270] on textarea "[DATE] - Removed Duct cleaning from quote per site super - Replace Main / Servi…" at bounding box center [612, 289] width 292 height 115
click at [664, 262] on textarea "[DATE] - Removed Duct cleaning from quote per site super - Replace Main / Servi…" at bounding box center [612, 289] width 292 height 115
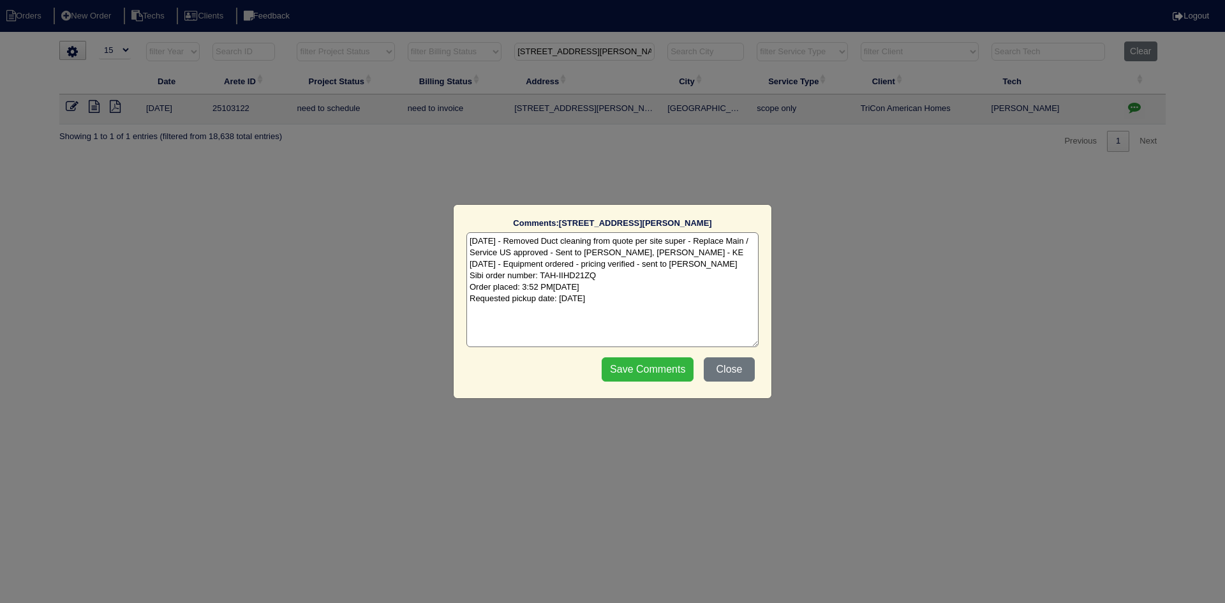
type textarea "[DATE] - Removed Duct cleaning from quote per site super - Replace Main / Servi…"
click at [634, 371] on input "Save Comments" at bounding box center [648, 369] width 92 height 24
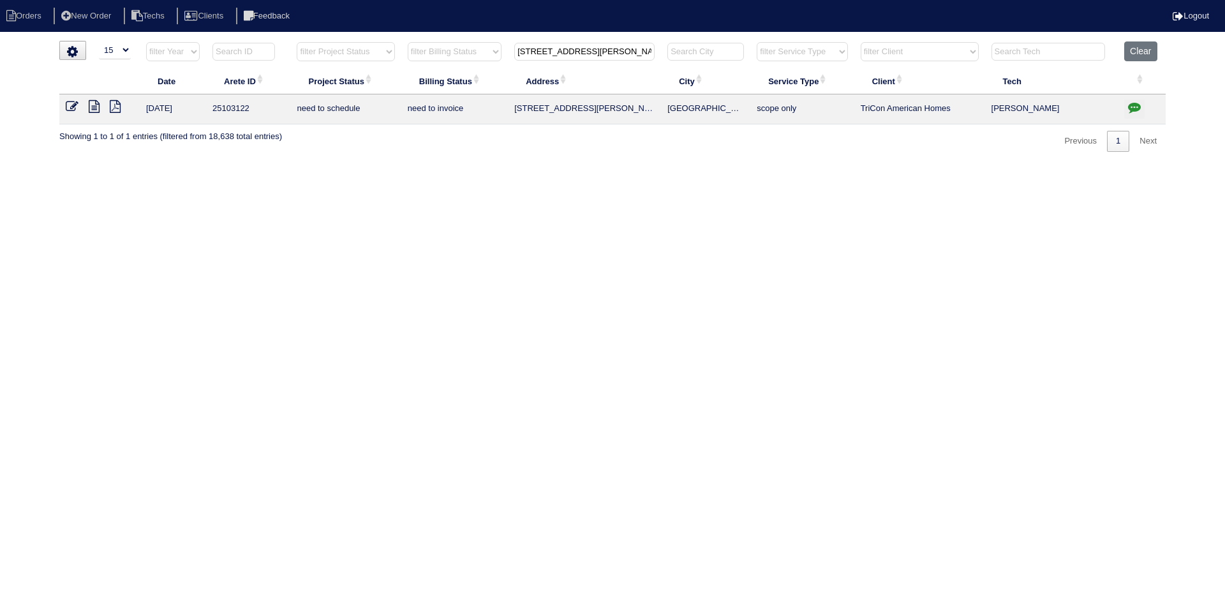
click at [563, 50] on input "314 Bennington Pl" at bounding box center [584, 52] width 140 height 18
paste input "964 Taylors Farm Ct"
type input "964 Taylors Farm Ct"
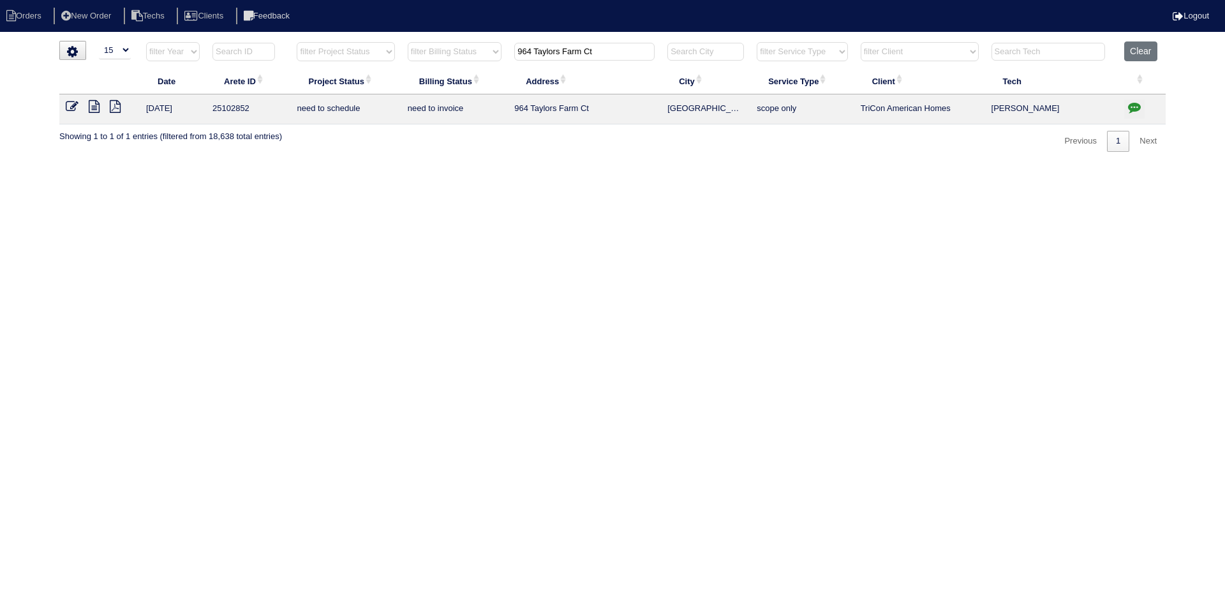
click at [93, 112] on icon at bounding box center [94, 106] width 11 height 13
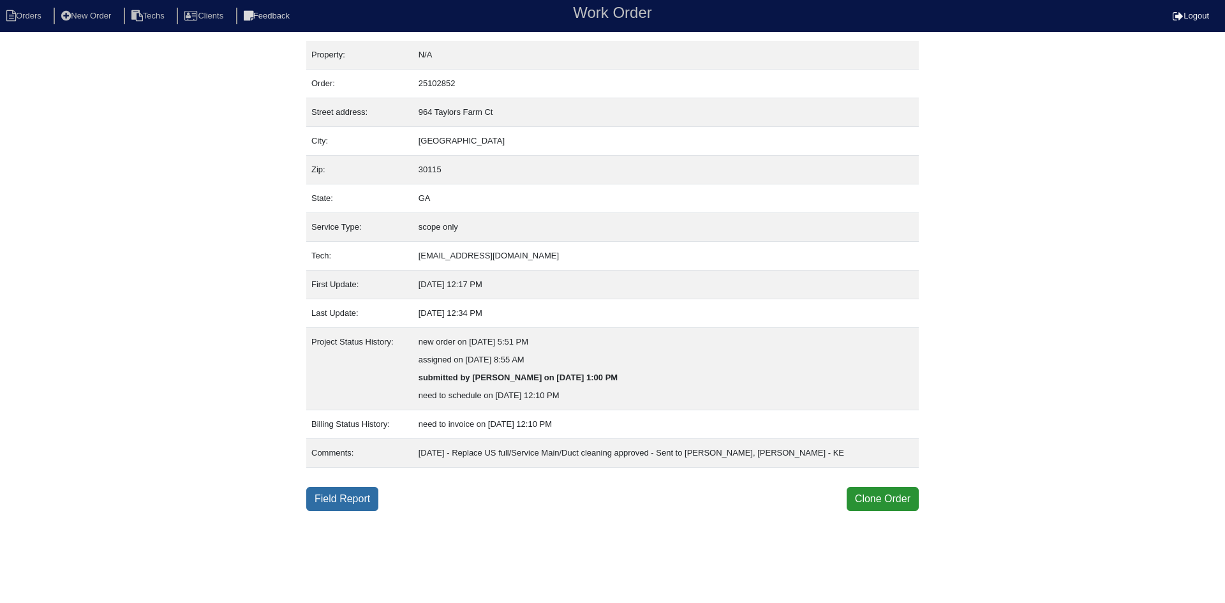
click at [349, 495] on link "Field Report" at bounding box center [342, 499] width 72 height 24
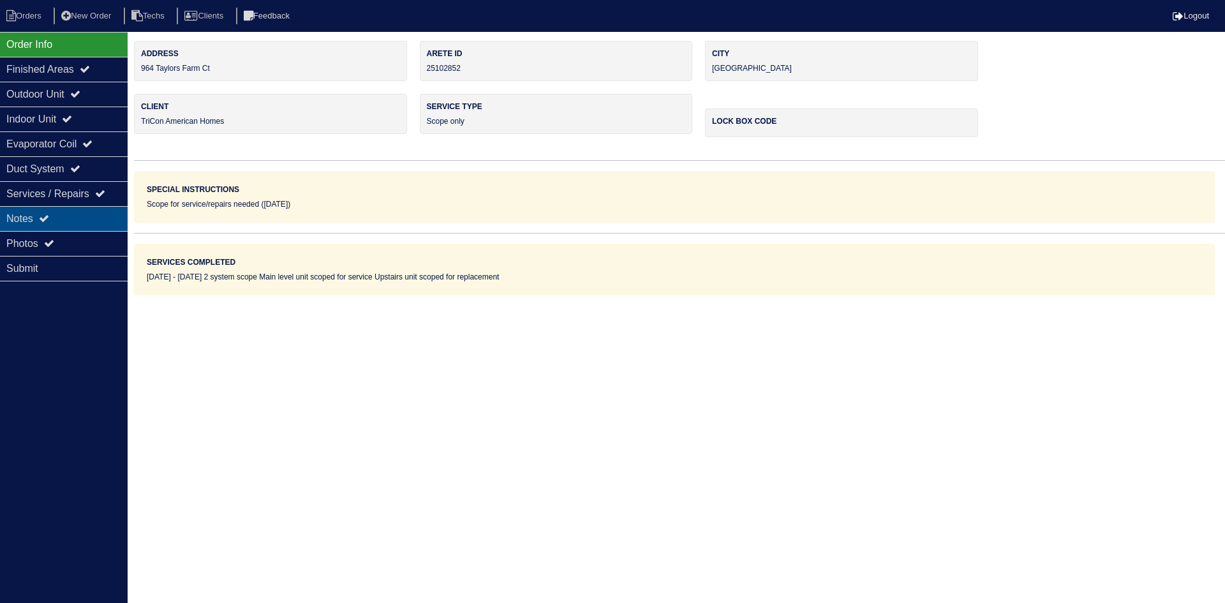
click at [64, 220] on div "Notes" at bounding box center [64, 218] width 128 height 25
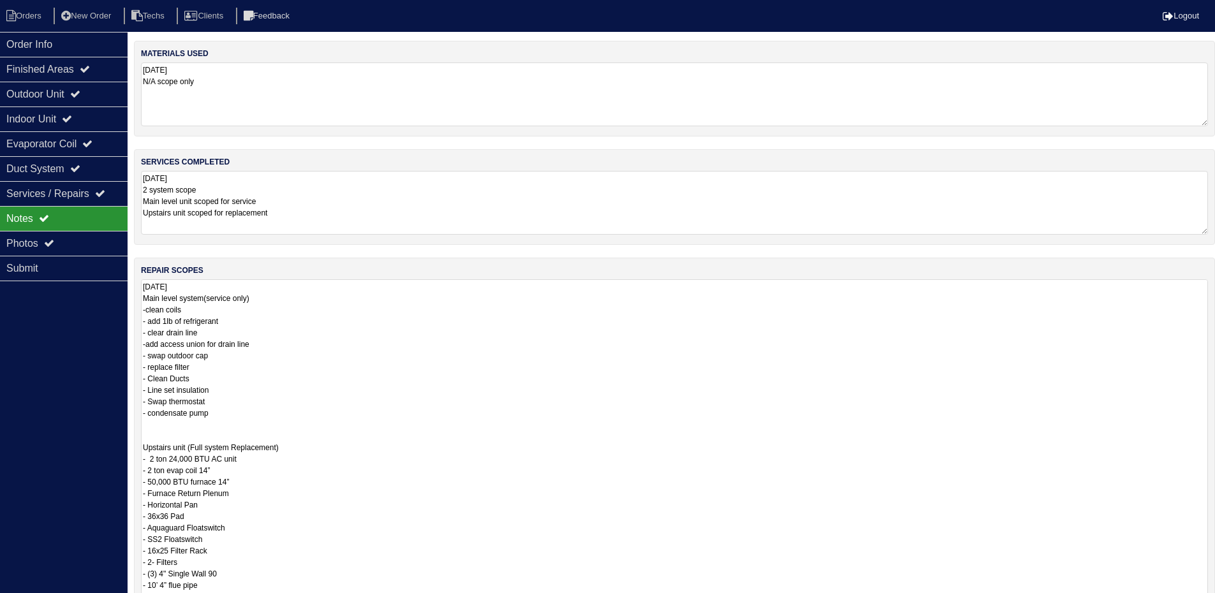
drag, startPoint x: 1212, startPoint y: 339, endPoint x: 894, endPoint y: 572, distance: 393.9
click at [1204, 602] on html "Orders New Order Techs Clients Feedback Logout Orders New Order Users Clients M…" at bounding box center [607, 384] width 1215 height 768
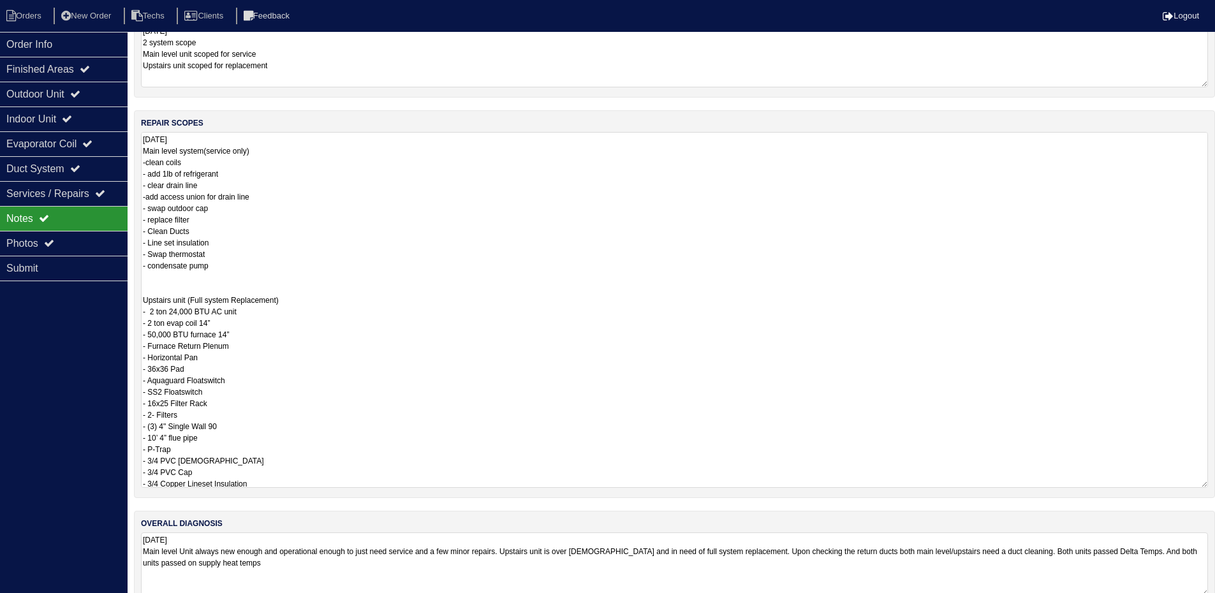
scroll to position [174, 0]
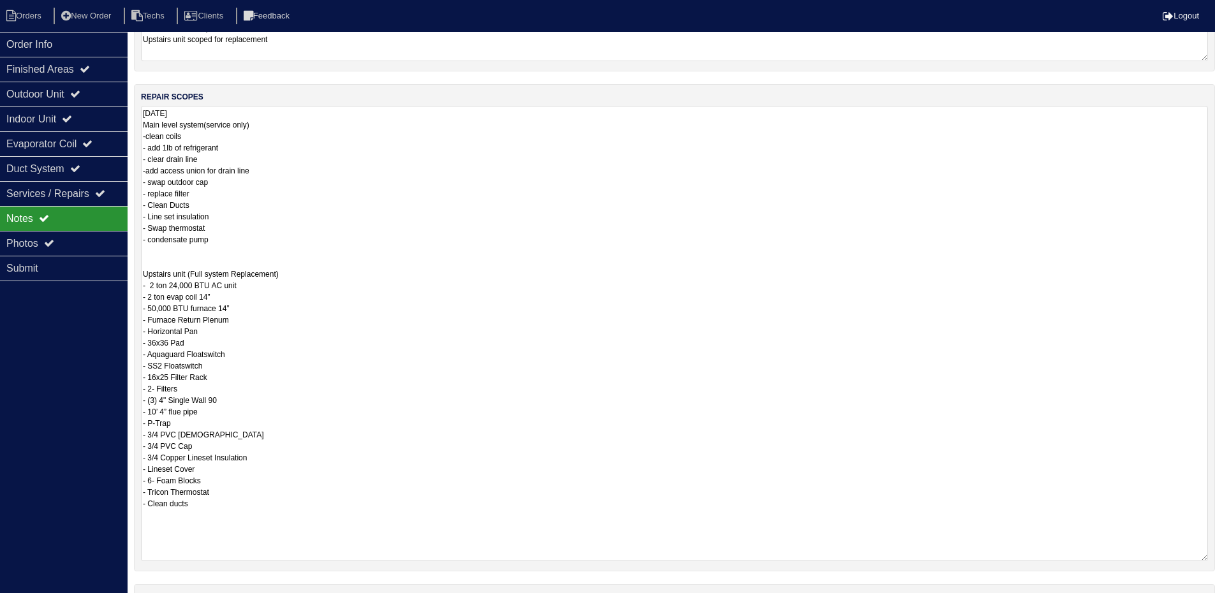
drag, startPoint x: 1201, startPoint y: 459, endPoint x: 991, endPoint y: 435, distance: 211.9
click at [1195, 559] on textarea "08/04/2025 Main level system(service only) -clean coils - add 1lb of refrigeran…" at bounding box center [674, 333] width 1067 height 455
click at [156, 308] on textarea "08/04/2025 Main level system(service only) -clean coils - add 1lb of refrigeran…" at bounding box center [674, 333] width 1067 height 455
click at [326, 345] on textarea "08/04/2025 Main level system(service only) -clean coils - add 1lb of refrigeran…" at bounding box center [674, 333] width 1067 height 454
type textarea "08/04/2025 Main level system(service only) -clean coils - add 1lb of refrigeran…"
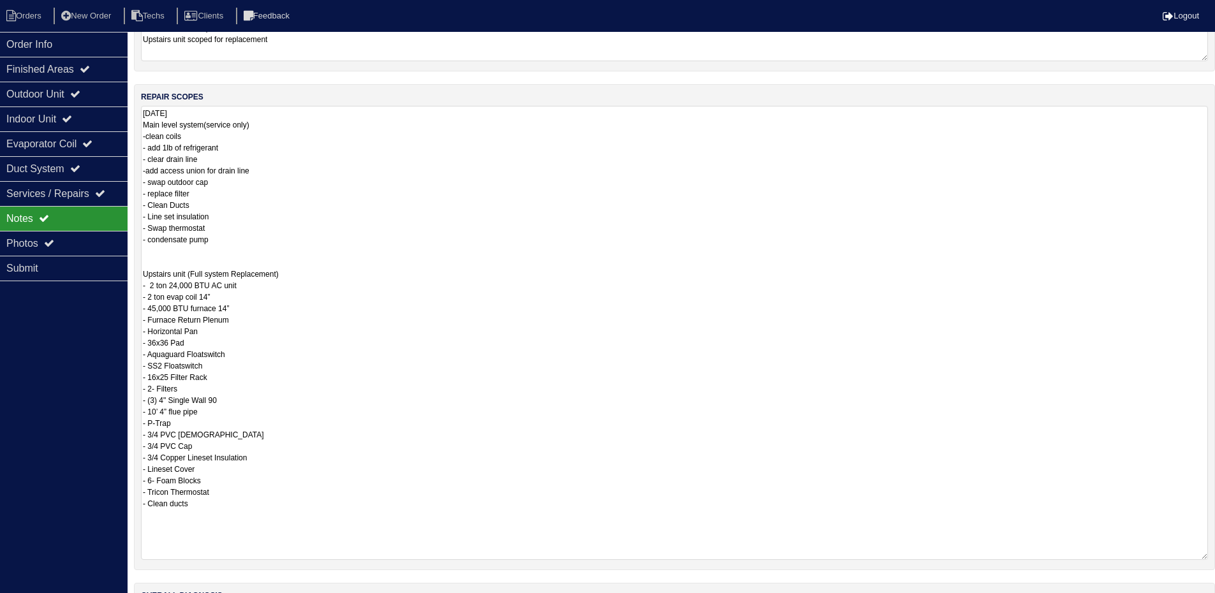
click at [22, 372] on div "Order Info Finished Areas Outdoor Unit Indoor Unit Evaporator Coil Duct System …" at bounding box center [64, 328] width 128 height 593
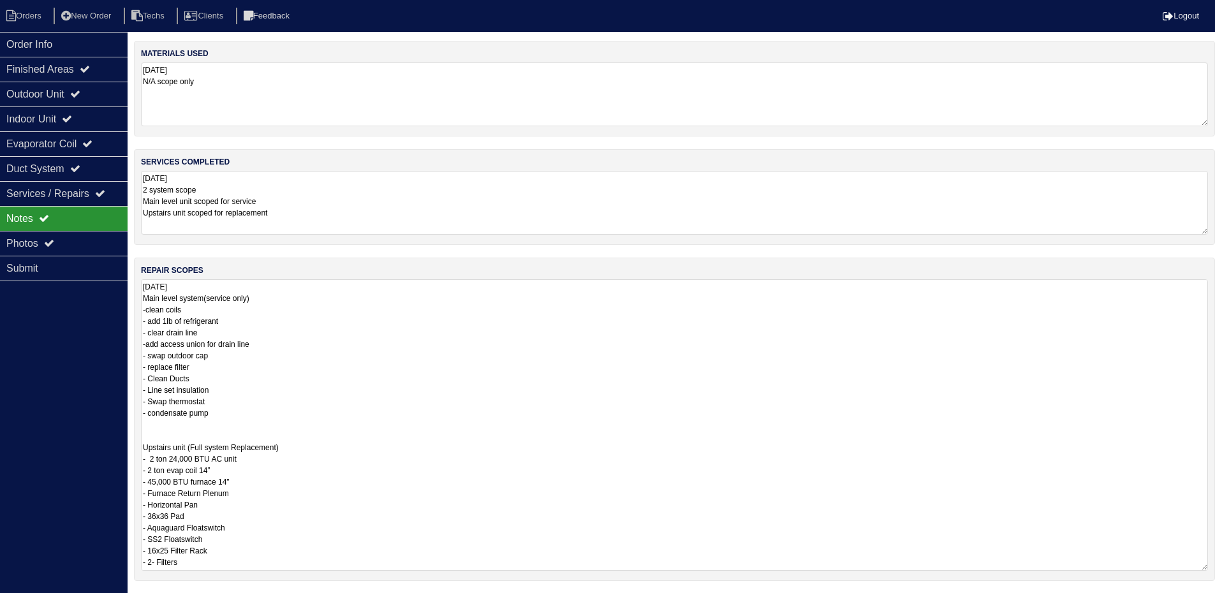
drag, startPoint x: 1214, startPoint y: 338, endPoint x: 1189, endPoint y: 516, distance: 179.8
click at [1208, 567] on textarea "08/04/2025 Main level system(service only) -clean coils - add 1lb of refrigeran…" at bounding box center [674, 425] width 1067 height 292
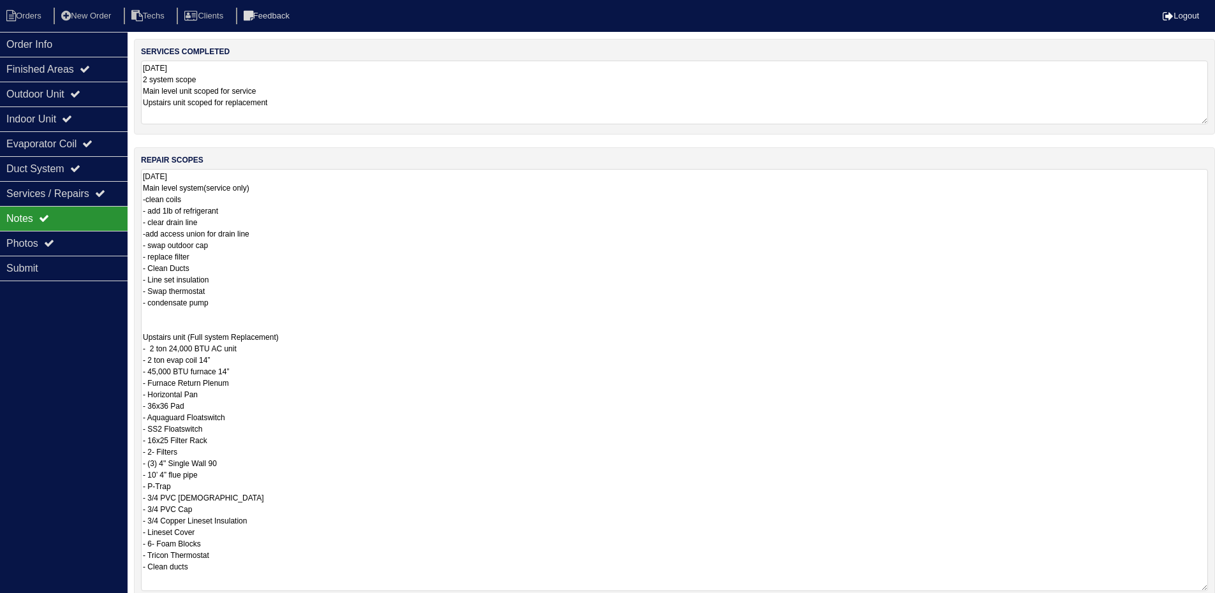
drag, startPoint x: 1204, startPoint y: 460, endPoint x: 1142, endPoint y: 517, distance: 84.0
click at [1206, 589] on textarea "08/04/2025 Main level system(service only) -clean coils - add 1lb of refrigeran…" at bounding box center [674, 380] width 1067 height 422
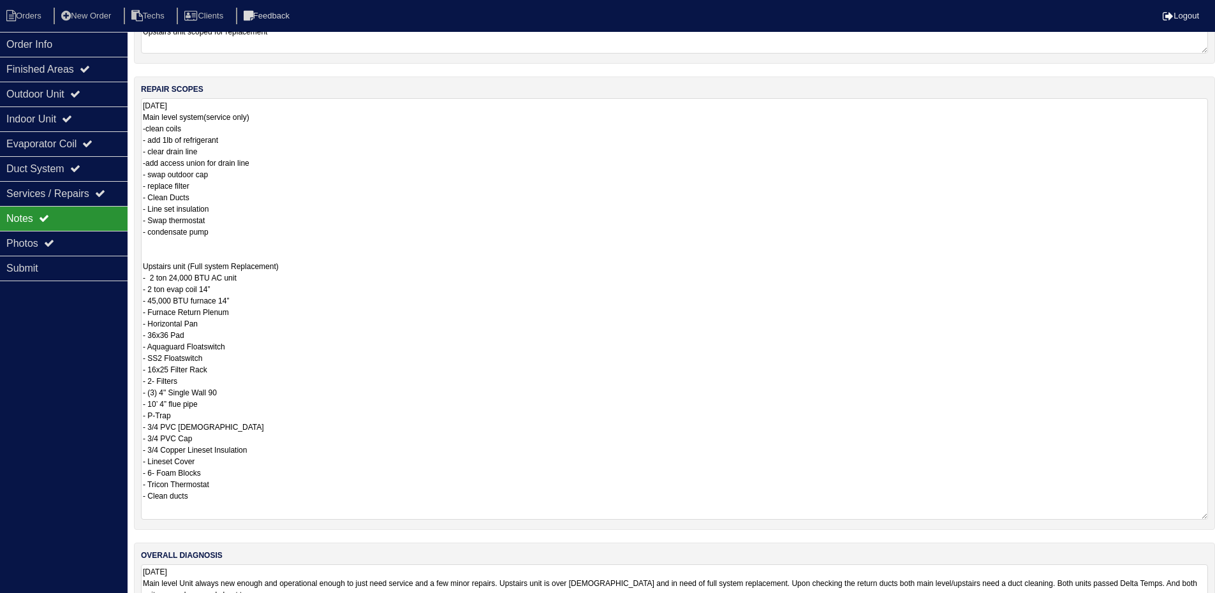
scroll to position [238, 0]
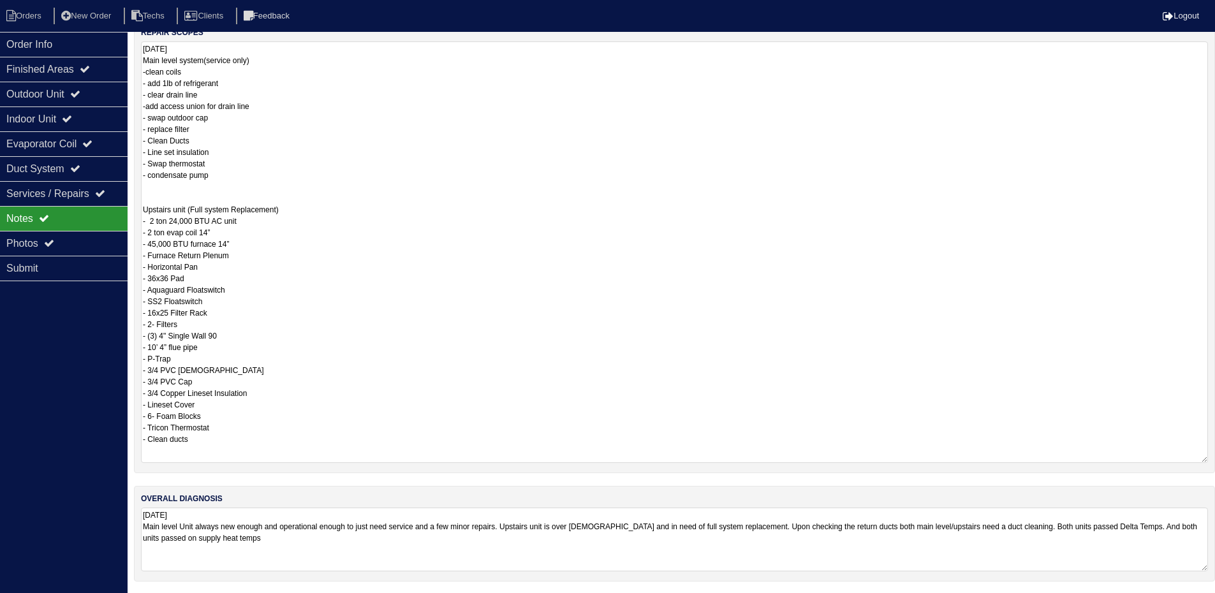
drag, startPoint x: 99, startPoint y: 44, endPoint x: 129, endPoint y: 45, distance: 30.0
click at [99, 44] on div "Order Info" at bounding box center [64, 44] width 128 height 25
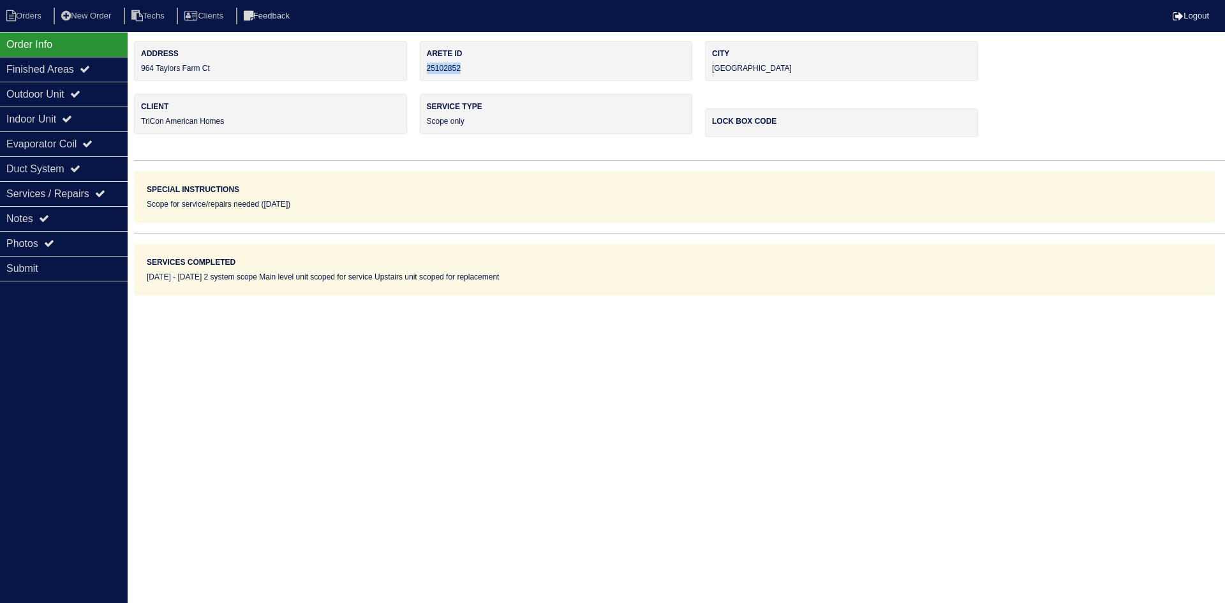
drag, startPoint x: 454, startPoint y: 70, endPoint x: 422, endPoint y: 72, distance: 31.4
click at [422, 72] on div "Arete ID 25102852" at bounding box center [556, 61] width 273 height 40
copy div "25102852"
click at [49, 216] on icon at bounding box center [44, 218] width 10 height 10
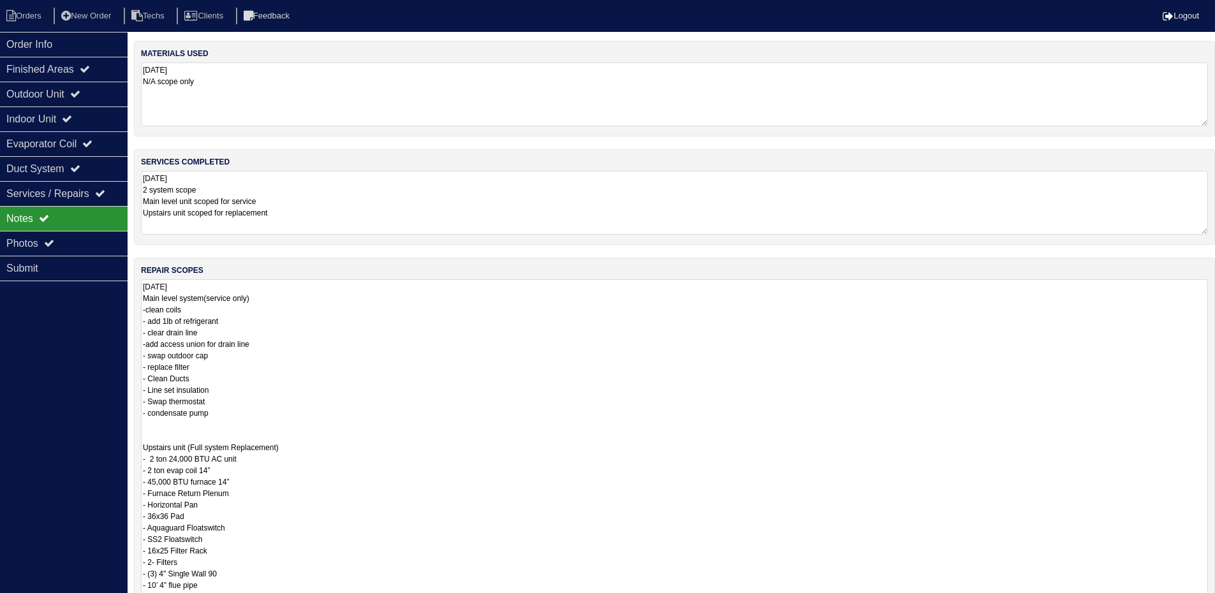
click at [422, 320] on textarea "08/04/2025 Main level system(service only) -clean coils - add 1lb of refrigeran…" at bounding box center [674, 490] width 1067 height 422
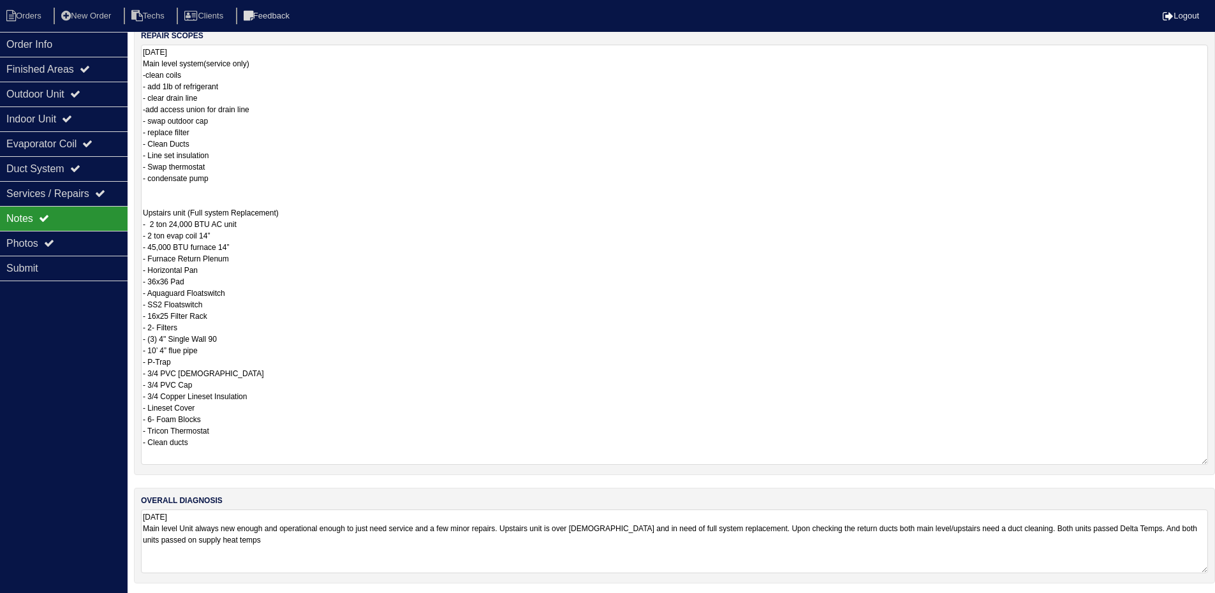
scroll to position [238, 0]
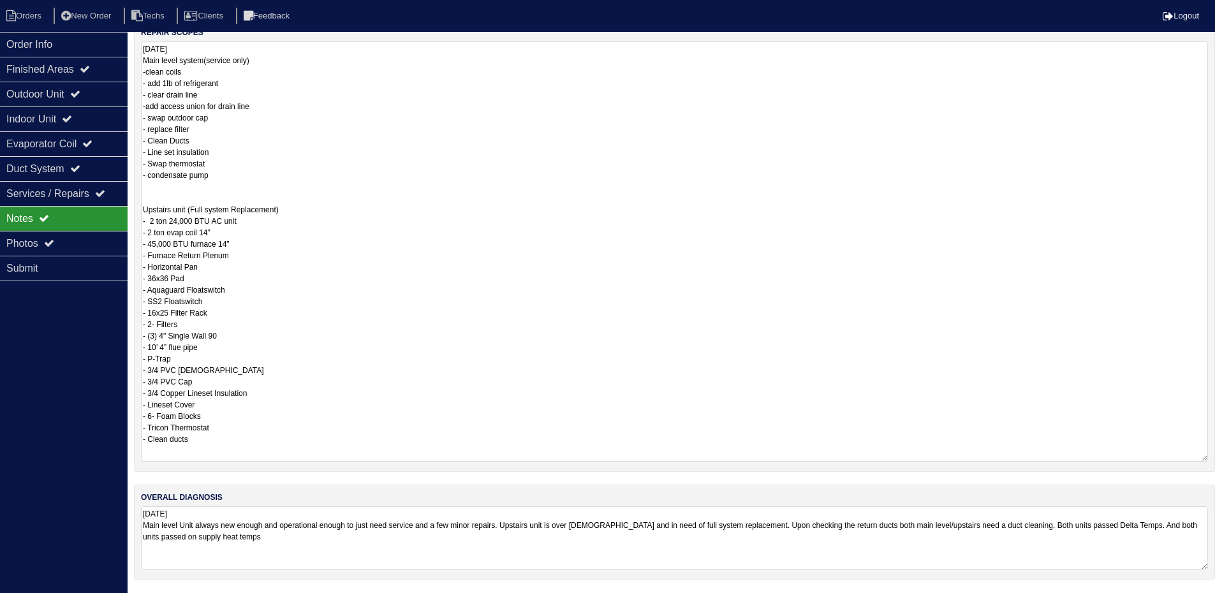
drag, startPoint x: 147, startPoint y: 207, endPoint x: 286, endPoint y: 259, distance: 148.0
click at [163, 276] on textarea "08/04/2025 Main level system(service only) -clean coils - add 1lb of refrigeran…" at bounding box center [674, 251] width 1067 height 420
click at [407, 253] on textarea "08/04/2025 Main level system(service only) -clean coils - add 1lb of refrigeran…" at bounding box center [674, 251] width 1067 height 420
drag, startPoint x: 142, startPoint y: 199, endPoint x: 243, endPoint y: 425, distance: 247.6
click at [243, 425] on textarea "08/04/2025 Main level system(service only) -clean coils - add 1lb of refrigeran…" at bounding box center [674, 251] width 1067 height 420
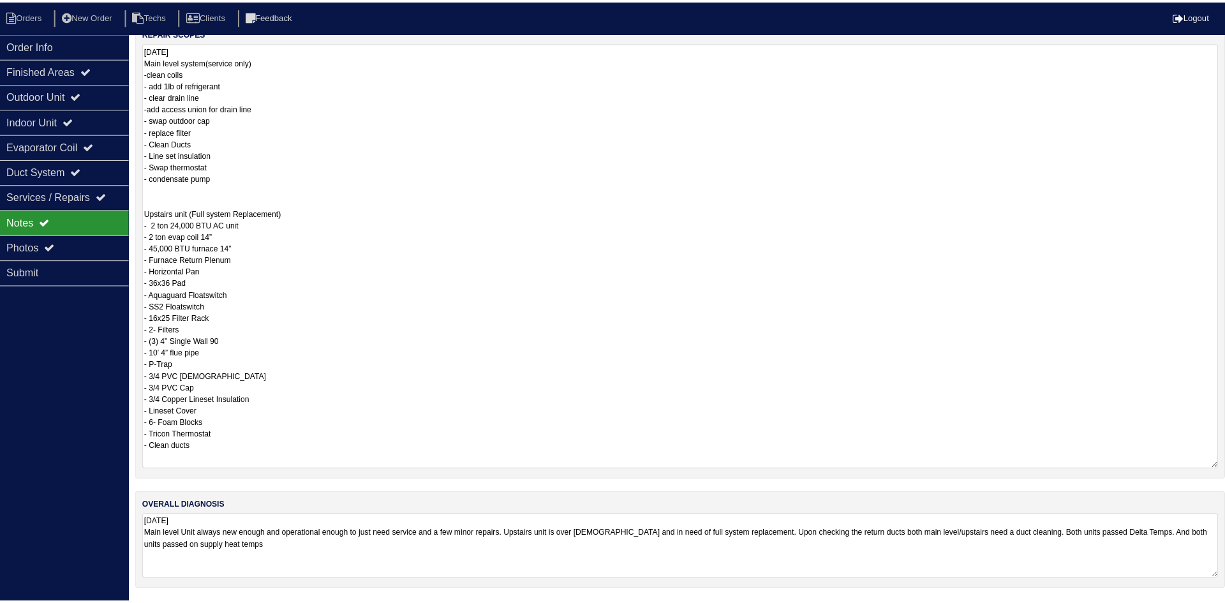
scroll to position [0, 0]
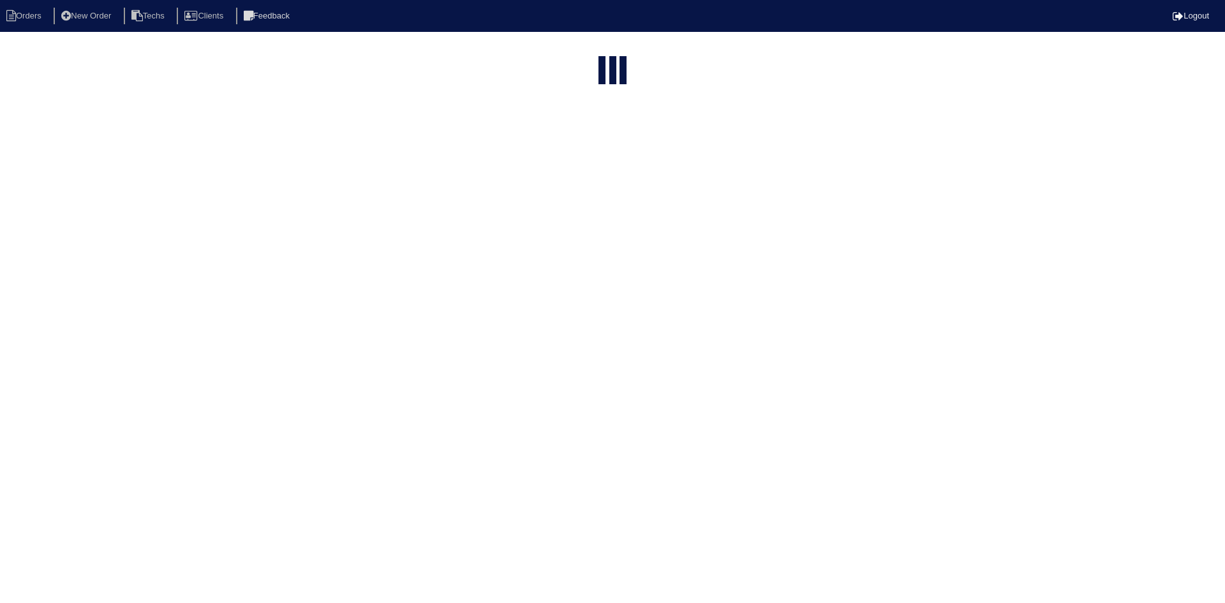
select select "15"
type input "964 Taylors Farm Ct"
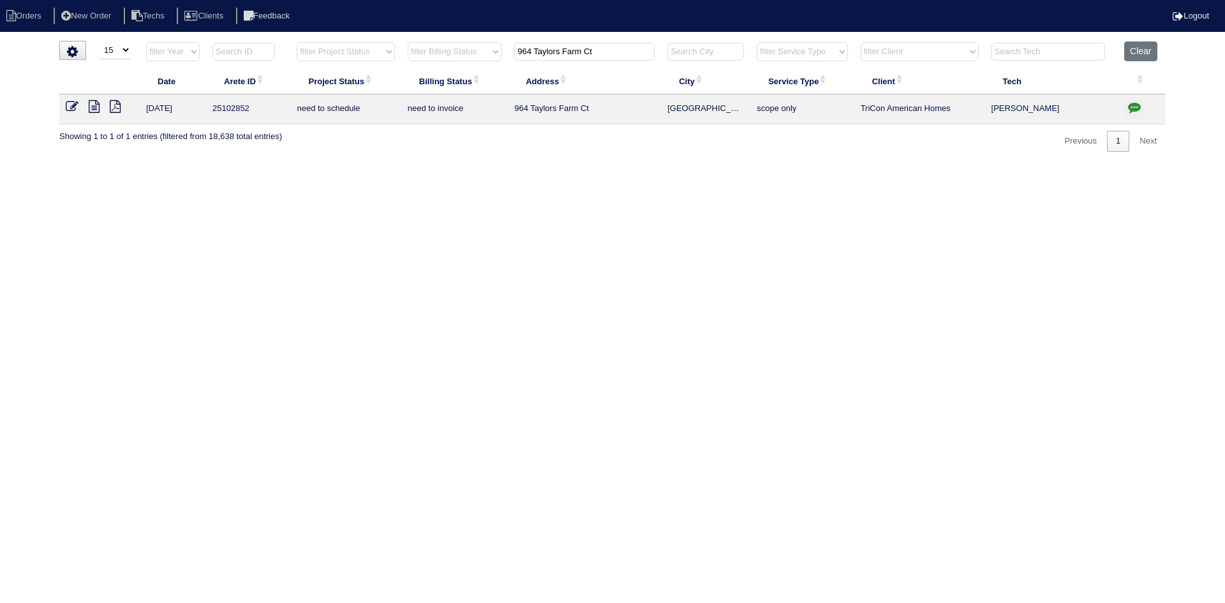
click at [1131, 106] on icon "button" at bounding box center [1134, 107] width 13 height 13
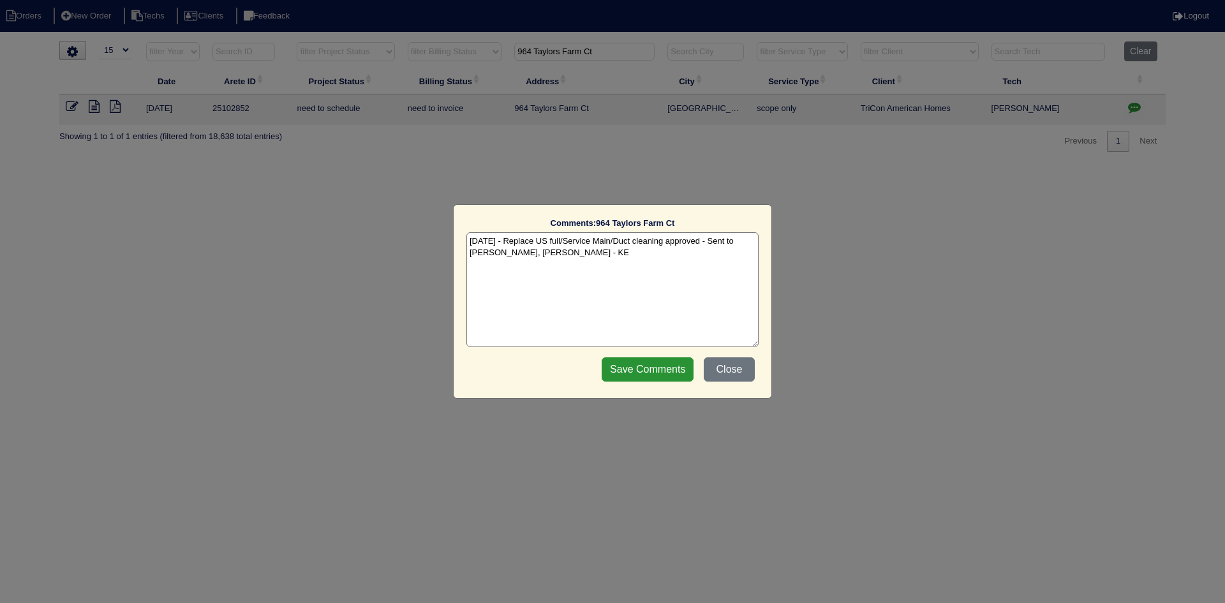
click at [554, 253] on textarea "[DATE] - Replace US full/Service Main/Duct cleaning approved - Sent to [PERSON_…" at bounding box center [612, 289] width 292 height 115
paste textarea "Equipment ordered - pricing verified Sibi order number: TAH-47SILFV1 Order plac…"
click at [651, 264] on textarea "[DATE] - Replace US full/Service Main/Duct cleaning approved - Sent to [PERSON_…" at bounding box center [612, 289] width 292 height 115
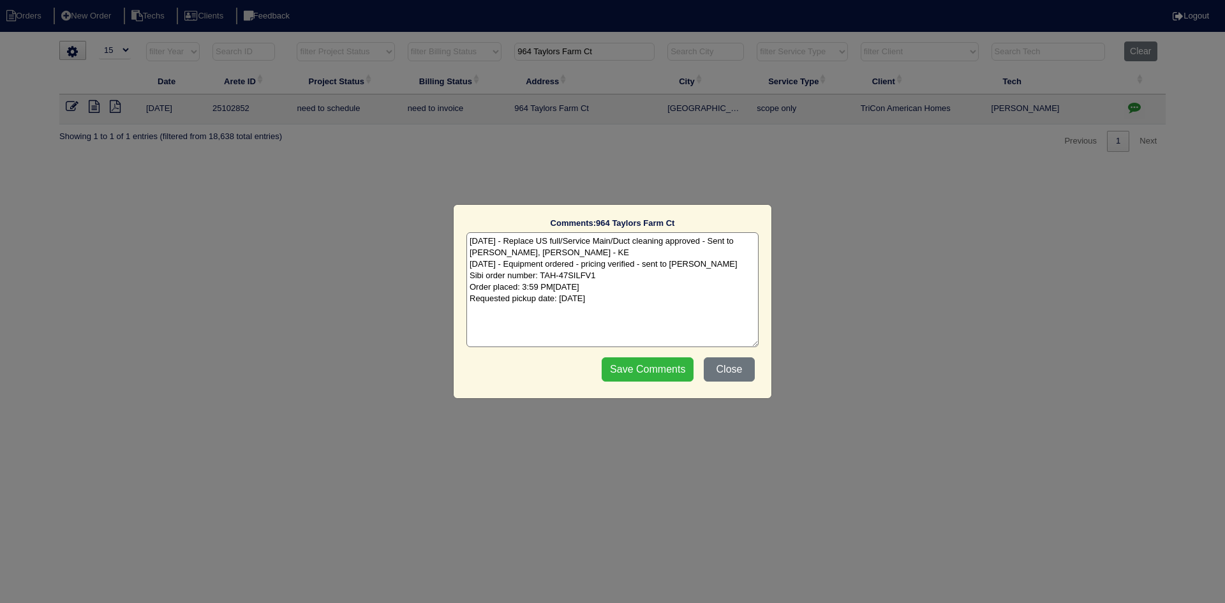
type textarea "[DATE] - Replace US full/Service Main/Duct cleaning approved - Sent to [PERSON_…"
click at [621, 362] on input "Save Comments" at bounding box center [648, 369] width 92 height 24
